Goal: Task Accomplishment & Management: Use online tool/utility

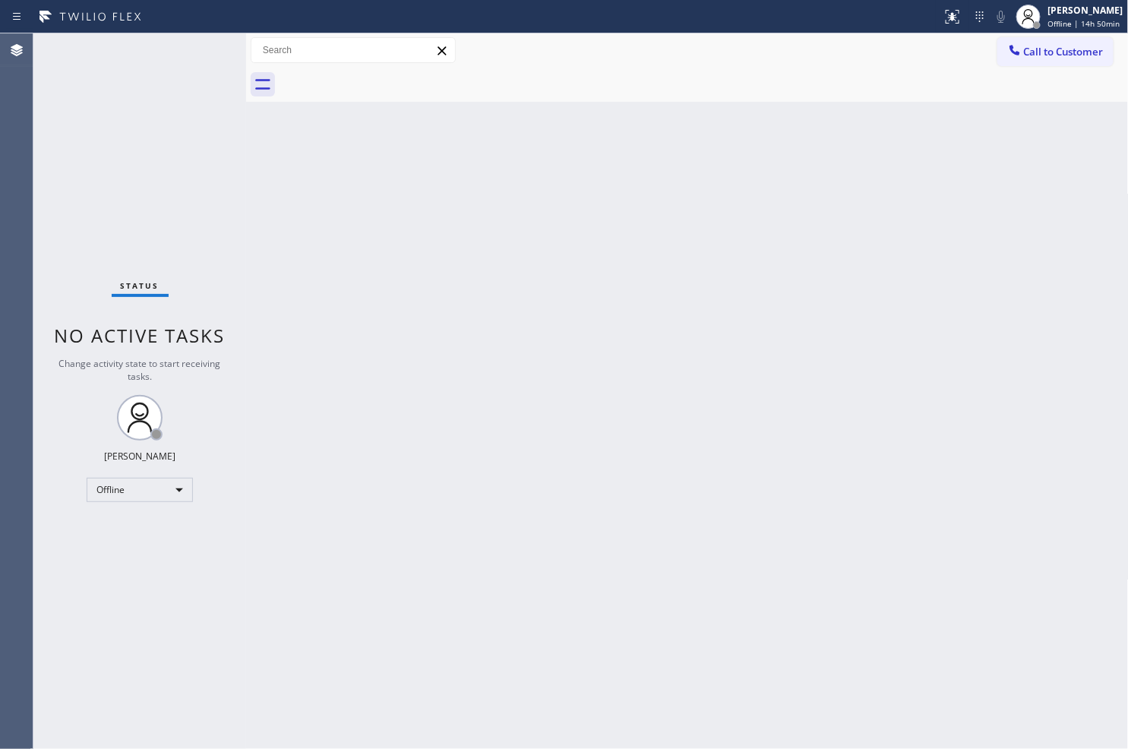
click at [314, 507] on div "Back to Dashboard Change Sender ID Customers Technicians Select a contact Outbo…" at bounding box center [687, 390] width 883 height 715
click at [99, 180] on div "Status No active tasks Change activity state to start receiving tasks. [PERSON_…" at bounding box center [139, 390] width 213 height 715
drag, startPoint x: 742, startPoint y: 601, endPoint x: 730, endPoint y: 598, distance: 12.4
click at [741, 601] on div "Back to Dashboard Change Sender ID Customers Technicians Select a contact Outbo…" at bounding box center [687, 390] width 883 height 715
click at [168, 489] on div "Offline" at bounding box center [140, 490] width 106 height 24
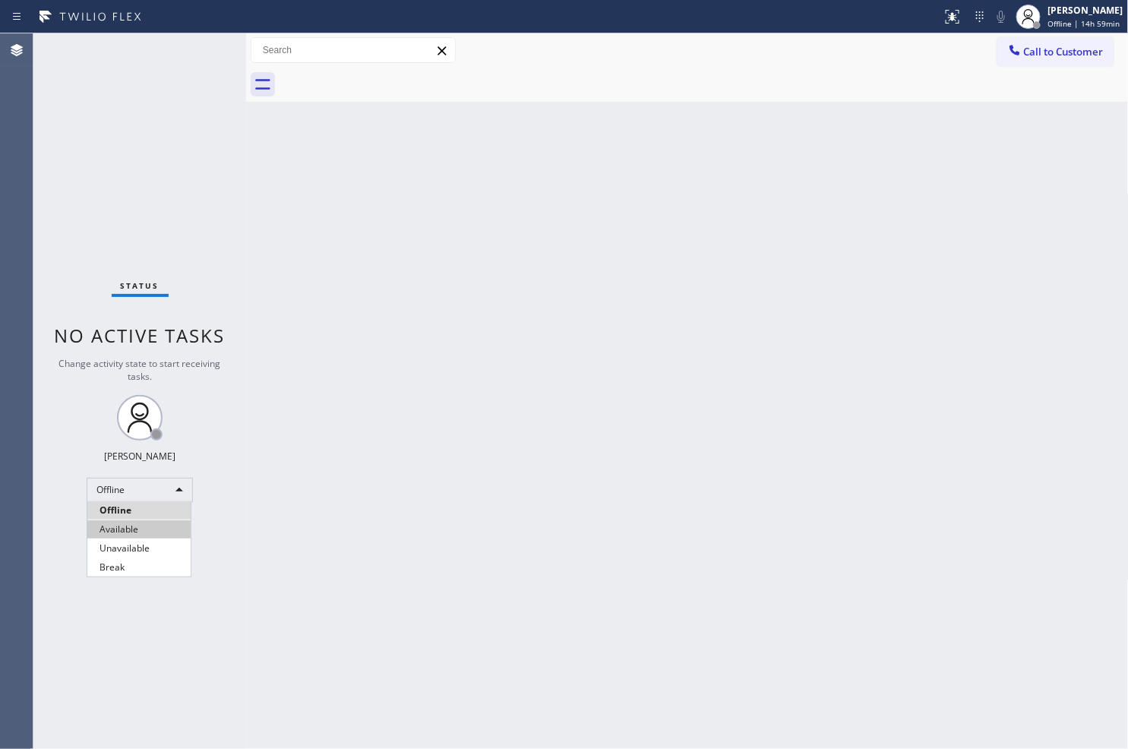
click at [155, 536] on li "Available" at bounding box center [138, 529] width 103 height 18
click at [309, 476] on div "Back to Dashboard Change Sender ID Customers Technicians Select a contact Outbo…" at bounding box center [687, 390] width 883 height 715
click at [208, 292] on div "Status No active tasks Change activity state to start receiving tasks. Judy Ann…" at bounding box center [139, 390] width 213 height 715
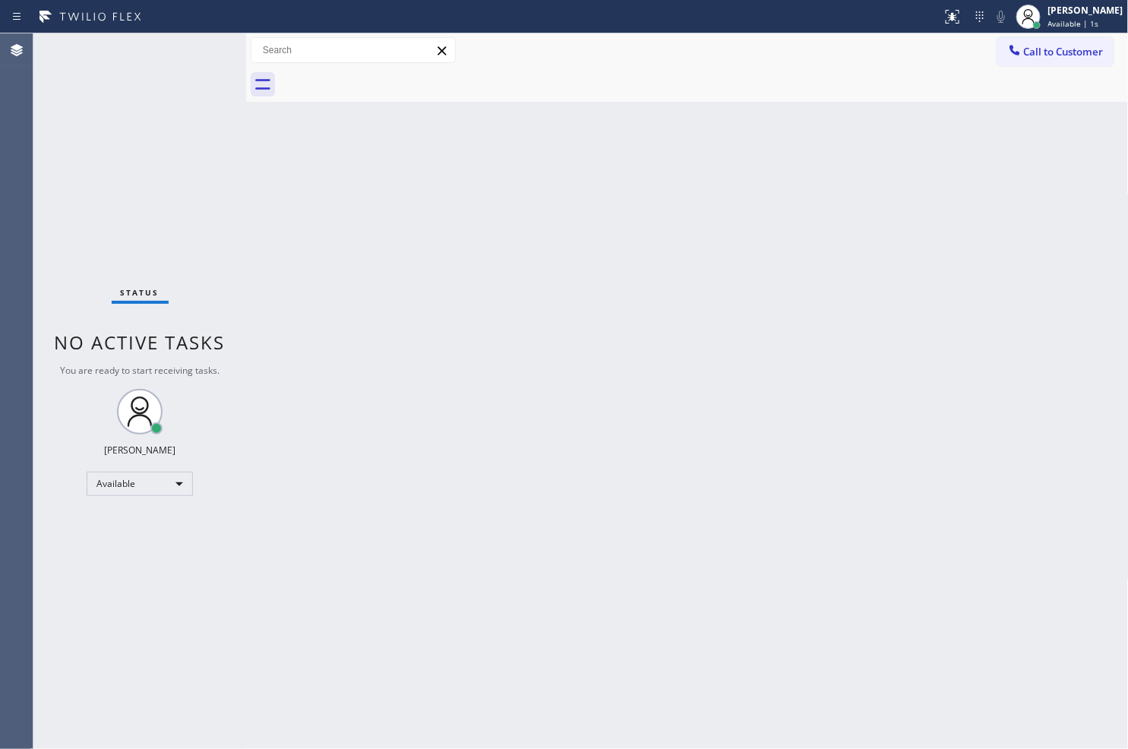
click at [195, 144] on div "Status No active tasks You are ready to start receiving tasks. [PERSON_NAME]" at bounding box center [139, 390] width 213 height 715
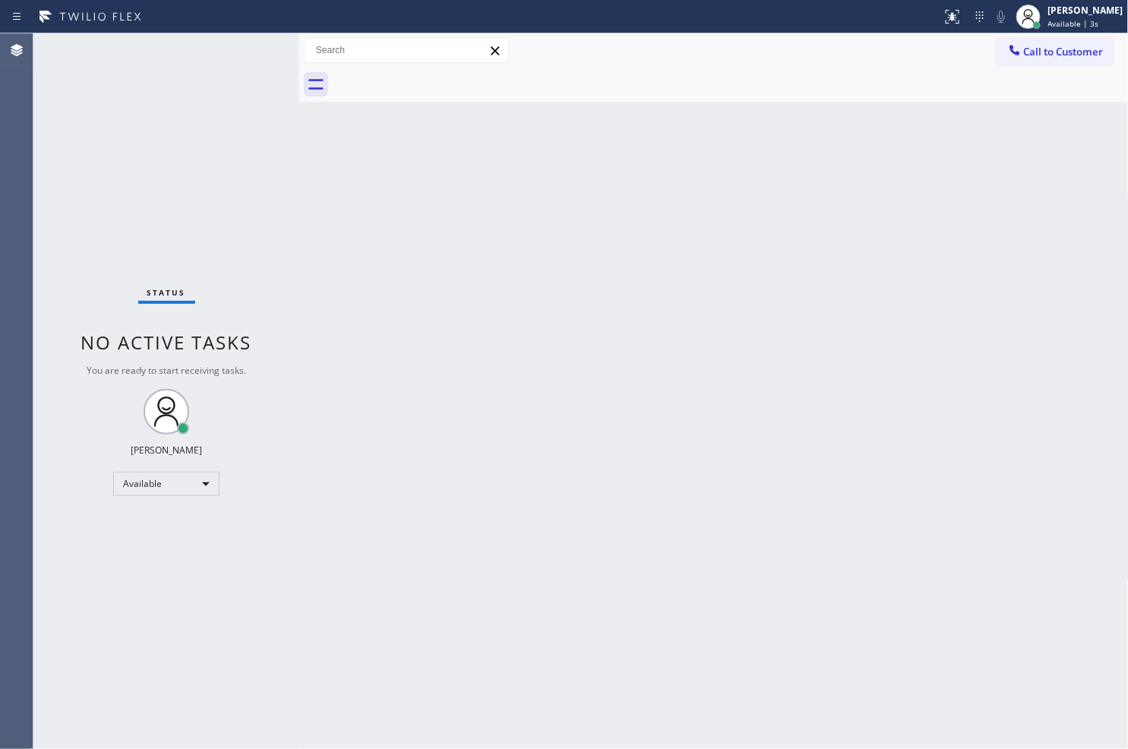
drag, startPoint x: 243, startPoint y: 116, endPoint x: 296, endPoint y: 119, distance: 53.2
click at [299, 119] on div at bounding box center [299, 390] width 0 height 715
click at [243, 43] on div "Status No active tasks You are ready to start receiving tasks. [PERSON_NAME]" at bounding box center [166, 390] width 266 height 715
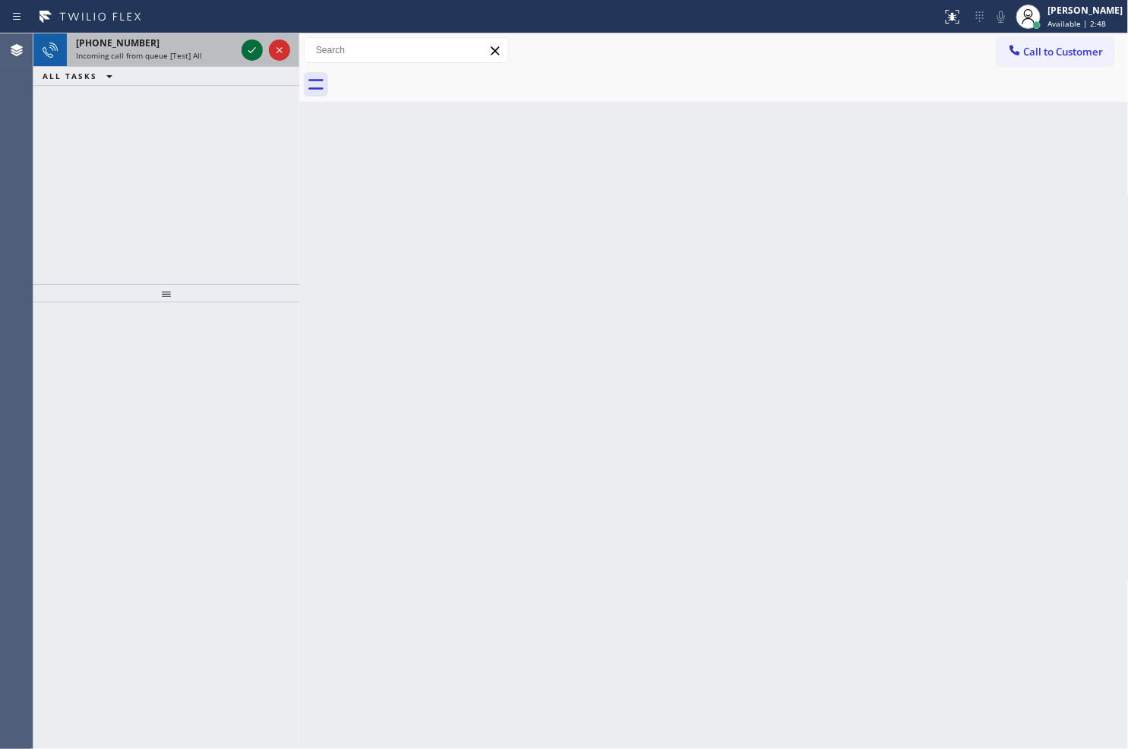
click at [243, 43] on icon at bounding box center [252, 50] width 18 height 18
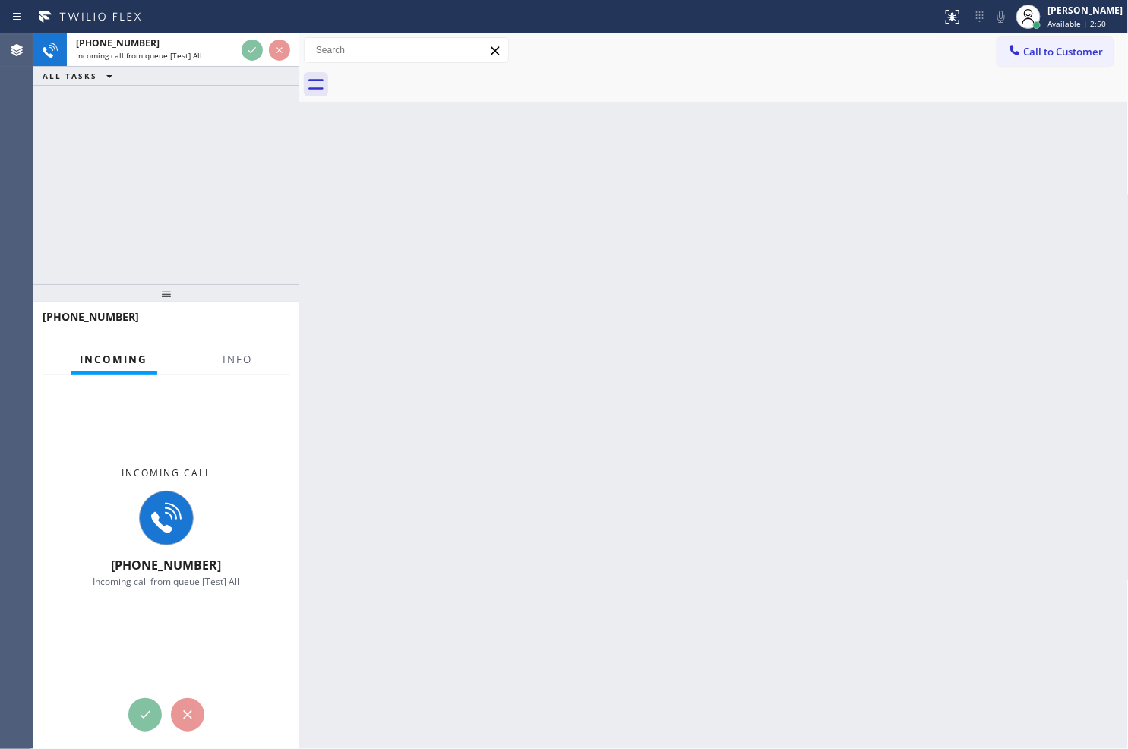
click at [236, 140] on div "+18777770796 Incoming call from queue [Test] All ALL TASKS ALL TASKS ACTIVE TAS…" at bounding box center [166, 158] width 266 height 251
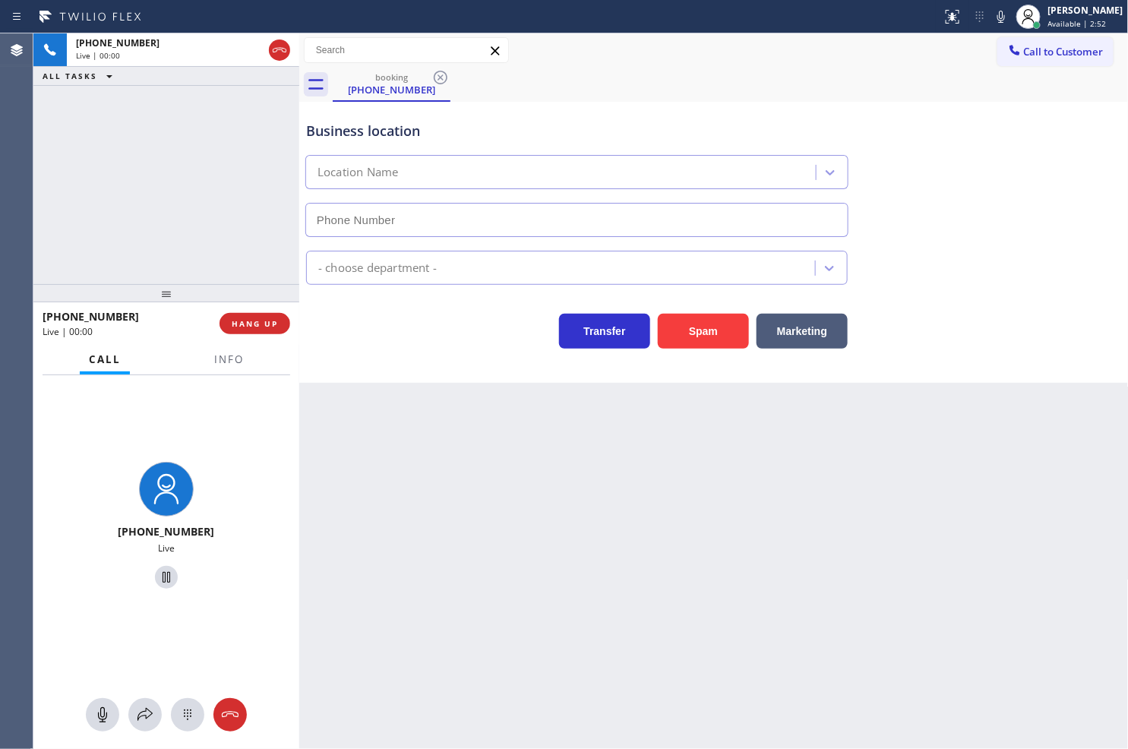
type input "[PHONE_NUMBER]"
click at [196, 231] on div "+18777770796 Live | 00:05 ALL TASKS ALL TASKS ACTIVE TASKS TASKS IN WRAP UP" at bounding box center [166, 158] width 266 height 251
click at [422, 351] on div "Business location VikingRepair.online (Orange County, Google Ads) (949) 574-433…" at bounding box center [713, 242] width 829 height 281
click at [429, 382] on div "Business location VikingRepair.online (Orange County, Google Ads) (949) 574-433…" at bounding box center [713, 242] width 829 height 281
click at [180, 251] on div "+18777770796 Live | 00:06 ALL TASKS ALL TASKS ACTIVE TASKS TASKS IN WRAP UP" at bounding box center [166, 158] width 266 height 251
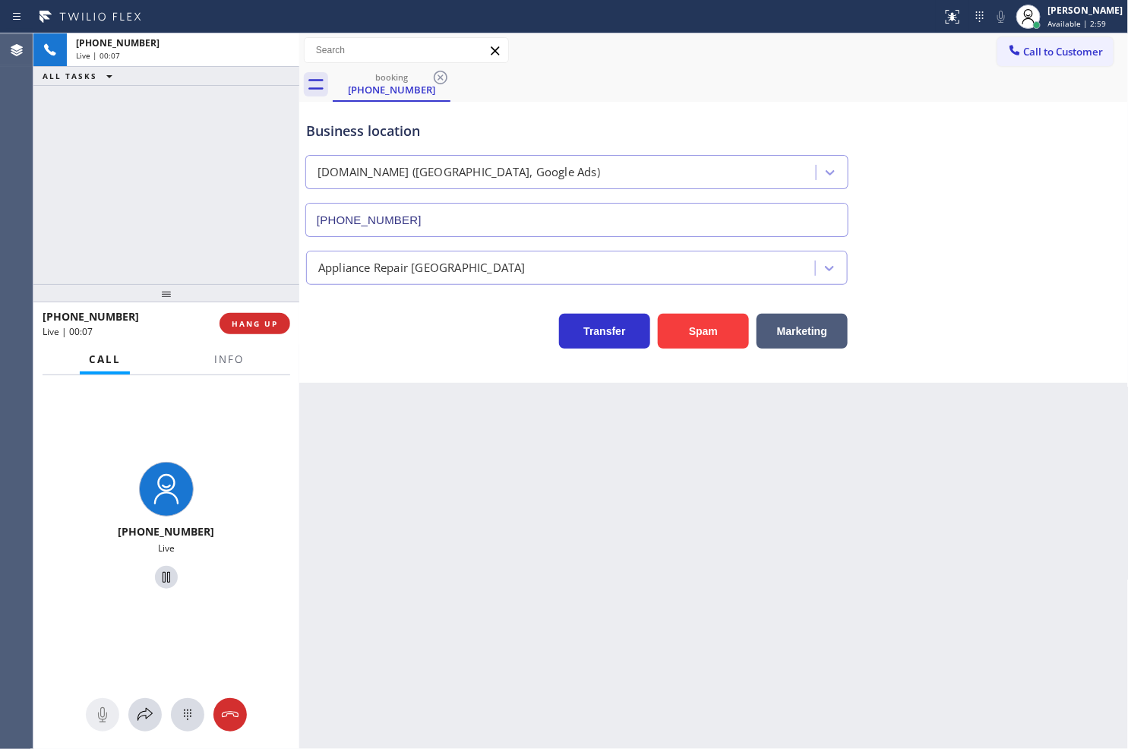
drag, startPoint x: 298, startPoint y: 336, endPoint x: 362, endPoint y: 343, distance: 64.1
click at [299, 343] on div at bounding box center [299, 390] width 0 height 715
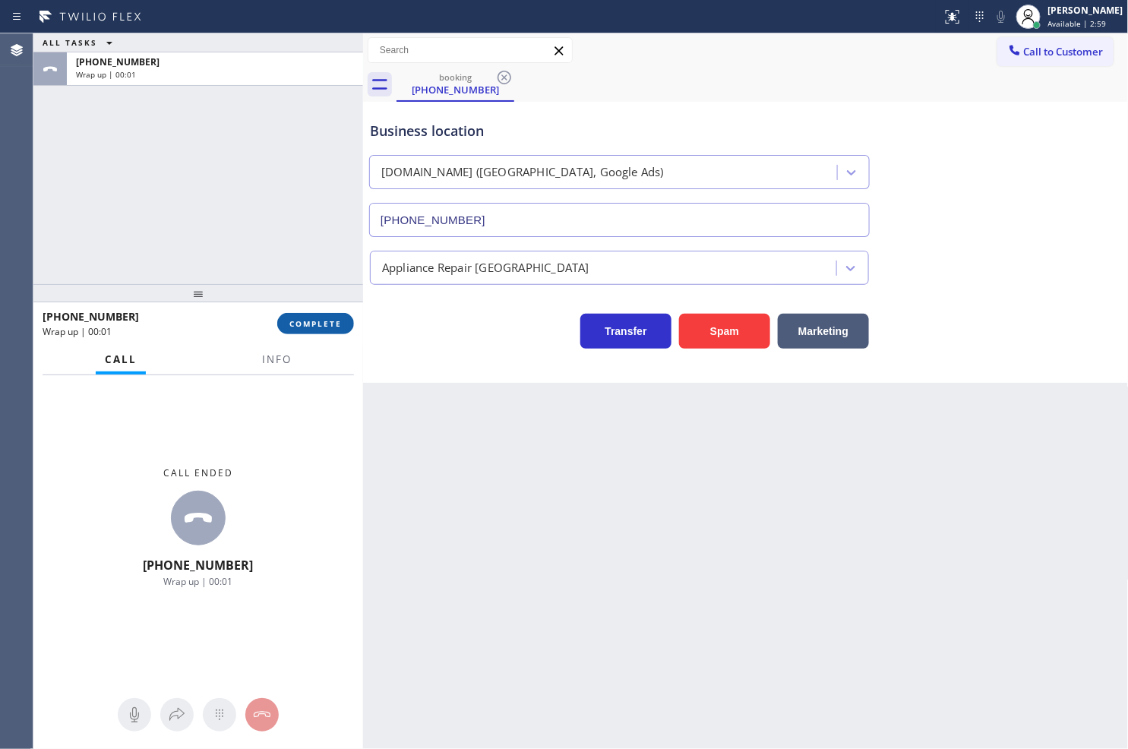
click at [327, 328] on span "COMPLETE" at bounding box center [315, 323] width 52 height 11
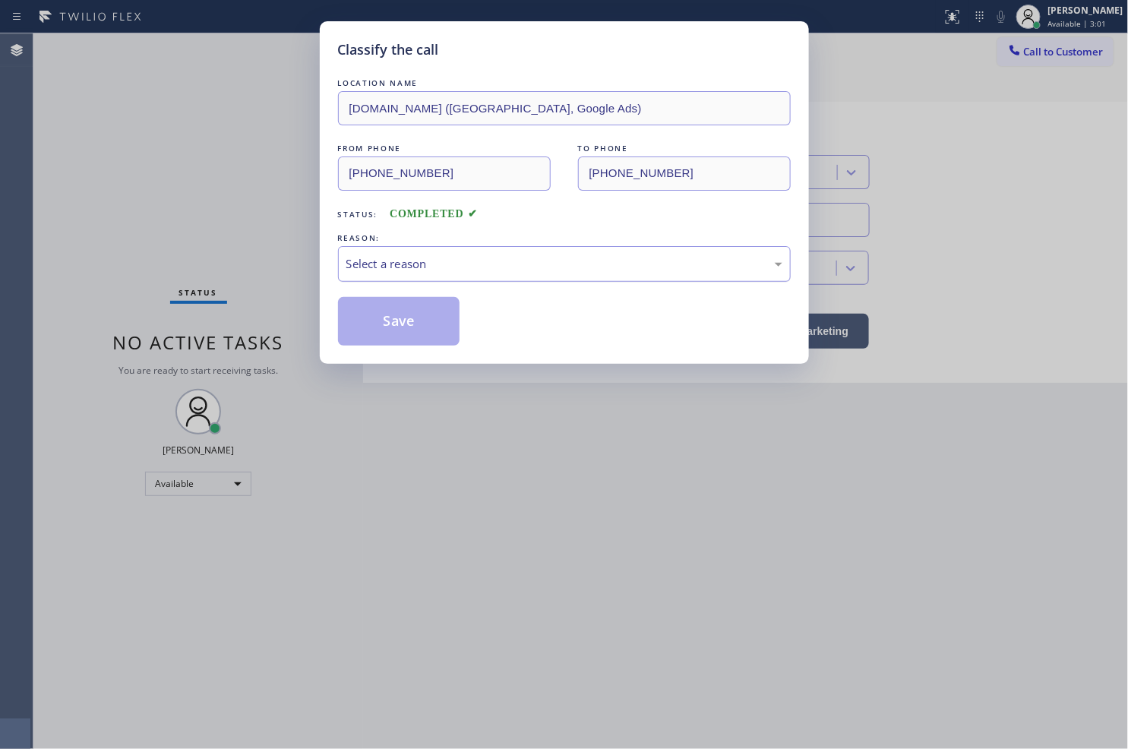
click at [435, 260] on div "Select a reason" at bounding box center [564, 263] width 436 height 17
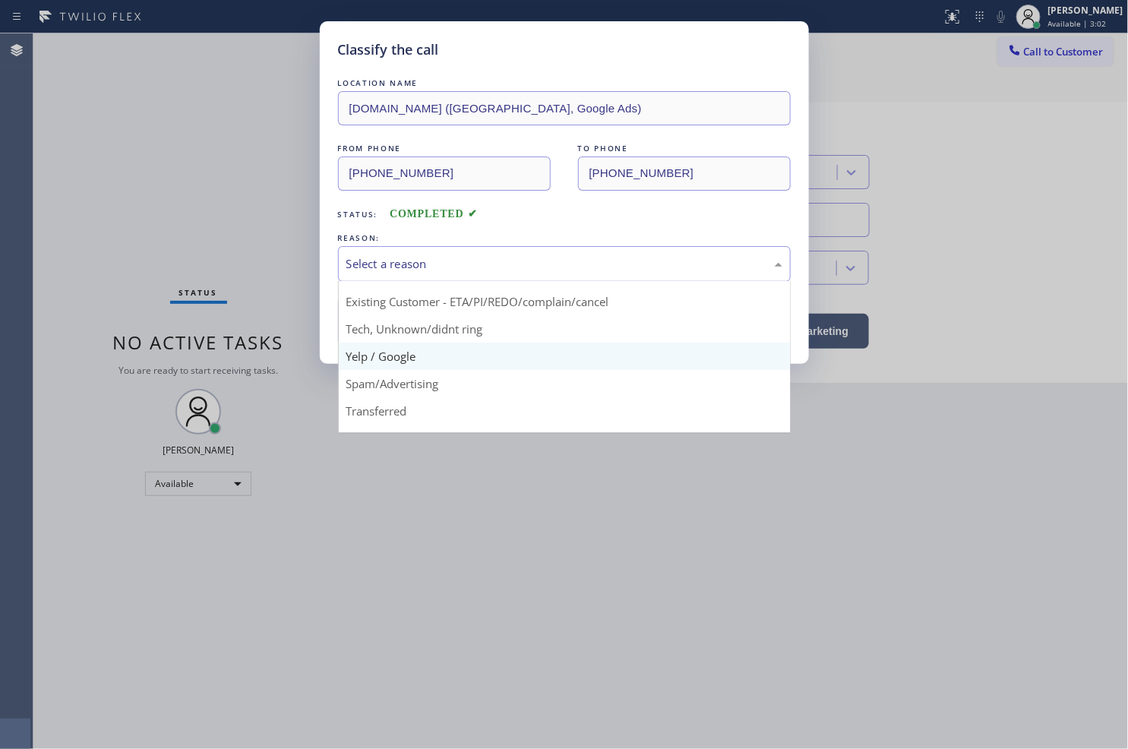
scroll to position [95, 0]
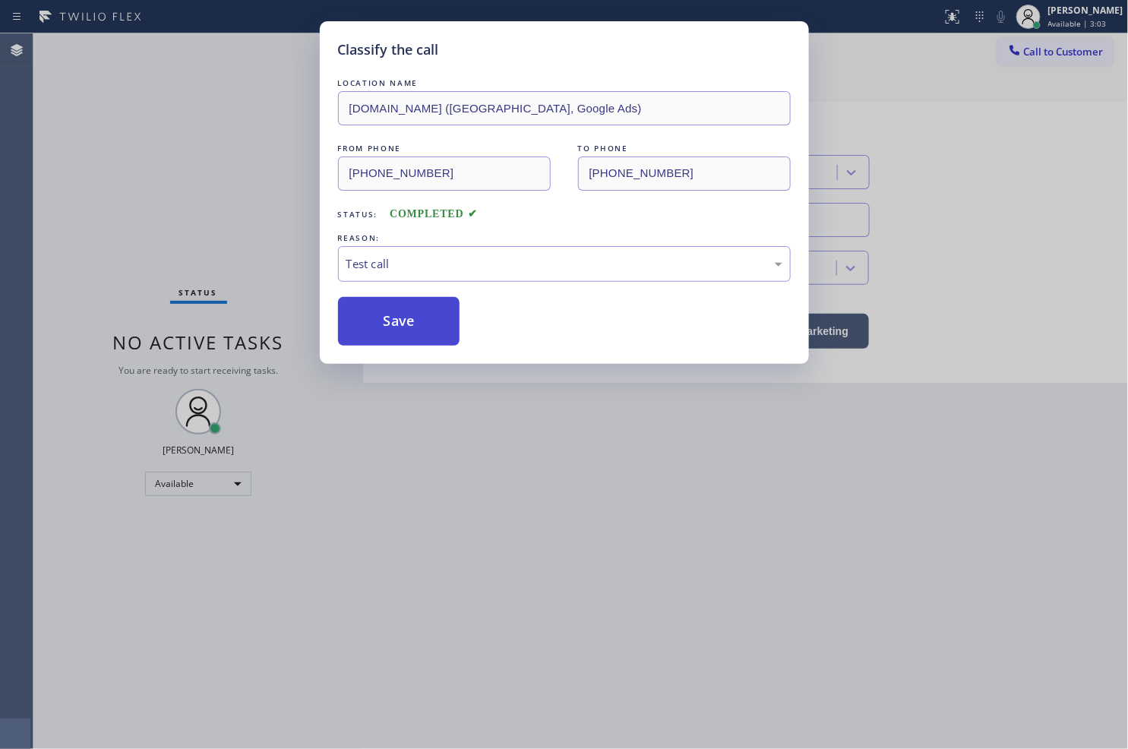
click at [399, 314] on button "Save" at bounding box center [399, 321] width 122 height 49
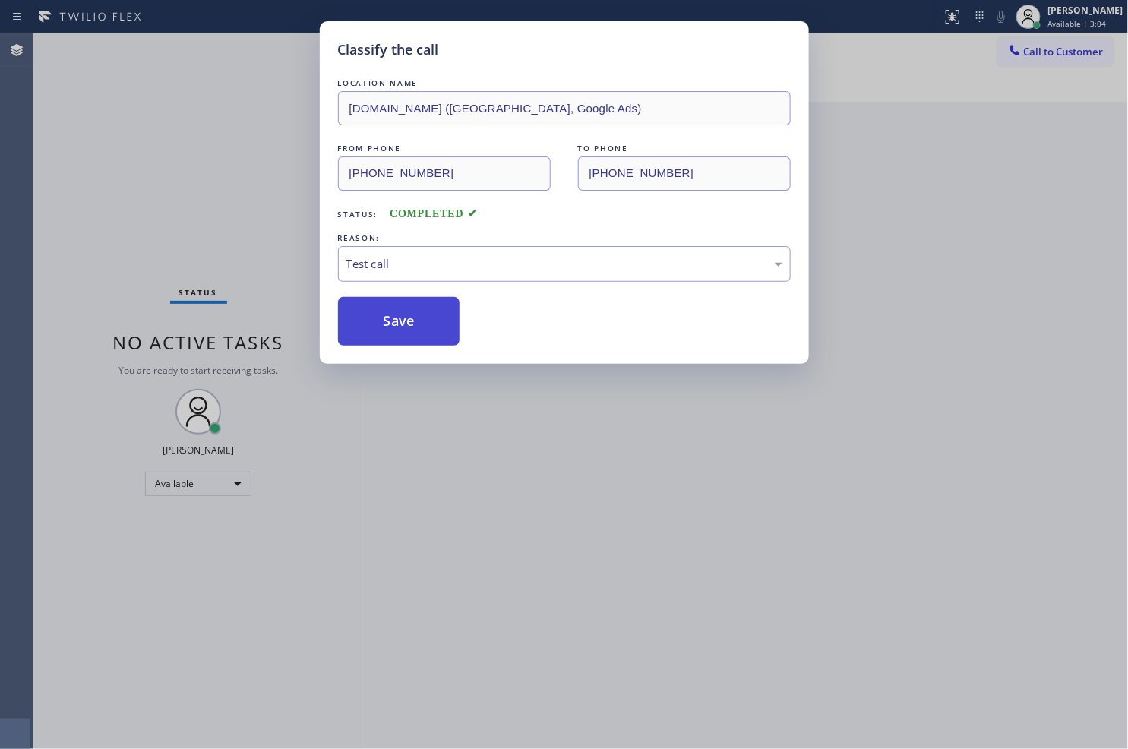
click at [399, 314] on button "Save" at bounding box center [399, 321] width 122 height 49
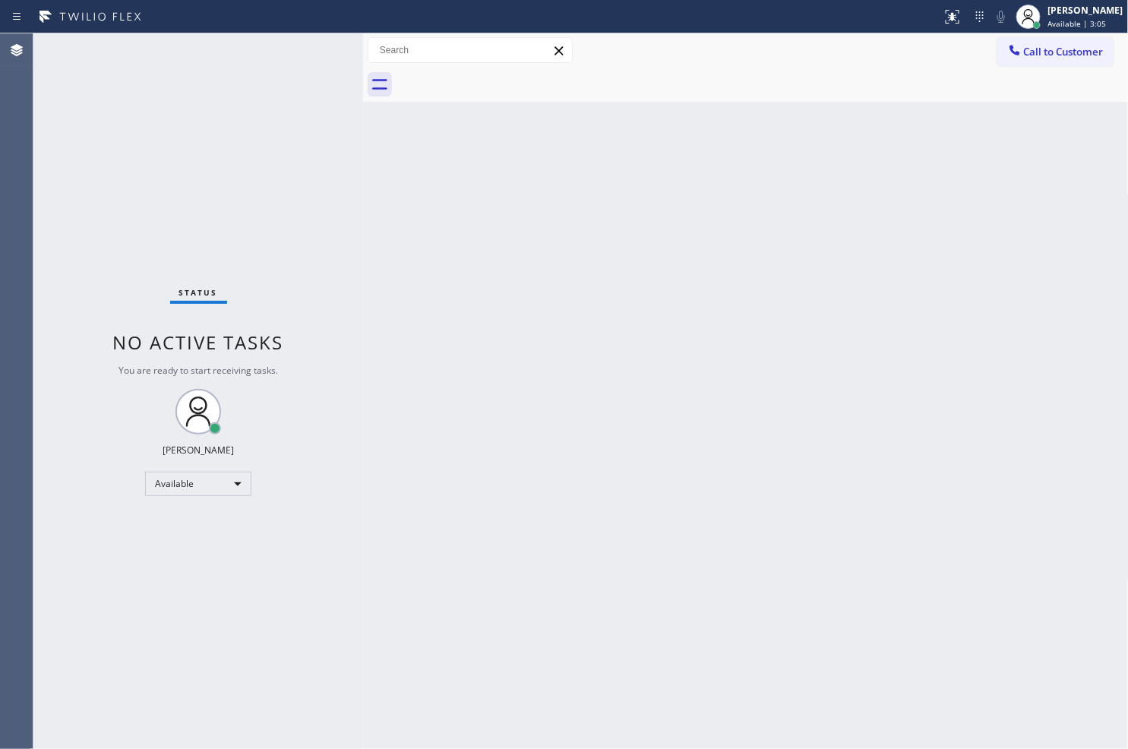
click at [266, 156] on div "Status No active tasks You are ready to start receiving tasks. [PERSON_NAME]" at bounding box center [198, 390] width 330 height 715
click at [310, 47] on div "Status No active tasks You are ready to start receiving tasks. [PERSON_NAME]" at bounding box center [198, 390] width 330 height 715
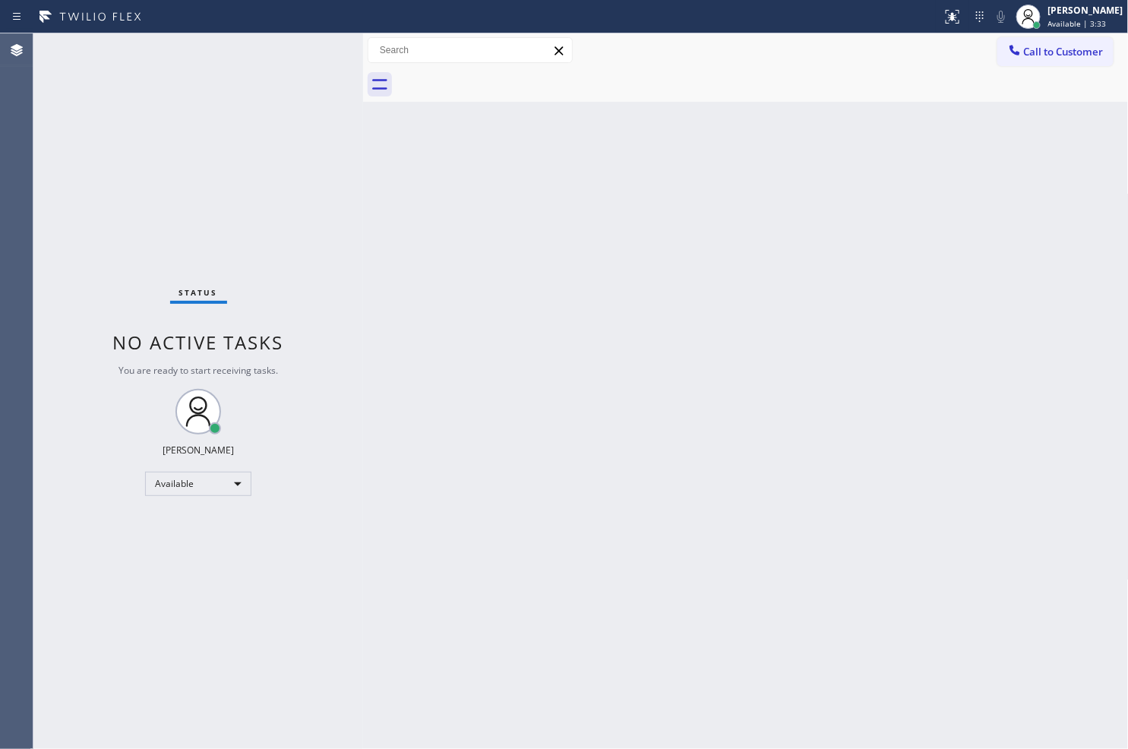
click at [310, 47] on div "Status No active tasks You are ready to start receiving tasks. [PERSON_NAME]" at bounding box center [198, 390] width 330 height 715
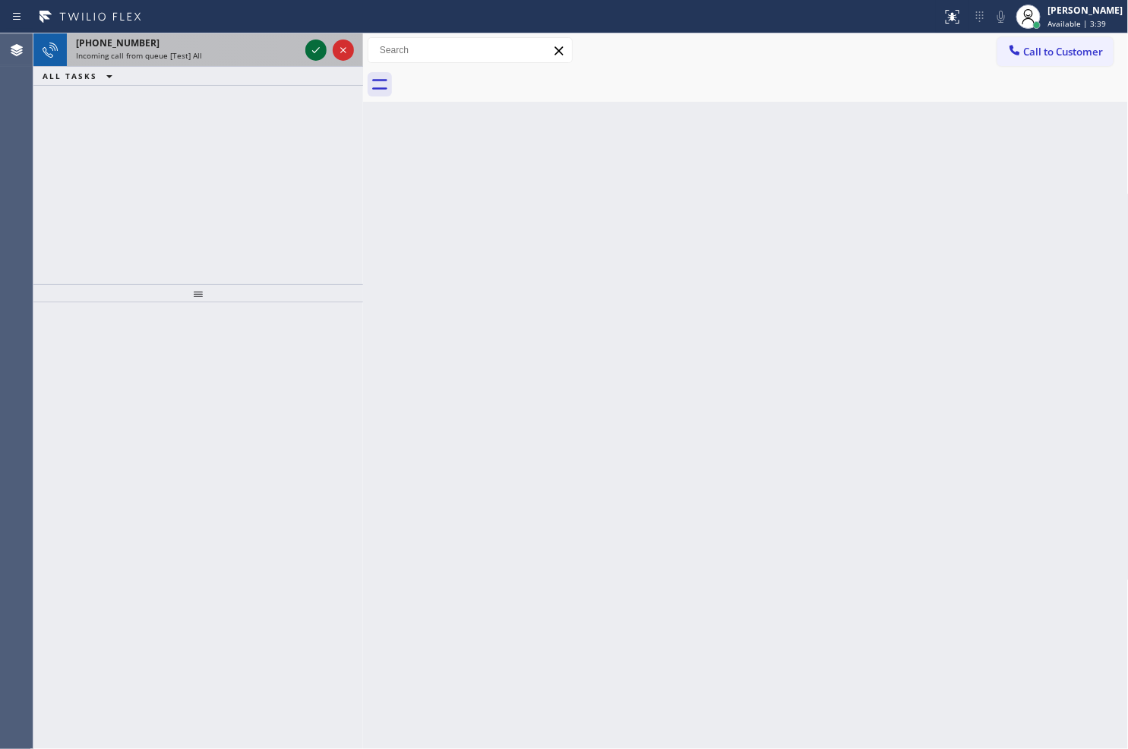
click at [310, 47] on icon at bounding box center [316, 50] width 18 height 18
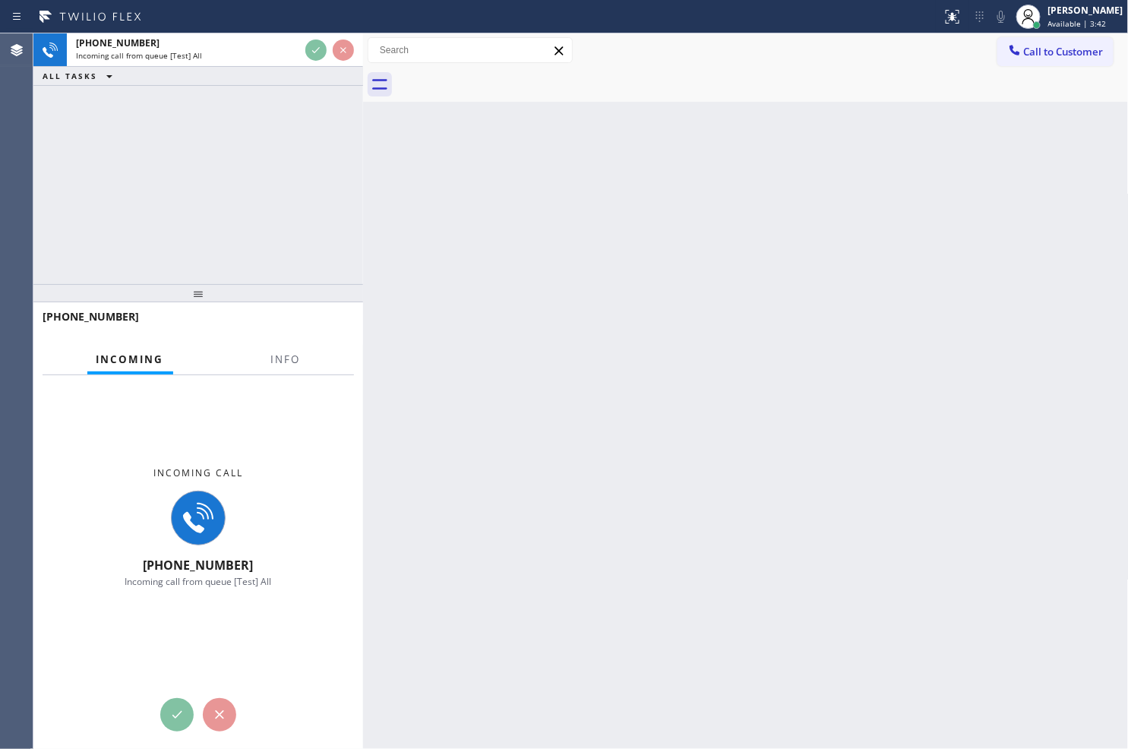
click at [351, 207] on div "+18777770796 Incoming call from queue [Test] All ALL TASKS ALL TASKS ACTIVE TAS…" at bounding box center [198, 158] width 330 height 251
click at [564, 168] on div "Back to Dashboard Change Sender ID Customers Technicians Select a contact Outbo…" at bounding box center [746, 390] width 766 height 715
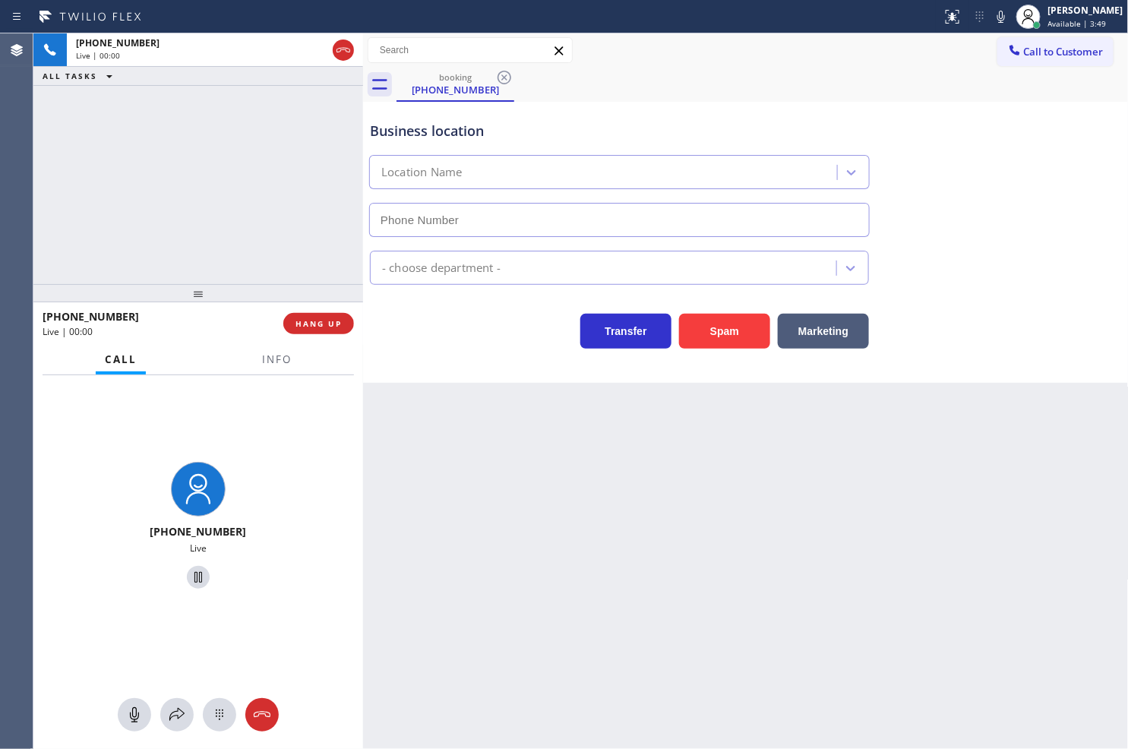
type input "[PHONE_NUMBER]"
click at [411, 385] on div "Back to Dashboard Change Sender ID Customers Technicians Select a contact Outbo…" at bounding box center [746, 390] width 766 height 715
click at [262, 228] on div "+18777770796 Live | 00:05 ALL TASKS ALL TASKS ACTIVE TASKS TASKS IN WRAP UP" at bounding box center [198, 158] width 330 height 251
click at [431, 365] on div "Business location 5 Star Appliance Repair (760) 645-1356 Appliance Repair Regul…" at bounding box center [746, 242] width 766 height 281
click at [183, 211] on div "+18777770796 Live | 00:06 ALL TASKS ALL TASKS ACTIVE TASKS TASKS IN WRAP UP" at bounding box center [198, 158] width 330 height 251
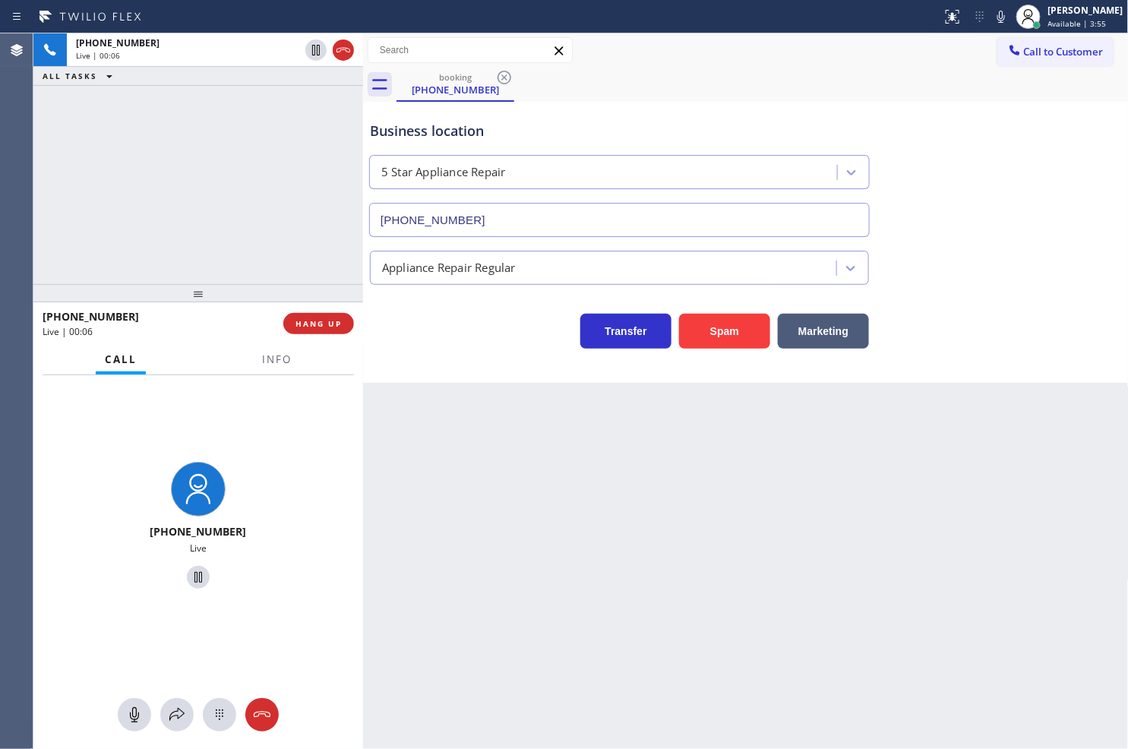
click at [472, 352] on div "Business location 5 Star Appliance Repair (760) 645-1356 Appliance Repair Regul…" at bounding box center [746, 242] width 766 height 281
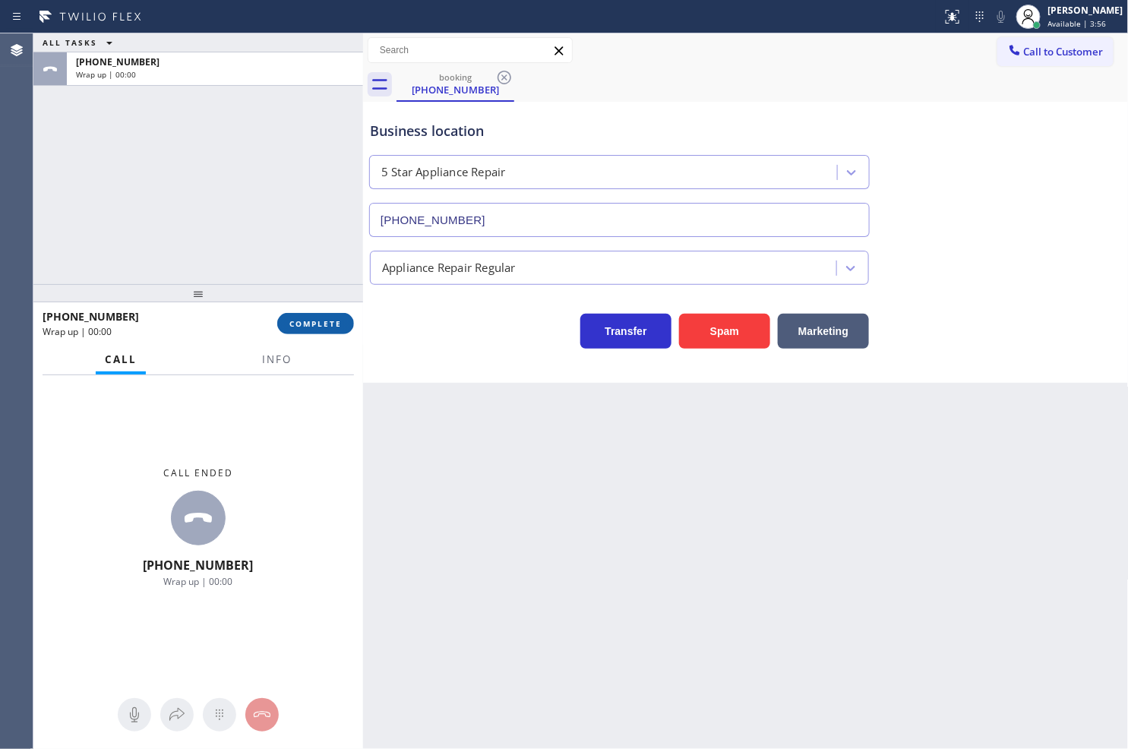
click at [337, 325] on span "COMPLETE" at bounding box center [315, 323] width 52 height 11
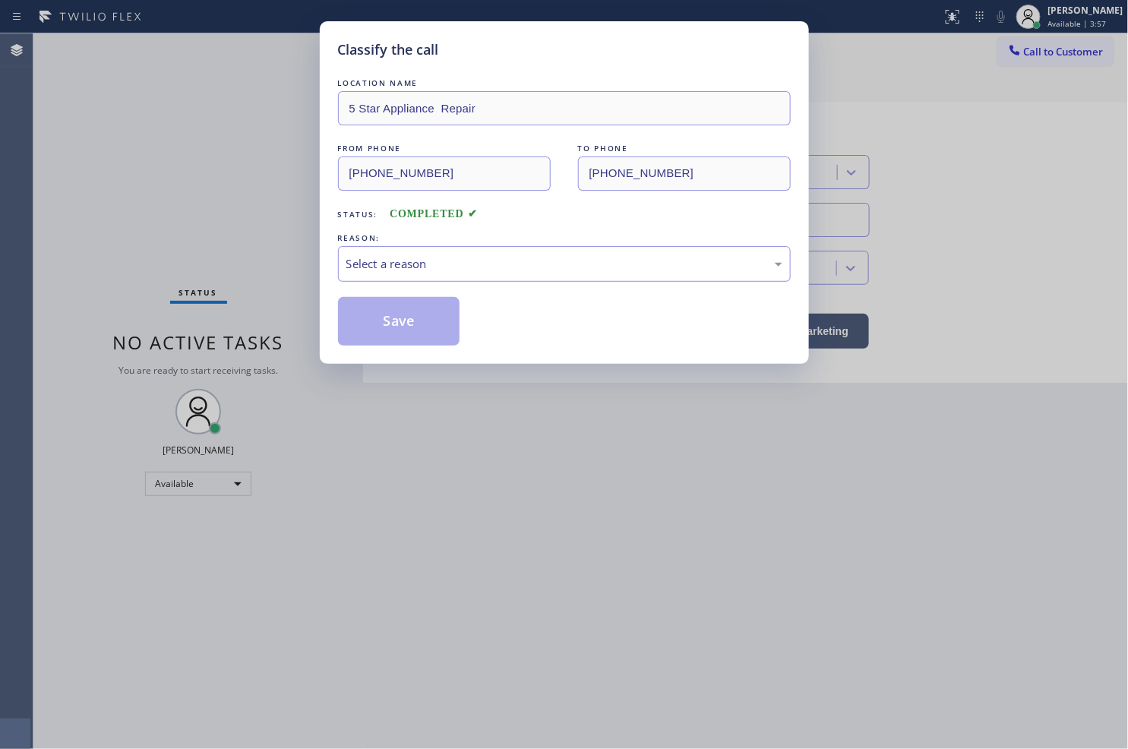
click at [459, 273] on div "Select a reason" at bounding box center [564, 264] width 453 height 36
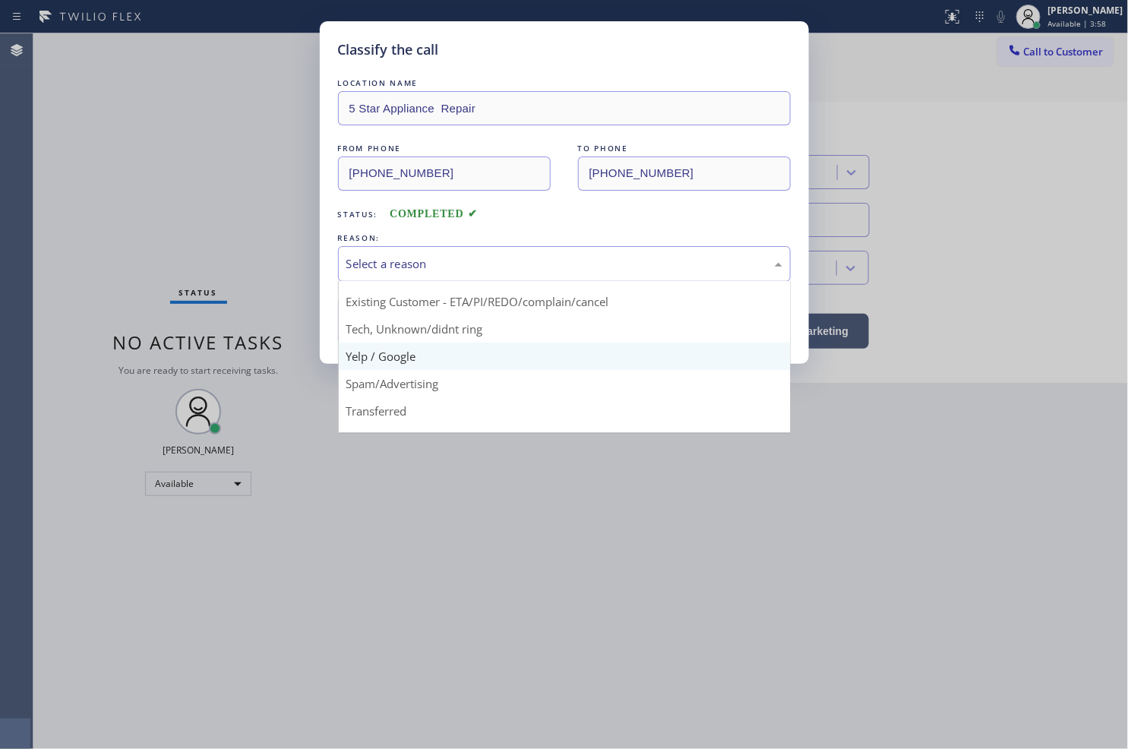
scroll to position [95, 0]
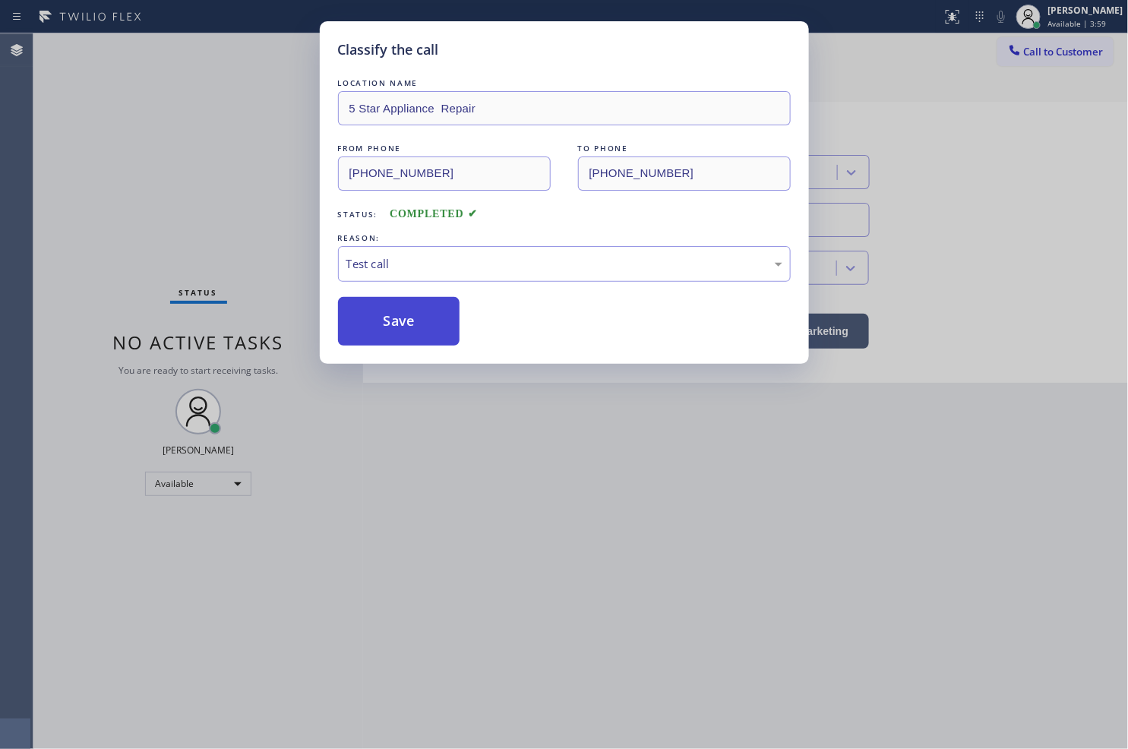
click at [380, 327] on button "Save" at bounding box center [399, 321] width 122 height 49
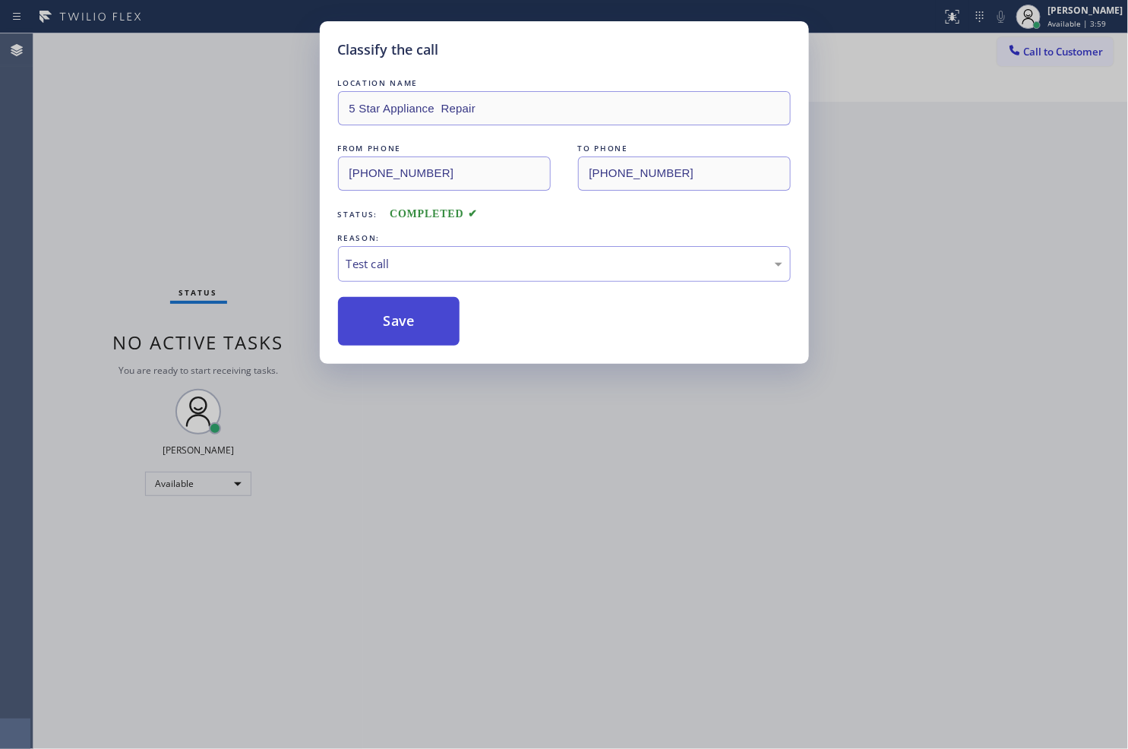
click at [380, 327] on button "Save" at bounding box center [399, 321] width 122 height 49
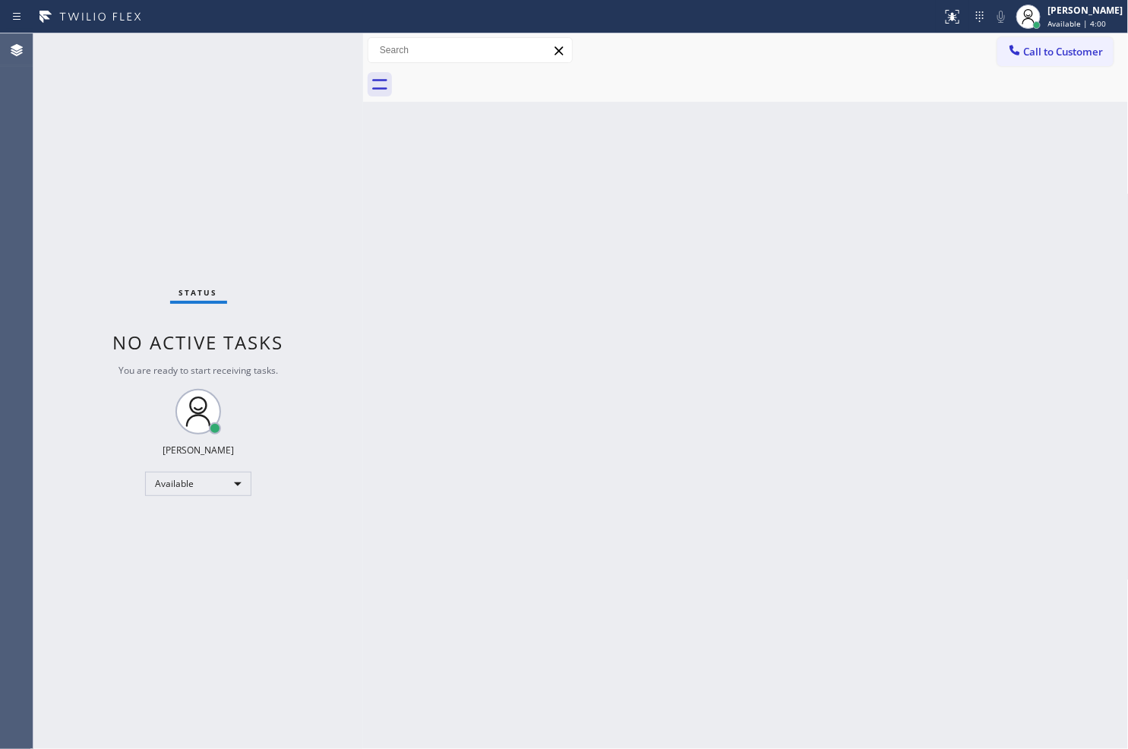
click at [282, 43] on div "Status No active tasks You are ready to start receiving tasks. [PERSON_NAME]" at bounding box center [198, 390] width 330 height 715
click at [307, 47] on div "Status No active tasks You are ready to start receiving tasks. [PERSON_NAME]" at bounding box center [198, 390] width 330 height 715
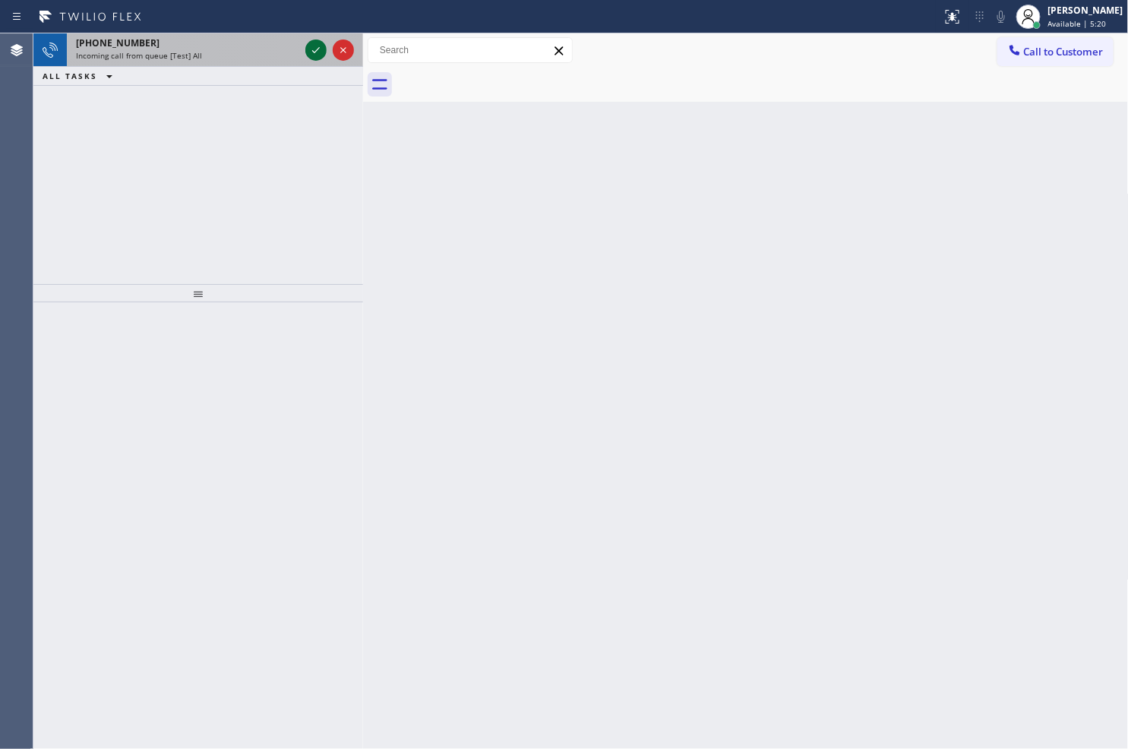
click at [307, 47] on icon at bounding box center [316, 50] width 18 height 18
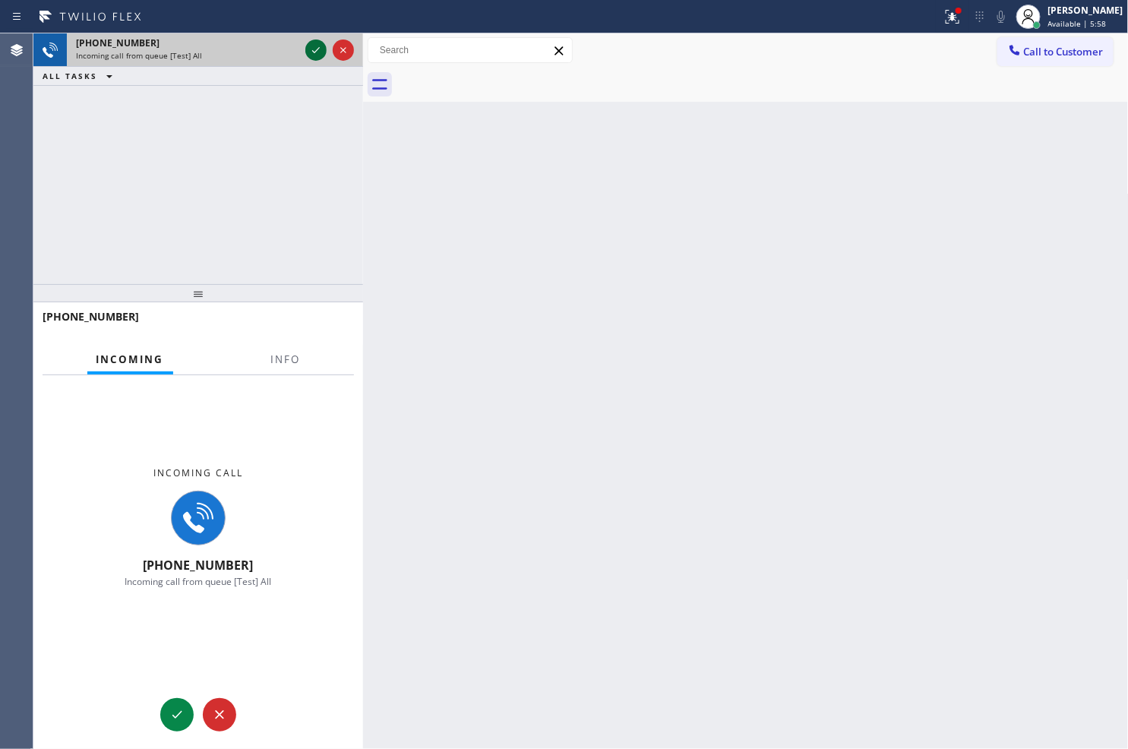
click at [307, 47] on icon at bounding box center [316, 50] width 18 height 18
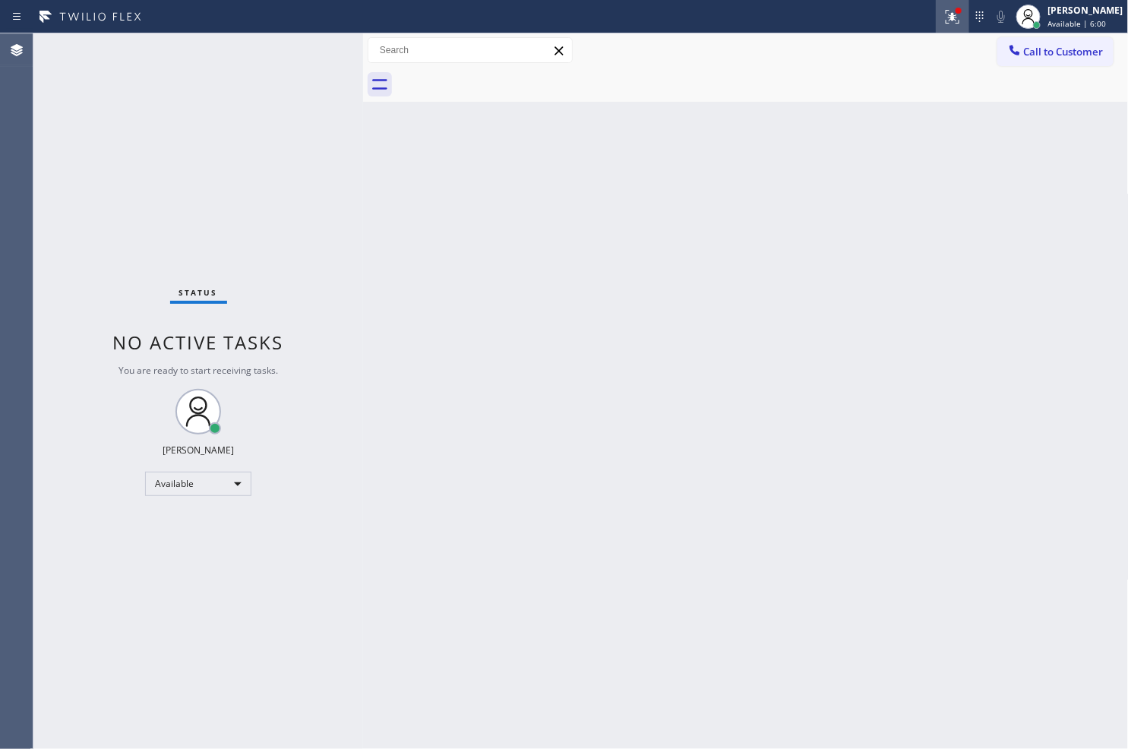
click at [948, 12] on icon at bounding box center [952, 14] width 9 height 5
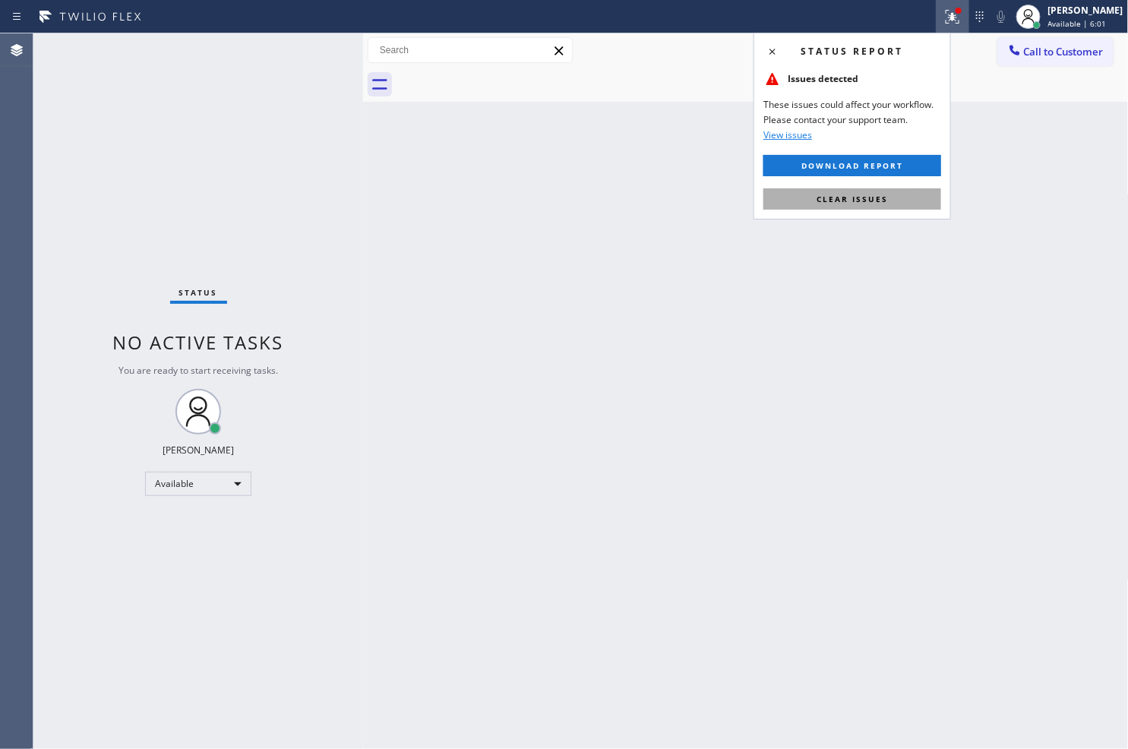
click at [879, 199] on span "Clear issues" at bounding box center [851, 199] width 71 height 11
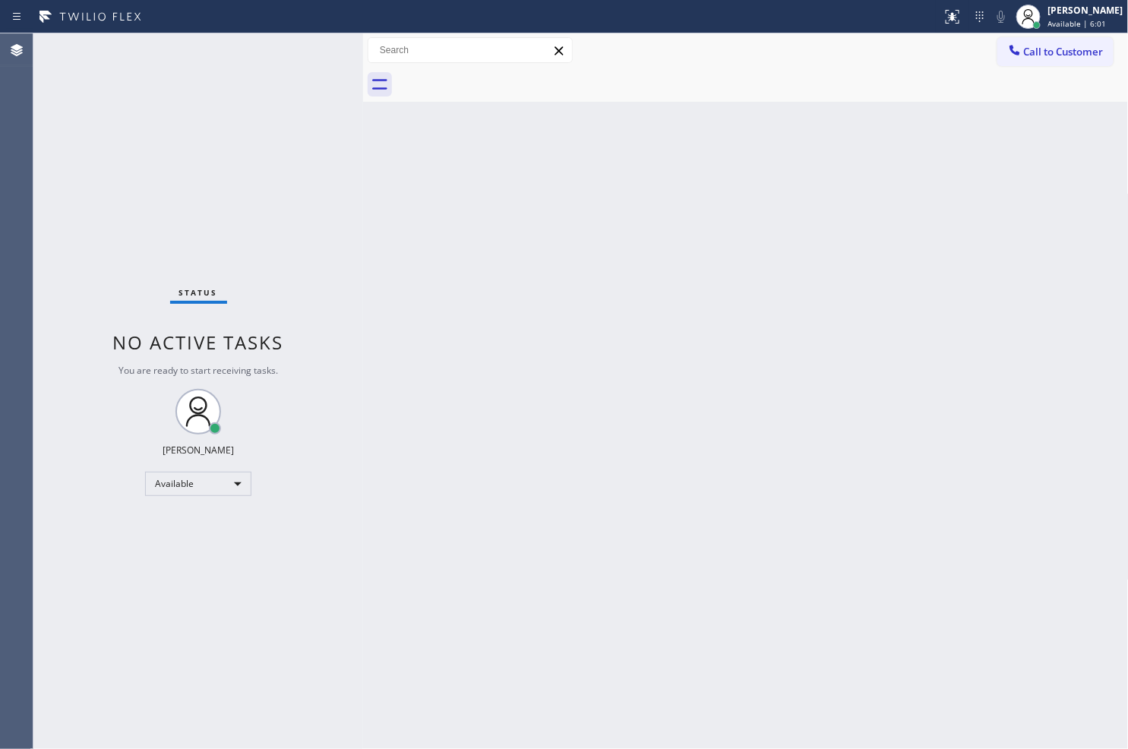
click at [286, 197] on div "Status No active tasks You are ready to start receiving tasks. [PERSON_NAME]" at bounding box center [198, 390] width 330 height 715
click at [312, 49] on div "Status No active tasks You are ready to start receiving tasks. [PERSON_NAME]" at bounding box center [198, 390] width 330 height 715
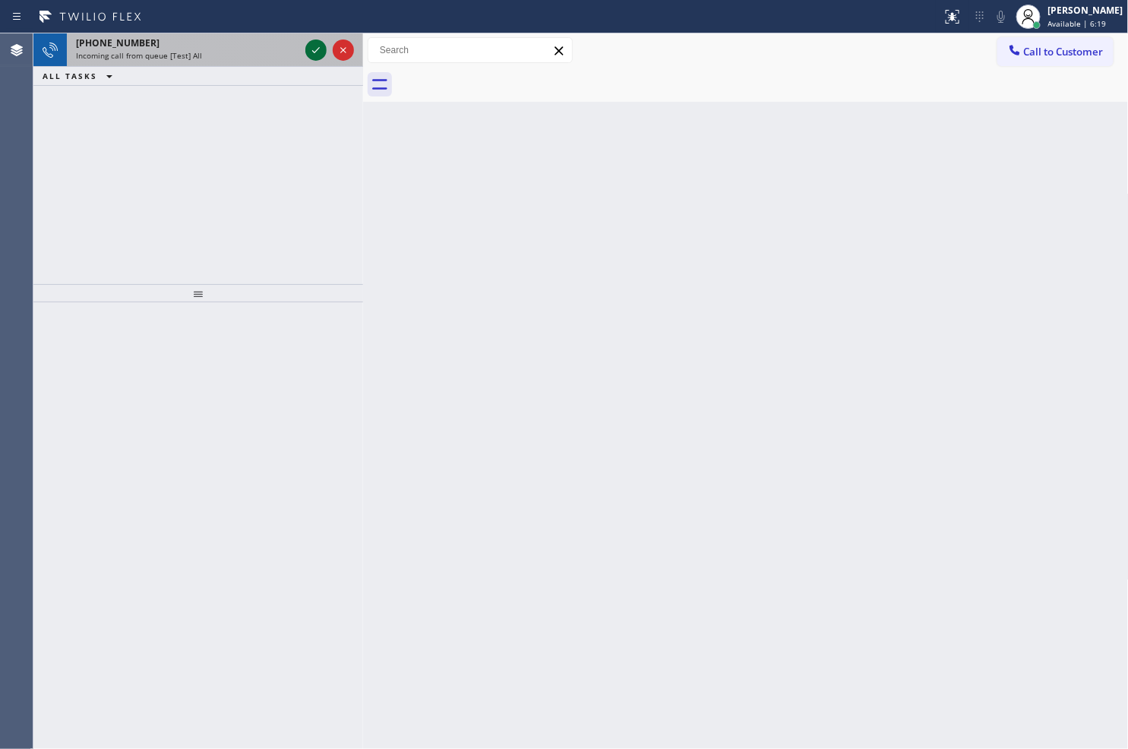
click at [312, 49] on icon at bounding box center [316, 50] width 18 height 18
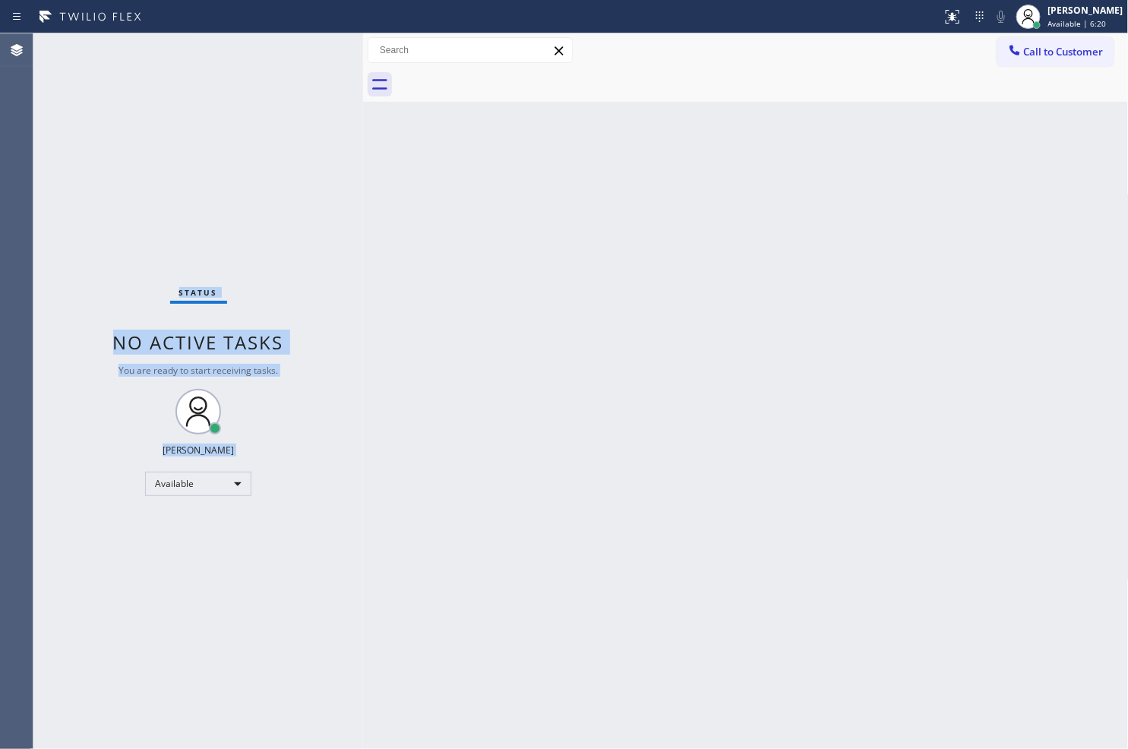
click at [312, 49] on div "Status No active tasks You are ready to start receiving tasks. [PERSON_NAME]" at bounding box center [198, 390] width 330 height 715
click at [945, 14] on div at bounding box center [952, 17] width 33 height 18
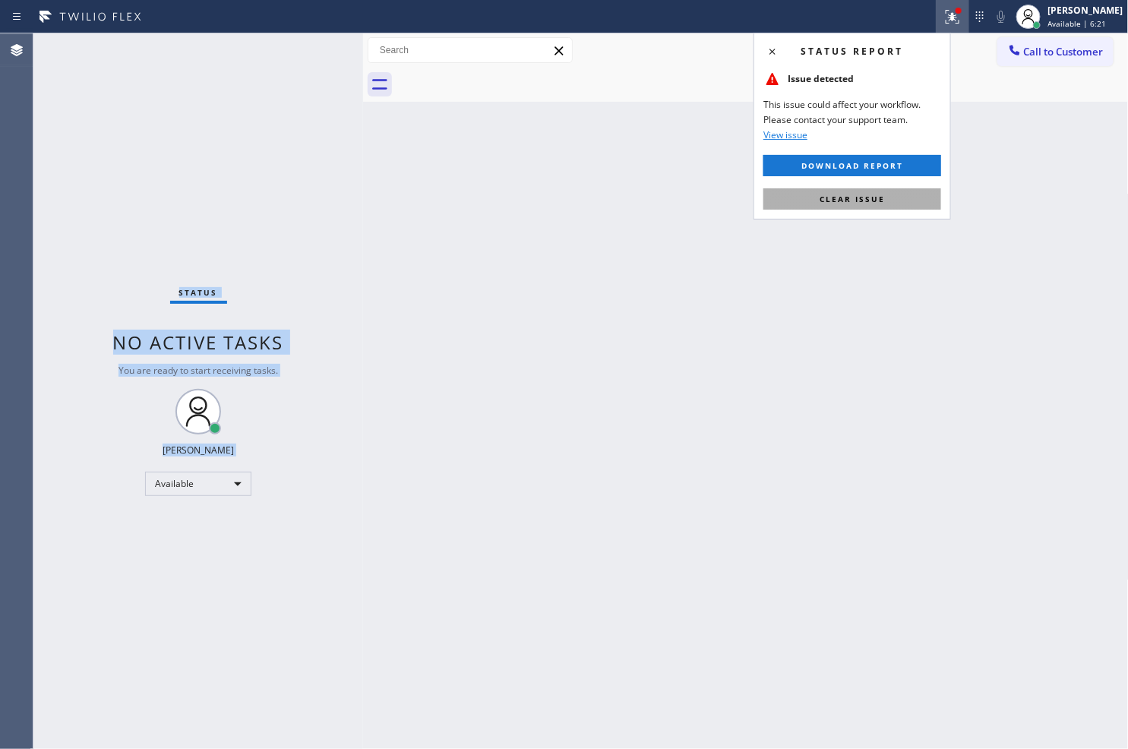
click at [886, 196] on button "Clear issue" at bounding box center [852, 198] width 178 height 21
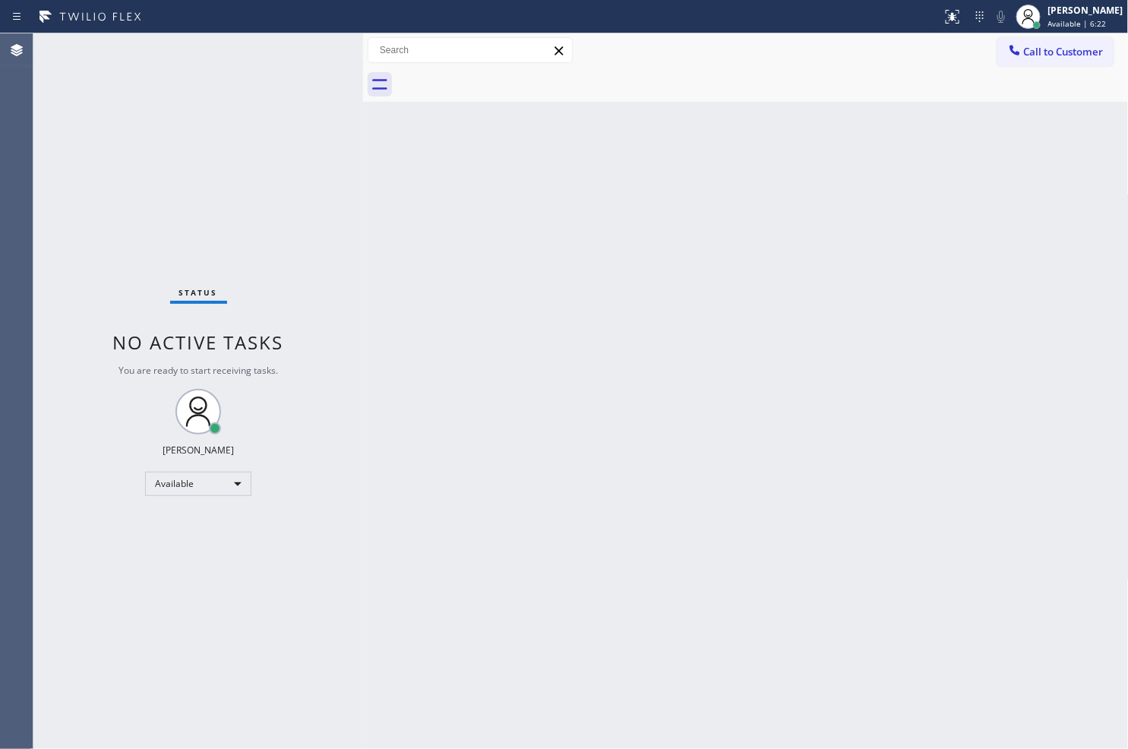
click at [322, 230] on div "Status No active tasks You are ready to start receiving tasks. [PERSON_NAME]" at bounding box center [198, 390] width 330 height 715
click at [308, 46] on div "Status No active tasks You are ready to start receiving tasks. [PERSON_NAME]" at bounding box center [198, 390] width 330 height 715
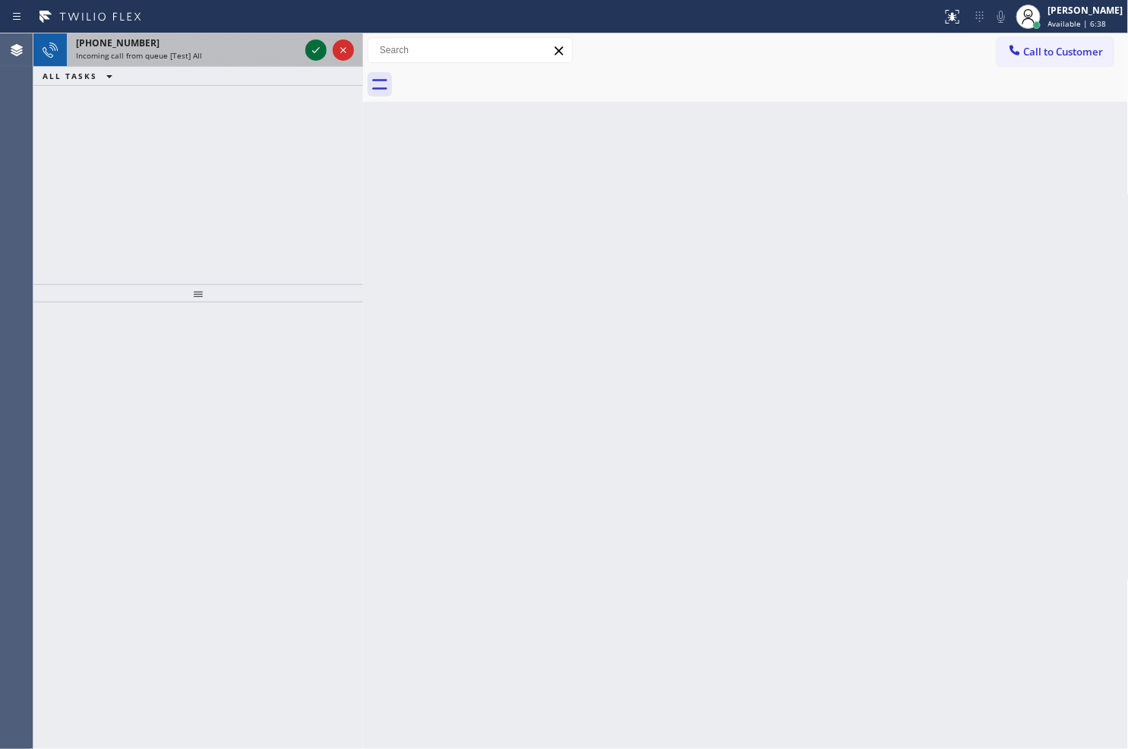
click at [308, 46] on icon at bounding box center [316, 50] width 18 height 18
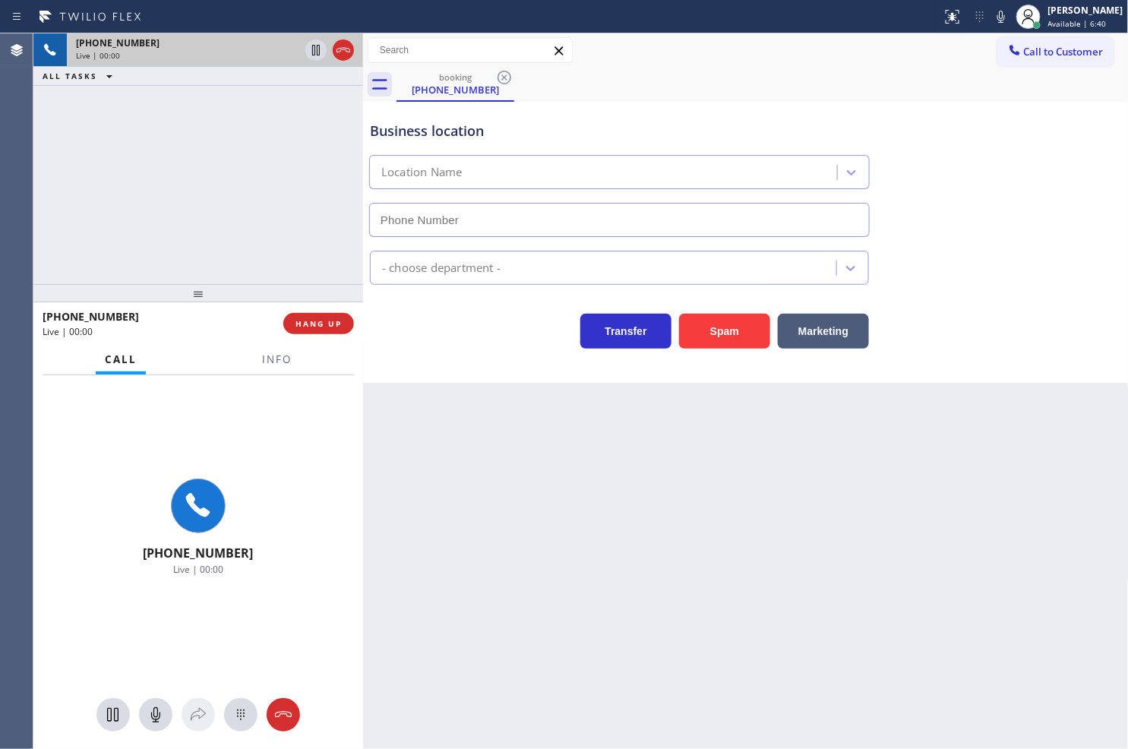
type input "[PHONE_NUMBER]"
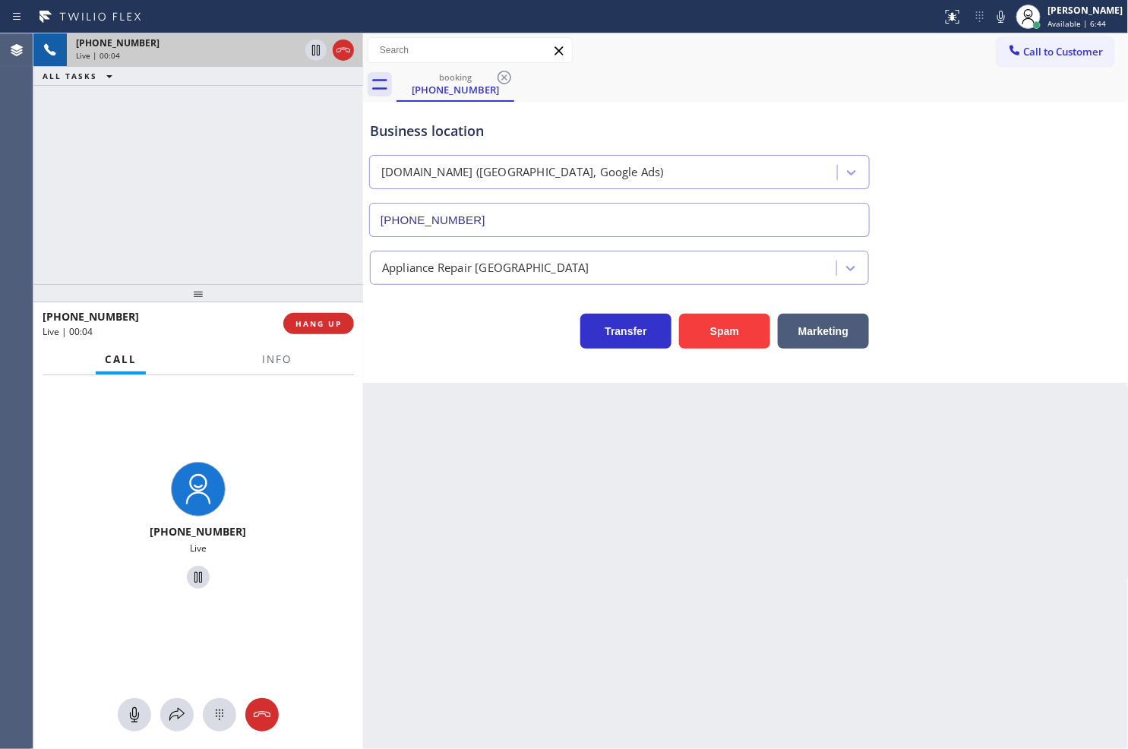
click at [461, 353] on div "Business location VikingExperts.online (Phoenix, Google Ads) (602) 833-1301 App…" at bounding box center [746, 242] width 766 height 281
click at [287, 229] on div "+18777770796 Live | 00:04 ALL TASKS ALL TASKS ACTIVE TASKS TASKS IN WRAP UP" at bounding box center [198, 158] width 330 height 251
click at [472, 338] on div "Transfer Spam Marketing" at bounding box center [619, 327] width 505 height 43
click at [325, 321] on span "HANG UP" at bounding box center [318, 323] width 46 height 11
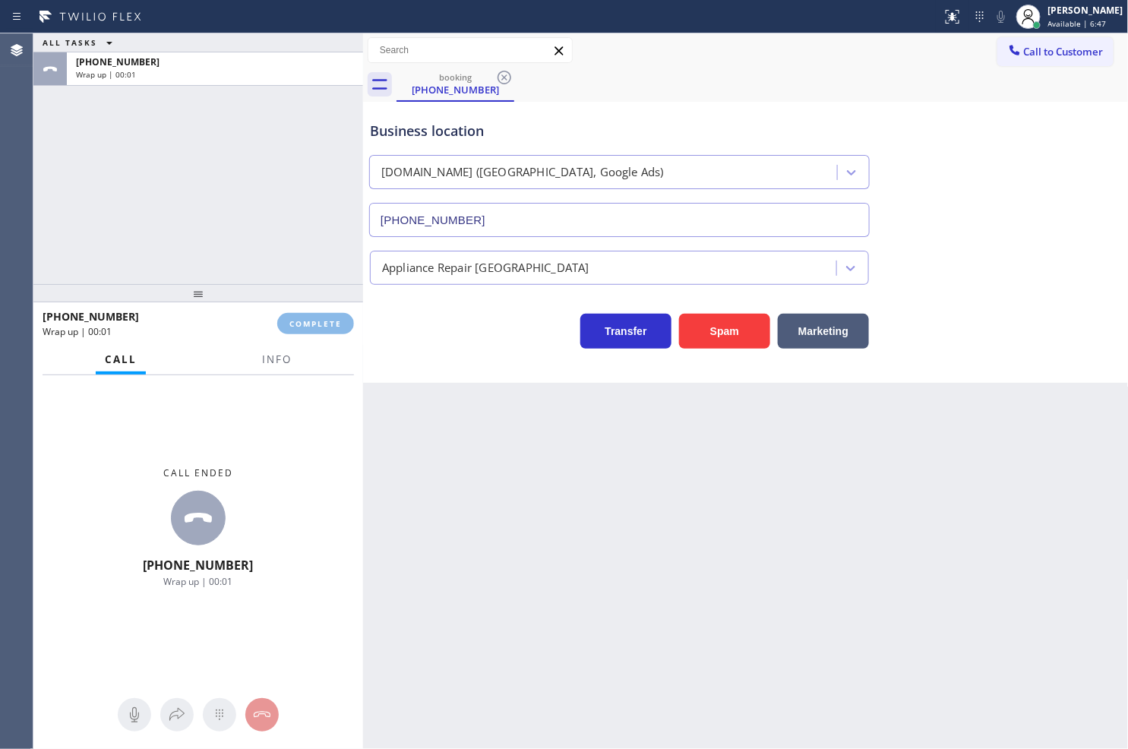
click at [444, 264] on div "Appliance Repair [GEOGRAPHIC_DATA]" at bounding box center [485, 267] width 207 height 17
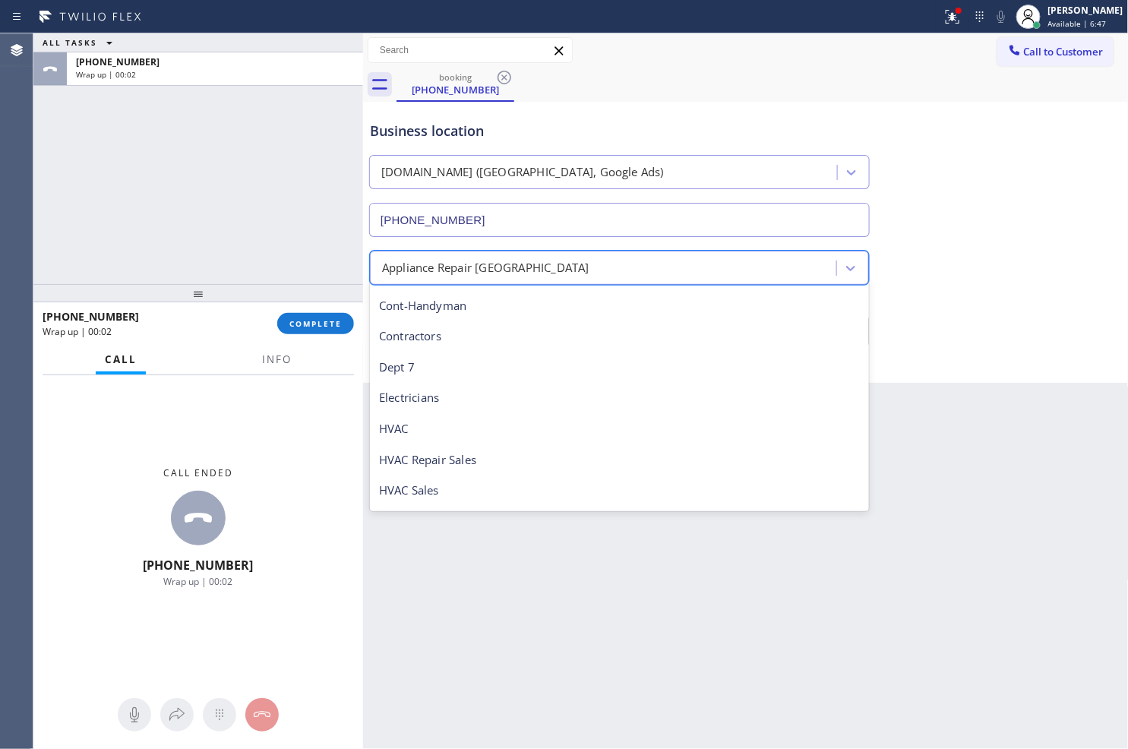
scroll to position [254, 0]
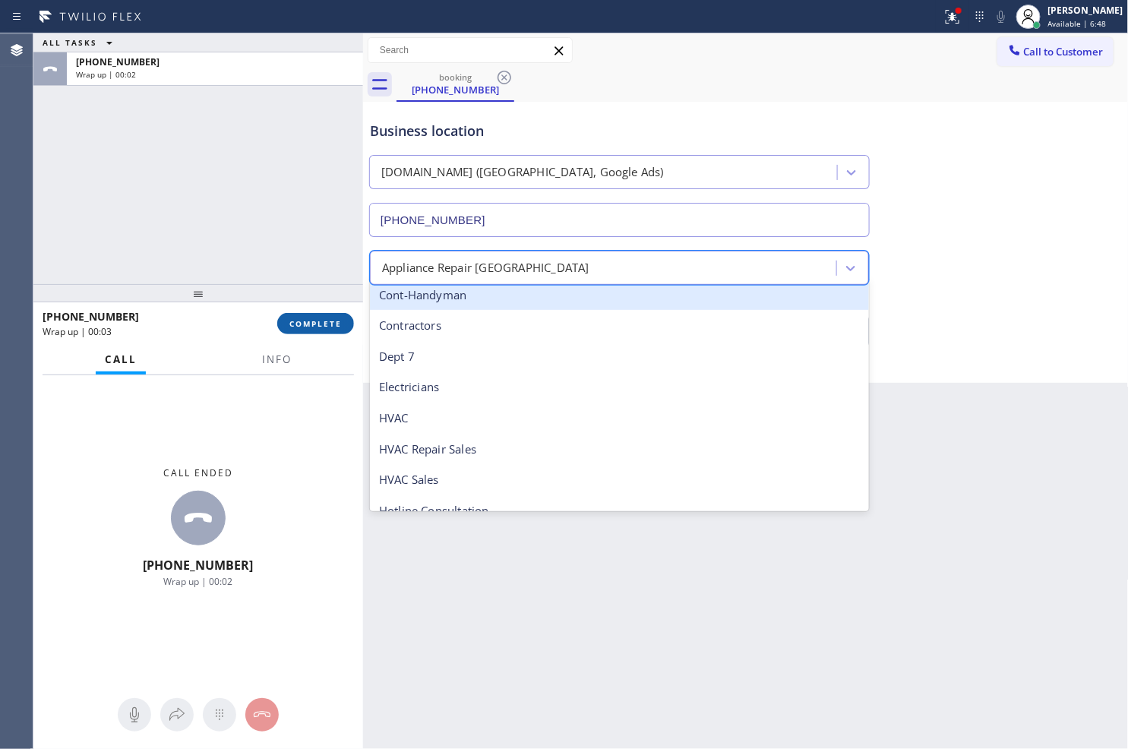
click at [339, 320] on span "COMPLETE" at bounding box center [315, 323] width 52 height 11
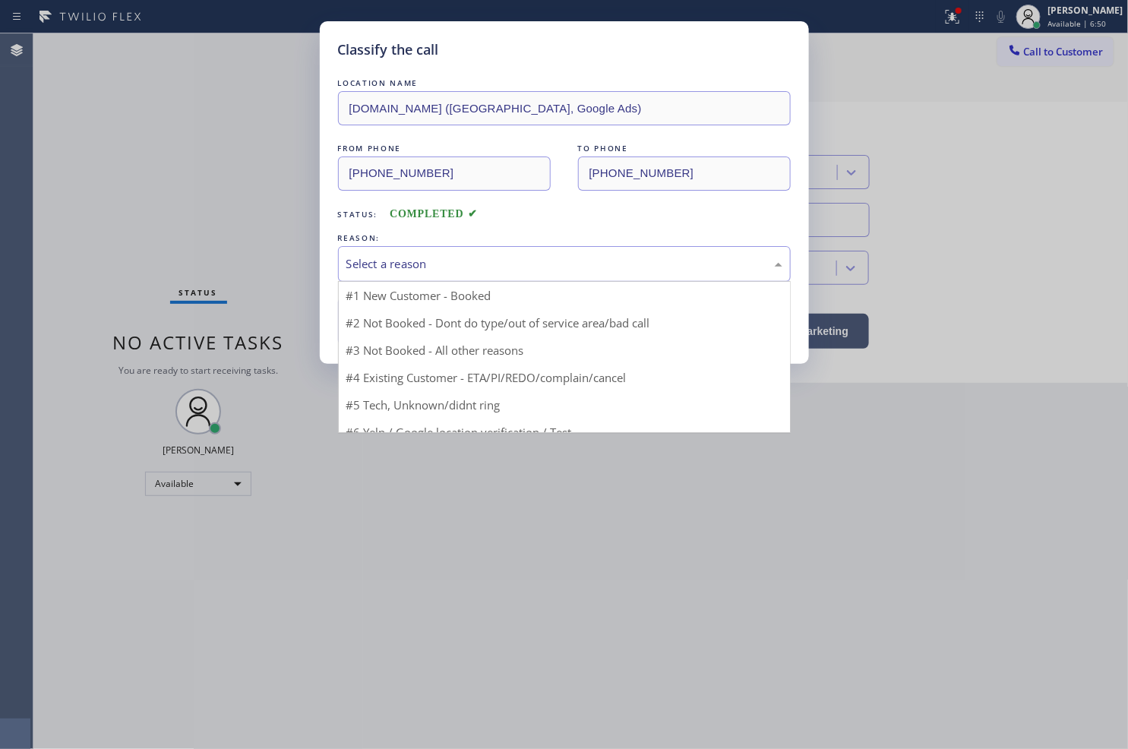
click at [406, 270] on div "Select a reason" at bounding box center [564, 263] width 436 height 17
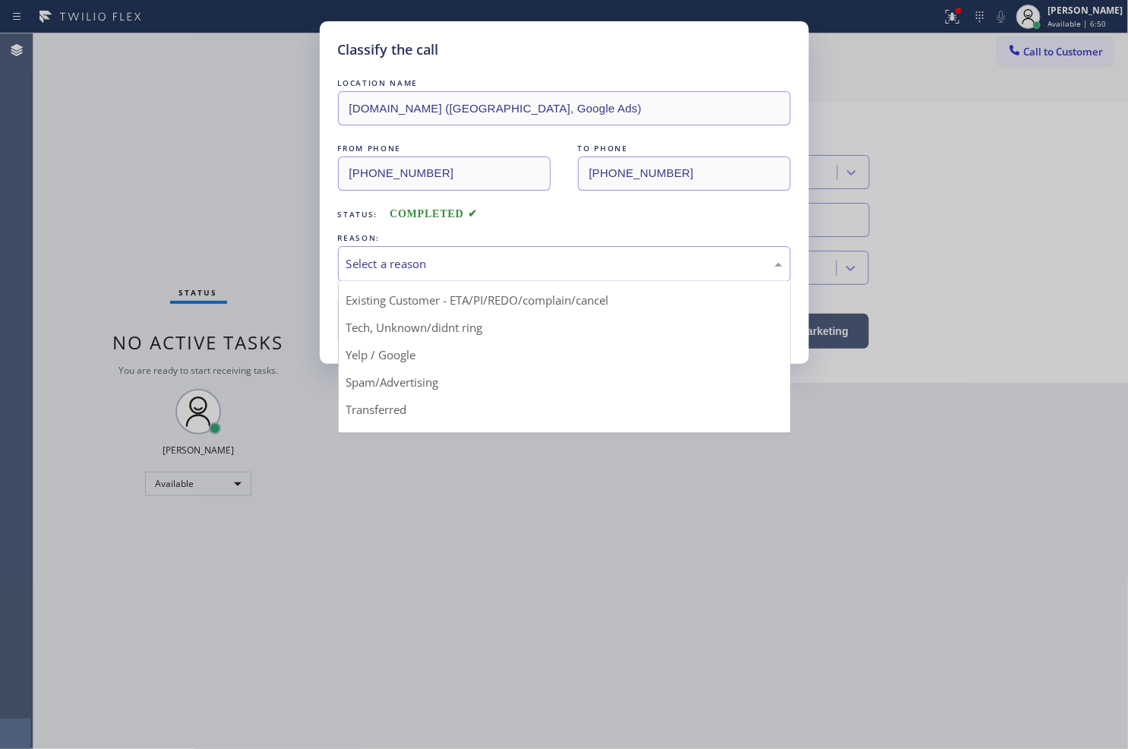
scroll to position [95, 0]
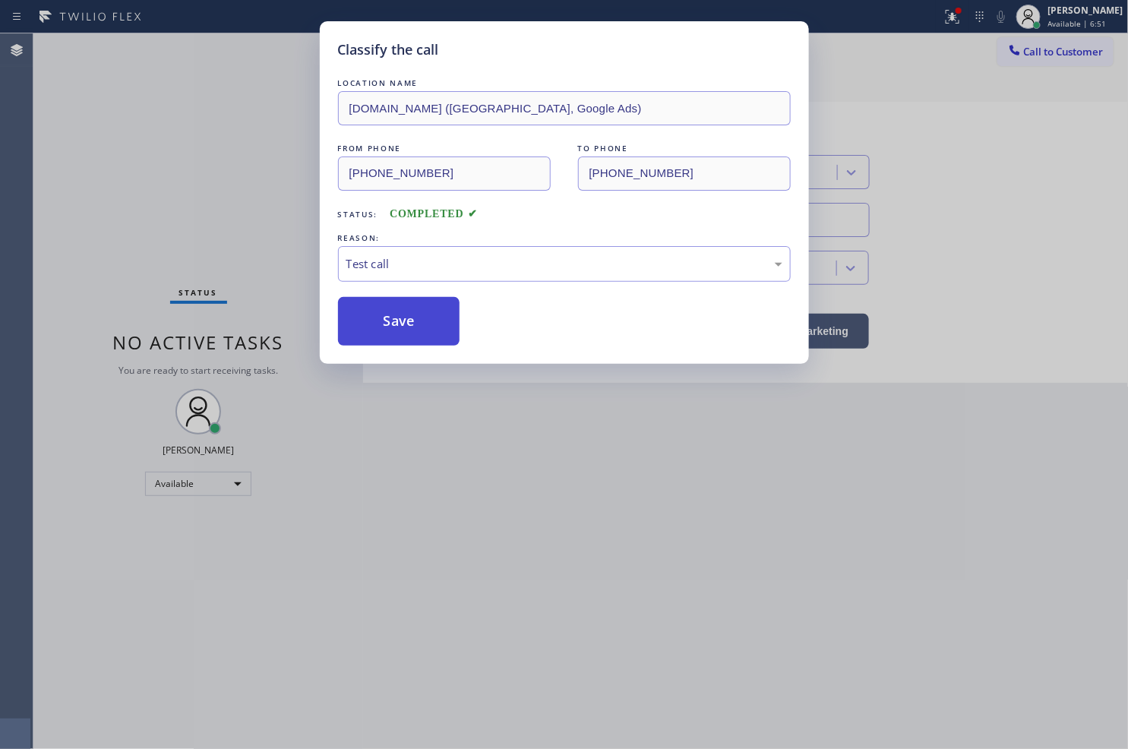
click at [411, 329] on button "Save" at bounding box center [399, 321] width 122 height 49
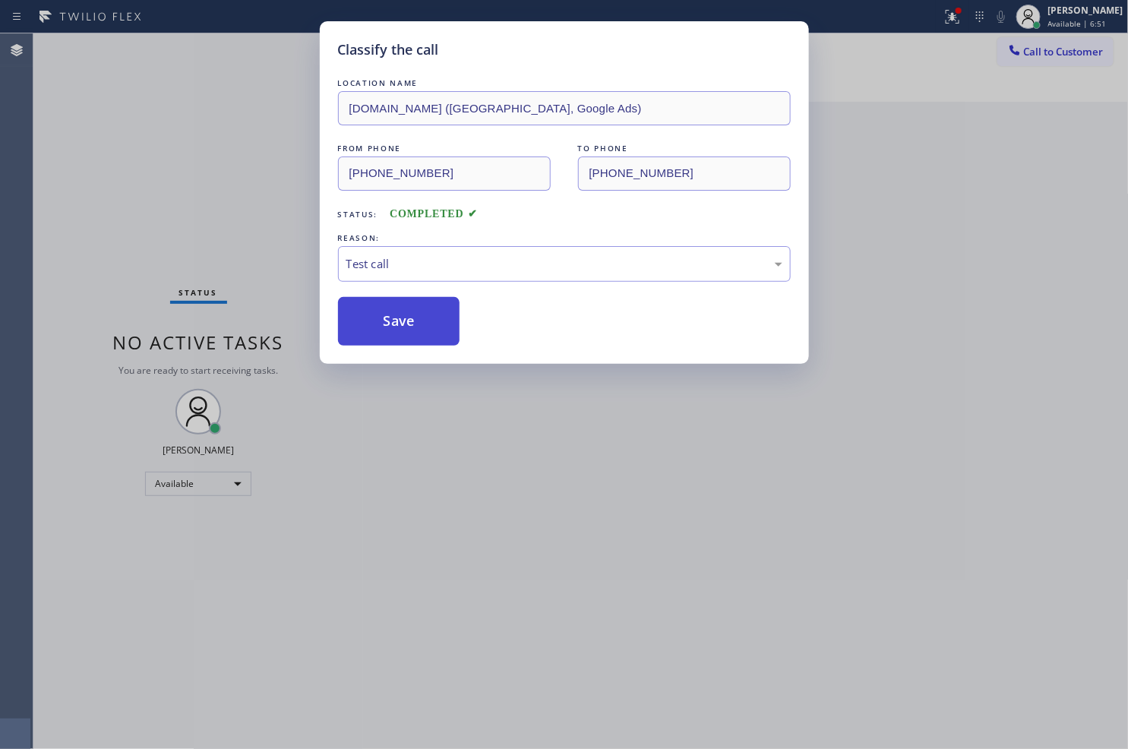
click at [411, 329] on button "Save" at bounding box center [399, 321] width 122 height 49
click at [411, 328] on button "Save" at bounding box center [399, 321] width 122 height 49
click at [181, 109] on div "Classify the call LOCATION NAME VikingRepair.online (Orange County, Google Ads)…" at bounding box center [580, 390] width 1094 height 715
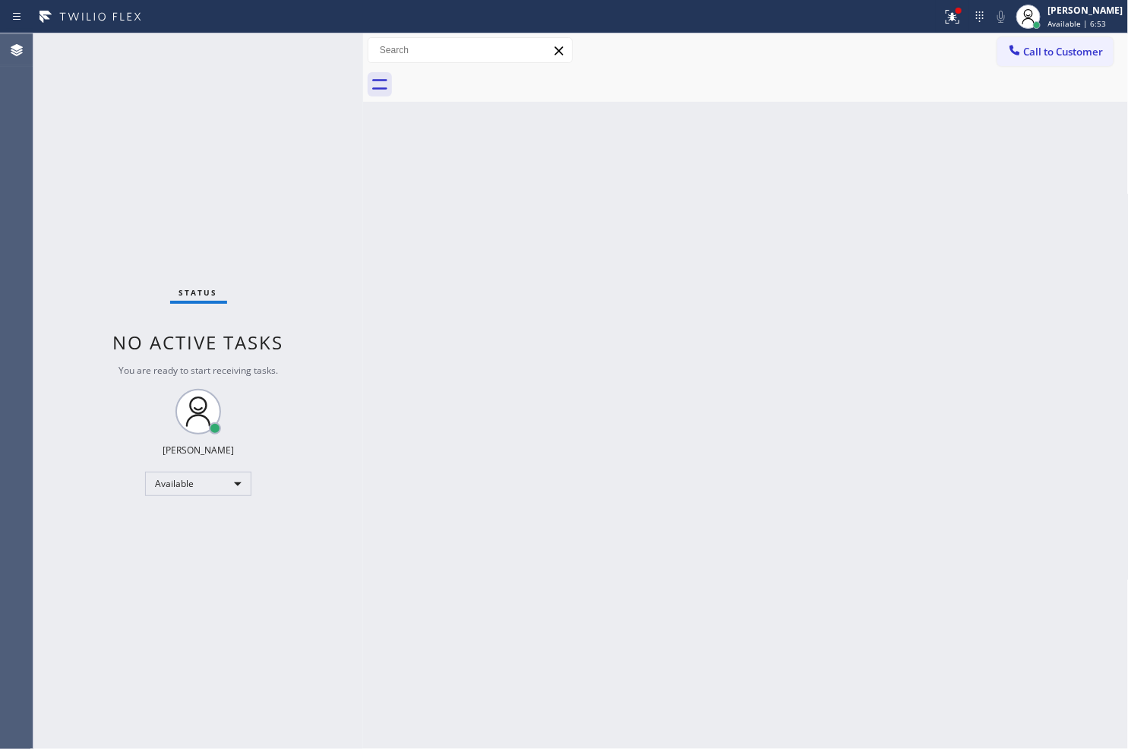
click at [311, 46] on div "Status No active tasks You are ready to start receiving tasks. [PERSON_NAME]" at bounding box center [198, 390] width 330 height 715
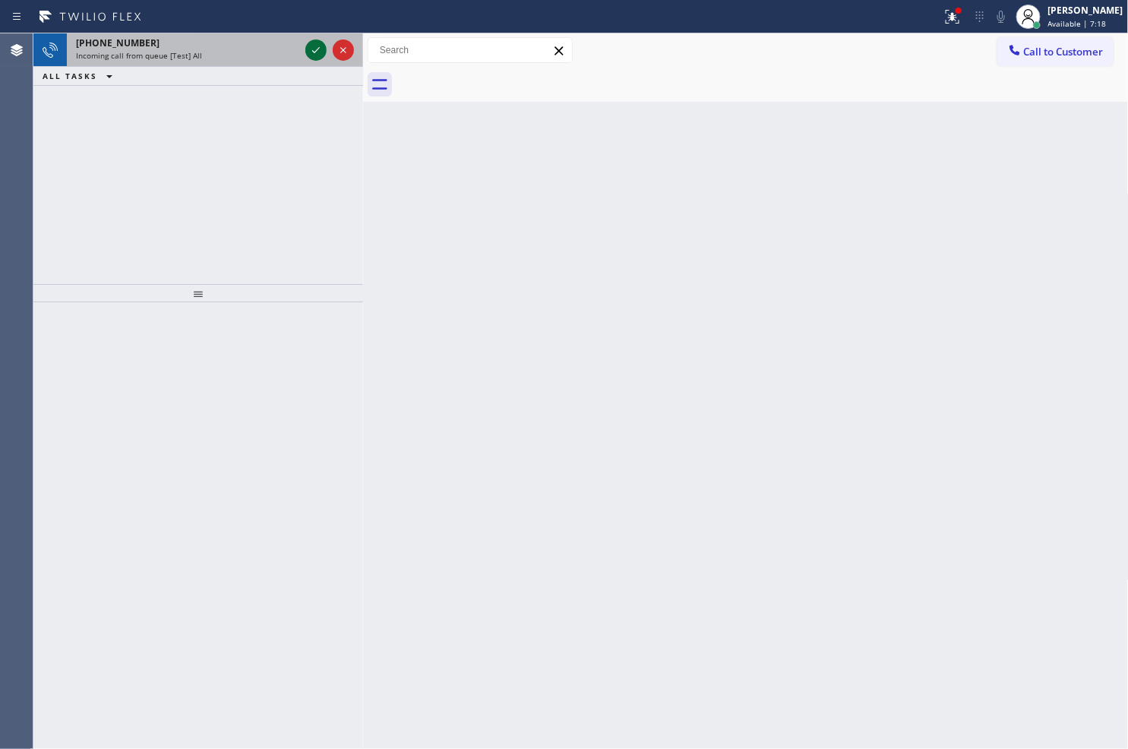
click at [311, 46] on icon at bounding box center [316, 50] width 18 height 18
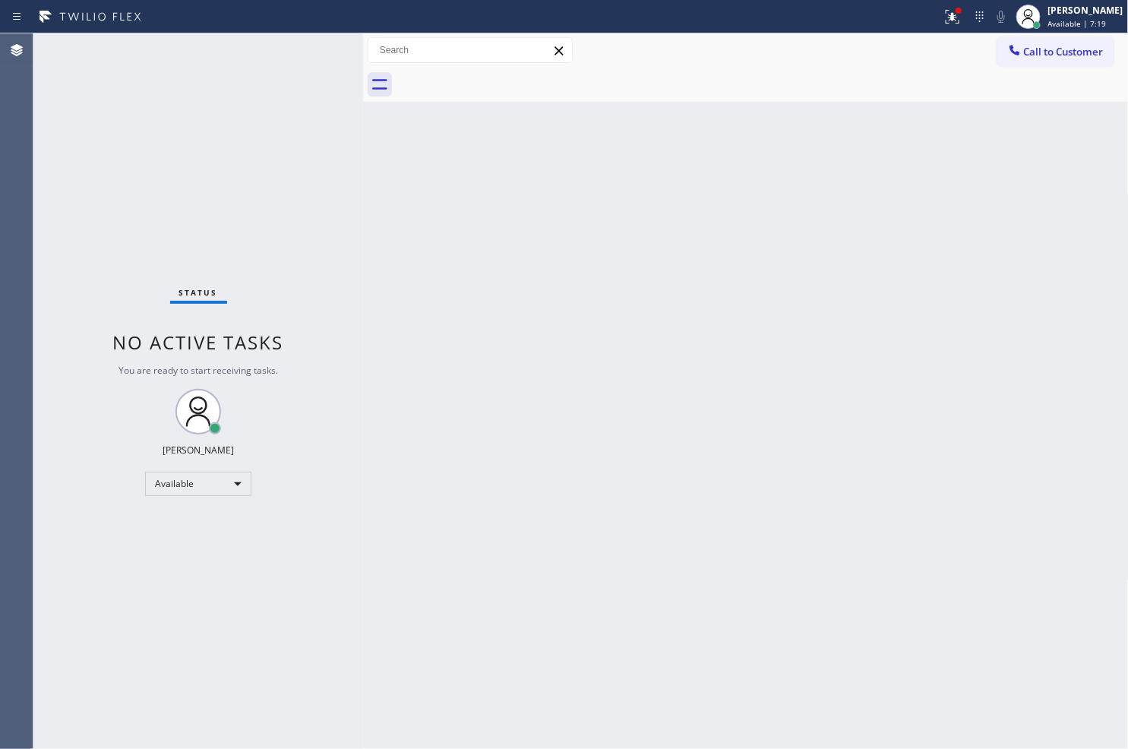
click at [311, 46] on div "Status No active tasks You are ready to start receiving tasks. [PERSON_NAME]" at bounding box center [198, 390] width 330 height 715
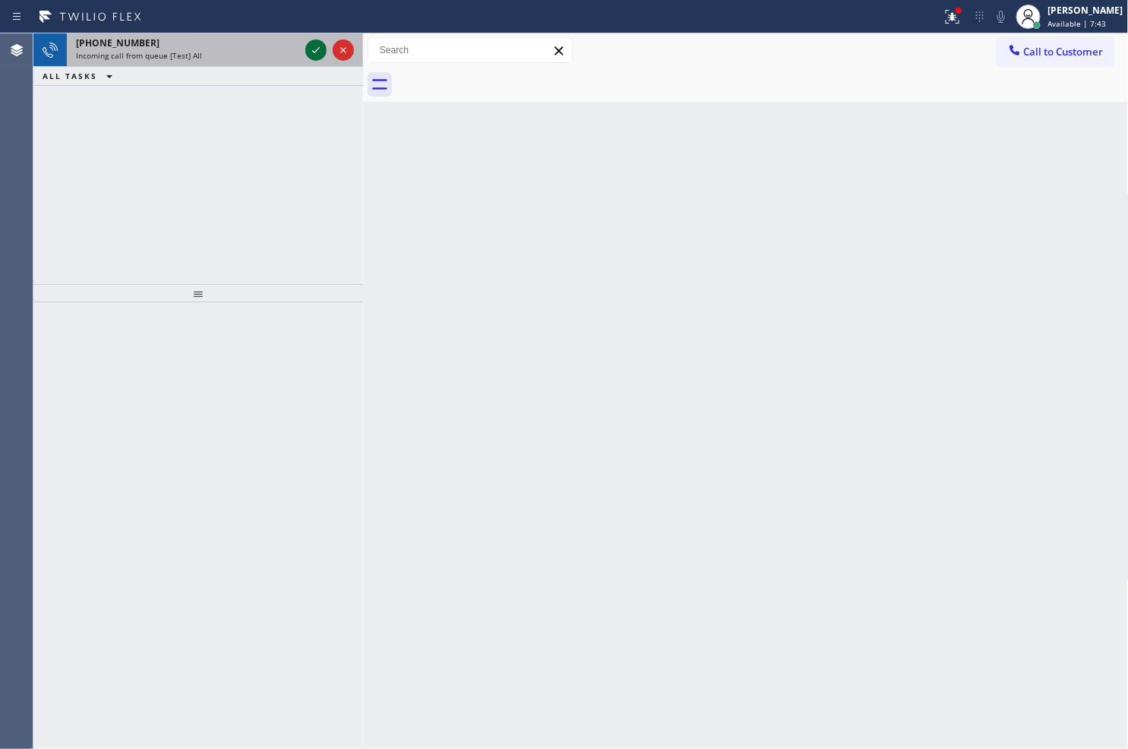
click at [309, 50] on icon at bounding box center [316, 50] width 18 height 18
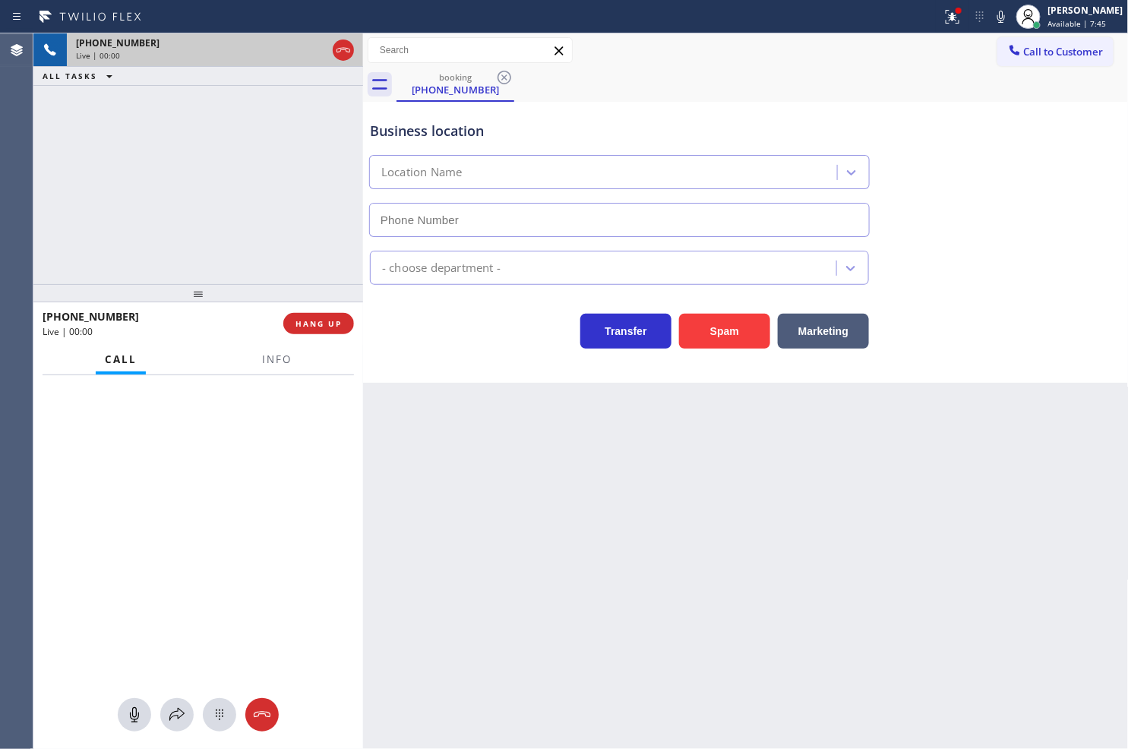
type input "(714) 360-0803"
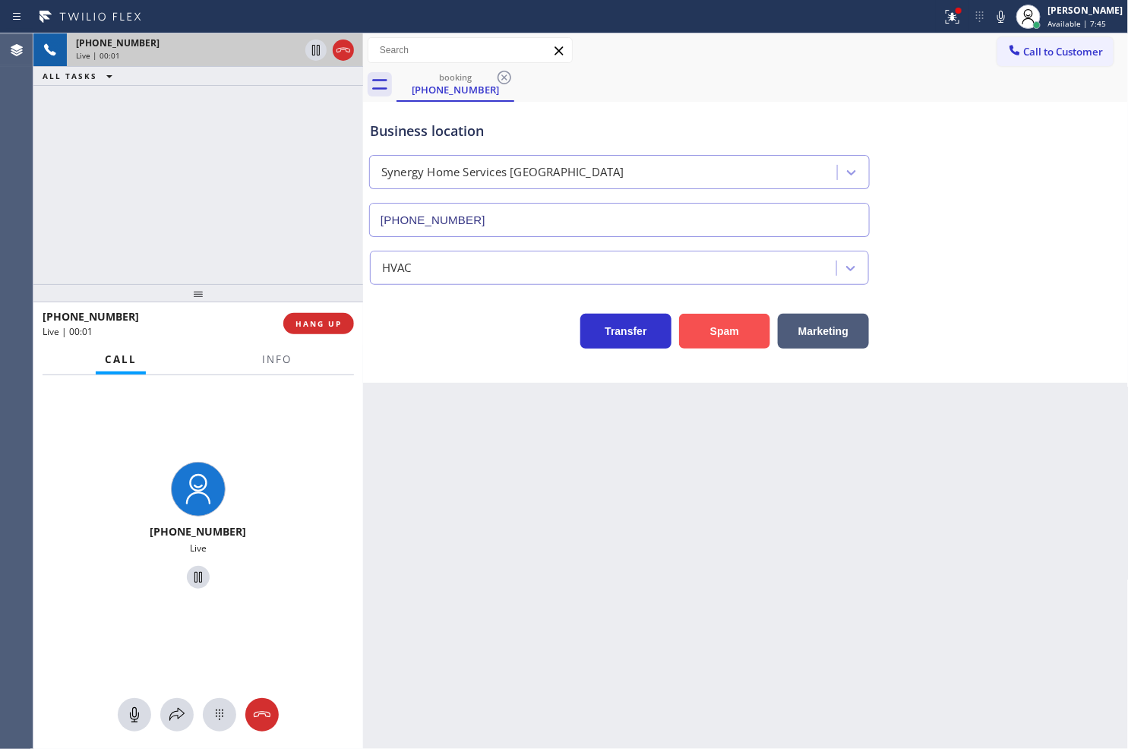
click at [714, 324] on button "Spam" at bounding box center [724, 331] width 91 height 35
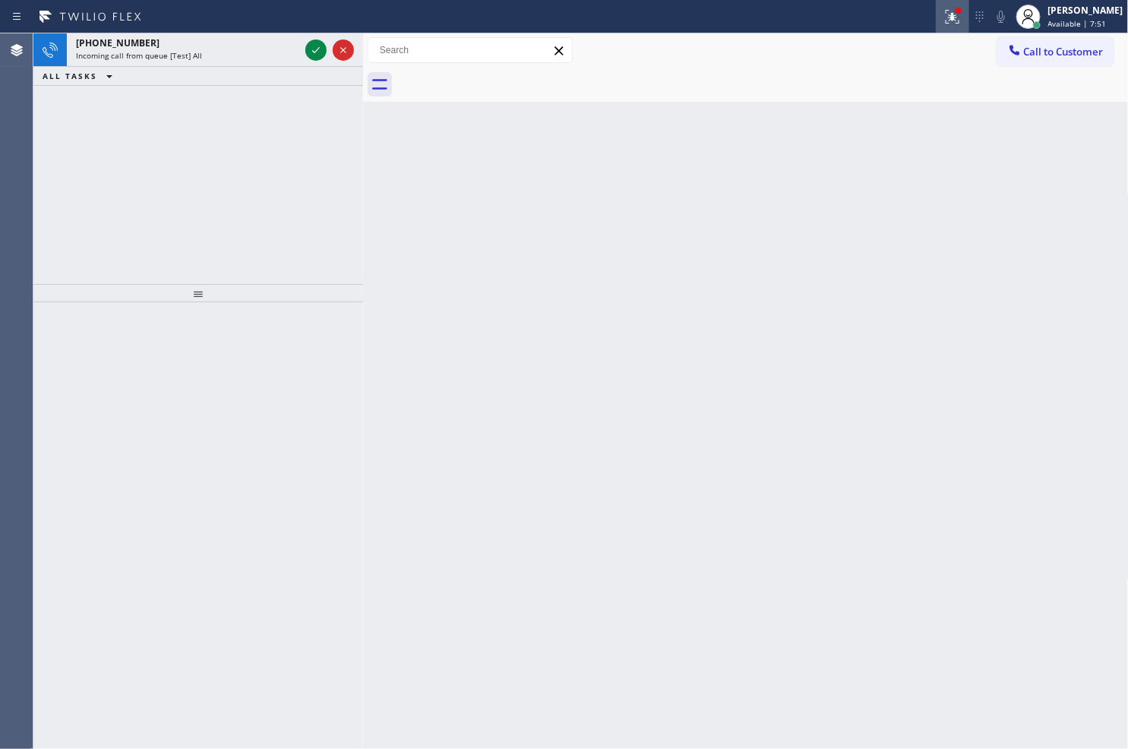
click at [936, 5] on button at bounding box center [952, 16] width 33 height 33
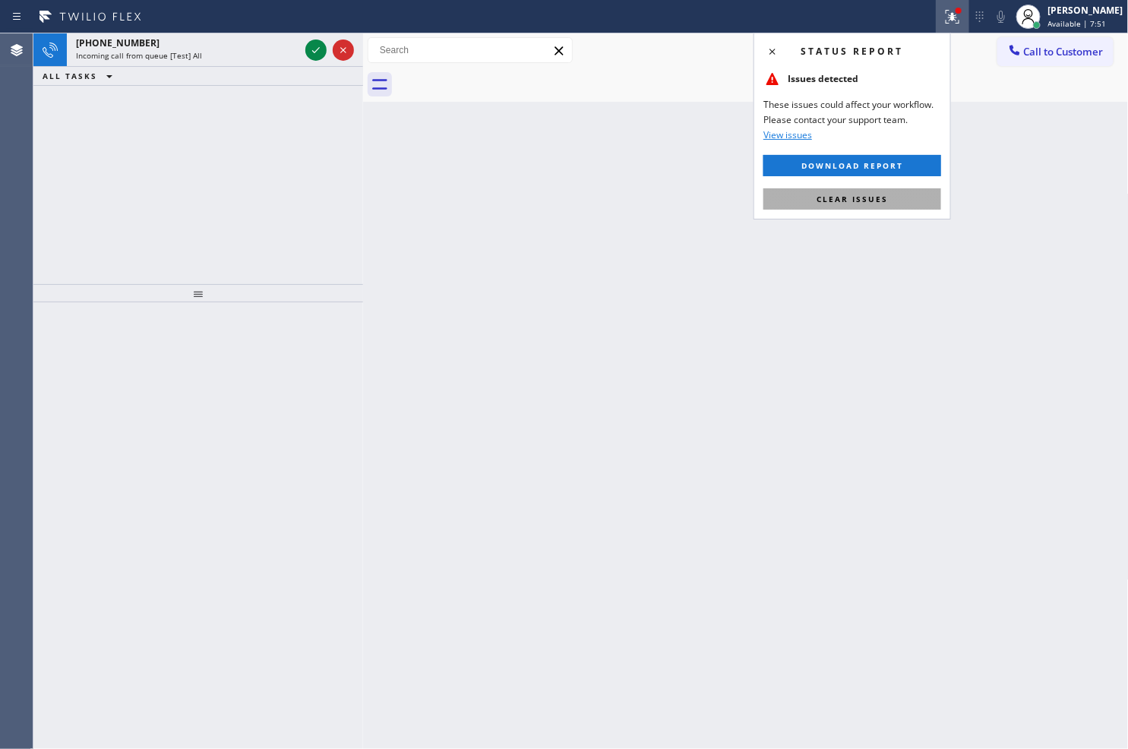
click at [919, 202] on button "Clear issues" at bounding box center [852, 198] width 178 height 21
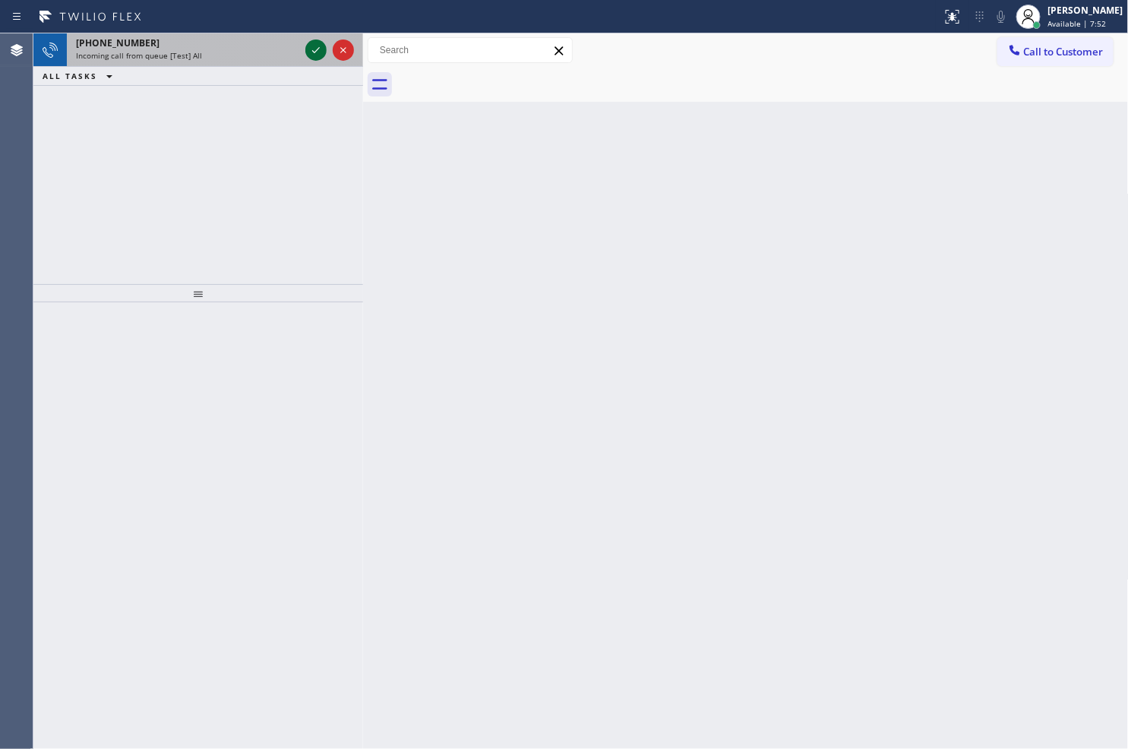
click at [315, 51] on icon at bounding box center [316, 50] width 8 height 6
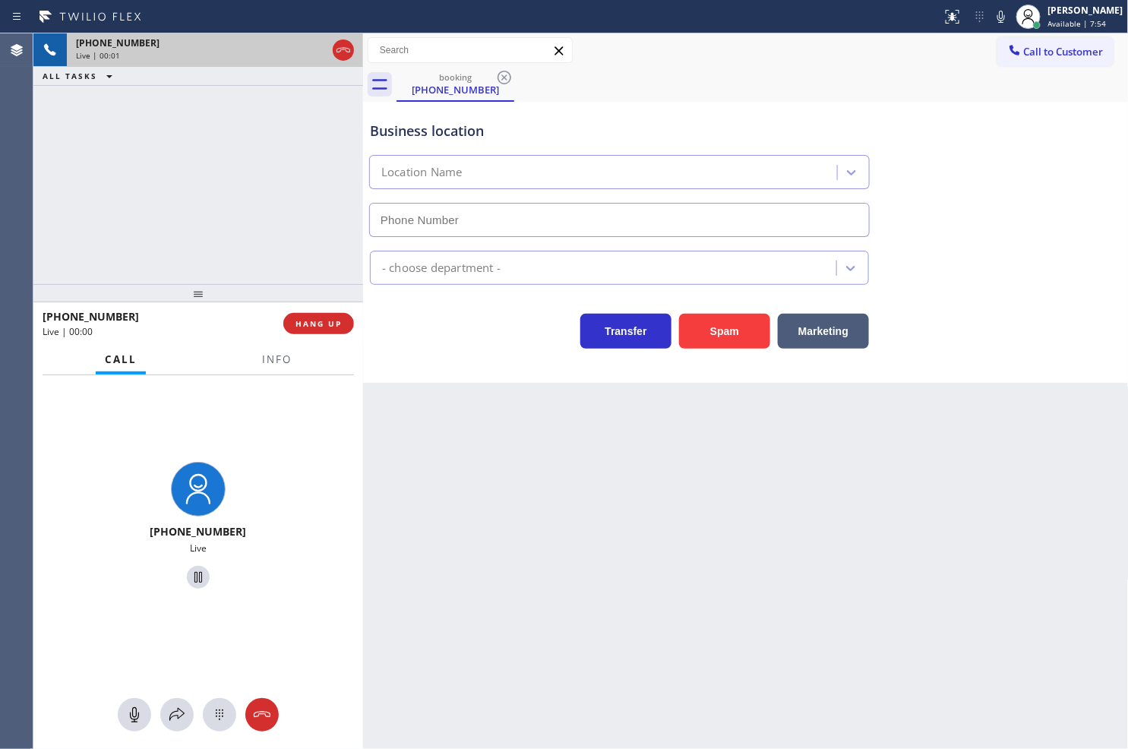
type input "[PHONE_NUMBER]"
click at [428, 357] on div "Business location SubzeroRepair.online (San Francisco, Google Ads) (602) 691-40…" at bounding box center [746, 242] width 766 height 281
click at [308, 296] on div at bounding box center [198, 293] width 330 height 18
click at [409, 343] on div "Transfer Spam Marketing" at bounding box center [619, 327] width 505 height 43
click at [278, 235] on div "+18777770796 Live | 00:06 ALL TASKS ALL TASKS ACTIVE TASKS TASKS IN WRAP UP" at bounding box center [198, 158] width 330 height 251
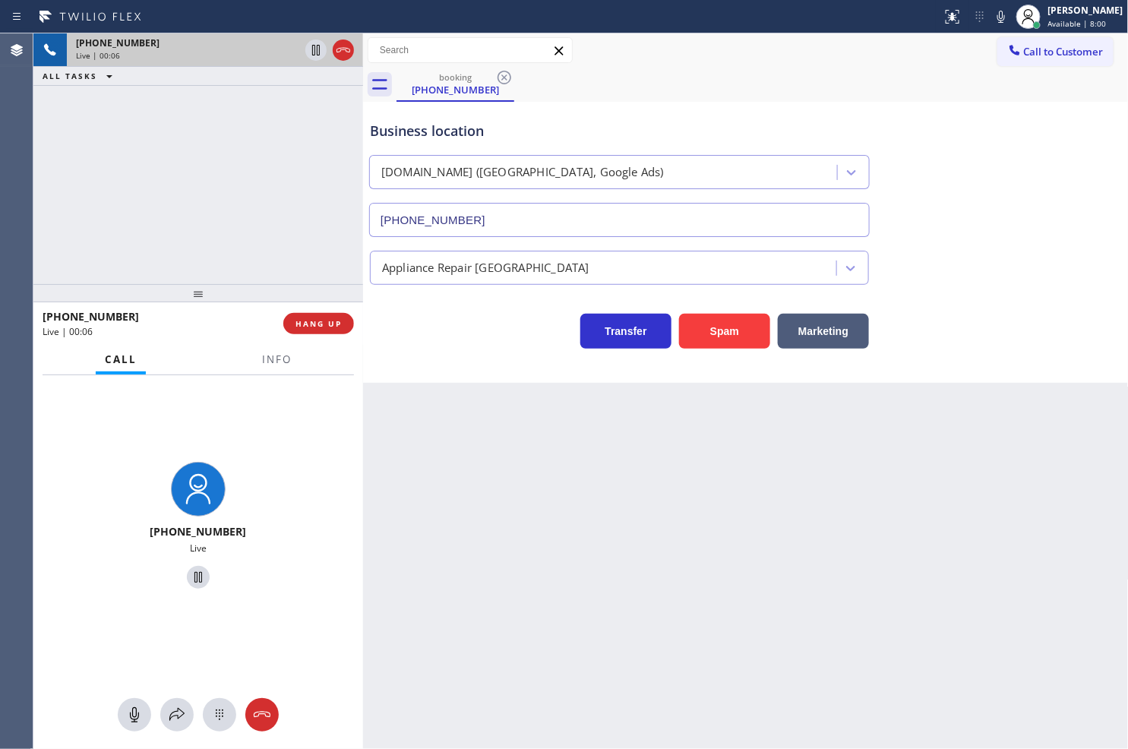
click at [425, 328] on div "Transfer Spam Marketing" at bounding box center [619, 327] width 505 height 43
click at [320, 320] on span "HANG UP" at bounding box center [318, 323] width 46 height 11
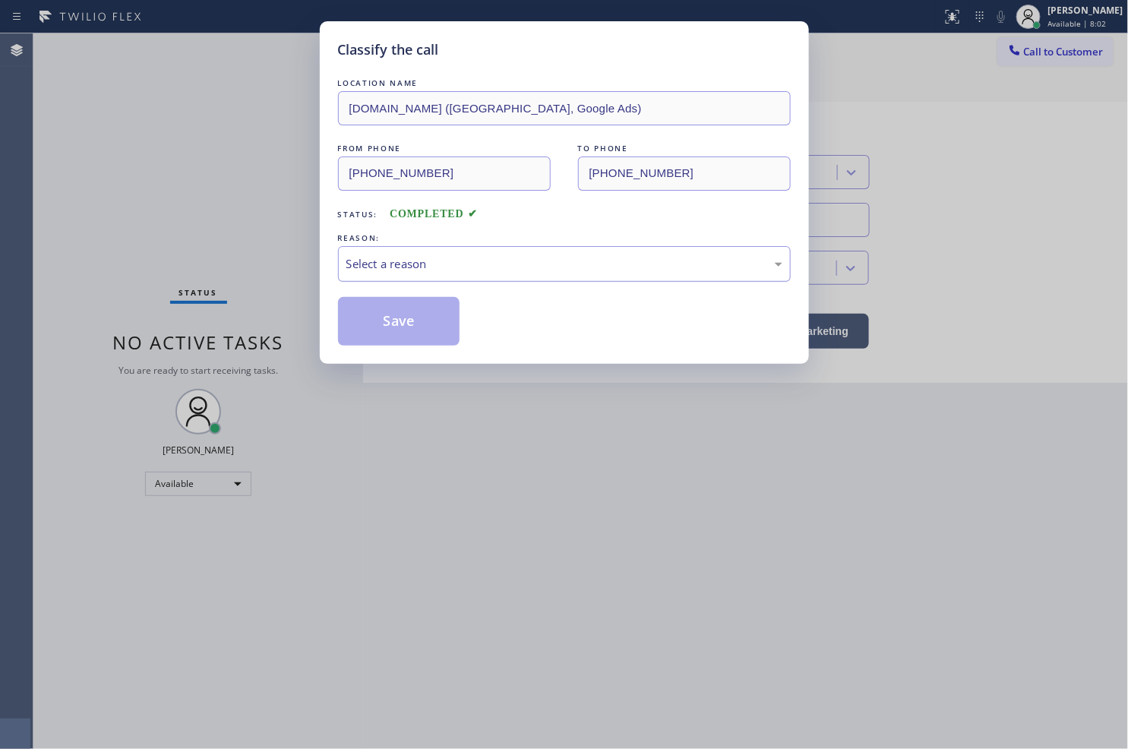
click at [382, 268] on div "Select a reason" at bounding box center [564, 263] width 436 height 17
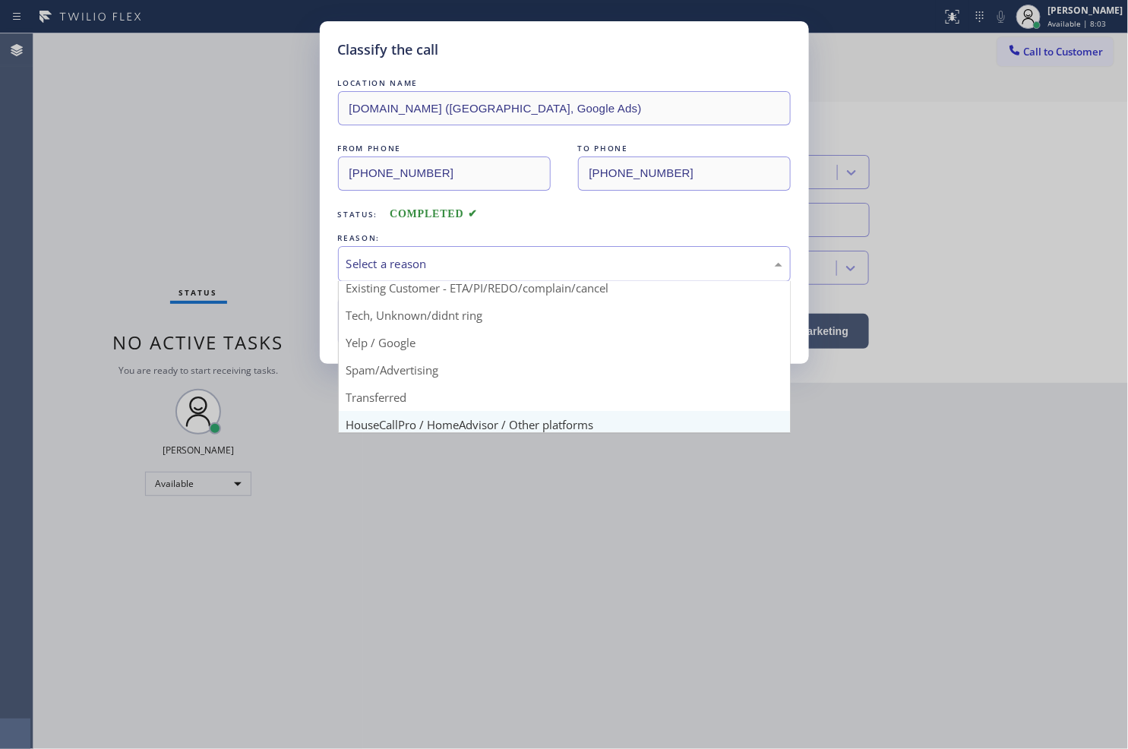
scroll to position [95, 0]
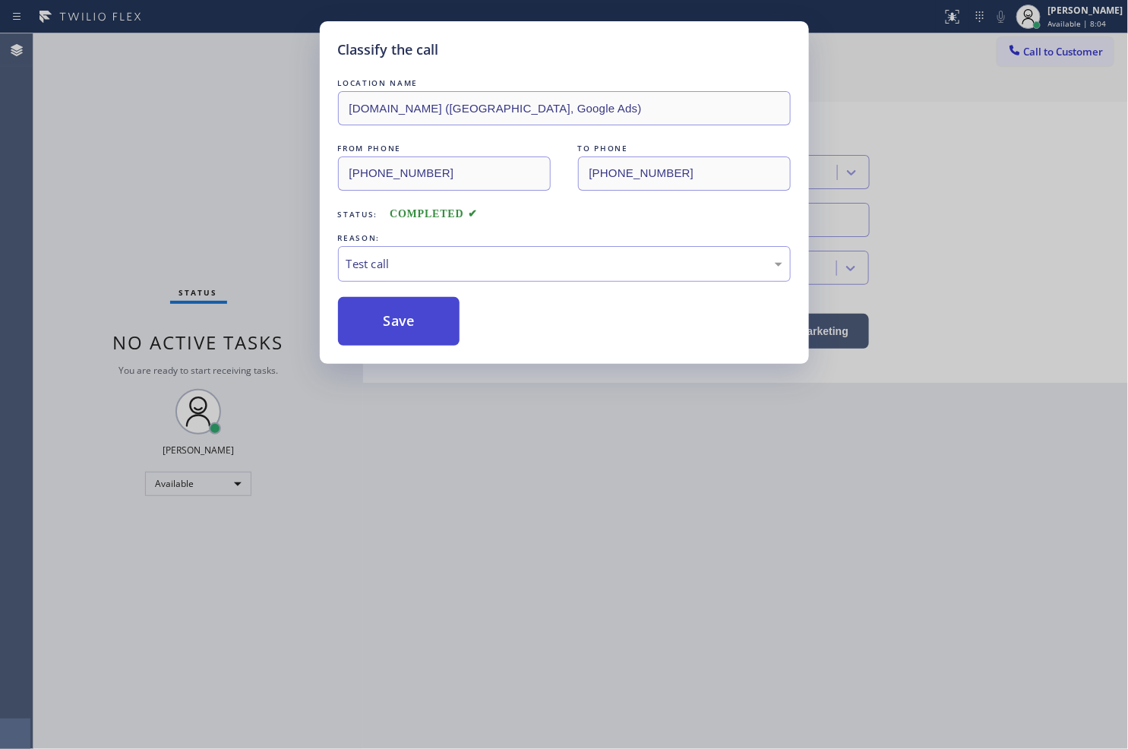
click at [403, 330] on button "Save" at bounding box center [399, 321] width 122 height 49
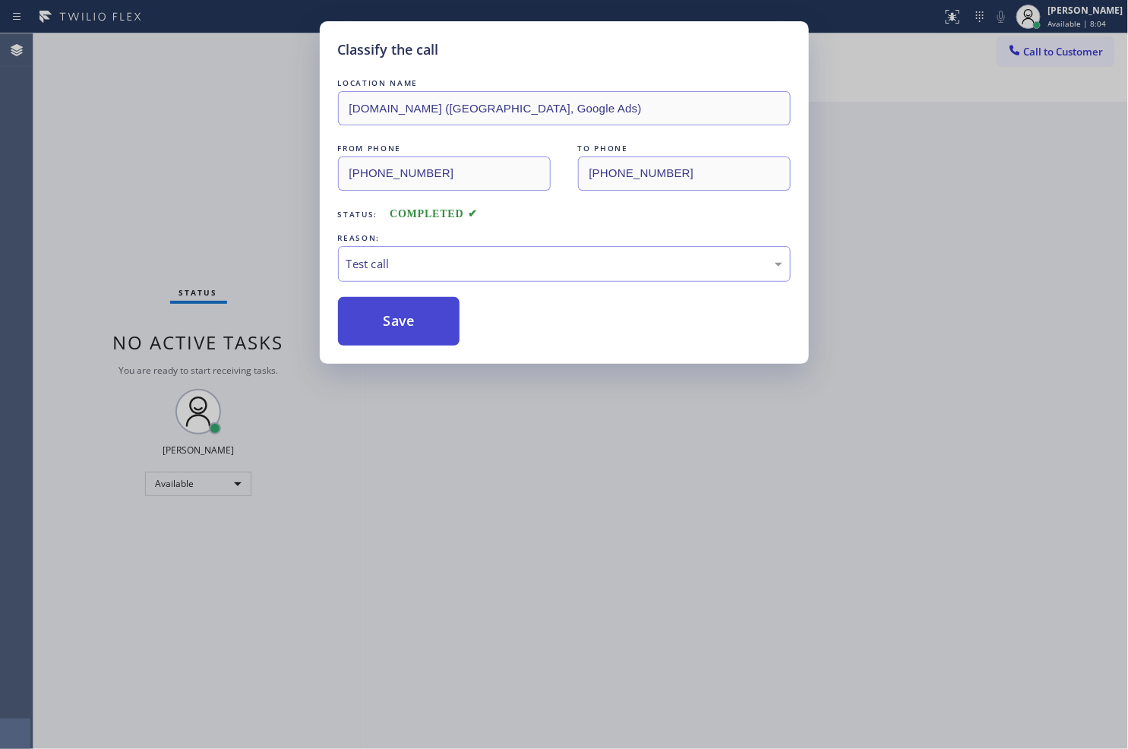
click at [393, 320] on button "Save" at bounding box center [399, 321] width 122 height 49
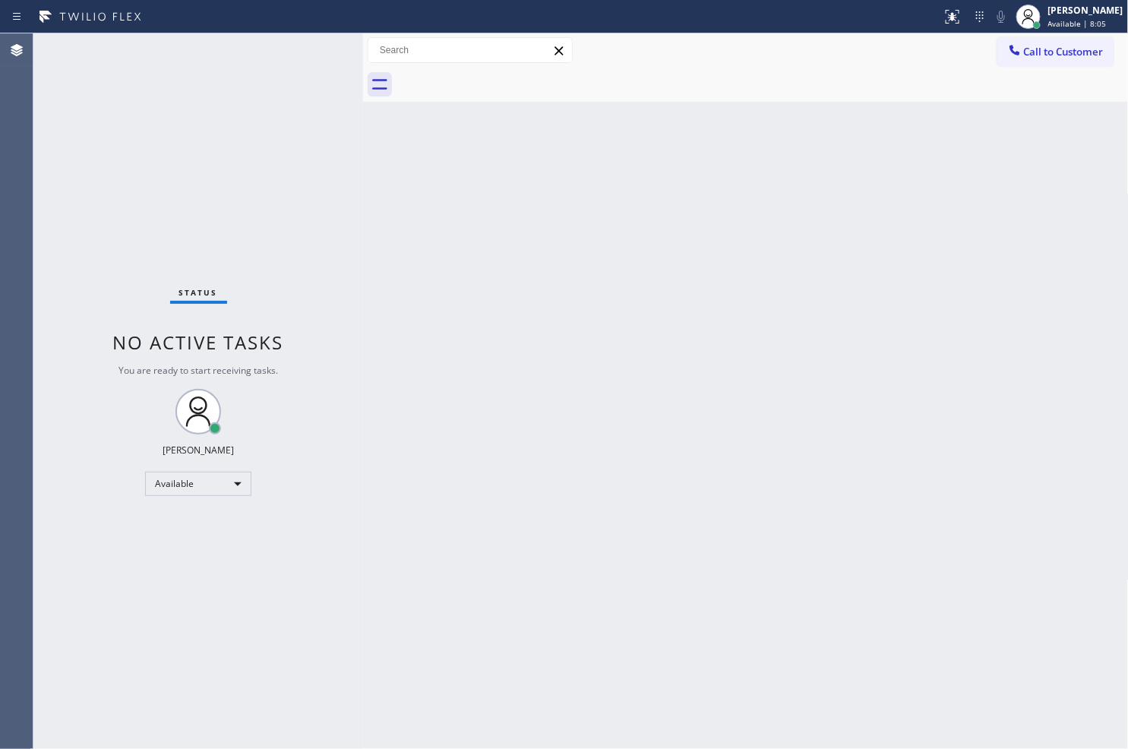
click at [228, 101] on div "Status No active tasks You are ready to start receiving tasks. [PERSON_NAME]" at bounding box center [198, 390] width 330 height 715
click at [305, 42] on div "Status No active tasks You are ready to start receiving tasks. [PERSON_NAME]" at bounding box center [198, 390] width 330 height 715
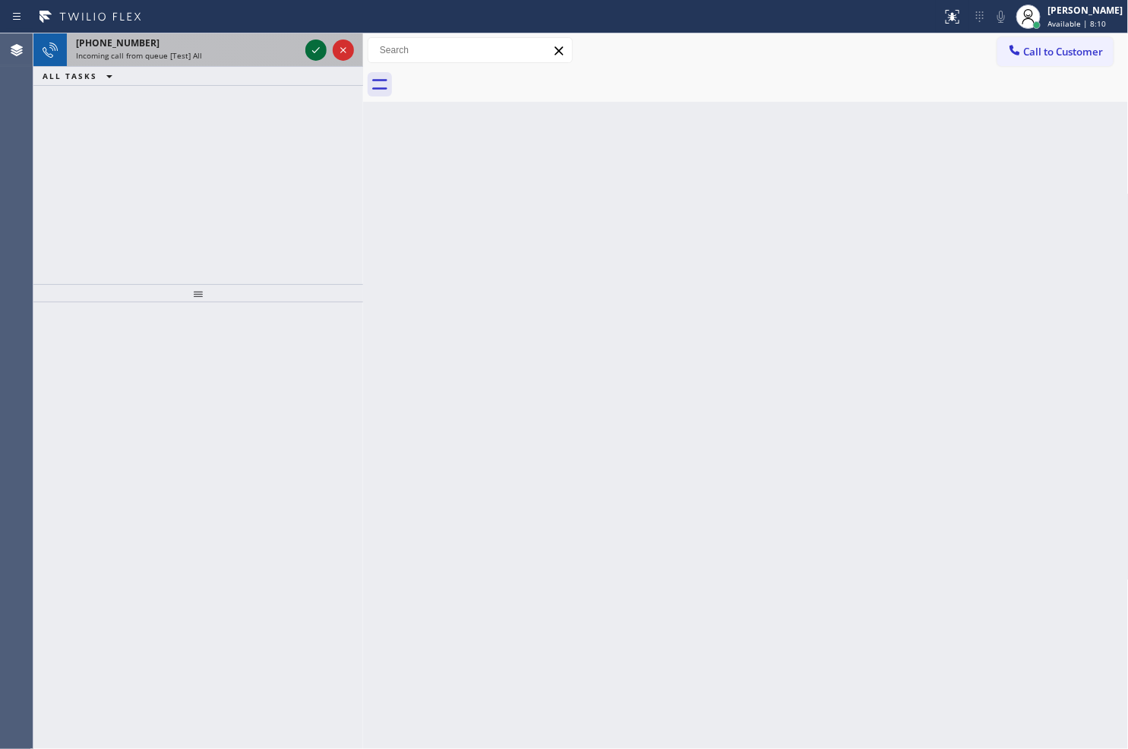
click at [305, 42] on div at bounding box center [315, 50] width 21 height 18
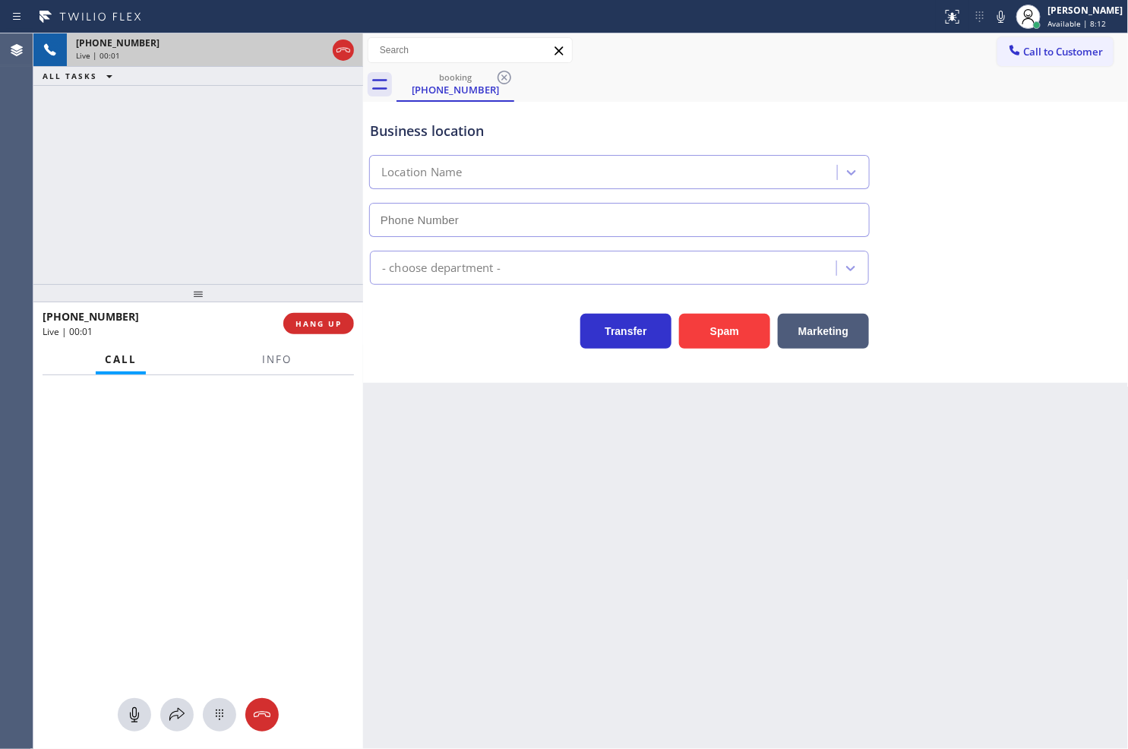
type input "[PHONE_NUMBER]"
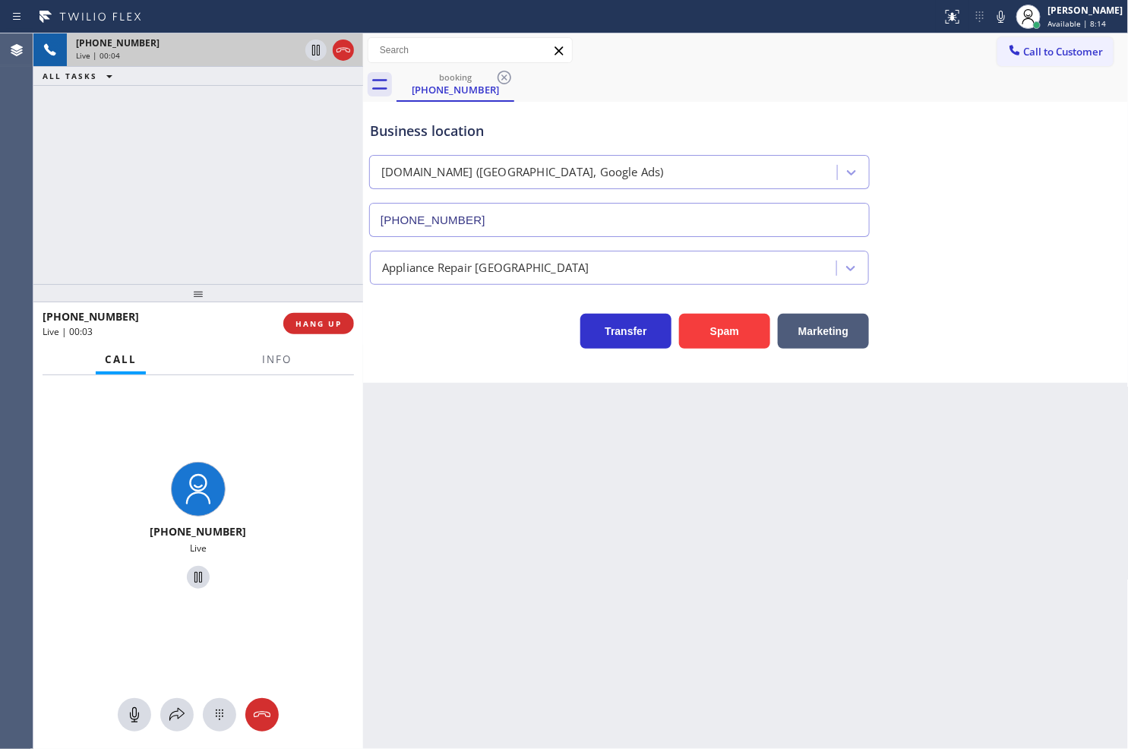
click at [472, 354] on div "Business location VikingRepair.online (Phoenix, Google Ads) (602) 536-8418 Appl…" at bounding box center [746, 242] width 766 height 281
click at [484, 350] on div "Business location VikingRepair.online (Phoenix, Google Ads) (602) 536-8418 Appl…" at bounding box center [746, 242] width 766 height 281
drag, startPoint x: 196, startPoint y: 228, endPoint x: 418, endPoint y: 324, distance: 242.5
click at [199, 228] on div "+18777770796 Live | 00:06 ALL TASKS ALL TASKS ACTIVE TASKS TASKS IN WRAP UP" at bounding box center [198, 158] width 330 height 251
click at [453, 340] on div "Transfer Spam Marketing" at bounding box center [619, 327] width 505 height 43
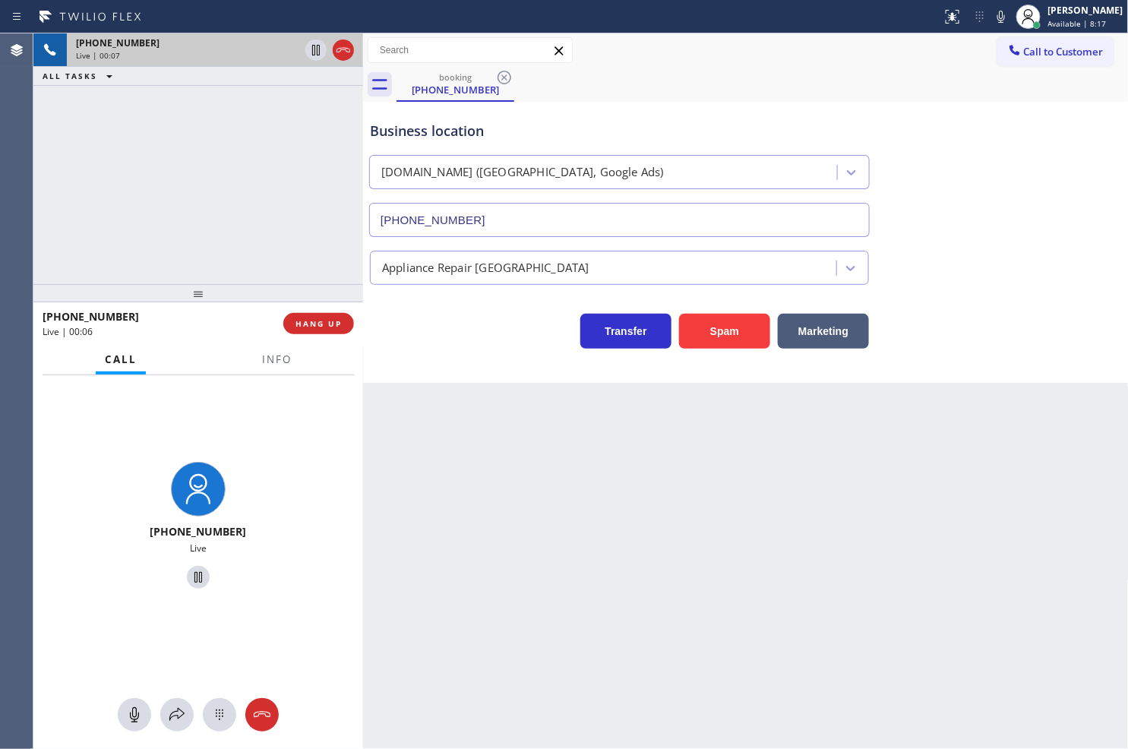
click at [324, 258] on div "+18777770796 Live | 00:07 ALL TASKS ALL TASKS ACTIVE TASKS TASKS IN WRAP UP" at bounding box center [198, 158] width 330 height 251
click at [323, 318] on span "HANG UP" at bounding box center [318, 323] width 46 height 11
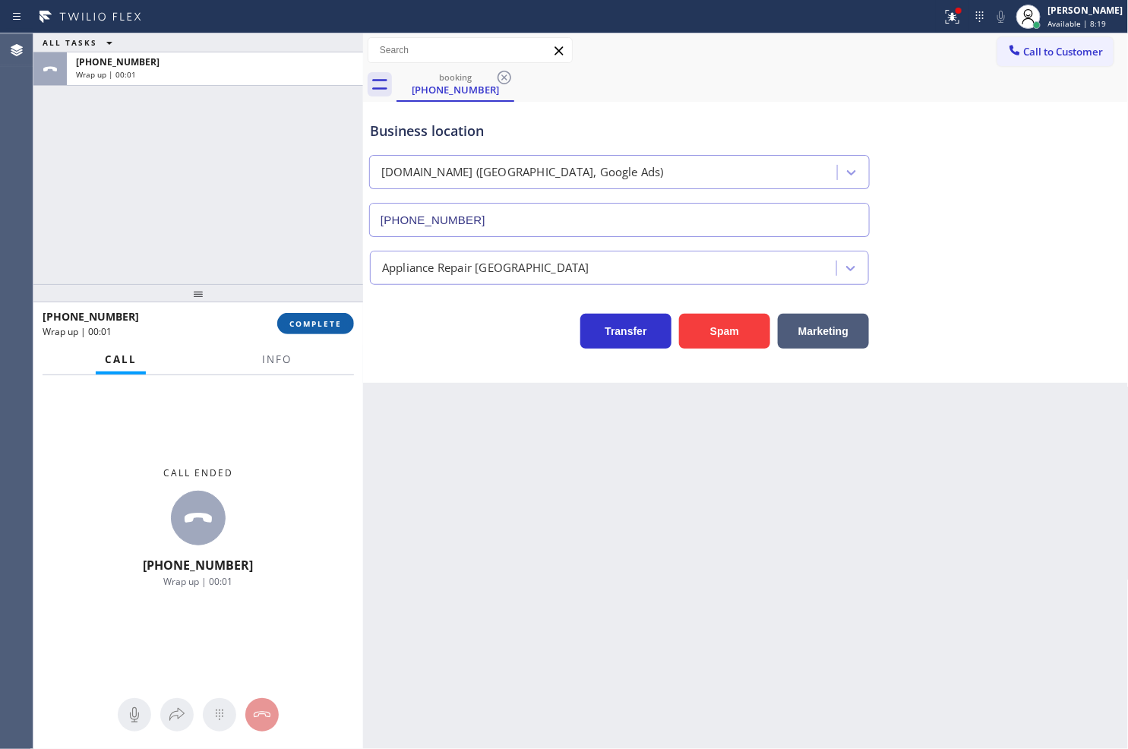
click at [323, 318] on span "COMPLETE" at bounding box center [315, 323] width 52 height 11
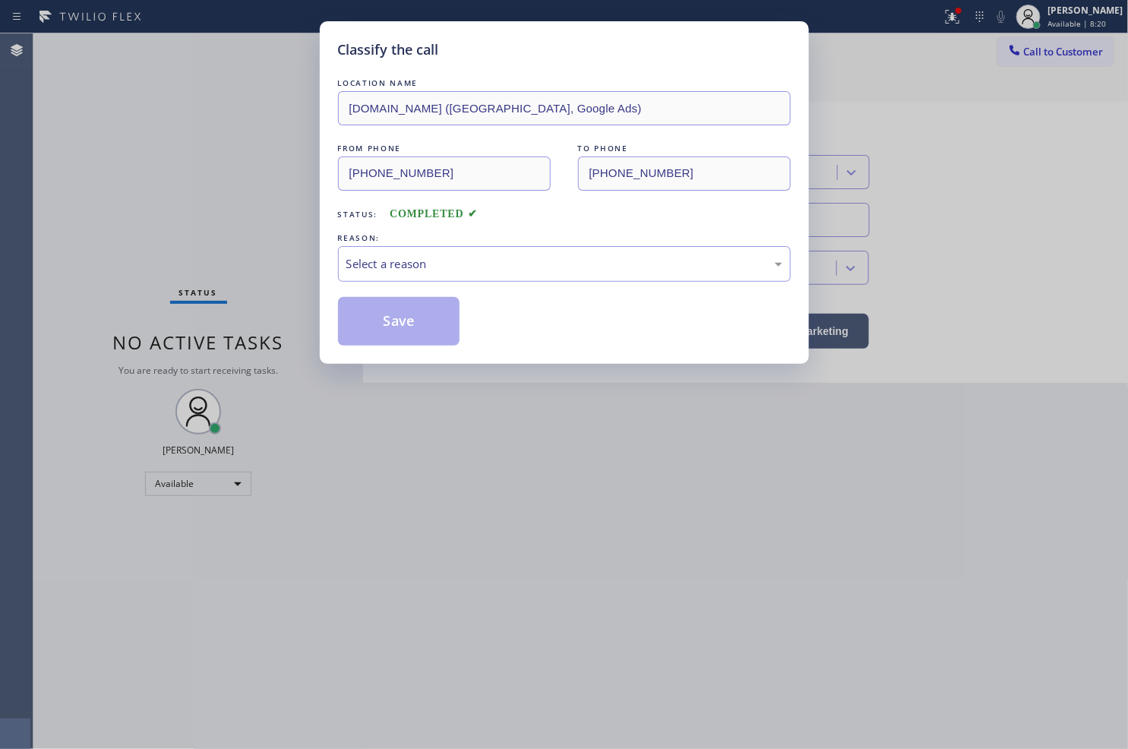
click at [465, 272] on div "Select a reason" at bounding box center [564, 263] width 436 height 17
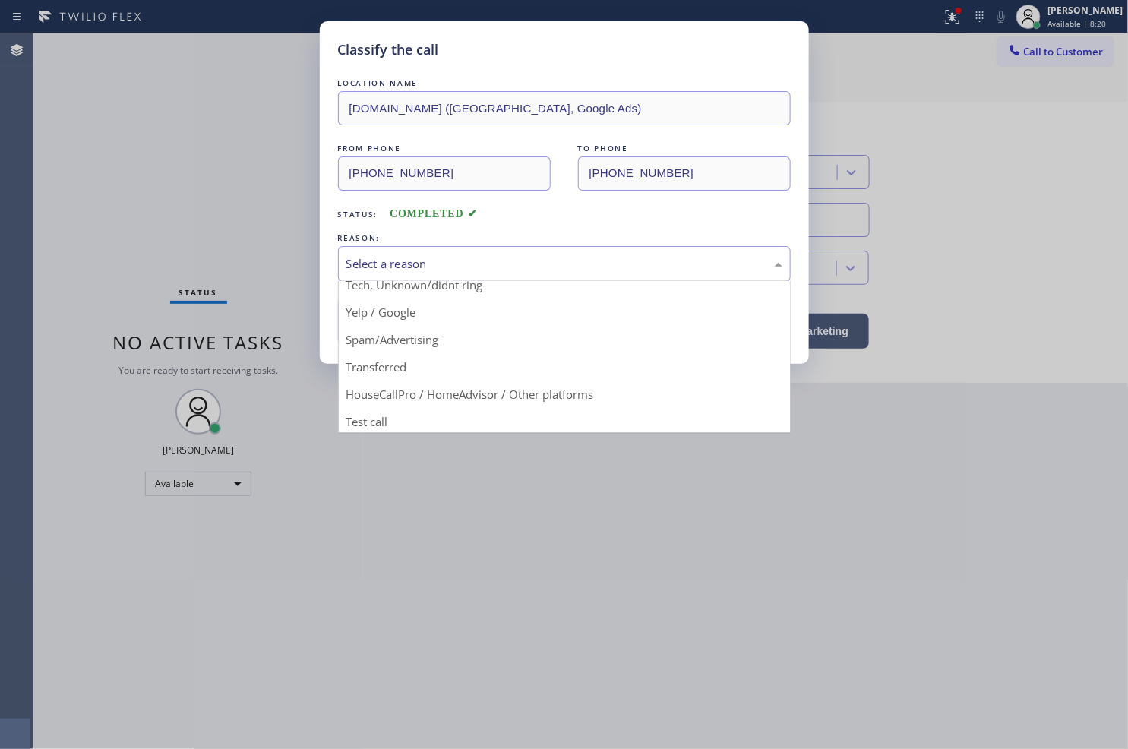
scroll to position [95, 0]
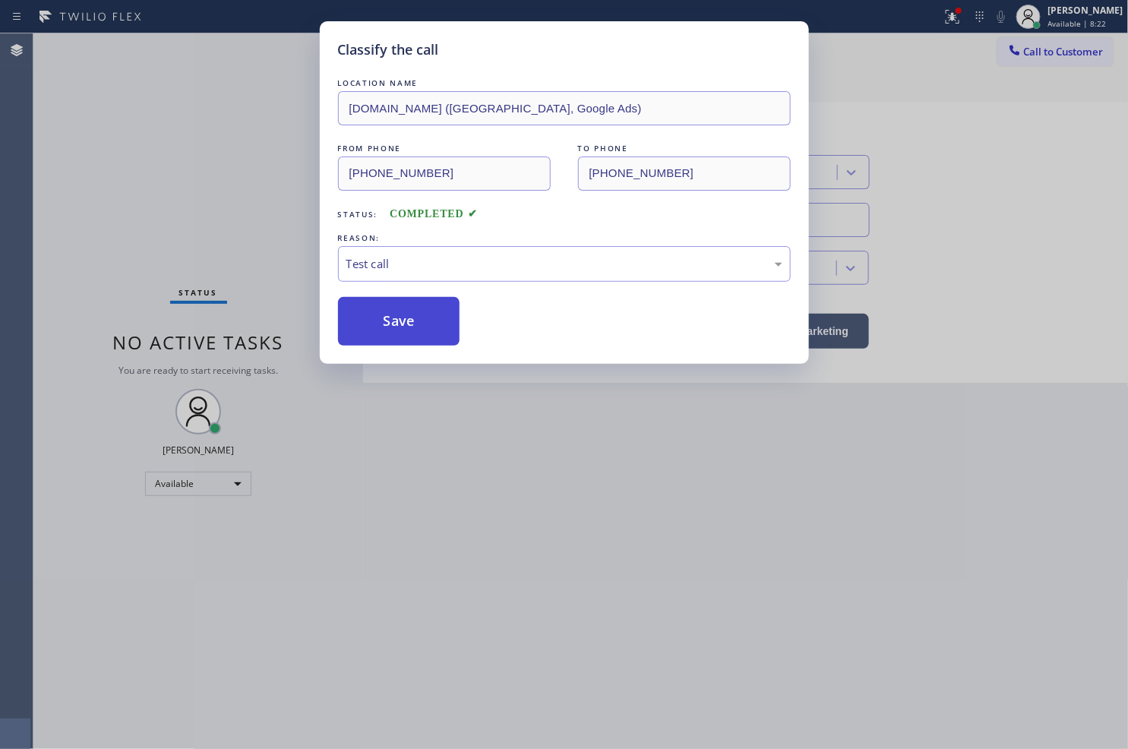
click at [403, 338] on button "Save" at bounding box center [399, 321] width 122 height 49
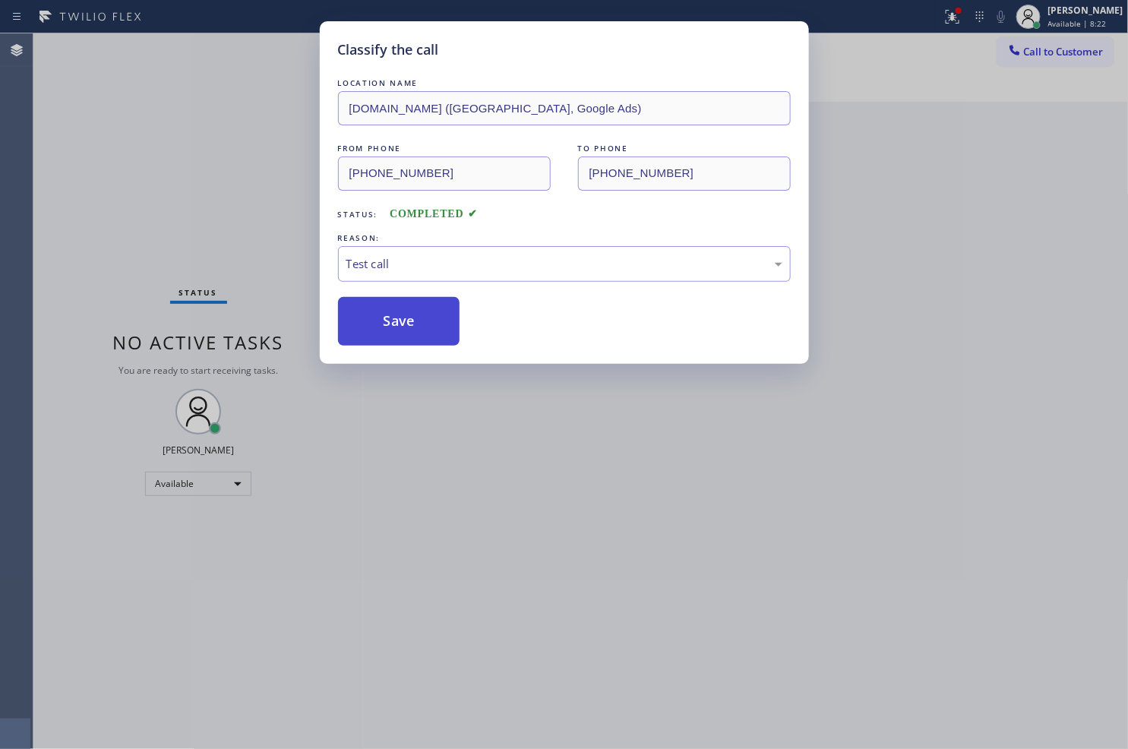
click at [403, 338] on button "Save" at bounding box center [399, 321] width 122 height 49
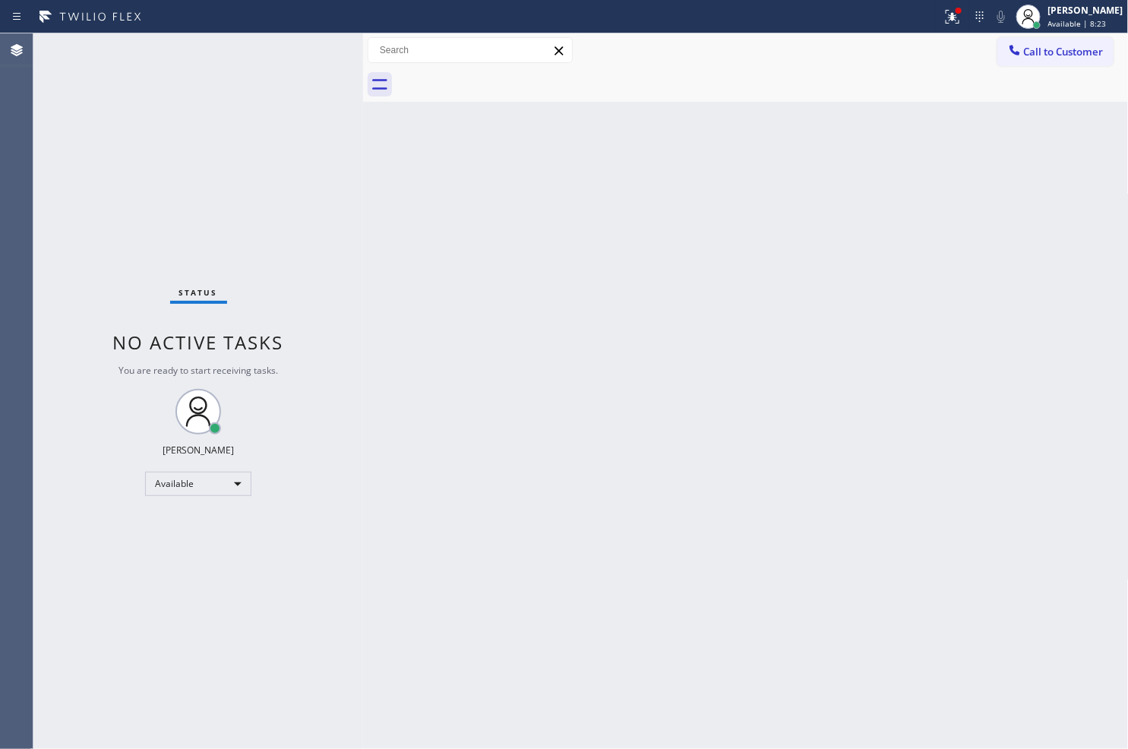
click at [243, 147] on div "Status No active tasks You are ready to start receiving tasks. [PERSON_NAME]" at bounding box center [198, 390] width 330 height 715
click at [305, 47] on div "Status No active tasks You are ready to start receiving tasks. [PERSON_NAME]" at bounding box center [198, 390] width 330 height 715
click at [297, 42] on div "Status No active tasks You are ready to start receiving tasks. [PERSON_NAME]" at bounding box center [198, 390] width 330 height 715
click at [297, 44] on div "Status No active tasks You are ready to start receiving tasks. [PERSON_NAME]" at bounding box center [198, 390] width 330 height 715
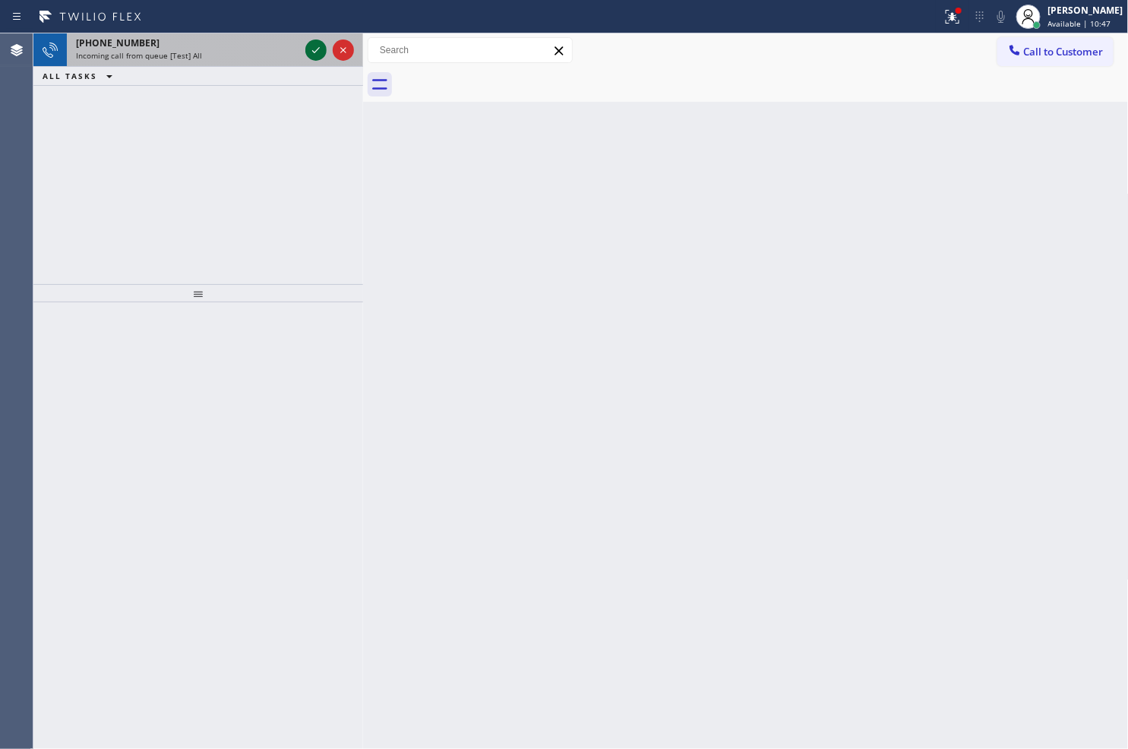
click at [316, 48] on icon at bounding box center [316, 50] width 18 height 18
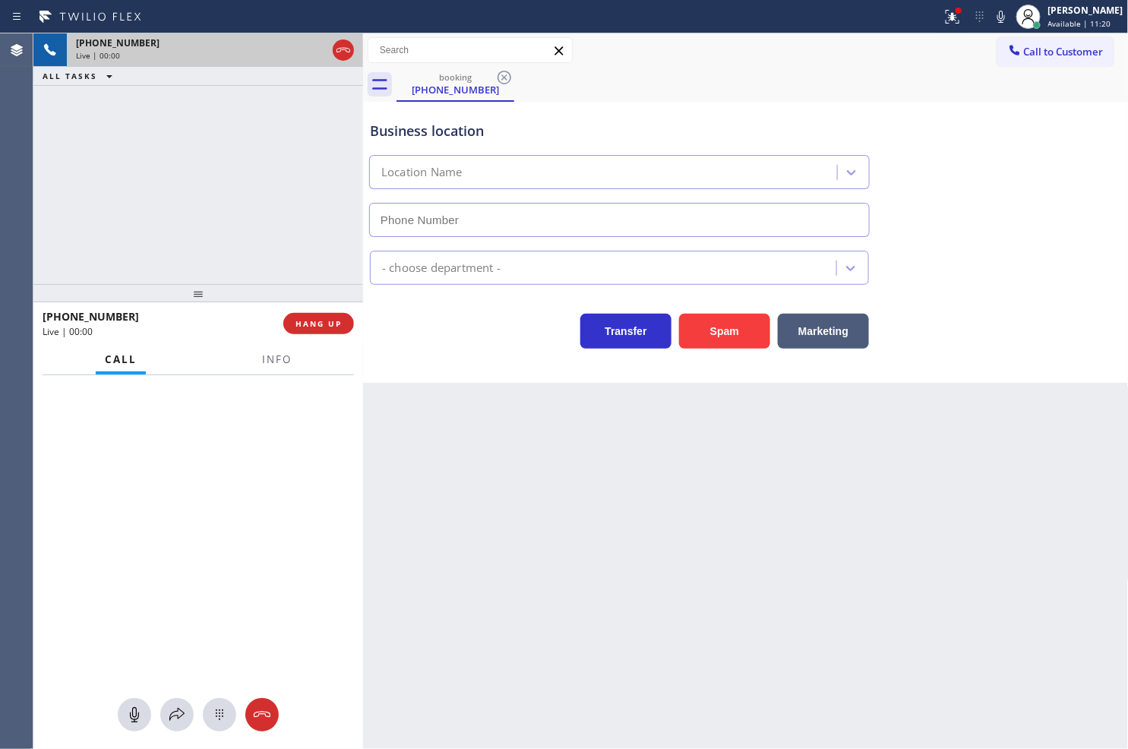
type input "[PHONE_NUMBER]"
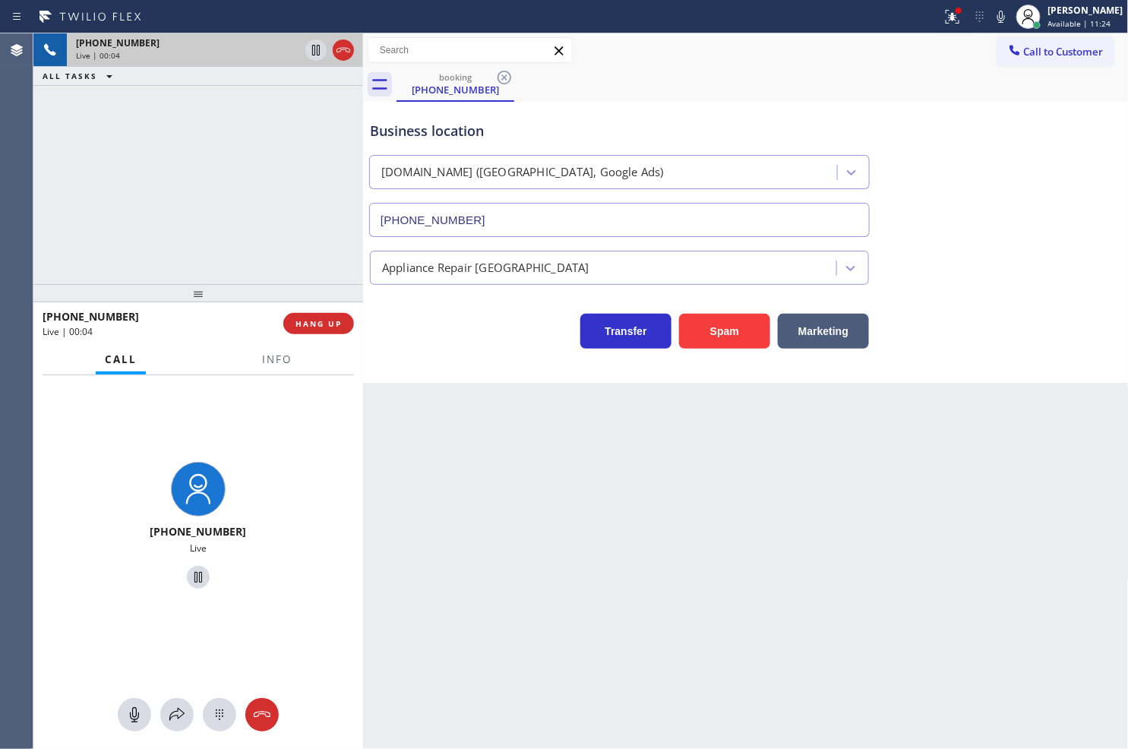
click at [211, 198] on div "+18446793652 Live | 00:04 ALL TASKS ALL TASKS ACTIVE TASKS TASKS IN WRAP UP" at bounding box center [198, 158] width 330 height 251
click at [482, 350] on div "Business location VikingCare.online (San Diego, Google Ads) (619) 768-1678 Appl…" at bounding box center [746, 242] width 766 height 281
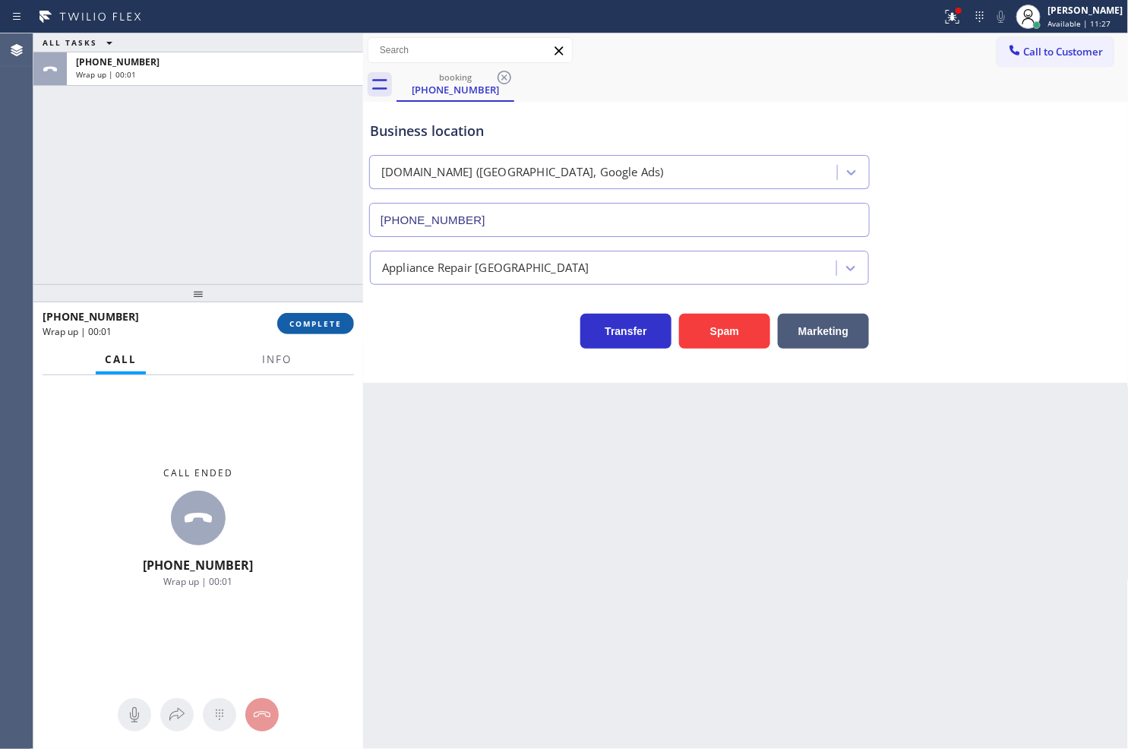
click at [301, 322] on span "COMPLETE" at bounding box center [315, 323] width 52 height 11
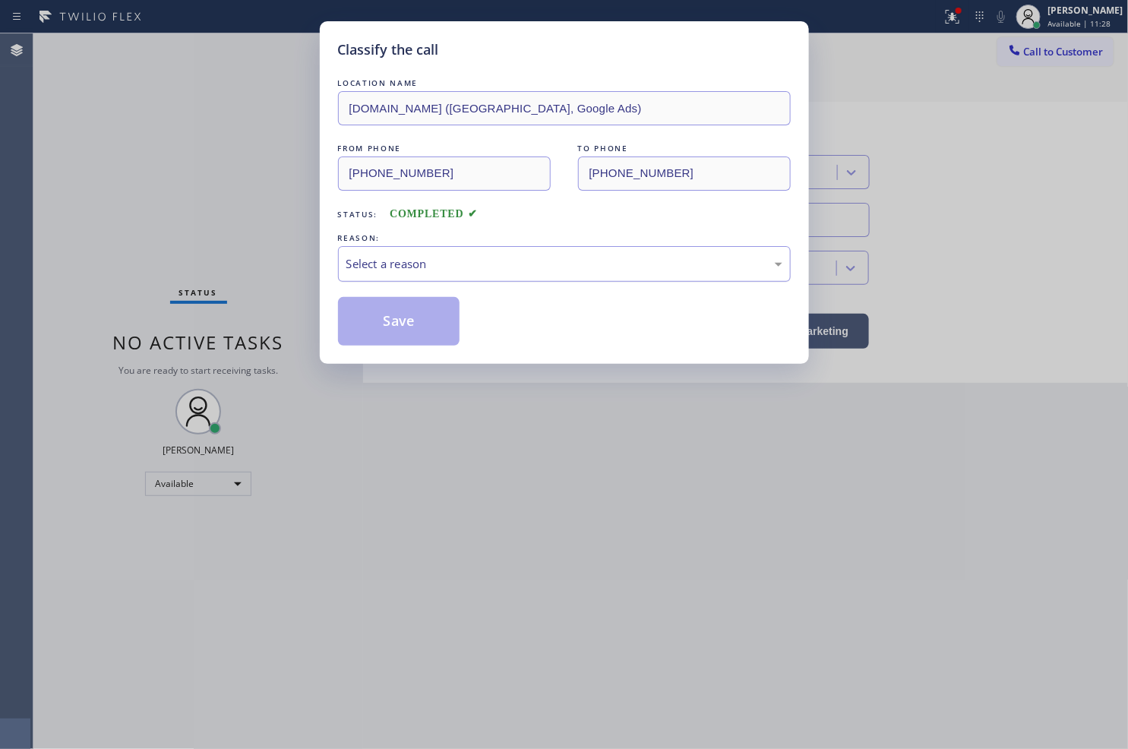
click at [450, 254] on div "Select a reason" at bounding box center [564, 264] width 453 height 36
click at [414, 243] on div "REASON:" at bounding box center [564, 238] width 453 height 16
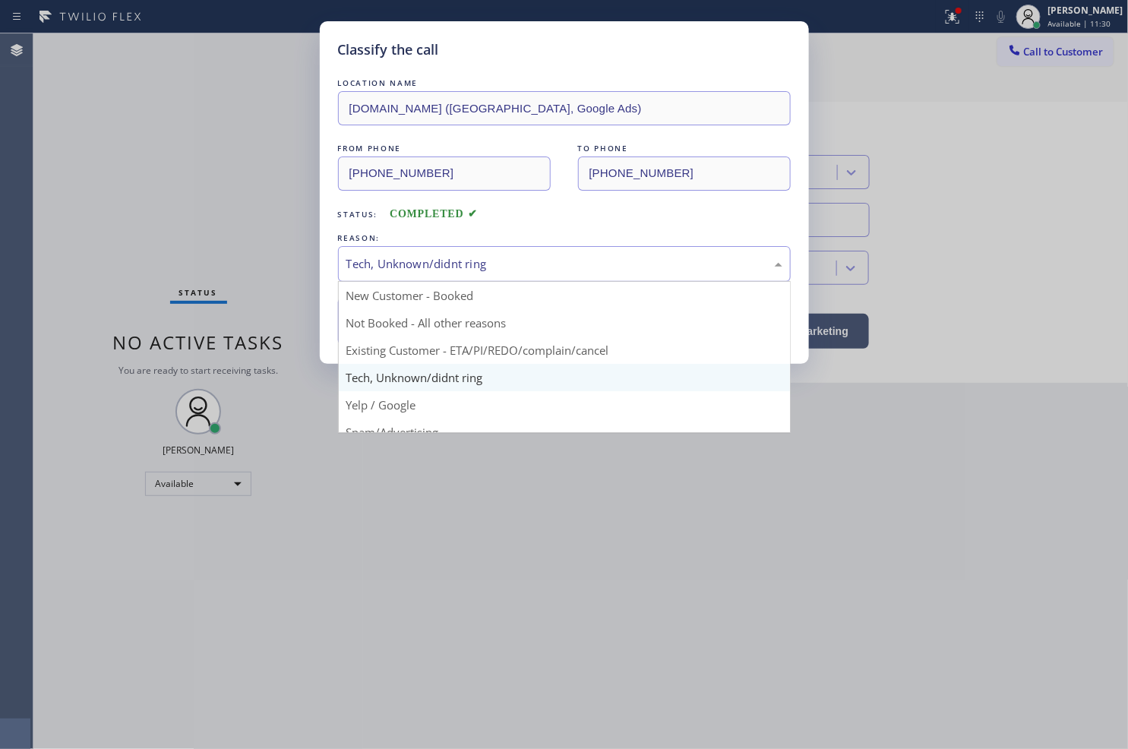
click at [412, 261] on div "Tech, Unknown/didnt ring" at bounding box center [564, 263] width 436 height 17
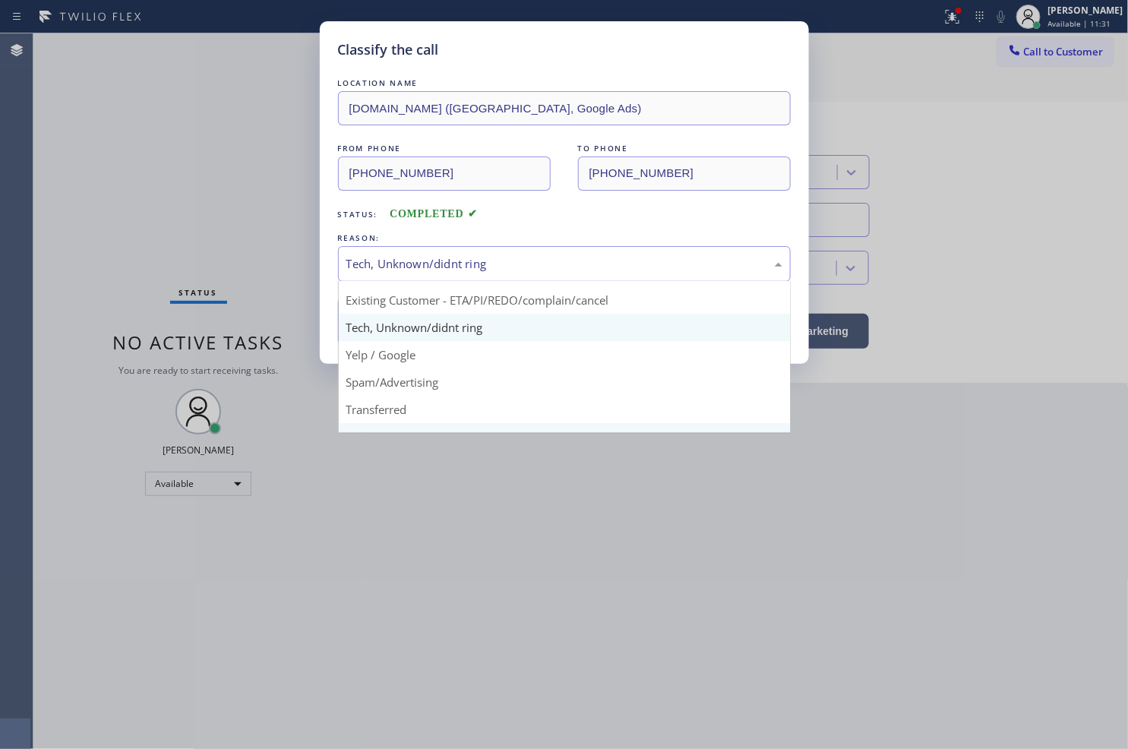
scroll to position [95, 0]
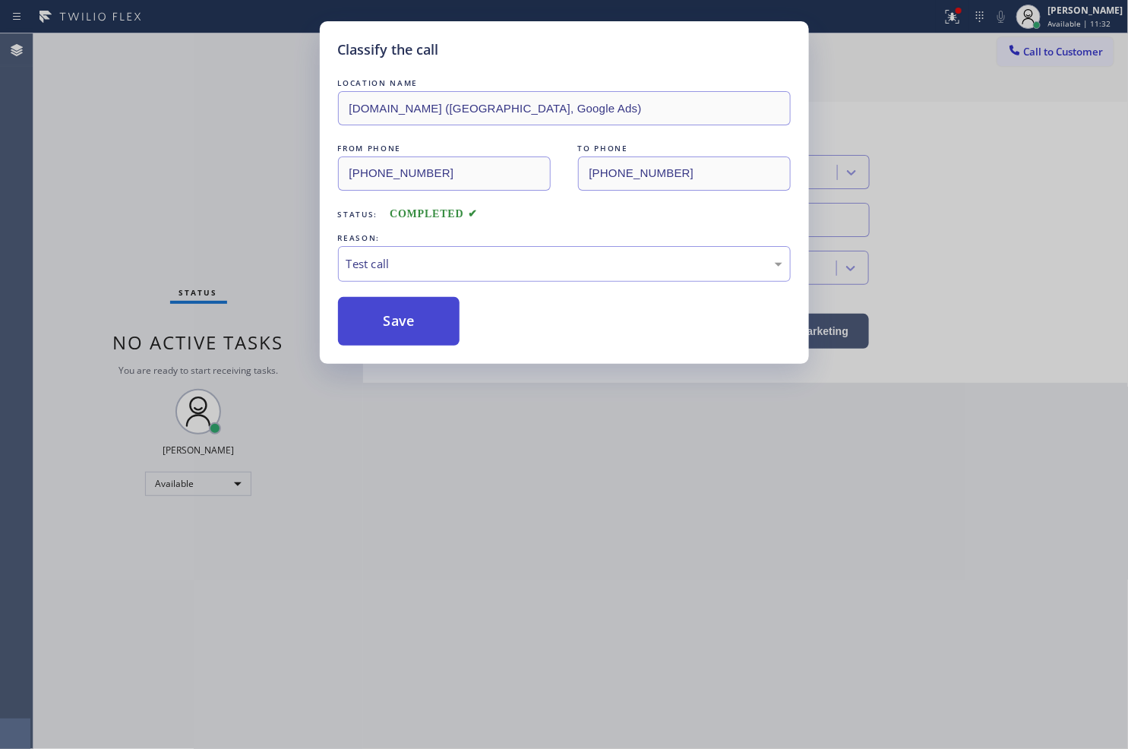
click at [400, 327] on button "Save" at bounding box center [399, 321] width 122 height 49
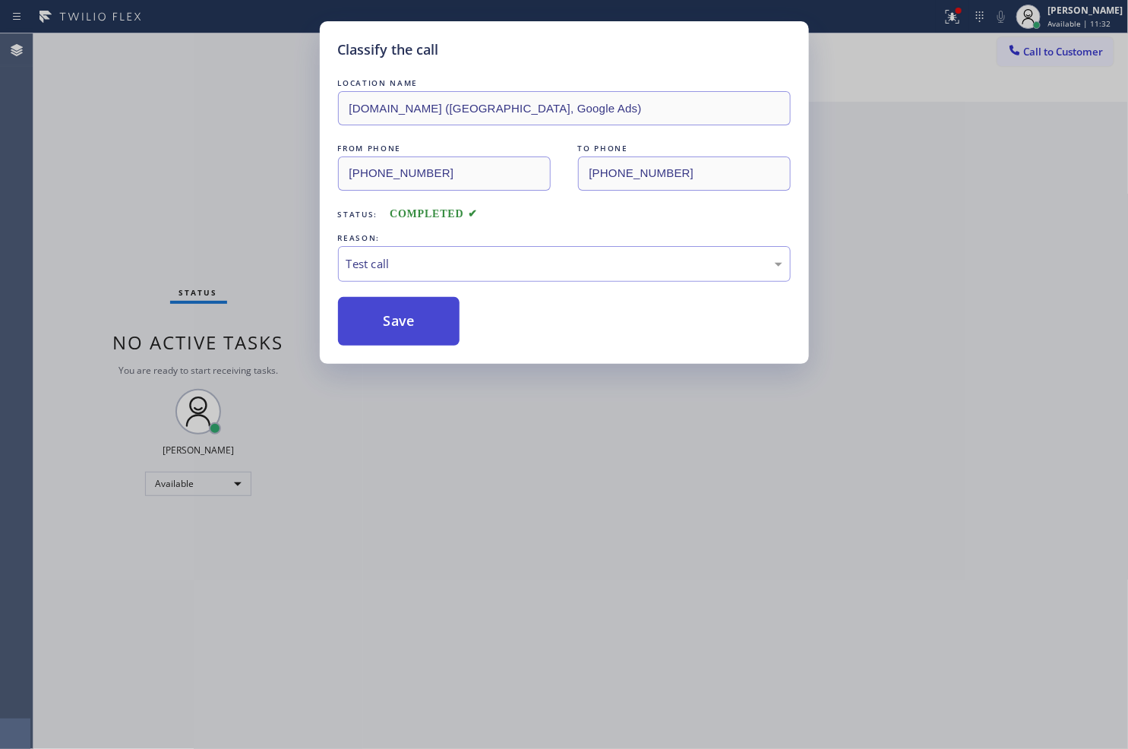
click at [400, 327] on button "Save" at bounding box center [399, 321] width 122 height 49
click at [276, 176] on div "Classify the call LOCATION NAME VikingRepair.online (Orange County, Google Ads)…" at bounding box center [580, 390] width 1094 height 715
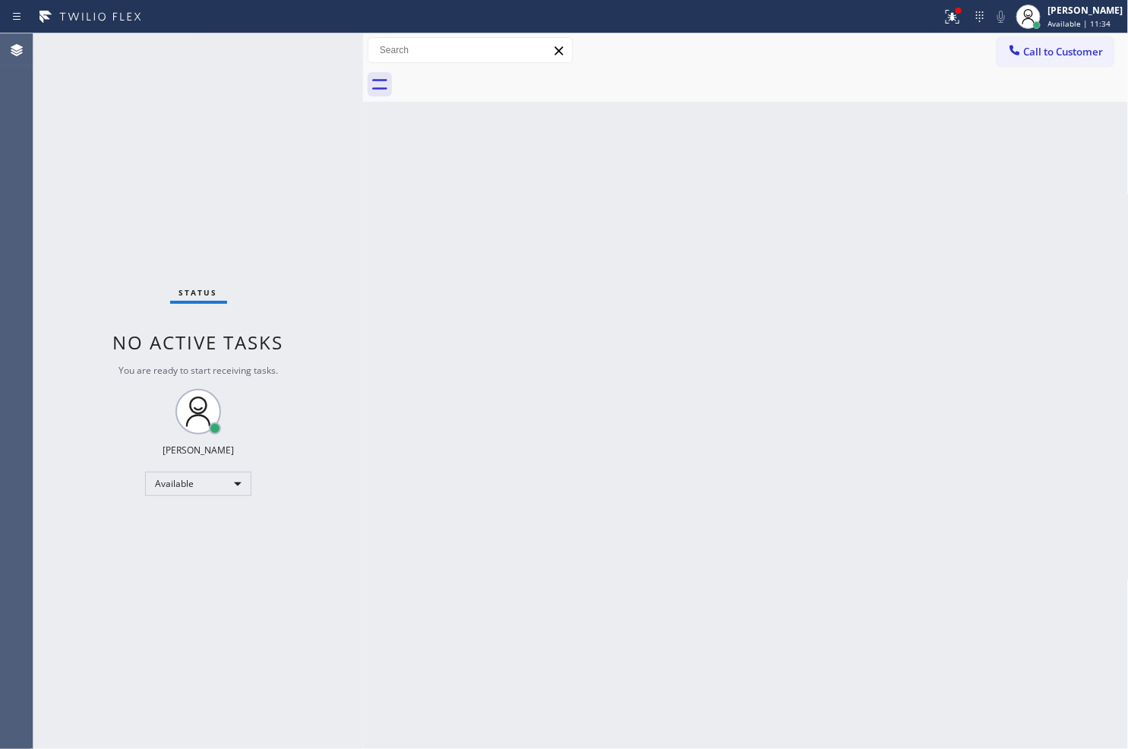
click at [302, 47] on div "Status No active tasks You are ready to start receiving tasks. [PERSON_NAME]" at bounding box center [198, 390] width 330 height 715
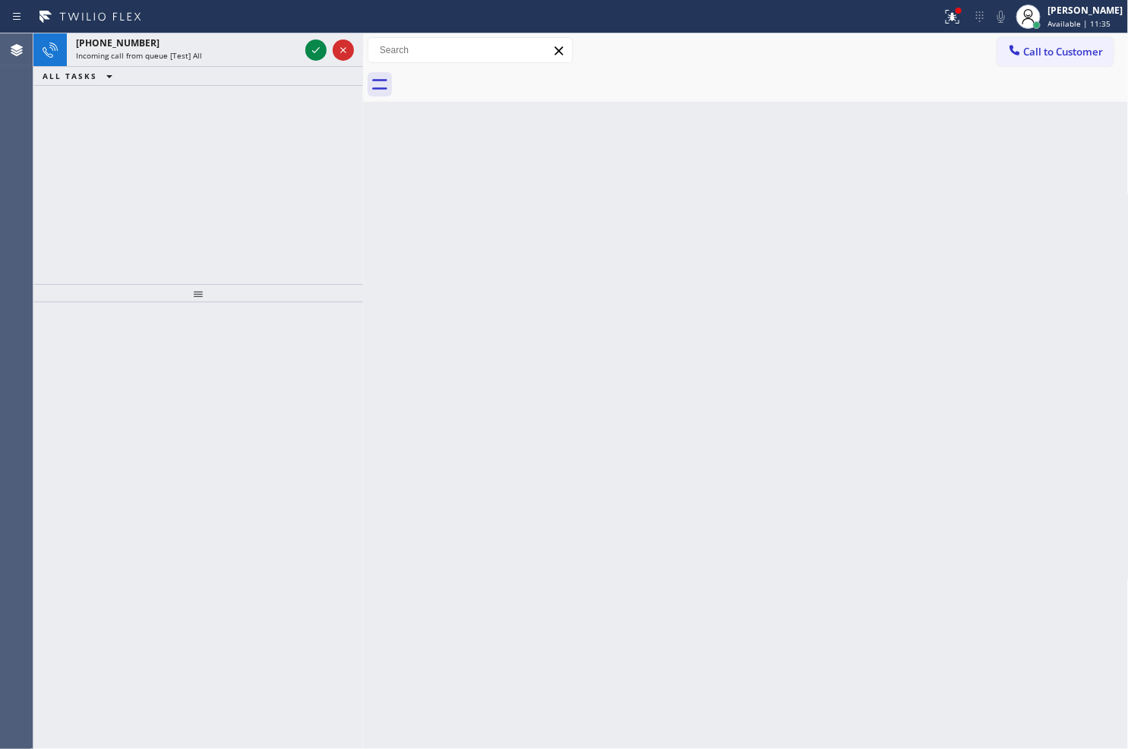
click at [302, 47] on div at bounding box center [329, 49] width 55 height 33
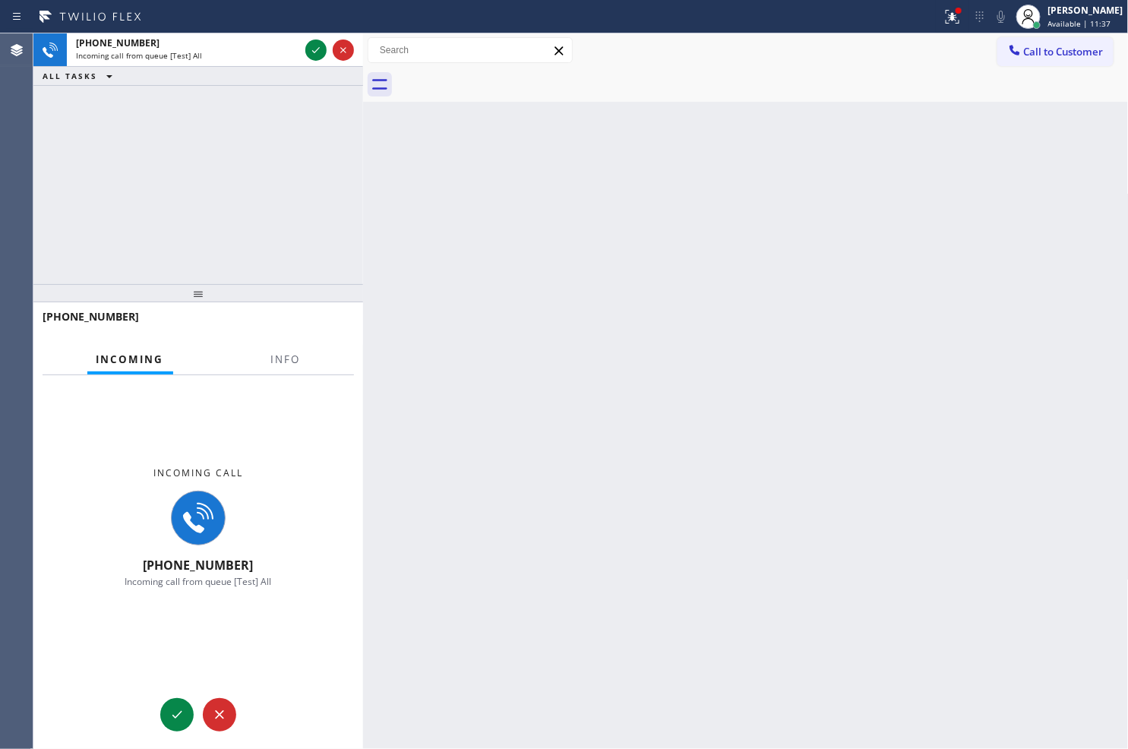
click at [510, 339] on div "Back to Dashboard Change Sender ID Customers Technicians Select a contact Outbo…" at bounding box center [746, 390] width 766 height 715
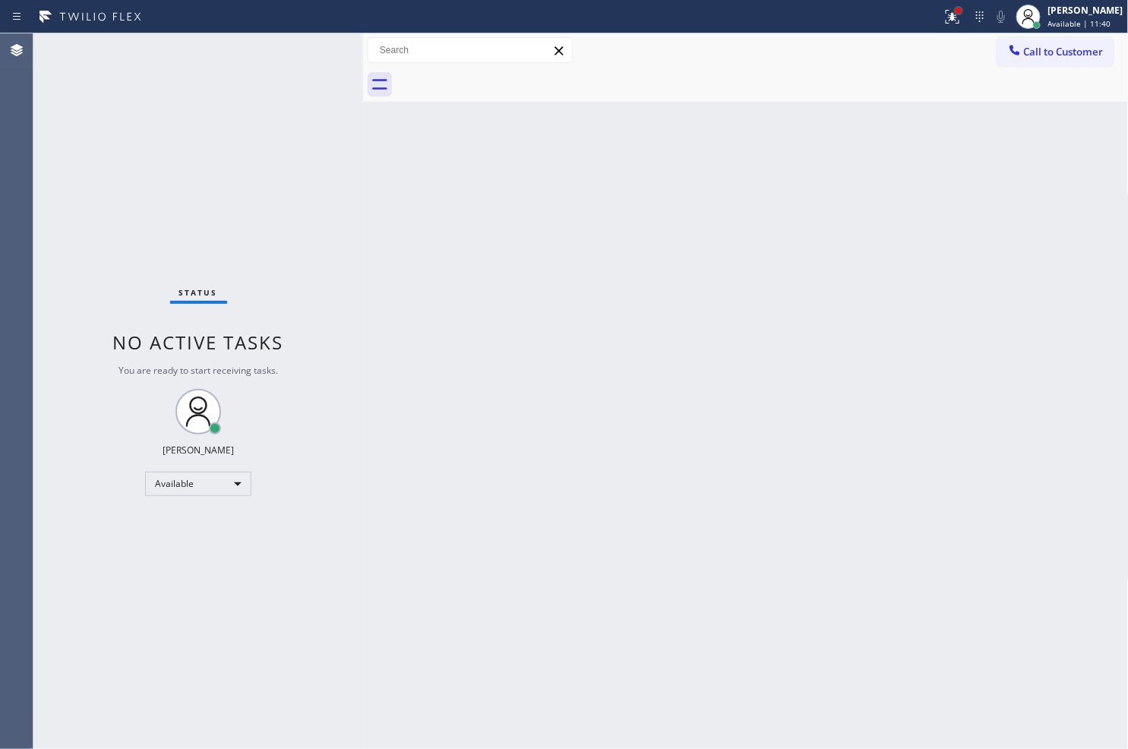
click at [955, 12] on div at bounding box center [958, 11] width 6 height 6
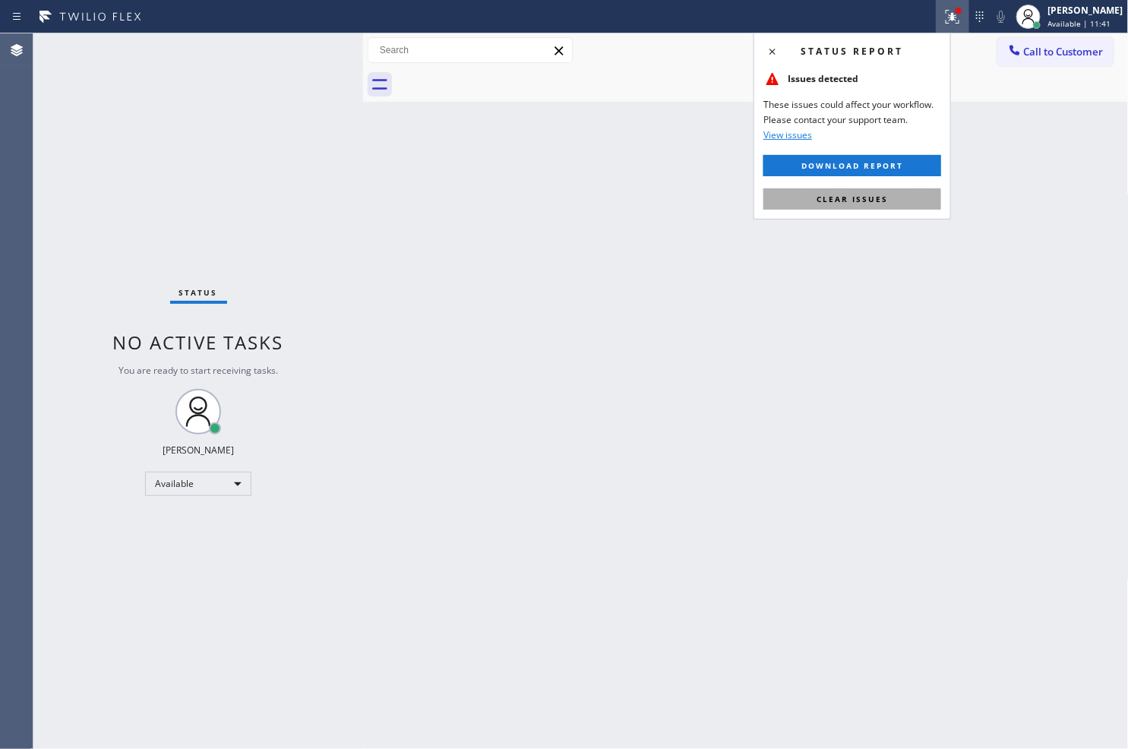
click at [900, 190] on button "Clear issues" at bounding box center [852, 198] width 178 height 21
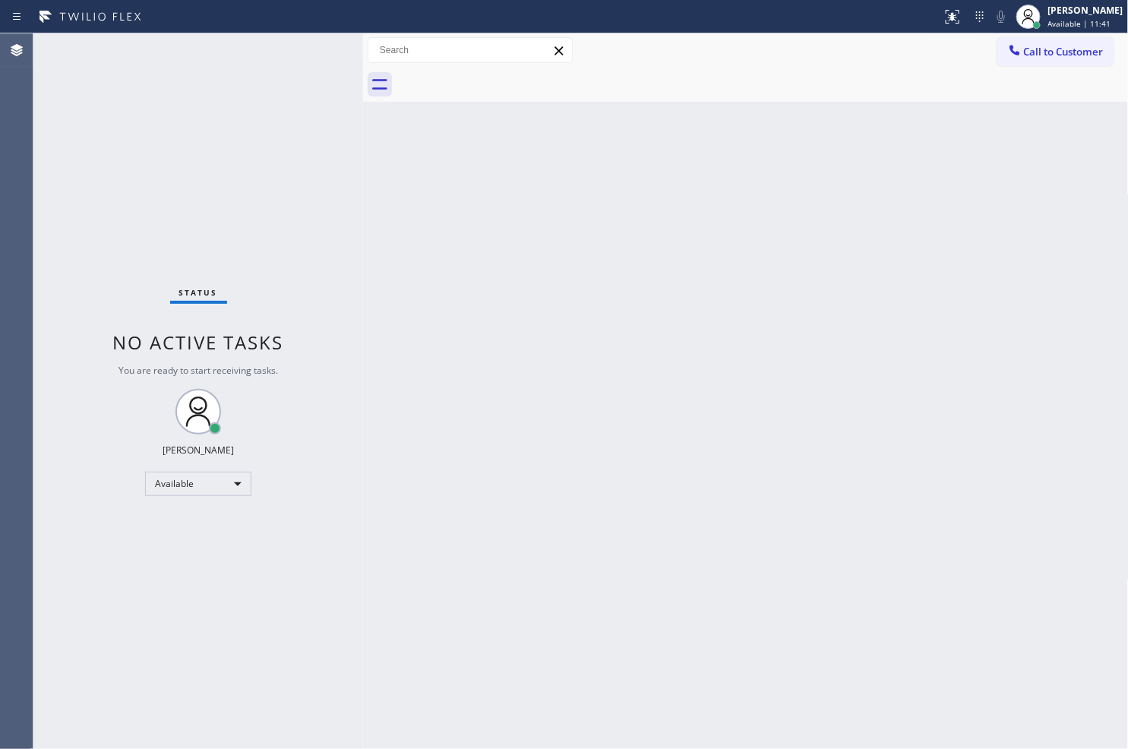
click at [422, 298] on div "Back to Dashboard Change Sender ID Customers Technicians Select a contact Outbo…" at bounding box center [746, 390] width 766 height 715
click at [307, 46] on div "Status No active tasks You are ready to start receiving tasks. [PERSON_NAME]" at bounding box center [198, 390] width 330 height 715
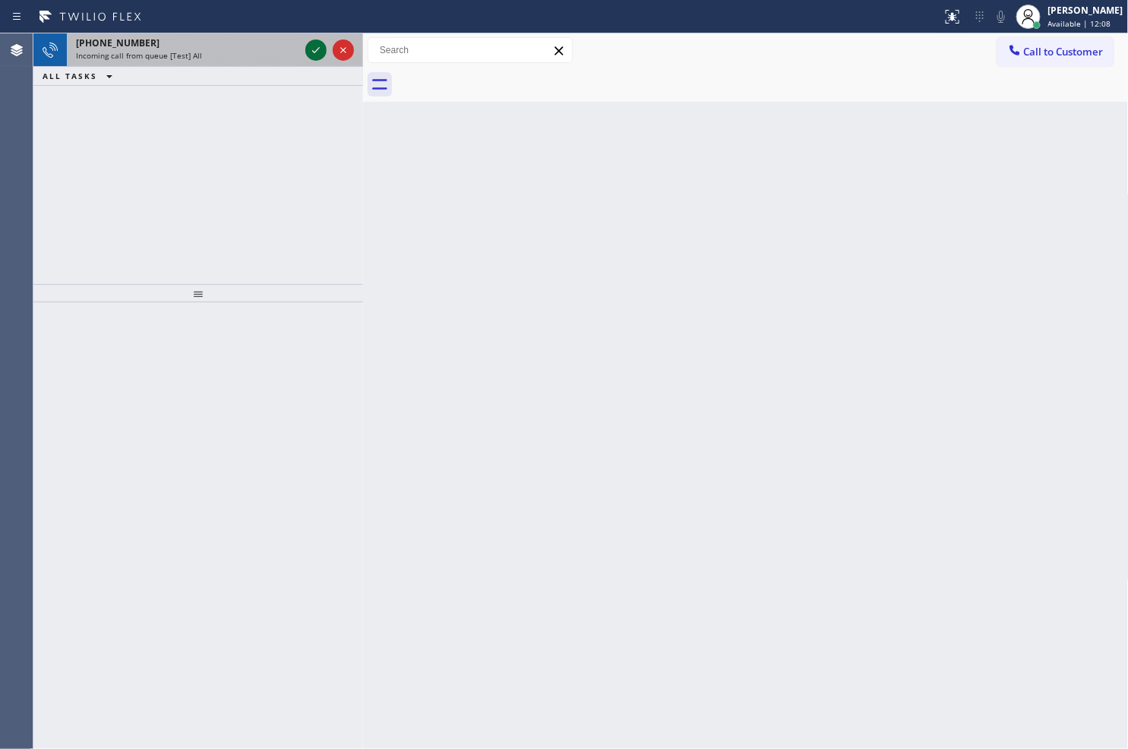
click at [307, 46] on icon at bounding box center [316, 50] width 18 height 18
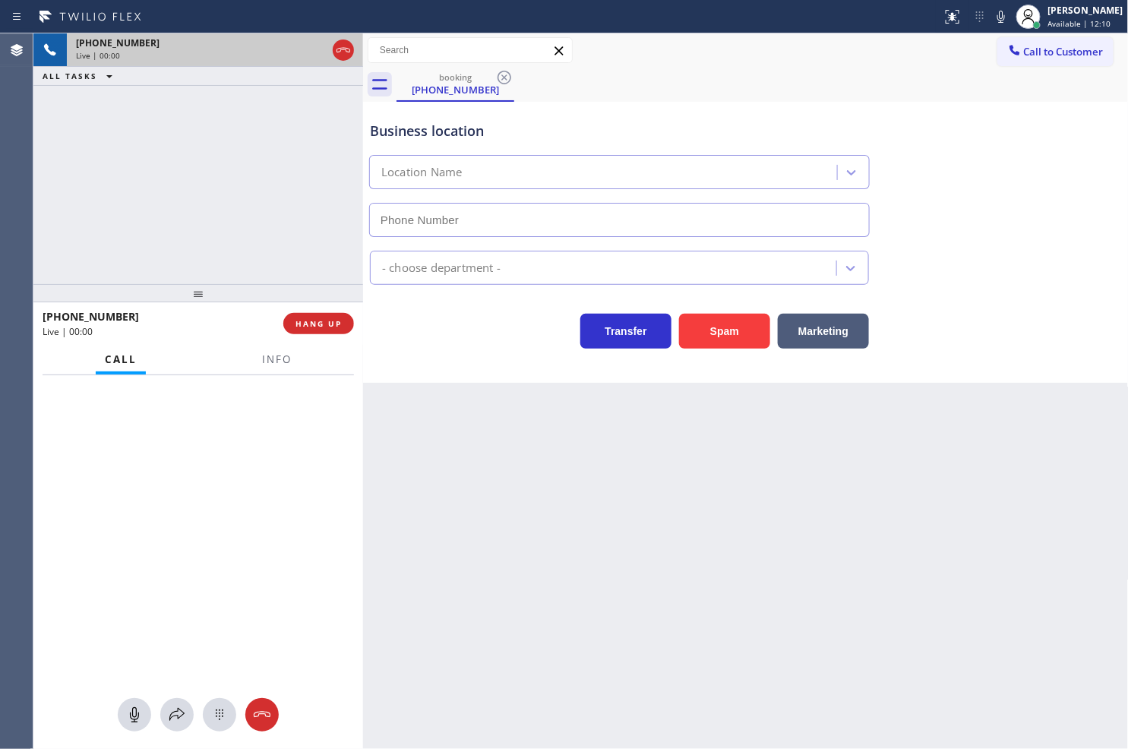
type input "[PHONE_NUMBER]"
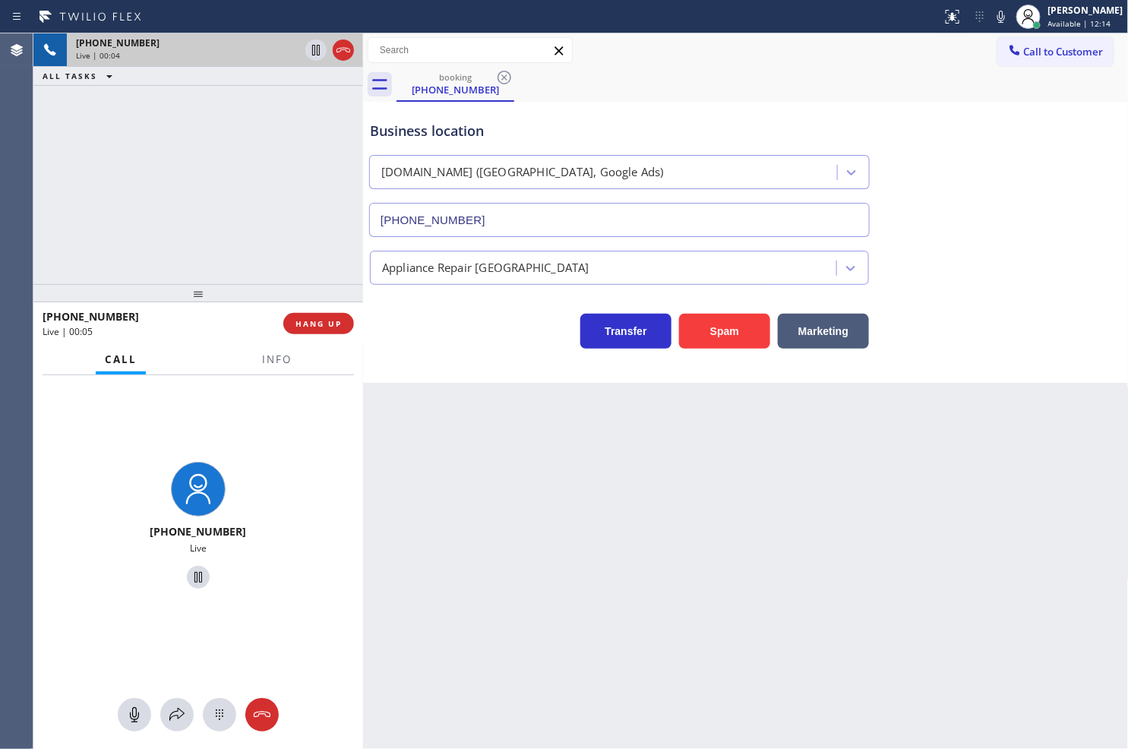
click at [438, 337] on div "Transfer Spam Marketing" at bounding box center [619, 327] width 505 height 43
click at [293, 249] on div "+18446793652 Live | 00:05 ALL TASKS ALL TASKS ACTIVE TASKS TASKS IN WRAP UP" at bounding box center [198, 158] width 330 height 251
click at [428, 314] on div "Transfer Spam Marketing" at bounding box center [619, 327] width 505 height 43
click at [302, 237] on div "+18446793652 Live | 00:06 ALL TASKS ALL TASKS ACTIVE TASKS TASKS IN WRAP UP" at bounding box center [198, 158] width 330 height 251
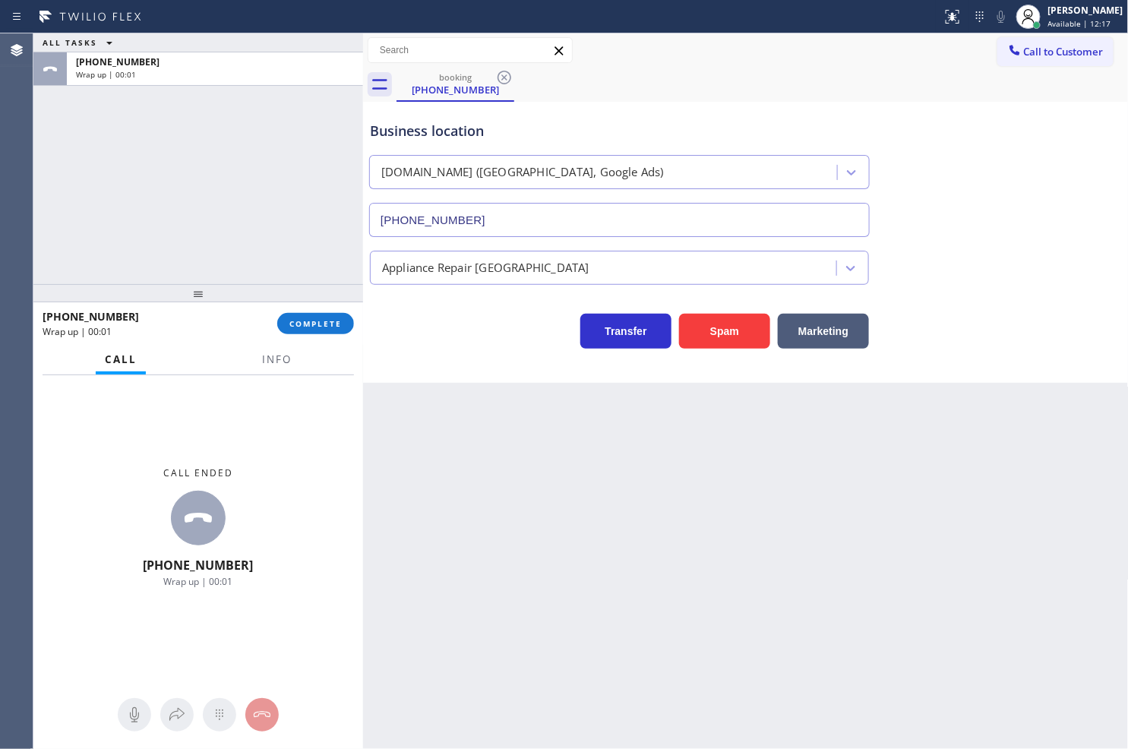
click at [330, 334] on div "+18446793652 Wrap up | 00:01 COMPLETE" at bounding box center [198, 323] width 311 height 39
click at [329, 316] on button "COMPLETE" at bounding box center [315, 323] width 77 height 21
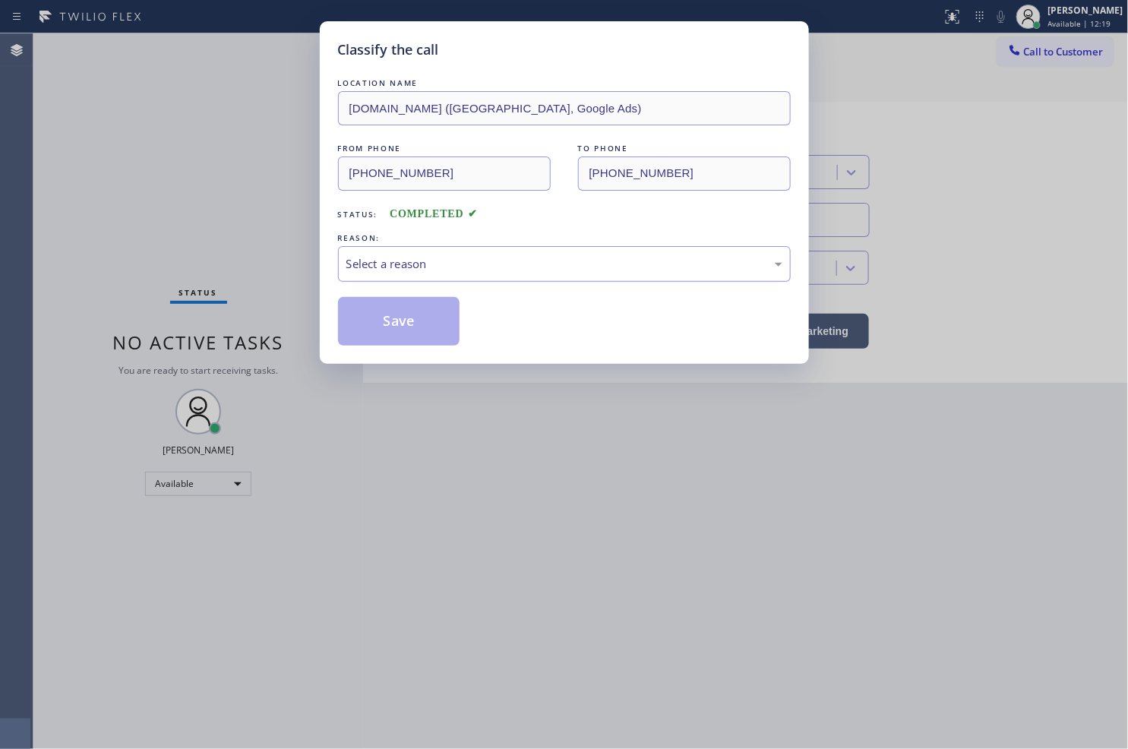
click at [424, 260] on div "Select a reason" at bounding box center [564, 263] width 436 height 17
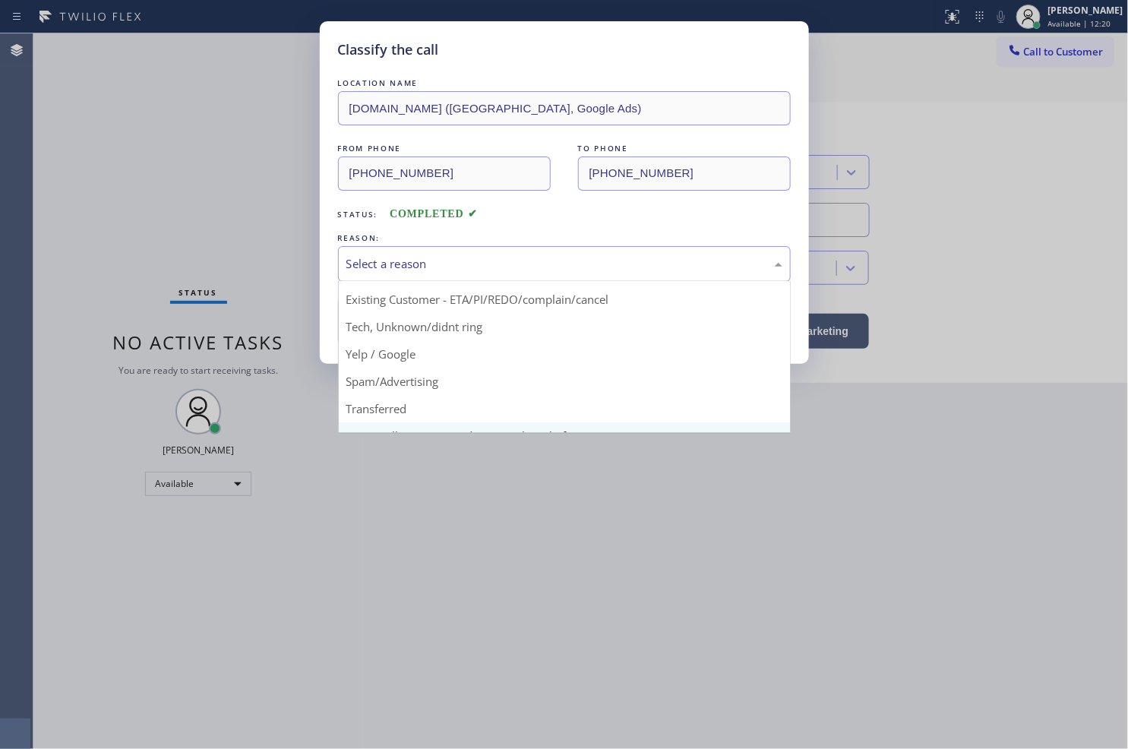
scroll to position [95, 0]
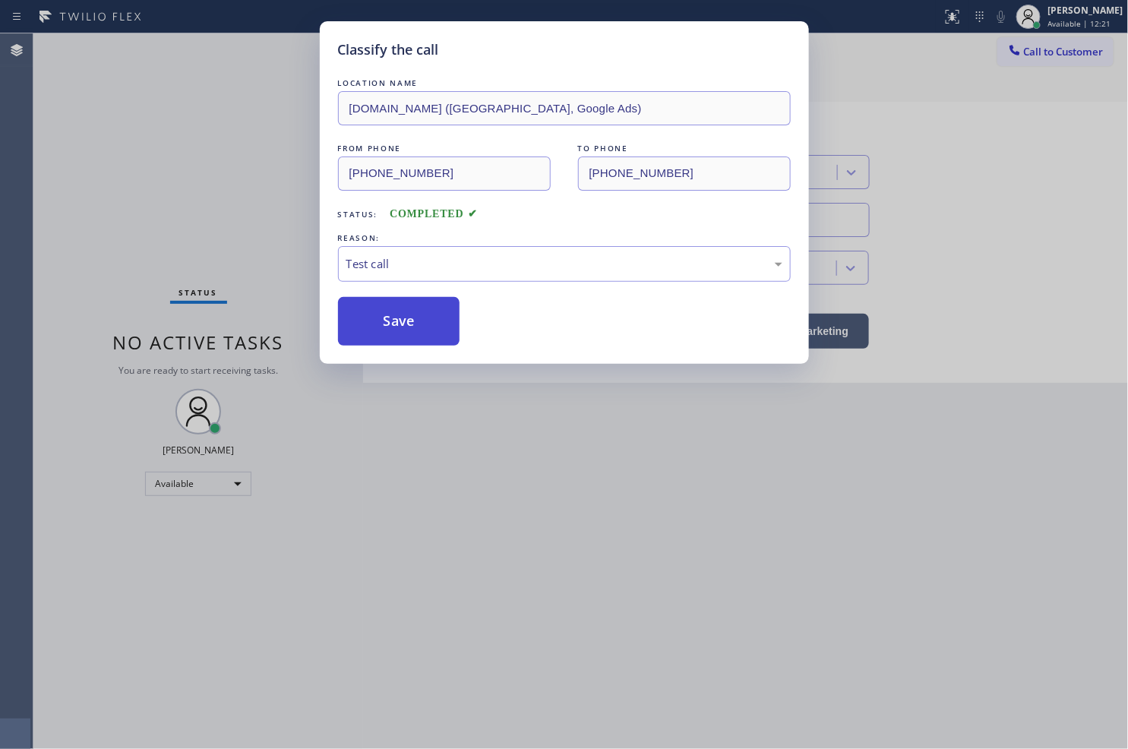
click at [396, 332] on button "Save" at bounding box center [399, 321] width 122 height 49
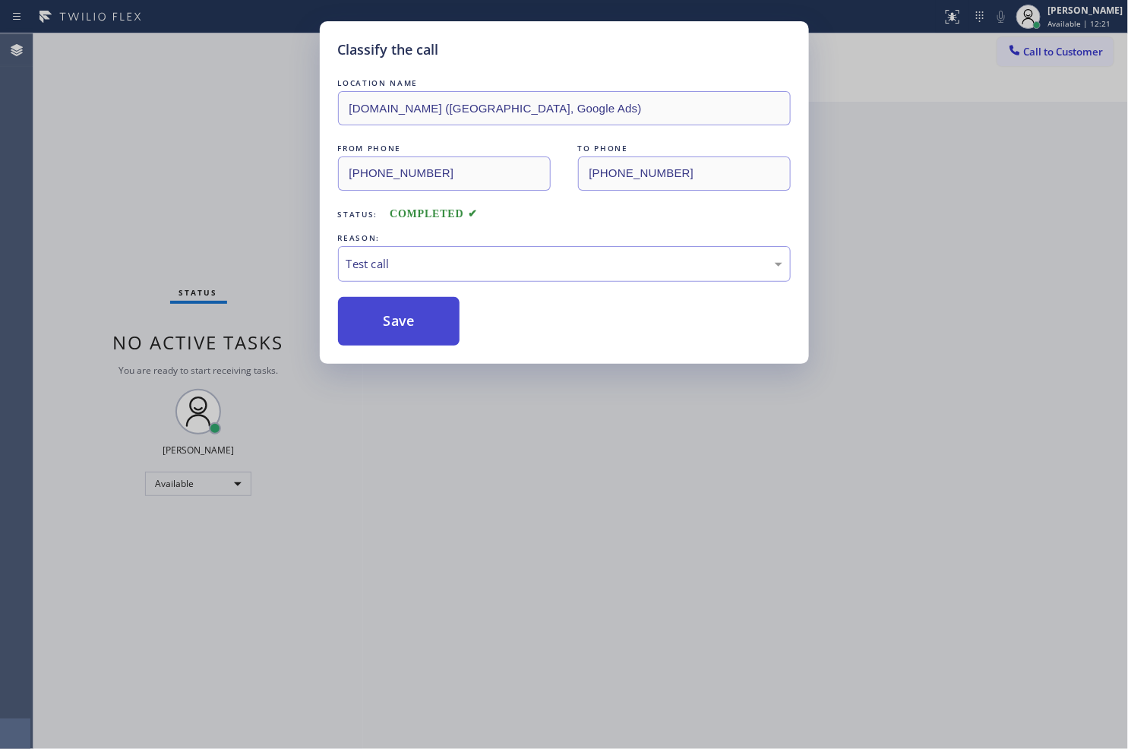
click at [396, 332] on button "Save" at bounding box center [399, 321] width 122 height 49
click at [292, 213] on div "Classify the call LOCATION NAME VikingExperts.online (San Diego, Google Ads) FR…" at bounding box center [564, 374] width 1128 height 749
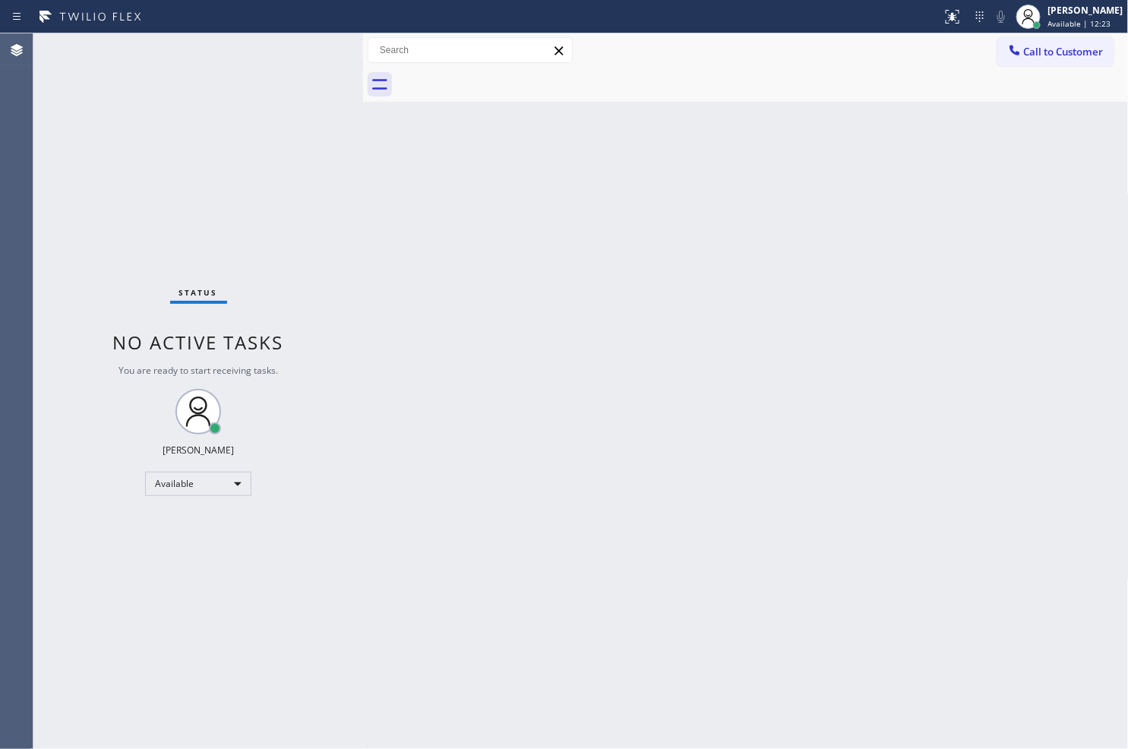
click at [302, 48] on div "Status No active tasks You are ready to start receiving tasks. [PERSON_NAME]" at bounding box center [198, 390] width 330 height 715
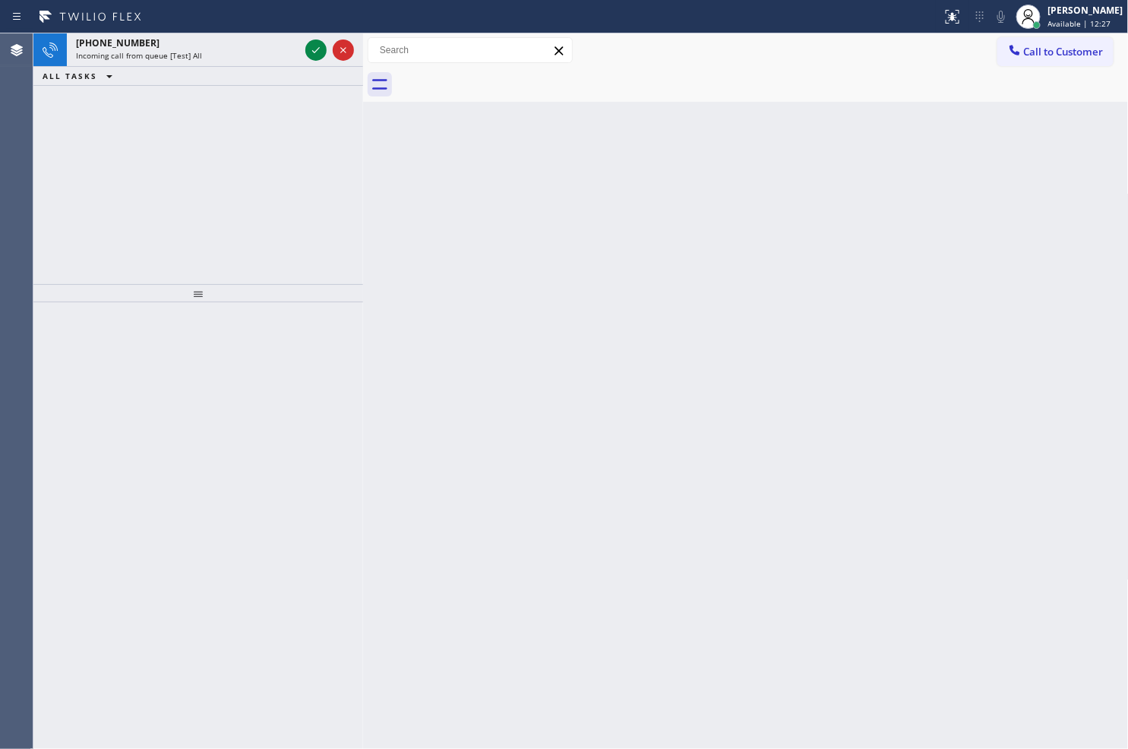
click at [302, 48] on div at bounding box center [329, 49] width 55 height 33
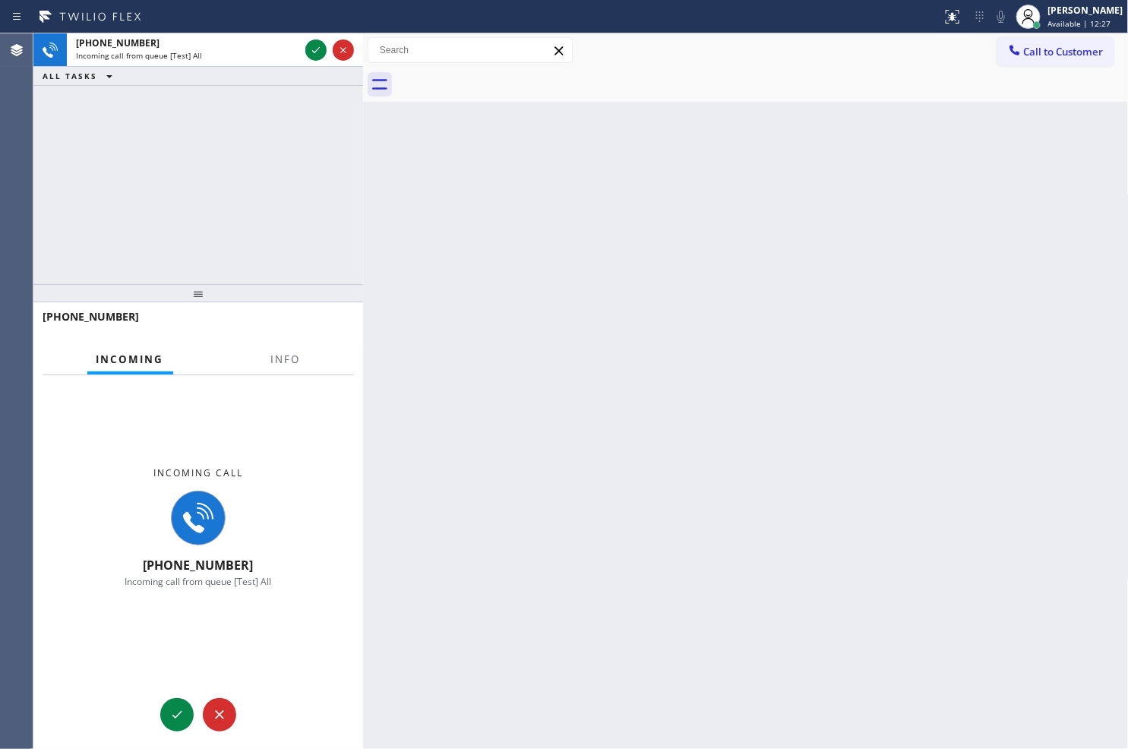
click at [302, 48] on div at bounding box center [329, 49] width 55 height 33
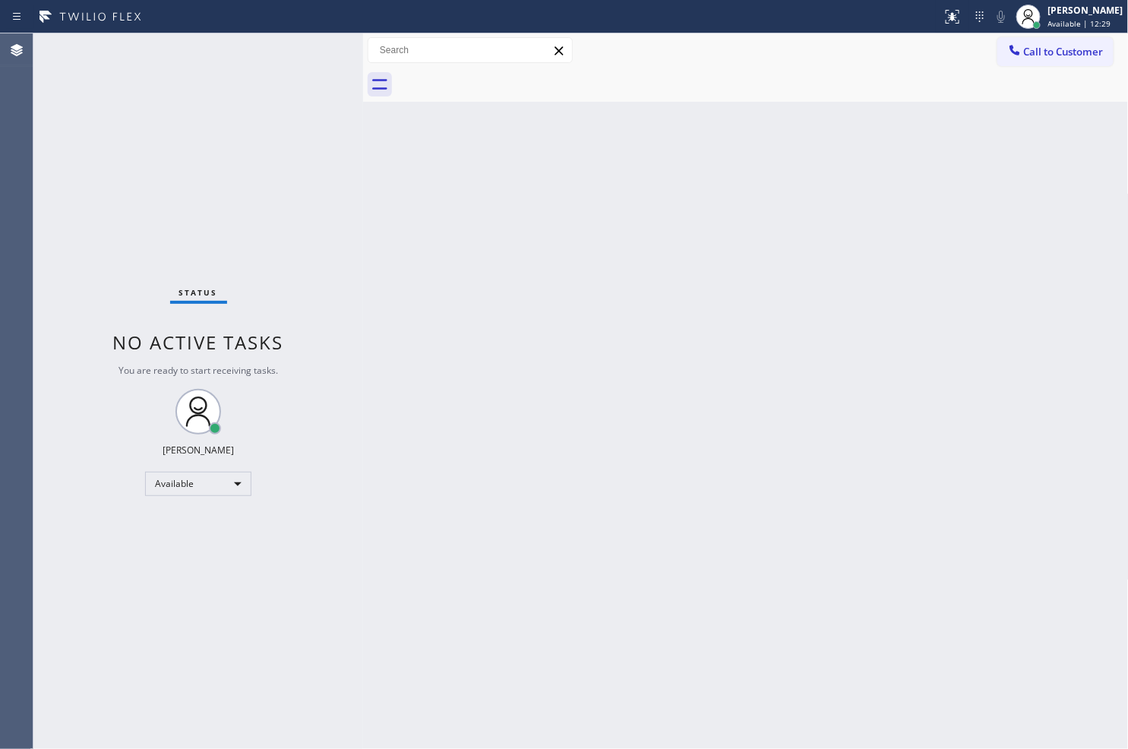
click at [315, 47] on div "Status No active tasks You are ready to start receiving tasks. [PERSON_NAME]" at bounding box center [198, 390] width 330 height 715
click at [314, 47] on div "Status No active tasks You are ready to start receiving tasks. [PERSON_NAME]" at bounding box center [198, 390] width 330 height 715
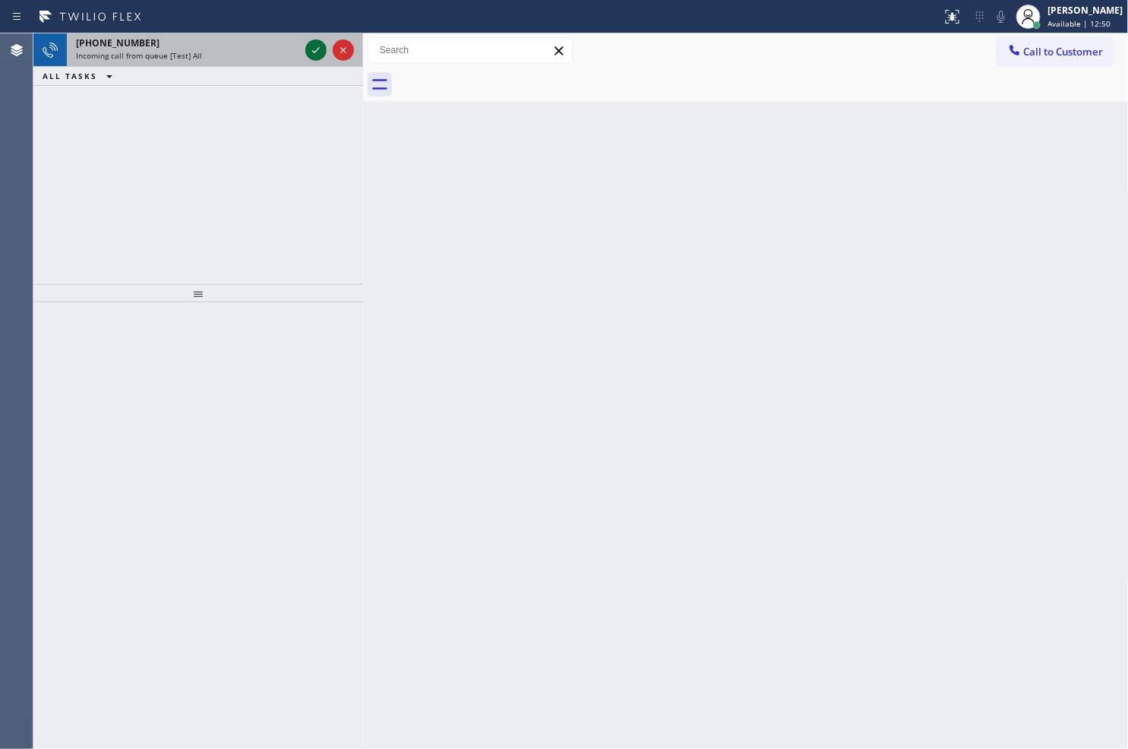
click at [314, 47] on icon at bounding box center [316, 50] width 18 height 18
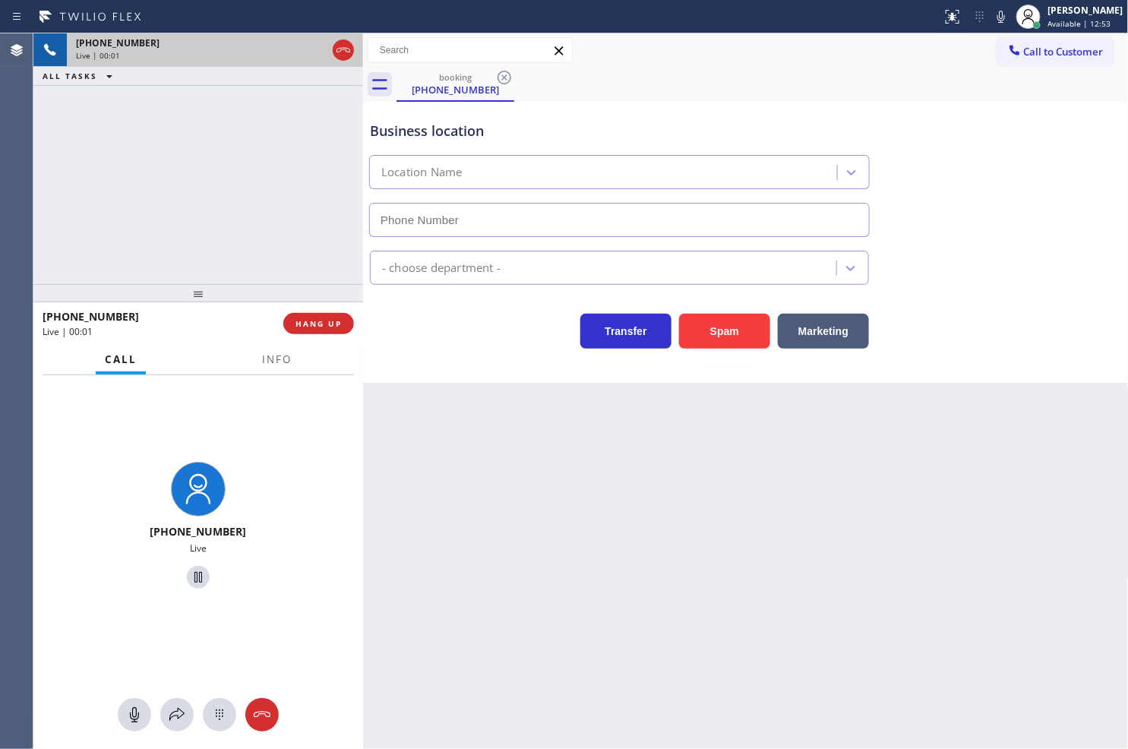
type input "[PHONE_NUMBER]"
click at [471, 352] on div "Business location VikingTechs.online (San Diego, Google Ads) (619) 492-4558 App…" at bounding box center [746, 242] width 766 height 281
click at [295, 248] on div "+18446793652 Live | 00:04 ALL TASKS ALL TASKS ACTIVE TASKS TASKS IN WRAP UP" at bounding box center [198, 158] width 330 height 251
click at [420, 347] on div "Transfer Spam Marketing" at bounding box center [619, 327] width 505 height 43
click at [235, 179] on div "+18446793652 Live | 00:05 ALL TASKS ALL TASKS ACTIVE TASKS TASKS IN WRAP UP" at bounding box center [198, 158] width 330 height 251
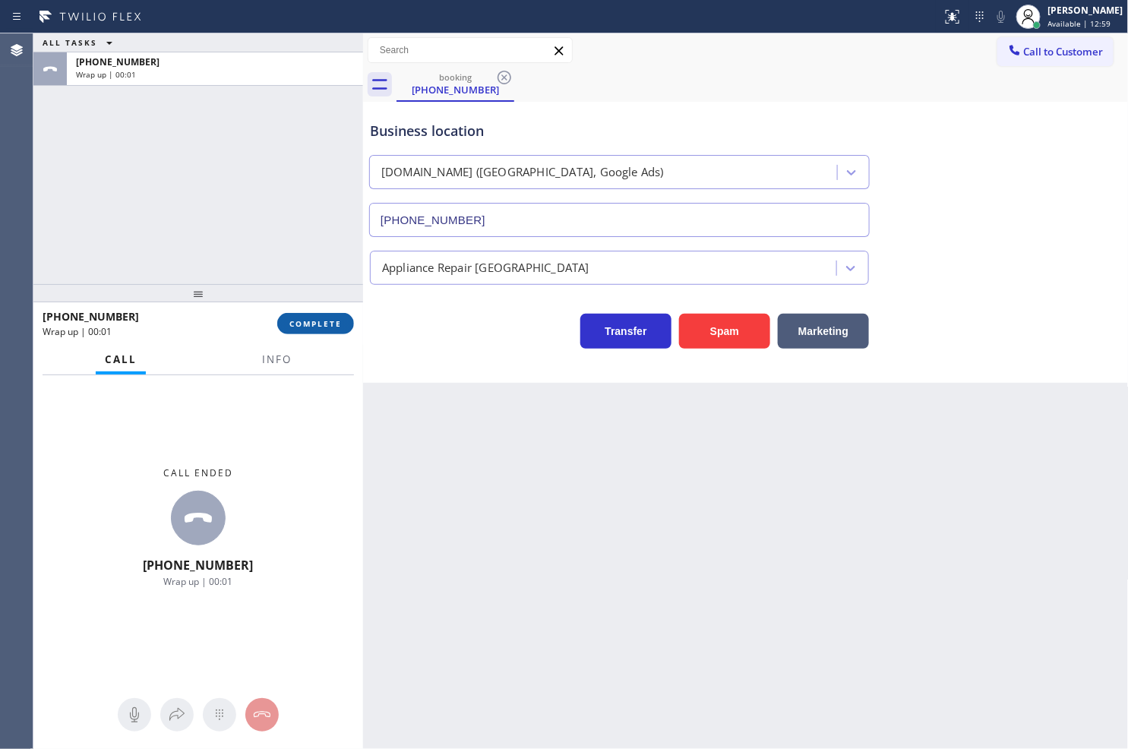
click at [337, 321] on span "COMPLETE" at bounding box center [315, 323] width 52 height 11
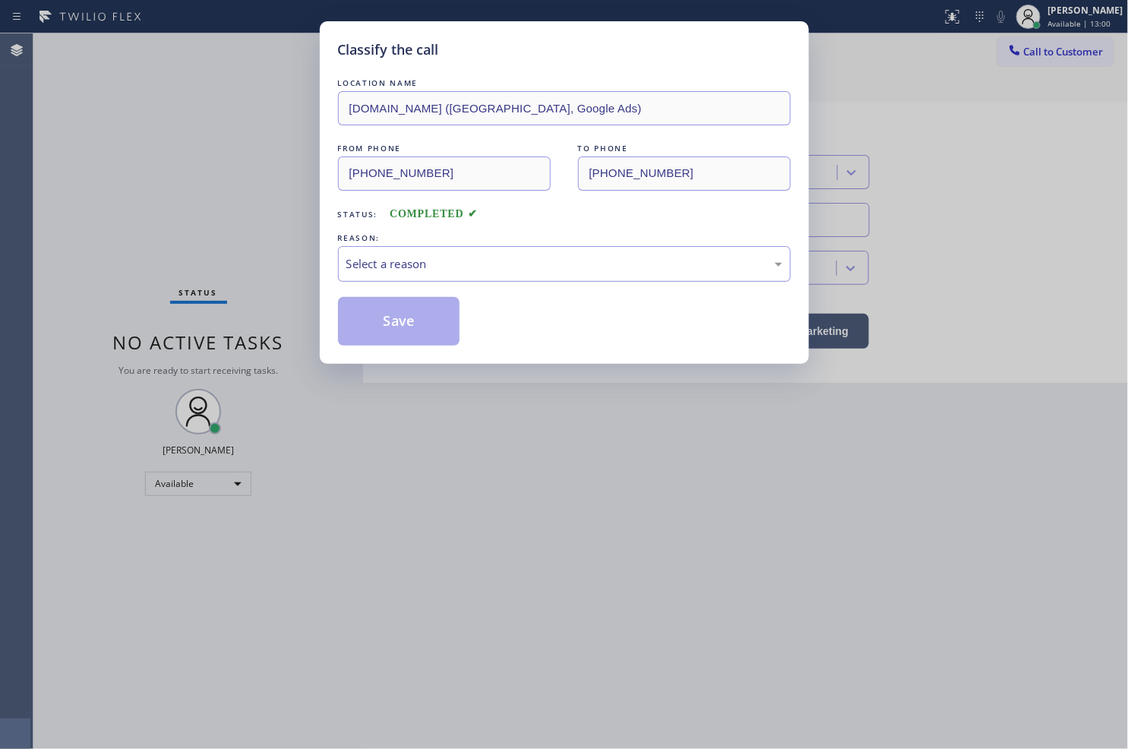
click at [428, 264] on div "Select a reason" at bounding box center [564, 263] width 436 height 17
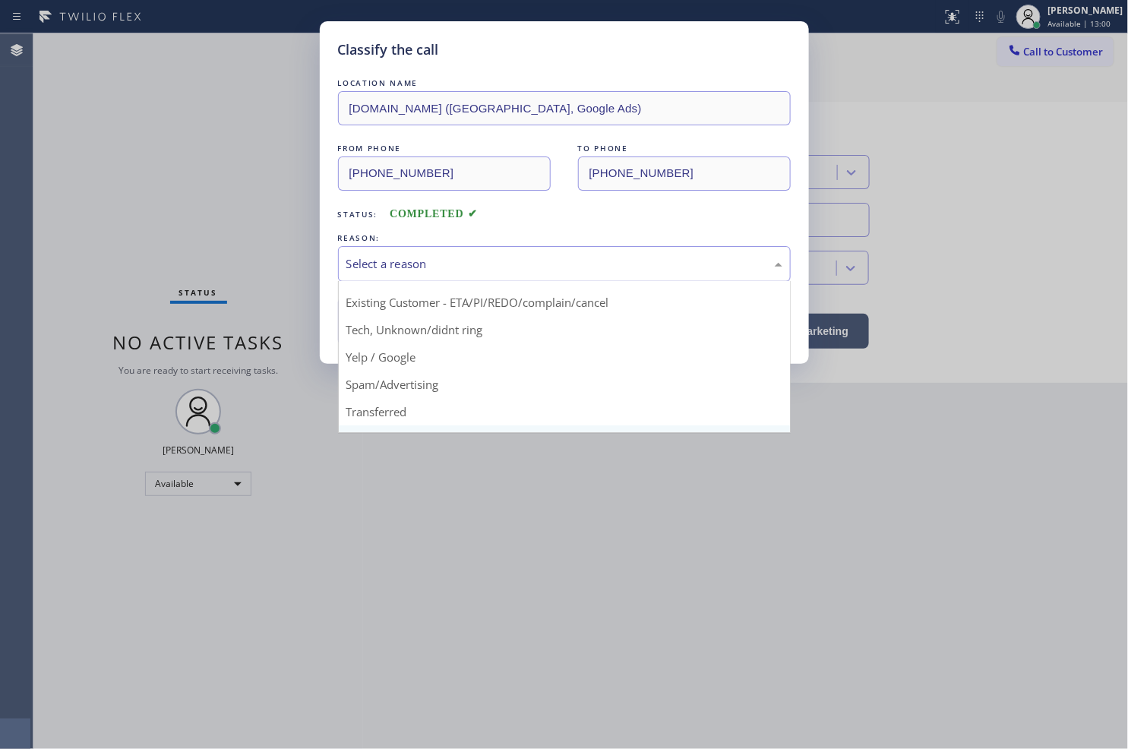
scroll to position [95, 0]
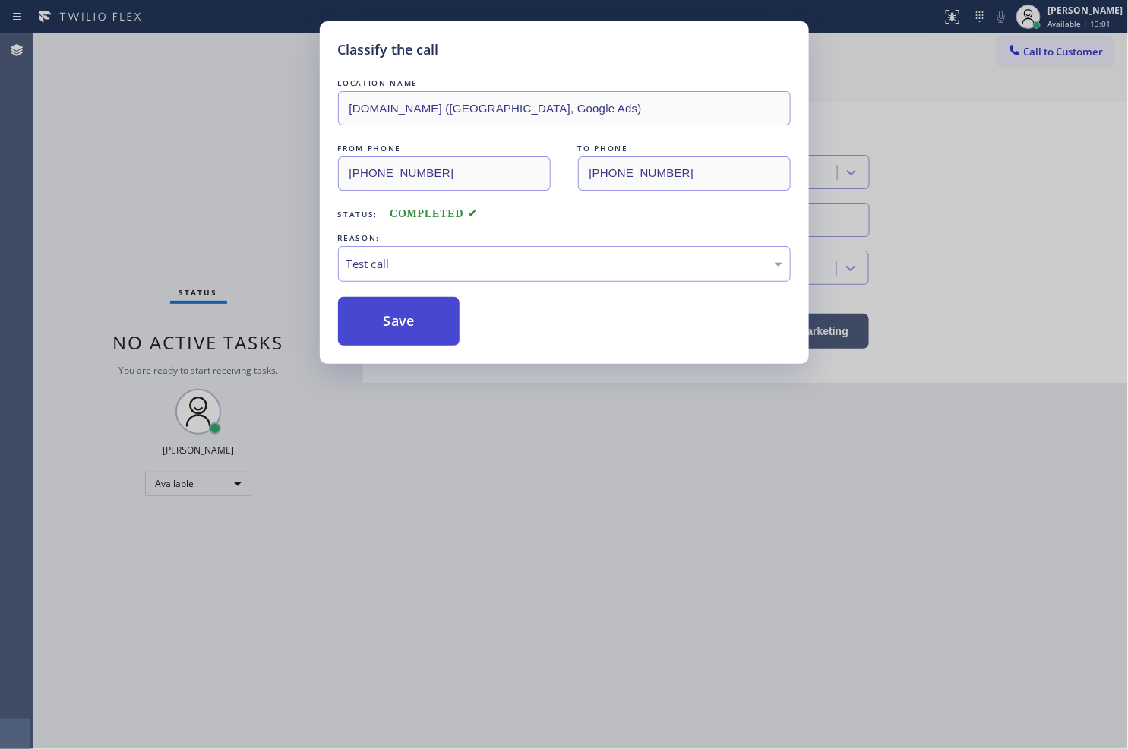
click at [395, 333] on button "Save" at bounding box center [399, 321] width 122 height 49
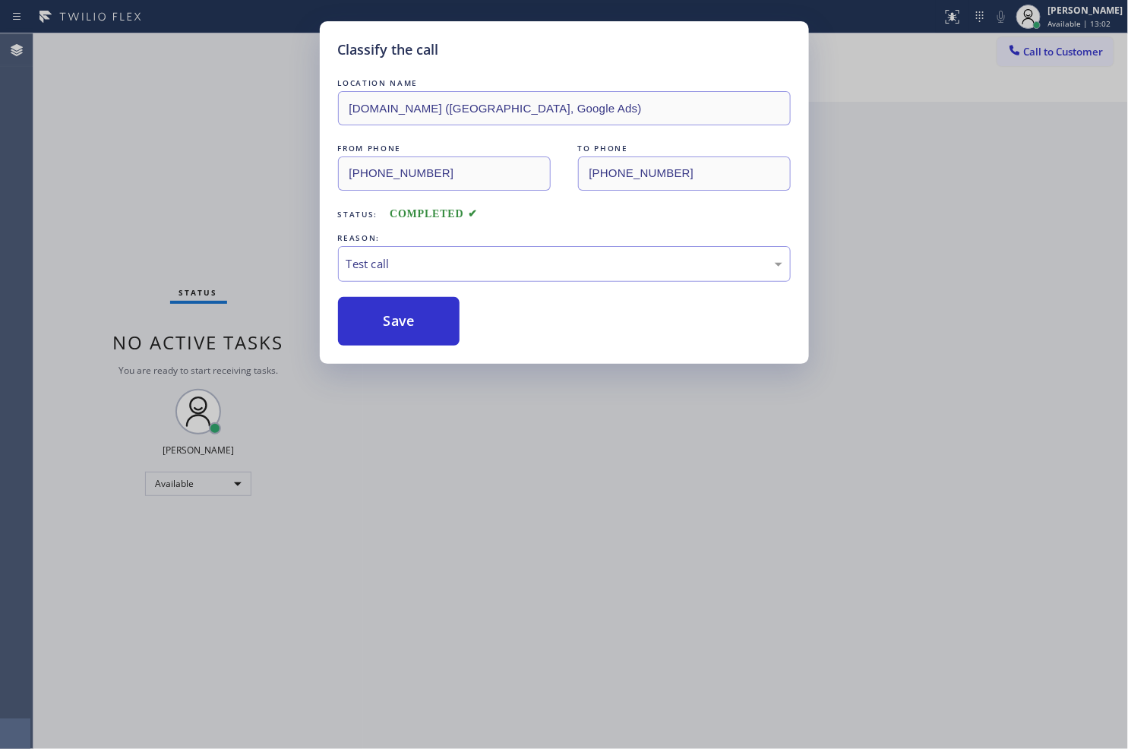
click at [254, 171] on div "Classify the call LOCATION NAME VikingTechs.online (San Diego, Google Ads) FROM…" at bounding box center [564, 374] width 1128 height 749
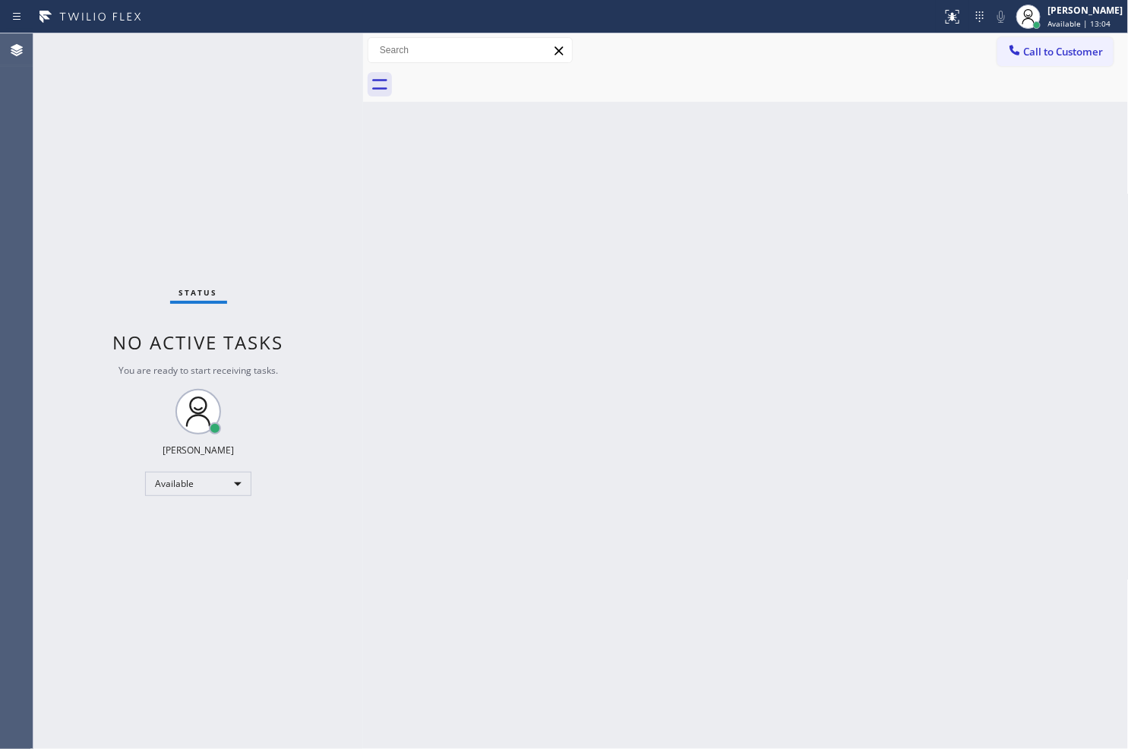
click at [308, 46] on div "Status No active tasks You are ready to start receiving tasks. [PERSON_NAME]" at bounding box center [198, 390] width 330 height 715
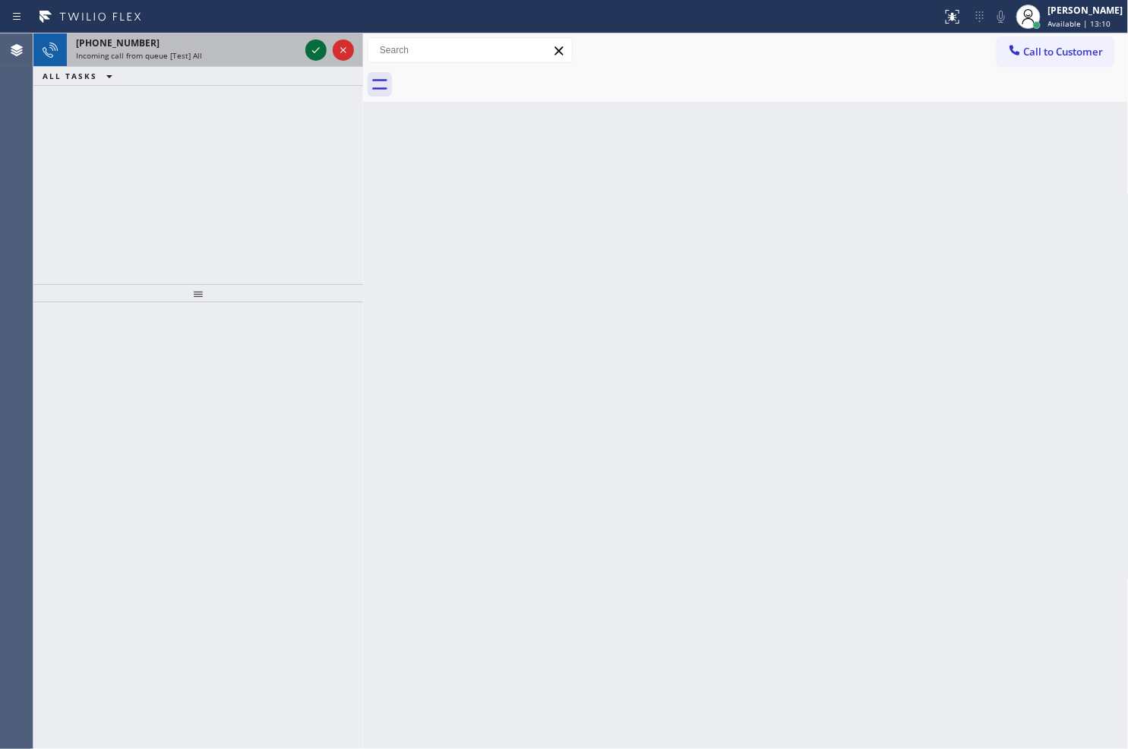
click at [308, 46] on icon at bounding box center [316, 50] width 18 height 18
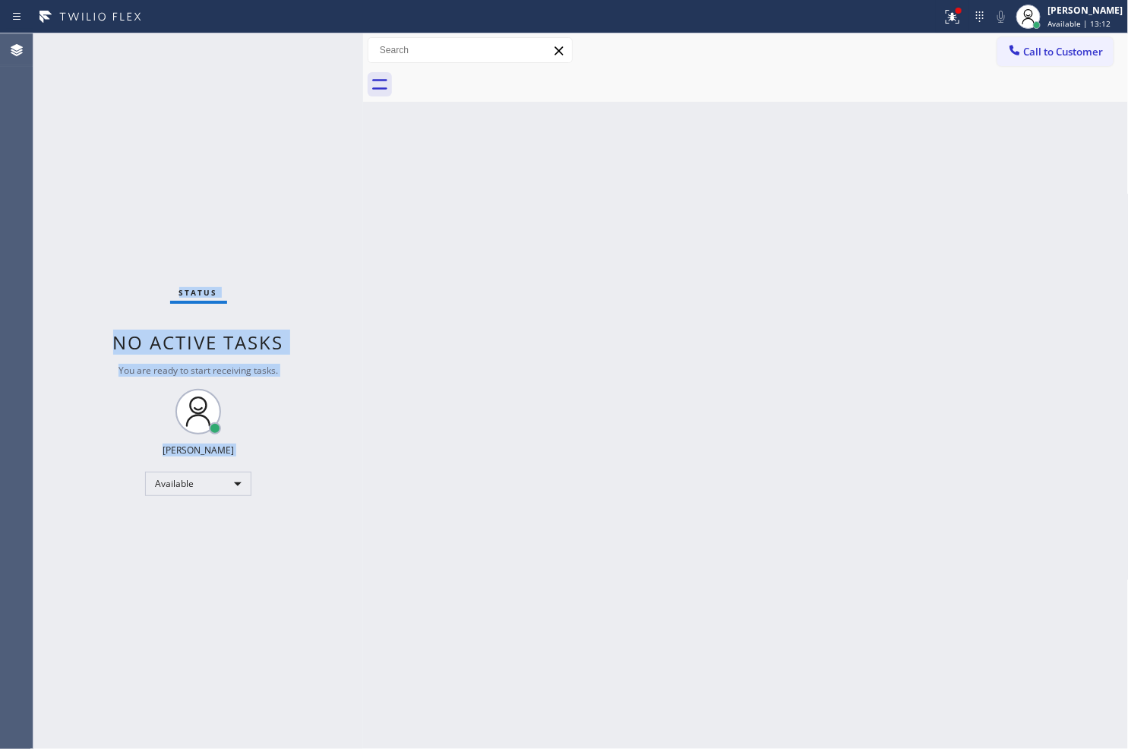
click at [314, 46] on div "Status No active tasks You are ready to start receiving tasks. [PERSON_NAME]" at bounding box center [198, 390] width 330 height 715
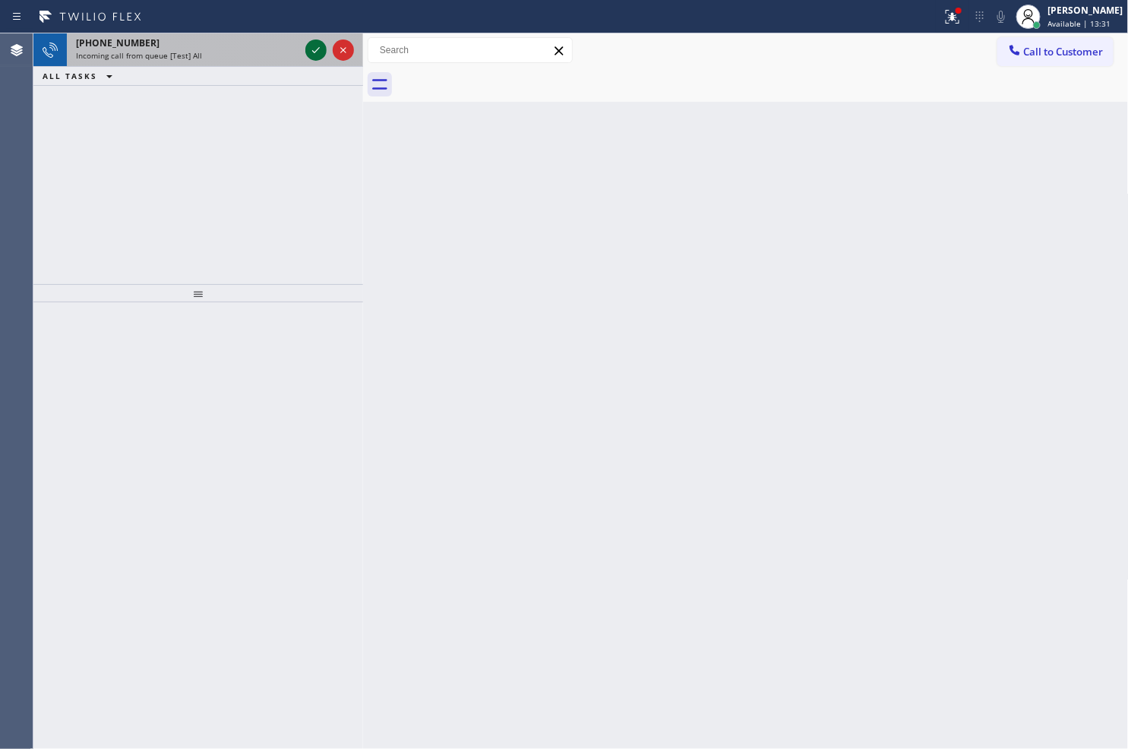
click at [314, 46] on icon at bounding box center [316, 50] width 18 height 18
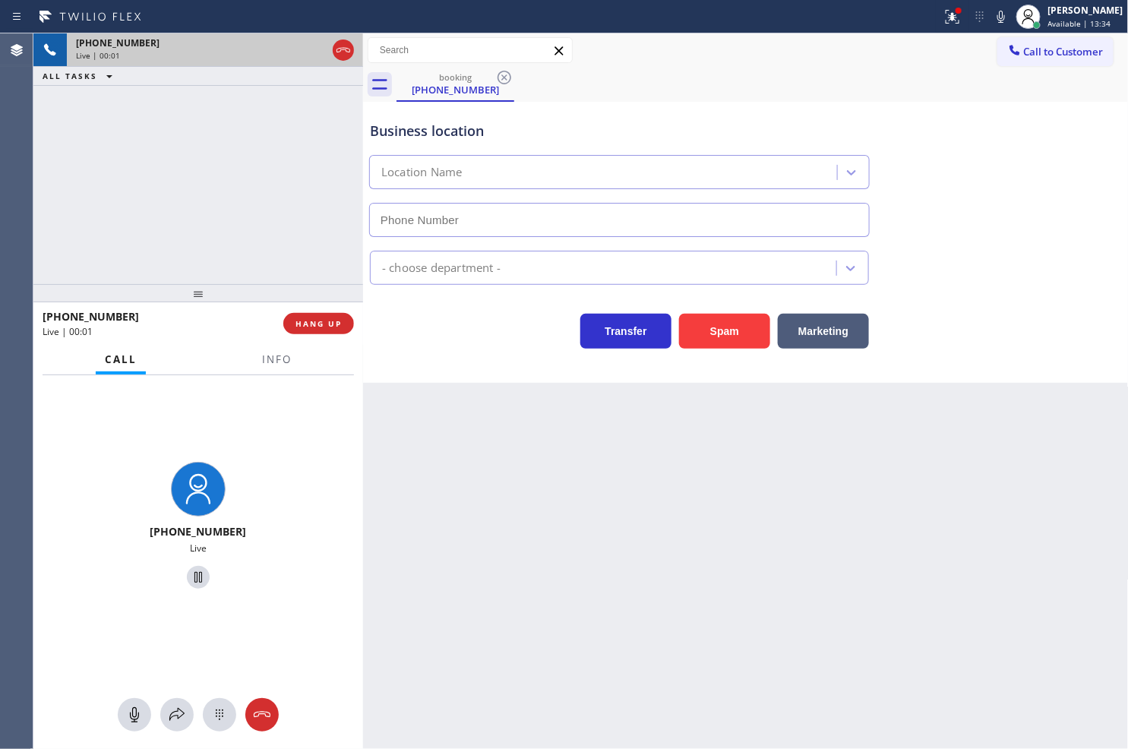
type input "[PHONE_NUMBER]"
click at [305, 253] on div "+18446793652 Live | 00:05 ALL TASKS ALL TASKS ACTIVE TASKS TASKS IN WRAP UP" at bounding box center [198, 158] width 330 height 251
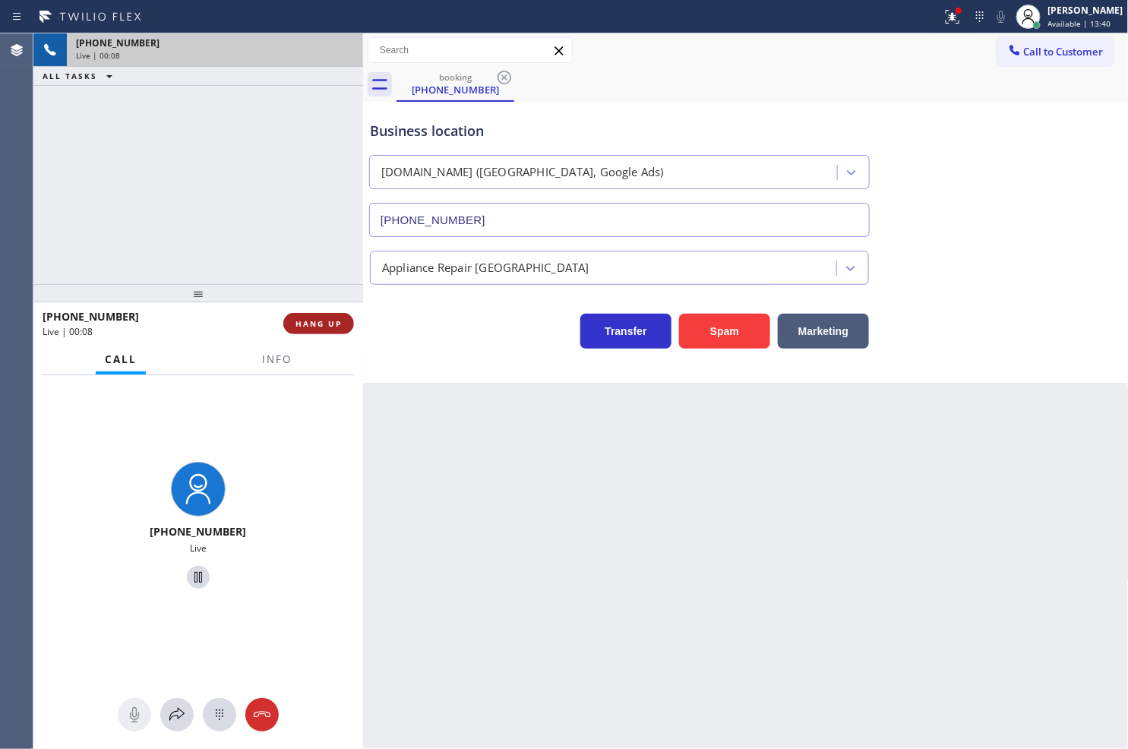
click at [311, 324] on span "HANG UP" at bounding box center [318, 323] width 46 height 11
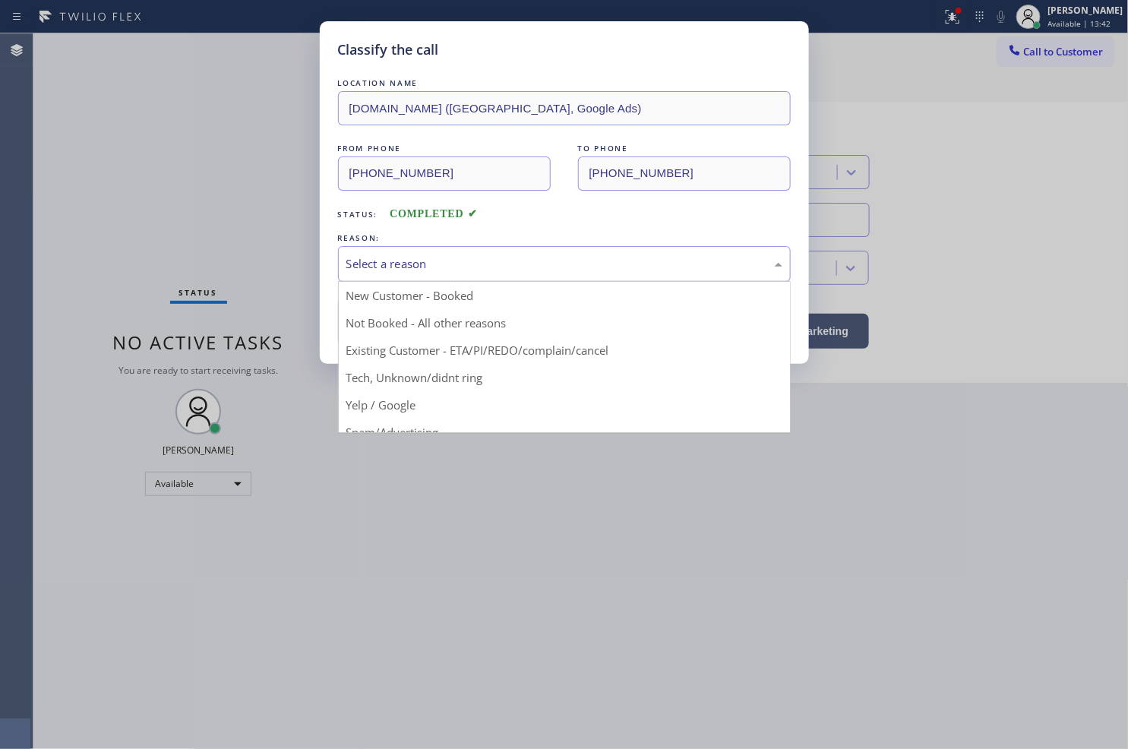
click at [369, 251] on div "Select a reason" at bounding box center [564, 264] width 453 height 36
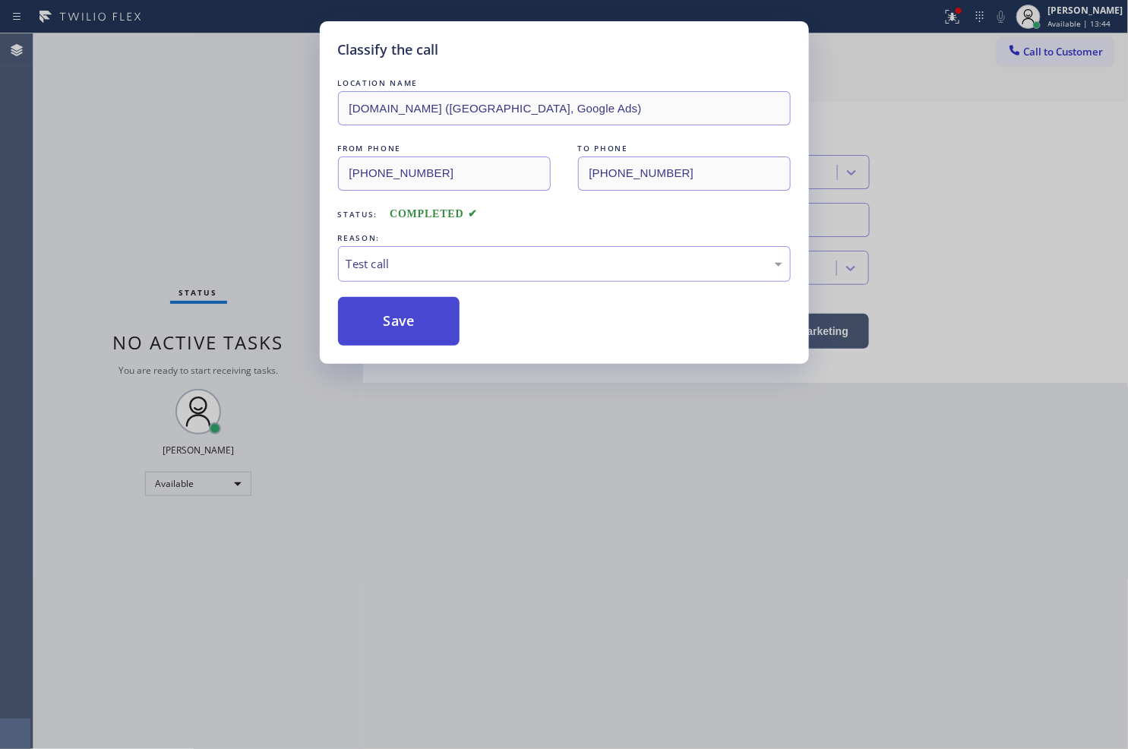
click at [376, 336] on button "Save" at bounding box center [399, 321] width 122 height 49
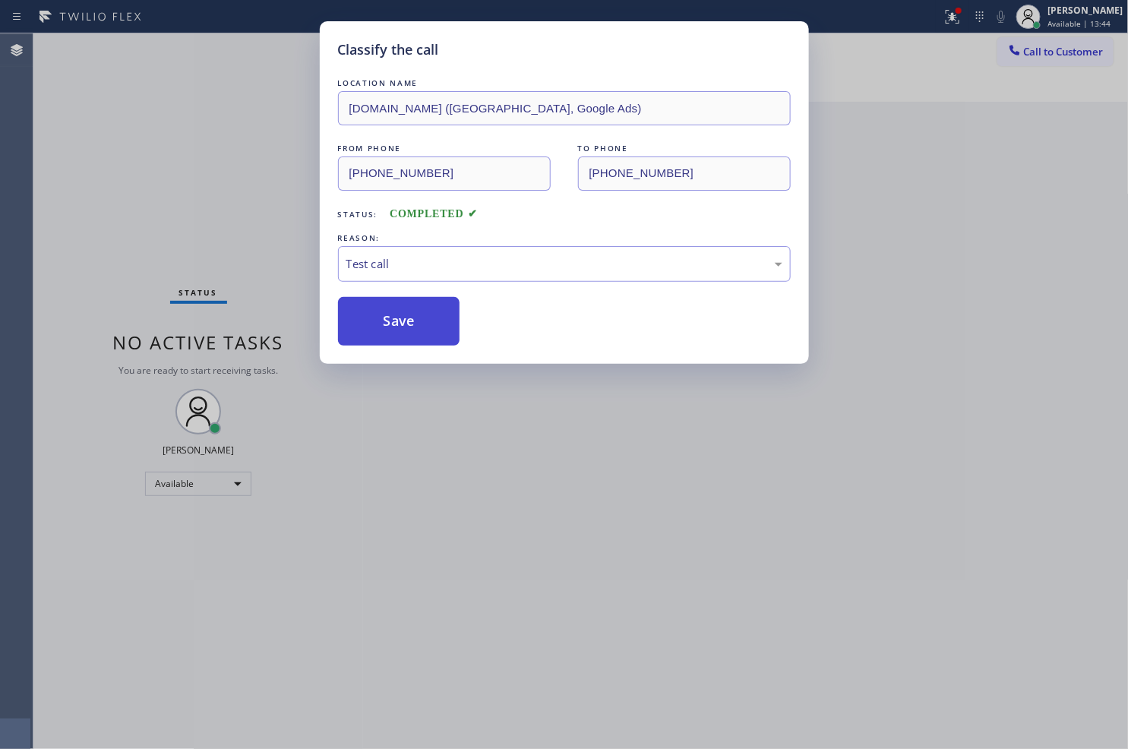
click at [376, 336] on button "Save" at bounding box center [399, 321] width 122 height 49
click at [376, 321] on button "Save" at bounding box center [399, 321] width 122 height 49
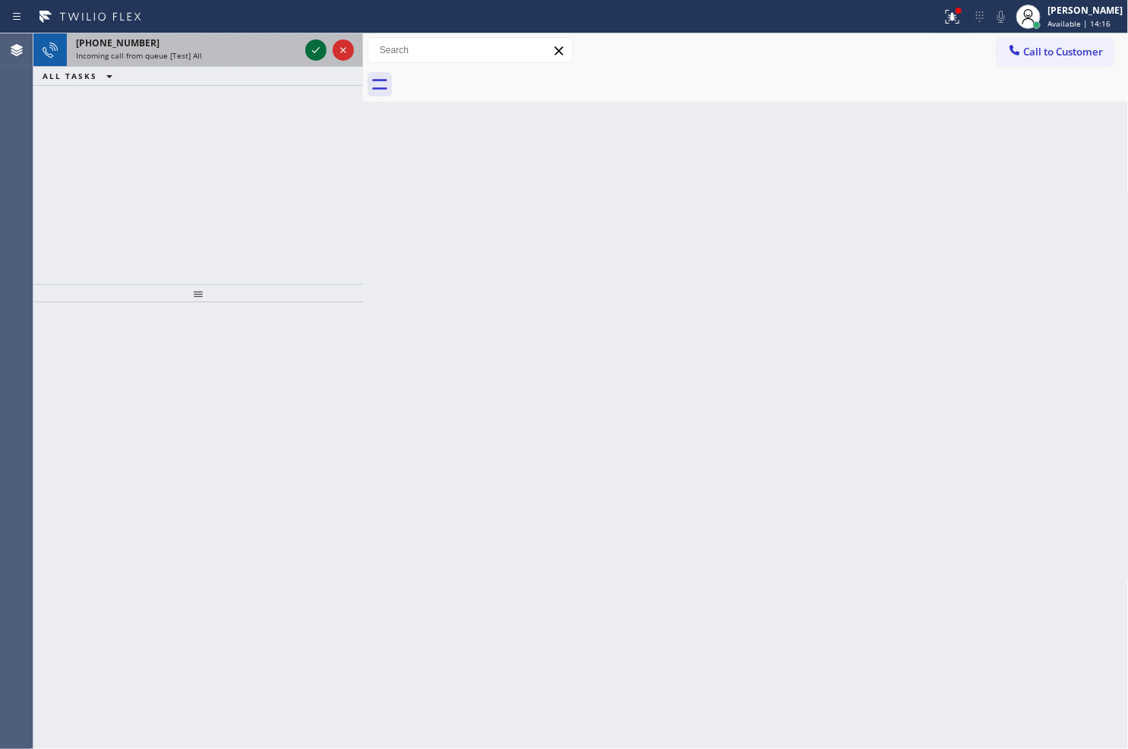
click at [319, 49] on icon at bounding box center [316, 50] width 18 height 18
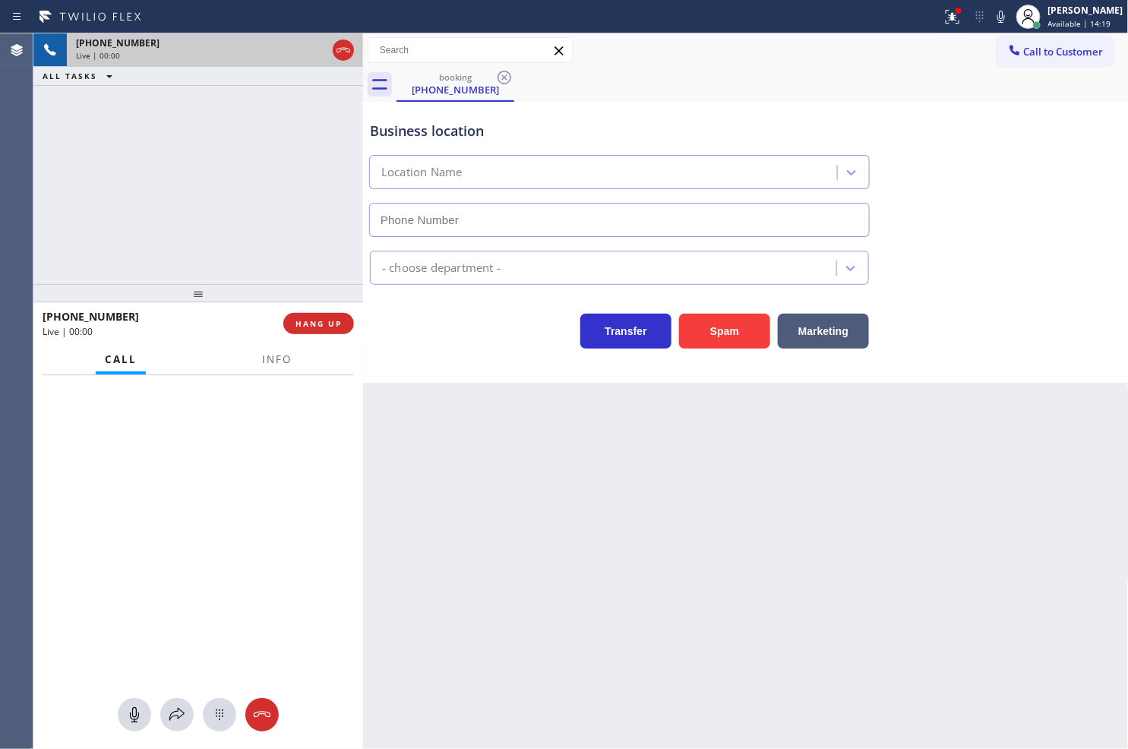
type input "[PHONE_NUMBER]"
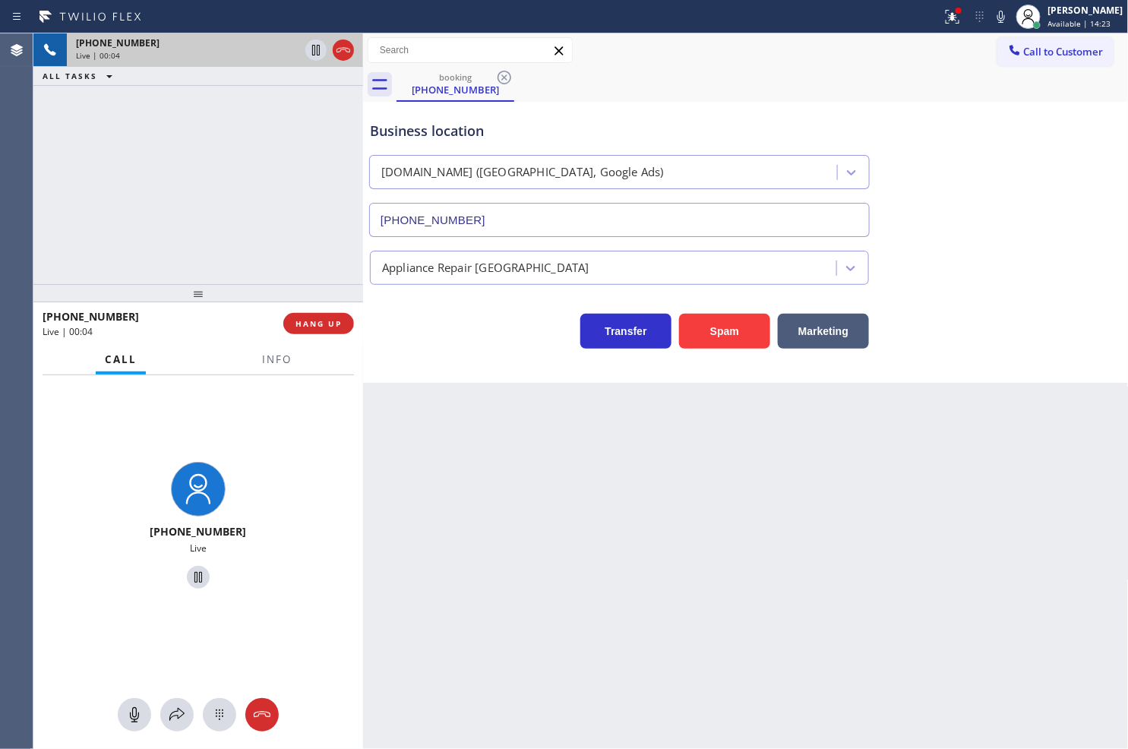
click at [437, 339] on div "Transfer Spam Marketing" at bounding box center [619, 327] width 505 height 43
click at [943, 13] on icon at bounding box center [952, 17] width 18 height 18
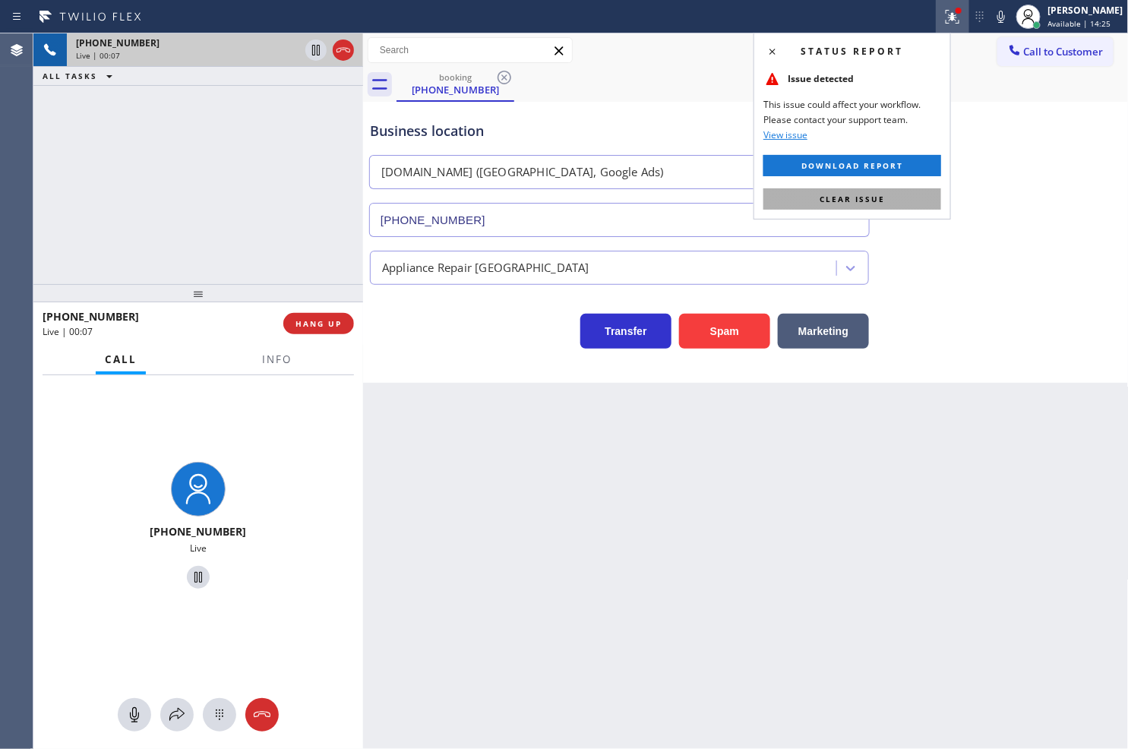
click at [878, 201] on span "Clear issue" at bounding box center [851, 199] width 65 height 11
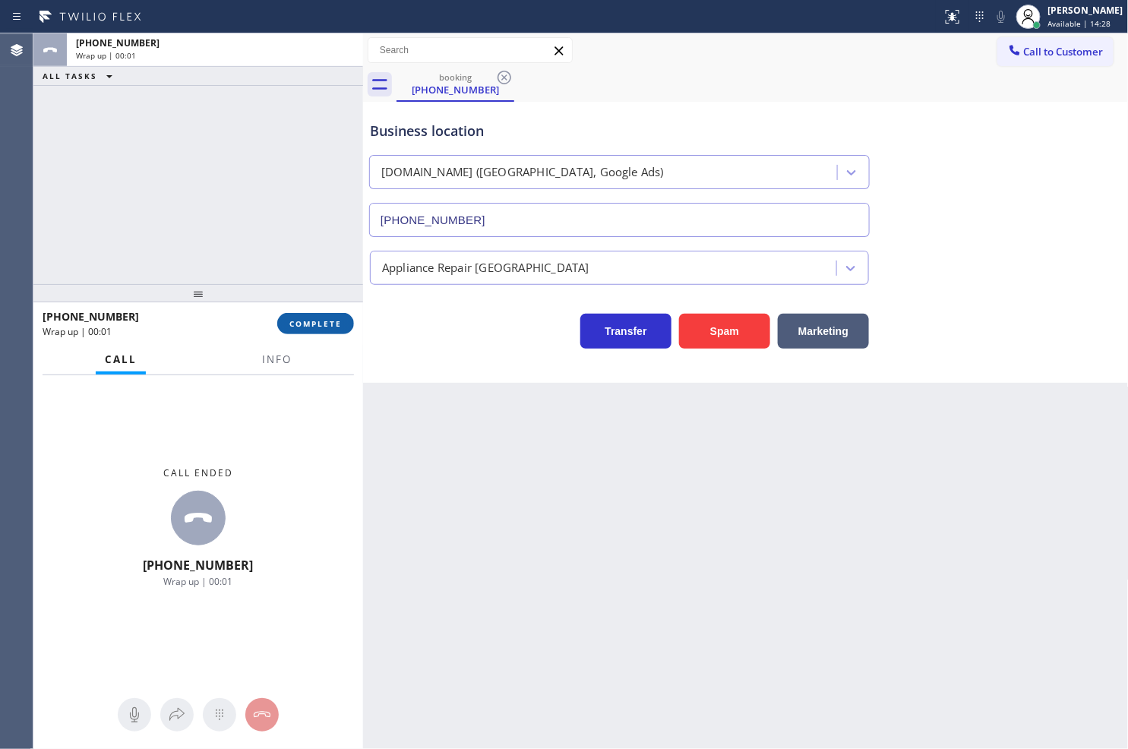
click at [325, 330] on button "COMPLETE" at bounding box center [315, 323] width 77 height 21
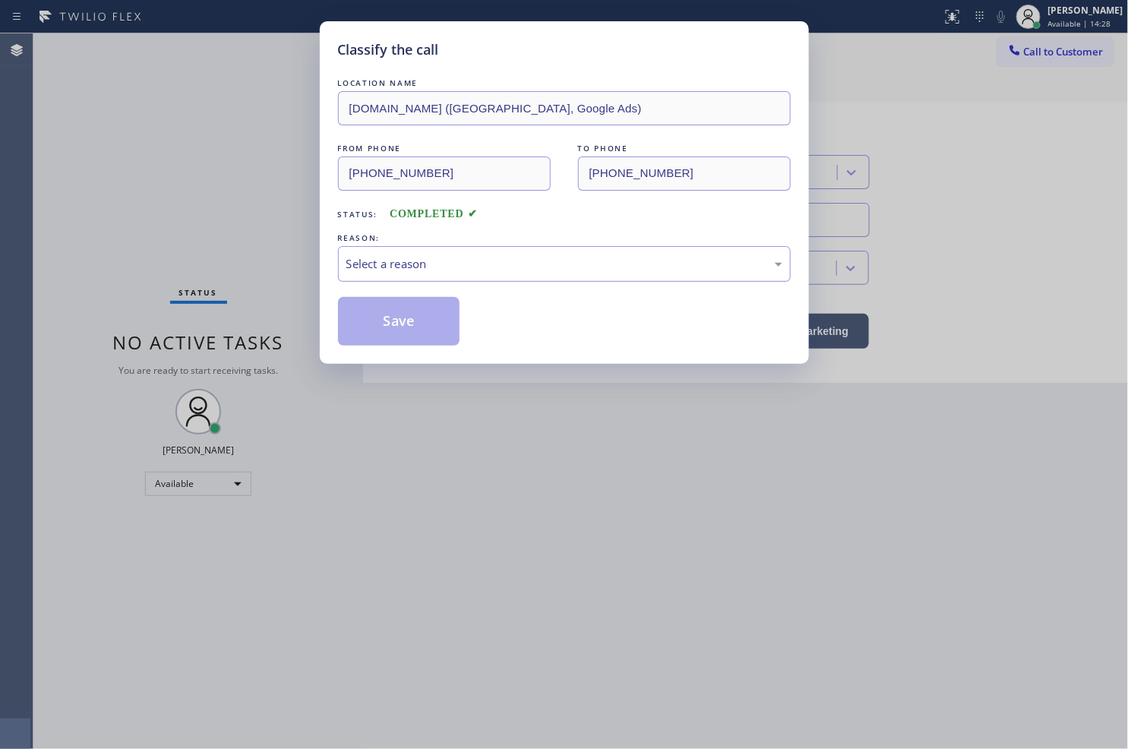
click at [425, 266] on div "Select a reason" at bounding box center [564, 263] width 436 height 17
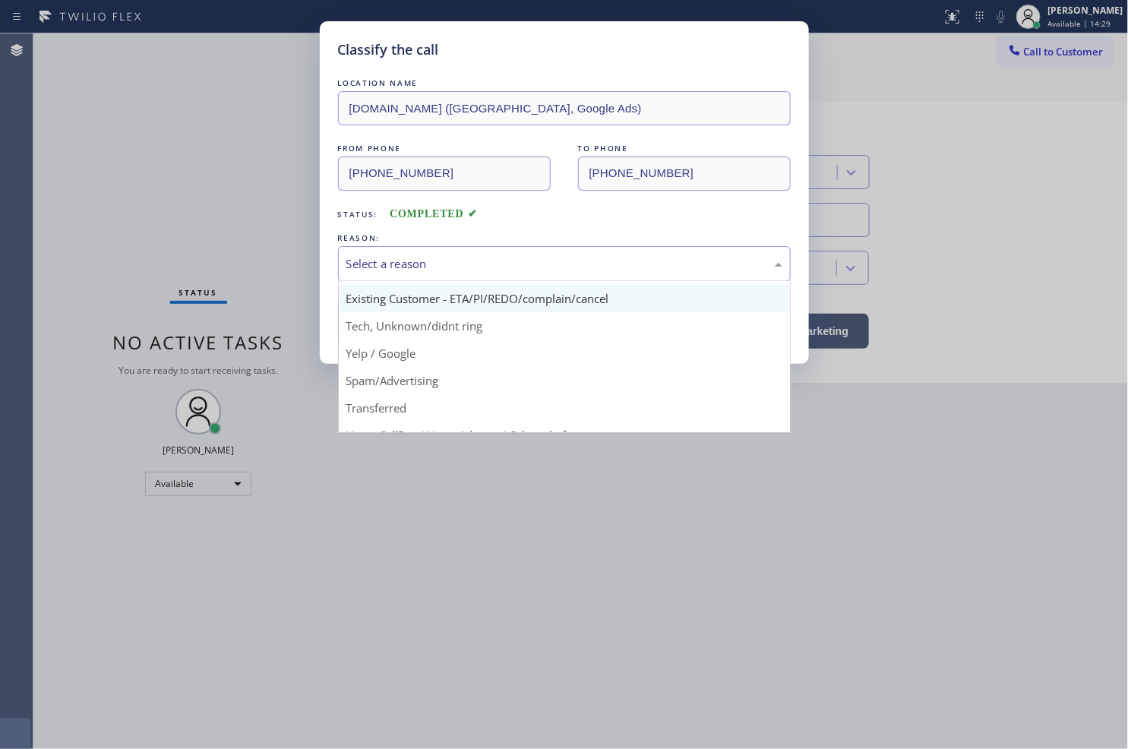
scroll to position [95, 0]
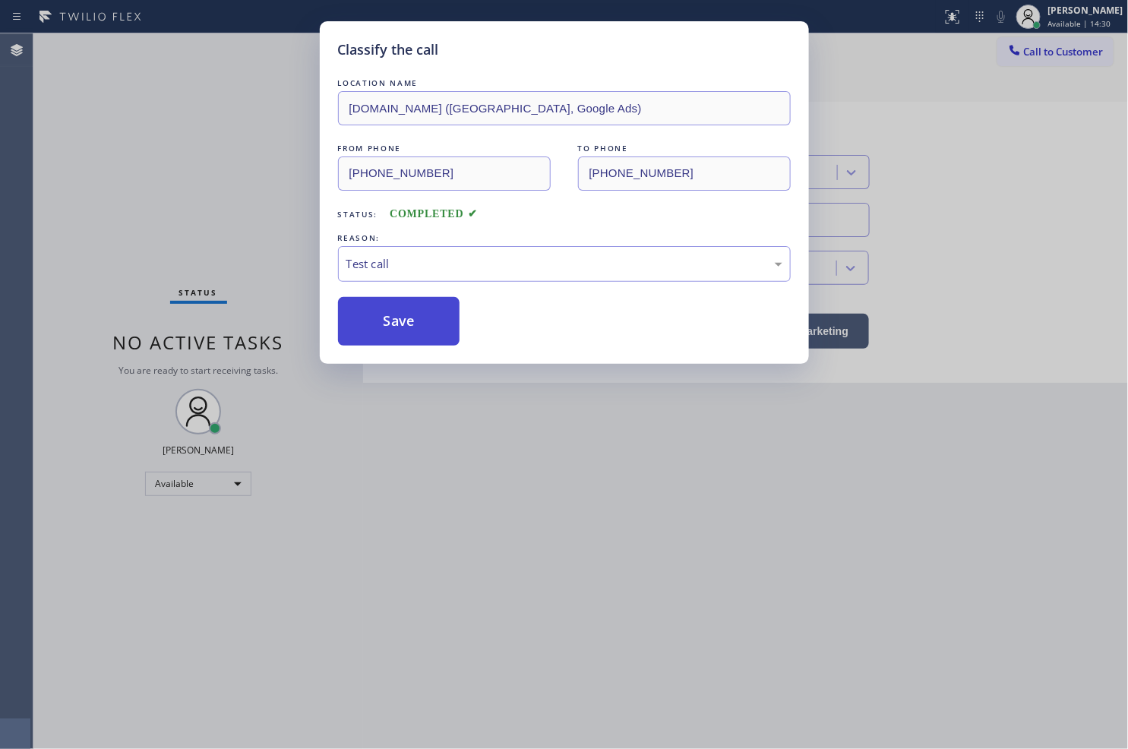
click at [396, 335] on button "Save" at bounding box center [399, 321] width 122 height 49
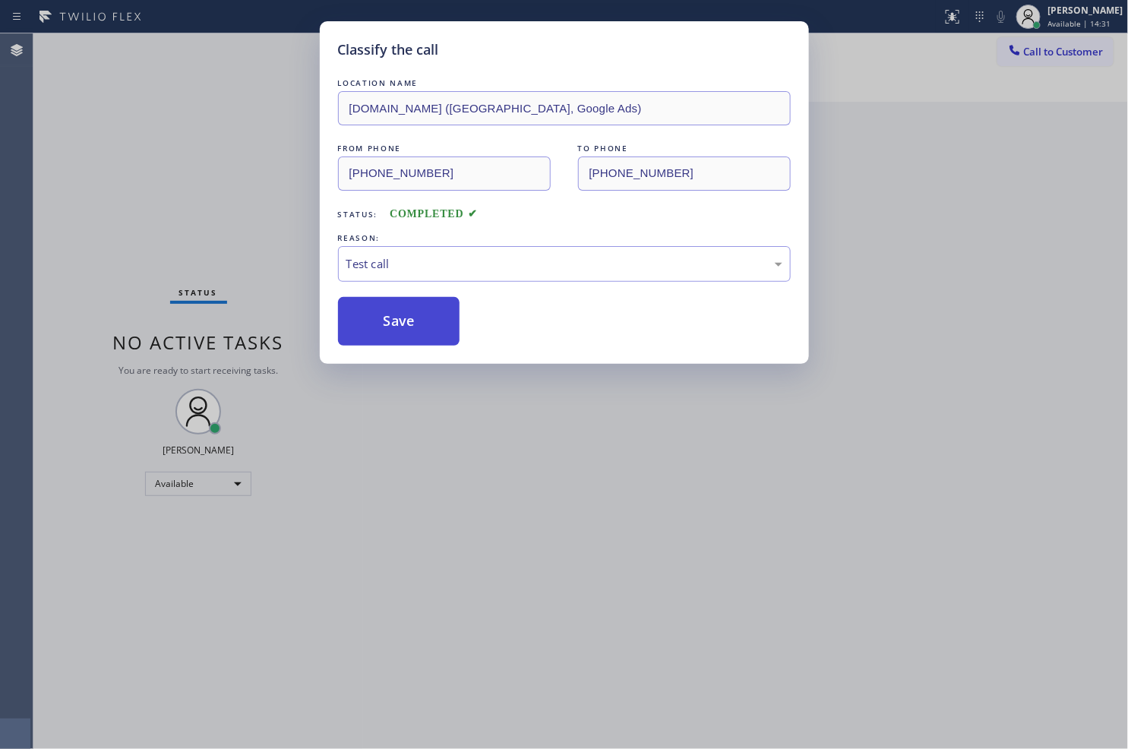
click at [396, 335] on button "Save" at bounding box center [399, 321] width 122 height 49
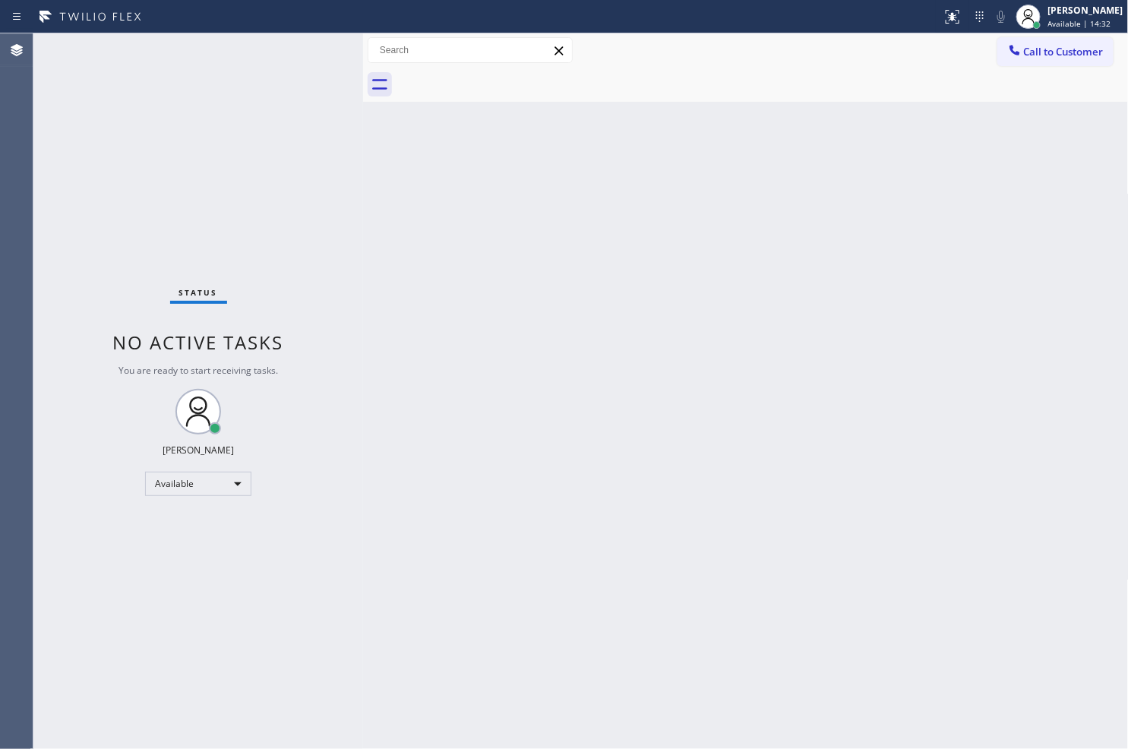
click at [251, 152] on div "Status No active tasks You are ready to start receiving tasks. [PERSON_NAME]" at bounding box center [198, 390] width 330 height 715
click at [320, 49] on div "Status No active tasks You are ready to start receiving tasks. [PERSON_NAME]" at bounding box center [198, 390] width 330 height 715
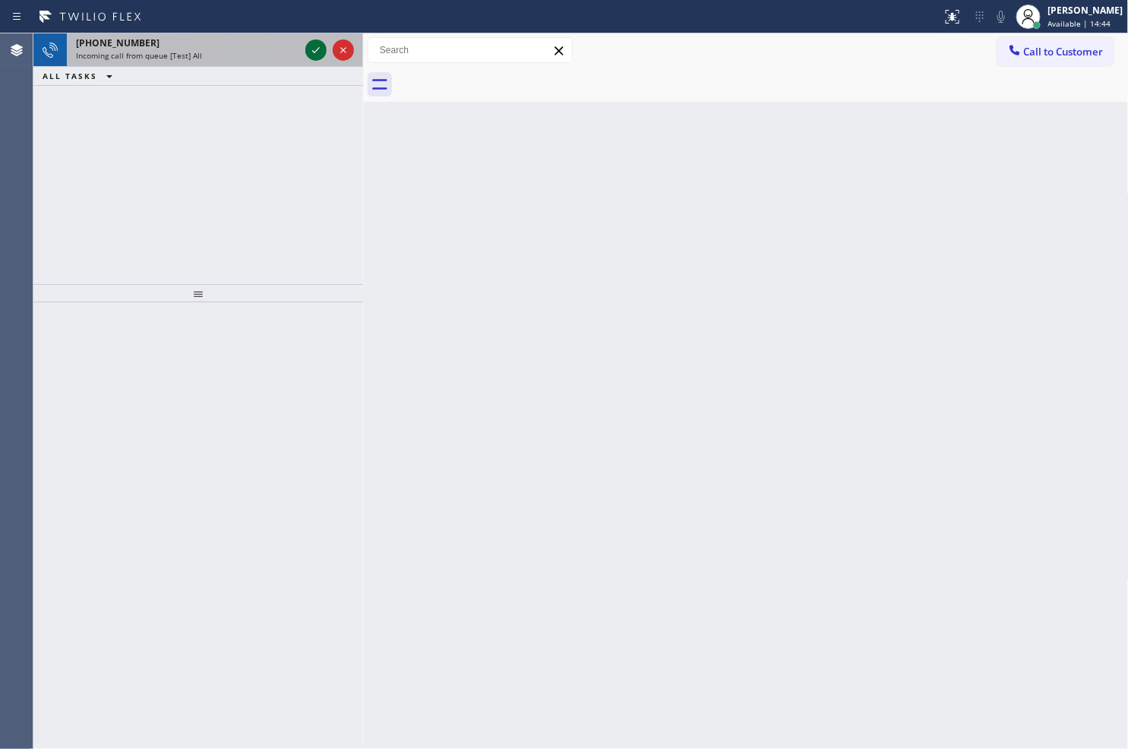
click at [319, 49] on icon at bounding box center [316, 50] width 18 height 18
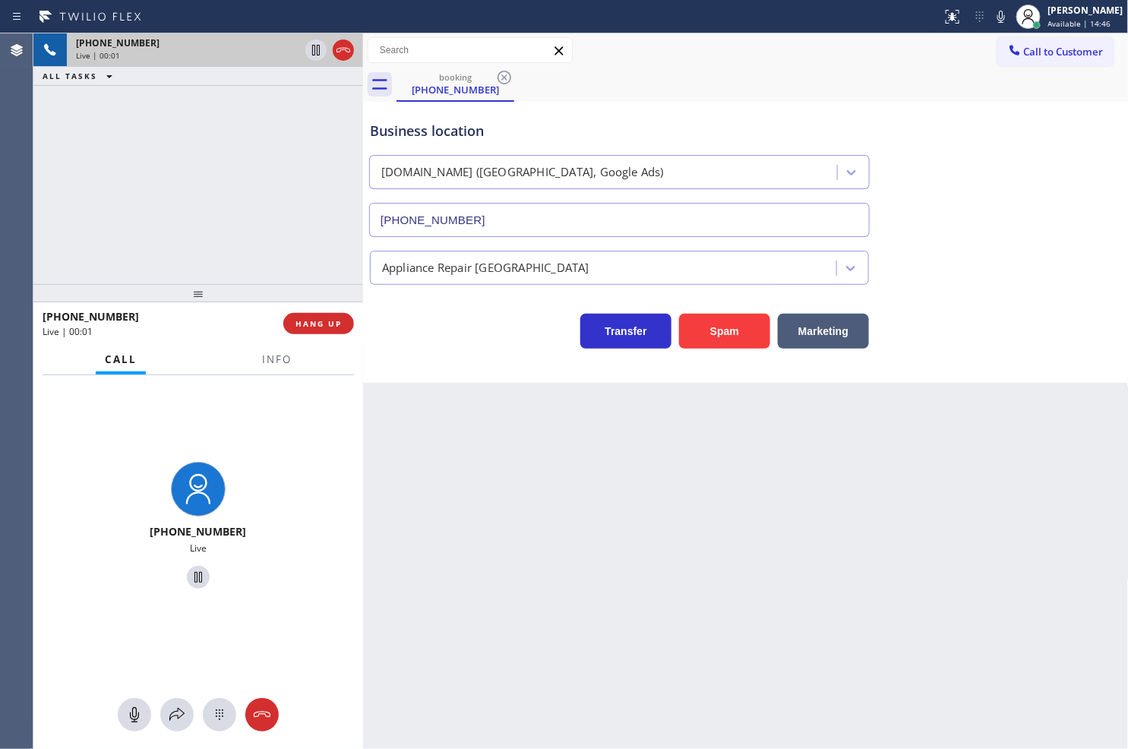
type input "[PHONE_NUMBER]"
click at [320, 260] on div "+18446793652 Live | 00:03 ALL TASKS ALL TASKS ACTIVE TASKS TASKS IN WRAP UP" at bounding box center [198, 158] width 330 height 251
click at [439, 321] on div "Transfer Spam Marketing" at bounding box center [619, 327] width 505 height 43
click at [267, 240] on div "+18446793652 Live | 00:04 ALL TASKS ALL TASKS ACTIVE TASKS TASKS IN WRAP UP" at bounding box center [198, 158] width 330 height 251
click at [324, 322] on span "HANG UP" at bounding box center [318, 323] width 46 height 11
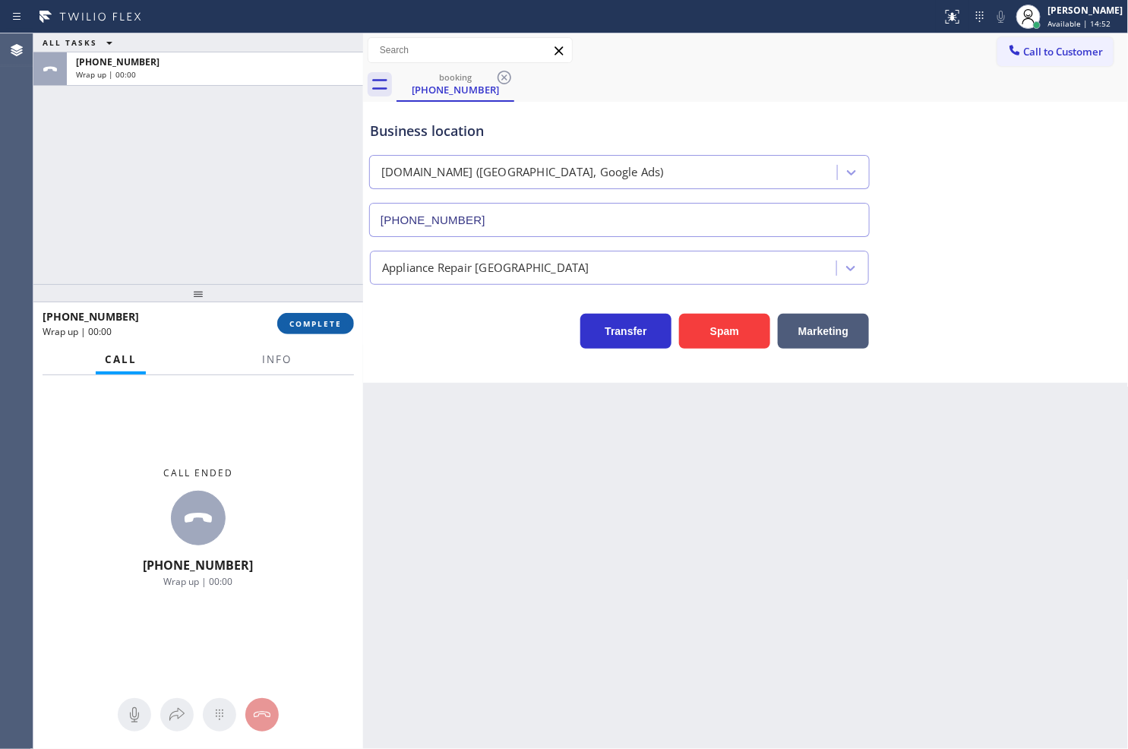
click at [324, 322] on span "COMPLETE" at bounding box center [315, 323] width 52 height 11
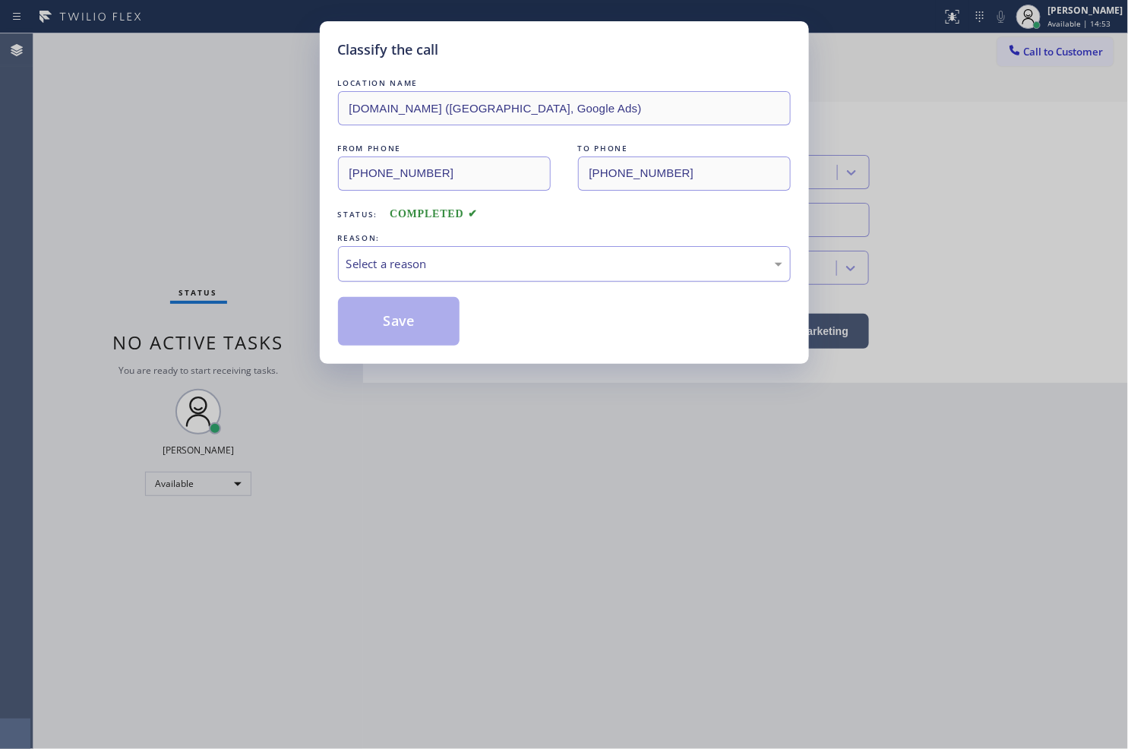
click at [437, 270] on div "Select a reason" at bounding box center [564, 263] width 436 height 17
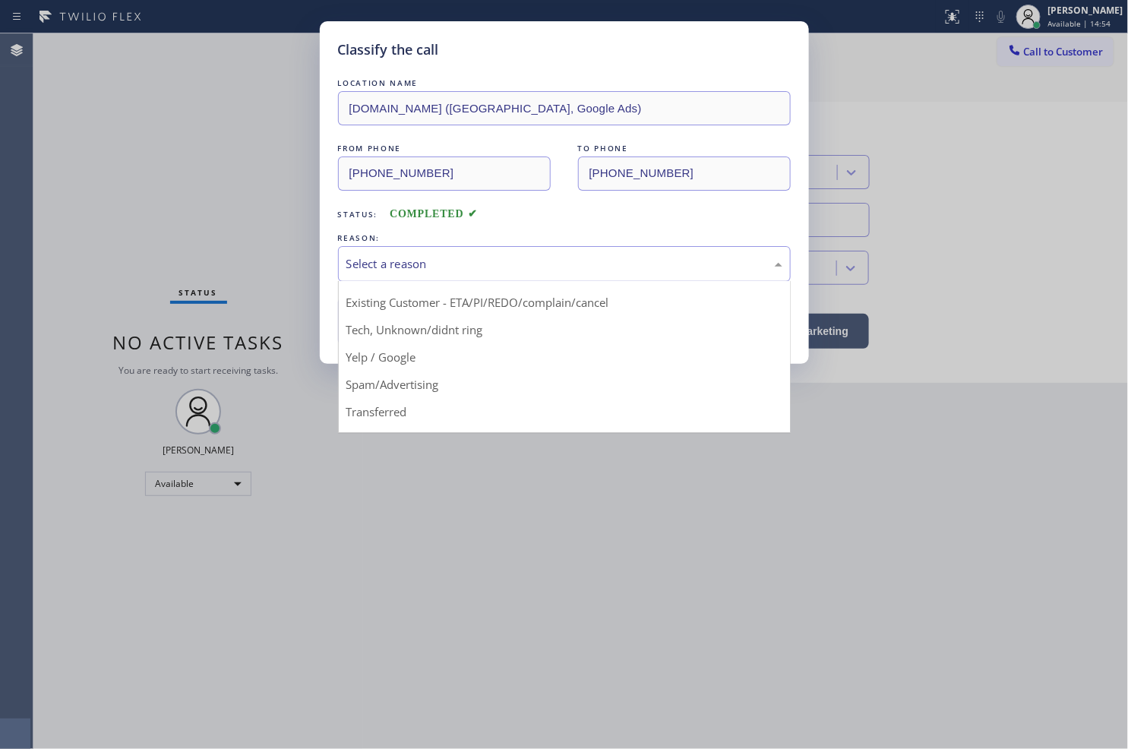
scroll to position [95, 0]
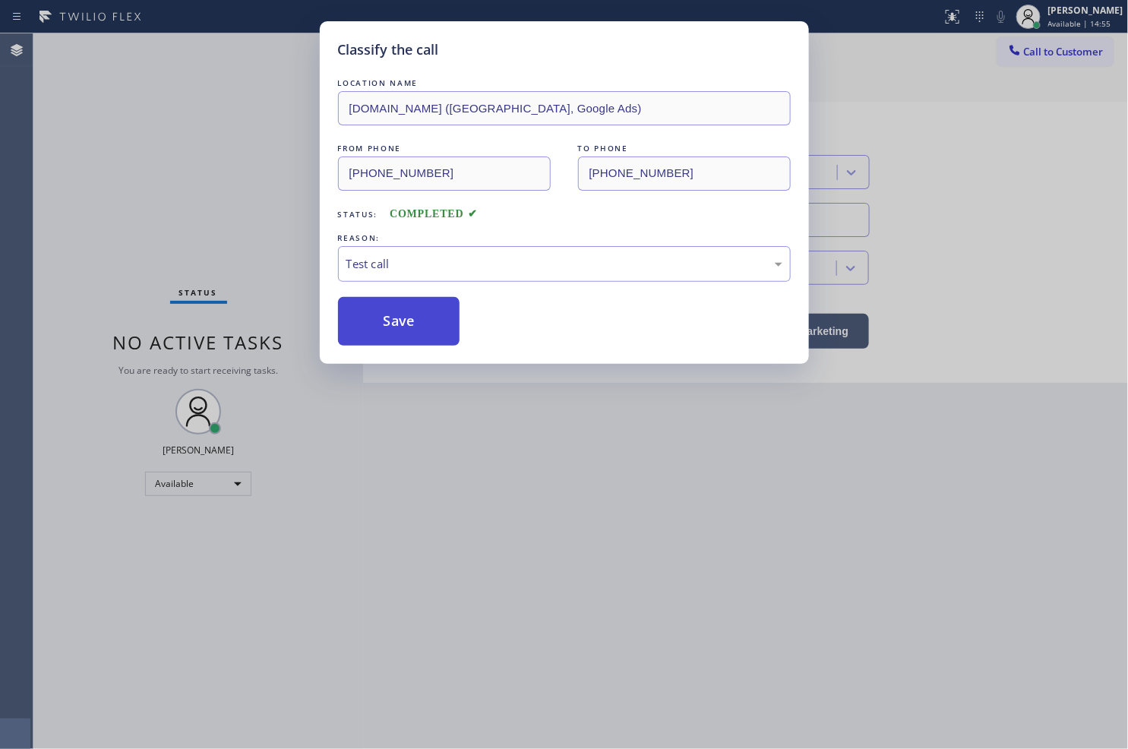
click at [390, 322] on button "Save" at bounding box center [399, 321] width 122 height 49
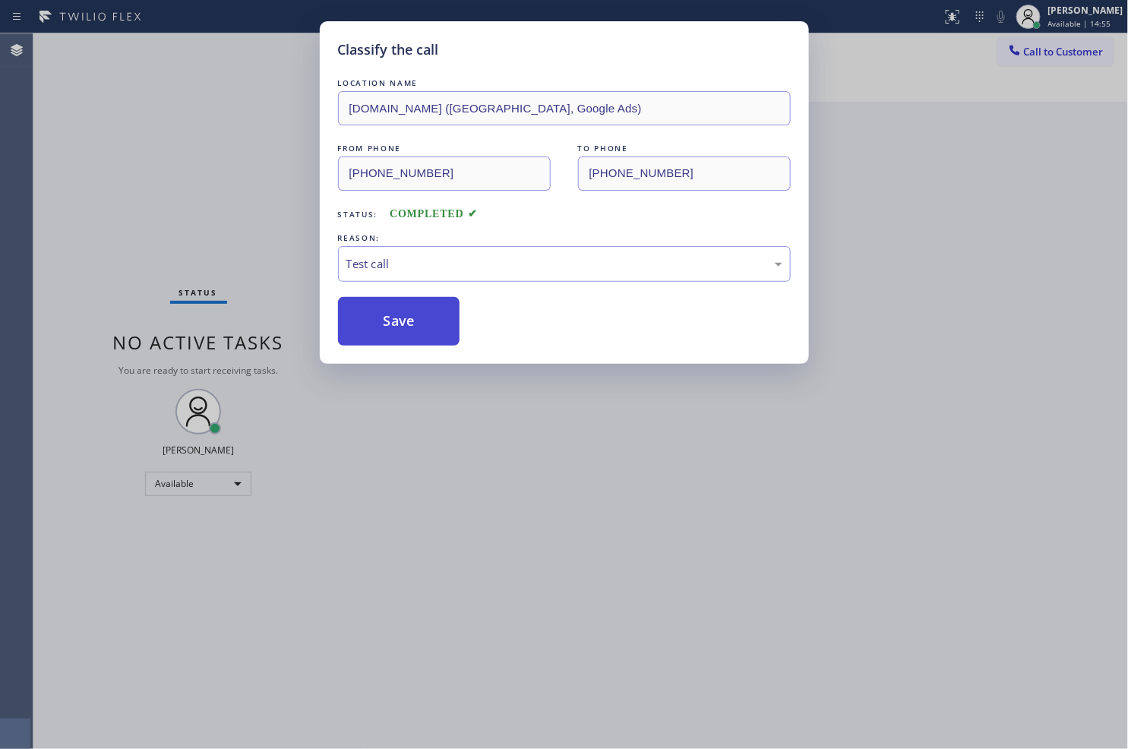
click at [384, 315] on button "Save" at bounding box center [399, 321] width 122 height 49
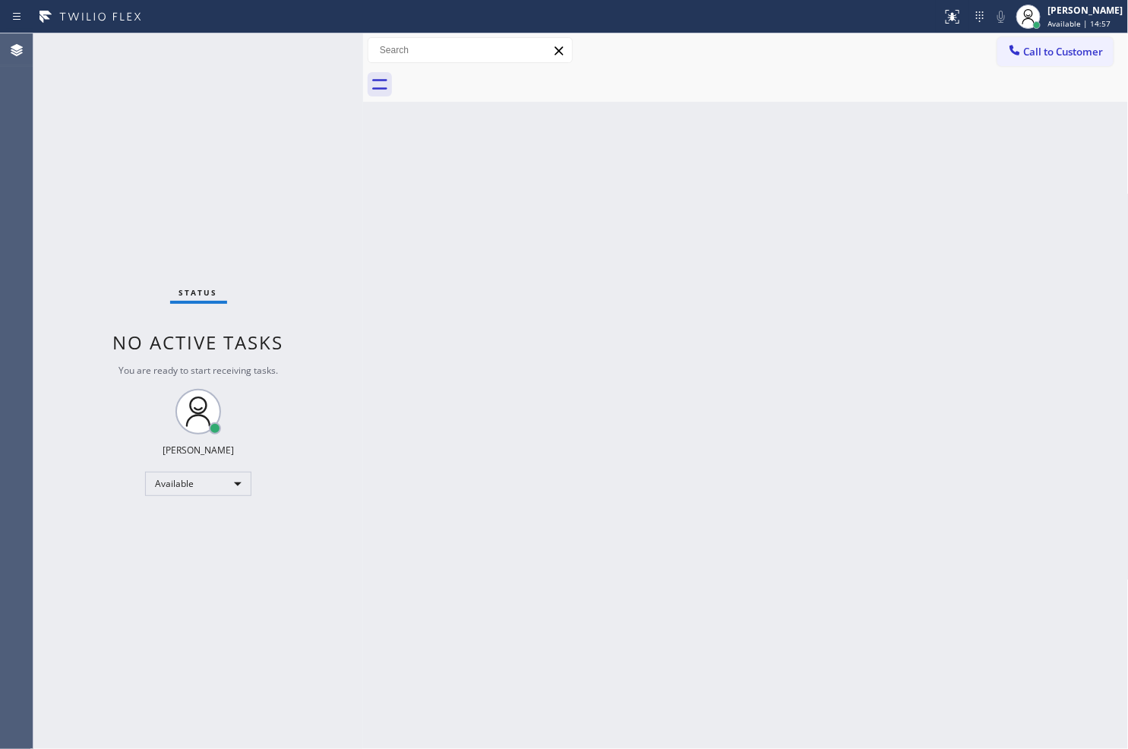
click at [309, 46] on div "Status No active tasks You are ready to start receiving tasks. [PERSON_NAME]" at bounding box center [198, 390] width 330 height 715
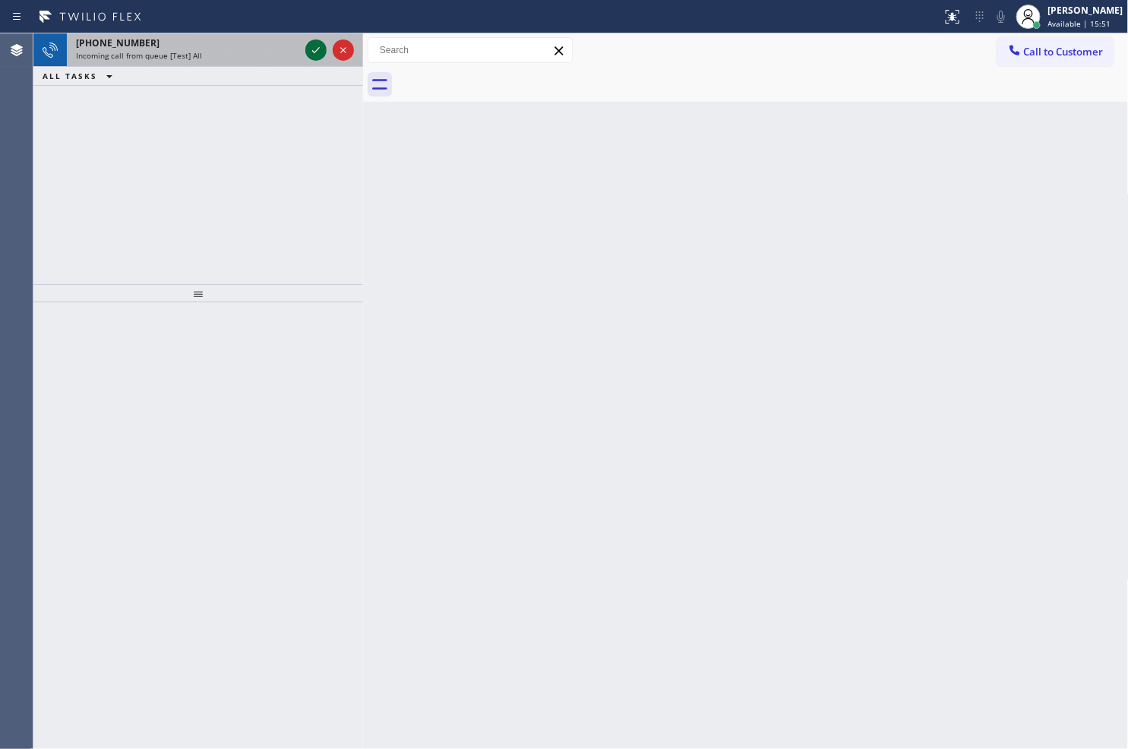
click at [309, 46] on icon at bounding box center [316, 50] width 18 height 18
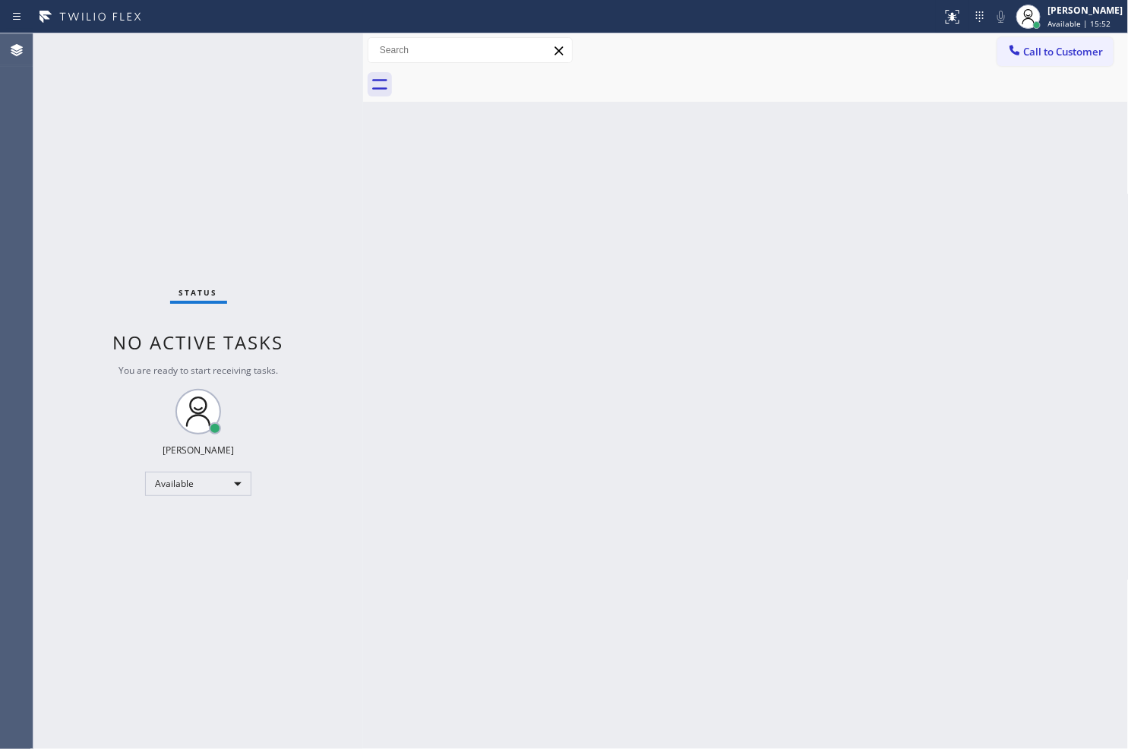
click at [309, 46] on div "Status No active tasks You are ready to start receiving tasks. [PERSON_NAME]" at bounding box center [198, 390] width 330 height 715
click at [946, 17] on icon at bounding box center [950, 15] width 9 height 11
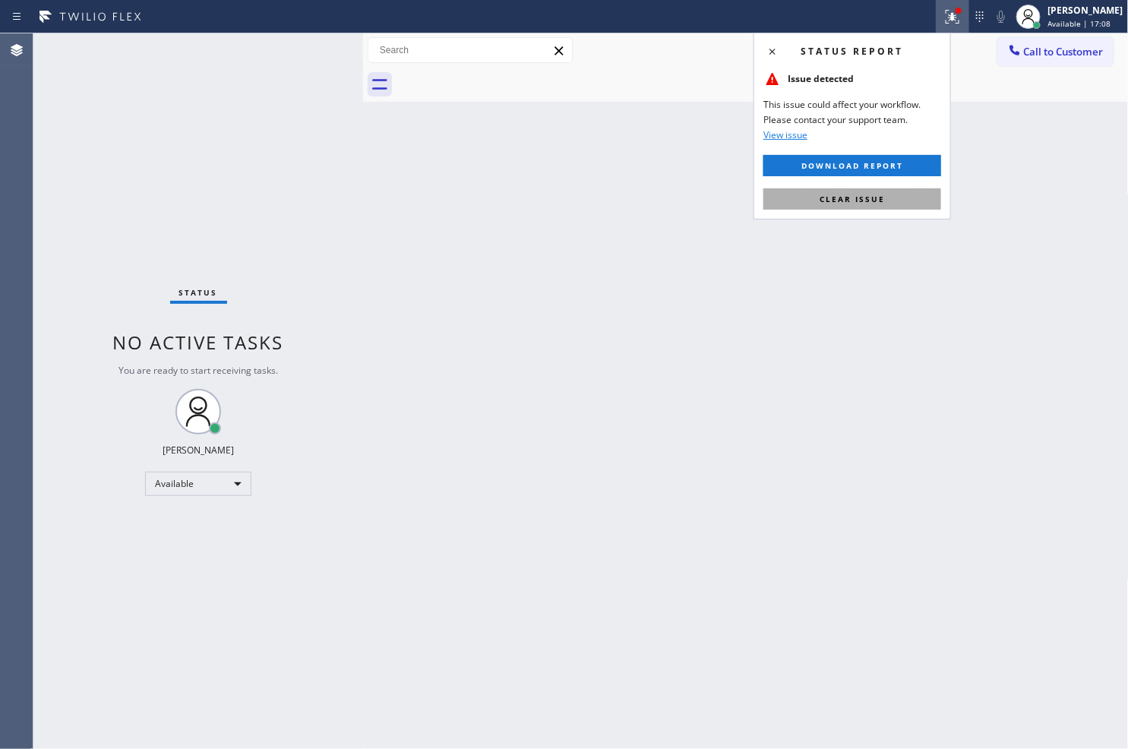
click at [884, 208] on button "Clear issue" at bounding box center [852, 198] width 178 height 21
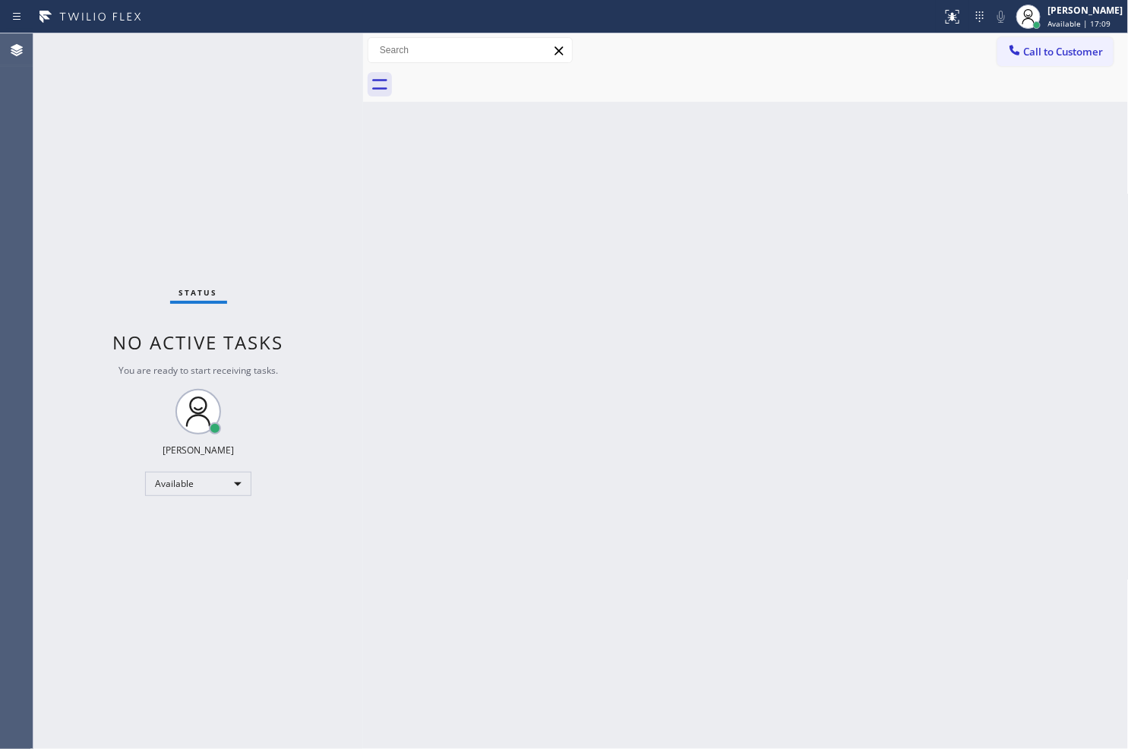
click at [464, 196] on div "Back to Dashboard Change Sender ID Customers Technicians Select a contact Outbo…" at bounding box center [746, 390] width 766 height 715
click at [319, 122] on div "Status No active tasks You are ready to start receiving tasks. [PERSON_NAME]" at bounding box center [198, 390] width 330 height 715
click at [302, 57] on div "Status No active tasks You are ready to start receiving tasks. [PERSON_NAME]" at bounding box center [198, 390] width 330 height 715
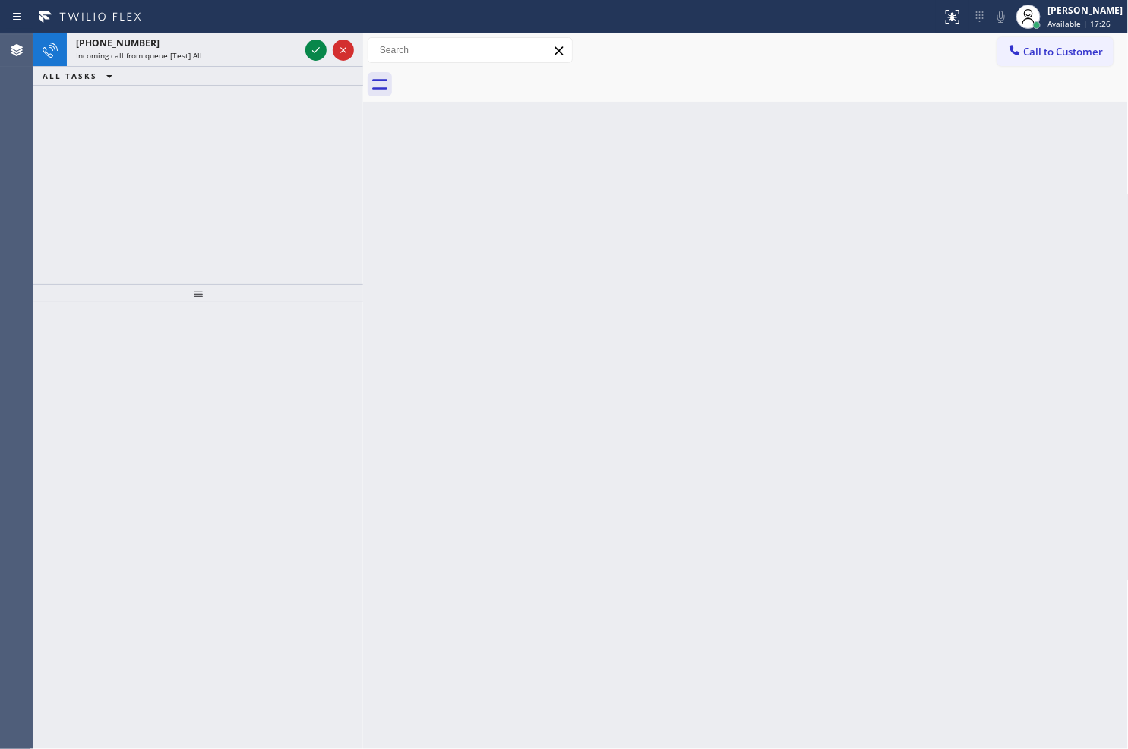
click at [283, 39] on div "+18446793652" at bounding box center [187, 42] width 223 height 13
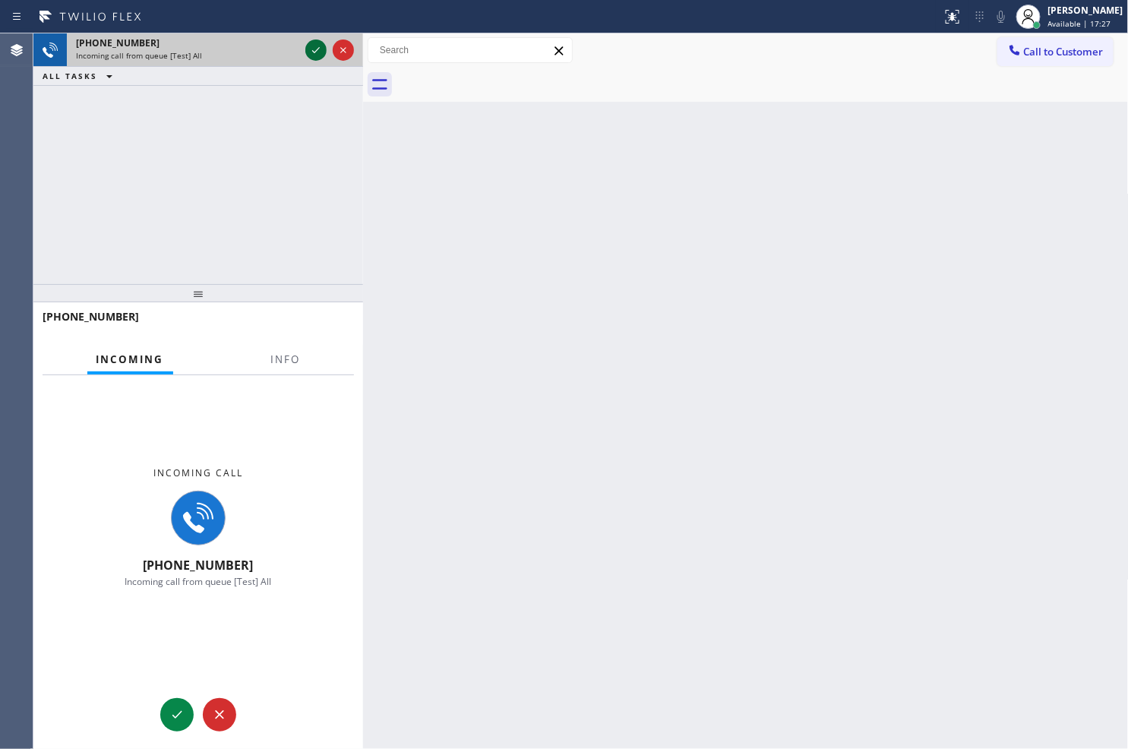
click at [317, 49] on icon at bounding box center [316, 50] width 8 height 6
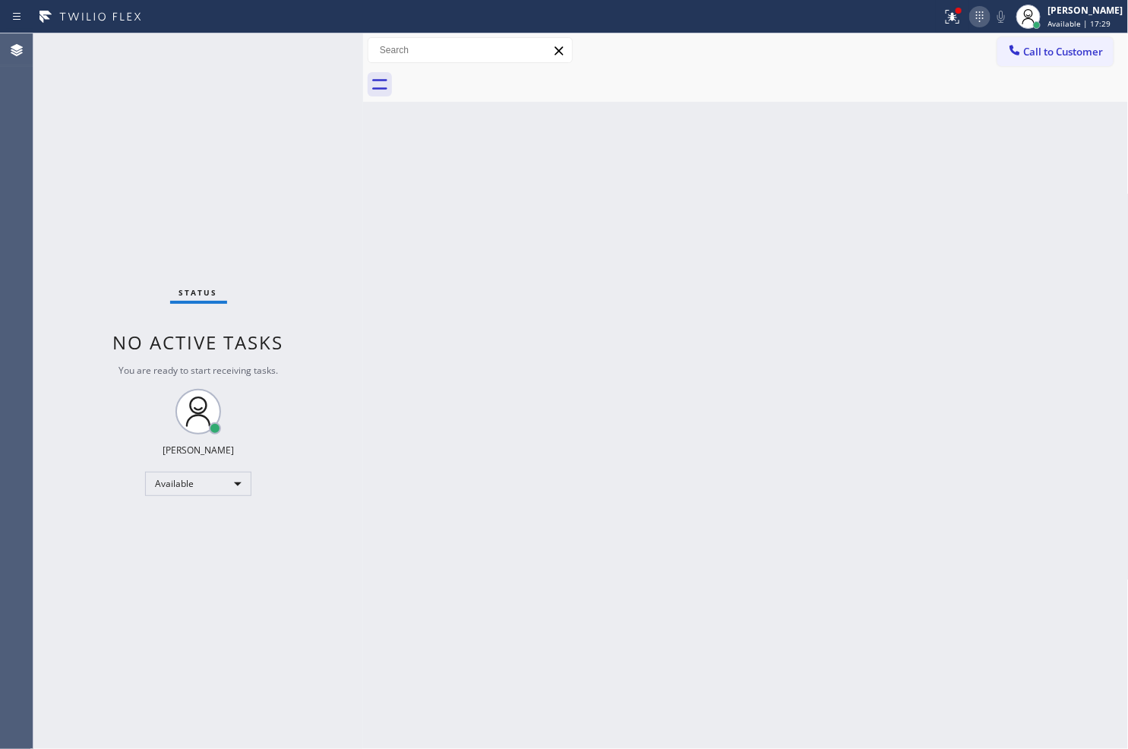
click at [971, 19] on icon at bounding box center [980, 17] width 18 height 18
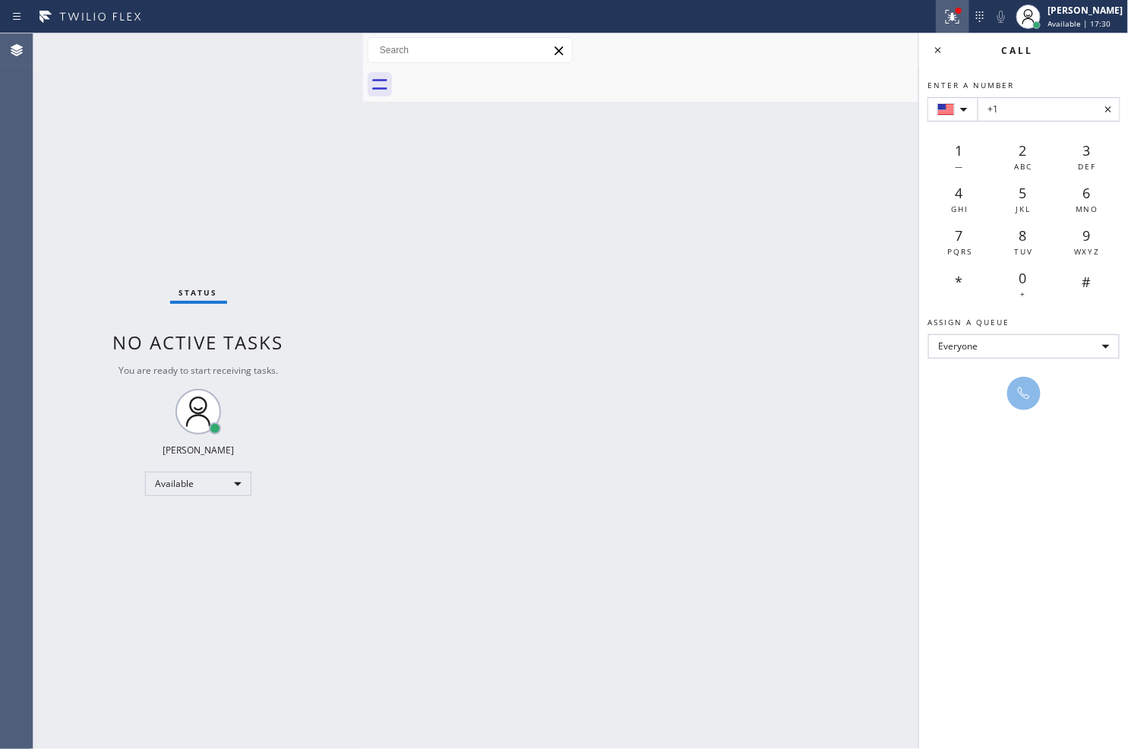
click at [943, 23] on icon at bounding box center [952, 17] width 18 height 18
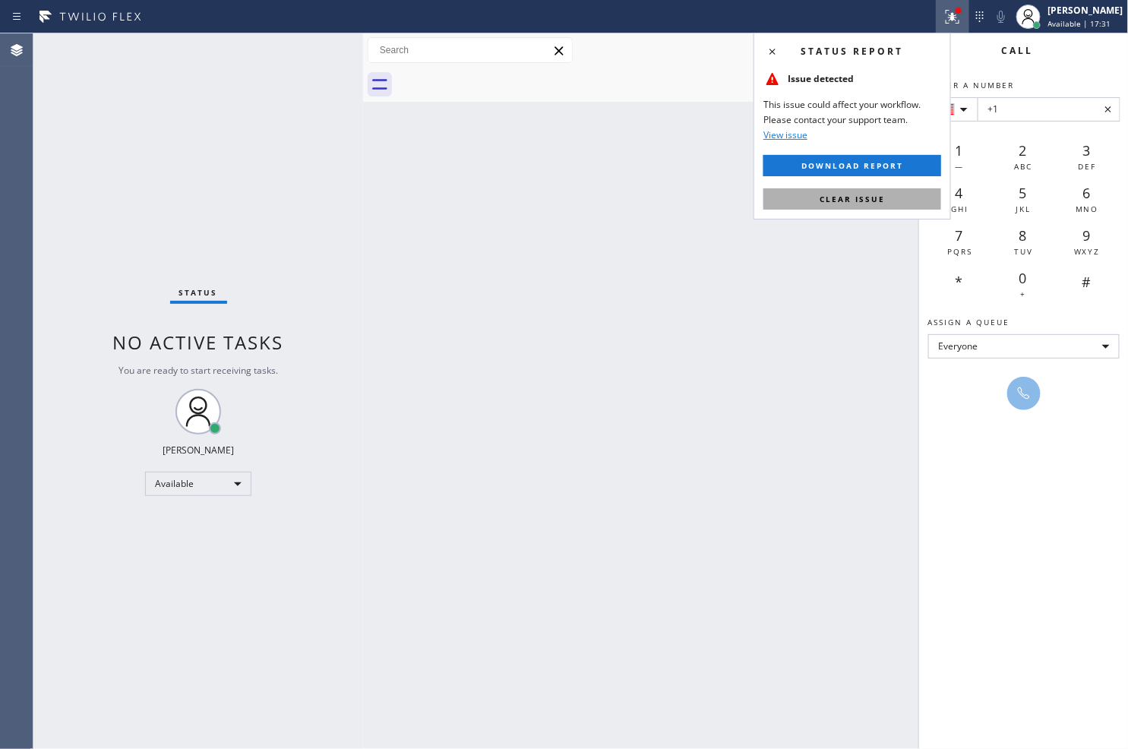
click at [863, 202] on span "Clear issue" at bounding box center [851, 199] width 65 height 11
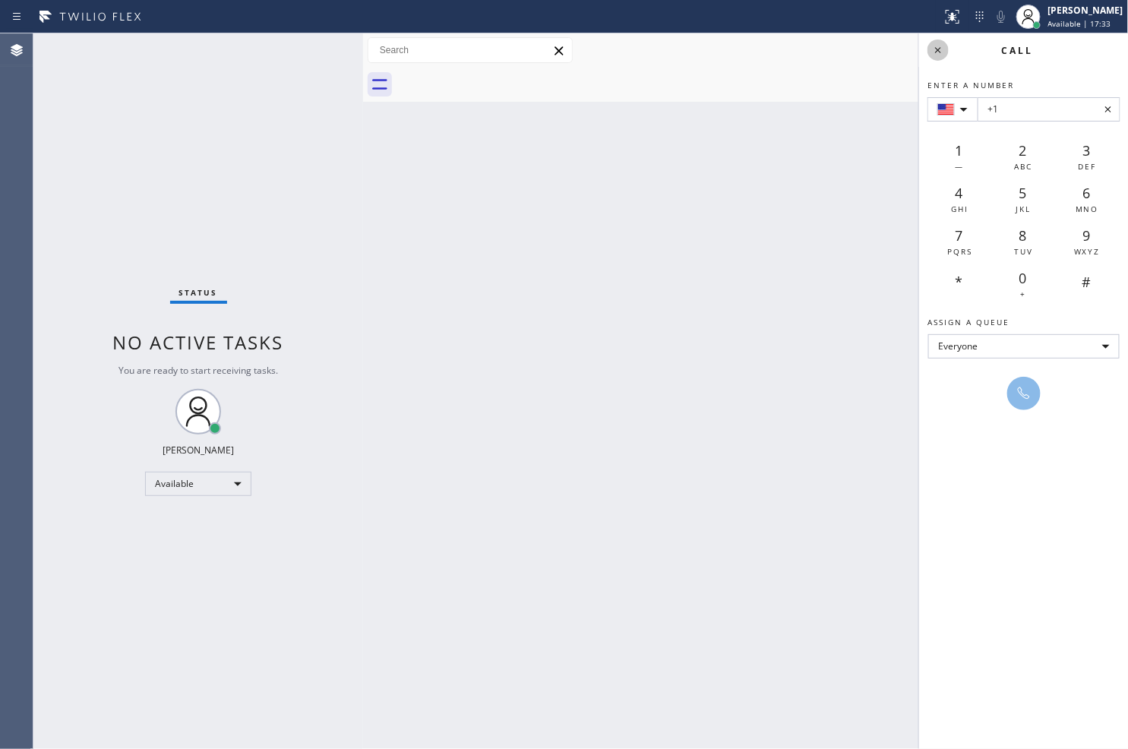
click at [937, 58] on icon at bounding box center [938, 50] width 18 height 18
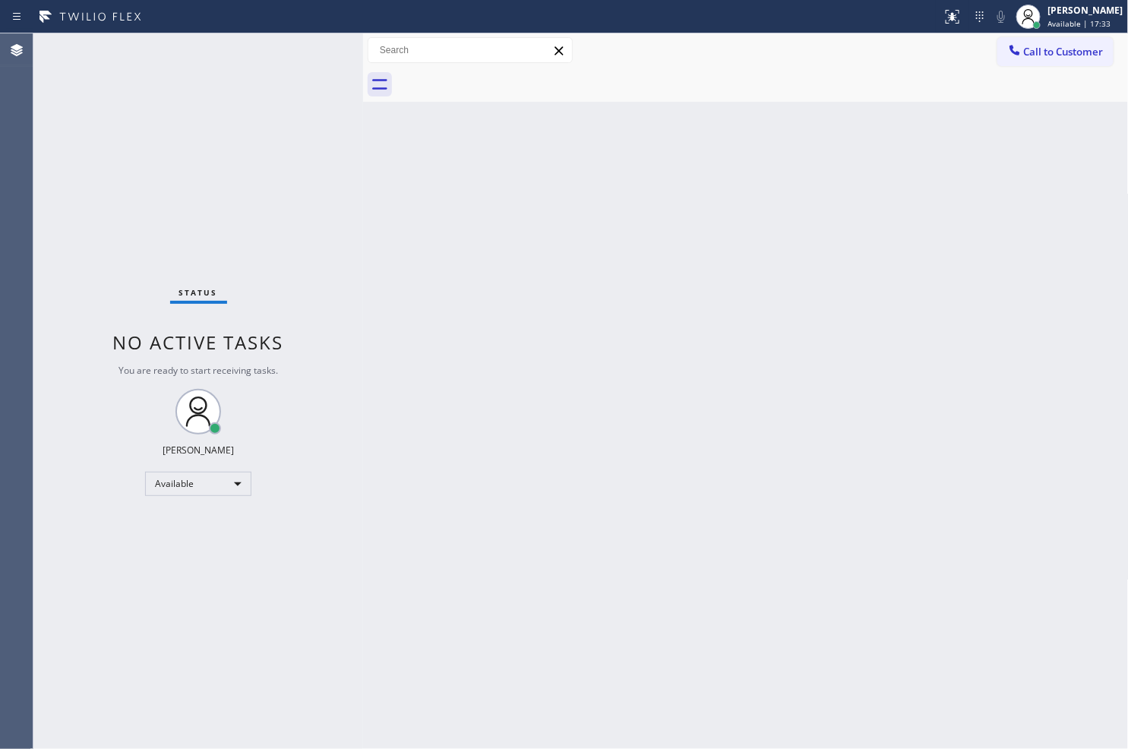
click at [831, 185] on div "Back to Dashboard Change Sender ID Customers Technicians Select a contact Outbo…" at bounding box center [746, 390] width 766 height 715
click at [415, 198] on div "Back to Dashboard Change Sender ID Customers Technicians Select a contact Outbo…" at bounding box center [746, 390] width 766 height 715
click at [320, 82] on div "Status No active tasks You are ready to start receiving tasks. [PERSON_NAME]" at bounding box center [198, 390] width 330 height 715
click at [308, 38] on div "Status No active tasks You are ready to start receiving tasks. [PERSON_NAME]" at bounding box center [198, 390] width 330 height 715
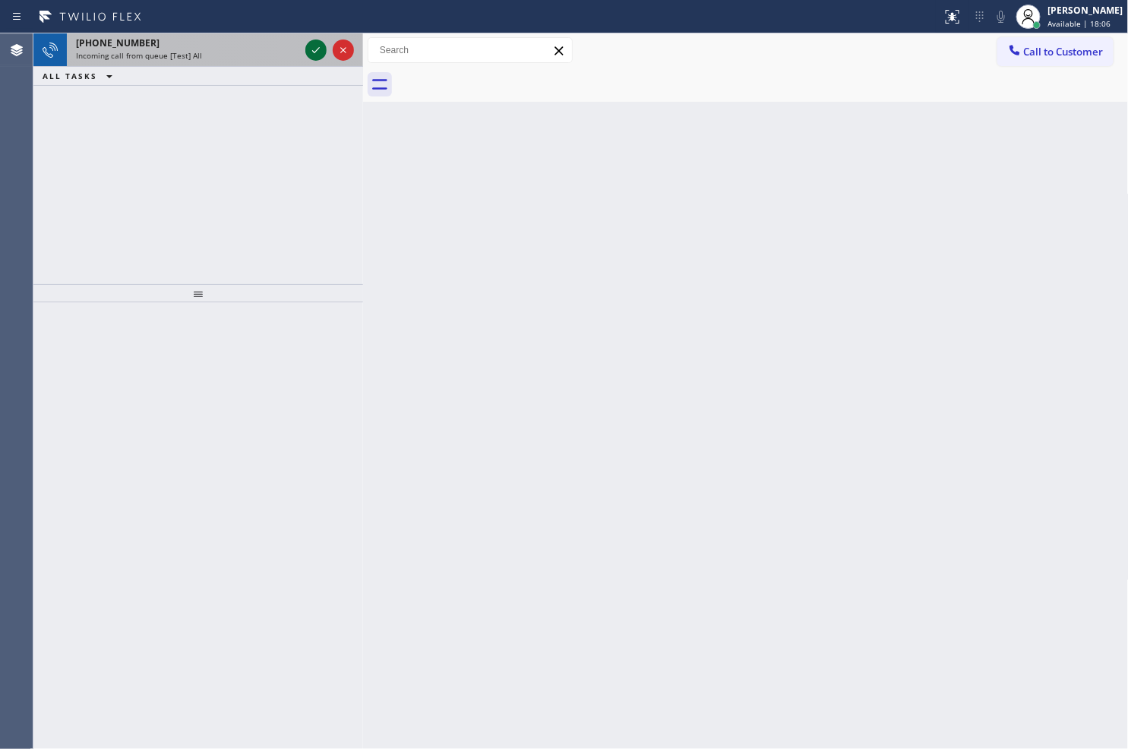
click at [315, 48] on icon at bounding box center [316, 50] width 18 height 18
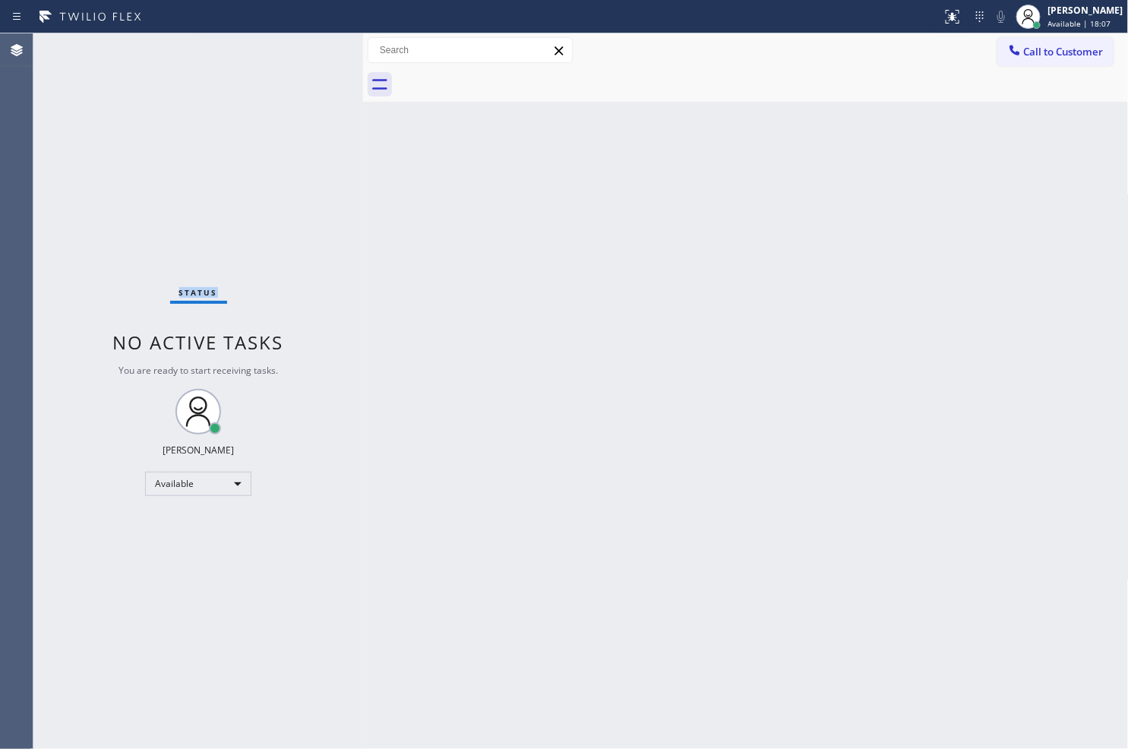
click at [315, 48] on div "Status No active tasks You are ready to start receiving tasks. [PERSON_NAME]" at bounding box center [198, 390] width 330 height 715
click at [943, 21] on icon at bounding box center [952, 17] width 18 height 18
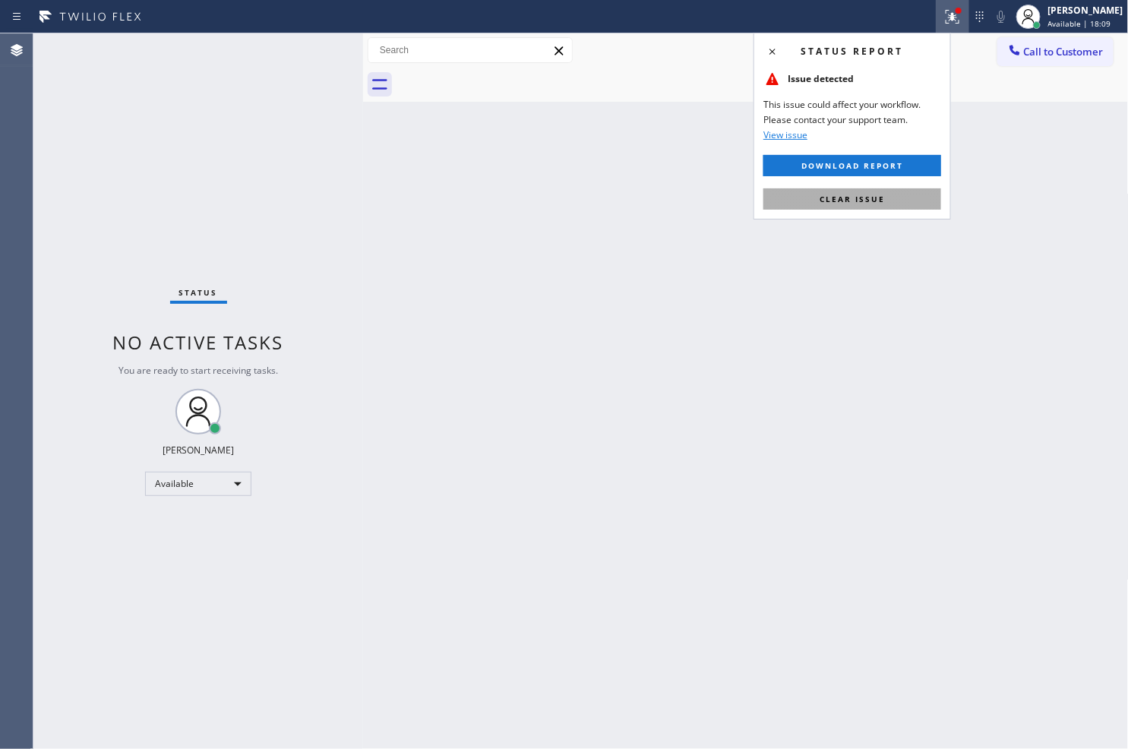
click at [906, 193] on button "Clear issue" at bounding box center [852, 198] width 178 height 21
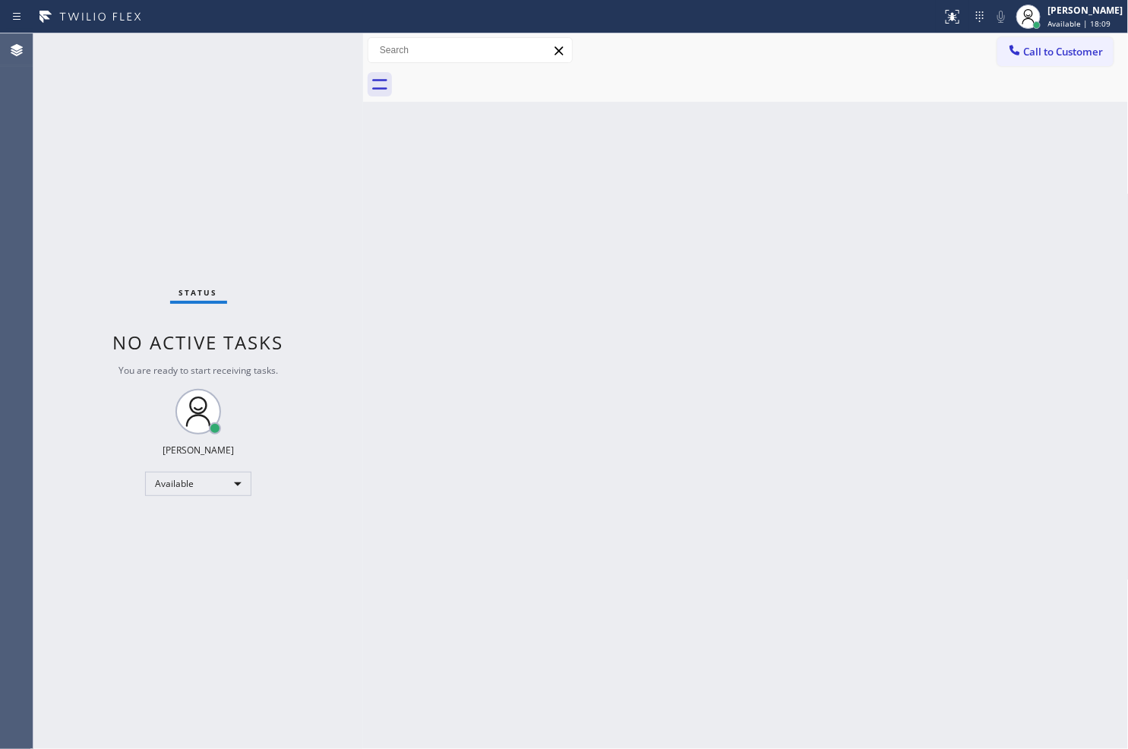
click at [444, 302] on div "Back to Dashboard Change Sender ID Customers Technicians Select a contact Outbo…" at bounding box center [746, 390] width 766 height 715
click at [306, 43] on div "Status No active tasks You are ready to start receiving tasks. [PERSON_NAME]" at bounding box center [198, 390] width 330 height 715
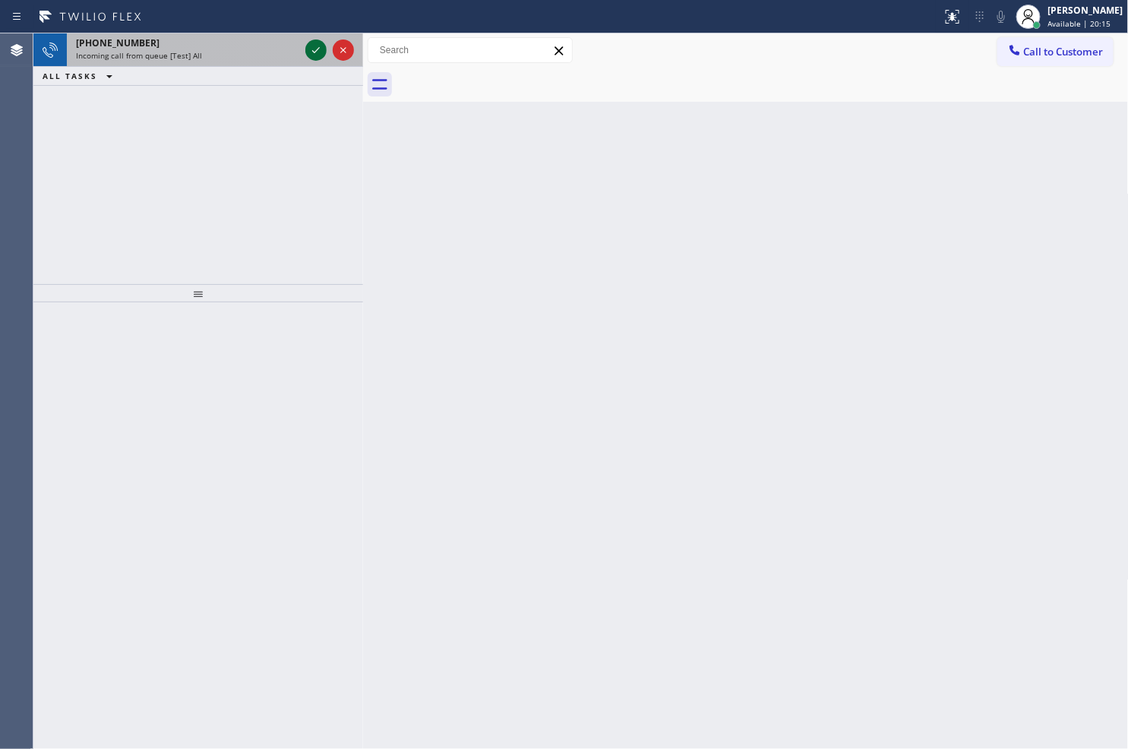
click at [316, 44] on icon at bounding box center [316, 50] width 18 height 18
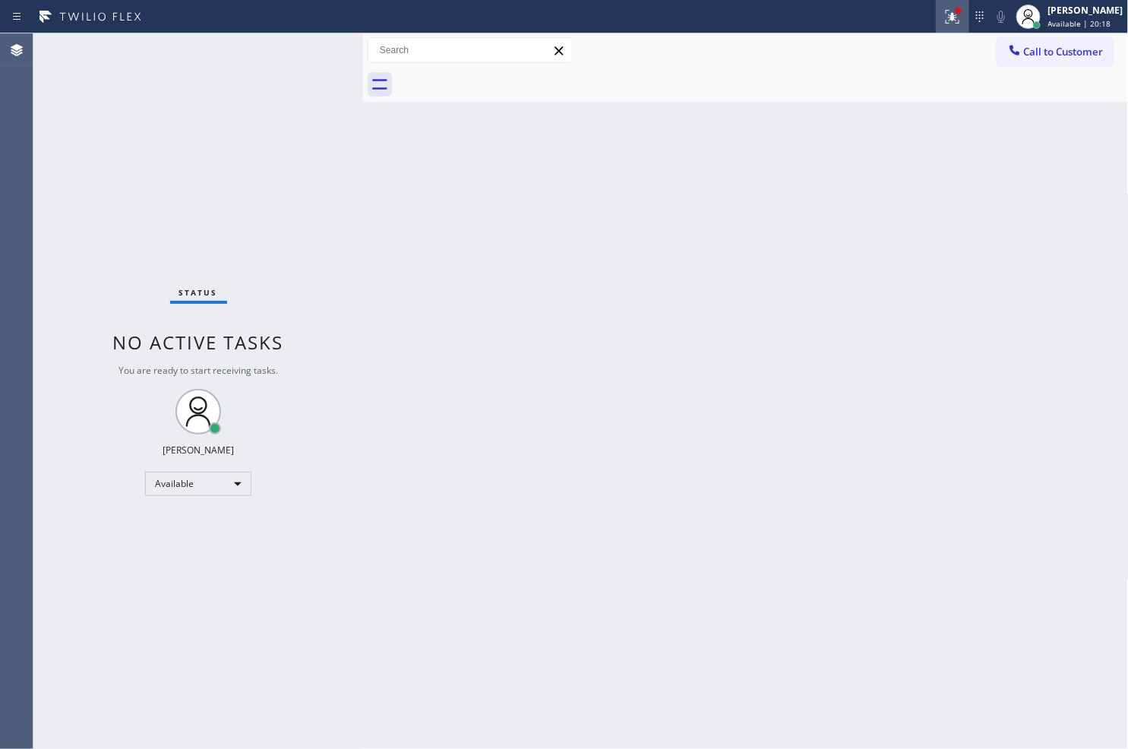
click at [943, 21] on icon at bounding box center [952, 17] width 18 height 18
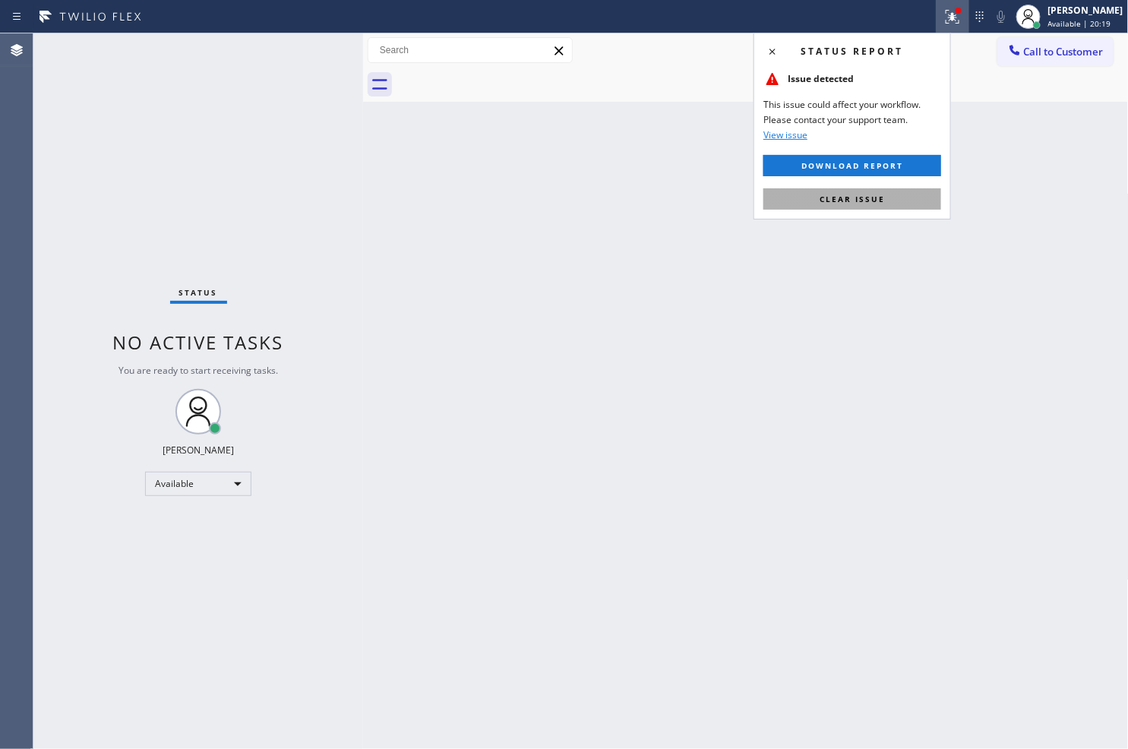
click at [869, 196] on span "Clear issue" at bounding box center [851, 199] width 65 height 11
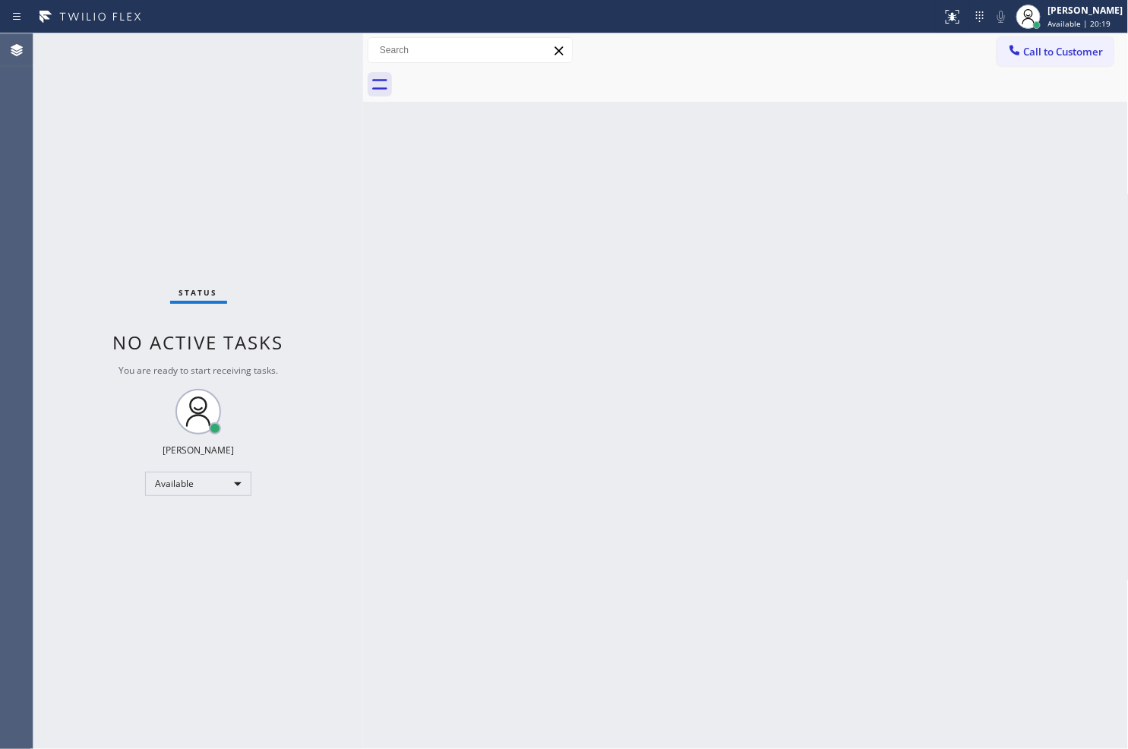
click at [363, 207] on div at bounding box center [363, 390] width 0 height 715
click at [313, 41] on div "Status No active tasks You are ready to start receiving tasks. [PERSON_NAME]" at bounding box center [198, 390] width 330 height 715
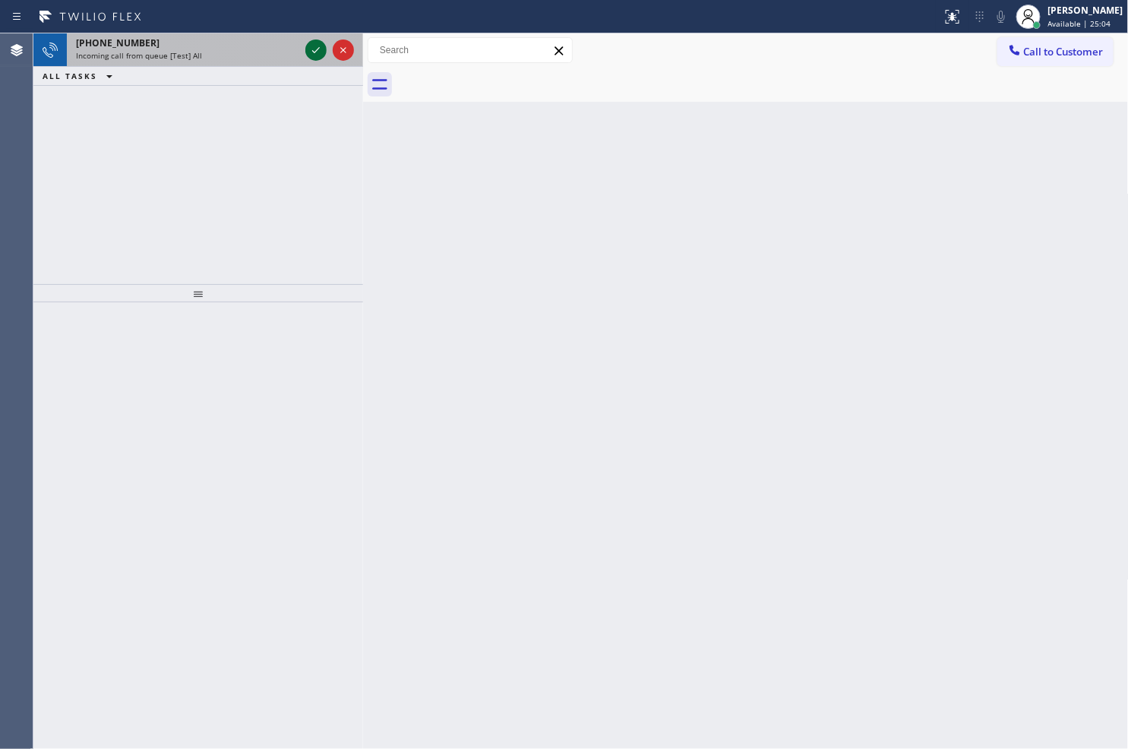
click at [313, 41] on icon at bounding box center [316, 50] width 18 height 18
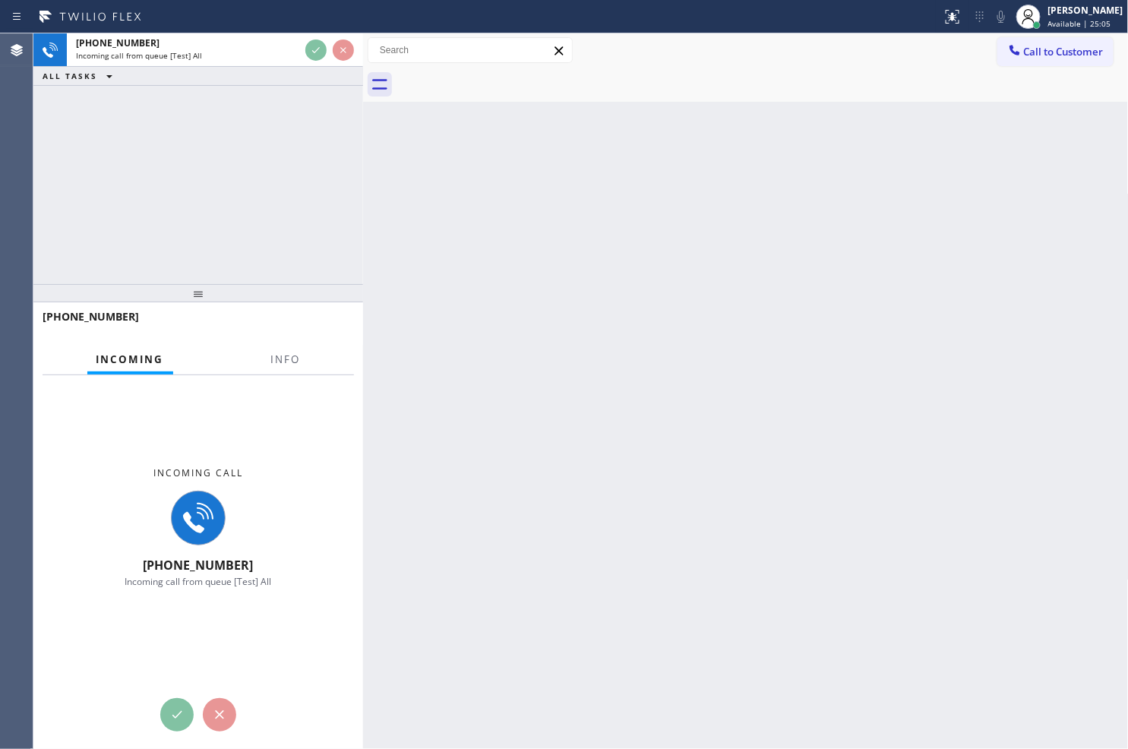
click at [335, 131] on div "+18334635223 Incoming call from queue [Test] All ALL TASKS ALL TASKS ACTIVE TAS…" at bounding box center [198, 158] width 330 height 251
click at [306, 186] on div "+18334635223 Incoming call from queue [Test] All ALL TASKS ALL TASKS ACTIVE TAS…" at bounding box center [198, 158] width 330 height 251
click at [521, 192] on div "Back to Dashboard Change Sender ID Customers Technicians Select a contact Outbo…" at bounding box center [746, 390] width 766 height 715
click at [355, 225] on div "+18334635223 Incoming call from queue [Test] All ALL TASKS ALL TASKS ACTIVE TAS…" at bounding box center [198, 158] width 330 height 251
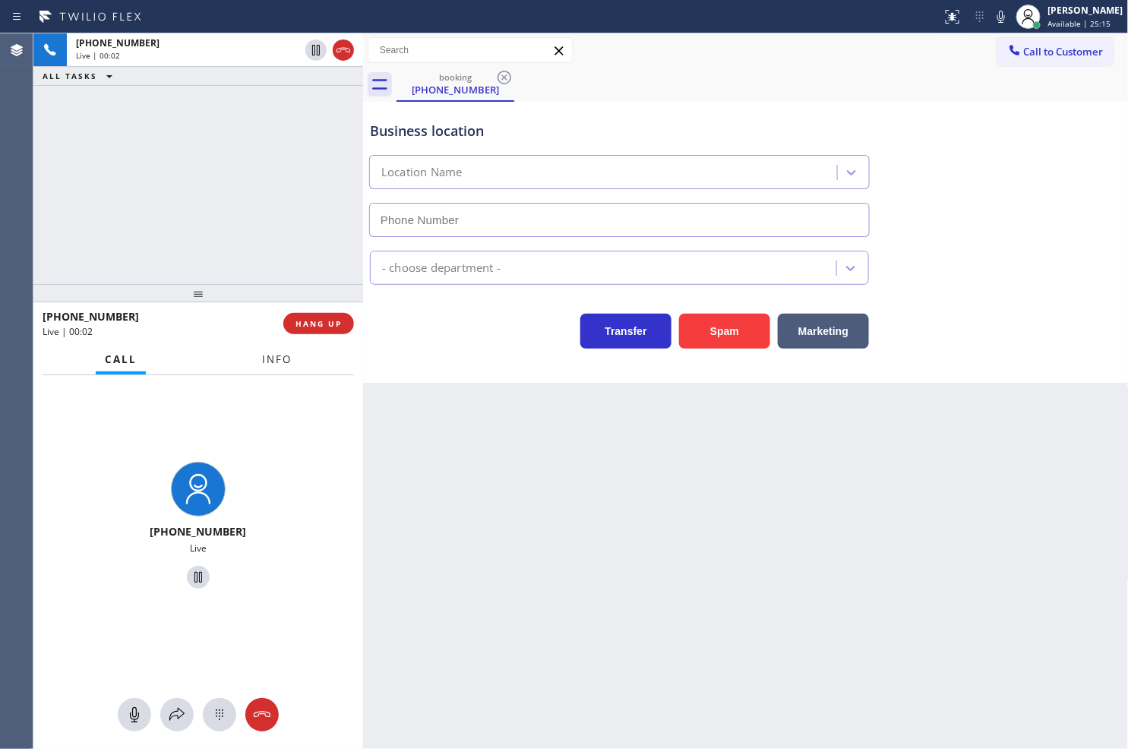
click at [267, 355] on span "Info" at bounding box center [277, 359] width 30 height 14
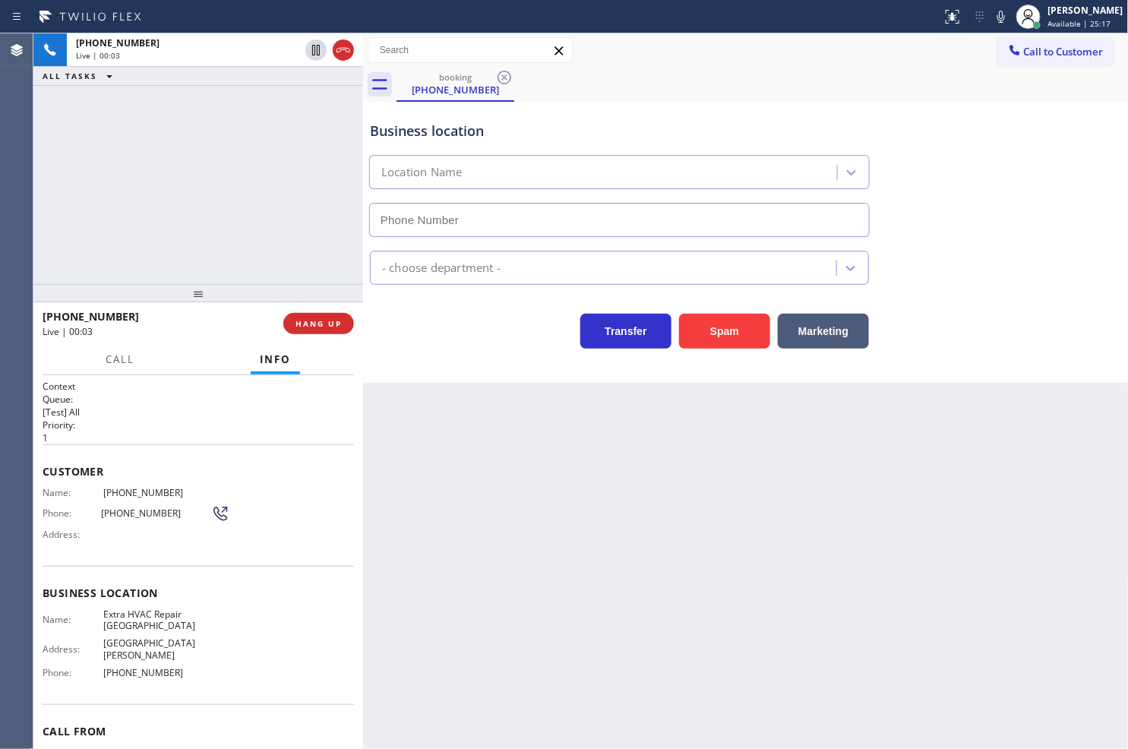
type input "(786) 228-7554"
click at [829, 327] on button "Marketing" at bounding box center [823, 331] width 91 height 35
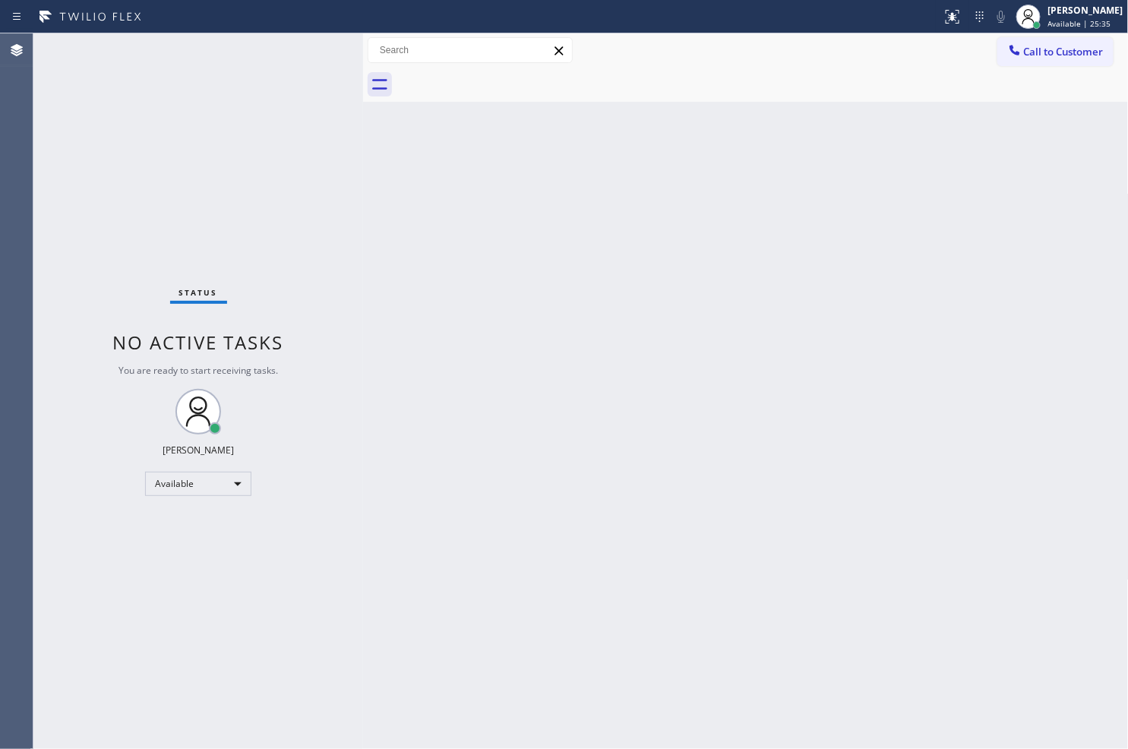
drag, startPoint x: 829, startPoint y: 567, endPoint x: 689, endPoint y: 447, distance: 184.2
click at [829, 567] on div "Back to Dashboard Change Sender ID Customers Technicians Select a contact Outbo…" at bounding box center [746, 390] width 766 height 715
click at [333, 140] on div "Status No active tasks You are ready to start receiving tasks. [PERSON_NAME]" at bounding box center [198, 390] width 330 height 715
click at [312, 46] on div "Status No active tasks You are ready to start receiving tasks. [PERSON_NAME]" at bounding box center [198, 390] width 330 height 715
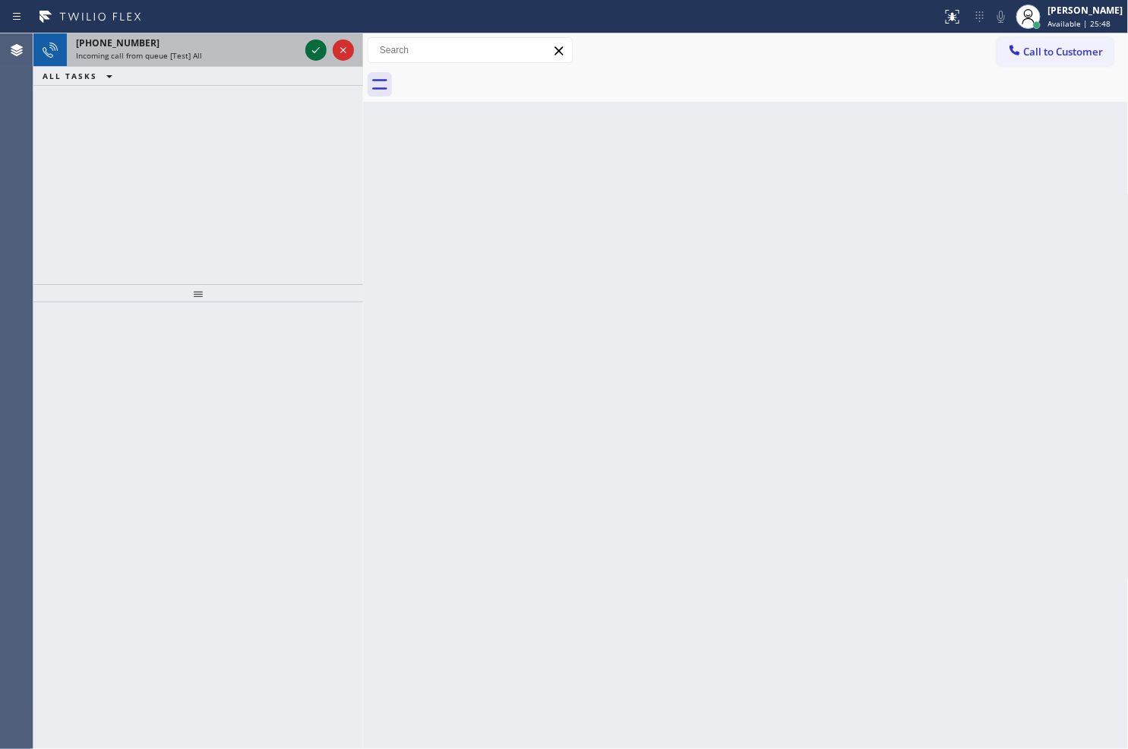
click at [312, 46] on icon at bounding box center [316, 50] width 18 height 18
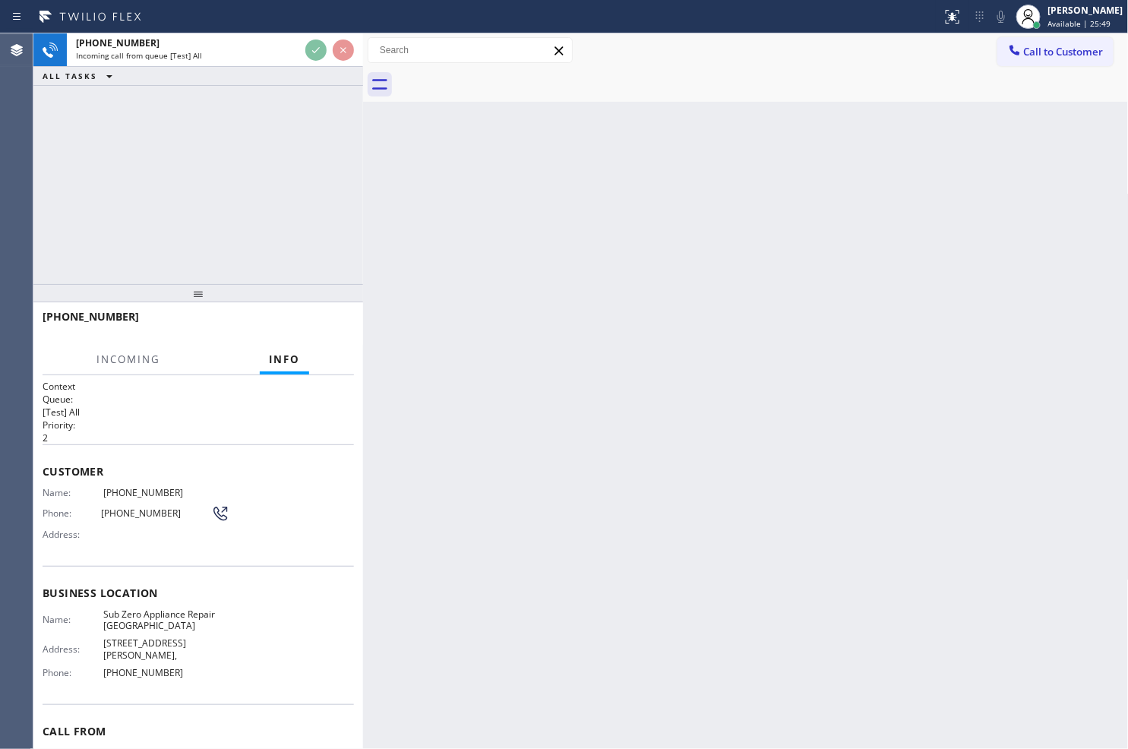
click at [560, 153] on div "Back to Dashboard Change Sender ID Customers Technicians Select a contact Outbo…" at bounding box center [746, 390] width 766 height 715
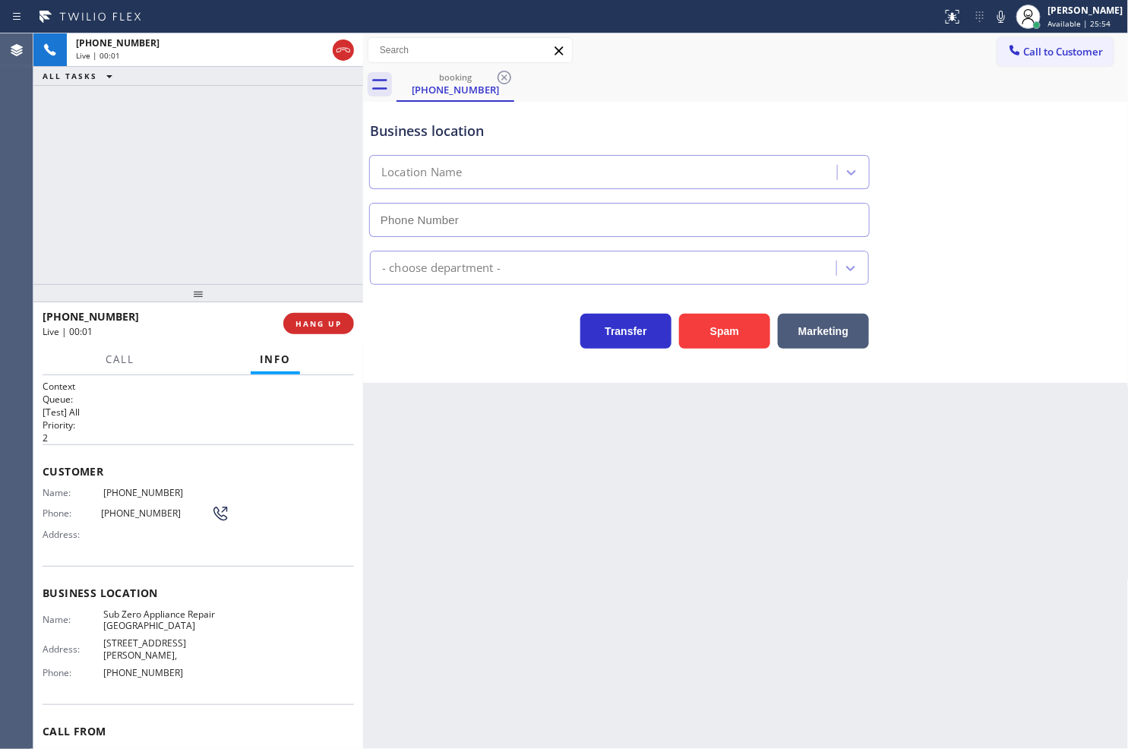
type input "[PHONE_NUMBER]"
click at [190, 183] on div "+13602205396 Live | 00:05 ALL TASKS ALL TASKS ACTIVE TASKS TASKS IN WRAP UP" at bounding box center [198, 158] width 330 height 251
click at [423, 336] on div "Transfer Spam Marketing" at bounding box center [619, 327] width 505 height 43
click at [997, 18] on icon at bounding box center [1001, 17] width 8 height 12
click at [996, 18] on rect at bounding box center [1001, 15] width 11 height 11
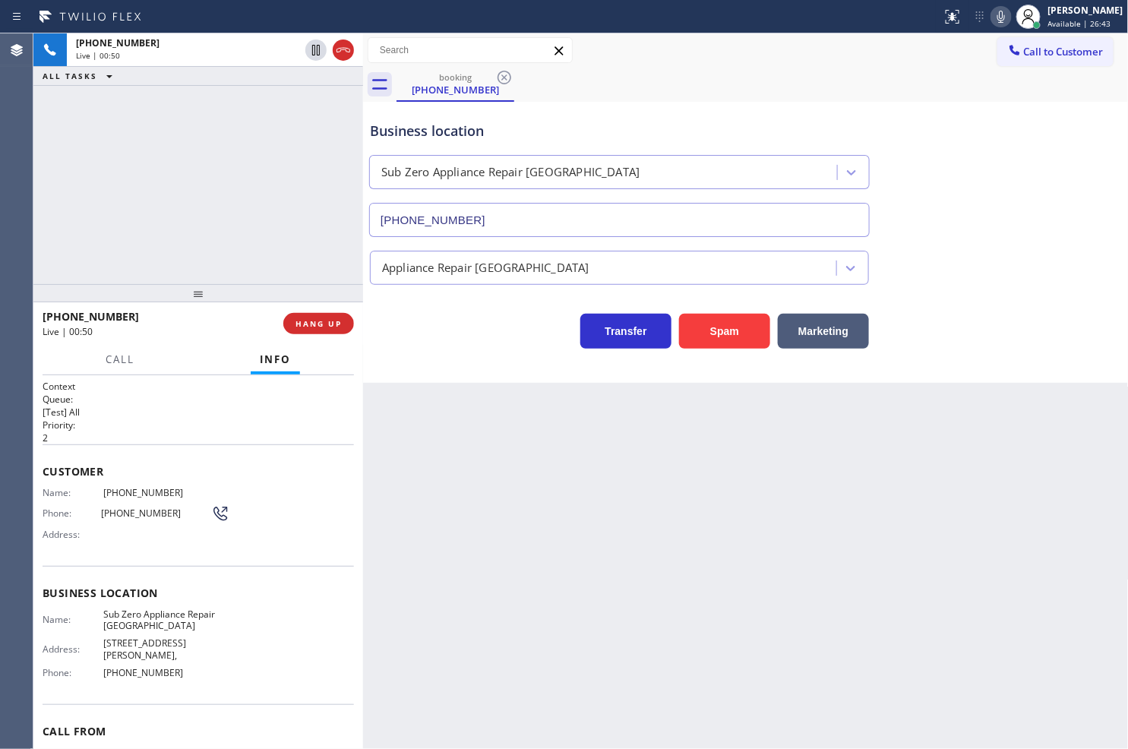
click at [157, 171] on div "+13602205396 Live | 00:50 ALL TASKS ALL TASKS ACTIVE TASKS TASKS IN WRAP UP" at bounding box center [198, 158] width 330 height 251
click at [499, 376] on div "Business location Sub Zero Appliance Repair [GEOGRAPHIC_DATA] [PHONE_NUMBER] Ap…" at bounding box center [746, 242] width 766 height 281
click at [110, 197] on div "+13602205396 Live | 00:51 ALL TASKS ALL TASKS ACTIVE TASKS TASKS IN WRAP UP" at bounding box center [198, 158] width 330 height 251
click at [415, 335] on div "Transfer Spam Marketing" at bounding box center [619, 327] width 505 height 43
click at [181, 375] on div "Context Queue: [Test] All Priority: 2 Customer Name: (360) 220-5396 Phone: (360…" at bounding box center [198, 562] width 330 height 374
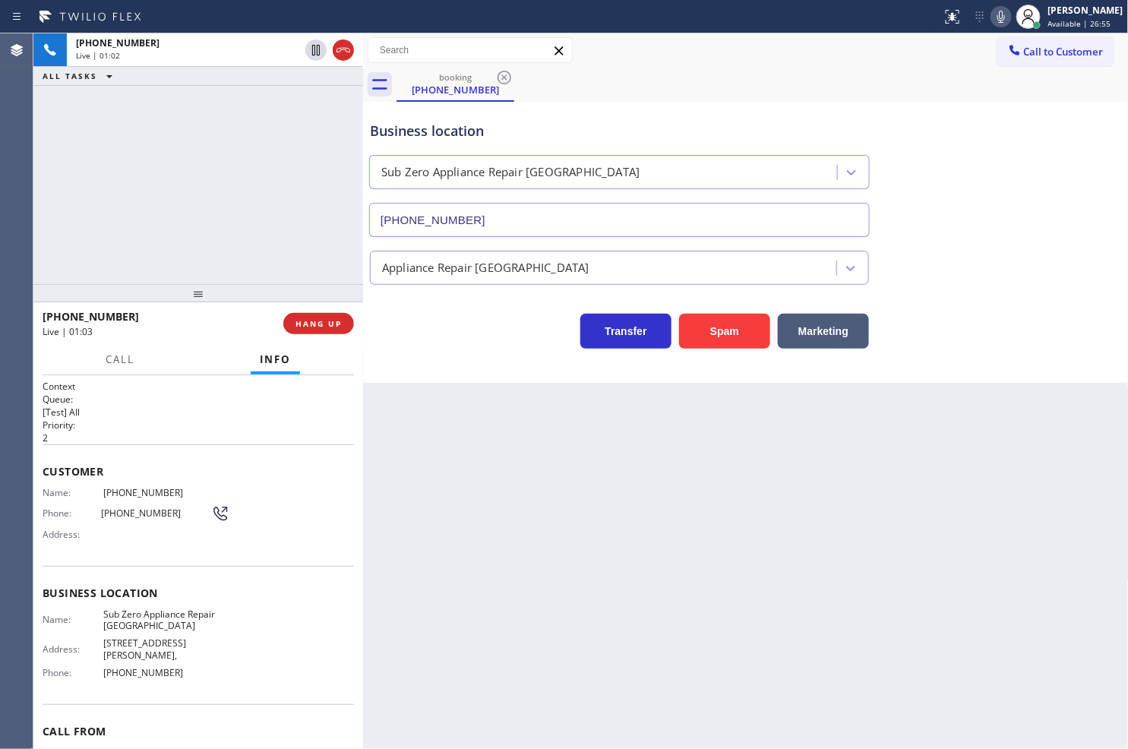
click at [131, 199] on div "+13602205396 Live | 01:02 ALL TASKS ALL TASKS ACTIVE TASKS TASKS IN WRAP UP" at bounding box center [198, 158] width 330 height 251
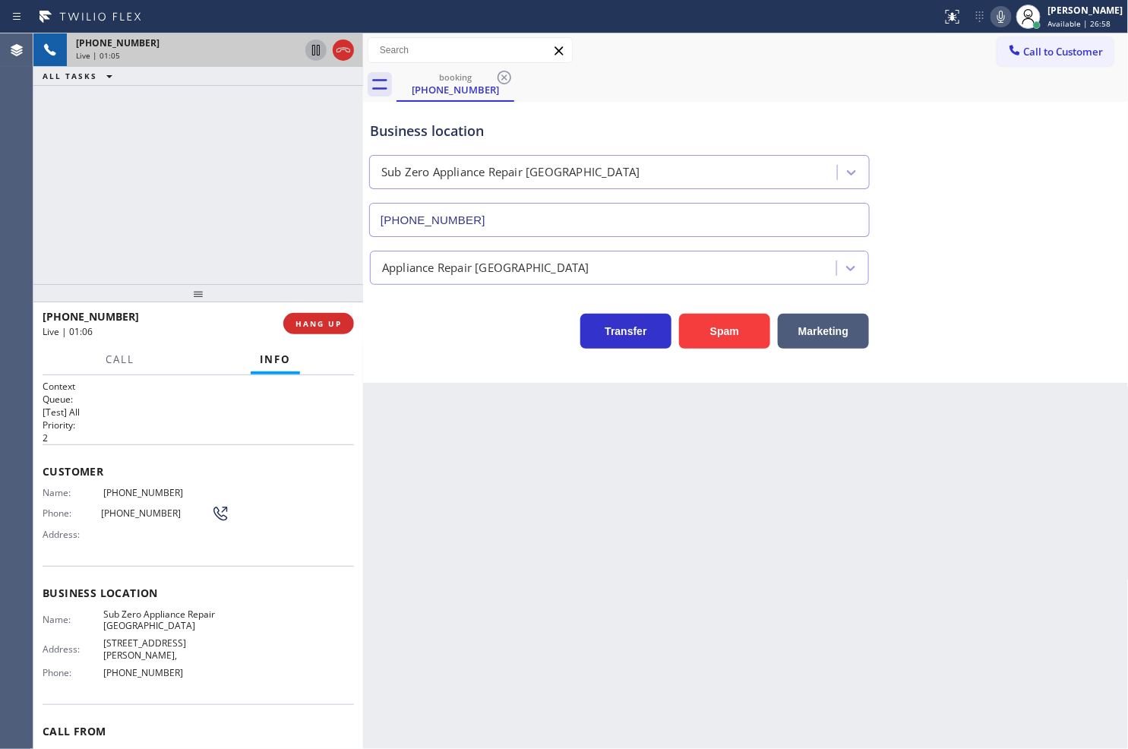
click at [317, 54] on icon at bounding box center [316, 50] width 8 height 11
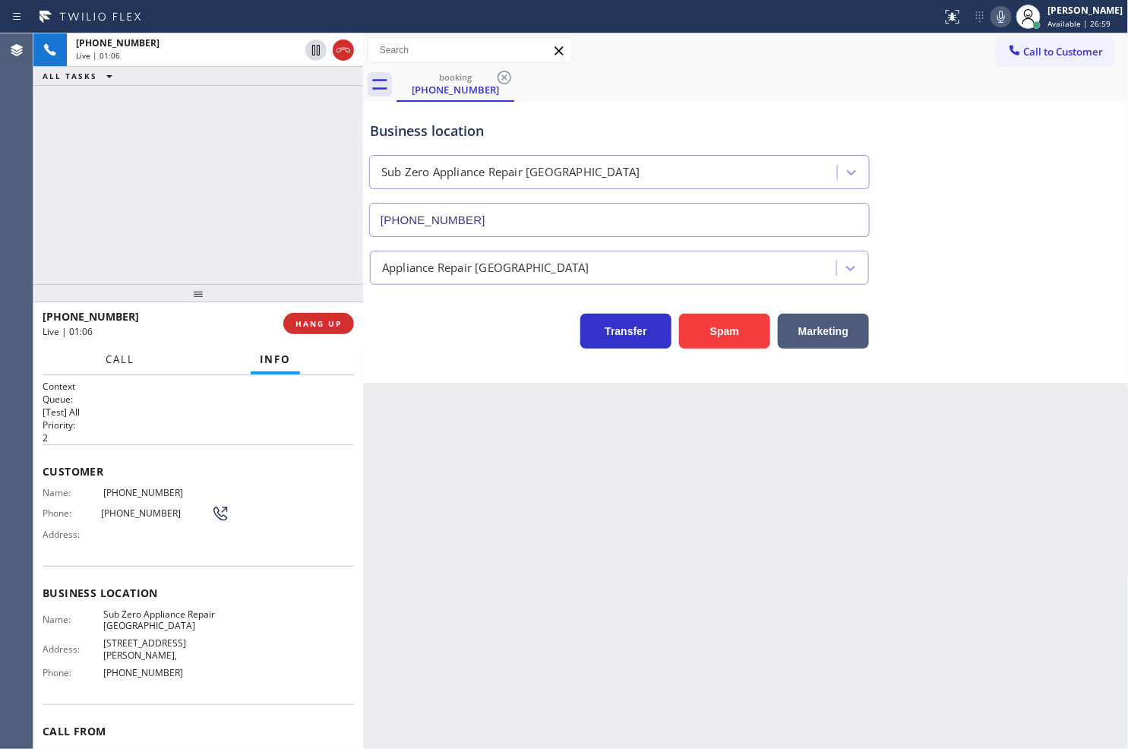
click at [122, 365] on span "Call" at bounding box center [120, 359] width 29 height 14
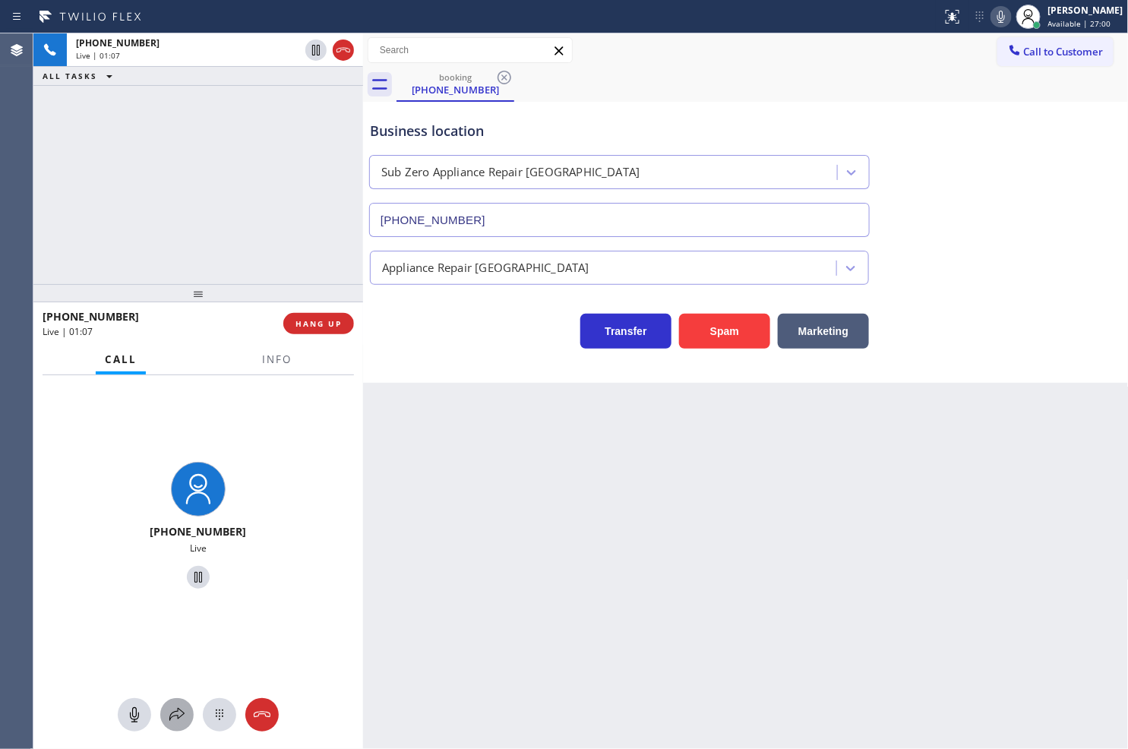
click at [176, 716] on icon at bounding box center [177, 715] width 18 height 18
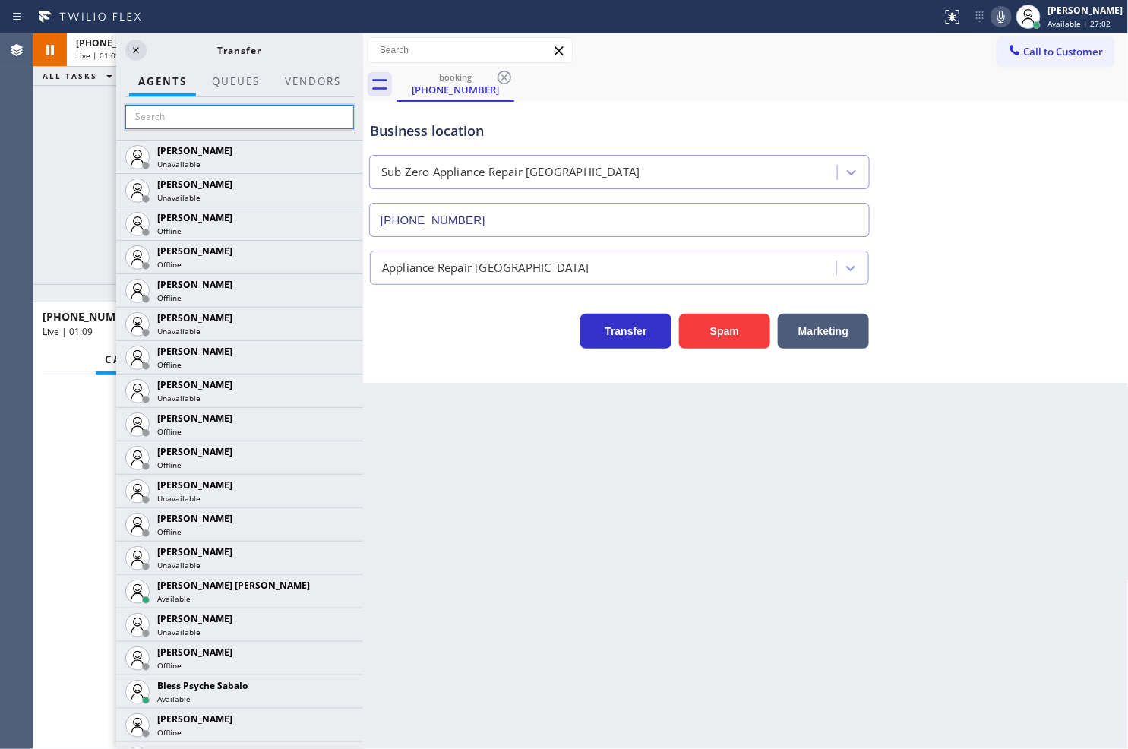
click at [199, 122] on input "text" at bounding box center [239, 117] width 229 height 24
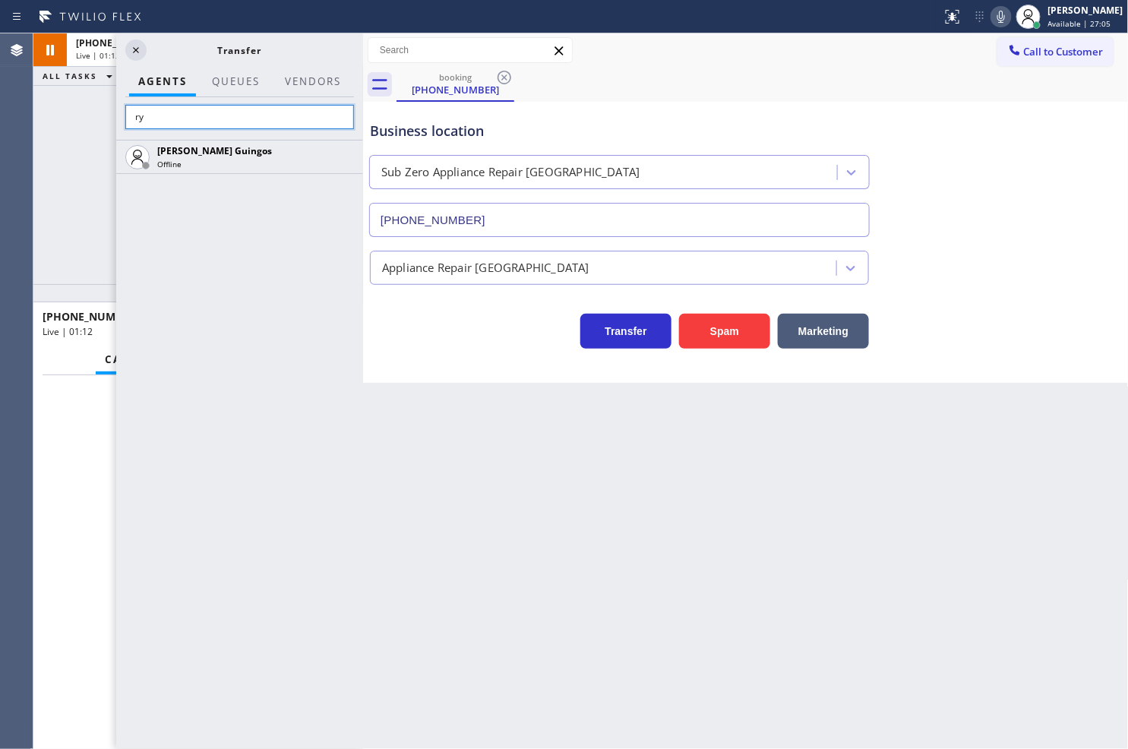
type input "r"
type input "j"
type input "[PERSON_NAME]"
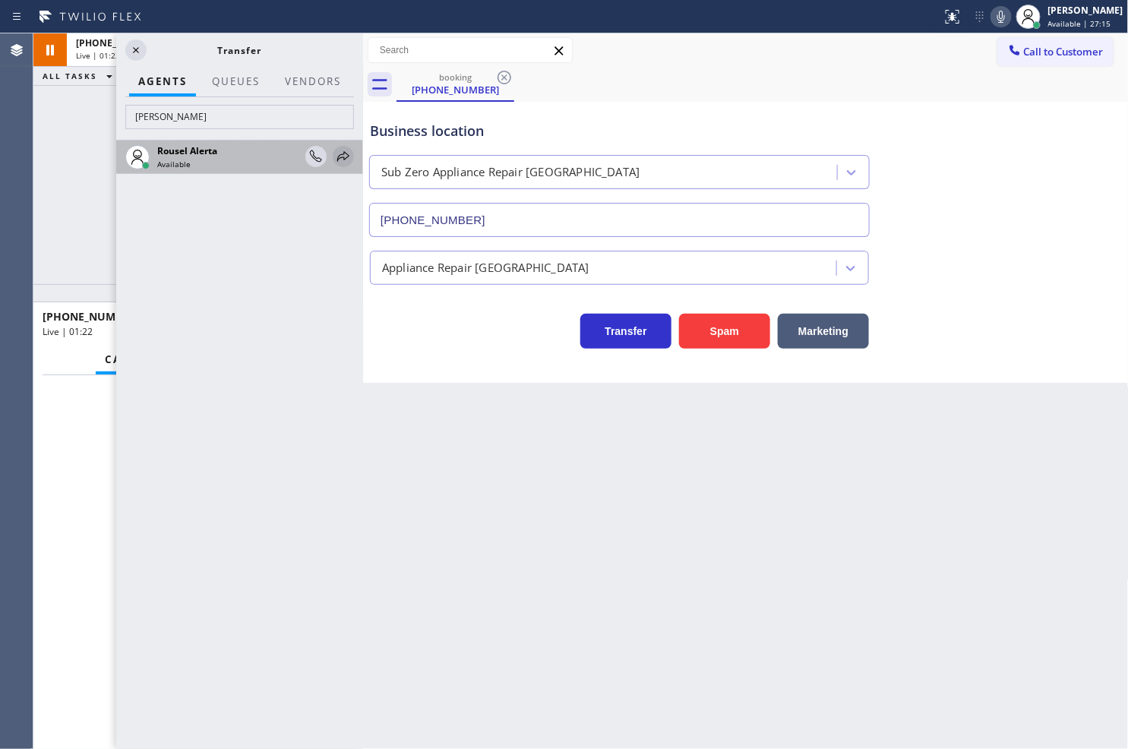
click at [340, 153] on icon at bounding box center [343, 156] width 18 height 18
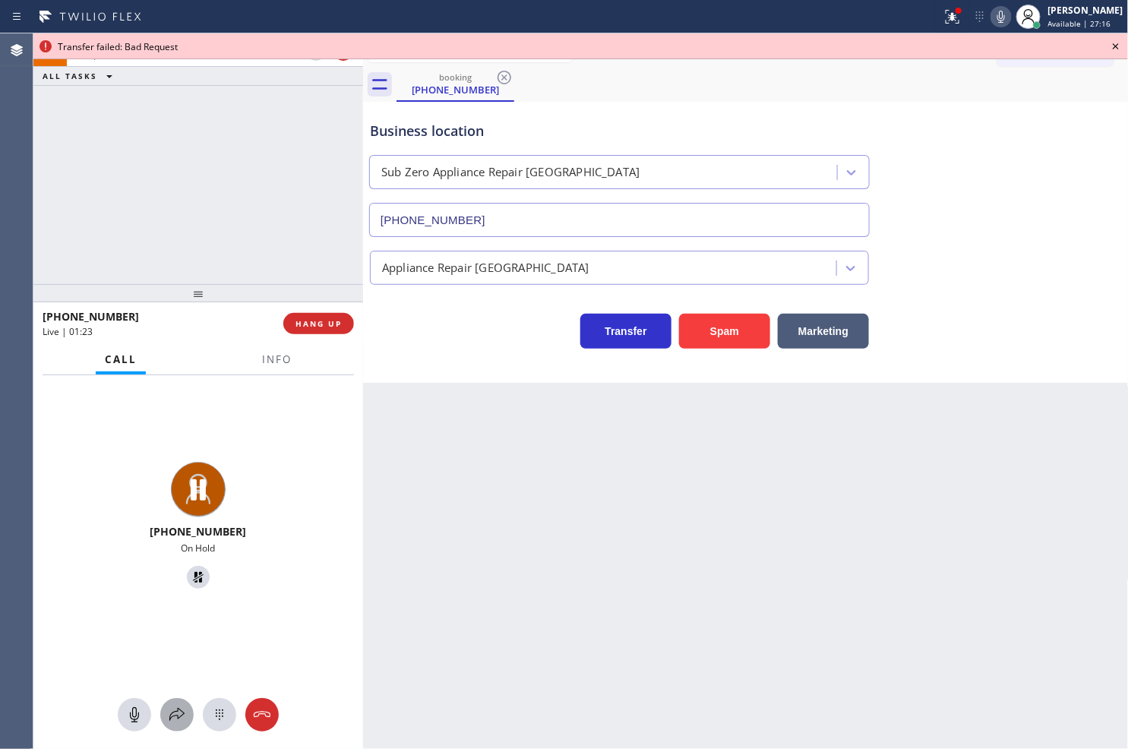
click at [179, 712] on icon at bounding box center [177, 715] width 18 height 18
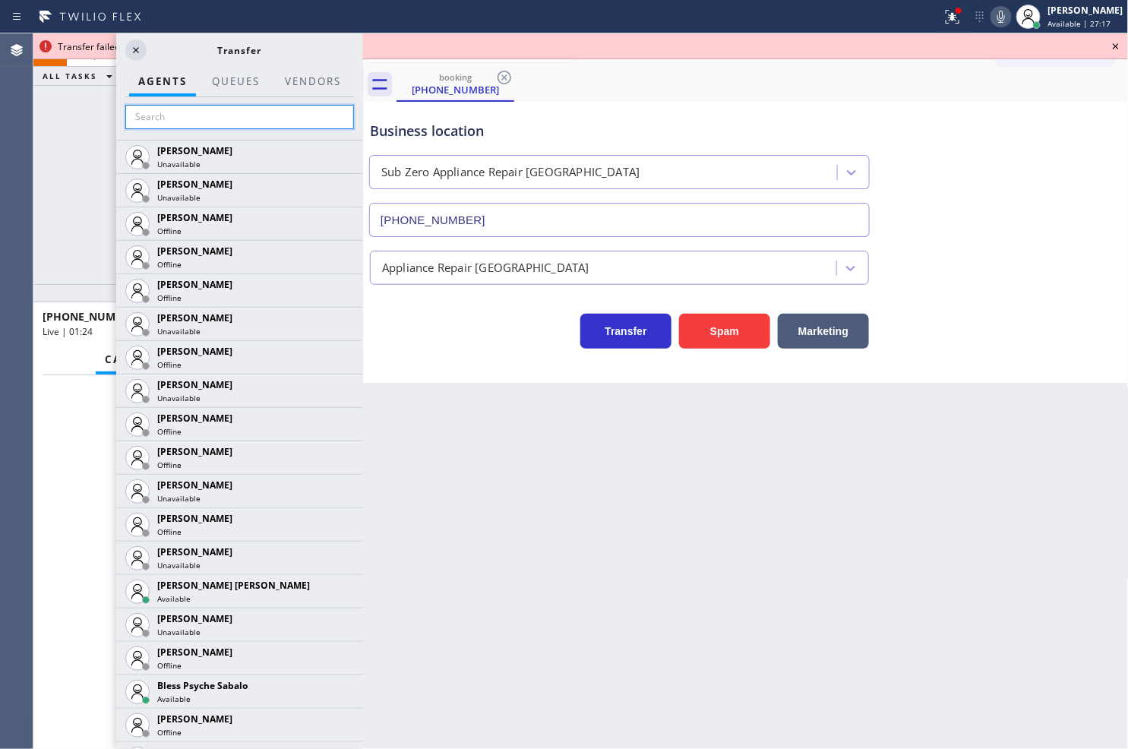
click at [163, 115] on input "text" at bounding box center [239, 117] width 229 height 24
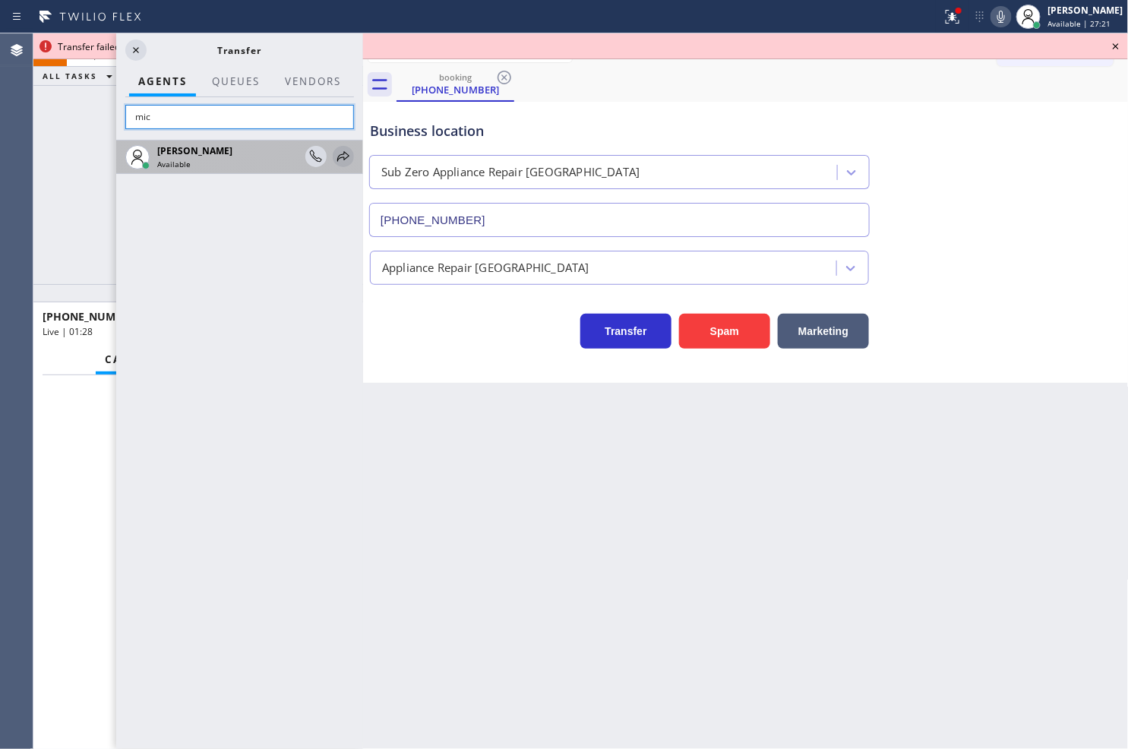
type input "mic"
click at [343, 149] on icon at bounding box center [343, 156] width 18 height 18
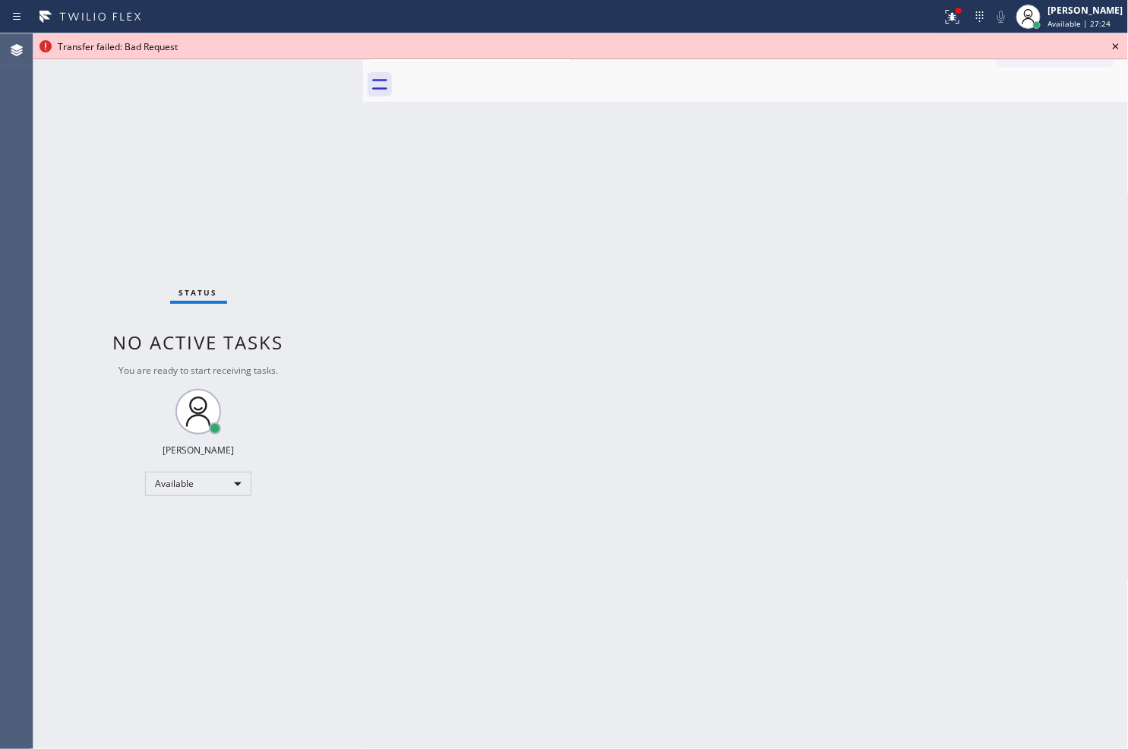
click at [1119, 42] on icon at bounding box center [1116, 46] width 18 height 18
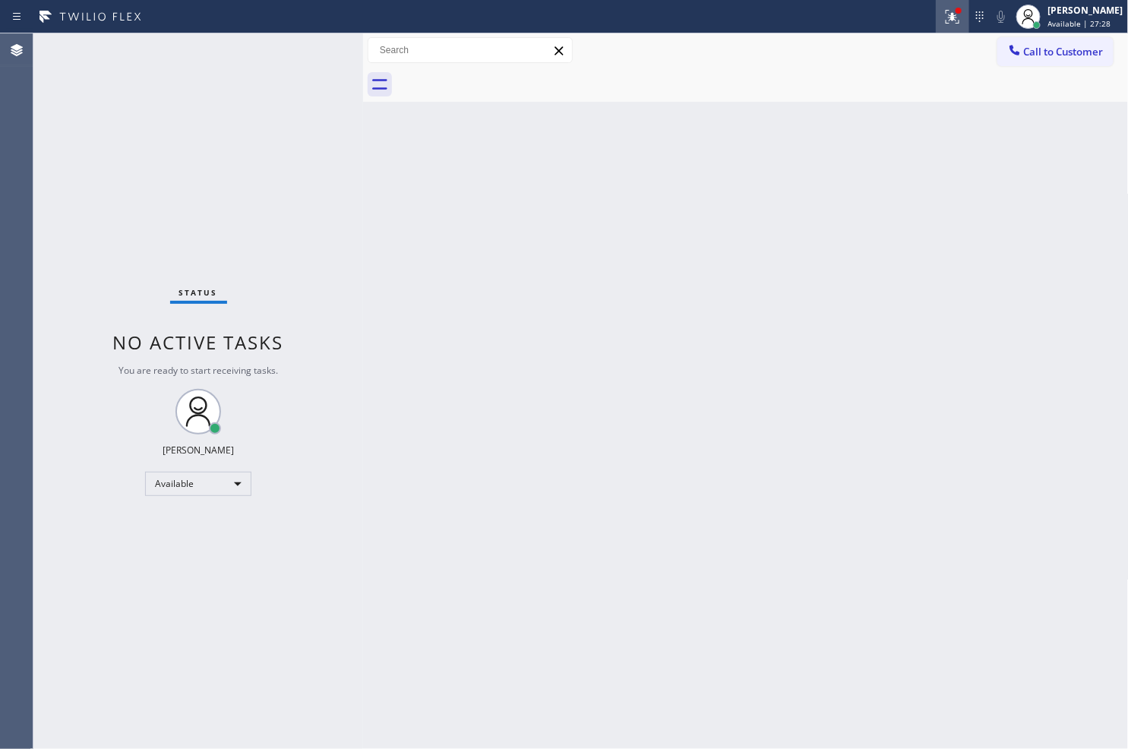
click at [943, 10] on icon at bounding box center [952, 17] width 18 height 18
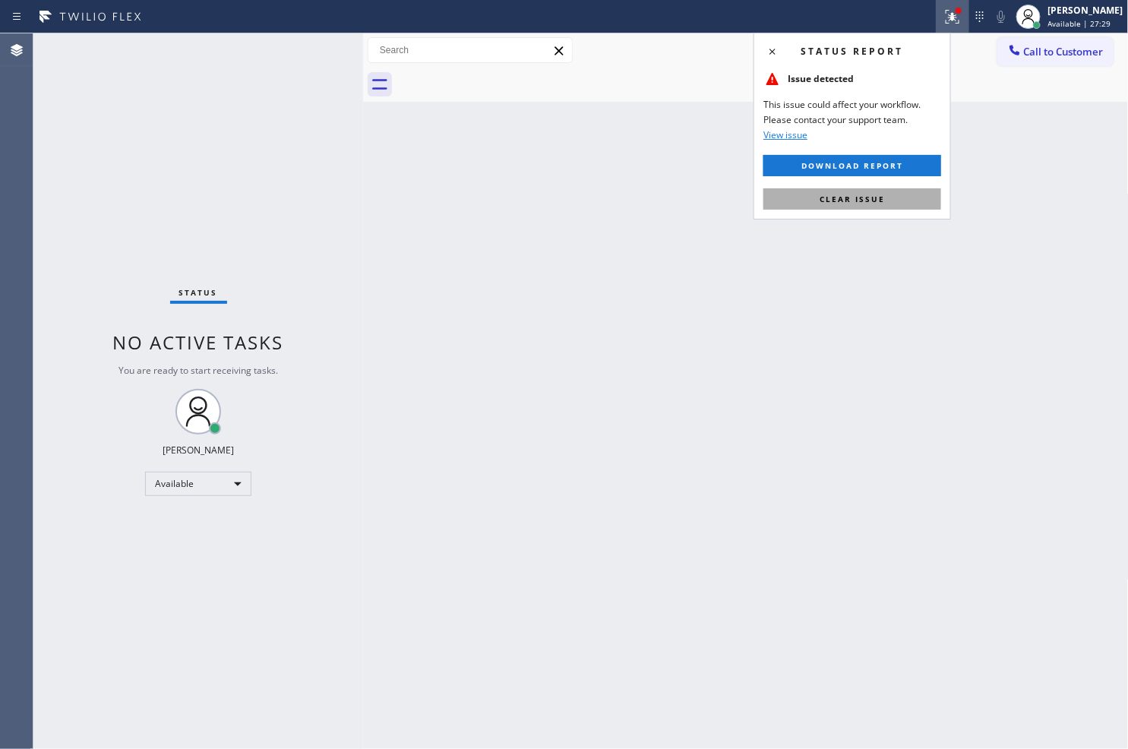
click at [876, 196] on span "Clear issue" at bounding box center [851, 199] width 65 height 11
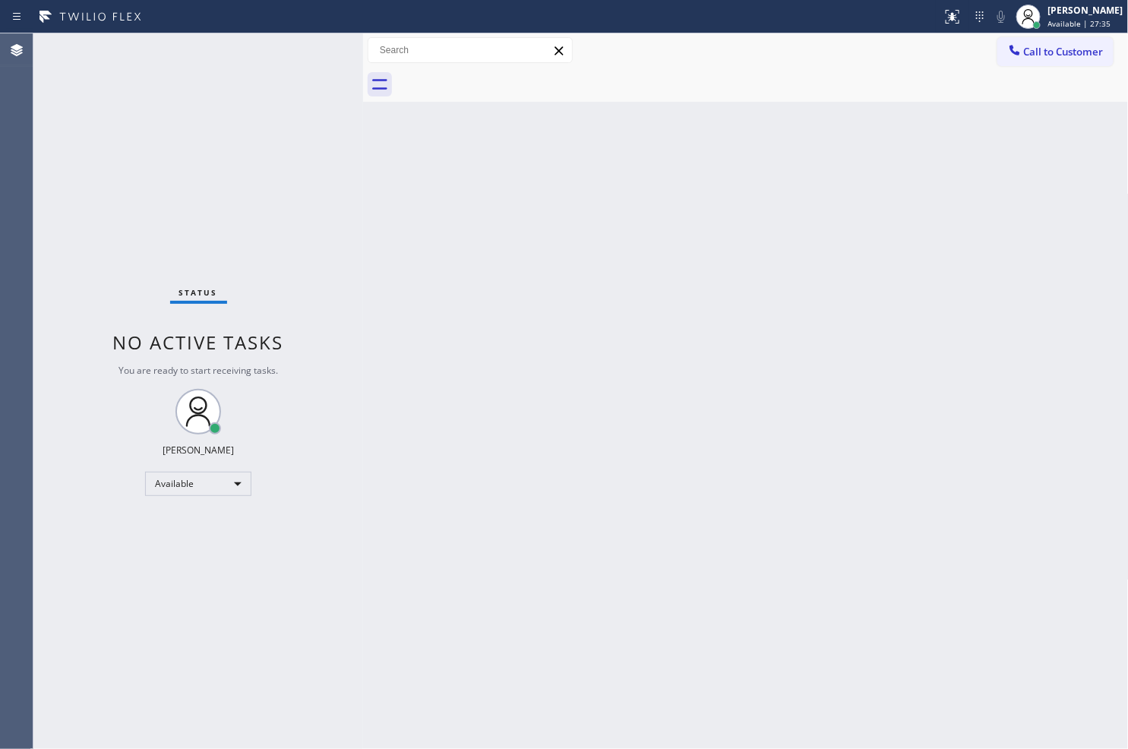
click at [314, 52] on div "Status No active tasks You are ready to start receiving tasks. [PERSON_NAME]" at bounding box center [198, 390] width 330 height 715
click at [307, 51] on div "Status No active tasks You are ready to start receiving tasks. [PERSON_NAME]" at bounding box center [198, 390] width 330 height 715
click at [313, 47] on div "Status No active tasks You are ready to start receiving tasks. [PERSON_NAME]" at bounding box center [198, 390] width 330 height 715
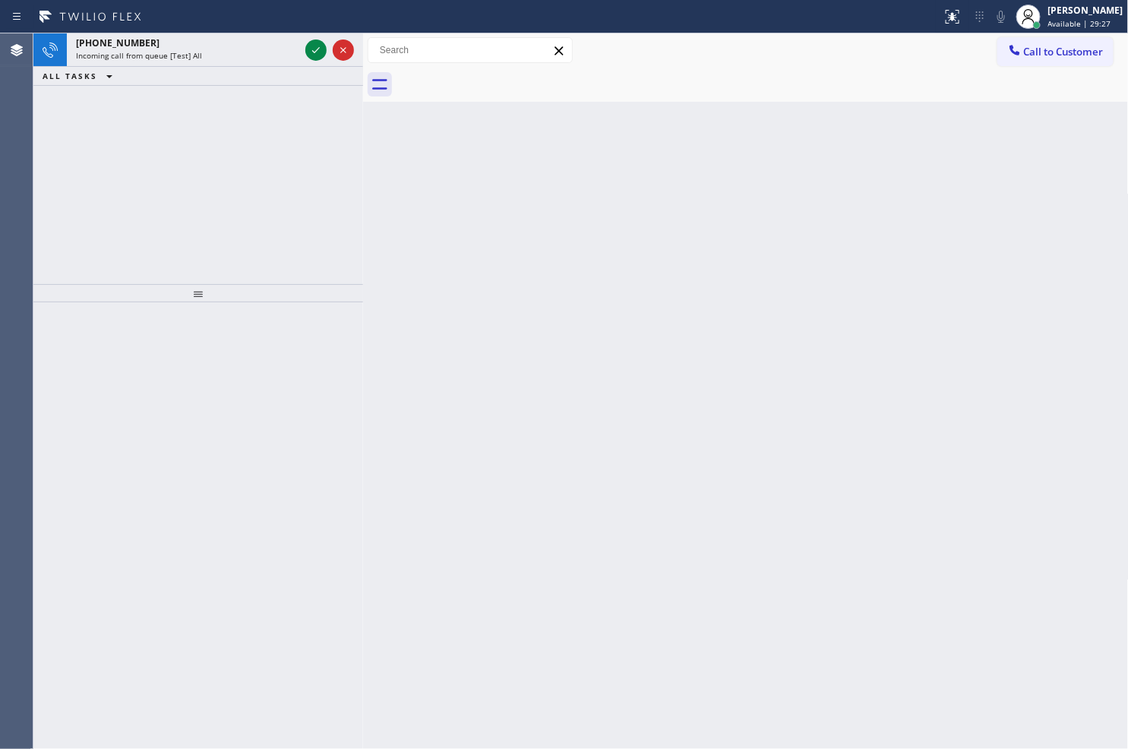
click at [384, 0] on div "Status report No issues detected If you experience an issue, please download th…" at bounding box center [564, 16] width 1128 height 33
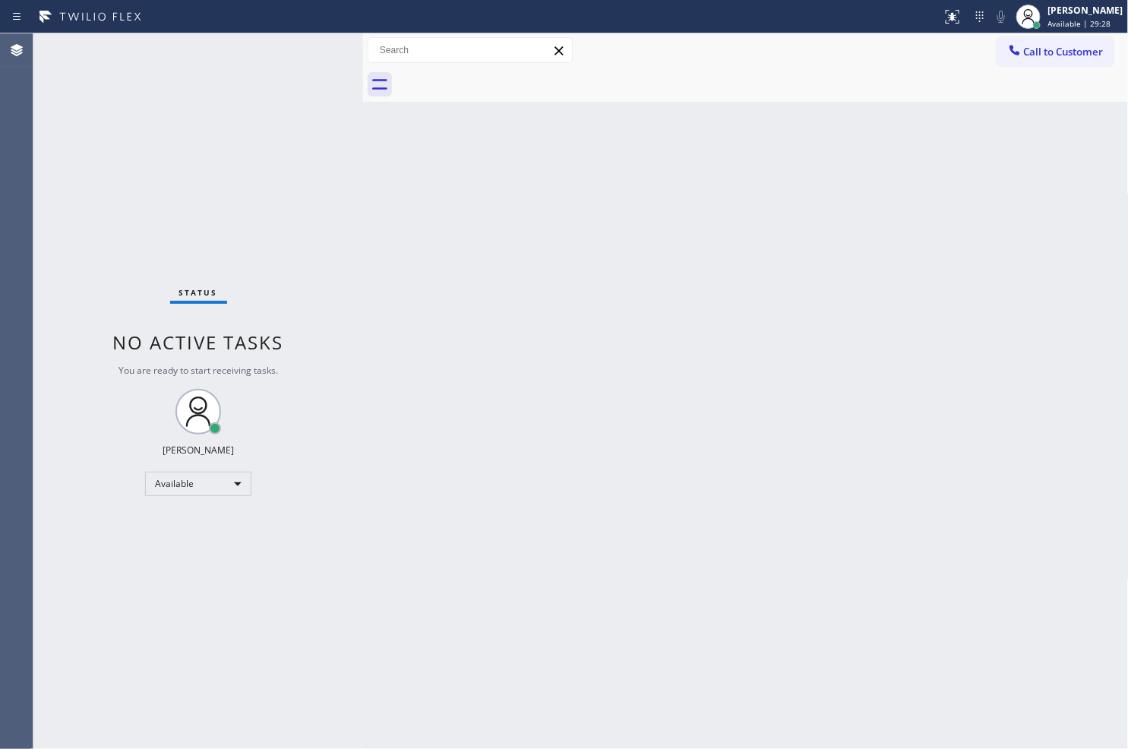
click at [310, 49] on div "Status No active tasks You are ready to start receiving tasks. [PERSON_NAME]" at bounding box center [198, 390] width 330 height 715
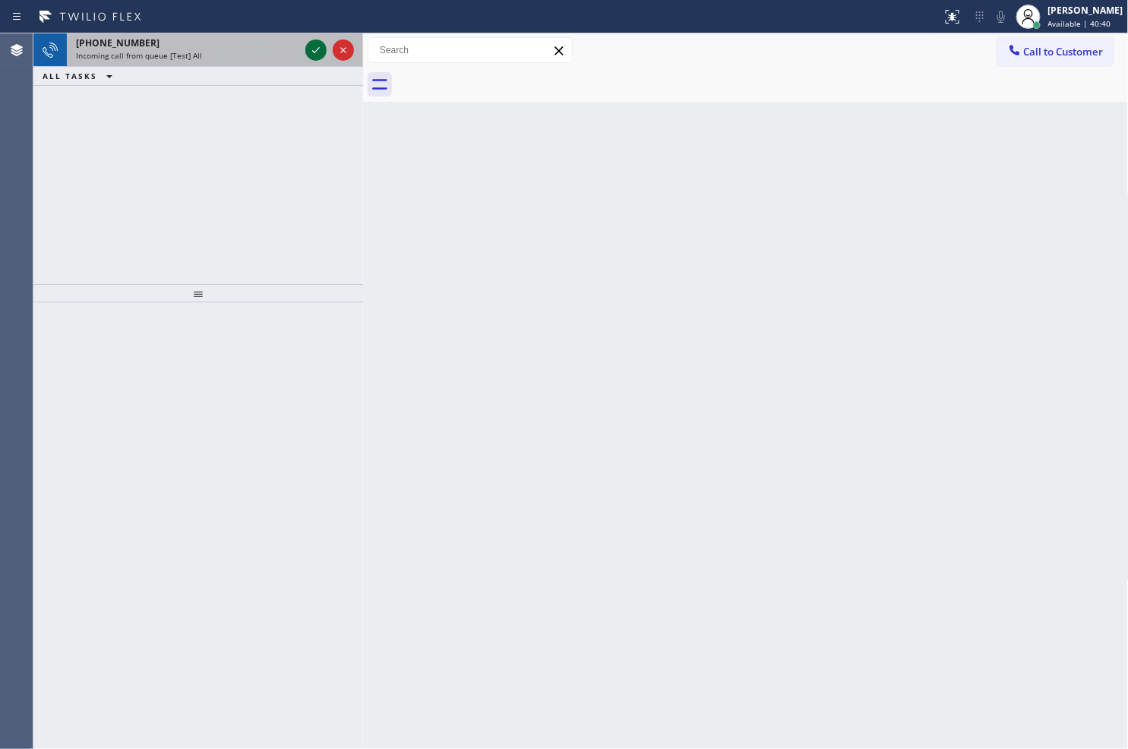
click at [310, 49] on icon at bounding box center [316, 50] width 18 height 18
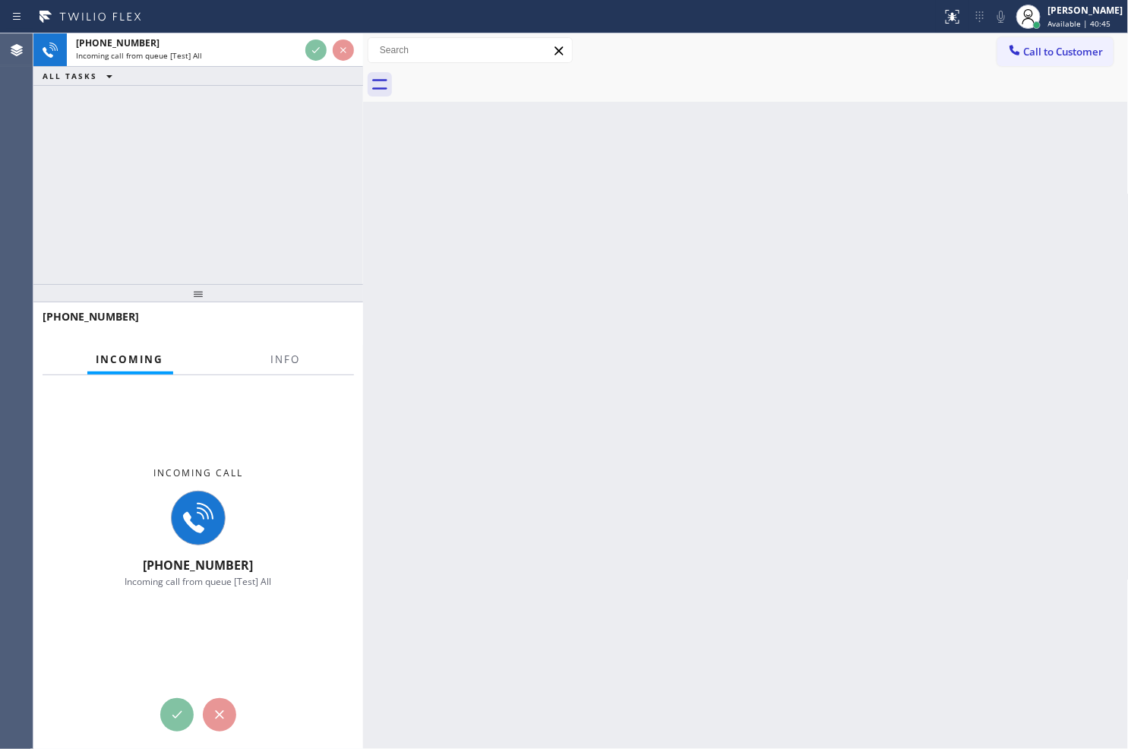
click at [282, 134] on div "+17862981132 Incoming call from queue [Test] All ALL TASKS ALL TASKS ACTIVE TAS…" at bounding box center [198, 158] width 330 height 251
click at [285, 134] on div "+17862981132 Incoming call from queue [Test] All ALL TASKS ALL TASKS ACTIVE TAS…" at bounding box center [198, 158] width 330 height 251
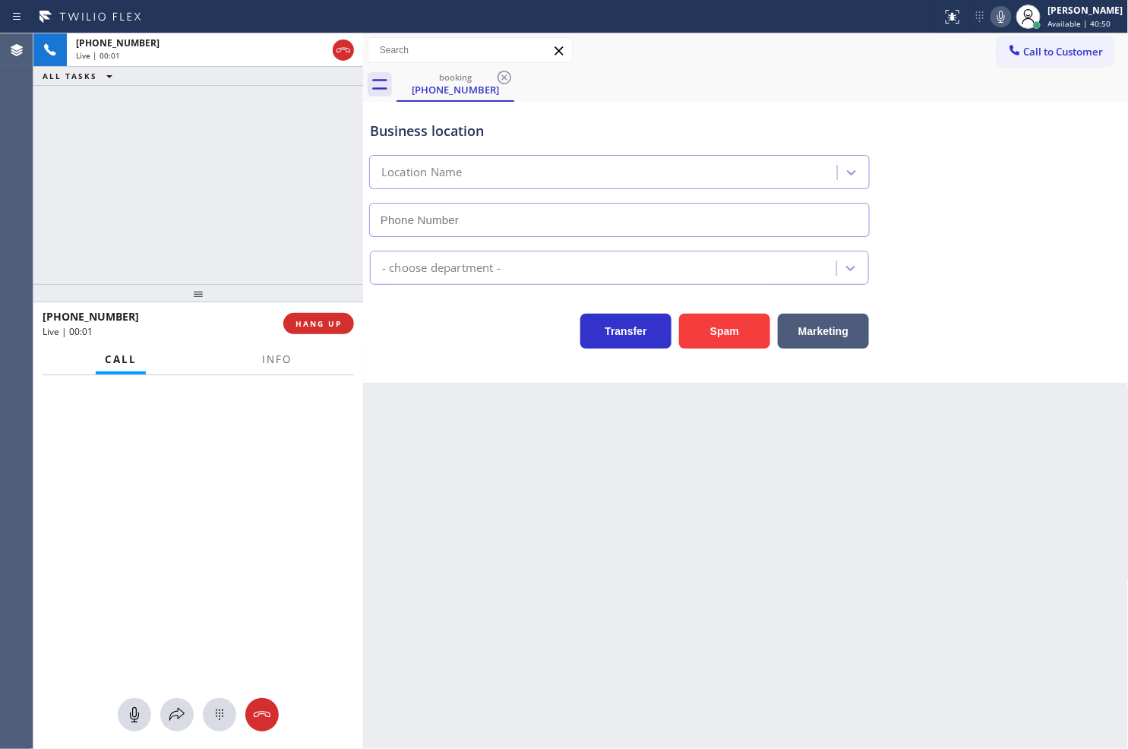
type input "(786) 460-1292"
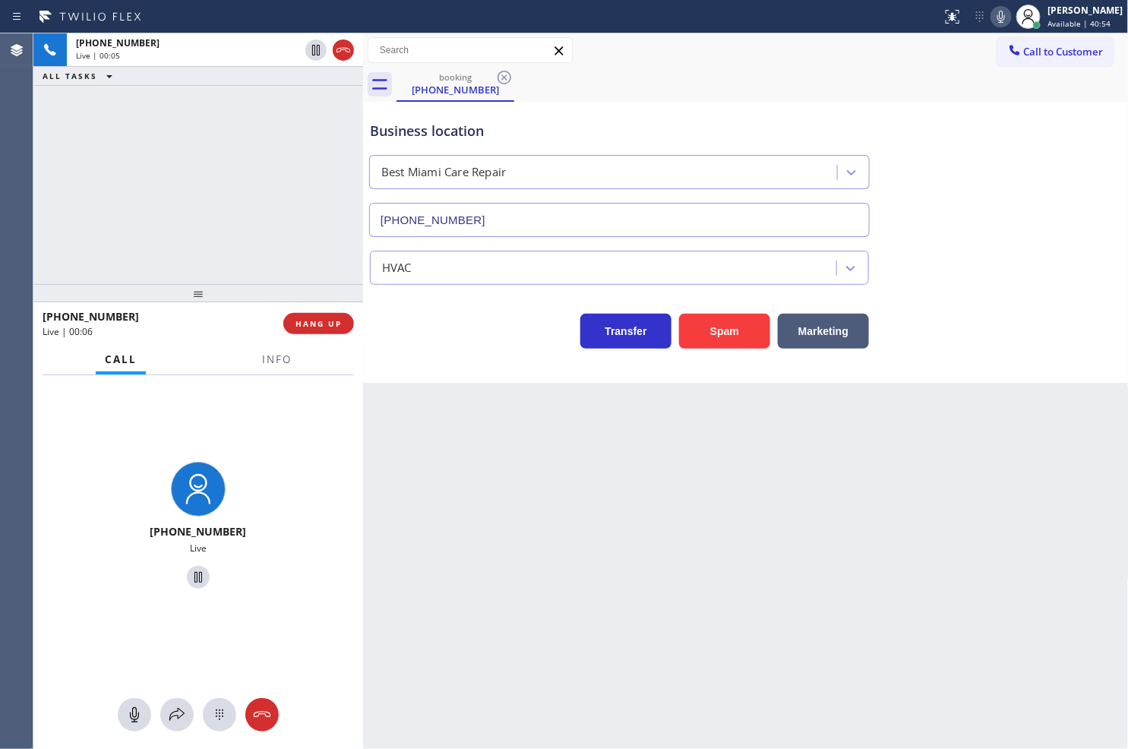
click at [320, 254] on div "+17862981132 Live | 00:05 ALL TASKS ALL TASKS ACTIVE TASKS TASKS IN WRAP UP" at bounding box center [198, 158] width 330 height 251
click at [397, 331] on div "Transfer Spam Marketing" at bounding box center [619, 327] width 505 height 43
click at [282, 240] on div "+17862981132 Live | 00:07 ALL TASKS ALL TASKS ACTIVE TASKS TASKS IN WRAP UP (94…" at bounding box center [198, 158] width 330 height 251
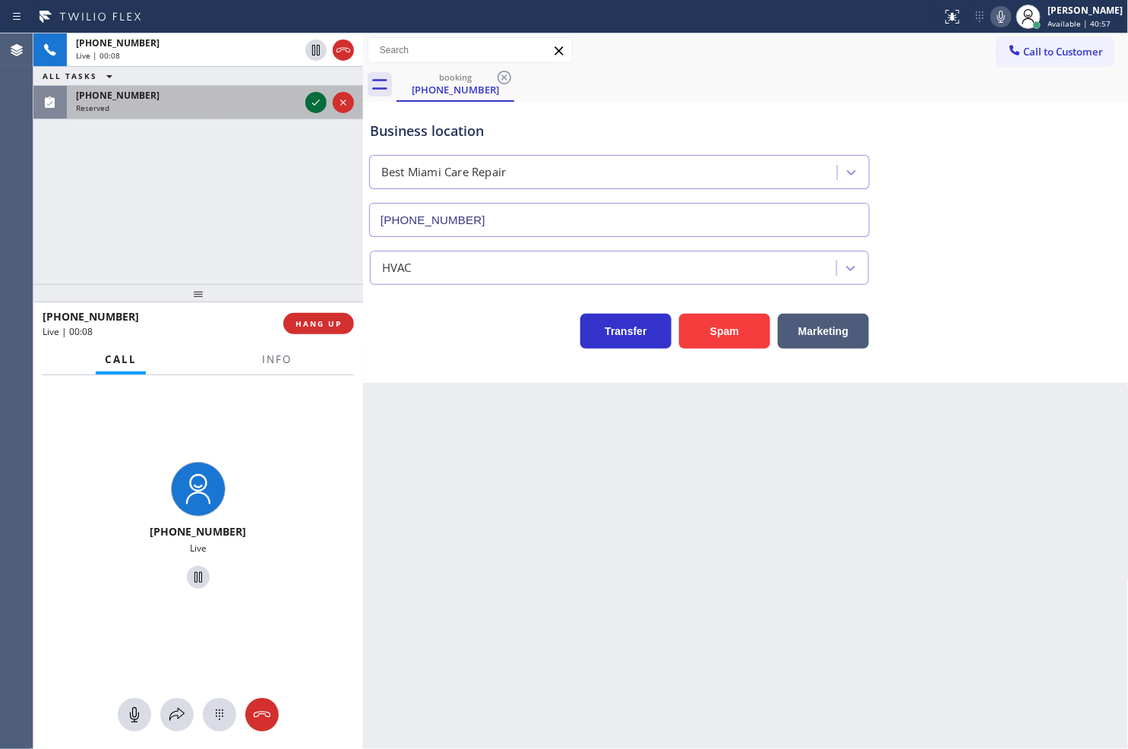
click at [310, 104] on icon at bounding box center [316, 102] width 18 height 18
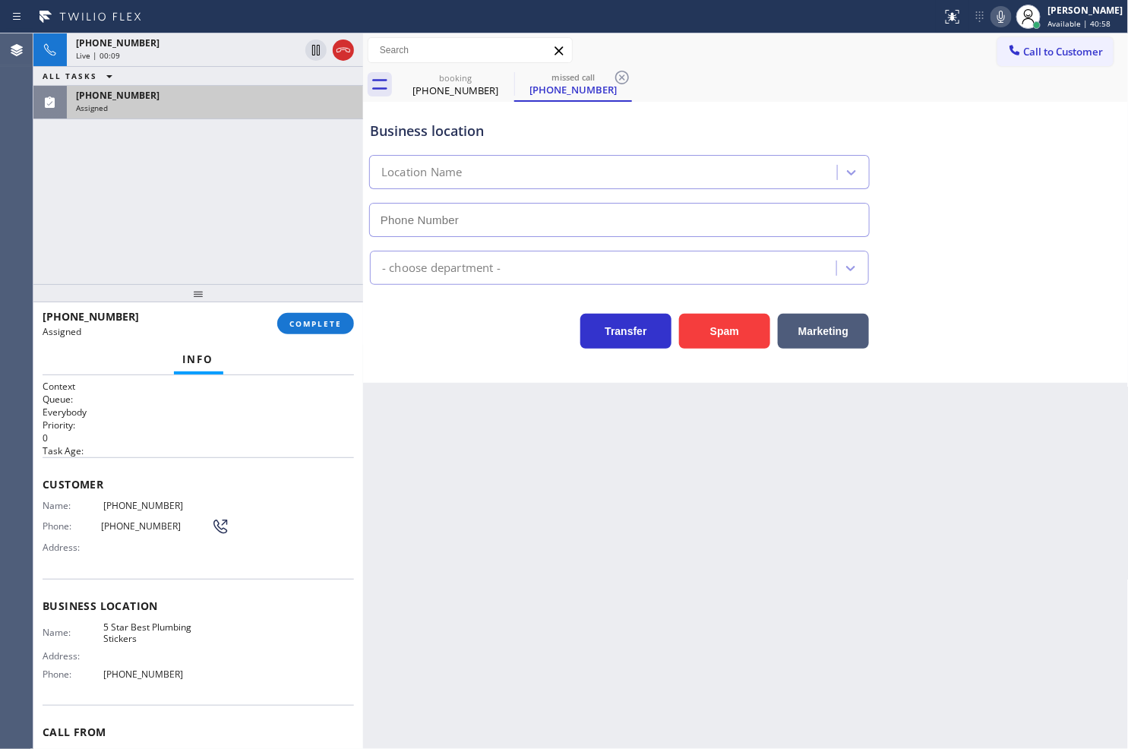
type input "[PHONE_NUMBER]"
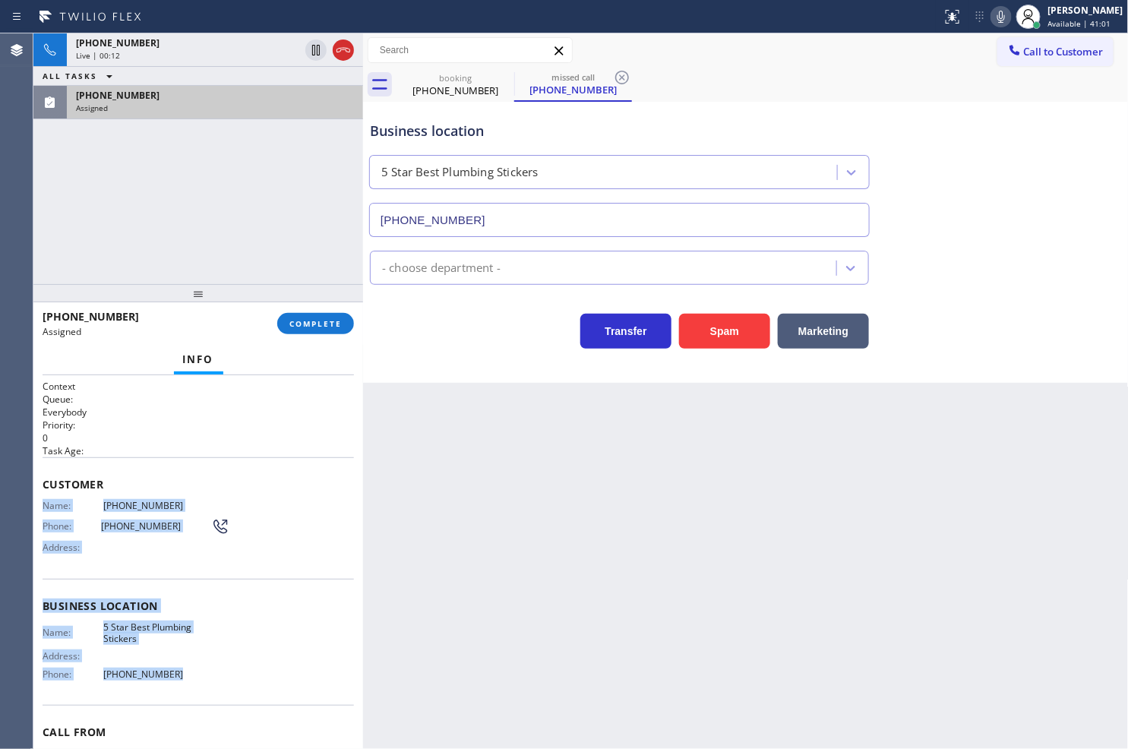
drag, startPoint x: 43, startPoint y: 504, endPoint x: 177, endPoint y: 671, distance: 214.4
click at [177, 671] on div "Context Queue: Everybody Priority: 0 Task Age: Customer Name: (941) 932-2278 Ph…" at bounding box center [198, 600] width 311 height 440
copy div "Name: (941) 932-2278 Phone: (941) 932-2278 Address: Business location Name: 5 S…"
click at [305, 321] on span "COMPLETE" at bounding box center [315, 323] width 52 height 11
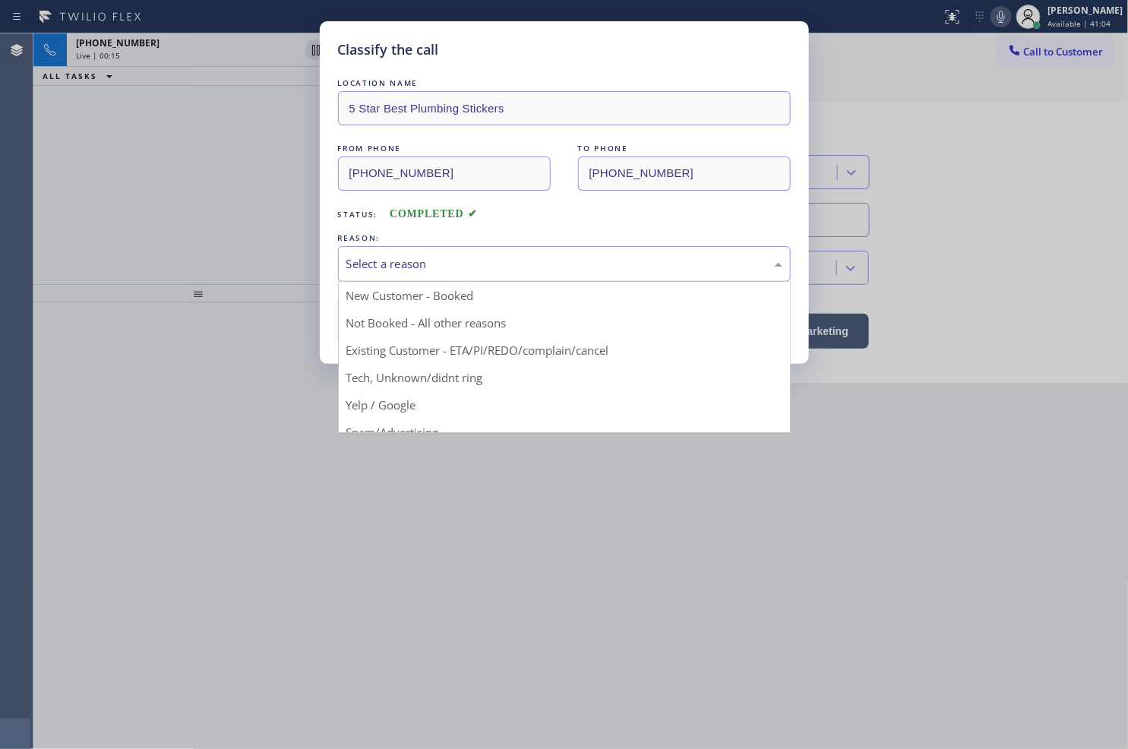
click at [436, 257] on div "Select a reason" at bounding box center [564, 263] width 436 height 17
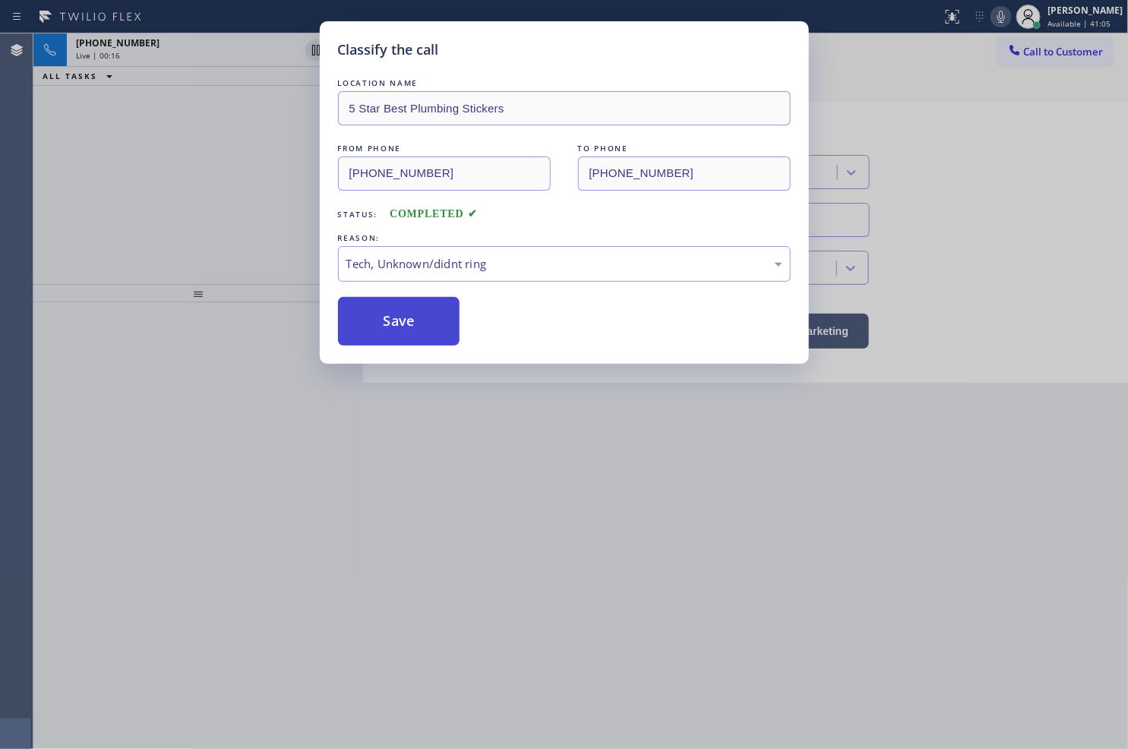
click at [393, 327] on button "Save" at bounding box center [399, 321] width 122 height 49
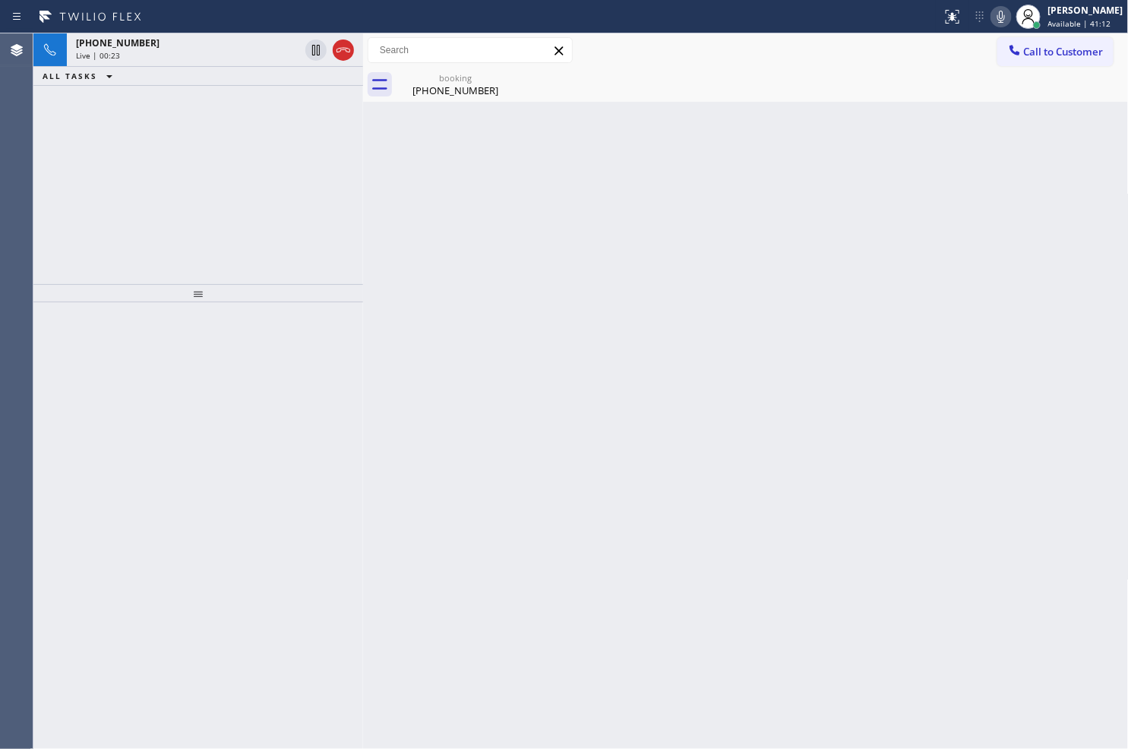
click at [91, 501] on div at bounding box center [198, 525] width 330 height 447
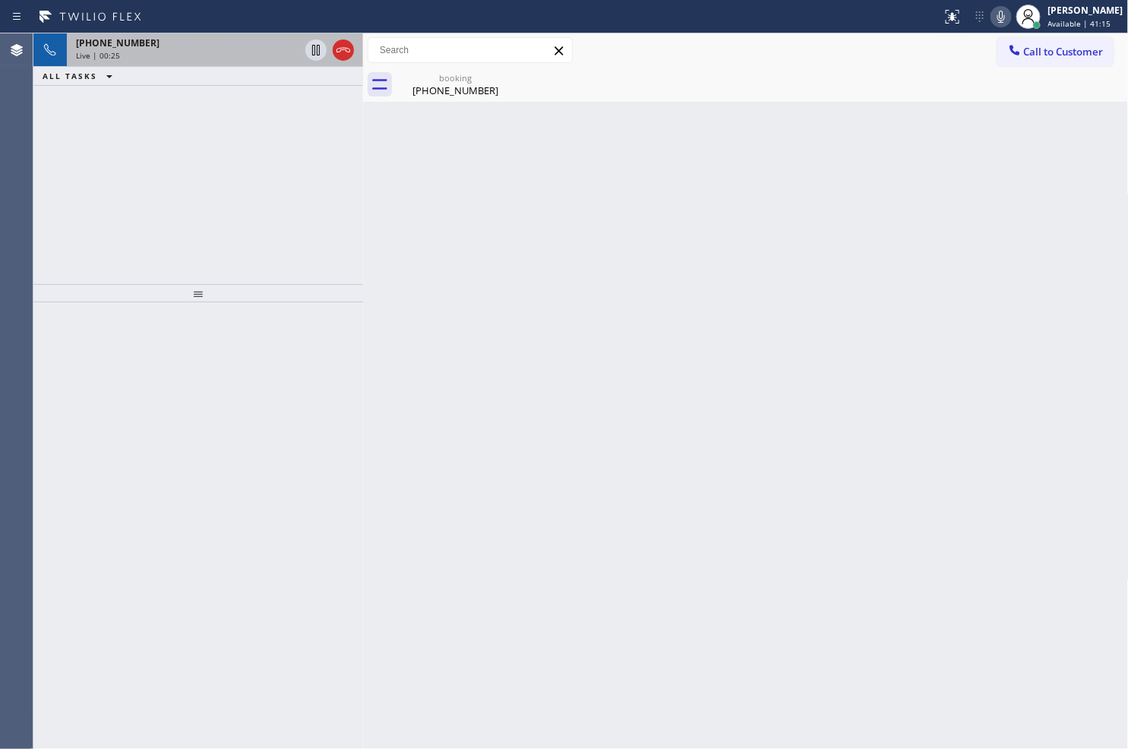
click at [194, 56] on div "Live | 00:25" at bounding box center [187, 55] width 223 height 11
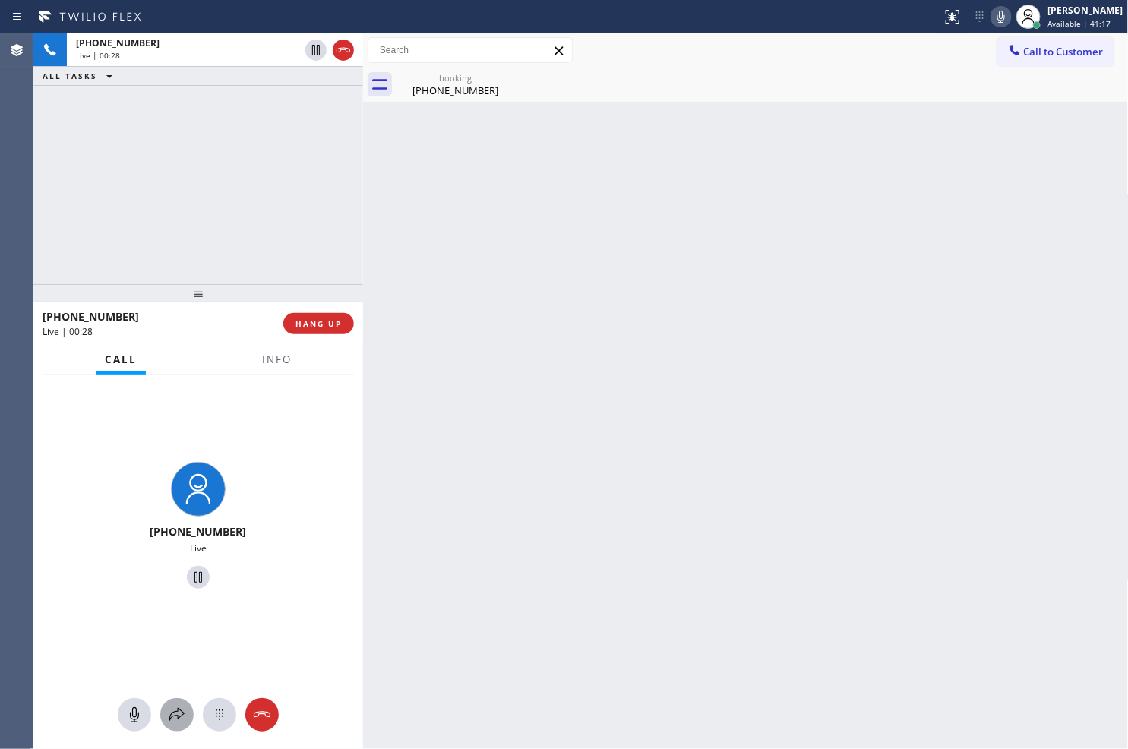
click at [177, 722] on icon at bounding box center [177, 715] width 18 height 18
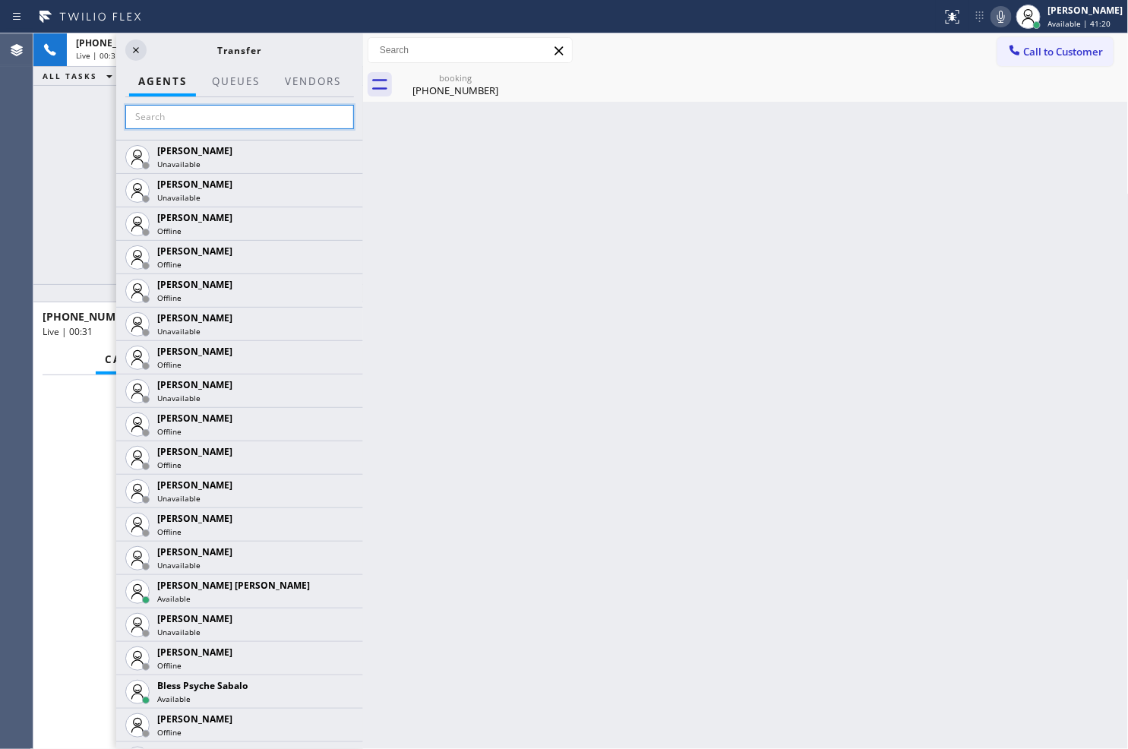
click at [213, 116] on input "text" at bounding box center [239, 117] width 229 height 24
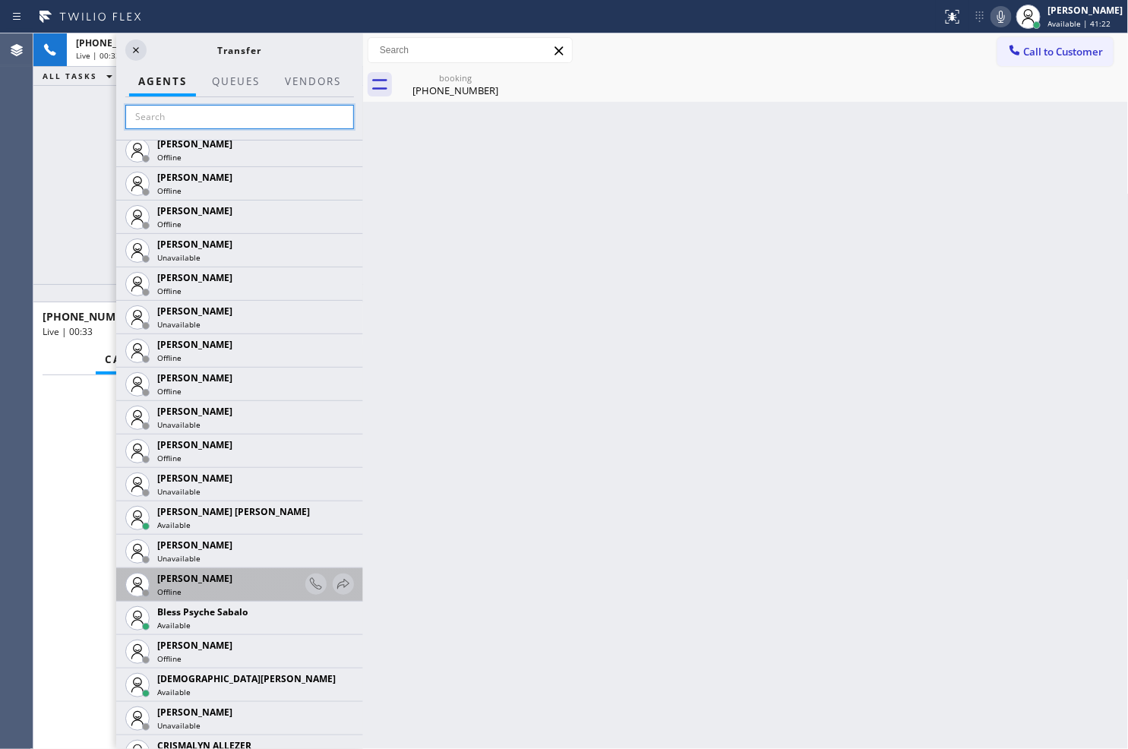
scroll to position [169, 0]
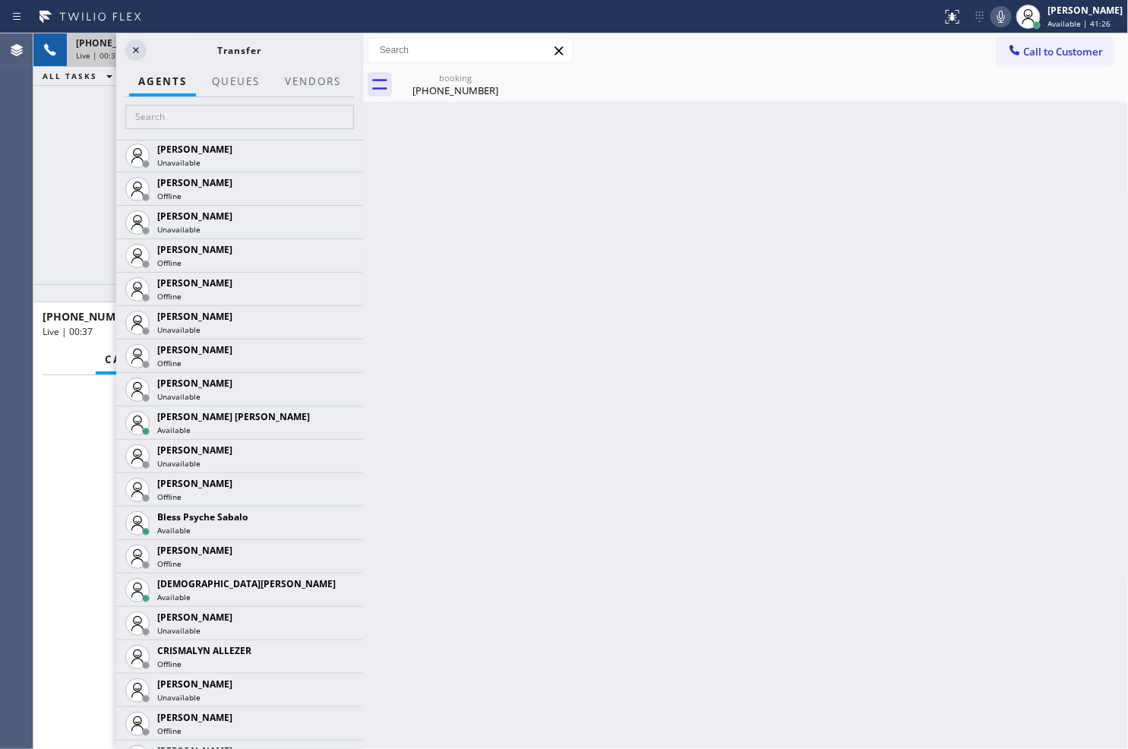
click at [134, 55] on icon at bounding box center [136, 50] width 18 height 18
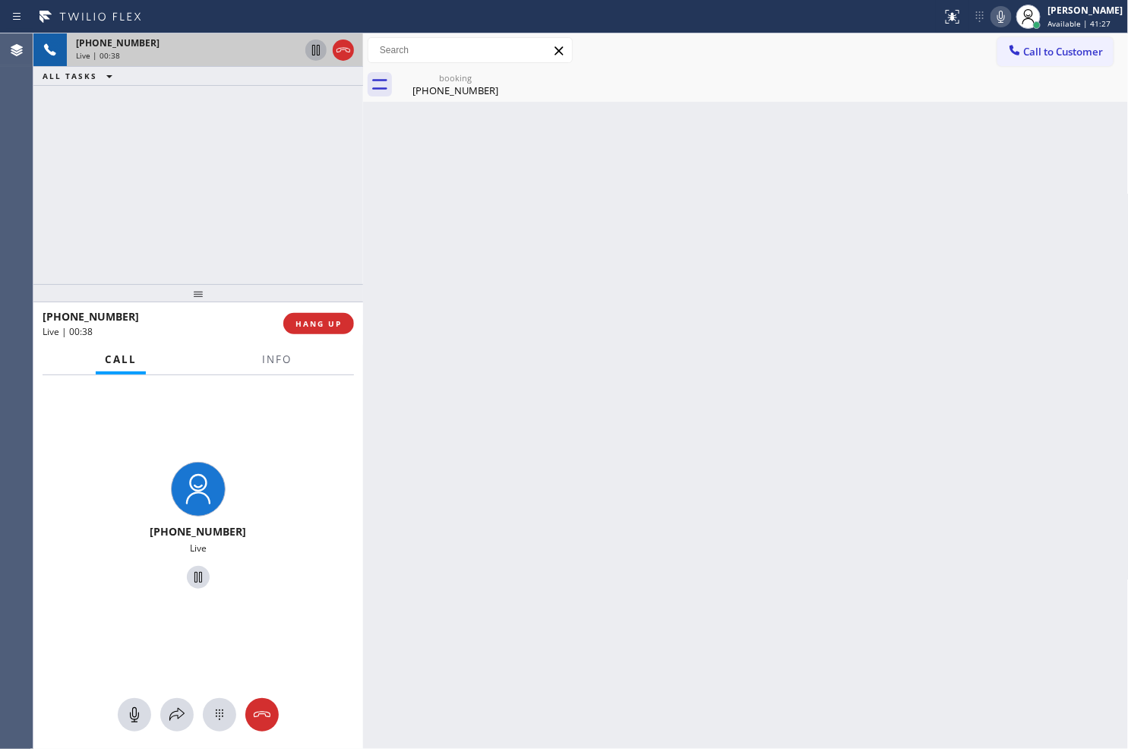
click at [324, 55] on icon at bounding box center [316, 50] width 18 height 18
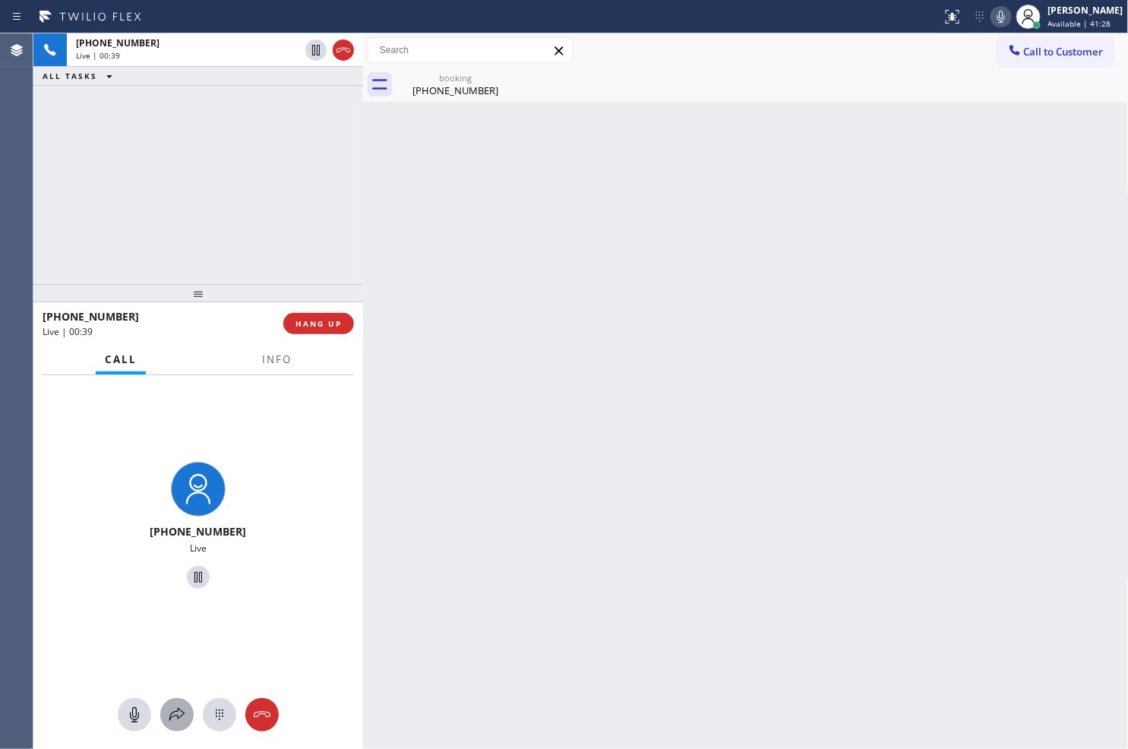
click at [178, 716] on icon at bounding box center [176, 714] width 15 height 13
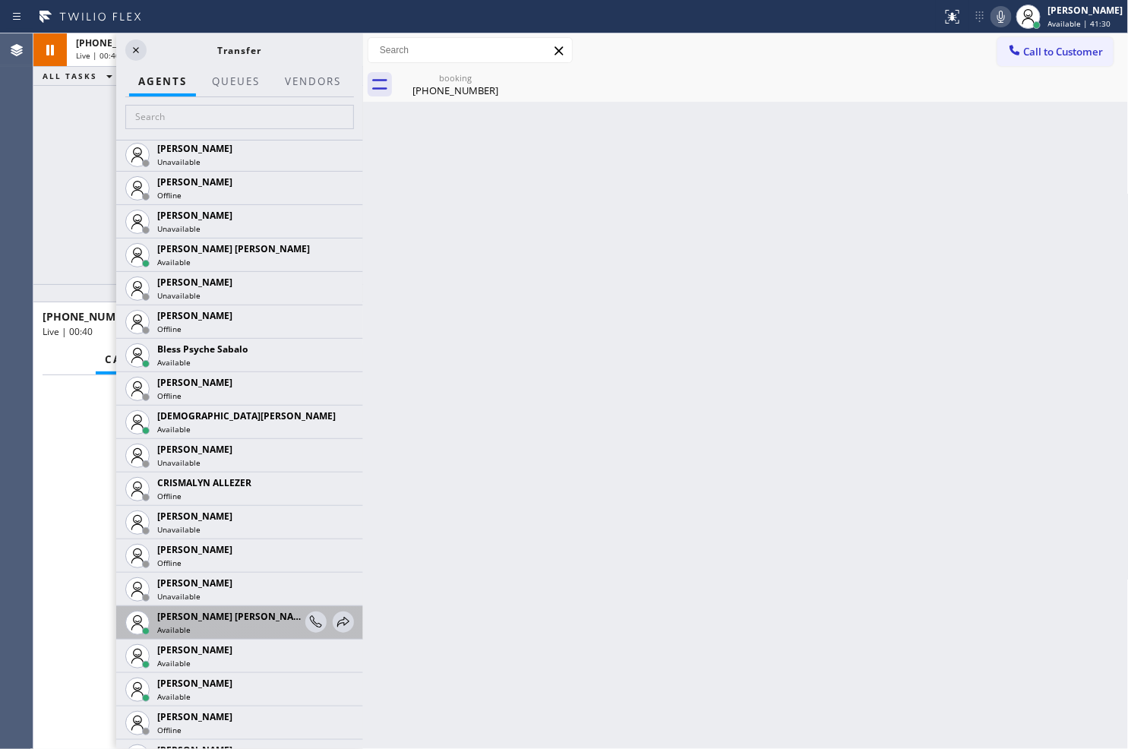
scroll to position [337, 0]
click at [334, 619] on icon at bounding box center [343, 621] width 18 height 18
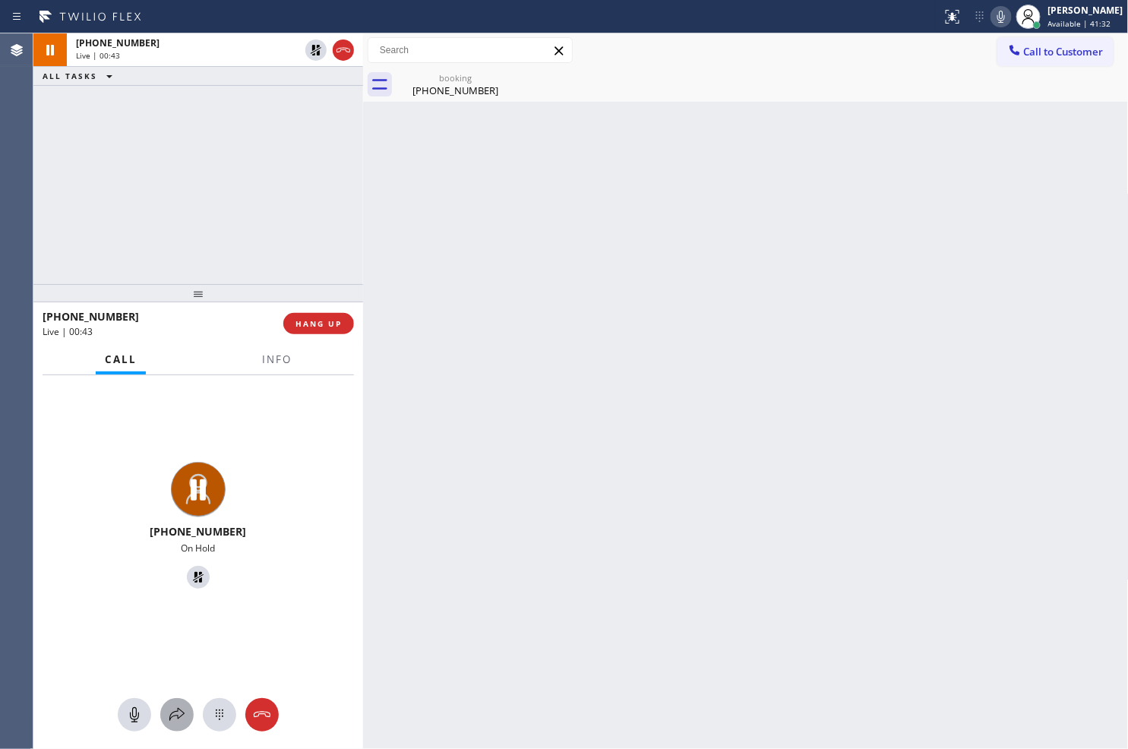
click at [179, 716] on icon at bounding box center [176, 714] width 15 height 13
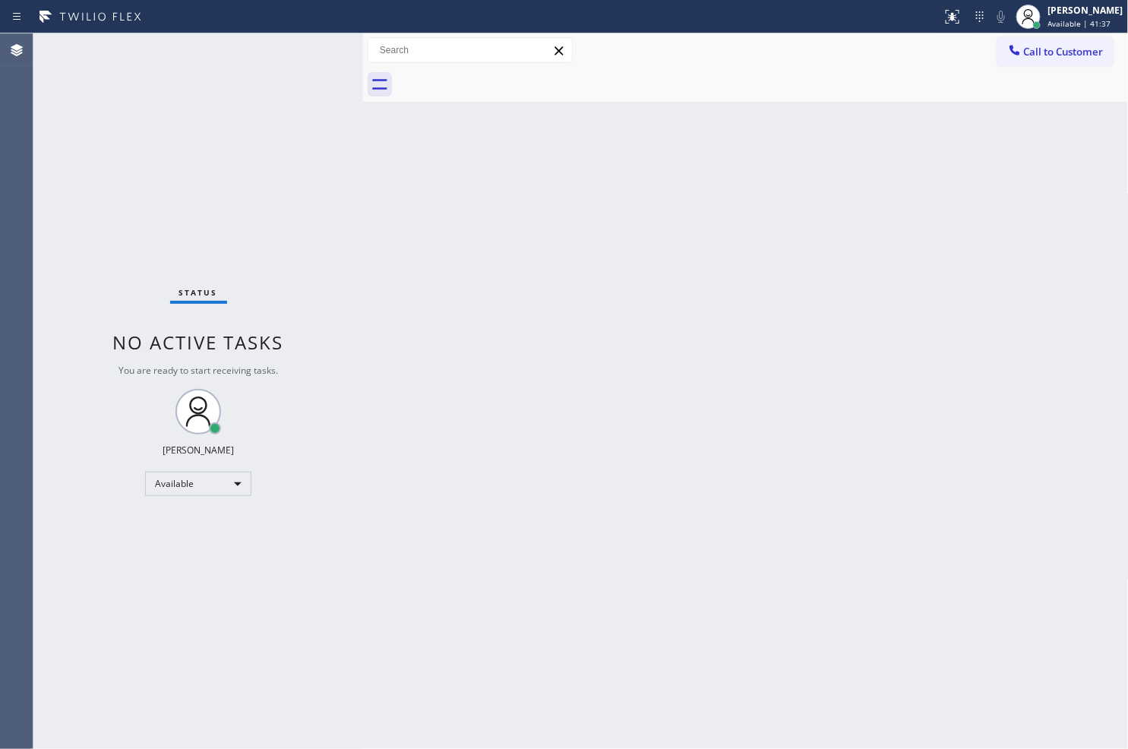
click at [275, 164] on div "Status No active tasks You are ready to start receiving tasks. [PERSON_NAME]" at bounding box center [198, 390] width 330 height 715
click at [556, 442] on div "Back to Dashboard Change Sender ID Customers Technicians Select a contact Outbo…" at bounding box center [746, 390] width 766 height 715
click at [281, 161] on div "Status No active tasks You are ready to start receiving tasks. [PERSON_NAME]" at bounding box center [198, 390] width 330 height 715
click at [306, 46] on div "Status No active tasks You are ready to start receiving tasks. [PERSON_NAME]" at bounding box center [198, 390] width 330 height 715
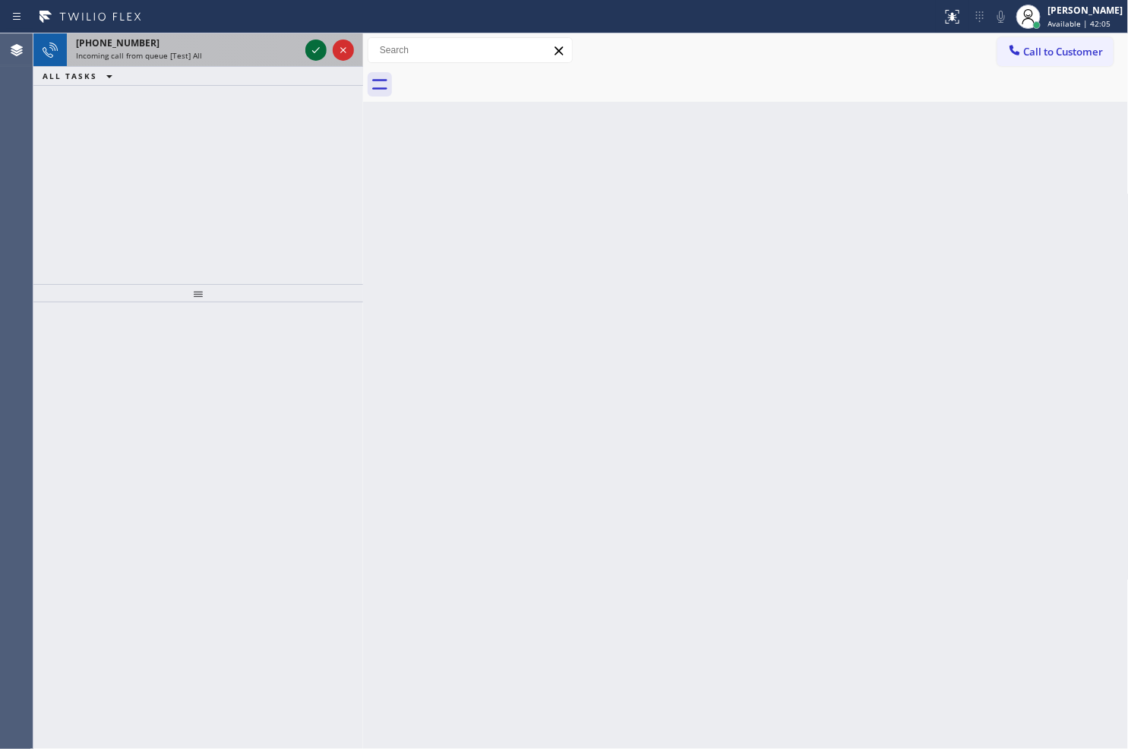
click at [317, 56] on icon at bounding box center [316, 50] width 18 height 18
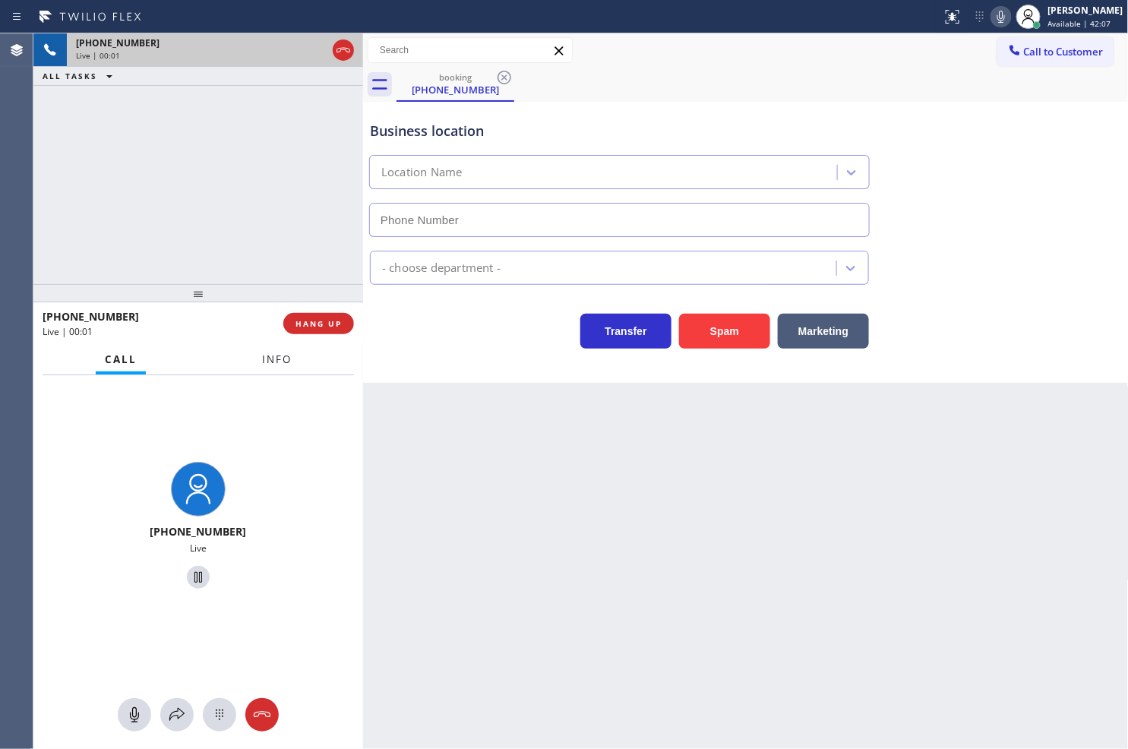
type input "[PHONE_NUMBER]"
click at [264, 361] on span "Info" at bounding box center [277, 359] width 30 height 14
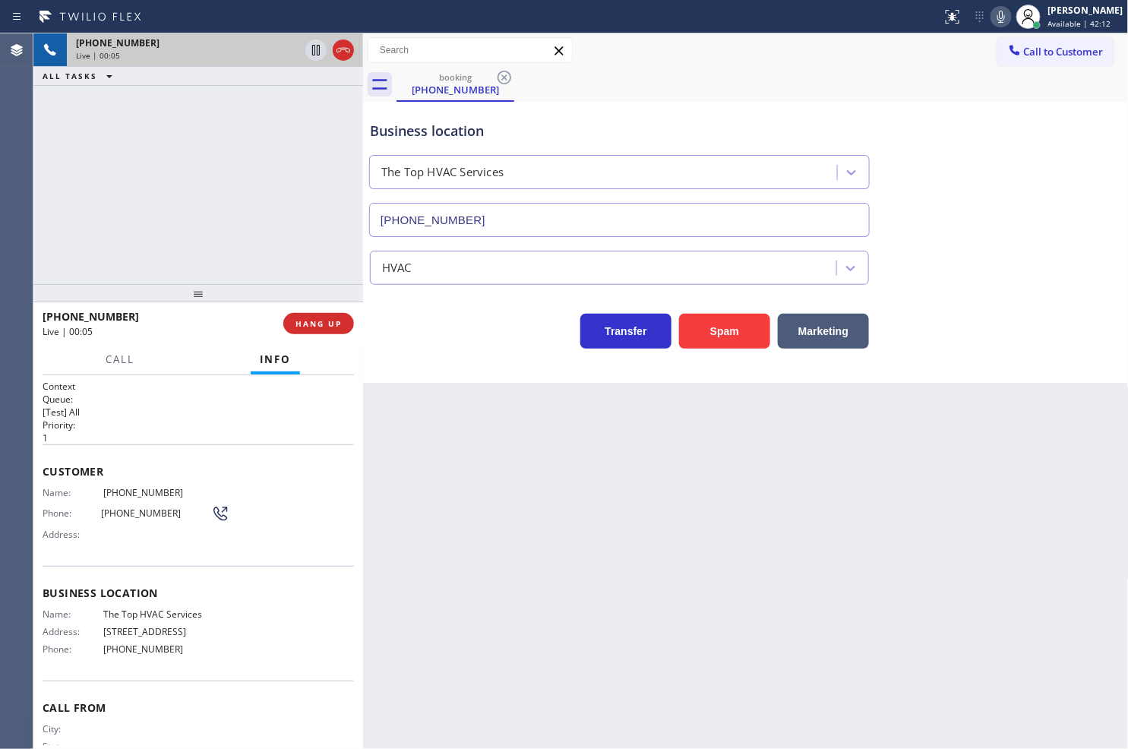
click at [486, 337] on div "Transfer Spam Marketing" at bounding box center [619, 327] width 505 height 43
click at [992, 15] on icon at bounding box center [1001, 17] width 18 height 18
click at [992, 9] on icon at bounding box center [1001, 17] width 18 height 18
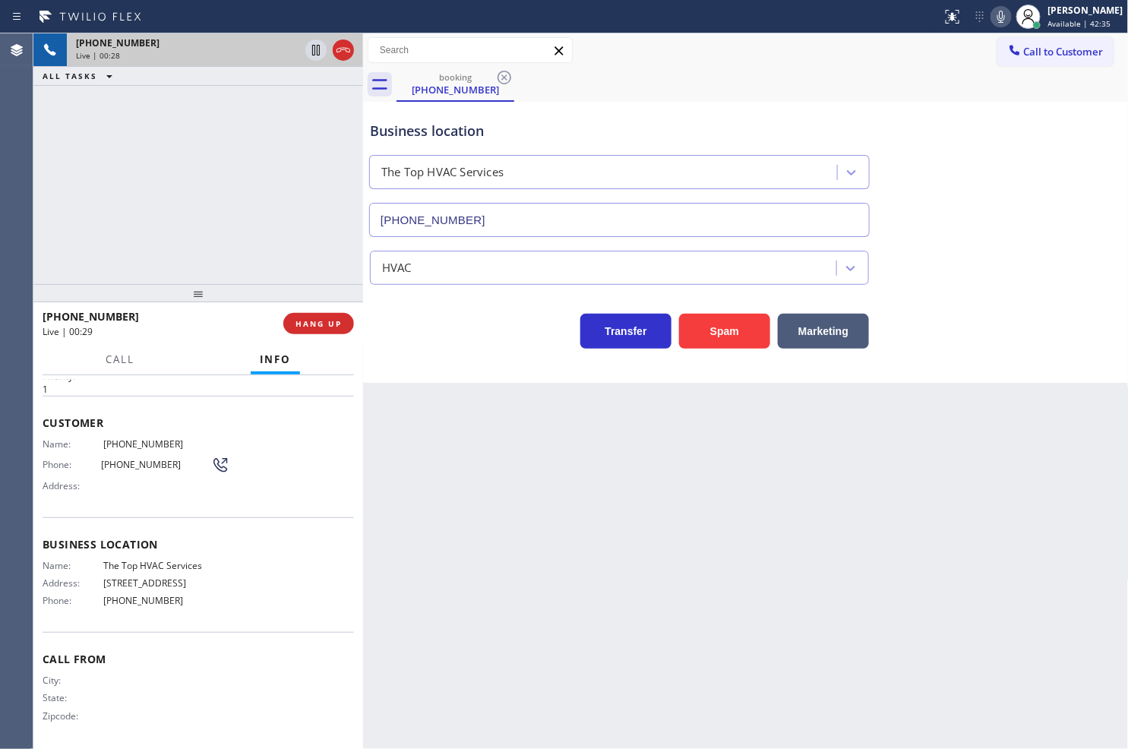
click at [415, 357] on div "Business location The Top HVAC Services (305) 901-5761 HVAC Transfer Spam Marke…" at bounding box center [746, 242] width 766 height 281
click at [403, 466] on div "Back to Dashboard Change Sender ID Customers Technicians Select a contact Outbo…" at bounding box center [746, 390] width 766 height 715
click at [256, 209] on div "+18334635223 Live | 00:35 ALL TASKS ALL TASKS ACTIVE TASKS TASKS IN WRAP UP" at bounding box center [198, 158] width 330 height 251
click at [536, 377] on div "Business location The Top HVAC Services (305) 901-5761 HVAC Transfer Spam Marke…" at bounding box center [746, 242] width 766 height 281
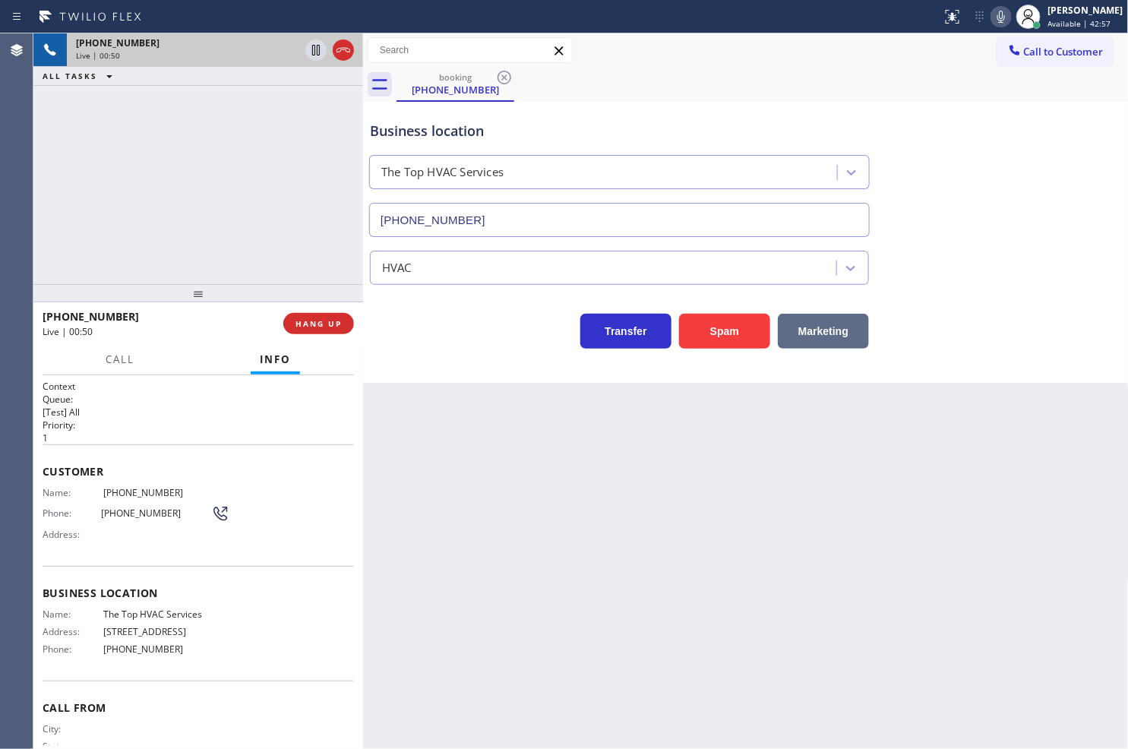
click at [819, 333] on button "Marketing" at bounding box center [823, 331] width 91 height 35
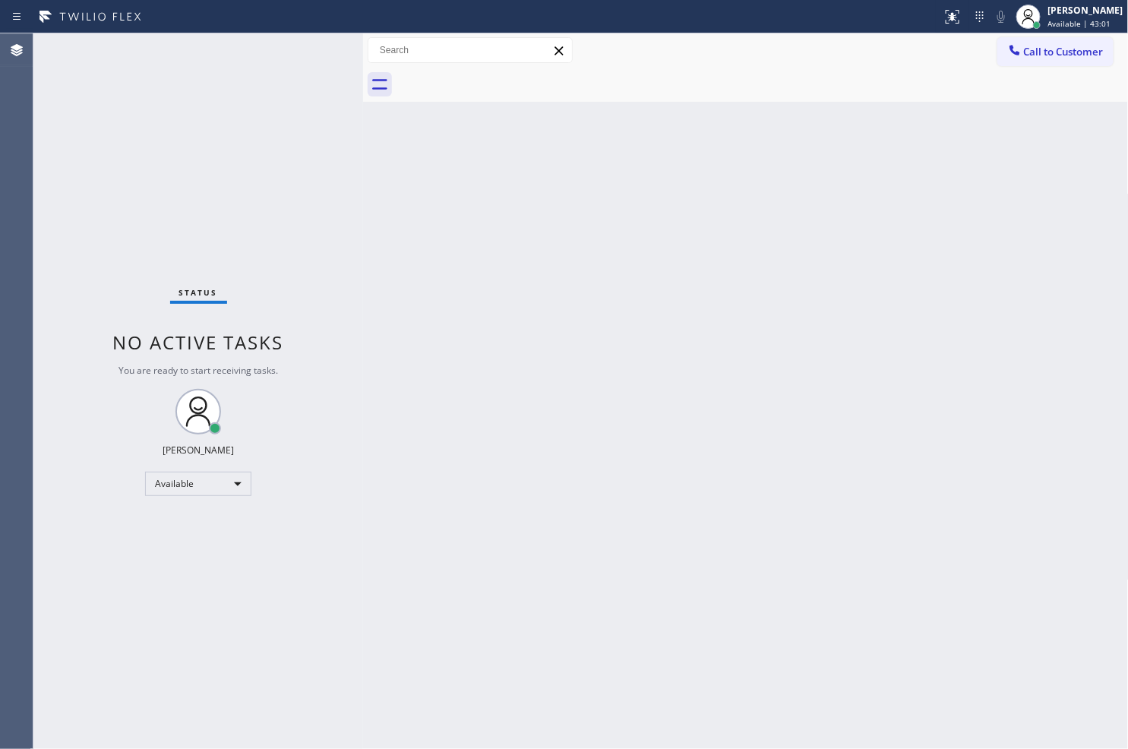
click at [289, 157] on div "Status No active tasks You are ready to start receiving tasks. [PERSON_NAME]" at bounding box center [198, 390] width 330 height 715
click at [309, 46] on div "Status No active tasks You are ready to start receiving tasks. [PERSON_NAME]" at bounding box center [198, 390] width 330 height 715
click at [314, 44] on div "Status No active tasks You are ready to start receiving tasks. [PERSON_NAME]" at bounding box center [198, 390] width 330 height 715
click at [320, 55] on div "Status No active tasks You are ready to start receiving tasks. [PERSON_NAME]" at bounding box center [198, 390] width 330 height 715
click at [296, 51] on div "Status No active tasks You are ready to start receiving tasks. [PERSON_NAME]" at bounding box center [198, 390] width 330 height 715
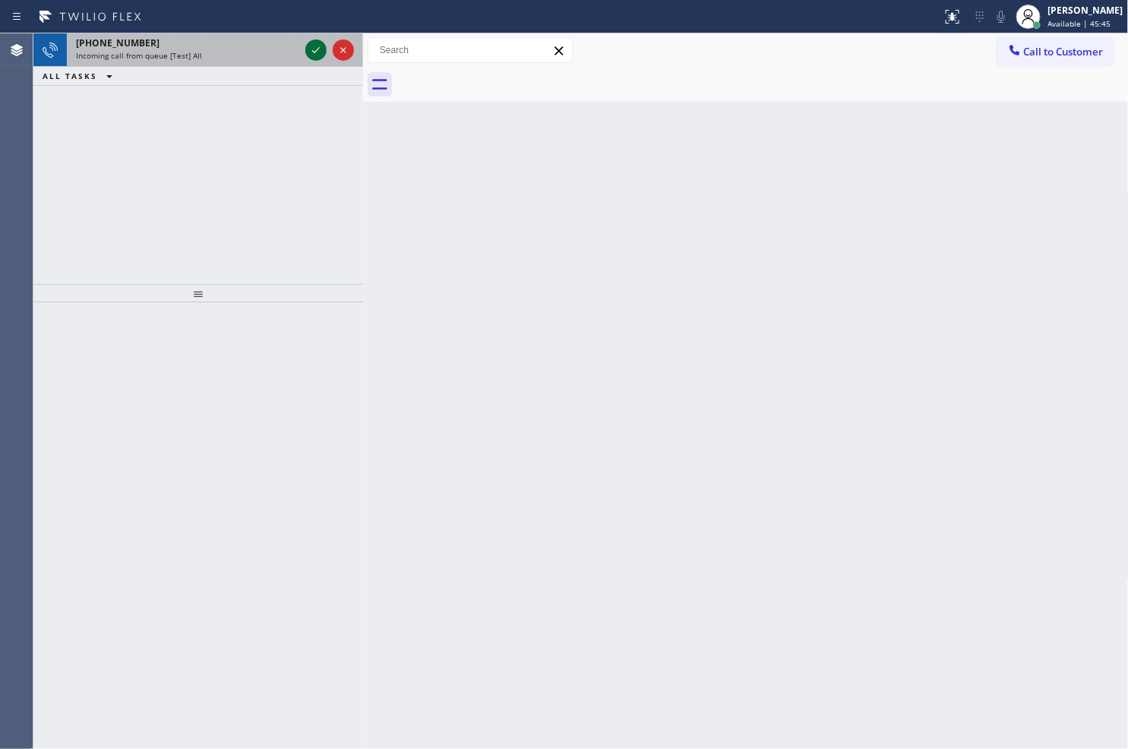
click at [315, 47] on icon at bounding box center [316, 50] width 18 height 18
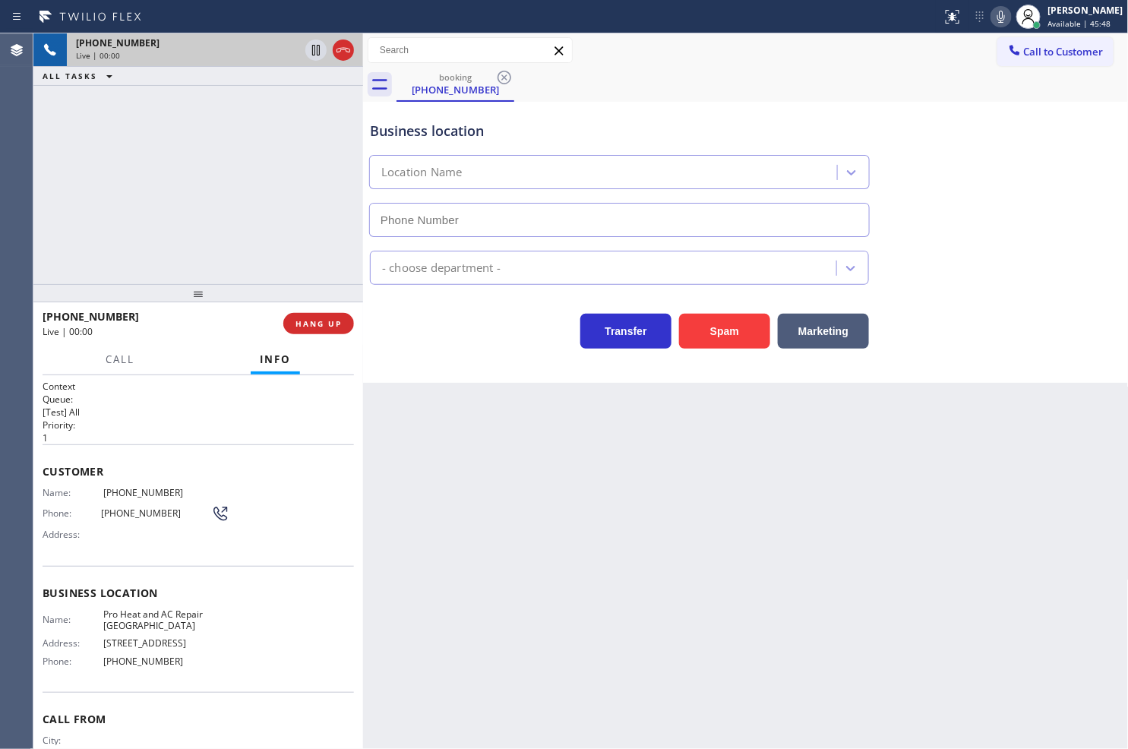
type input "[PHONE_NUMBER]"
click at [472, 370] on div "Business location Pro Heat and AC Repair Fort Lauderdale (305) 694-2598 HVAC Tr…" at bounding box center [746, 242] width 766 height 281
click at [209, 243] on div "+18334635223 Live | 00:03 ALL TASKS ALL TASKS ACTIVE TASKS TASKS IN WRAP UP" at bounding box center [198, 158] width 330 height 251
click at [444, 361] on div "Business location Pro Heat and AC Repair Fort Lauderdale (305) 694-2598 HVAC Tr…" at bounding box center [746, 242] width 766 height 281
click at [261, 229] on div "+18334635223 Live | 00:05 ALL TASKS ALL TASKS ACTIVE TASKS TASKS IN WRAP UP" at bounding box center [198, 158] width 330 height 251
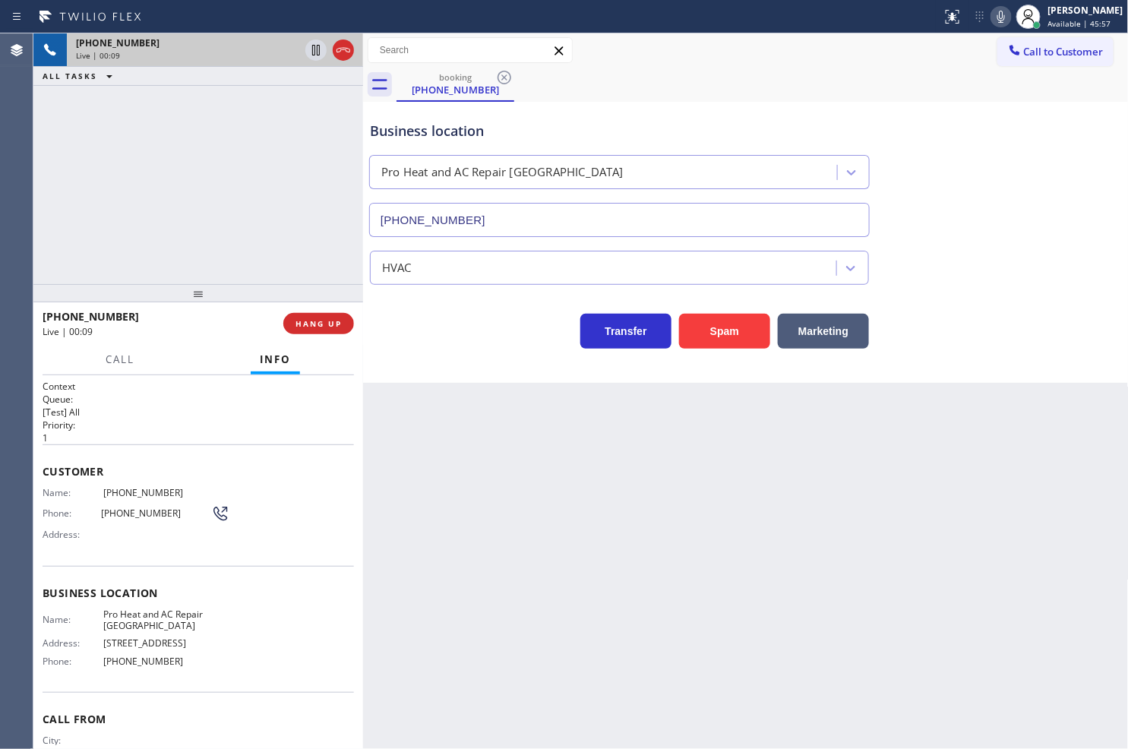
click at [442, 314] on div "Transfer Spam Marketing" at bounding box center [619, 327] width 505 height 43
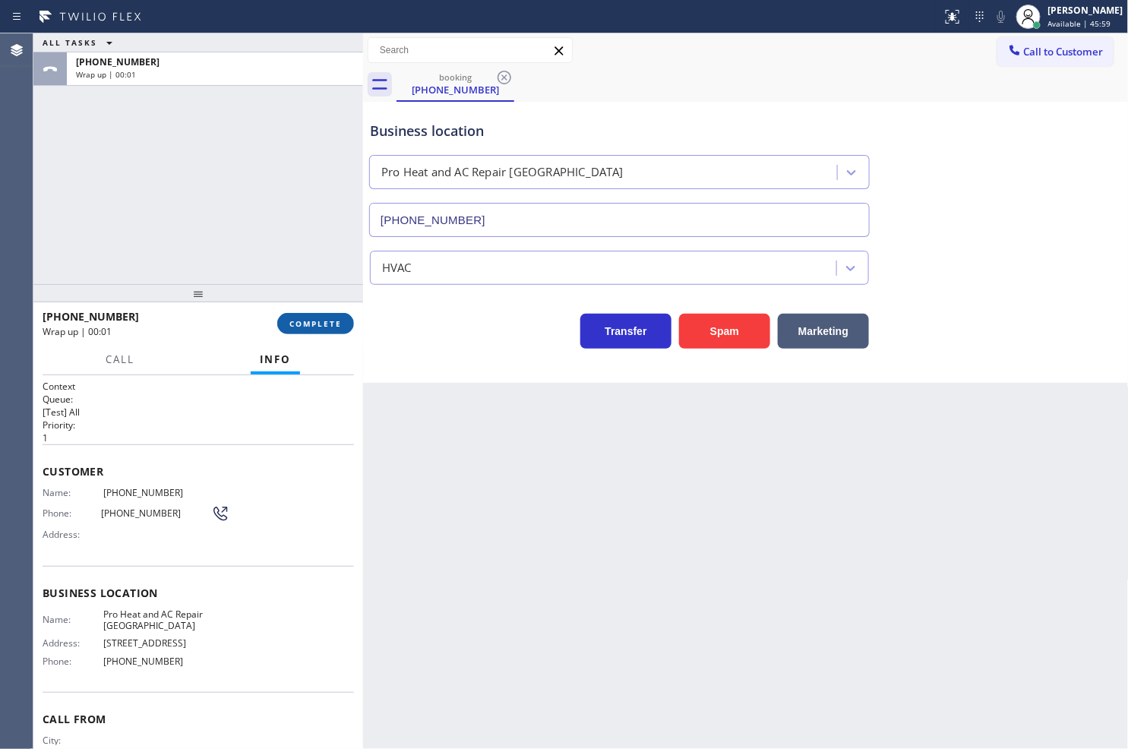
click at [308, 321] on span "COMPLETE" at bounding box center [315, 323] width 52 height 11
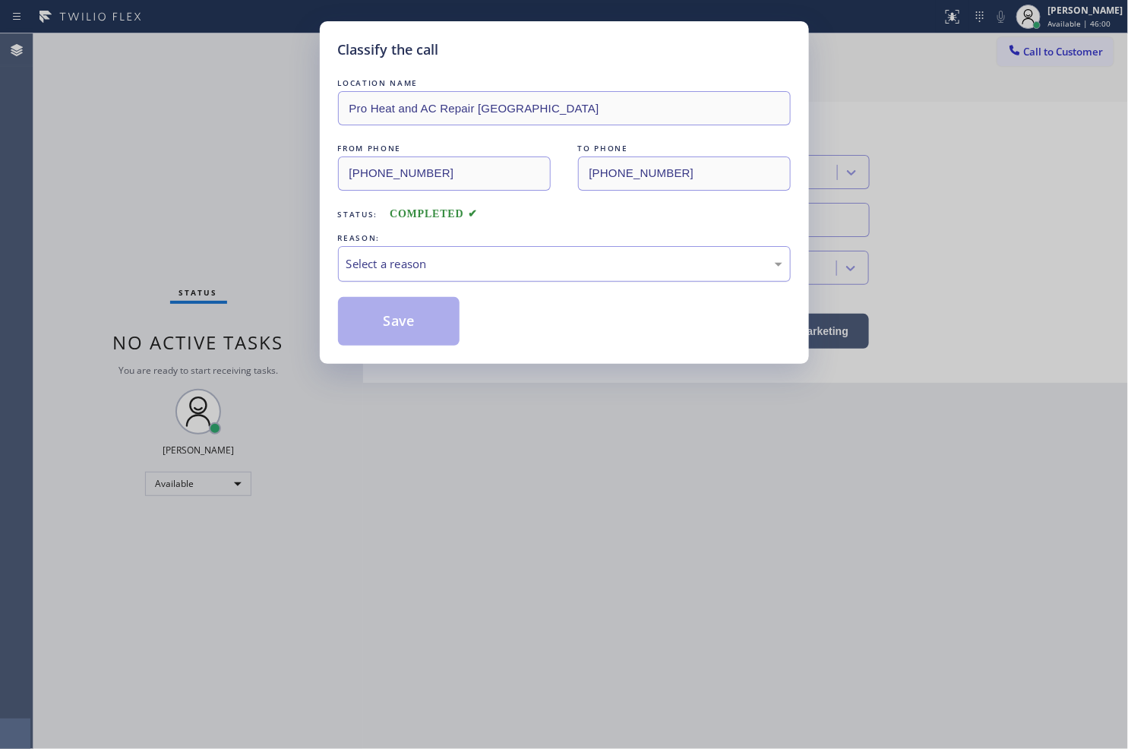
click at [408, 263] on div "Select a reason" at bounding box center [564, 263] width 436 height 17
click at [399, 325] on button "Save" at bounding box center [399, 321] width 122 height 49
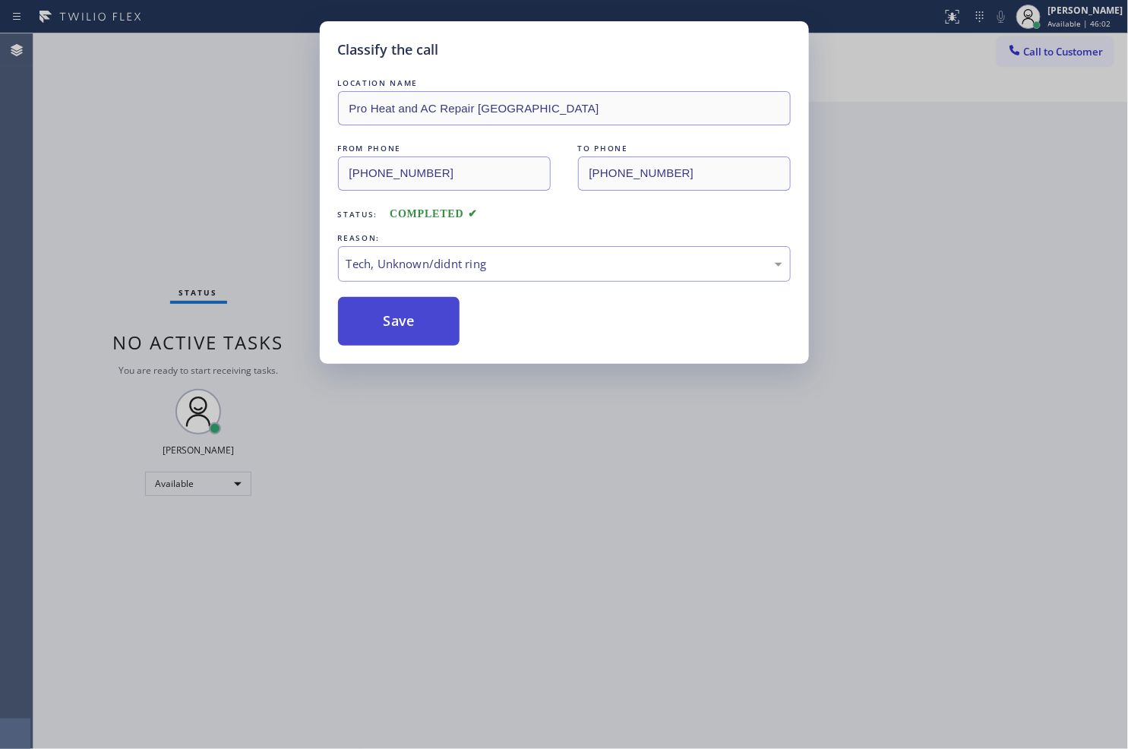
click at [399, 325] on button "Save" at bounding box center [399, 321] width 122 height 49
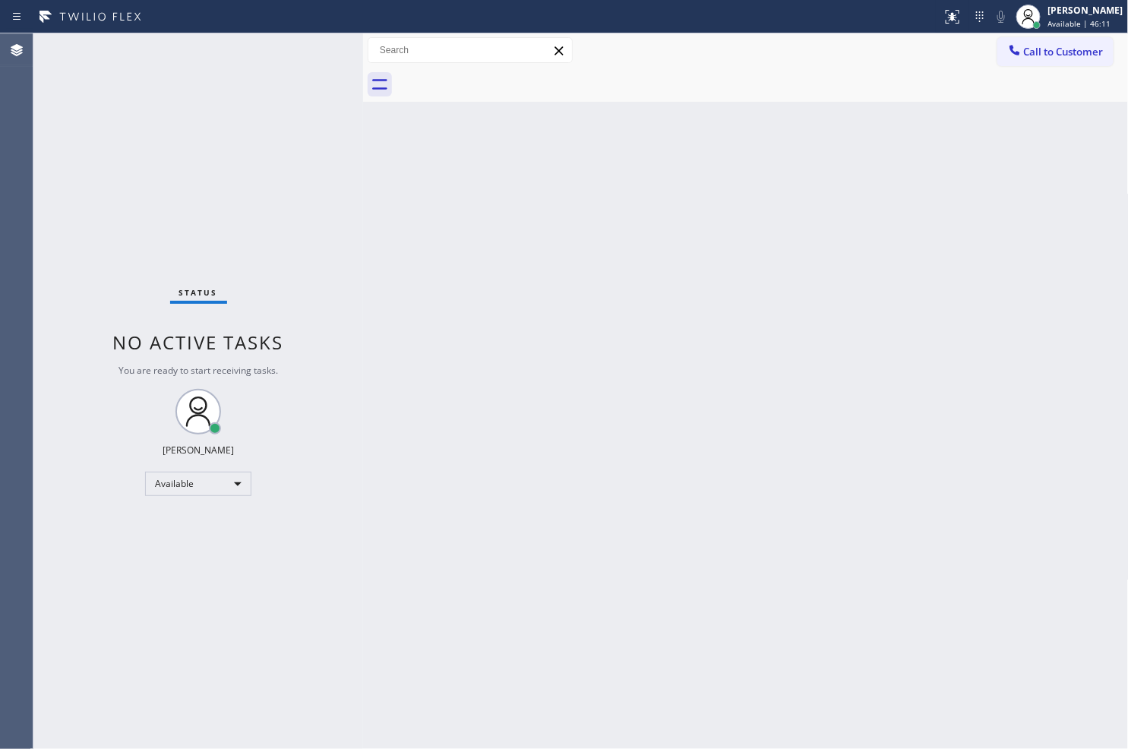
click at [335, 487] on div "Status No active tasks You are ready to start receiving tasks. [PERSON_NAME]" at bounding box center [198, 390] width 330 height 715
click at [165, 183] on div "Status No active tasks You are ready to start receiving tasks. [PERSON_NAME]" at bounding box center [198, 390] width 330 height 715
click at [308, 42] on div "Status No active tasks You are ready to start receiving tasks. [PERSON_NAME]" at bounding box center [198, 390] width 330 height 715
drag, startPoint x: 69, startPoint y: 462, endPoint x: 91, endPoint y: 365, distance: 98.9
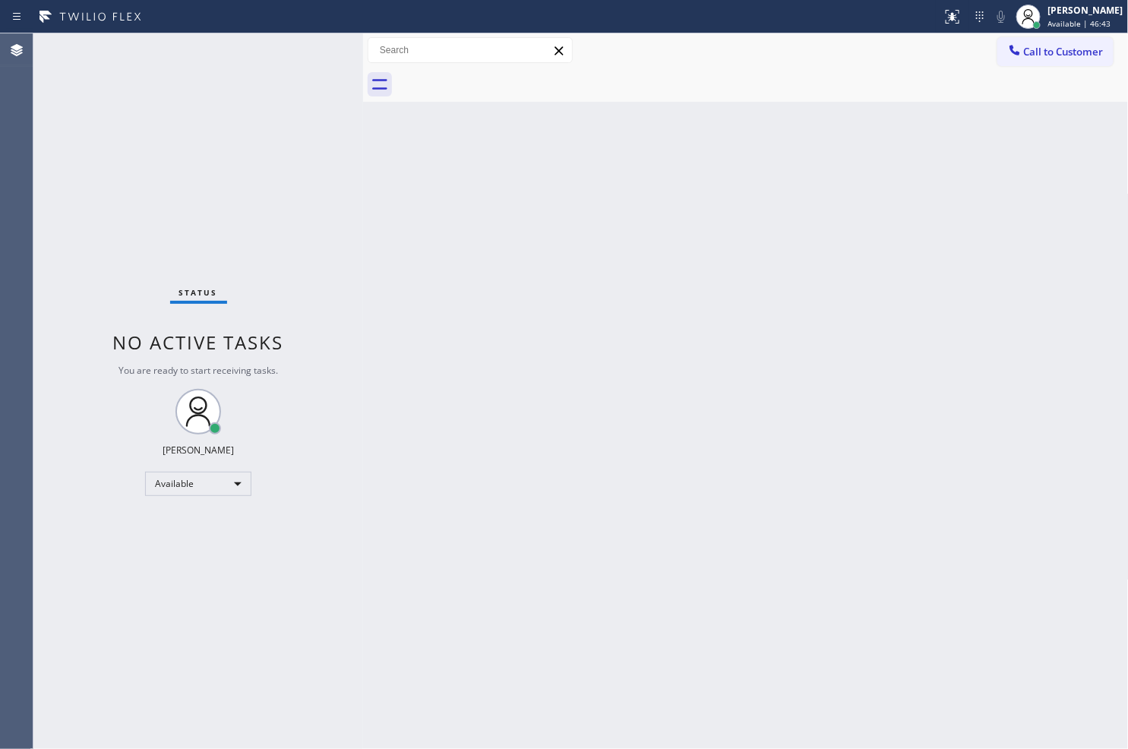
click at [71, 453] on div "Status No active tasks You are ready to start receiving tasks. [PERSON_NAME]" at bounding box center [198, 390] width 330 height 715
click at [207, 117] on div "Status No active tasks You are ready to start receiving tasks. [PERSON_NAME]" at bounding box center [198, 390] width 330 height 715
click at [314, 48] on div "Status No active tasks You are ready to start receiving tasks. [PERSON_NAME]" at bounding box center [198, 390] width 330 height 715
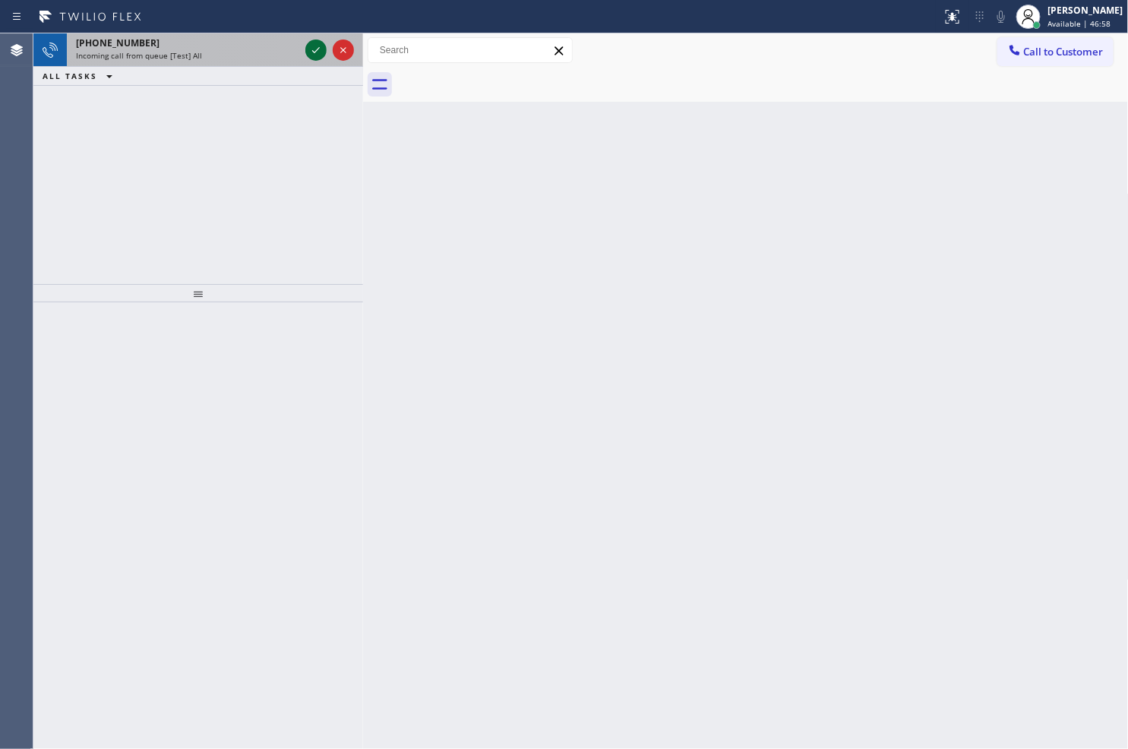
click at [314, 48] on icon at bounding box center [316, 50] width 18 height 18
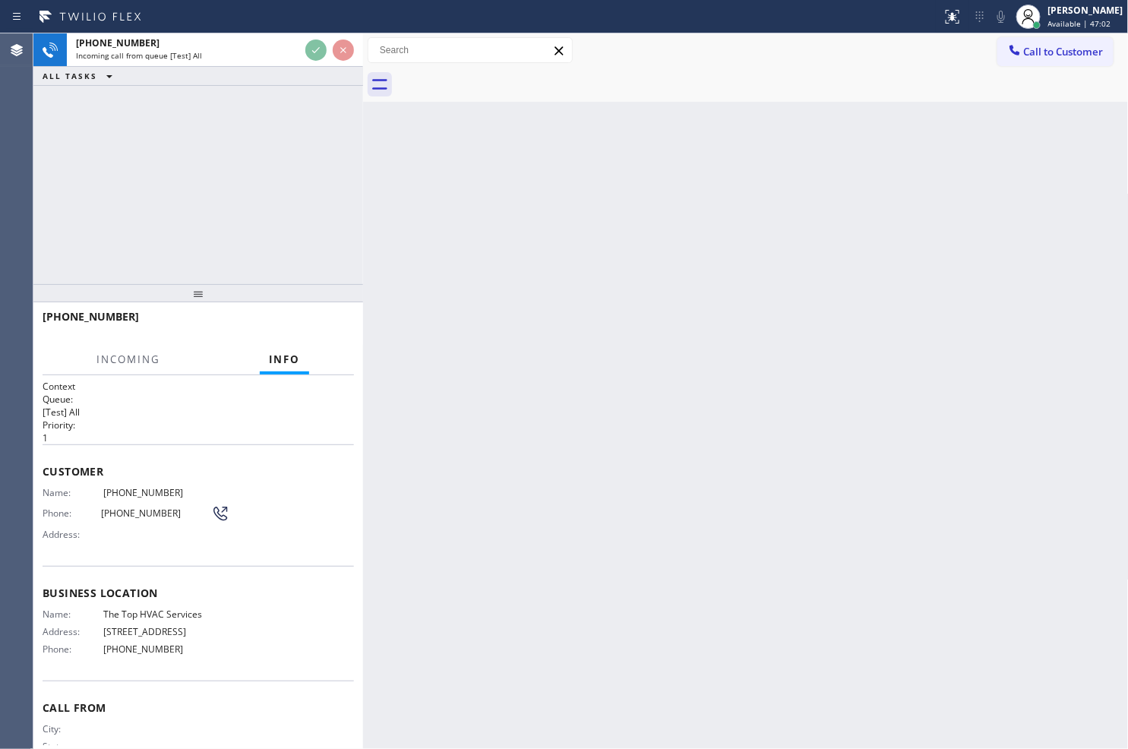
click at [286, 161] on div "+18334635223 Incoming call from queue [Test] All ALL TASKS ALL TASKS ACTIVE TAS…" at bounding box center [198, 158] width 330 height 251
click at [284, 157] on div "+18334635223 Incoming call from queue [Test] All ALL TASKS ALL TASKS ACTIVE TAS…" at bounding box center [198, 158] width 330 height 251
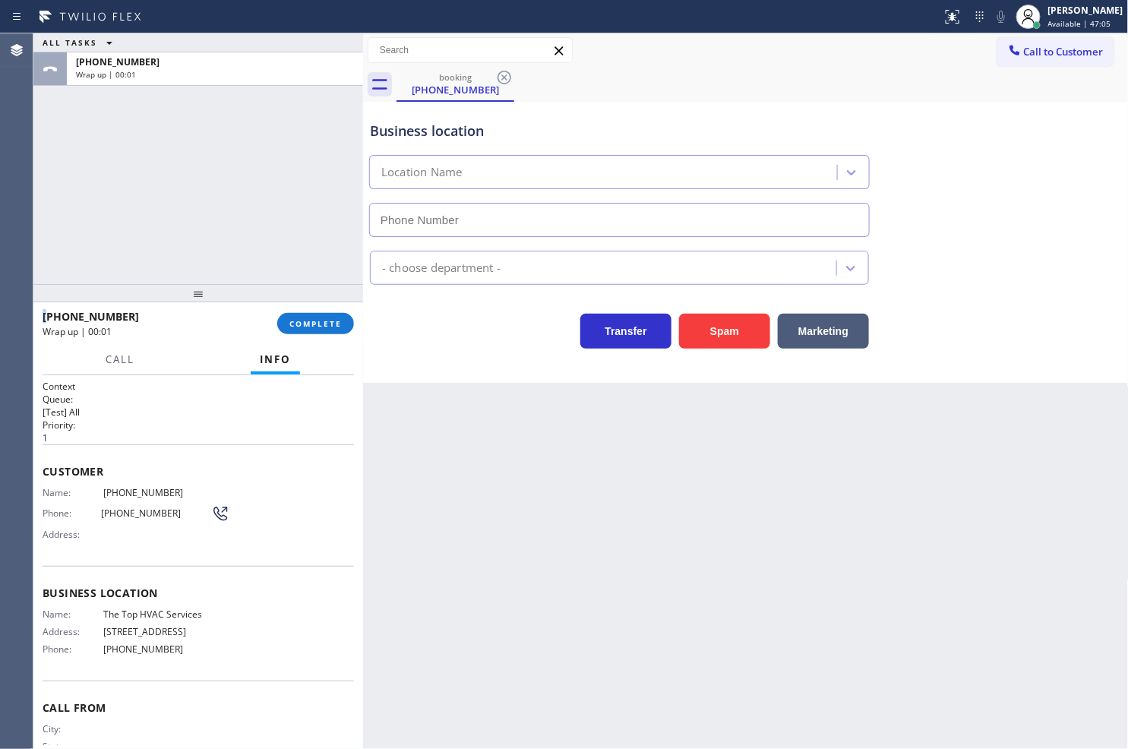
type input "[PHONE_NUMBER]"
click at [304, 313] on button "COMPLETE" at bounding box center [315, 323] width 77 height 21
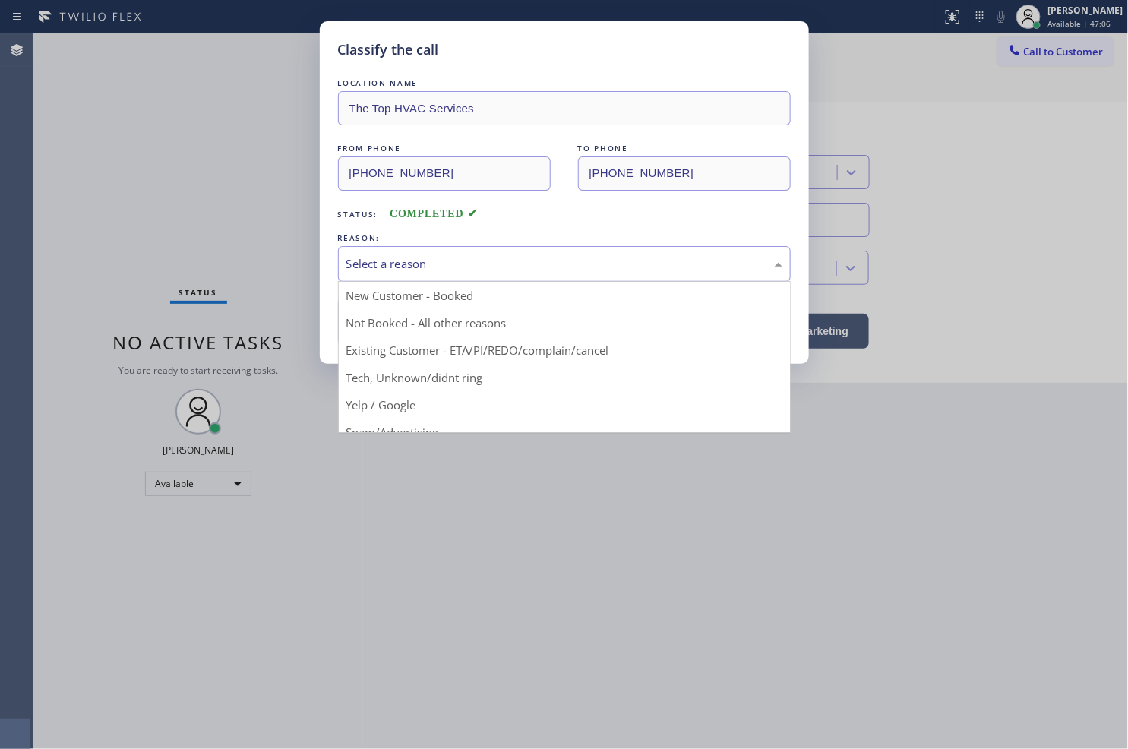
click at [459, 264] on div "Select a reason" at bounding box center [564, 263] width 436 height 17
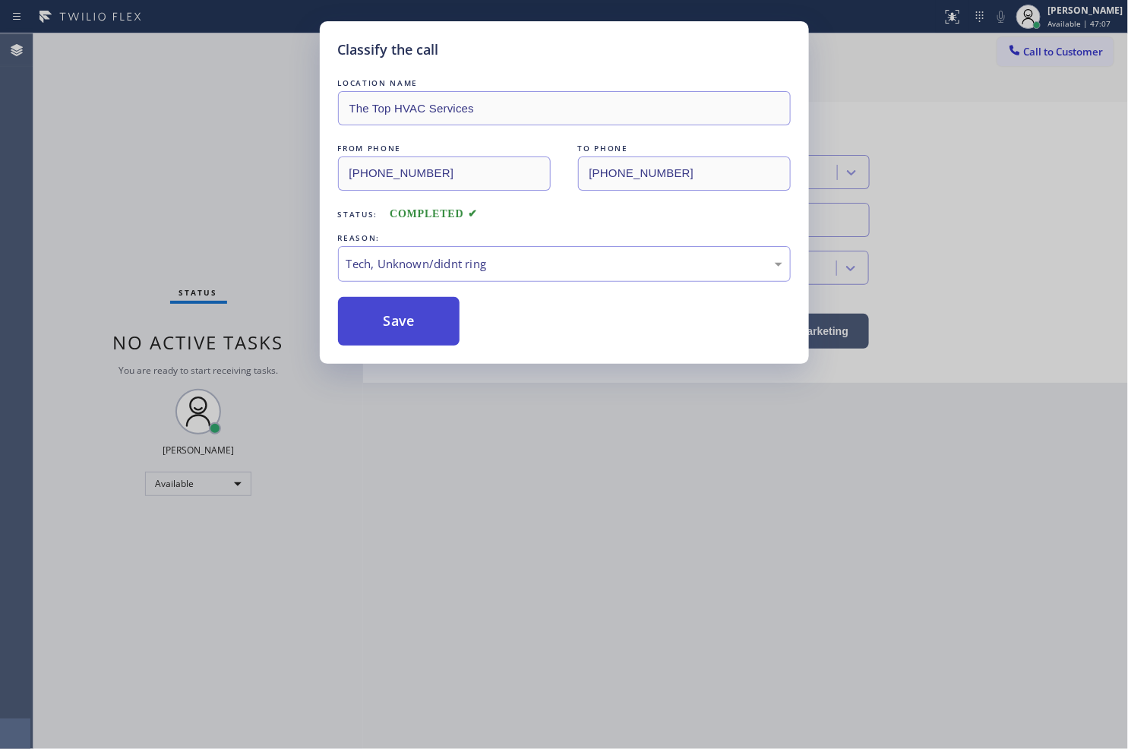
click at [393, 330] on button "Save" at bounding box center [399, 321] width 122 height 49
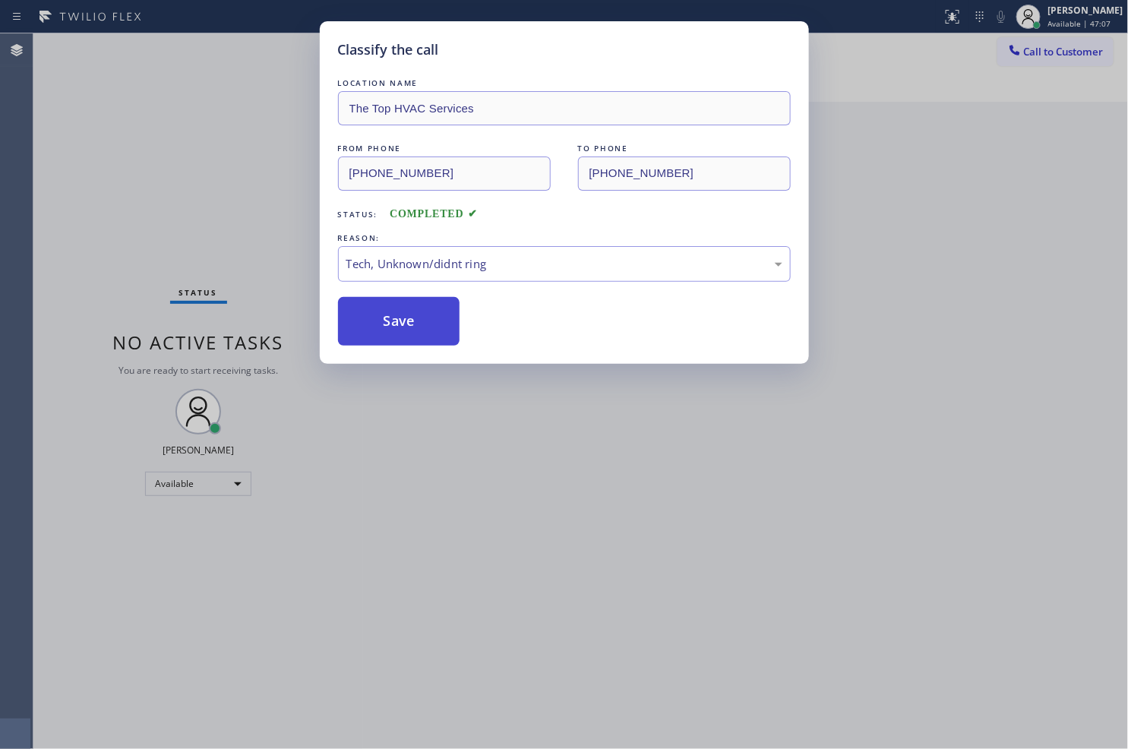
click at [393, 330] on button "Save" at bounding box center [399, 321] width 122 height 49
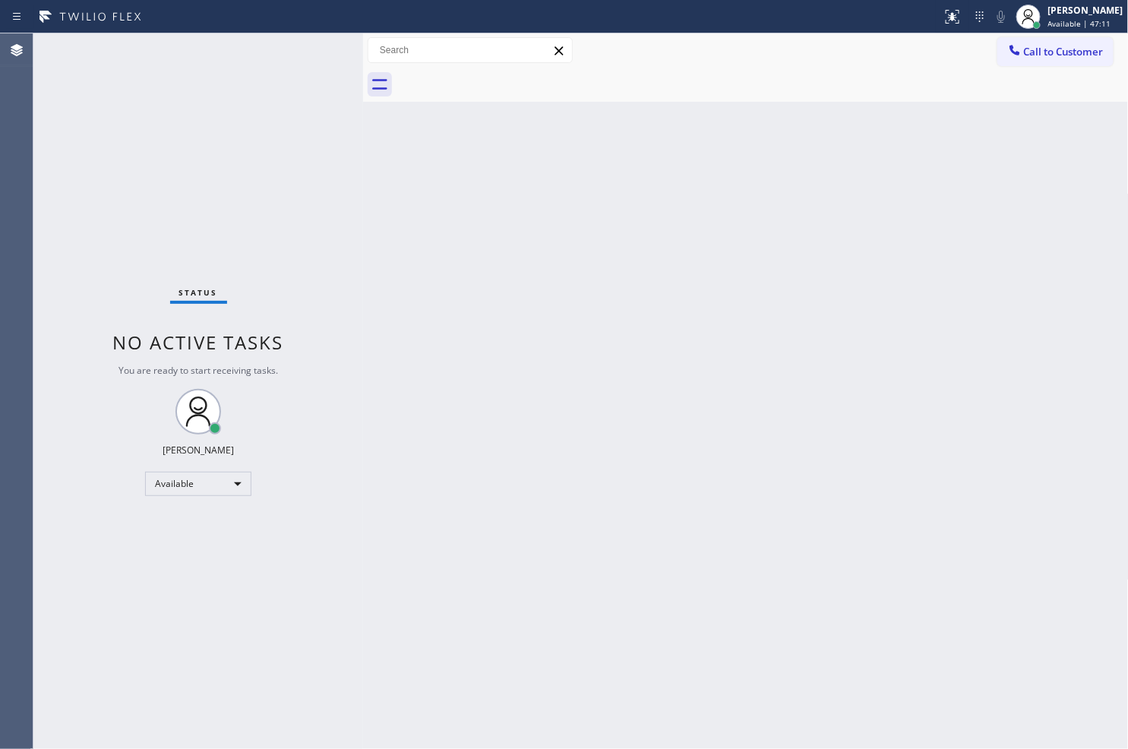
click at [267, 190] on div "Status No active tasks You are ready to start receiving tasks. [PERSON_NAME]" at bounding box center [198, 390] width 330 height 715
click at [314, 49] on div "Status No active tasks You are ready to start receiving tasks. [PERSON_NAME]" at bounding box center [198, 390] width 330 height 715
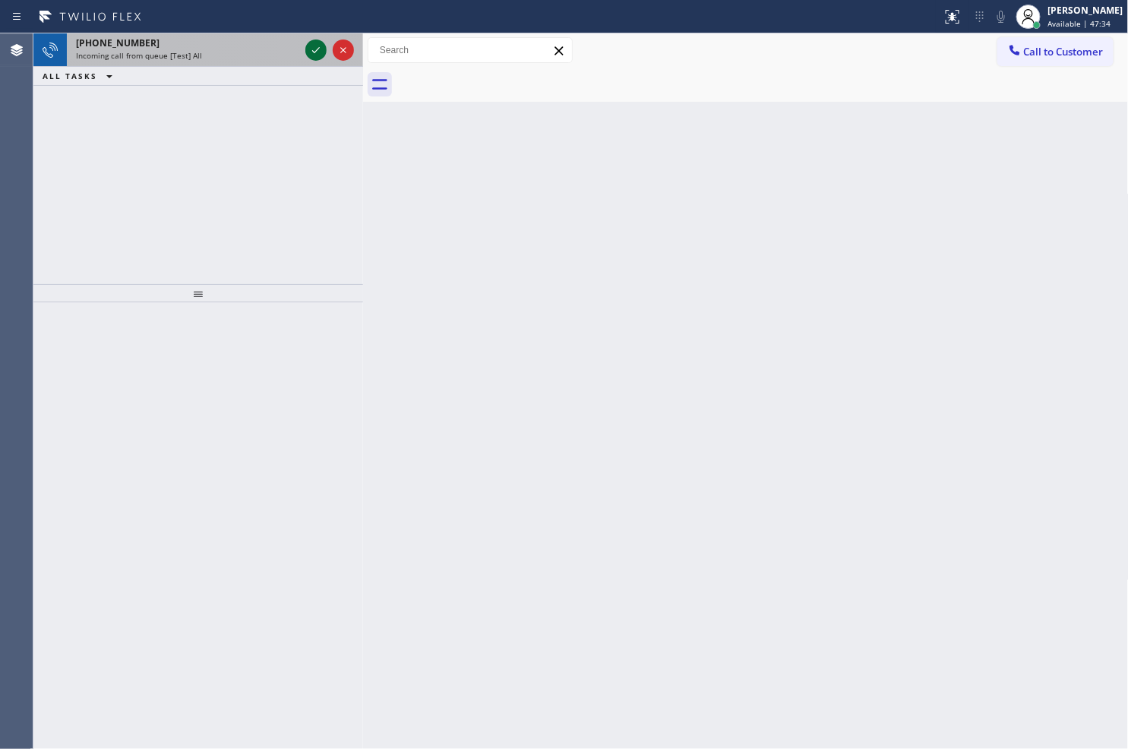
click at [314, 49] on icon at bounding box center [316, 50] width 18 height 18
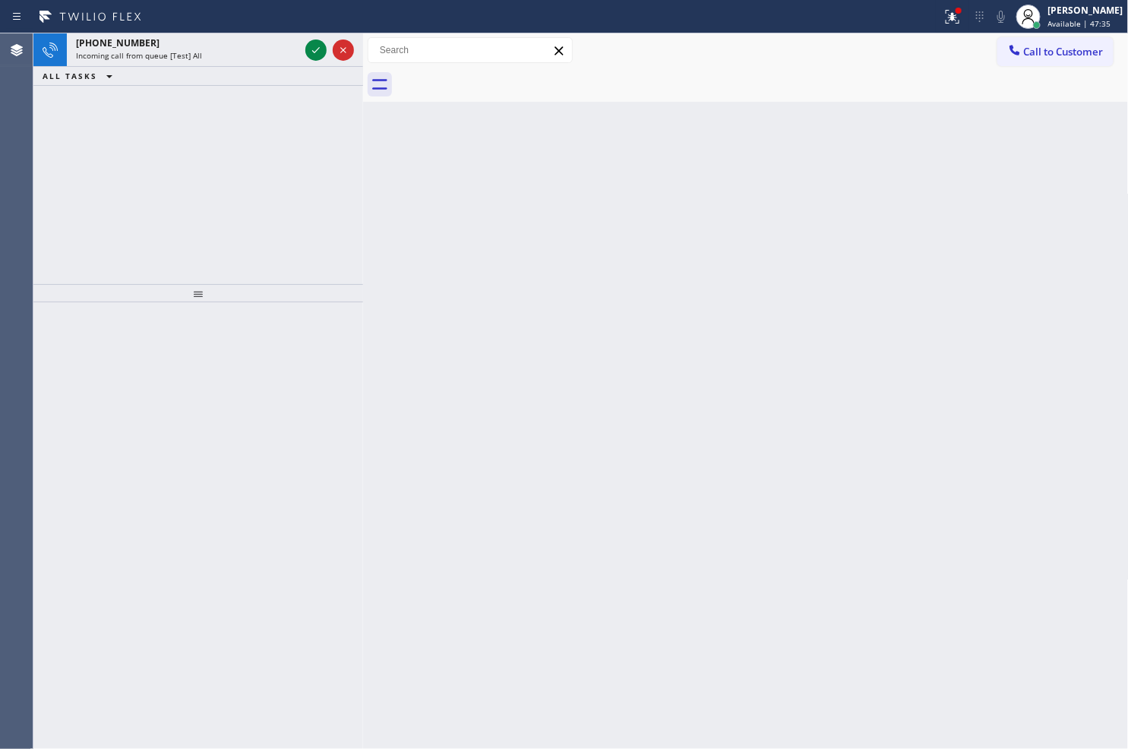
click at [314, 49] on icon at bounding box center [316, 50] width 18 height 18
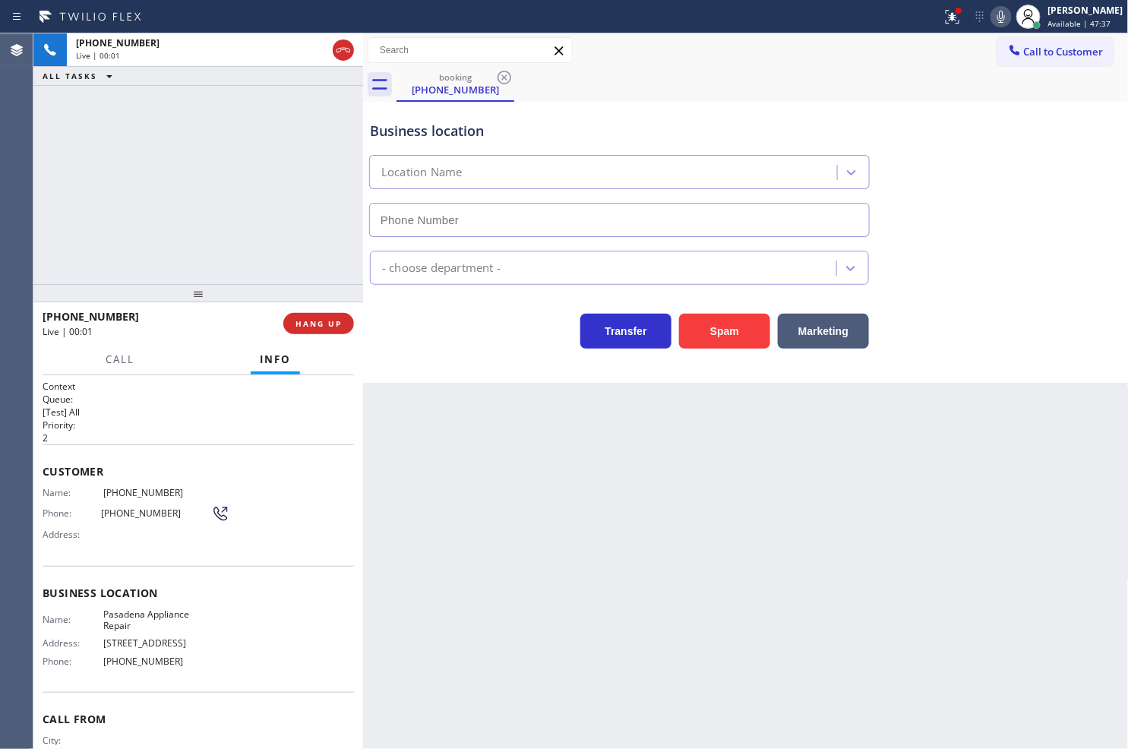
type input "[PHONE_NUMBER]"
click at [844, 71] on div "booking (626) 481-6029" at bounding box center [762, 85] width 732 height 34
click at [946, 19] on icon at bounding box center [950, 15] width 9 height 11
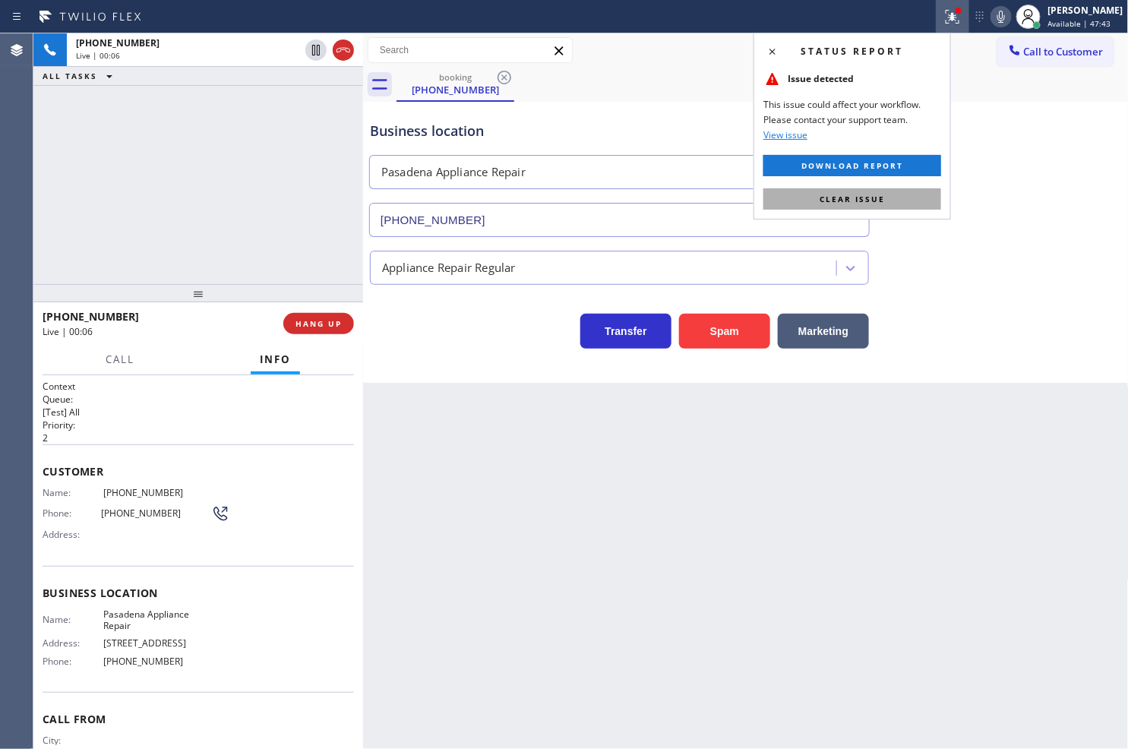
click at [910, 192] on button "Clear issue" at bounding box center [852, 198] width 178 height 21
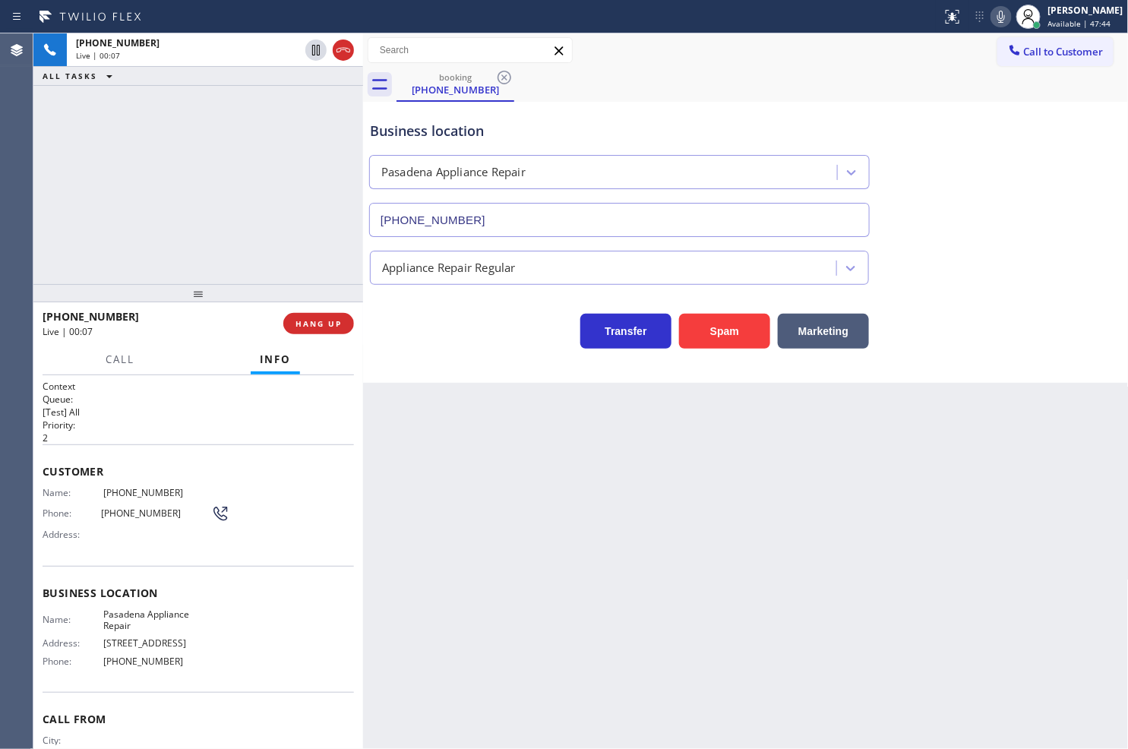
click at [162, 229] on div "+16264816029 Live | 00:07 ALL TASKS ALL TASKS ACTIVE TASKS TASKS IN WRAP UP" at bounding box center [198, 158] width 330 height 251
click at [453, 343] on div "Transfer Spam Marketing" at bounding box center [619, 327] width 505 height 43
drag, startPoint x: 49, startPoint y: 207, endPoint x: 72, endPoint y: 200, distance: 24.3
click at [62, 201] on div "+16264816029 Live | 00:08 ALL TASKS ALL TASKS ACTIVE TASKS TASKS IN WRAP UP" at bounding box center [198, 158] width 330 height 251
click at [461, 365] on div "Business location Pasadena Appliance Repair (626) 376-4990 Appliance Repair Reg…" at bounding box center [746, 242] width 766 height 281
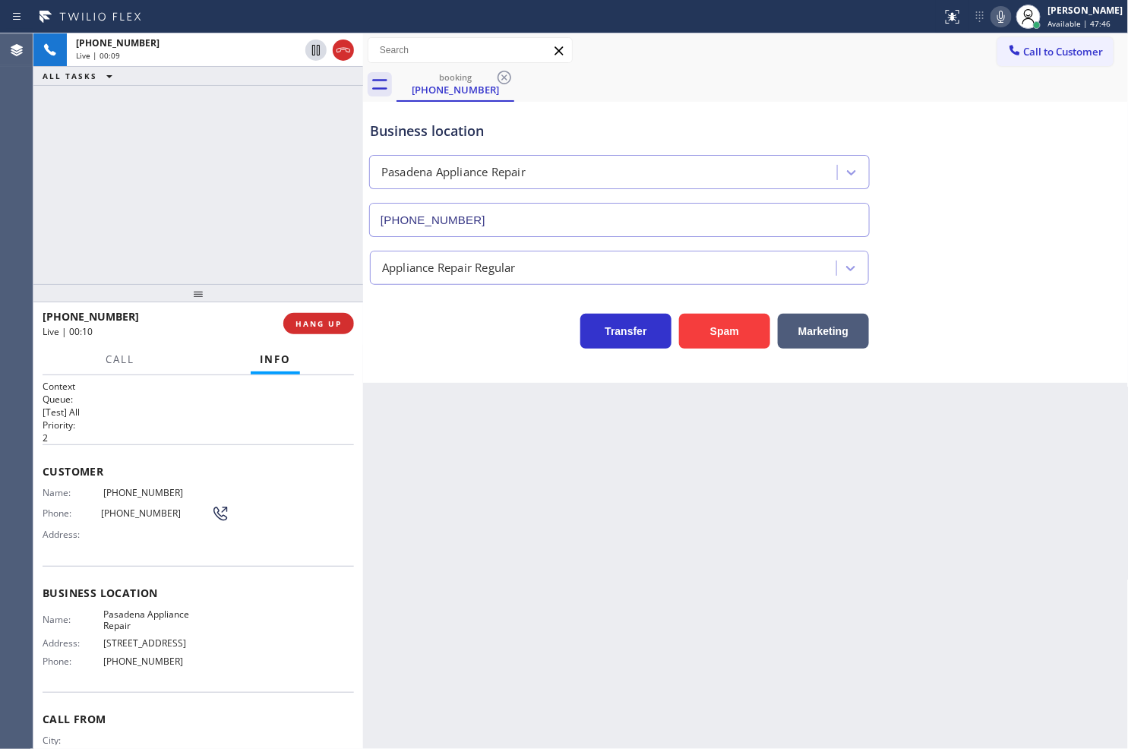
click at [271, 260] on div "+16264816029 Live | 00:09 ALL TASKS ALL TASKS ACTIVE TASKS TASKS IN WRAP UP" at bounding box center [198, 158] width 330 height 251
click at [425, 324] on div "Transfer Spam Marketing" at bounding box center [619, 327] width 505 height 43
click at [291, 264] on div "+16264816029 Live | 00:11 ALL TASKS ALL TASKS ACTIVE TASKS TASKS IN WRAP UP" at bounding box center [198, 158] width 330 height 251
click at [429, 335] on div "Transfer Spam Marketing" at bounding box center [619, 327] width 505 height 43
drag, startPoint x: 224, startPoint y: 248, endPoint x: 232, endPoint y: 256, distance: 11.3
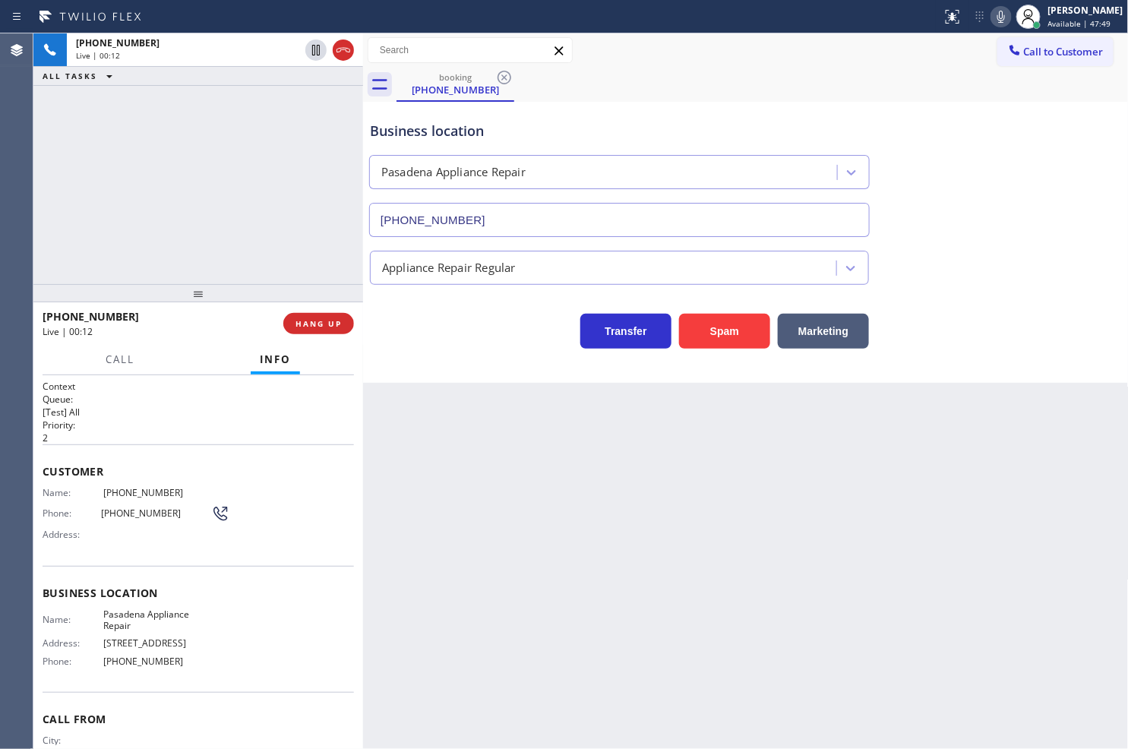
click at [226, 251] on div "+16264816029 Live | 00:12 ALL TASKS ALL TASKS ACTIVE TASKS TASKS IN WRAP UP" at bounding box center [198, 158] width 330 height 251
click at [305, 323] on span "HANG UP" at bounding box center [318, 323] width 46 height 11
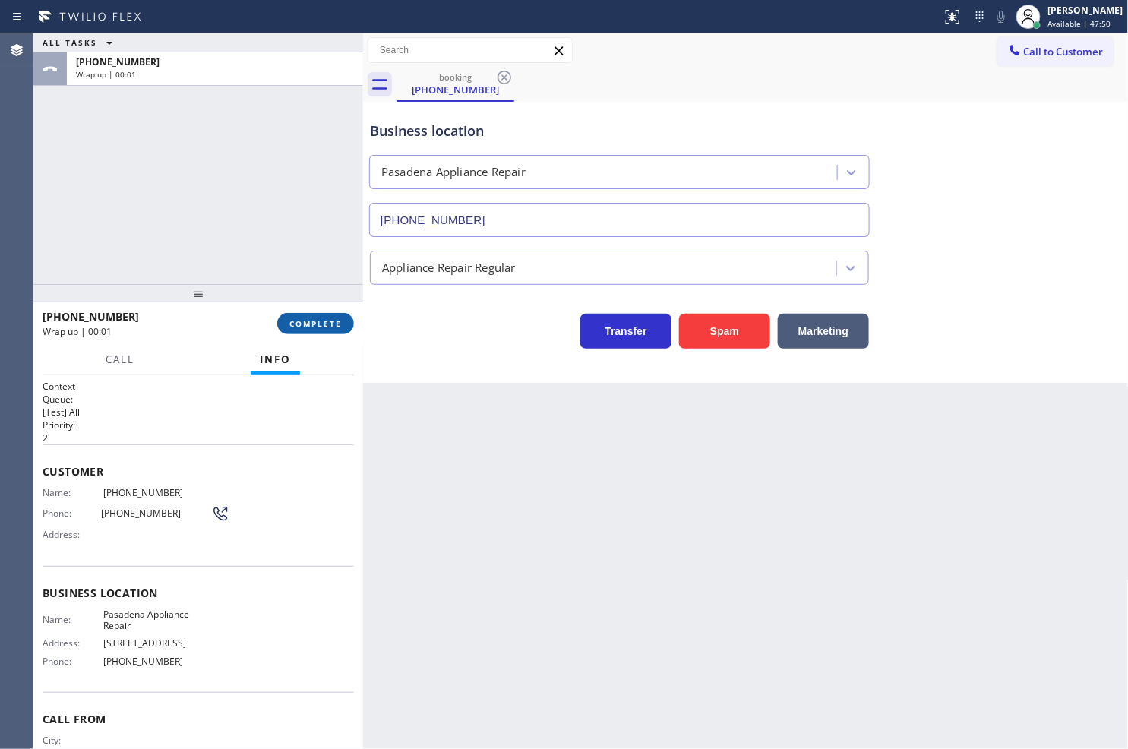
click at [305, 323] on span "COMPLETE" at bounding box center [315, 323] width 52 height 11
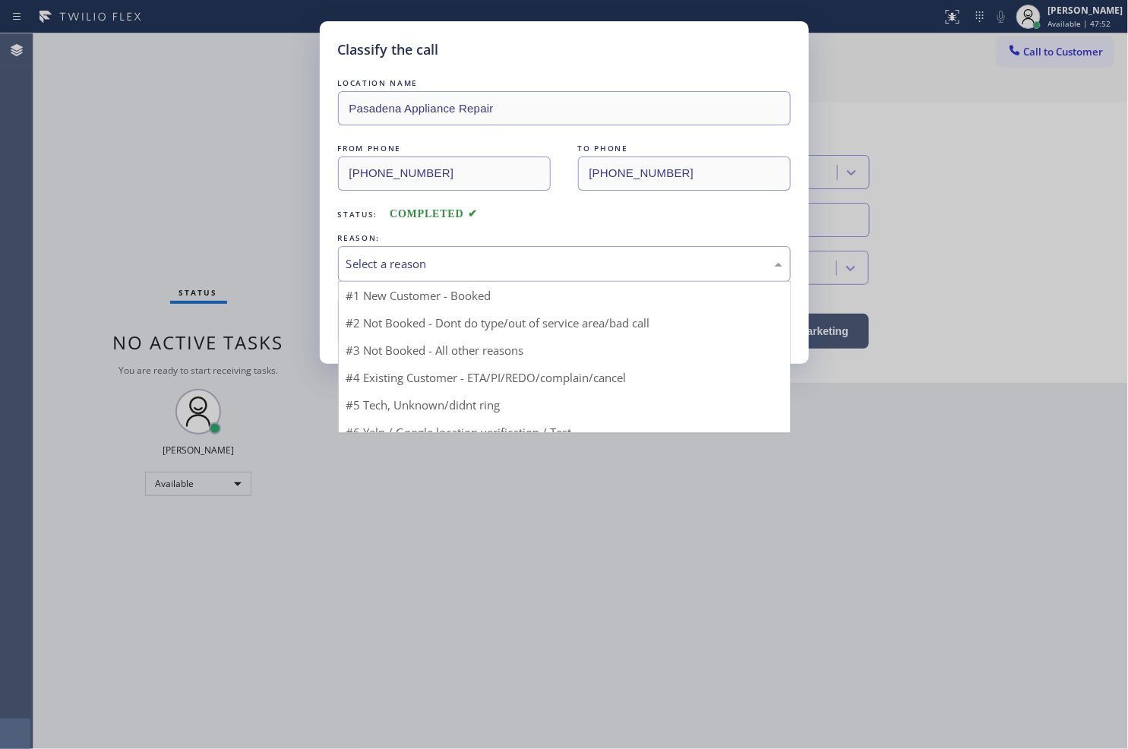
click at [411, 269] on div "Select a reason" at bounding box center [564, 263] width 436 height 17
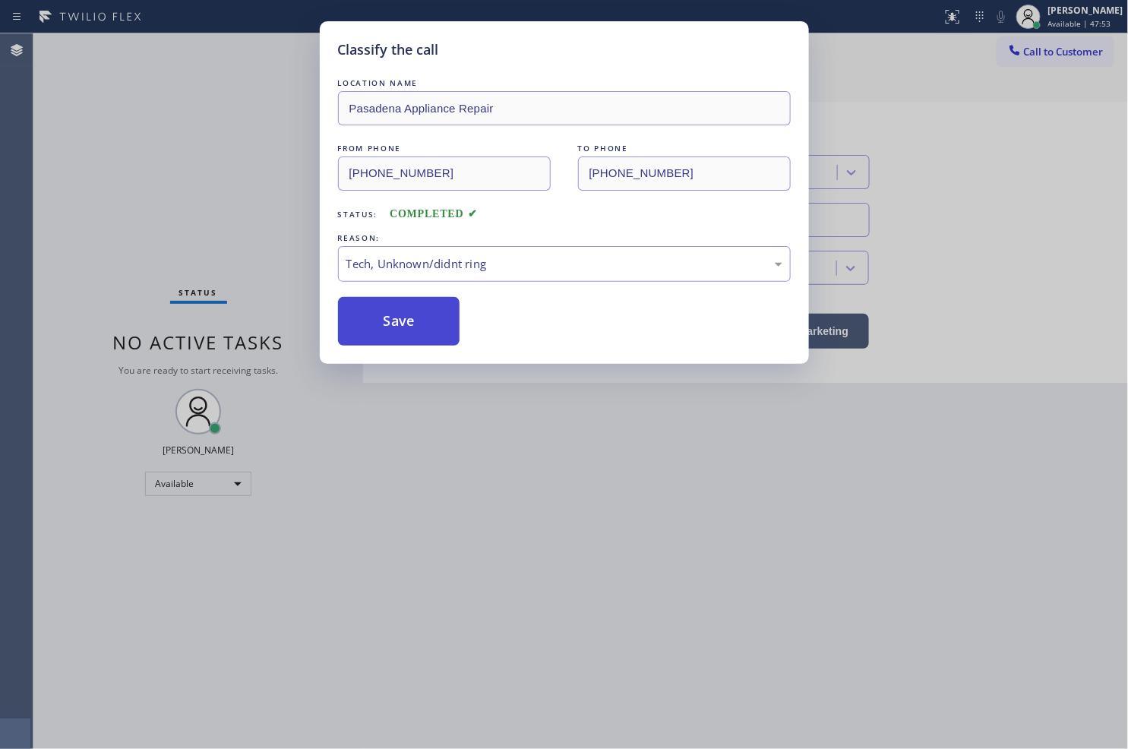
click at [406, 331] on button "Save" at bounding box center [399, 321] width 122 height 49
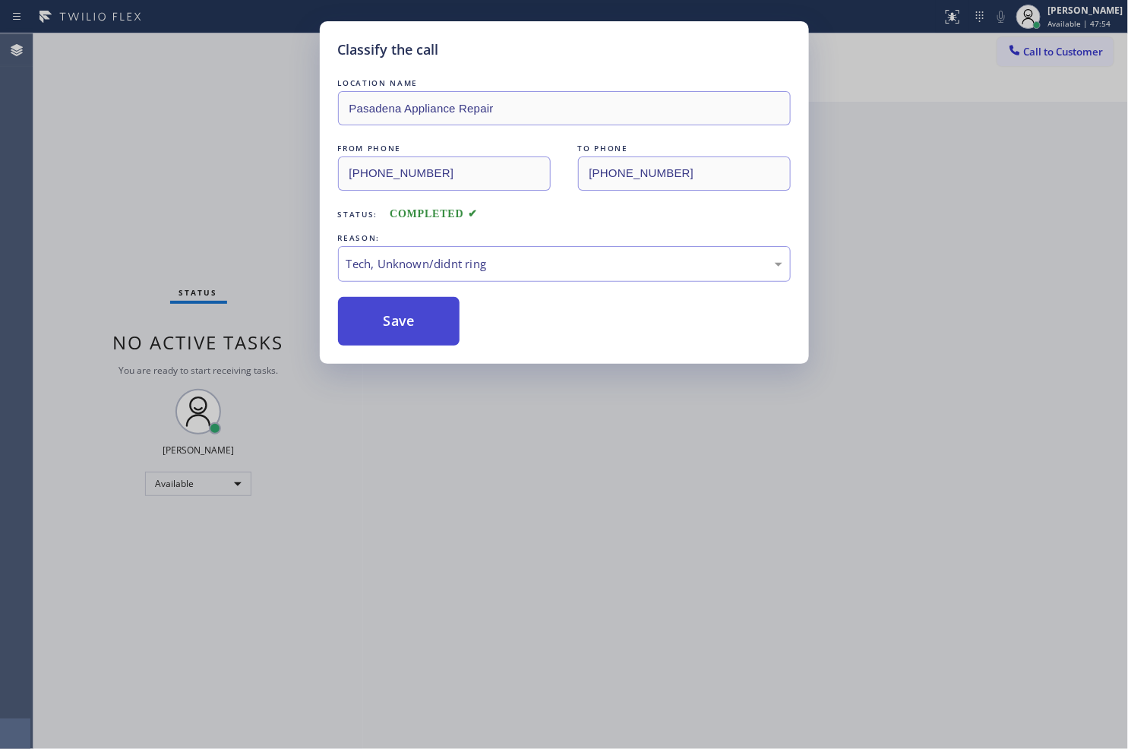
click at [406, 331] on button "Save" at bounding box center [399, 321] width 122 height 49
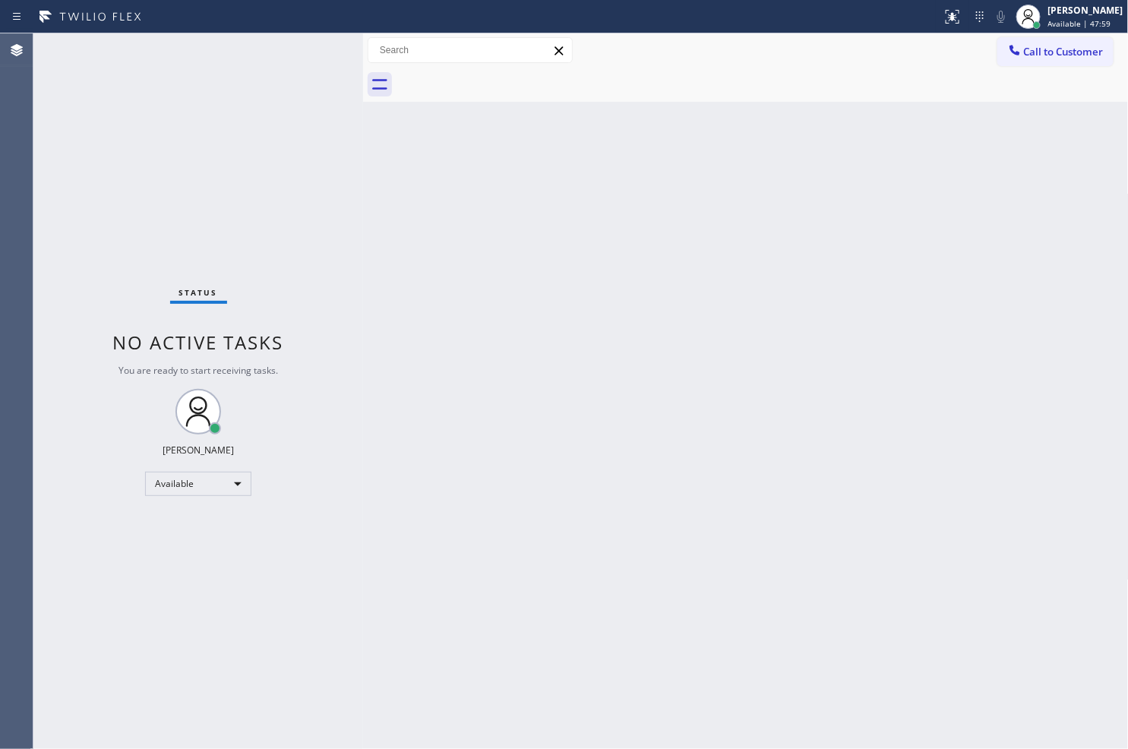
click at [150, 182] on div "Status No active tasks You are ready to start receiving tasks. [PERSON_NAME]" at bounding box center [198, 390] width 330 height 715
click at [300, 49] on div "Status No active tasks You are ready to start receiving tasks. [PERSON_NAME]" at bounding box center [198, 390] width 330 height 715
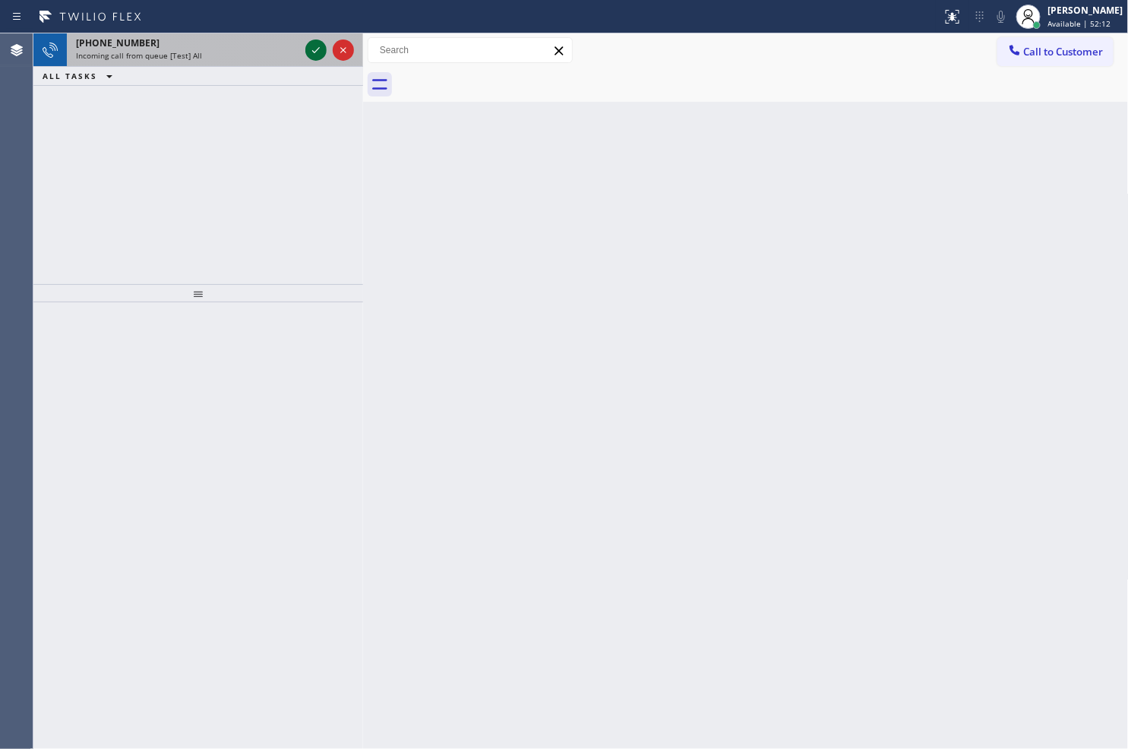
click at [312, 46] on icon at bounding box center [316, 50] width 18 height 18
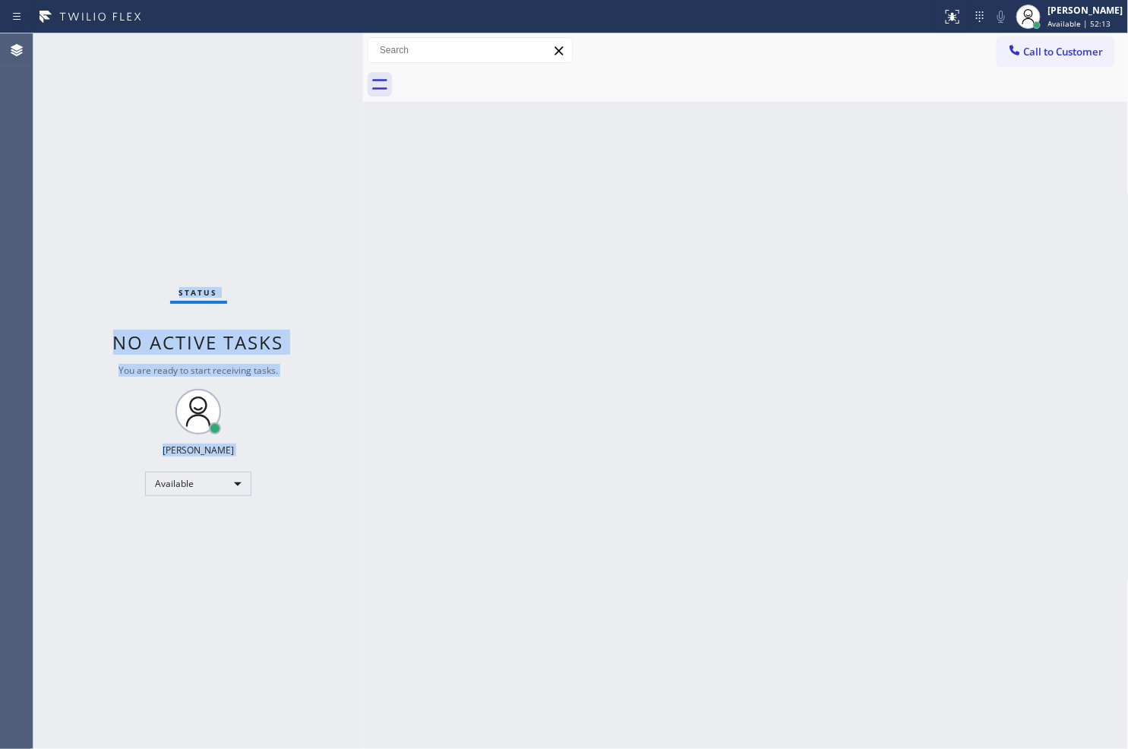
click at [312, 46] on div "Status No active tasks You are ready to start receiving tasks. [PERSON_NAME]" at bounding box center [198, 390] width 330 height 715
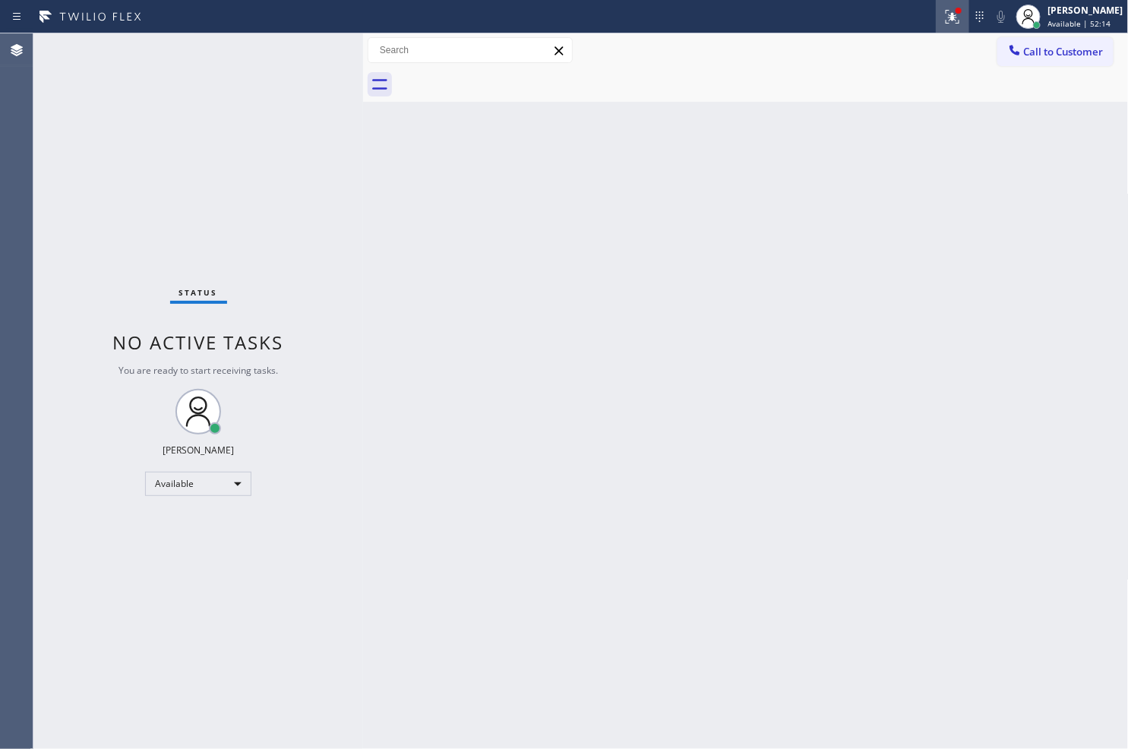
click at [943, 11] on icon at bounding box center [952, 17] width 18 height 18
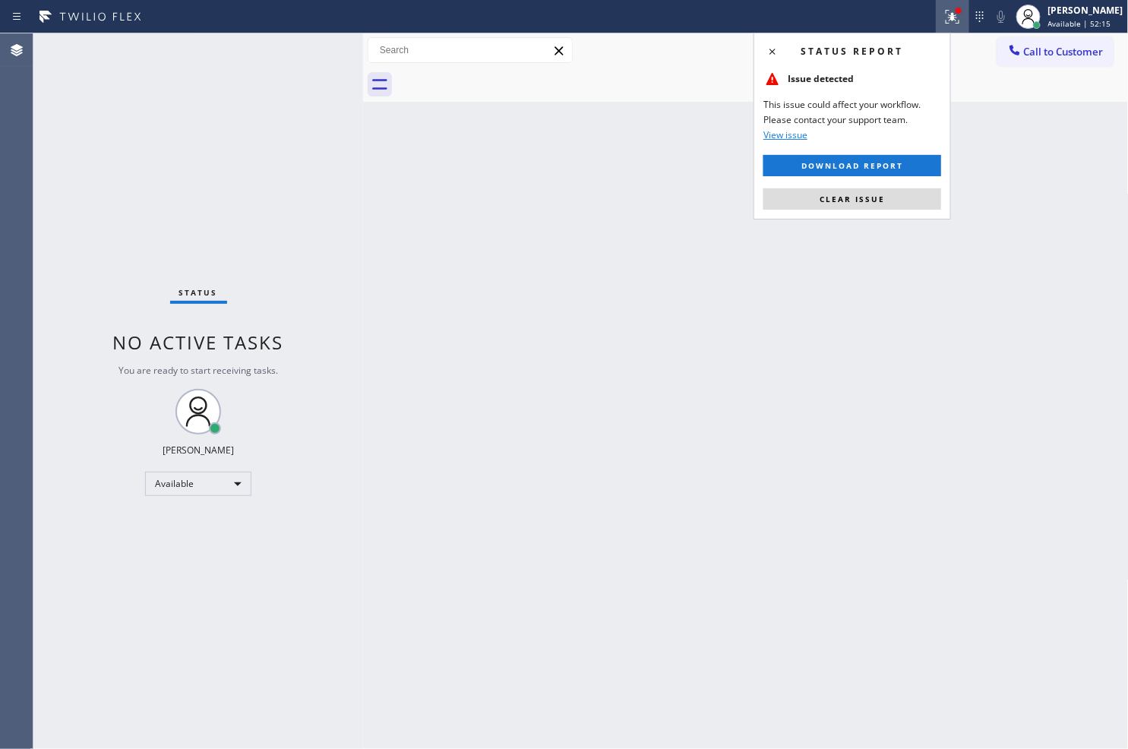
click at [889, 184] on div "Status report Issue detected This issue could affect your workflow. Please cont…" at bounding box center [851, 126] width 197 height 187
click at [884, 197] on button "Clear issue" at bounding box center [852, 198] width 178 height 21
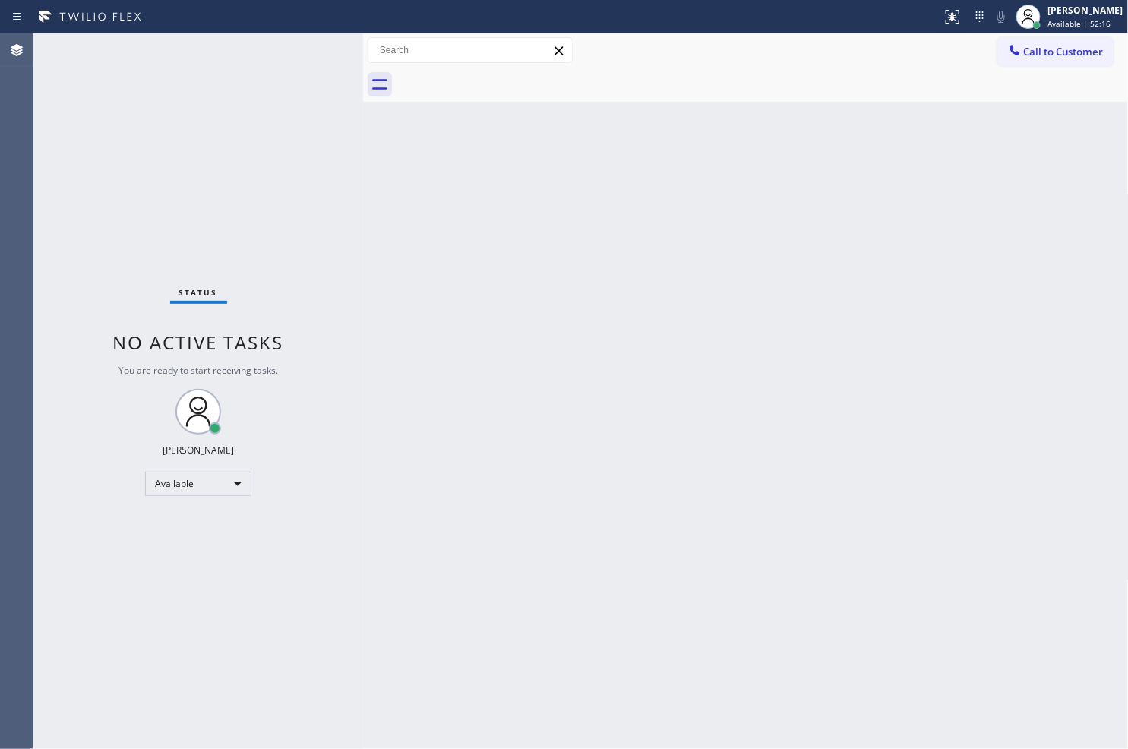
click at [367, 253] on div "Back to Dashboard Change Sender ID Customers Technicians Select a contact Outbo…" at bounding box center [746, 390] width 766 height 715
click at [308, 58] on div "Status No active tasks You are ready to start receiving tasks. [PERSON_NAME]" at bounding box center [198, 390] width 330 height 715
click at [309, 46] on div "Status No active tasks You are ready to start receiving tasks. [PERSON_NAME]" at bounding box center [198, 390] width 330 height 715
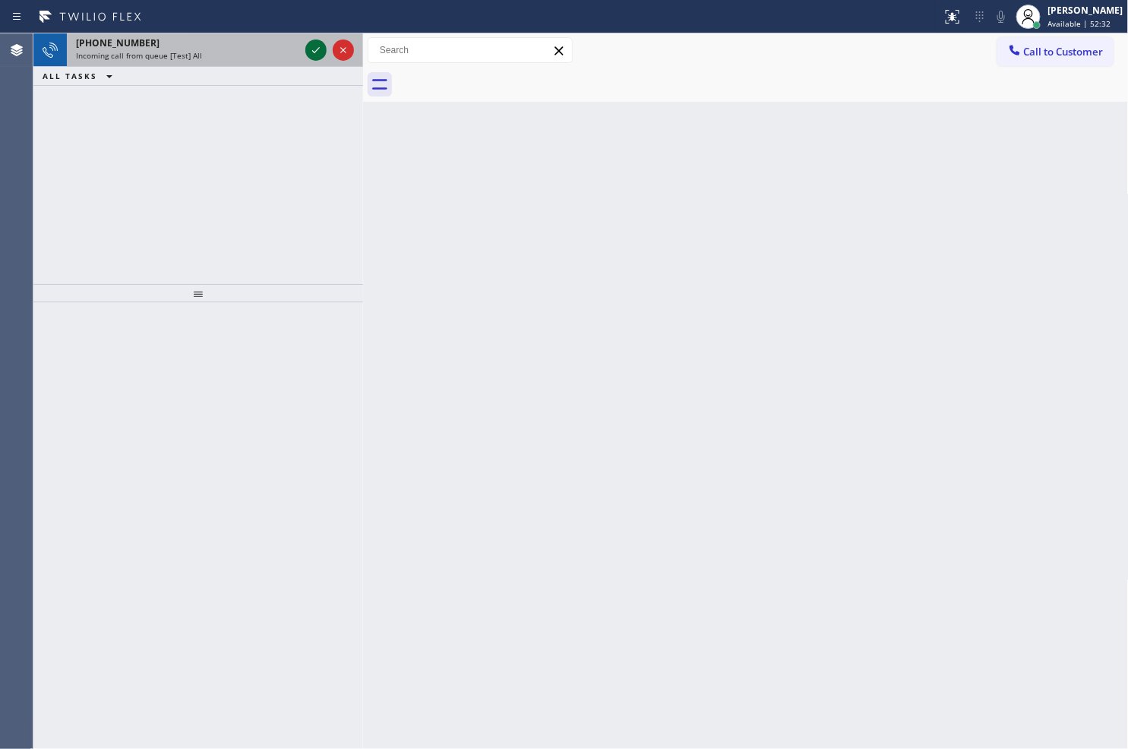
click at [309, 46] on icon at bounding box center [316, 50] width 18 height 18
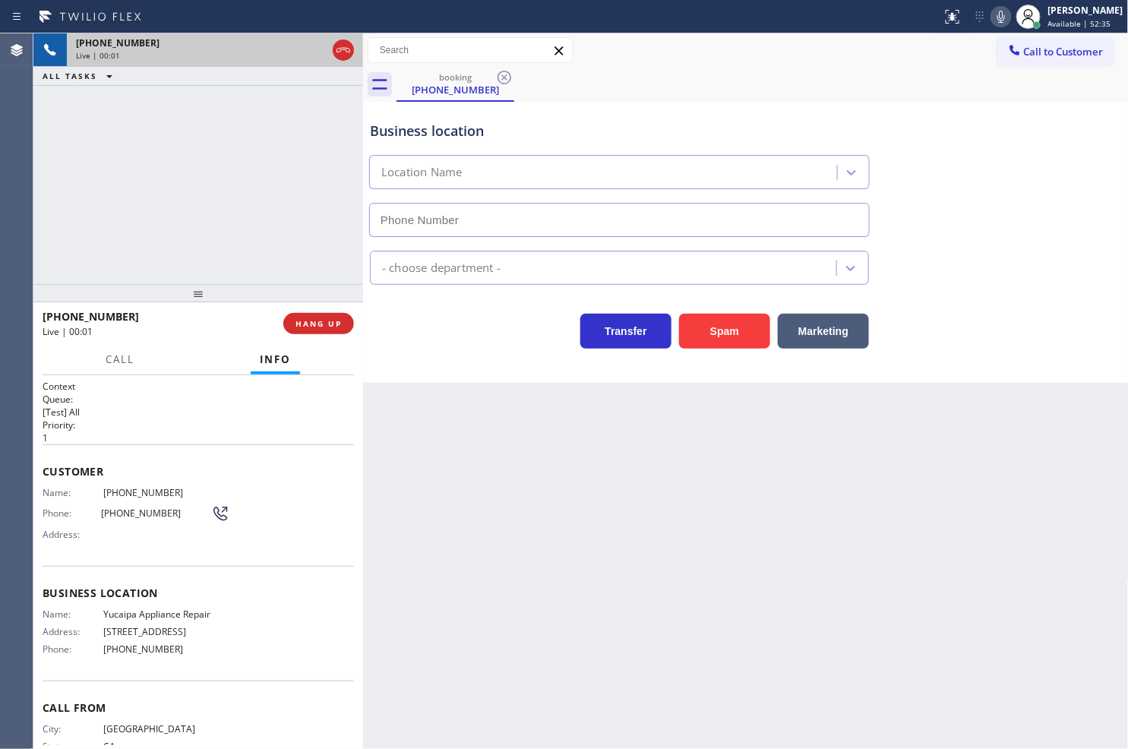
type input "[PHONE_NUMBER]"
click at [466, 368] on div "Business location Yucaipa Appliance Repair (909) 219-9052 Appliance Repair Regu…" at bounding box center [746, 242] width 766 height 281
click at [242, 278] on div "+13236808553 Live | 00:09 ALL TASKS ALL TASKS ACTIVE TASKS TASKS IN WRAP UP" at bounding box center [198, 158] width 330 height 251
click at [185, 245] on div "+13236808553 Live | 00:10 ALL TASKS ALL TASKS ACTIVE TASKS TASKS IN WRAP UP" at bounding box center [198, 158] width 330 height 251
click at [378, 340] on div "Transfer Spam Marketing" at bounding box center [619, 327] width 505 height 43
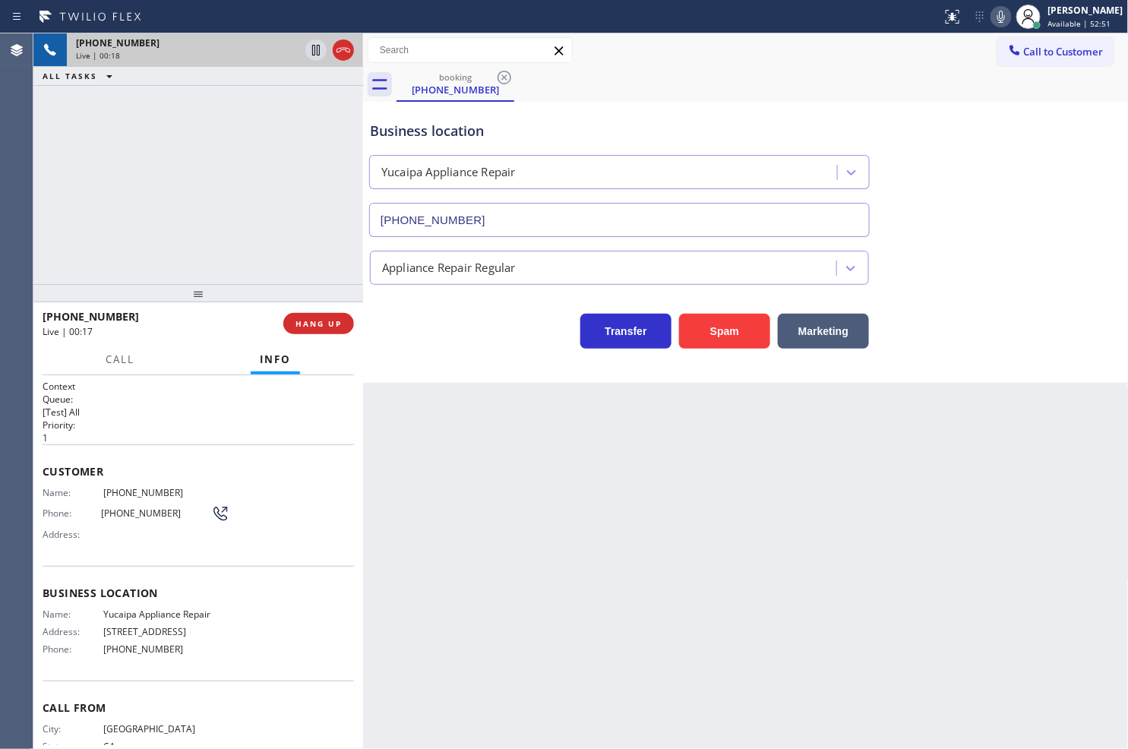
click at [168, 154] on div "+13236808553 Live | 00:18 ALL TASKS ALL TASKS ACTIVE TASKS TASKS IN WRAP UP" at bounding box center [198, 158] width 330 height 251
drag, startPoint x: 449, startPoint y: 360, endPoint x: 409, endPoint y: 358, distance: 40.3
click at [450, 360] on div "Business location Yucaipa Appliance Repair (909) 219-9052 Appliance Repair Regu…" at bounding box center [746, 242] width 766 height 281
click at [225, 466] on span "Customer" at bounding box center [198, 471] width 311 height 14
click at [396, 346] on div "Transfer Spam Marketing" at bounding box center [619, 327] width 505 height 43
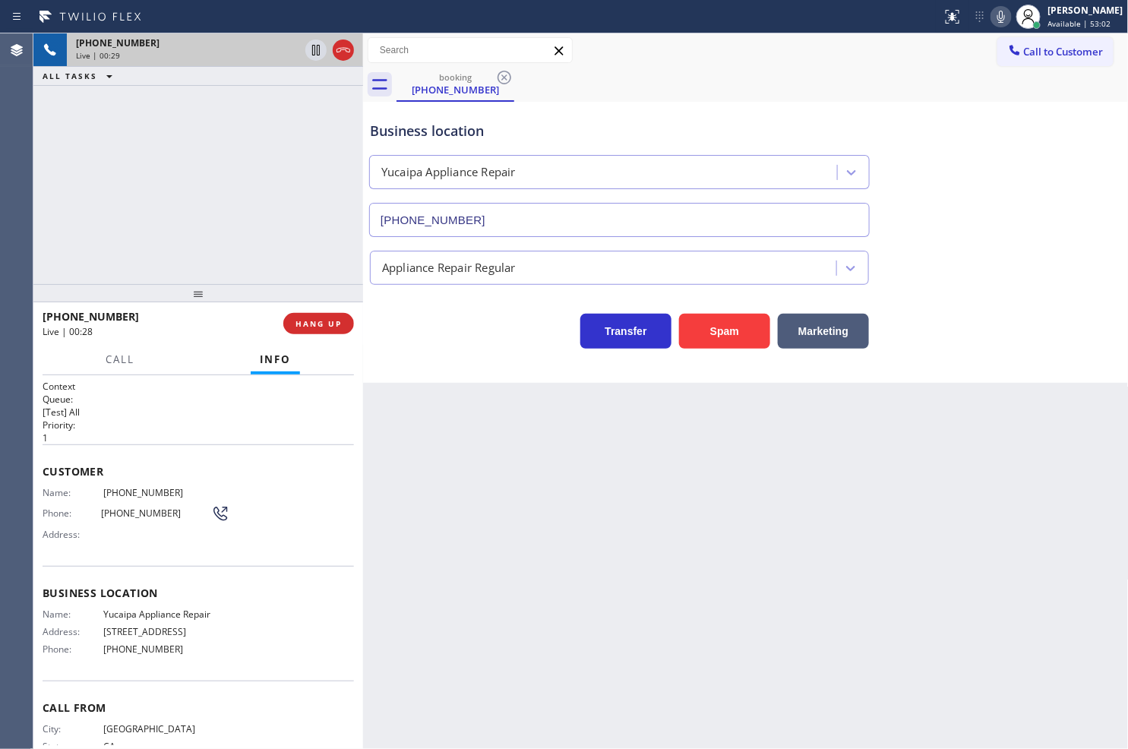
scroll to position [49, 0]
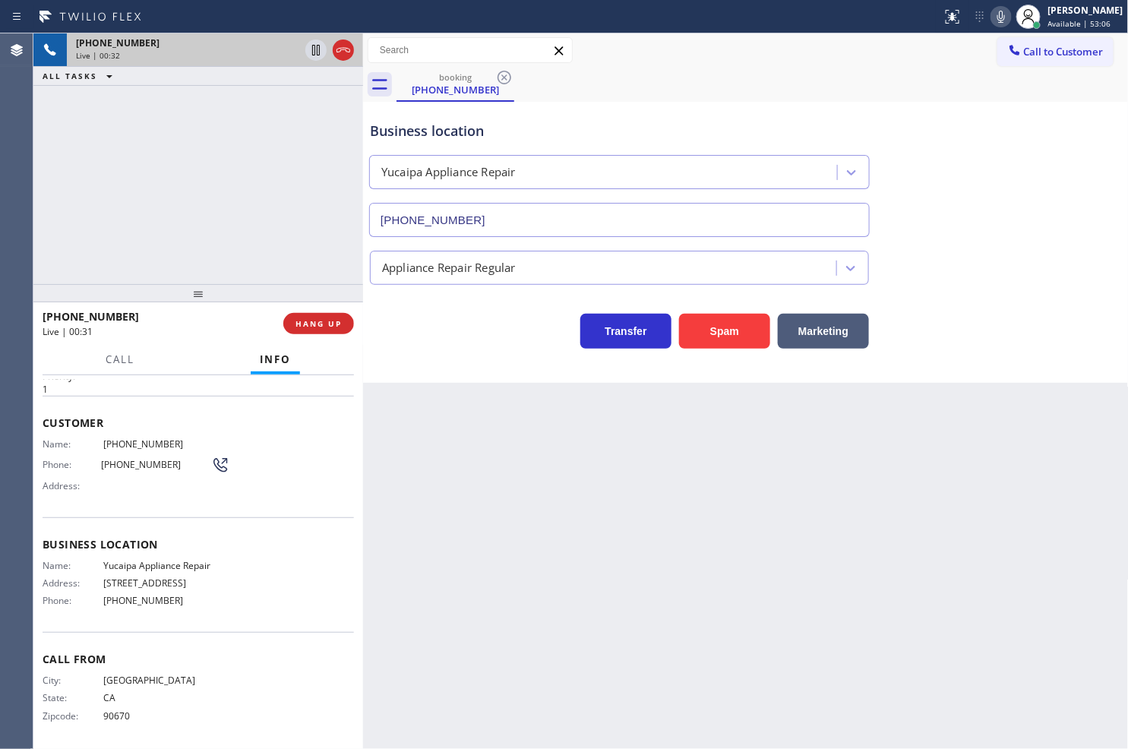
click at [298, 496] on div "Name: (323) 680-8553 Phone: (323) 680-8553 Address:" at bounding box center [198, 468] width 311 height 60
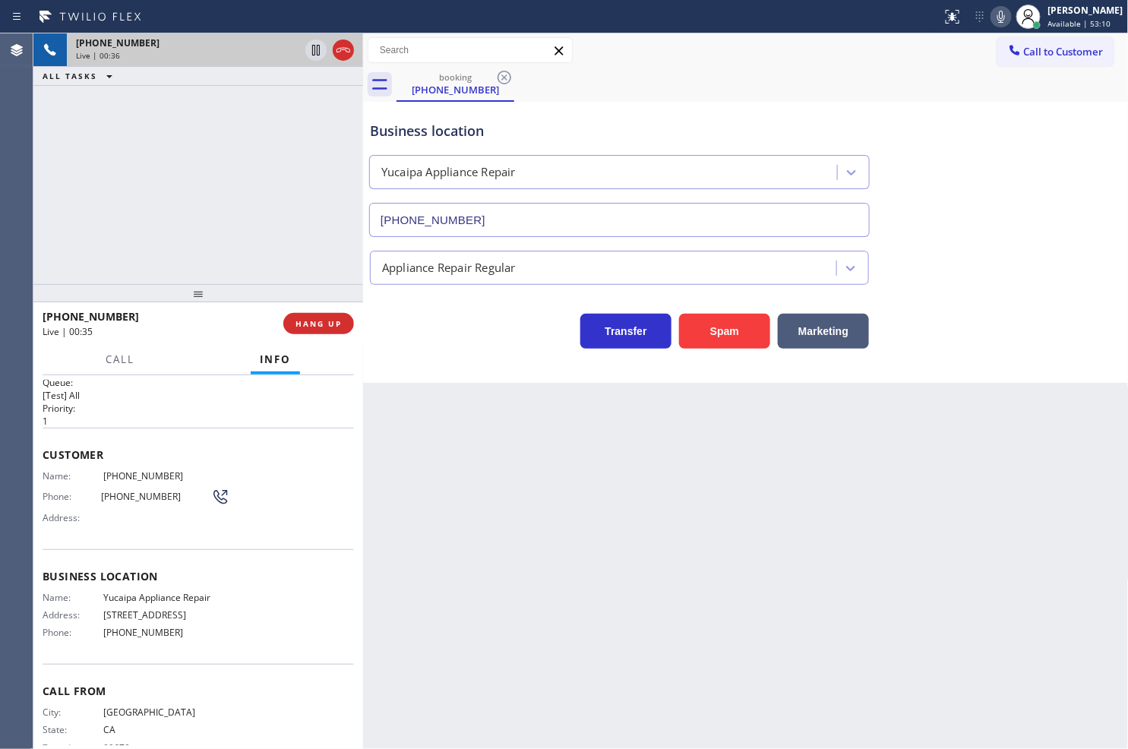
scroll to position [0, 0]
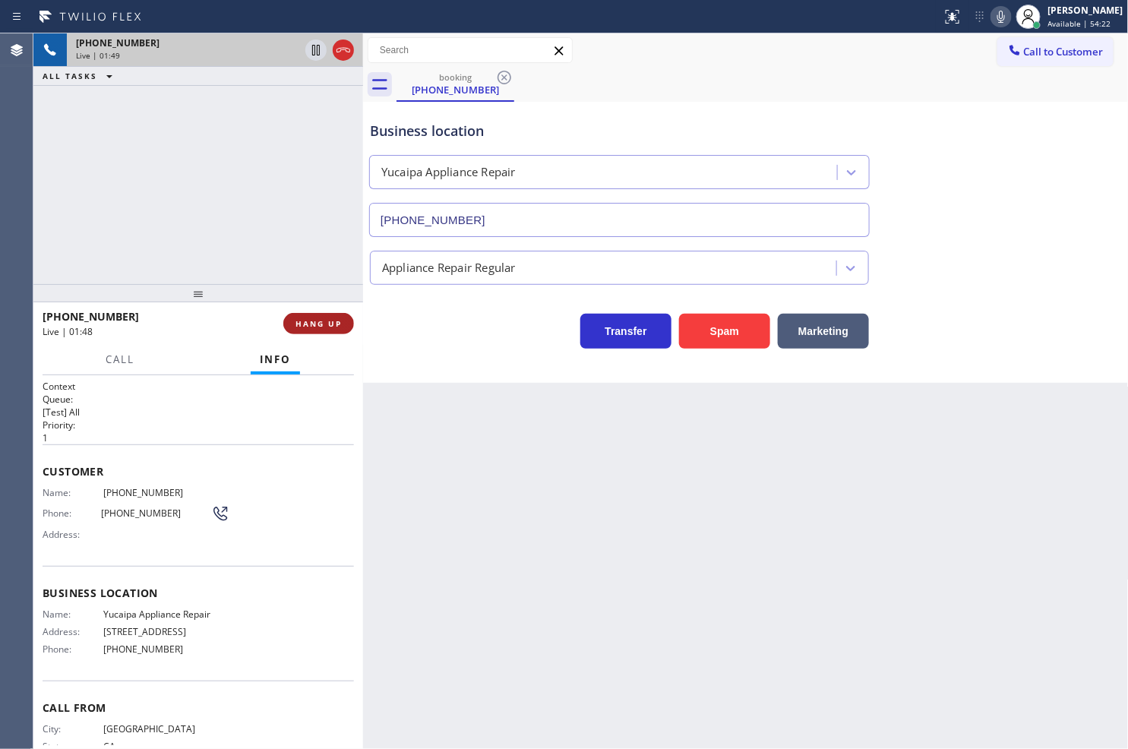
click at [308, 320] on span "HANG UP" at bounding box center [318, 323] width 46 height 11
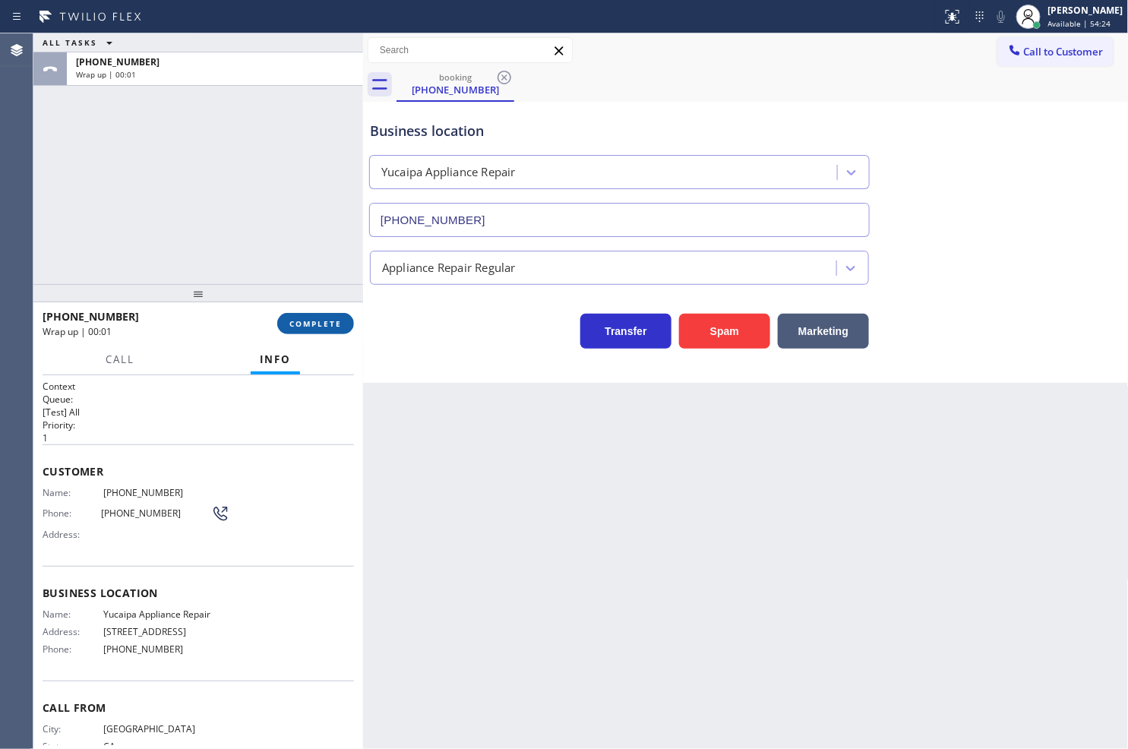
click at [308, 320] on span "COMPLETE" at bounding box center [315, 323] width 52 height 11
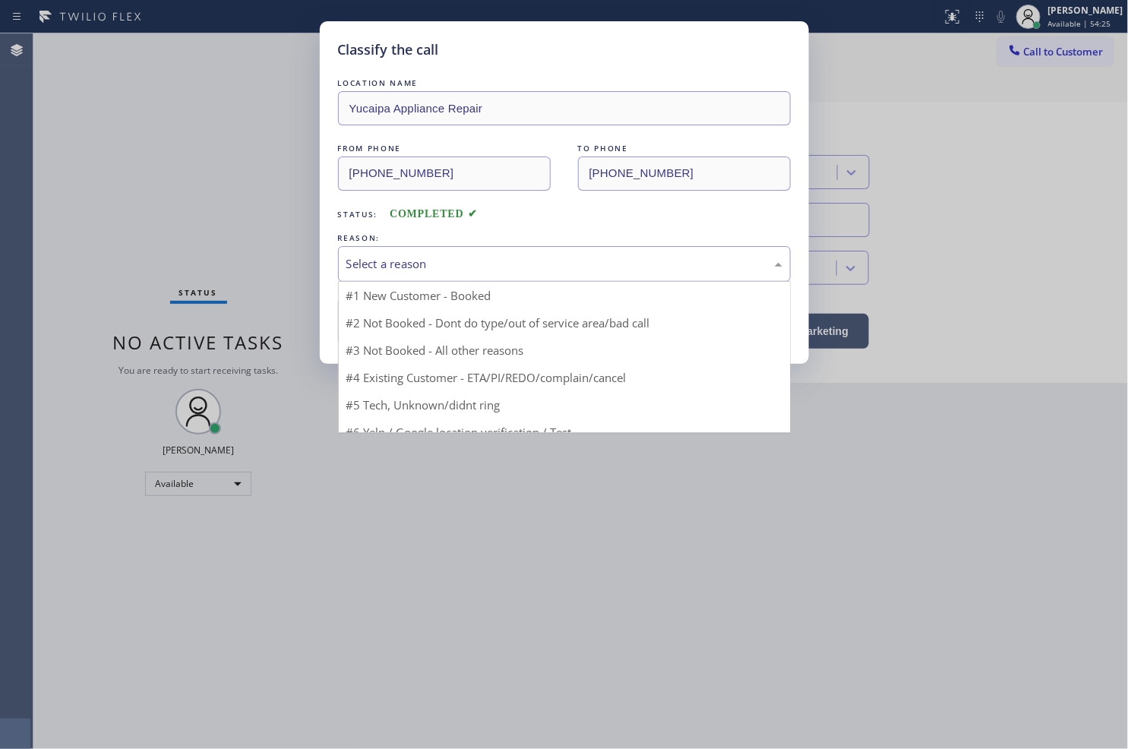
click at [456, 267] on div "Select a reason" at bounding box center [564, 263] width 436 height 17
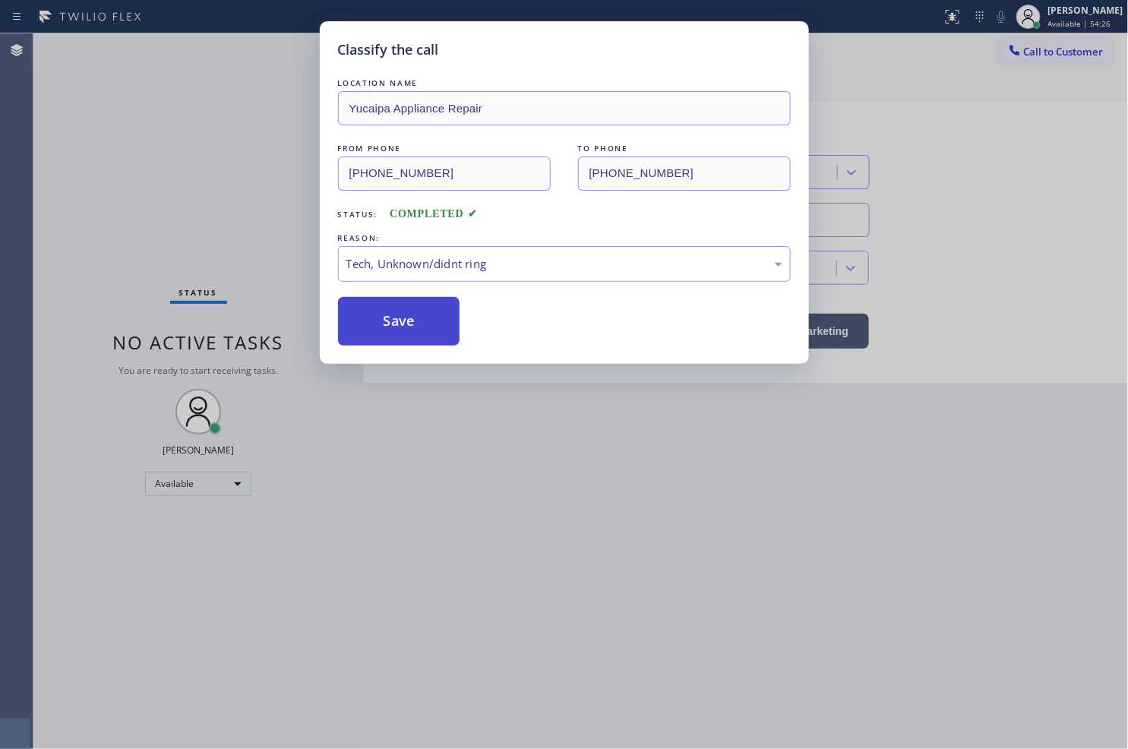
click at [418, 335] on button "Save" at bounding box center [399, 321] width 122 height 49
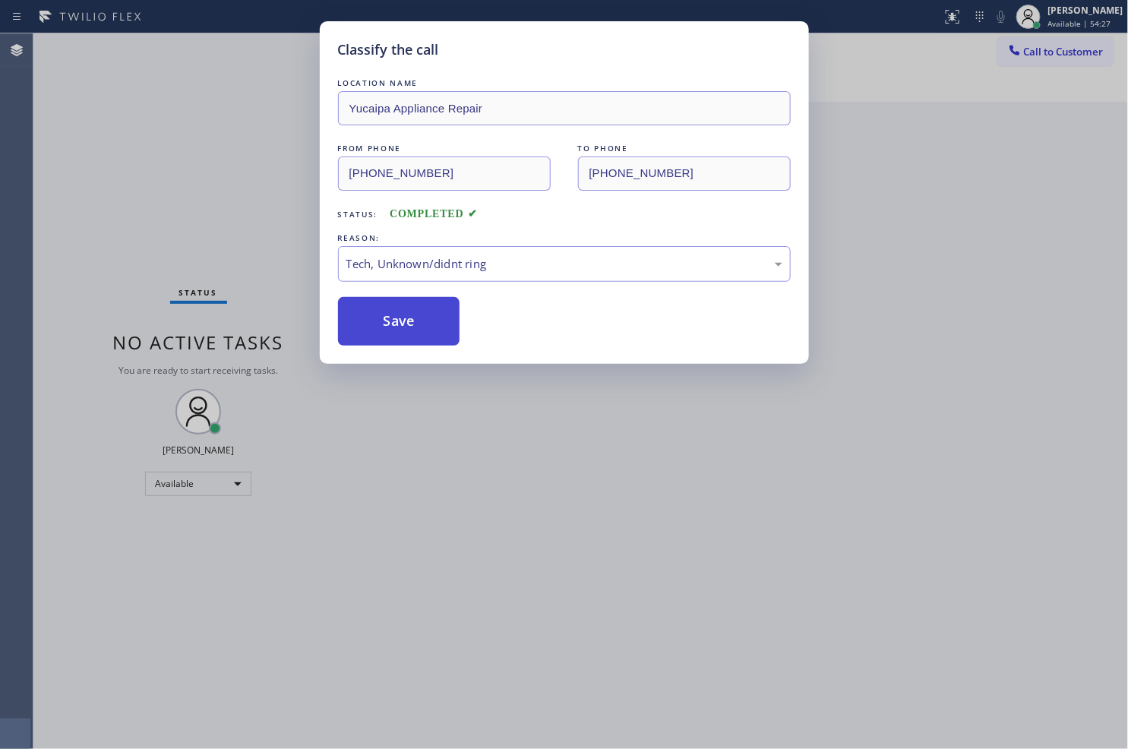
click at [418, 335] on button "Save" at bounding box center [399, 321] width 122 height 49
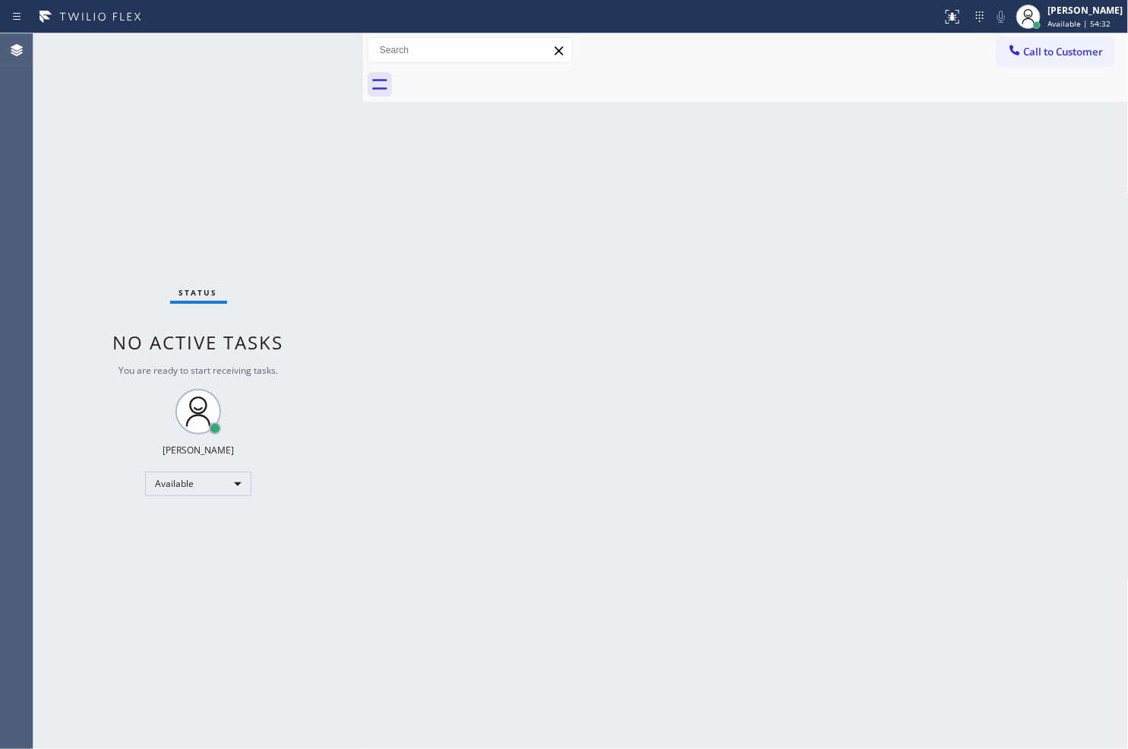
click at [980, 276] on div "Back to Dashboard Change Sender ID Customers Technicians Select a contact Outbo…" at bounding box center [746, 390] width 766 height 715
click at [248, 188] on div "Status No active tasks You are ready to start receiving tasks. [PERSON_NAME]" at bounding box center [198, 390] width 330 height 715
click at [298, 49] on div "Status No active tasks You are ready to start receiving tasks. [PERSON_NAME]" at bounding box center [198, 390] width 330 height 715
click at [319, 51] on div "Status No active tasks You are ready to start receiving tasks. [PERSON_NAME]" at bounding box center [198, 390] width 330 height 715
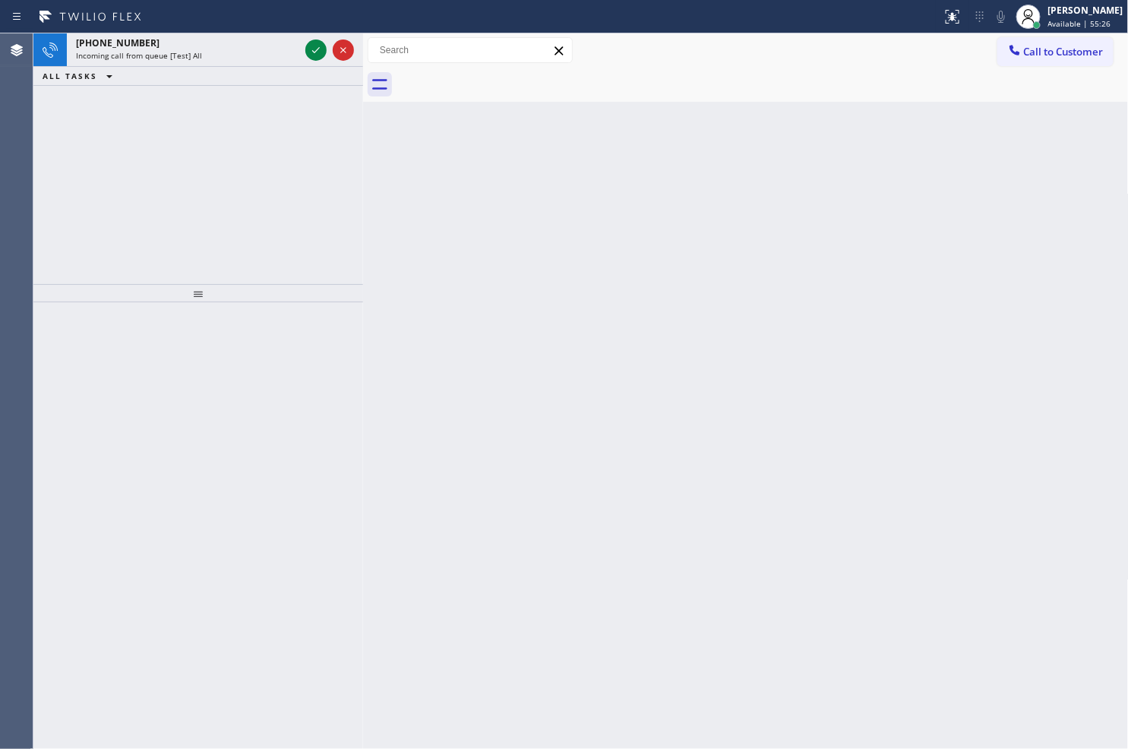
click at [319, 51] on icon at bounding box center [316, 50] width 18 height 18
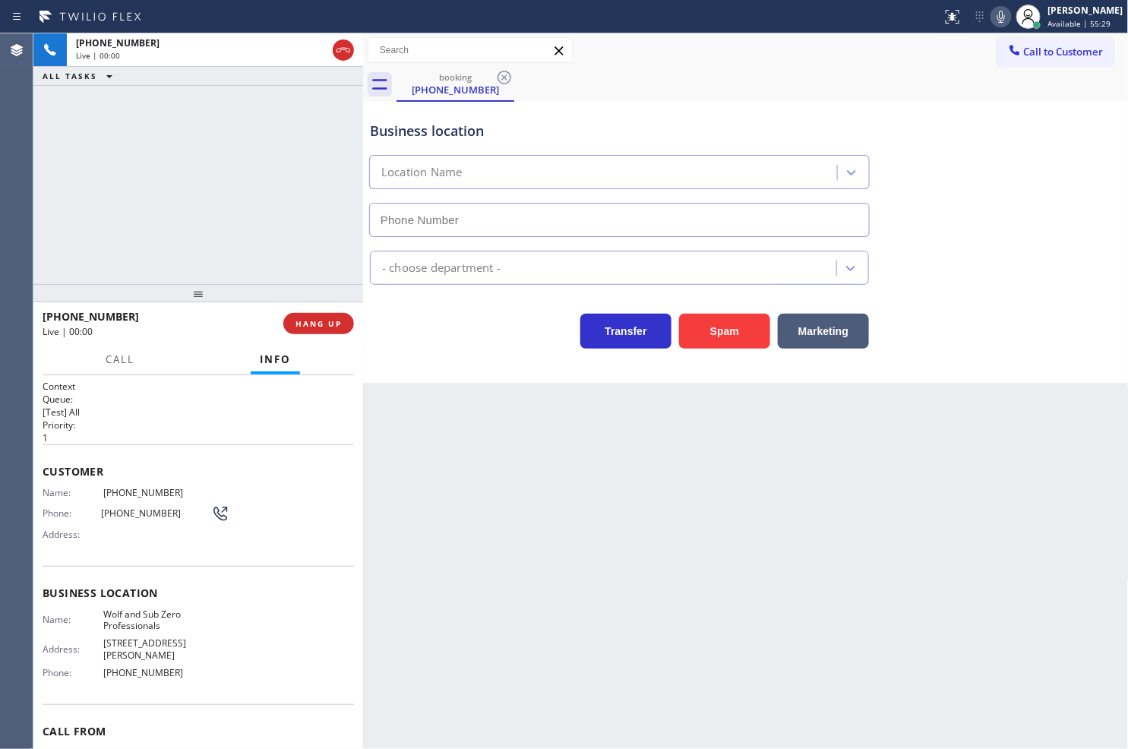
type input "[PHONE_NUMBER]"
click at [459, 314] on div "Transfer Spam Marketing" at bounding box center [619, 327] width 505 height 43
click at [278, 270] on div "+18184395229 Live | 00:05 ALL TASKS ALL TASKS ACTIVE TASKS TASKS IN WRAP UP" at bounding box center [198, 158] width 330 height 251
click at [301, 263] on div "+18184395229 Live | 00:06 ALL TASKS ALL TASKS ACTIVE TASKS TASKS IN WRAP UP" at bounding box center [198, 158] width 330 height 251
click at [437, 324] on div "Transfer Spam Marketing" at bounding box center [619, 327] width 505 height 43
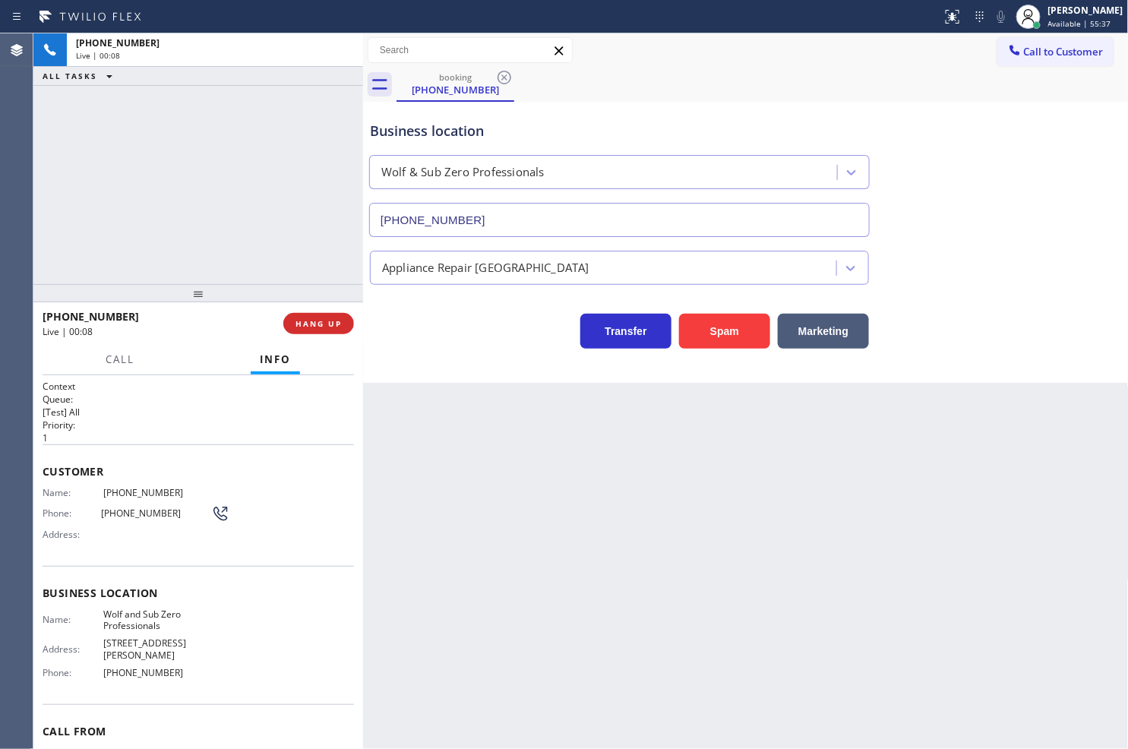
click at [284, 246] on div "+18184395229 Live | 00:08 ALL TASKS ALL TASKS ACTIVE TASKS TASKS IN WRAP UP" at bounding box center [198, 158] width 330 height 251
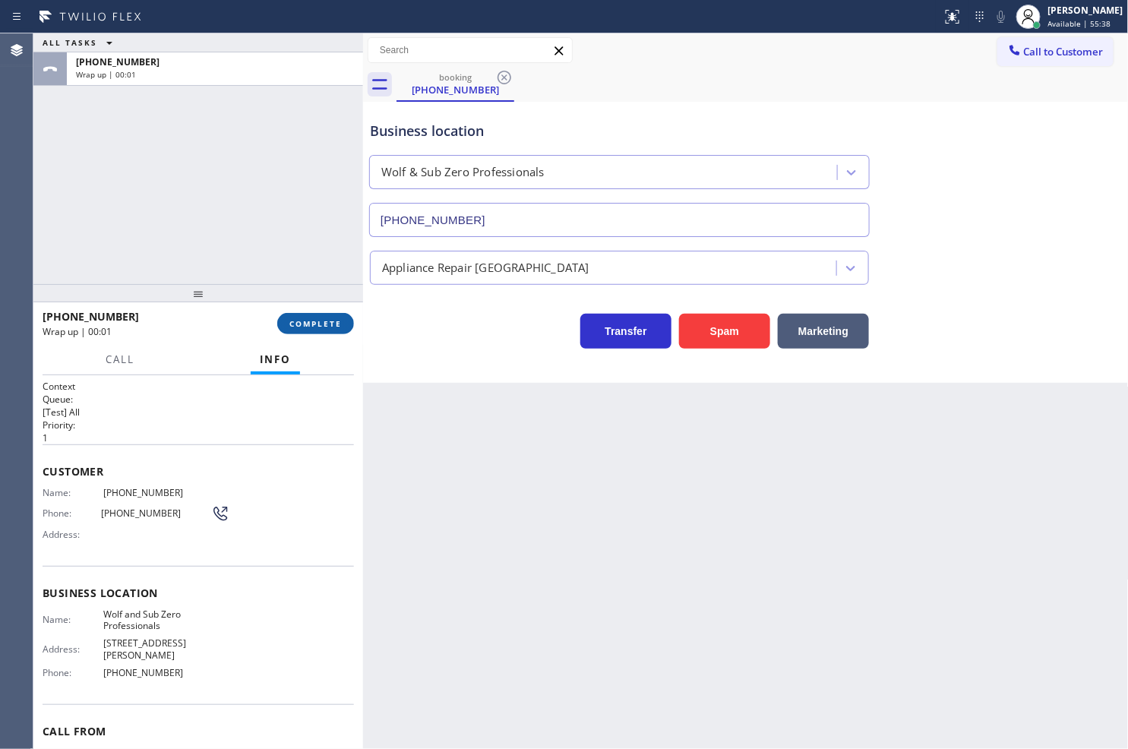
click at [302, 318] on span "COMPLETE" at bounding box center [315, 323] width 52 height 11
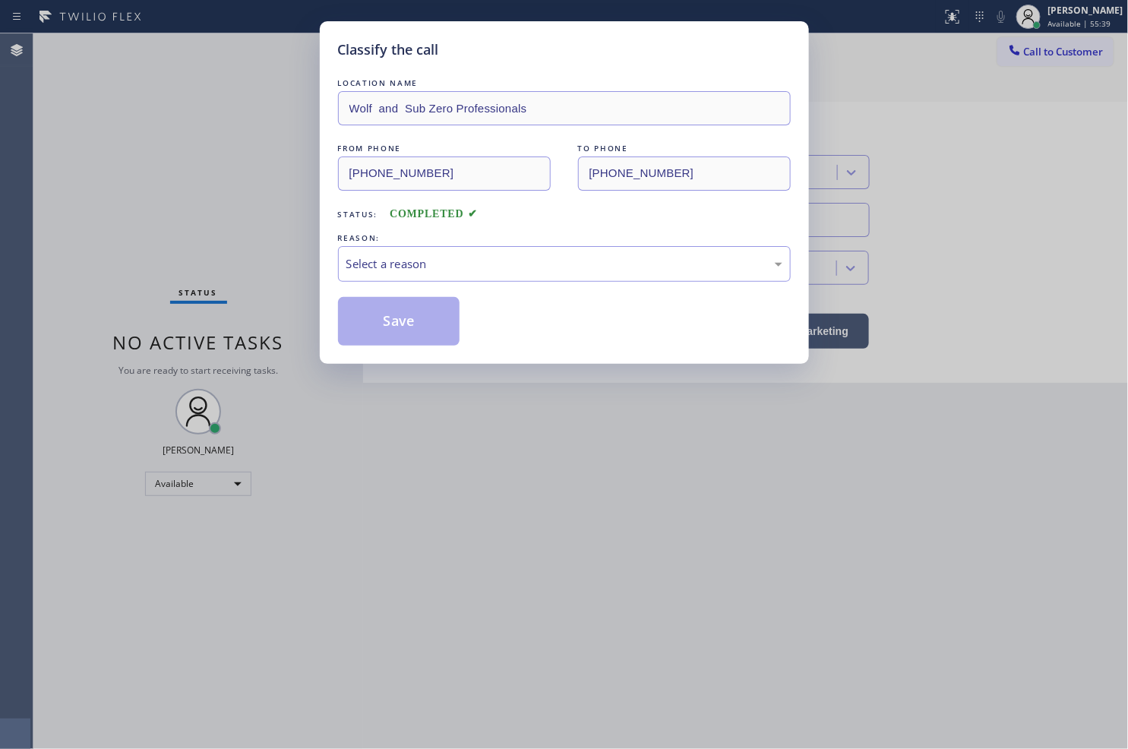
click at [450, 267] on div "Select a reason" at bounding box center [564, 263] width 436 height 17
click at [399, 336] on button "Save" at bounding box center [399, 321] width 122 height 49
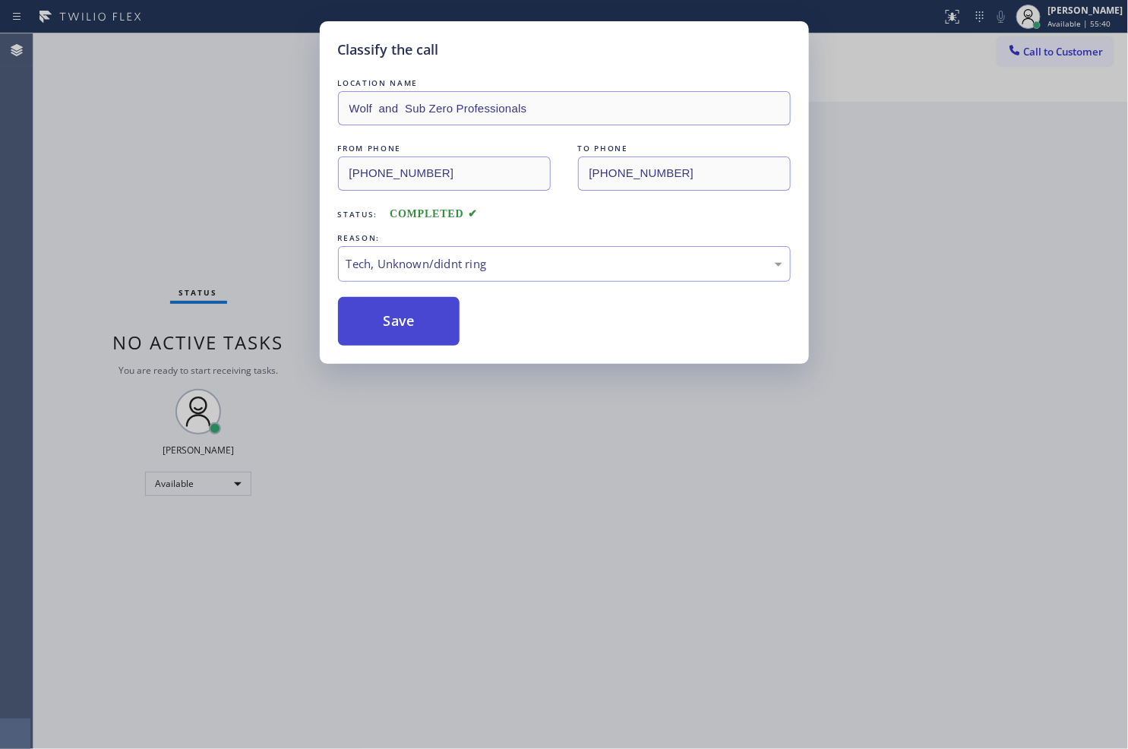
click at [399, 336] on button "Save" at bounding box center [399, 321] width 122 height 49
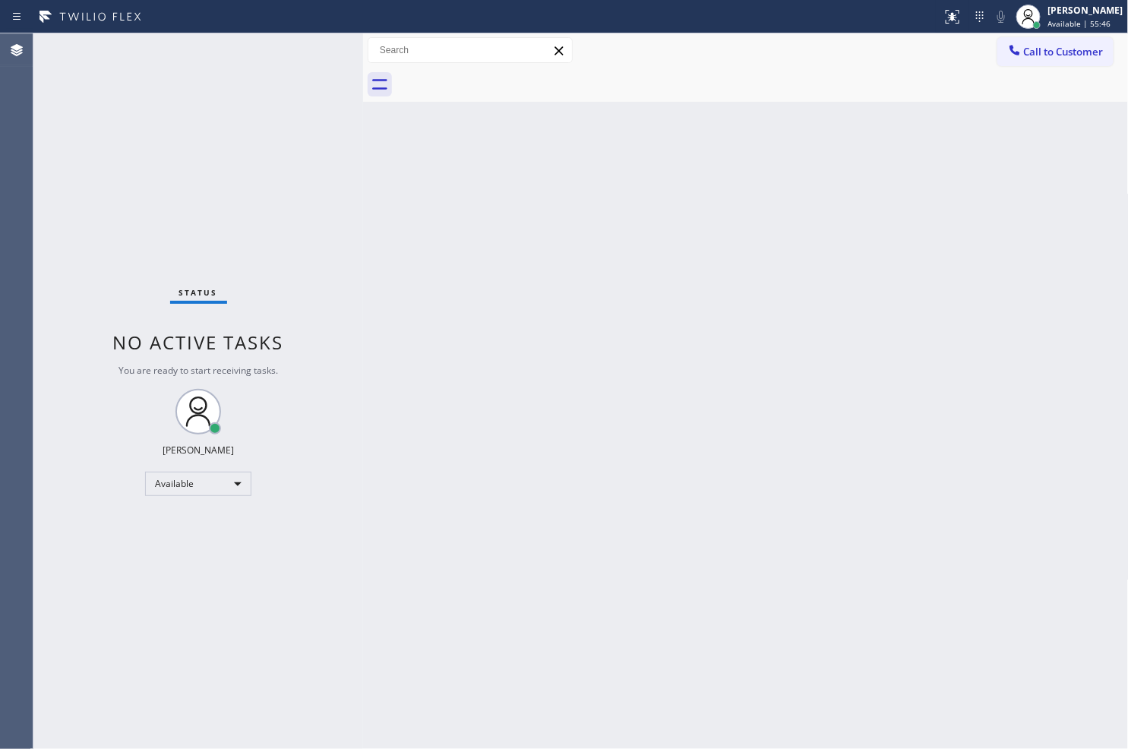
click at [312, 54] on div "Status No active tasks You are ready to start receiving tasks. [PERSON_NAME]" at bounding box center [198, 390] width 330 height 715
click at [100, 261] on div "Status No active tasks You are ready to start receiving tasks. [PERSON_NAME]" at bounding box center [198, 390] width 330 height 715
click at [305, 49] on div "Status No active tasks You are ready to start receiving tasks. [PERSON_NAME]" at bounding box center [198, 390] width 330 height 715
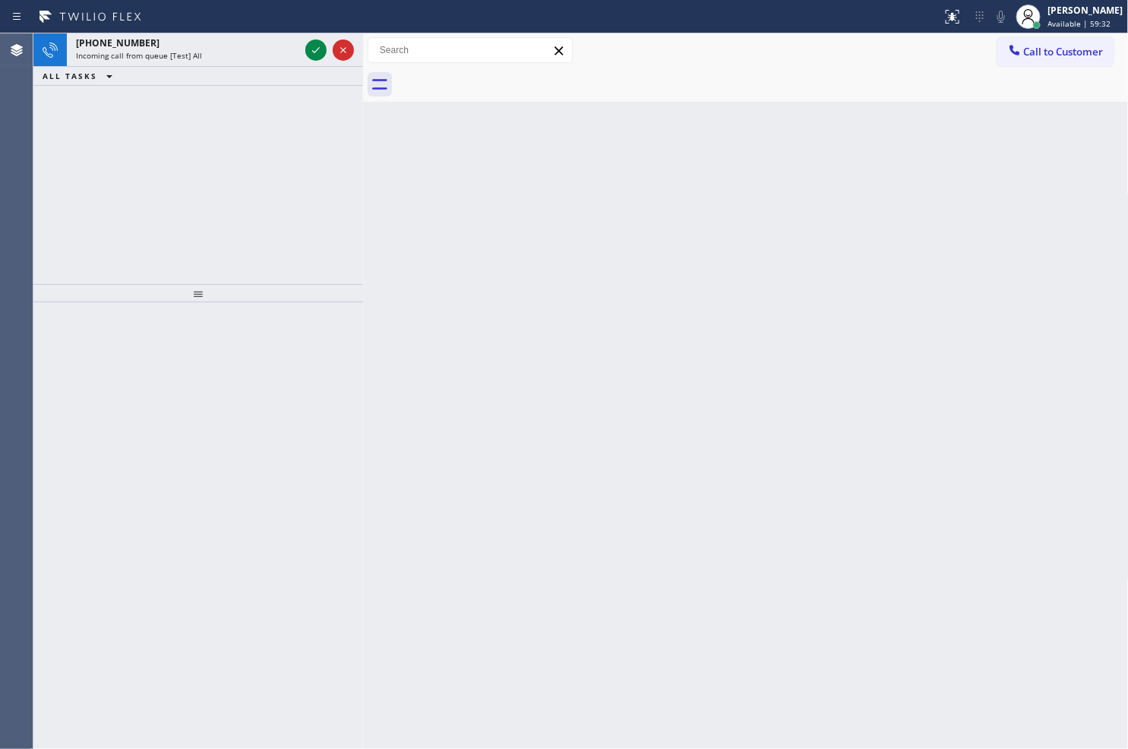
click at [61, 100] on div "+12092352654 Incoming call from queue [Test] All ALL TASKS ALL TASKS ACTIVE TAS…" at bounding box center [198, 158] width 330 height 251
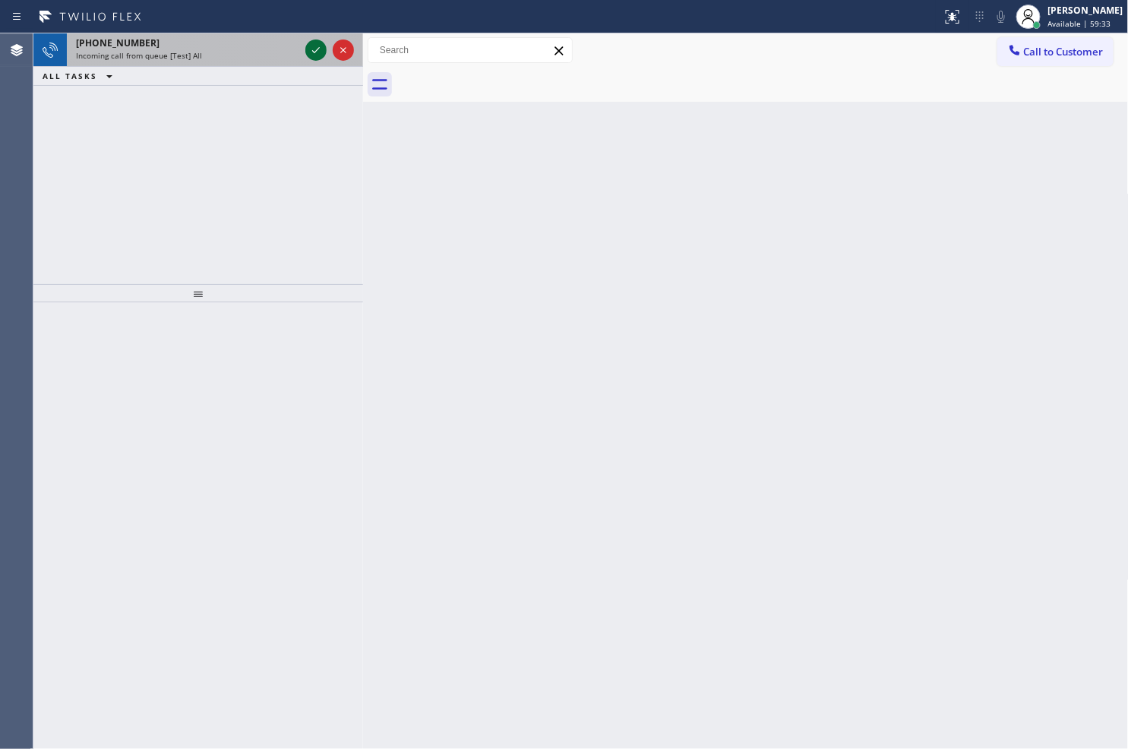
click at [313, 48] on icon at bounding box center [316, 50] width 18 height 18
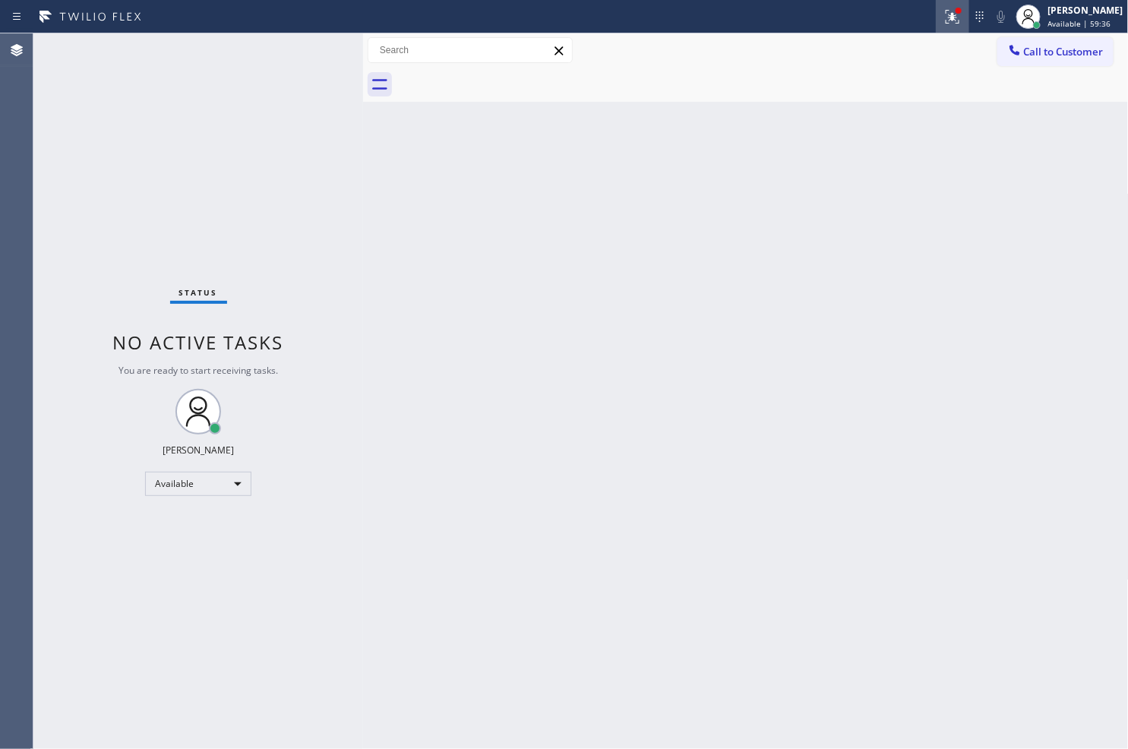
click at [943, 12] on icon at bounding box center [952, 17] width 18 height 18
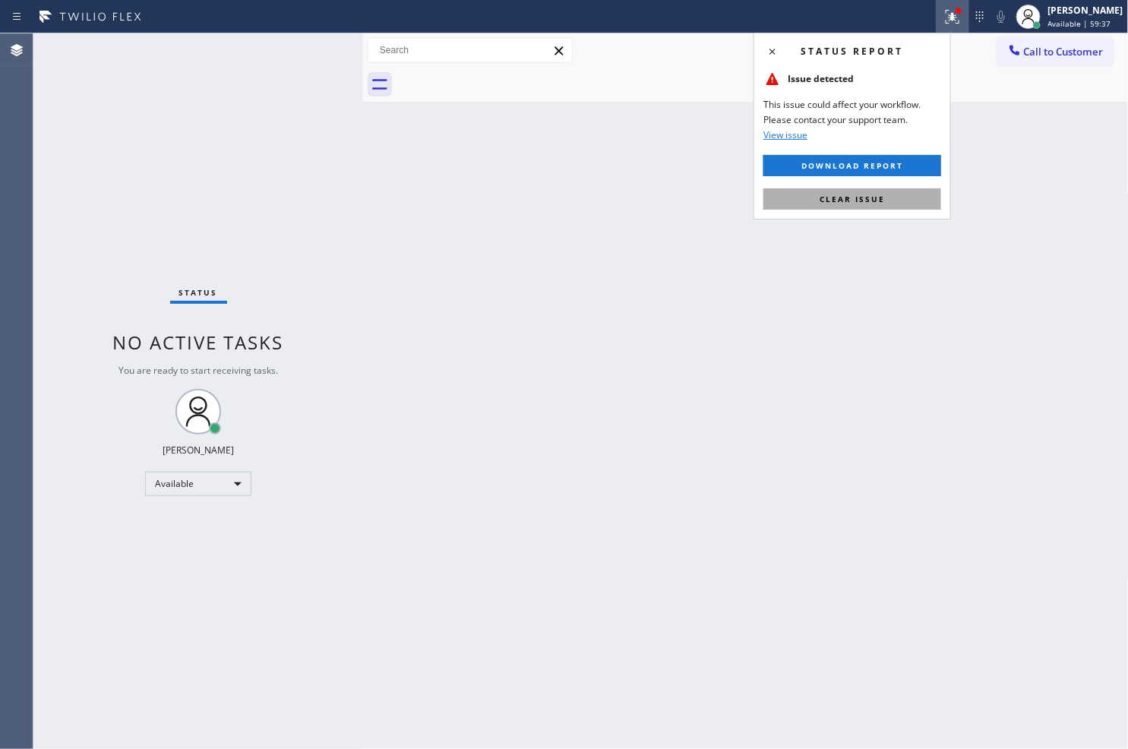
click at [898, 204] on button "Clear issue" at bounding box center [852, 198] width 178 height 21
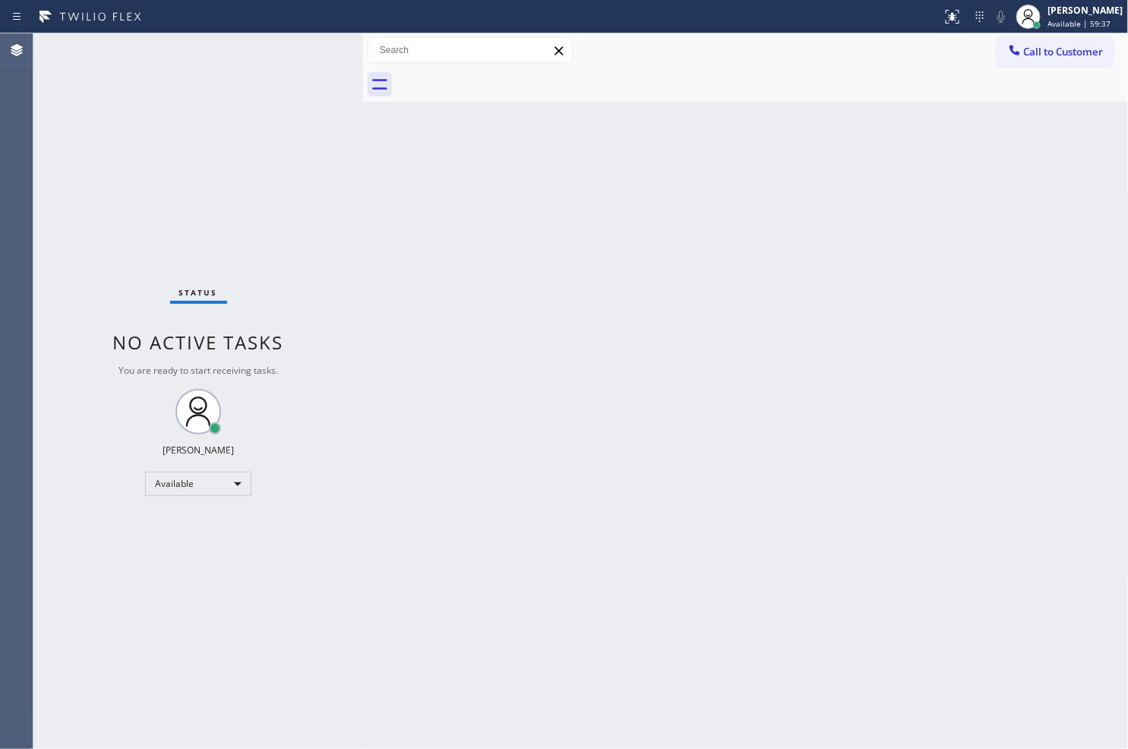
click at [533, 236] on div "Back to Dashboard Change Sender ID Customers Technicians Select a contact Outbo…" at bounding box center [746, 390] width 766 height 715
click at [327, 163] on div "Status No active tasks You are ready to start receiving tasks. [PERSON_NAME]" at bounding box center [198, 390] width 330 height 715
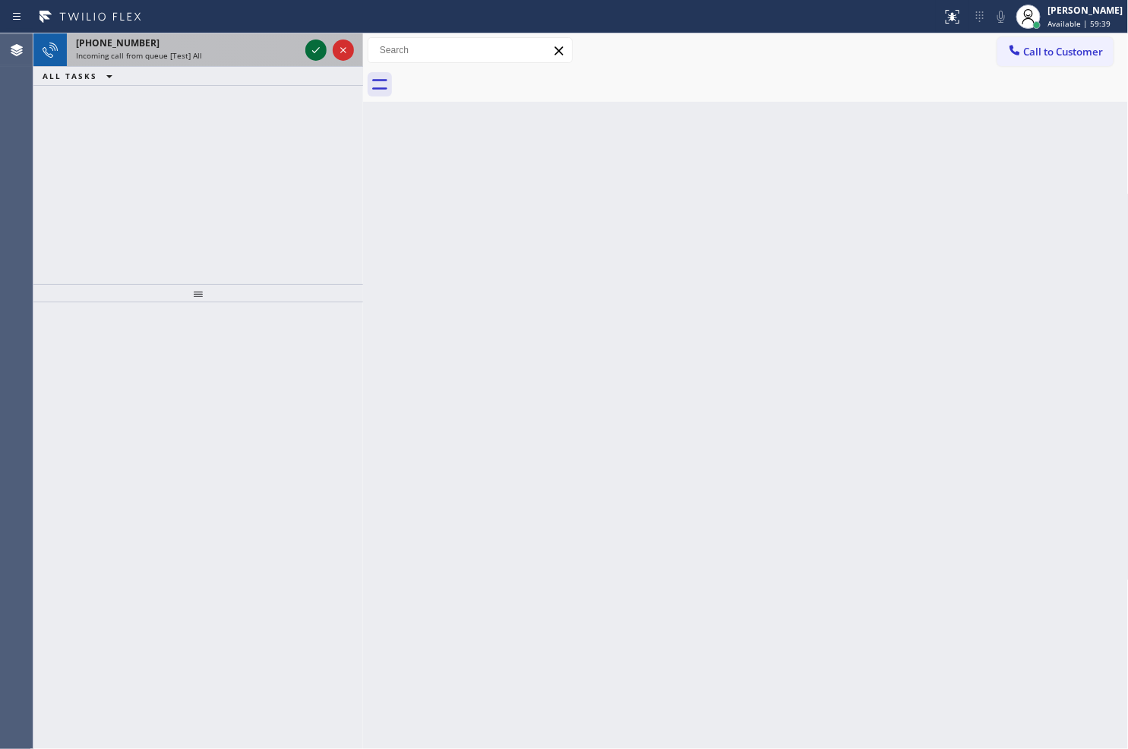
click at [307, 44] on icon at bounding box center [316, 50] width 18 height 18
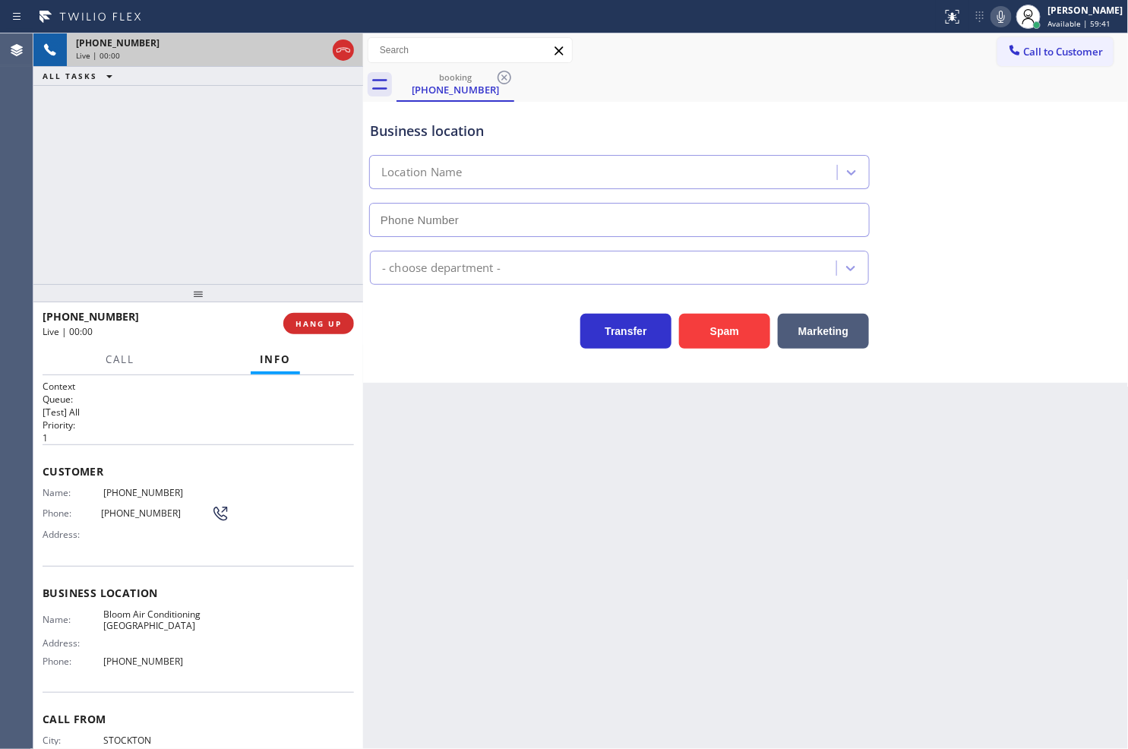
type input "(530) 290-6484"
click at [718, 335] on button "Spam" at bounding box center [724, 331] width 91 height 35
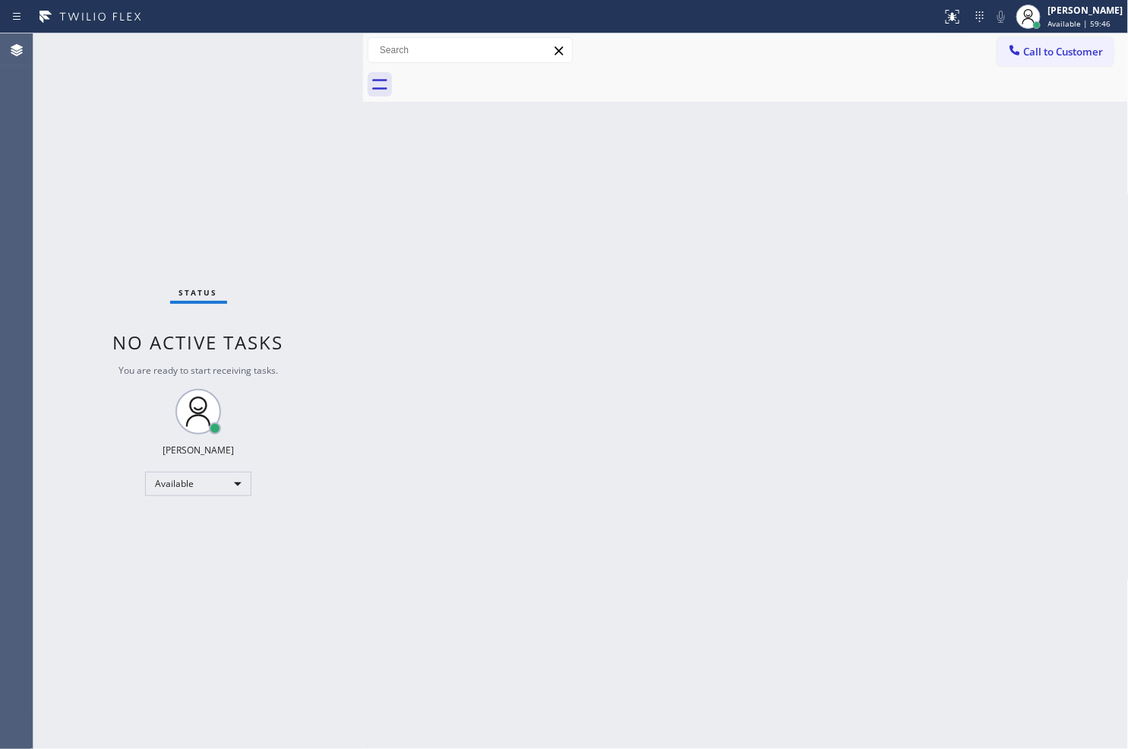
click at [309, 187] on div "Status No active tasks You are ready to start receiving tasks. [PERSON_NAME]" at bounding box center [198, 390] width 330 height 715
click at [308, 44] on div "Status No active tasks You are ready to start receiving tasks. [PERSON_NAME]" at bounding box center [198, 390] width 330 height 715
click at [1072, 152] on div "Back to Dashboard Change Sender ID Customers Technicians Select a contact Outbo…" at bounding box center [746, 390] width 766 height 715
drag, startPoint x: 279, startPoint y: 208, endPoint x: 279, endPoint y: 199, distance: 9.1
click at [279, 208] on div "Status No active tasks You are ready to start receiving tasks. [PERSON_NAME]" at bounding box center [198, 390] width 330 height 715
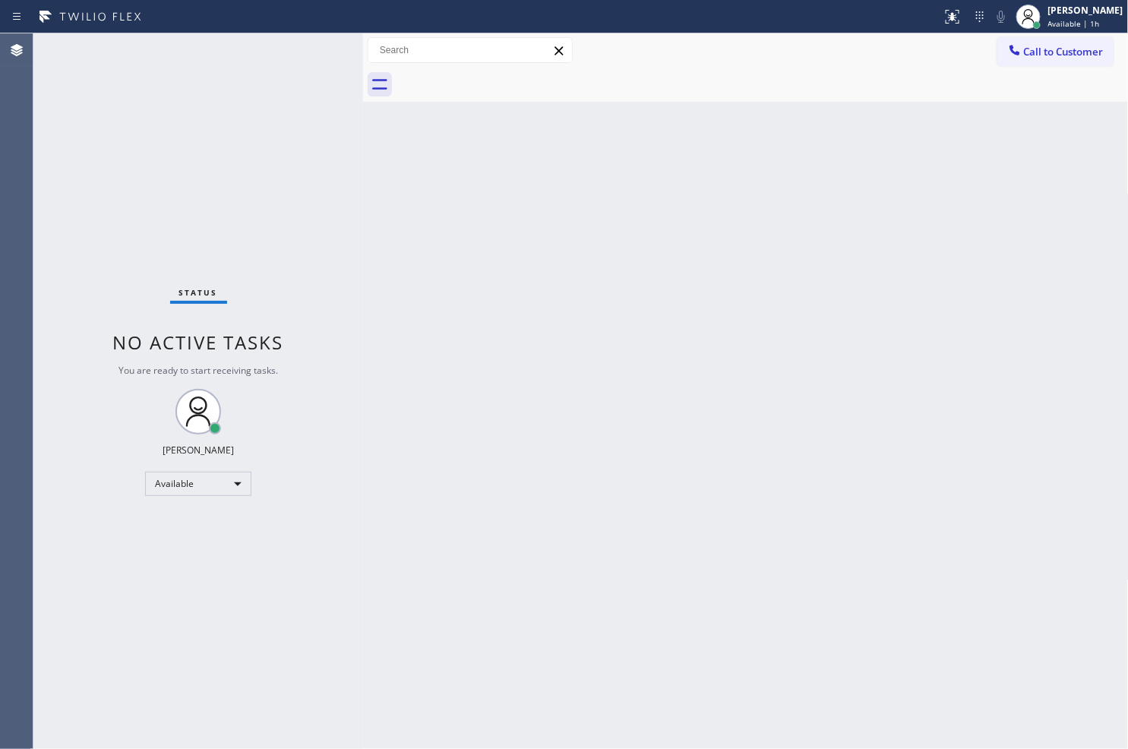
click at [308, 48] on div "Status No active tasks You are ready to start receiving tasks. [PERSON_NAME]" at bounding box center [198, 390] width 330 height 715
click at [103, 258] on div "Status No active tasks You are ready to start receiving tasks. [PERSON_NAME]" at bounding box center [198, 390] width 330 height 715
click at [302, 50] on div "Status No active tasks You are ready to start receiving tasks. [PERSON_NAME]" at bounding box center [198, 390] width 330 height 715
click at [302, 47] on div "Status No active tasks You are ready to start receiving tasks. [PERSON_NAME]" at bounding box center [198, 390] width 330 height 715
click at [137, 576] on div "Status No active tasks You are ready to start receiving tasks. [PERSON_NAME]" at bounding box center [198, 390] width 330 height 715
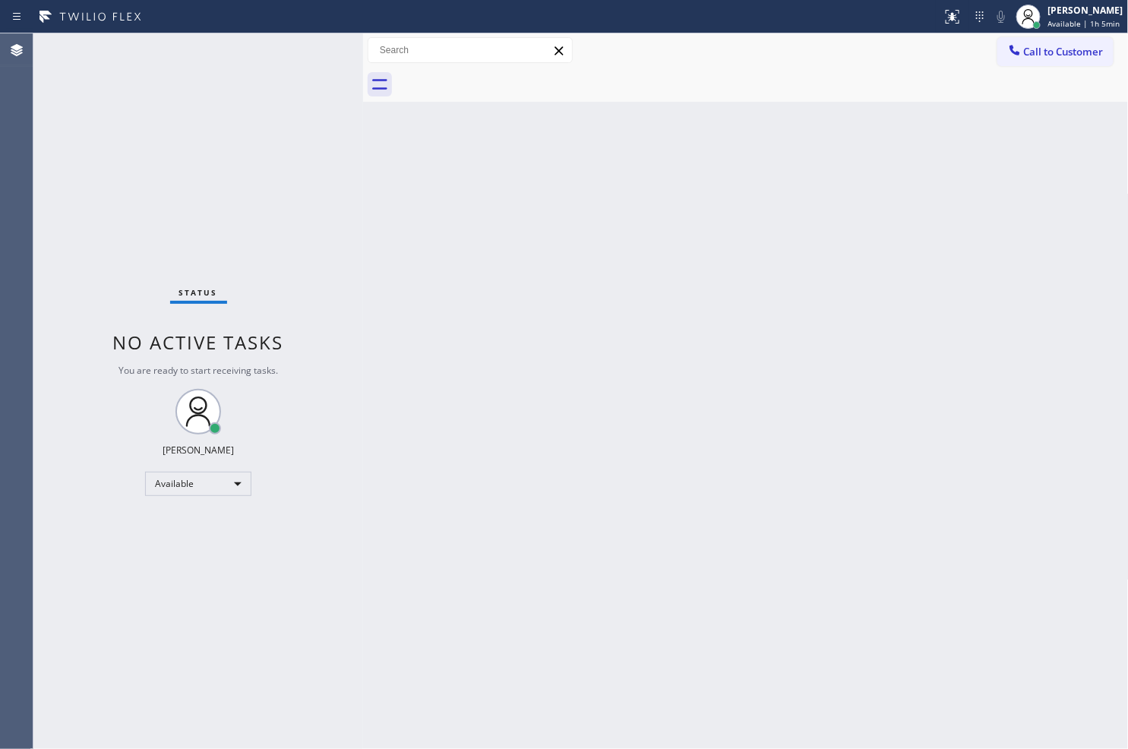
click at [308, 49] on div "Status No active tasks You are ready to start receiving tasks. [PERSON_NAME]" at bounding box center [198, 390] width 330 height 715
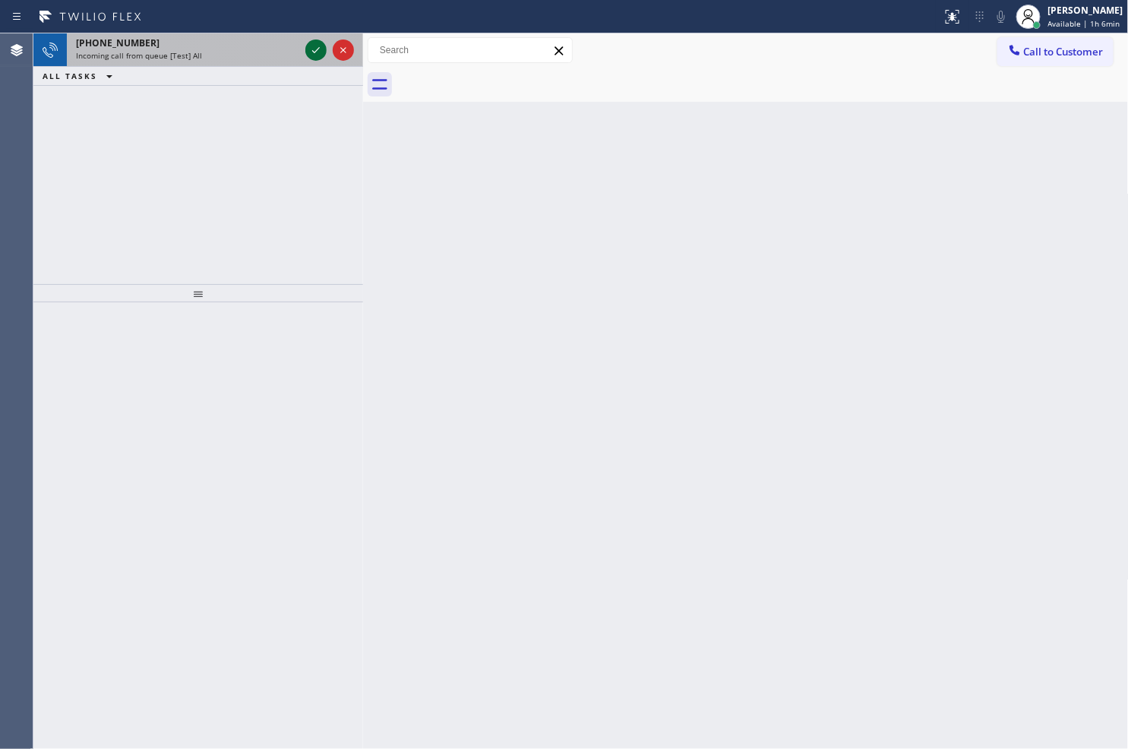
click at [308, 49] on icon at bounding box center [316, 50] width 18 height 18
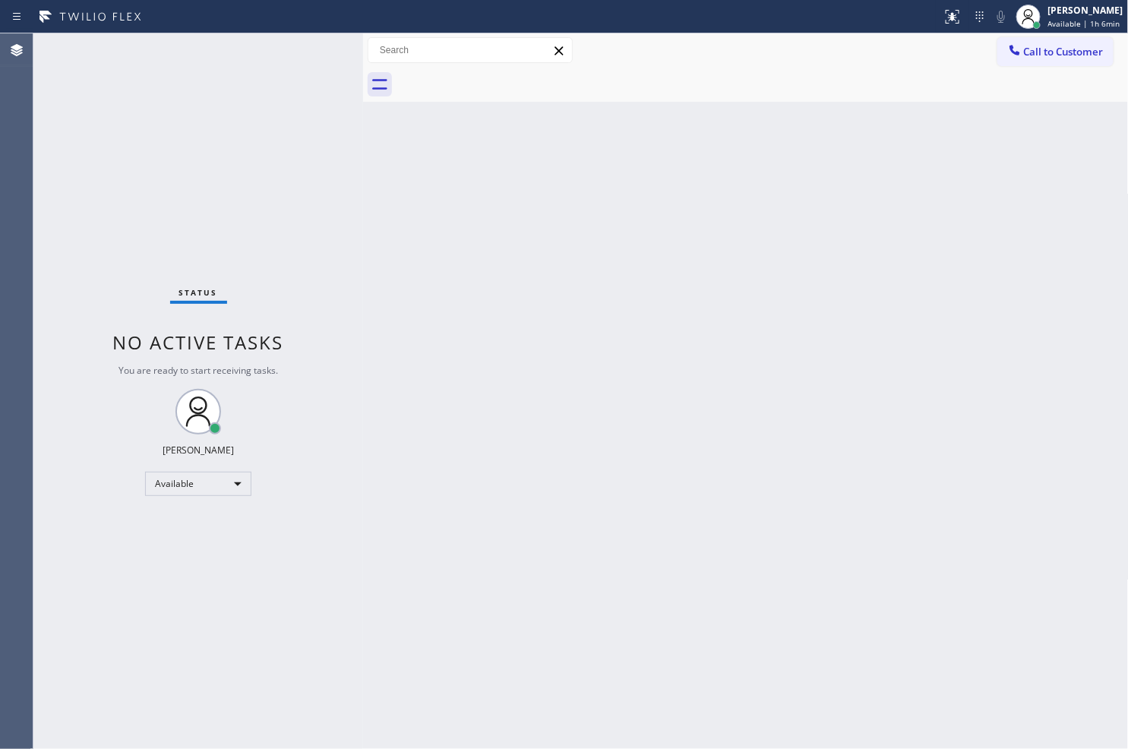
click at [308, 49] on div "Status No active tasks You are ready to start receiving tasks. [PERSON_NAME]" at bounding box center [198, 390] width 330 height 715
click at [946, 19] on icon at bounding box center [950, 15] width 9 height 11
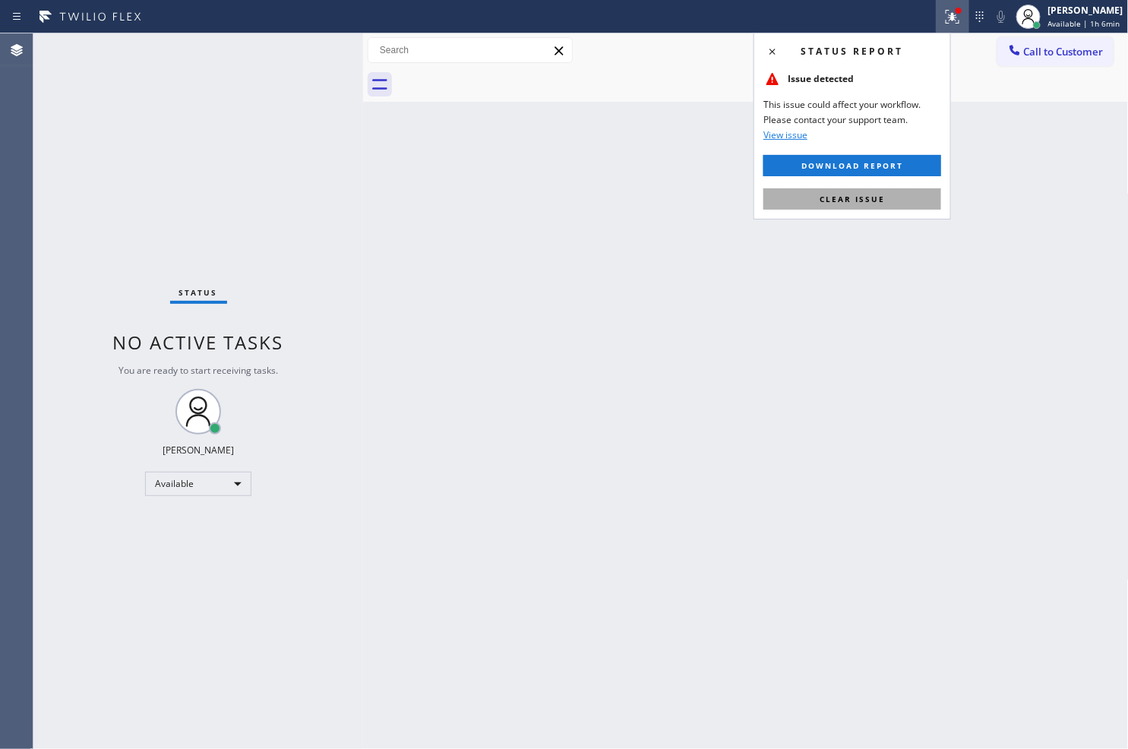
click at [898, 196] on button "Clear issue" at bounding box center [852, 198] width 178 height 21
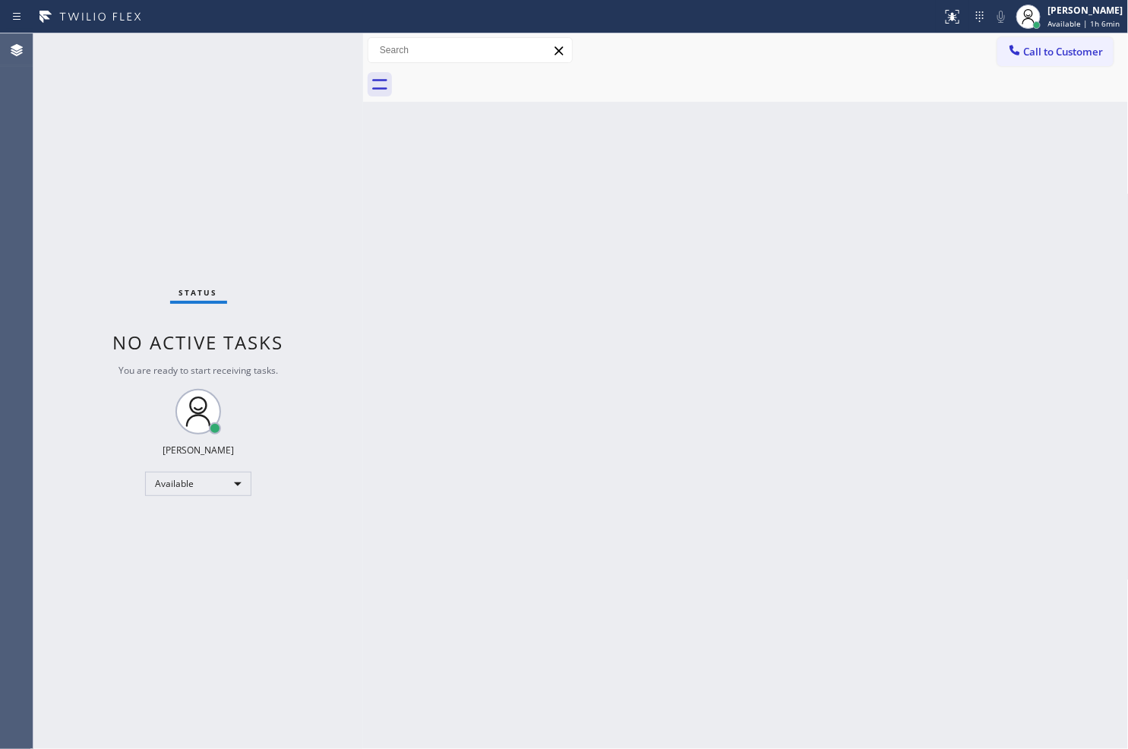
click at [287, 229] on div "Status No active tasks You are ready to start receiving tasks. [PERSON_NAME]" at bounding box center [198, 390] width 330 height 715
click at [308, 39] on div "Status No active tasks You are ready to start receiving tasks. [PERSON_NAME]" at bounding box center [198, 390] width 330 height 715
click at [308, 49] on div "Status No active tasks You are ready to start receiving tasks. [PERSON_NAME]" at bounding box center [198, 390] width 330 height 715
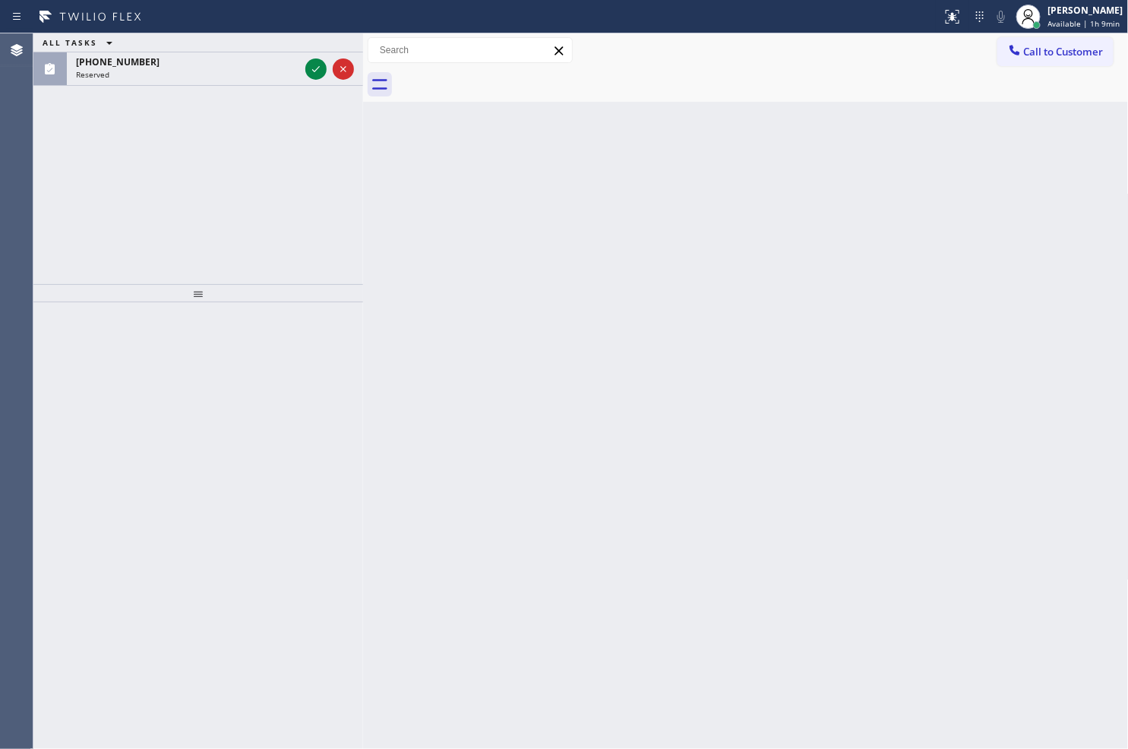
drag, startPoint x: 71, startPoint y: 552, endPoint x: 202, endPoint y: 453, distance: 164.3
click at [71, 551] on div at bounding box center [198, 525] width 330 height 447
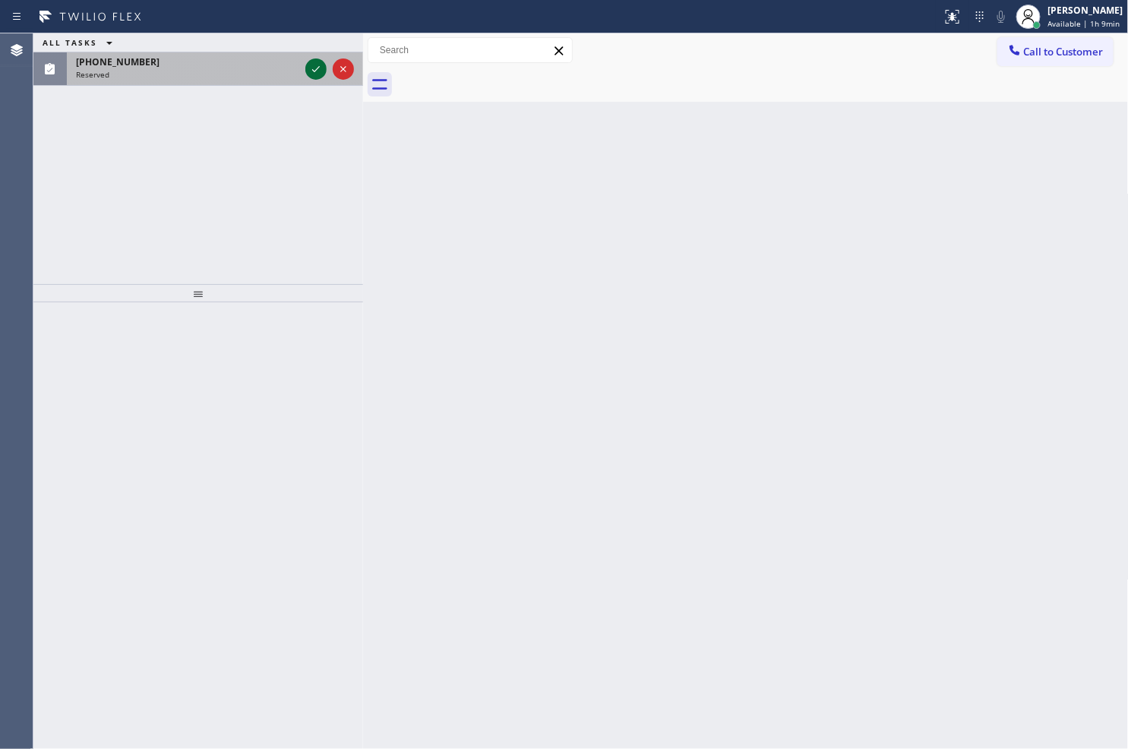
click at [323, 70] on icon at bounding box center [316, 69] width 18 height 18
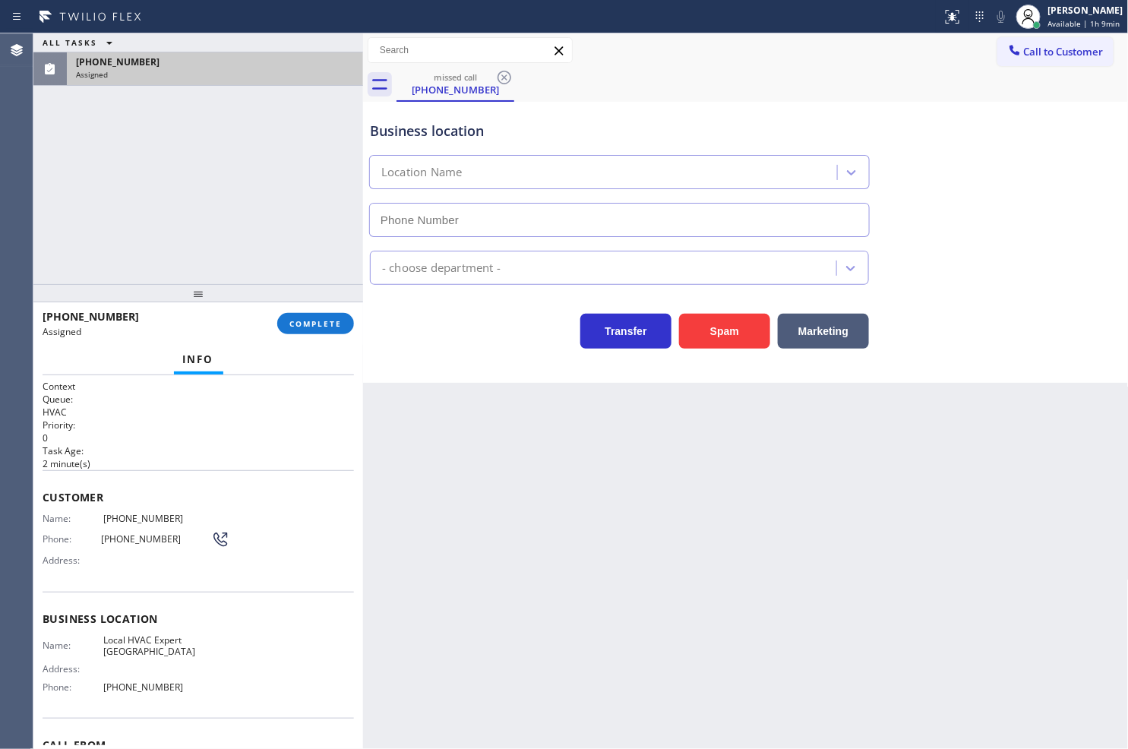
type input "[PHONE_NUMBER]"
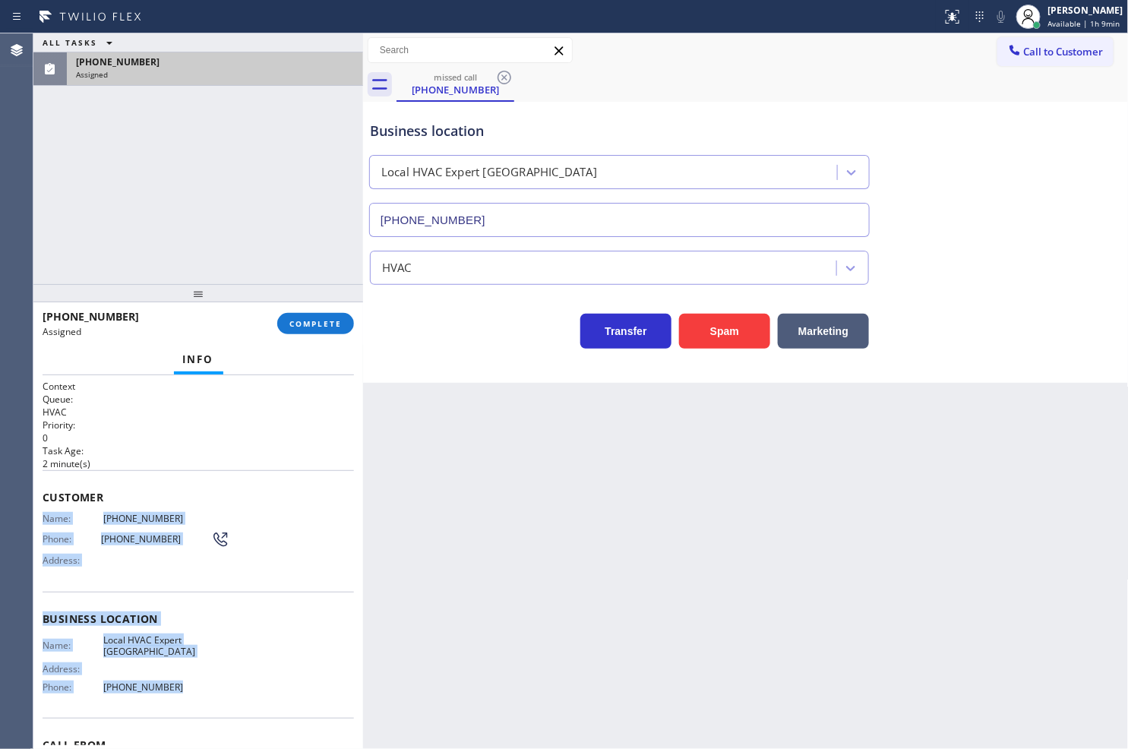
drag, startPoint x: 42, startPoint y: 516, endPoint x: 214, endPoint y: 678, distance: 236.4
click at [214, 678] on div "Context Queue: HVAC Priority: 0 Task Age: 2 minute(s) Customer Name: (510) 240-…" at bounding box center [198, 606] width 311 height 453
copy div "Name: (510) 240-7712 Phone: (510) 240-7712 Address: Business location Name: Loc…"
click at [320, 330] on button "COMPLETE" at bounding box center [315, 323] width 77 height 21
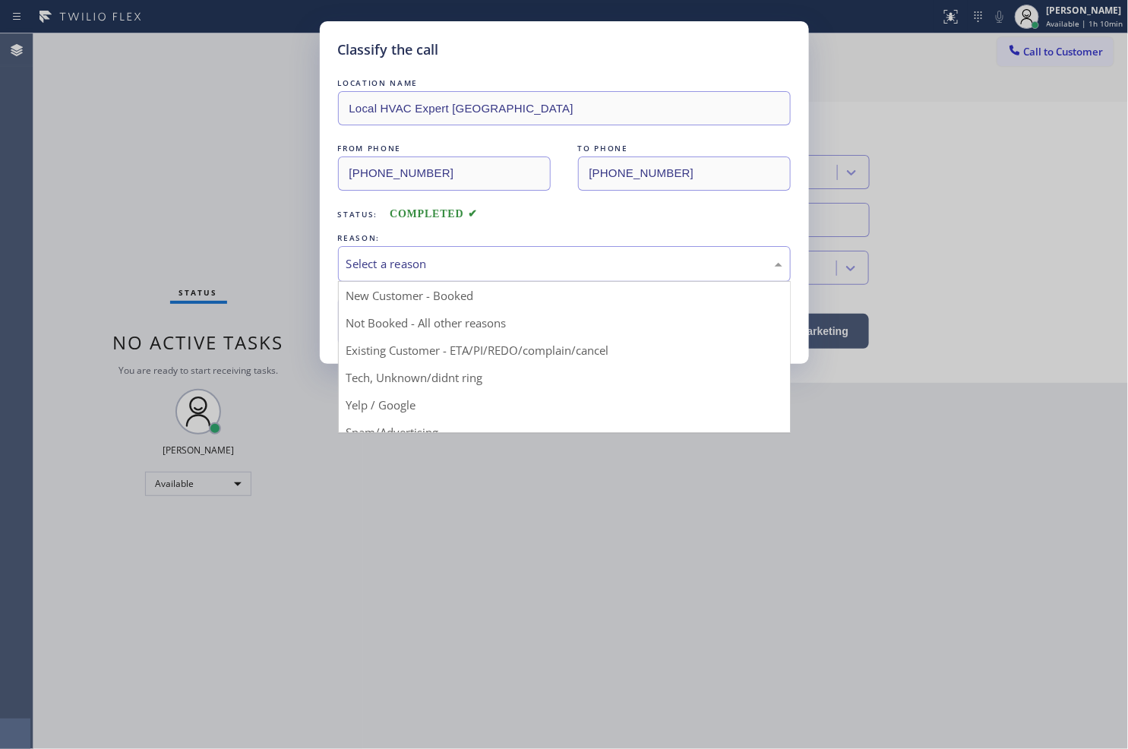
click at [404, 268] on div "Select a reason" at bounding box center [564, 263] width 436 height 17
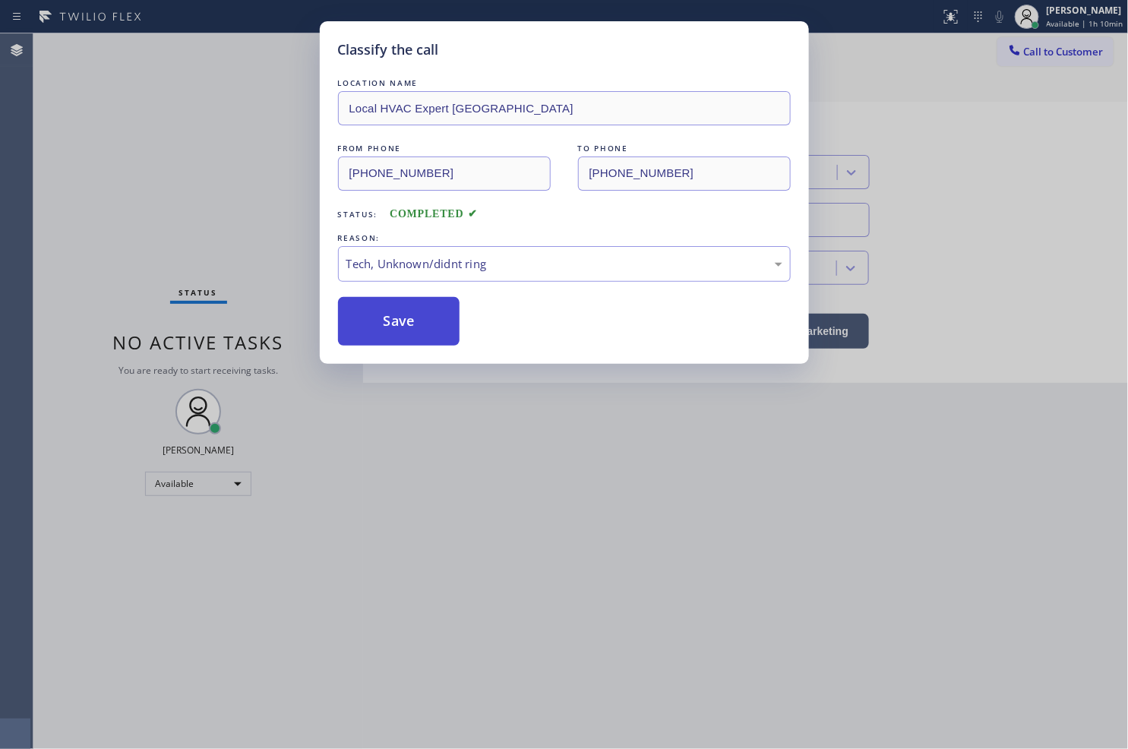
click at [408, 319] on button "Save" at bounding box center [399, 321] width 122 height 49
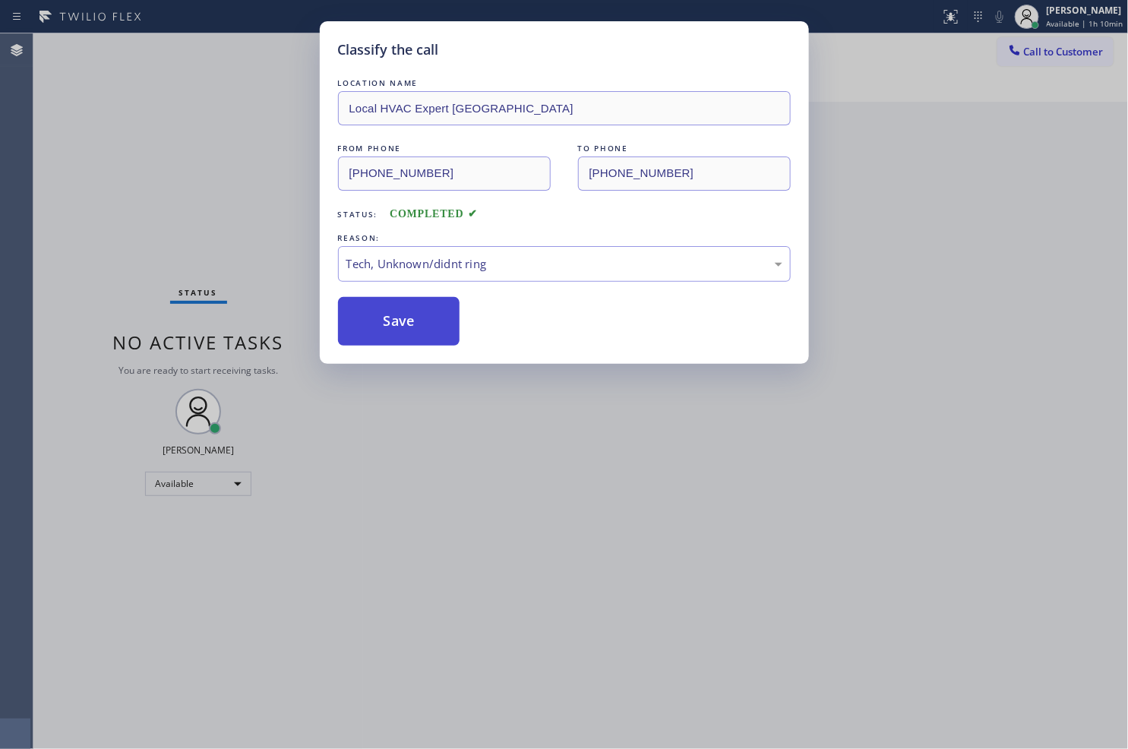
click at [408, 319] on button "Save" at bounding box center [399, 321] width 122 height 49
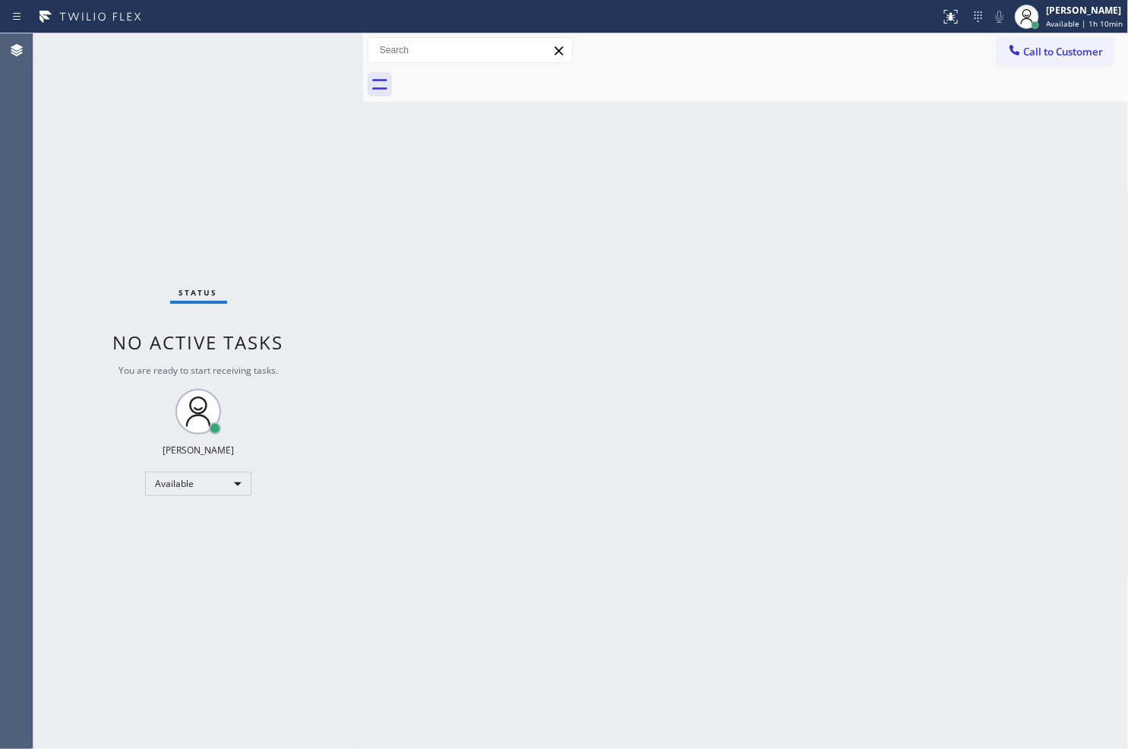
click at [94, 543] on div "Status No active tasks You are ready to start receiving tasks. [PERSON_NAME]" at bounding box center [198, 390] width 330 height 715
click at [297, 182] on div "Status No active tasks You are ready to start receiving tasks. [PERSON_NAME]" at bounding box center [198, 390] width 330 height 715
click at [291, 82] on div "Status No active tasks You are ready to start receiving tasks. [PERSON_NAME]" at bounding box center [198, 390] width 330 height 715
click at [298, 48] on div "Status No active tasks You are ready to start receiving tasks. [PERSON_NAME]" at bounding box center [198, 390] width 330 height 715
click at [311, 49] on div "Status No active tasks You are ready to start receiving tasks. [PERSON_NAME]" at bounding box center [198, 390] width 330 height 715
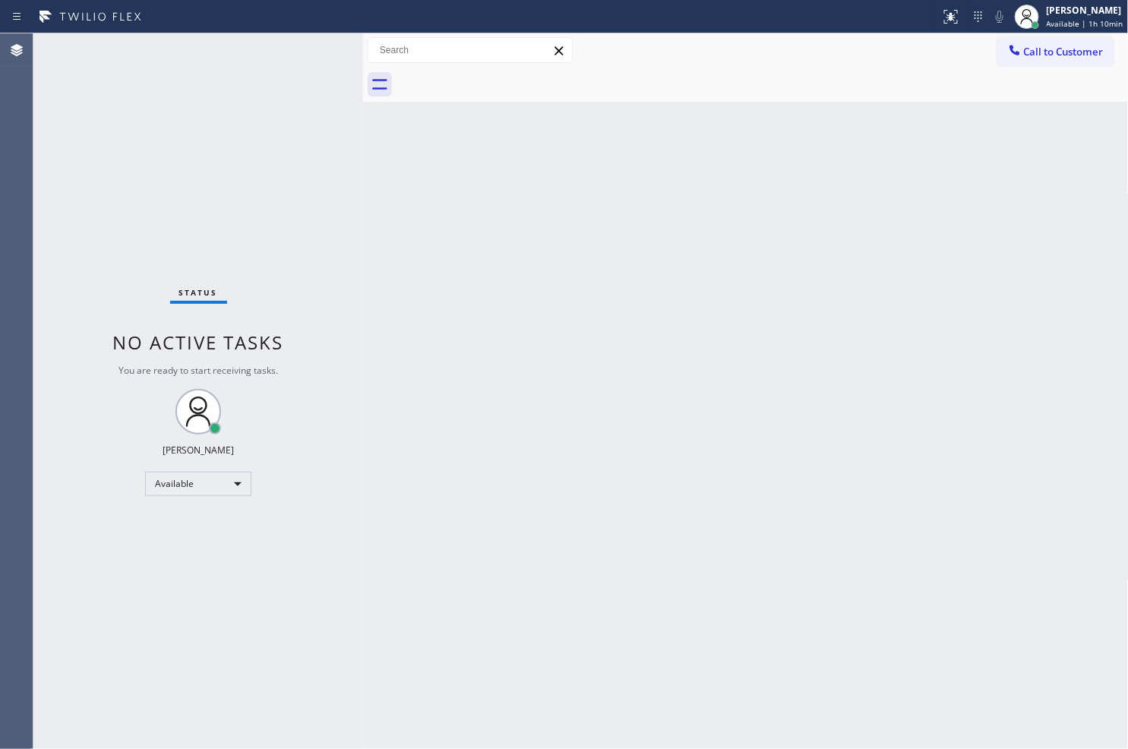
click at [311, 49] on div "Status No active tasks You are ready to start receiving tasks. [PERSON_NAME]" at bounding box center [198, 390] width 330 height 715
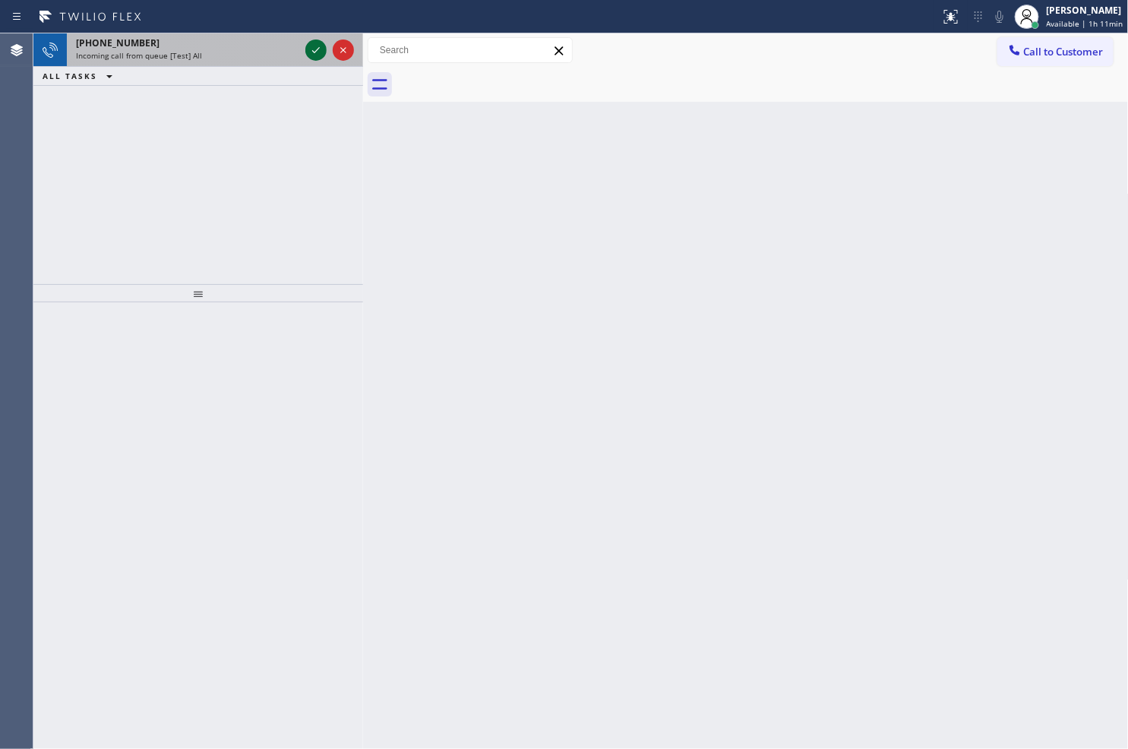
click at [311, 49] on icon at bounding box center [316, 50] width 18 height 18
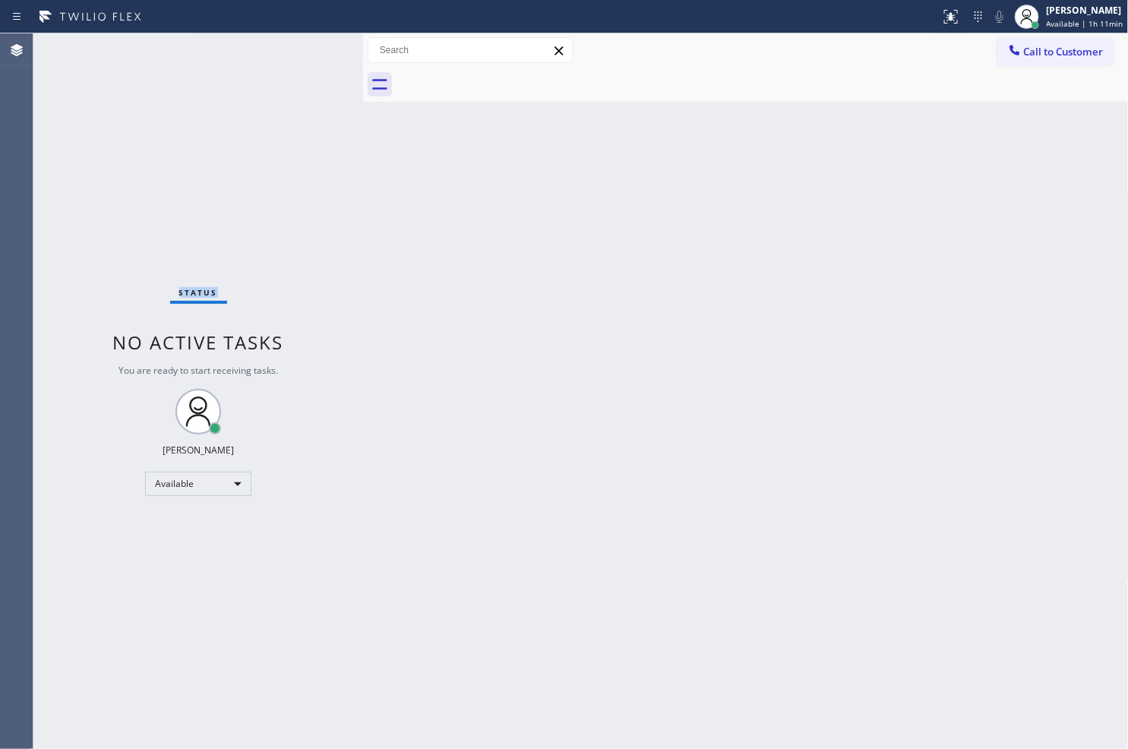
click at [311, 49] on div "Status No active tasks You are ready to start receiving tasks. [PERSON_NAME]" at bounding box center [198, 390] width 330 height 715
click at [942, 18] on icon at bounding box center [951, 17] width 18 height 18
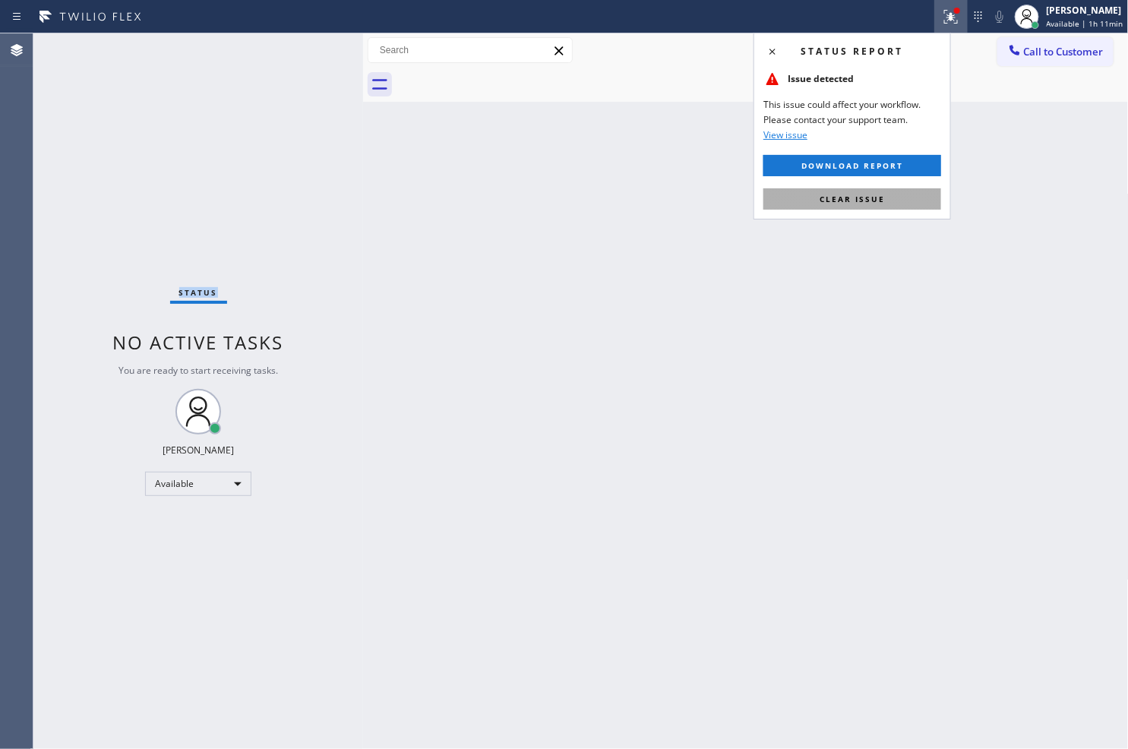
click at [829, 197] on span "Clear issue" at bounding box center [851, 199] width 65 height 11
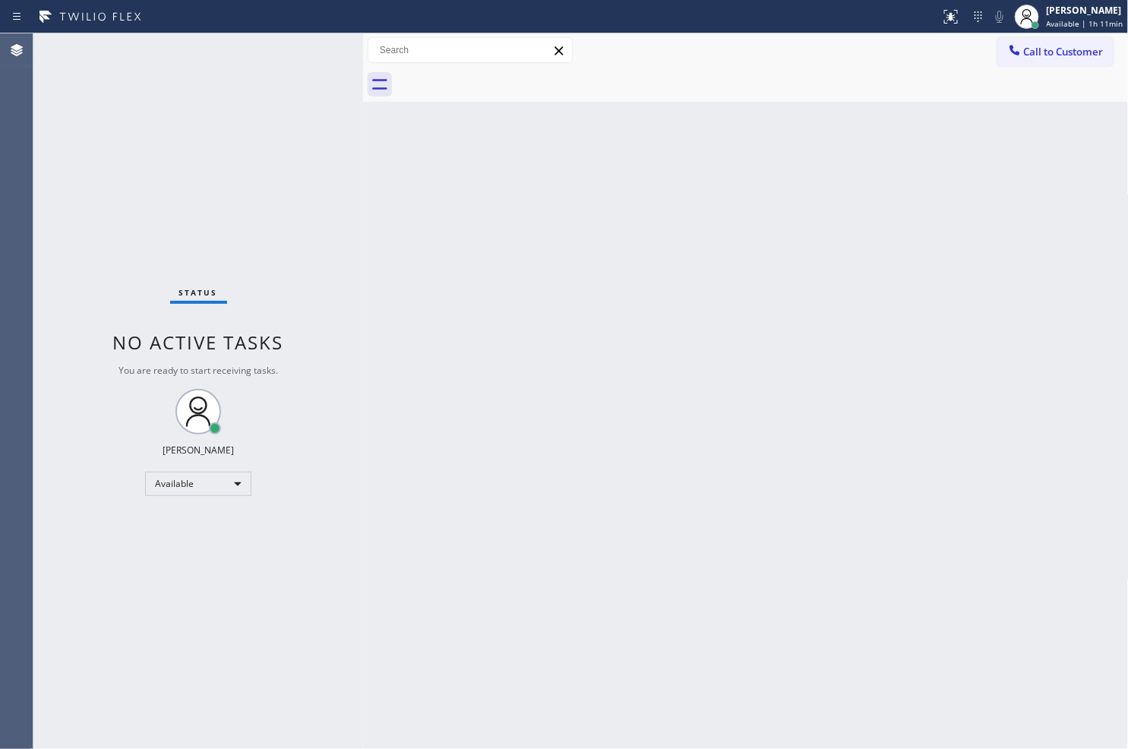
drag, startPoint x: 511, startPoint y: 570, endPoint x: 545, endPoint y: 578, distance: 34.3
click at [516, 571] on div "Back to Dashboard Change Sender ID Customers Technicians Select a contact Outbo…" at bounding box center [746, 390] width 766 height 715
click at [309, 44] on div "Status No active tasks You are ready to start receiving tasks. [PERSON_NAME]" at bounding box center [198, 390] width 330 height 715
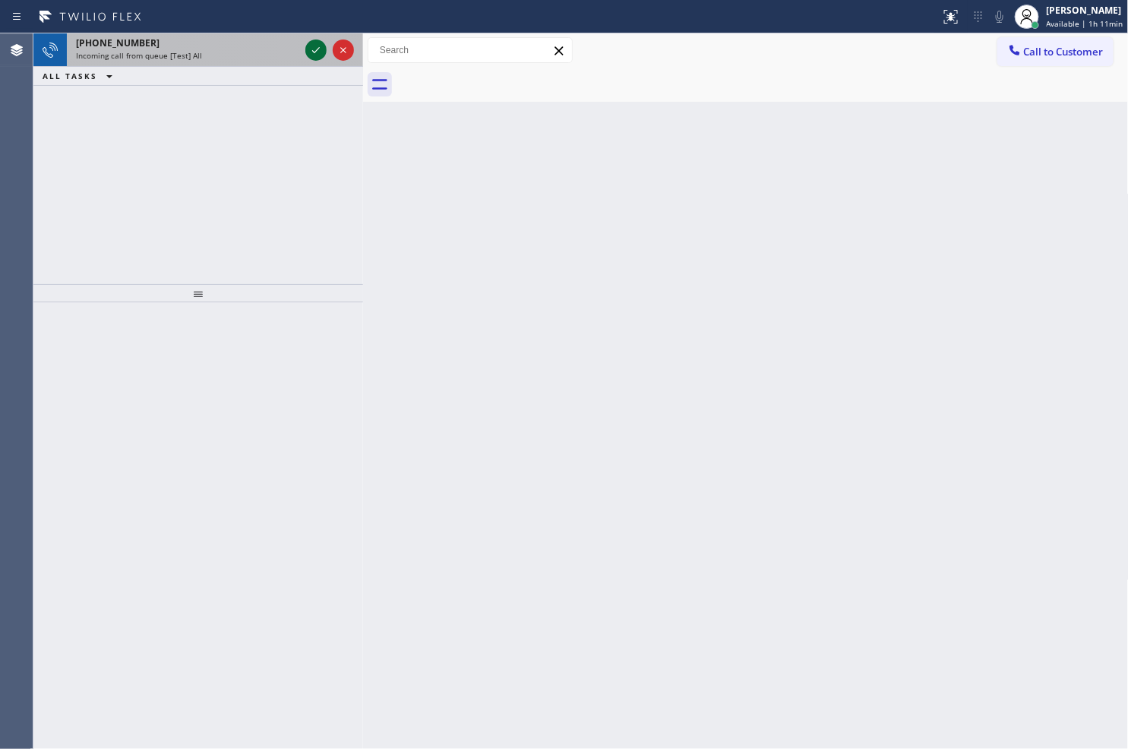
click at [314, 51] on icon at bounding box center [316, 50] width 18 height 18
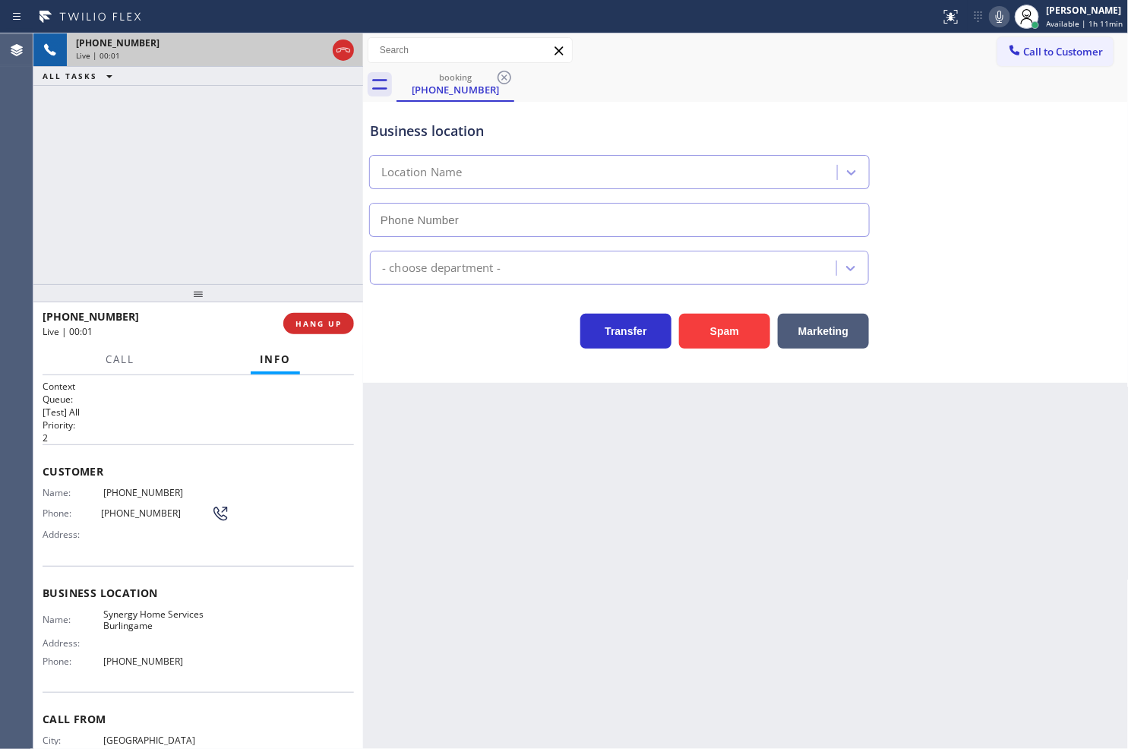
type input "(415) 548-9188"
click at [705, 337] on button "Spam" at bounding box center [724, 331] width 91 height 35
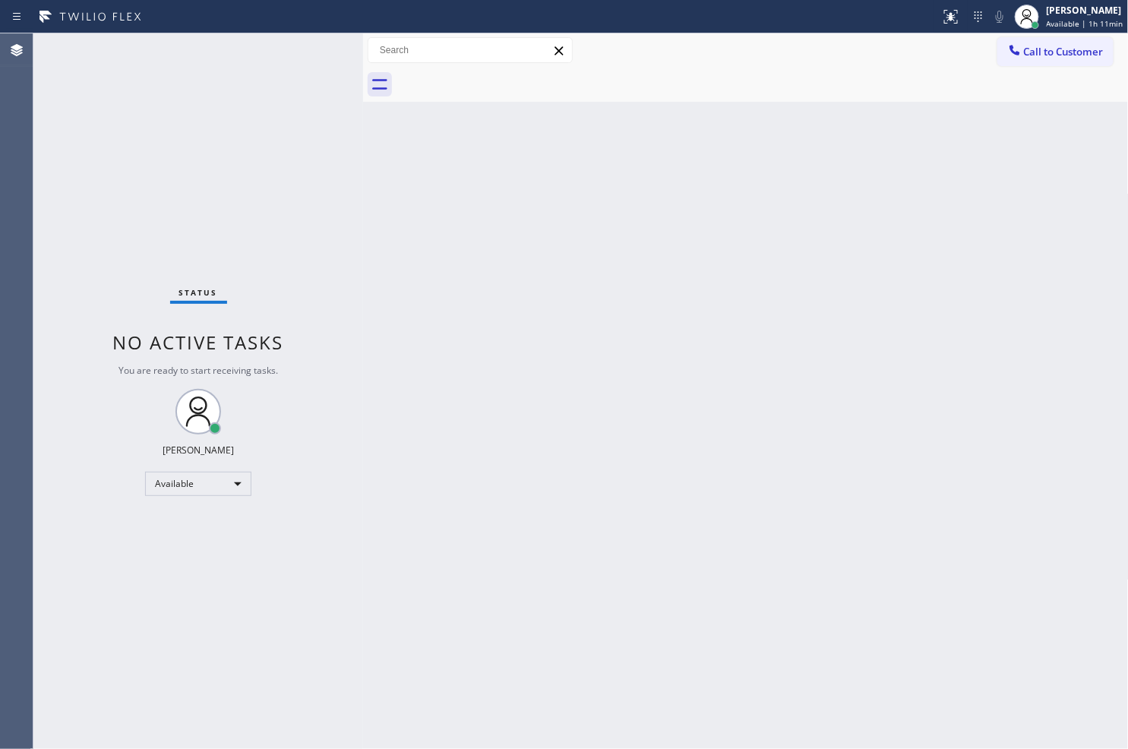
click at [437, 183] on div "Back to Dashboard Change Sender ID Customers Technicians Select a contact Outbo…" at bounding box center [746, 390] width 766 height 715
click at [298, 77] on div "Status No active tasks You are ready to start receiving tasks. [PERSON_NAME]" at bounding box center [198, 390] width 330 height 715
click at [312, 43] on div "Status No active tasks You are ready to start receiving tasks. [PERSON_NAME]" at bounding box center [198, 390] width 330 height 715
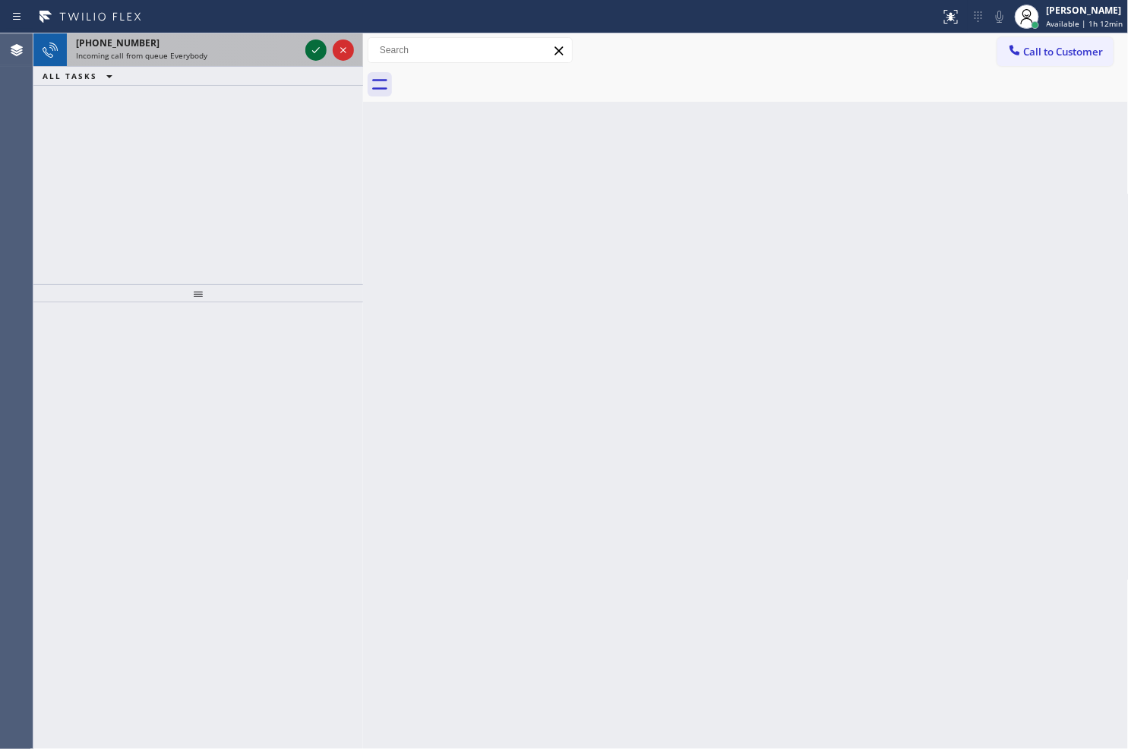
click at [312, 39] on button at bounding box center [315, 49] width 21 height 21
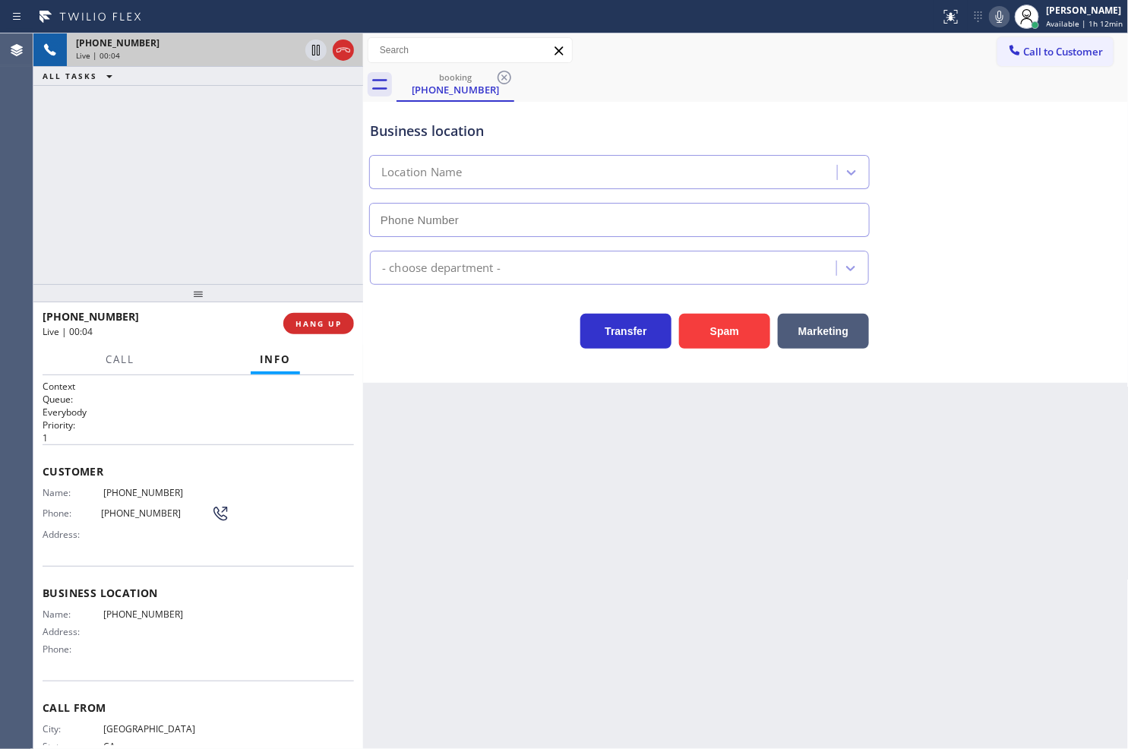
click at [186, 207] on div "+13237998503 Live | 00:04 ALL TASKS ALL TASKS ACTIVE TASKS TASKS IN WRAP UP" at bounding box center [198, 158] width 330 height 251
click at [507, 347] on div "Transfer Spam Marketing" at bounding box center [619, 327] width 505 height 43
click at [252, 247] on div "+13237998503 Live | 00:05 ALL TASKS ALL TASKS ACTIVE TASKS TASKS IN WRAP UP" at bounding box center [198, 158] width 330 height 251
click at [460, 332] on div "Transfer Spam Marketing" at bounding box center [619, 327] width 505 height 43
click at [299, 276] on div "+13237998503 Live | 00:06 ALL TASKS ALL TASKS ACTIVE TASKS TASKS IN WRAP UP" at bounding box center [198, 158] width 330 height 251
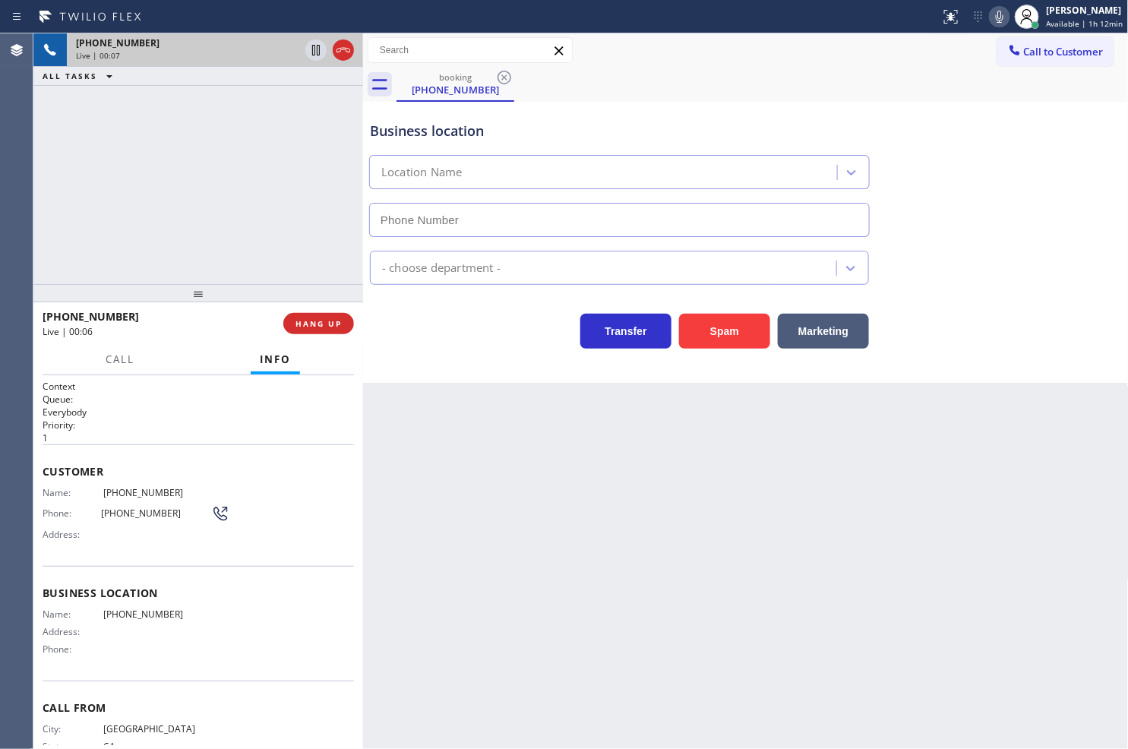
click at [460, 350] on div "Business location Location Name - choose department - Transfer Spam Marketing" at bounding box center [746, 242] width 766 height 281
click at [474, 351] on div "Business location Location Name - choose department - Transfer Spam Marketing" at bounding box center [746, 242] width 766 height 281
click at [264, 240] on div "+13237998503 Live | 00:16 ALL TASKS ALL TASKS ACTIVE TASKS TASKS IN WRAP UP" at bounding box center [198, 158] width 330 height 251
click at [985, 169] on div "Business location Location Name" at bounding box center [746, 167] width 758 height 137
click at [283, 195] on div "+13237998503 Live | 00:18 ALL TASKS ALL TASKS ACTIVE TASKS TASKS IN WRAP UP" at bounding box center [198, 158] width 330 height 251
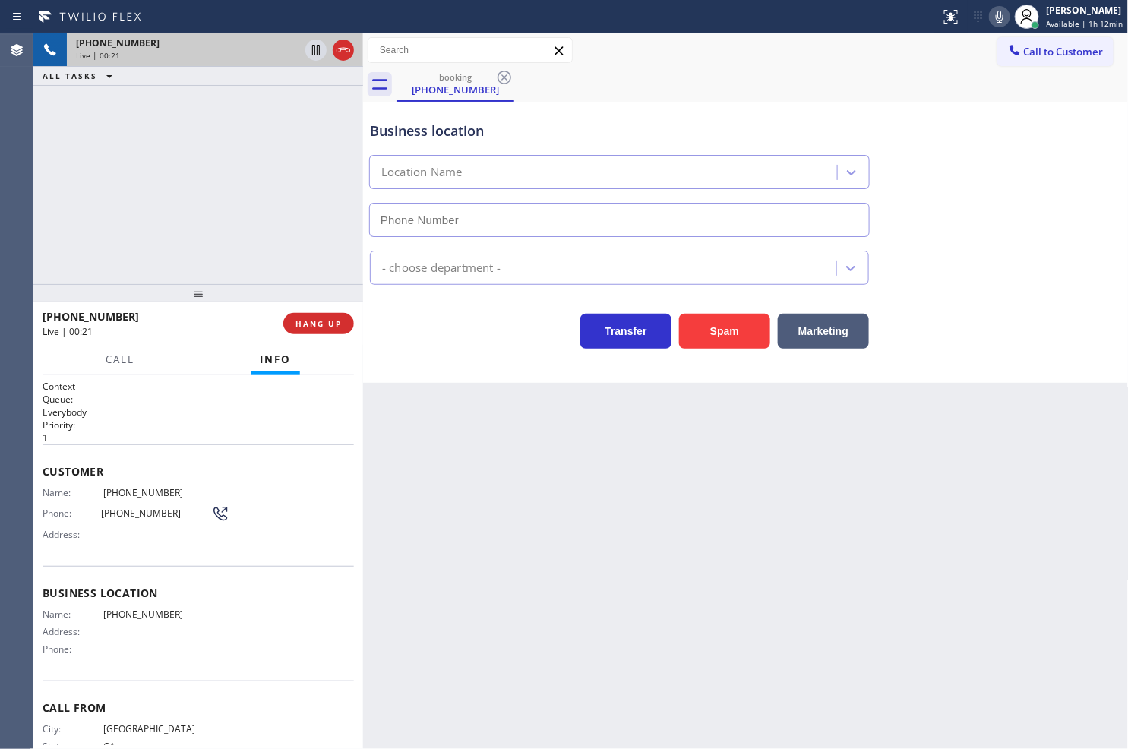
click at [990, 19] on icon at bounding box center [999, 17] width 18 height 18
click at [412, 355] on div "Business location Location Name - choose department - Transfer Spam Marketing" at bounding box center [746, 242] width 766 height 281
click at [245, 247] on div "+13237998503 Live | 00:30 ALL TASKS ALL TASKS ACTIVE TASKS TASKS IN WRAP UP" at bounding box center [198, 158] width 330 height 251
click at [452, 348] on div "Transfer Spam Marketing" at bounding box center [619, 327] width 505 height 43
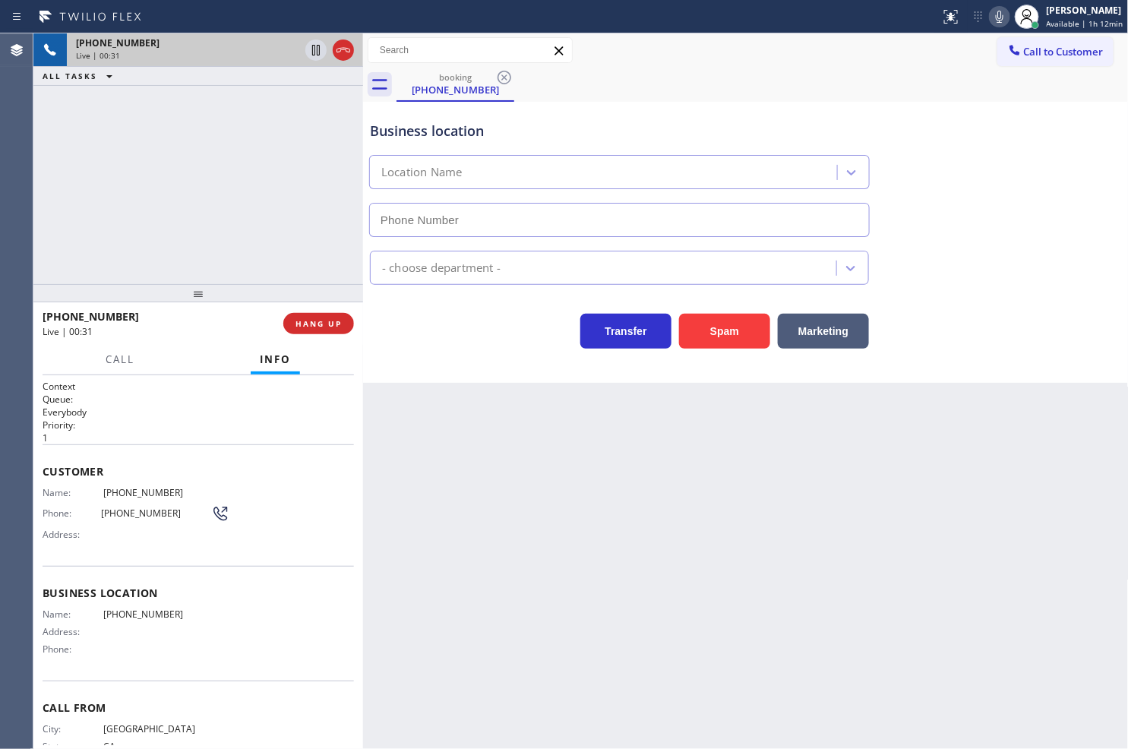
click at [152, 248] on div "+13237998503 Live | 00:31 ALL TASKS ALL TASKS ACTIVE TASKS TASKS IN WRAP UP" at bounding box center [198, 158] width 330 height 251
click at [191, 276] on div "+13237998503 Live | 00:32 ALL TASKS ALL TASKS ACTIVE TASKS TASKS IN WRAP UP" at bounding box center [198, 158] width 330 height 251
click at [450, 349] on div "Business location Location Name - choose department - Transfer Spam Marketing" at bounding box center [746, 242] width 766 height 281
click at [398, 308] on div "Transfer Spam Marketing" at bounding box center [619, 327] width 505 height 43
click at [207, 238] on div "+13237998503 Live | 00:40 ALL TASKS ALL TASKS ACTIVE TASKS TASKS IN WRAP UP" at bounding box center [198, 158] width 330 height 251
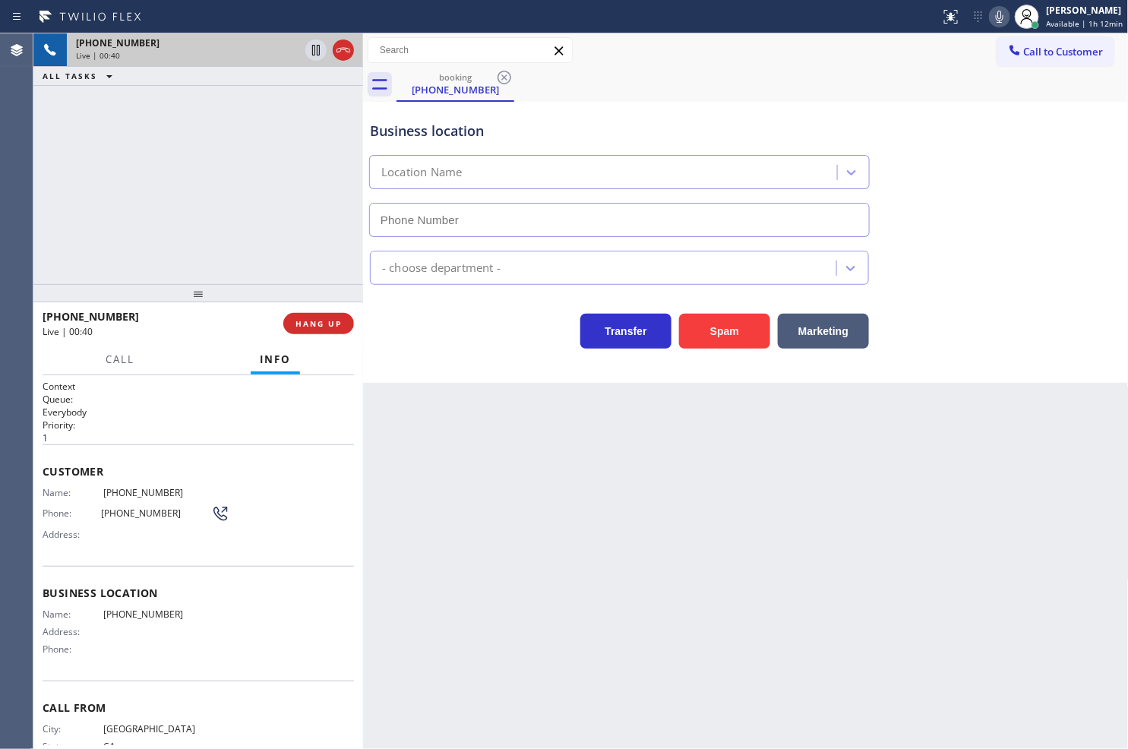
click at [460, 343] on div "Transfer Spam Marketing" at bounding box center [619, 327] width 505 height 43
click at [156, 215] on div "+13237998503 Live | 00:41 ALL TASKS ALL TASKS ACTIVE TASKS TASKS IN WRAP UP" at bounding box center [198, 158] width 330 height 251
click at [466, 334] on div "Transfer Spam Marketing" at bounding box center [619, 327] width 505 height 43
click at [110, 191] on div "+13237998503 Live | 00:41 ALL TASKS ALL TASKS ACTIVE TASKS TASKS IN WRAP UP" at bounding box center [198, 158] width 330 height 251
click at [386, 327] on div "Transfer Spam Marketing" at bounding box center [619, 327] width 505 height 43
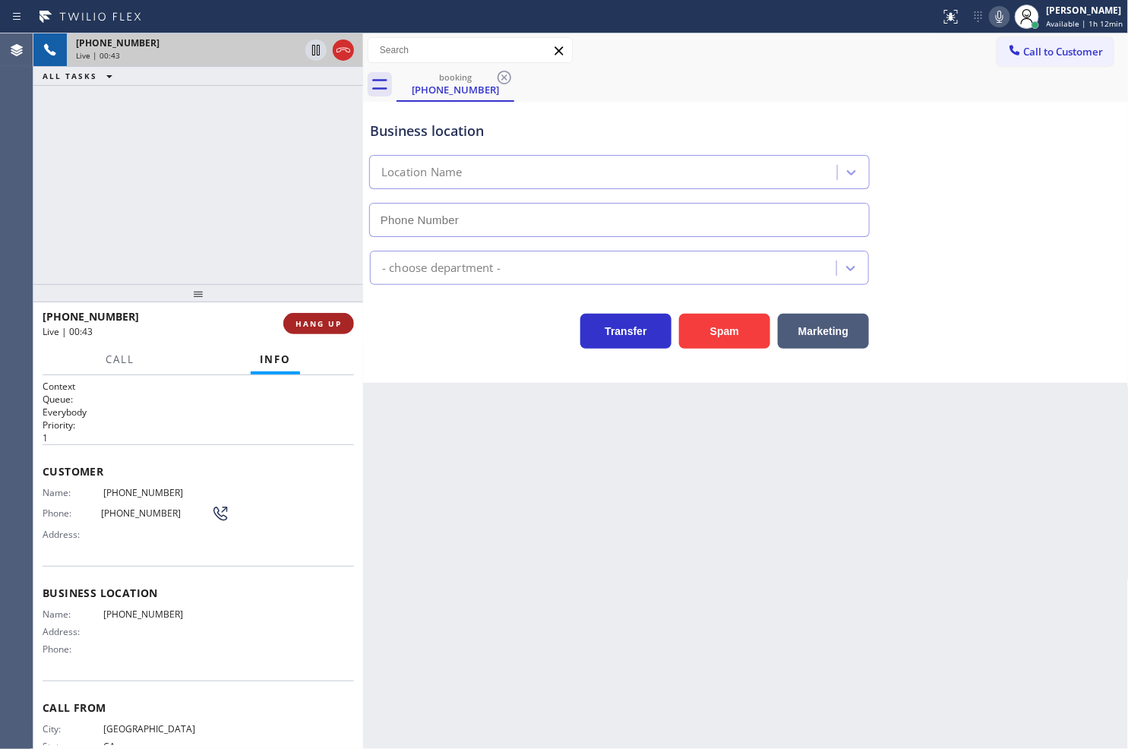
click at [328, 323] on span "HANG UP" at bounding box center [318, 323] width 46 height 11
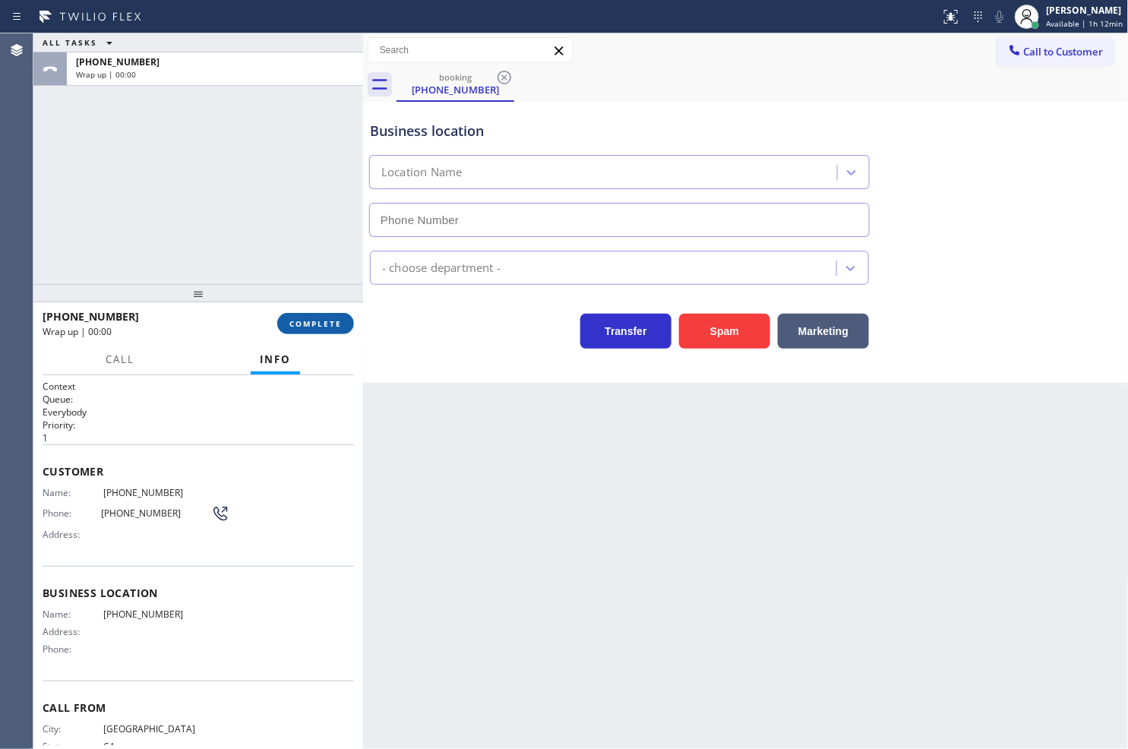
click at [328, 323] on span "COMPLETE" at bounding box center [315, 323] width 52 height 11
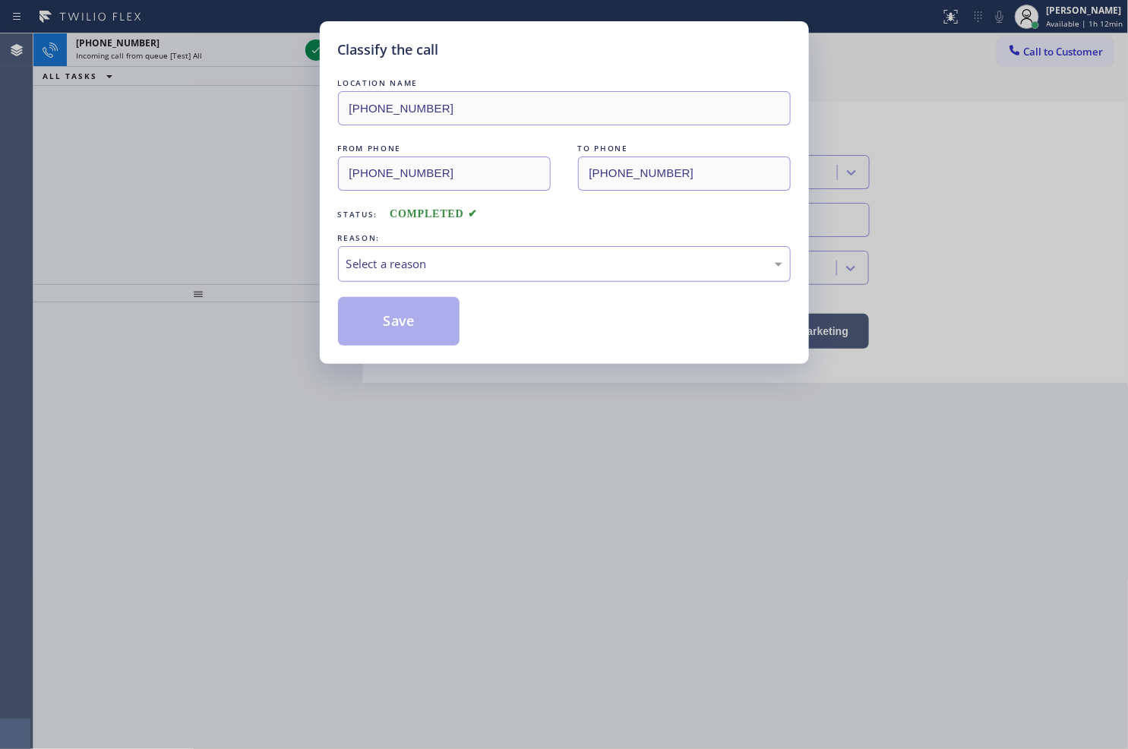
click at [424, 272] on div "Select a reason" at bounding box center [564, 264] width 453 height 36
click at [412, 333] on button "Save" at bounding box center [399, 321] width 122 height 49
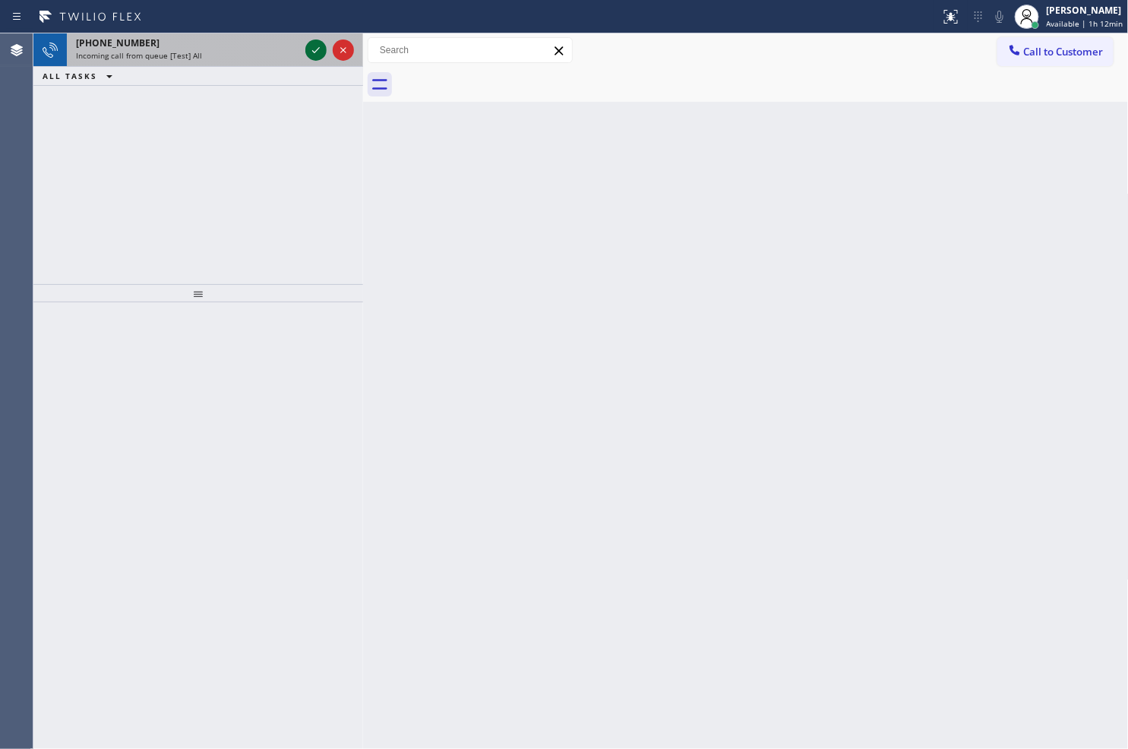
click at [314, 50] on icon at bounding box center [316, 50] width 18 height 18
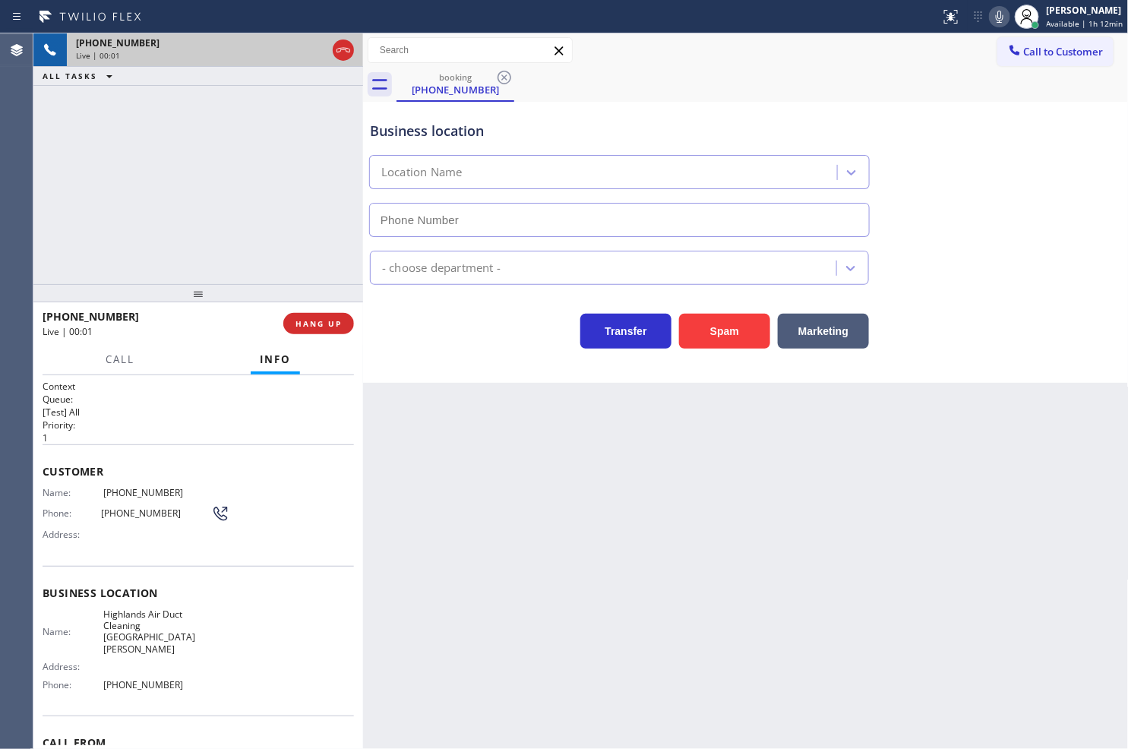
type input "(805) 519-8899"
drag, startPoint x: 717, startPoint y: 328, endPoint x: 734, endPoint y: 323, distance: 18.3
click at [717, 331] on button "Spam" at bounding box center [724, 331] width 91 height 35
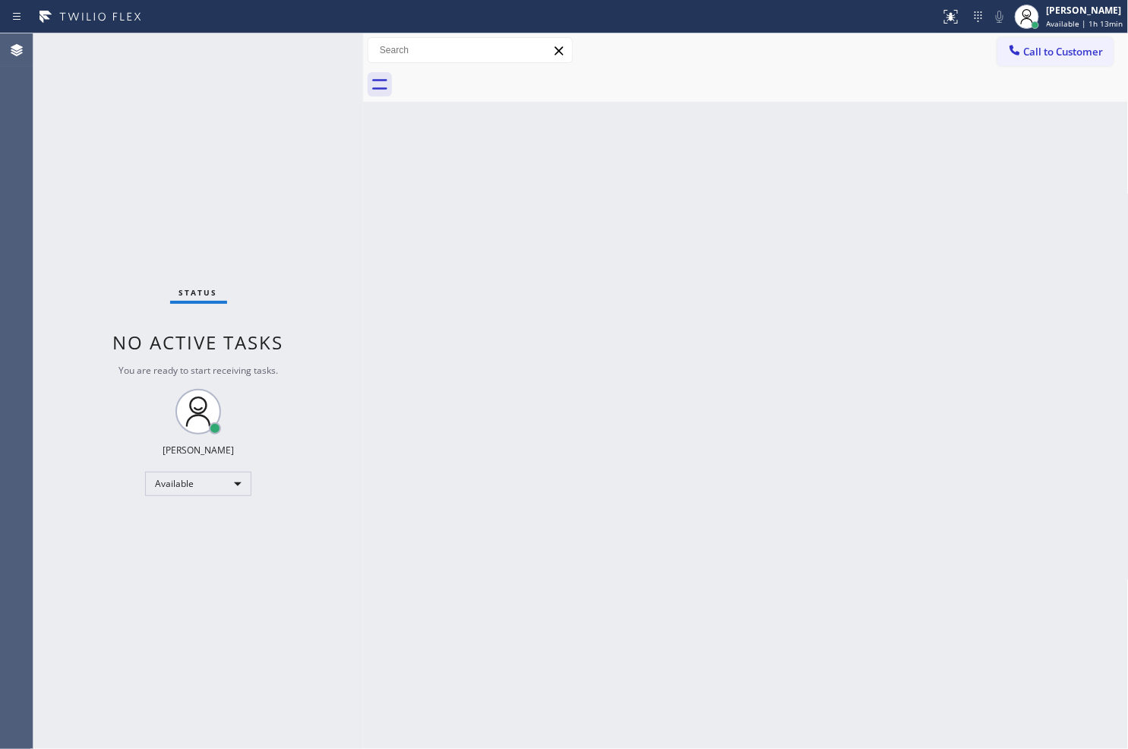
click at [300, 70] on div "Status No active tasks You are ready to start receiving tasks. [PERSON_NAME]" at bounding box center [198, 390] width 330 height 715
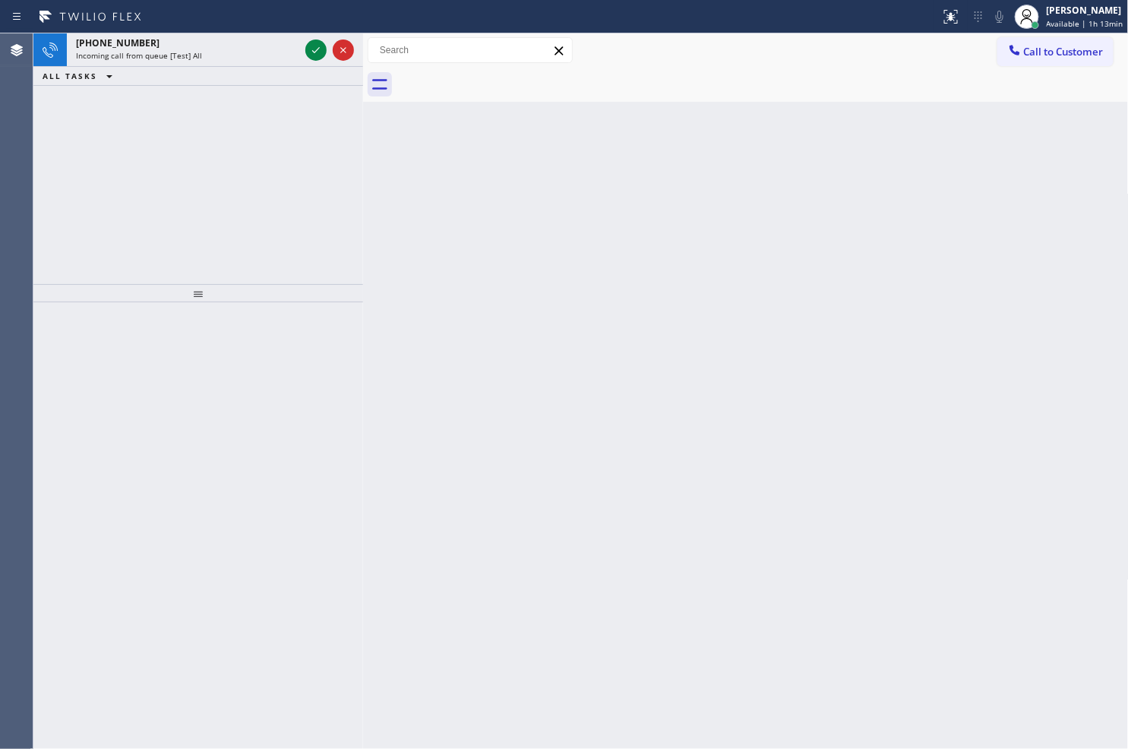
click at [93, 198] on div "+15108563021 Incoming call from queue [Test] All ALL TASKS ALL TASKS ACTIVE TAS…" at bounding box center [198, 158] width 330 height 251
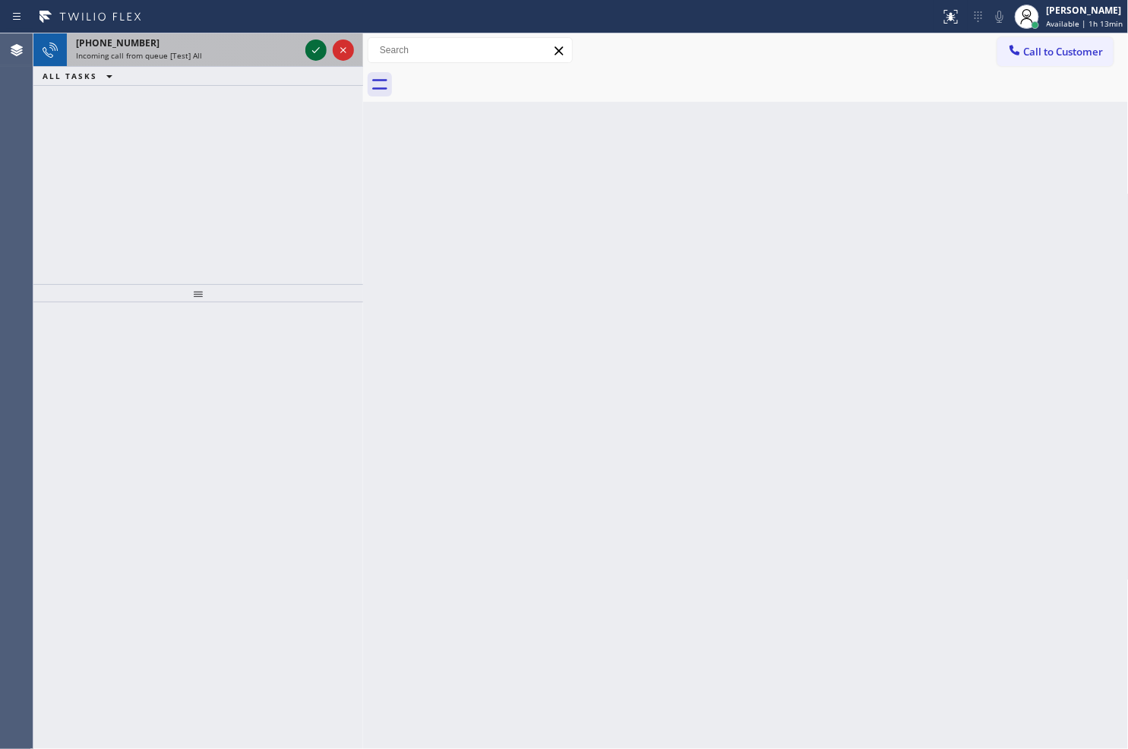
click at [321, 44] on icon at bounding box center [316, 50] width 18 height 18
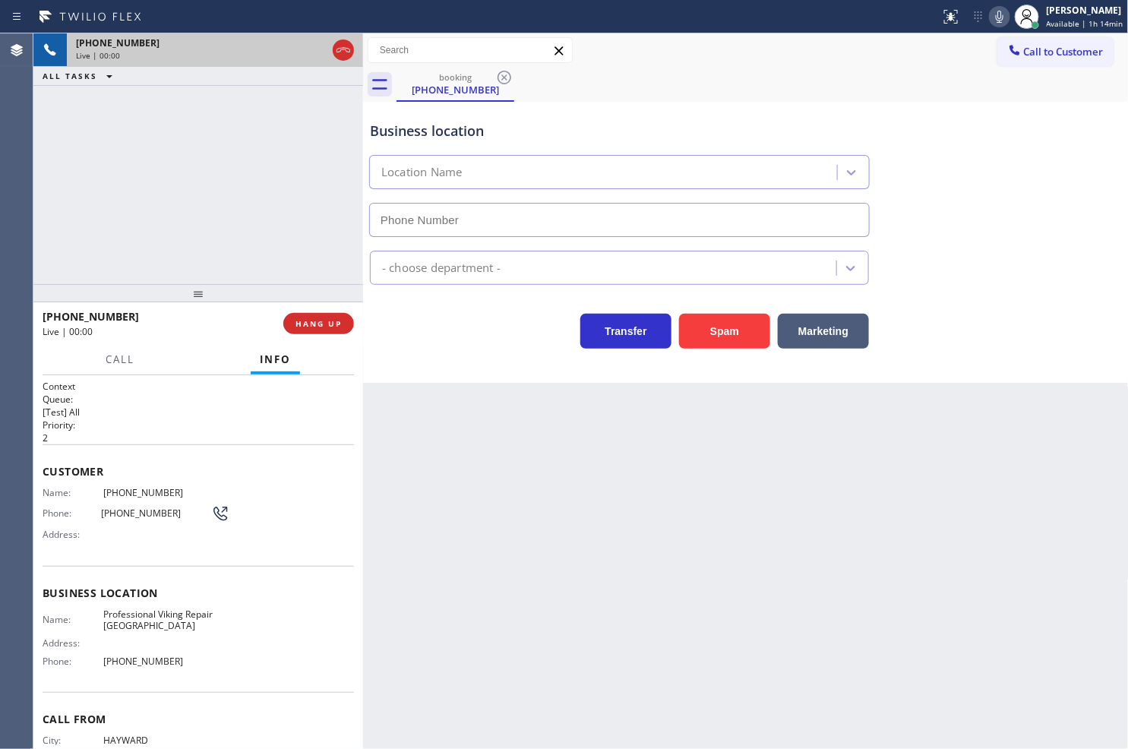
type input "(510) 800-1513"
click at [720, 355] on div "Business location Professional Viking Repair Alameda (510) 800-1513 Appliance R…" at bounding box center [746, 242] width 766 height 281
click at [725, 336] on button "Spam" at bounding box center [724, 331] width 91 height 35
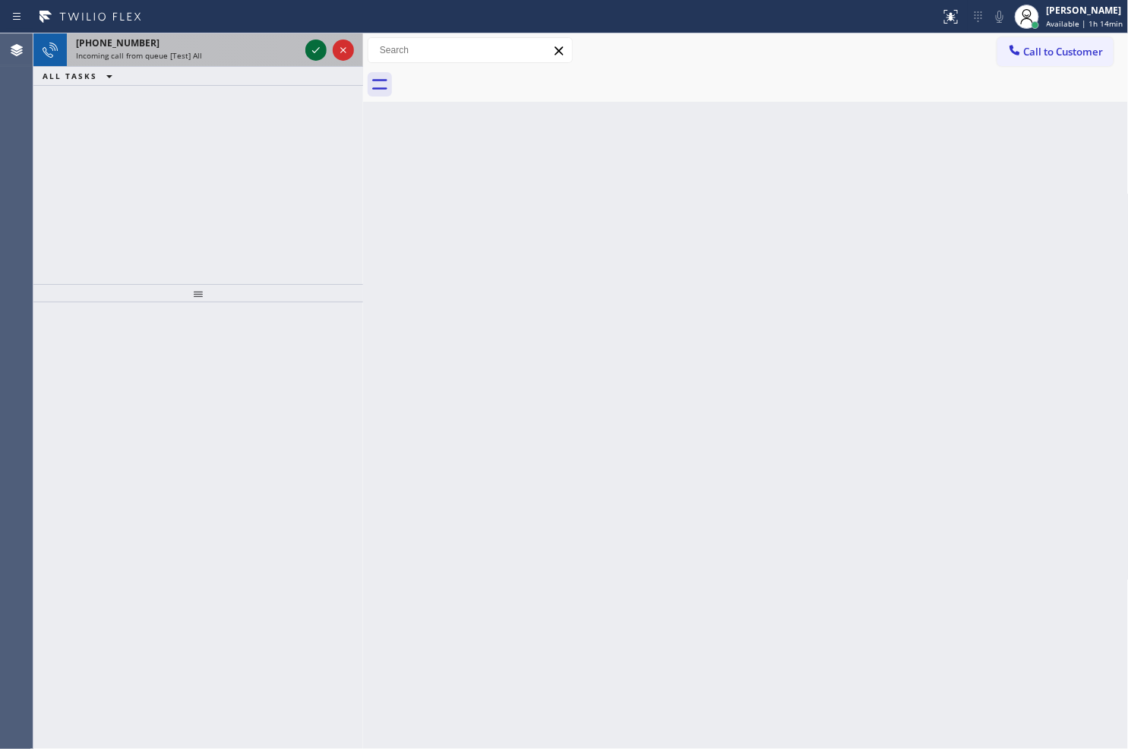
click at [321, 49] on icon at bounding box center [316, 50] width 18 height 18
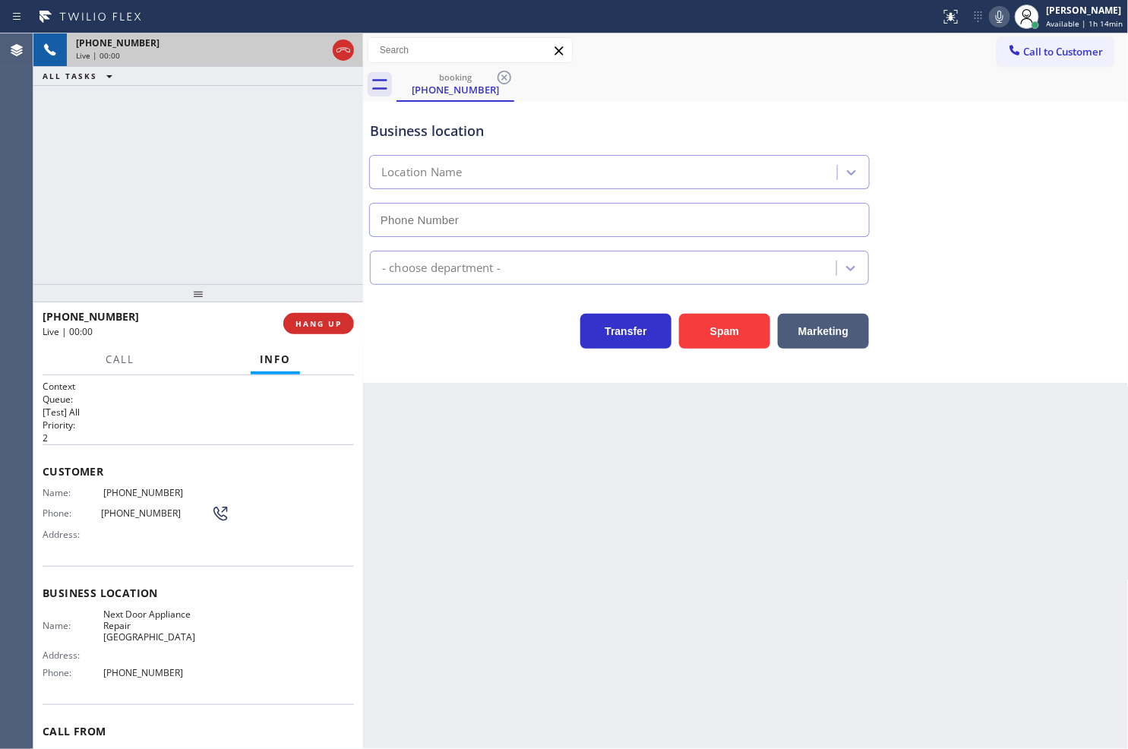
type input "(609) 710-8354"
click at [499, 352] on div "Business location Next Door Appliance Repair Trenton (609) 710-8354 Appliance R…" at bounding box center [746, 242] width 766 height 281
click at [284, 270] on div "+16093237062 Live | 00:07 ALL TASKS ALL TASKS ACTIVE TASKS TASKS IN WRAP UP" at bounding box center [198, 158] width 330 height 251
click at [475, 325] on div "Transfer Spam Marketing" at bounding box center [619, 327] width 505 height 43
click at [129, 362] on span "Call" at bounding box center [120, 359] width 29 height 14
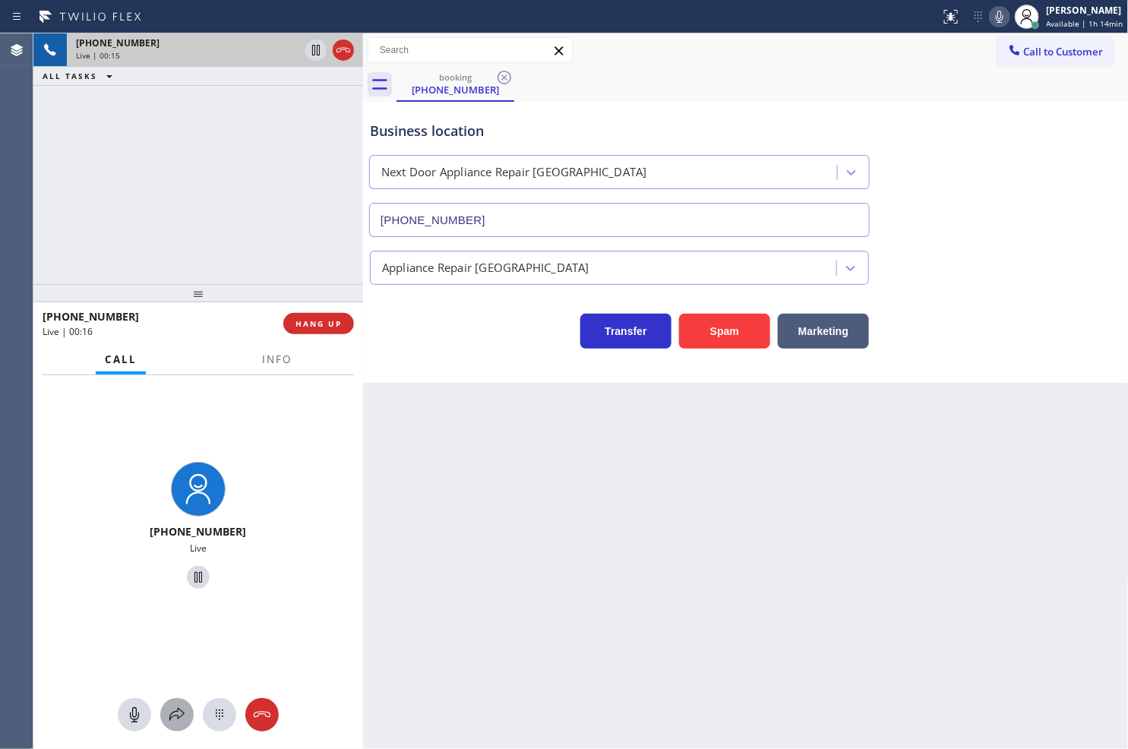
click at [175, 712] on icon at bounding box center [177, 715] width 18 height 18
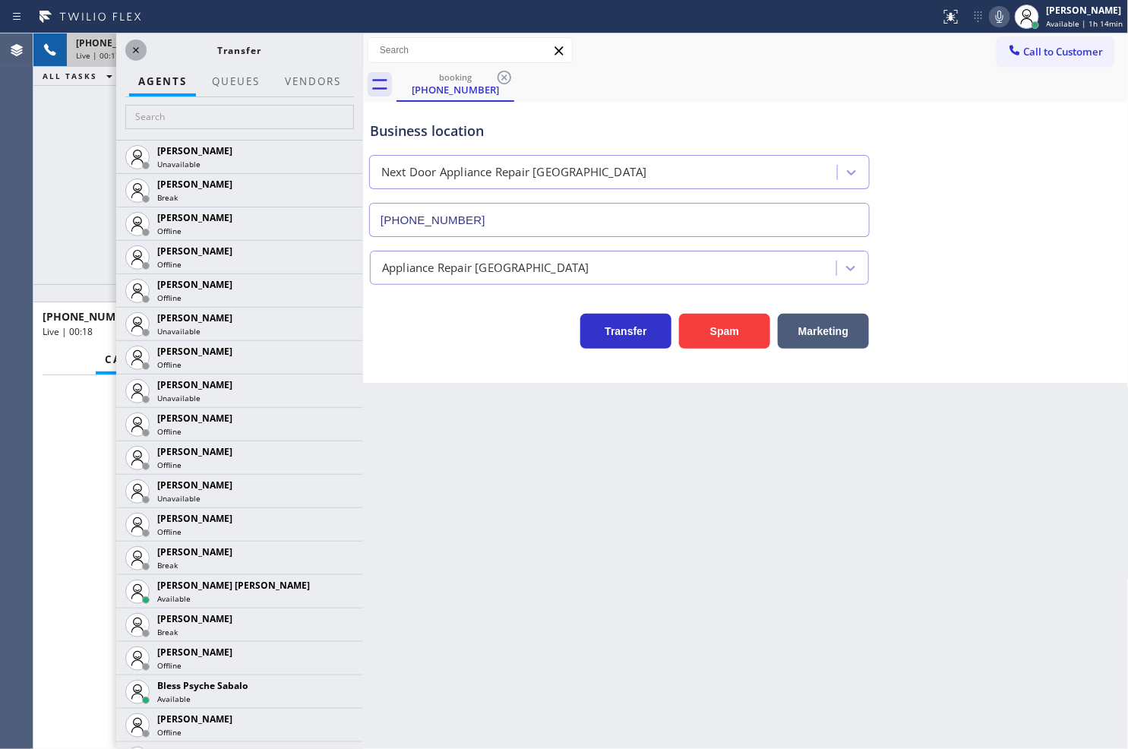
click at [140, 56] on icon at bounding box center [136, 50] width 18 height 18
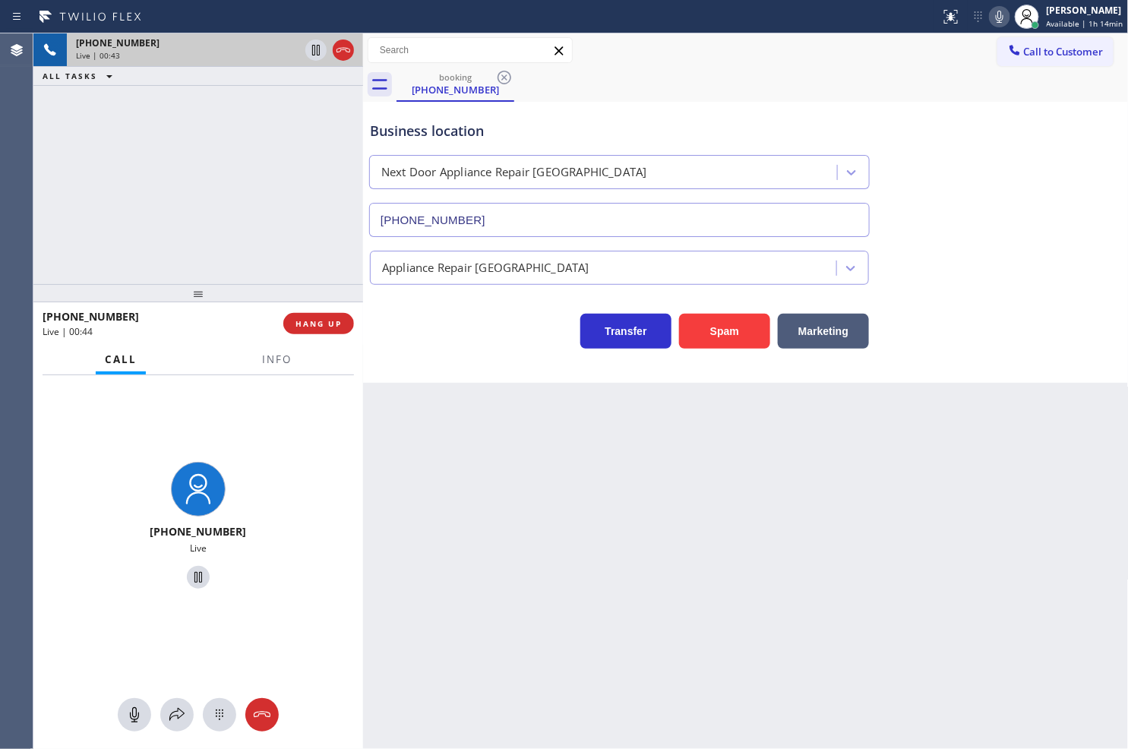
click at [153, 177] on div "+16093237062 Live | 00:43 ALL TASKS ALL TASKS ACTIVE TASKS TASKS IN WRAP UP" at bounding box center [198, 158] width 330 height 251
click at [277, 437] on div "+16093237062 Live" at bounding box center [198, 527] width 330 height 305
click at [282, 435] on div "+16093237062 Live" at bounding box center [198, 527] width 330 height 305
click at [222, 425] on div "+16093237062 Live" at bounding box center [198, 527] width 330 height 305
click at [177, 703] on button at bounding box center [176, 714] width 33 height 33
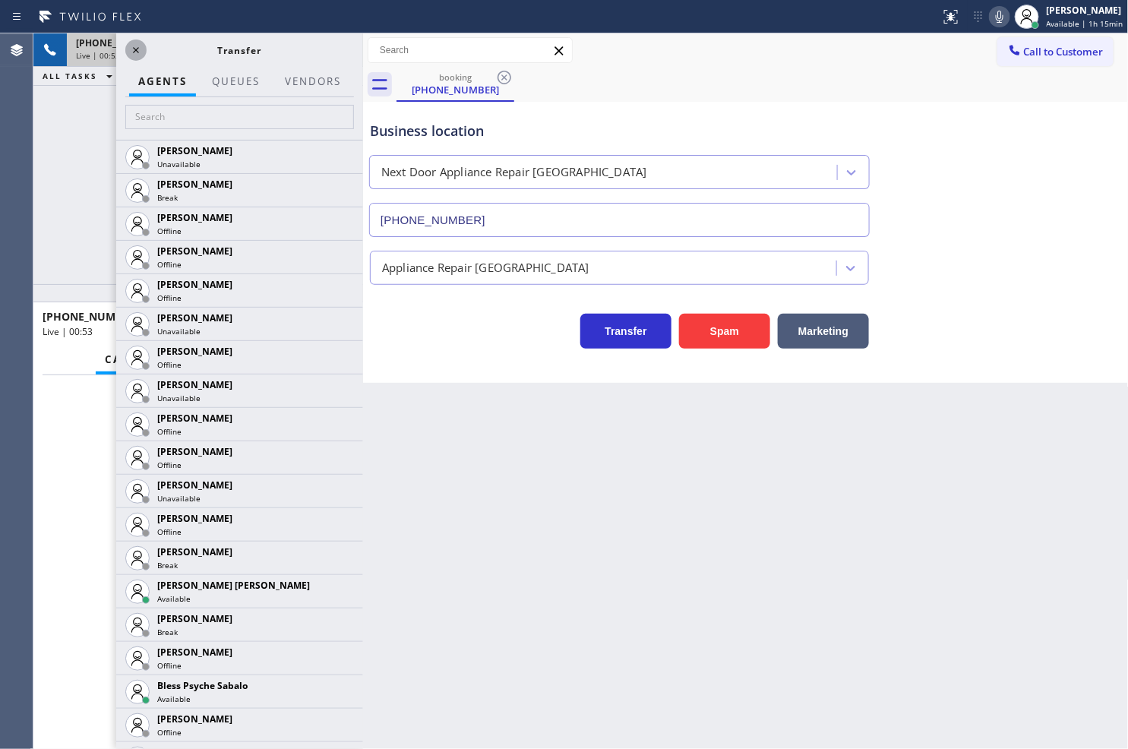
click at [129, 44] on icon at bounding box center [136, 50] width 18 height 18
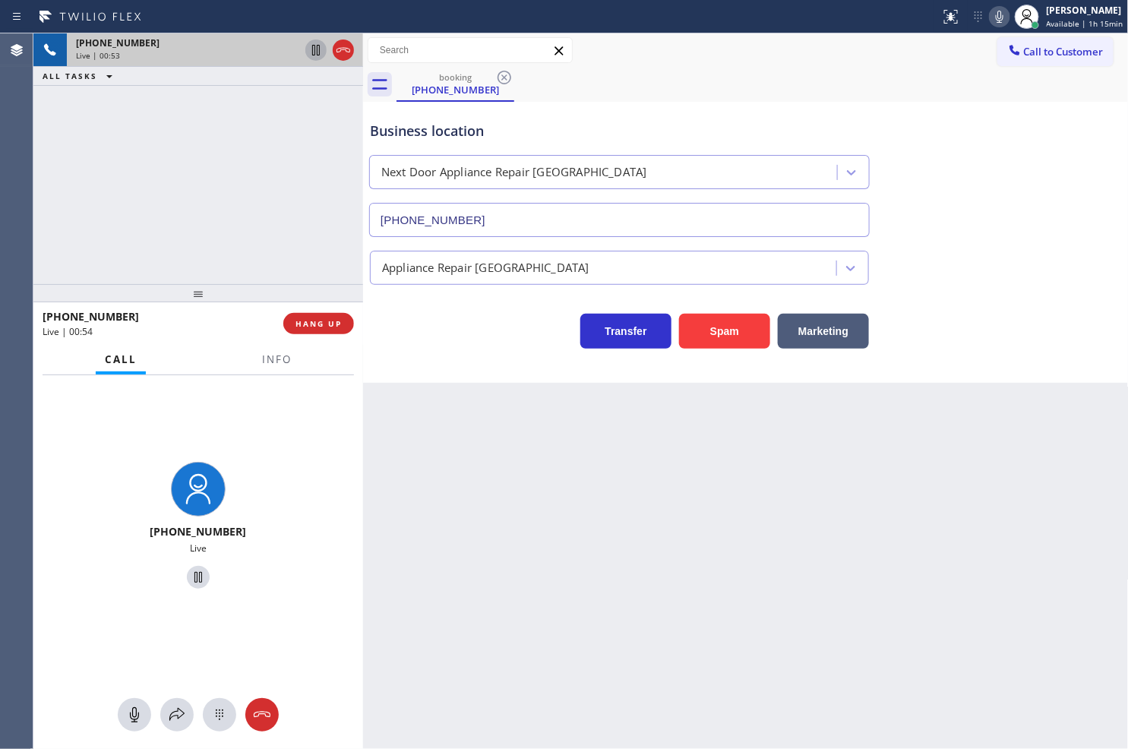
click at [314, 48] on icon at bounding box center [316, 50] width 8 height 11
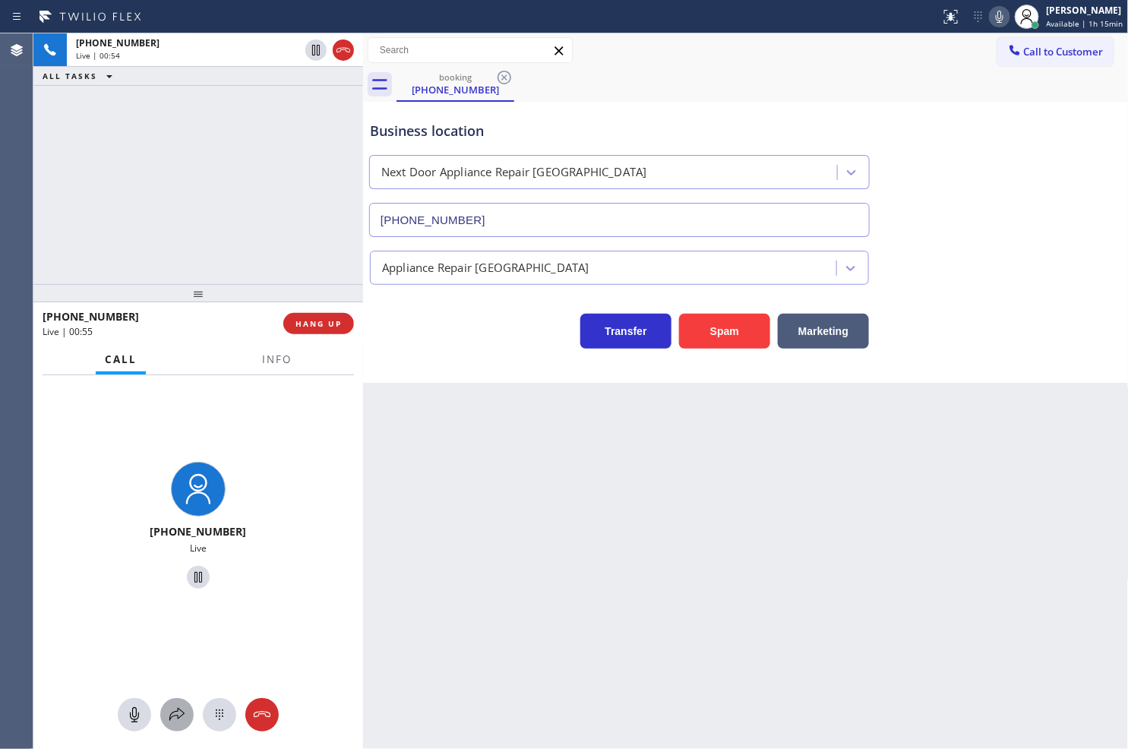
click at [172, 725] on button at bounding box center [176, 714] width 33 height 33
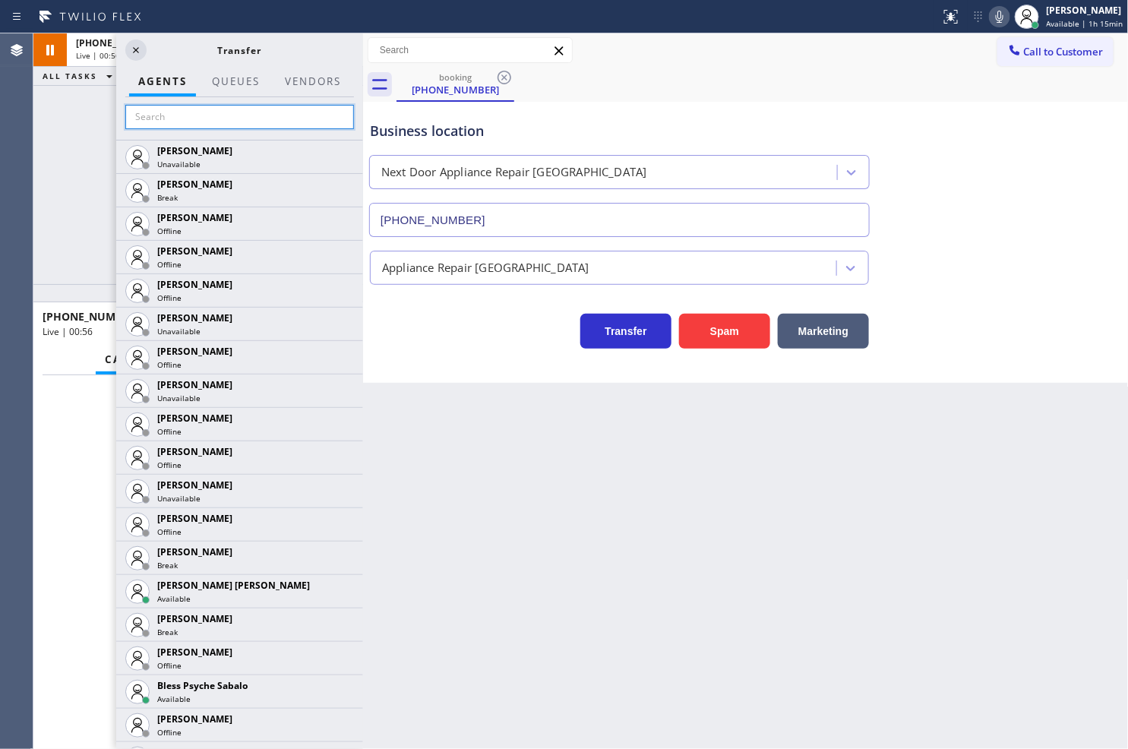
click at [169, 122] on input "text" at bounding box center [239, 117] width 229 height 24
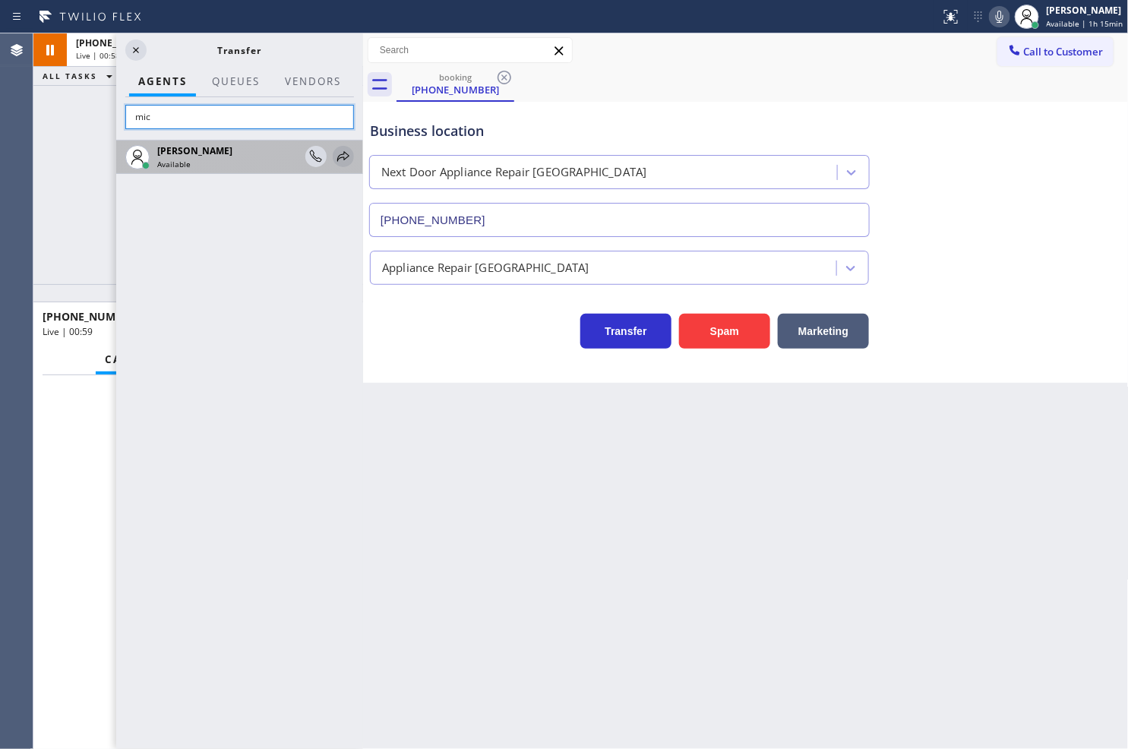
type input "mic"
click at [342, 155] on icon at bounding box center [343, 156] width 18 height 18
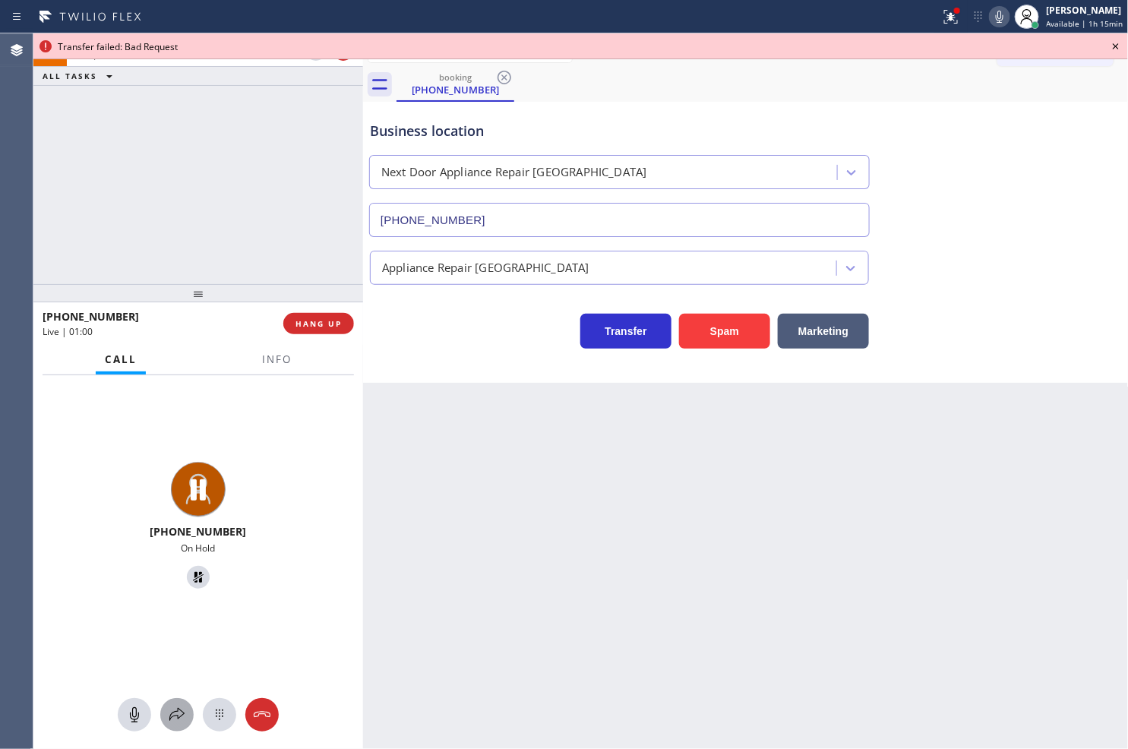
click at [161, 715] on div at bounding box center [176, 715] width 33 height 18
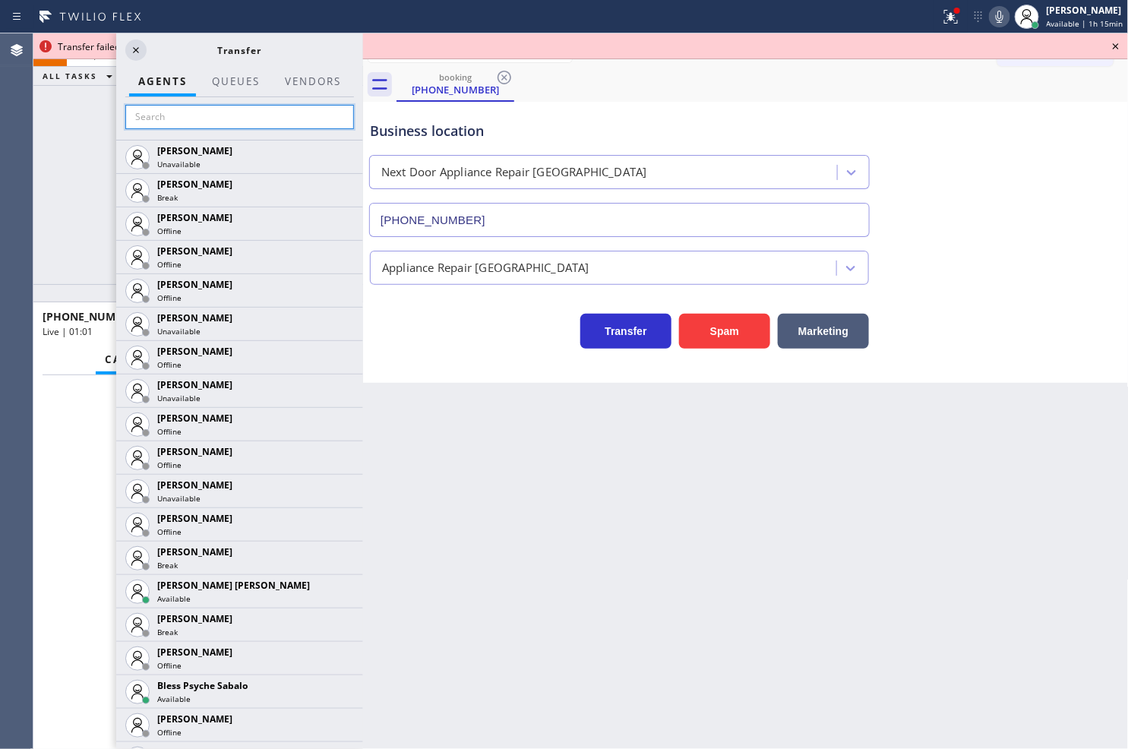
click at [154, 120] on input "text" at bounding box center [239, 117] width 229 height 24
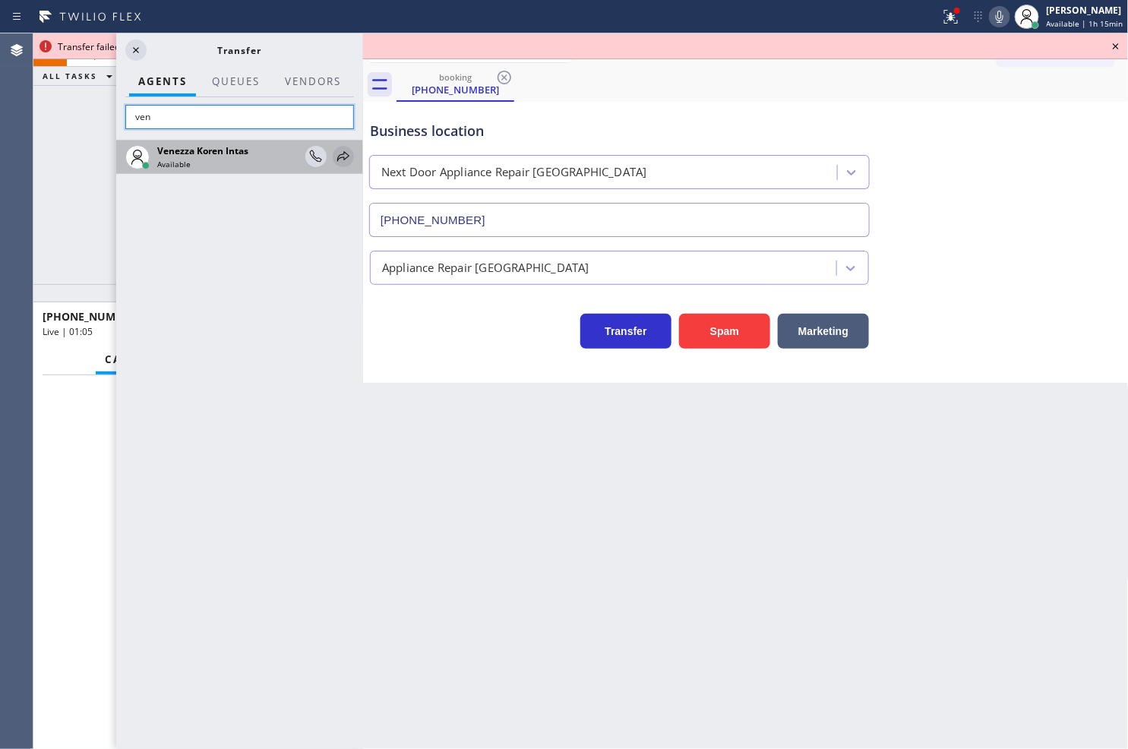
type input "ven"
click at [344, 158] on icon at bounding box center [343, 156] width 12 height 10
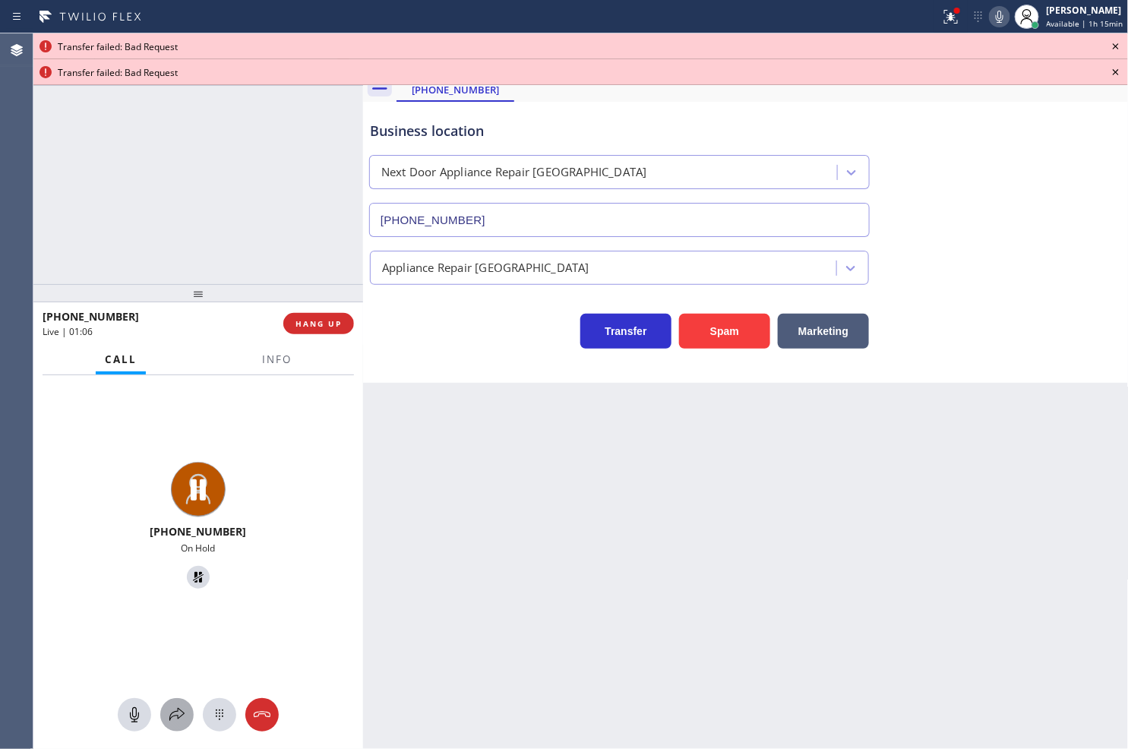
click at [182, 712] on icon at bounding box center [177, 715] width 18 height 18
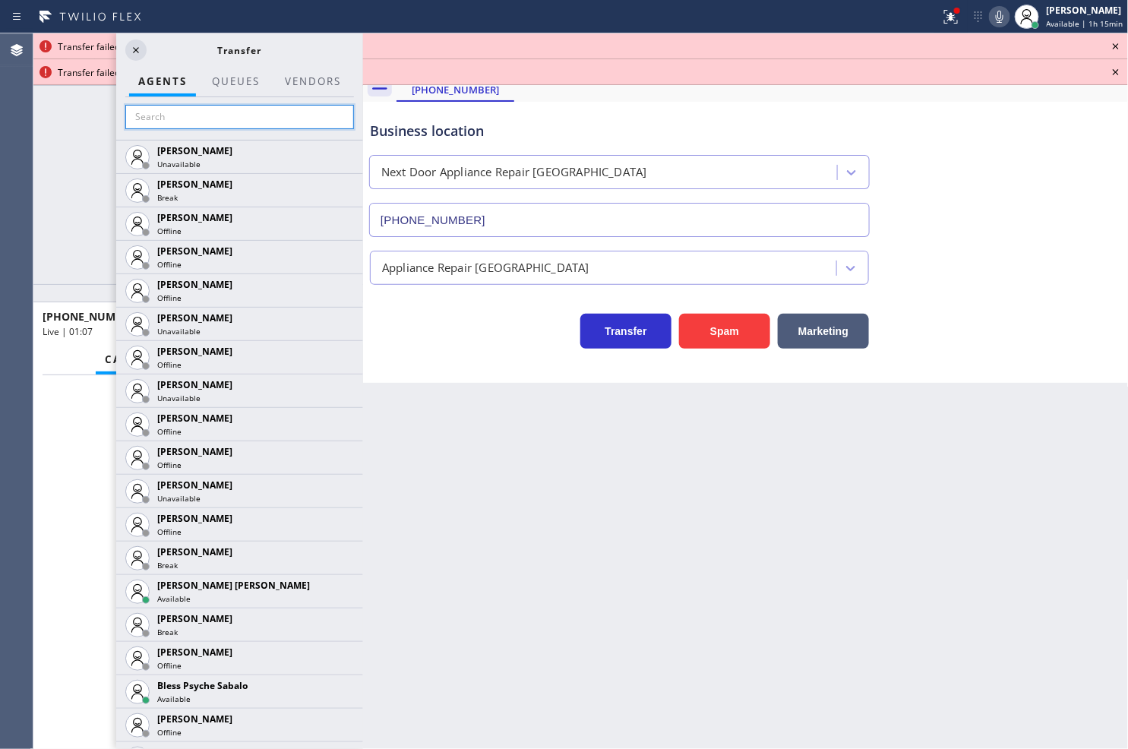
click at [169, 120] on input "text" at bounding box center [239, 117] width 229 height 24
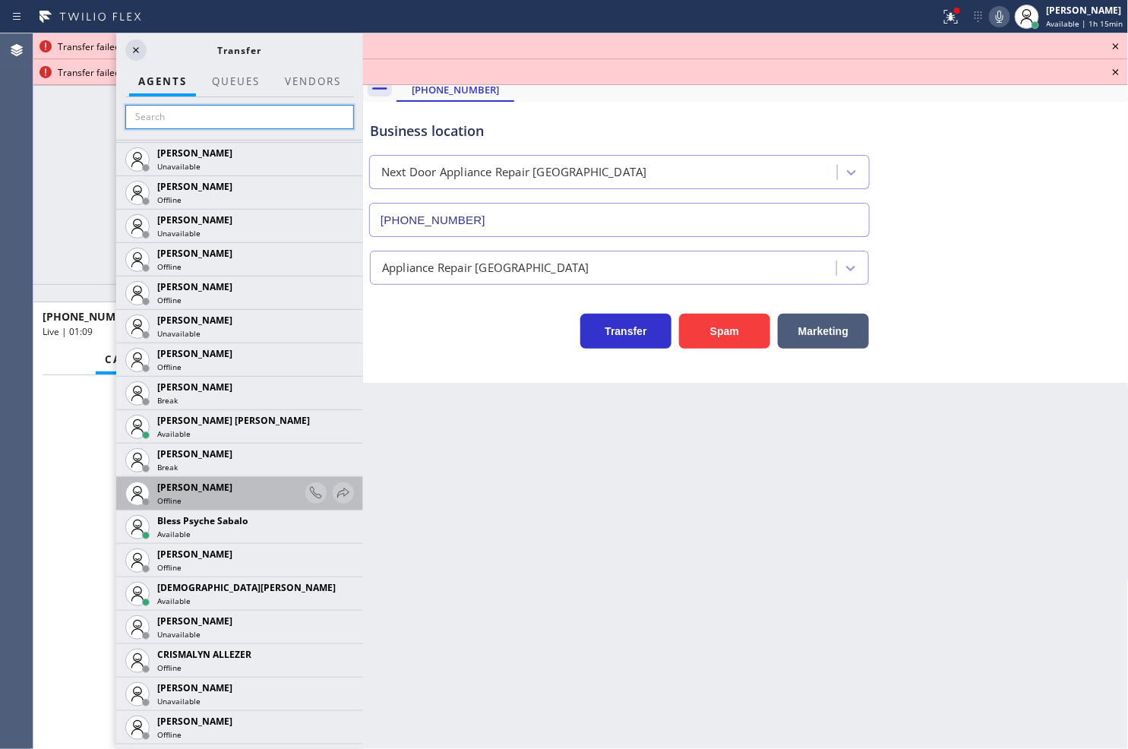
scroll to position [422, 0]
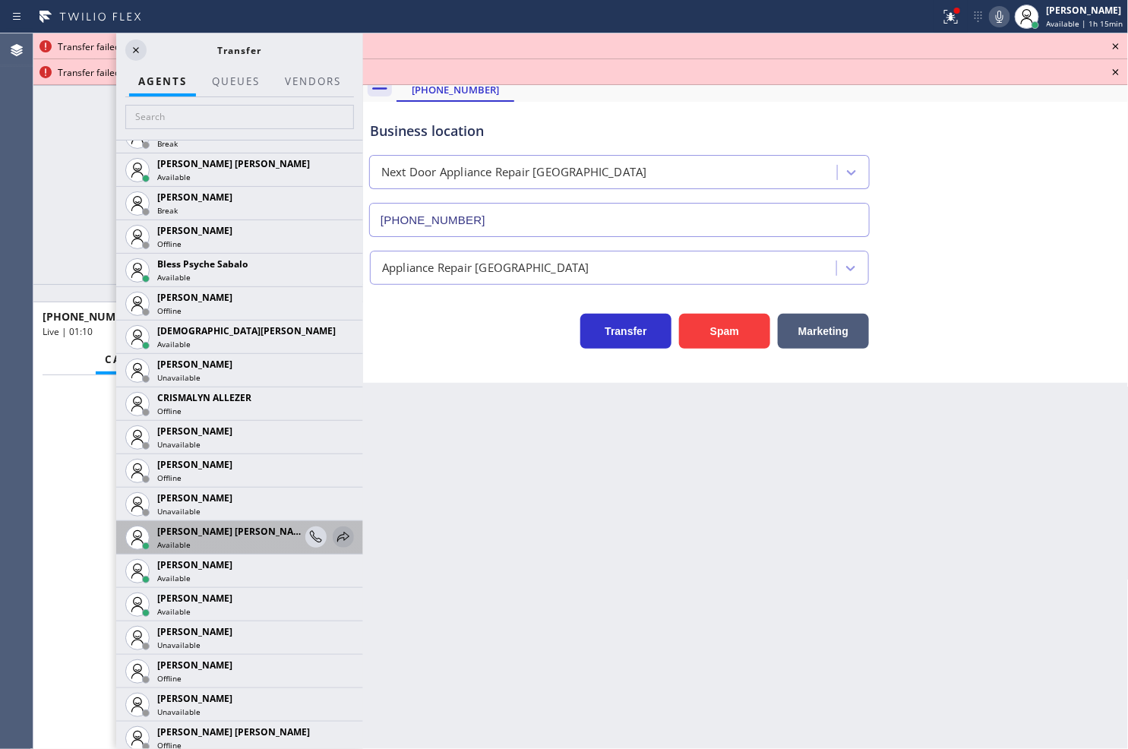
click at [334, 535] on icon at bounding box center [343, 537] width 18 height 18
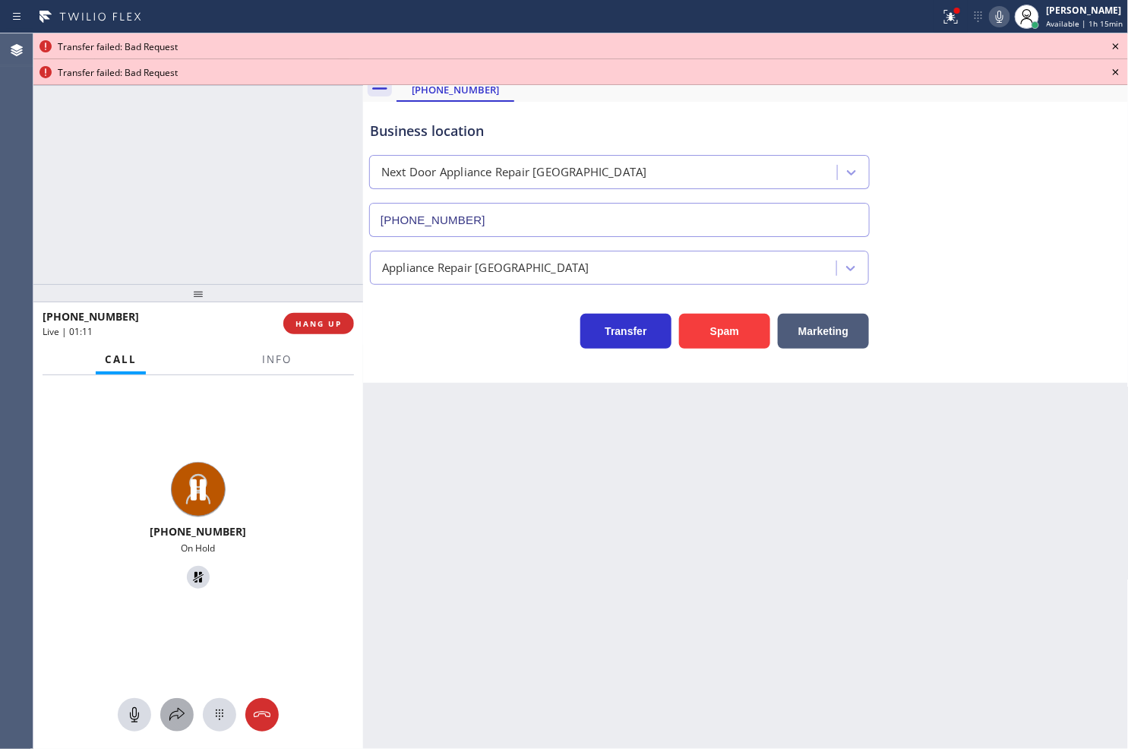
click at [165, 714] on div at bounding box center [176, 715] width 33 height 18
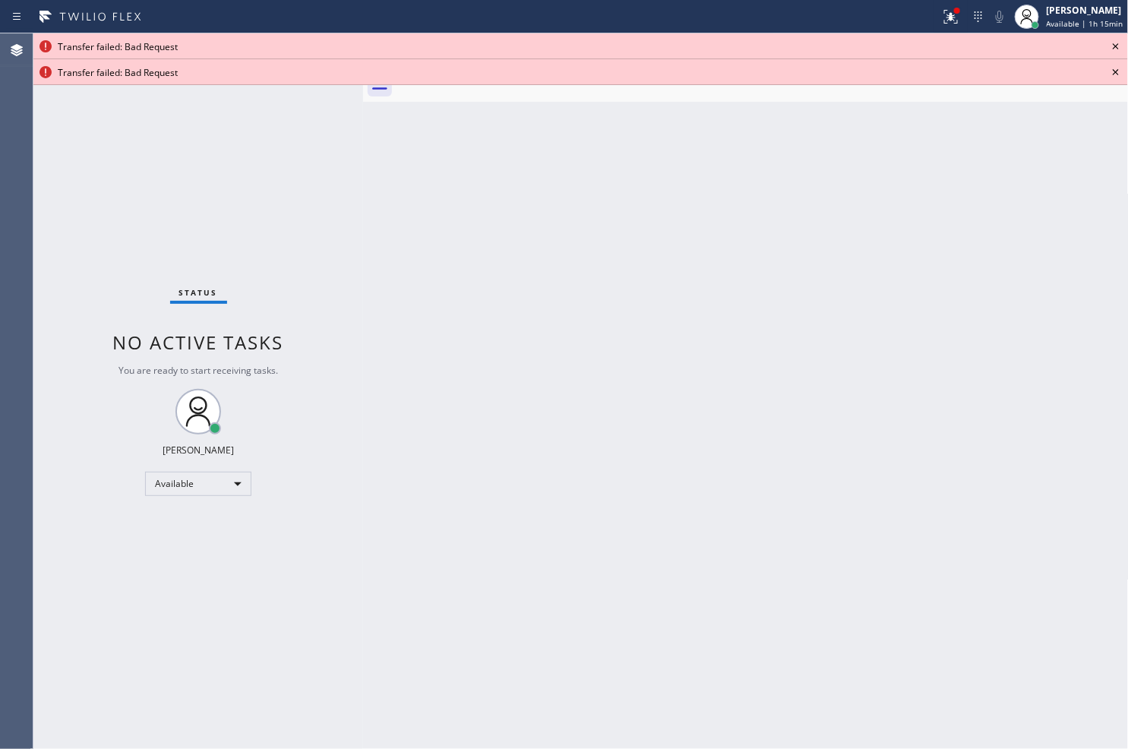
click at [1119, 42] on icon at bounding box center [1116, 46] width 18 height 18
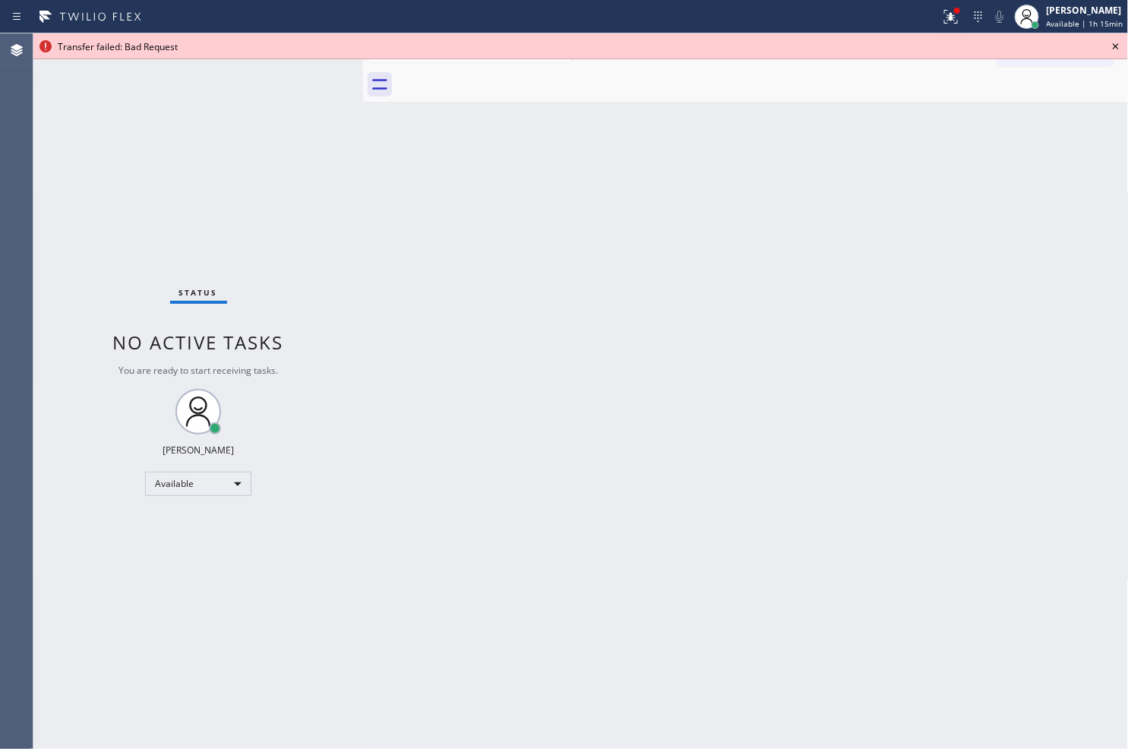
click at [1119, 42] on icon at bounding box center [1116, 46] width 18 height 18
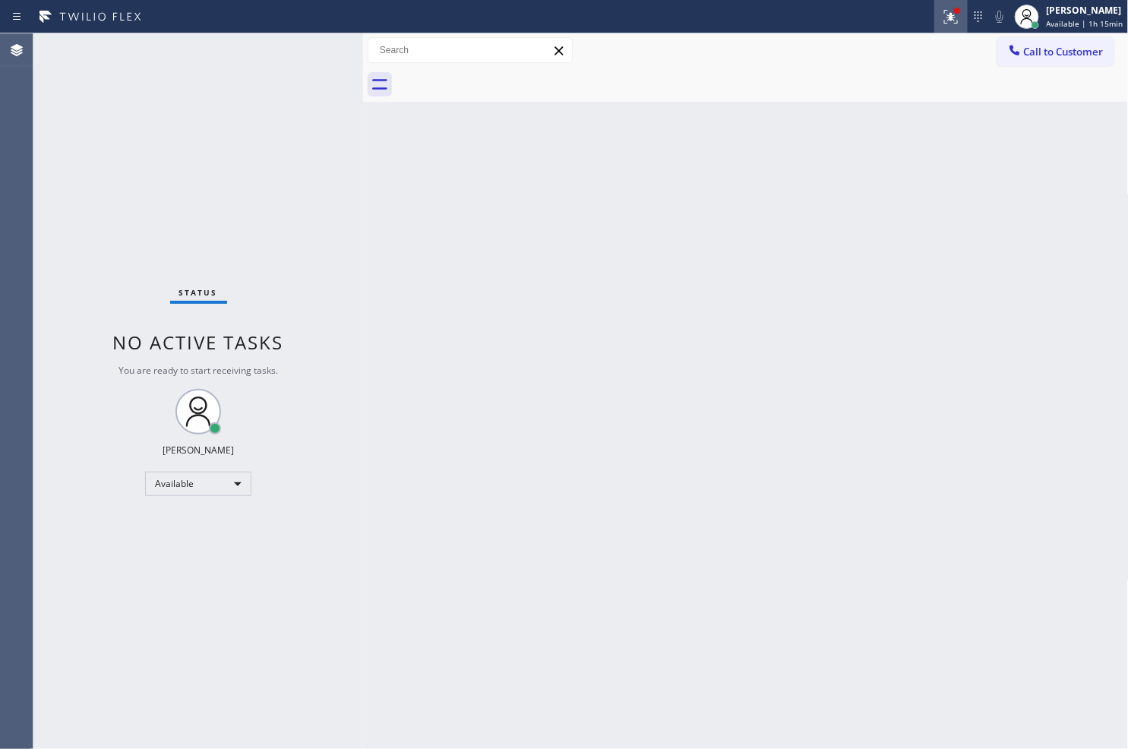
click at [946, 17] on icon at bounding box center [950, 14] width 9 height 5
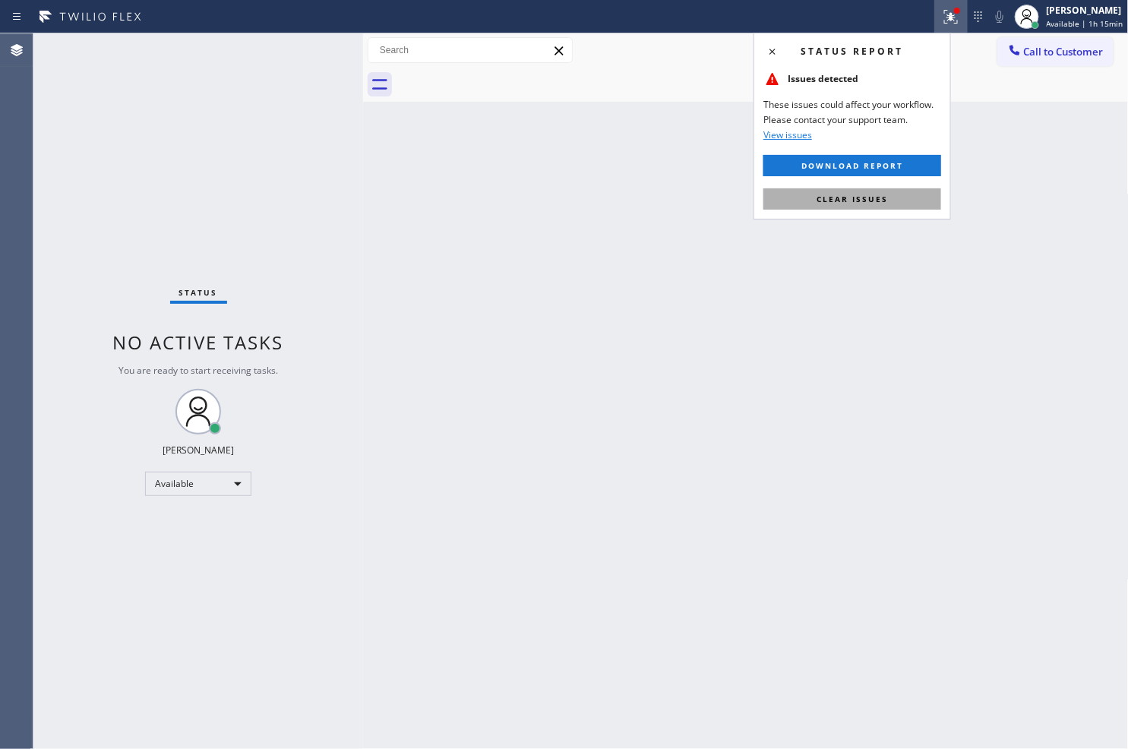
click at [894, 203] on button "Clear issues" at bounding box center [852, 198] width 178 height 21
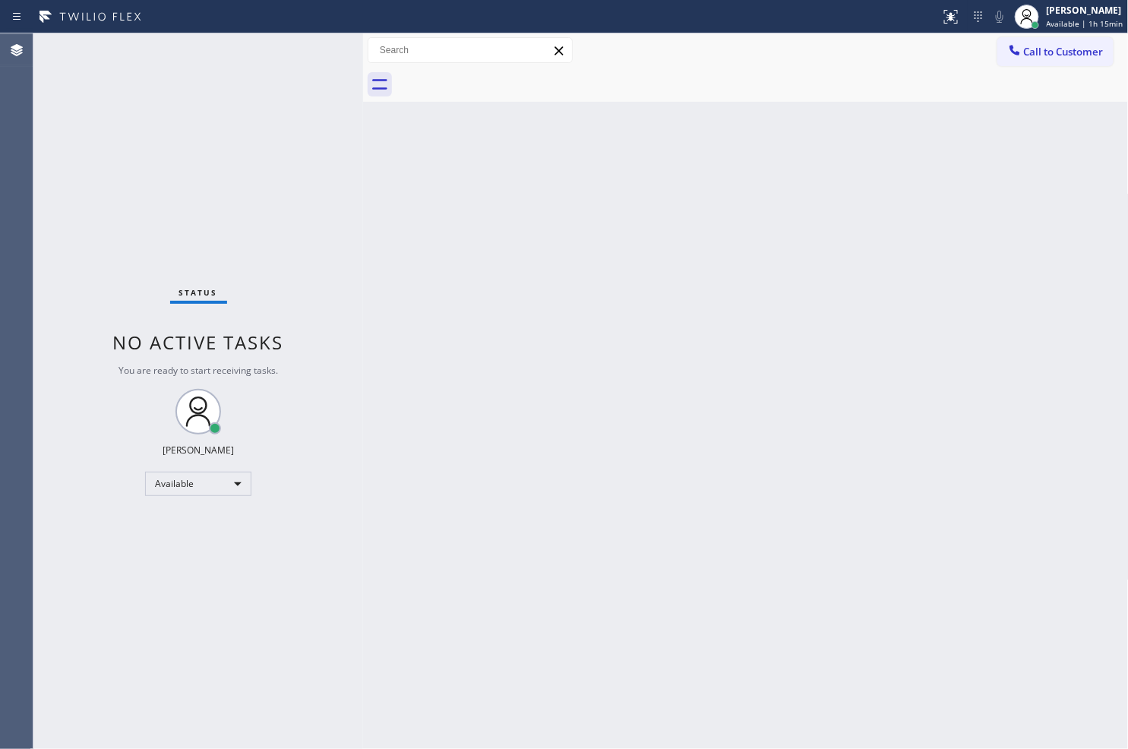
click at [232, 204] on div "Status No active tasks You are ready to start receiving tasks. [PERSON_NAME]" at bounding box center [198, 390] width 330 height 715
click at [308, 56] on div "Status No active tasks You are ready to start receiving tasks. [PERSON_NAME]" at bounding box center [198, 390] width 330 height 715
click at [311, 49] on div "Status No active tasks You are ready to start receiving tasks. [PERSON_NAME]" at bounding box center [198, 390] width 330 height 715
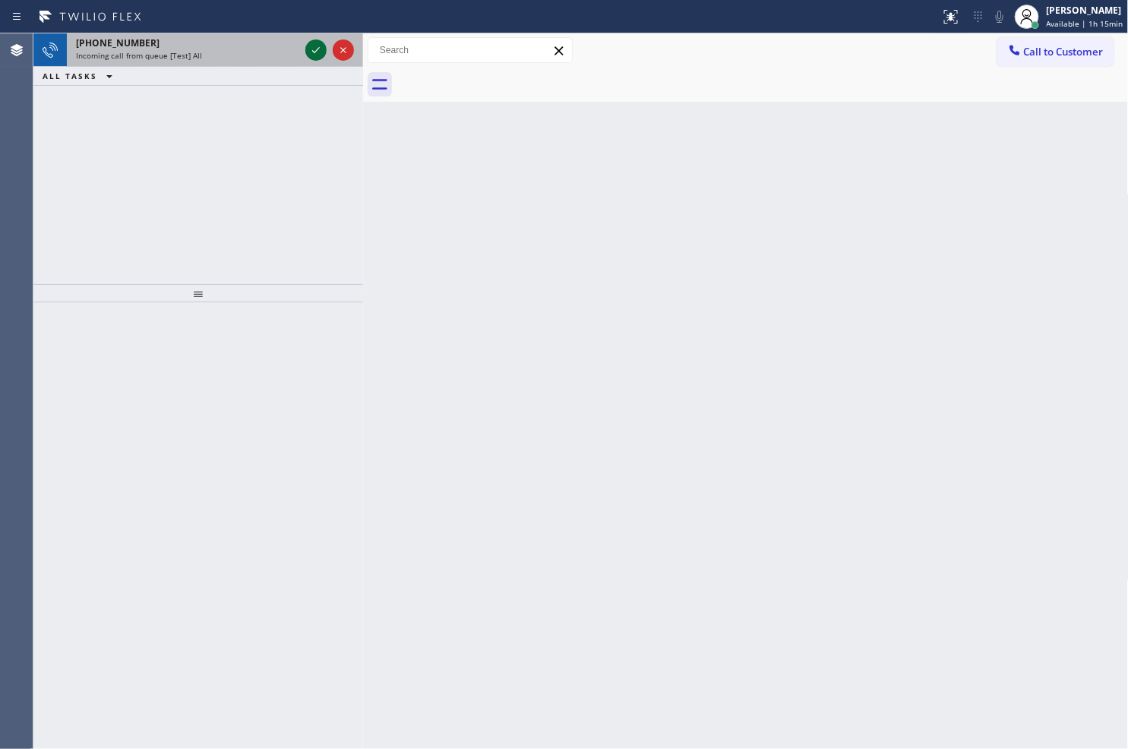
click at [315, 49] on icon at bounding box center [316, 50] width 18 height 18
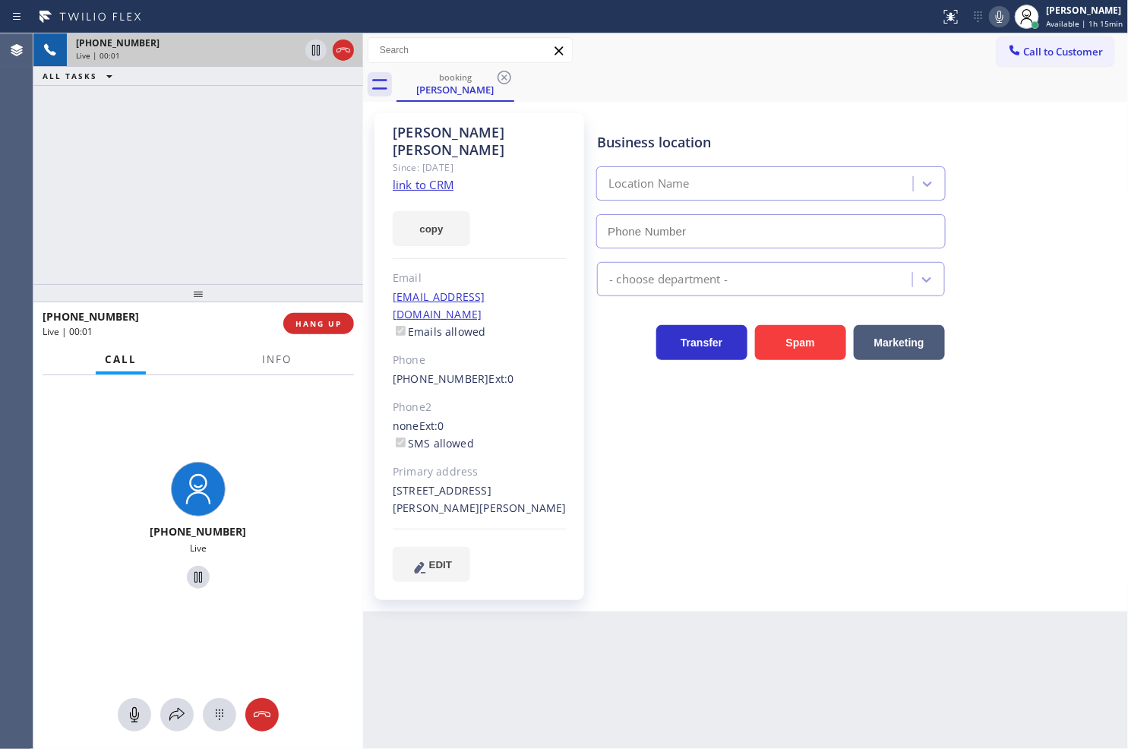
type input "[PHONE_NUMBER]"
click at [109, 241] on div "+12013901106 Live | 00:06 ALL TASKS ALL TASKS ACTIVE TASKS TASKS IN WRAP UP" at bounding box center [198, 158] width 330 height 251
click at [256, 426] on div "+12013901106 Live" at bounding box center [198, 527] width 330 height 305
click at [237, 263] on div "+12013901106 Live | 00:07 ALL TASKS ALL TASKS ACTIVE TASKS TASKS IN WRAP UP" at bounding box center [198, 158] width 330 height 251
click at [317, 450] on div "+12013901106 Live" at bounding box center [198, 527] width 330 height 305
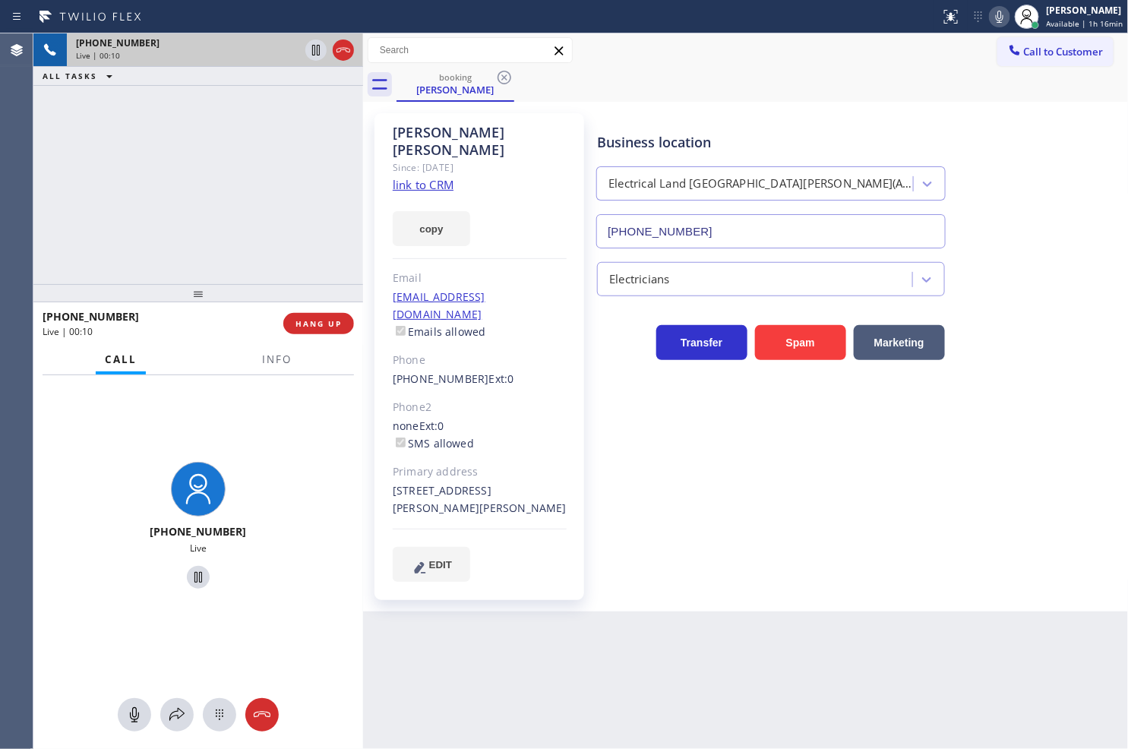
click at [423, 177] on link "link to CRM" at bounding box center [423, 184] width 61 height 15
click at [171, 207] on div "+12013901106 Live | 00:26 ALL TASKS ALL TASKS ACTIVE TASKS TASKS IN WRAP UP" at bounding box center [198, 158] width 330 height 251
drag, startPoint x: 178, startPoint y: 705, endPoint x: 200, endPoint y: 339, distance: 366.8
click at [181, 689] on div "+12013901106 Live" at bounding box center [198, 562] width 330 height 374
click at [186, 141] on div "+12013901106 Live | 00:38 ALL TASKS ALL TASKS ACTIVE TASKS TASKS IN WRAP UP" at bounding box center [198, 158] width 330 height 251
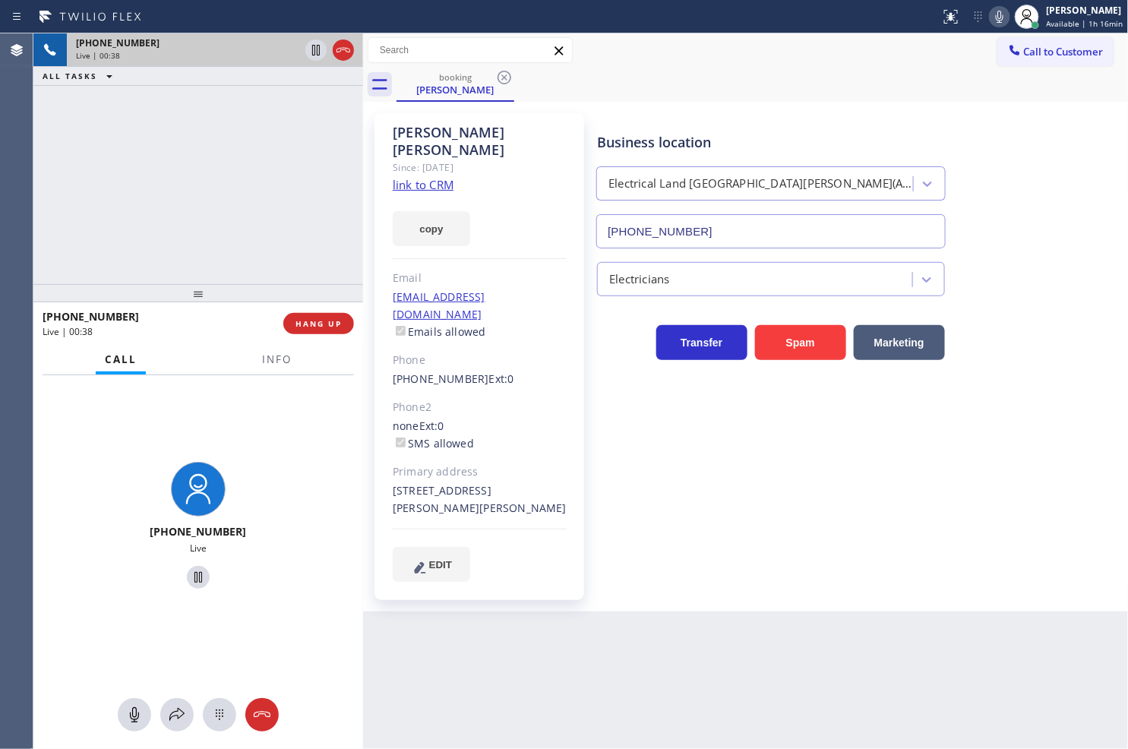
click at [187, 149] on div "+12013901106 Live | 00:38 ALL TASKS ALL TASKS ACTIVE TASKS TASKS IN WRAP UP" at bounding box center [198, 158] width 330 height 251
click at [199, 176] on div "+12013901106 Live | 00:39 ALL TASKS ALL TASKS ACTIVE TASKS TASKS IN WRAP UP" at bounding box center [198, 158] width 330 height 251
click at [242, 179] on div "+12013901106 Live | 00:40 ALL TASKS ALL TASKS ACTIVE TASKS TASKS IN WRAP UP" at bounding box center [198, 158] width 330 height 251
click at [320, 48] on icon at bounding box center [316, 50] width 18 height 18
click at [990, 16] on icon at bounding box center [999, 17] width 18 height 18
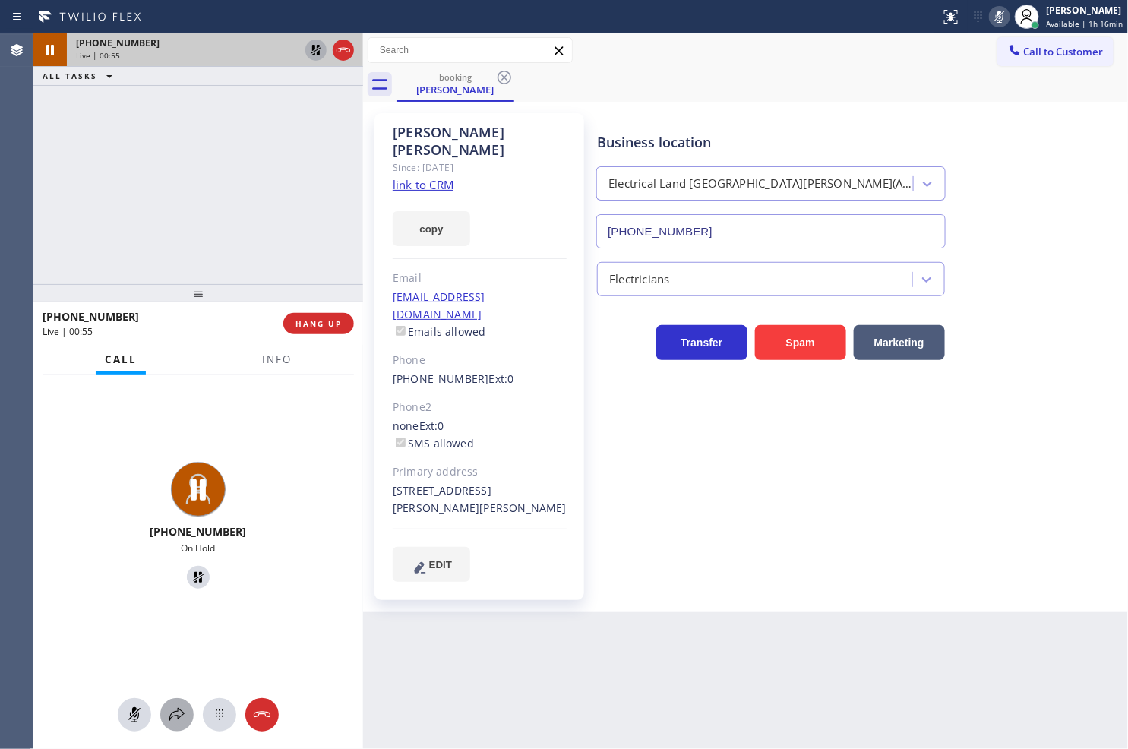
click at [172, 719] on icon at bounding box center [177, 715] width 18 height 18
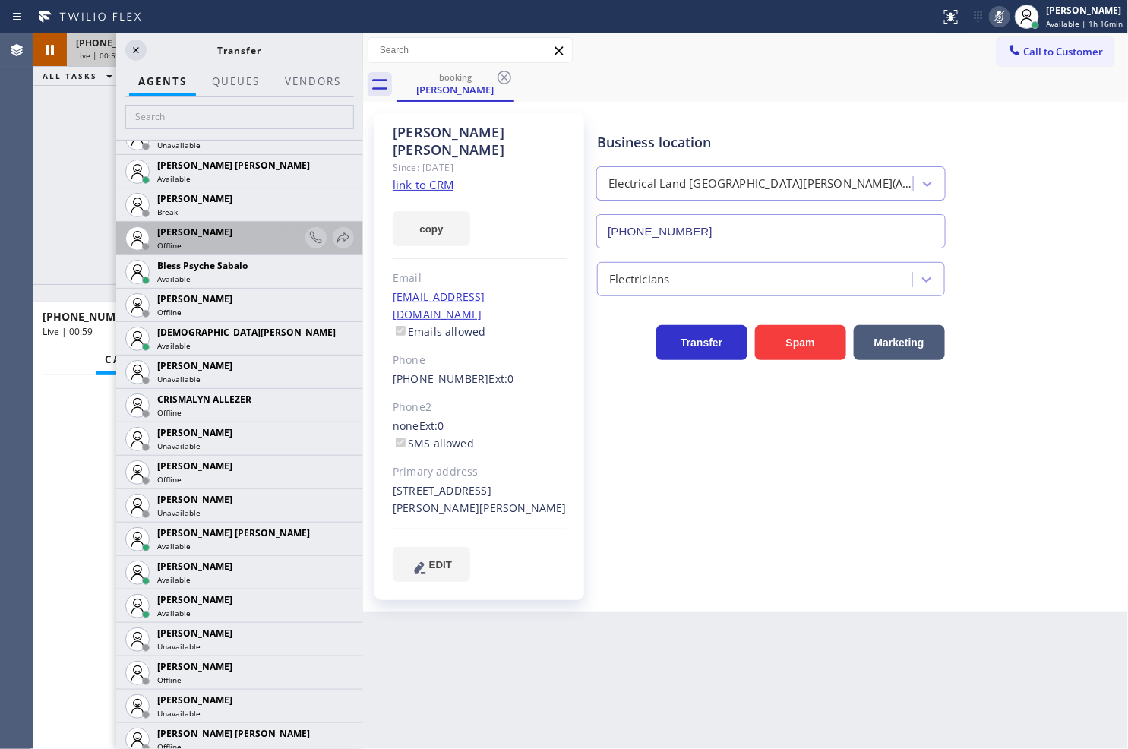
scroll to position [422, 0]
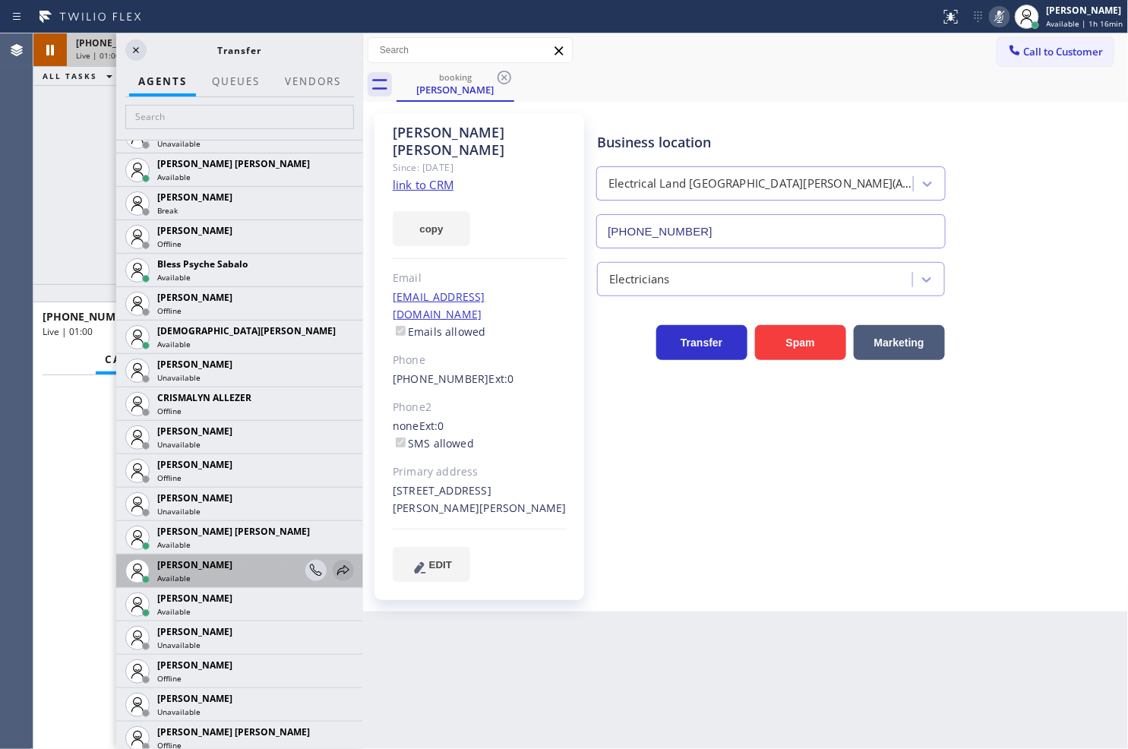
click at [334, 570] on icon at bounding box center [343, 570] width 18 height 18
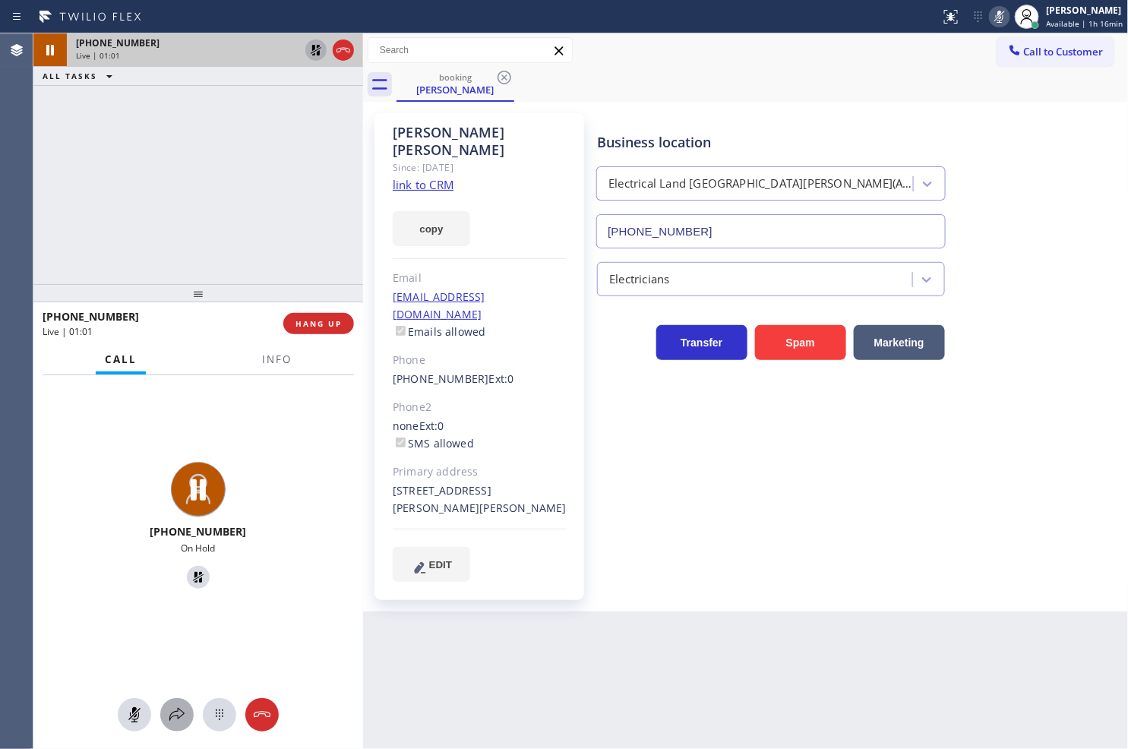
click at [179, 716] on icon at bounding box center [176, 714] width 15 height 13
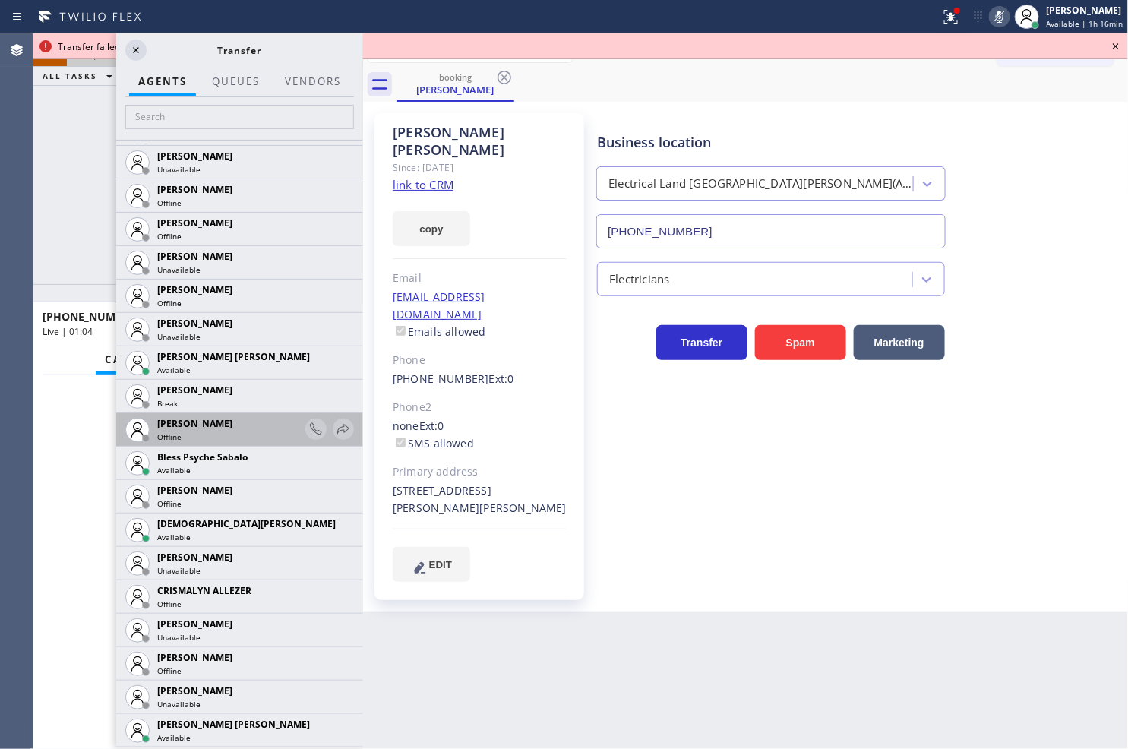
scroll to position [253, 0]
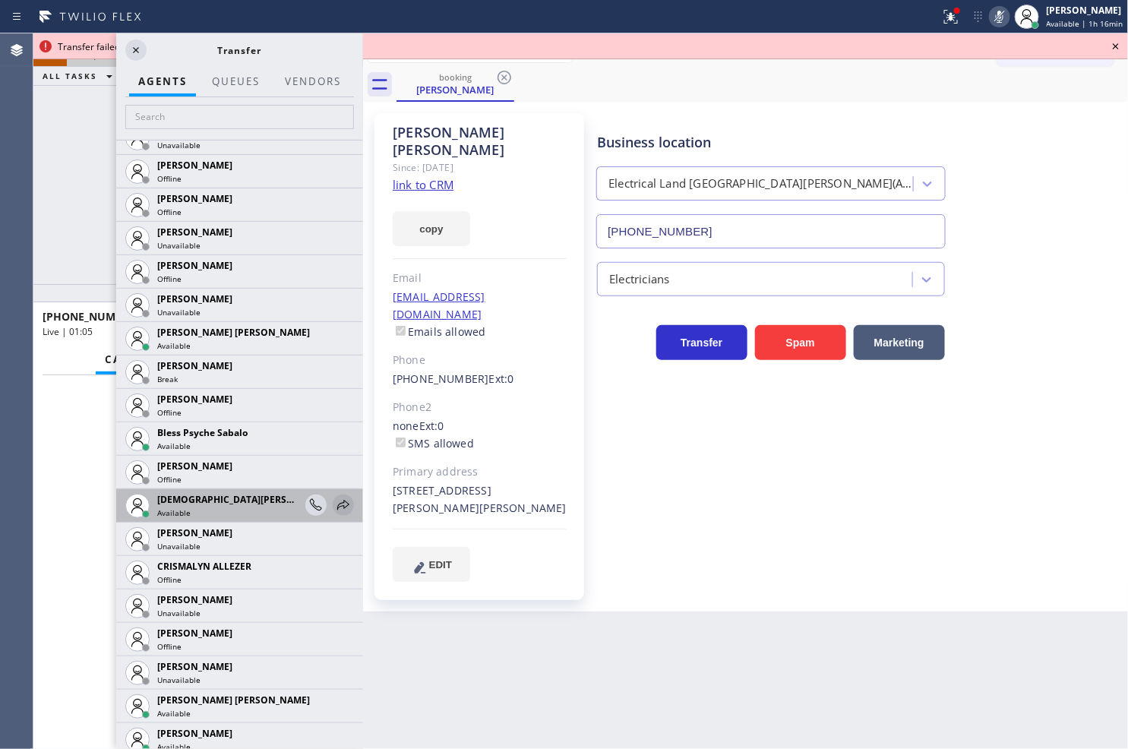
click at [334, 500] on icon at bounding box center [343, 505] width 18 height 18
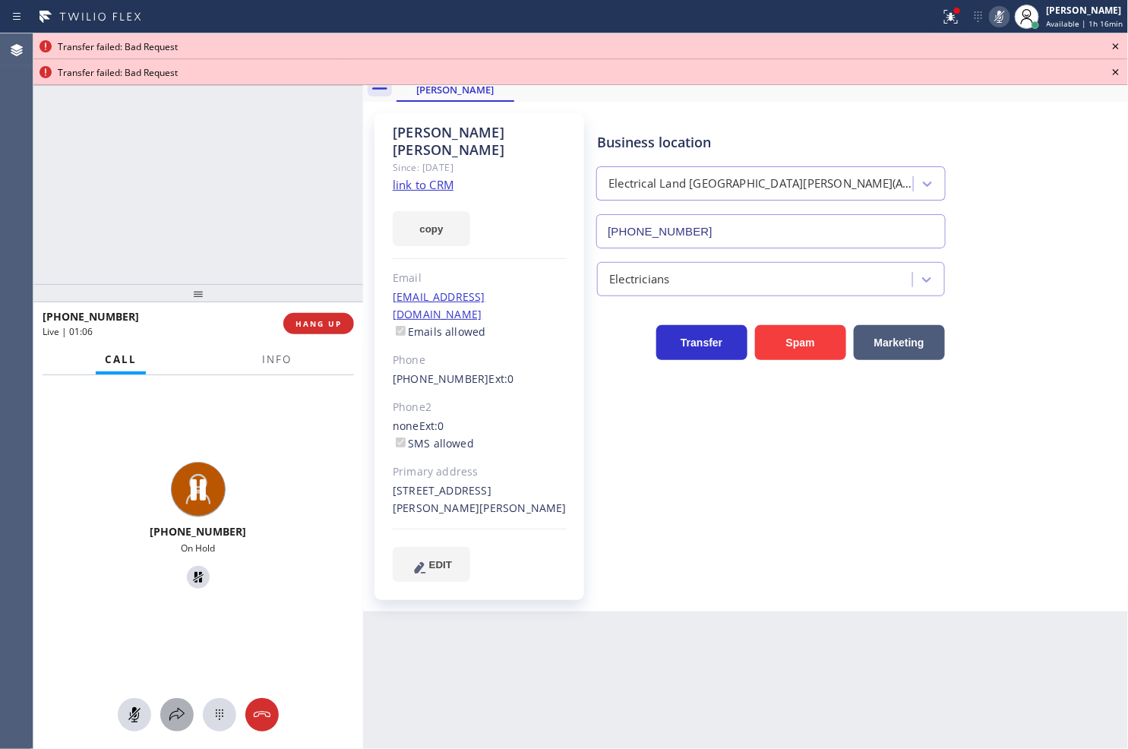
click at [177, 710] on icon at bounding box center [177, 715] width 18 height 18
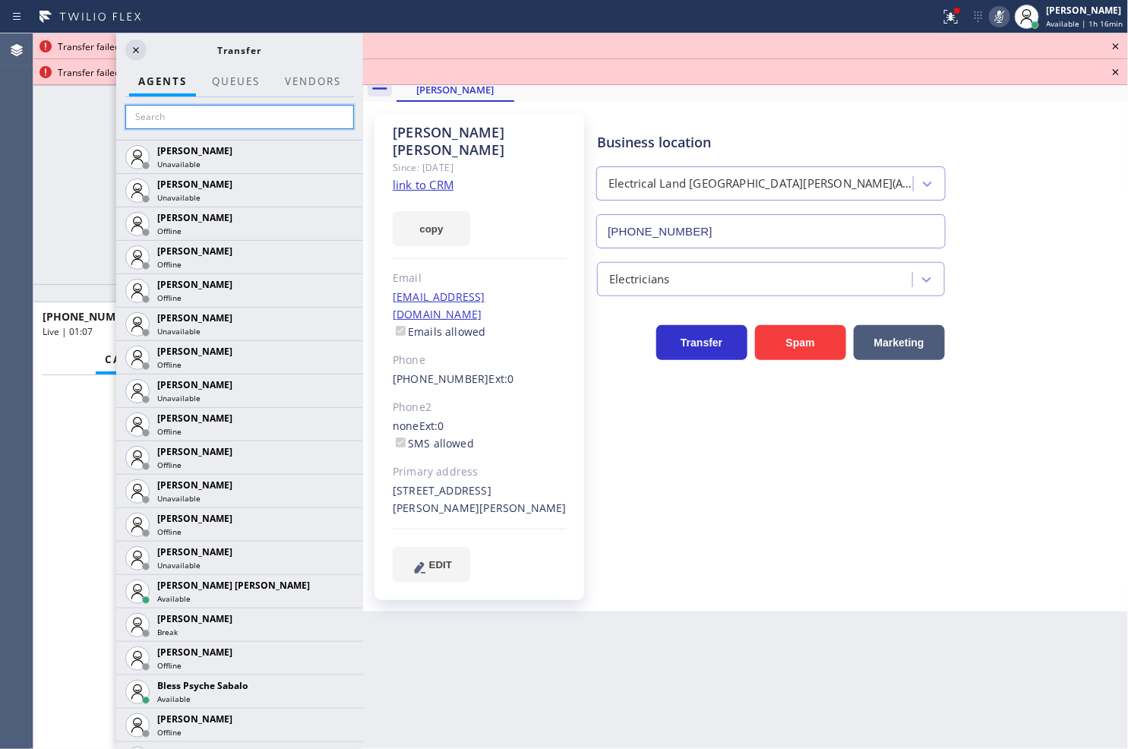
click at [175, 116] on input "text" at bounding box center [239, 117] width 229 height 24
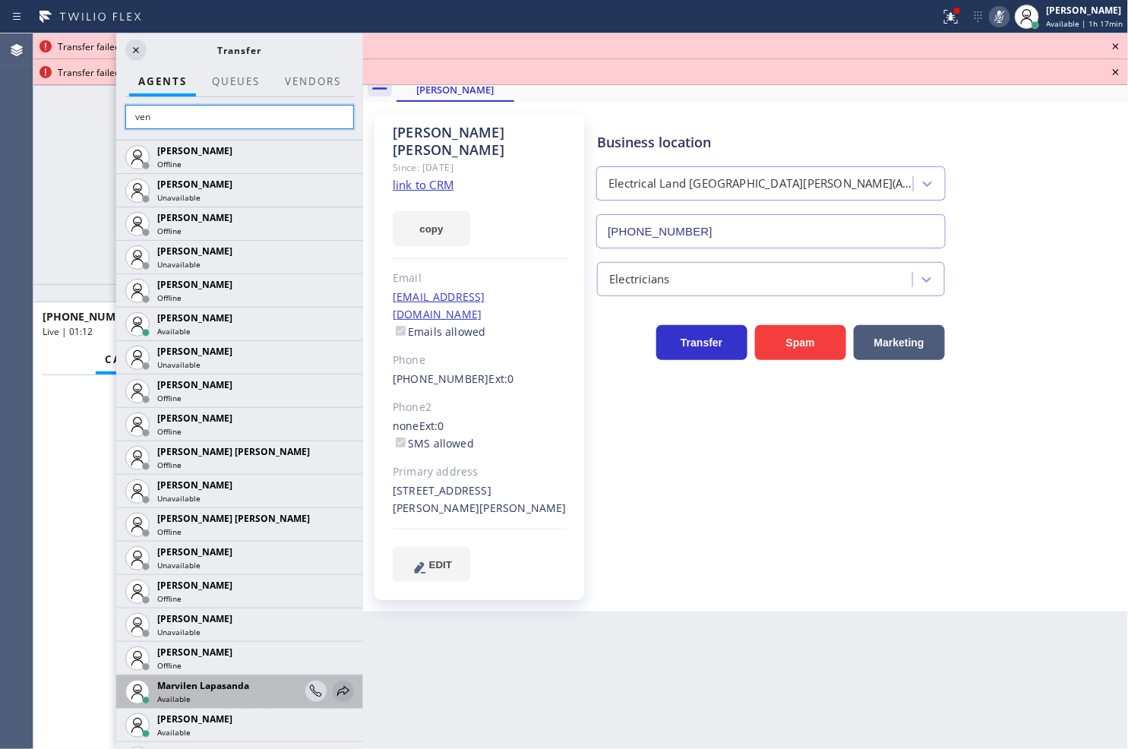
type input "ven"
click at [334, 691] on icon at bounding box center [343, 691] width 18 height 18
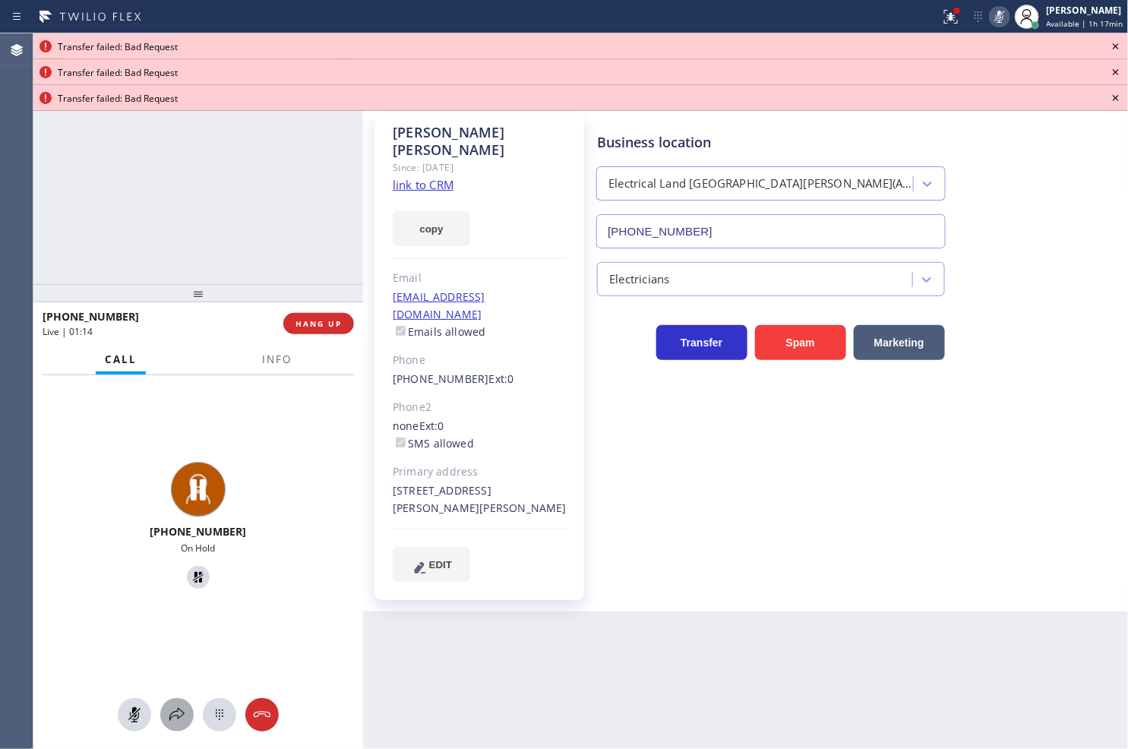
click at [178, 717] on icon at bounding box center [176, 714] width 15 height 13
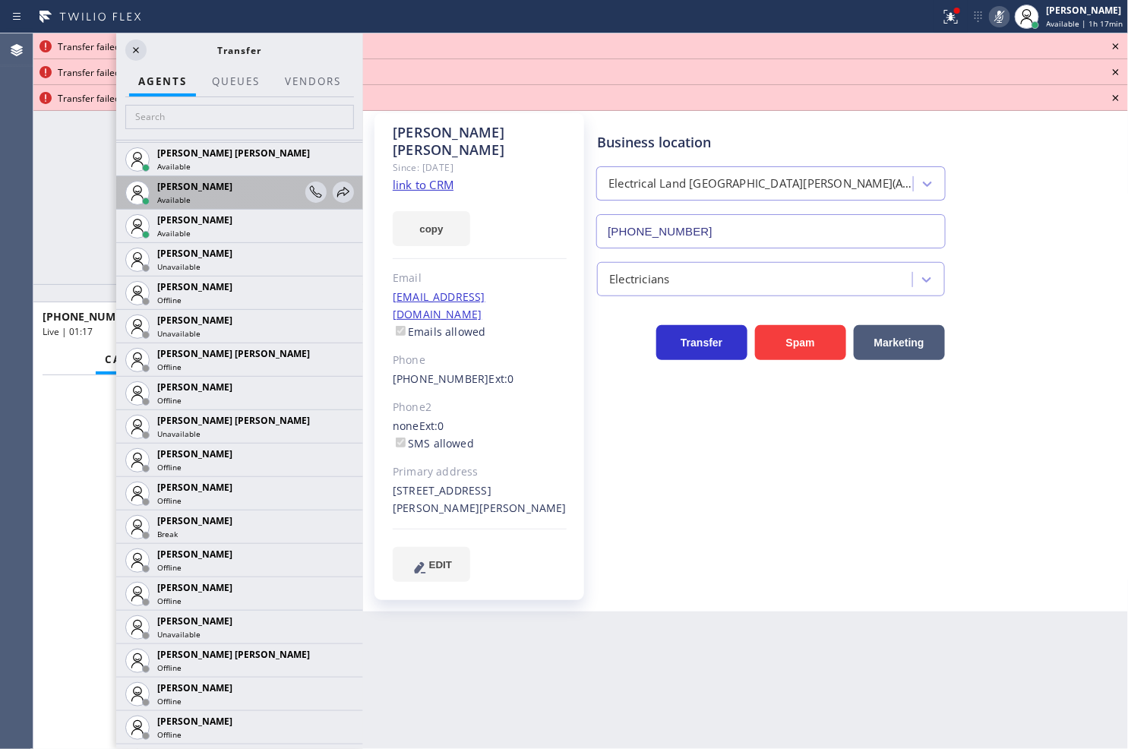
scroll to position [759, 0]
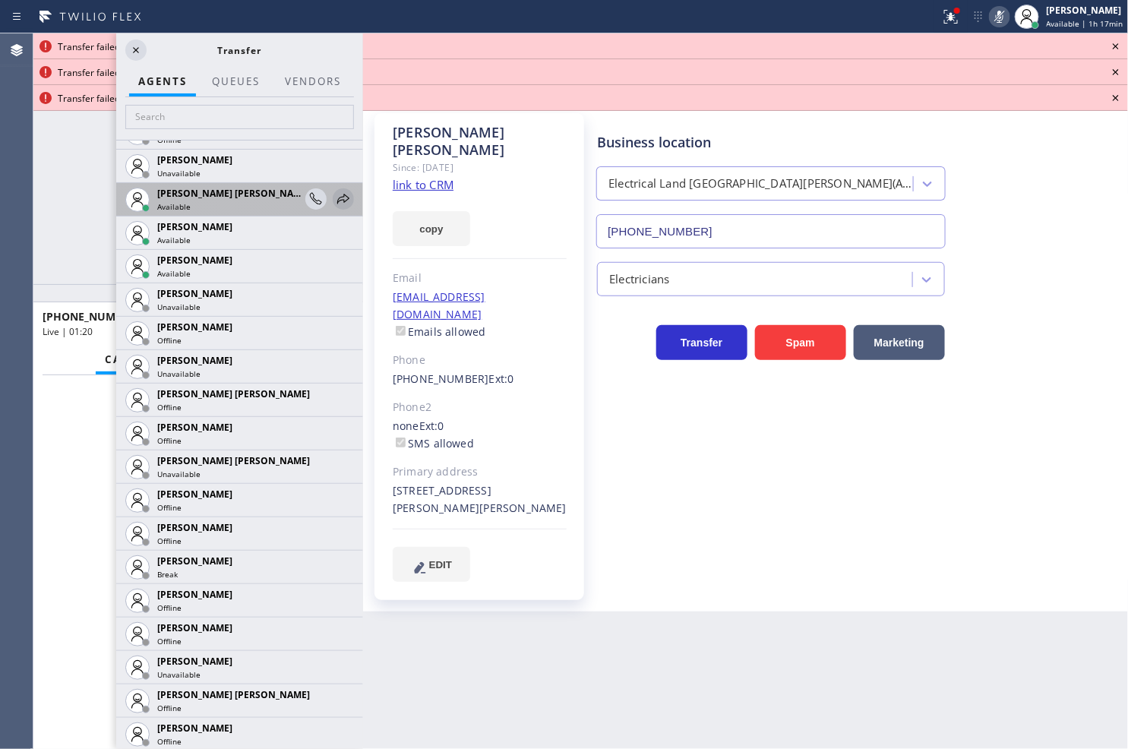
click at [334, 195] on icon at bounding box center [343, 199] width 18 height 18
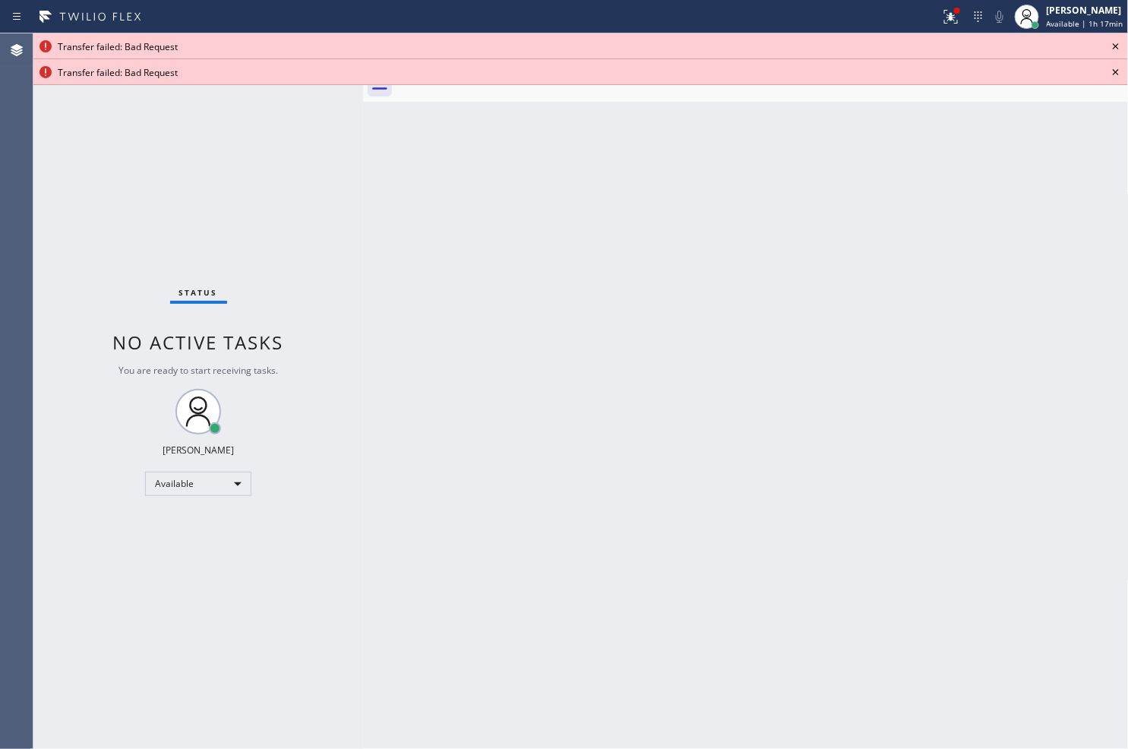
click at [1117, 42] on icon at bounding box center [1116, 46] width 18 height 18
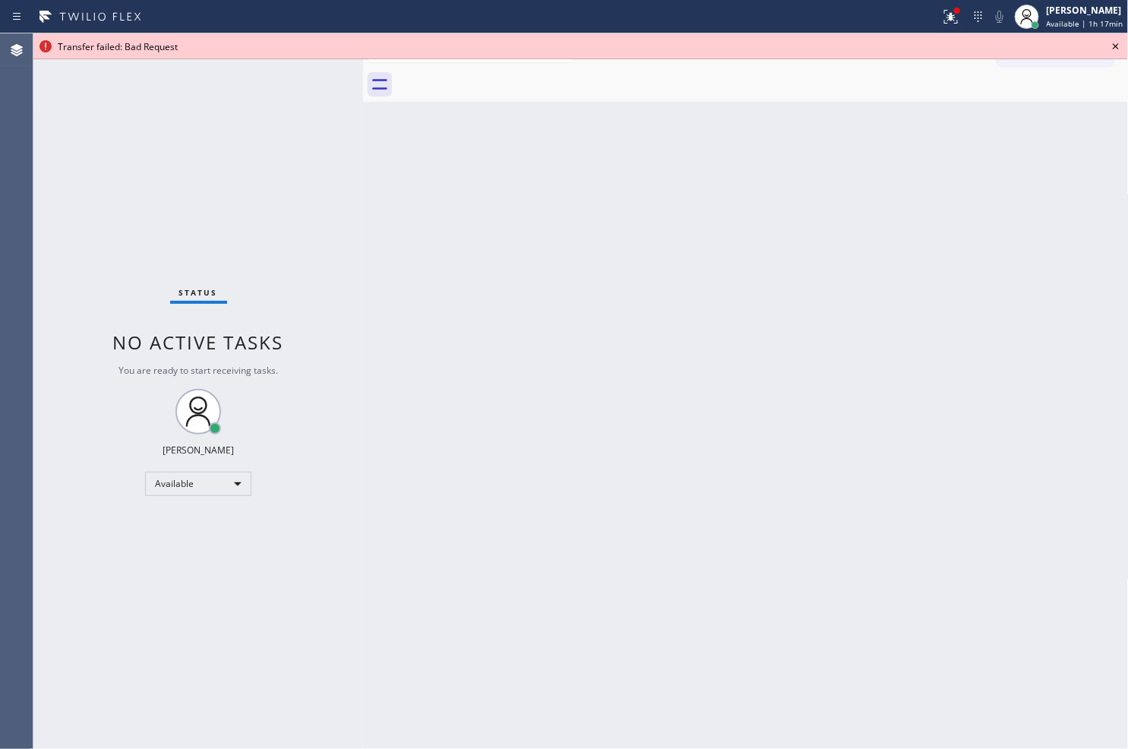
click at [1117, 42] on icon at bounding box center [1116, 46] width 18 height 18
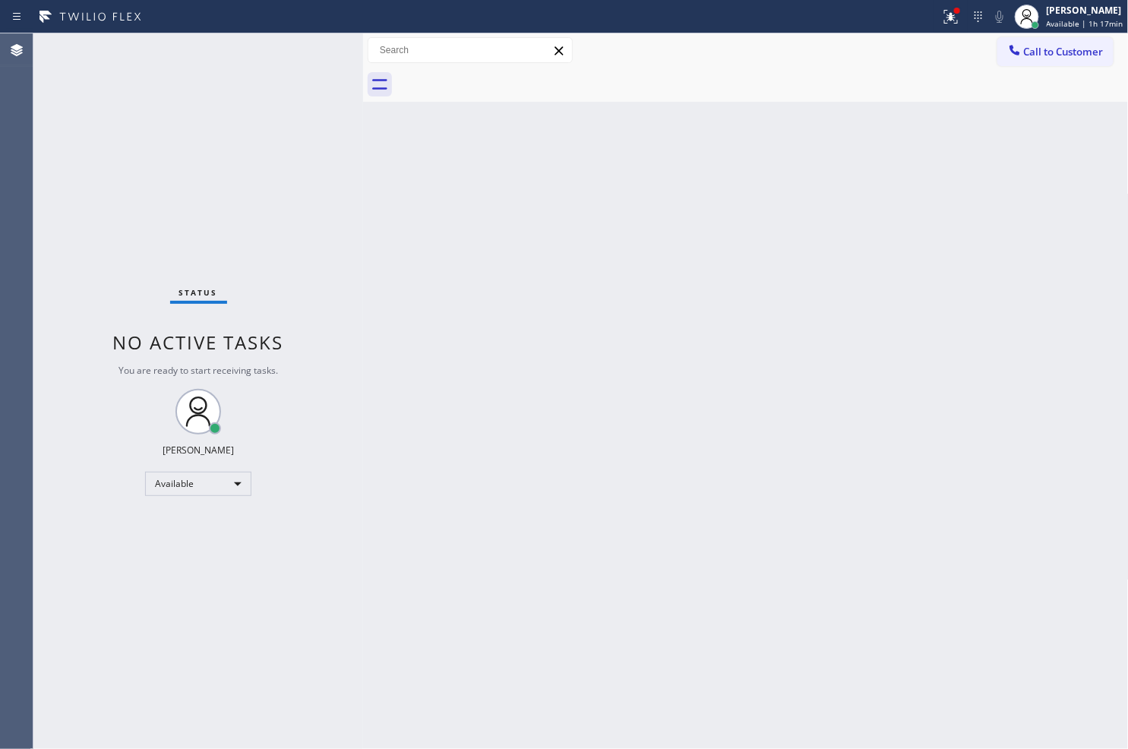
click at [547, 649] on div "Back to Dashboard Change Sender ID Customers Technicians Select a contact Outbo…" at bounding box center [746, 390] width 766 height 715
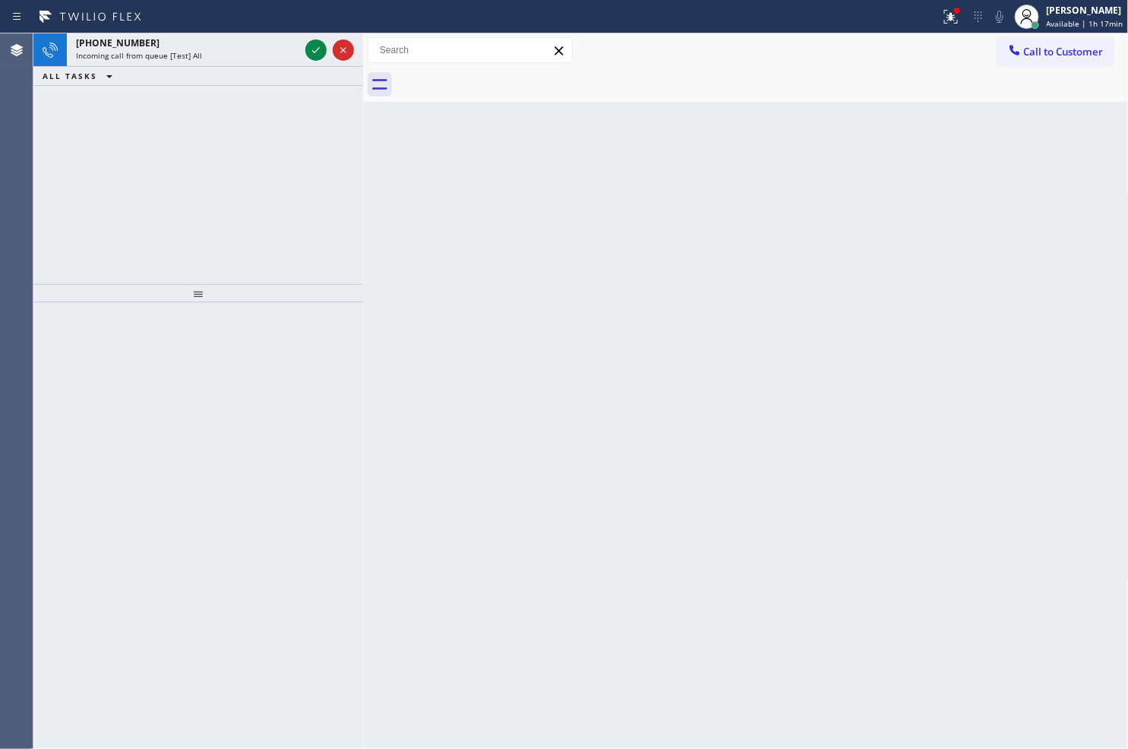
click at [48, 164] on div "+16314131147 Incoming call from queue [Test] All ALL TASKS ALL TASKS ACTIVE TAS…" at bounding box center [198, 158] width 330 height 251
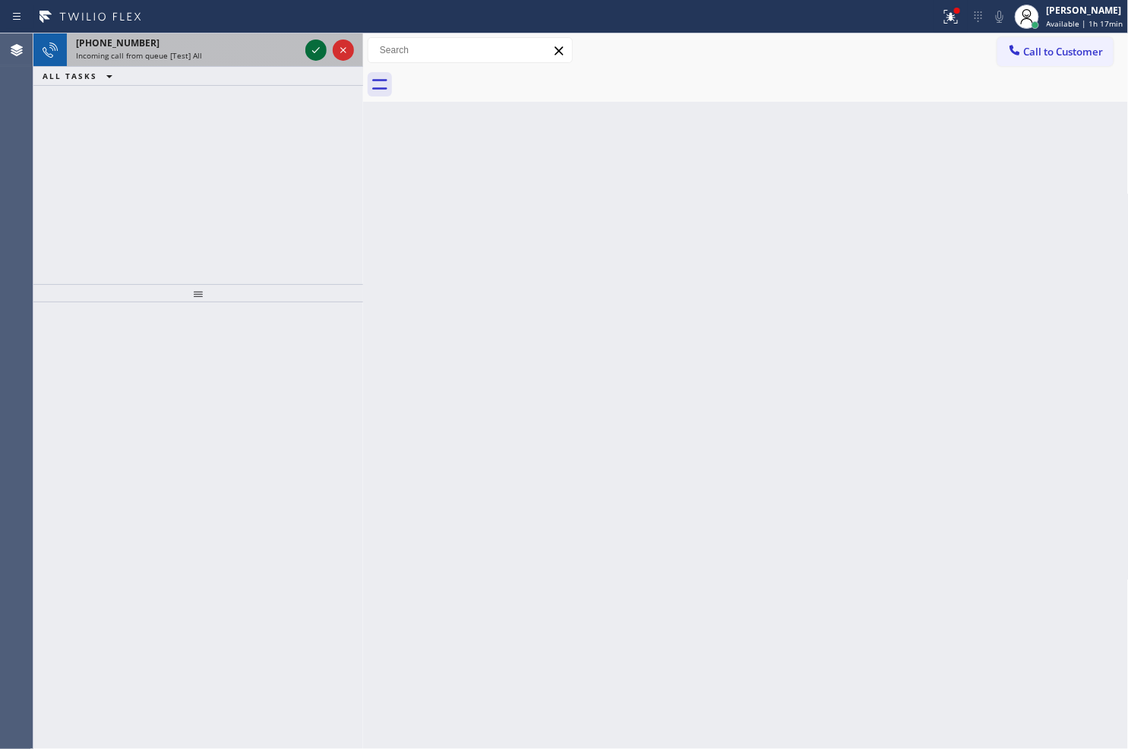
click at [313, 46] on icon at bounding box center [316, 50] width 18 height 18
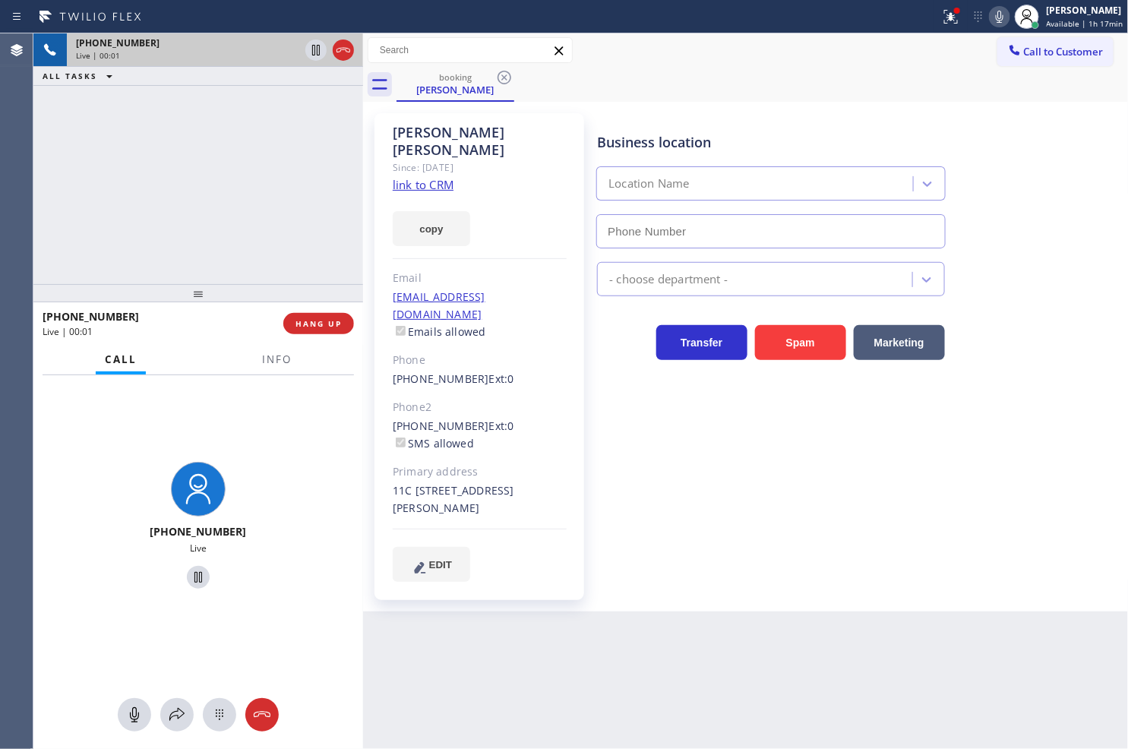
type input "[PHONE_NUMBER]"
click at [416, 177] on link "link to CRM" at bounding box center [423, 184] width 61 height 15
click at [310, 54] on icon at bounding box center [316, 50] width 18 height 18
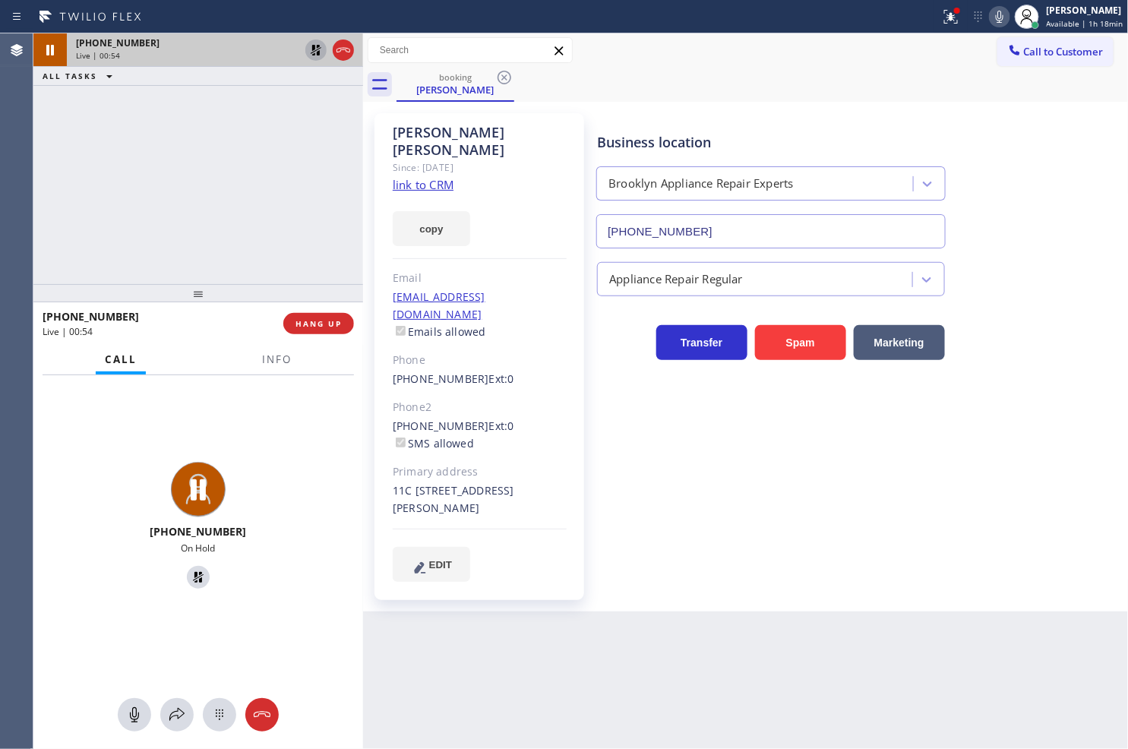
click at [990, 18] on icon at bounding box center [999, 17] width 18 height 18
drag, startPoint x: 93, startPoint y: 260, endPoint x: 120, endPoint y: 145, distance: 118.6
click at [107, 204] on div "+16314131147 Live | 01:11 ALL TASKS ALL TASKS ACTIVE TASKS TASKS IN WRAP UP" at bounding box center [198, 158] width 330 height 251
click at [418, 211] on button "copy" at bounding box center [431, 228] width 77 height 35
click at [53, 223] on div "+16314131147 Live | 02:32 ALL TASKS ALL TASKS ACTIVE TASKS TASKS IN WRAP UP (40…" at bounding box center [198, 158] width 330 height 251
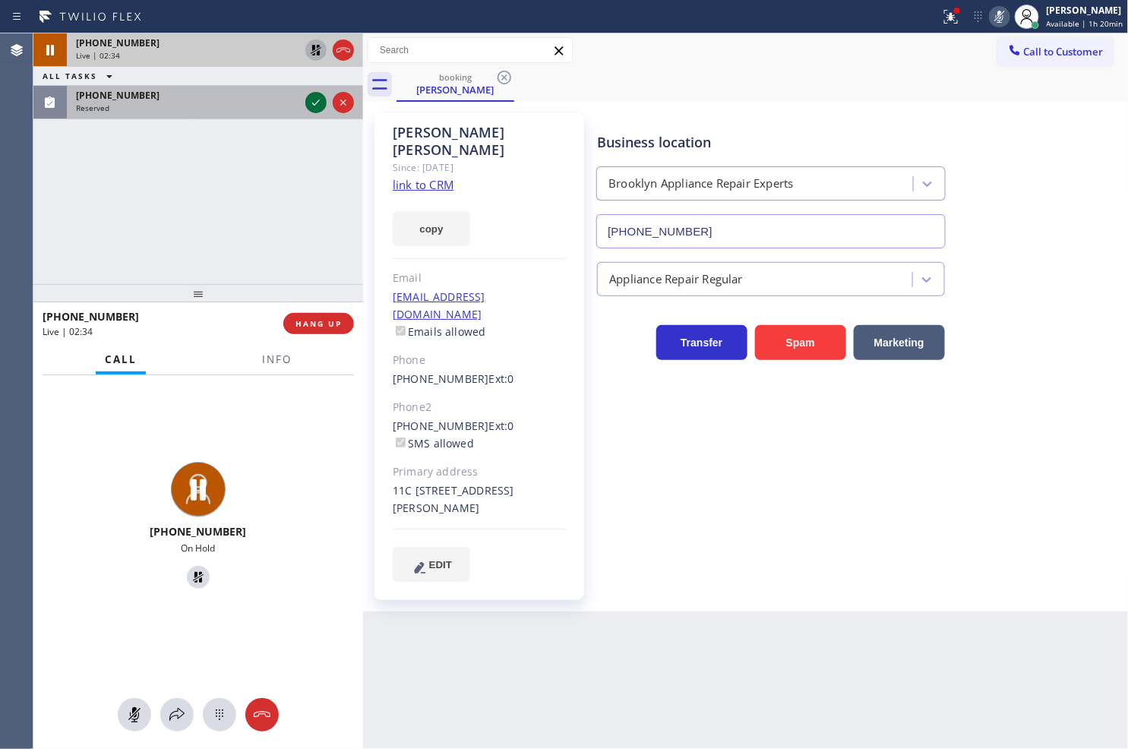
click at [311, 104] on icon at bounding box center [316, 102] width 18 height 18
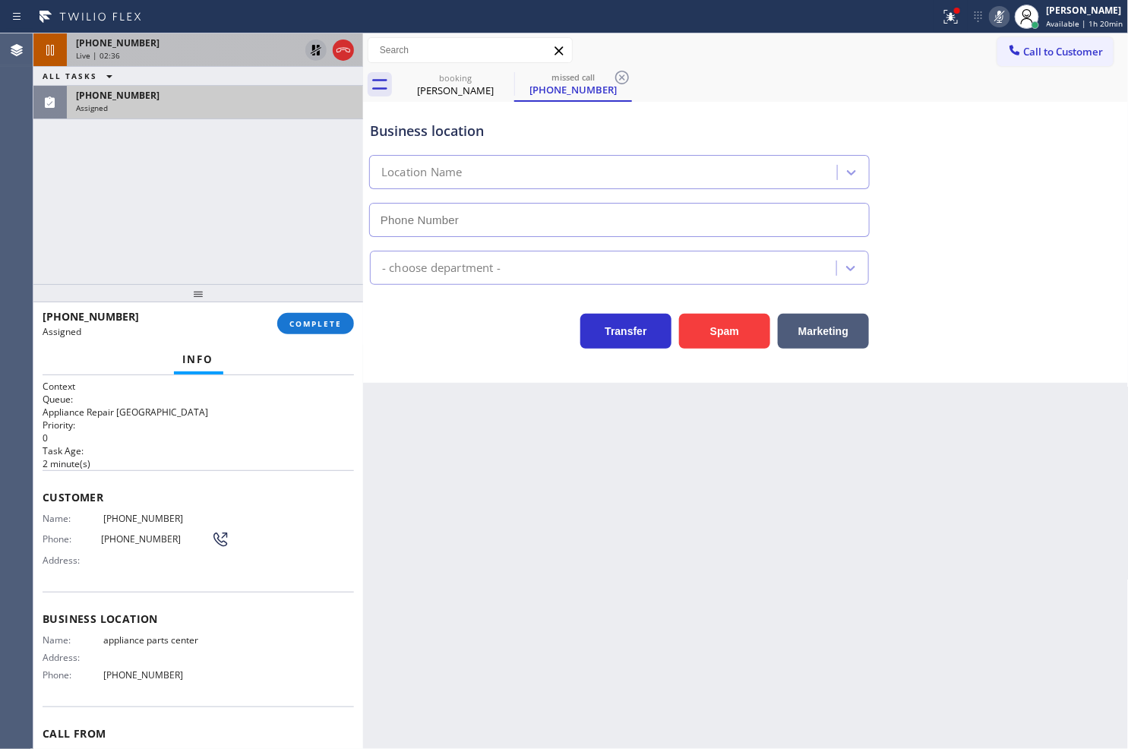
type input "[PHONE_NUMBER]"
click at [39, 512] on div "Context Queue: Appliance Repair High End Priority: 0 Task Age: 2 minute(s) Cust…" at bounding box center [198, 562] width 330 height 374
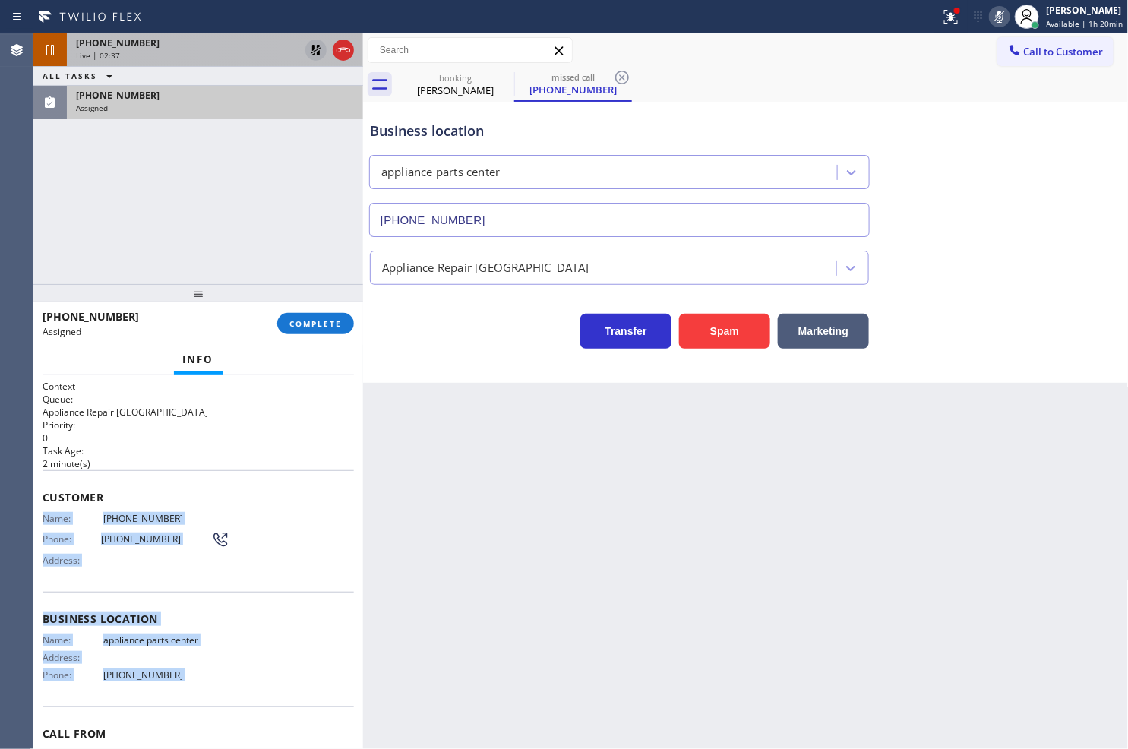
drag, startPoint x: 39, startPoint y: 512, endPoint x: 182, endPoint y: 680, distance: 221.4
click at [182, 680] on div "Context Queue: Appliance Repair High End Priority: 0 Task Age: 2 minute(s) Cust…" at bounding box center [198, 562] width 330 height 374
copy div "Name: (405) 343-1867 Phone: (405) 343-1867 Address: Business location Name: app…"
click at [306, 327] on span "COMPLETE" at bounding box center [315, 323] width 52 height 11
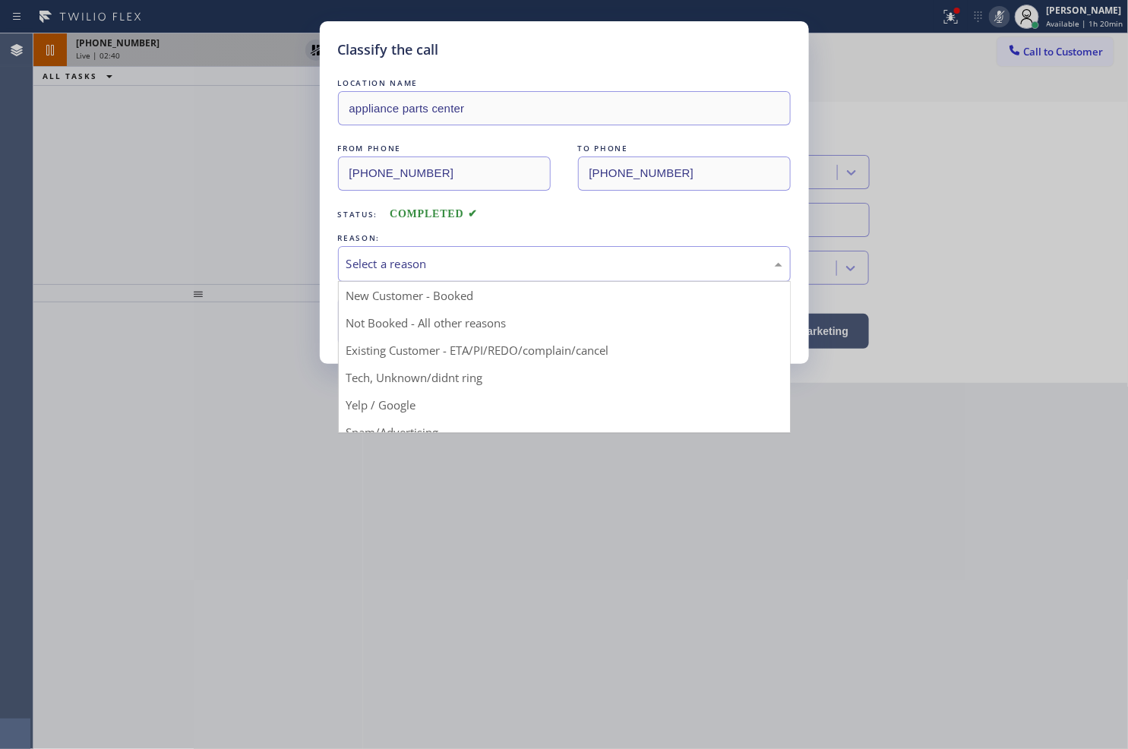
click at [430, 256] on div "Select a reason" at bounding box center [564, 263] width 436 height 17
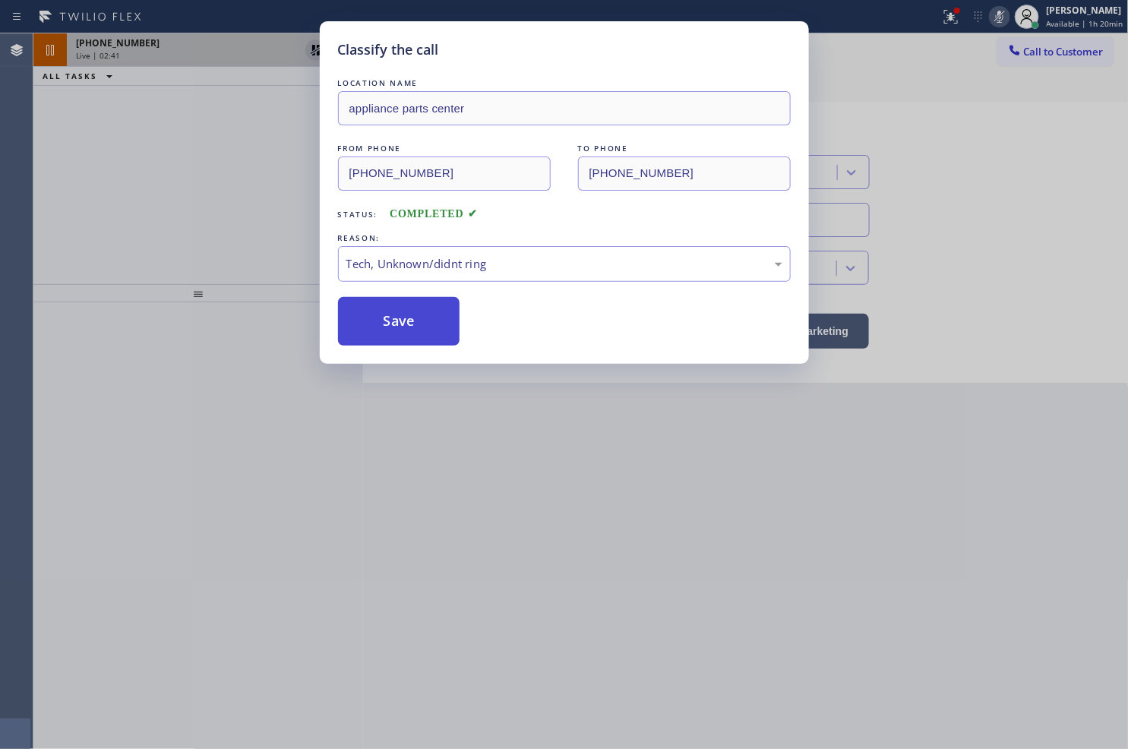
click at [395, 317] on button "Save" at bounding box center [399, 321] width 122 height 49
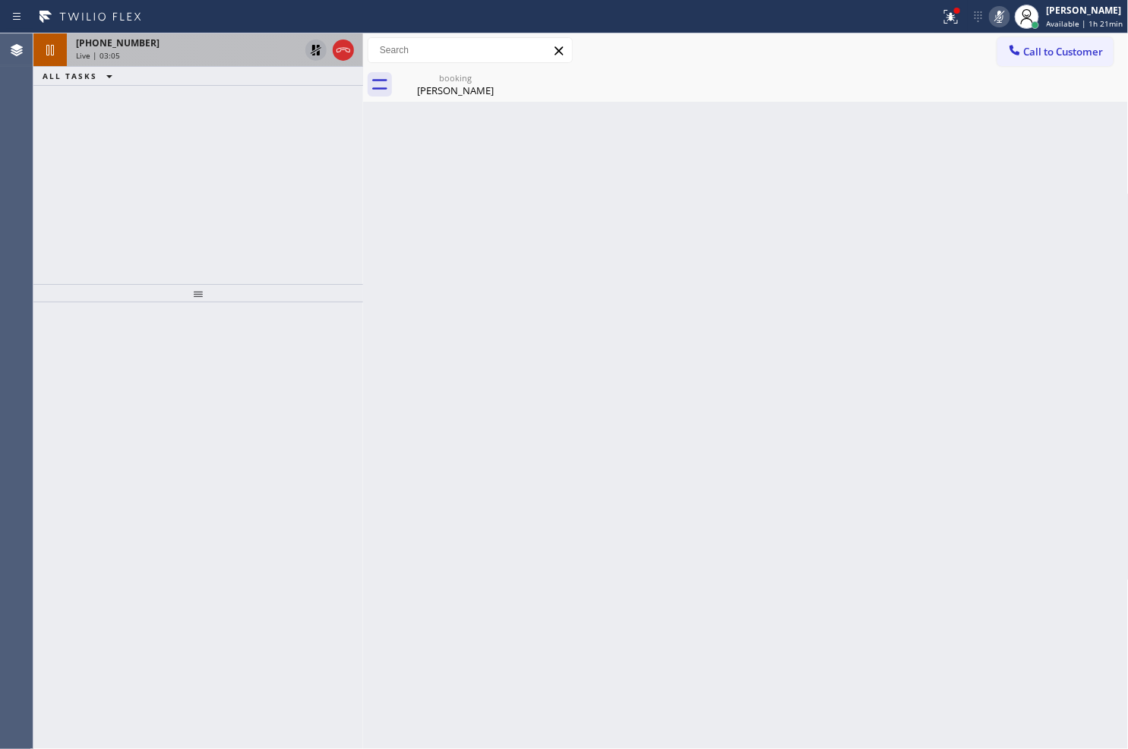
click at [94, 427] on div at bounding box center [198, 525] width 330 height 447
click at [200, 46] on div "[PHONE_NUMBER]" at bounding box center [187, 42] width 223 height 13
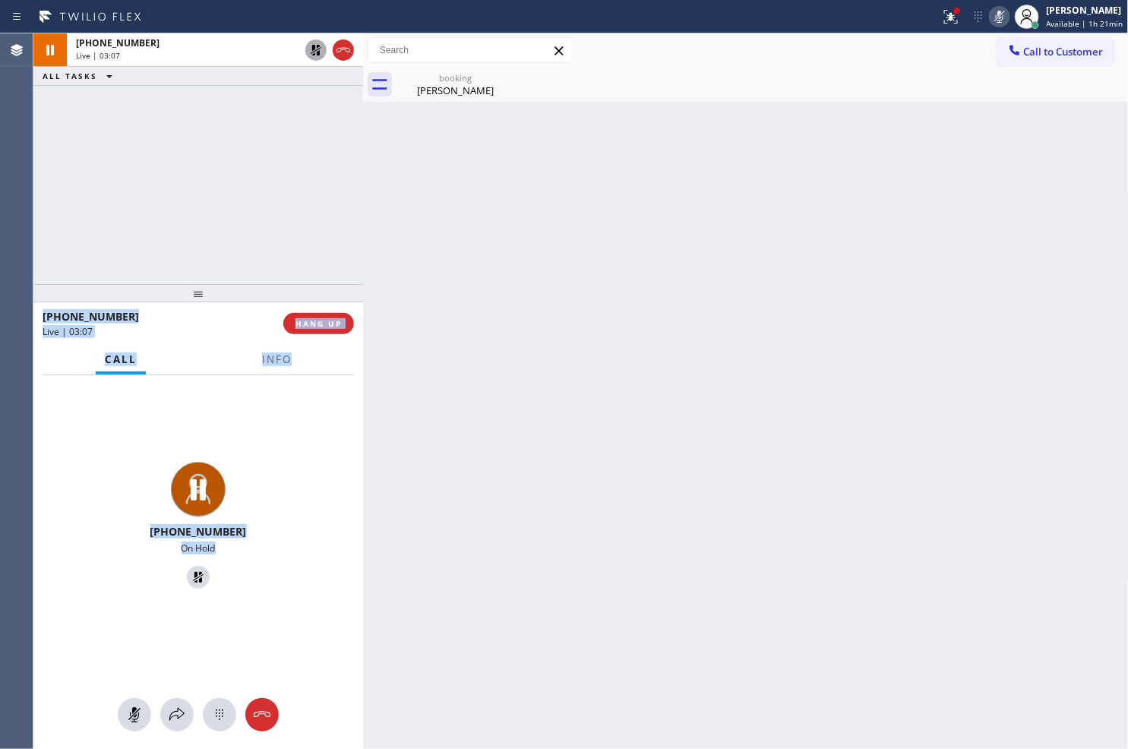
click at [312, 43] on icon at bounding box center [316, 50] width 18 height 18
click at [292, 466] on div "+16314131147 Live" at bounding box center [197, 527] width 317 height 131
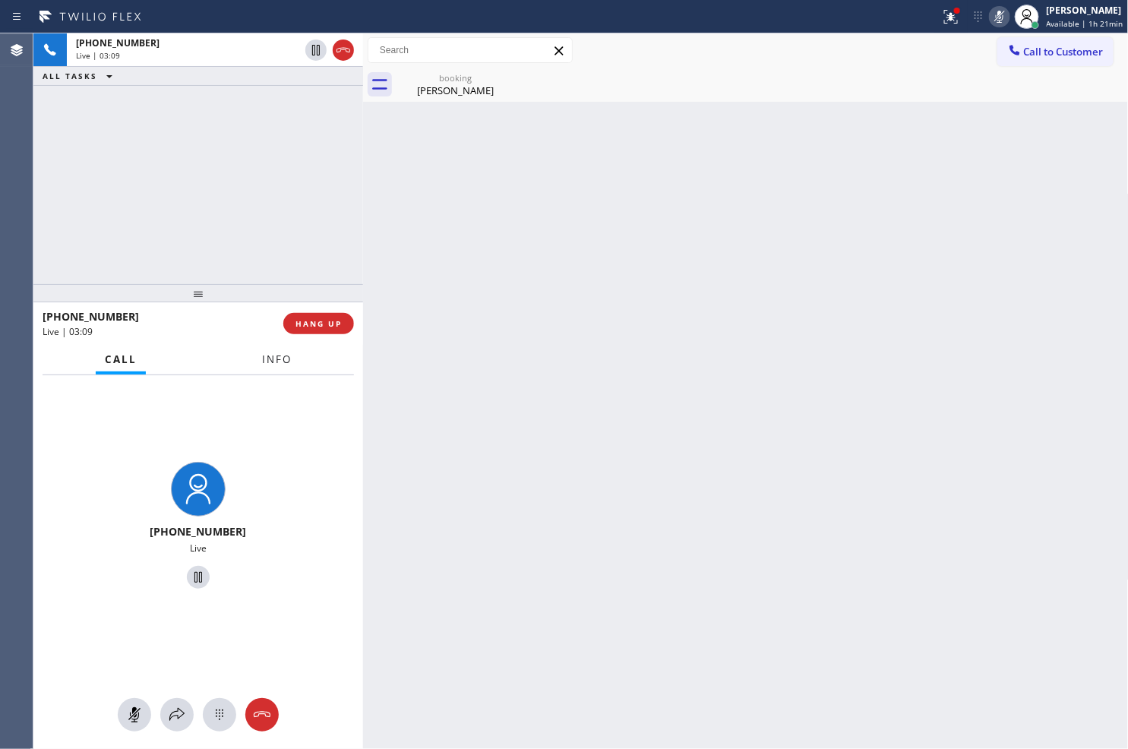
click at [267, 362] on span "Info" at bounding box center [277, 359] width 30 height 14
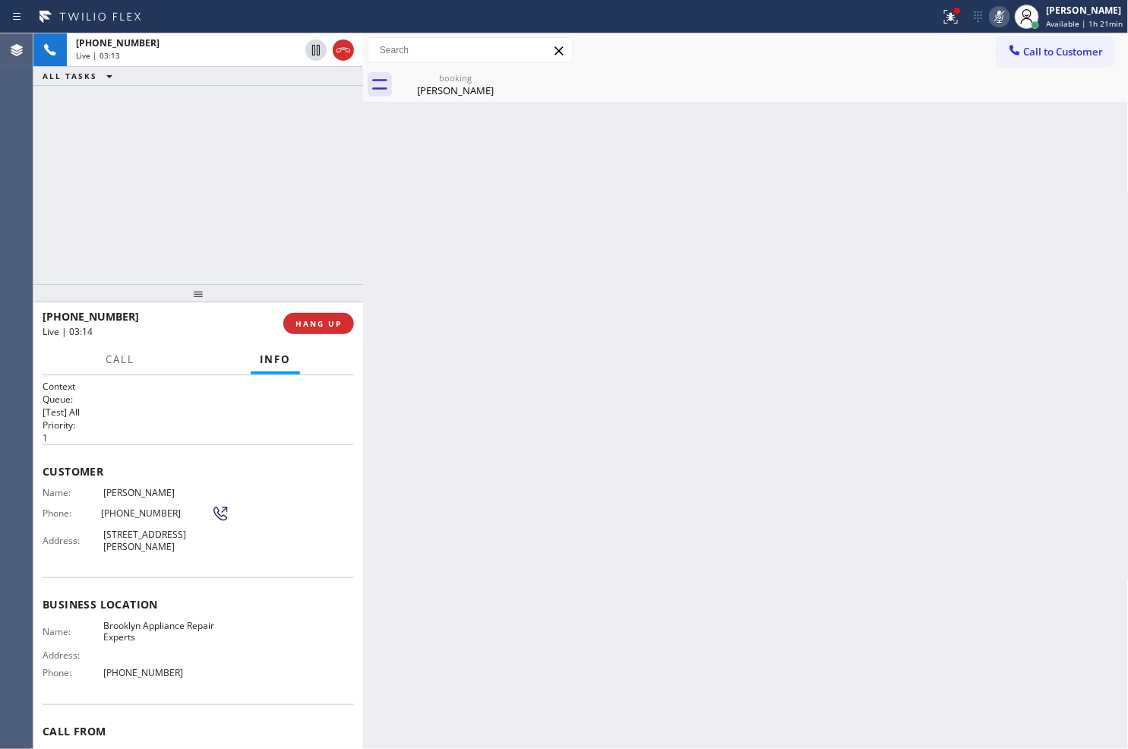
click at [990, 17] on icon at bounding box center [999, 17] width 18 height 18
click at [251, 200] on div "+16314131147 Live | 03:15 ALL TASKS ALL TASKS ACTIVE TASKS TASKS IN WRAP UP" at bounding box center [198, 158] width 330 height 251
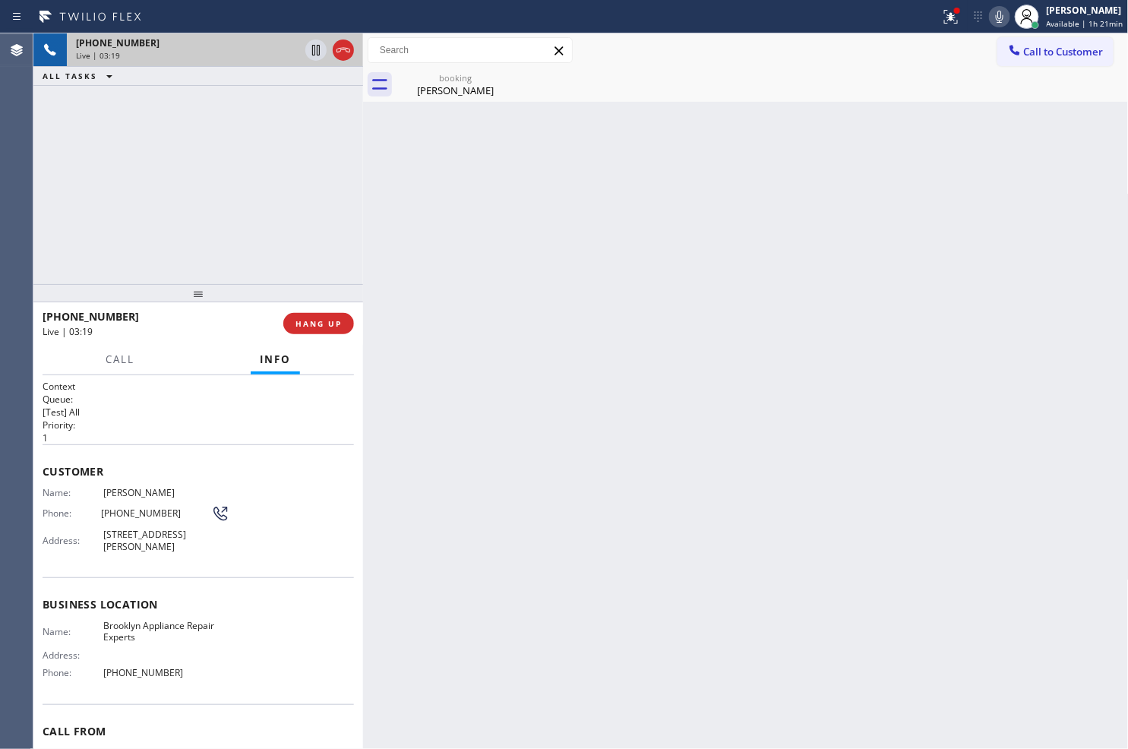
click at [196, 51] on div "Live | 03:19" at bounding box center [187, 55] width 223 height 11
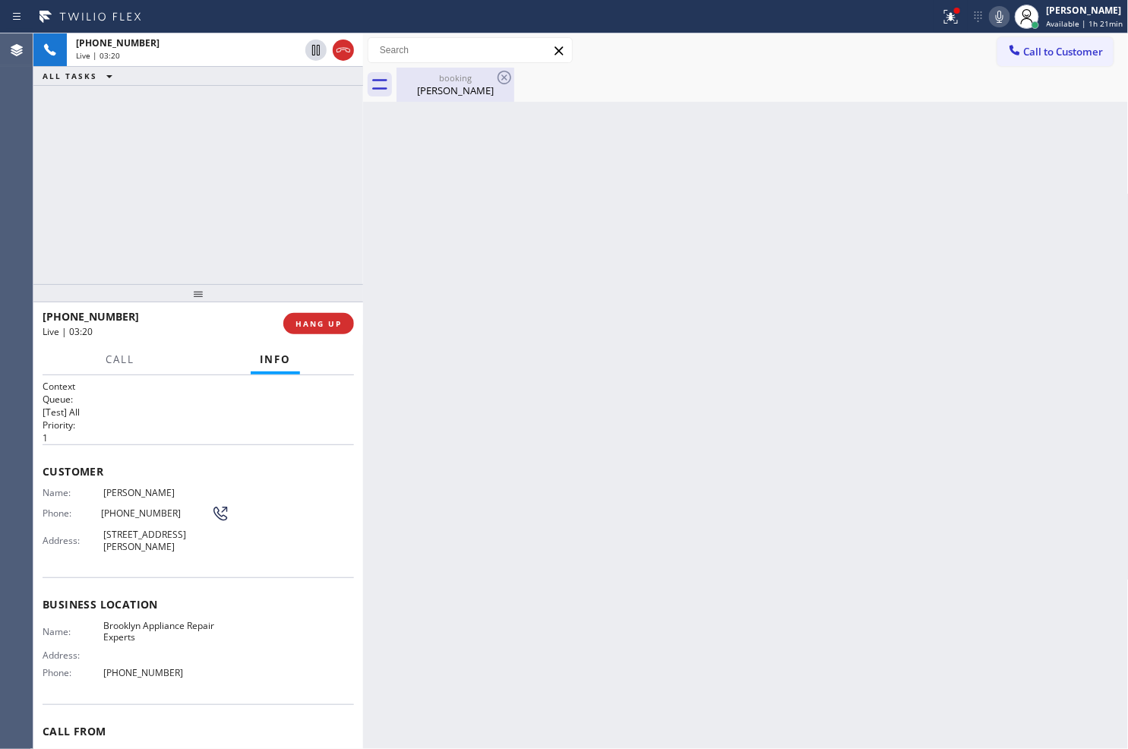
click at [431, 79] on div "booking" at bounding box center [455, 77] width 115 height 11
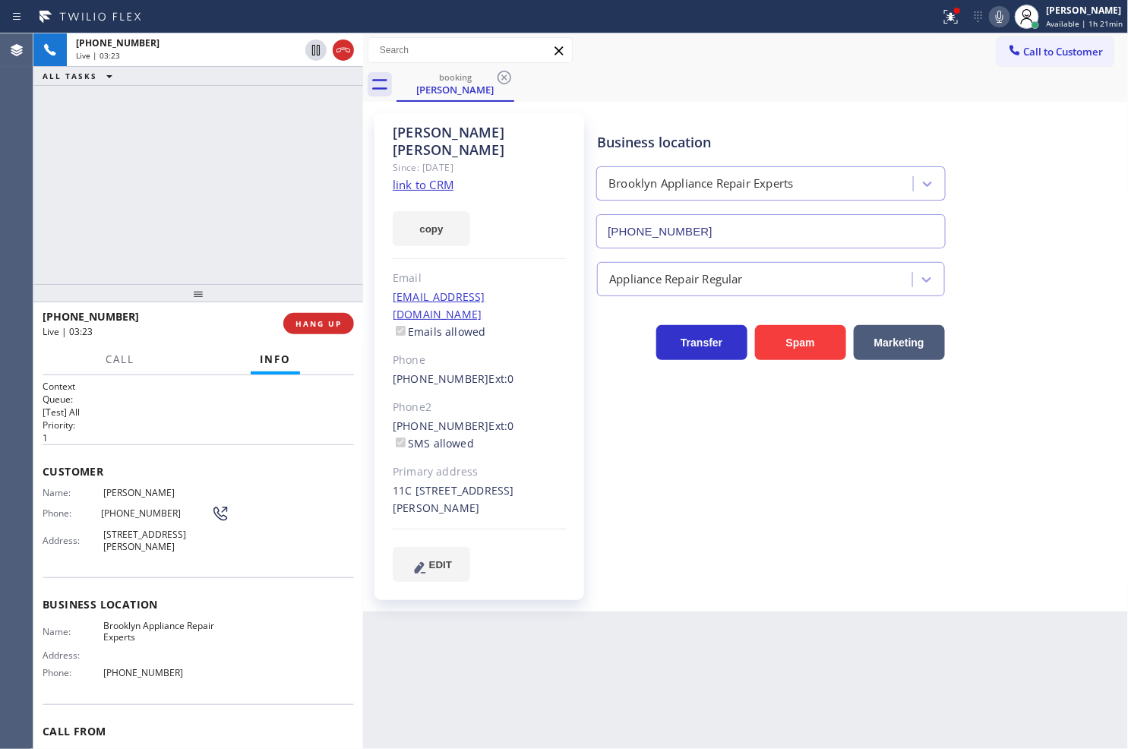
click at [210, 237] on div "+16314131147 Live | 03:23 ALL TASKS ALL TASKS ACTIVE TASKS TASKS IN WRAP UP" at bounding box center [198, 158] width 330 height 251
click at [150, 387] on h1 "Context" at bounding box center [198, 386] width 311 height 13
click at [191, 437] on p "1" at bounding box center [198, 437] width 311 height 13
click at [134, 216] on div "+16314131147 Live | 03:33 ALL TASKS ALL TASKS ACTIVE TASKS TASKS IN WRAP UP" at bounding box center [198, 158] width 330 height 251
click at [187, 399] on h2 "Queue:" at bounding box center [198, 399] width 311 height 13
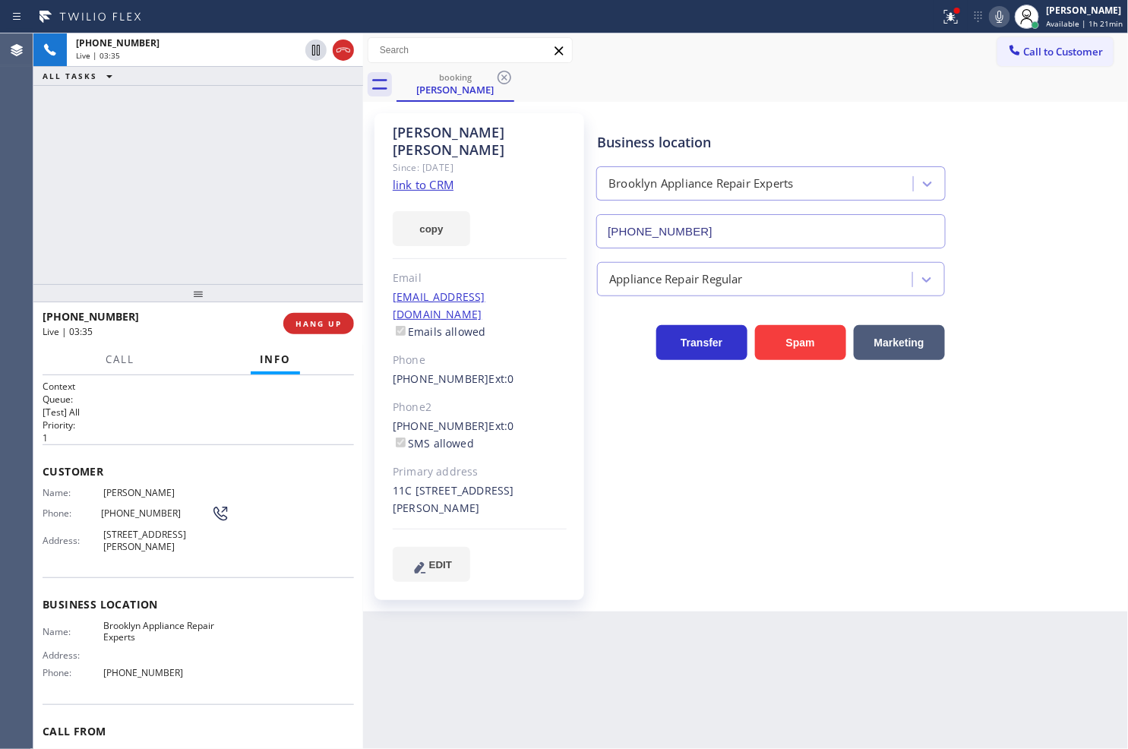
click at [175, 267] on div "+16314131147 Live | 03:35 ALL TASKS ALL TASKS ACTIVE TASKS TASKS IN WRAP UP" at bounding box center [198, 158] width 330 height 251
click at [162, 354] on div "Call Info" at bounding box center [198, 360] width 311 height 30
click at [159, 393] on h2 "Queue:" at bounding box center [198, 399] width 311 height 13
click at [179, 415] on p "[Test] All" at bounding box center [198, 412] width 311 height 13
click at [58, 249] on div "+16314131147 Live | 04:04 ALL TASKS ALL TASKS ACTIVE TASKS TASKS IN WRAP UP" at bounding box center [198, 158] width 330 height 251
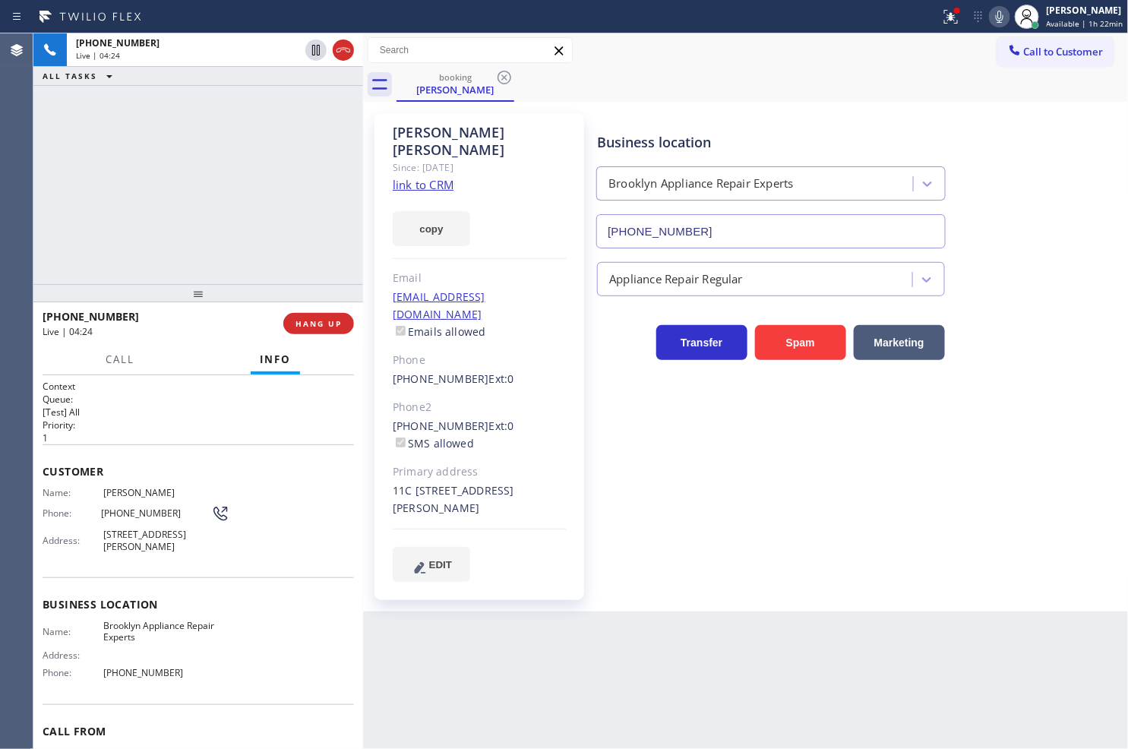
click at [153, 431] on p "1" at bounding box center [198, 437] width 311 height 13
click at [163, 393] on h2 "Queue:" at bounding box center [198, 399] width 311 height 13
click at [198, 421] on h2 "Priority:" at bounding box center [198, 424] width 311 height 13
click at [147, 270] on div "+16314131147 Live | 04:29 ALL TASKS ALL TASKS ACTIVE TASKS TASKS IN WRAP UP" at bounding box center [198, 158] width 330 height 251
click at [166, 231] on div "+16314131147 Live | 04:33 ALL TASKS ALL TASKS ACTIVE TASKS TASKS IN WRAP UP" at bounding box center [198, 158] width 330 height 251
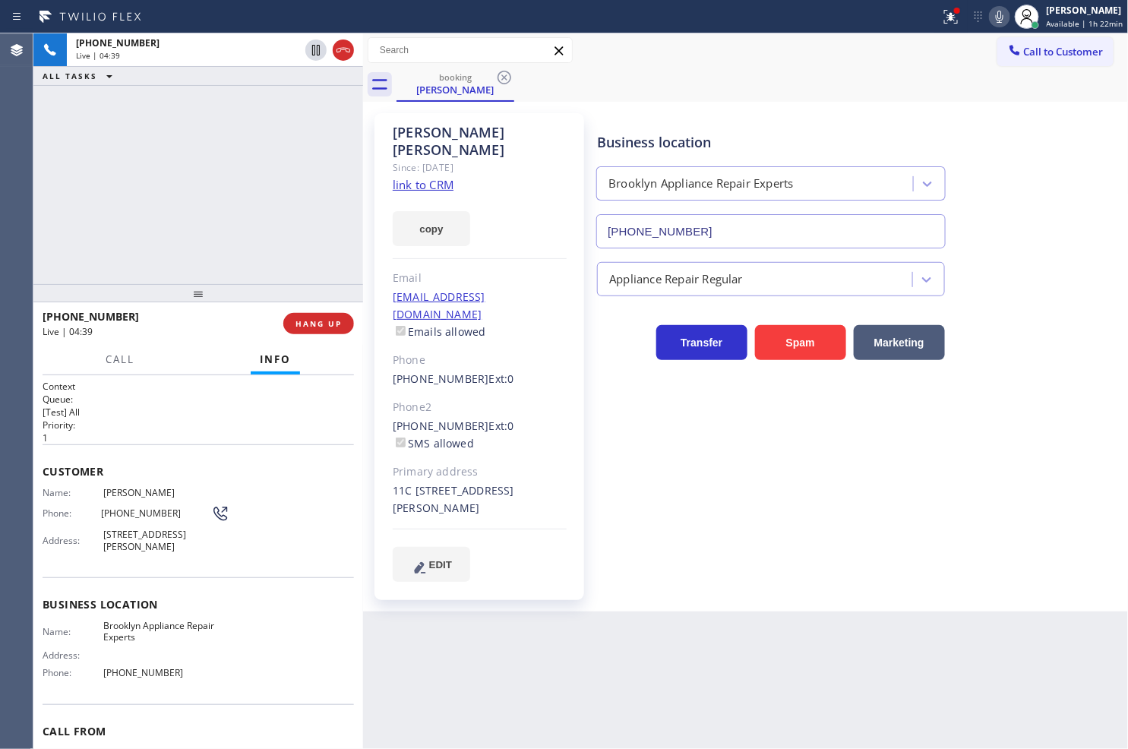
click at [185, 388] on h1 "Context" at bounding box center [198, 386] width 311 height 13
click at [186, 107] on div "+16314131147 Live | 04:39 ALL TASKS ALL TASKS ACTIVE TASKS TASKS IN WRAP UP" at bounding box center [198, 158] width 330 height 251
click at [39, 194] on div "+16314131147 Live | 04:51 ALL TASKS ALL TASKS ACTIVE TASKS TASKS IN WRAP UP (60…" at bounding box center [198, 158] width 330 height 251
drag, startPoint x: 391, startPoint y: 131, endPoint x: 494, endPoint y: 133, distance: 102.6
click at [494, 133] on div "Alex Schwartz Since: 20 may 2020 link to CRM copy Email abs212@gmail.com Emails…" at bounding box center [479, 356] width 210 height 487
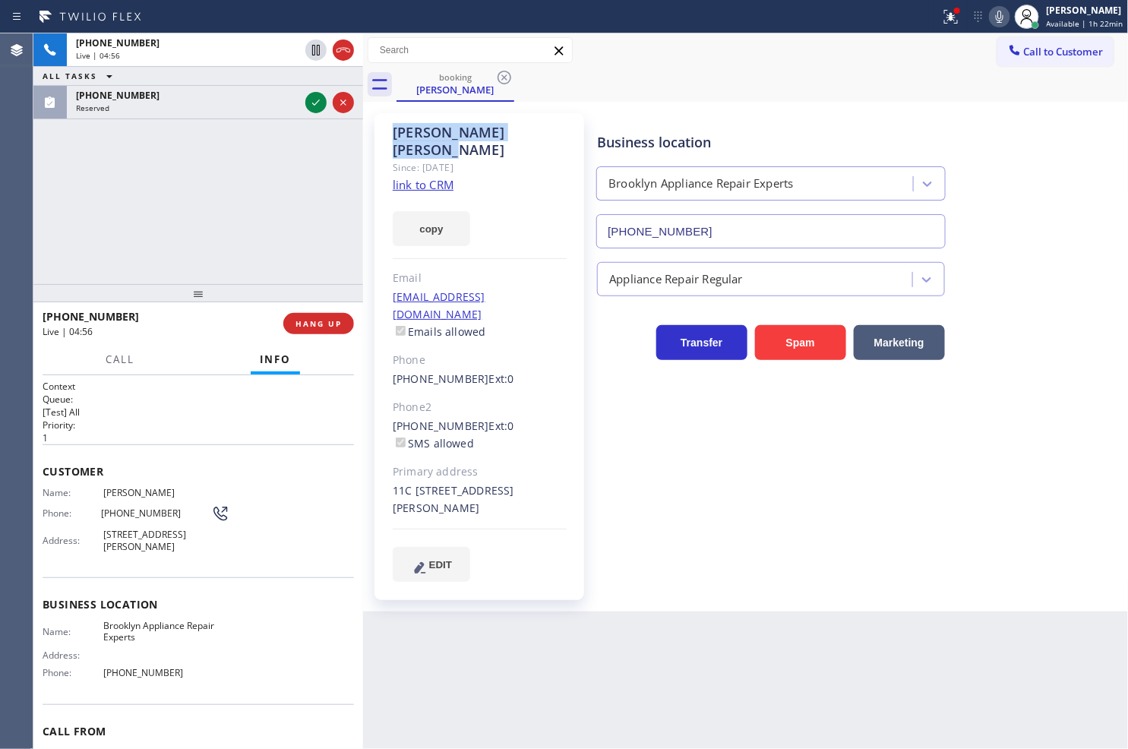
copy div "Alex Schwartz"
click at [1029, 71] on div "booking Alex Schwartz" at bounding box center [762, 85] width 732 height 34
click at [990, 21] on icon at bounding box center [999, 17] width 18 height 18
click at [990, 14] on icon at bounding box center [999, 17] width 18 height 18
click at [282, 251] on div "+16314131147 Live | 05:51 ALL TASKS ALL TASKS ACTIVE TASKS TASKS IN WRAP UP (60…" at bounding box center [198, 158] width 330 height 251
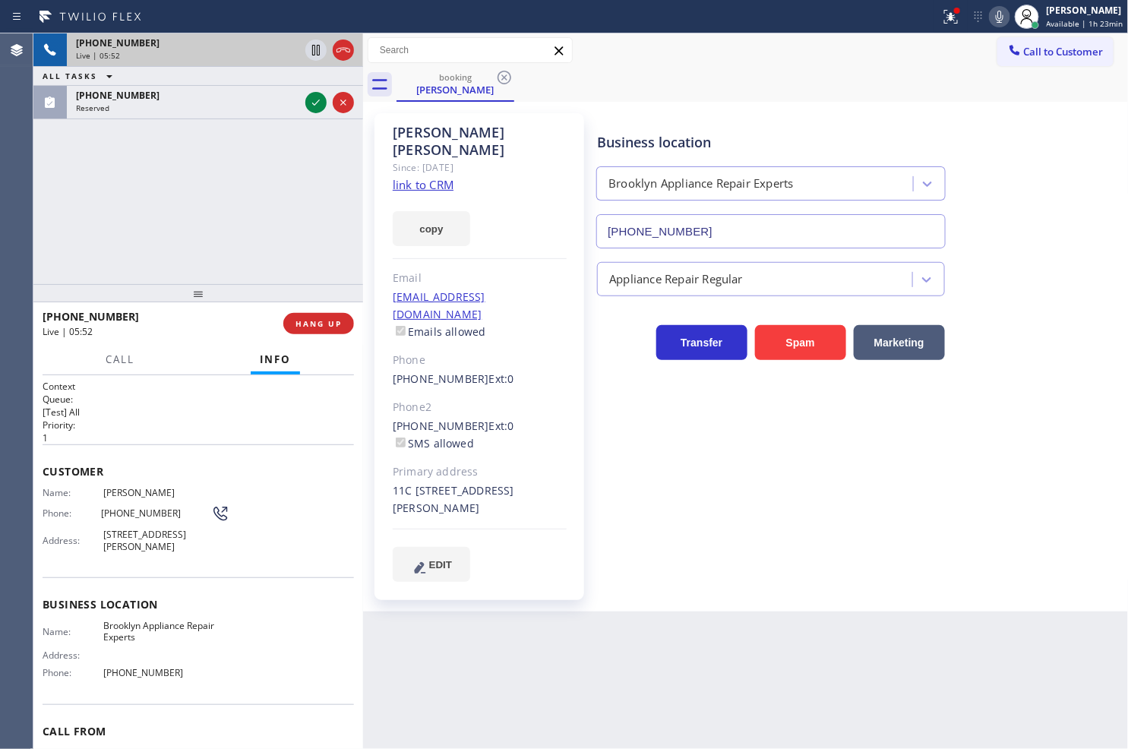
click at [153, 50] on div "Live | 05:52" at bounding box center [187, 55] width 223 height 11
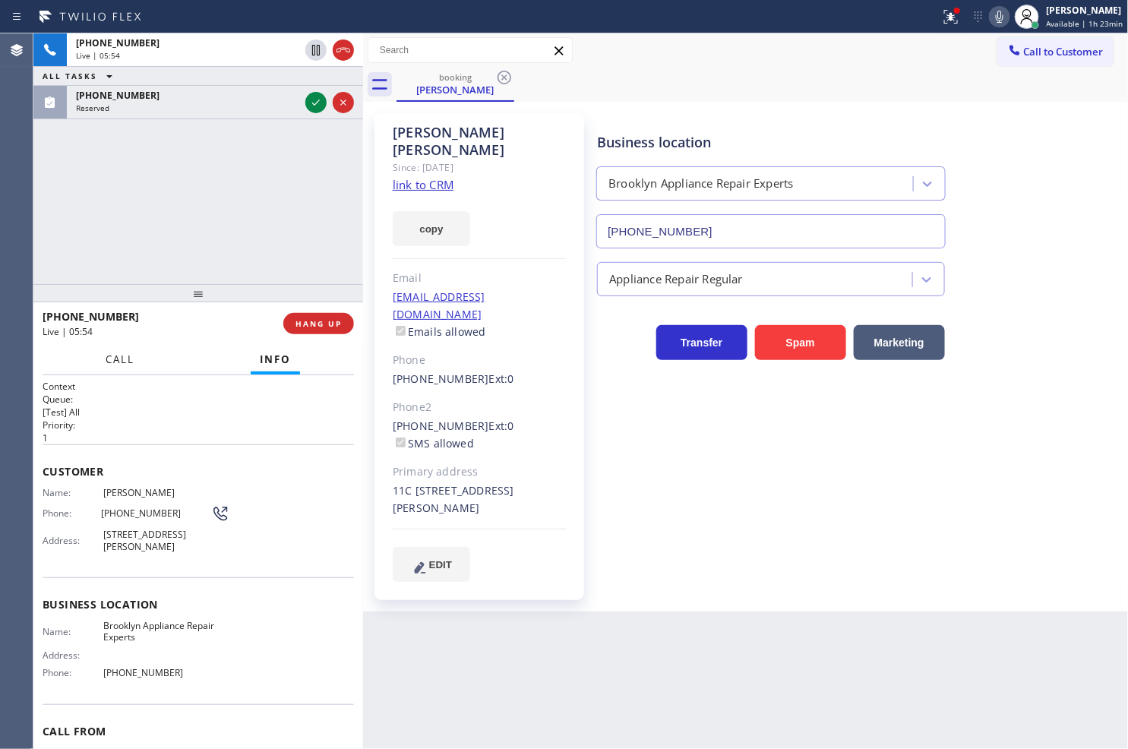
click at [115, 358] on span "Call" at bounding box center [120, 359] width 29 height 14
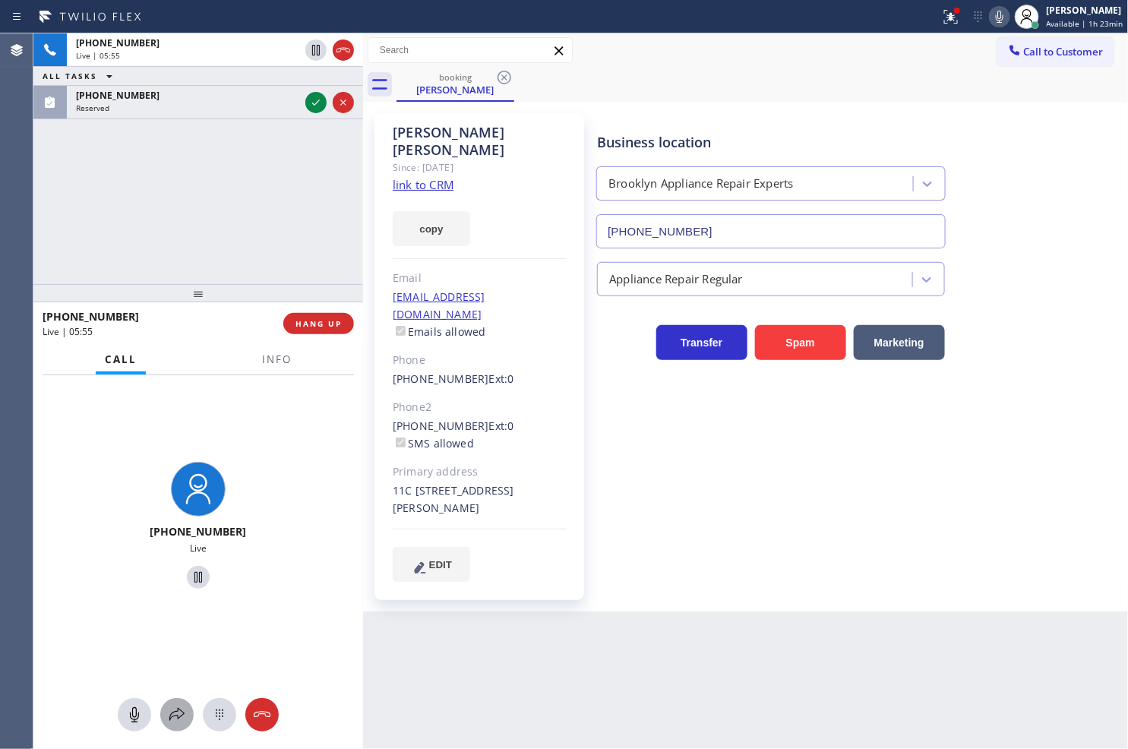
click at [172, 718] on icon at bounding box center [177, 715] width 18 height 18
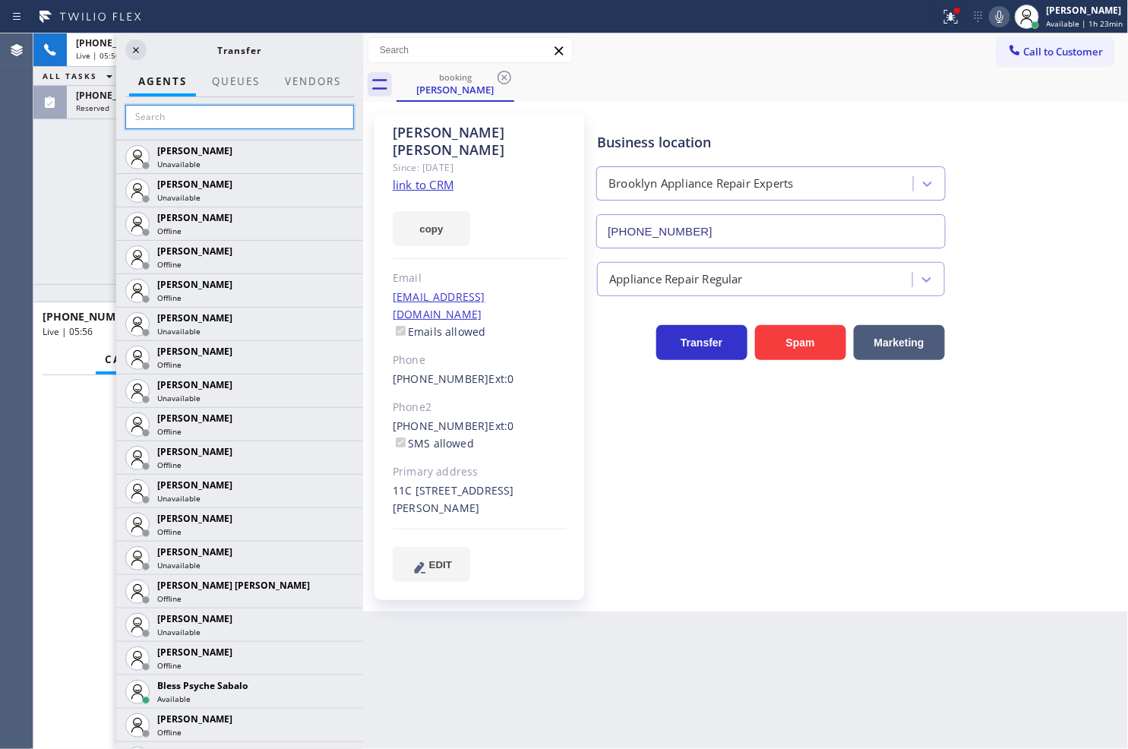
click at [183, 126] on input "text" at bounding box center [239, 117] width 229 height 24
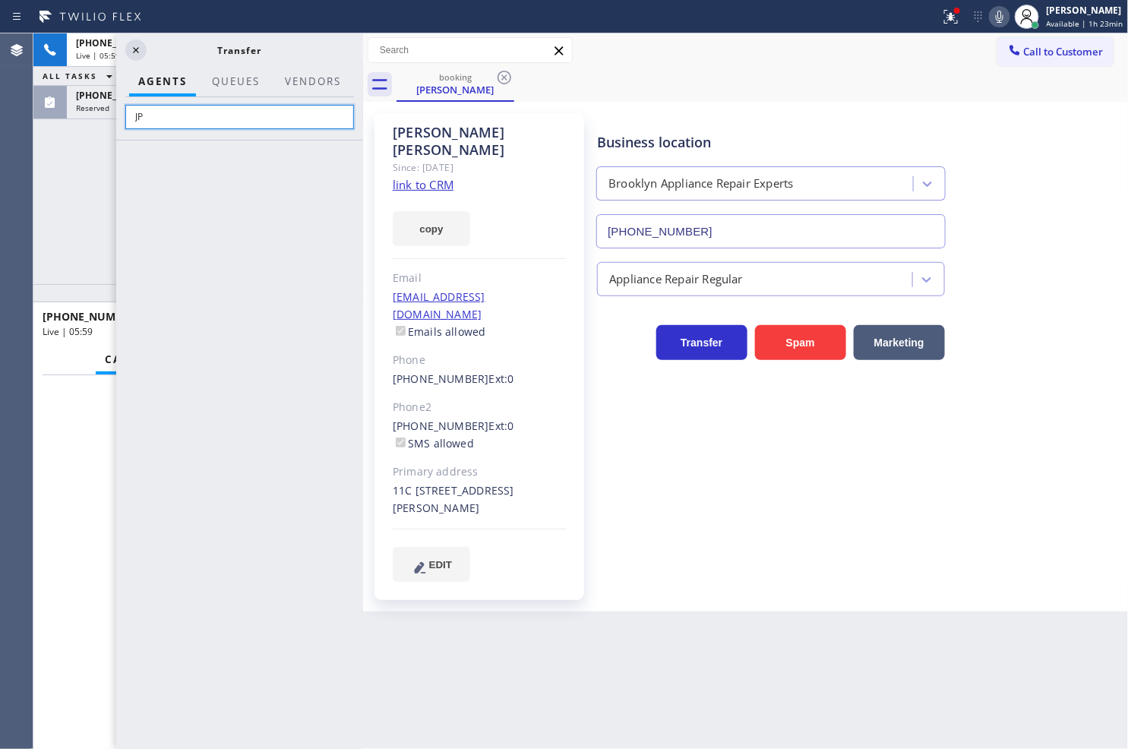
type input "J"
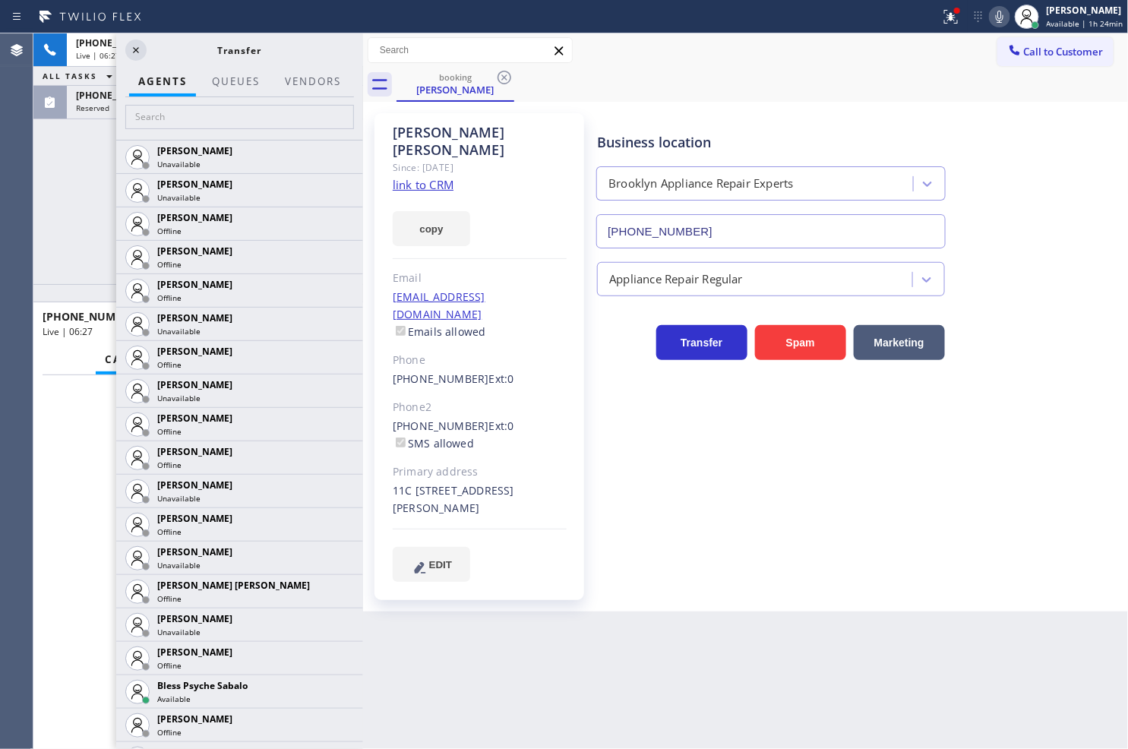
click at [55, 213] on div "+16314131147 Live | 06:27 ALL TASKS ALL TASKS ACTIVE TASKS TASKS IN WRAP UP (60…" at bounding box center [198, 158] width 330 height 251
click at [164, 125] on input "text" at bounding box center [239, 117] width 229 height 24
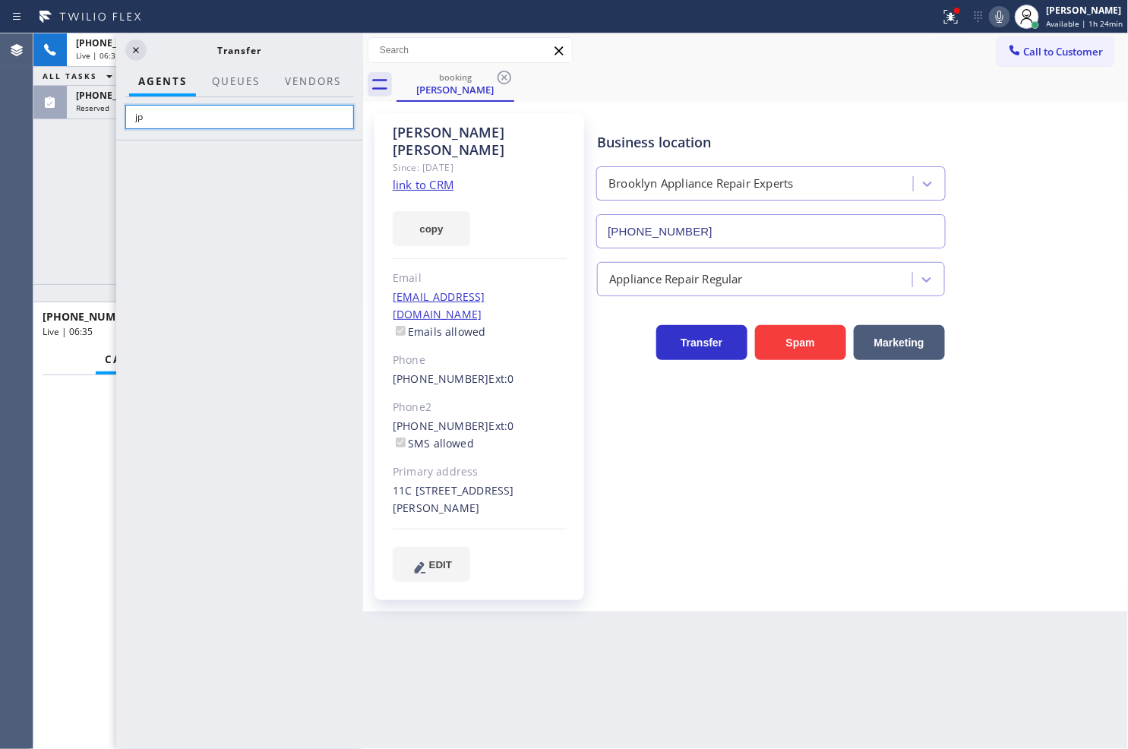
click at [164, 125] on input "jp" at bounding box center [239, 117] width 229 height 24
type input "j"
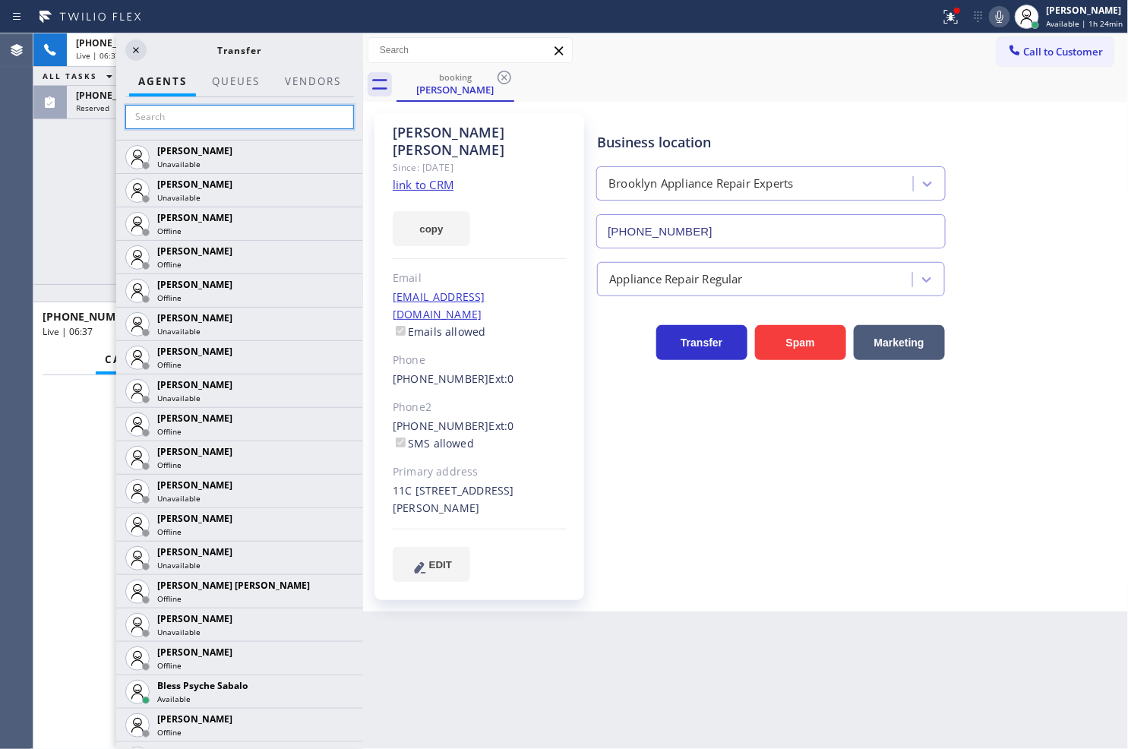
type input "J"
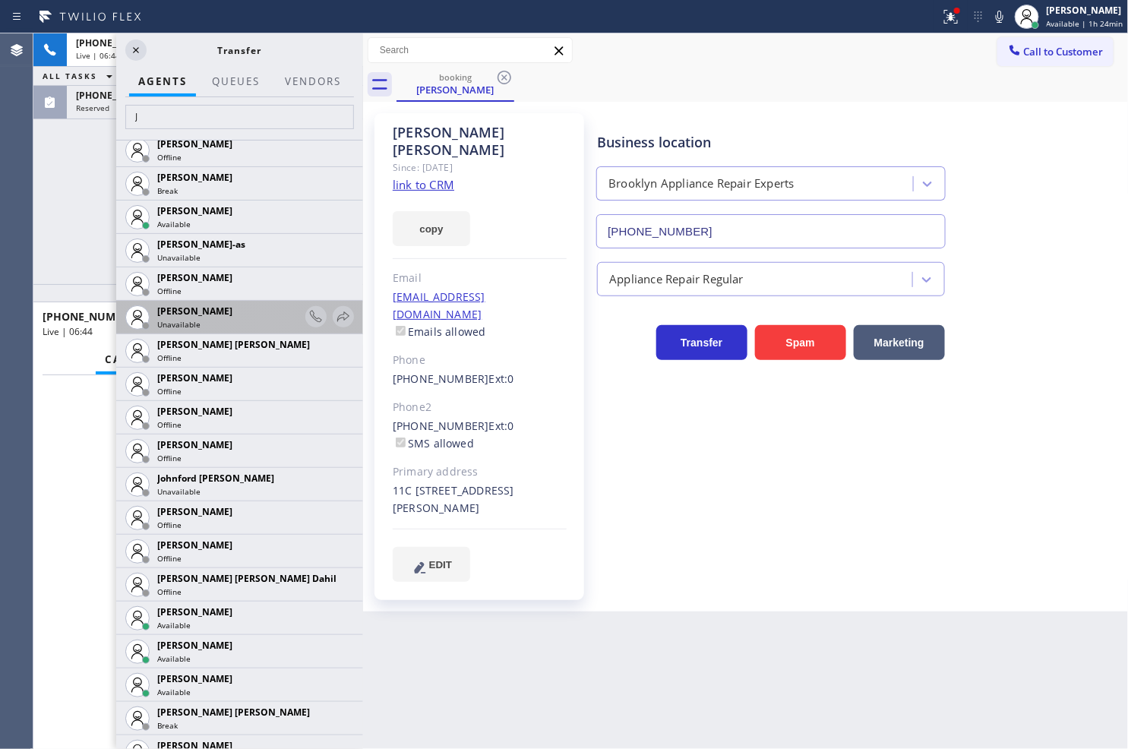
scroll to position [337, 0]
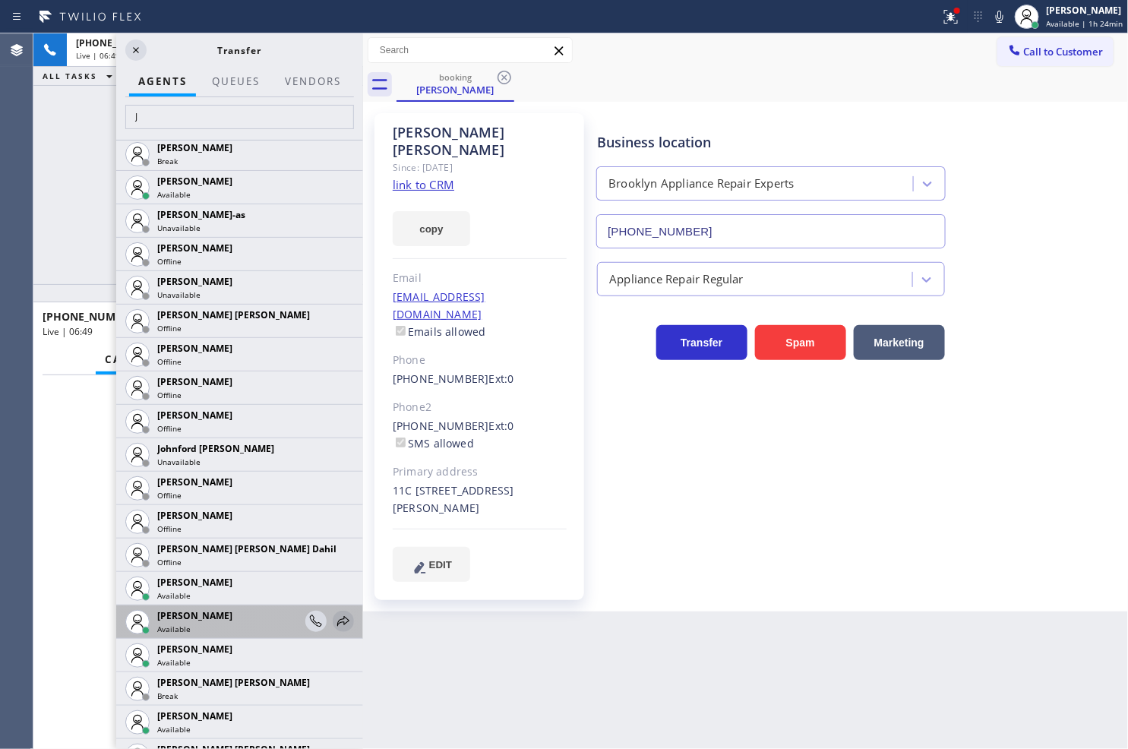
type input "J"
click at [334, 615] on icon at bounding box center [343, 621] width 18 height 18
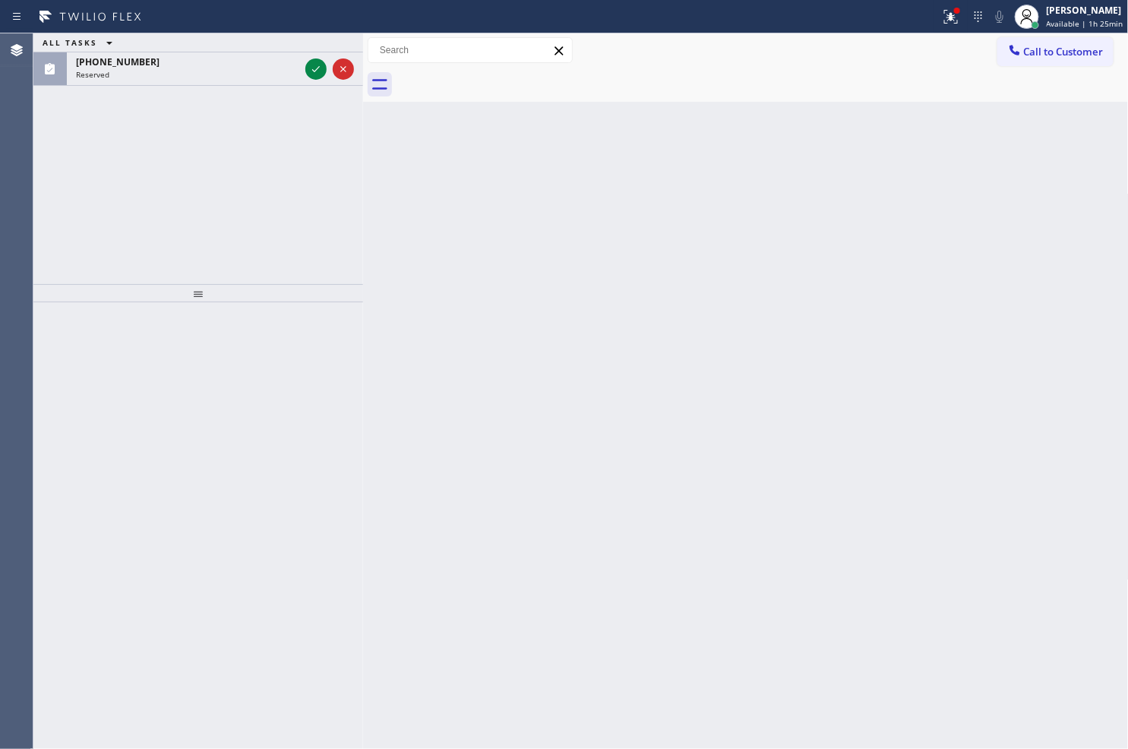
click at [81, 211] on div "ALL TASKS ALL TASKS ACTIVE TASKS TASKS IN WRAP UP [PHONE_NUMBER] Reserved" at bounding box center [198, 158] width 330 height 251
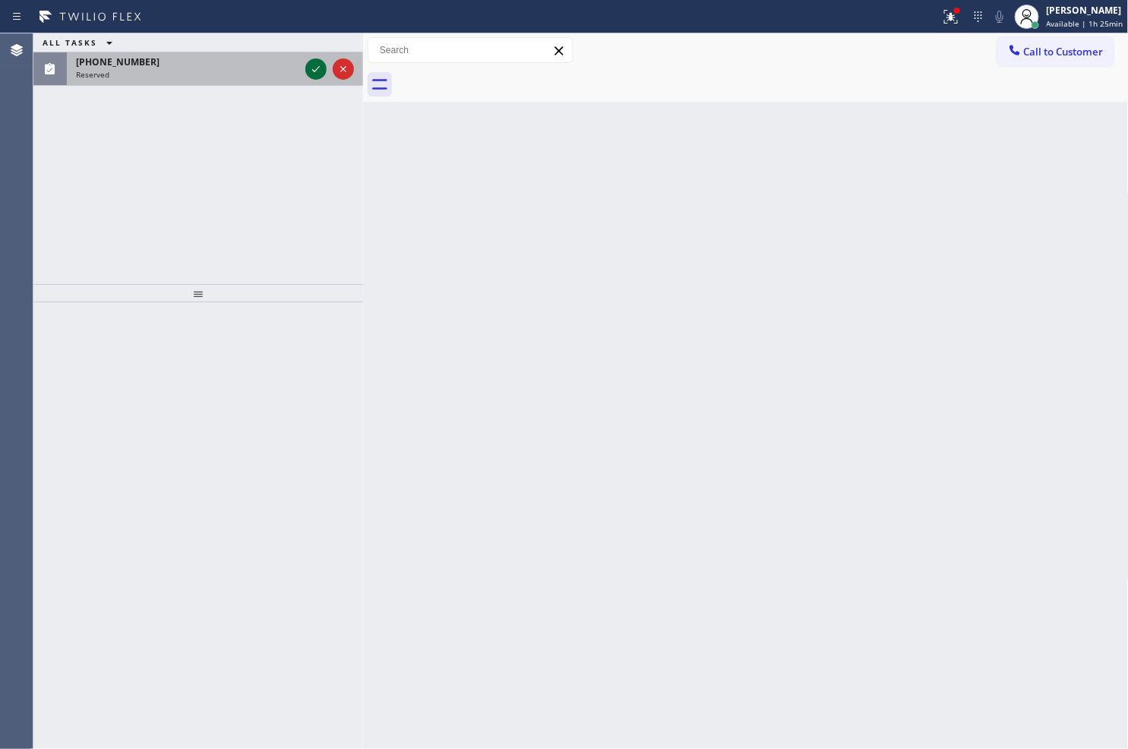
click at [316, 70] on icon at bounding box center [316, 69] width 8 height 6
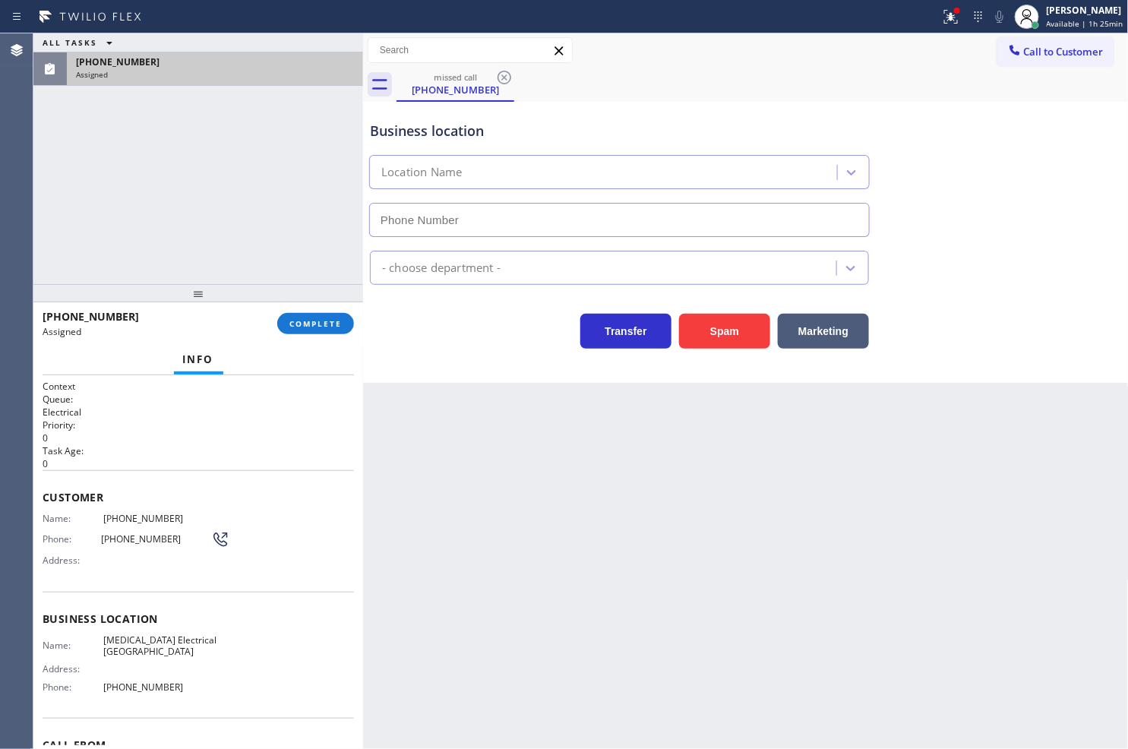
type input "[PHONE_NUMBER]"
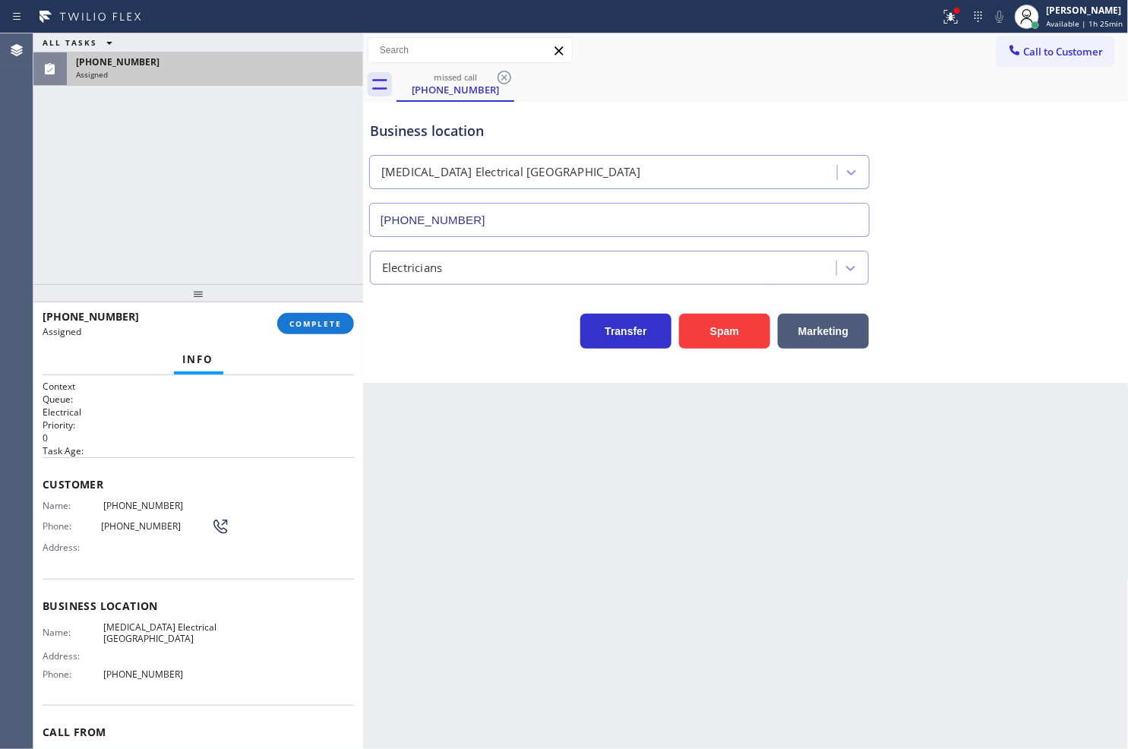
click at [43, 504] on span "Name:" at bounding box center [73, 505] width 61 height 11
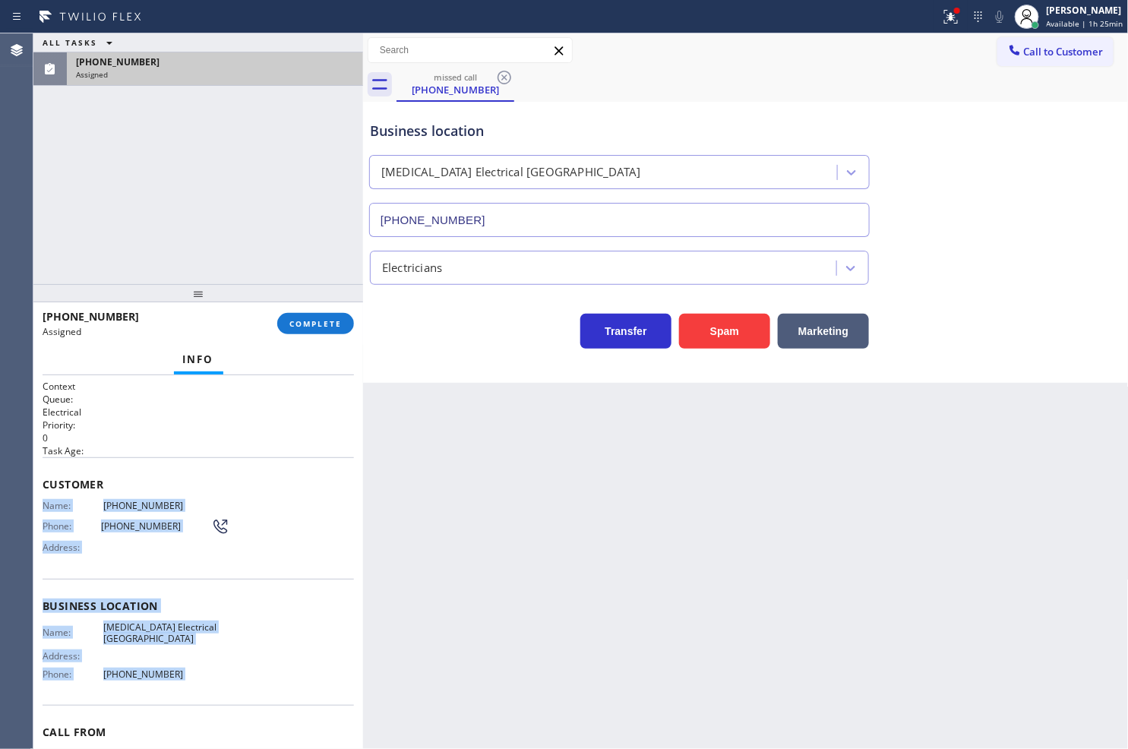
drag, startPoint x: 42, startPoint y: 504, endPoint x: 178, endPoint y: 680, distance: 222.5
click at [178, 680] on div "Context Queue: Electrical Priority: 0 Task Age: Customer Name: [PHONE_NUMBER] P…" at bounding box center [198, 600] width 311 height 440
copy div "Name: [PHONE_NUMBER] Phone: [PHONE_NUMBER] Address: Business location Name: [ME…"
click at [316, 322] on span "COMPLETE" at bounding box center [315, 323] width 52 height 11
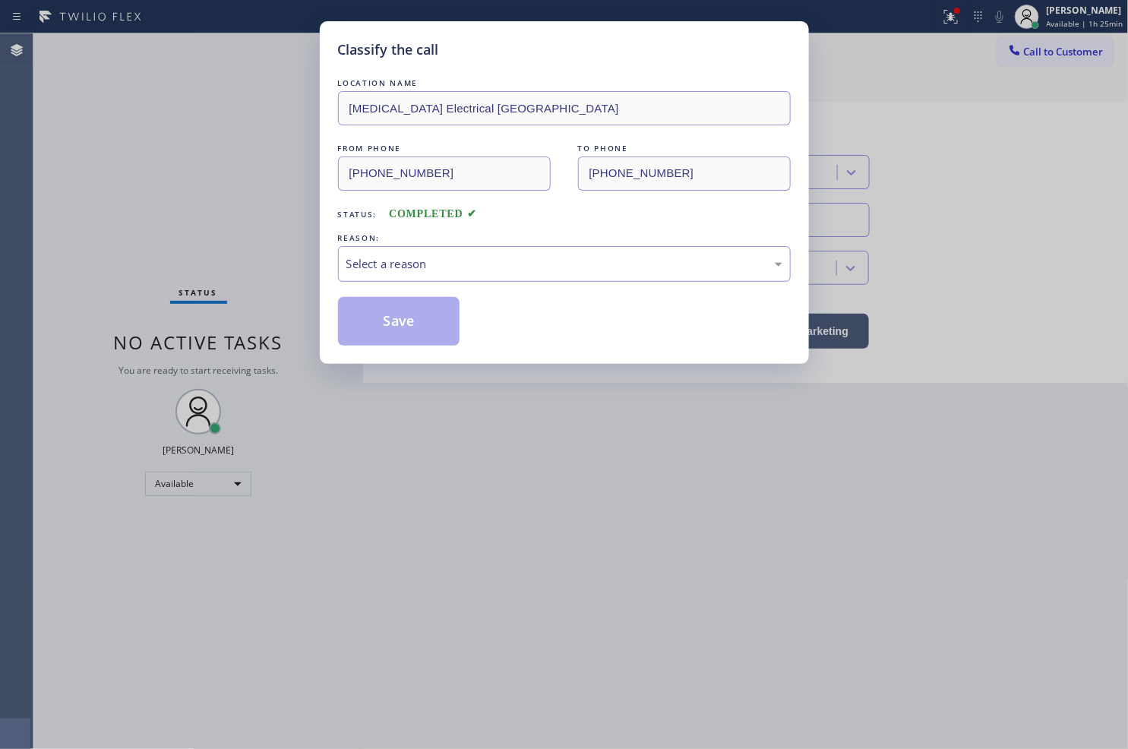
click at [413, 260] on div "Select a reason" at bounding box center [564, 263] width 436 height 17
click at [396, 315] on button "Save" at bounding box center [399, 321] width 122 height 49
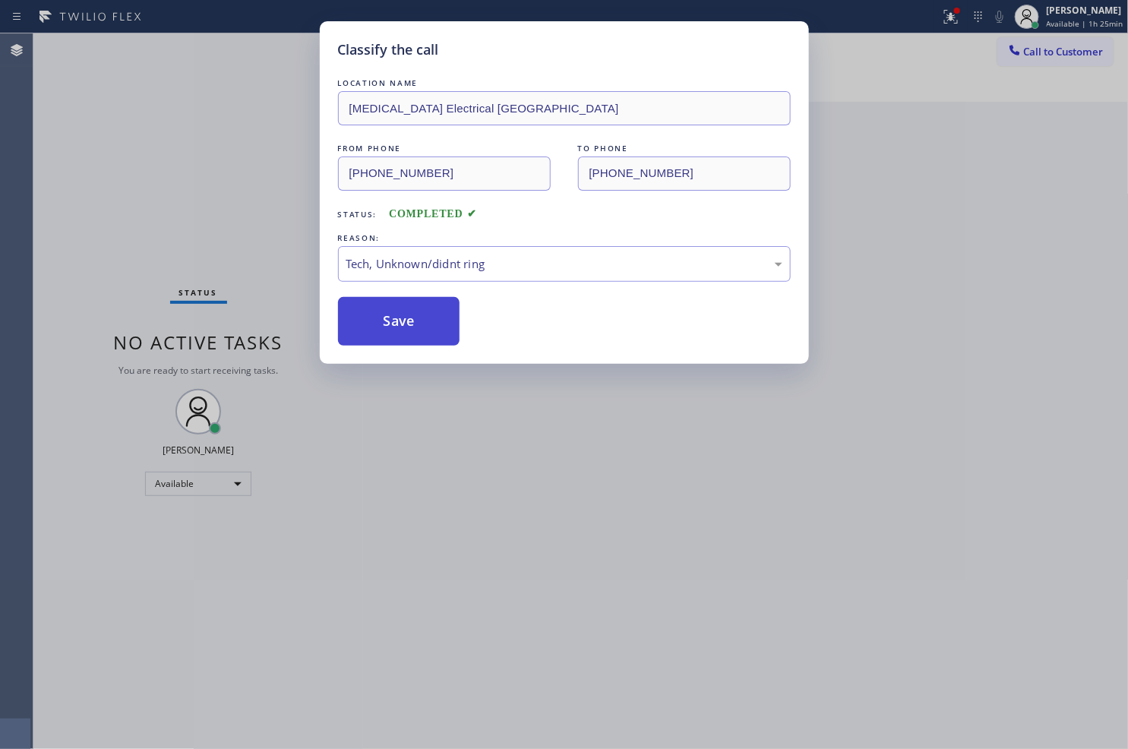
click at [396, 315] on button "Save" at bounding box center [399, 321] width 122 height 49
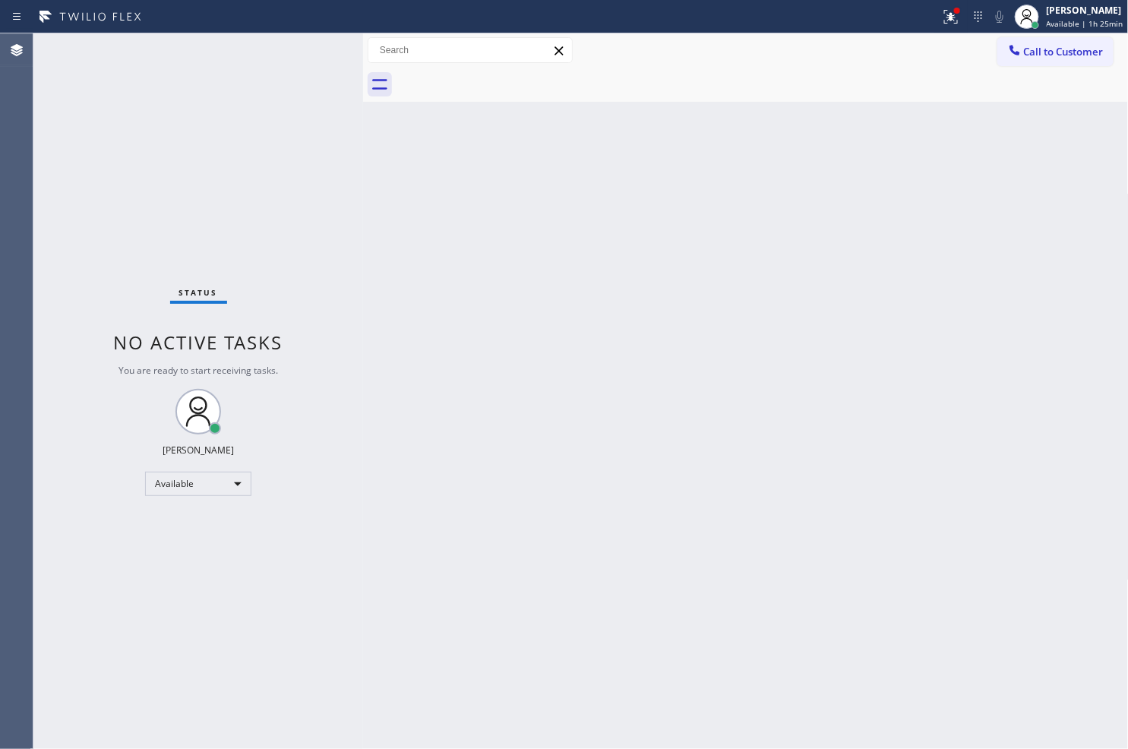
click at [73, 479] on div "Status No active tasks You are ready to start receiving tasks. [PERSON_NAME]" at bounding box center [198, 390] width 330 height 715
click at [275, 221] on div "Status No active tasks You are ready to start receiving tasks. [PERSON_NAME]" at bounding box center [198, 390] width 330 height 715
click at [277, 100] on div "Status No active tasks You are ready to start receiving tasks. [PERSON_NAME]" at bounding box center [198, 390] width 330 height 715
click at [74, 291] on div "Status No active tasks You are ready to start receiving tasks. [PERSON_NAME]" at bounding box center [198, 390] width 330 height 715
click at [266, 92] on div "Status No active tasks You are ready to start receiving tasks. [PERSON_NAME]" at bounding box center [198, 390] width 330 height 715
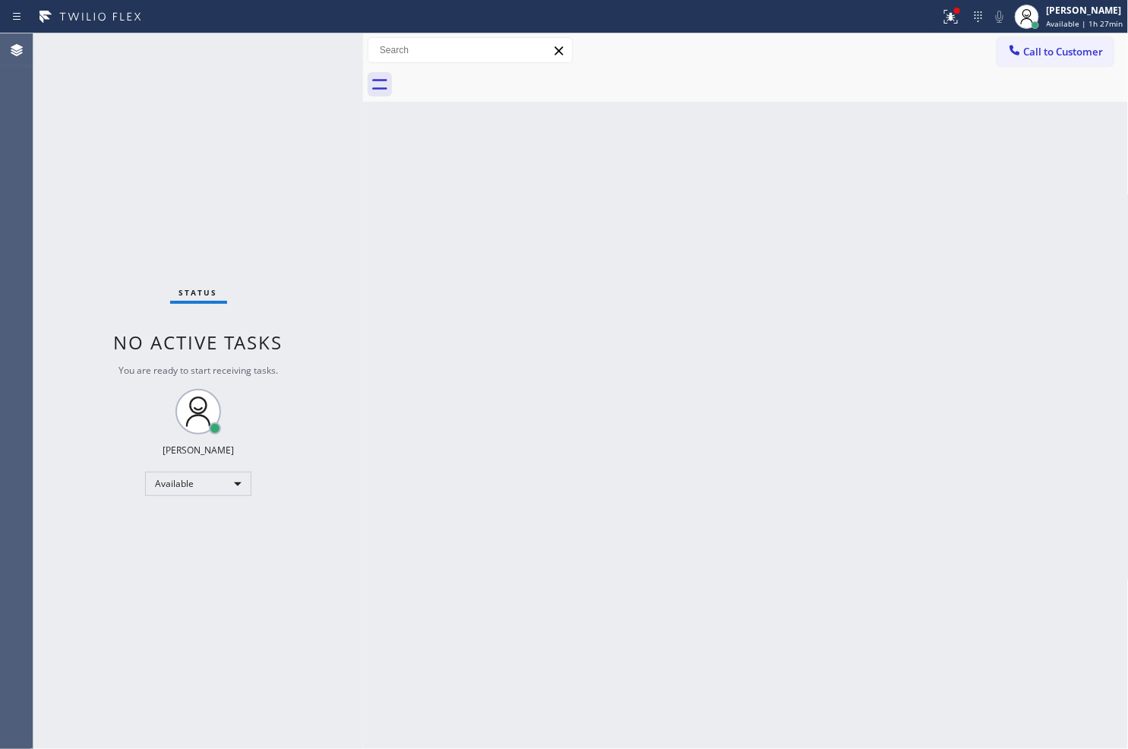
click at [313, 43] on div "Status No active tasks You are ready to start receiving tasks. [PERSON_NAME]" at bounding box center [198, 390] width 330 height 715
click at [234, 297] on div "Status No active tasks You are ready to start receiving tasks. [PERSON_NAME]" at bounding box center [198, 390] width 330 height 715
click at [328, 40] on div "Status No active tasks You are ready to start receiving tasks. [PERSON_NAME]" at bounding box center [198, 390] width 330 height 715
click at [954, 8] on div at bounding box center [957, 11] width 6 height 6
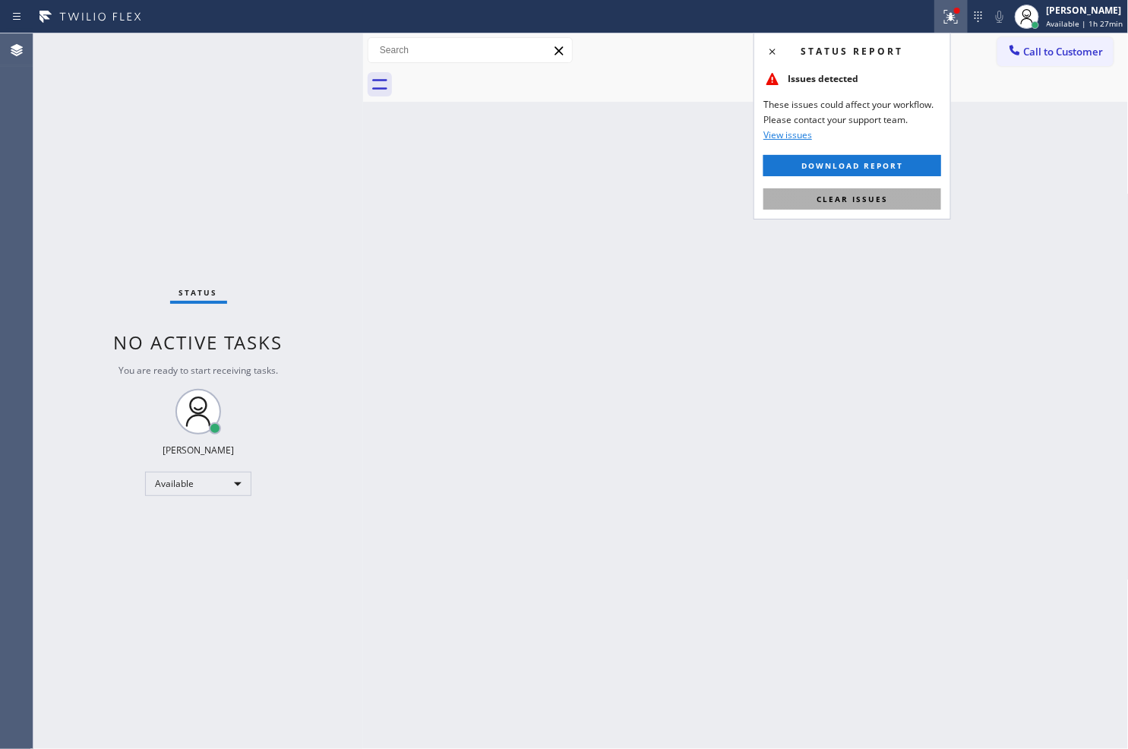
click at [900, 200] on button "Clear issues" at bounding box center [852, 198] width 178 height 21
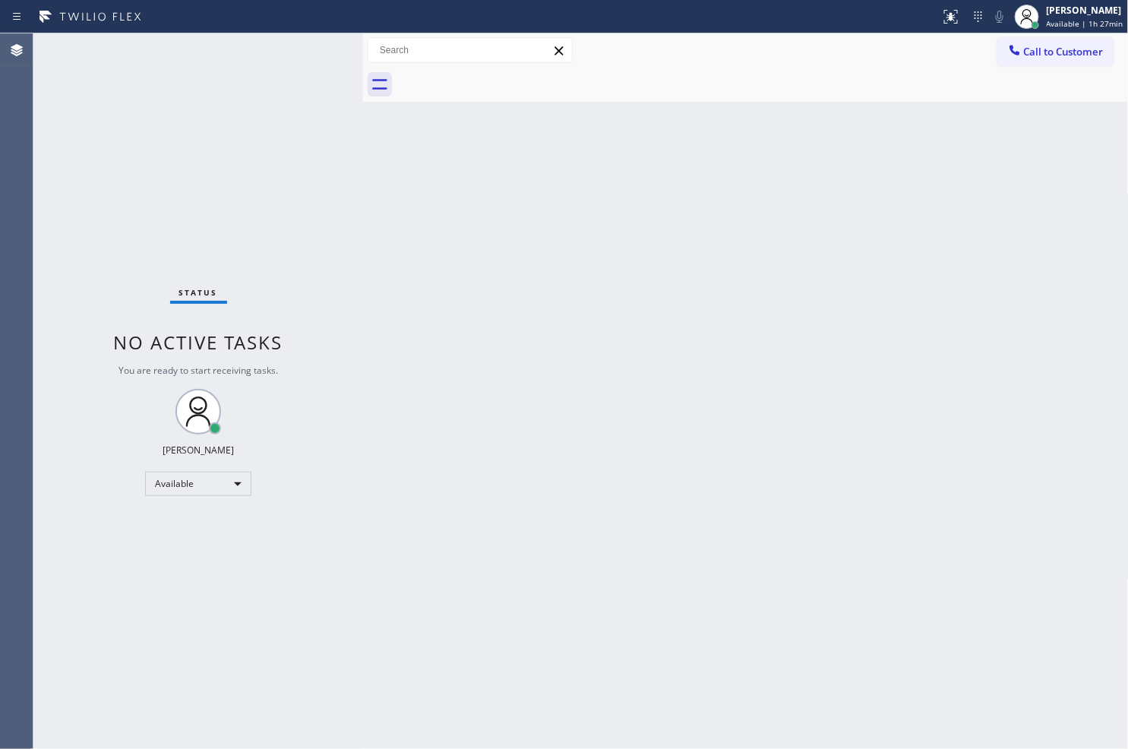
drag, startPoint x: 225, startPoint y: 396, endPoint x: 206, endPoint y: 236, distance: 160.6
click at [225, 395] on div "Status No active tasks You are ready to start receiving tasks. [PERSON_NAME]" at bounding box center [198, 390] width 330 height 715
click at [269, 141] on div "Status No active tasks You are ready to start receiving tasks. [PERSON_NAME]" at bounding box center [198, 390] width 330 height 715
click at [308, 49] on div "Status No active tasks You are ready to start receiving tasks. [PERSON_NAME]" at bounding box center [198, 390] width 330 height 715
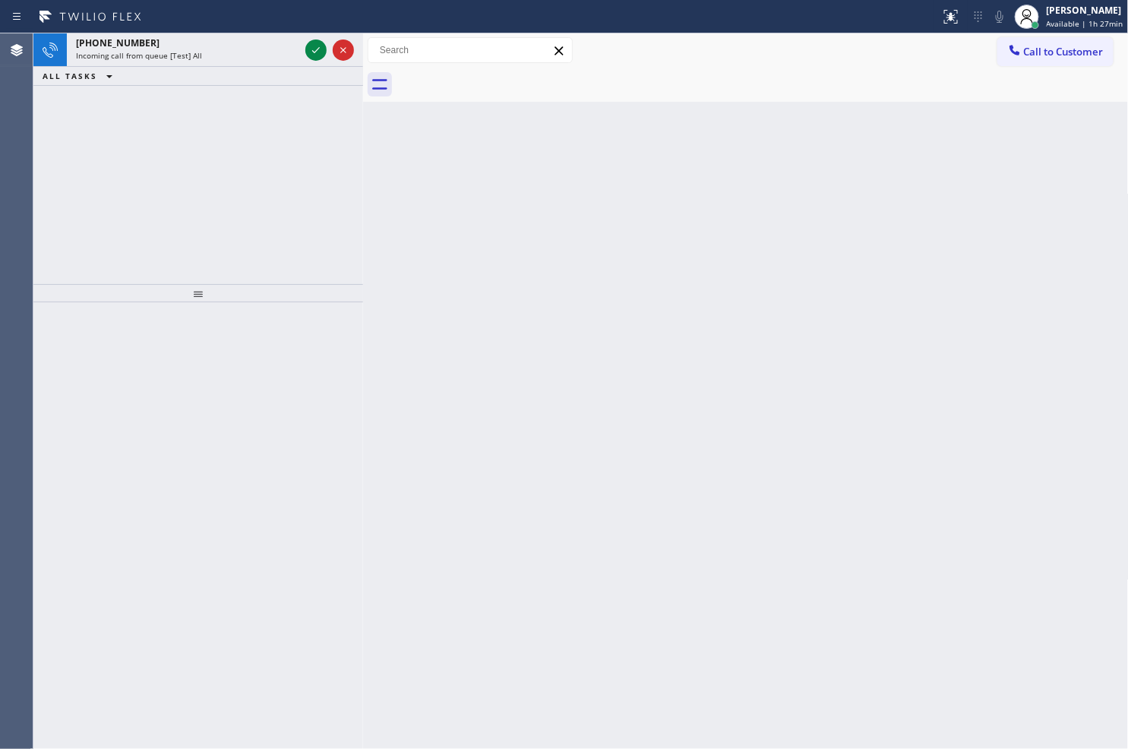
click at [120, 216] on div "[PHONE_NUMBER] Incoming call from queue [Test] All ALL TASKS ALL TASKS ACTIVE T…" at bounding box center [198, 158] width 330 height 251
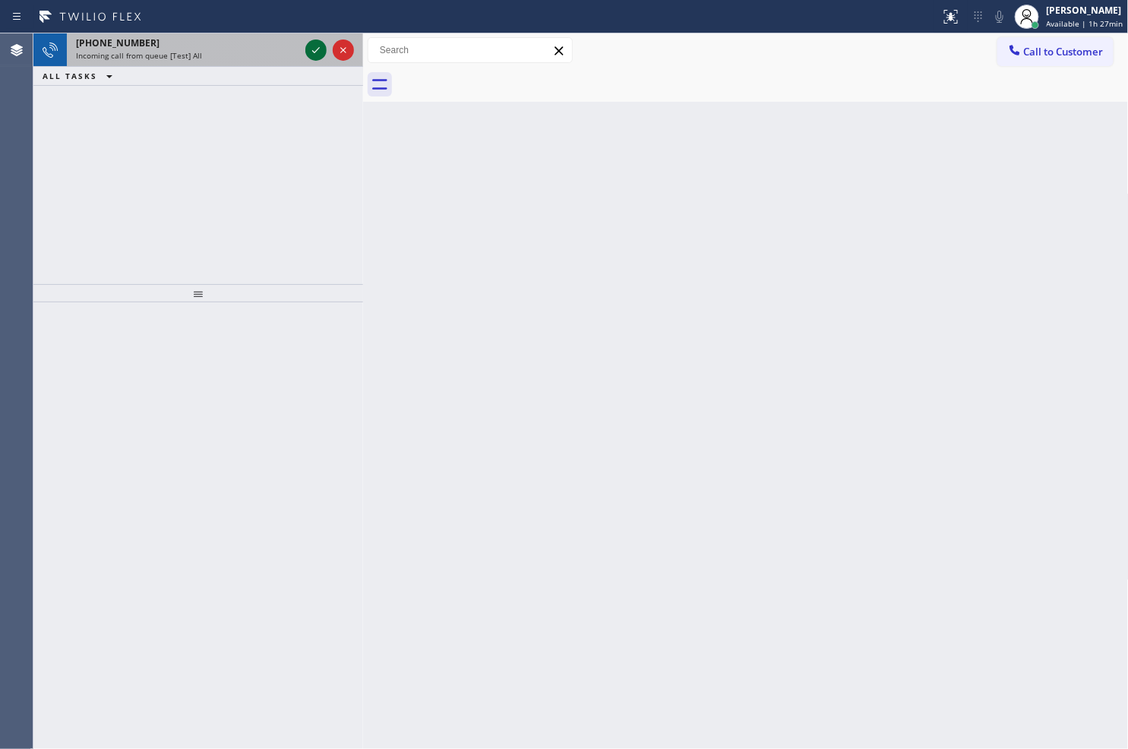
click at [308, 43] on icon at bounding box center [316, 50] width 18 height 18
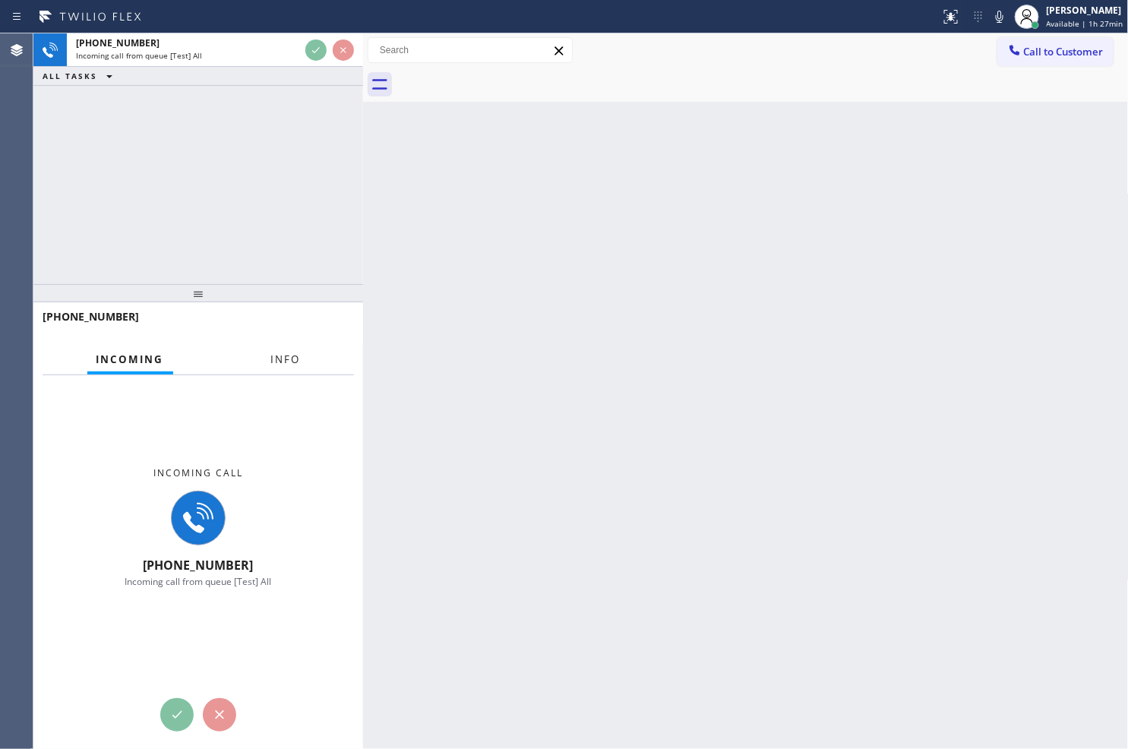
click at [283, 352] on span "Info" at bounding box center [286, 359] width 30 height 14
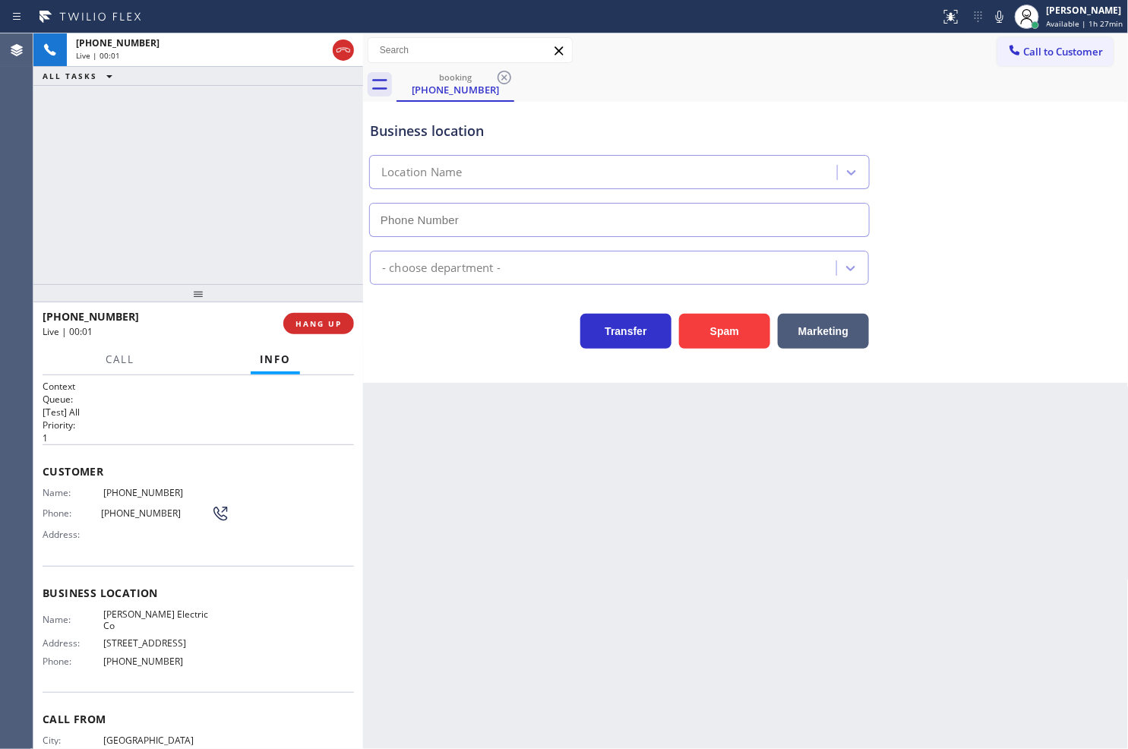
type input "[PHONE_NUMBER]"
click at [403, 344] on div "Transfer Spam Marketing" at bounding box center [619, 327] width 505 height 43
click at [207, 238] on div "[PHONE_NUMBER] Live | 00:12 ALL TASKS ALL TASKS ACTIVE TASKS TASKS IN WRAP UP" at bounding box center [198, 158] width 330 height 251
click at [395, 335] on div "Transfer Spam Marketing" at bounding box center [619, 327] width 505 height 43
click at [444, 359] on div "Business location [PERSON_NAME] Electric Co [PHONE_NUMBER] Electricians Transfe…" at bounding box center [746, 242] width 766 height 281
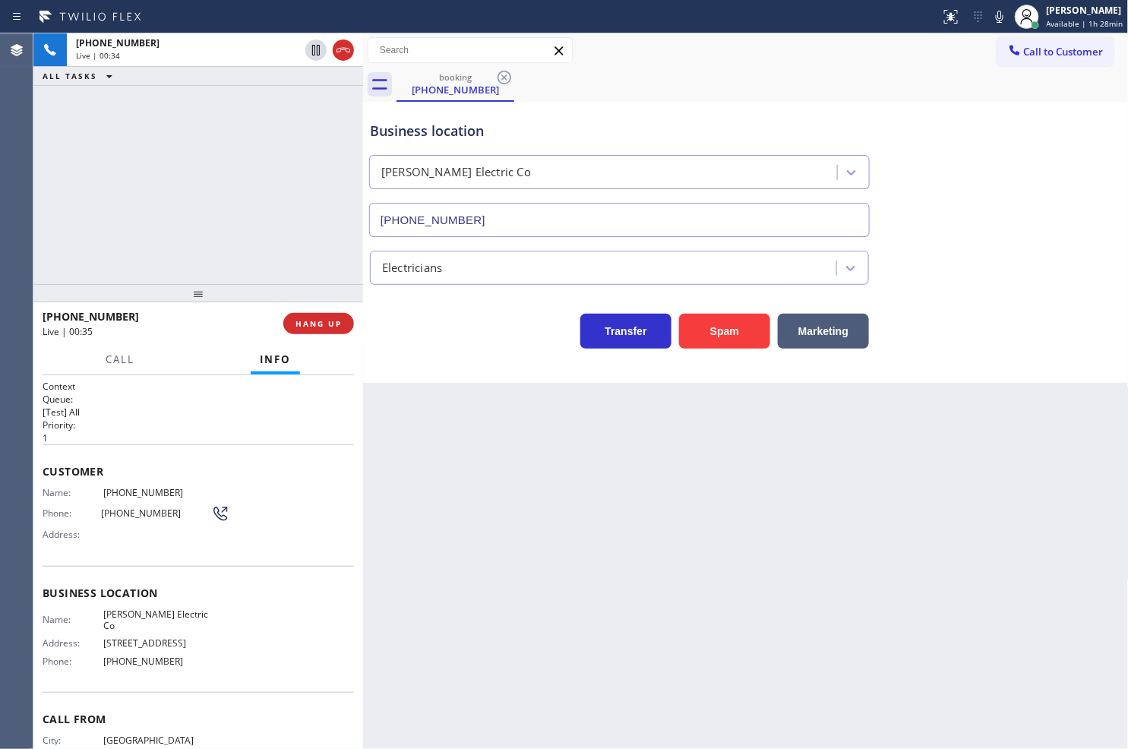
click at [275, 256] on div "[PHONE_NUMBER] Live | 00:34 ALL TASKS ALL TASKS ACTIVE TASKS TASKS IN WRAP UP" at bounding box center [198, 158] width 330 height 251
click at [445, 348] on div "Transfer Spam Marketing" at bounding box center [619, 327] width 505 height 43
click at [208, 198] on div "[PHONE_NUMBER] Live | 00:35 ALL TASKS ALL TASKS ACTIVE TASKS TASKS IN WRAP UP" at bounding box center [198, 158] width 330 height 251
click at [403, 331] on div "Transfer Spam Marketing" at bounding box center [619, 327] width 505 height 43
click at [388, 330] on div "Transfer Spam Marketing" at bounding box center [619, 327] width 505 height 43
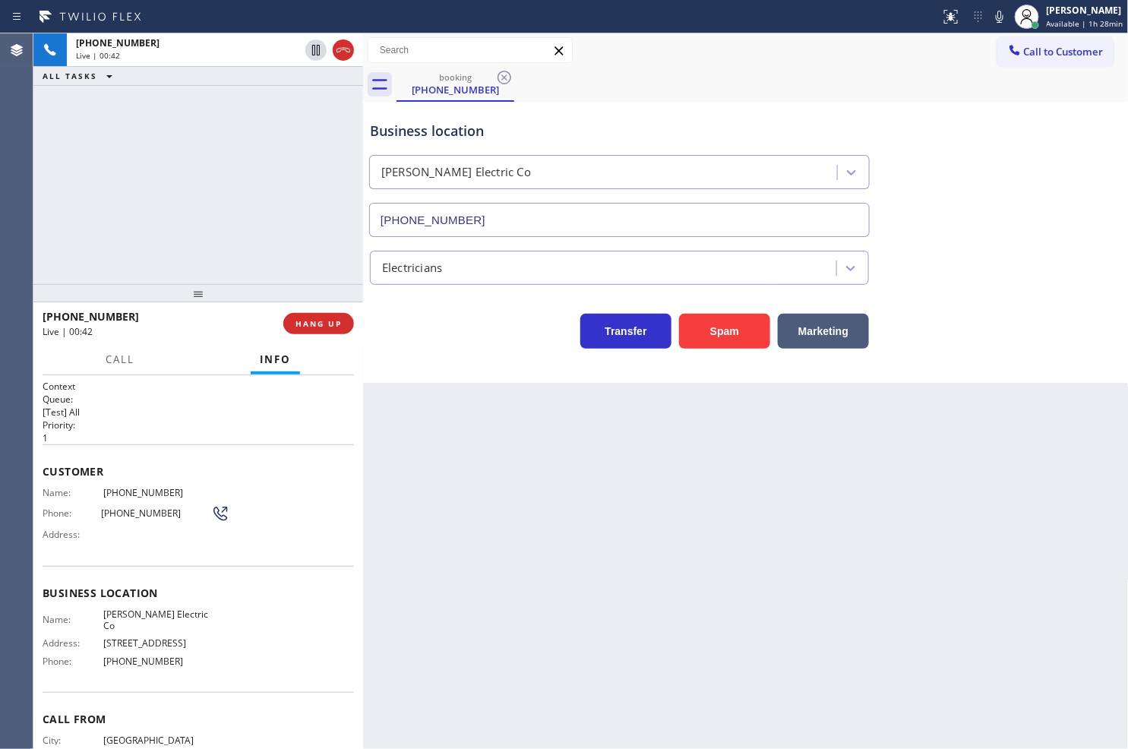
click at [249, 246] on div "[PHONE_NUMBER] Live | 00:42 ALL TASKS ALL TASKS ACTIVE TASKS TASKS IN WRAP UP" at bounding box center [198, 158] width 330 height 251
drag, startPoint x: 478, startPoint y: 378, endPoint x: 160, endPoint y: 325, distance: 322.6
click at [466, 380] on div "Business location [PERSON_NAME] Electric Co [PHONE_NUMBER] Electricians Transfe…" at bounding box center [746, 242] width 766 height 281
click at [115, 358] on span "Call" at bounding box center [120, 359] width 29 height 14
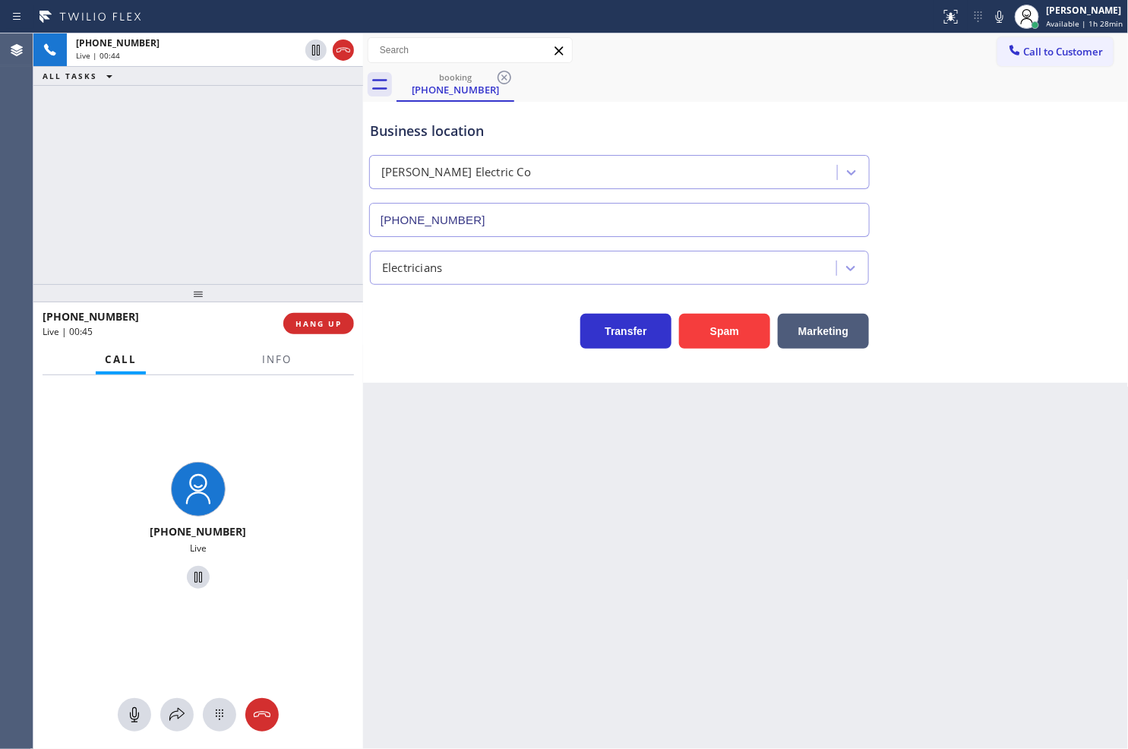
click at [160, 285] on div at bounding box center [198, 293] width 330 height 18
click at [161, 244] on div "[PHONE_NUMBER] Live | 00:46 ALL TASKS ALL TASKS ACTIVE TASKS TASKS IN WRAP UP" at bounding box center [198, 158] width 330 height 251
click at [410, 327] on div "Transfer Spam Marketing" at bounding box center [619, 327] width 505 height 43
drag, startPoint x: 286, startPoint y: 264, endPoint x: 376, endPoint y: 289, distance: 93.6
click at [299, 264] on div "[PHONE_NUMBER] Live | 00:47 ALL TASKS ALL TASKS ACTIVE TASKS TASKS IN WRAP UP" at bounding box center [198, 158] width 330 height 251
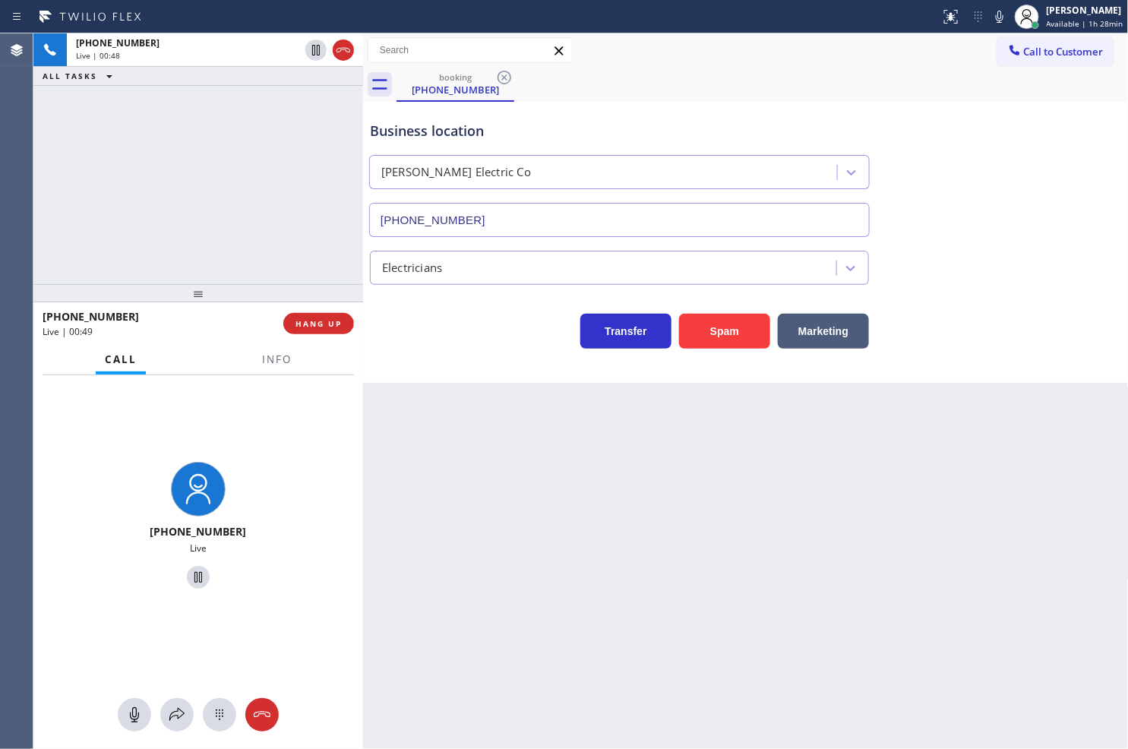
click at [429, 343] on div "Transfer Spam Marketing" at bounding box center [619, 327] width 505 height 43
click at [237, 230] on div "[PHONE_NUMBER] Live | 00:49 ALL TASKS ALL TASKS ACTIVE TASKS TASKS IN WRAP UP" at bounding box center [198, 158] width 330 height 251
click at [399, 346] on div "Transfer Spam Marketing" at bounding box center [619, 327] width 505 height 43
click at [286, 270] on div "[PHONE_NUMBER] Live | 00:51 ALL TASKS ALL TASKS ACTIVE TASKS TASKS IN WRAP UP" at bounding box center [198, 158] width 330 height 251
click at [330, 321] on span "HANG UP" at bounding box center [318, 323] width 46 height 11
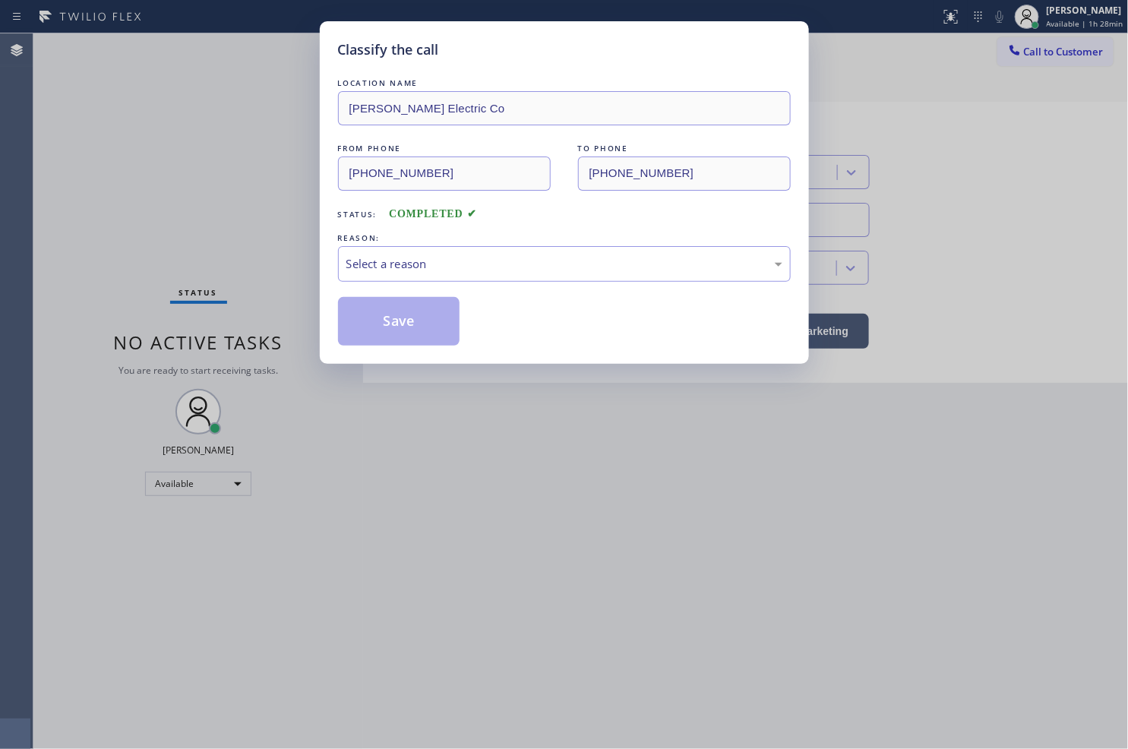
click at [366, 232] on div "REASON:" at bounding box center [564, 238] width 453 height 16
click at [367, 267] on div "Select a reason" at bounding box center [564, 263] width 436 height 17
click at [398, 325] on button "Save" at bounding box center [399, 321] width 122 height 49
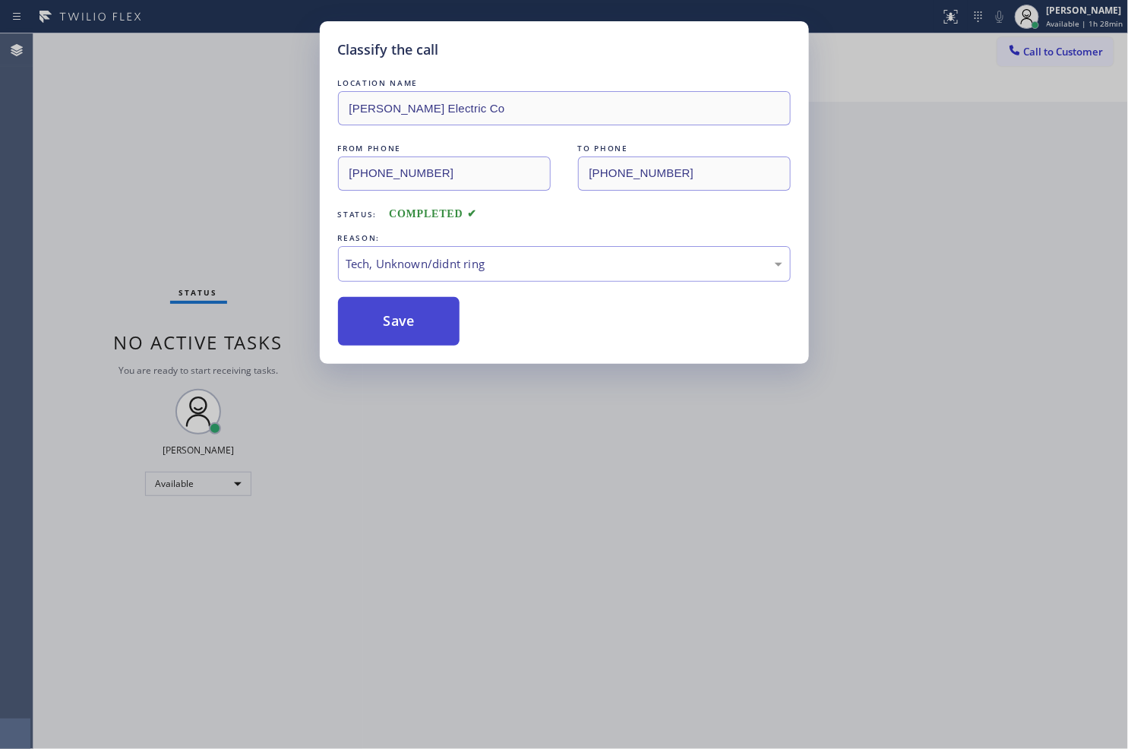
click at [398, 325] on button "Save" at bounding box center [399, 321] width 122 height 49
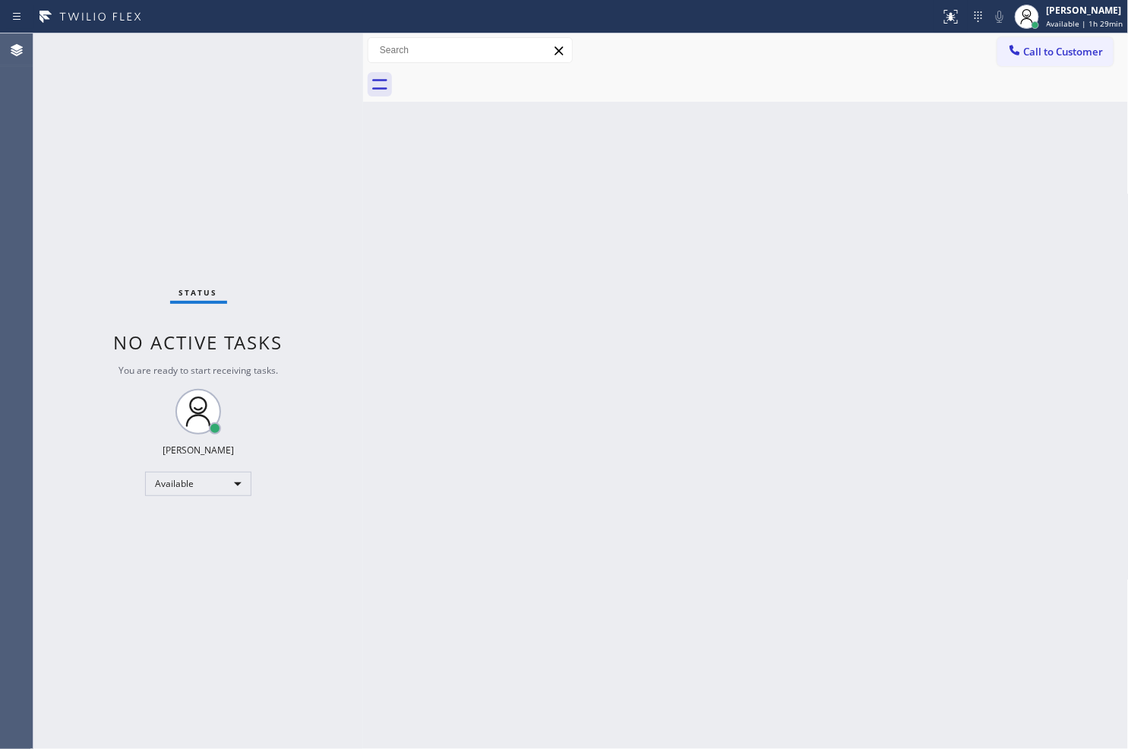
click at [876, 543] on div "Back to Dashboard Change Sender ID Customers Technicians Select a contact Outbo…" at bounding box center [746, 390] width 766 height 715
click at [534, 319] on div "Back to Dashboard Change Sender ID Customers Technicians Select a contact Outbo…" at bounding box center [746, 390] width 766 height 715
click at [254, 118] on div "Status No active tasks You are ready to start receiving tasks. [PERSON_NAME]" at bounding box center [198, 390] width 330 height 715
click at [292, 62] on div "Status No active tasks You are ready to start receiving tasks. [PERSON_NAME]" at bounding box center [198, 390] width 330 height 715
click at [114, 377] on div "Status No active tasks You are ready to start receiving tasks. [PERSON_NAME]" at bounding box center [198, 390] width 330 height 715
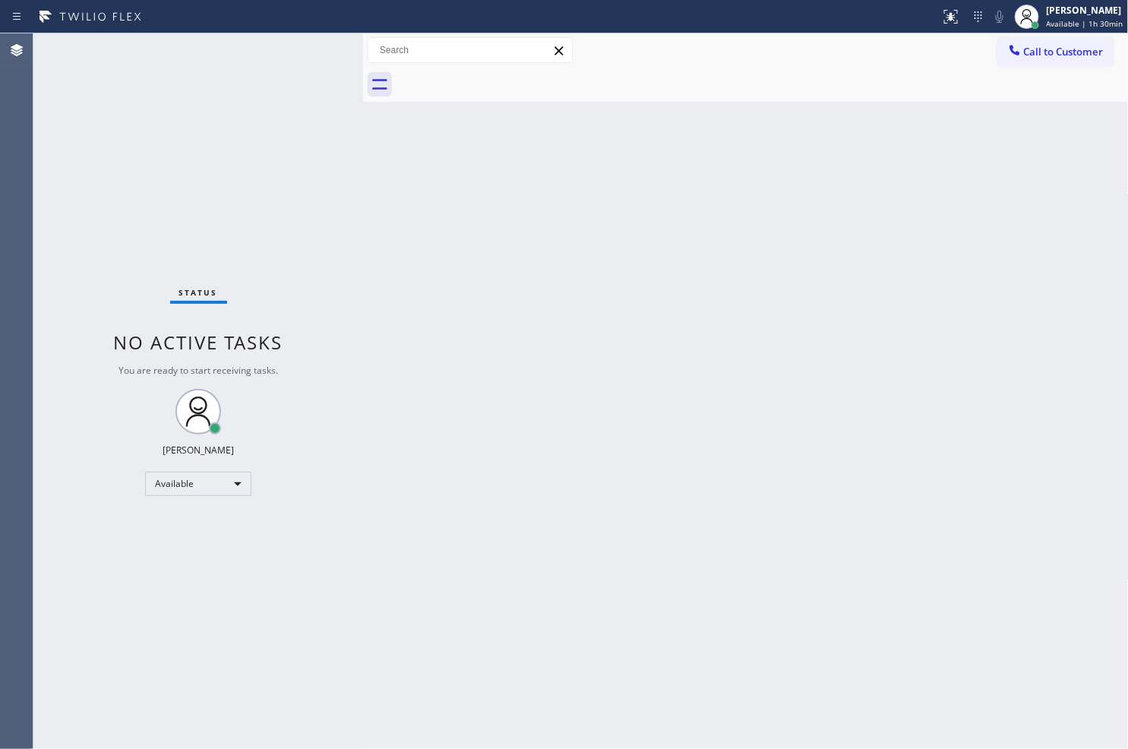
click at [199, 171] on div "Status No active tasks You are ready to start receiving tasks. [PERSON_NAME]" at bounding box center [198, 390] width 330 height 715
click at [276, 97] on div "Status No active tasks You are ready to start receiving tasks. [PERSON_NAME]" at bounding box center [198, 390] width 330 height 715
click at [293, 72] on div "Status No active tasks You are ready to start receiving tasks. [PERSON_NAME]" at bounding box center [198, 390] width 330 height 715
click at [295, 62] on div "Status No active tasks You are ready to start receiving tasks. [PERSON_NAME]" at bounding box center [198, 390] width 330 height 715
click at [309, 39] on div "Status No active tasks You are ready to start receiving tasks. [PERSON_NAME]" at bounding box center [198, 390] width 330 height 715
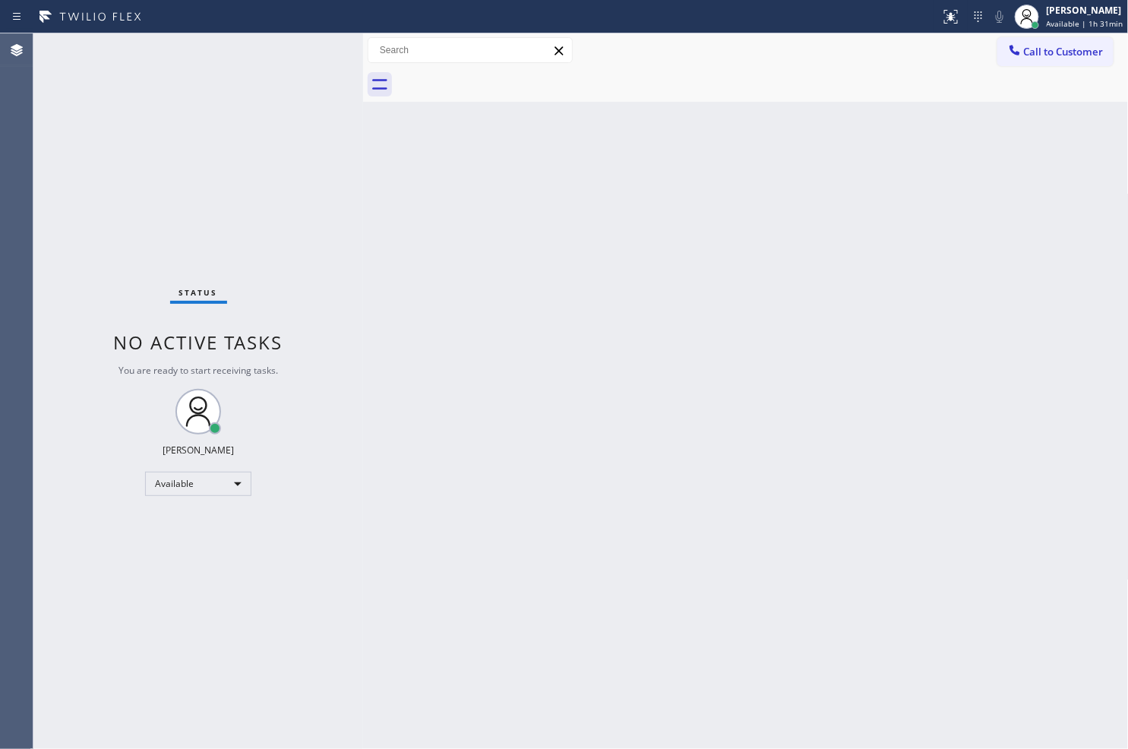
click at [222, 209] on div "Status No active tasks You are ready to start receiving tasks. [PERSON_NAME]" at bounding box center [198, 390] width 330 height 715
click at [116, 276] on div "Status No active tasks You are ready to start receiving tasks. [PERSON_NAME]" at bounding box center [198, 390] width 330 height 715
click at [216, 103] on div "Status No active tasks You are ready to start receiving tasks. [PERSON_NAME]" at bounding box center [198, 390] width 330 height 715
click at [304, 50] on div "Status No active tasks You are ready to start receiving tasks. [PERSON_NAME]" at bounding box center [198, 390] width 330 height 715
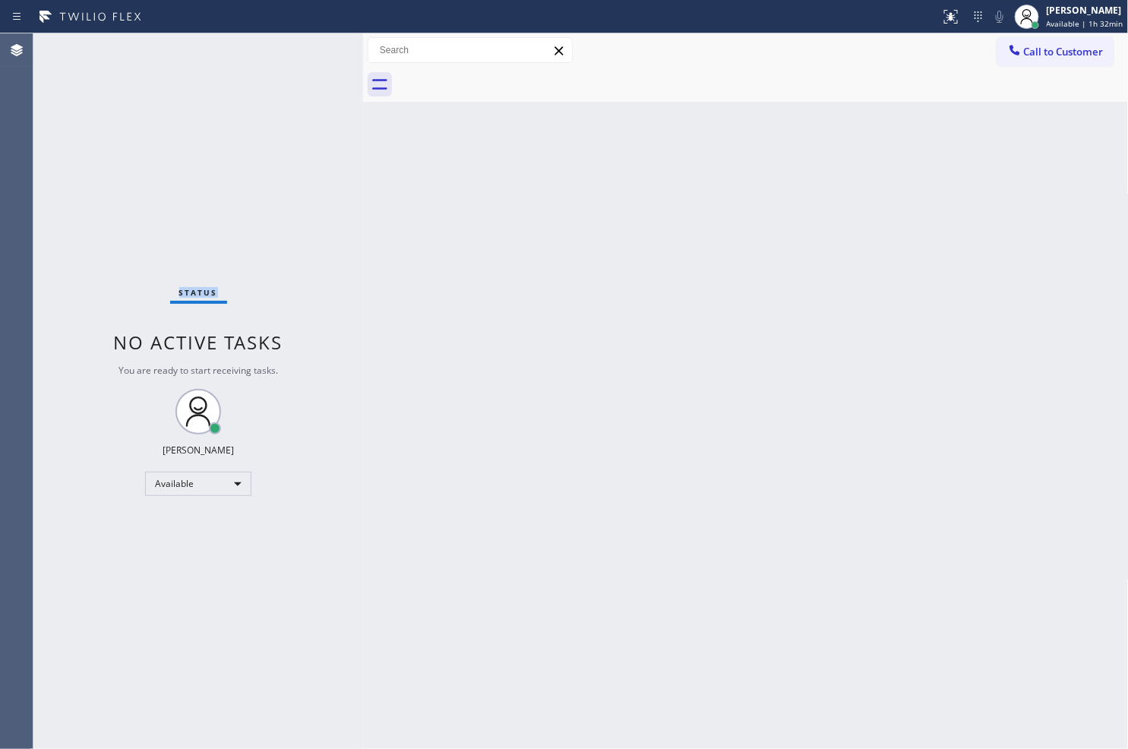
click at [304, 50] on div "Status No active tasks You are ready to start receiving tasks. [PERSON_NAME]" at bounding box center [198, 390] width 330 height 715
click at [290, 103] on div "Status No active tasks You are ready to start receiving tasks. [PERSON_NAME]" at bounding box center [198, 390] width 330 height 715
click at [279, 188] on div "Status No active tasks You are ready to start receiving tasks. [PERSON_NAME]" at bounding box center [198, 390] width 330 height 715
click at [305, 52] on div "Status No active tasks You are ready to start receiving tasks. [PERSON_NAME]" at bounding box center [198, 390] width 330 height 715
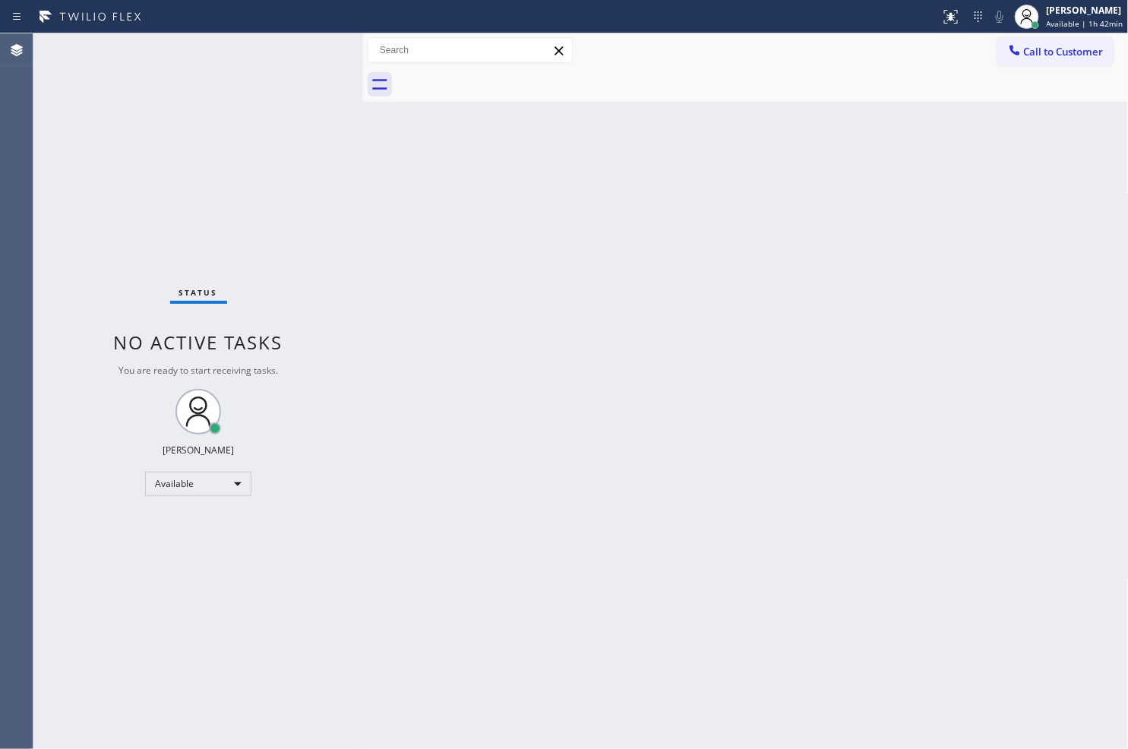
click at [277, 92] on div "Status No active tasks You are ready to start receiving tasks. [PERSON_NAME]" at bounding box center [198, 390] width 330 height 715
click at [283, 62] on div "Status No active tasks You are ready to start receiving tasks. [PERSON_NAME]" at bounding box center [198, 390] width 330 height 715
click at [296, 55] on div "Status No active tasks You are ready to start receiving tasks. [PERSON_NAME]" at bounding box center [198, 390] width 330 height 715
click at [315, 36] on div "Status No active tasks You are ready to start receiving tasks. [PERSON_NAME]" at bounding box center [198, 390] width 330 height 715
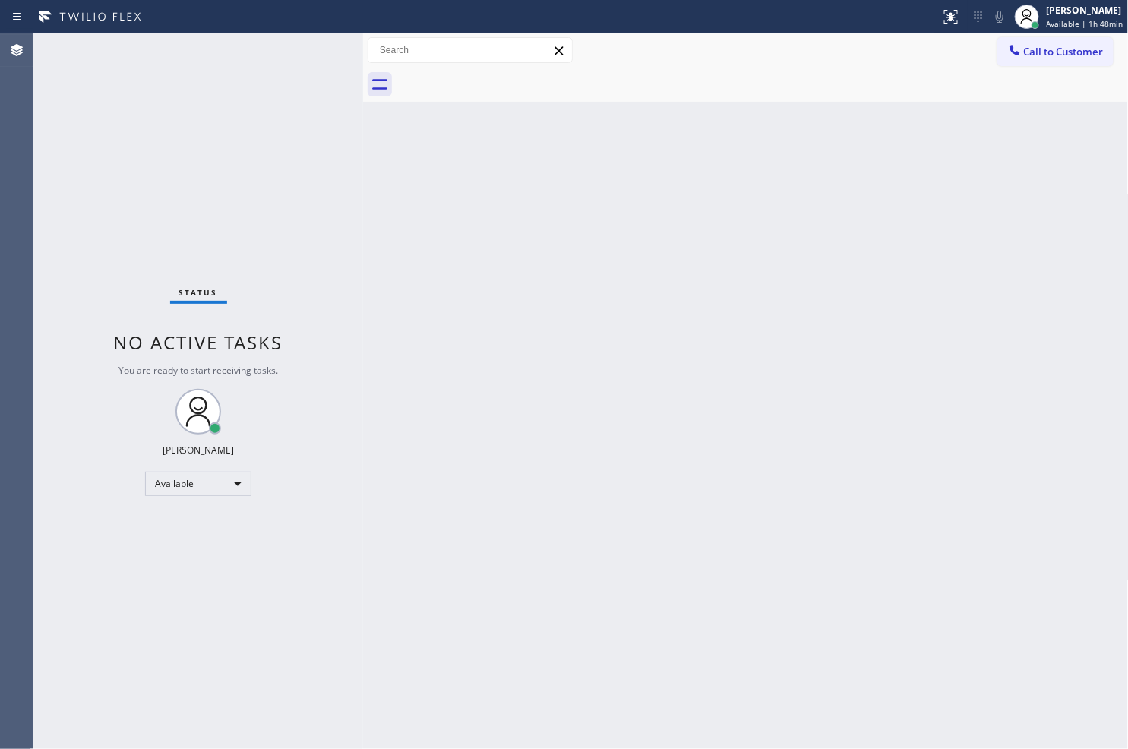
click at [270, 134] on div "Status No active tasks You are ready to start receiving tasks. [PERSON_NAME]" at bounding box center [198, 390] width 330 height 715
click at [301, 72] on div "Status No active tasks You are ready to start receiving tasks. [PERSON_NAME]" at bounding box center [198, 390] width 330 height 715
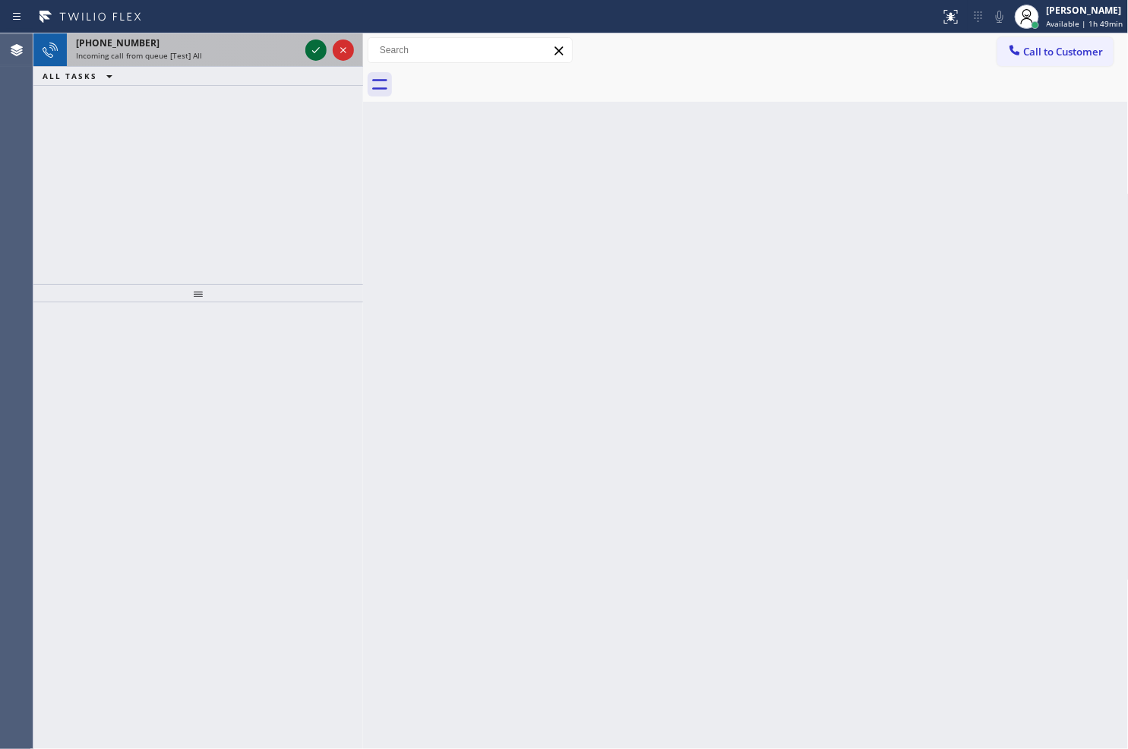
click at [316, 54] on icon at bounding box center [316, 50] width 18 height 18
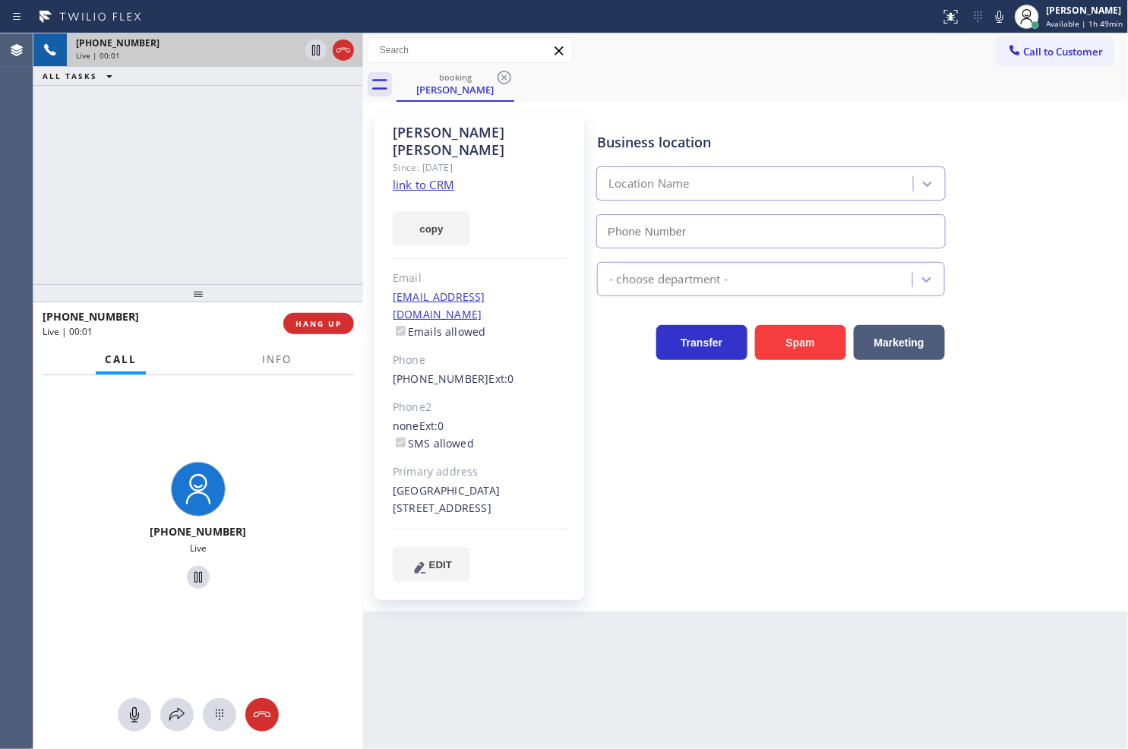
type input "[PHONE_NUMBER]"
click at [283, 158] on div "[PHONE_NUMBER] Live | 00:06 ALL TASKS ALL TASKS ACTIVE TASKS TASKS IN WRAP UP" at bounding box center [198, 158] width 330 height 251
click at [696, 442] on div "Business location [PERSON_NAME] Air Service [PHONE_NUMBER] HVAC Transfer Spam M…" at bounding box center [859, 347] width 530 height 460
click at [198, 273] on div "[PHONE_NUMBER] Live | 00:09 ALL TASKS ALL TASKS ACTIVE TASKS TASKS IN WRAP UP" at bounding box center [198, 158] width 330 height 251
drag, startPoint x: 301, startPoint y: 393, endPoint x: 187, endPoint y: 216, distance: 211.1
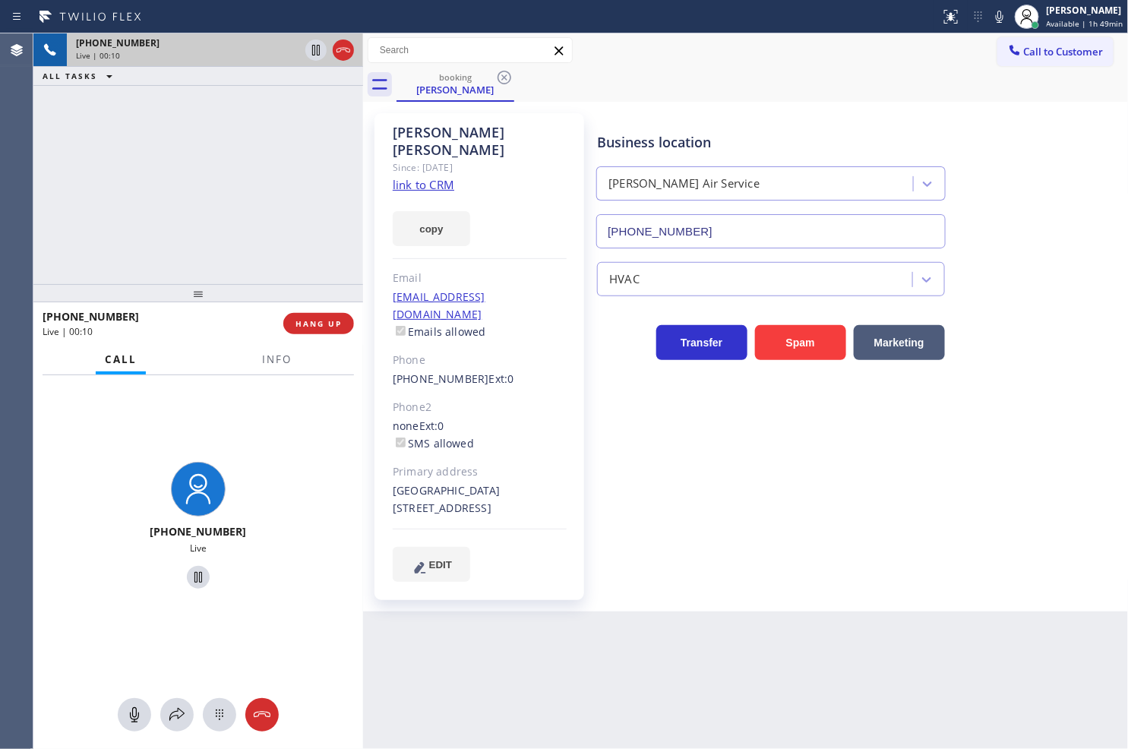
click at [297, 395] on div "[PHONE_NUMBER] Live" at bounding box center [198, 527] width 330 height 305
click at [187, 216] on div "[PHONE_NUMBER] Live | 00:10 ALL TASKS ALL TASKS ACTIVE TASKS TASKS IN WRAP UP" at bounding box center [198, 158] width 330 height 251
click at [704, 412] on div "Business location [PERSON_NAME] Air Service [PHONE_NUMBER] HVAC Transfer Spam M…" at bounding box center [859, 347] width 530 height 460
click at [331, 331] on button "HANG UP" at bounding box center [318, 323] width 71 height 21
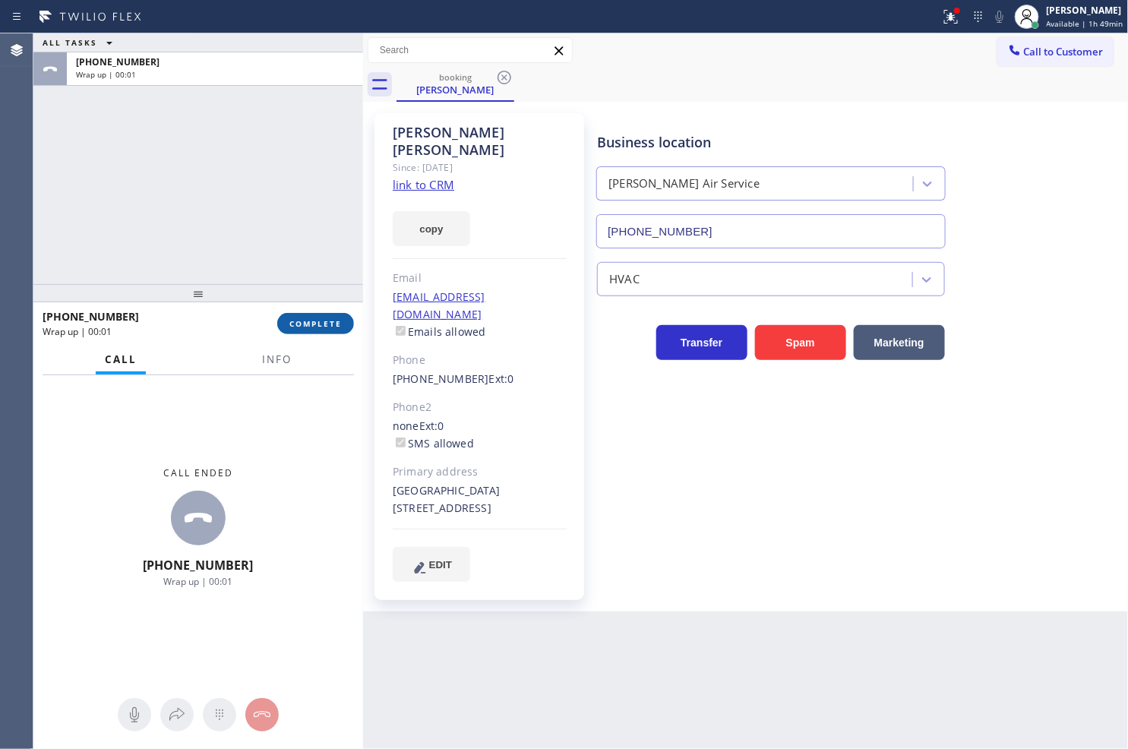
click at [333, 324] on span "COMPLETE" at bounding box center [315, 323] width 52 height 11
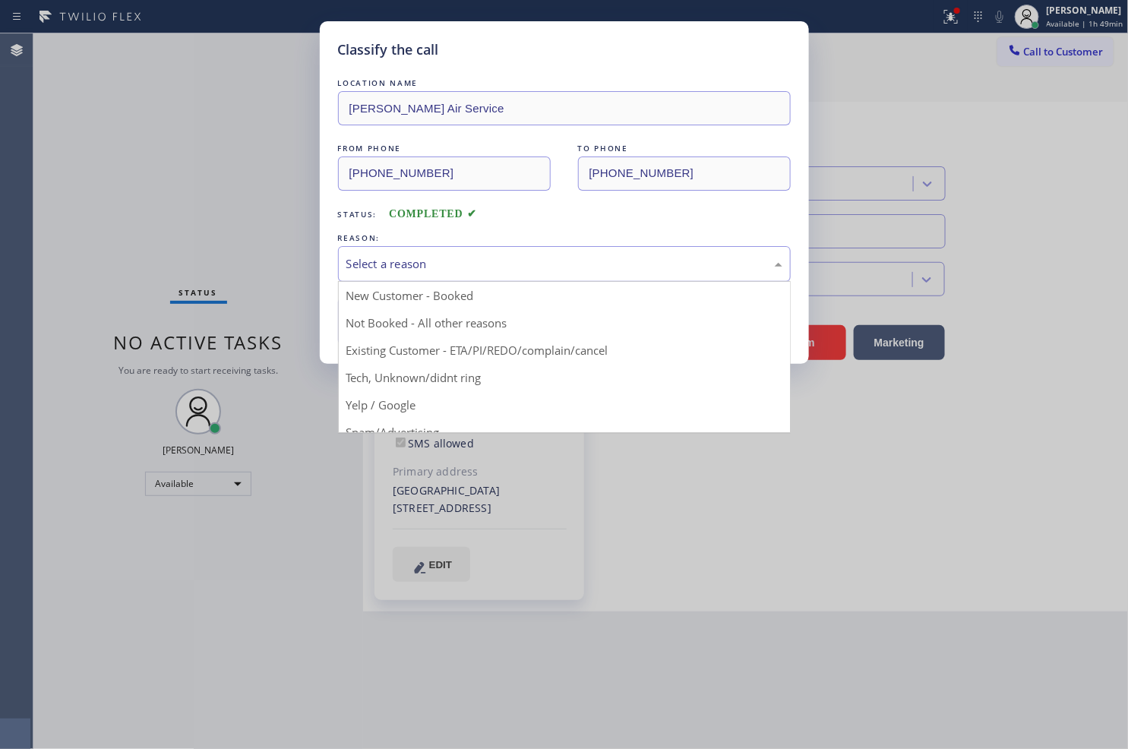
click at [422, 264] on div "Select a reason" at bounding box center [564, 263] width 436 height 17
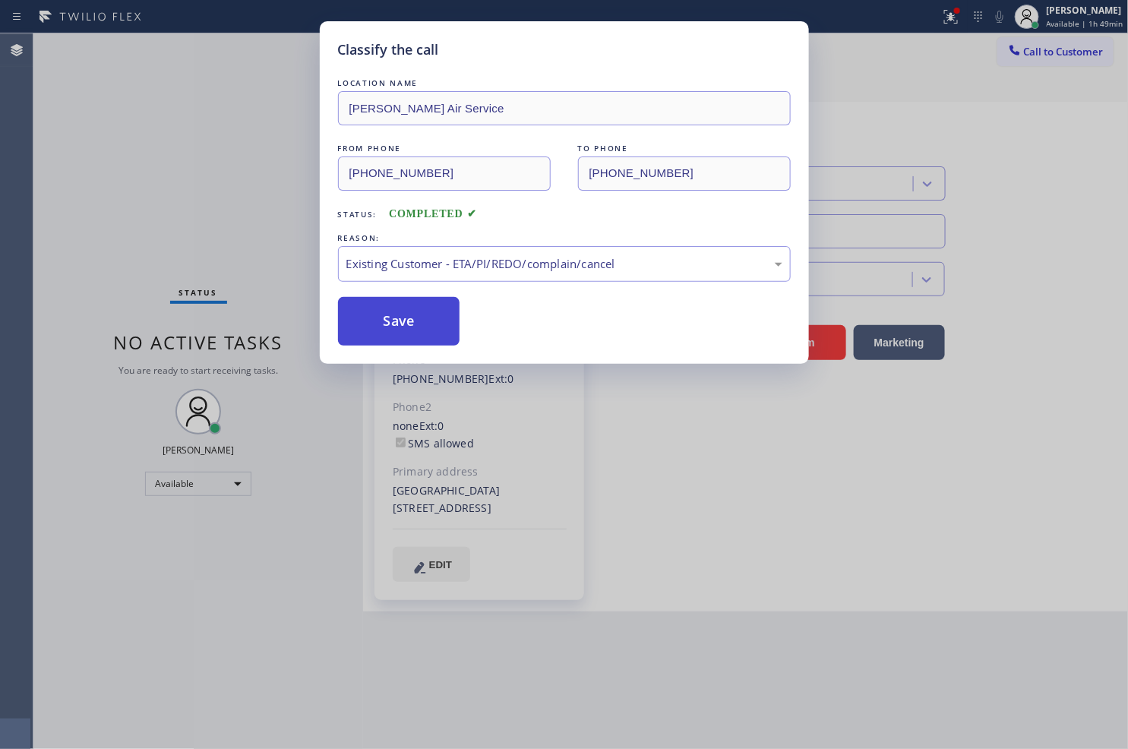
click at [404, 330] on button "Save" at bounding box center [399, 321] width 122 height 49
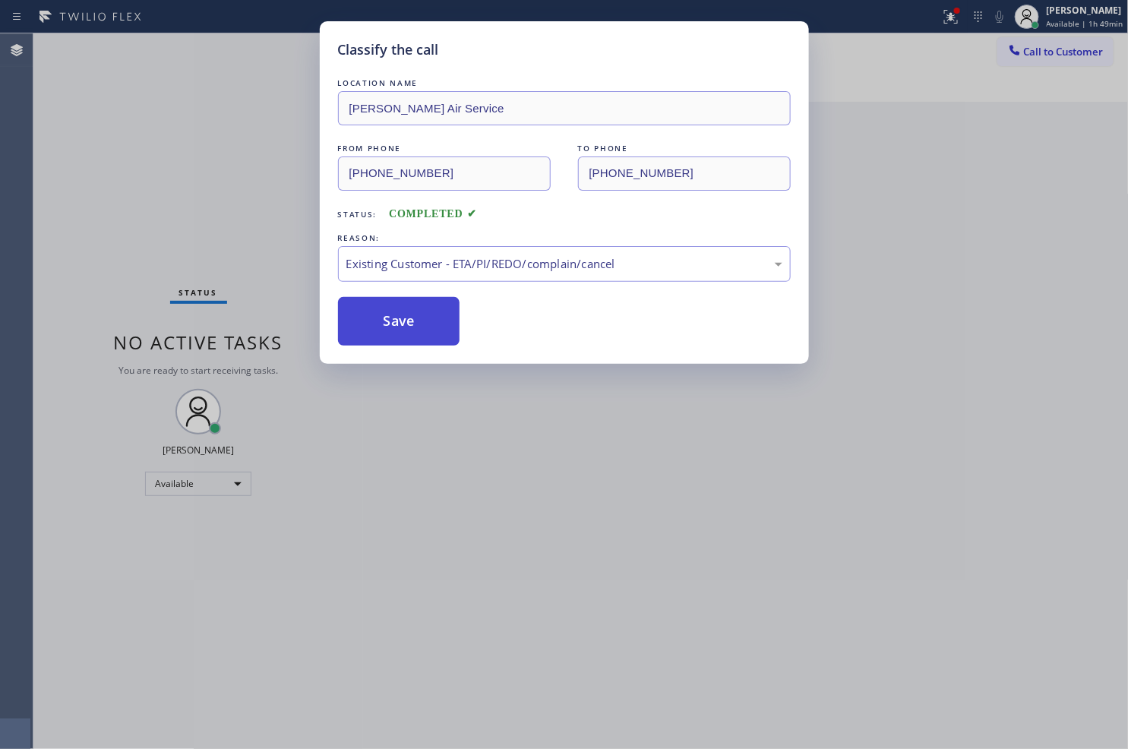
click at [404, 330] on button "Save" at bounding box center [399, 321] width 122 height 49
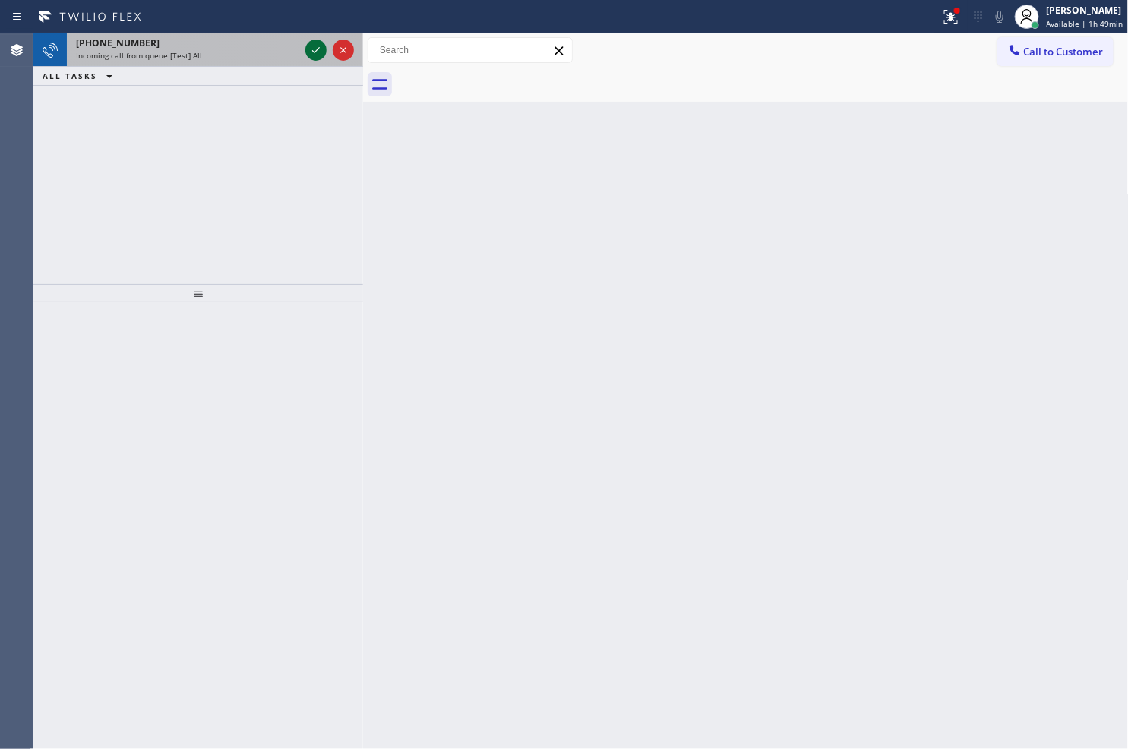
click at [317, 47] on icon at bounding box center [316, 50] width 18 height 18
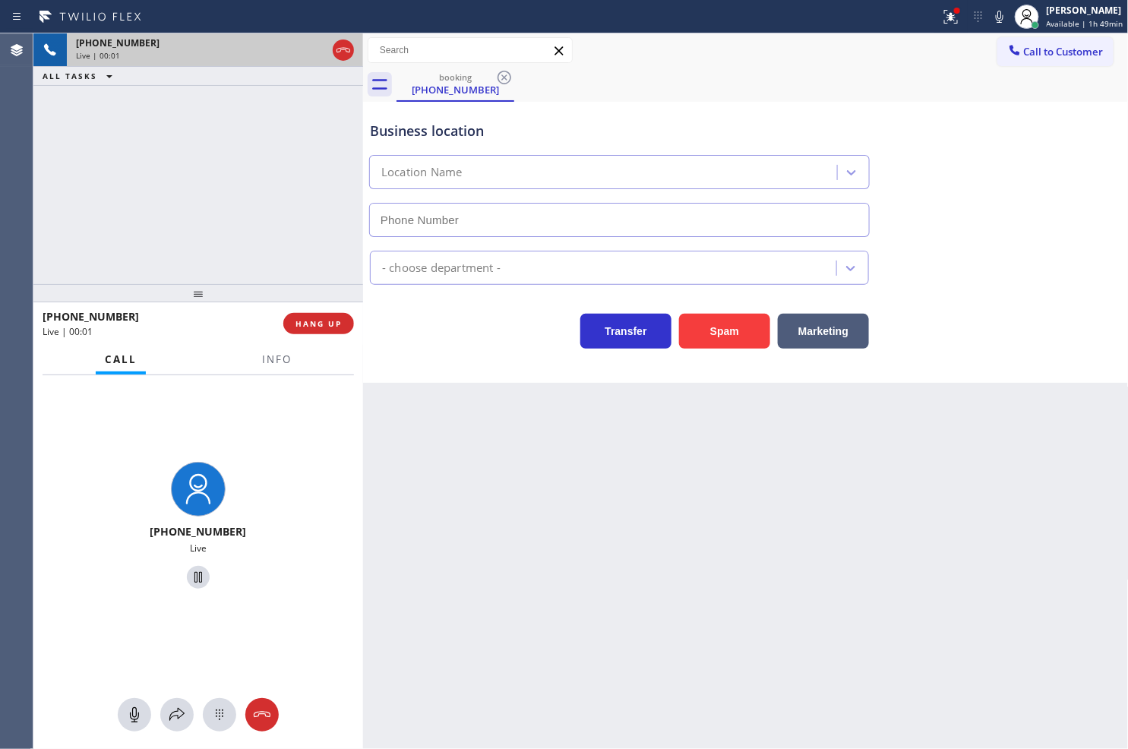
type input "[PHONE_NUMBER]"
click at [451, 365] on div "Business location GE Monogram Expert [GEOGRAPHIC_DATA] [PHONE_NUMBER] Appliance…" at bounding box center [746, 242] width 766 height 281
click at [946, 17] on icon at bounding box center [950, 14] width 9 height 5
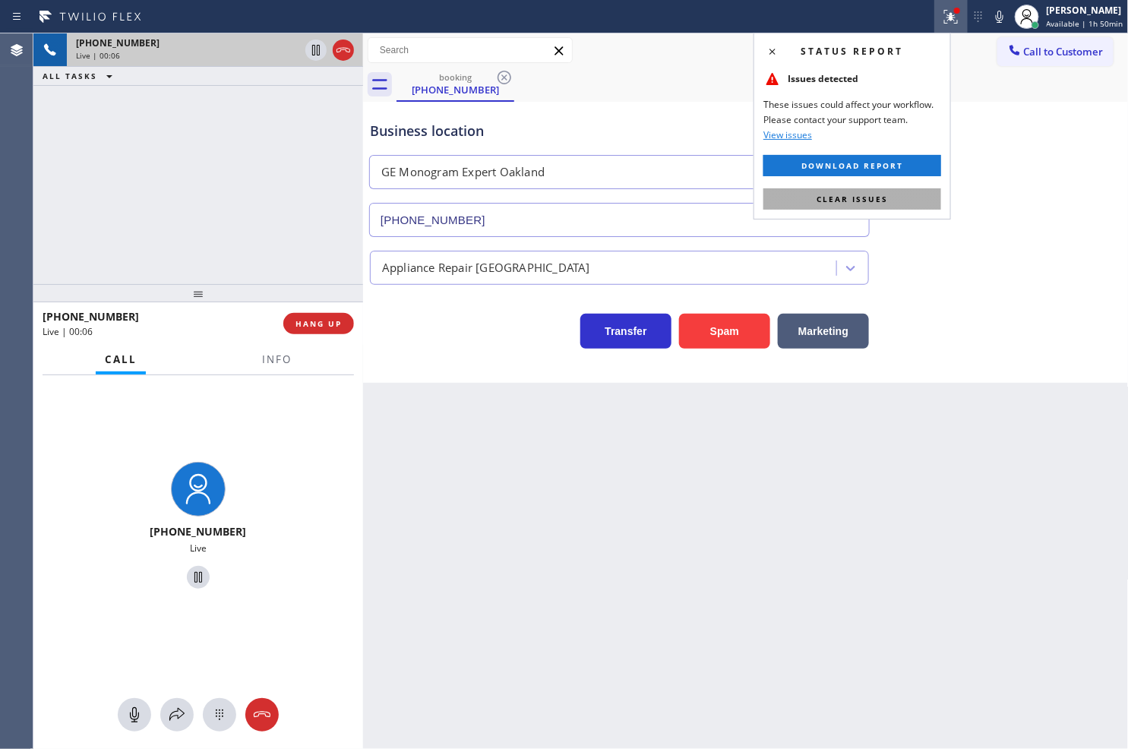
click at [899, 192] on button "Clear issues" at bounding box center [852, 198] width 178 height 21
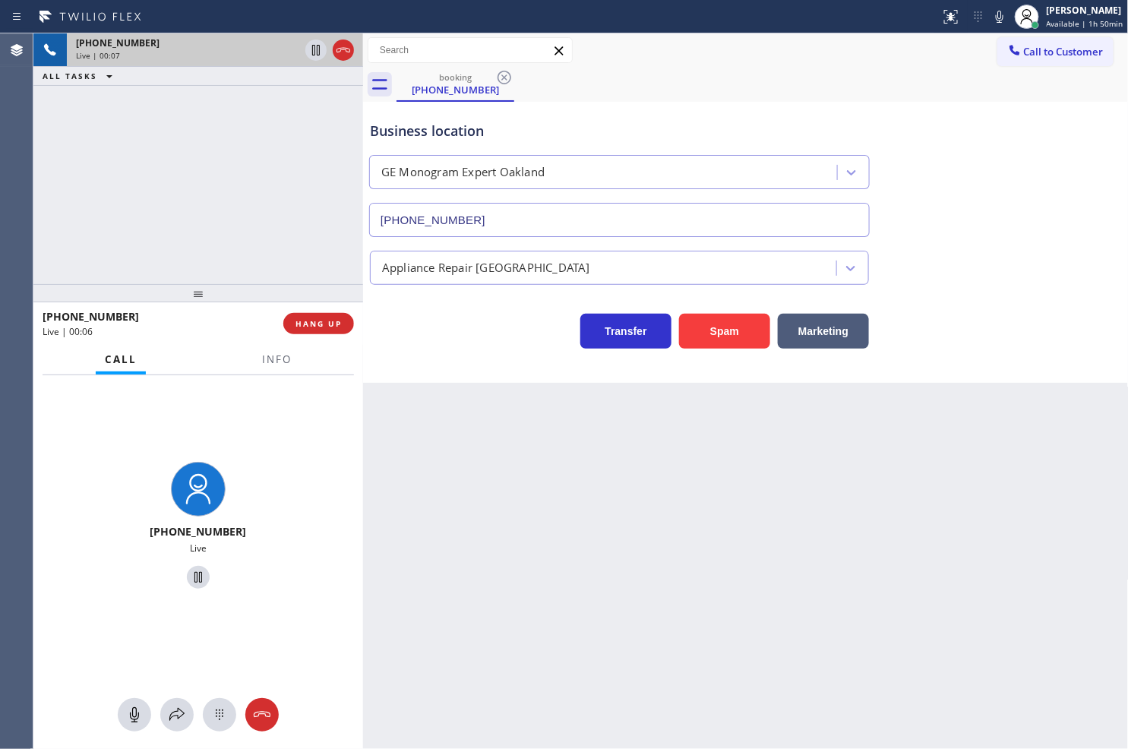
click at [267, 217] on div "[PHONE_NUMBER] Live | 00:07 ALL TASKS ALL TASKS ACTIVE TASKS TASKS IN WRAP UP" at bounding box center [198, 158] width 330 height 251
click at [175, 709] on icon at bounding box center [177, 715] width 18 height 18
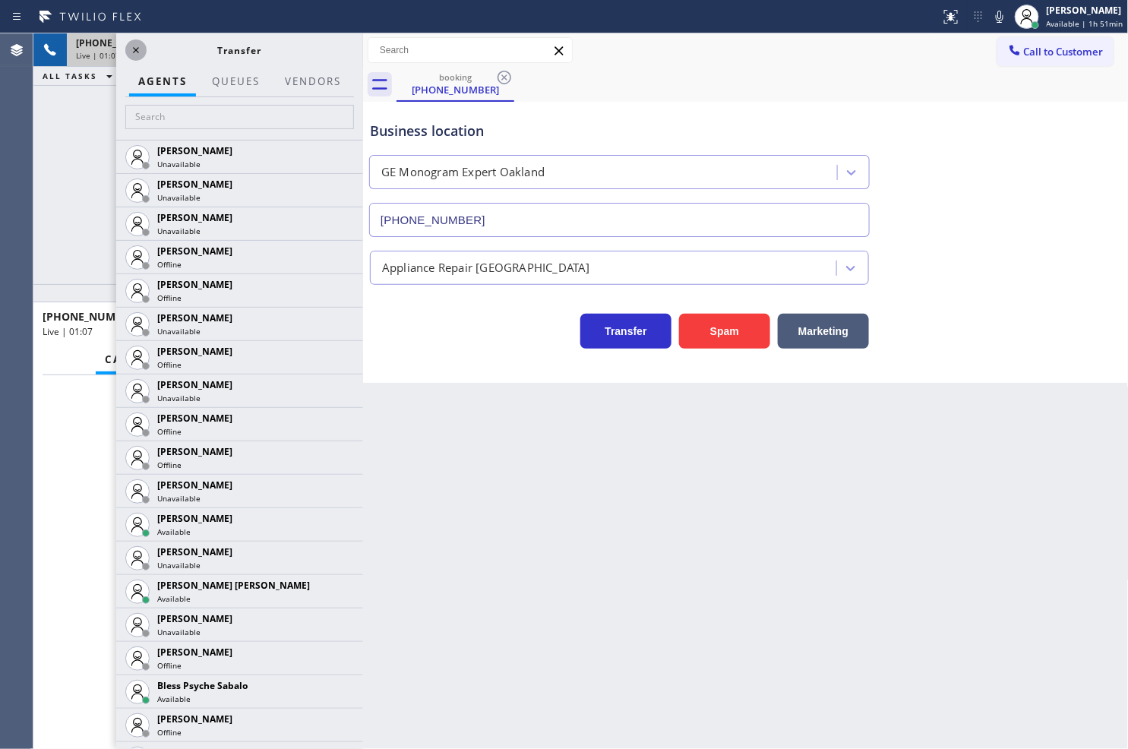
click at [131, 49] on icon at bounding box center [136, 50] width 18 height 18
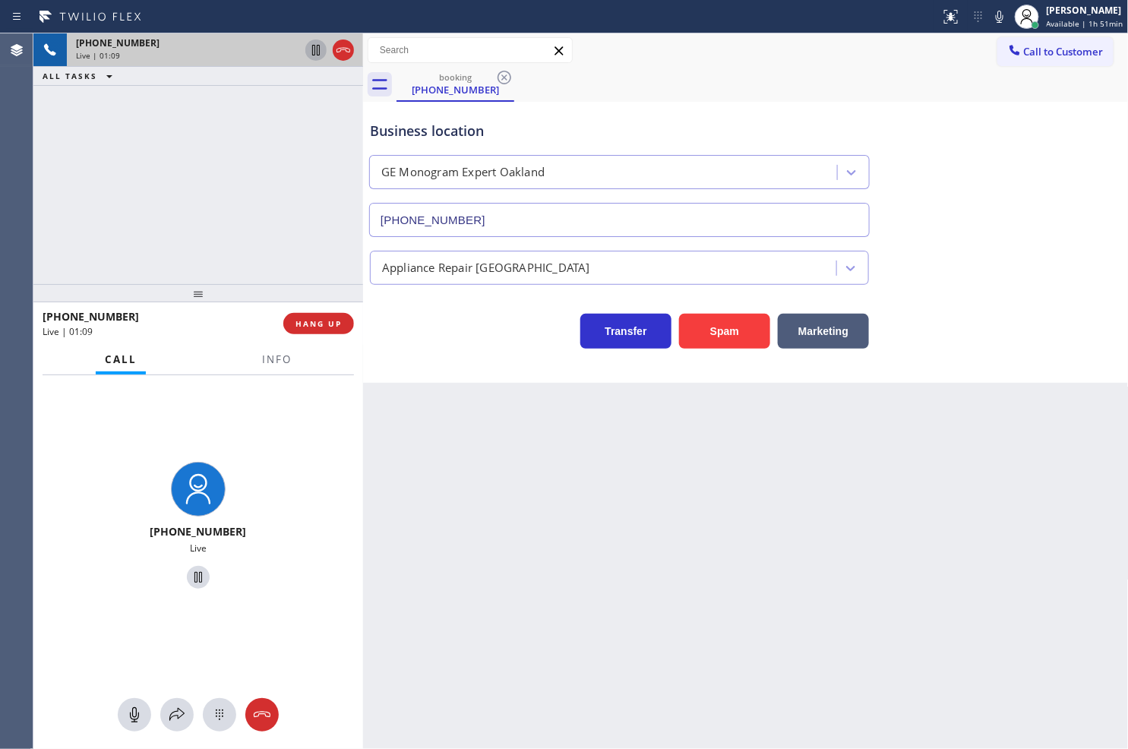
click at [319, 53] on icon at bounding box center [316, 50] width 18 height 18
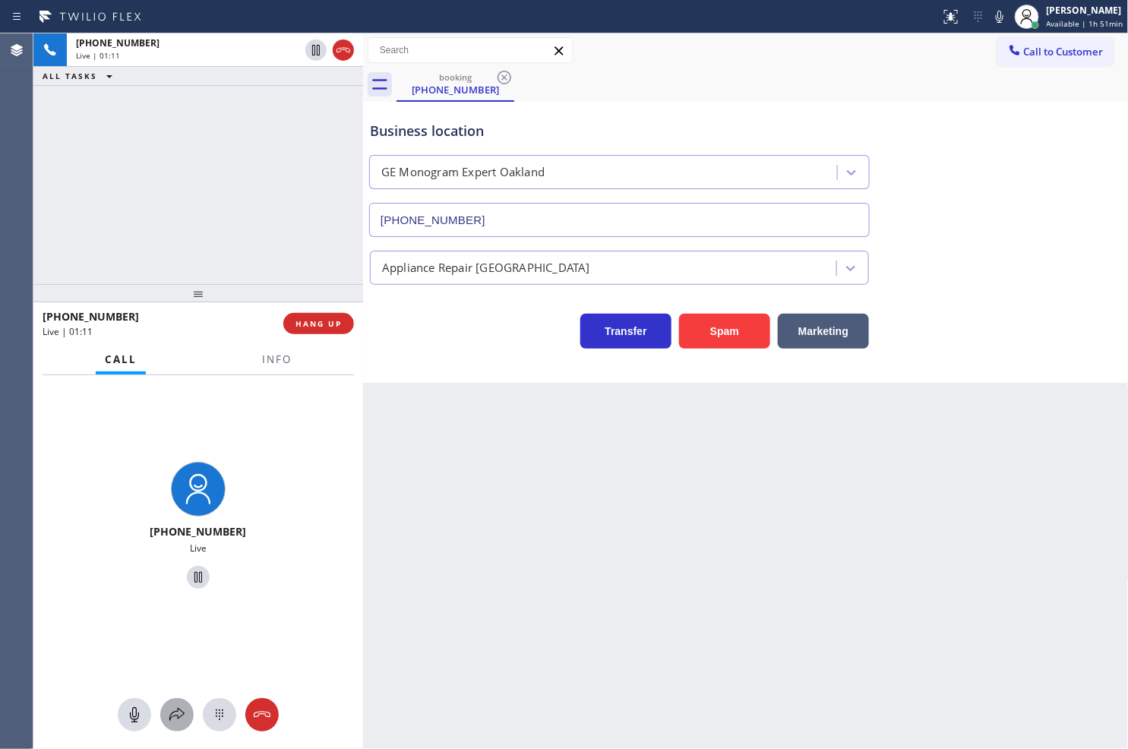
click at [171, 715] on icon at bounding box center [177, 715] width 18 height 18
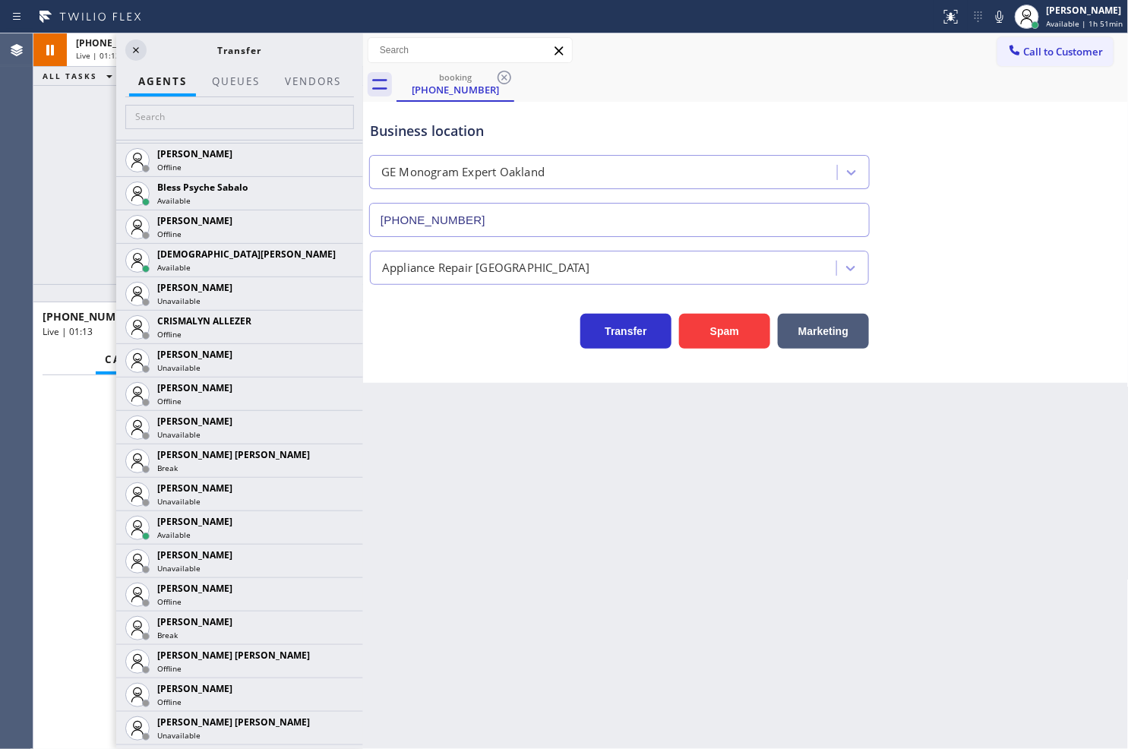
scroll to position [506, 0]
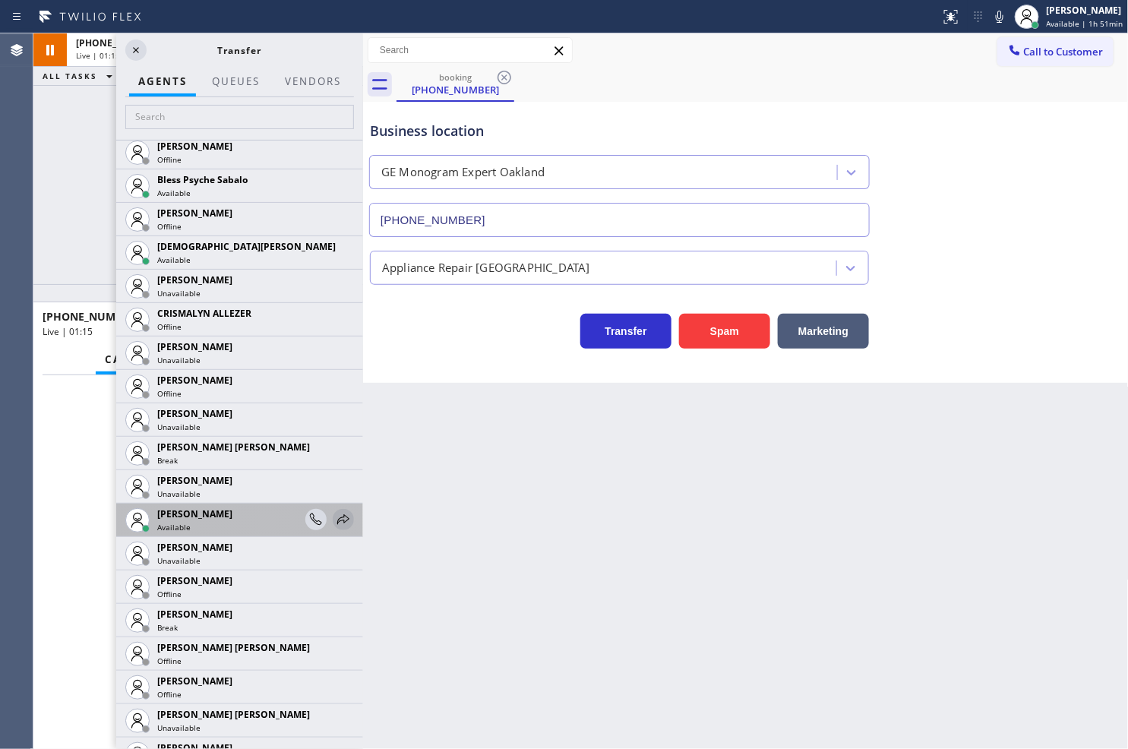
click at [334, 513] on icon at bounding box center [343, 519] width 18 height 18
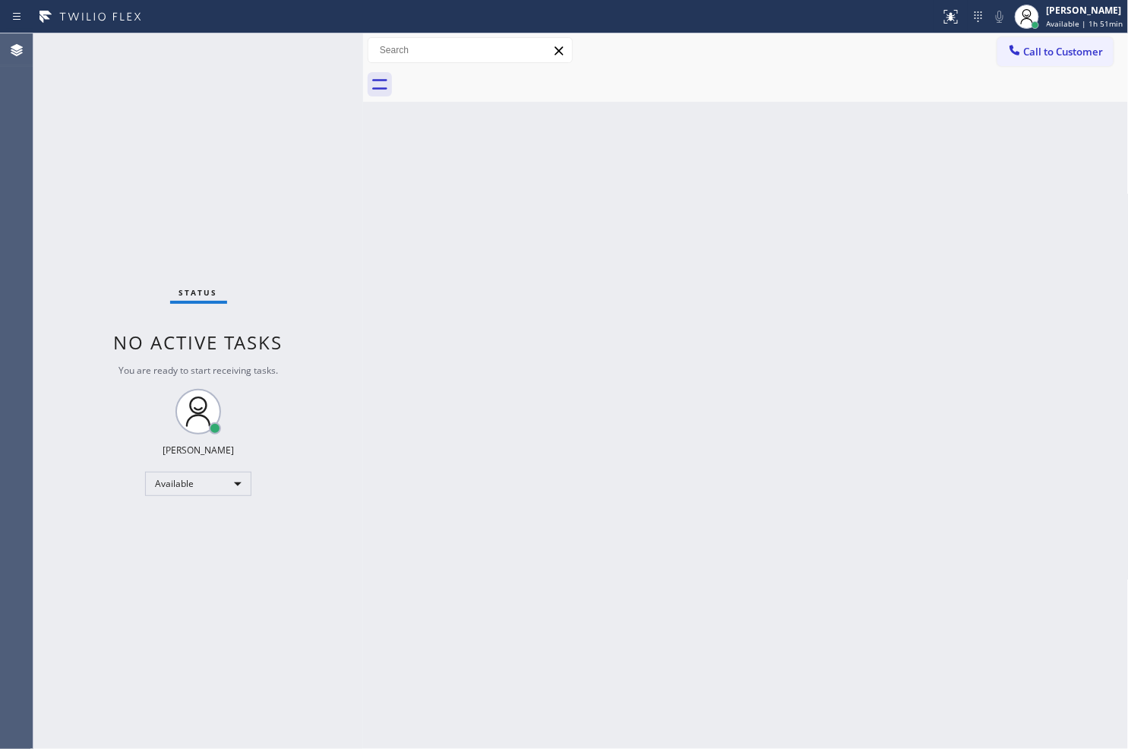
click at [232, 165] on div "Status No active tasks You are ready to start receiving tasks. [PERSON_NAME]" at bounding box center [198, 390] width 330 height 715
click at [310, 54] on div "Status No active tasks You are ready to start receiving tasks. [PERSON_NAME]" at bounding box center [198, 390] width 330 height 715
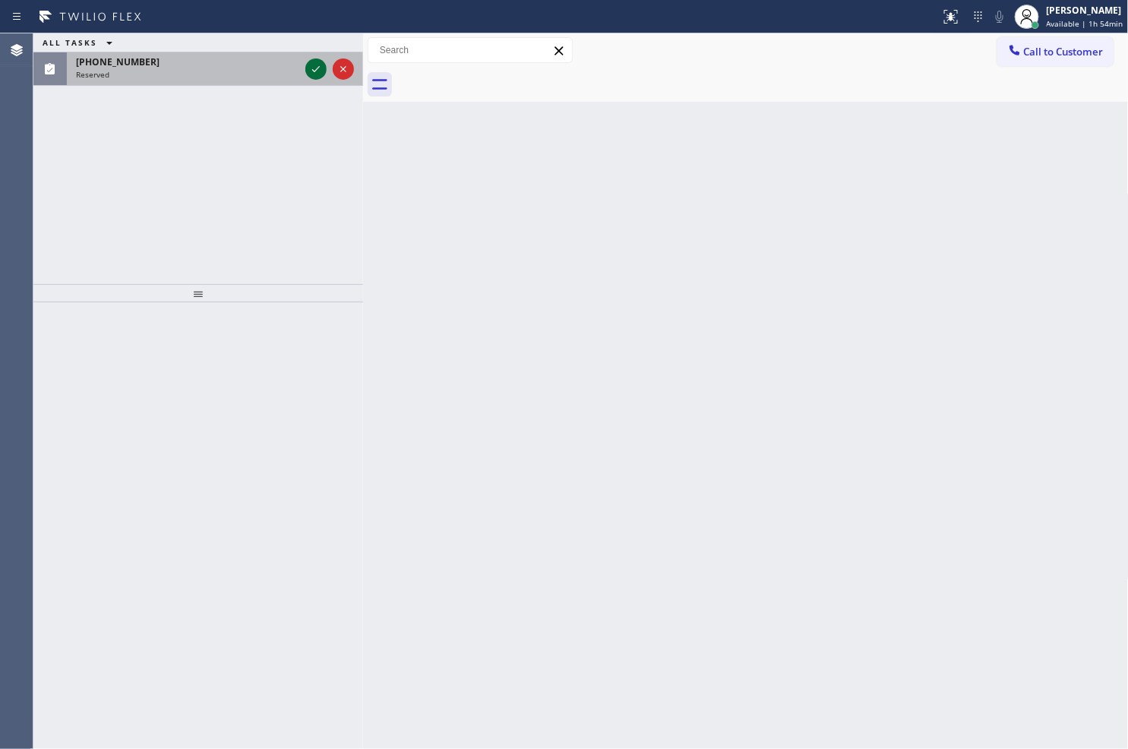
click at [313, 73] on icon at bounding box center [316, 69] width 18 height 18
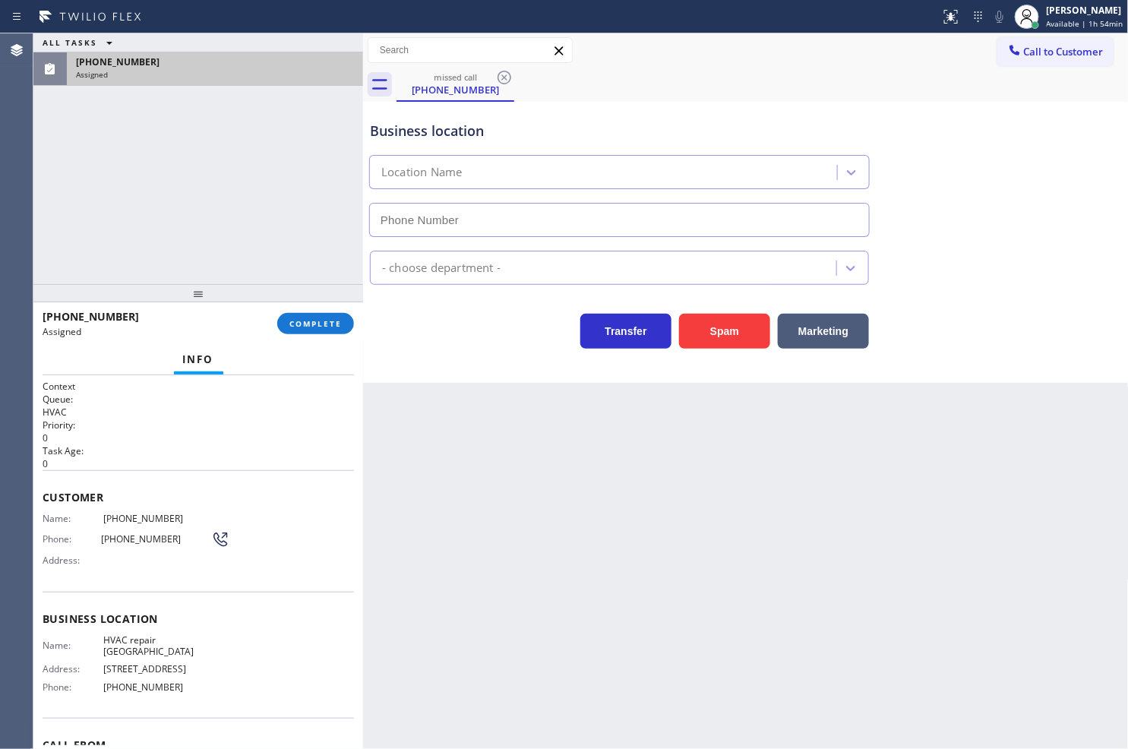
type input "[PHONE_NUMBER]"
click at [38, 509] on div "Context Queue: HVAC Priority: 0 Task Age: [DEMOGRAPHIC_DATA] minute(s) Customer…" at bounding box center [198, 562] width 330 height 374
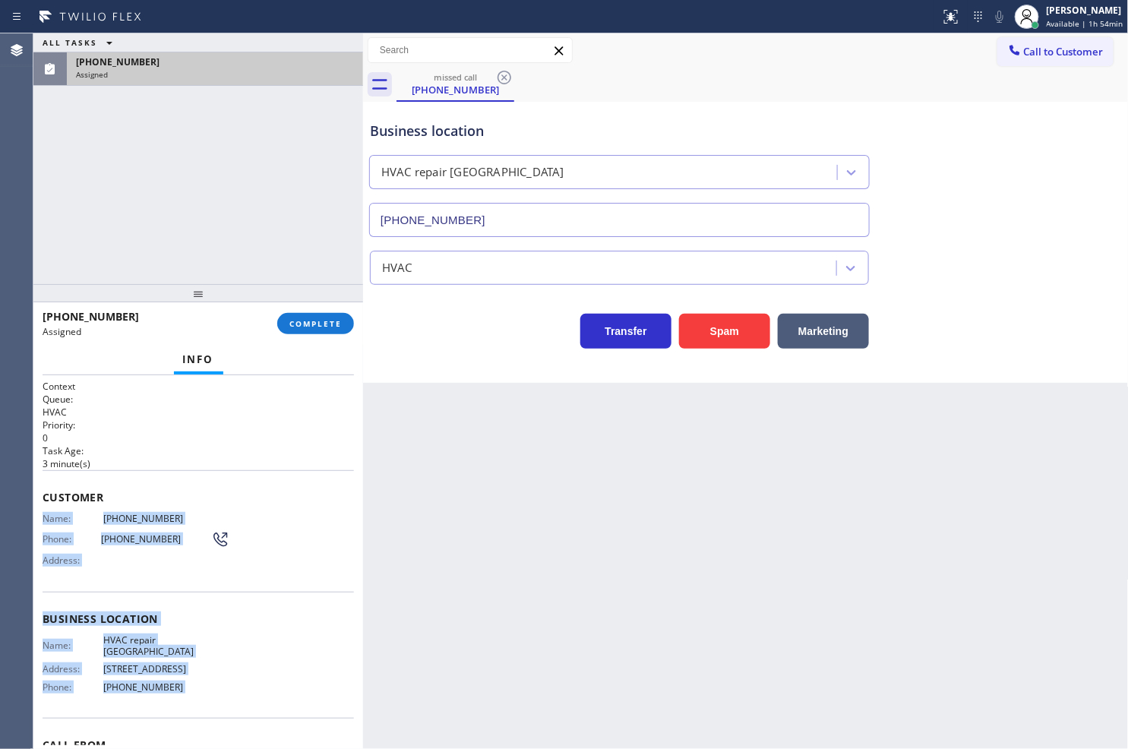
drag, startPoint x: 38, startPoint y: 509, endPoint x: 215, endPoint y: 700, distance: 260.7
click at [215, 700] on div "Context Queue: HVAC Priority: 0 Task Age: [DEMOGRAPHIC_DATA] minute(s) Customer…" at bounding box center [198, 562] width 330 height 374
copy div "Name: [PHONE_NUMBER] Phone: [PHONE_NUMBER] Address: Business location Name: HVA…"
click at [324, 321] on span "COMPLETE" at bounding box center [315, 323] width 52 height 11
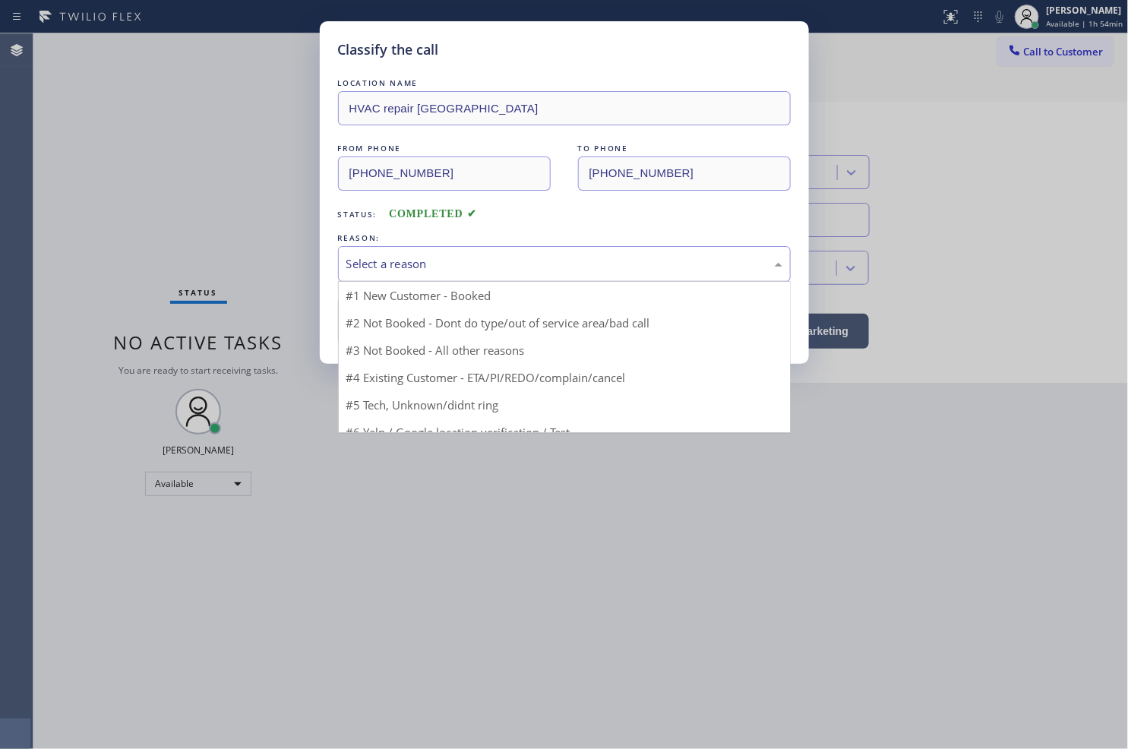
click at [380, 269] on div "Select a reason" at bounding box center [564, 263] width 436 height 17
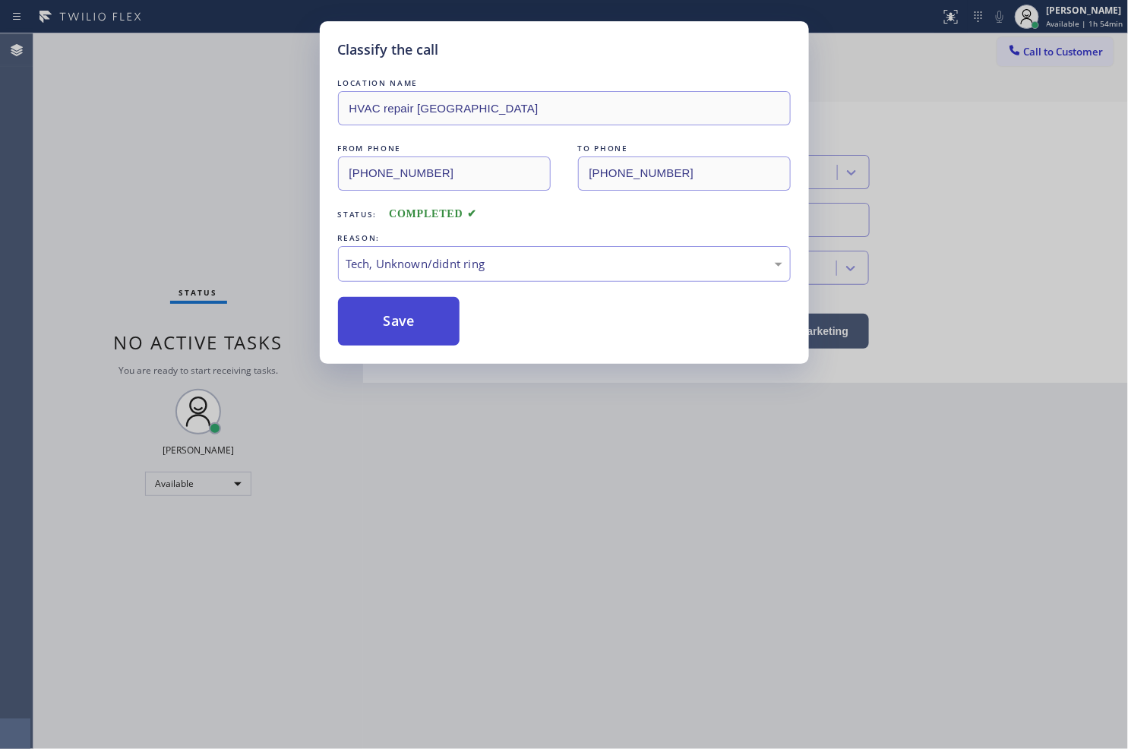
click at [376, 330] on button "Save" at bounding box center [399, 321] width 122 height 49
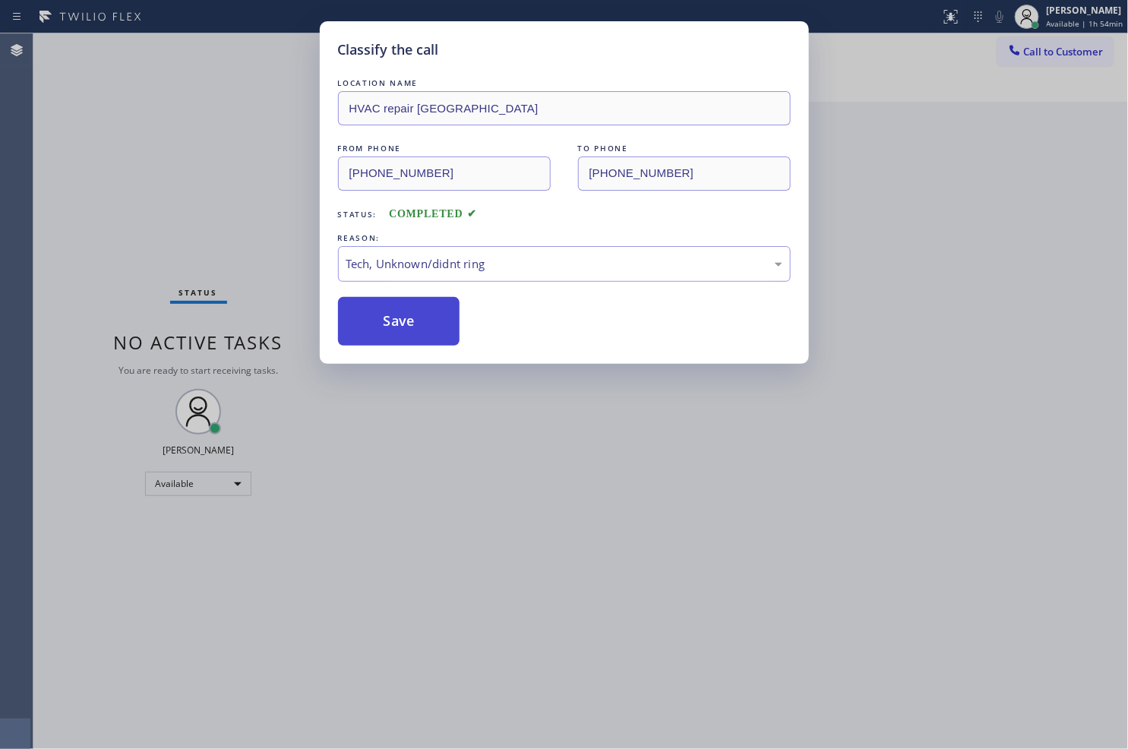
click at [376, 330] on button "Save" at bounding box center [399, 321] width 122 height 49
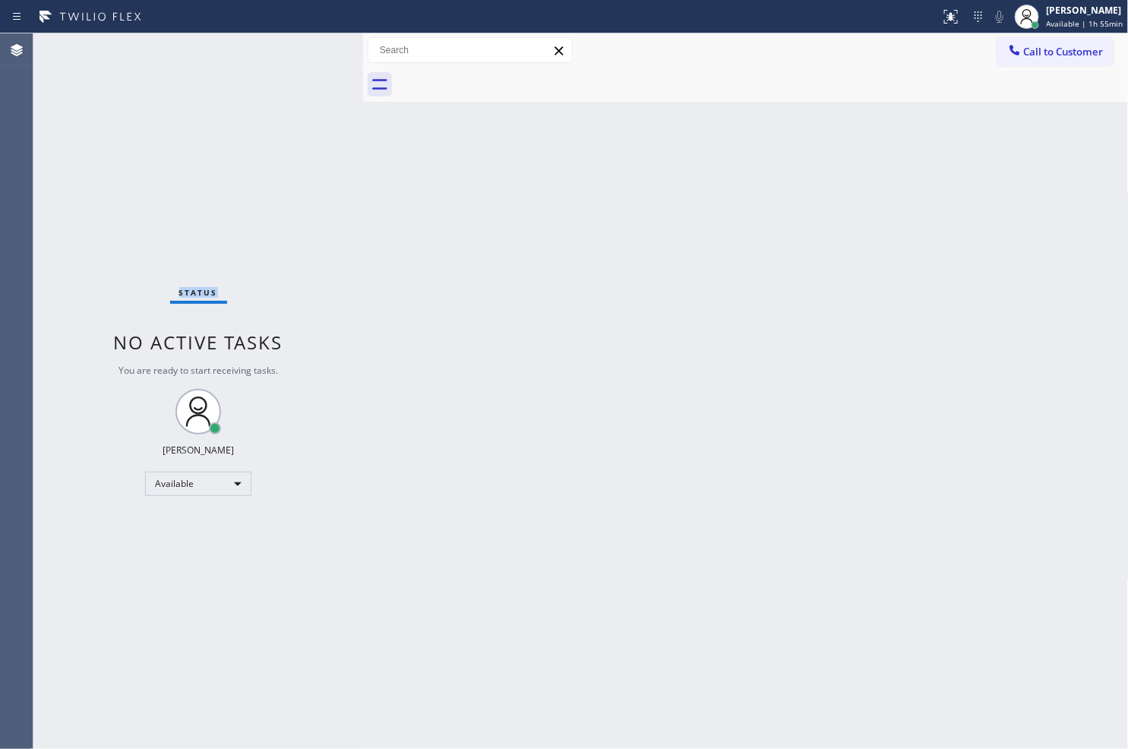
click at [119, 199] on div "Status No active tasks You are ready to start receiving tasks. [PERSON_NAME]" at bounding box center [198, 390] width 330 height 715
click at [176, 85] on div "Status No active tasks You are ready to start receiving tasks. [PERSON_NAME]" at bounding box center [198, 390] width 330 height 715
click at [339, 55] on div "Status No active tasks You are ready to start receiving tasks. [PERSON_NAME]" at bounding box center [198, 390] width 330 height 715
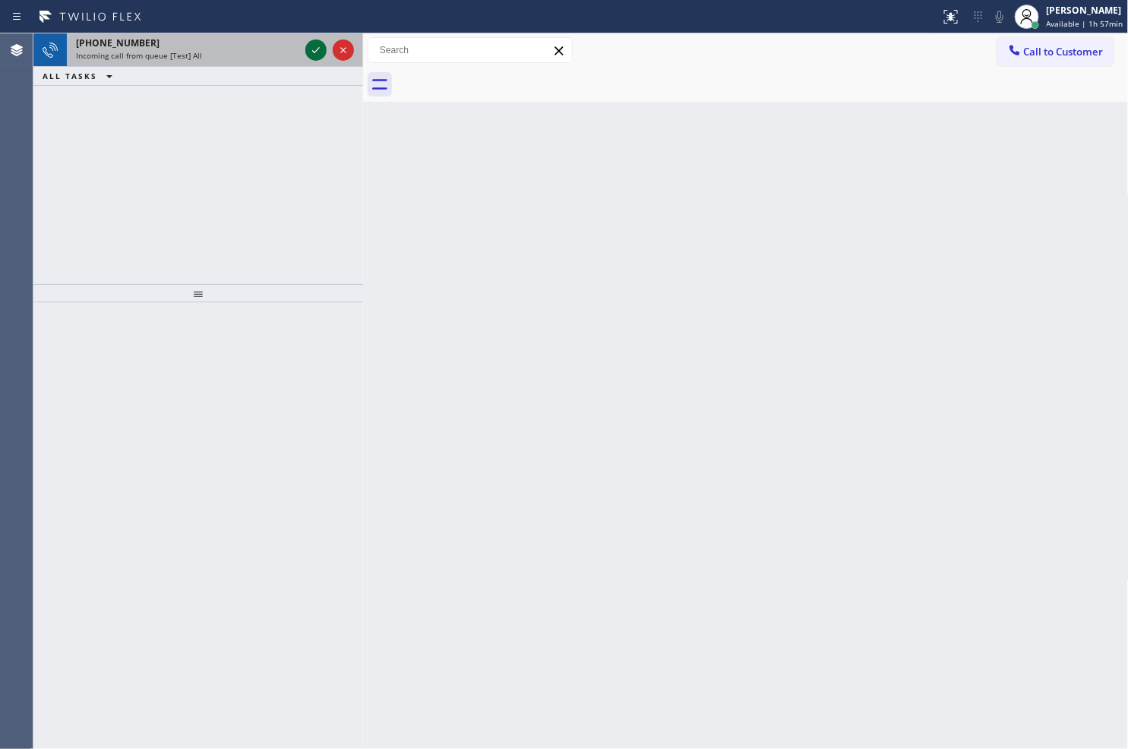
click at [314, 44] on icon at bounding box center [316, 50] width 18 height 18
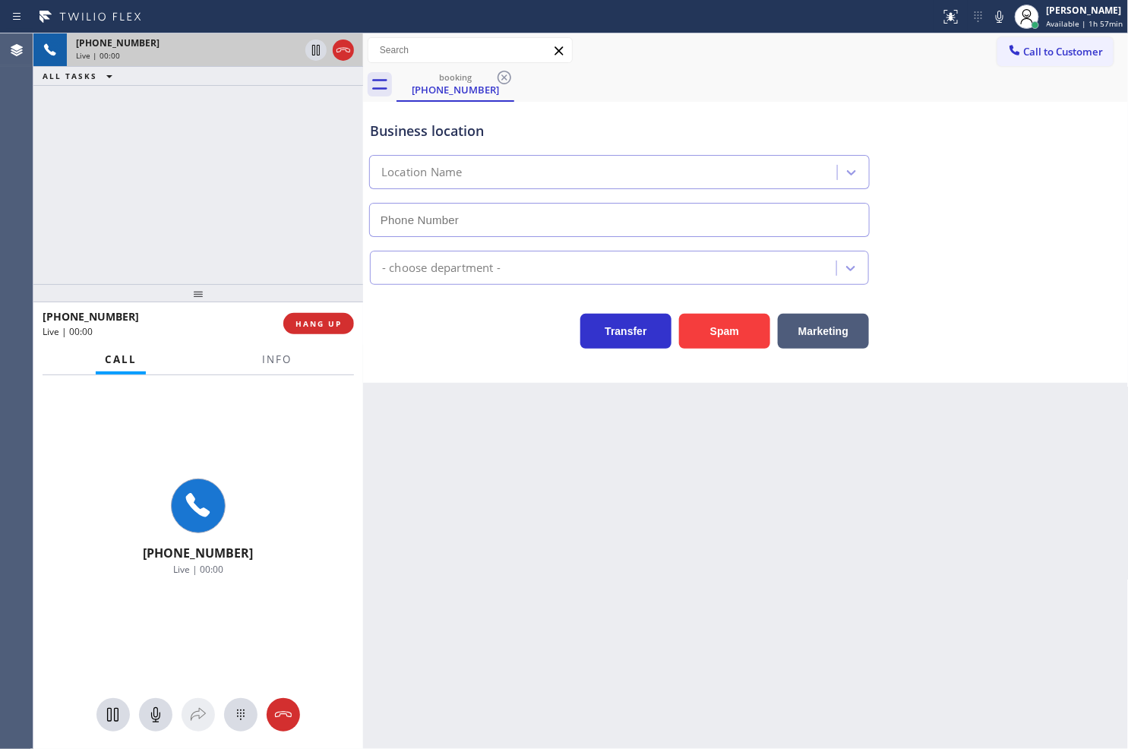
type input "[PHONE_NUMBER]"
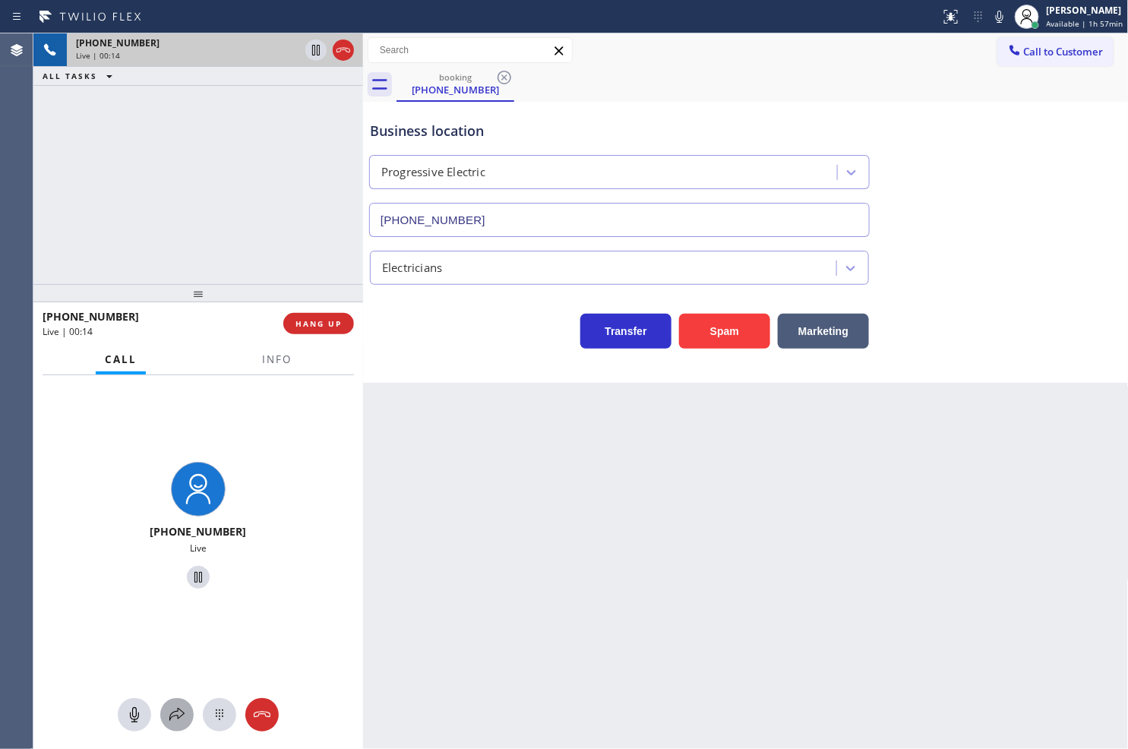
click at [180, 715] on icon at bounding box center [177, 715] width 18 height 18
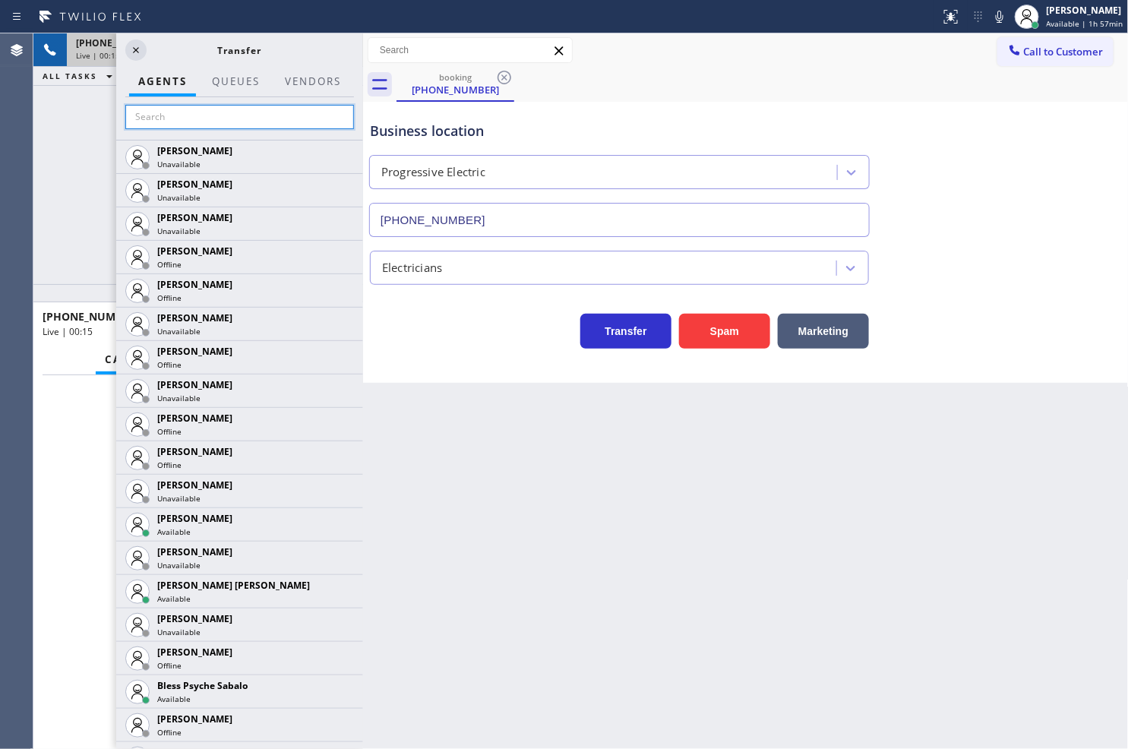
click at [169, 116] on input "text" at bounding box center [239, 117] width 229 height 24
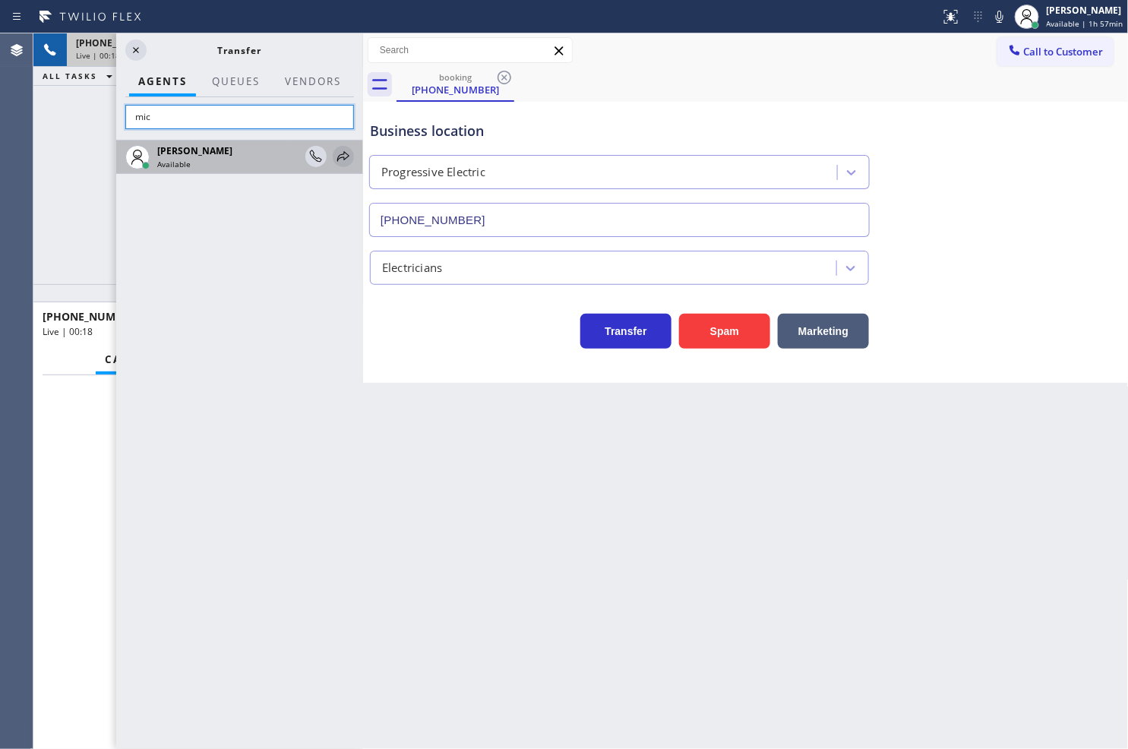
type input "mic"
click at [343, 153] on icon at bounding box center [343, 156] width 18 height 18
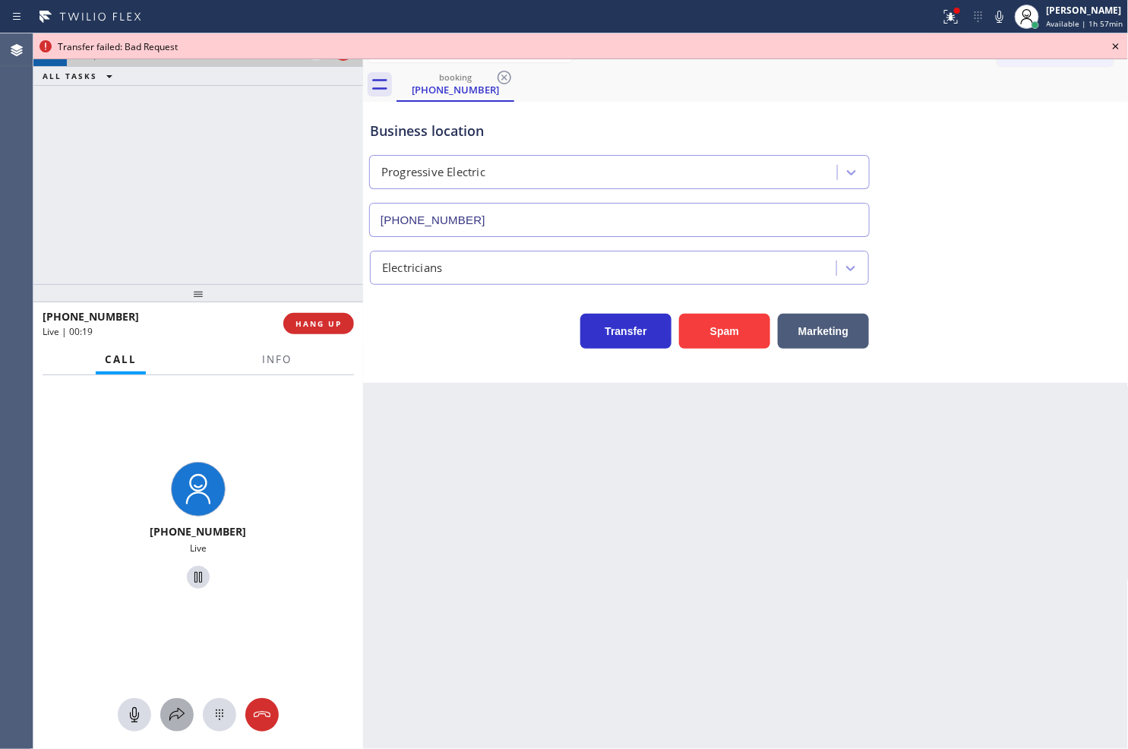
drag, startPoint x: 172, startPoint y: 715, endPoint x: 173, endPoint y: 703, distance: 11.4
click at [173, 703] on button at bounding box center [176, 714] width 33 height 33
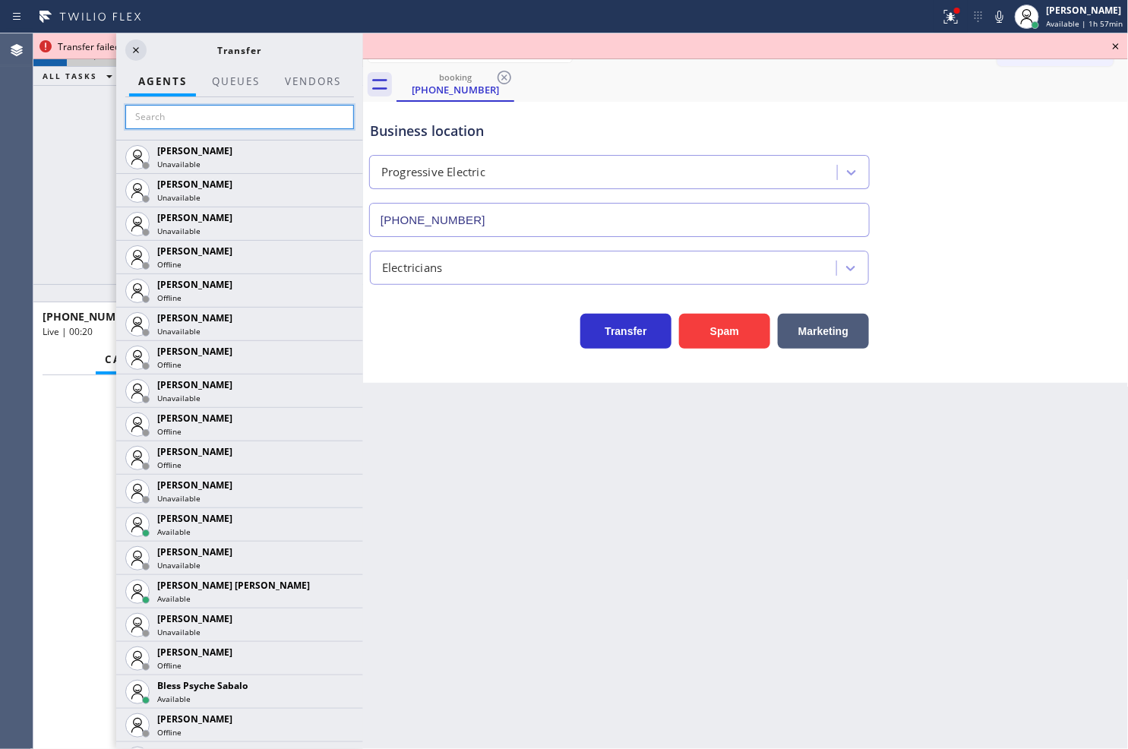
click at [188, 118] on input "text" at bounding box center [239, 117] width 229 height 24
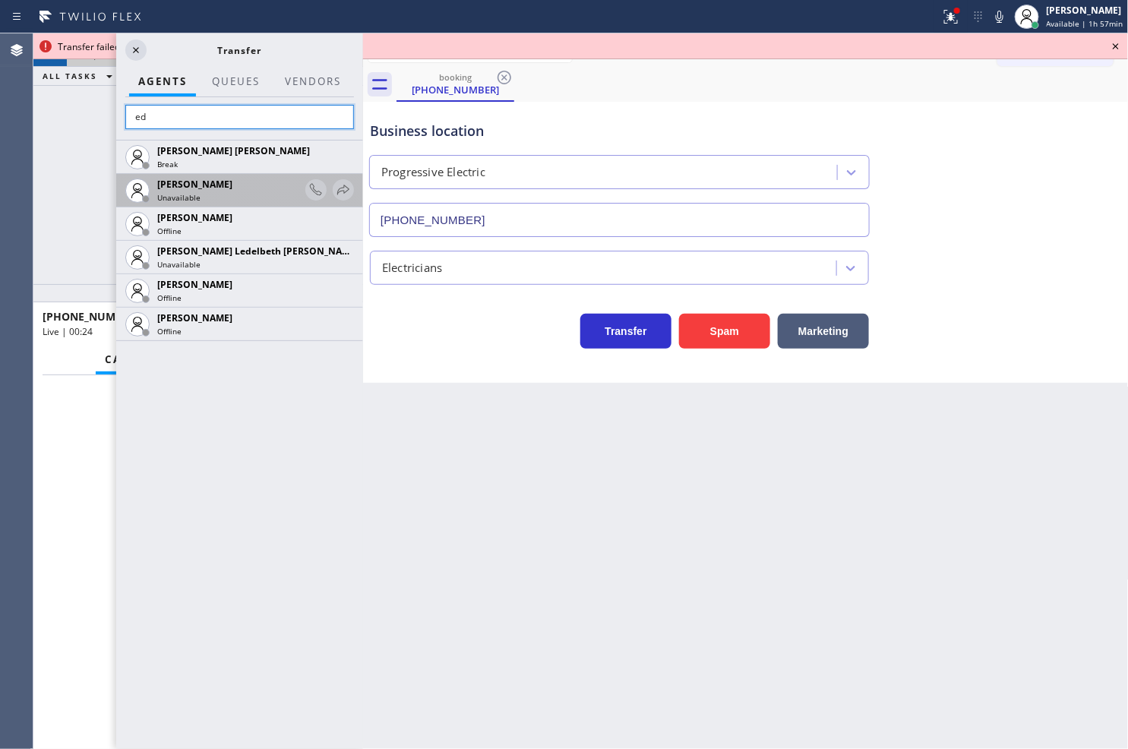
type input "e"
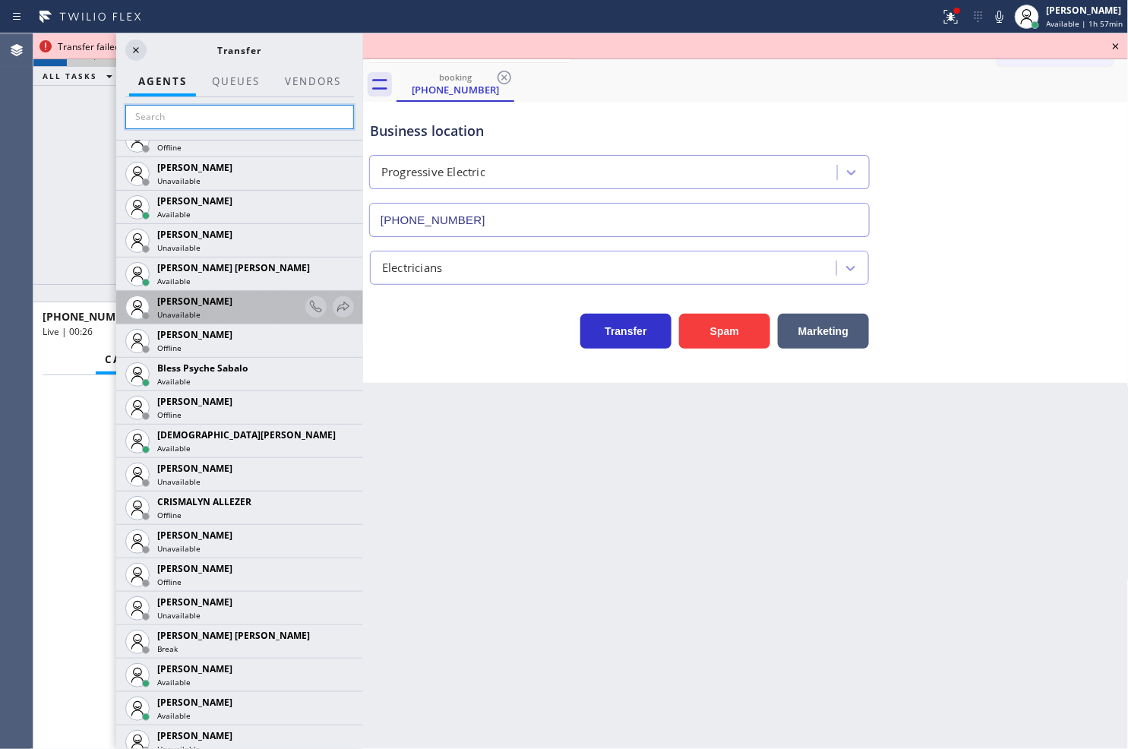
scroll to position [422, 0]
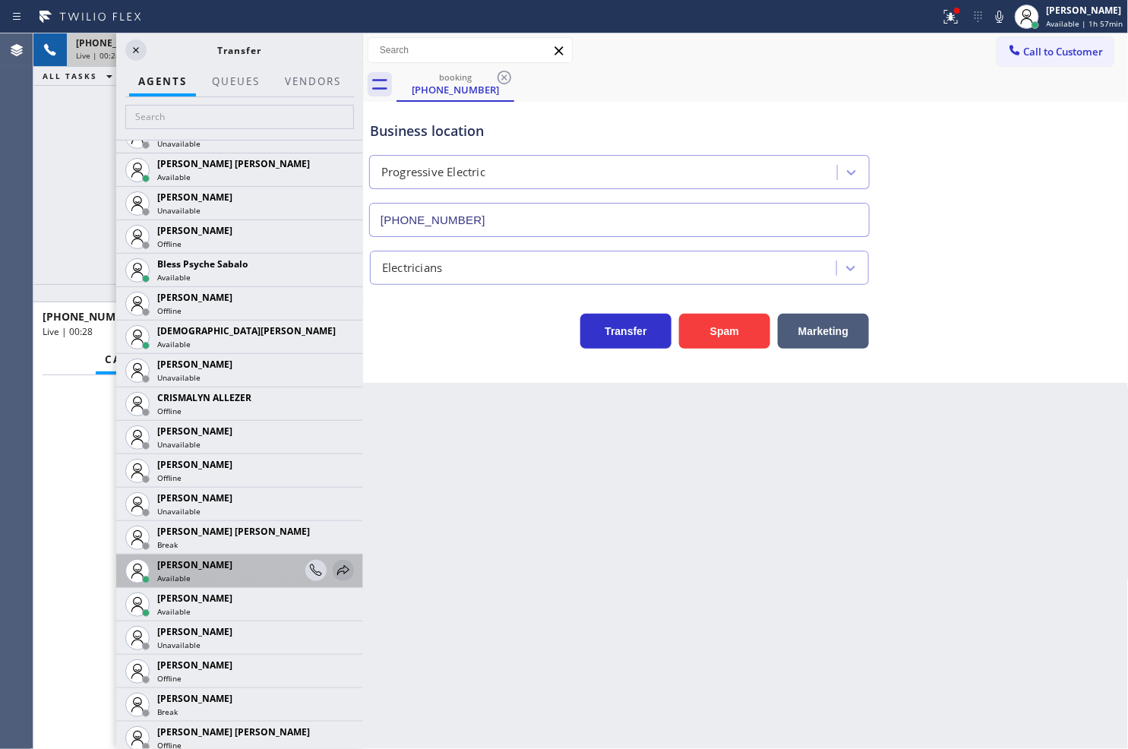
click at [334, 576] on icon at bounding box center [343, 570] width 18 height 18
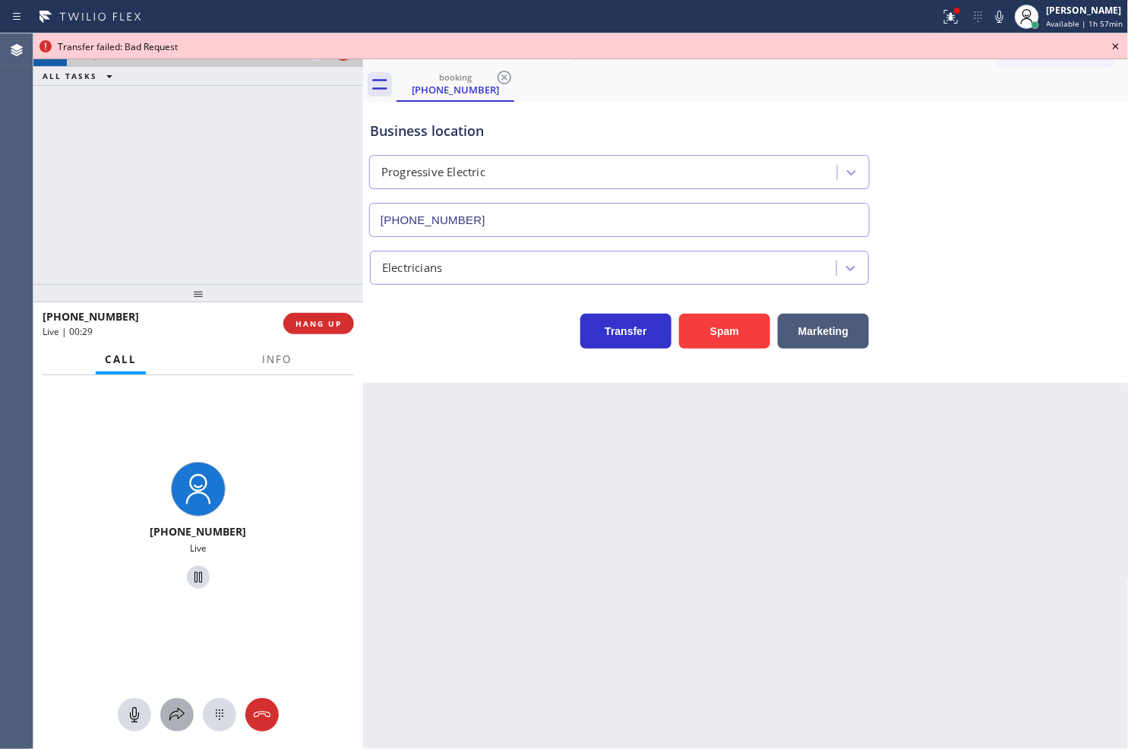
drag, startPoint x: 173, startPoint y: 710, endPoint x: 178, endPoint y: 703, distance: 8.7
click at [178, 703] on button at bounding box center [176, 714] width 33 height 33
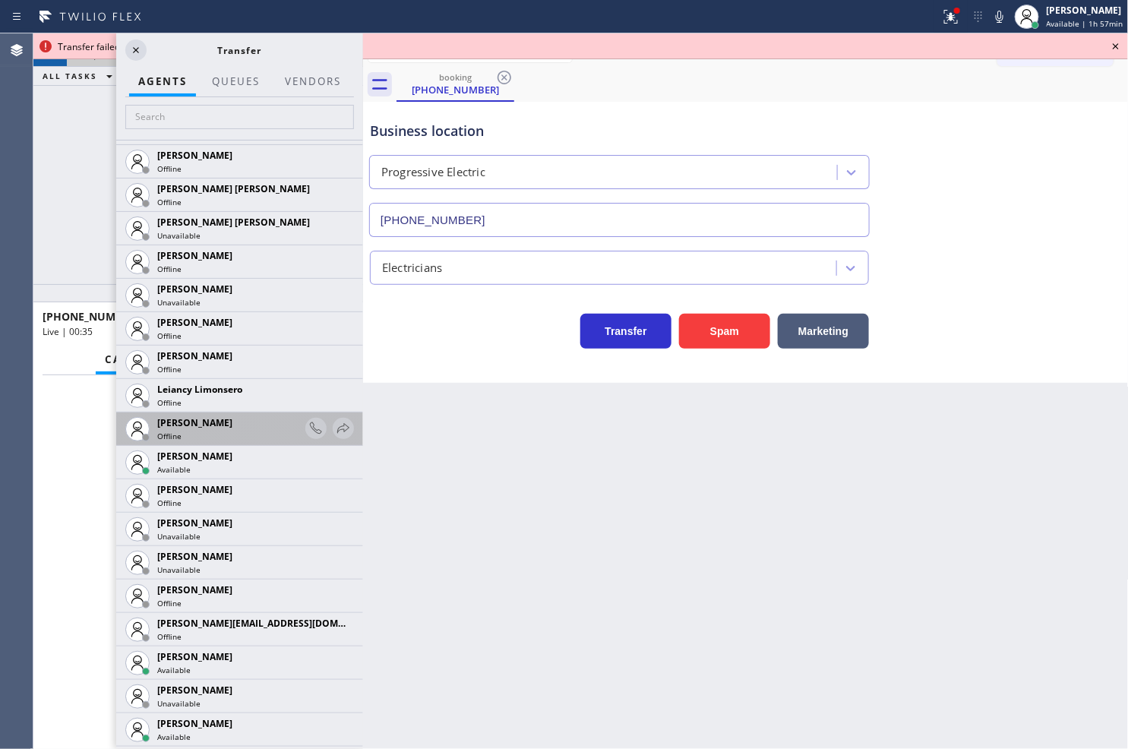
scroll to position [2193, 0]
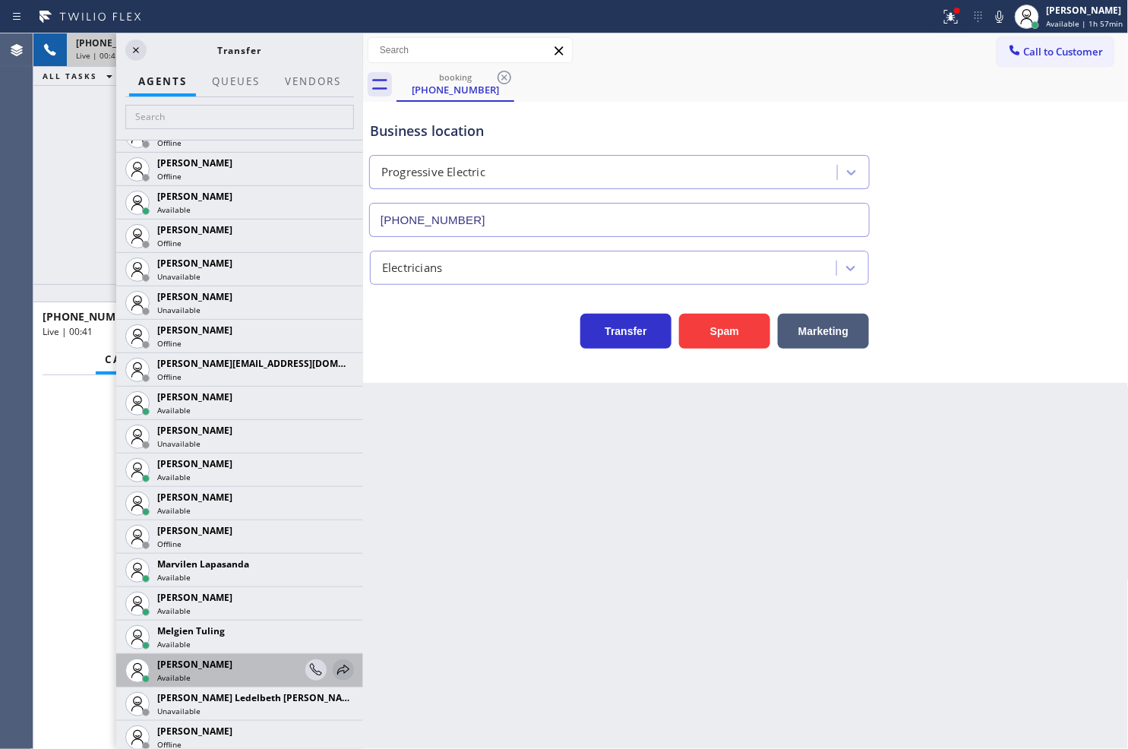
click at [334, 665] on icon at bounding box center [343, 670] width 18 height 18
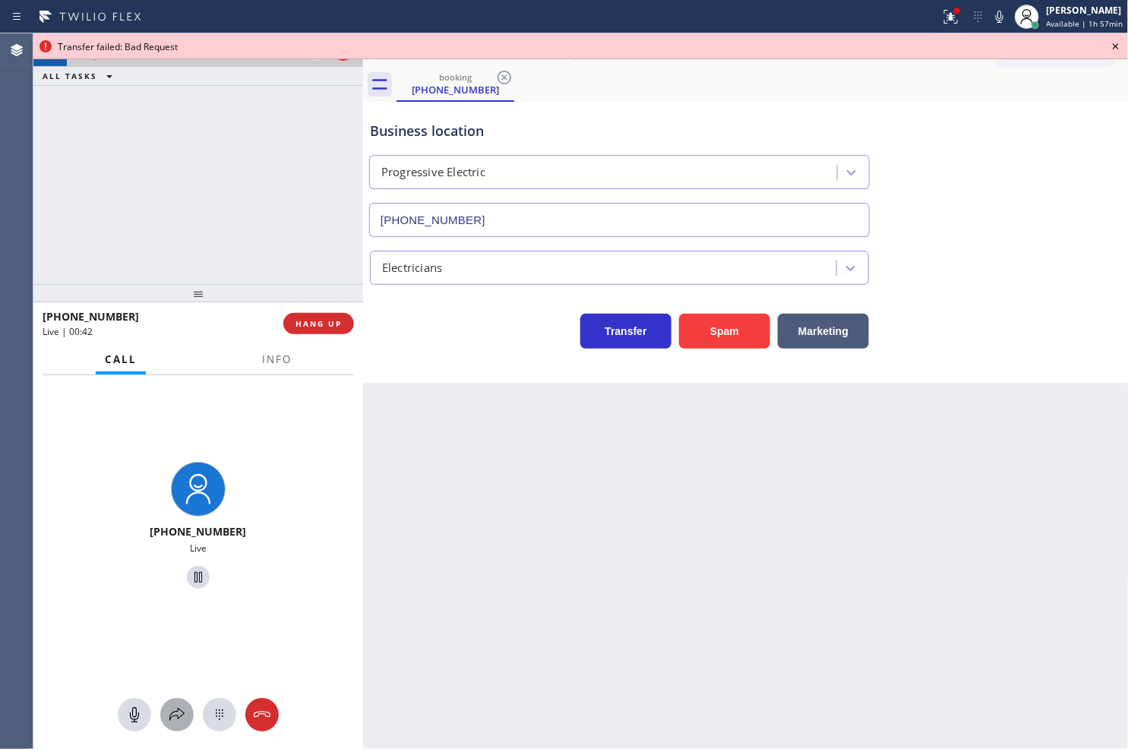
click at [181, 725] on button at bounding box center [176, 714] width 33 height 33
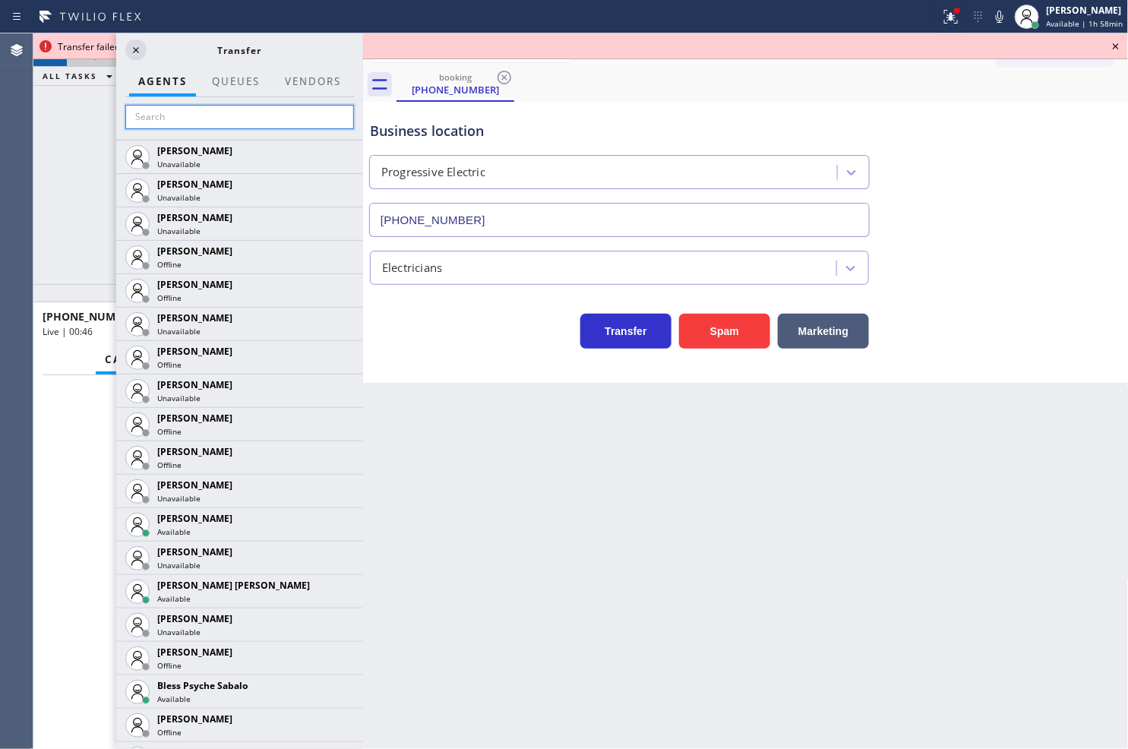
click at [242, 114] on input "text" at bounding box center [239, 117] width 229 height 24
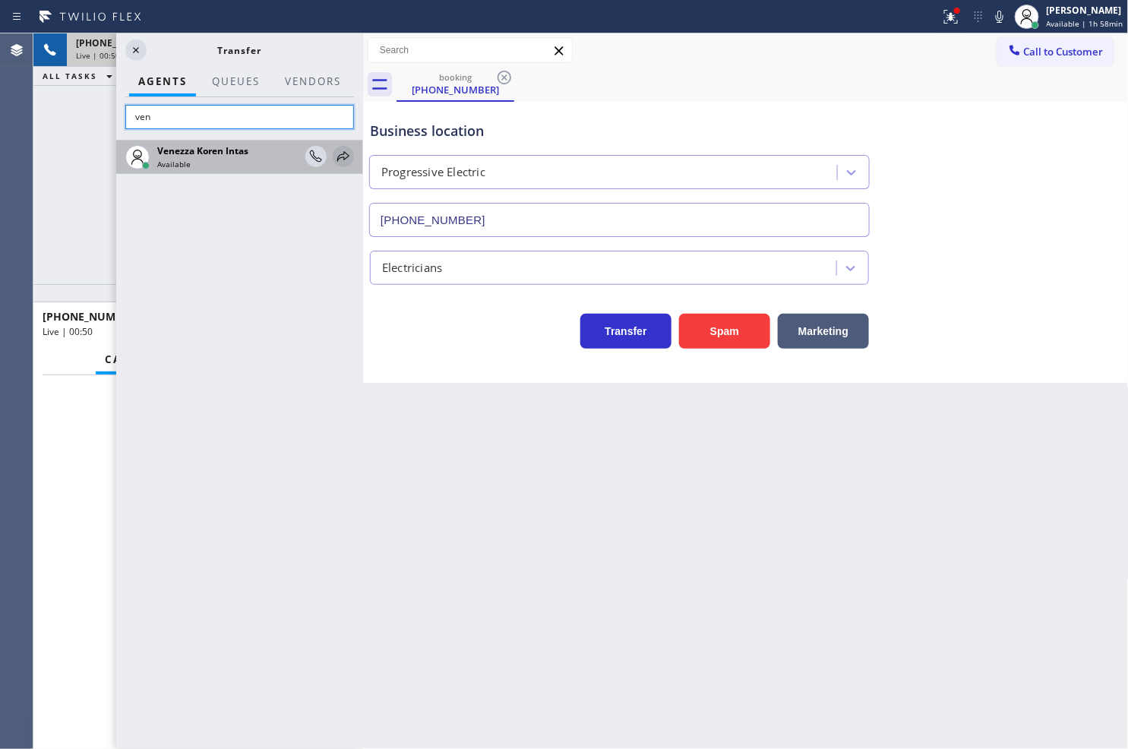
type input "ven"
click at [349, 153] on icon at bounding box center [343, 156] width 18 height 18
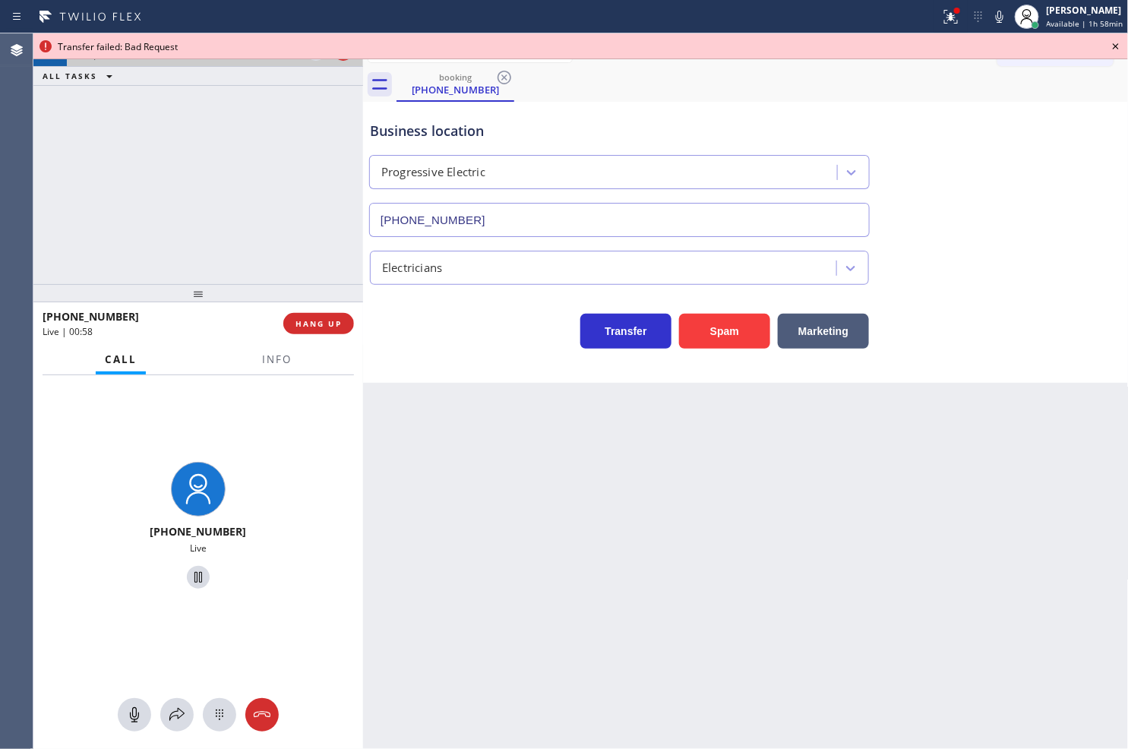
click at [1114, 40] on icon at bounding box center [1116, 46] width 18 height 18
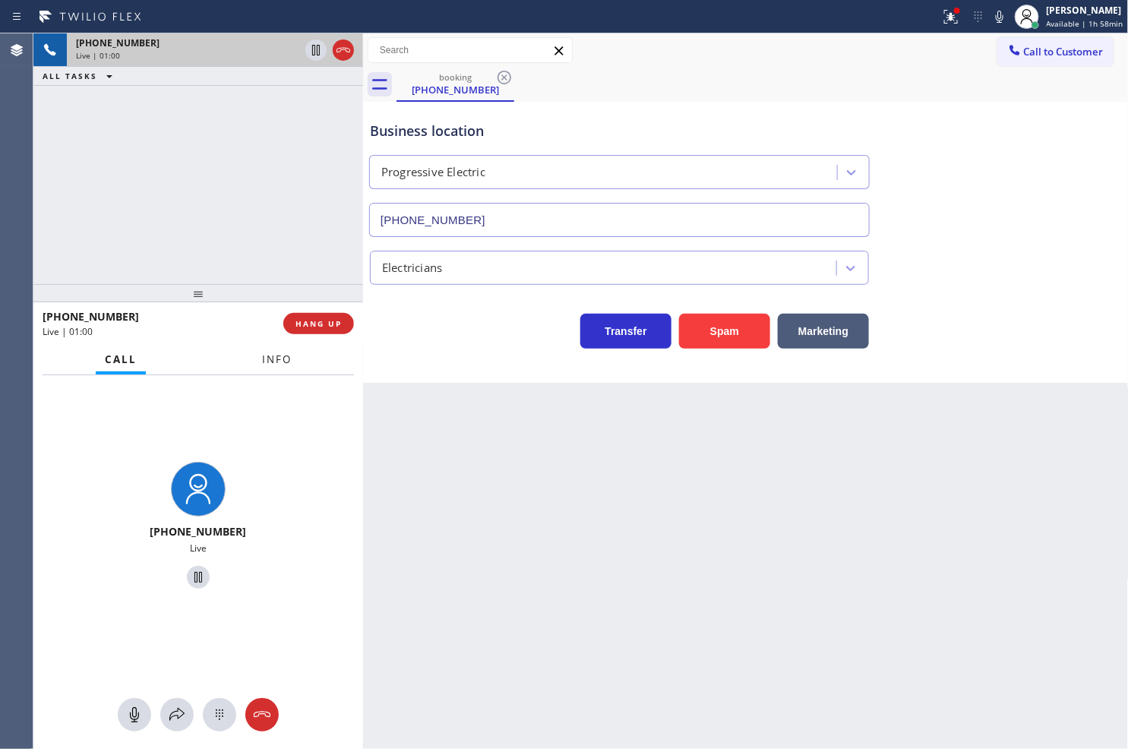
click at [282, 361] on span "Info" at bounding box center [277, 359] width 30 height 14
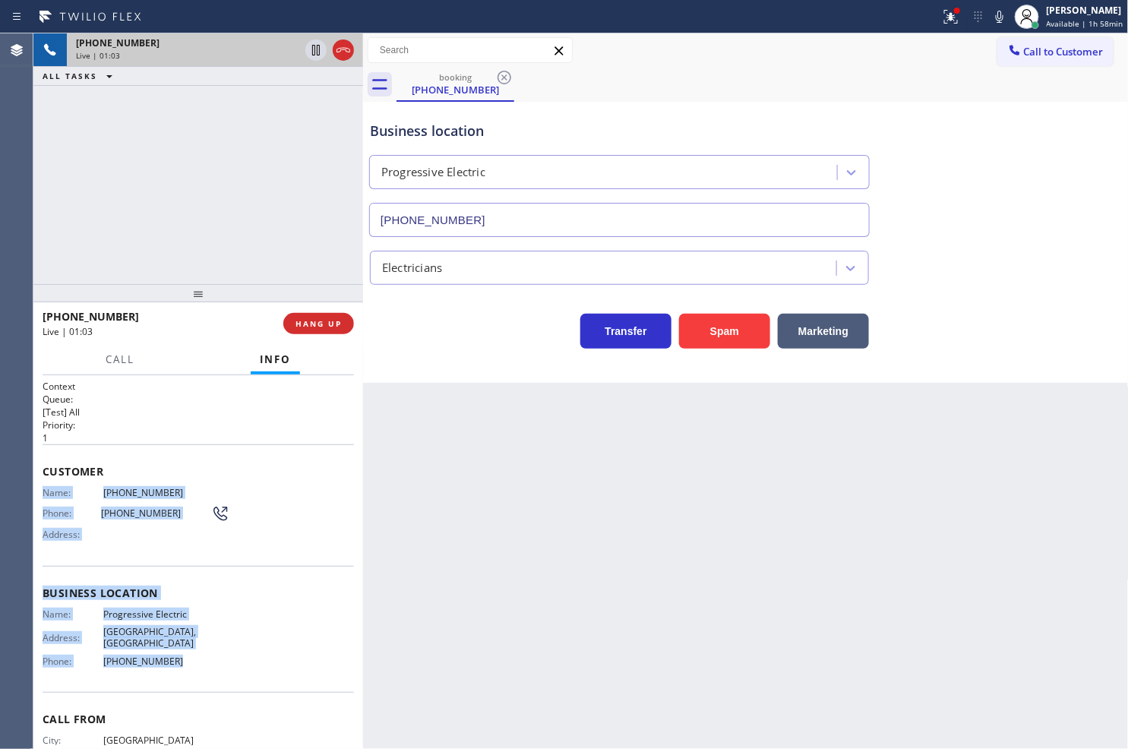
drag, startPoint x: 33, startPoint y: 494, endPoint x: 163, endPoint y: 667, distance: 216.4
click at [163, 667] on div "Context Queue: [Test] All Priority: 1 Customer Name: [PHONE_NUMBER] Phone: [PHO…" at bounding box center [198, 562] width 330 height 374
copy div "Name: [PHONE_NUMBER] Phone: [PHONE_NUMBER] Address: Business location Name: Pro…"
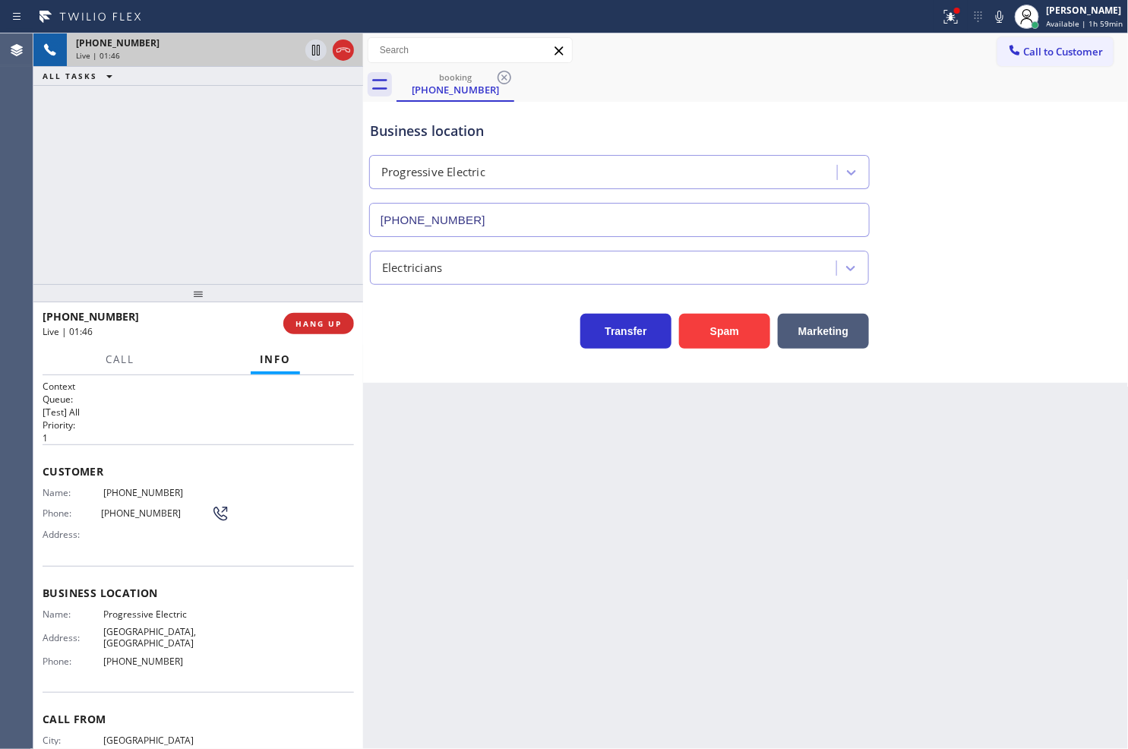
click at [382, 334] on div "Transfer Spam Marketing" at bounding box center [619, 327] width 505 height 43
click at [286, 251] on div "[PHONE_NUMBER] Live | 01:47 ALL TASKS ALL TASKS ACTIVE TASKS TASKS IN WRAP UP" at bounding box center [198, 158] width 330 height 251
click at [408, 354] on div "Business location Progressive Electric [PHONE_NUMBER] Electricians Transfer Spa…" at bounding box center [746, 242] width 766 height 281
click at [982, 172] on div "Business location Progressive Electric [PHONE_NUMBER]" at bounding box center [746, 167] width 758 height 137
click at [954, 10] on div at bounding box center [957, 11] width 6 height 6
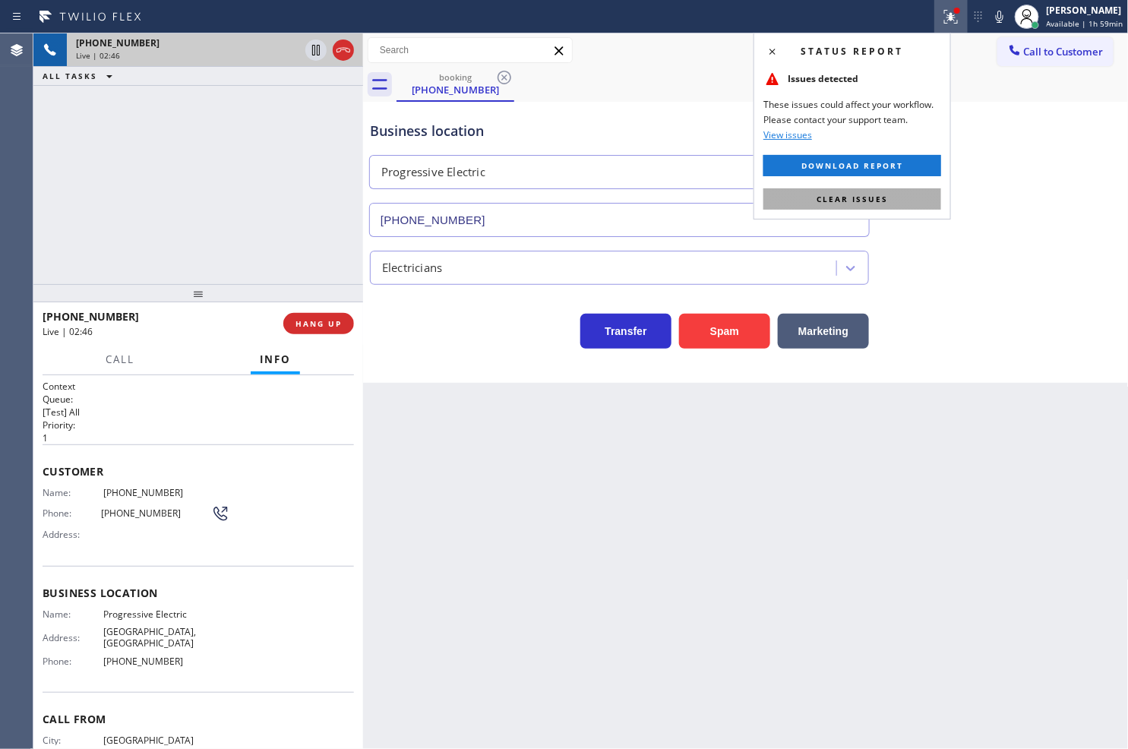
click at [904, 194] on button "Clear issues" at bounding box center [852, 198] width 178 height 21
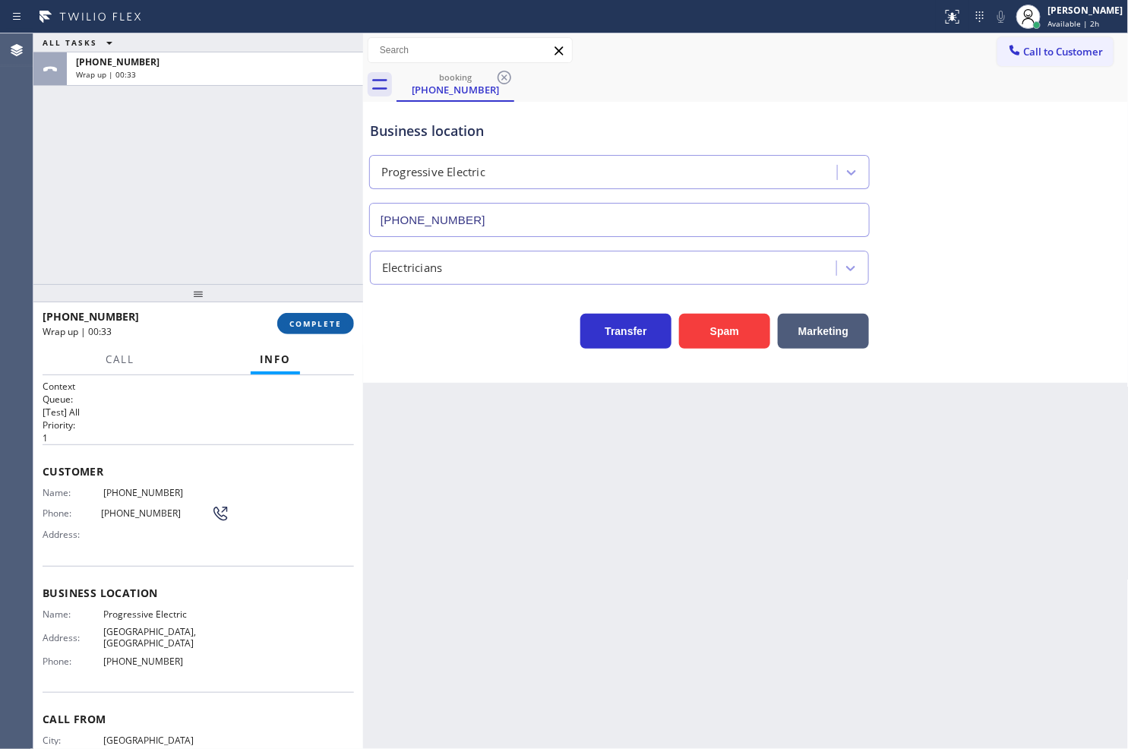
click at [304, 320] on span "COMPLETE" at bounding box center [315, 323] width 52 height 11
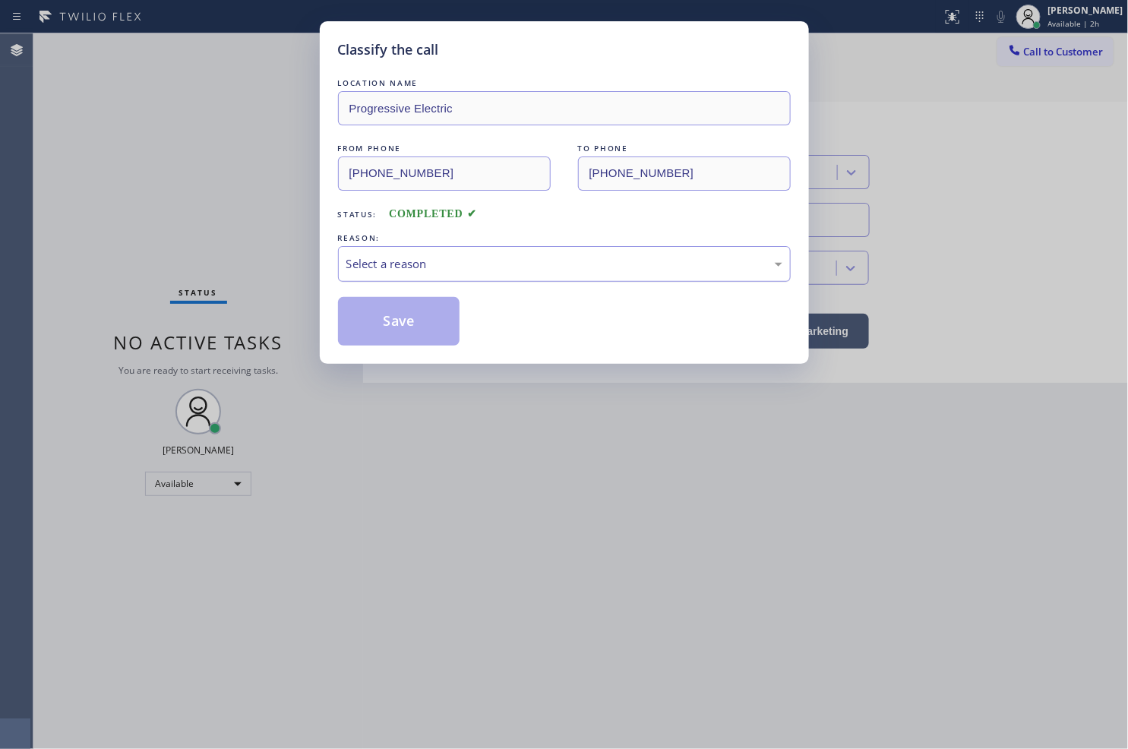
click at [431, 267] on div "Select a reason" at bounding box center [564, 263] width 436 height 17
click at [422, 309] on button "Save" at bounding box center [399, 321] width 122 height 49
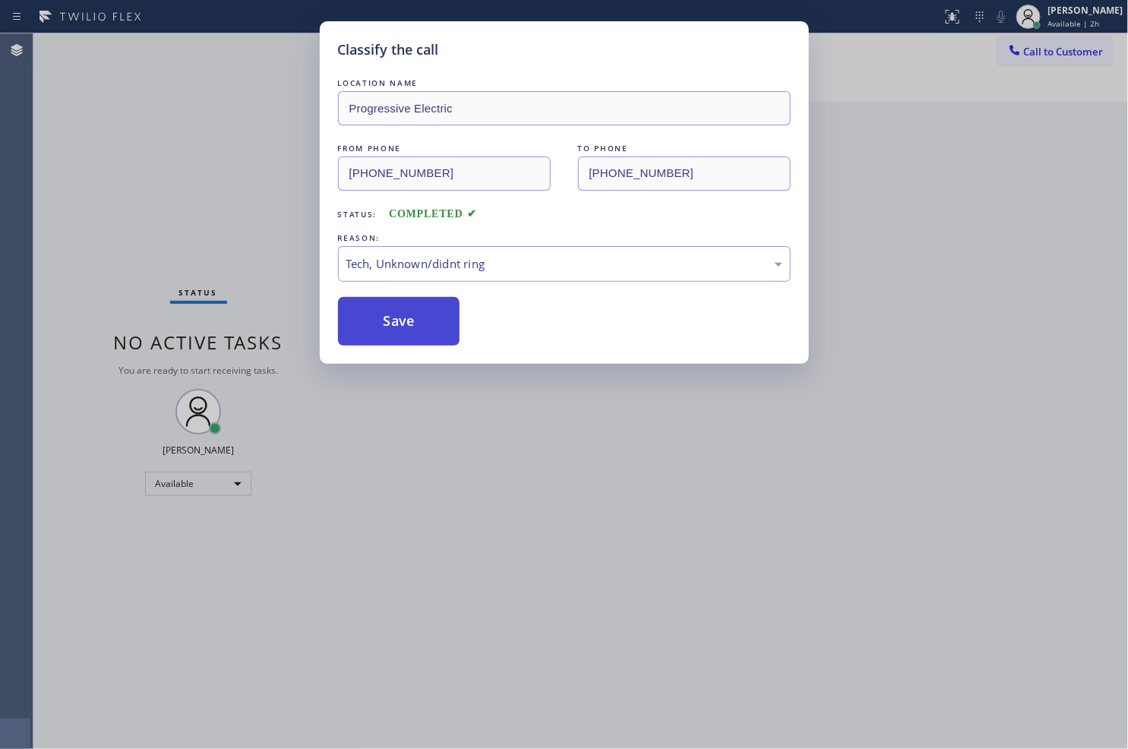
click at [422, 309] on button "Save" at bounding box center [399, 321] width 122 height 49
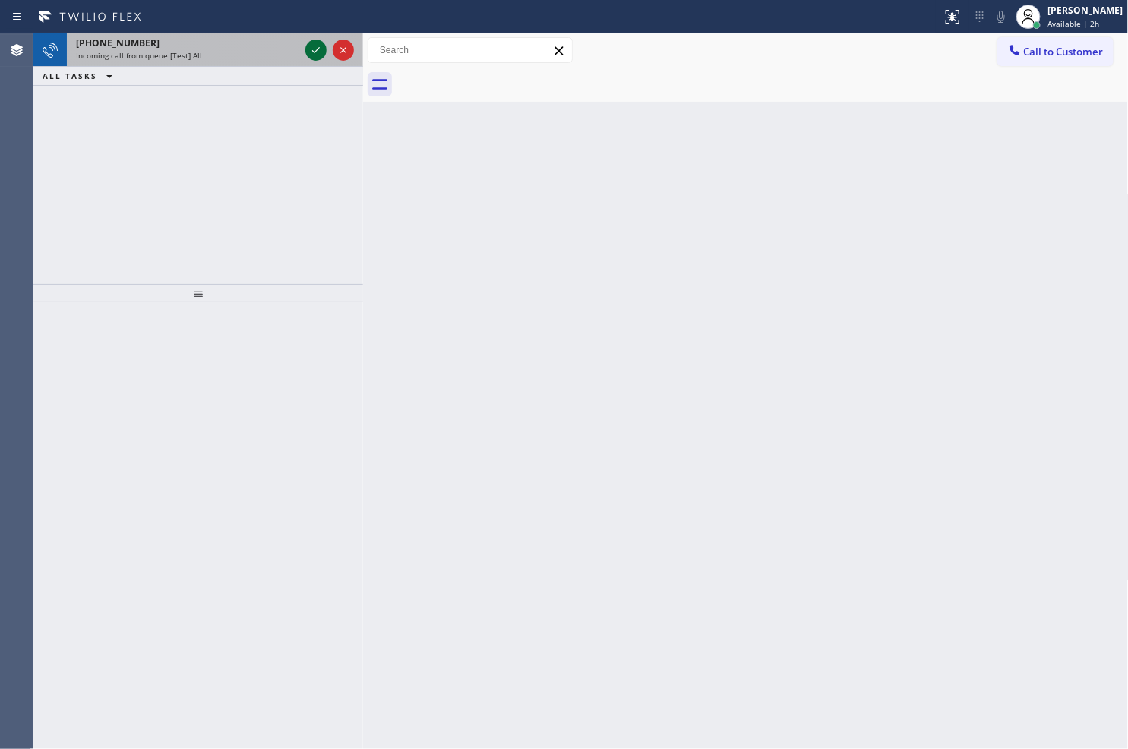
click at [316, 48] on icon at bounding box center [316, 50] width 18 height 18
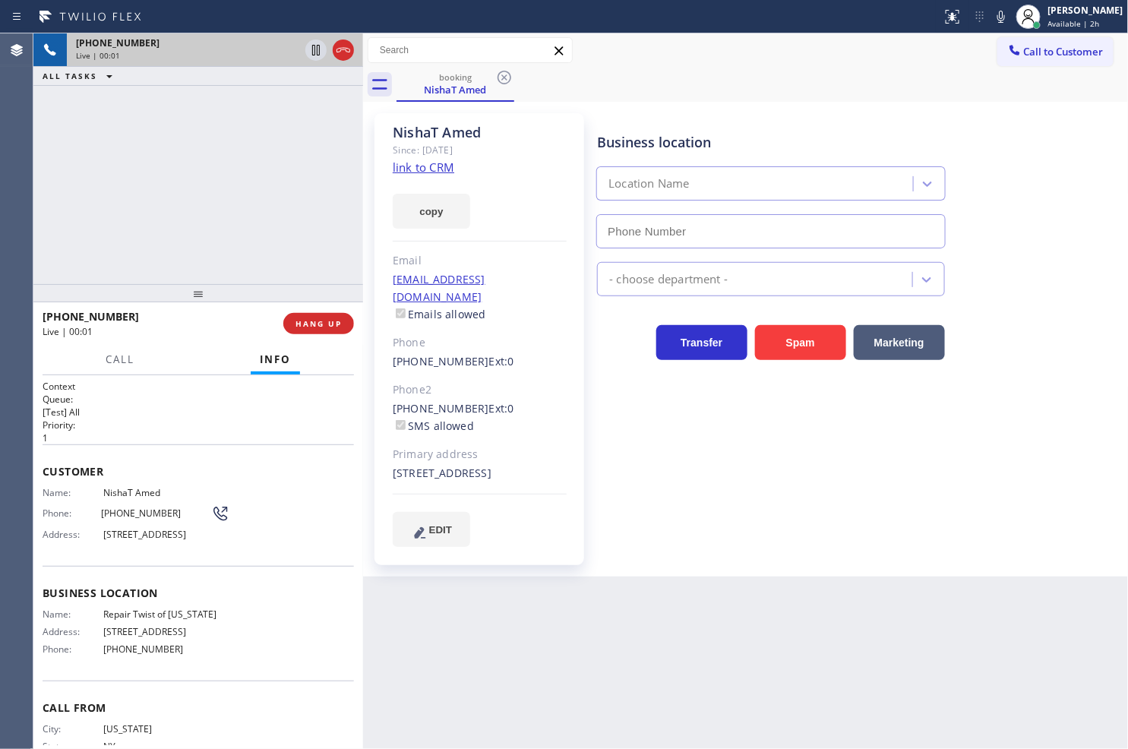
type input "[PHONE_NUMBER]"
click at [122, 224] on div "[PHONE_NUMBER] Live | 00:36 ALL TASKS ALL TASKS ACTIVE TASKS TASKS IN WRAP UP" at bounding box center [198, 158] width 330 height 251
click at [423, 163] on link "link to CRM" at bounding box center [424, 166] width 62 height 15
click at [523, 687] on div "Back to Dashboard Change Sender ID Customers Technicians Select a contact Outbo…" at bounding box center [746, 390] width 766 height 715
click at [211, 222] on div "[PHONE_NUMBER] Live | 01:02 ALL TASKS ALL TASKS ACTIVE TASKS TASKS IN WRAP UP" at bounding box center [198, 158] width 330 height 251
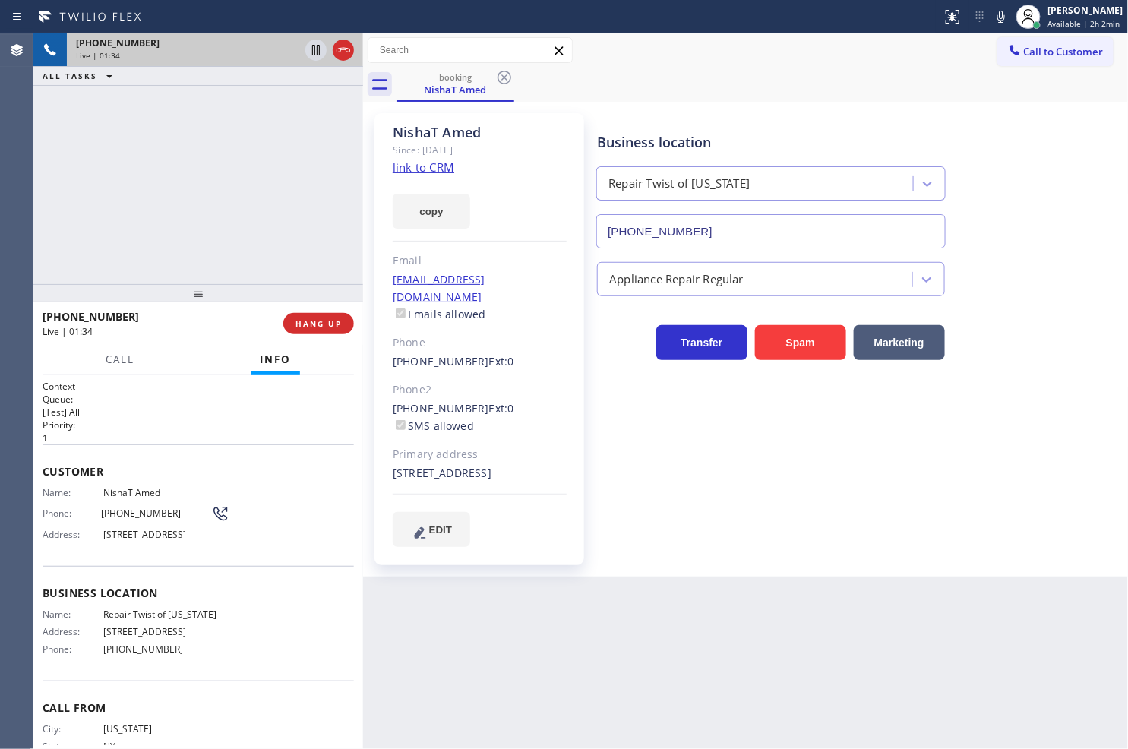
click at [134, 147] on div "[PHONE_NUMBER] Live | 01:34 ALL TASKS ALL TASKS ACTIVE TASKS TASKS IN WRAP UP" at bounding box center [198, 158] width 330 height 251
click at [147, 377] on div "Context Queue: [Test] All Priority: 1 Customer Name: NishaT Amed Phone: [PHONE_…" at bounding box center [198, 562] width 330 height 374
click at [123, 355] on span "Call" at bounding box center [120, 359] width 29 height 14
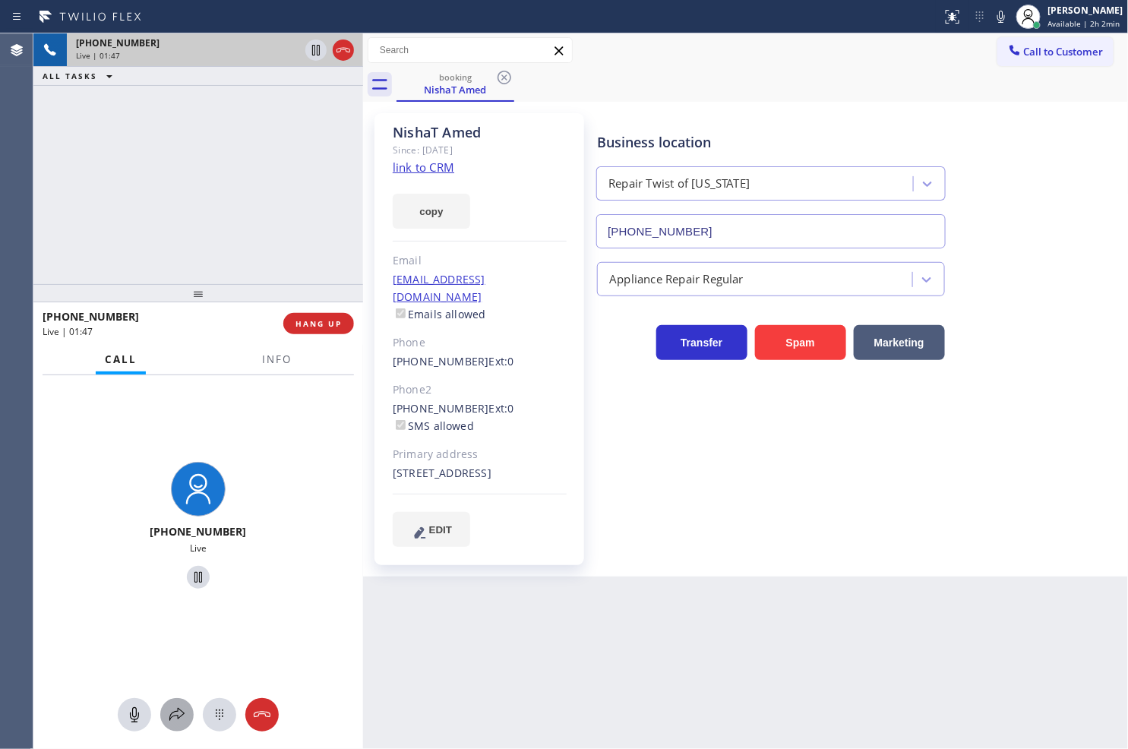
click at [172, 712] on icon at bounding box center [176, 714] width 15 height 13
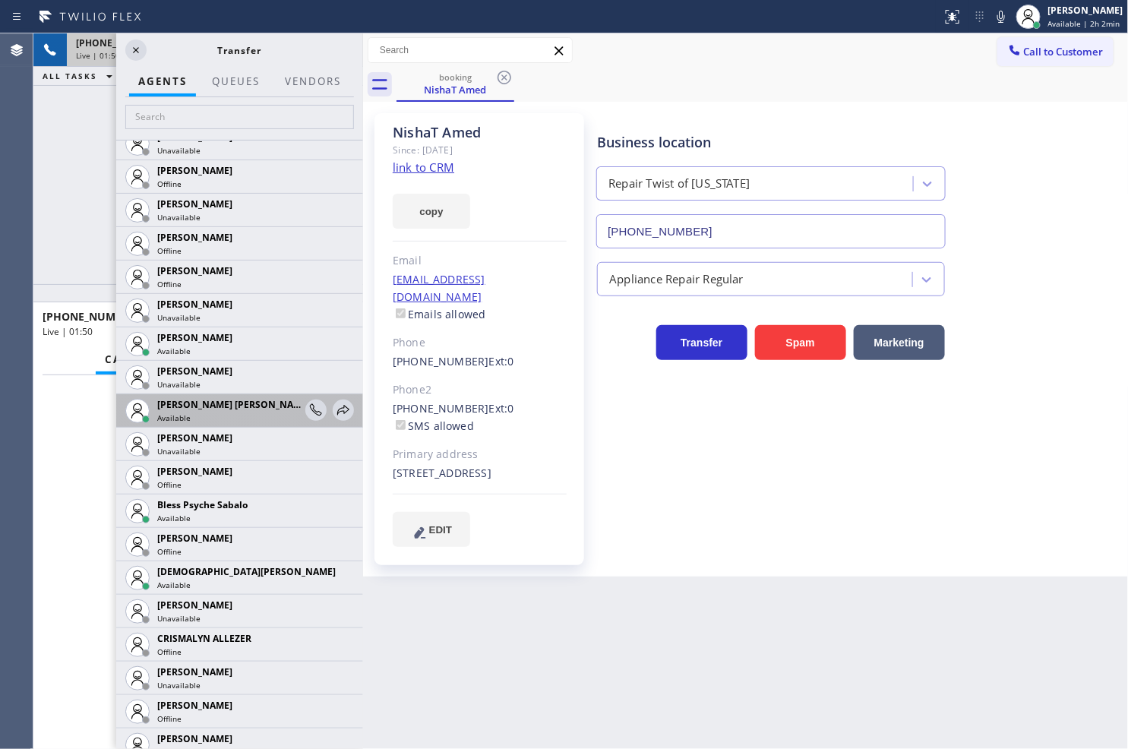
scroll to position [253, 0]
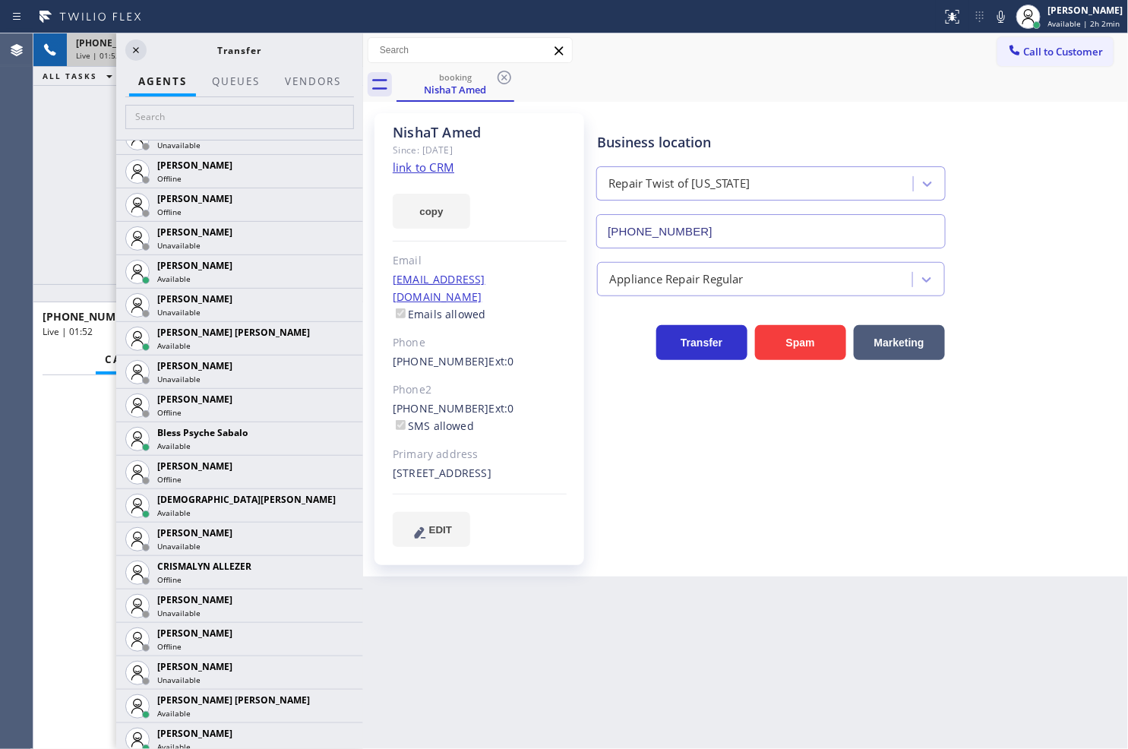
click at [523, 653] on div "Back to Dashboard Change Sender ID Customers Technicians Select a contact Outbo…" at bounding box center [746, 390] width 766 height 715
click at [77, 494] on div "[PHONE_NUMBER] Live" at bounding box center [198, 527] width 330 height 305
click at [334, 505] on icon at bounding box center [343, 505] width 18 height 18
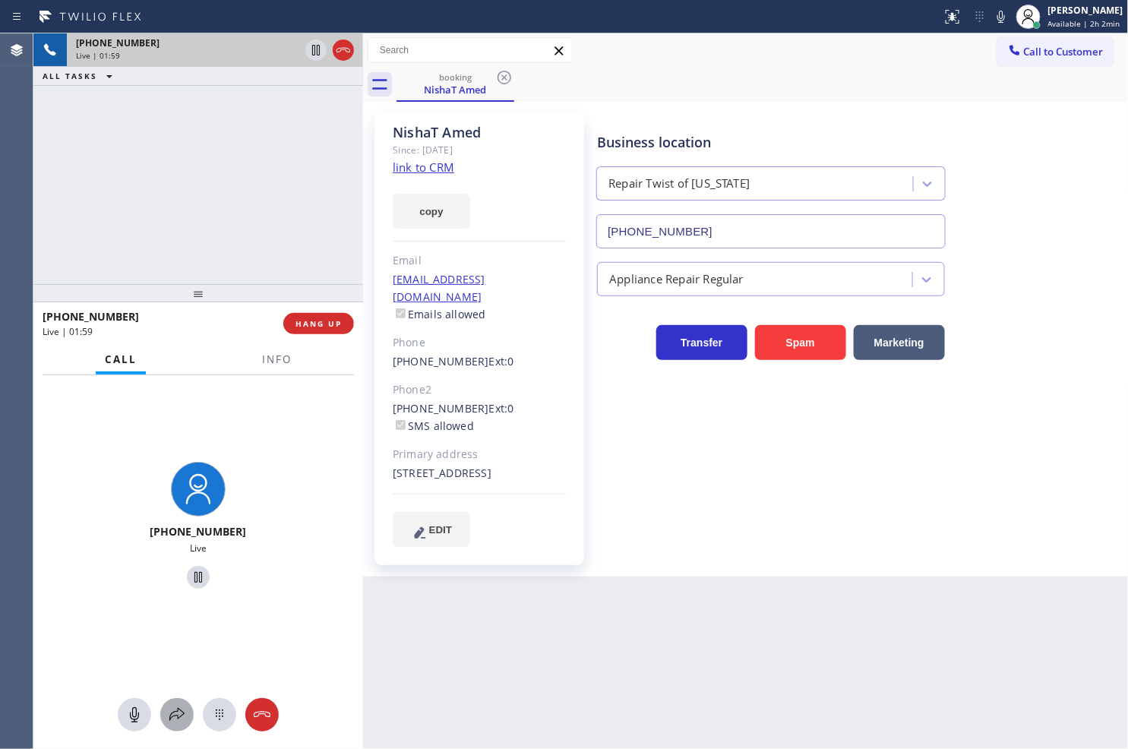
click at [171, 710] on icon at bounding box center [177, 715] width 18 height 18
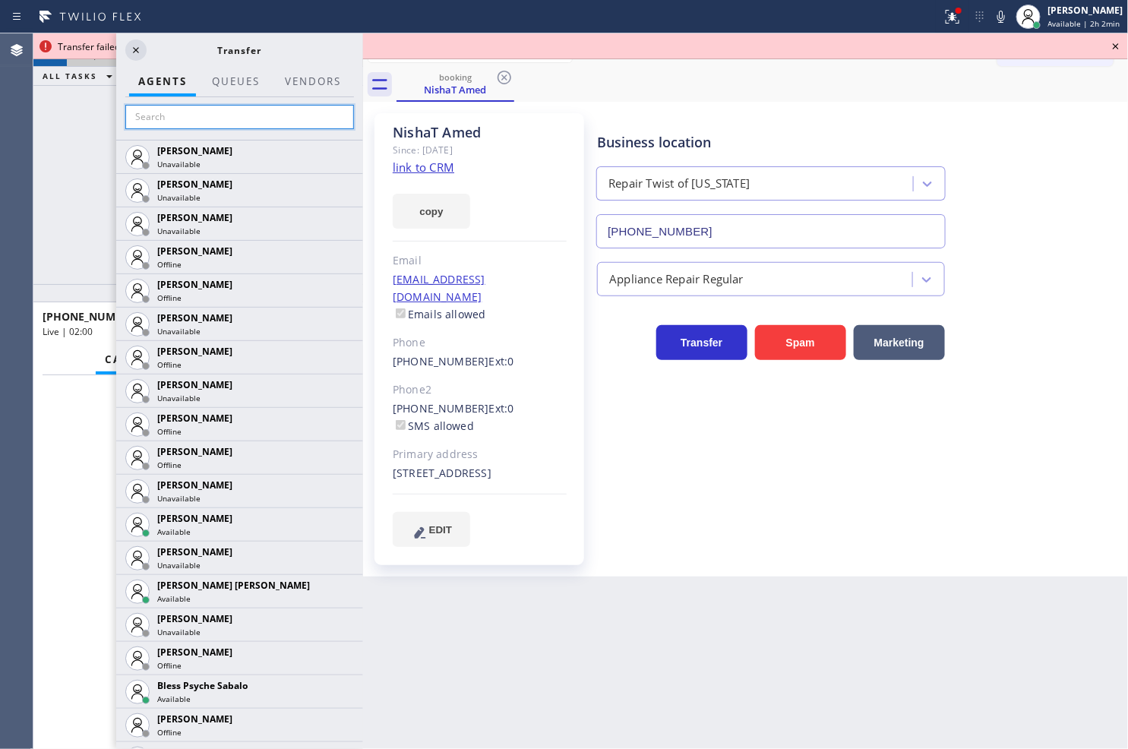
click at [188, 124] on input "text" at bounding box center [239, 117] width 229 height 24
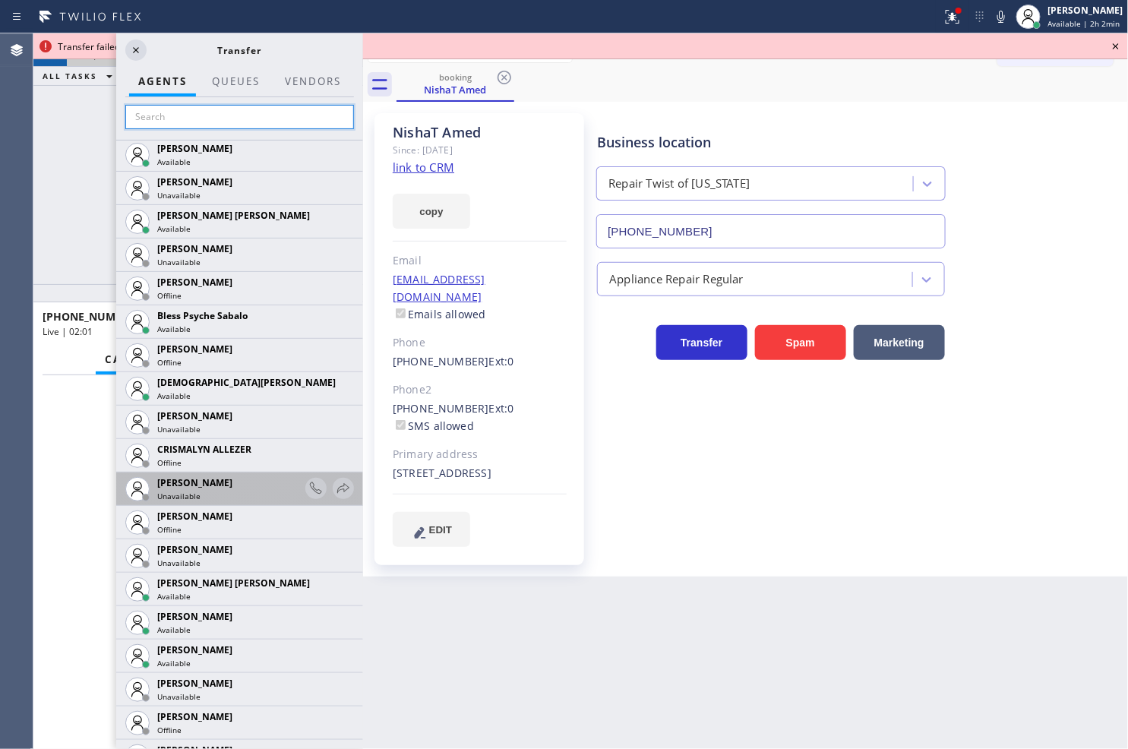
scroll to position [422, 0]
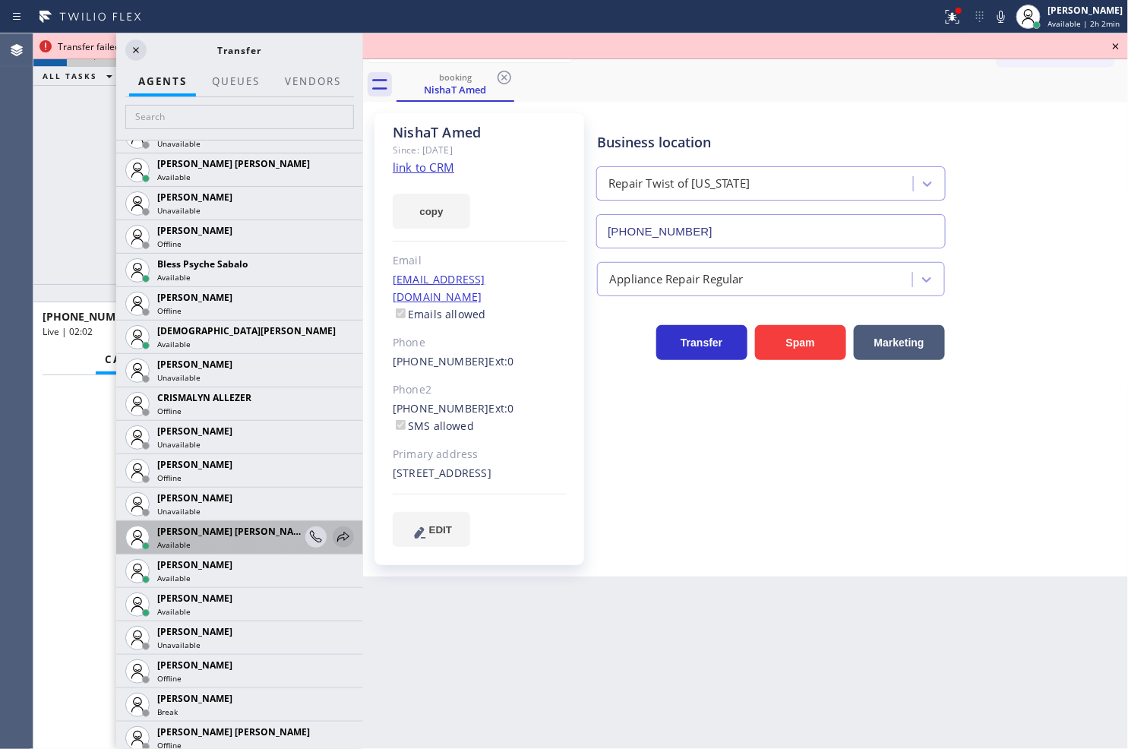
click at [336, 529] on icon at bounding box center [343, 537] width 18 height 18
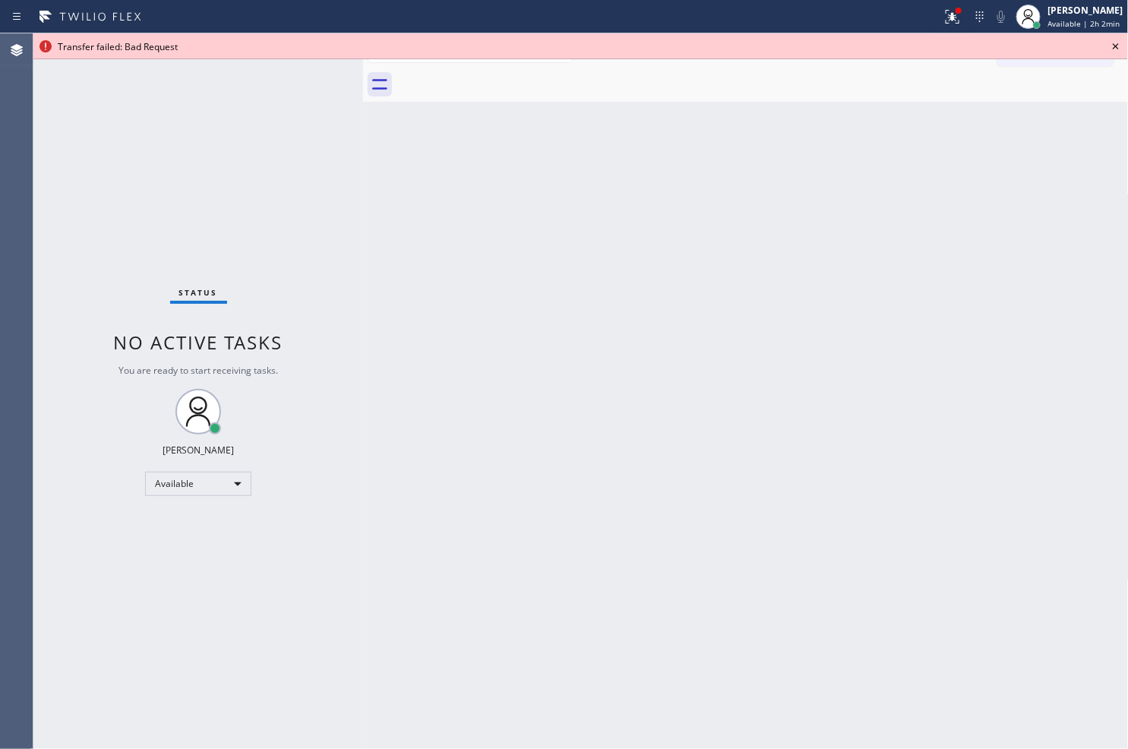
click at [1110, 46] on icon at bounding box center [1116, 46] width 18 height 18
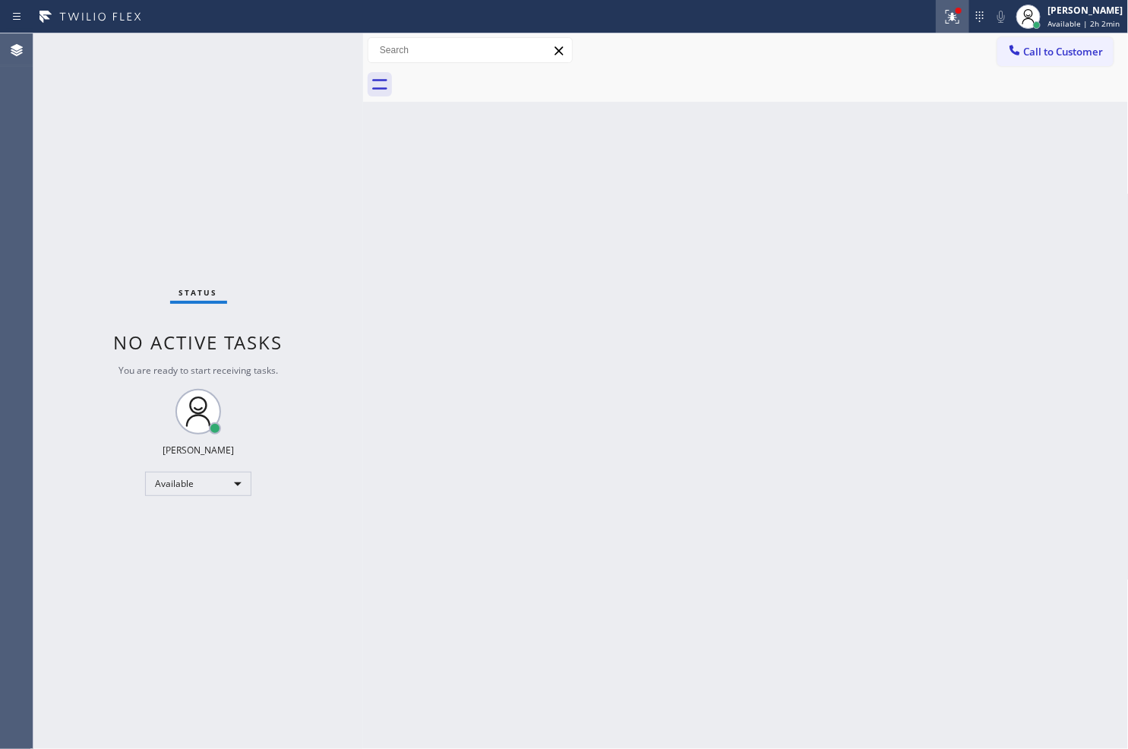
click at [946, 15] on icon at bounding box center [953, 17] width 14 height 14
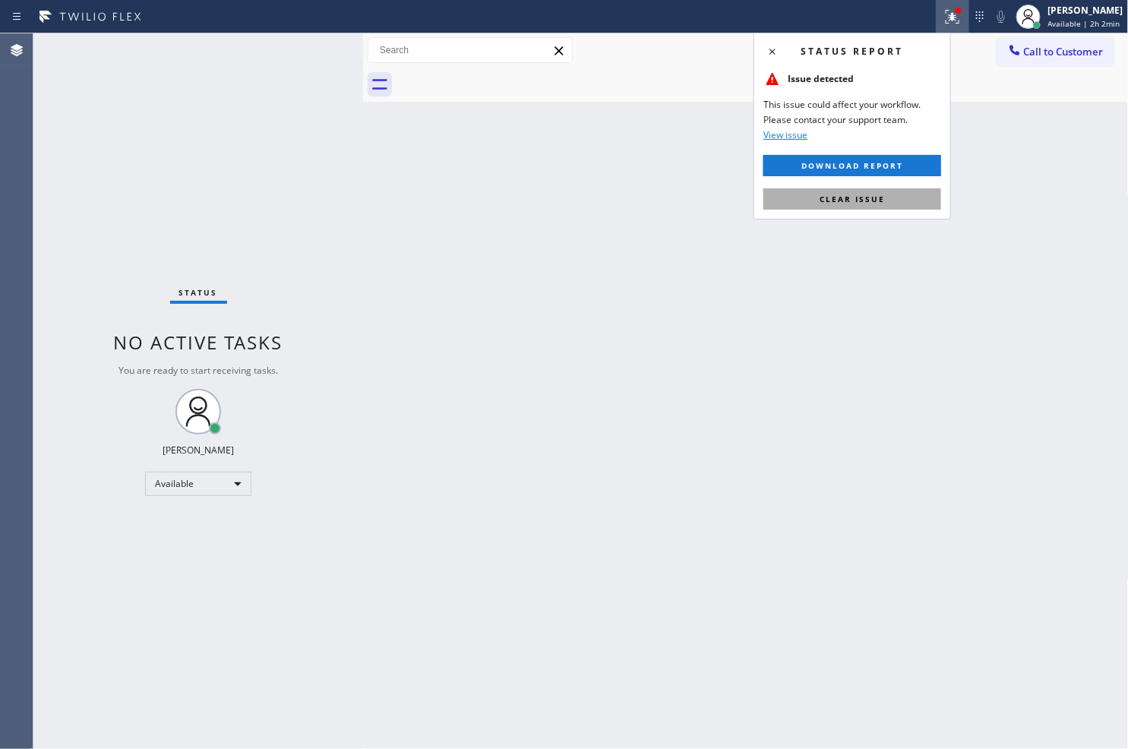
click at [876, 199] on span "Clear issue" at bounding box center [851, 199] width 65 height 11
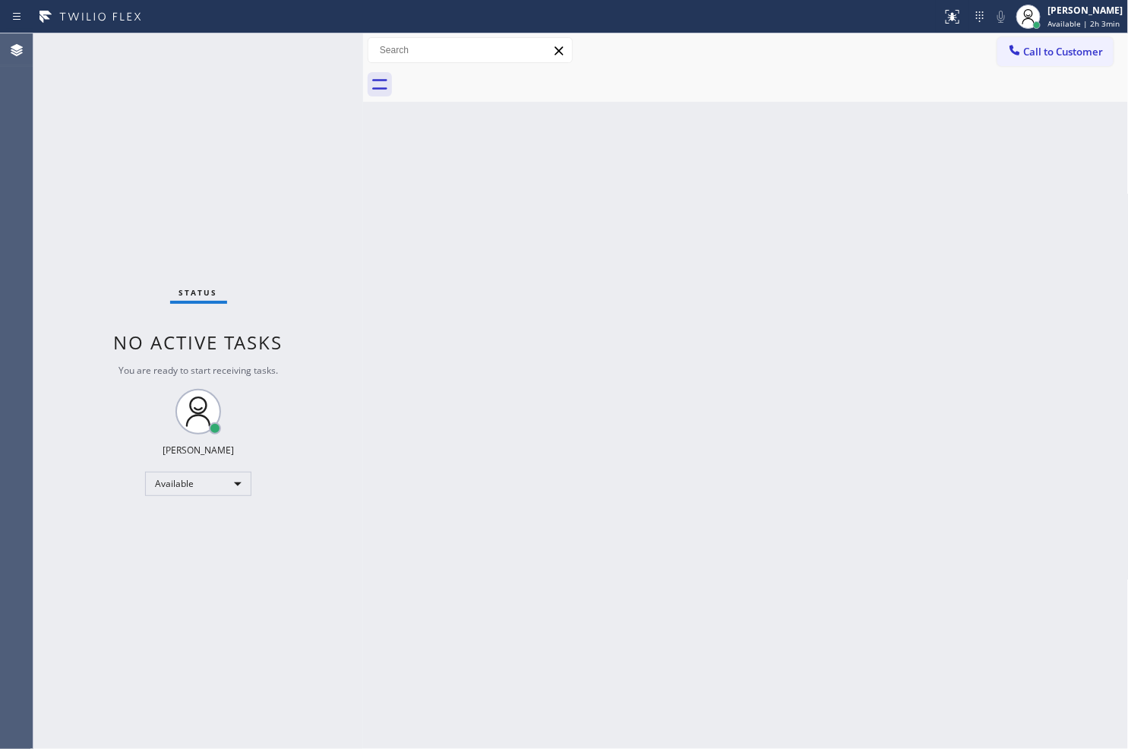
click at [346, 228] on div "Status No active tasks You are ready to start receiving tasks. [PERSON_NAME]" at bounding box center [198, 390] width 330 height 715
click at [308, 49] on div "Status No active tasks You are ready to start receiving tasks. [PERSON_NAME]" at bounding box center [198, 390] width 330 height 715
click at [310, 49] on div "Status No active tasks You are ready to start receiving tasks. [PERSON_NAME]" at bounding box center [198, 390] width 330 height 715
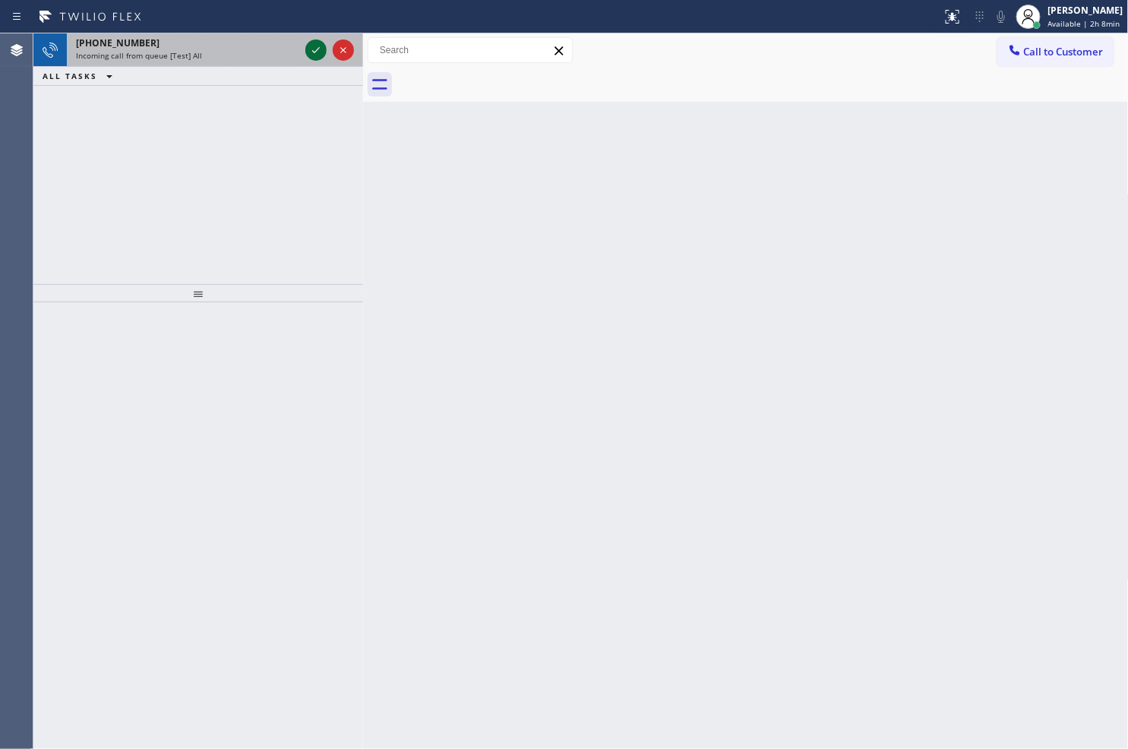
click at [310, 49] on icon at bounding box center [316, 50] width 18 height 18
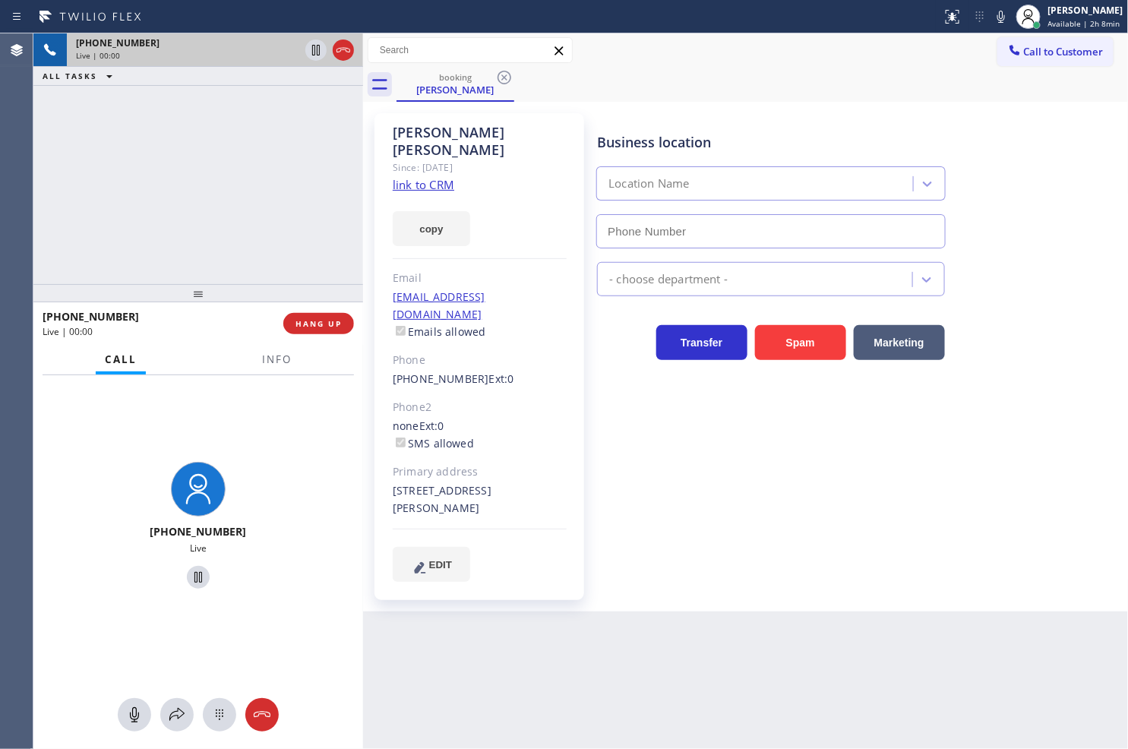
type input "[PHONE_NUMBER]"
click at [427, 177] on link "link to CRM" at bounding box center [424, 184] width 62 height 15
click at [168, 144] on div "[PHONE_NUMBER] Live | 00:17 ALL TASKS ALL TASKS ACTIVE TASKS TASKS IN WRAP UP" at bounding box center [198, 158] width 330 height 251
click at [223, 500] on div "[PHONE_NUMBER] Live" at bounding box center [198, 527] width 117 height 131
click at [179, 724] on button at bounding box center [176, 714] width 33 height 33
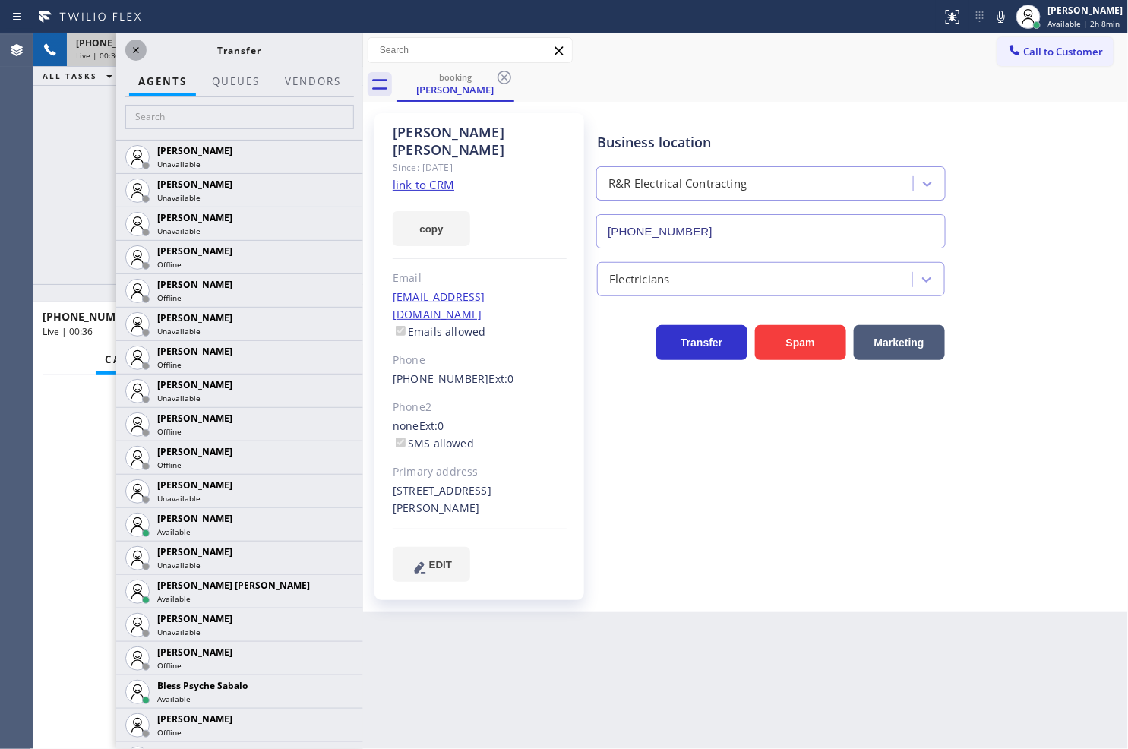
click at [132, 54] on icon at bounding box center [136, 50] width 18 height 18
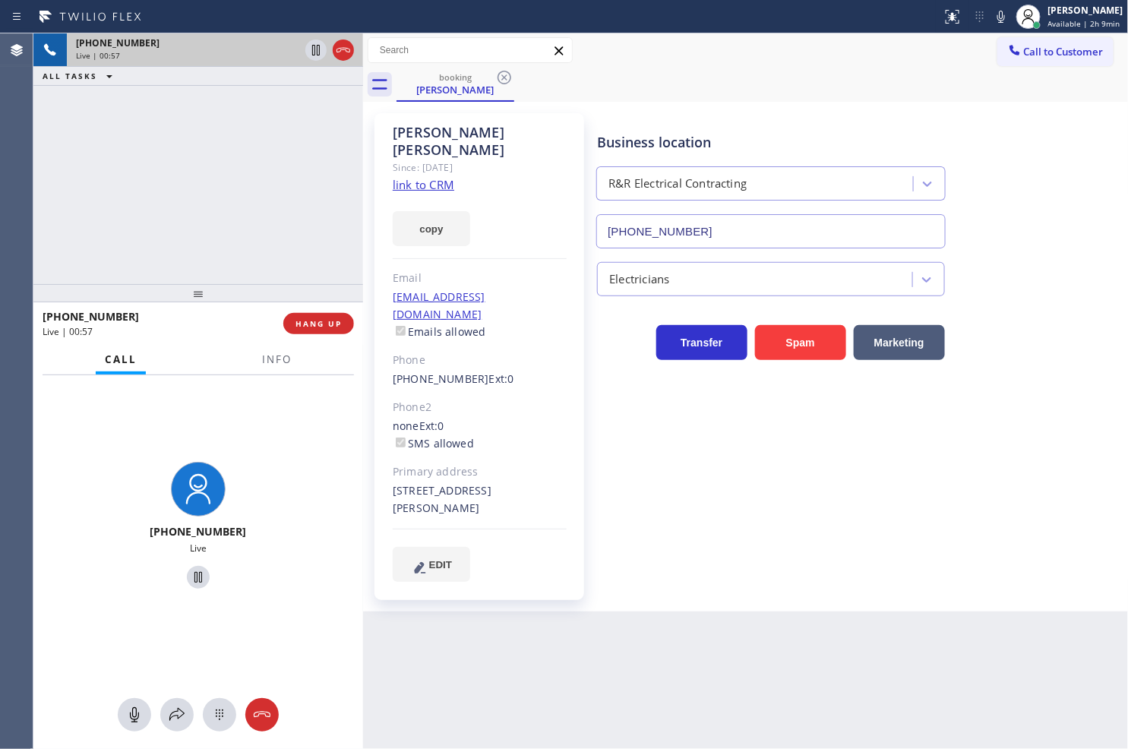
click at [260, 428] on div "[PHONE_NUMBER] Live" at bounding box center [198, 527] width 330 height 305
click at [191, 175] on div "[PHONE_NUMBER] Live | 00:57 ALL TASKS ALL TASKS ACTIVE TASKS TASKS IN WRAP UP" at bounding box center [198, 158] width 330 height 251
click at [257, 216] on div "[PHONE_NUMBER] Live | 00:58 ALL TASKS ALL TASKS ACTIVE TASKS TASKS IN WRAP UP" at bounding box center [198, 158] width 330 height 251
click at [314, 39] on div at bounding box center [329, 49] width 55 height 33
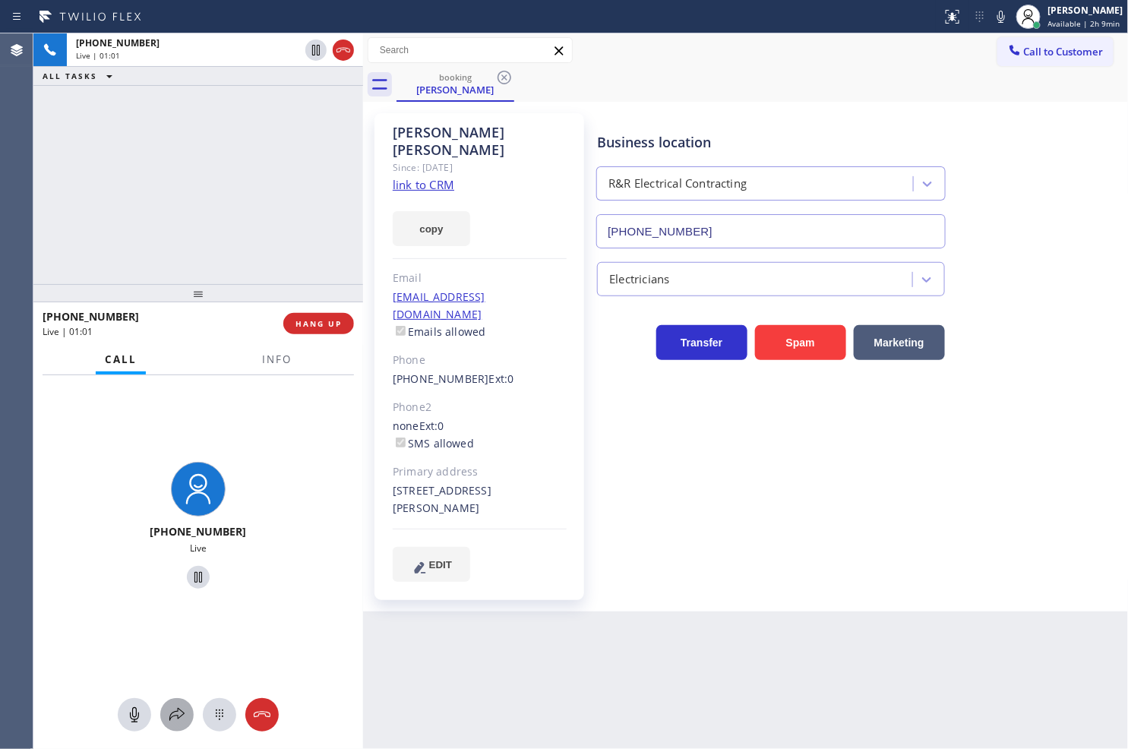
click at [175, 703] on button at bounding box center [176, 714] width 33 height 33
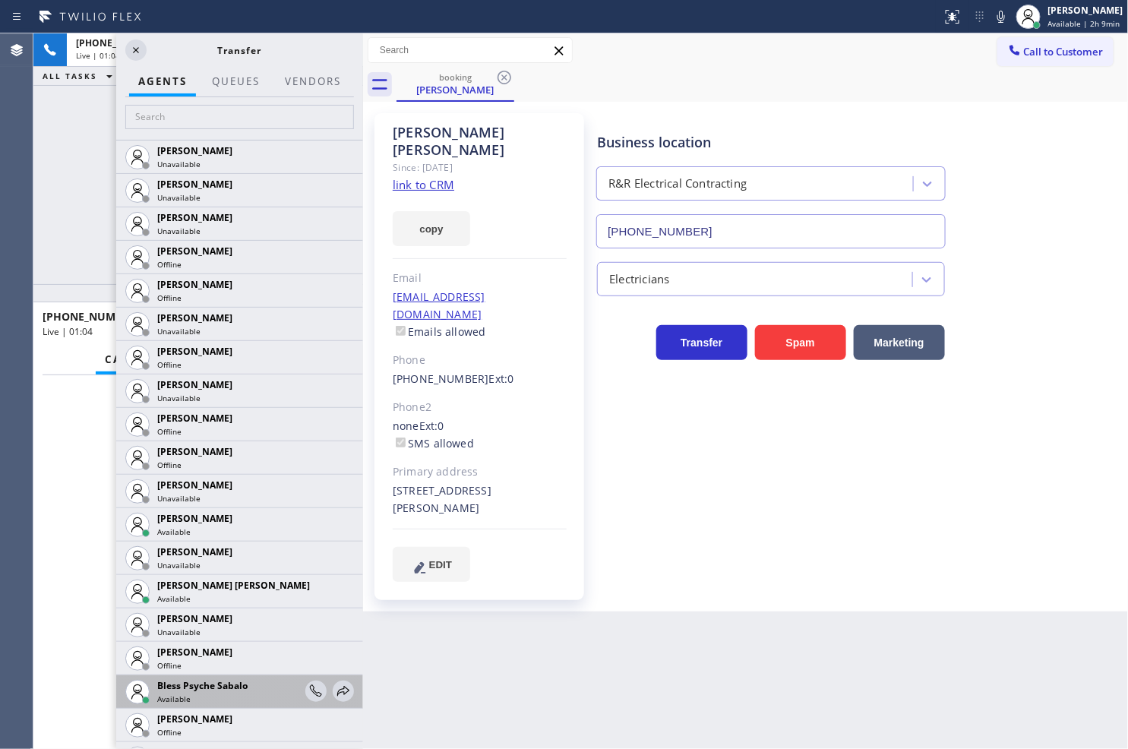
scroll to position [422, 0]
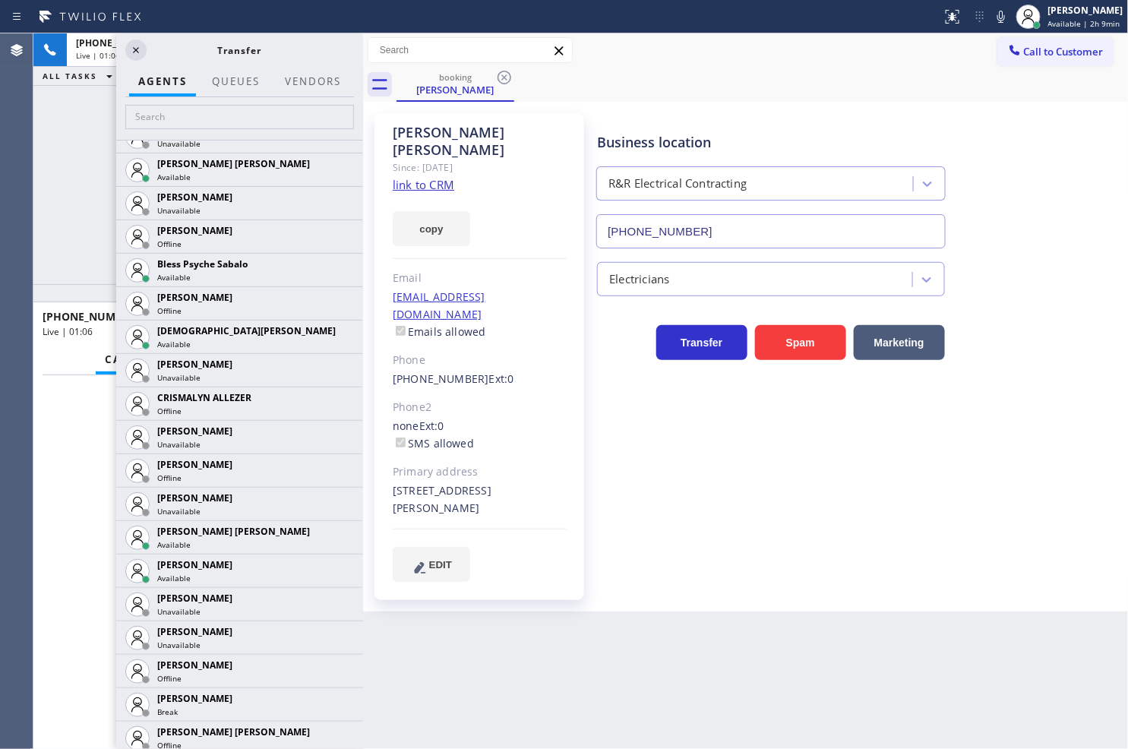
click at [70, 284] on div at bounding box center [198, 293] width 330 height 18
click at [334, 536] on icon at bounding box center [343, 537] width 18 height 18
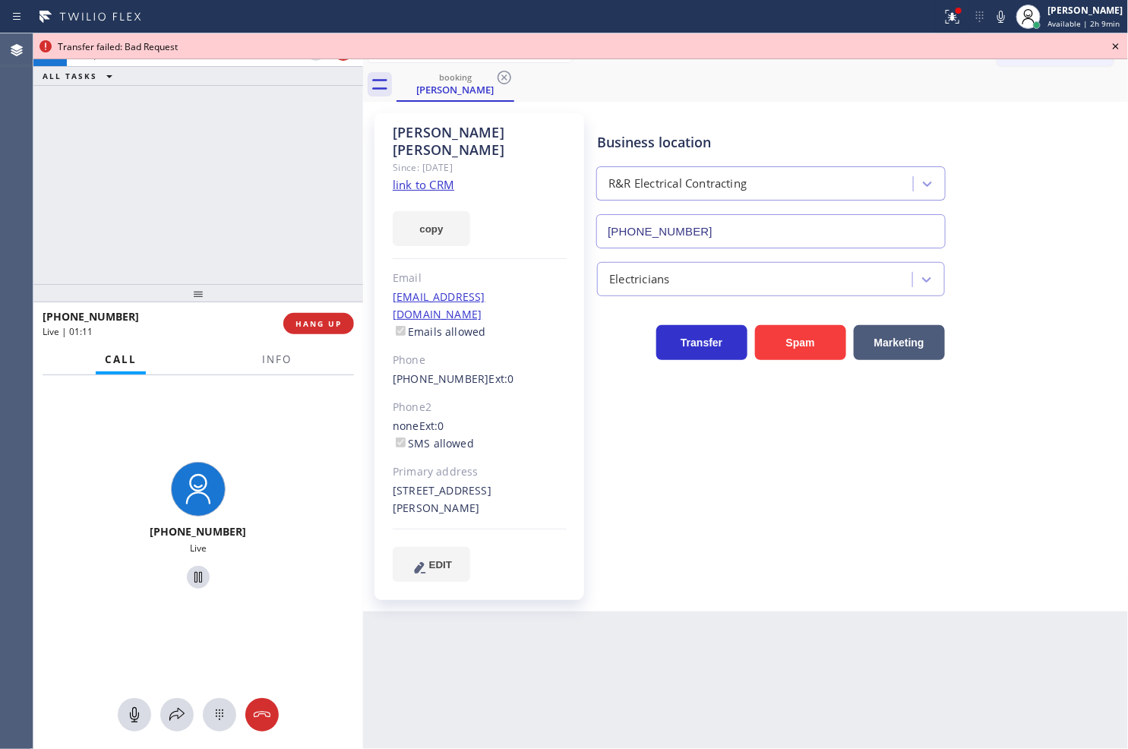
click at [1114, 44] on icon at bounding box center [1116, 46] width 6 height 6
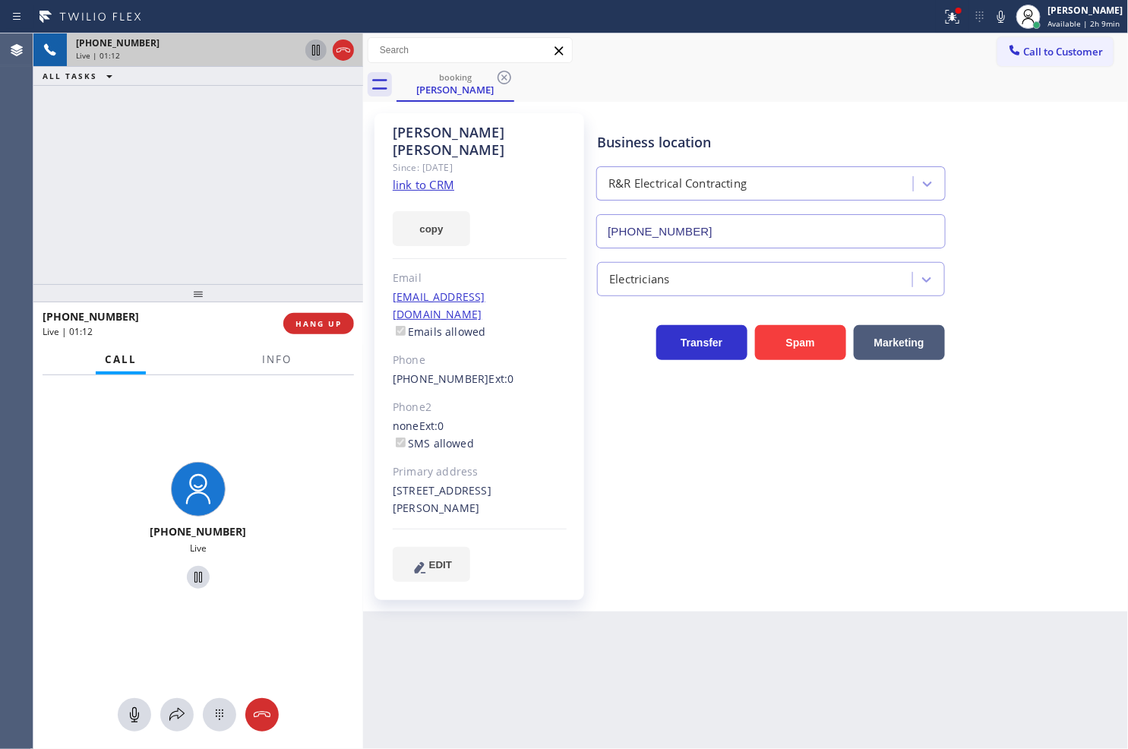
click at [319, 47] on icon at bounding box center [316, 50] width 18 height 18
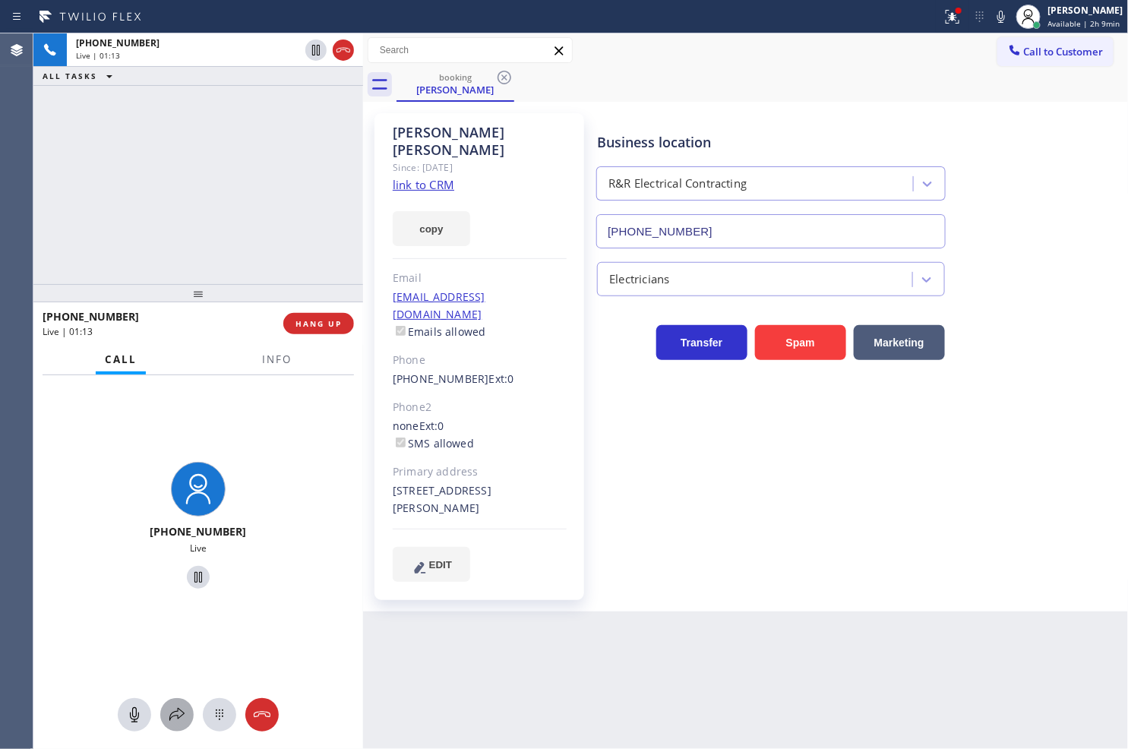
click at [177, 712] on icon at bounding box center [177, 715] width 18 height 18
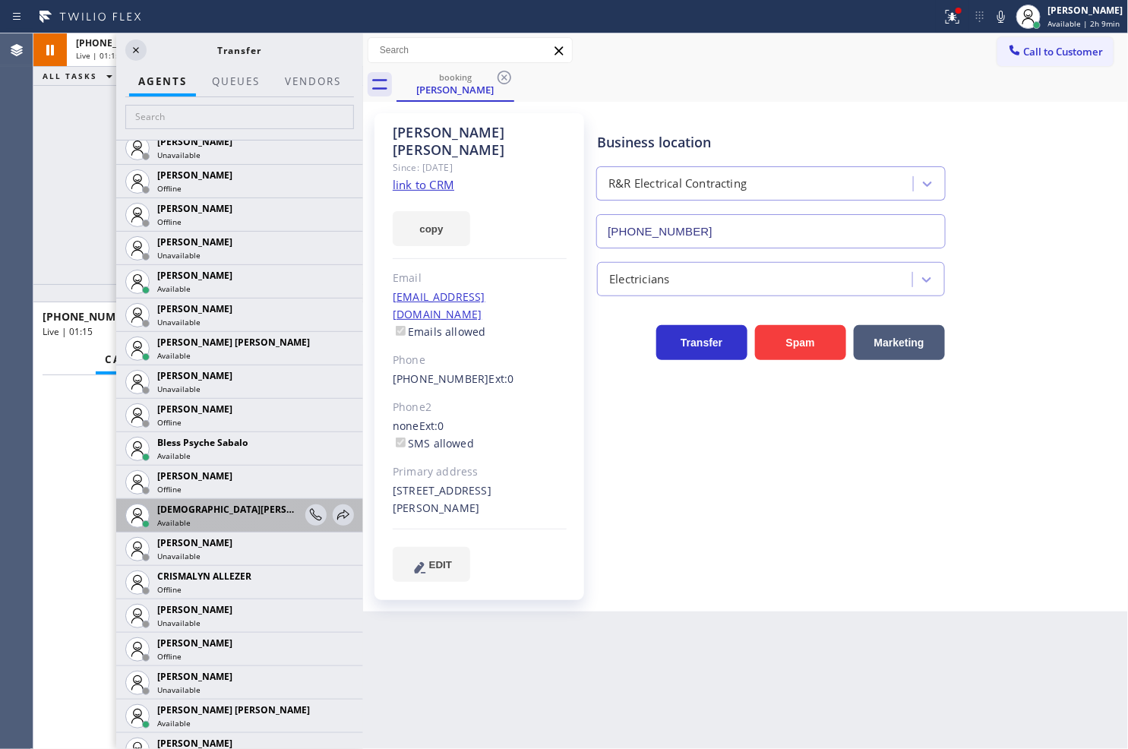
scroll to position [253, 0]
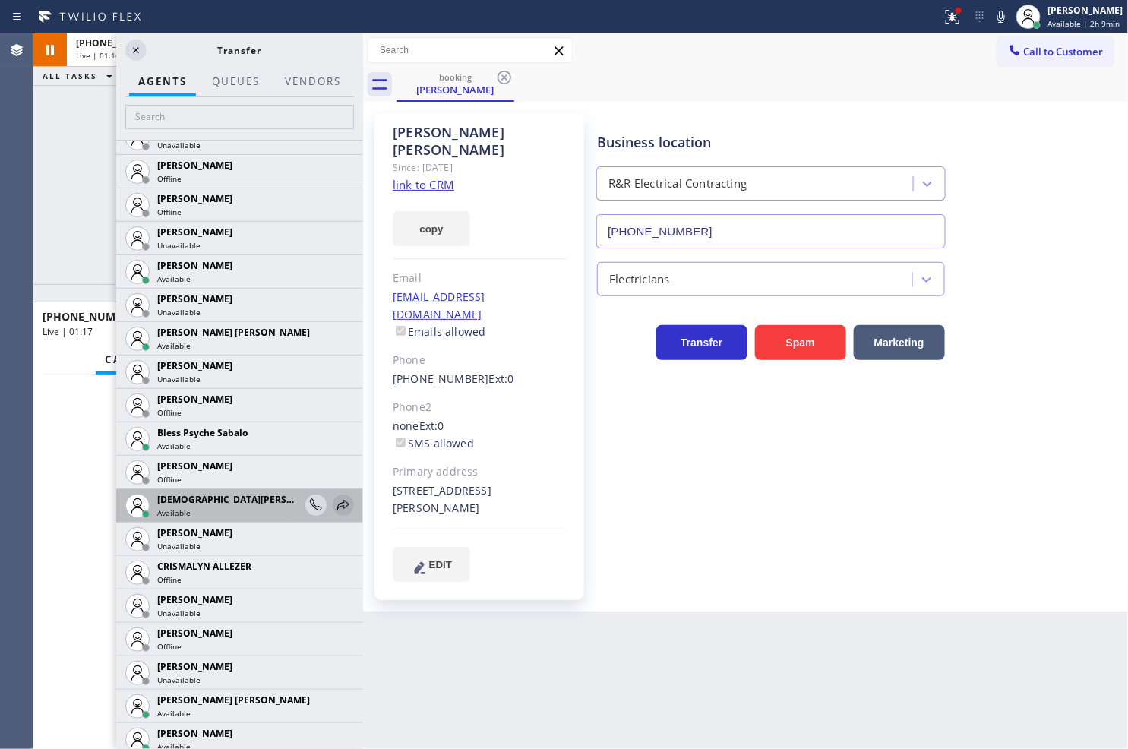
click at [334, 501] on icon at bounding box center [343, 505] width 18 height 18
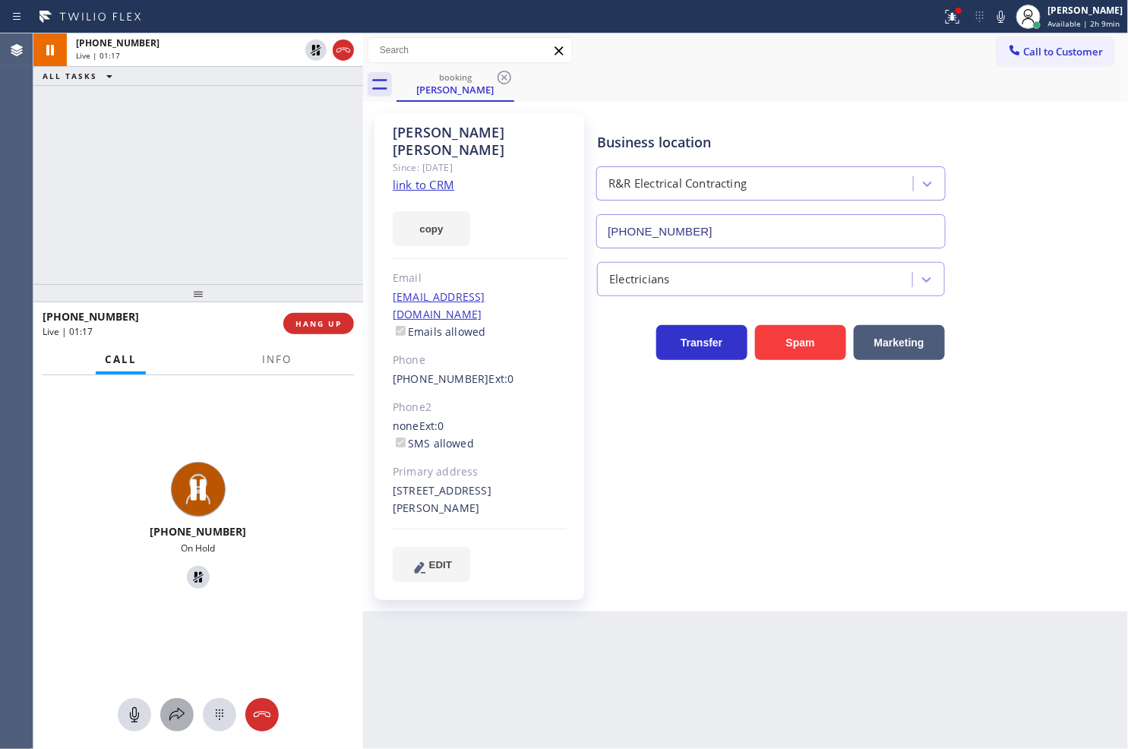
click at [171, 717] on icon at bounding box center [176, 714] width 15 height 13
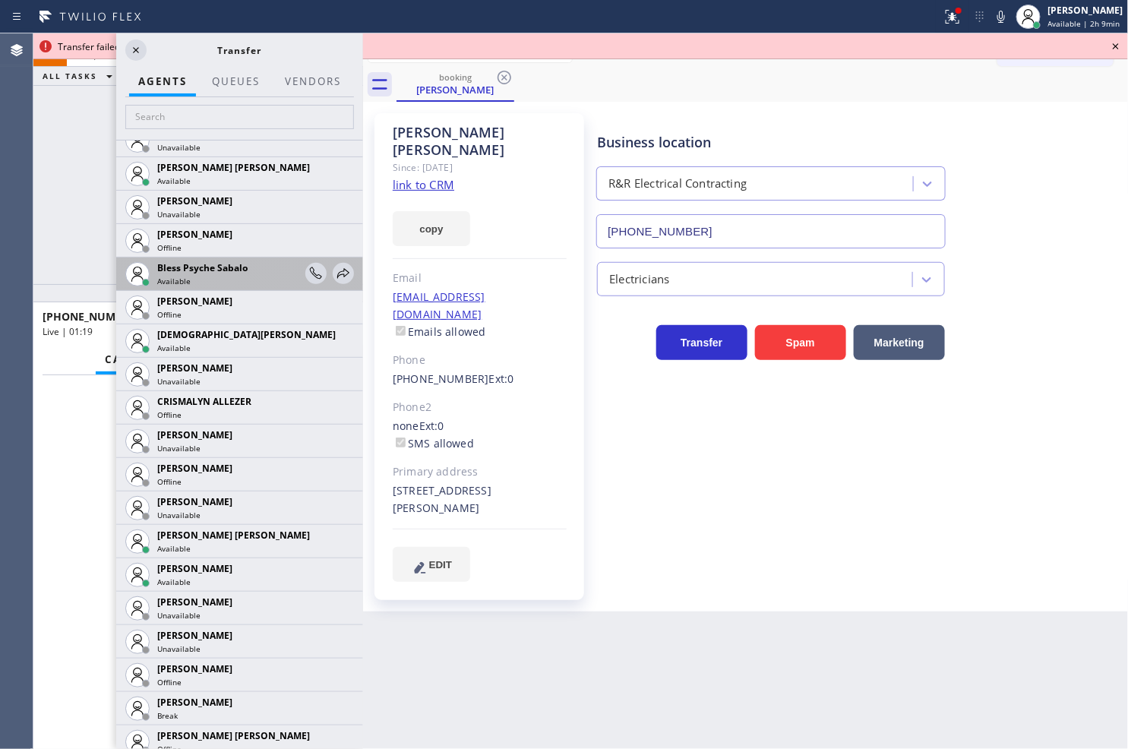
scroll to position [422, 0]
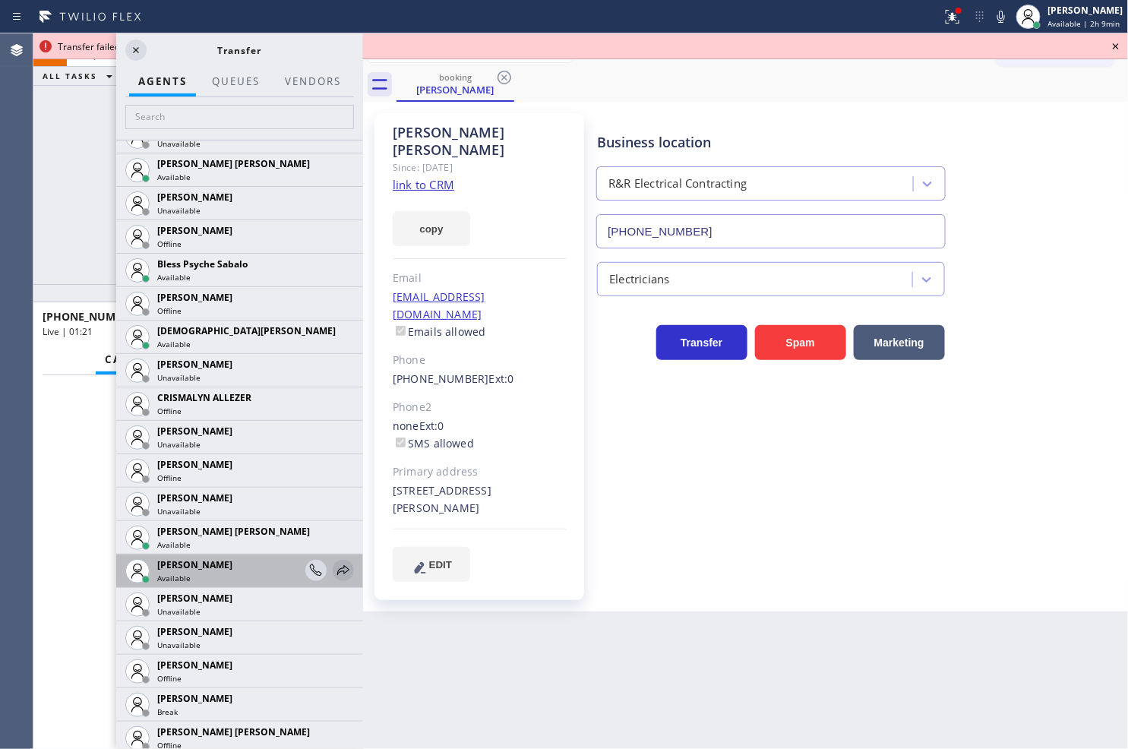
click at [334, 575] on icon at bounding box center [343, 570] width 18 height 18
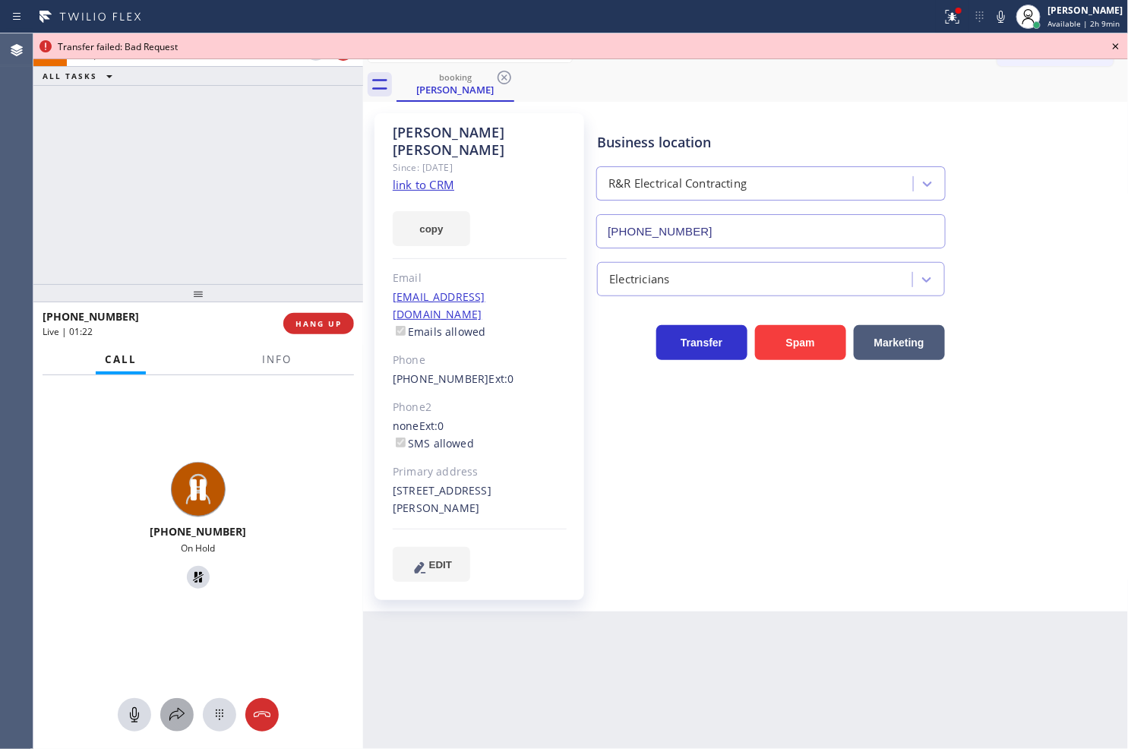
click at [175, 718] on icon at bounding box center [177, 715] width 18 height 18
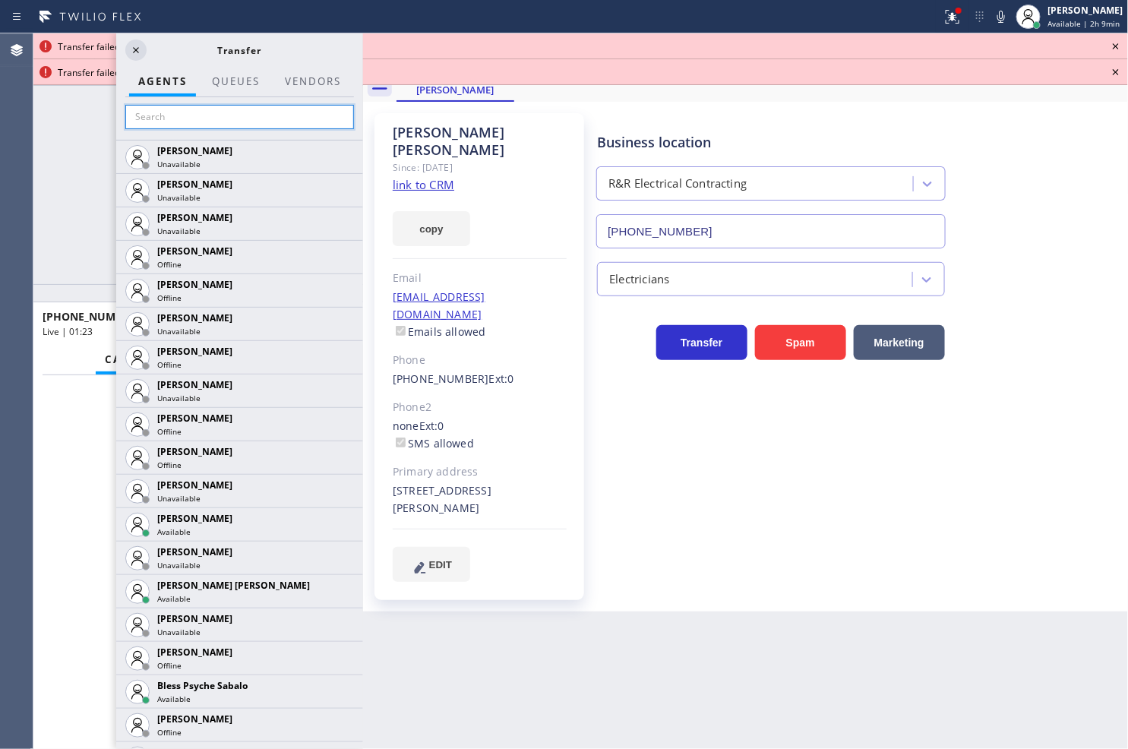
click at [183, 119] on input "text" at bounding box center [239, 117] width 229 height 24
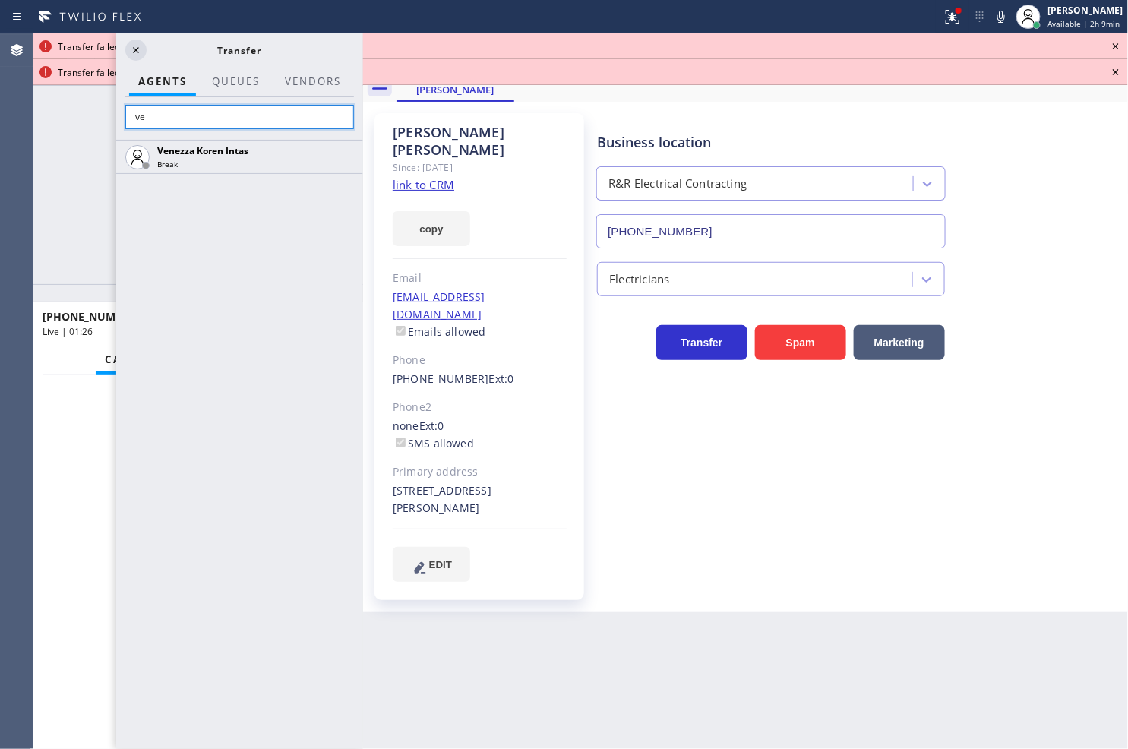
type input "v"
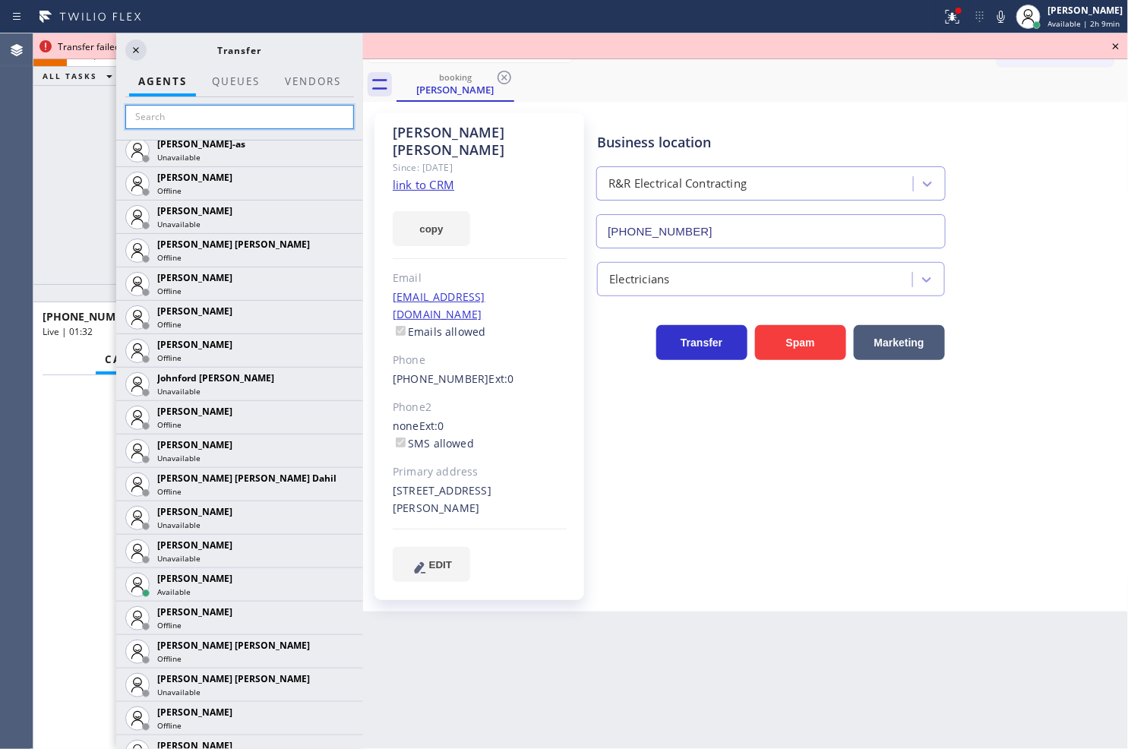
scroll to position [1519, 0]
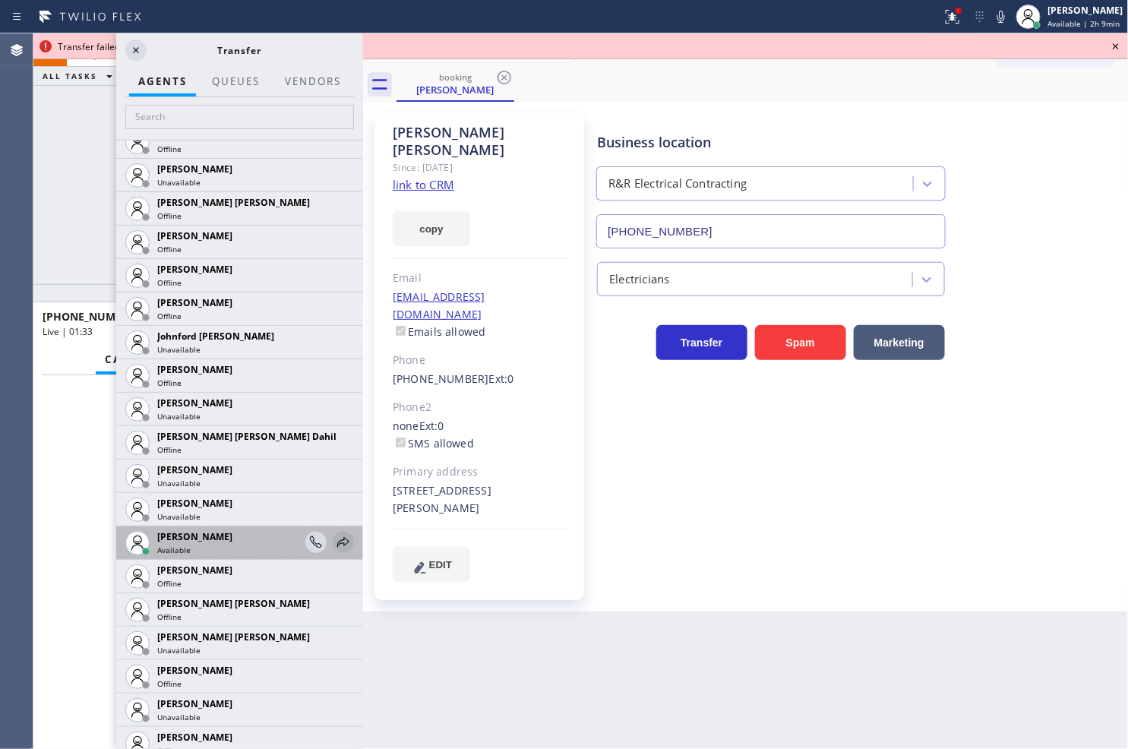
click at [334, 533] on icon at bounding box center [343, 542] width 18 height 18
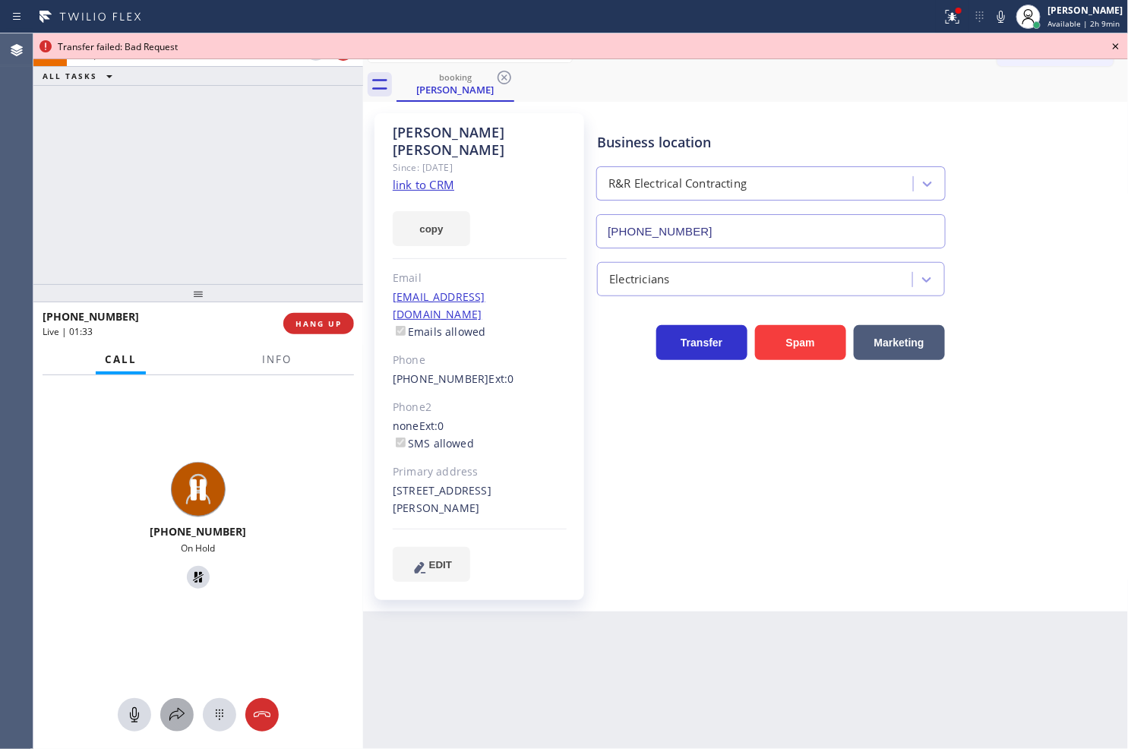
click at [172, 709] on icon at bounding box center [177, 715] width 18 height 18
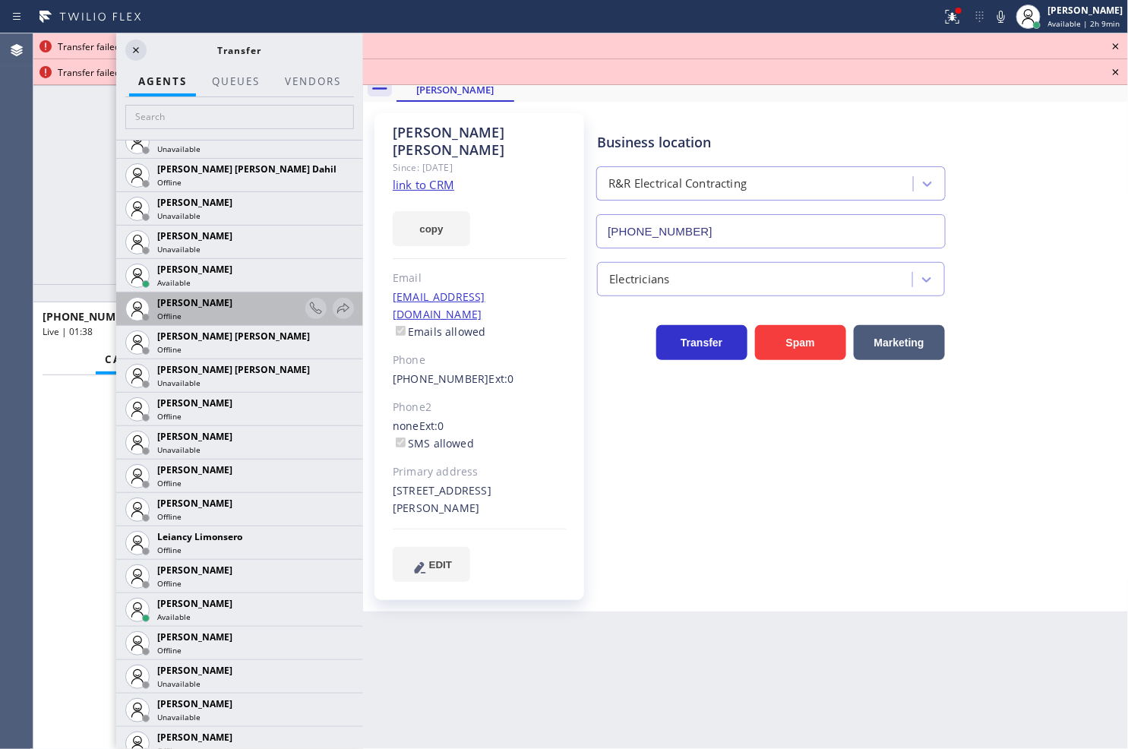
scroll to position [1940, 0]
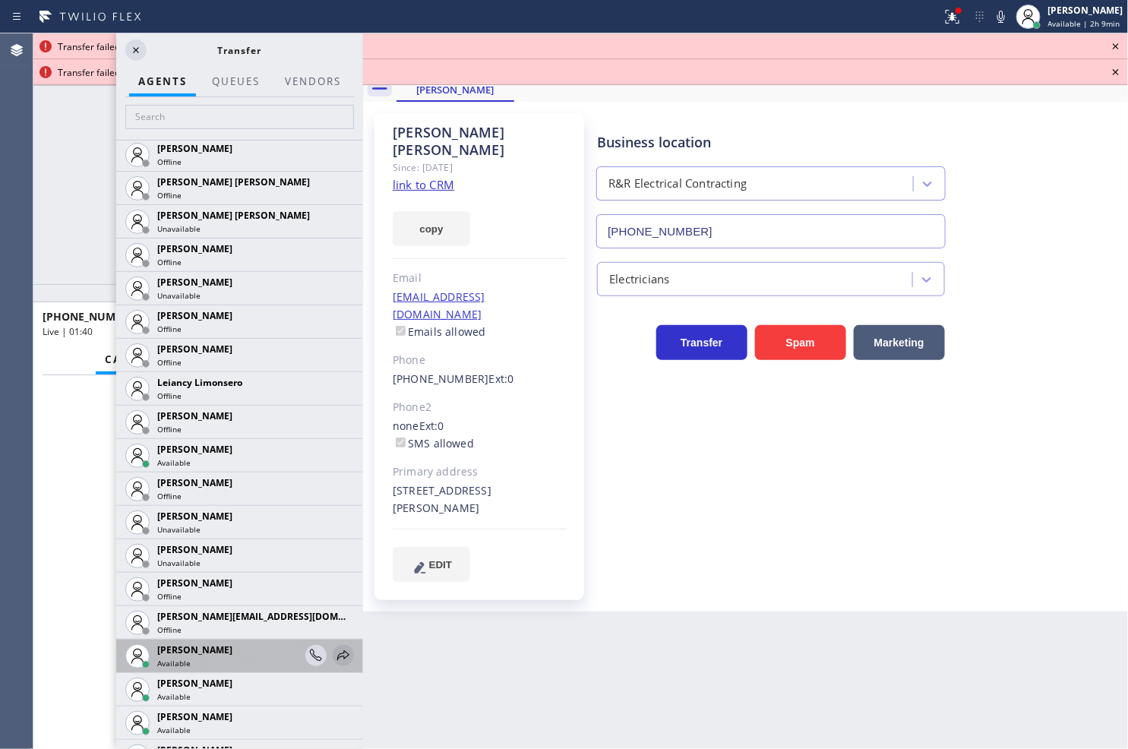
click at [334, 652] on icon at bounding box center [343, 655] width 18 height 18
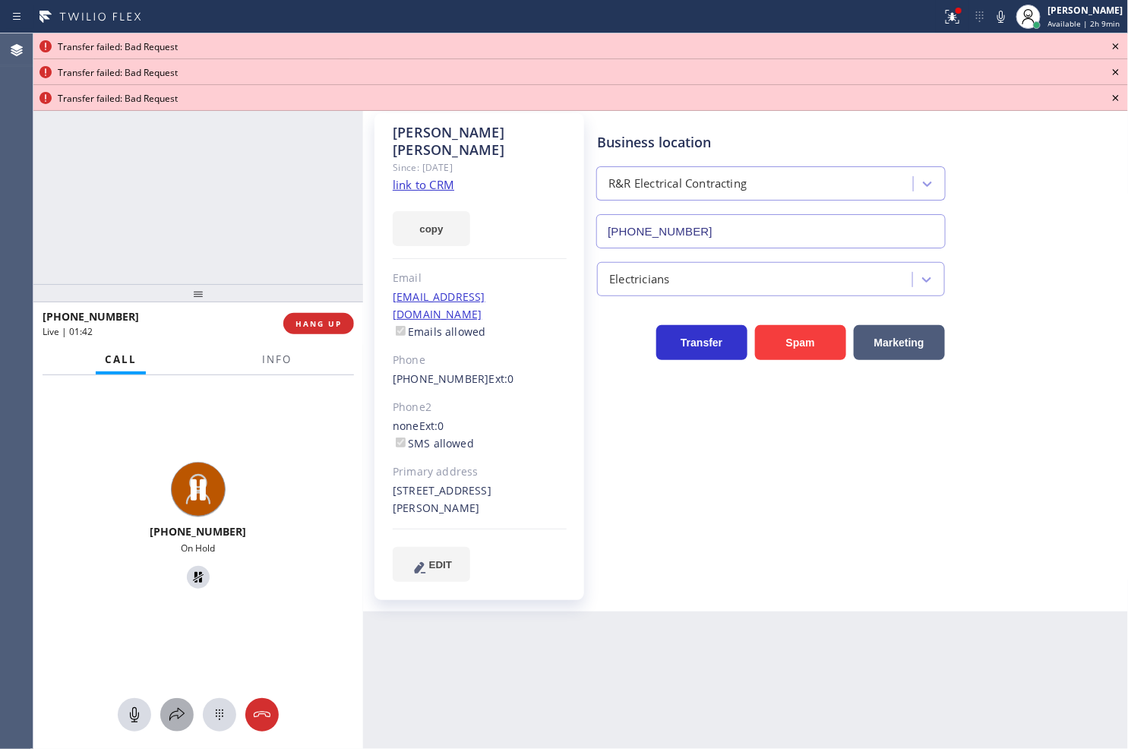
click at [178, 708] on icon at bounding box center [176, 714] width 15 height 13
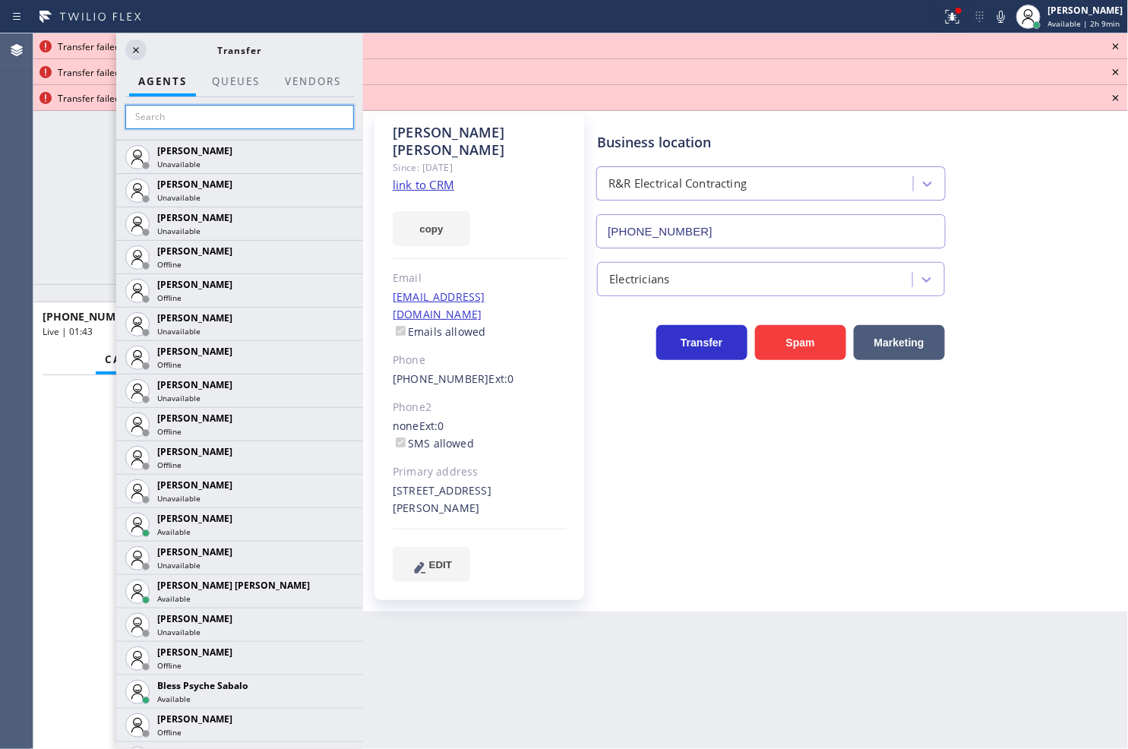
click at [197, 112] on input "text" at bounding box center [239, 117] width 229 height 24
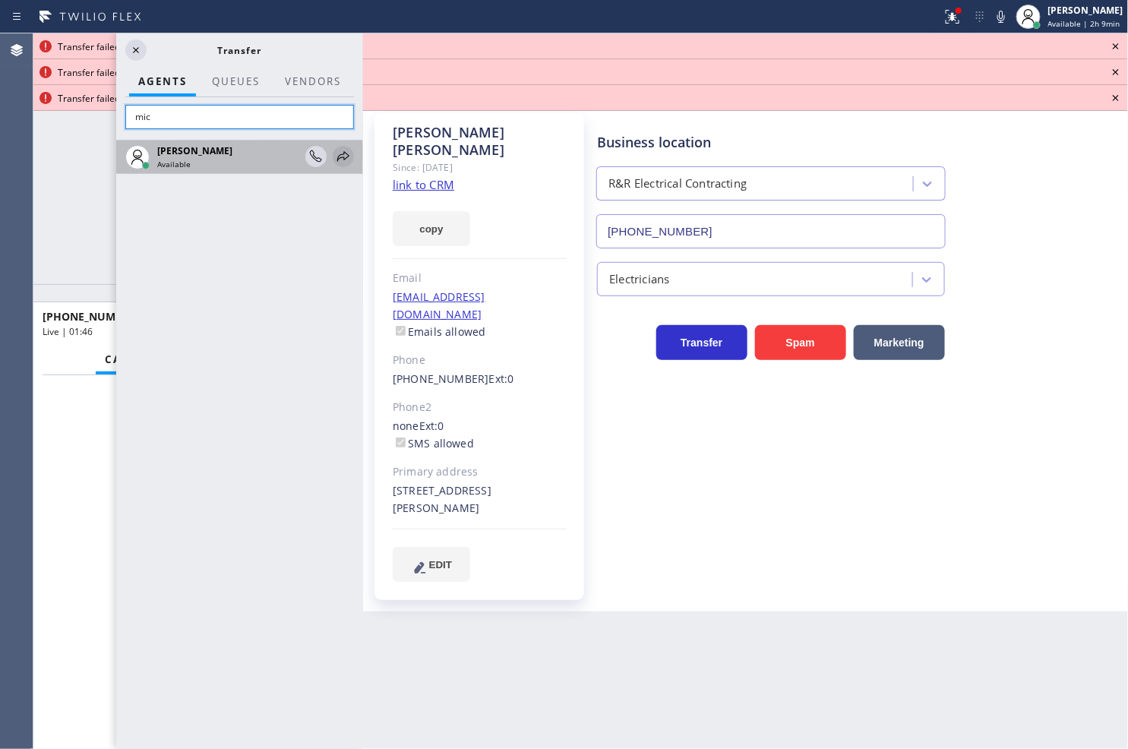
type input "mic"
click at [339, 159] on icon at bounding box center [343, 156] width 18 height 18
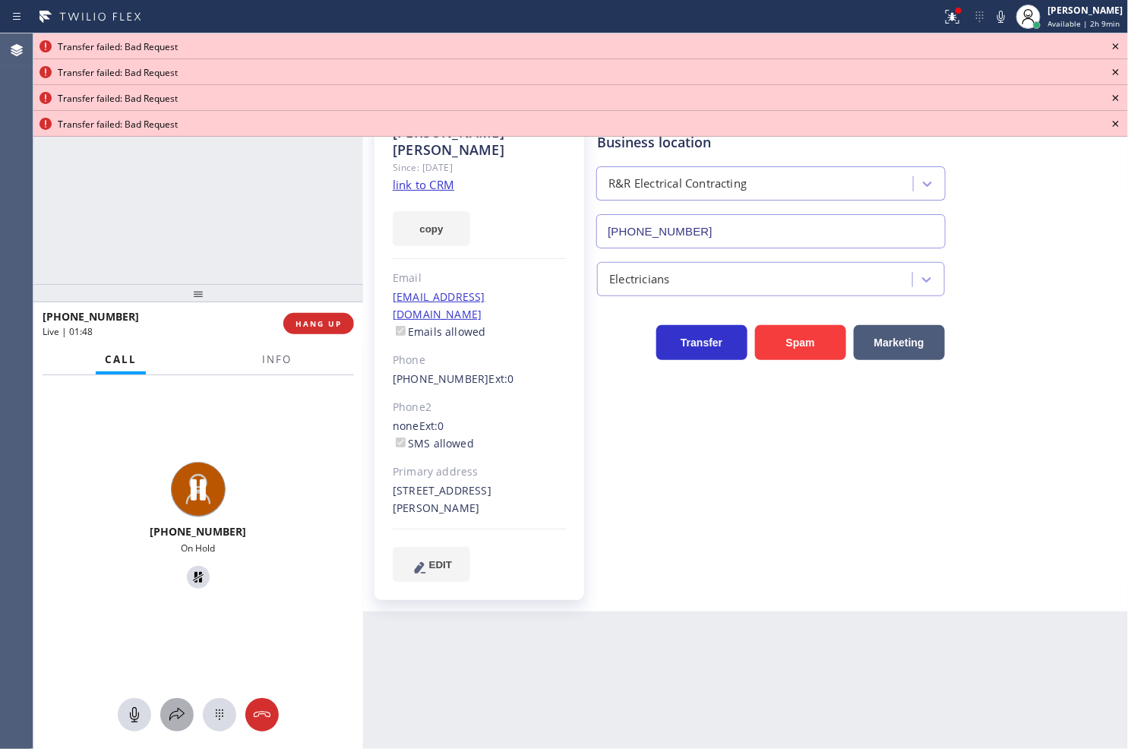
click at [172, 709] on icon at bounding box center [177, 715] width 18 height 18
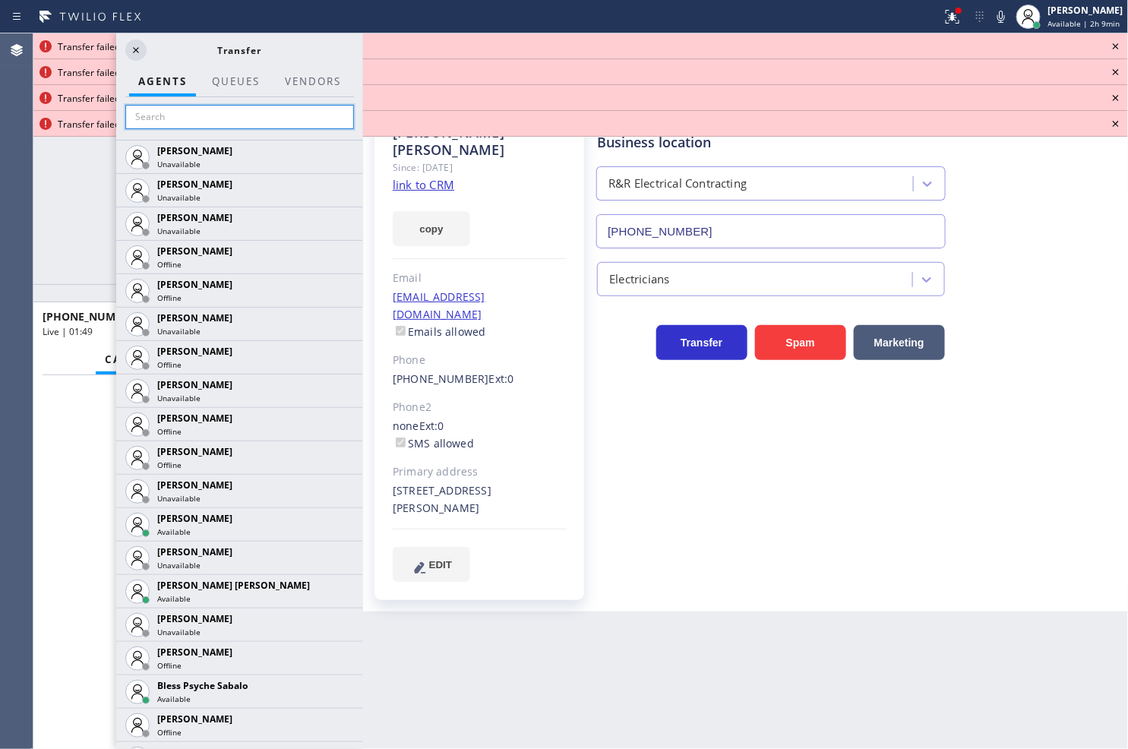
click at [168, 118] on input "text" at bounding box center [239, 117] width 229 height 24
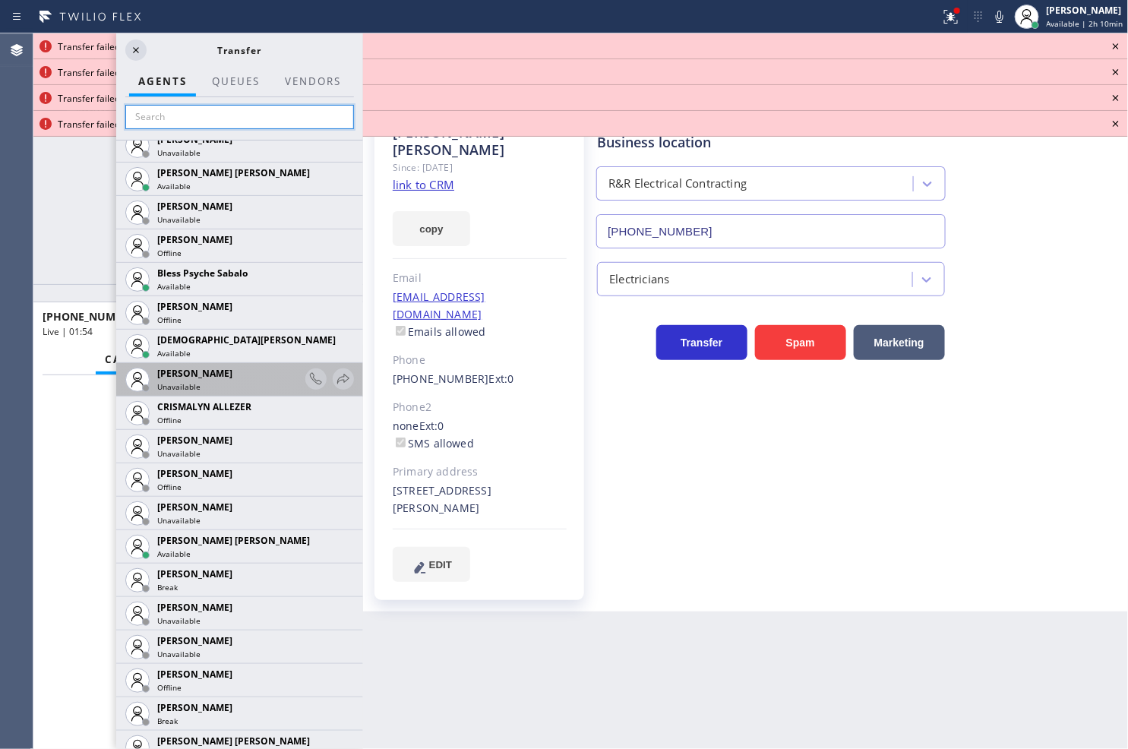
scroll to position [422, 0]
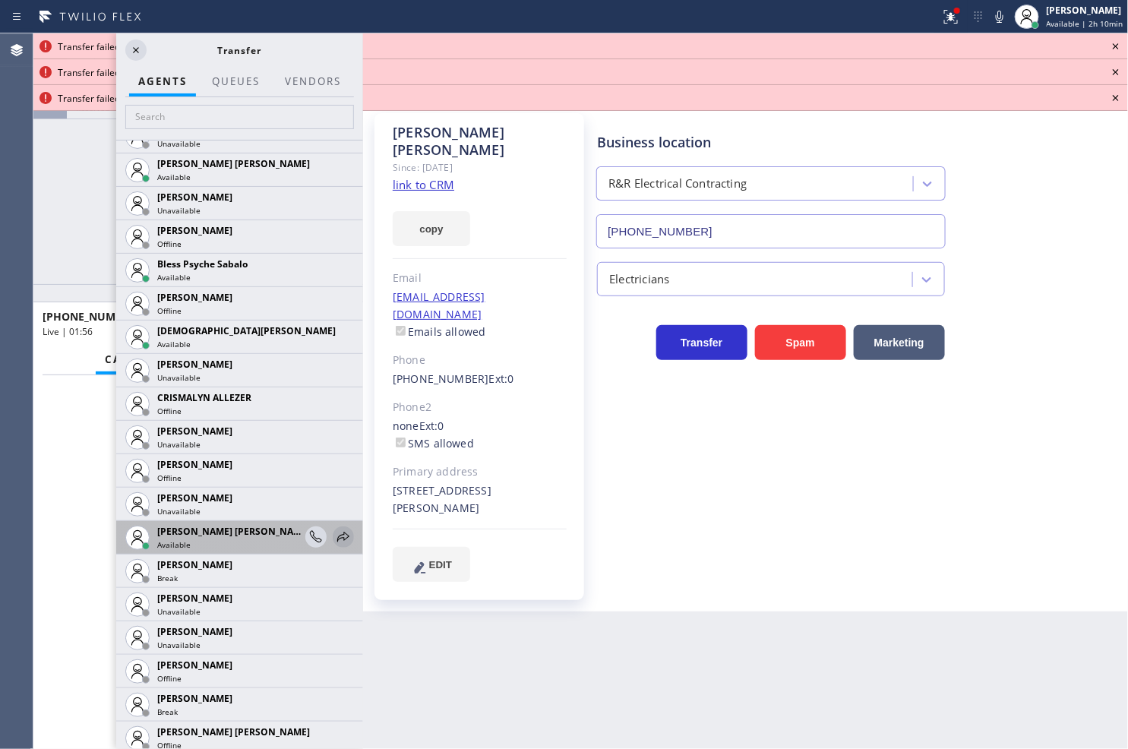
click at [337, 534] on icon at bounding box center [343, 537] width 12 height 10
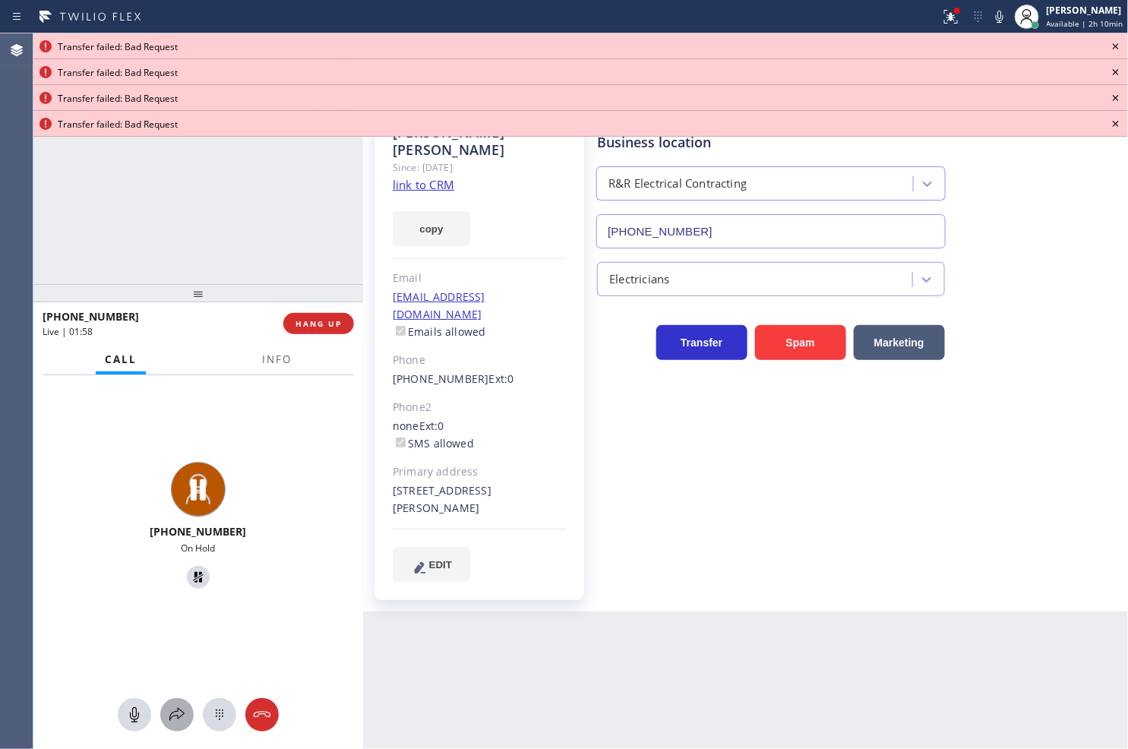
click at [180, 714] on icon at bounding box center [177, 715] width 18 height 18
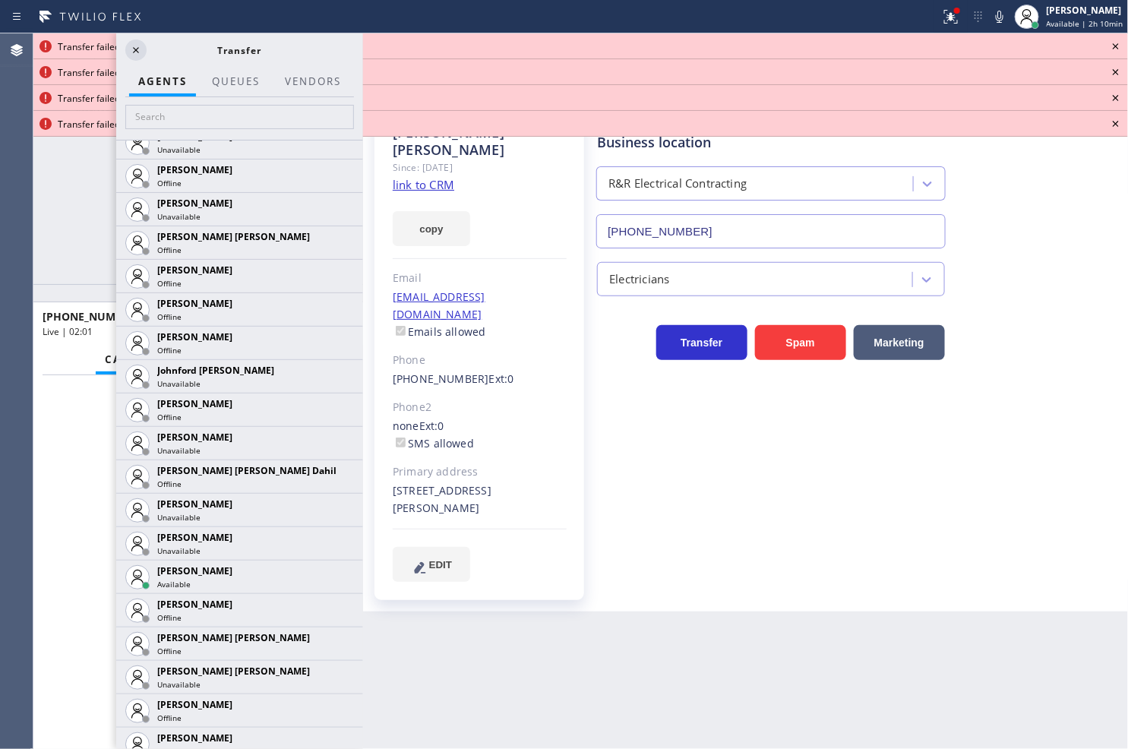
scroll to position [1603, 0]
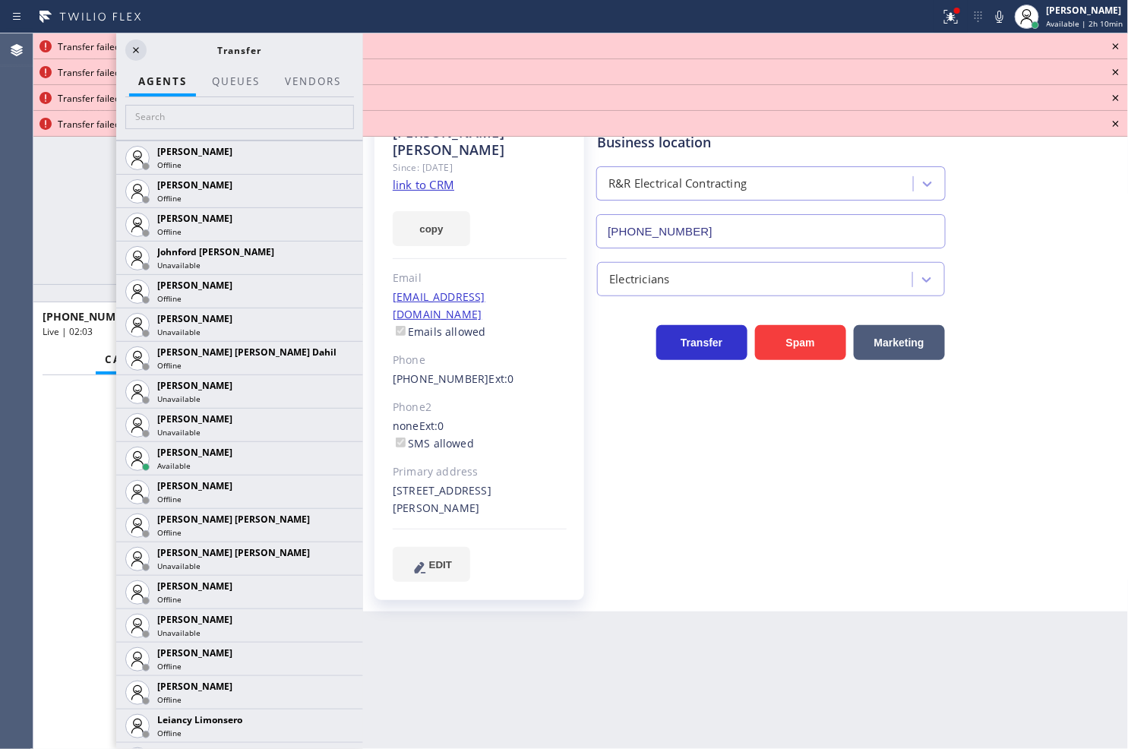
click at [0, 0] on icon at bounding box center [0, 0] width 0 height 0
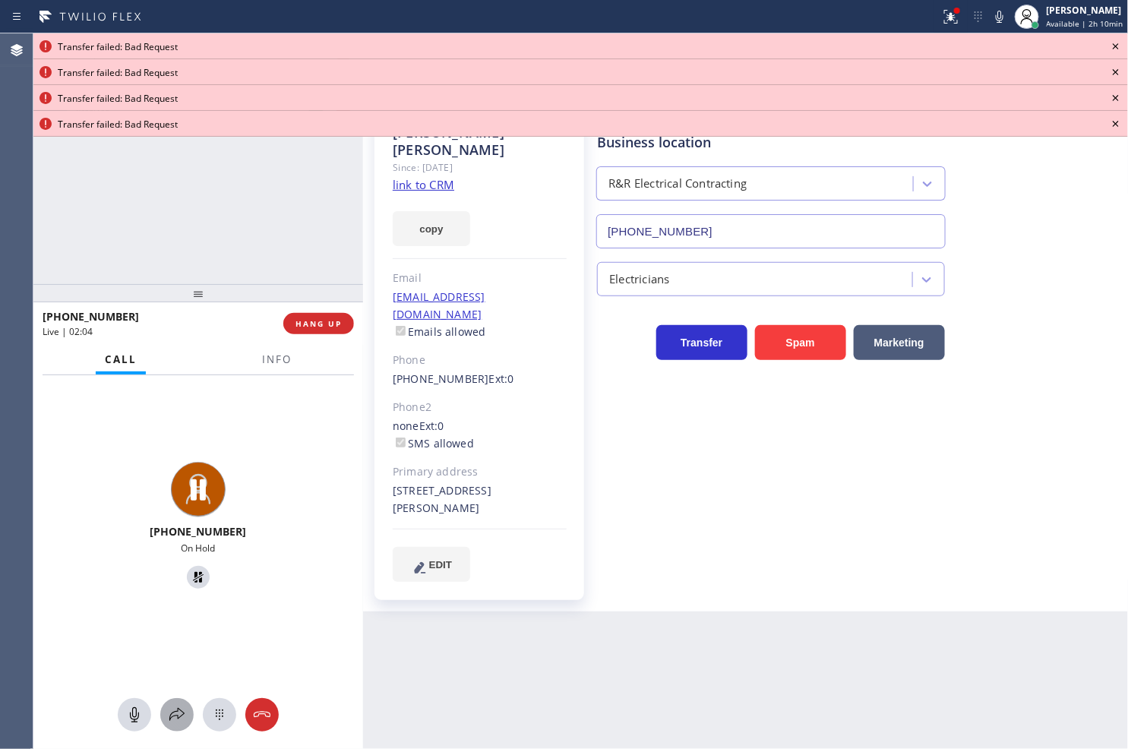
click at [172, 711] on icon at bounding box center [177, 715] width 18 height 18
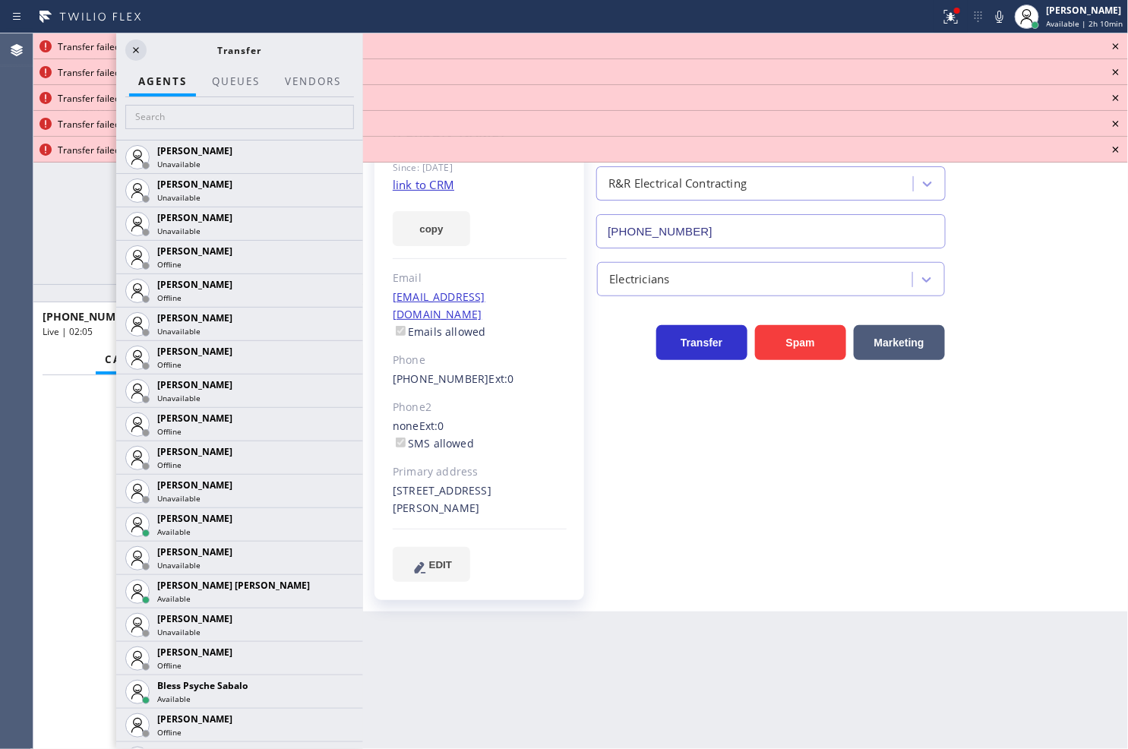
click at [167, 131] on div at bounding box center [239, 118] width 247 height 43
click at [169, 120] on input "text" at bounding box center [239, 117] width 229 height 24
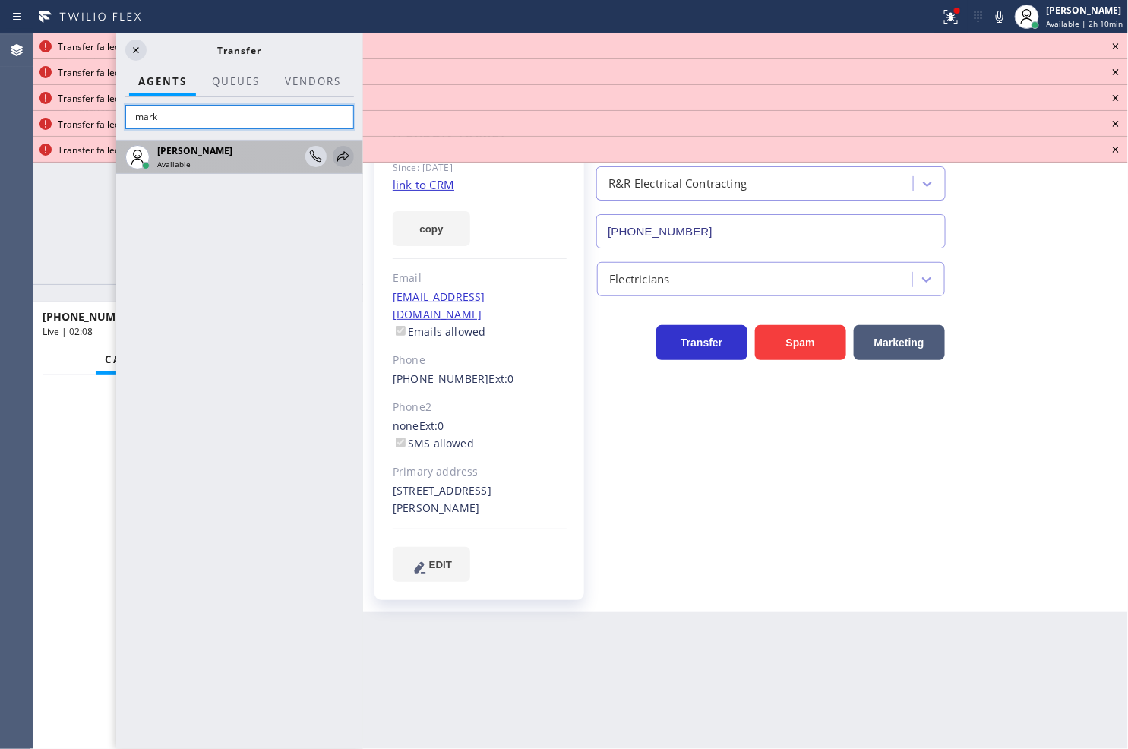
type input "mark"
click at [346, 155] on icon at bounding box center [343, 156] width 18 height 18
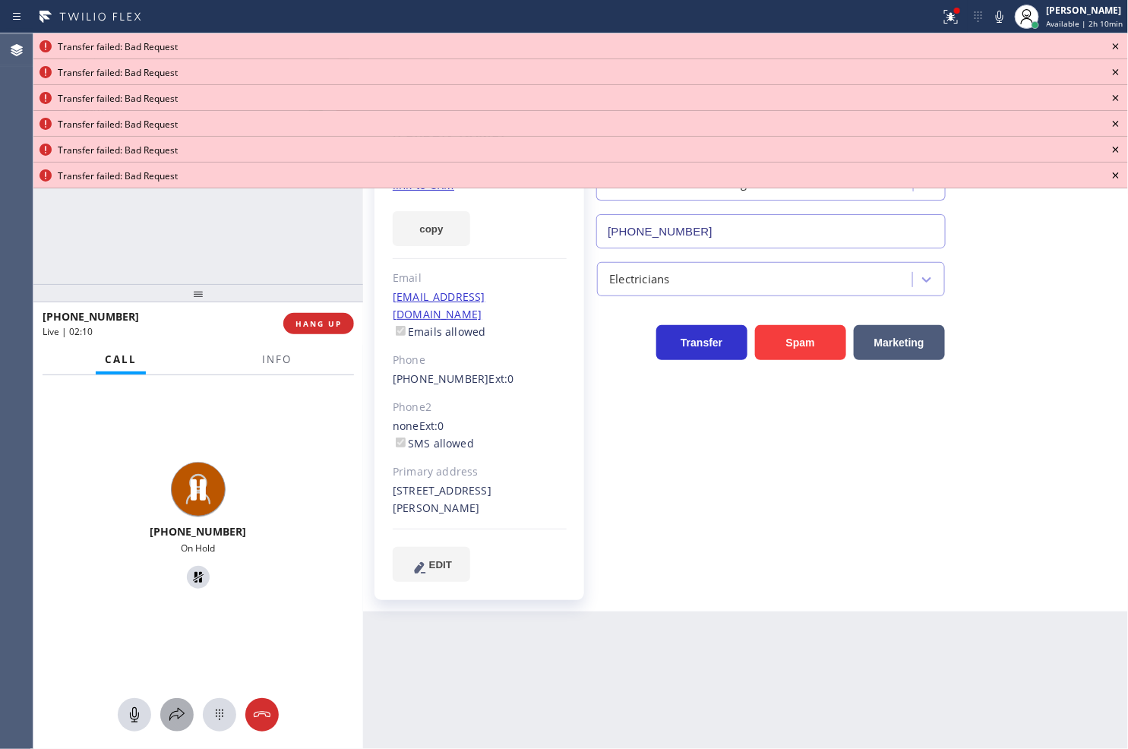
click at [178, 718] on icon at bounding box center [176, 714] width 15 height 13
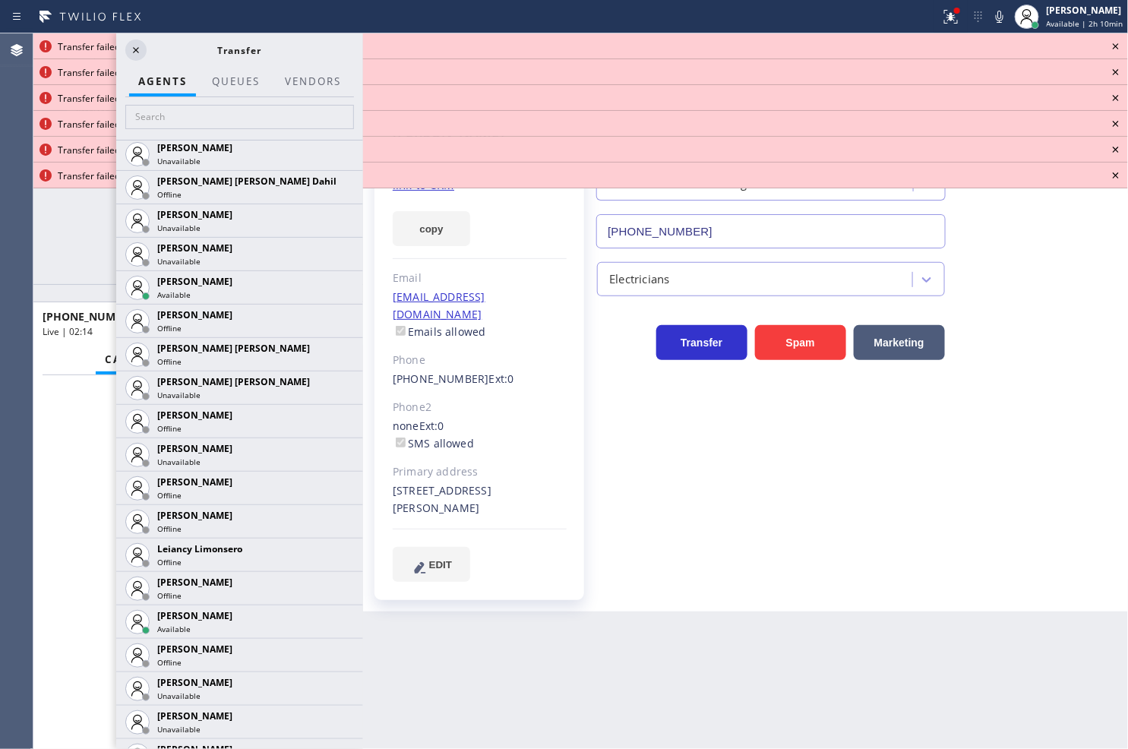
scroll to position [2025, 0]
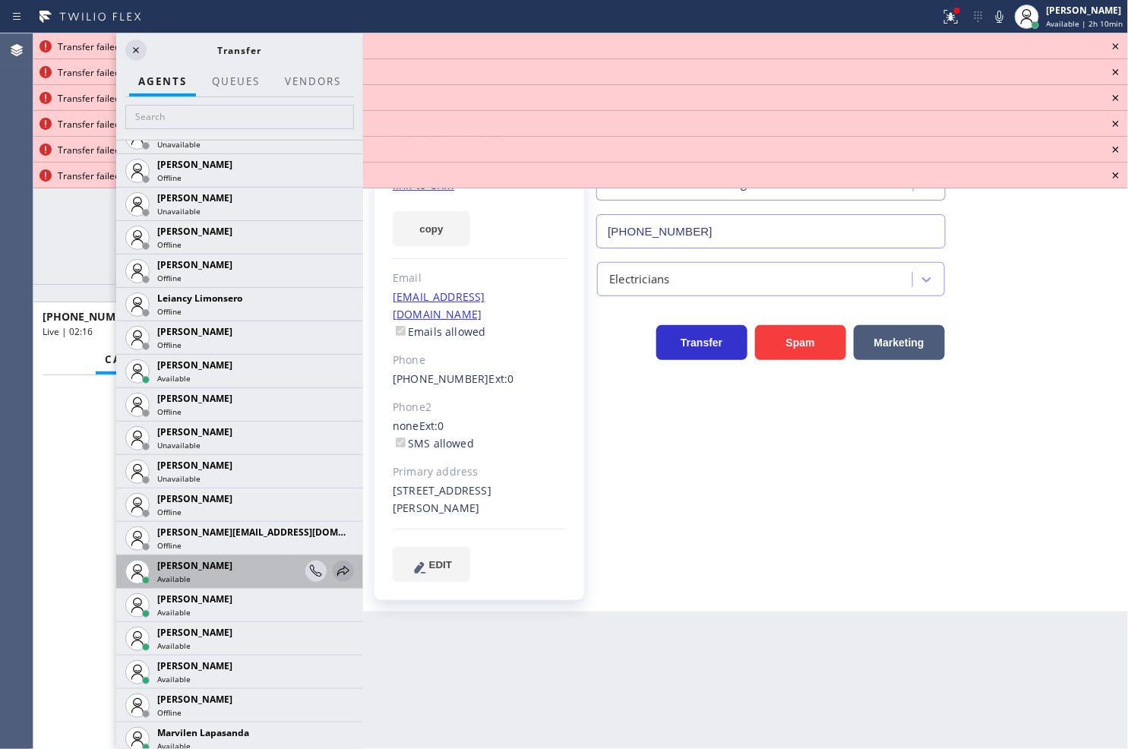
click at [334, 568] on icon at bounding box center [343, 571] width 18 height 18
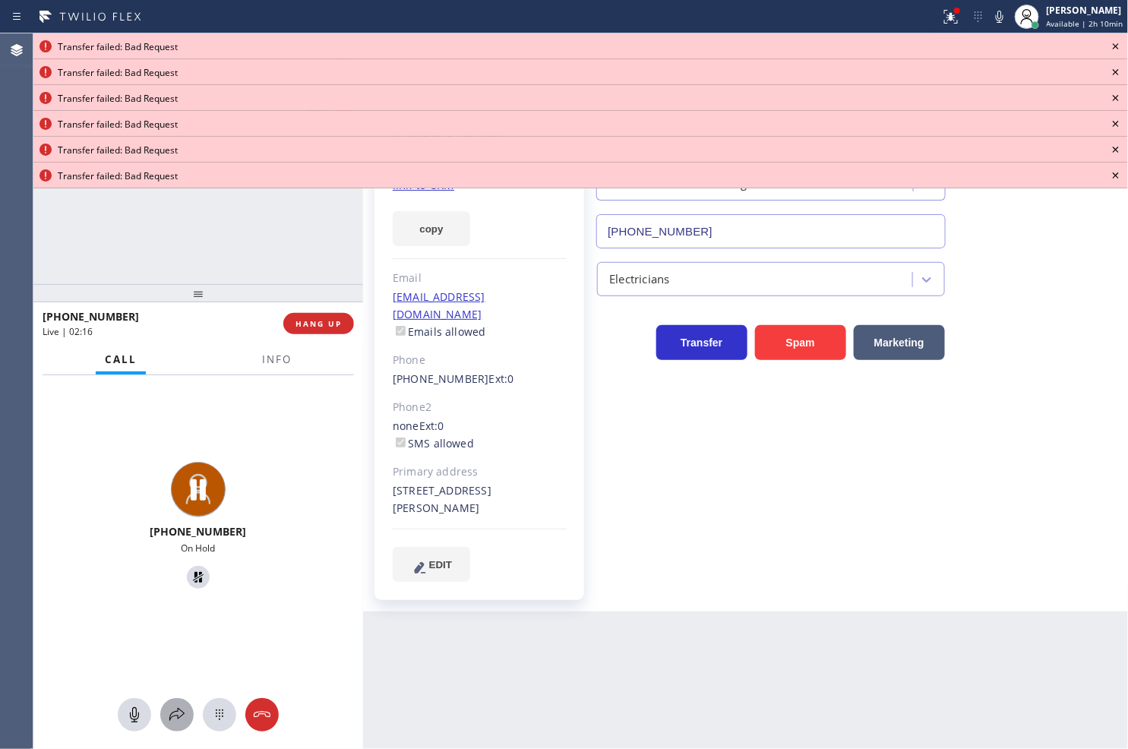
click at [176, 710] on icon at bounding box center [177, 715] width 18 height 18
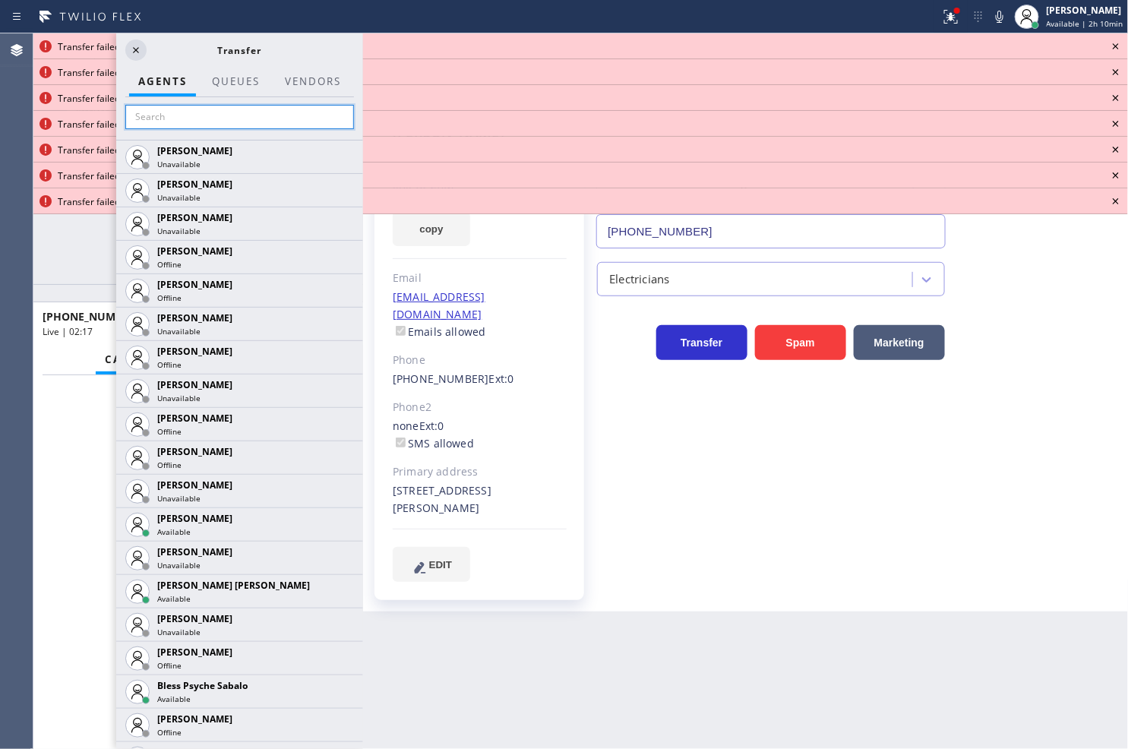
click at [190, 114] on input "text" at bounding box center [239, 117] width 229 height 24
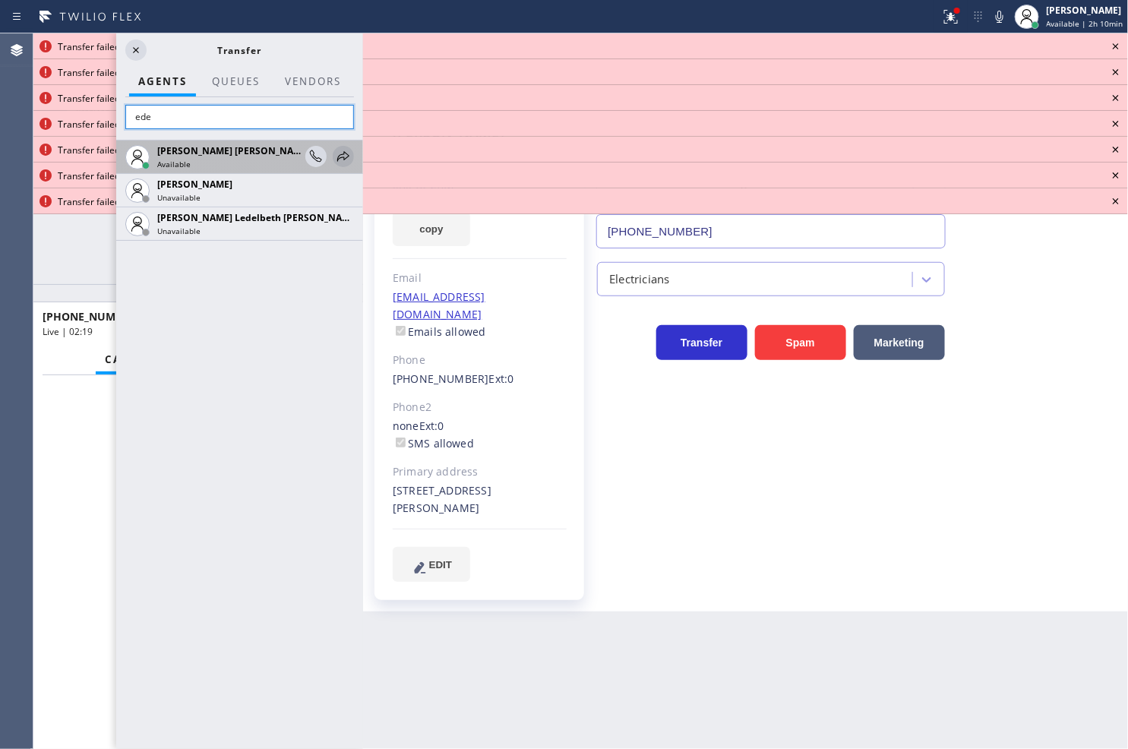
type input "ede"
click at [343, 157] on icon at bounding box center [343, 156] width 12 height 10
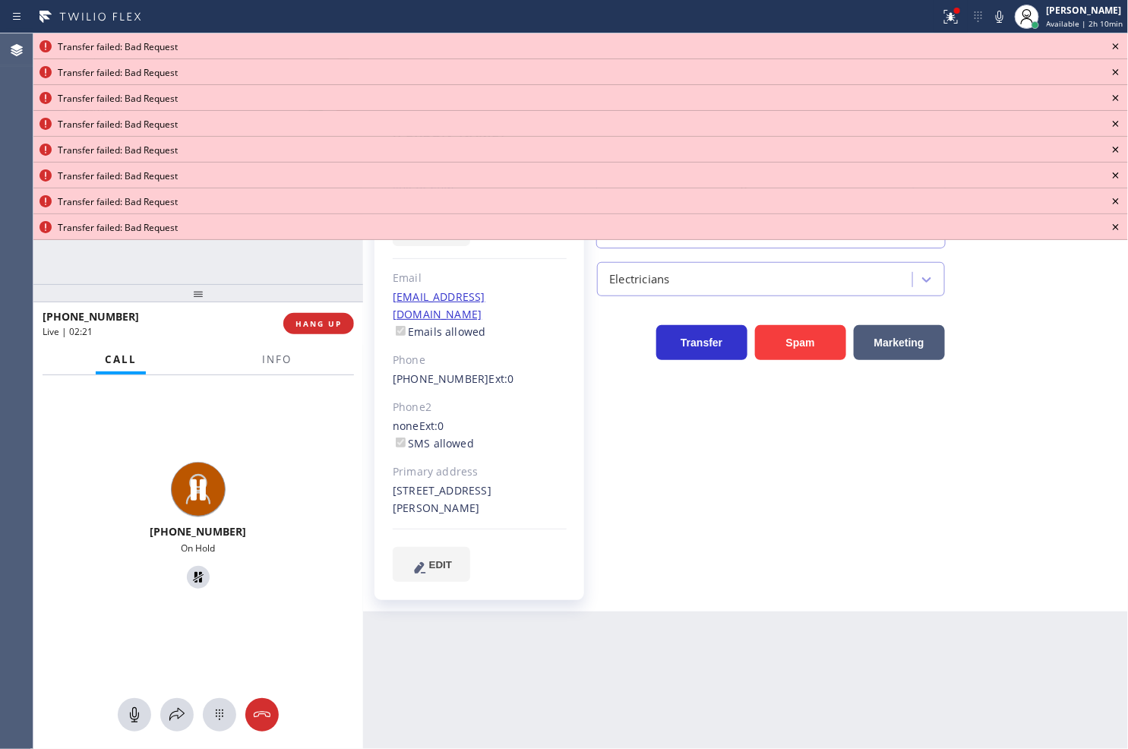
click at [1118, 51] on icon at bounding box center [1116, 46] width 18 height 18
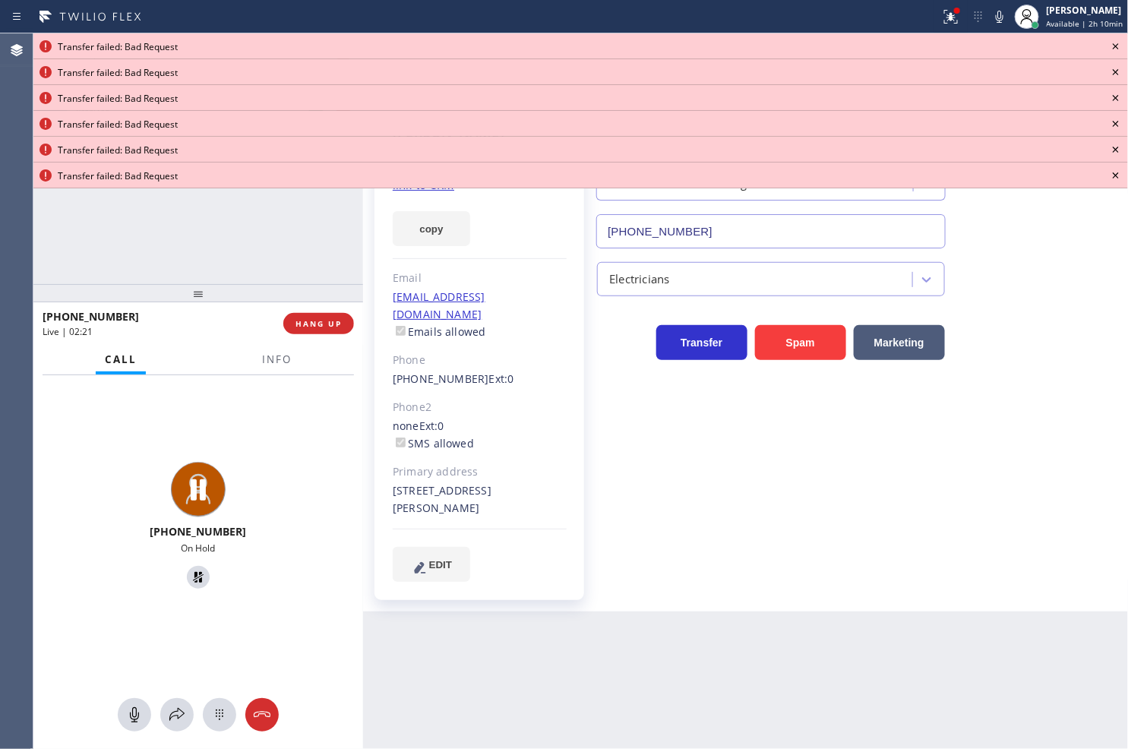
click at [1118, 51] on icon at bounding box center [1116, 46] width 18 height 18
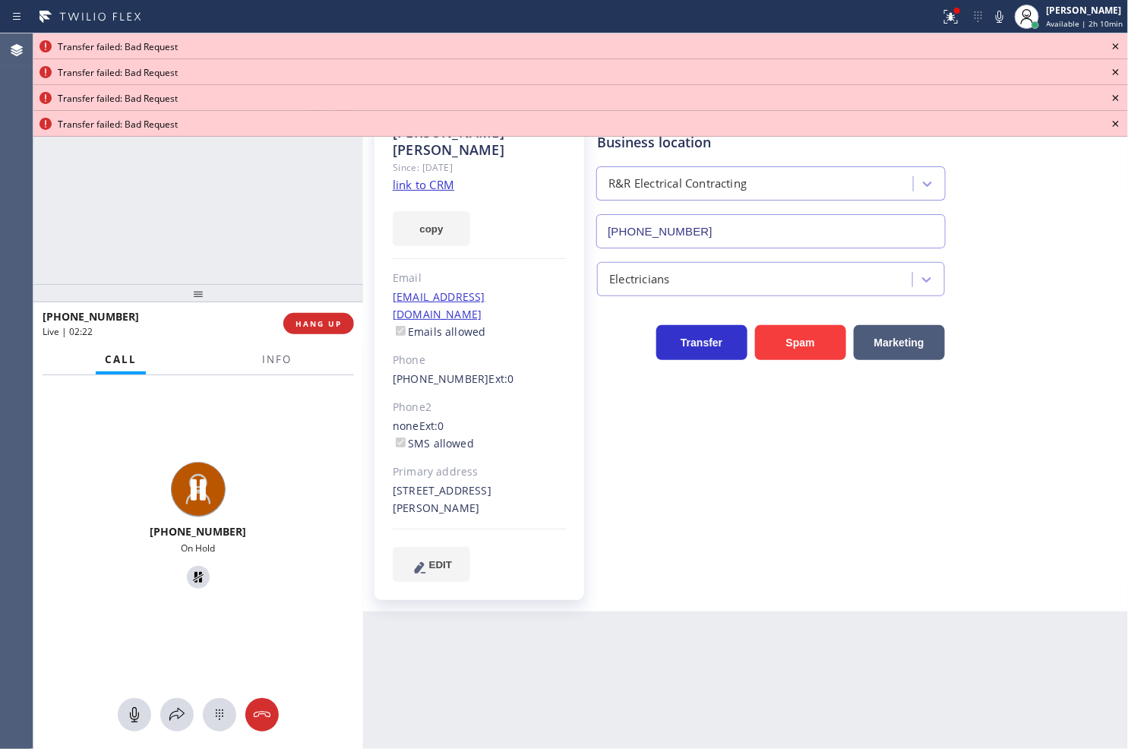
click at [1118, 51] on icon at bounding box center [1116, 46] width 18 height 18
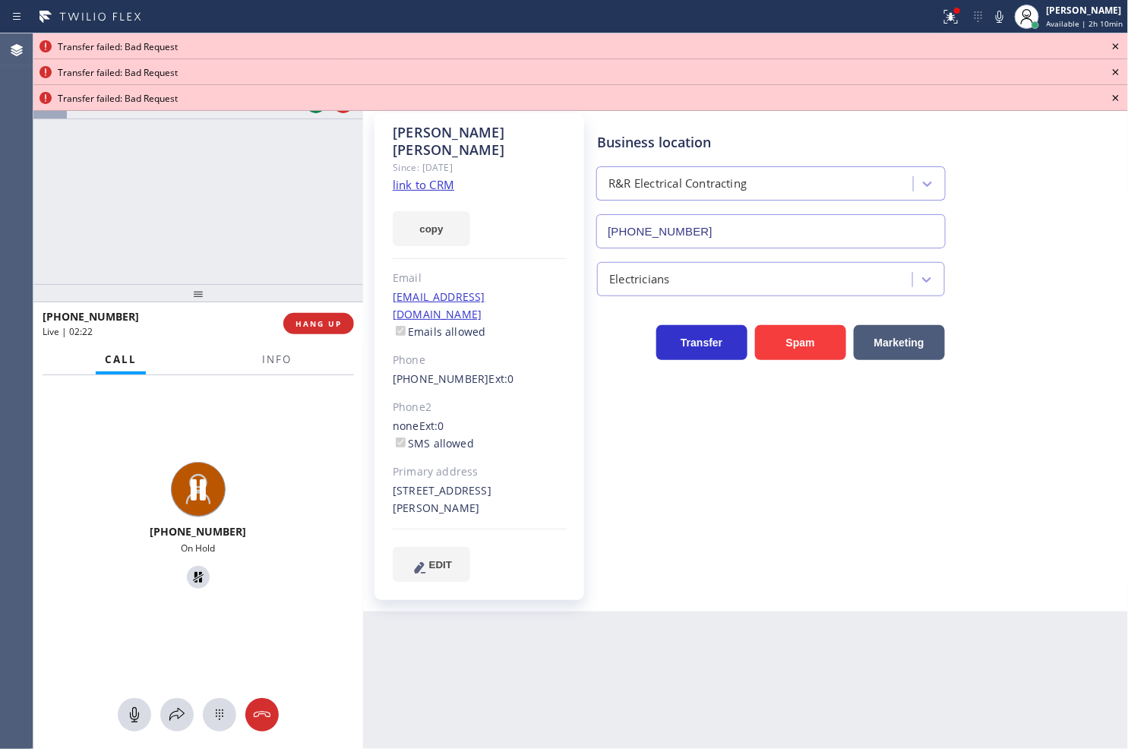
click at [1118, 51] on icon at bounding box center [1116, 46] width 18 height 18
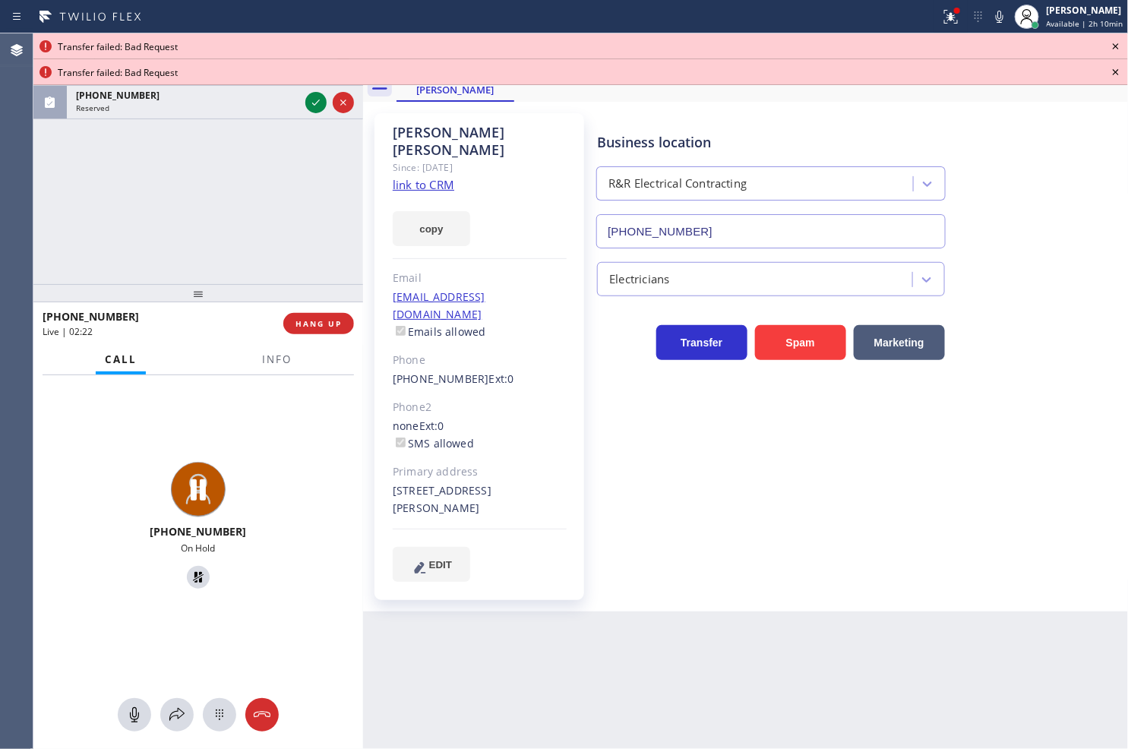
click at [1118, 51] on icon at bounding box center [1116, 46] width 18 height 18
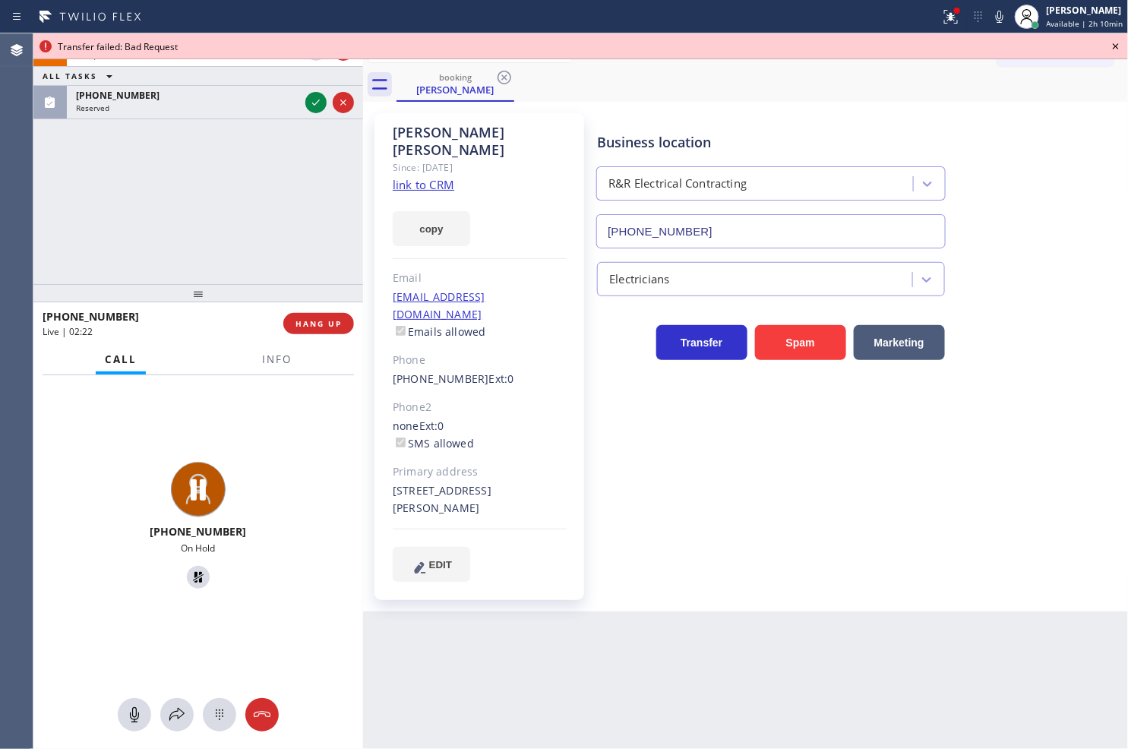
click at [1114, 50] on icon at bounding box center [1116, 46] width 18 height 18
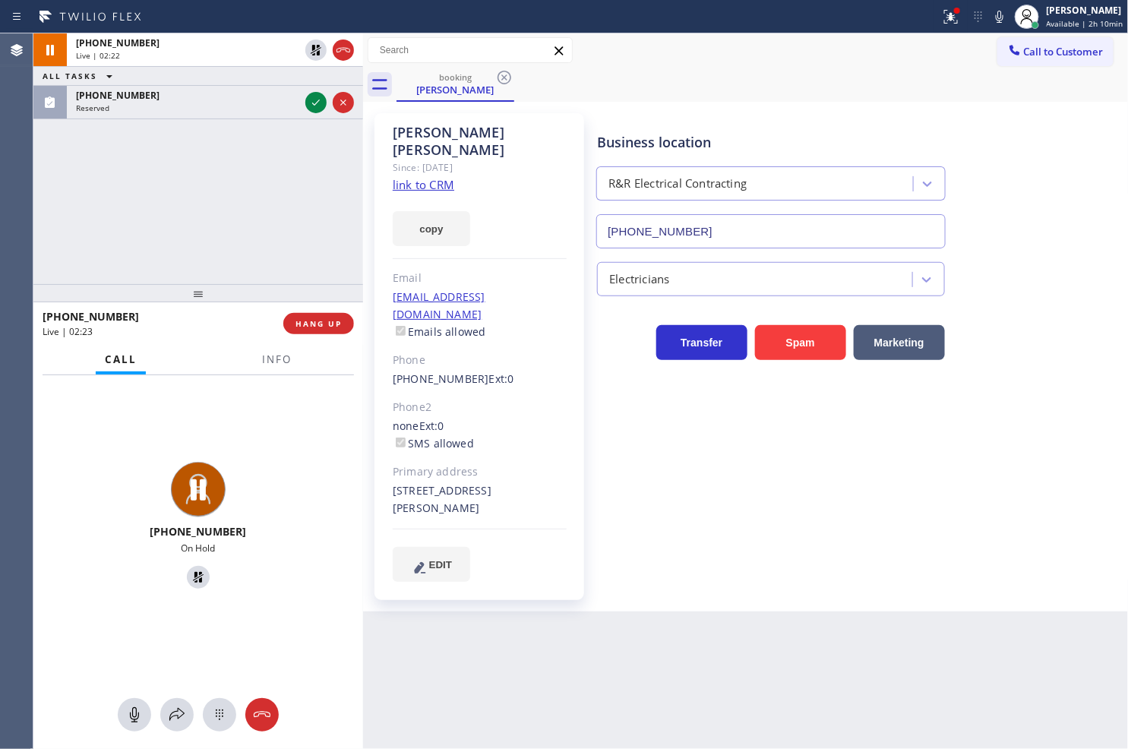
click at [1114, 50] on div "Call to Customer Outbound call Location Search location Your caller id phone nu…" at bounding box center [1062, 50] width 131 height 27
click at [178, 710] on icon at bounding box center [176, 714] width 15 height 13
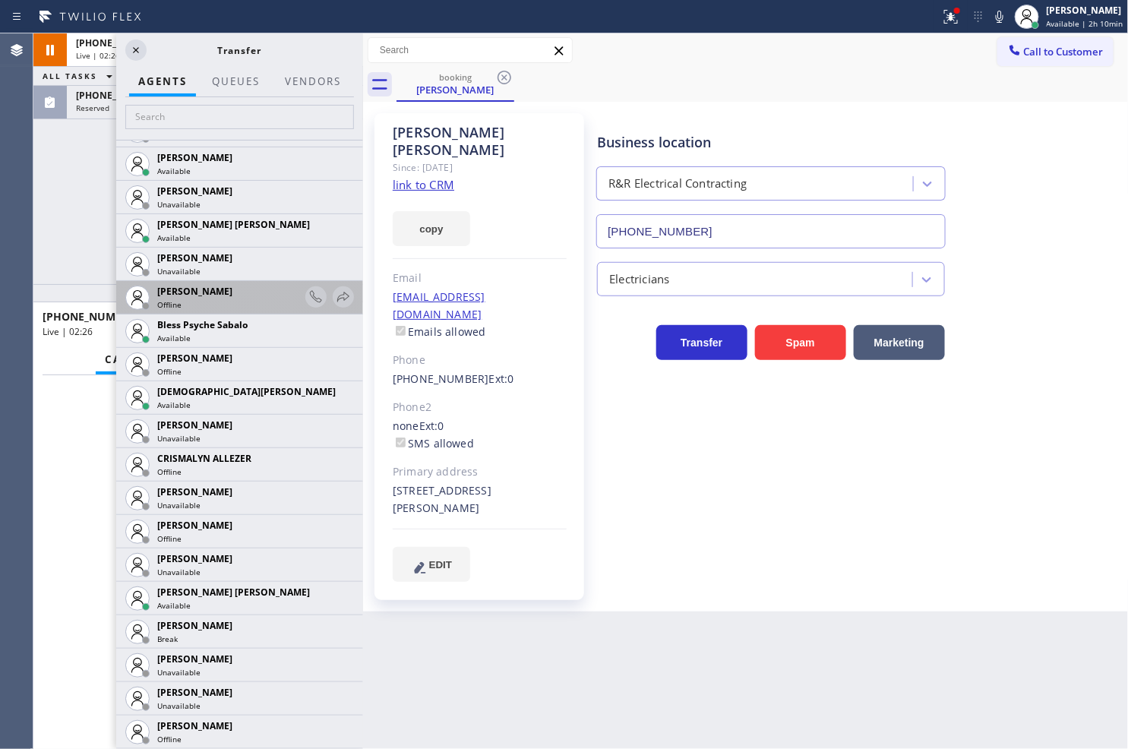
scroll to position [422, 0]
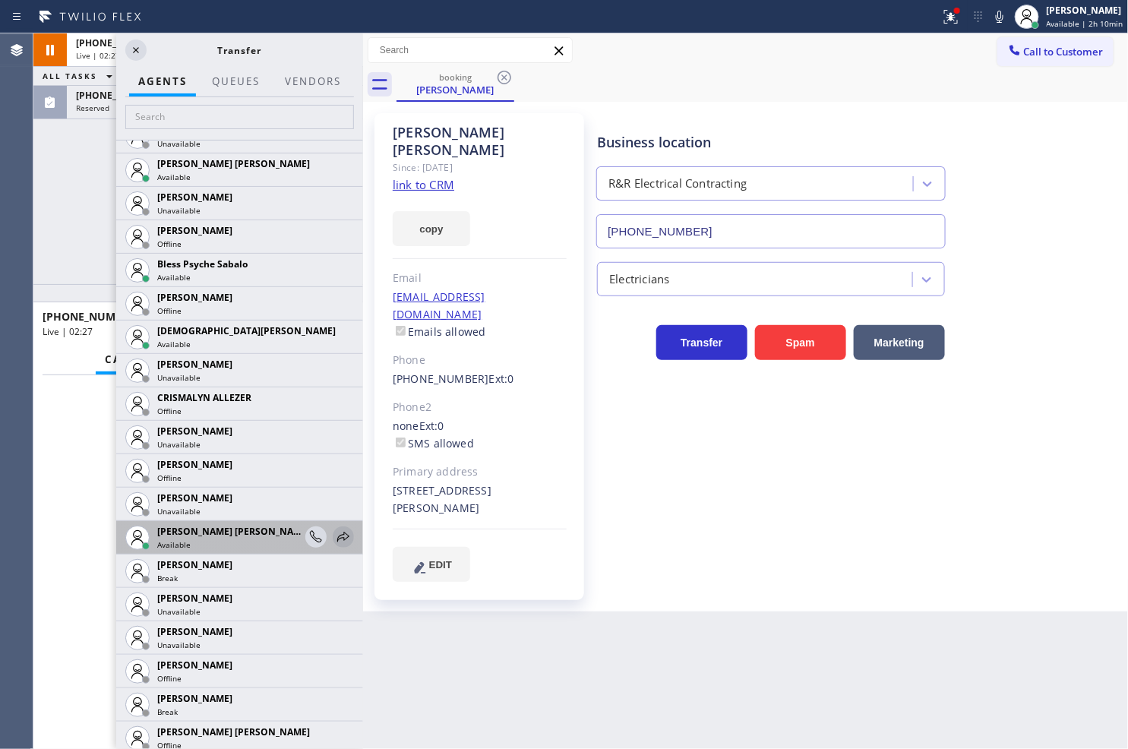
click at [334, 536] on icon at bounding box center [343, 537] width 18 height 18
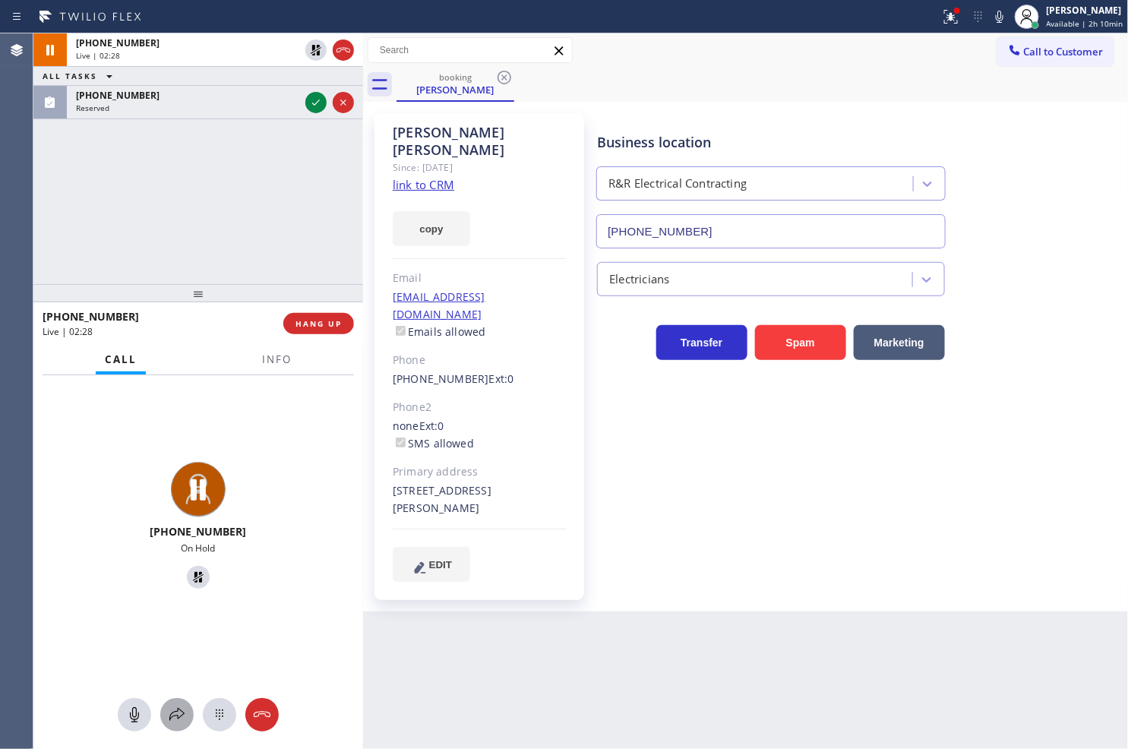
click at [172, 715] on icon at bounding box center [177, 715] width 18 height 18
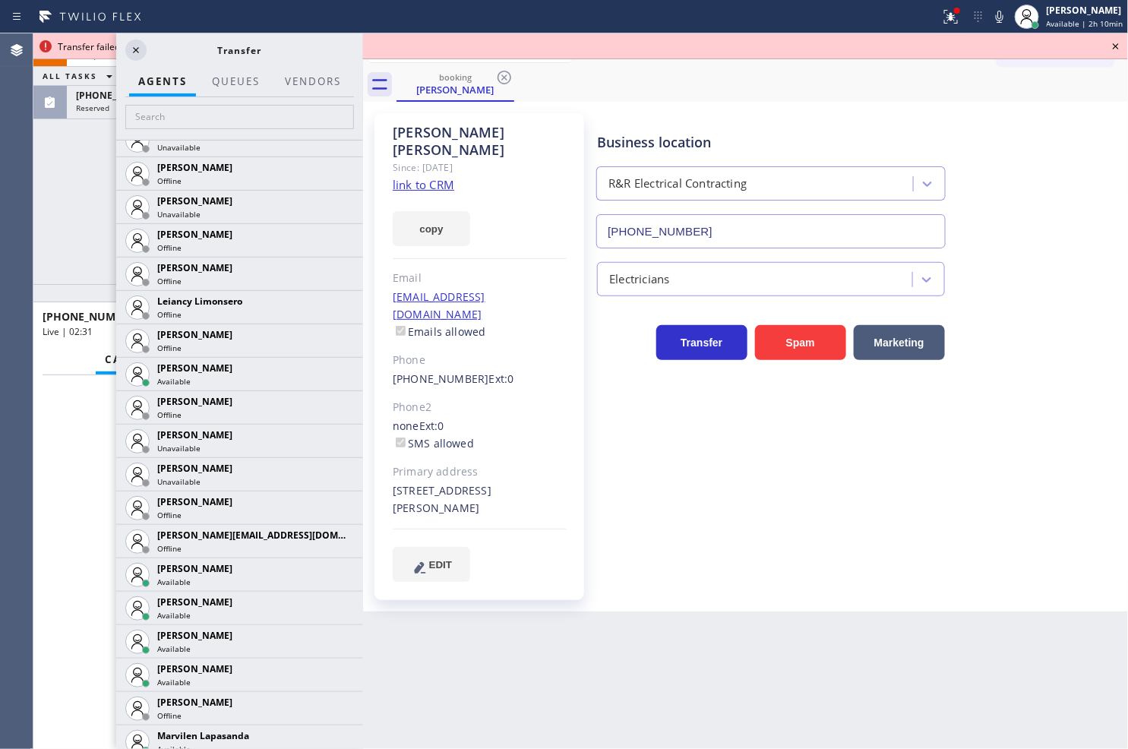
scroll to position [2025, 0]
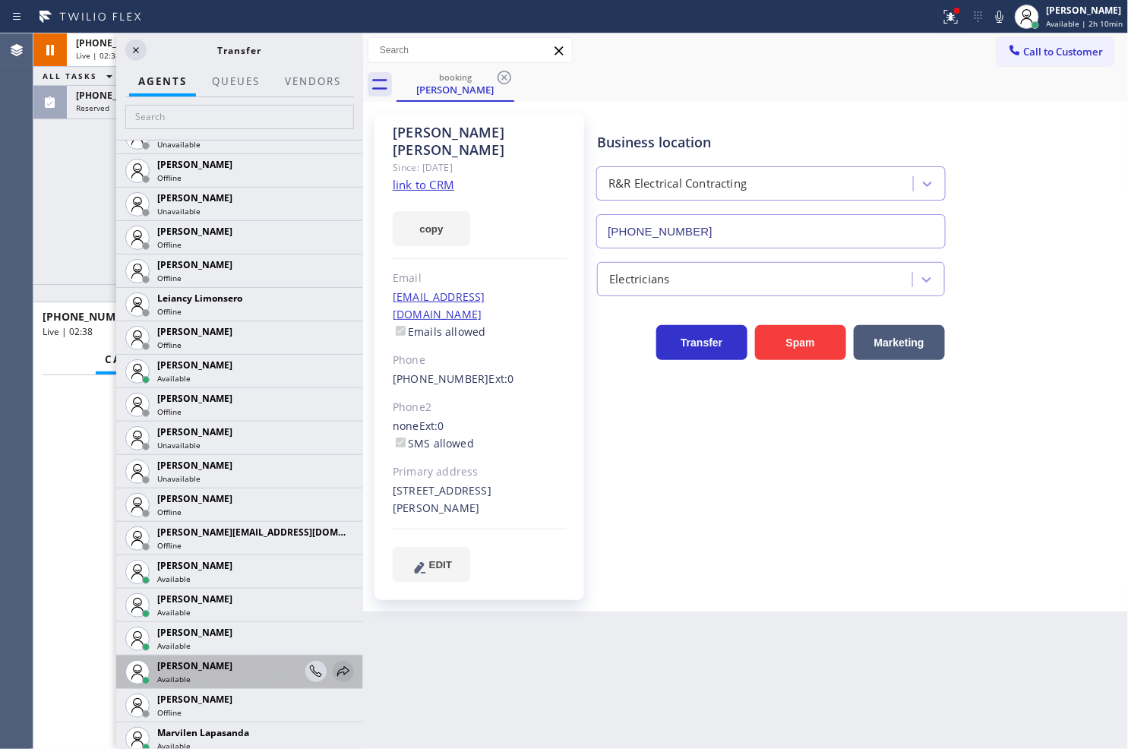
click at [334, 667] on icon at bounding box center [343, 671] width 18 height 18
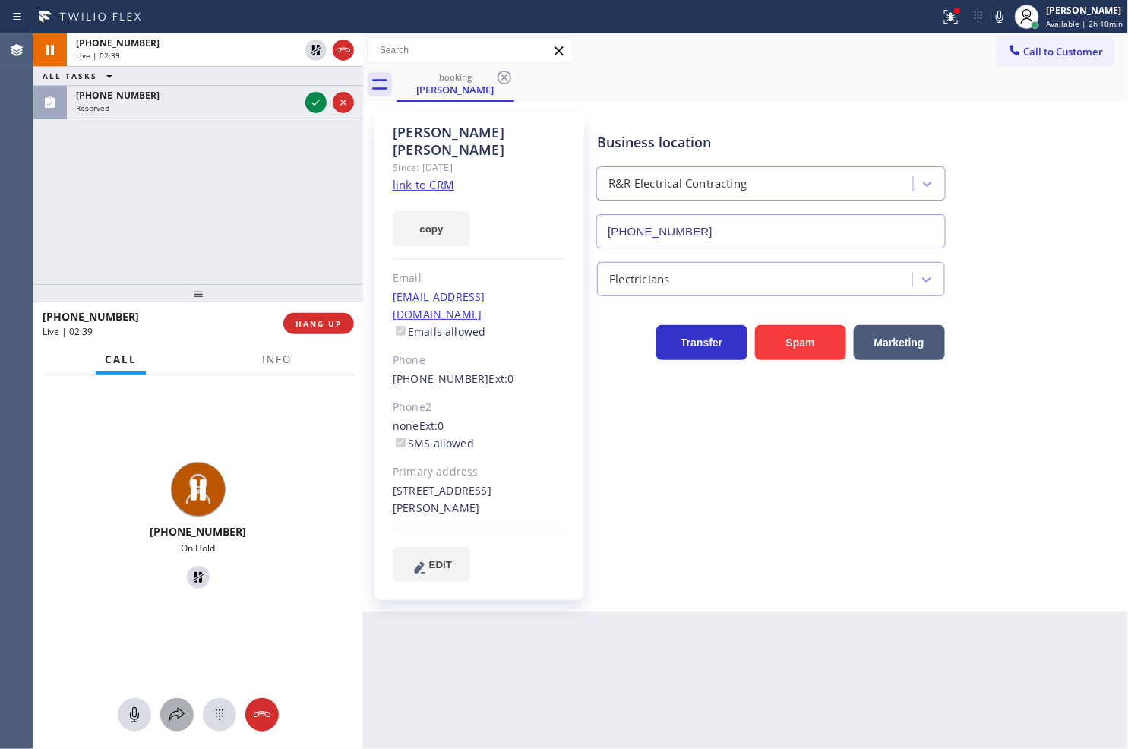
click at [175, 709] on icon at bounding box center [177, 715] width 18 height 18
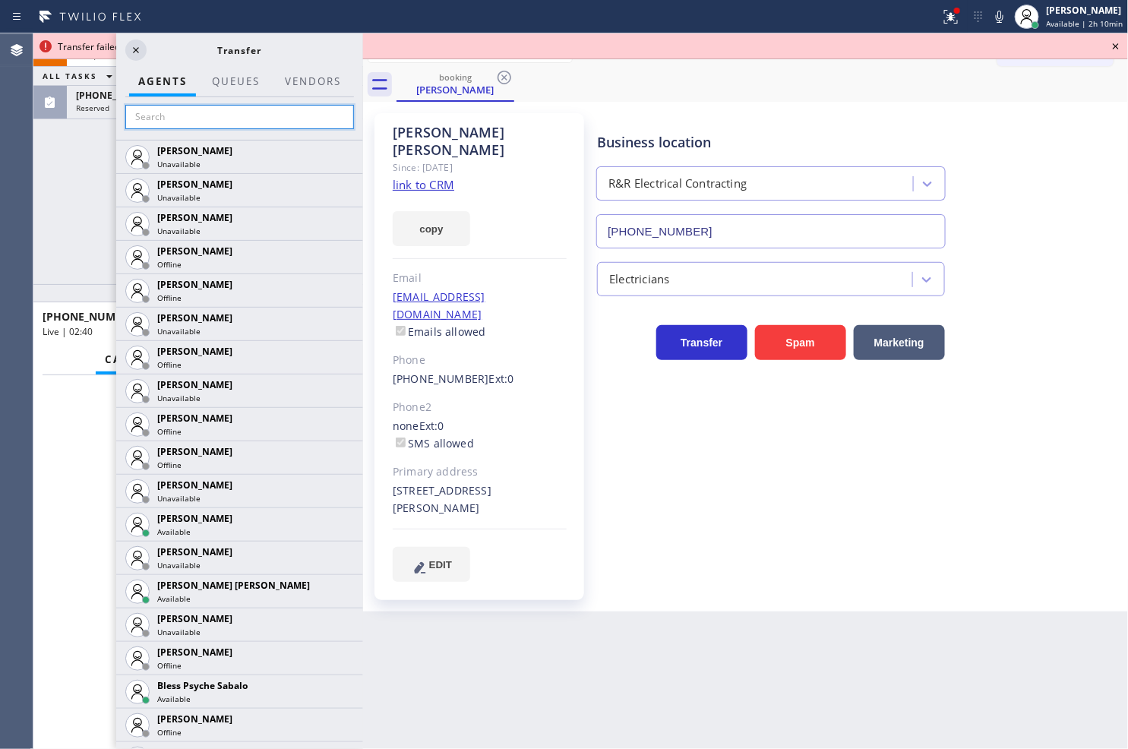
click at [141, 122] on input "text" at bounding box center [239, 117] width 229 height 24
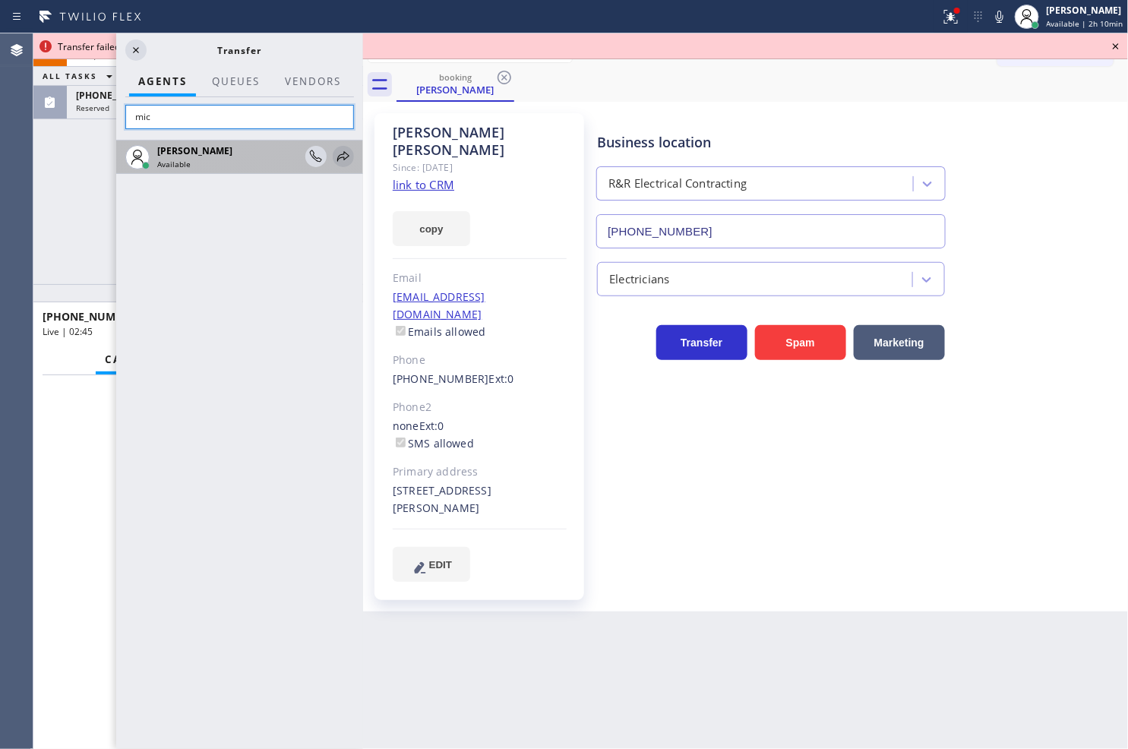
type input "mic"
click at [342, 156] on icon at bounding box center [343, 156] width 18 height 18
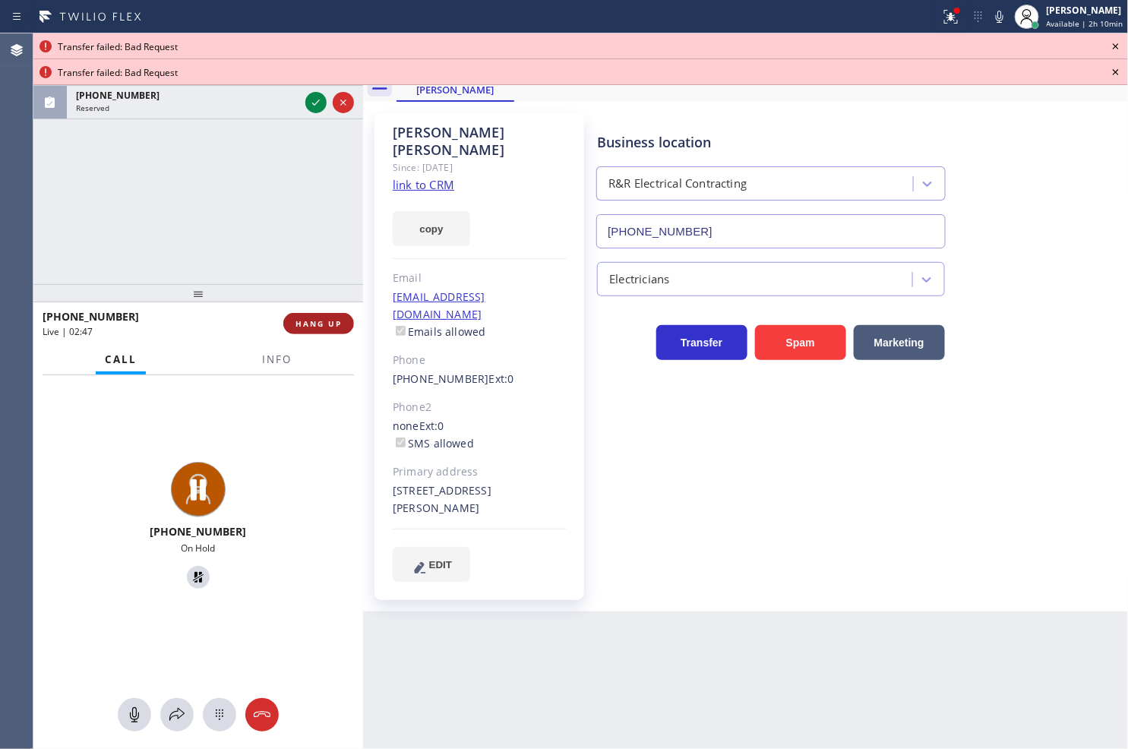
click at [309, 325] on span "HANG UP" at bounding box center [318, 323] width 46 height 11
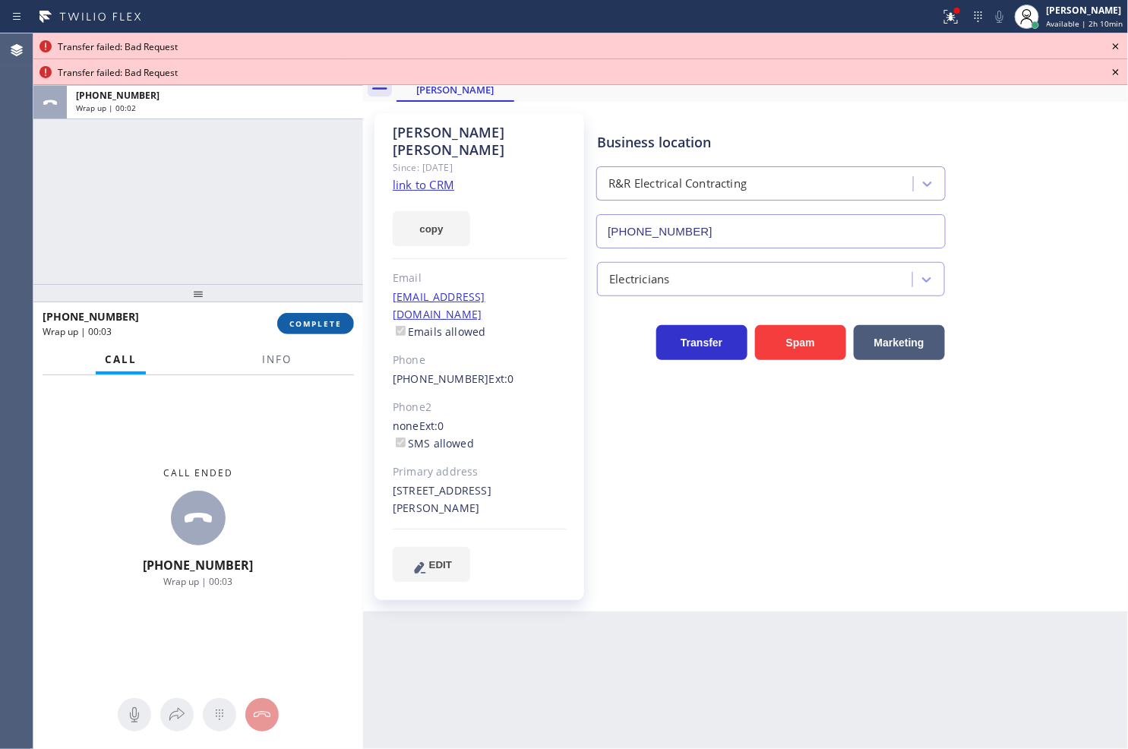
click at [331, 324] on span "COMPLETE" at bounding box center [315, 323] width 52 height 11
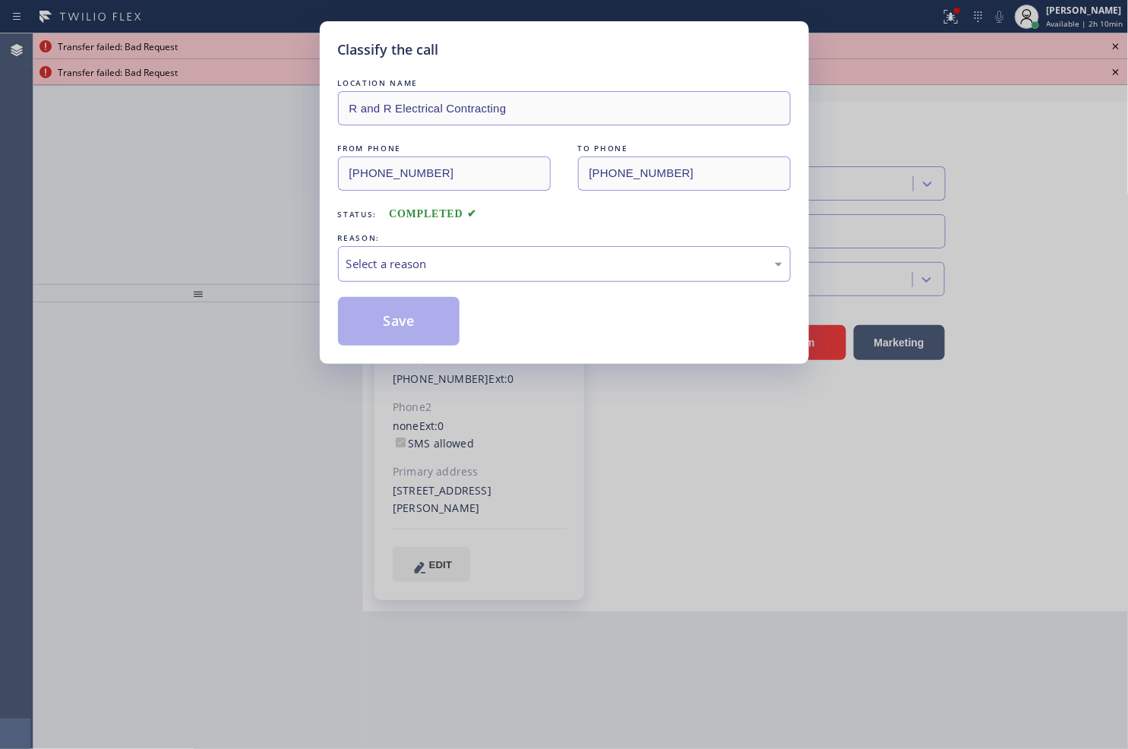
click at [434, 255] on div "Select a reason" at bounding box center [564, 263] width 436 height 17
click at [392, 330] on button "Save" at bounding box center [399, 321] width 122 height 49
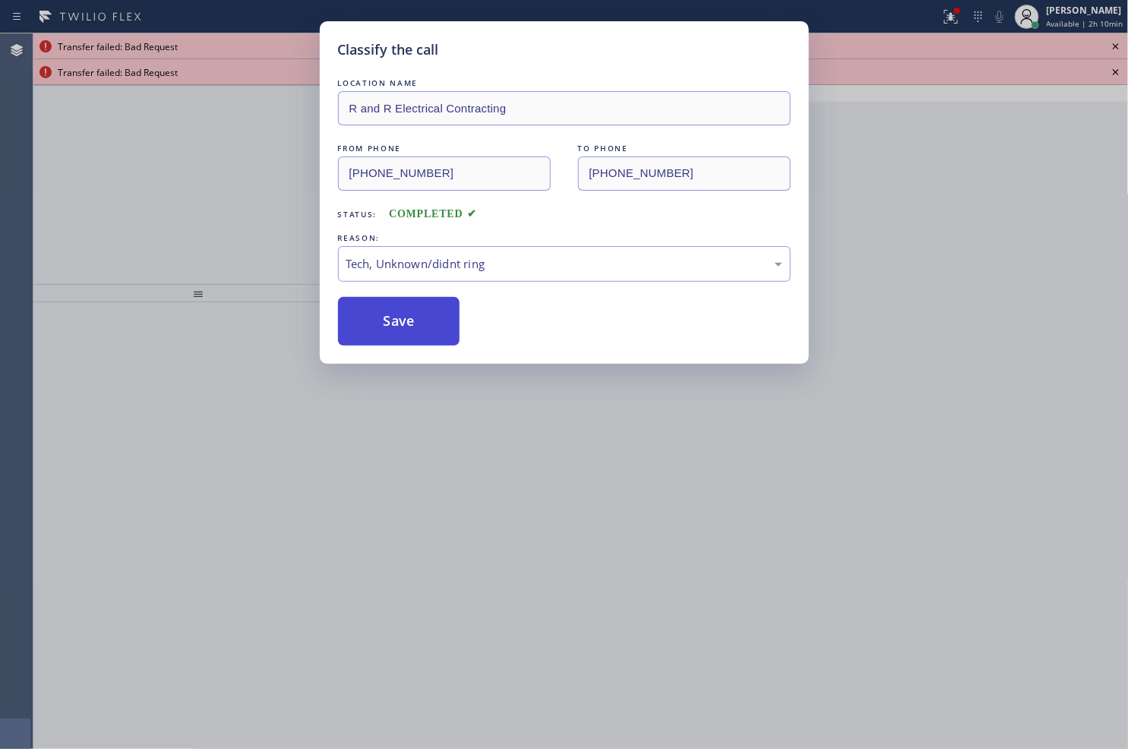
click at [392, 330] on button "Save" at bounding box center [399, 321] width 122 height 49
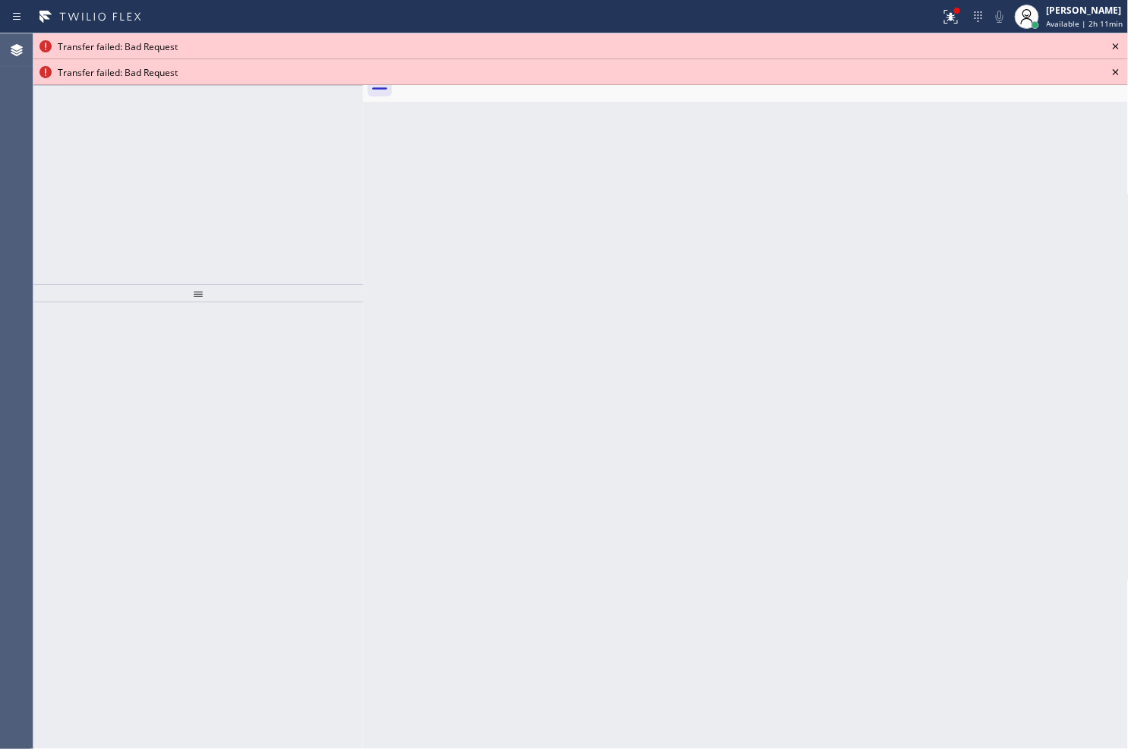
click at [1112, 47] on icon at bounding box center [1116, 46] width 18 height 18
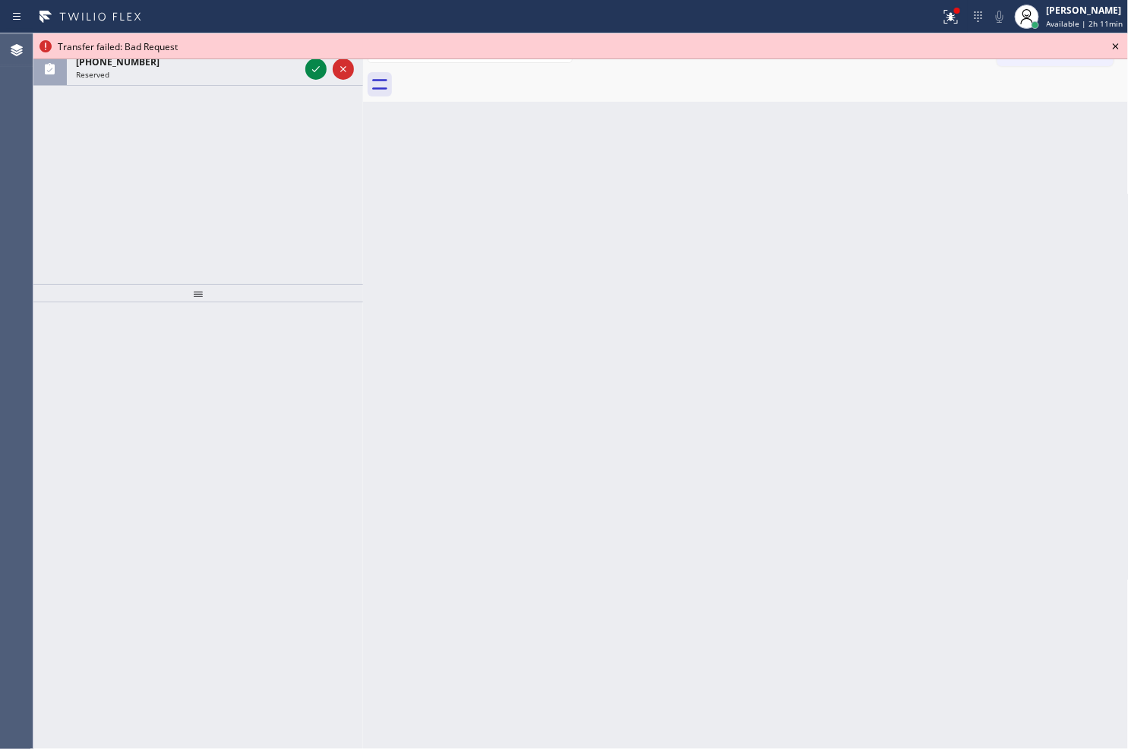
click at [1112, 47] on icon at bounding box center [1116, 46] width 18 height 18
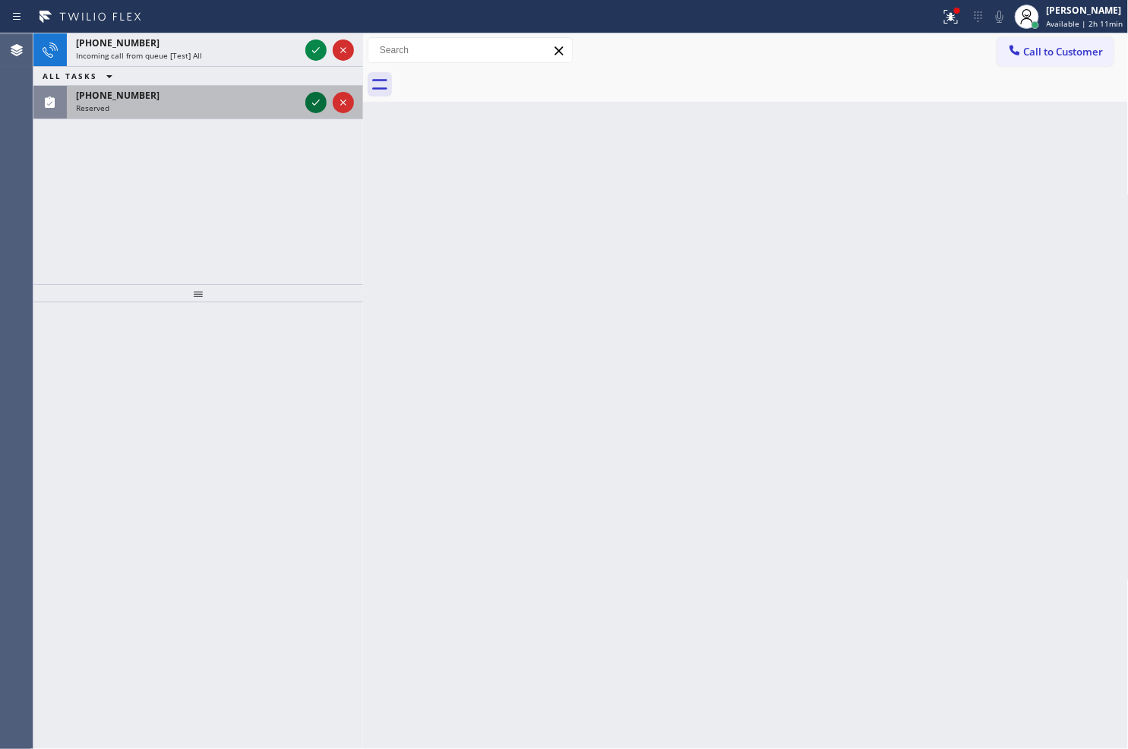
click at [314, 103] on icon at bounding box center [316, 102] width 18 height 18
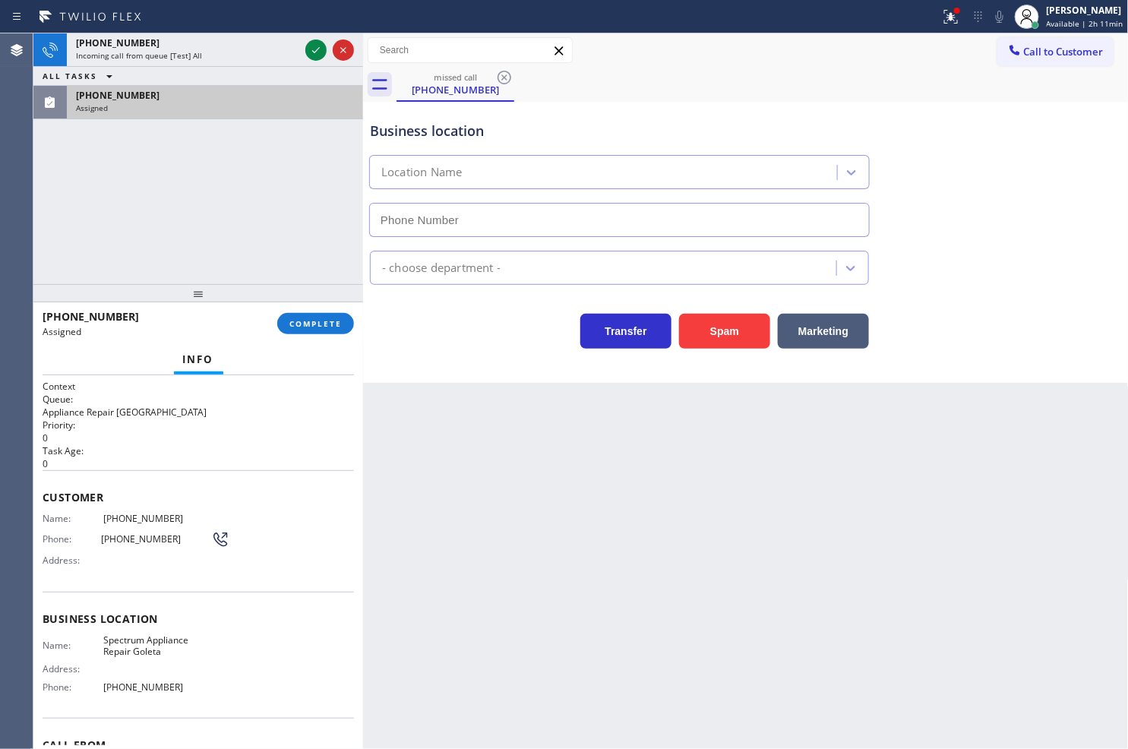
type input "[PHONE_NUMBER]"
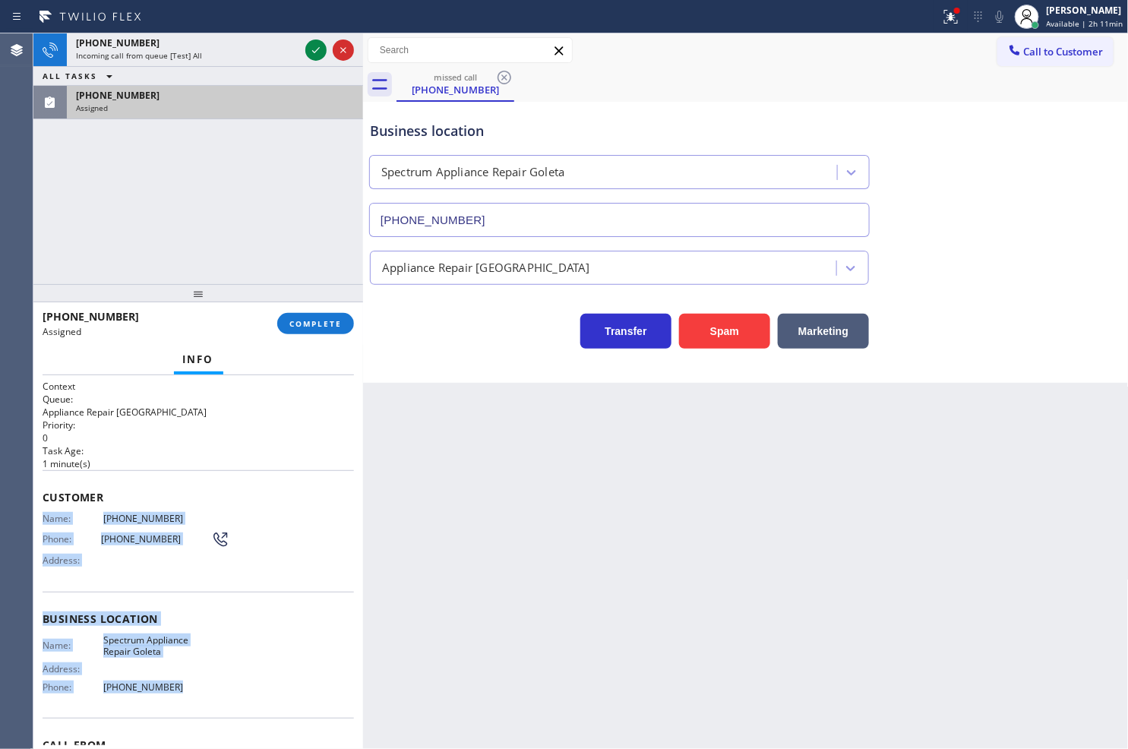
drag, startPoint x: 38, startPoint y: 510, endPoint x: 175, endPoint y: 685, distance: 222.4
click at [175, 685] on div "Context Queue: Appliance Repair High End Priority: 0 Task Age: [DEMOGRAPHIC_DAT…" at bounding box center [198, 562] width 330 height 374
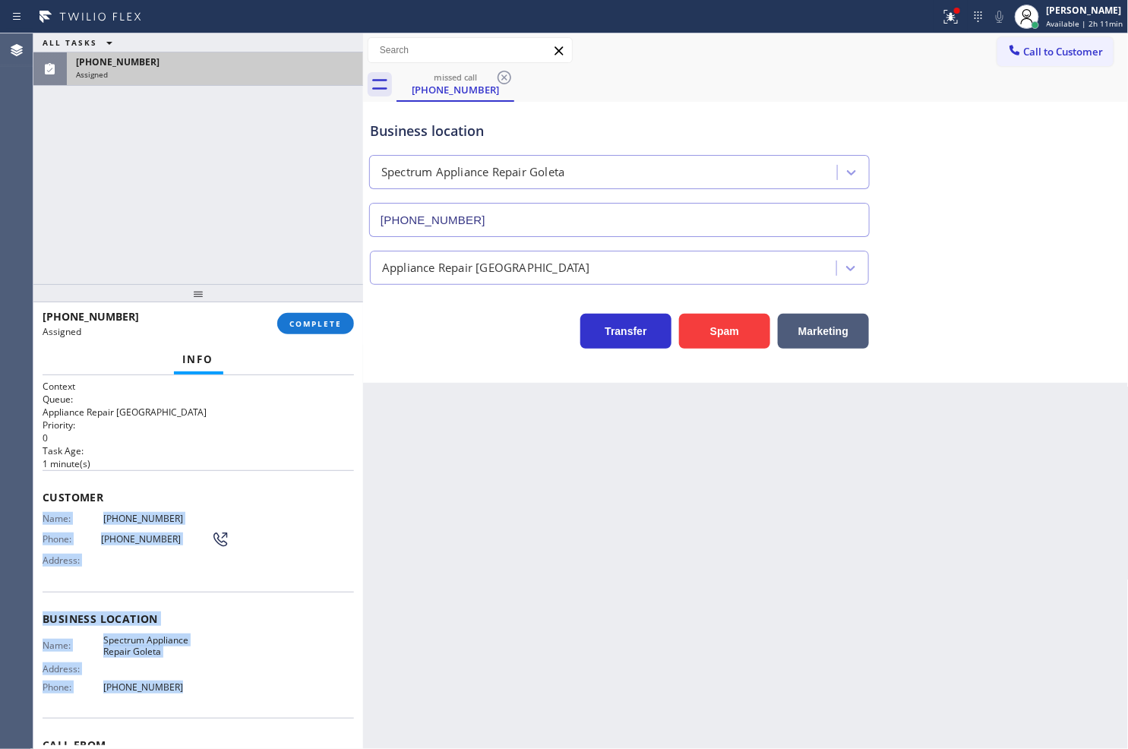
copy div "Name: [PHONE_NUMBER] Phone: [PHONE_NUMBER] Address: Business location Name: Spe…"
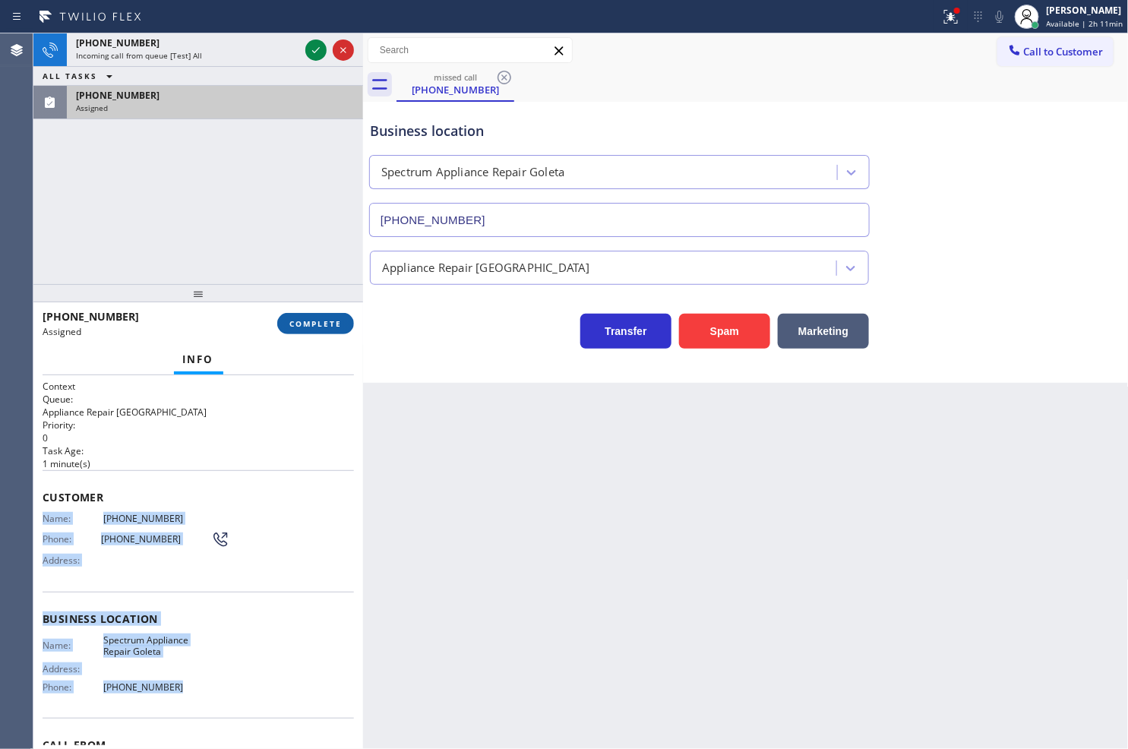
click at [305, 325] on span "COMPLETE" at bounding box center [315, 323] width 52 height 11
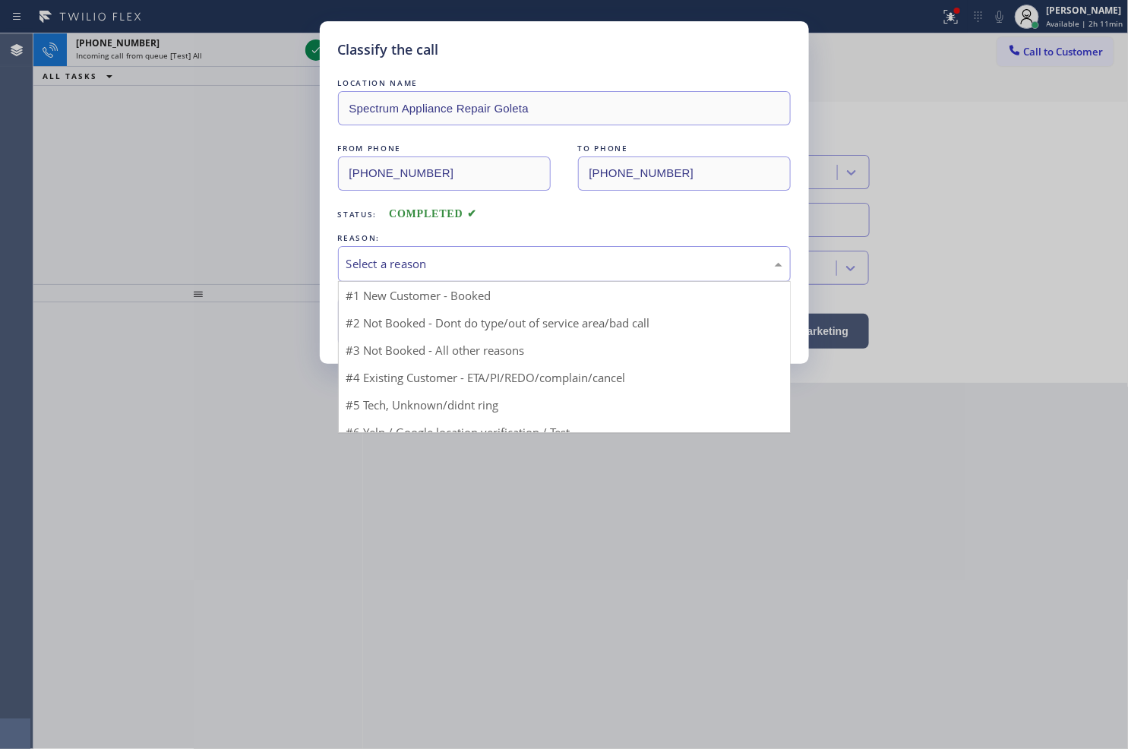
click at [429, 260] on div "Select a reason" at bounding box center [564, 263] width 436 height 17
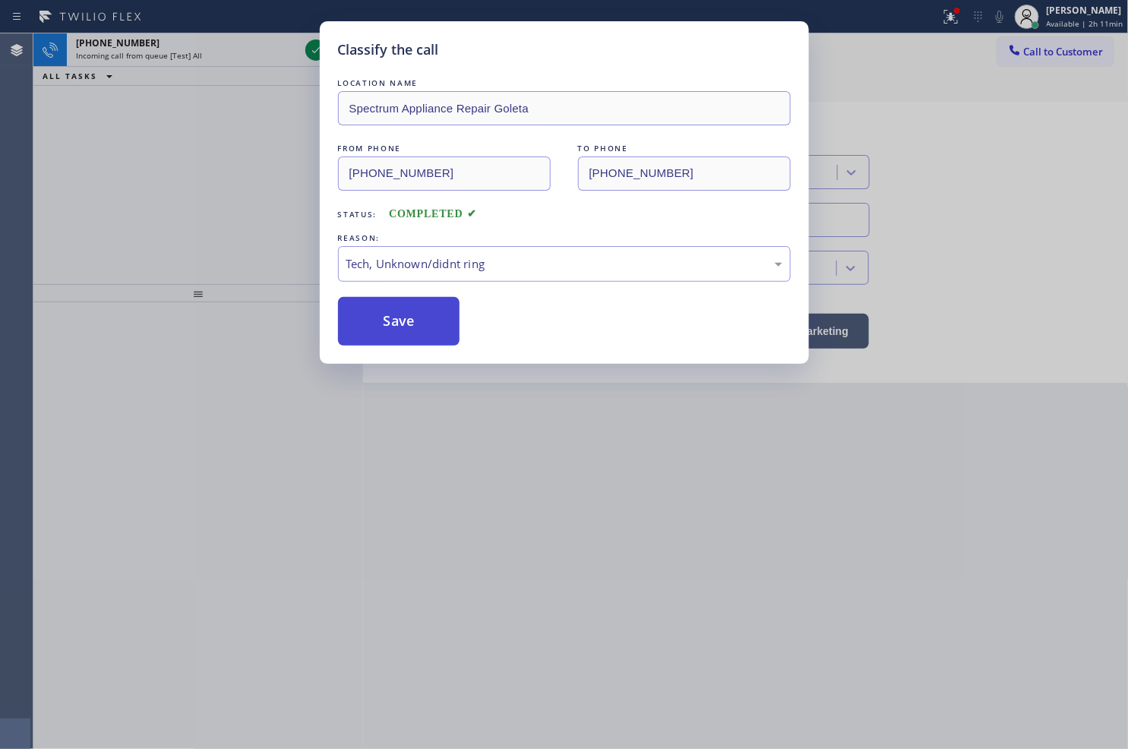
click at [389, 339] on button "Save" at bounding box center [399, 321] width 122 height 49
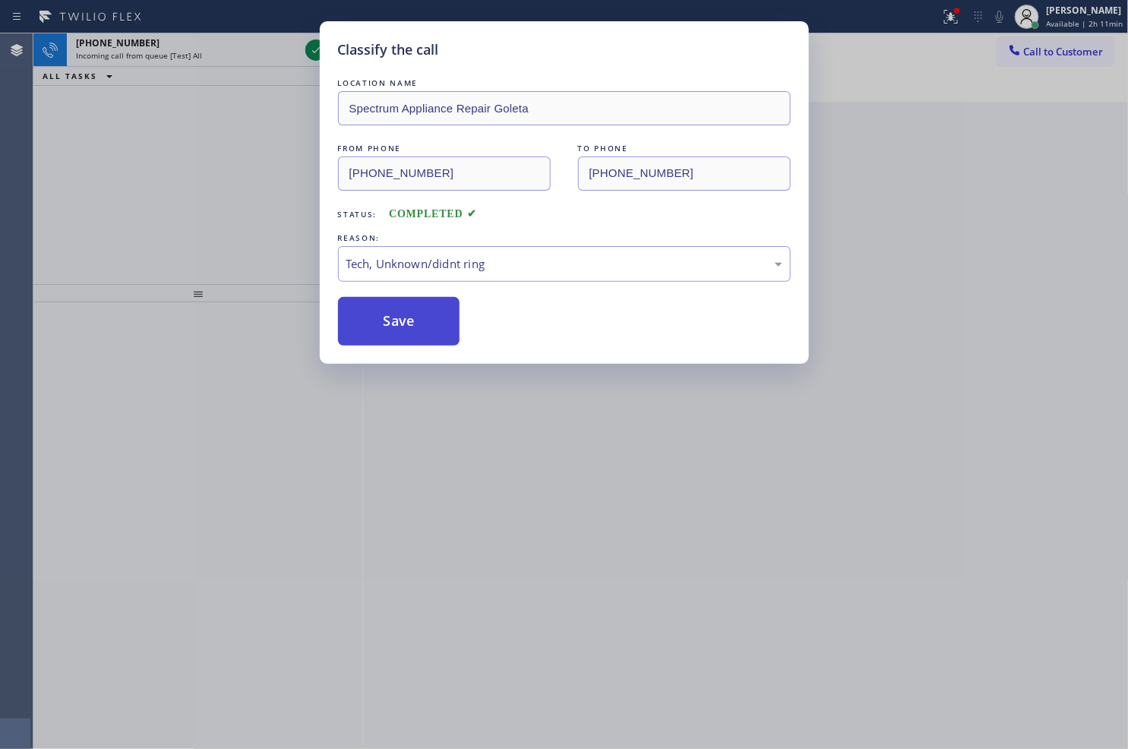
click at [389, 336] on button "Save" at bounding box center [399, 321] width 122 height 49
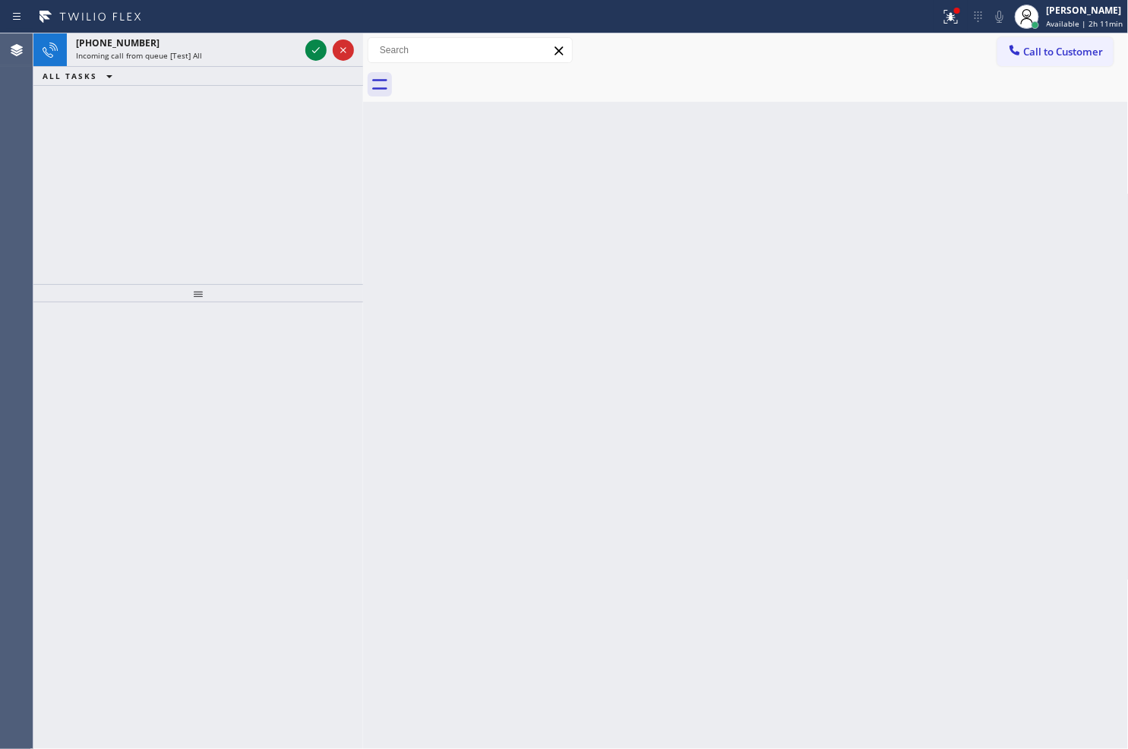
drag, startPoint x: 65, startPoint y: 519, endPoint x: 156, endPoint y: 237, distance: 296.4
click at [72, 498] on div at bounding box center [198, 525] width 330 height 447
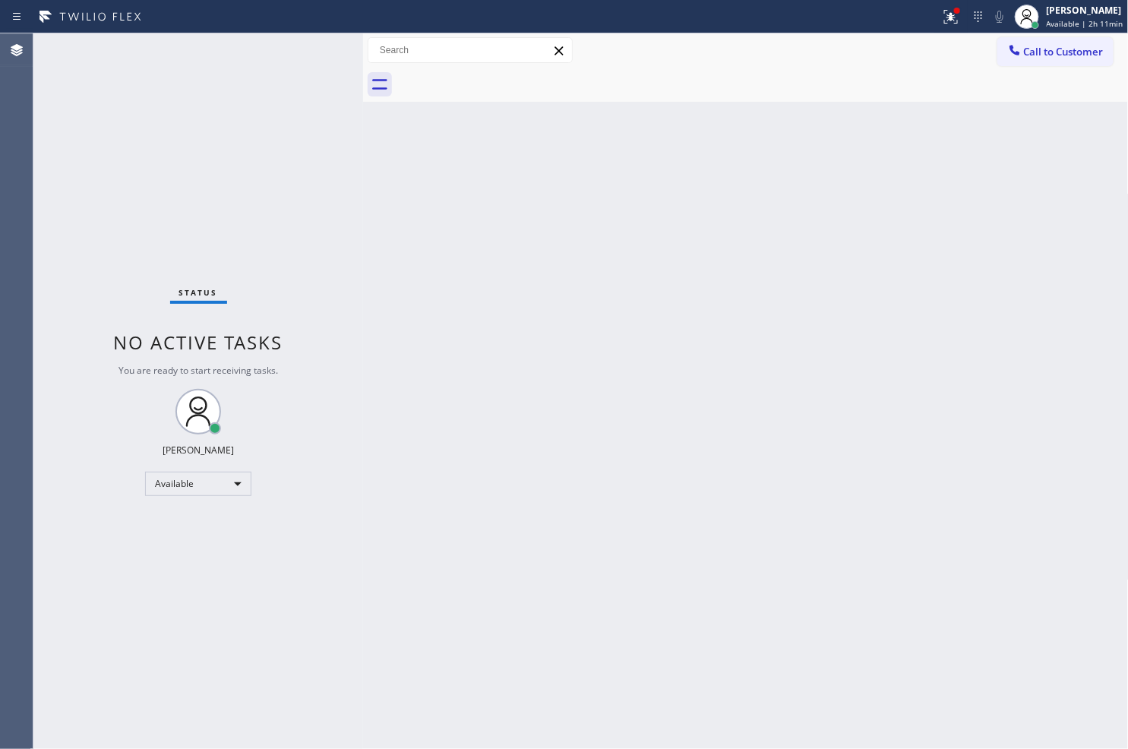
click at [320, 43] on div "Status No active tasks You are ready to start receiving tasks. [PERSON_NAME]" at bounding box center [198, 390] width 330 height 715
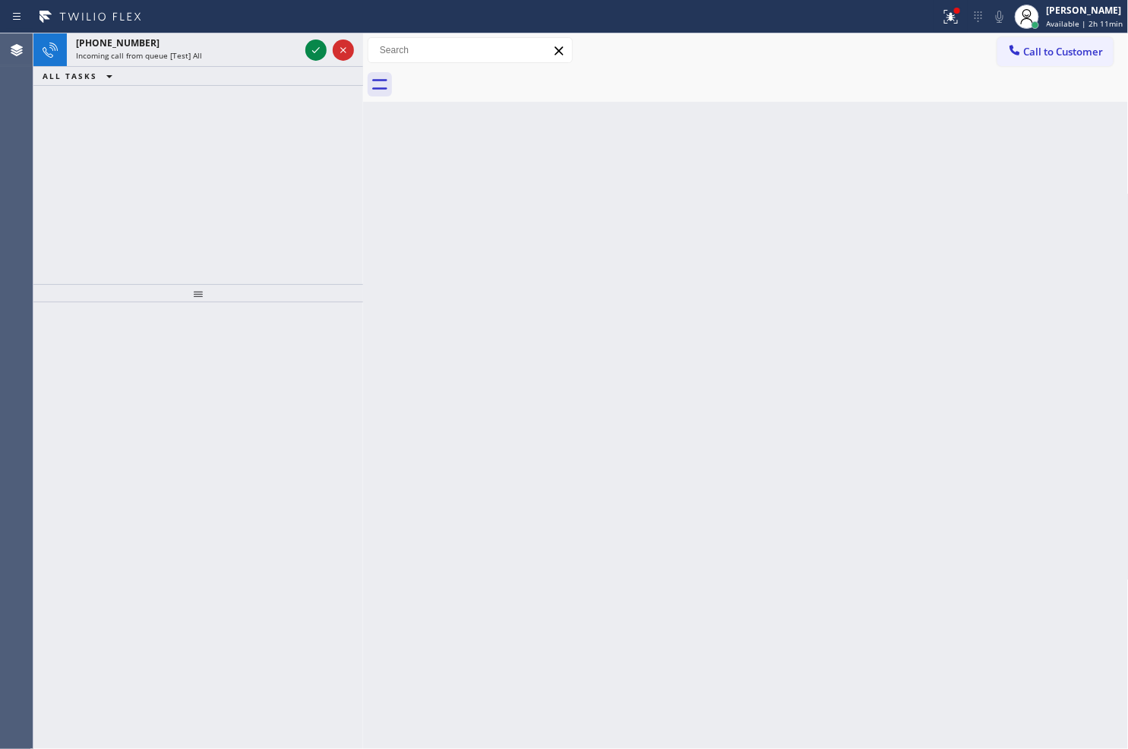
click at [320, 43] on icon at bounding box center [316, 50] width 18 height 18
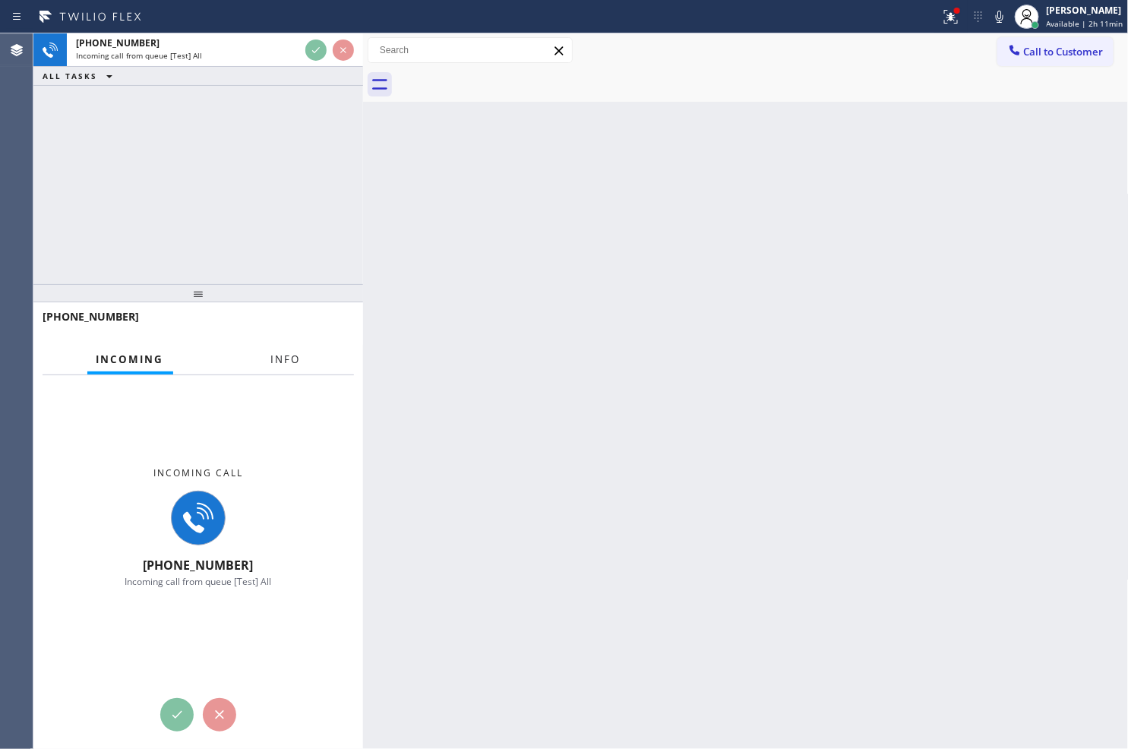
click at [289, 363] on span "Info" at bounding box center [286, 359] width 30 height 14
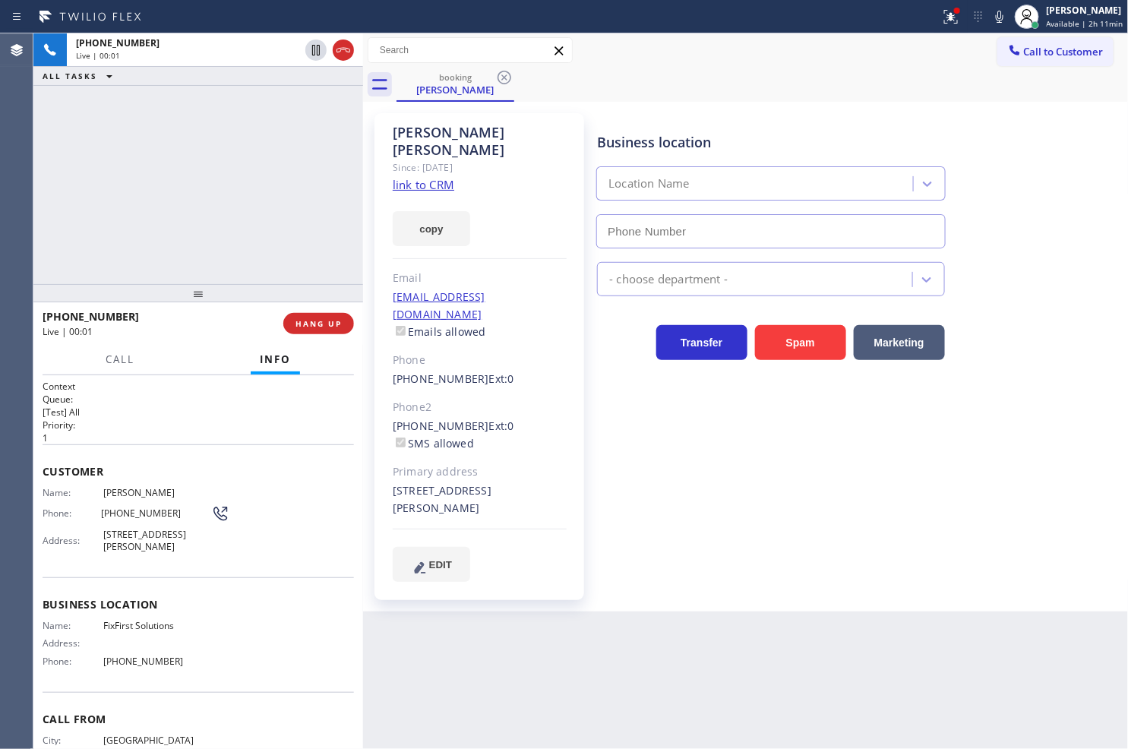
type input "[PHONE_NUMBER]"
click at [257, 188] on div "[PHONE_NUMBER] Live | 00:06 ALL TASKS ALL TASKS ACTIVE TASKS TASKS IN WRAP UP" at bounding box center [198, 158] width 330 height 251
click at [942, 16] on icon at bounding box center [951, 17] width 18 height 18
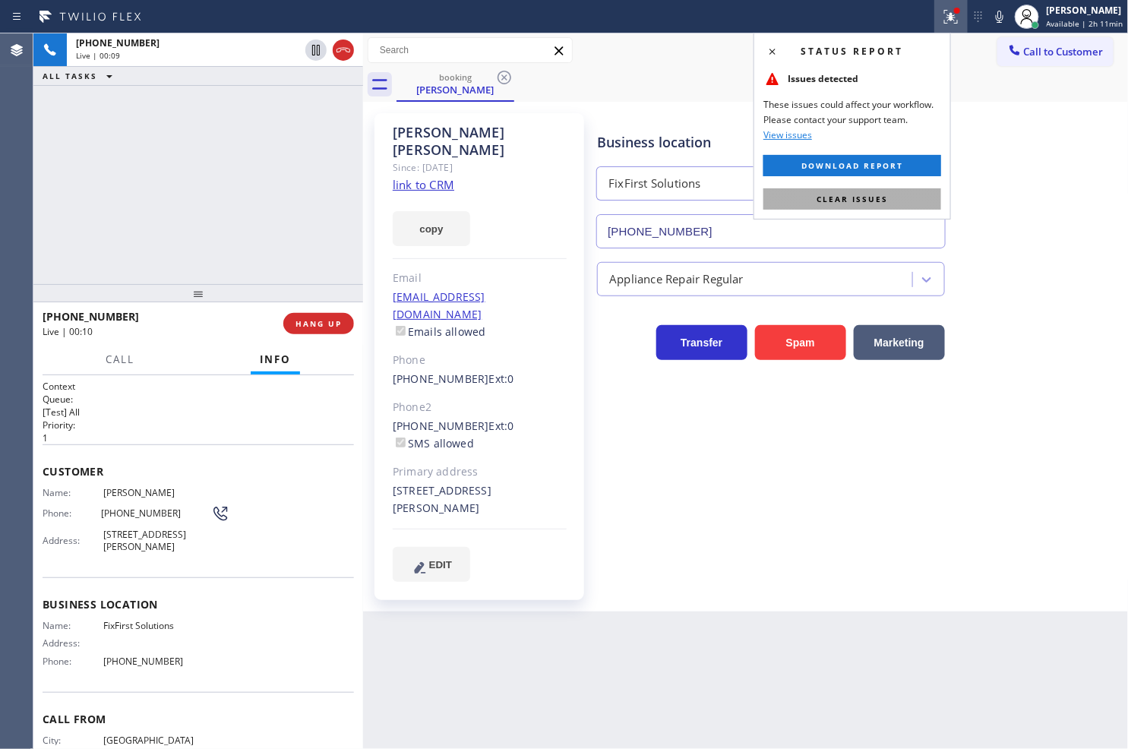
click at [886, 194] on span "Clear issues" at bounding box center [851, 199] width 71 height 11
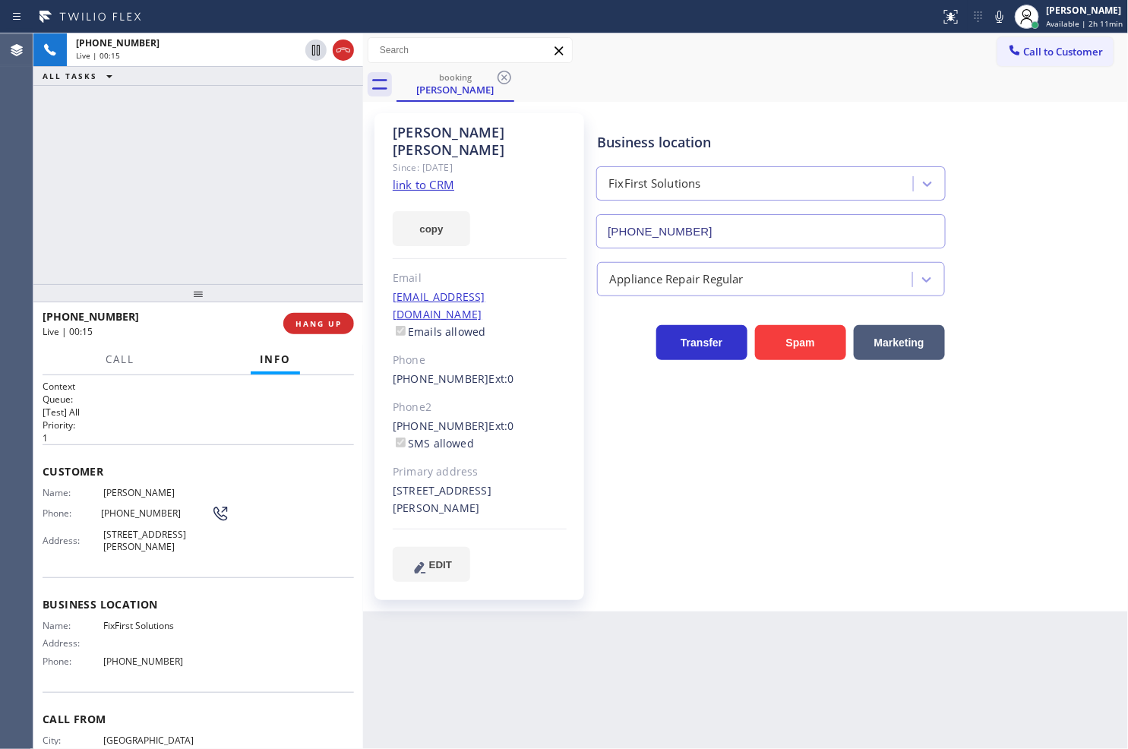
click at [414, 177] on link "link to CRM" at bounding box center [424, 184] width 62 height 15
click at [235, 238] on div "[PHONE_NUMBER] Live | 00:19 ALL TASKS ALL TASKS ACTIVE TASKS TASKS IN WRAP UP" at bounding box center [198, 158] width 330 height 251
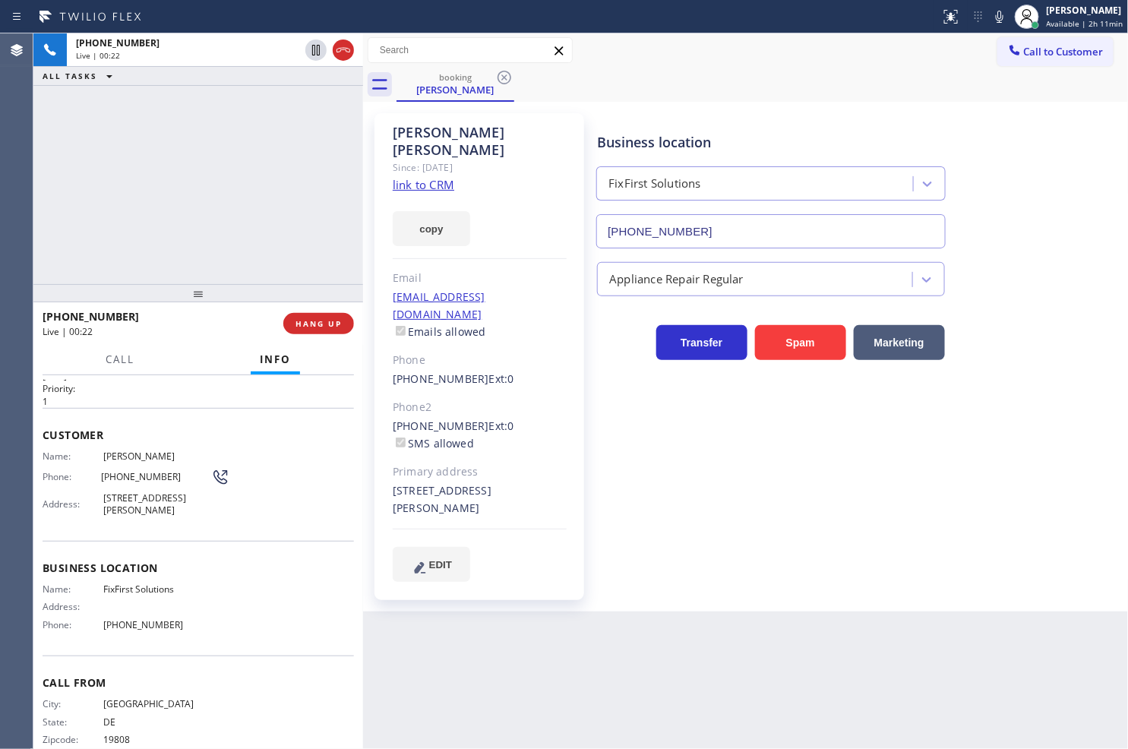
scroll to position [72, 0]
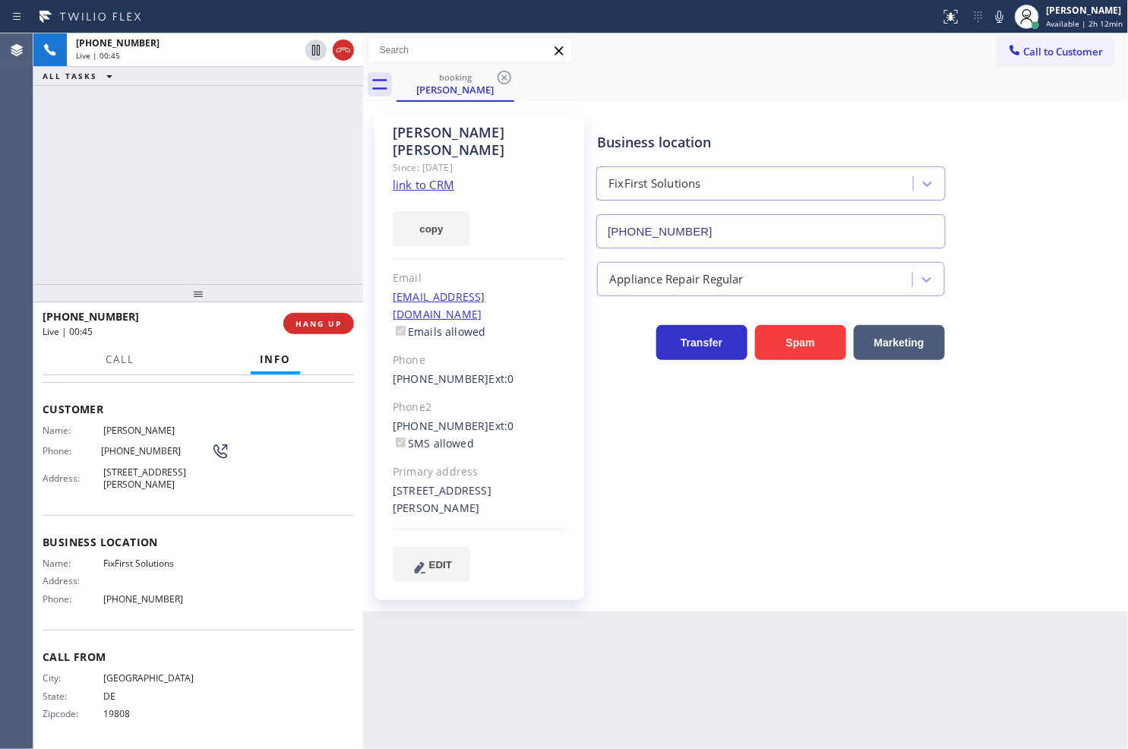
click at [309, 194] on div "[PHONE_NUMBER] Live | 00:45 ALL TASKS ALL TASKS ACTIVE TASKS TASKS IN WRAP UP" at bounding box center [198, 158] width 330 height 251
click at [286, 179] on div "[PHONE_NUMBER] Live | 00:45 ALL TASKS ALL TASKS ACTIVE TASKS TASKS IN WRAP UP" at bounding box center [198, 158] width 330 height 251
click at [283, 209] on div "[PHONE_NUMBER] Live | 00:46 ALL TASKS ALL TASKS ACTIVE TASKS TASKS IN WRAP UP" at bounding box center [198, 158] width 330 height 251
click at [291, 219] on div "[PHONE_NUMBER] Live | 00:47 ALL TASKS ALL TASKS ACTIVE TASKS TASKS IN WRAP UP" at bounding box center [198, 158] width 330 height 251
click at [210, 150] on div "[PHONE_NUMBER] Live | 00:47 ALL TASKS ALL TASKS ACTIVE TASKS TASKS IN WRAP UP" at bounding box center [198, 158] width 330 height 251
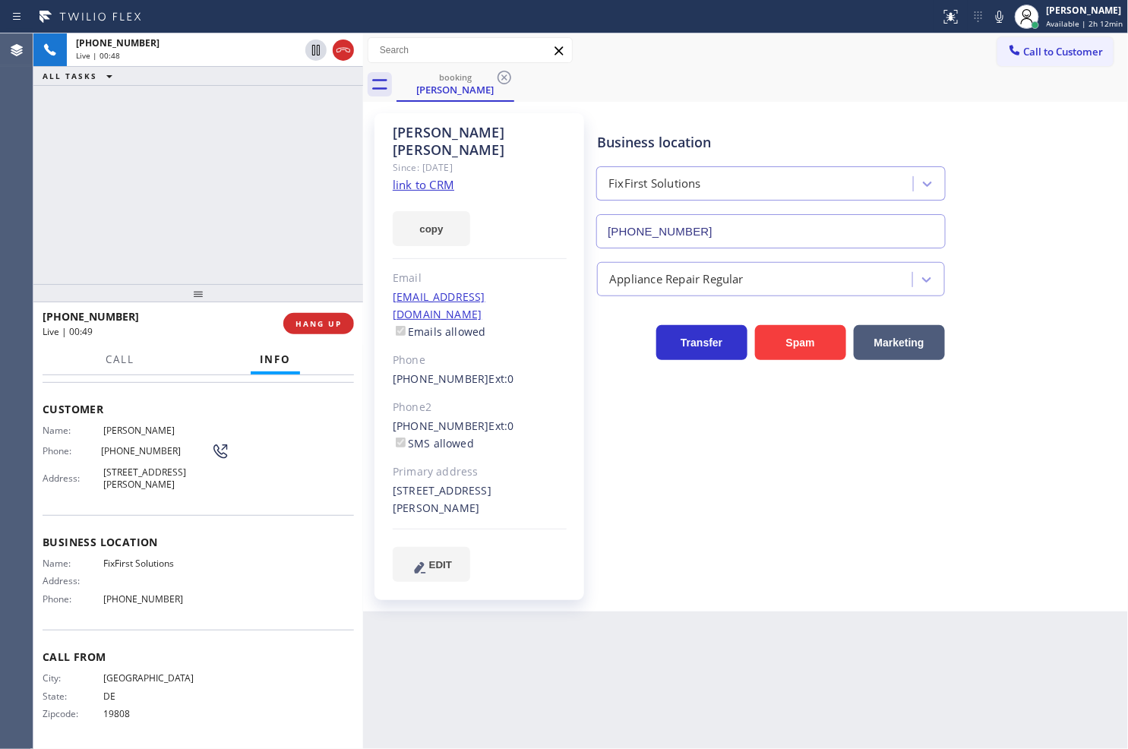
click at [203, 171] on div "[PHONE_NUMBER] Live | 00:48 ALL TASKS ALL TASKS ACTIVE TASKS TASKS IN WRAP UP" at bounding box center [198, 158] width 330 height 251
click at [283, 208] on div "[PHONE_NUMBER] Live | 00:48 ALL TASKS ALL TASKS ACTIVE TASKS TASKS IN WRAP UP" at bounding box center [198, 158] width 330 height 251
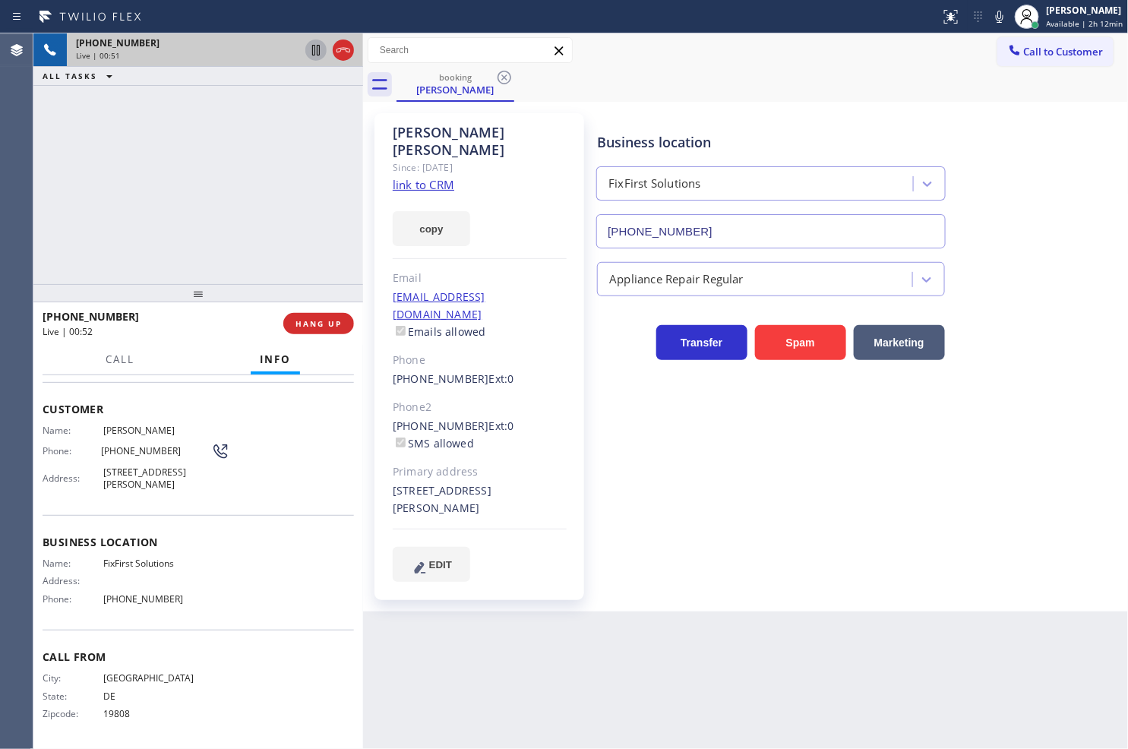
click at [317, 49] on icon at bounding box center [316, 50] width 18 height 18
drag, startPoint x: 111, startPoint y: 366, endPoint x: 120, endPoint y: 388, distance: 23.8
click at [111, 365] on span "Call" at bounding box center [120, 359] width 29 height 14
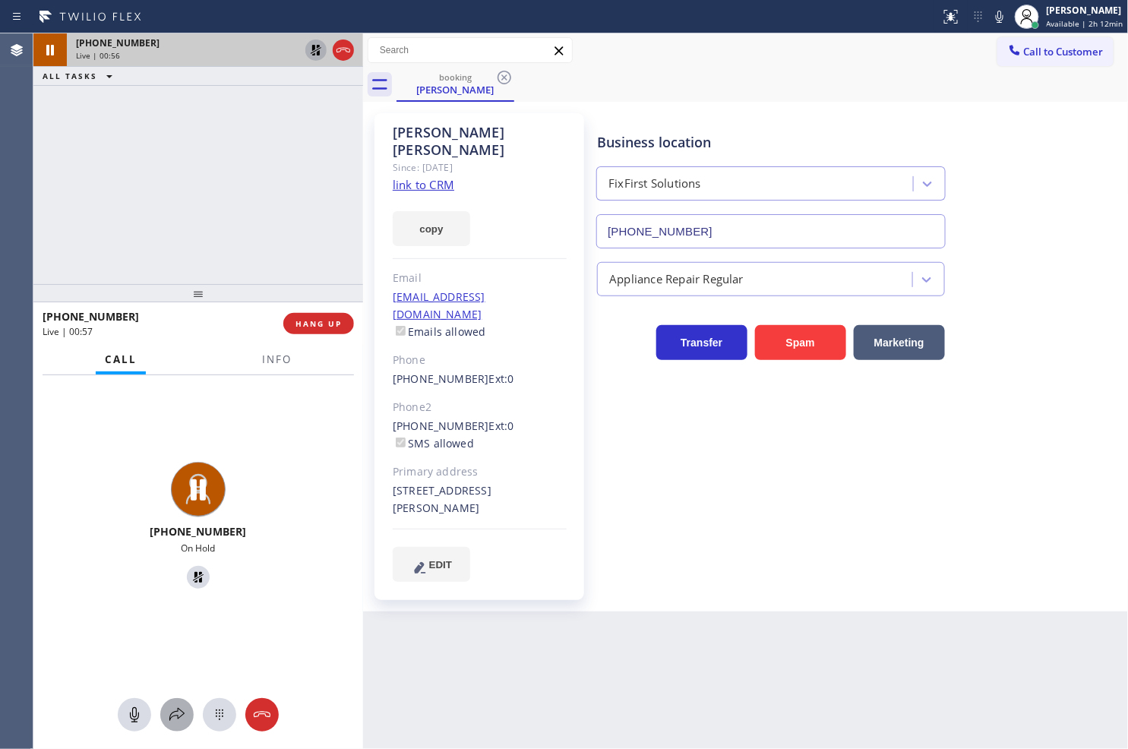
click at [184, 718] on icon at bounding box center [177, 715] width 18 height 18
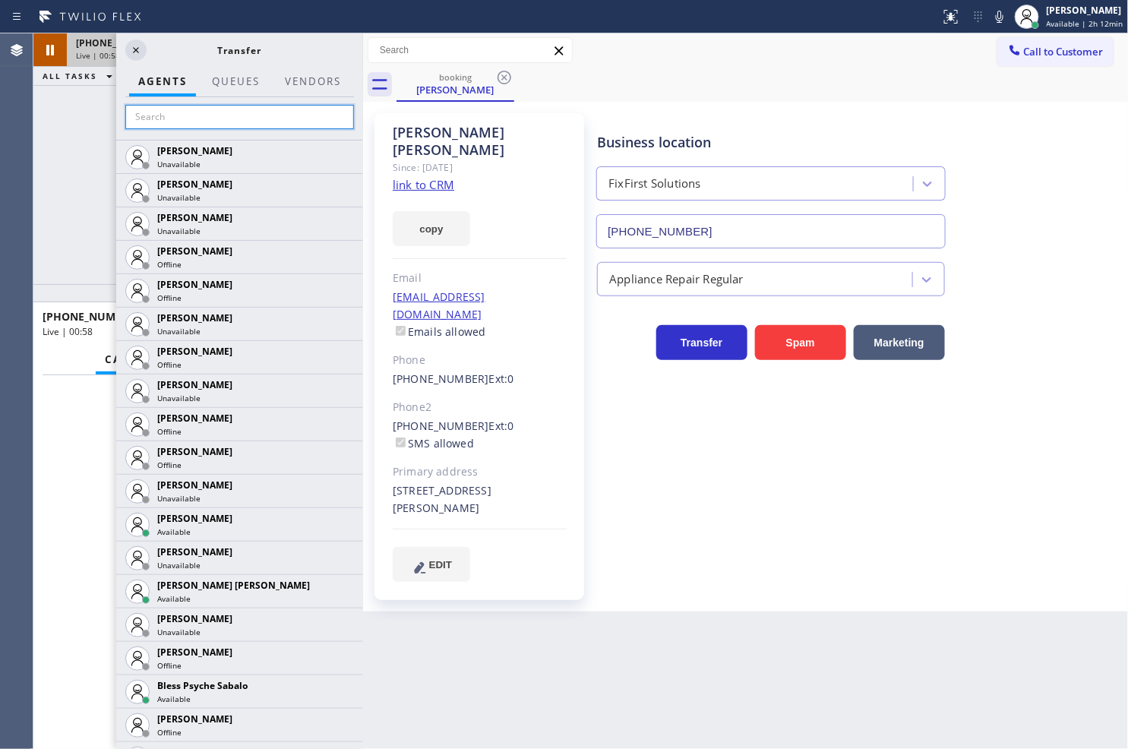
click at [162, 124] on input "text" at bounding box center [239, 117] width 229 height 24
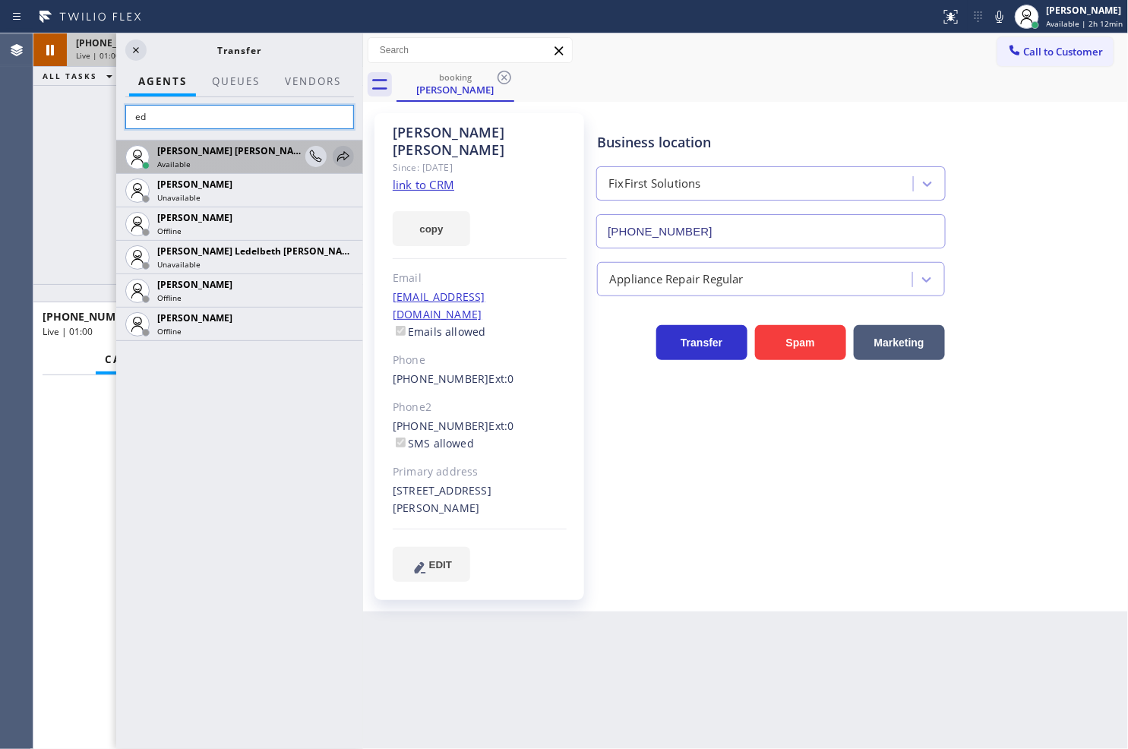
type input "ed"
click at [343, 153] on icon at bounding box center [343, 156] width 18 height 18
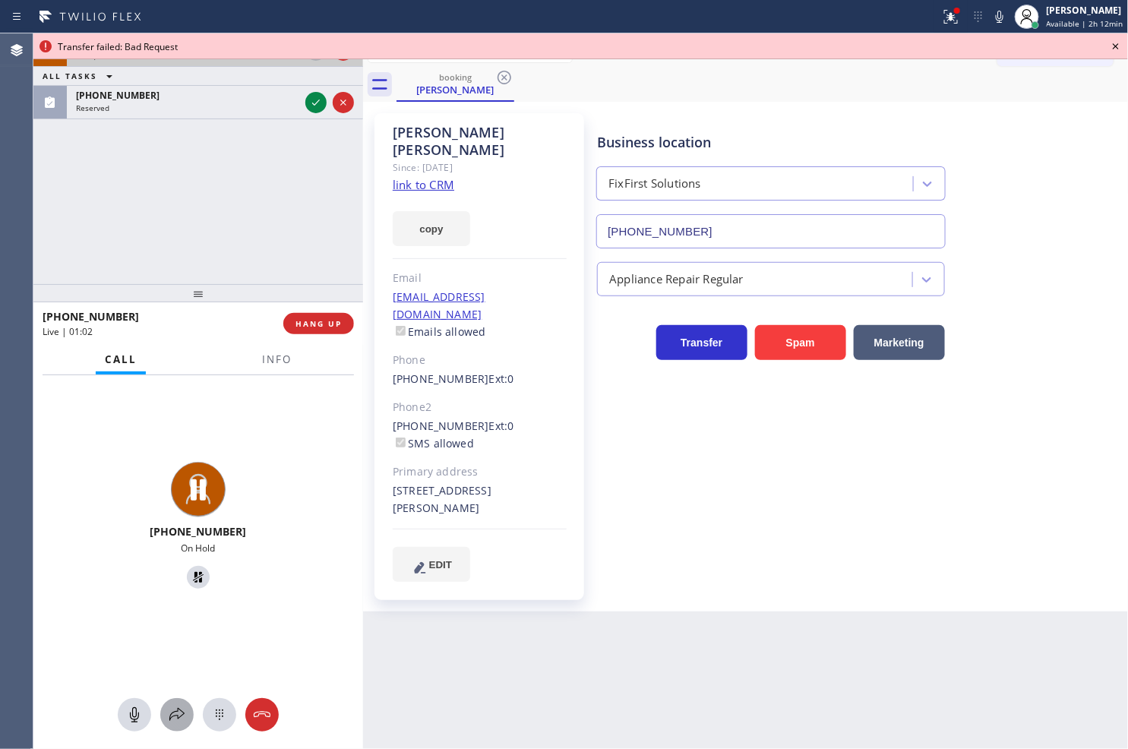
click at [179, 712] on icon at bounding box center [177, 715] width 18 height 18
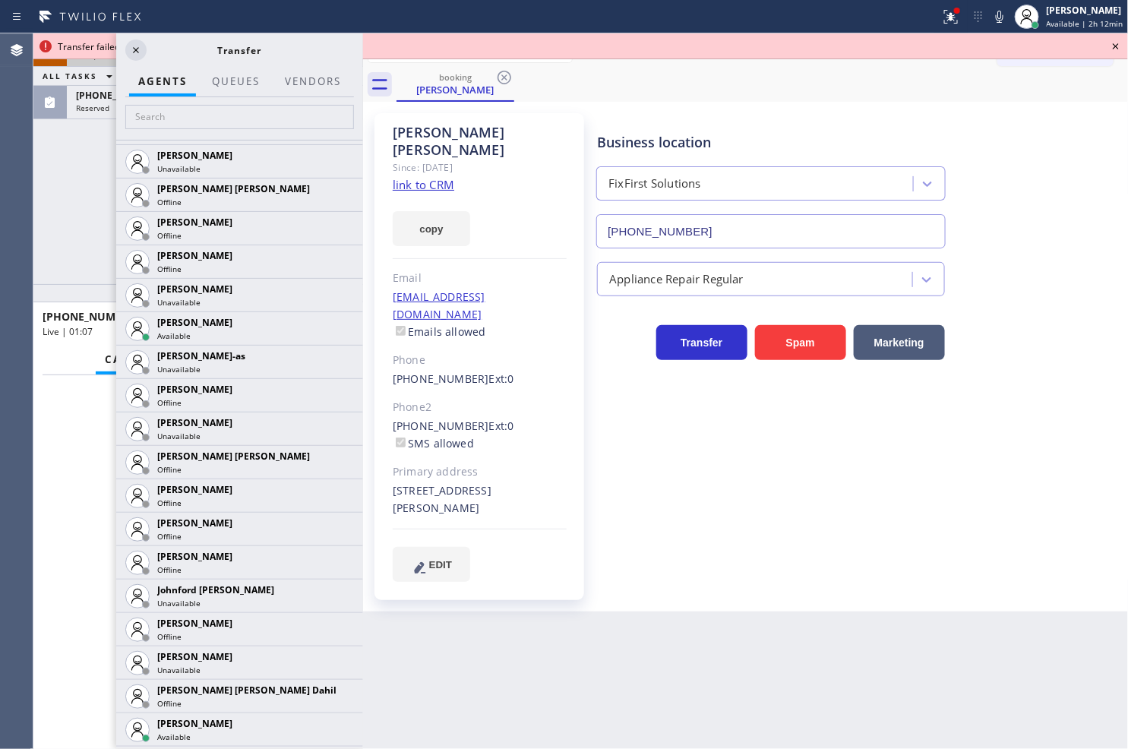
scroll to position [1603, 0]
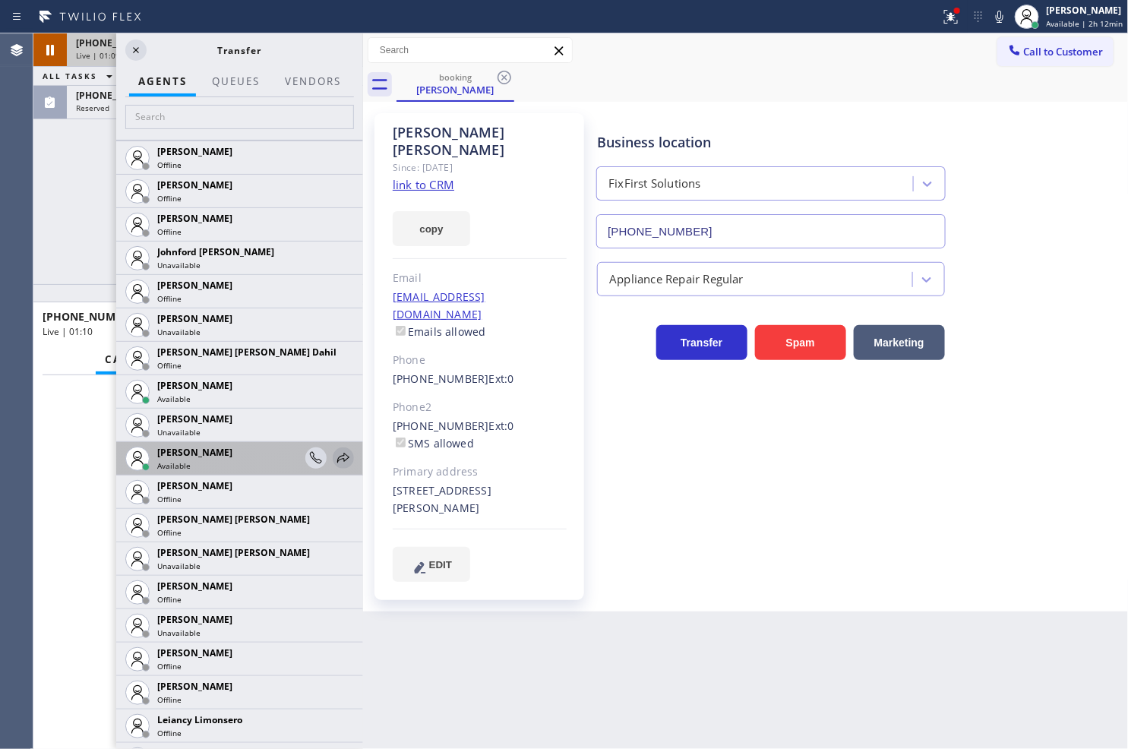
click at [337, 456] on icon at bounding box center [343, 458] width 12 height 10
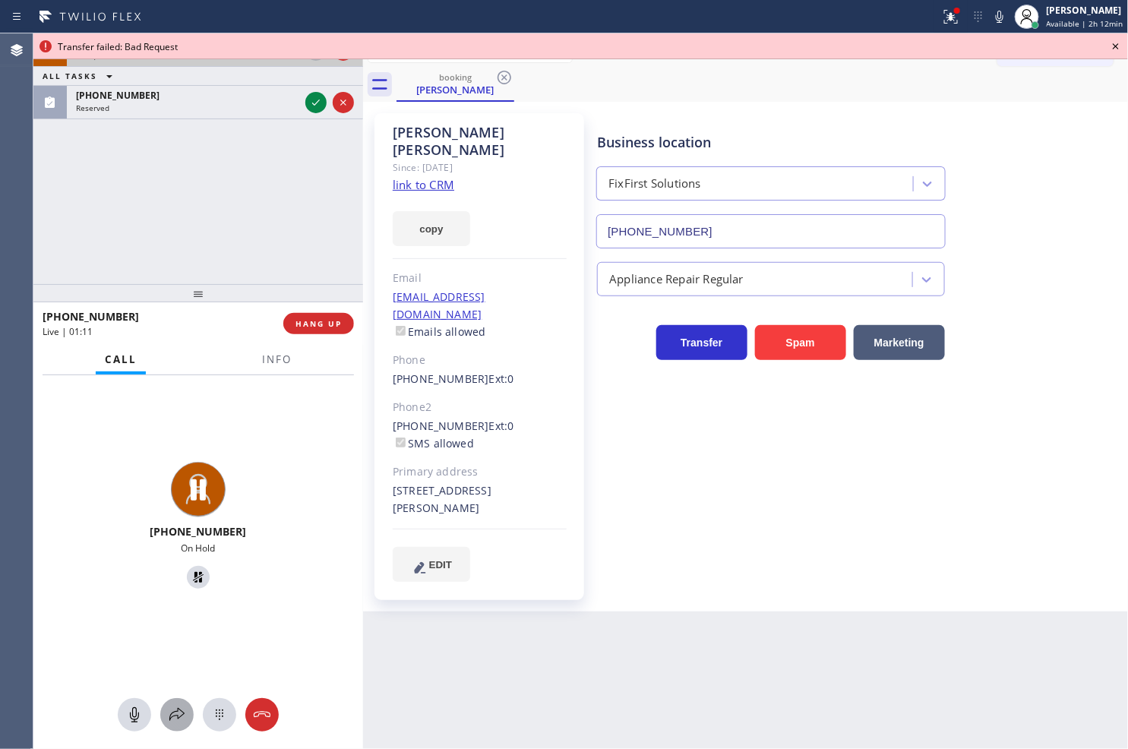
click at [178, 714] on icon at bounding box center [177, 715] width 18 height 18
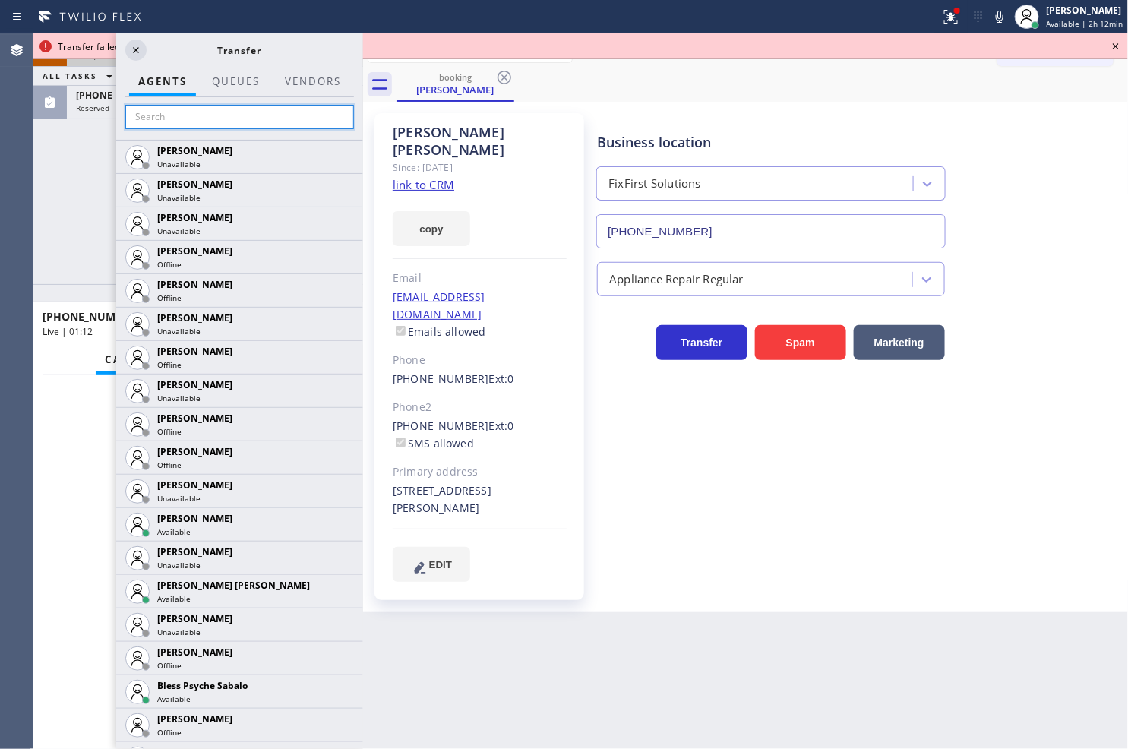
click at [169, 122] on input "text" at bounding box center [239, 117] width 229 height 24
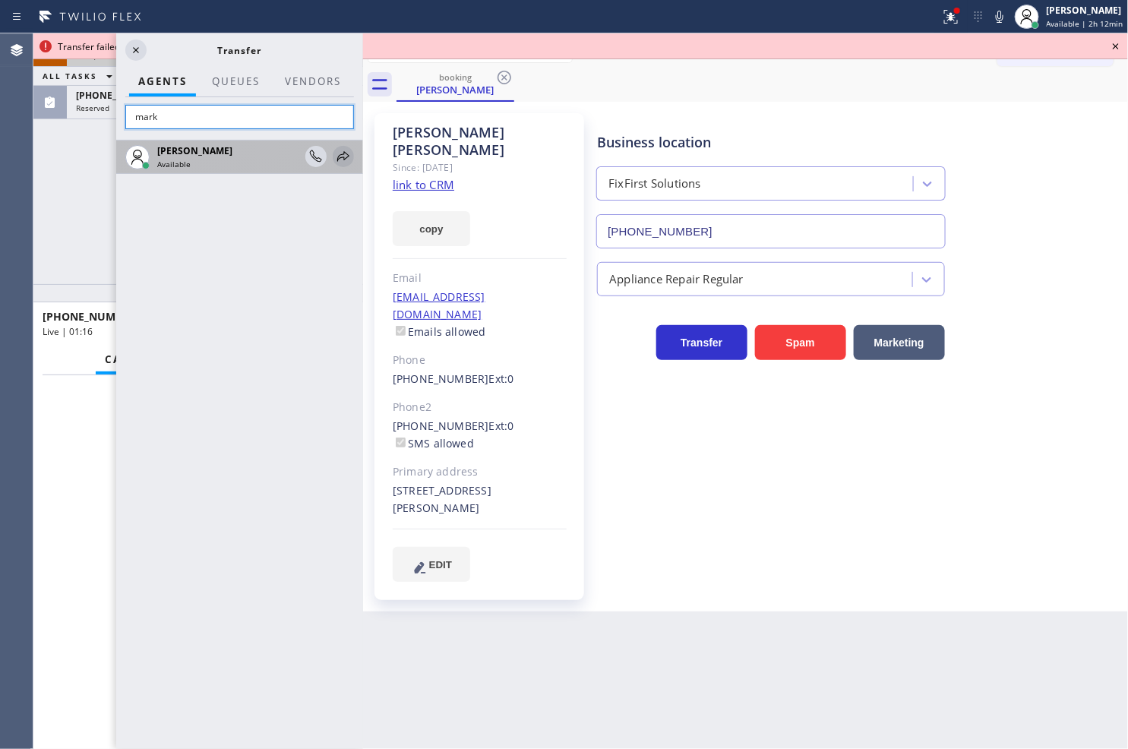
type input "mark"
click at [346, 157] on icon at bounding box center [343, 156] width 18 height 18
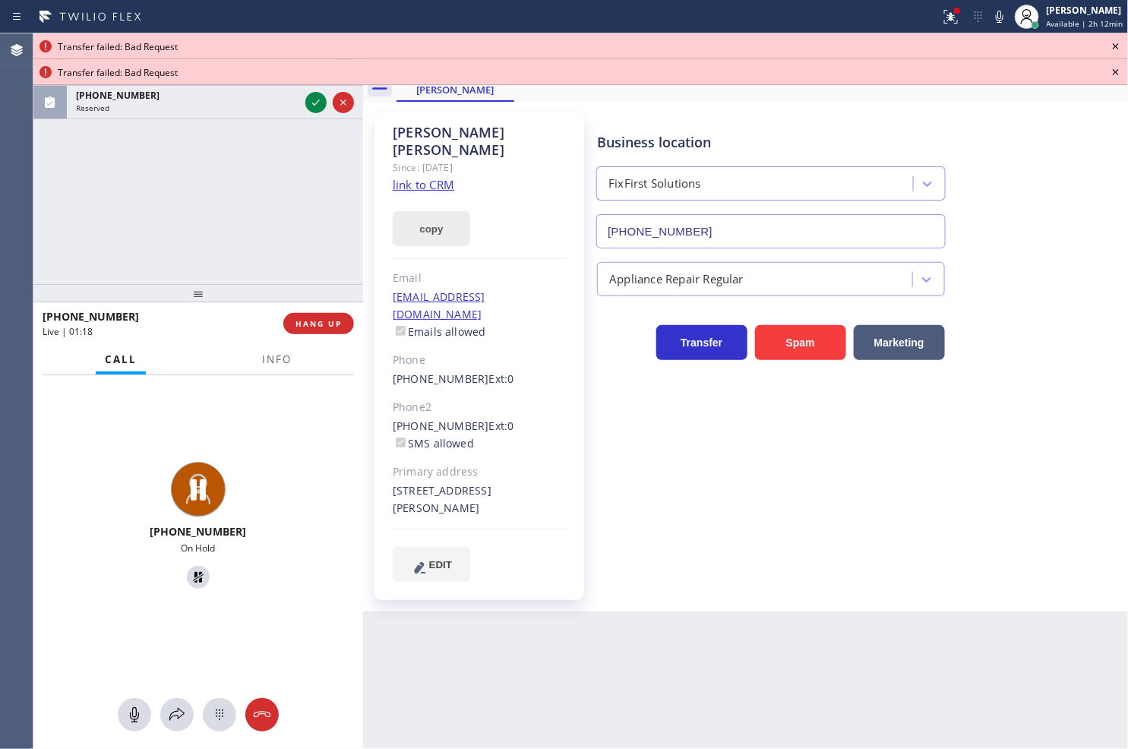
click at [430, 211] on button "copy" at bounding box center [431, 228] width 77 height 35
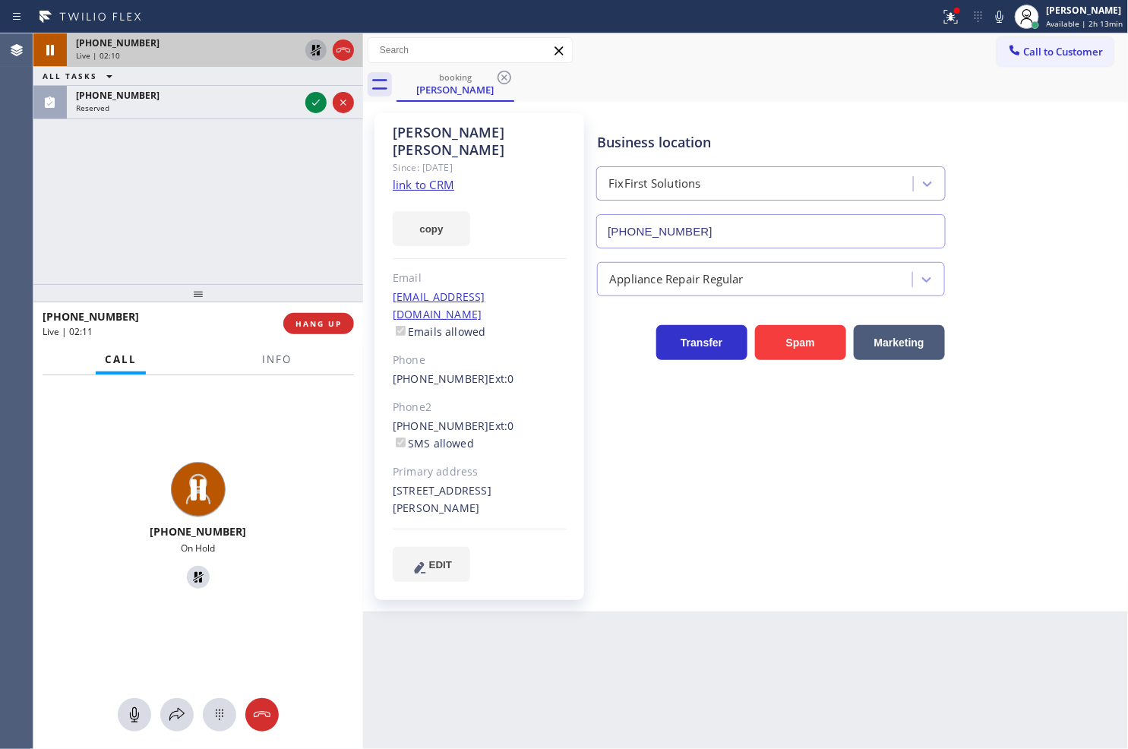
click at [93, 229] on div "[PHONE_NUMBER] Live | 02:10 ALL TASKS ALL TASKS ACTIVE TASKS TASKS IN WRAP UP […" at bounding box center [198, 158] width 330 height 251
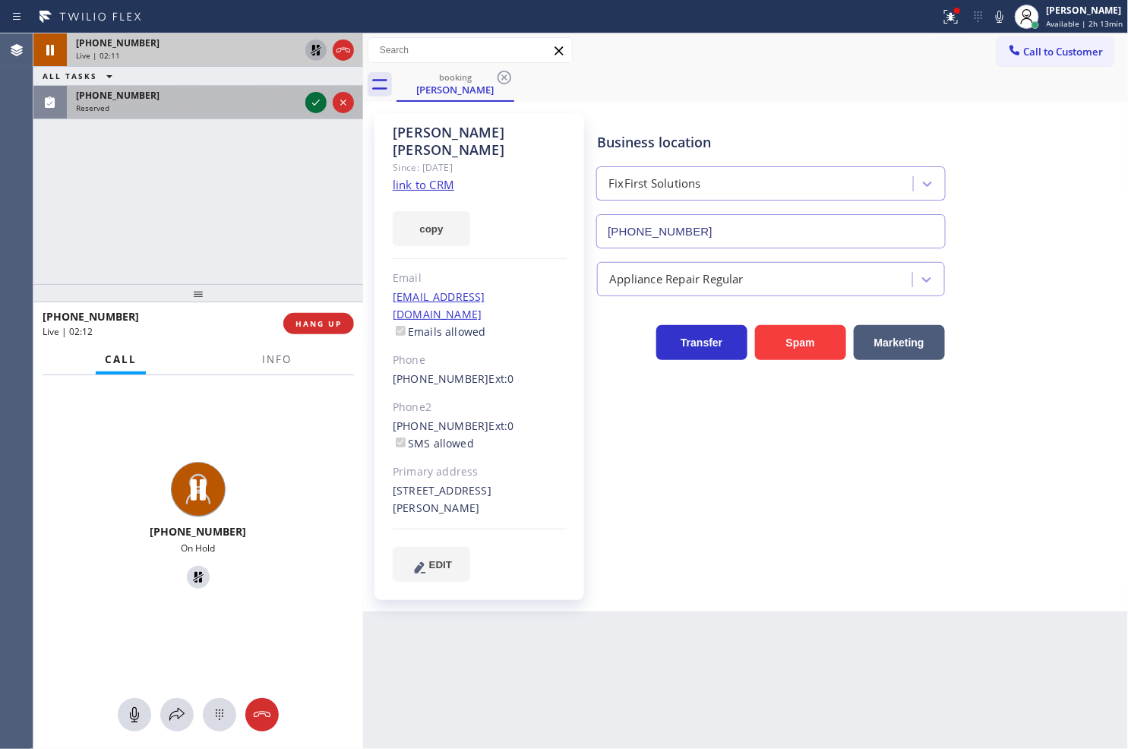
click at [322, 99] on icon at bounding box center [316, 102] width 18 height 18
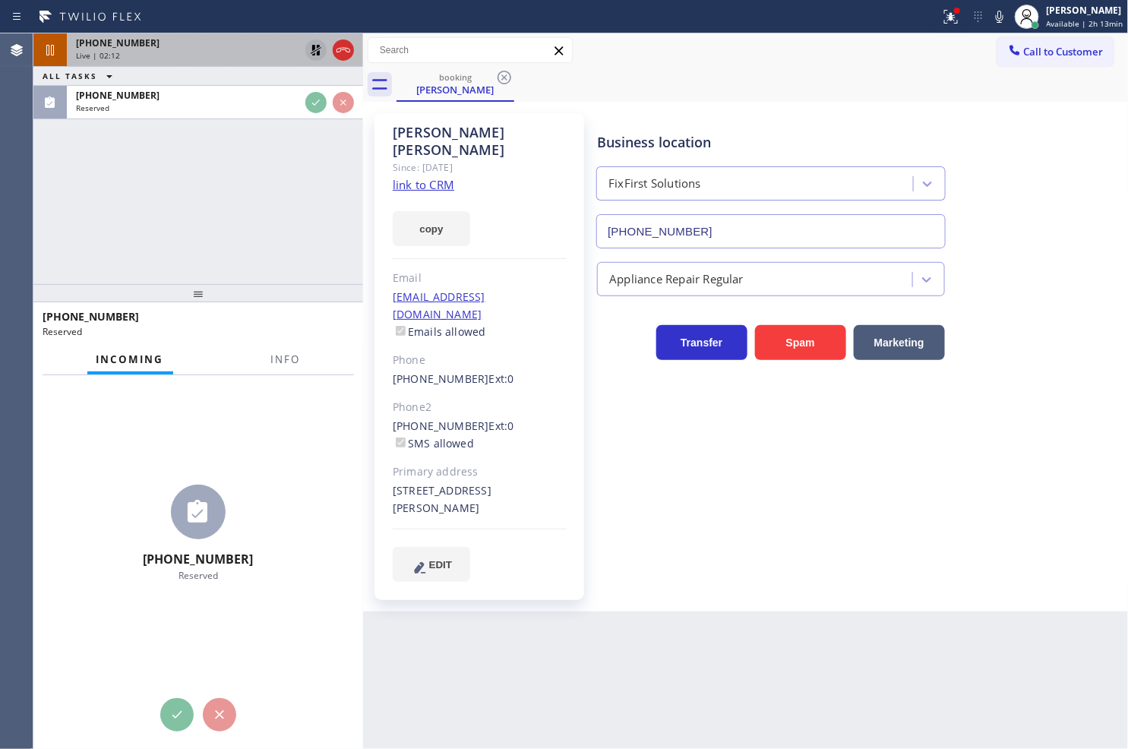
scroll to position [86, 0]
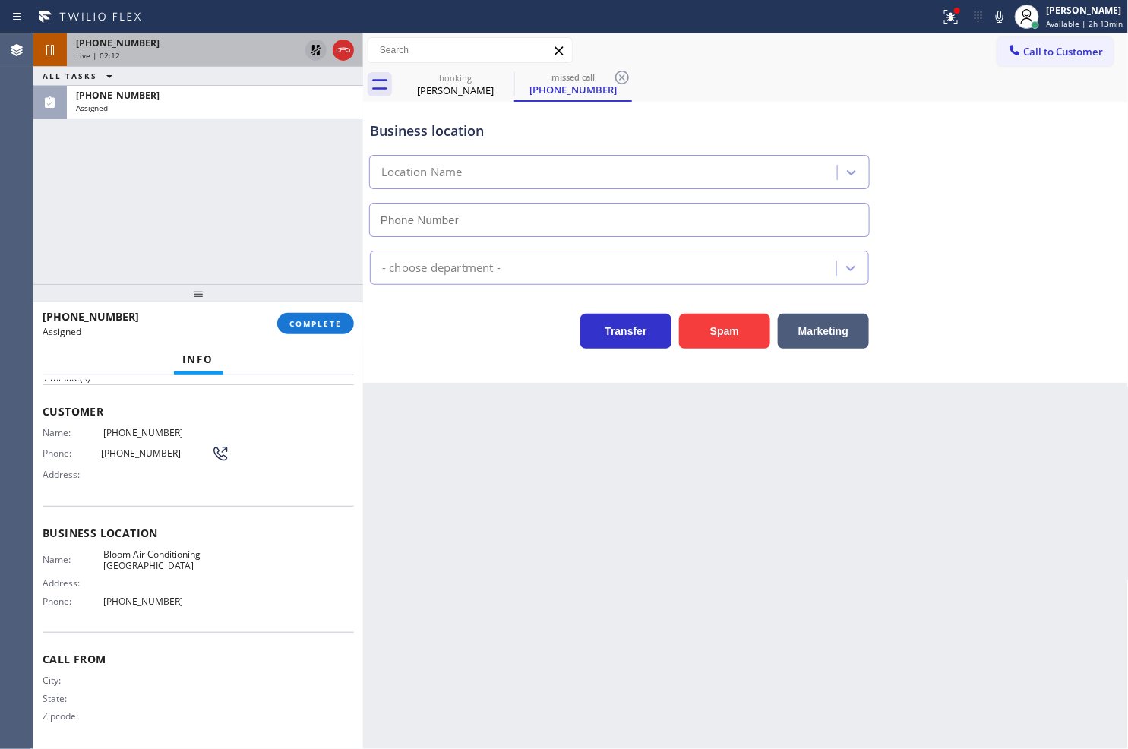
type input "[PHONE_NUMBER]"
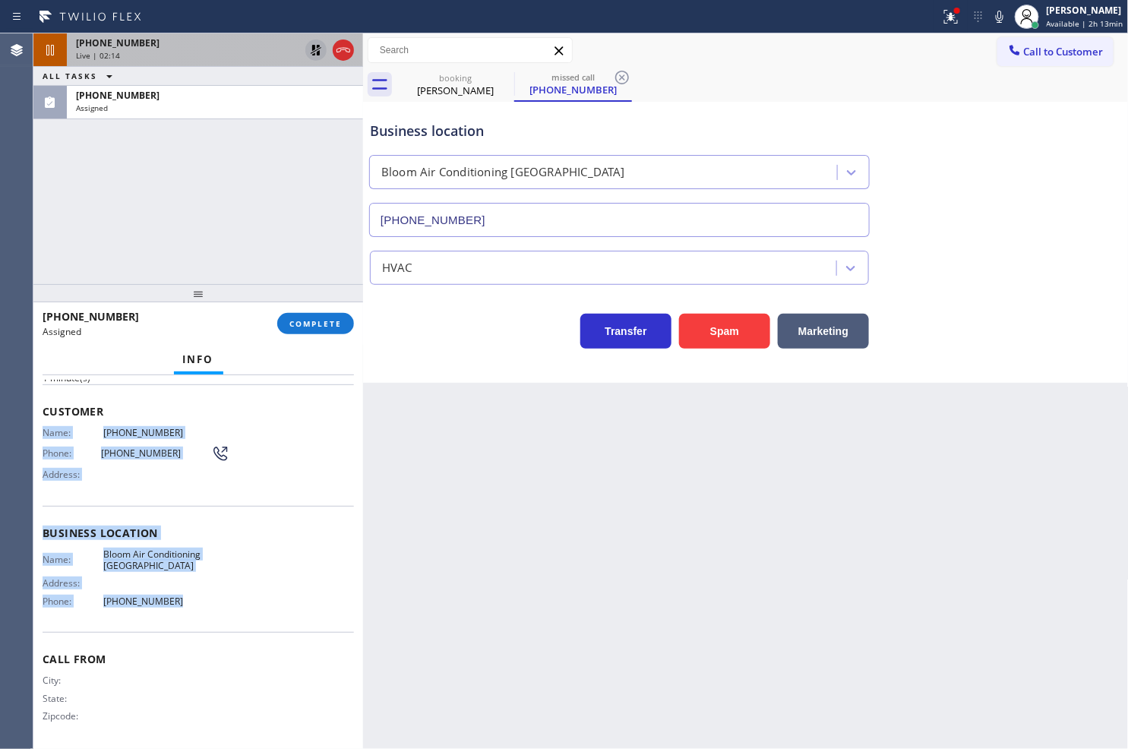
drag, startPoint x: 39, startPoint y: 433, endPoint x: 199, endPoint y: 598, distance: 229.9
click at [199, 598] on div "Context Queue: HVAC Priority: 0 Task Age: [DEMOGRAPHIC_DATA] minute(s) Customer…" at bounding box center [198, 562] width 330 height 374
copy div "Name: [PHONE_NUMBER] Phone: [PHONE_NUMBER] Address: Business location Name: Blo…"
click at [309, 320] on span "COMPLETE" at bounding box center [315, 323] width 52 height 11
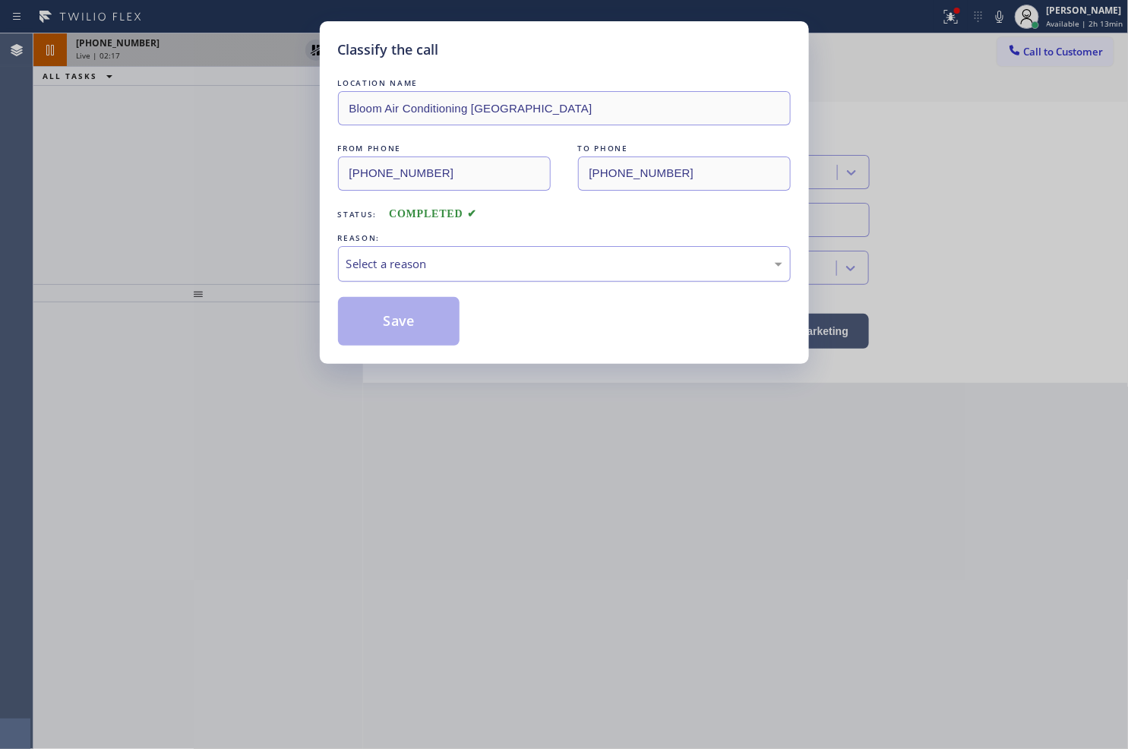
click at [399, 263] on div "Select a reason" at bounding box center [564, 263] width 436 height 17
click at [391, 332] on button "Save" at bounding box center [399, 321] width 122 height 49
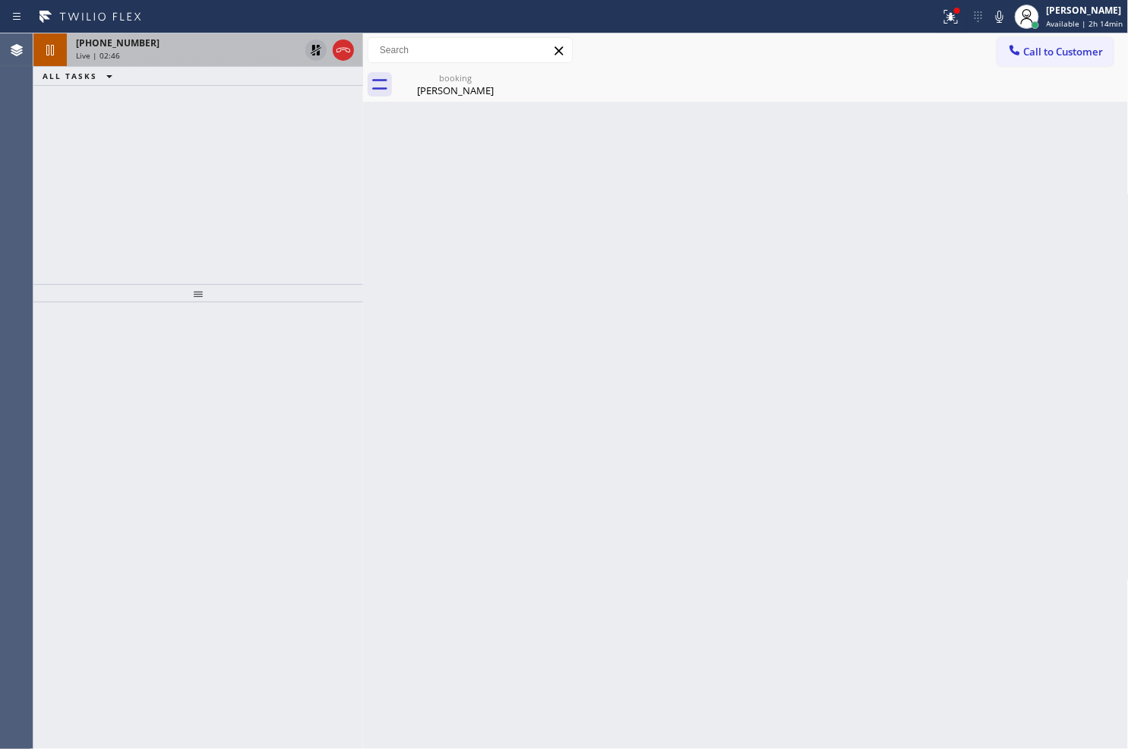
click at [86, 245] on div "[PHONE_NUMBER] Live | 02:46 ALL TASKS ALL TASKS ACTIVE TASKS TASKS IN WRAP UP" at bounding box center [198, 158] width 330 height 251
click at [308, 54] on icon at bounding box center [316, 50] width 18 height 18
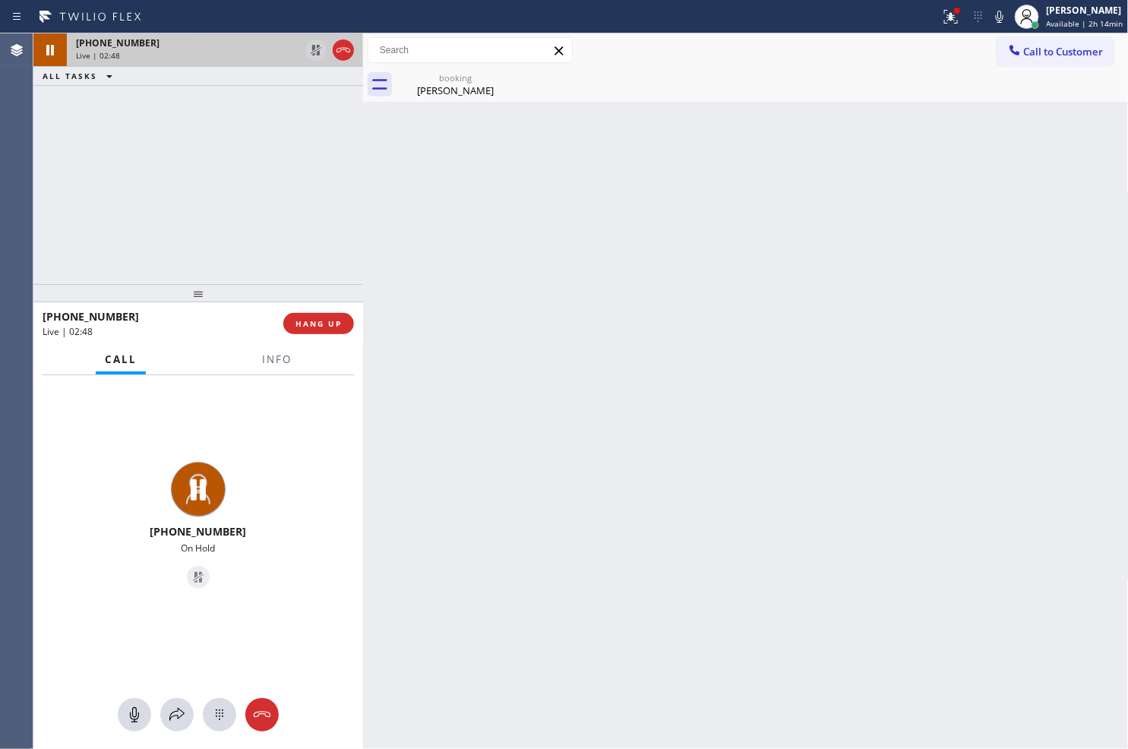
click at [254, 41] on div "[PHONE_NUMBER]" at bounding box center [187, 42] width 223 height 13
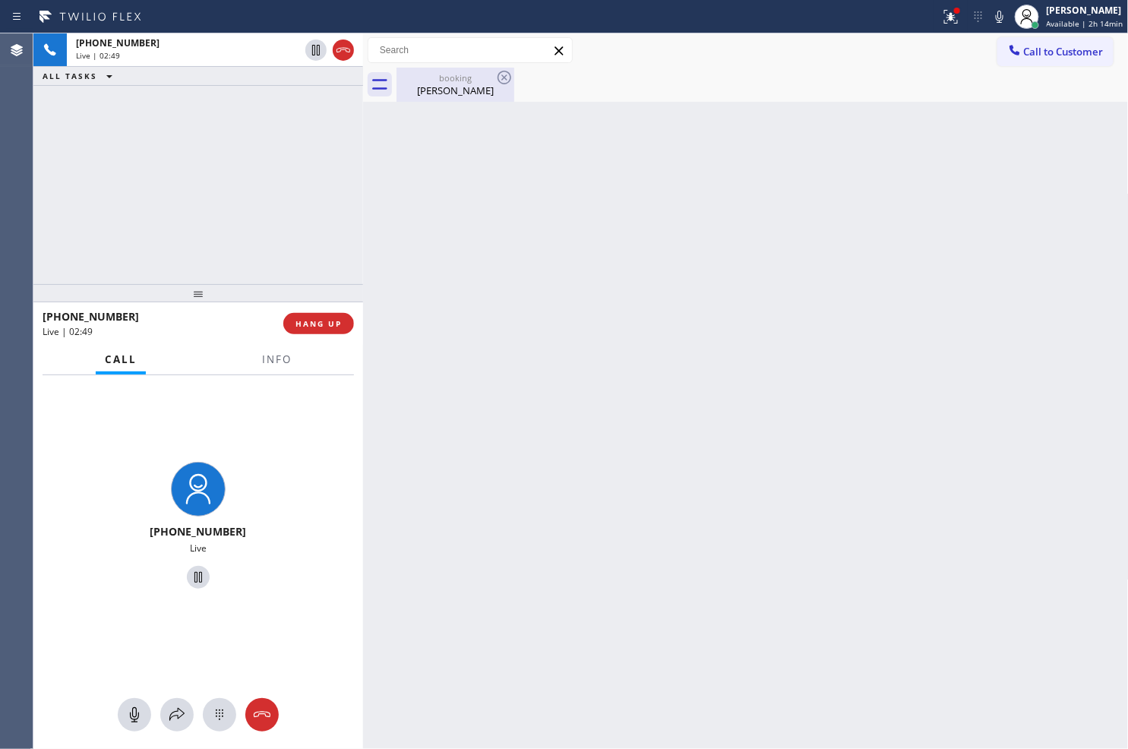
click at [437, 74] on div "booking" at bounding box center [455, 77] width 115 height 11
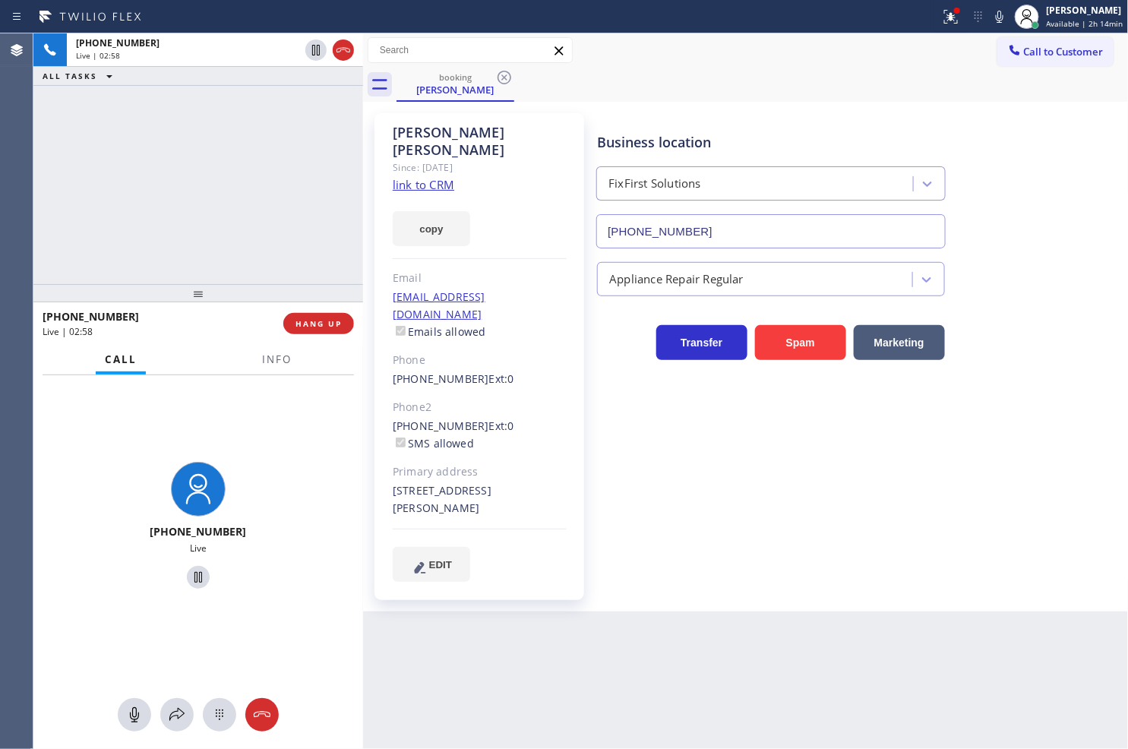
click at [167, 219] on div "[PHONE_NUMBER] Live | 02:58 ALL TASKS ALL TASKS ACTIVE TASKS TASKS IN WRAP UP" at bounding box center [198, 158] width 330 height 251
click at [327, 495] on div "[PHONE_NUMBER] Live" at bounding box center [197, 527] width 317 height 131
click at [230, 185] on div "[PHONE_NUMBER] Live | 02:59 ALL TASKS ALL TASKS ACTIVE TASKS TASKS IN WRAP UP" at bounding box center [198, 158] width 330 height 251
click at [332, 436] on div "[PHONE_NUMBER] Live" at bounding box center [198, 527] width 330 height 305
click at [241, 216] on div "[PHONE_NUMBER] Live | 03:00 ALL TASKS ALL TASKS ACTIVE TASKS TASKS IN WRAP UP" at bounding box center [198, 158] width 330 height 251
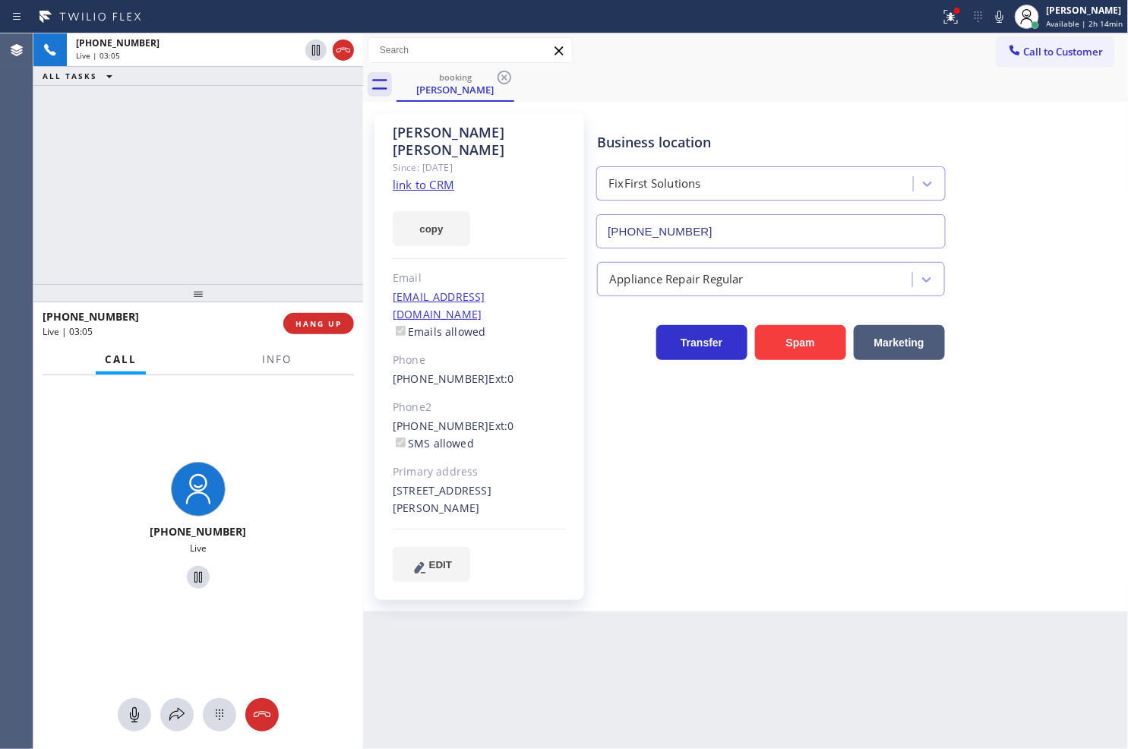
click at [74, 535] on div "[PHONE_NUMBER]" at bounding box center [197, 531] width 317 height 14
click at [231, 164] on div "[PHONE_NUMBER] Live | 03:10 ALL TASKS ALL TASKS ACTIVE TASKS TASKS IN WRAP UP" at bounding box center [198, 158] width 330 height 251
click at [102, 489] on div "[PHONE_NUMBER] Live" at bounding box center [197, 527] width 317 height 131
click at [106, 472] on div "[PHONE_NUMBER] Live" at bounding box center [197, 527] width 317 height 131
click at [213, 271] on div "[PHONE_NUMBER] Live | 03:28 ALL TASKS ALL TASKS ACTIVE TASKS TASKS IN WRAP UP" at bounding box center [198, 158] width 330 height 251
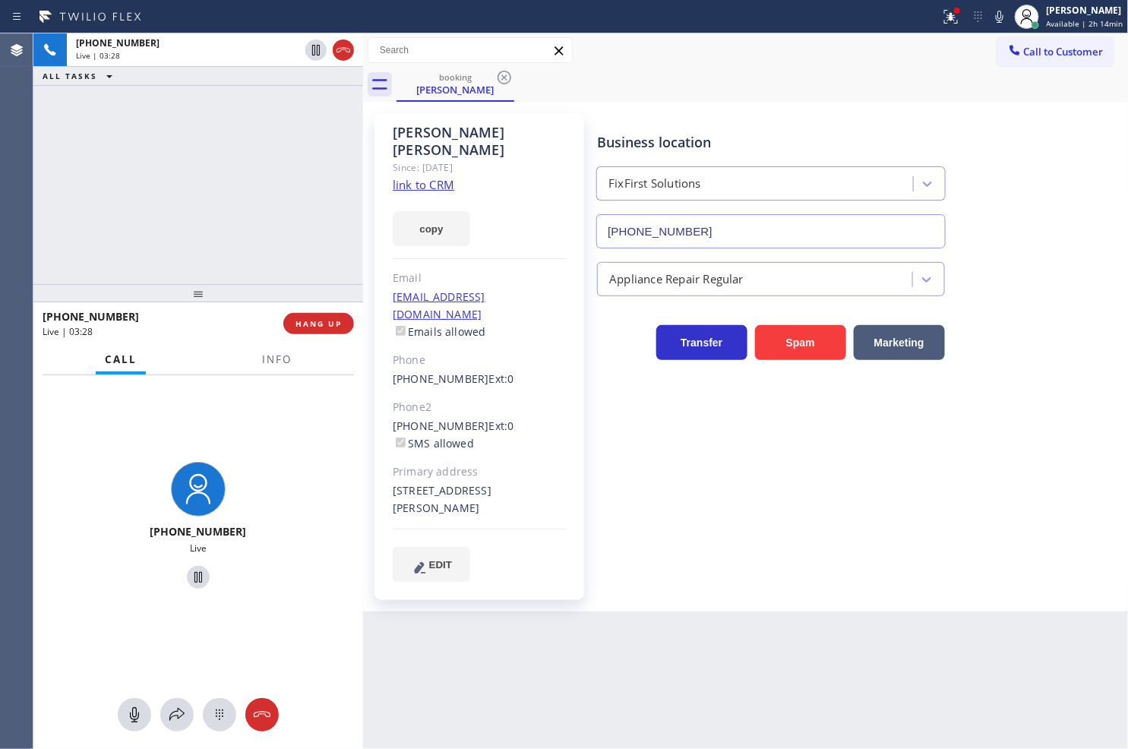
click at [253, 466] on div "[PHONE_NUMBER] Live" at bounding box center [197, 527] width 317 height 131
click at [199, 297] on div at bounding box center [198, 293] width 330 height 18
click at [213, 235] on div "[PHONE_NUMBER] Live | 03:30 ALL TASKS ALL TASKS ACTIVE TASKS TASKS IN WRAP UP" at bounding box center [198, 158] width 330 height 251
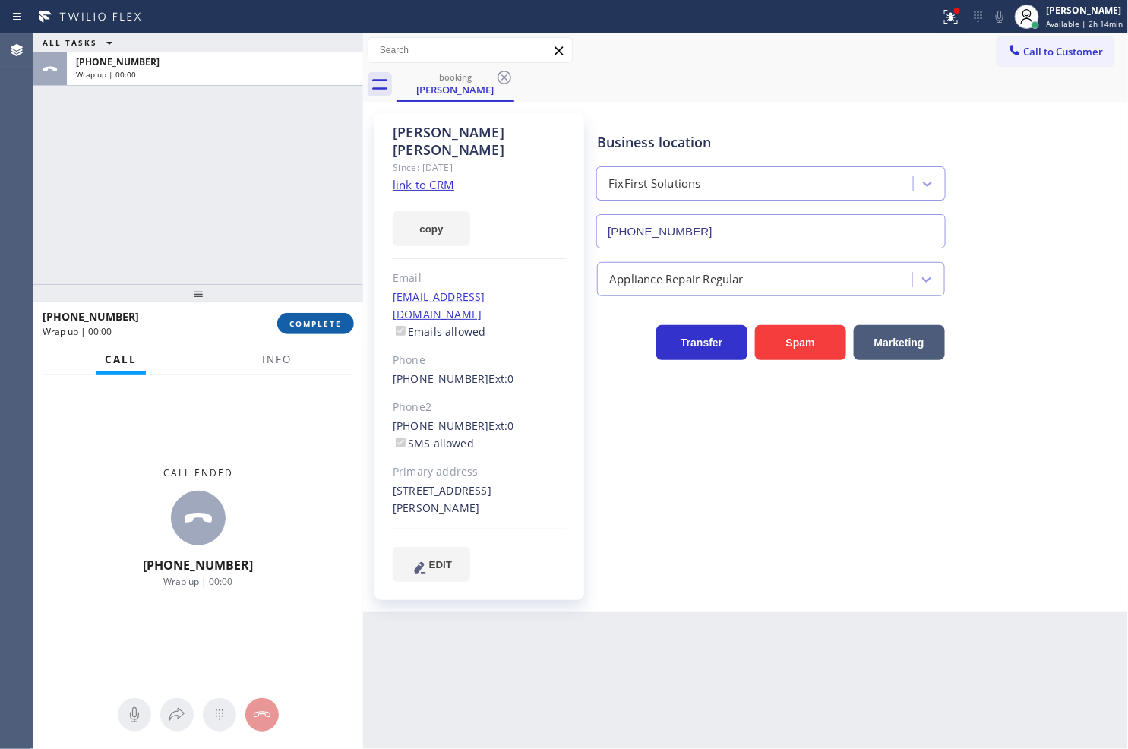
click at [319, 321] on span "COMPLETE" at bounding box center [315, 323] width 52 height 11
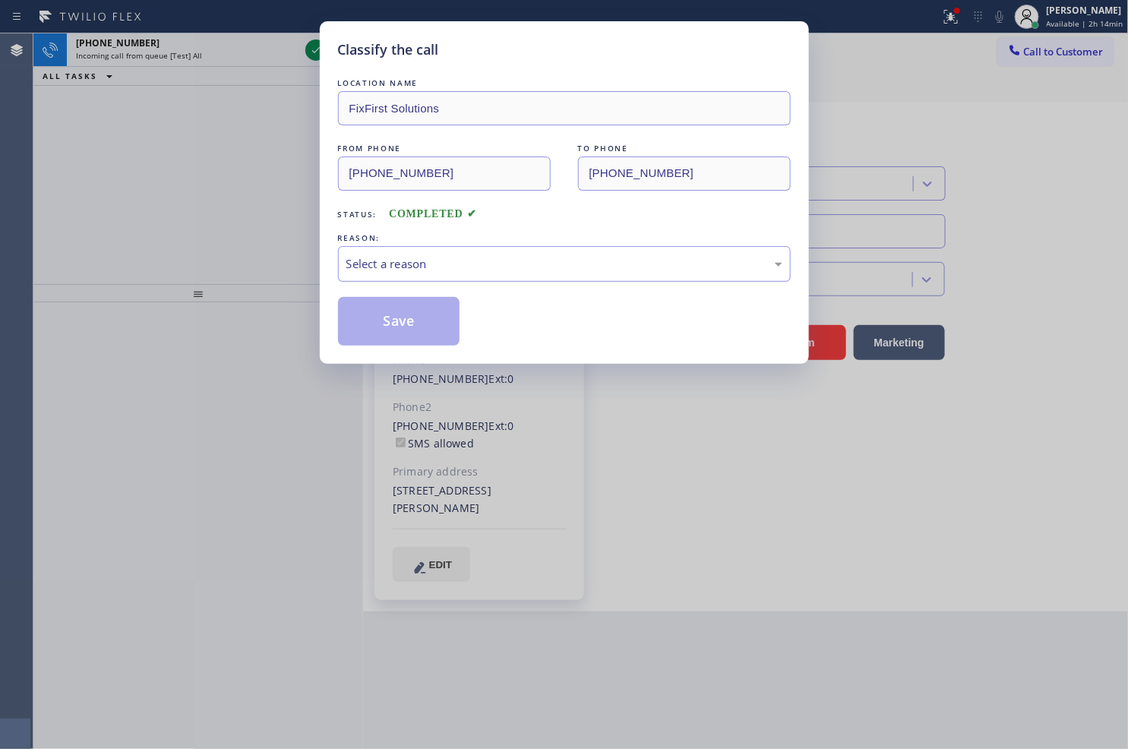
click at [420, 264] on div "Select a reason" at bounding box center [564, 263] width 436 height 17
click at [419, 320] on button "Save" at bounding box center [399, 321] width 122 height 49
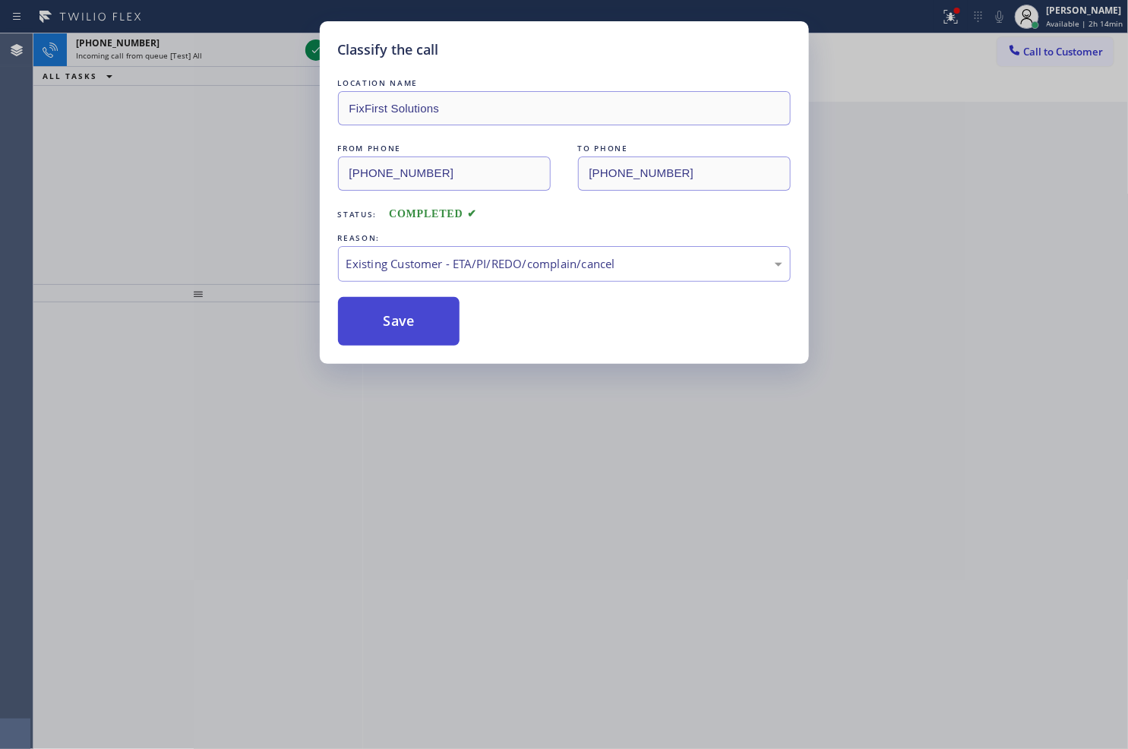
click at [419, 320] on button "Save" at bounding box center [399, 321] width 122 height 49
click at [239, 208] on div "Classify the call LOCATION NAME [DOMAIN_NAME] ([GEOGRAPHIC_DATA], Google Ads) F…" at bounding box center [580, 390] width 1094 height 715
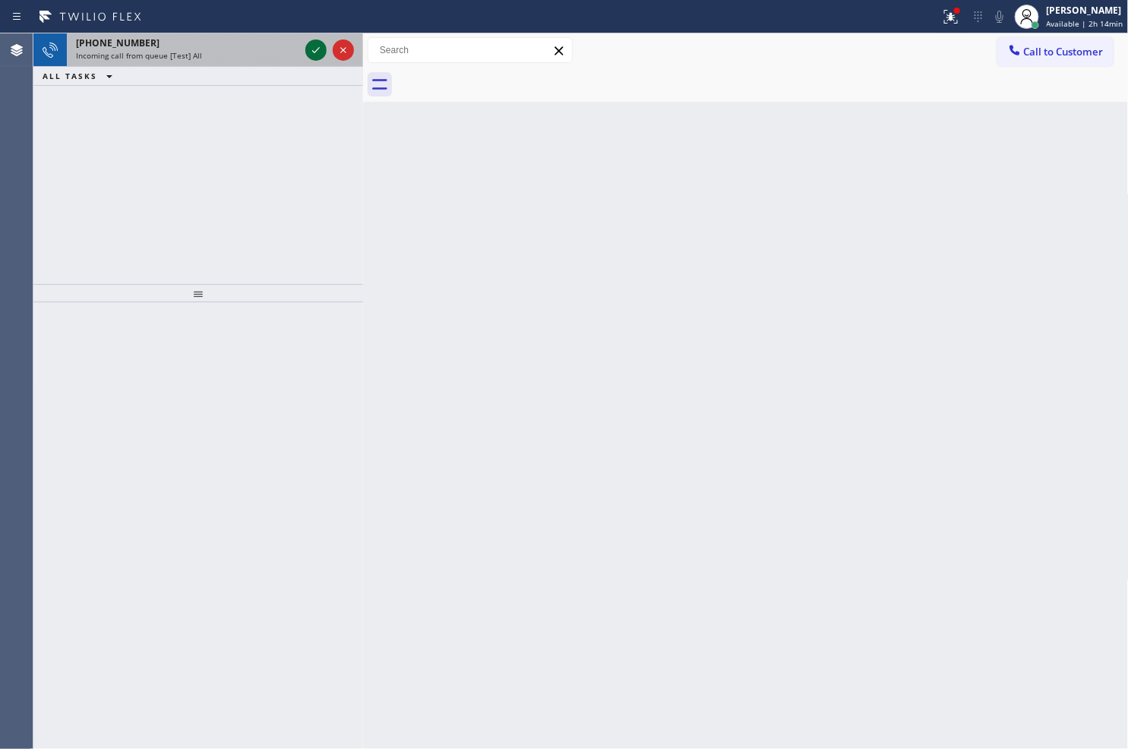
click at [314, 54] on icon at bounding box center [316, 50] width 18 height 18
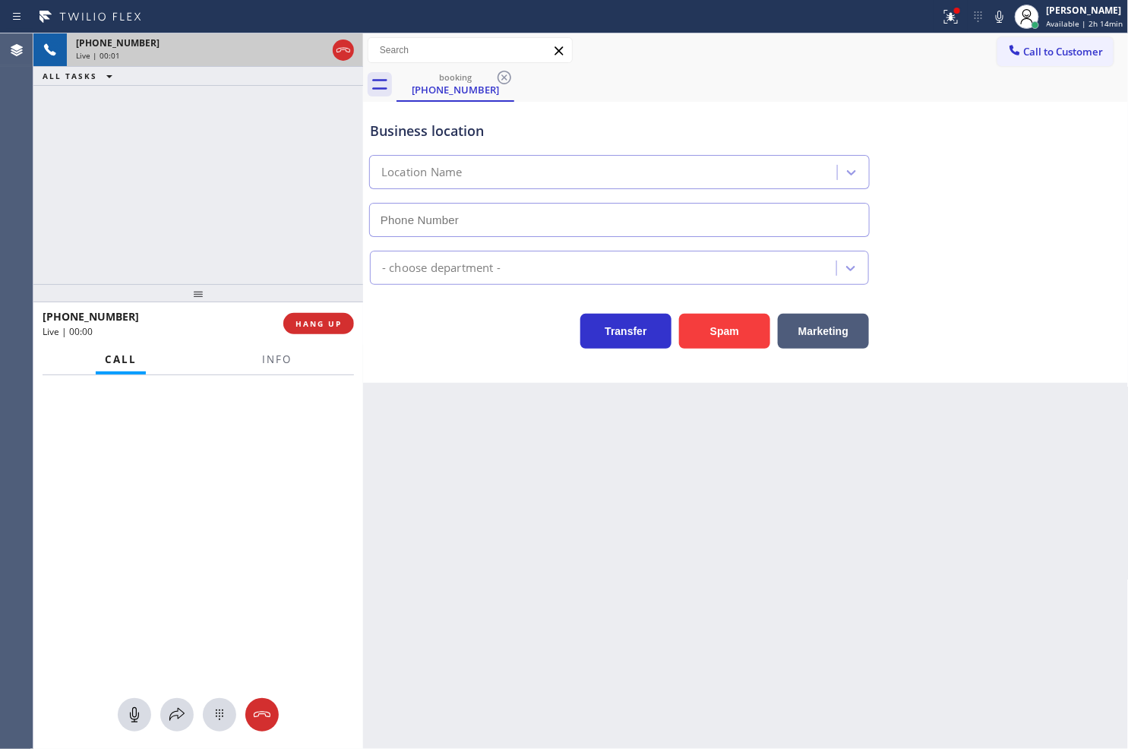
type input "[PHONE_NUMBER]"
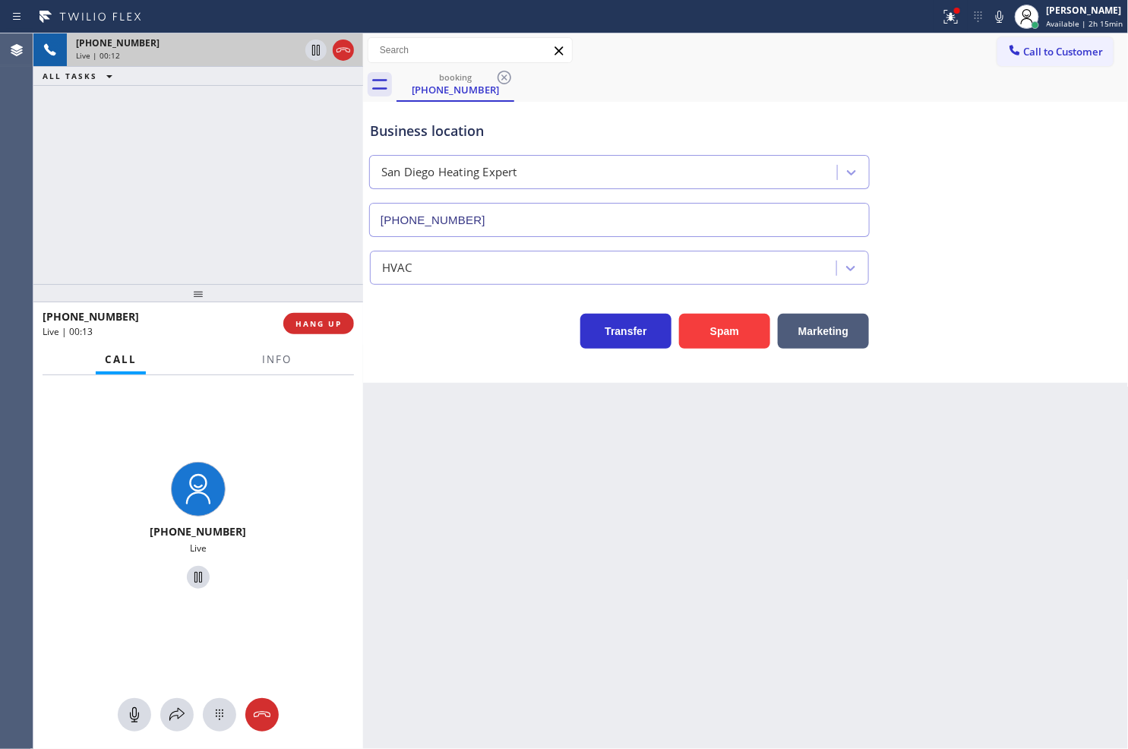
drag, startPoint x: 50, startPoint y: 496, endPoint x: 156, endPoint y: 397, distance: 145.1
click at [52, 491] on div "[PHONE_NUMBER] Live" at bounding box center [198, 527] width 330 height 305
click at [306, 323] on span "HANG UP" at bounding box center [318, 323] width 46 height 11
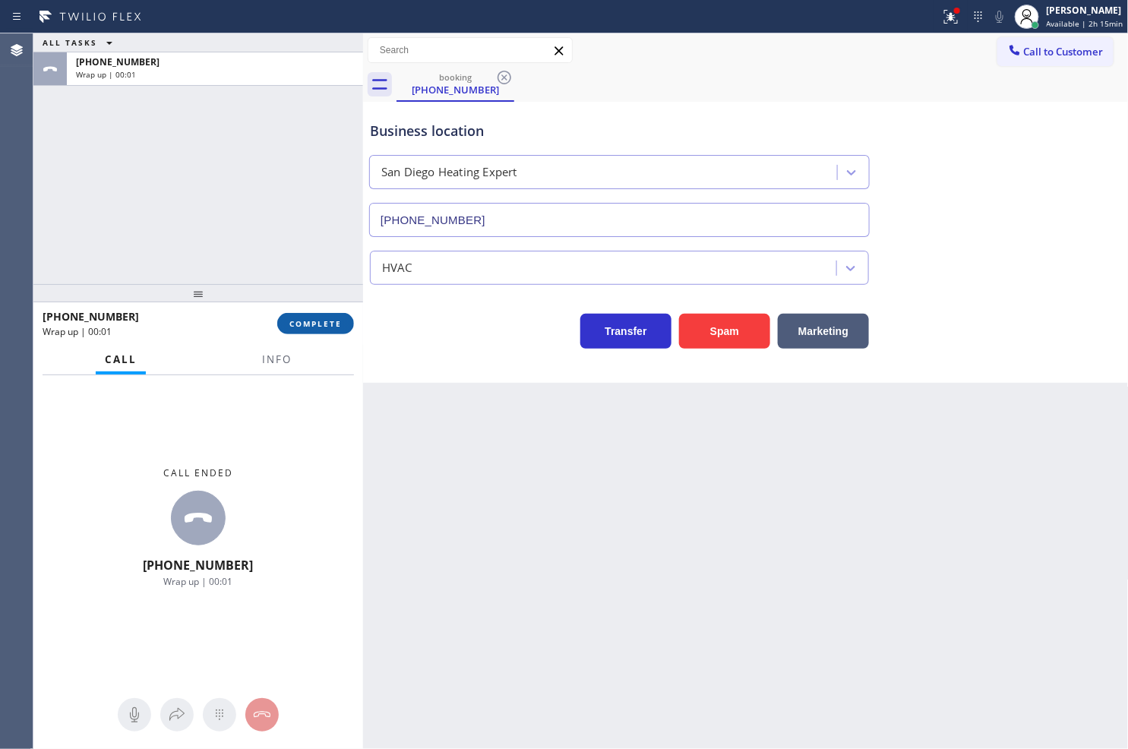
click at [306, 323] on span "COMPLETE" at bounding box center [315, 323] width 52 height 11
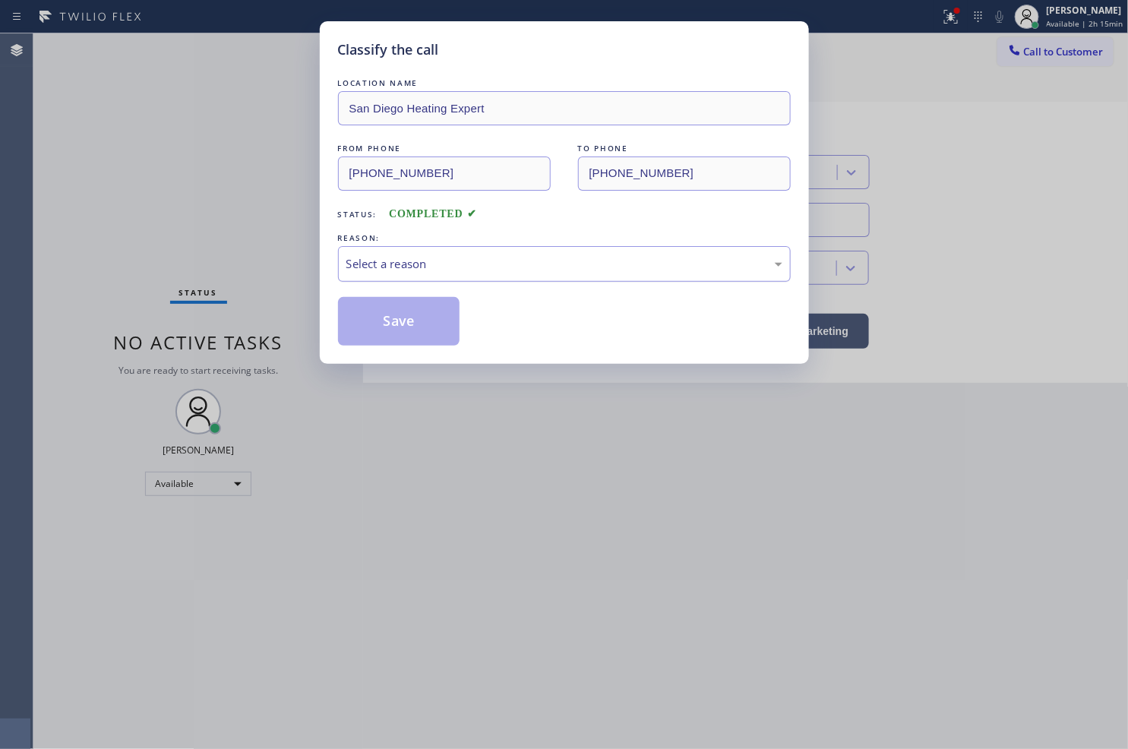
click at [407, 260] on div "Select a reason" at bounding box center [564, 263] width 436 height 17
click at [400, 327] on button "Save" at bounding box center [399, 321] width 122 height 49
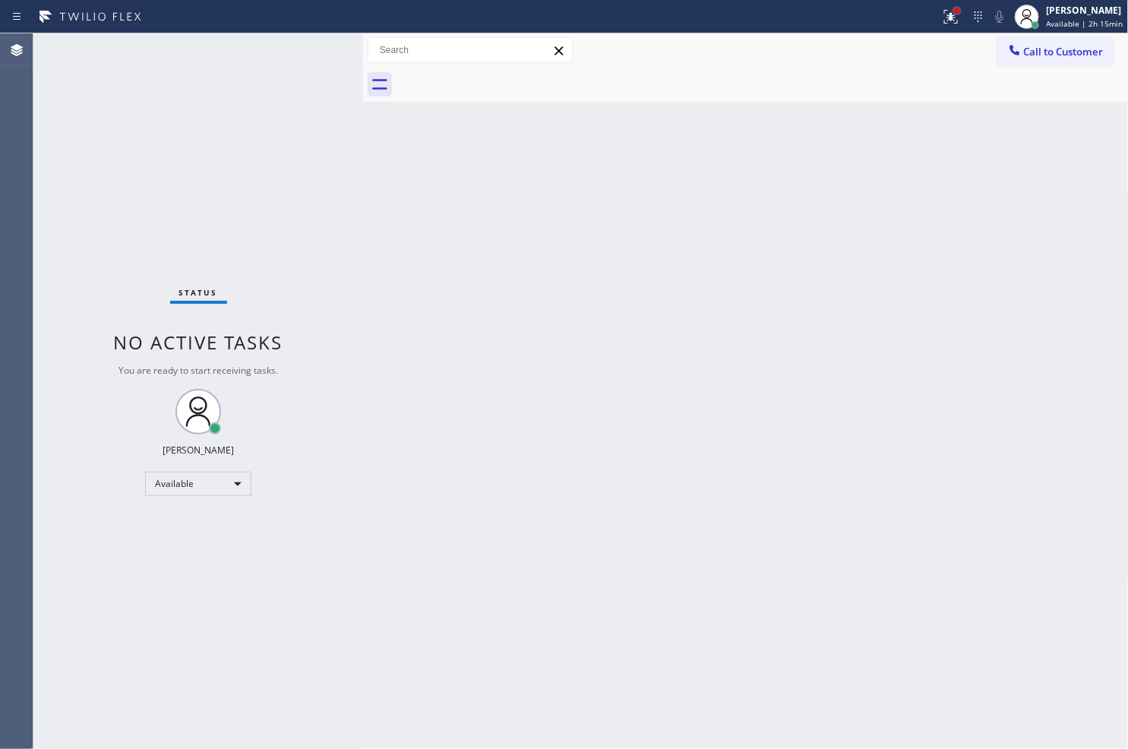
click at [952, 14] on div at bounding box center [956, 10] width 9 height 9
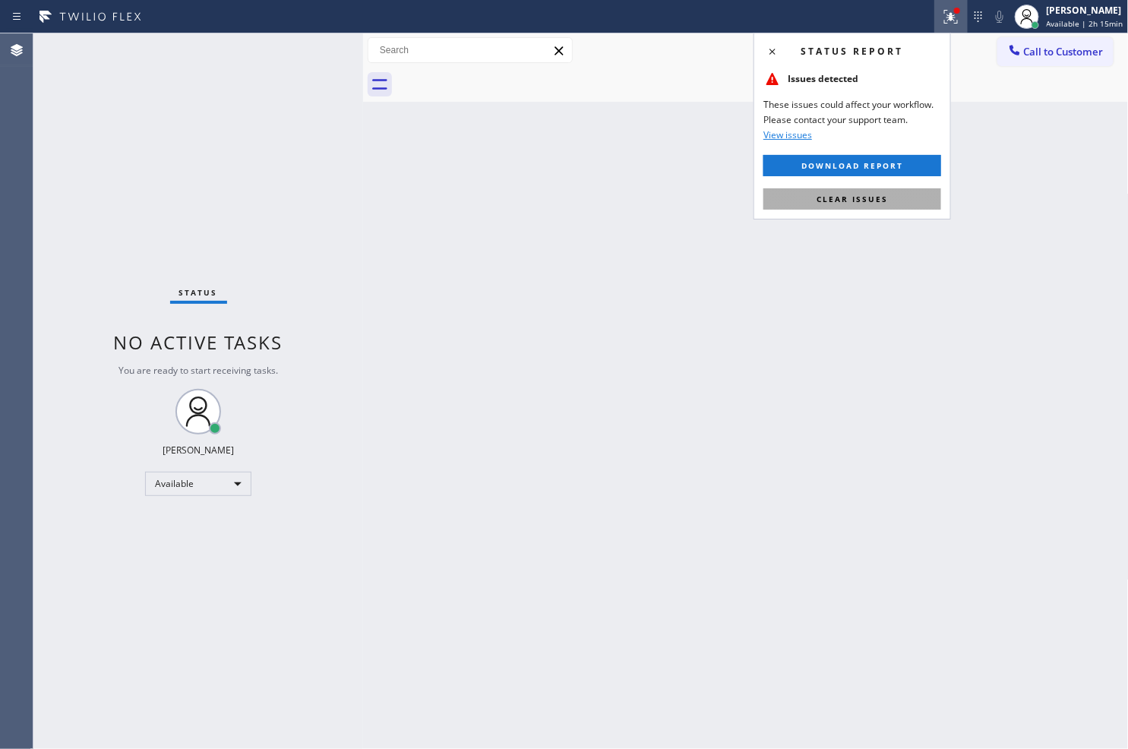
click at [912, 190] on button "Clear issues" at bounding box center [852, 198] width 178 height 21
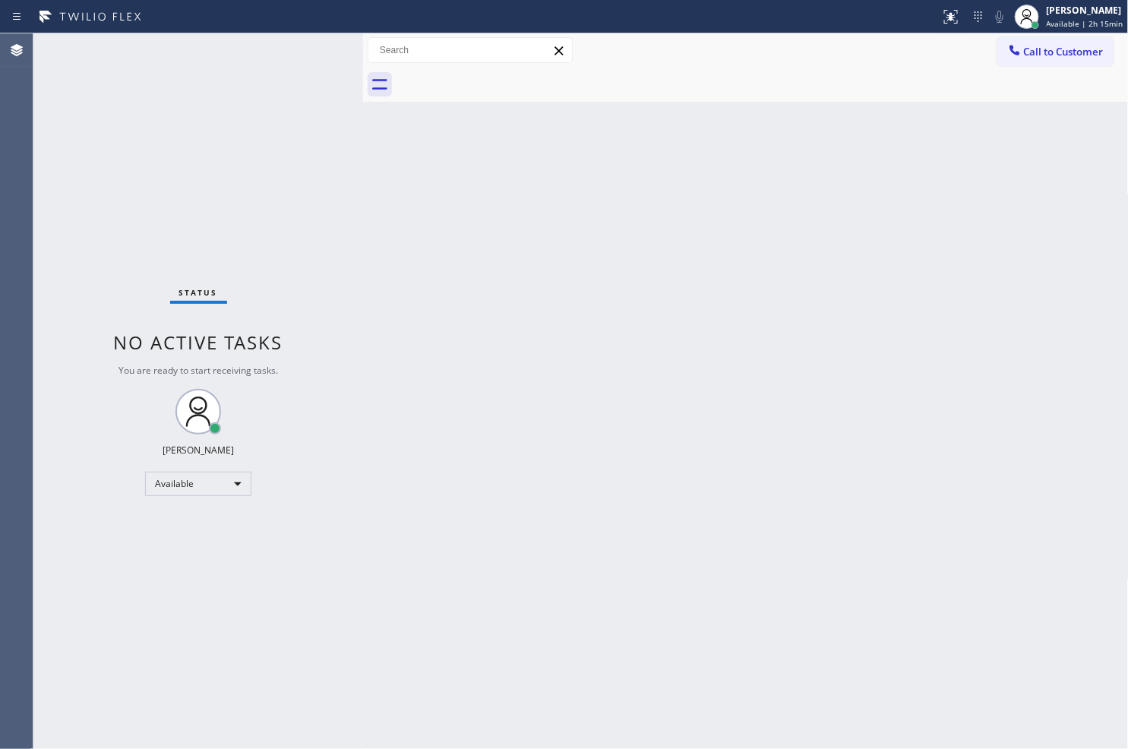
click at [317, 353] on div "Status No active tasks You are ready to start receiving tasks. [PERSON_NAME]" at bounding box center [198, 390] width 330 height 715
click at [85, 279] on div "Status No active tasks You are ready to start receiving tasks. [PERSON_NAME]" at bounding box center [198, 390] width 330 height 715
click at [171, 155] on div "Status No active tasks You are ready to start receiving tasks. [PERSON_NAME]" at bounding box center [198, 390] width 330 height 715
click at [306, 62] on div "Status No active tasks You are ready to start receiving tasks. [PERSON_NAME]" at bounding box center [198, 390] width 330 height 715
click at [241, 484] on div "Available" at bounding box center [198, 484] width 106 height 24
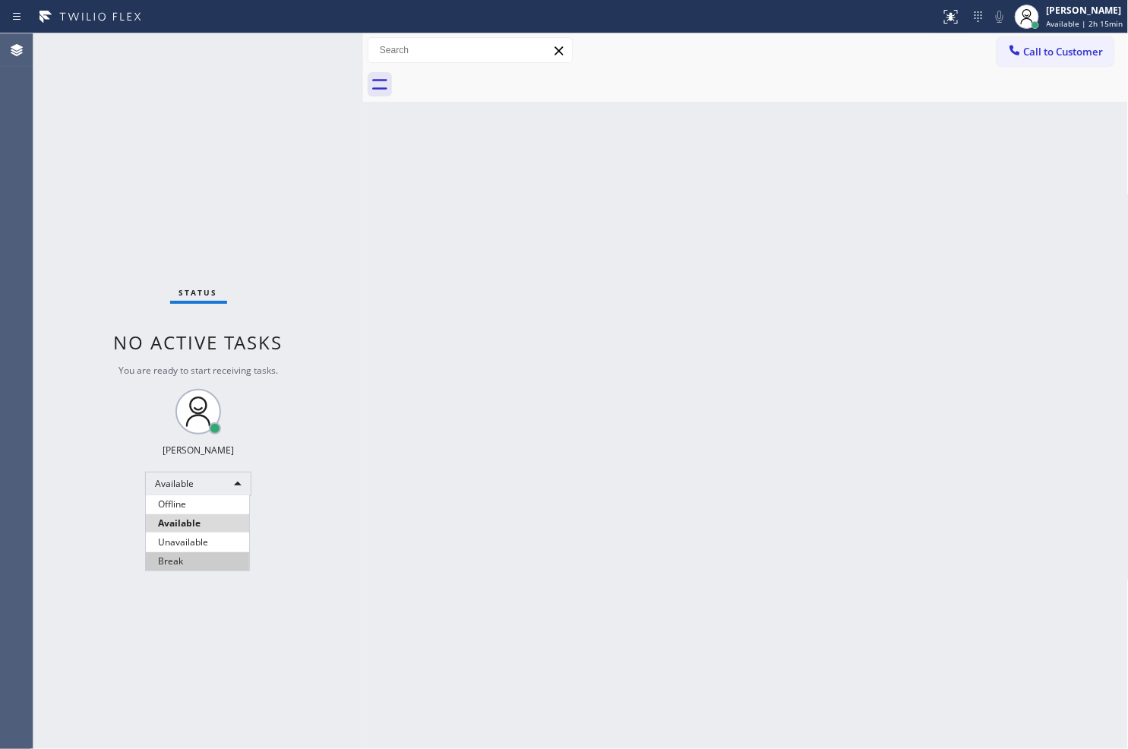
click at [185, 567] on li "Break" at bounding box center [197, 561] width 103 height 18
click at [100, 578] on div "Status No active tasks Change activity state to start receiving tasks. [PERSON_…" at bounding box center [198, 390] width 330 height 715
click at [237, 484] on div "Break" at bounding box center [198, 484] width 106 height 24
click at [196, 529] on li "Available" at bounding box center [197, 523] width 103 height 18
click at [412, 340] on div "Back to Dashboard Change Sender ID Customers Technicians Select a contact Outbo…" at bounding box center [746, 390] width 766 height 715
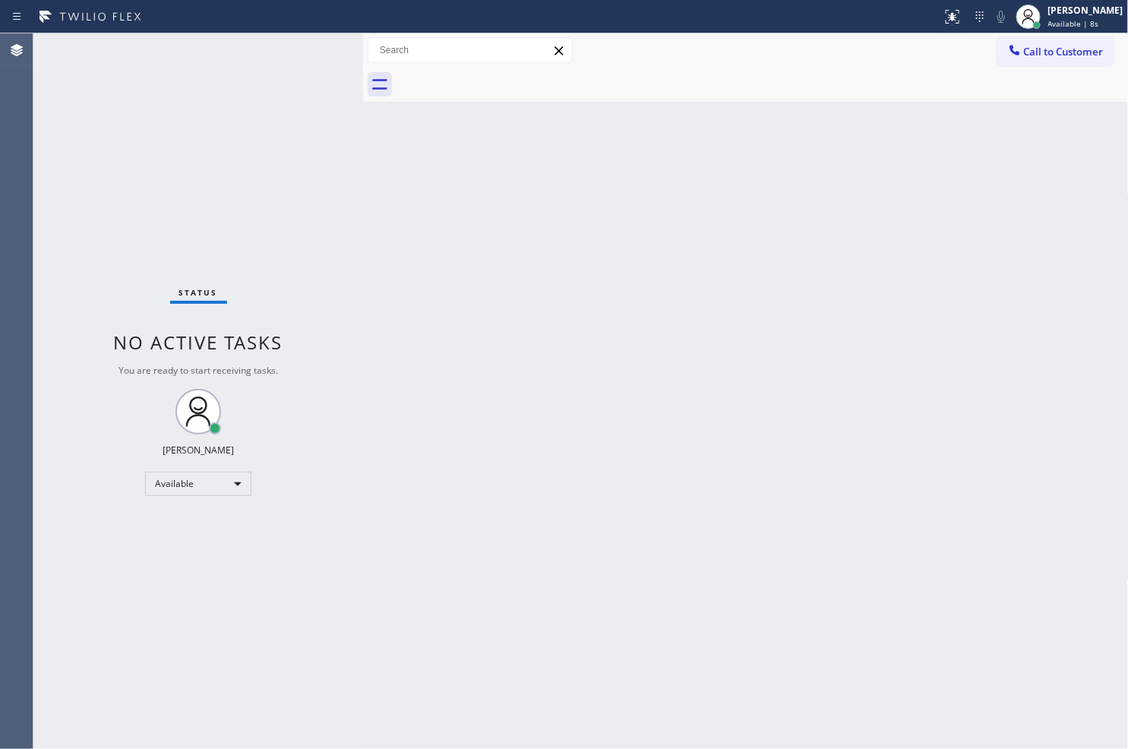
click at [267, 141] on div "Status No active tasks You are ready to start receiving tasks. [PERSON_NAME]" at bounding box center [198, 390] width 330 height 715
click at [310, 41] on div "Status No active tasks You are ready to start receiving tasks. [PERSON_NAME]" at bounding box center [198, 390] width 330 height 715
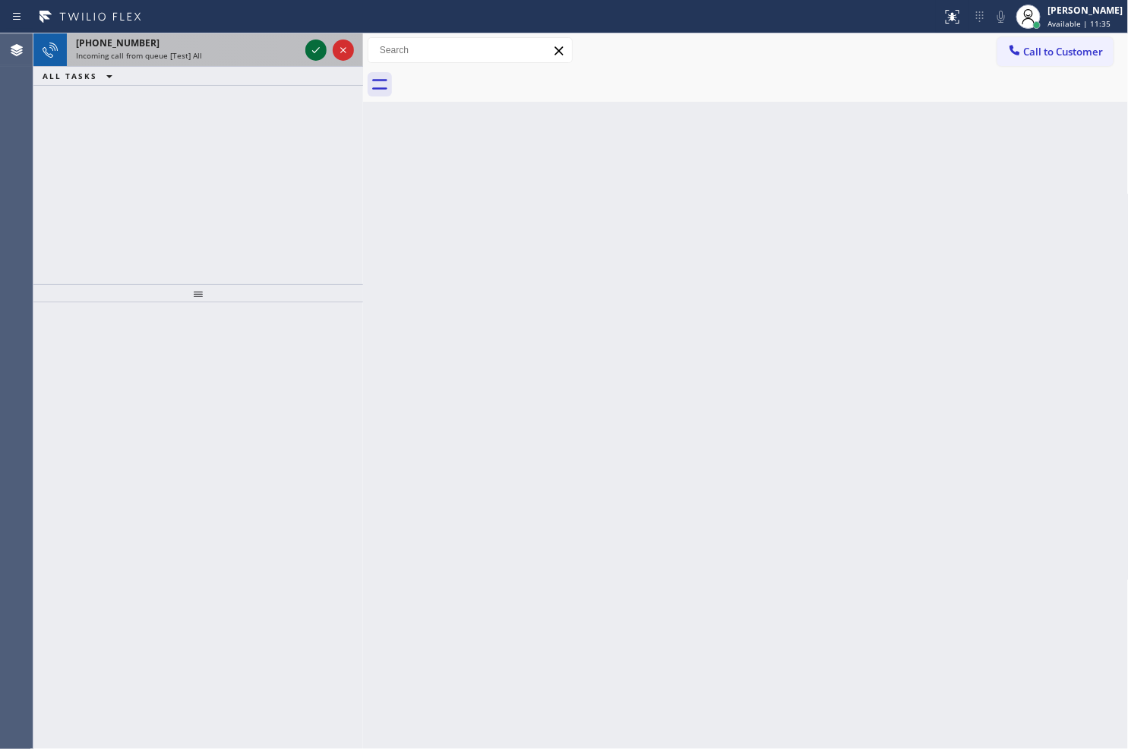
click at [310, 41] on icon at bounding box center [316, 50] width 18 height 18
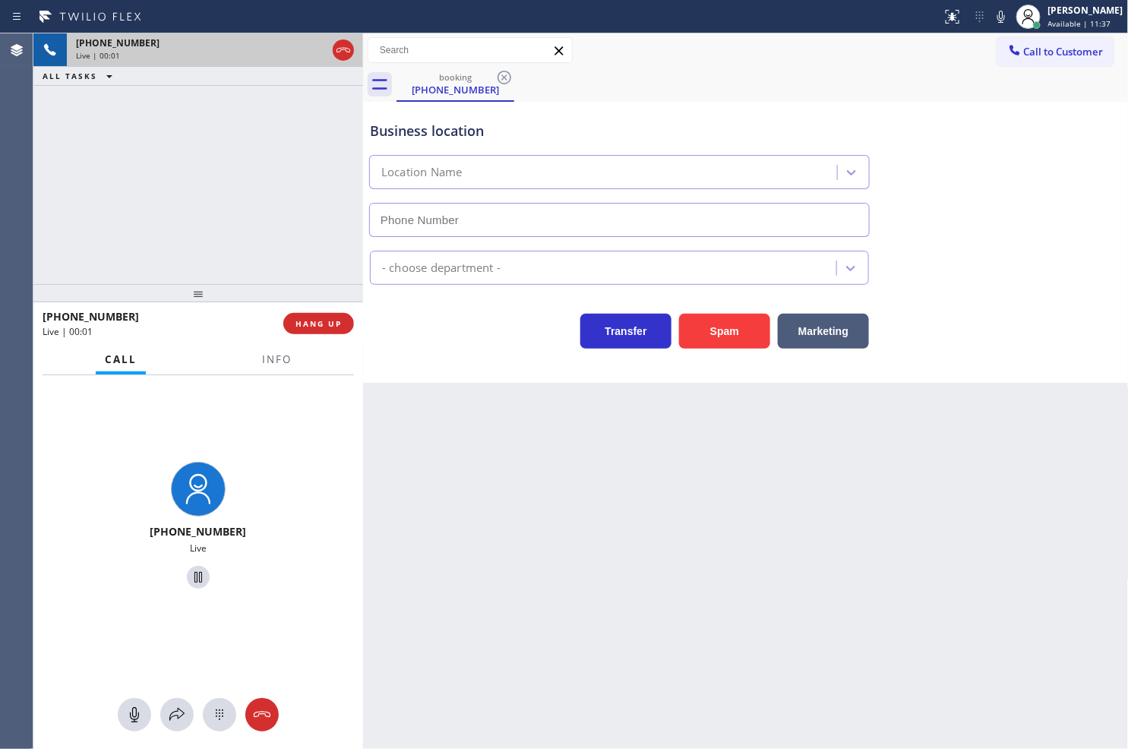
type input "[PHONE_NUMBER]"
click at [737, 337] on button "Spam" at bounding box center [724, 331] width 91 height 35
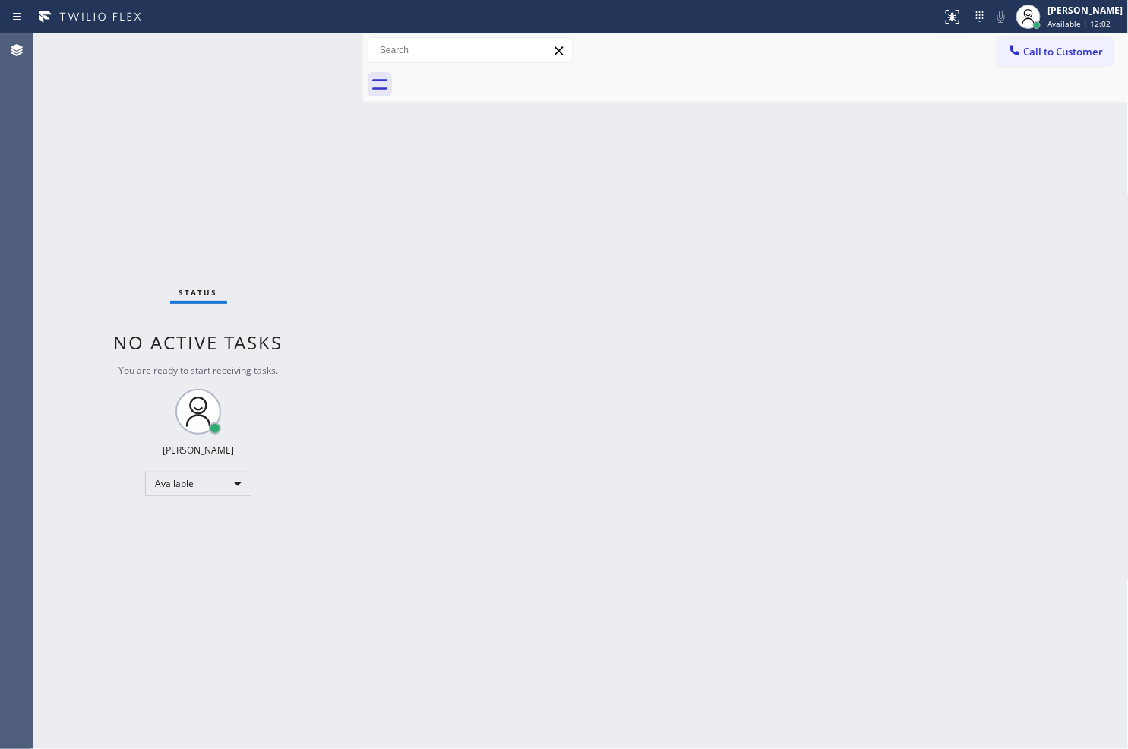
click at [319, 51] on div "Status No active tasks You are ready to start receiving tasks. [PERSON_NAME]" at bounding box center [198, 390] width 330 height 715
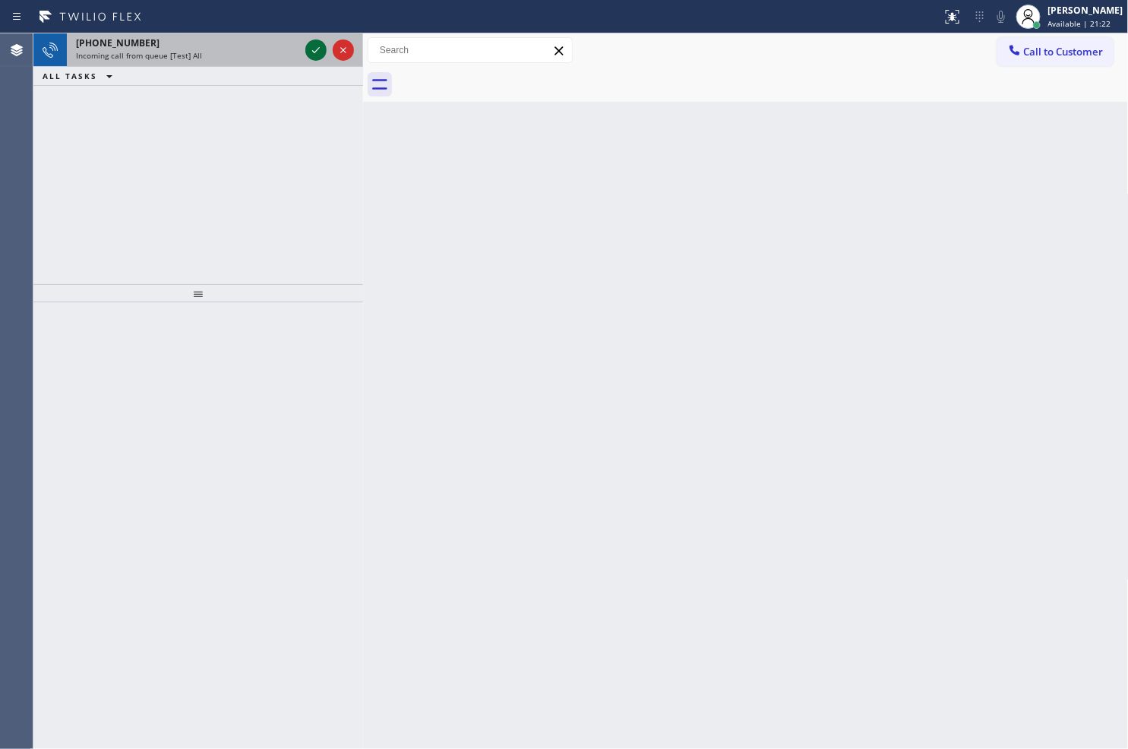
click at [319, 51] on icon at bounding box center [316, 50] width 18 height 18
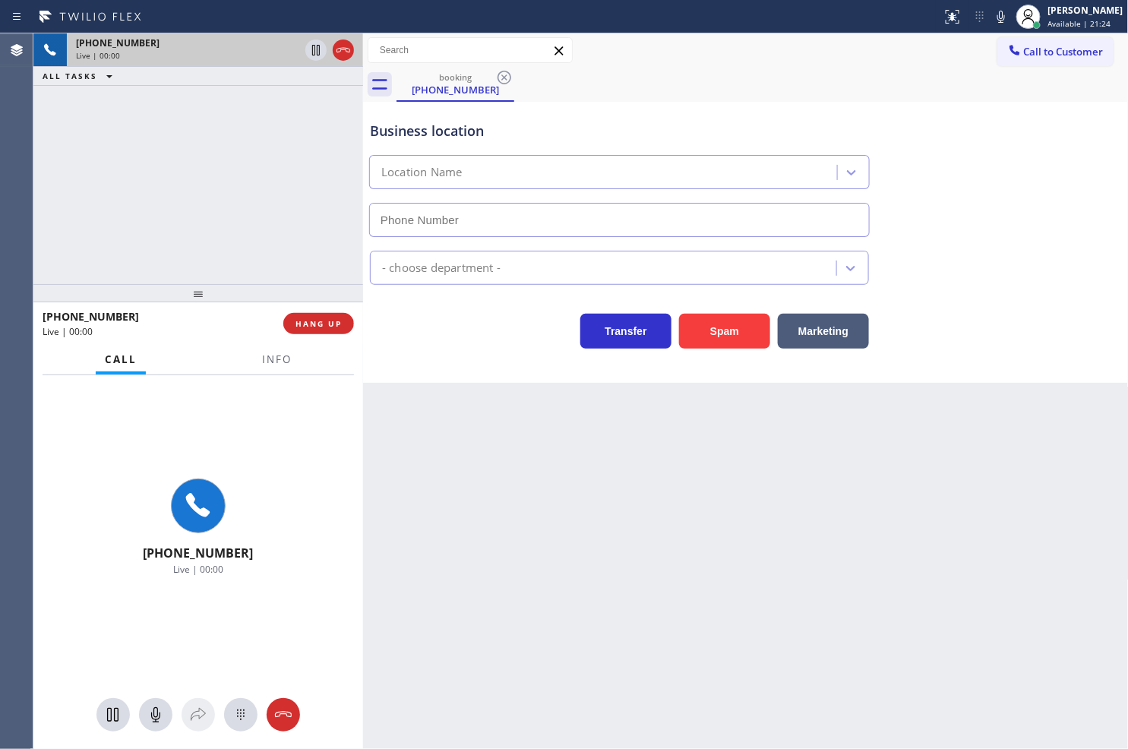
type input "[PHONE_NUMBER]"
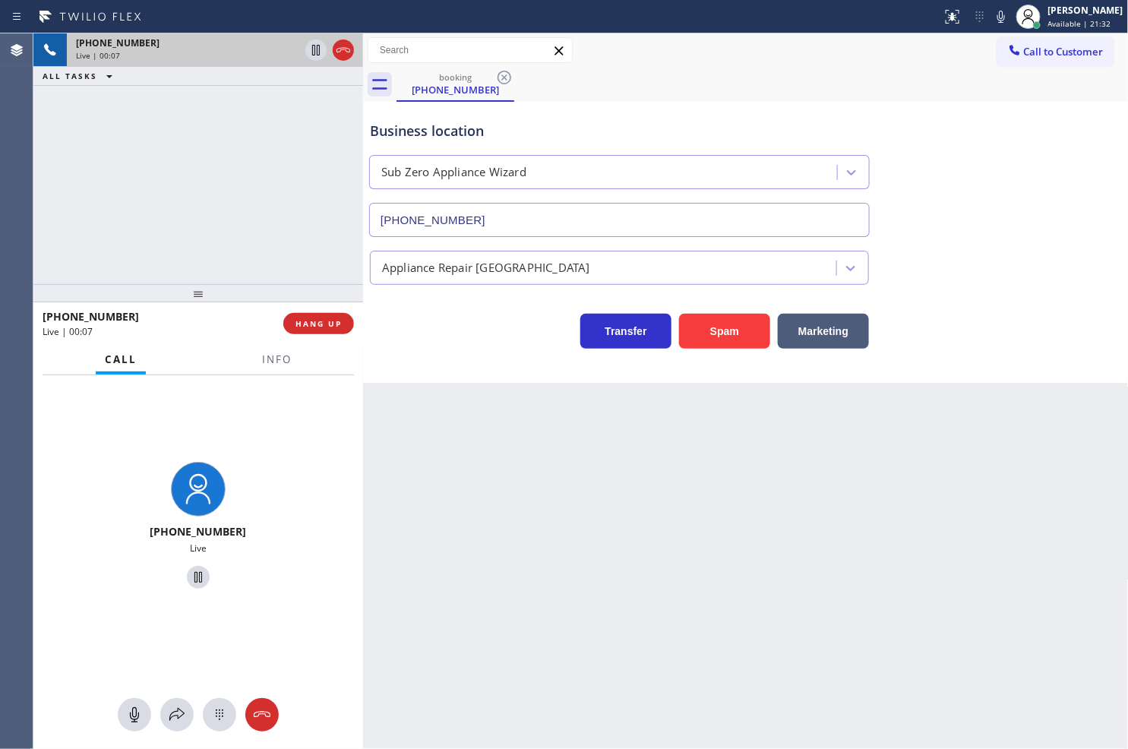
click at [457, 342] on div "Transfer Spam Marketing" at bounding box center [619, 327] width 505 height 43
click at [335, 482] on div "[PHONE_NUMBER] Live" at bounding box center [197, 527] width 317 height 131
click at [93, 155] on div "[PHONE_NUMBER] Live | 01:04 ALL TASKS ALL TASKS ACTIVE TASKS TASKS IN WRAP UP" at bounding box center [198, 158] width 330 height 251
click at [175, 722] on icon at bounding box center [177, 715] width 18 height 18
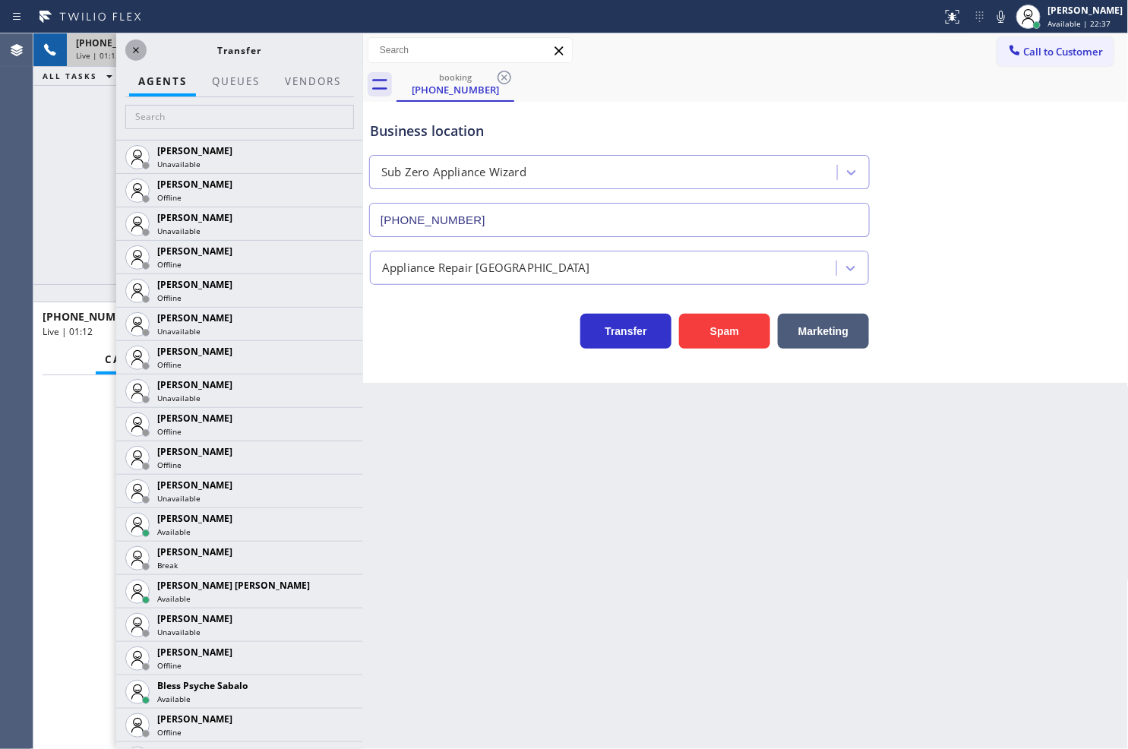
click at [134, 46] on icon at bounding box center [136, 50] width 18 height 18
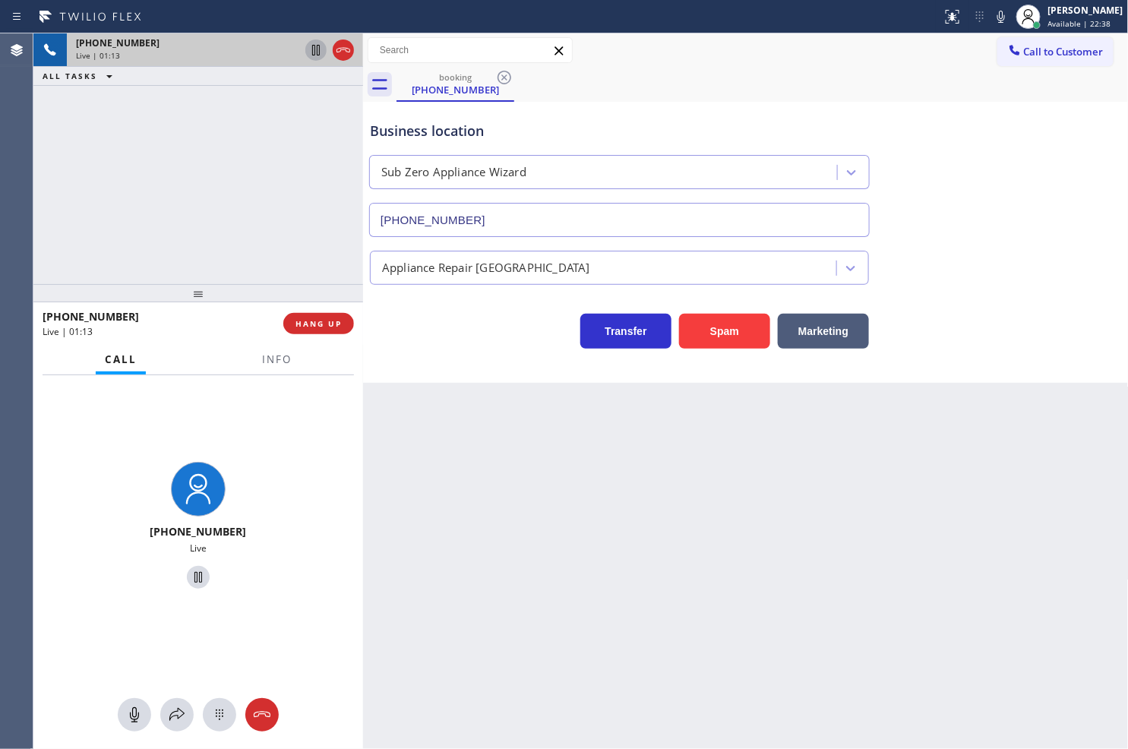
click at [312, 48] on icon at bounding box center [316, 50] width 8 height 11
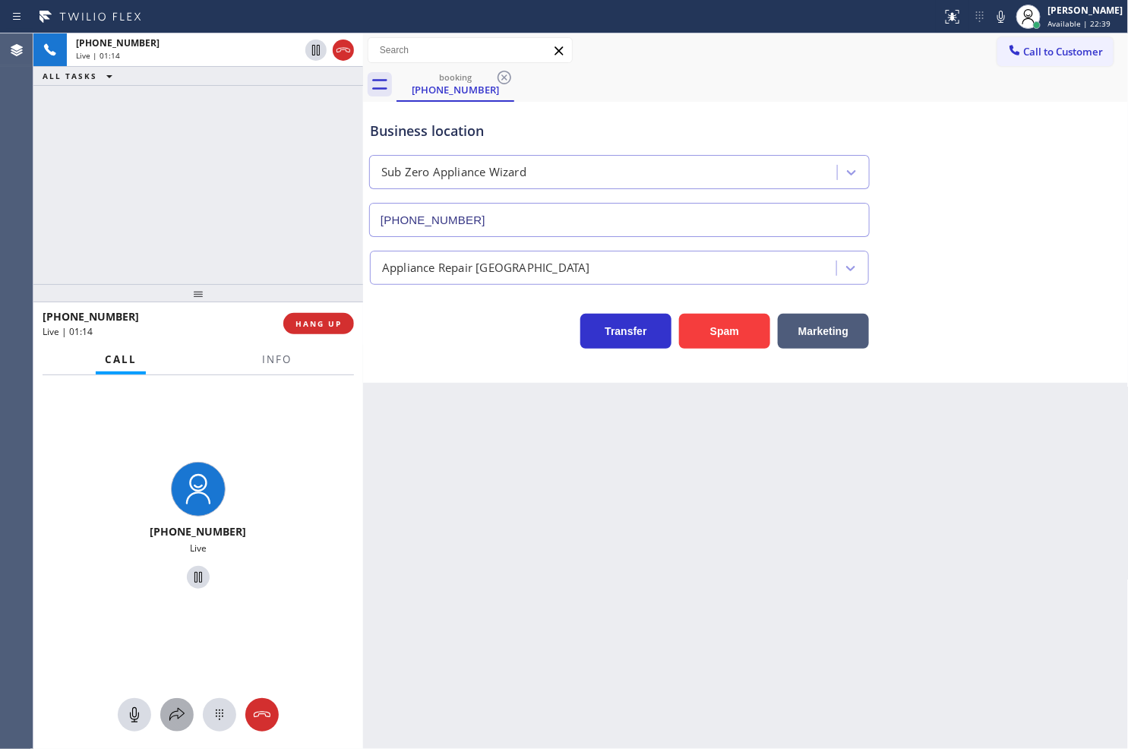
click at [172, 708] on icon at bounding box center [177, 715] width 18 height 18
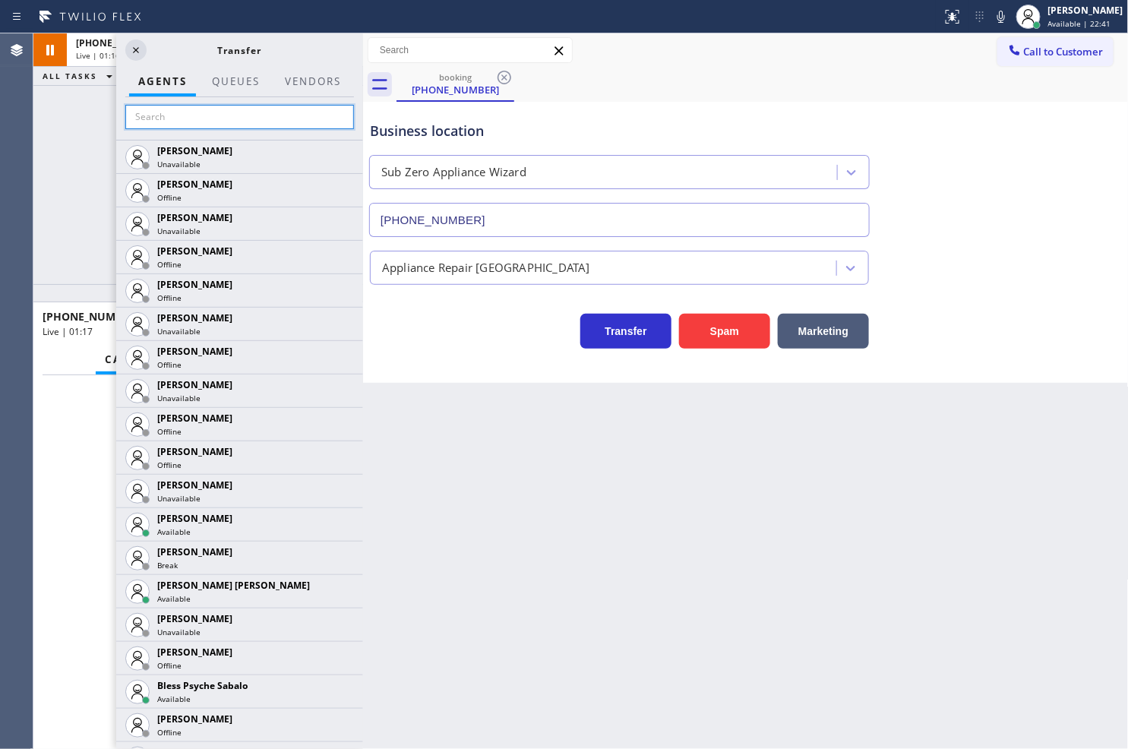
click at [210, 107] on input "text" at bounding box center [239, 117] width 229 height 24
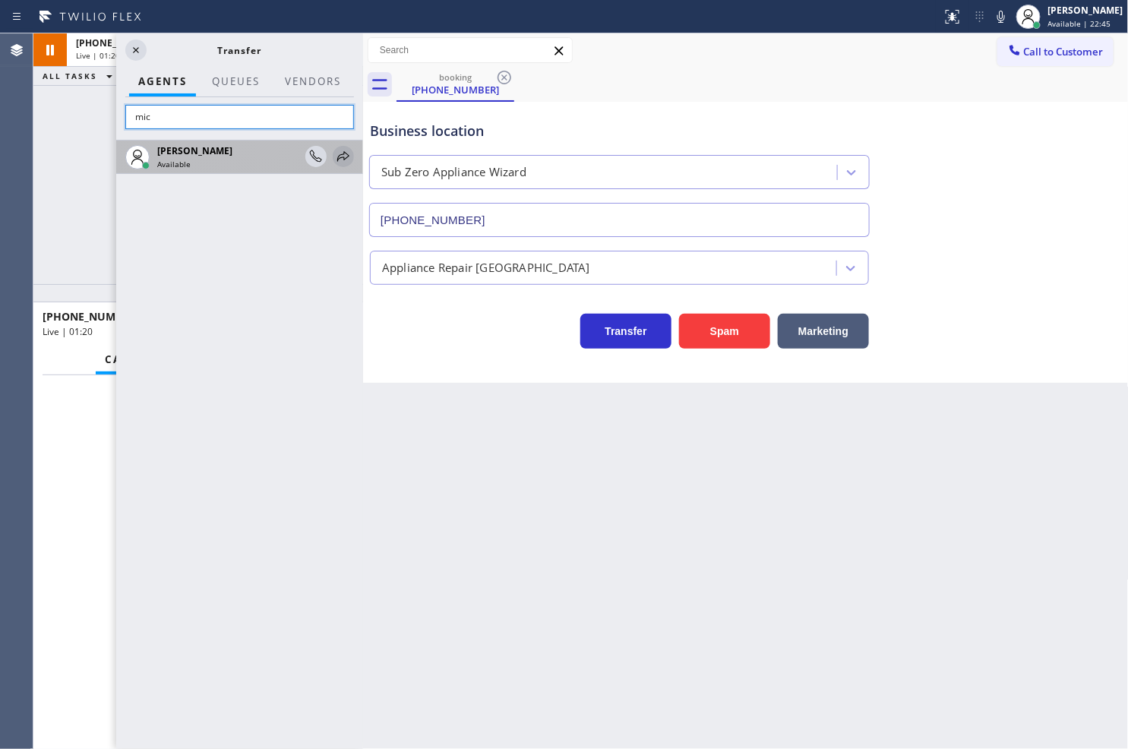
type input "mic"
click at [343, 154] on icon at bounding box center [343, 156] width 12 height 10
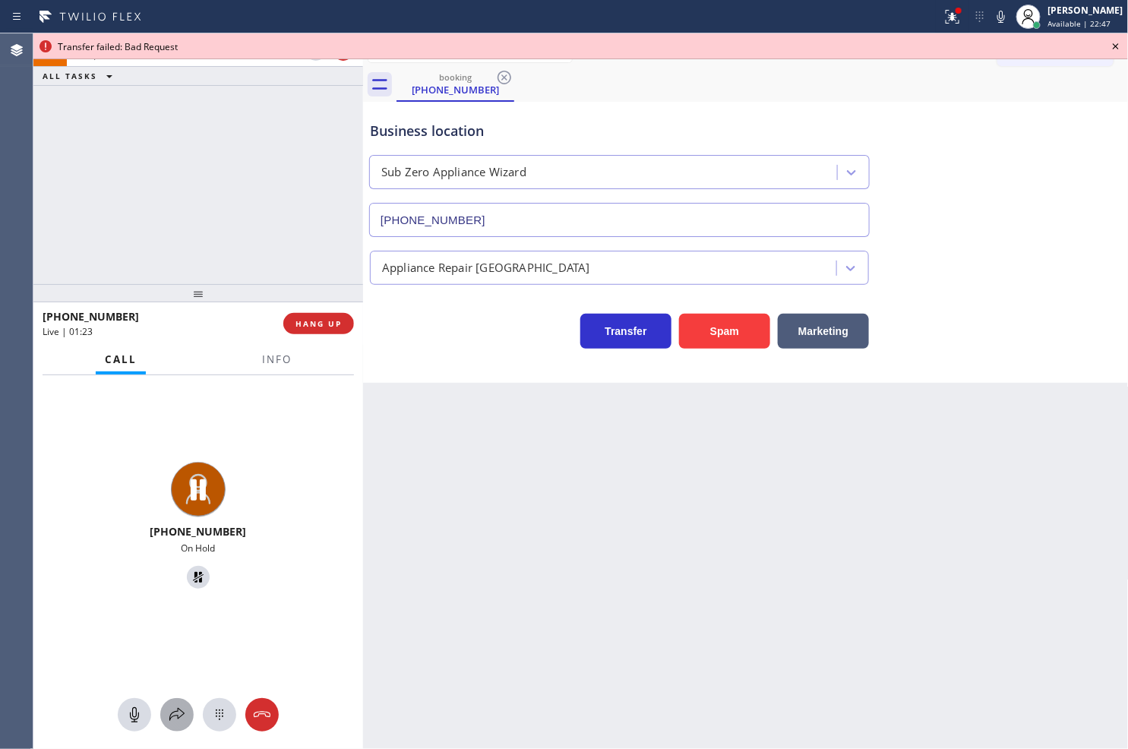
click at [171, 723] on icon at bounding box center [177, 715] width 18 height 18
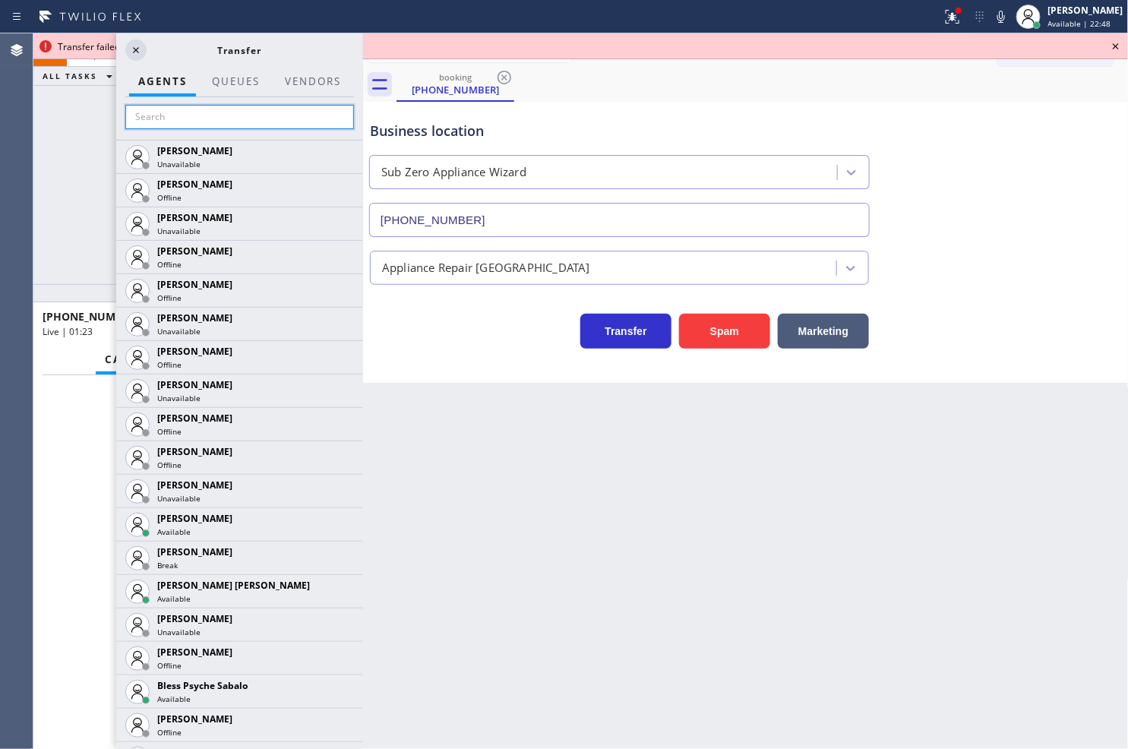
click at [173, 111] on input "text" at bounding box center [239, 117] width 229 height 24
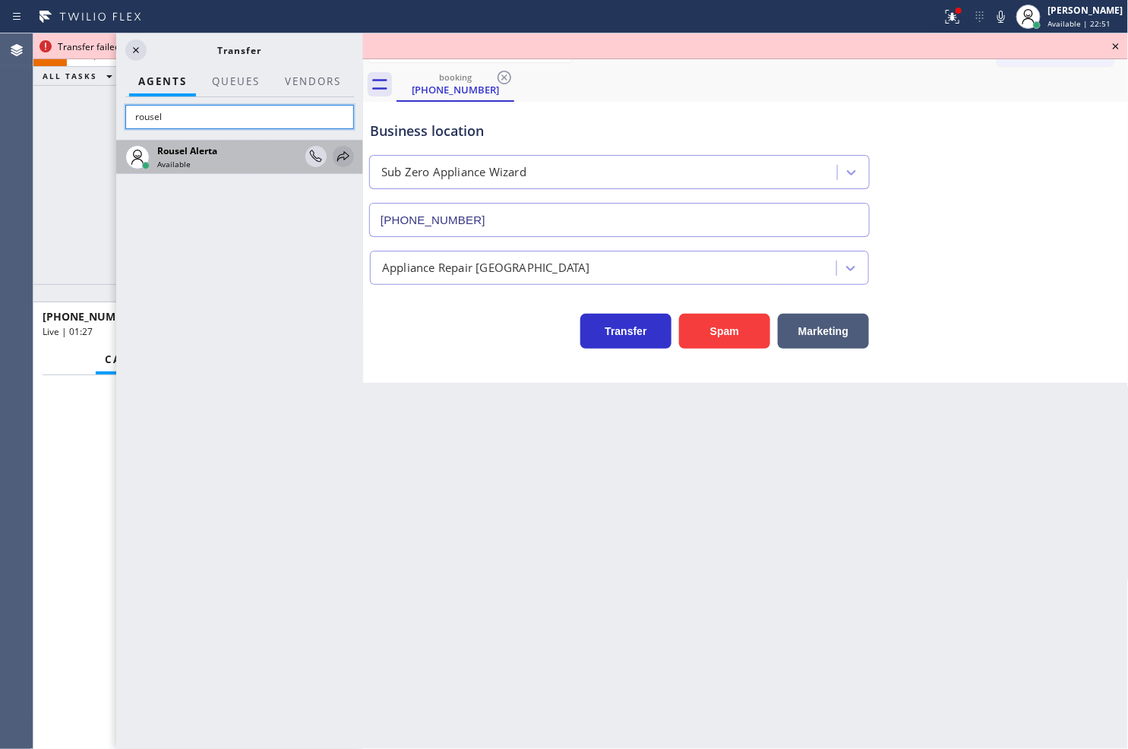
type input "rousel"
click at [346, 156] on icon at bounding box center [343, 156] width 18 height 18
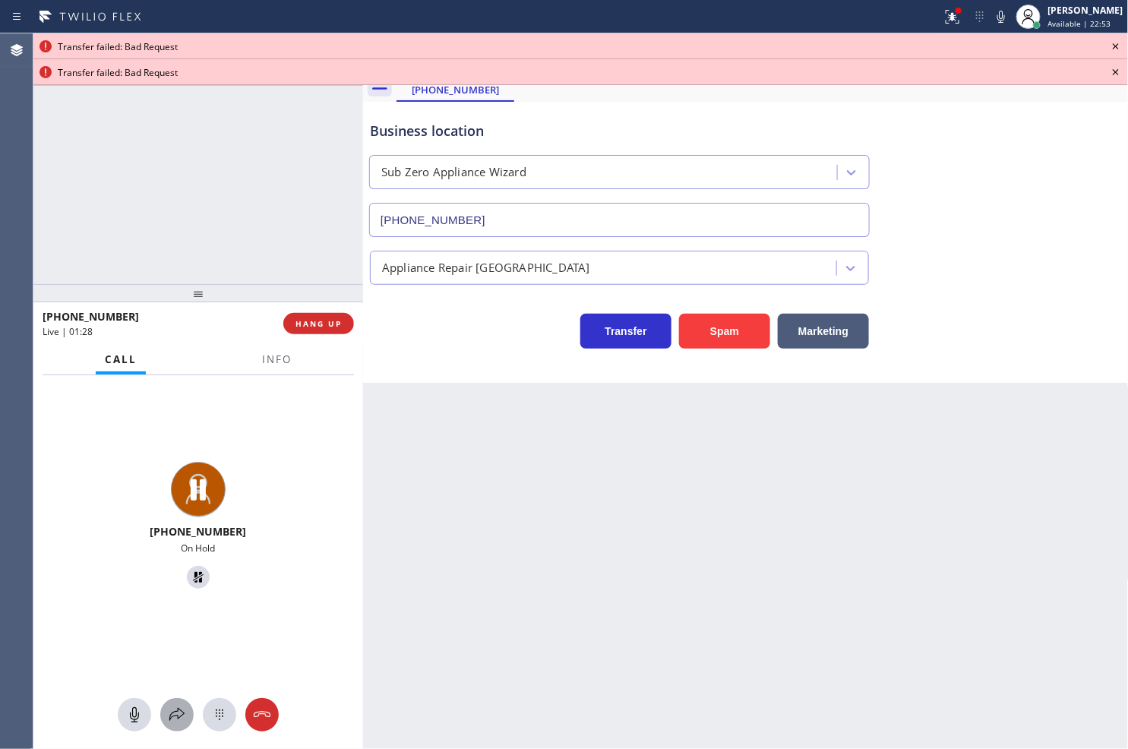
click at [172, 720] on icon at bounding box center [177, 715] width 18 height 18
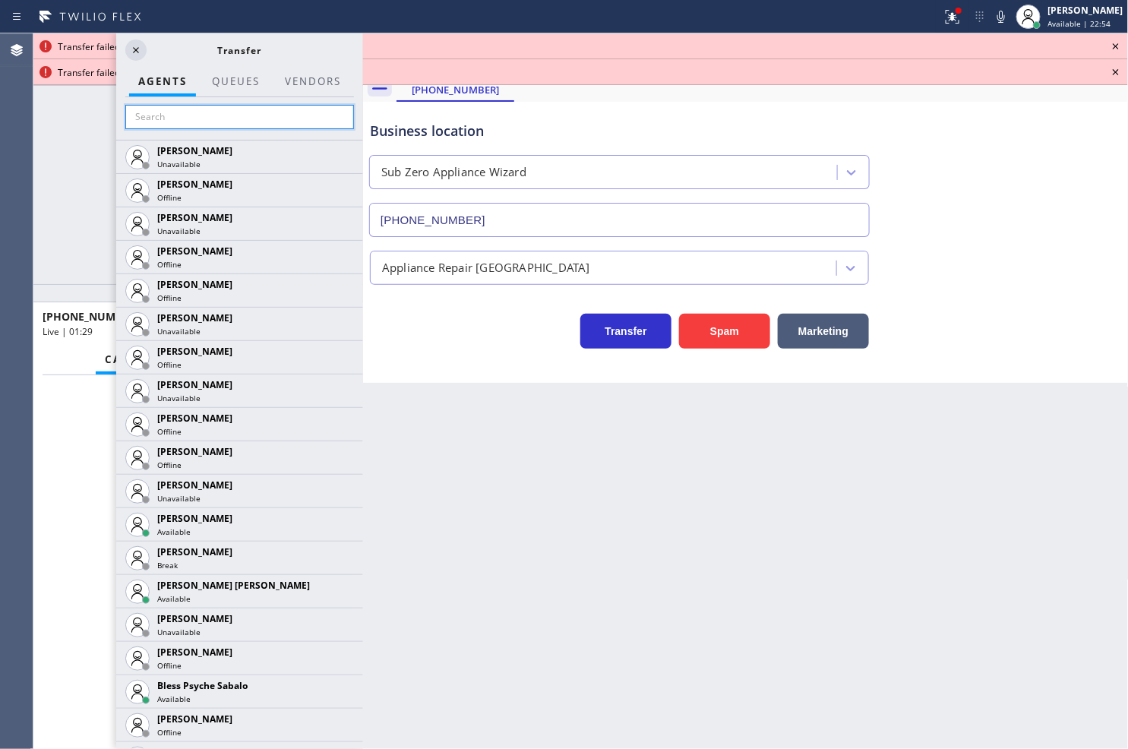
click at [191, 117] on input "text" at bounding box center [239, 117] width 229 height 24
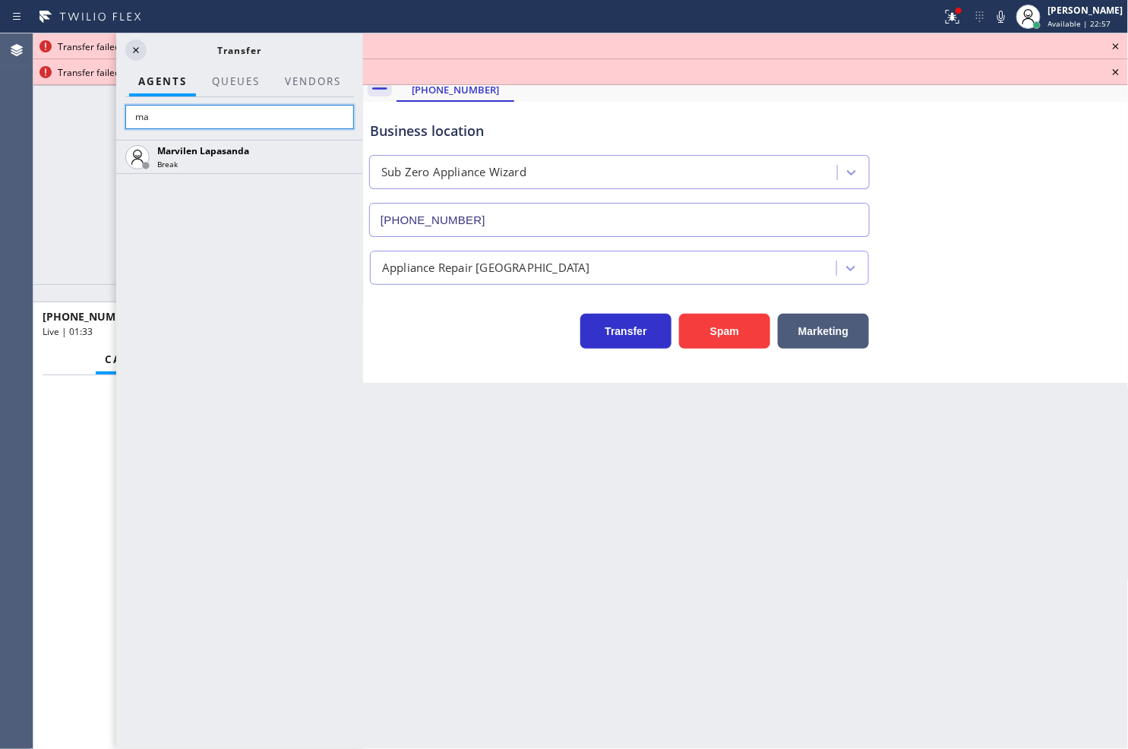
type input "m"
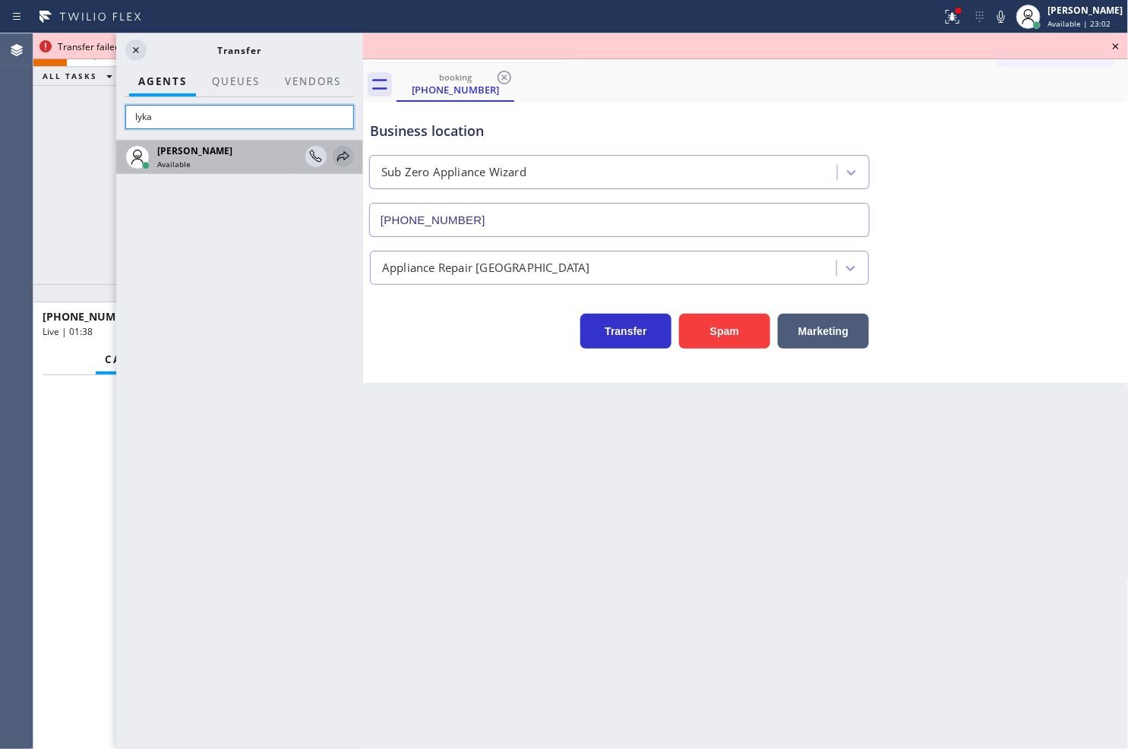
type input "lyka"
click at [344, 153] on icon at bounding box center [343, 156] width 12 height 10
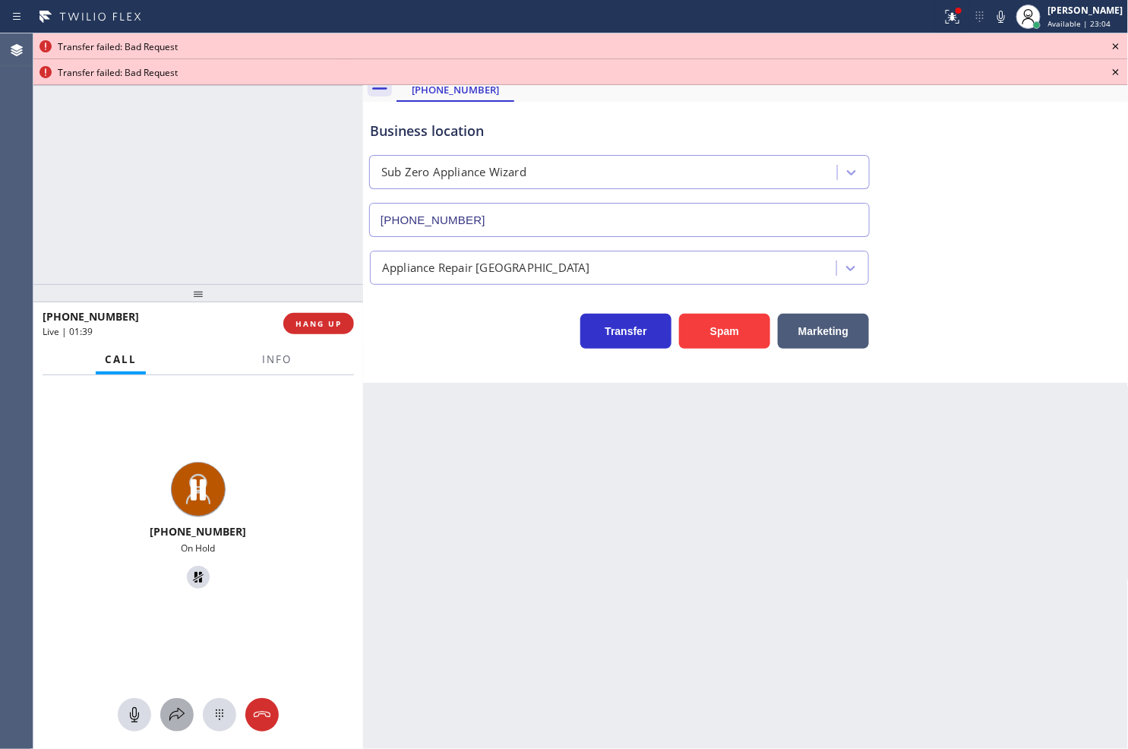
click at [172, 719] on icon at bounding box center [177, 715] width 18 height 18
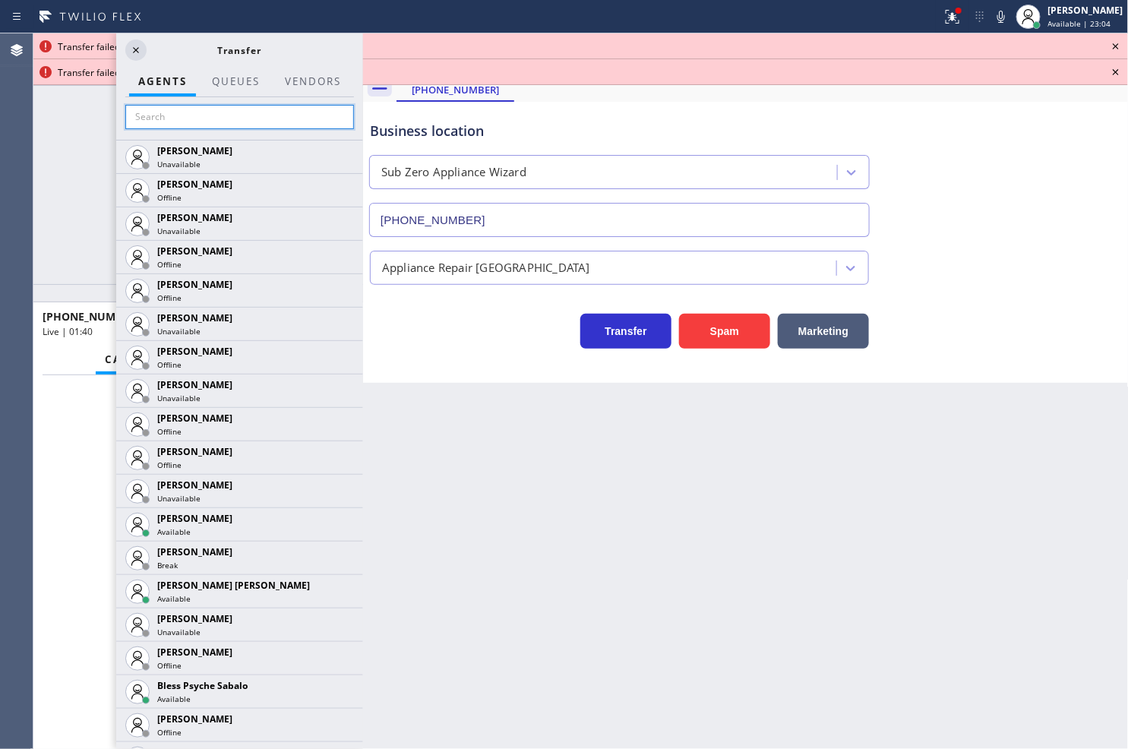
click at [200, 112] on input "text" at bounding box center [239, 117] width 229 height 24
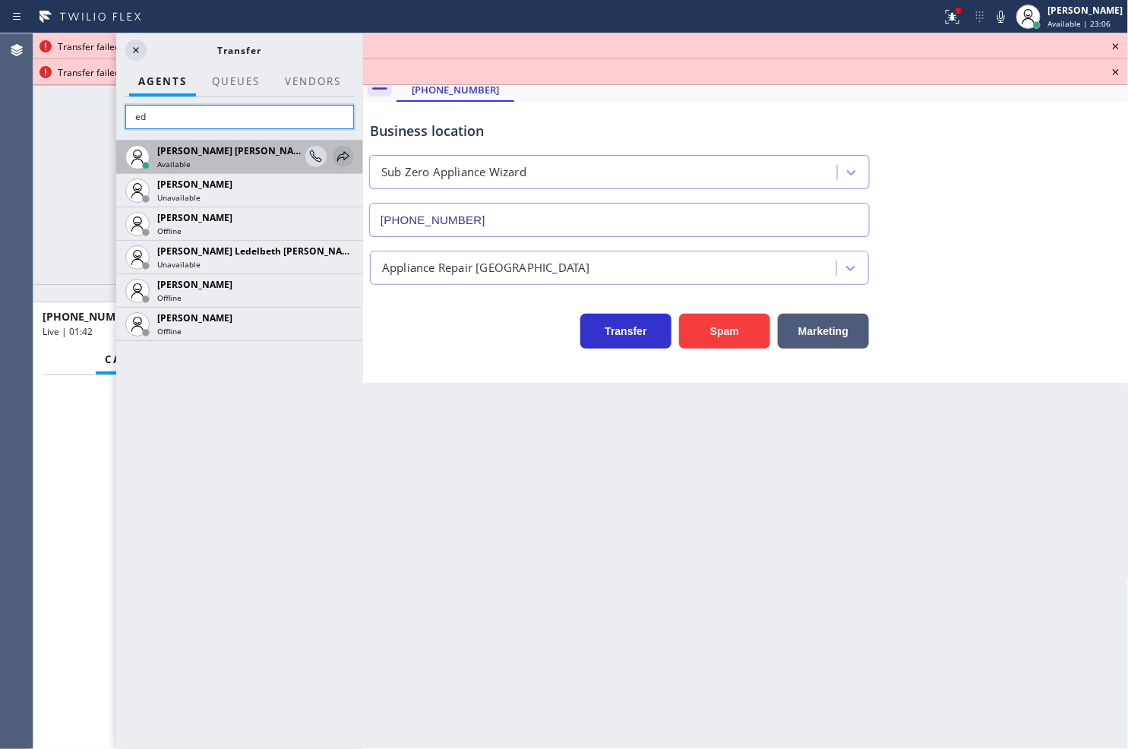
type input "ed"
click at [346, 149] on icon at bounding box center [343, 156] width 18 height 18
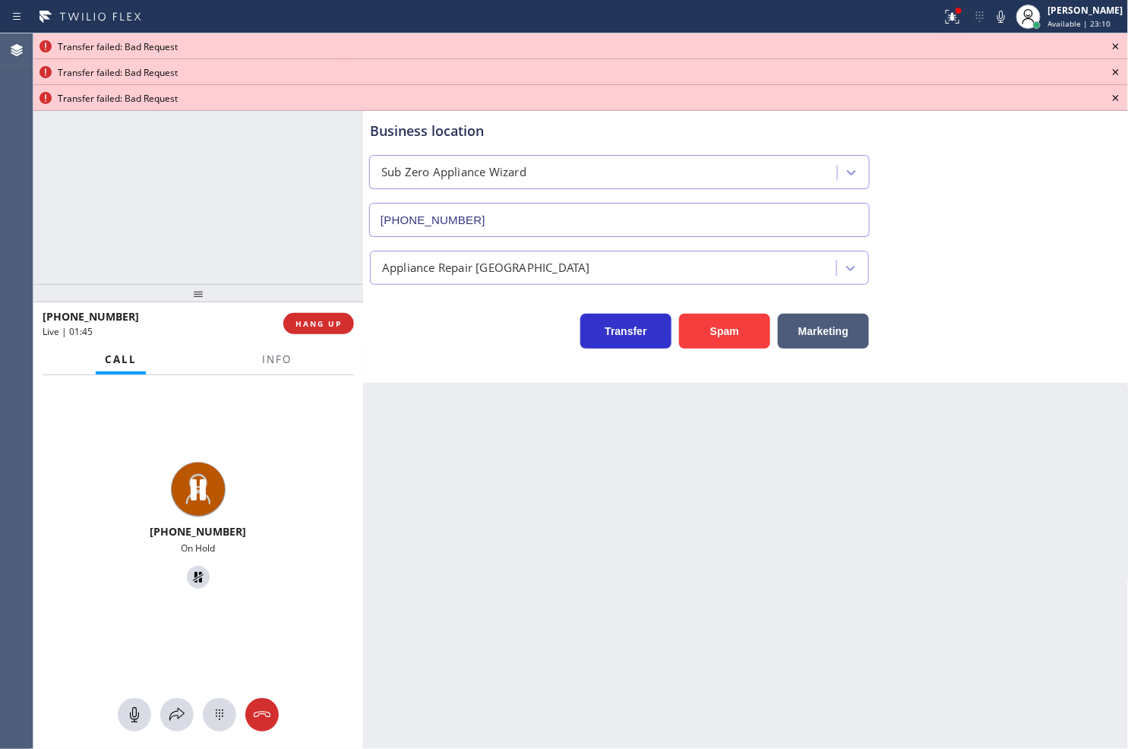
click at [1117, 48] on icon at bounding box center [1116, 46] width 6 height 6
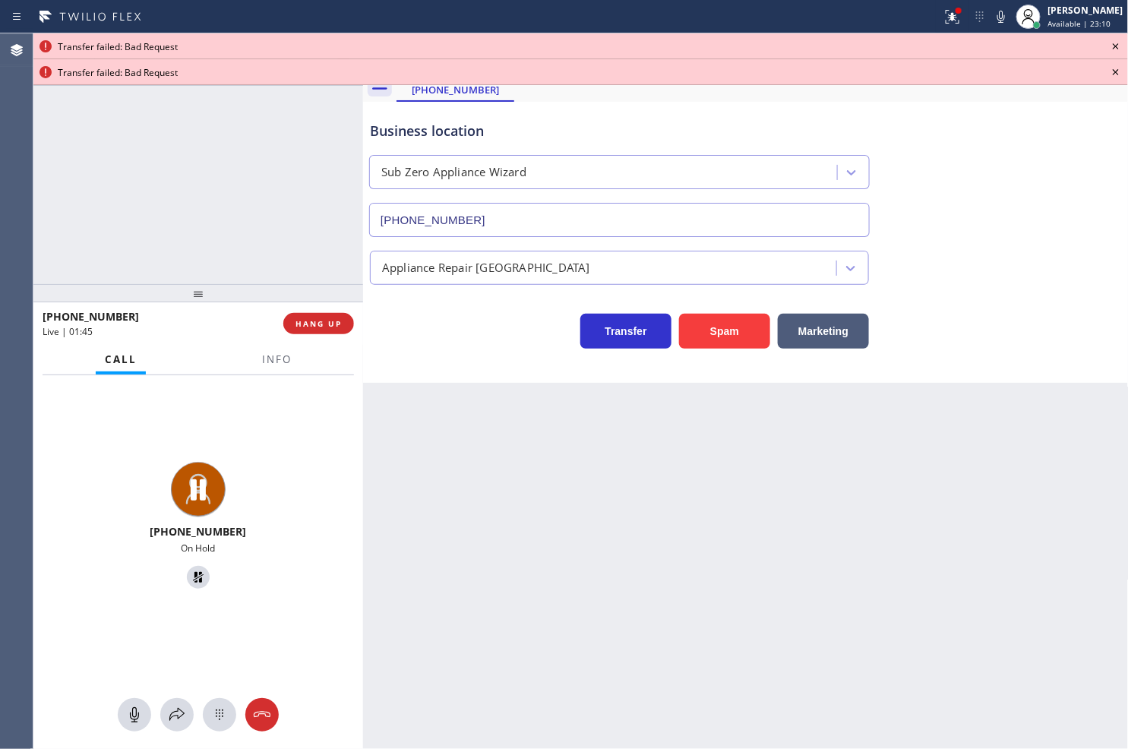
click at [1117, 48] on icon at bounding box center [1116, 46] width 6 height 6
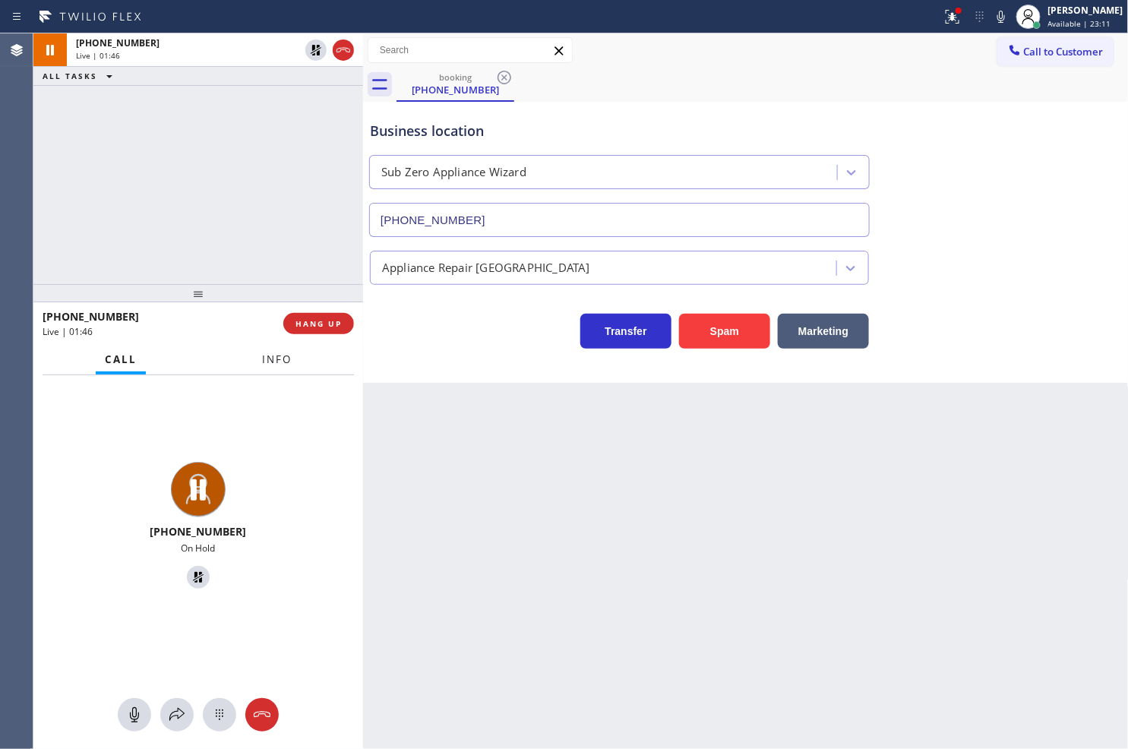
click at [268, 353] on span "Info" at bounding box center [277, 359] width 30 height 14
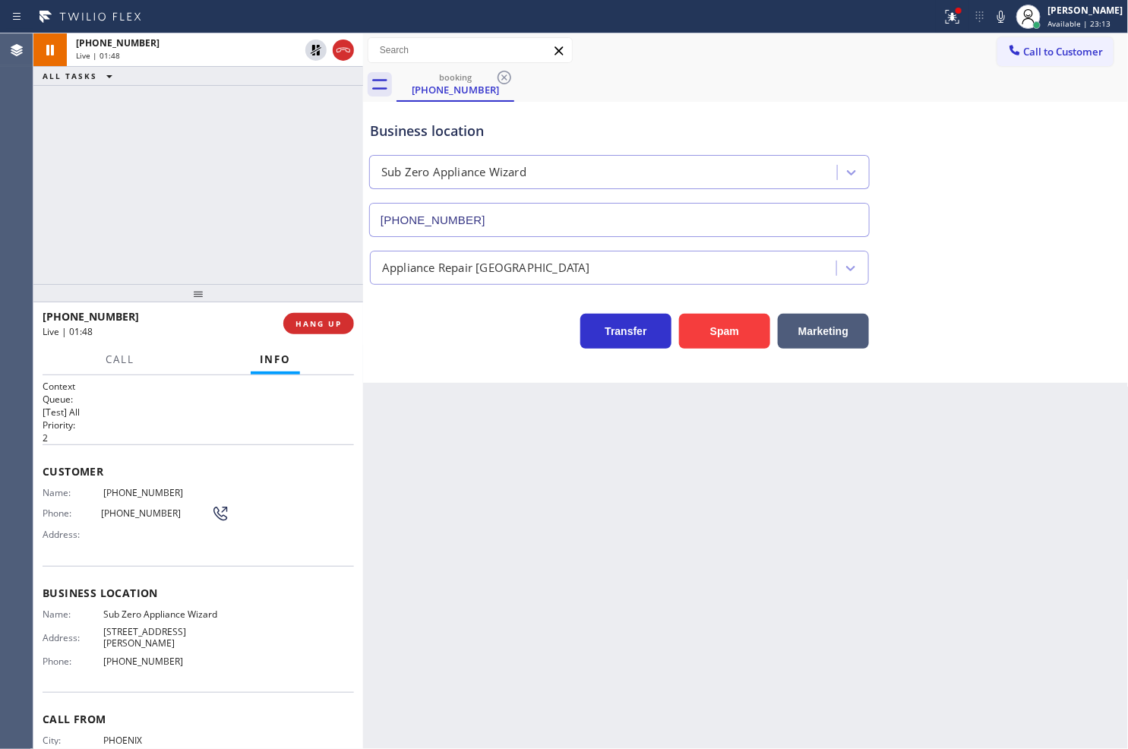
click at [39, 490] on div "Context Queue: [Test] All Priority: 2 Customer Name: [PHONE_NUMBER] Phone: [PHO…" at bounding box center [198, 562] width 330 height 374
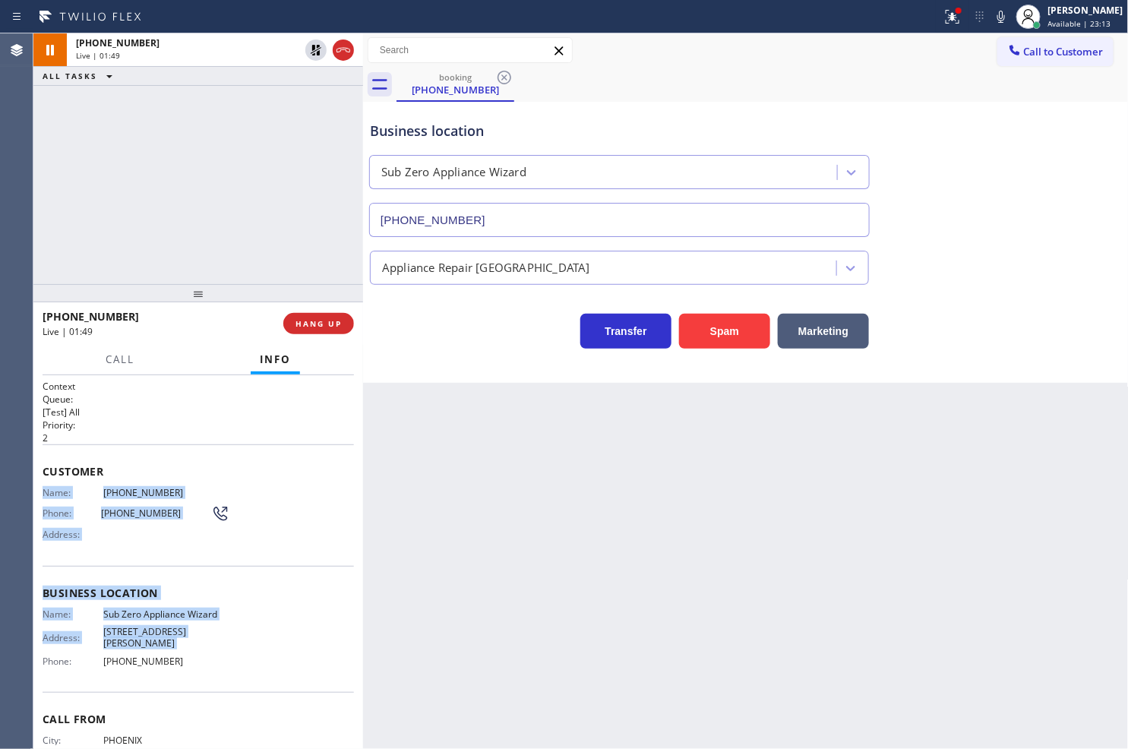
drag, startPoint x: 39, startPoint y: 490, endPoint x: 221, endPoint y: 636, distance: 233.9
click at [221, 636] on div "Context Queue: [Test] All Priority: 2 Customer Name: [PHONE_NUMBER] Phone: [PHO…" at bounding box center [198, 562] width 330 height 374
click at [246, 626] on div "Name: Sub Zero Appliance Wizard Address: [STREET_ADDRESS][PERSON_NAME] Phone: […" at bounding box center [198, 640] width 311 height 65
drag, startPoint x: 39, startPoint y: 488, endPoint x: 187, endPoint y: 657, distance: 224.5
click at [187, 657] on div "Context Queue: [Test] All Priority: 2 Customer Name: [PHONE_NUMBER] Phone: [PHO…" at bounding box center [198, 562] width 330 height 374
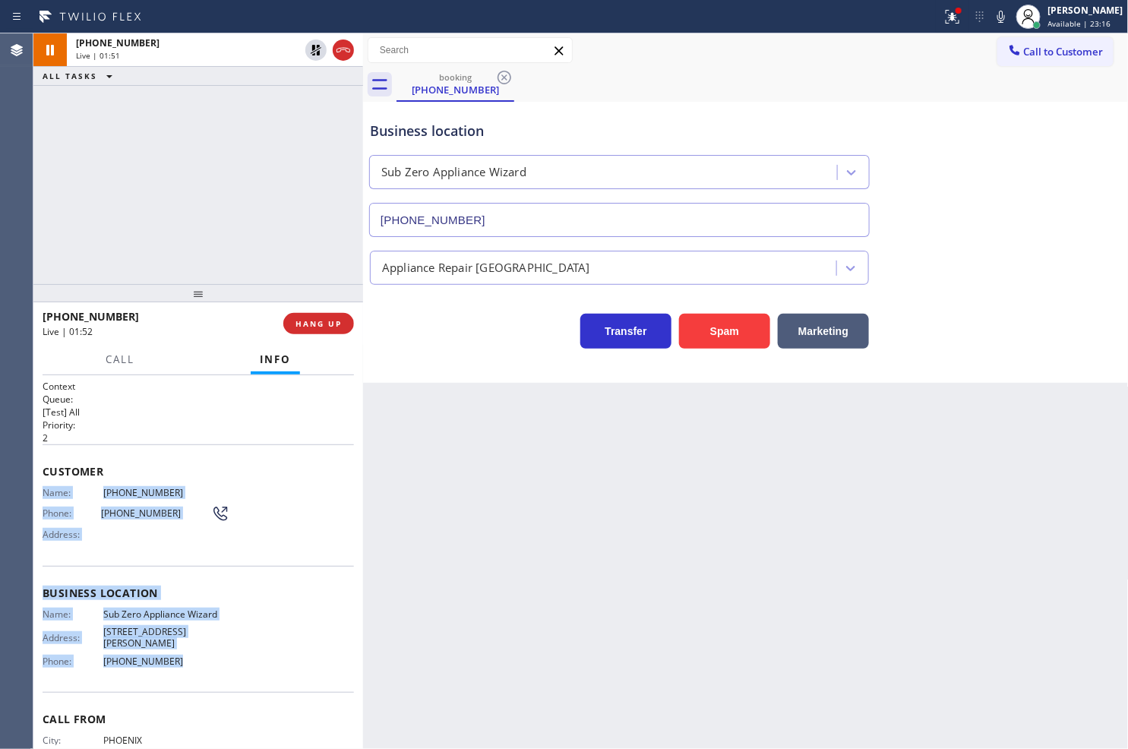
copy div "Name: [PHONE_NUMBER] Phone: [PHONE_NUMBER] Address: Business location Name: Sub…"
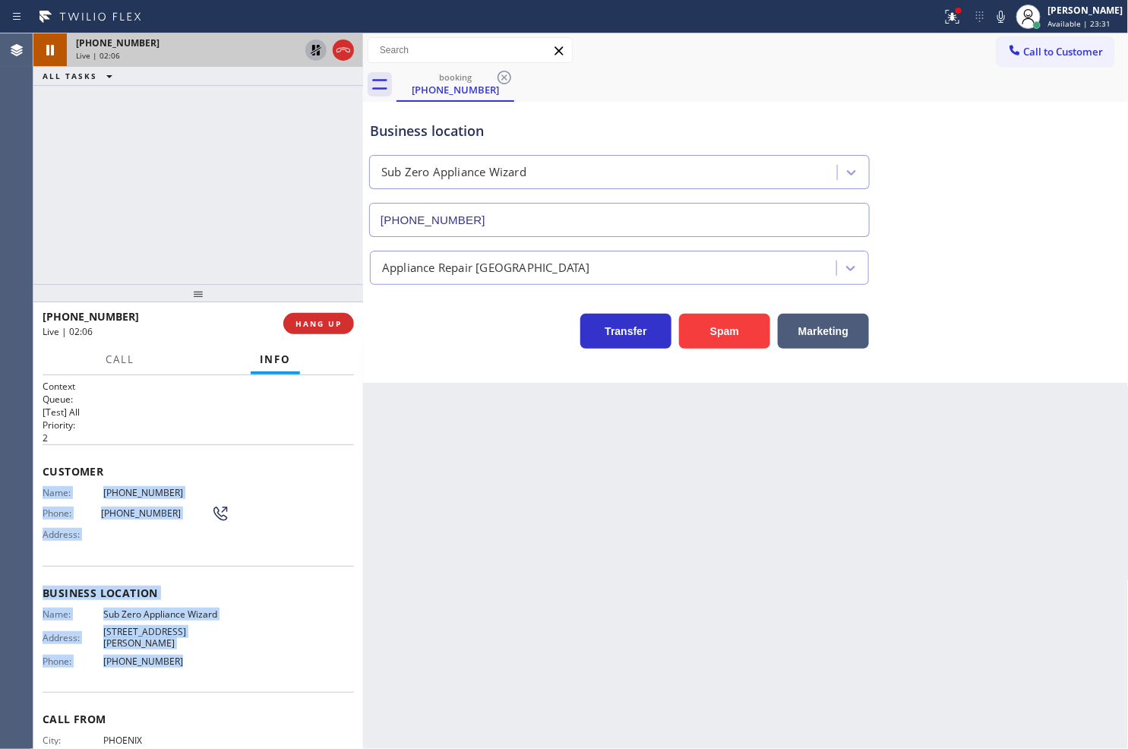
click at [311, 47] on icon at bounding box center [316, 50] width 18 height 18
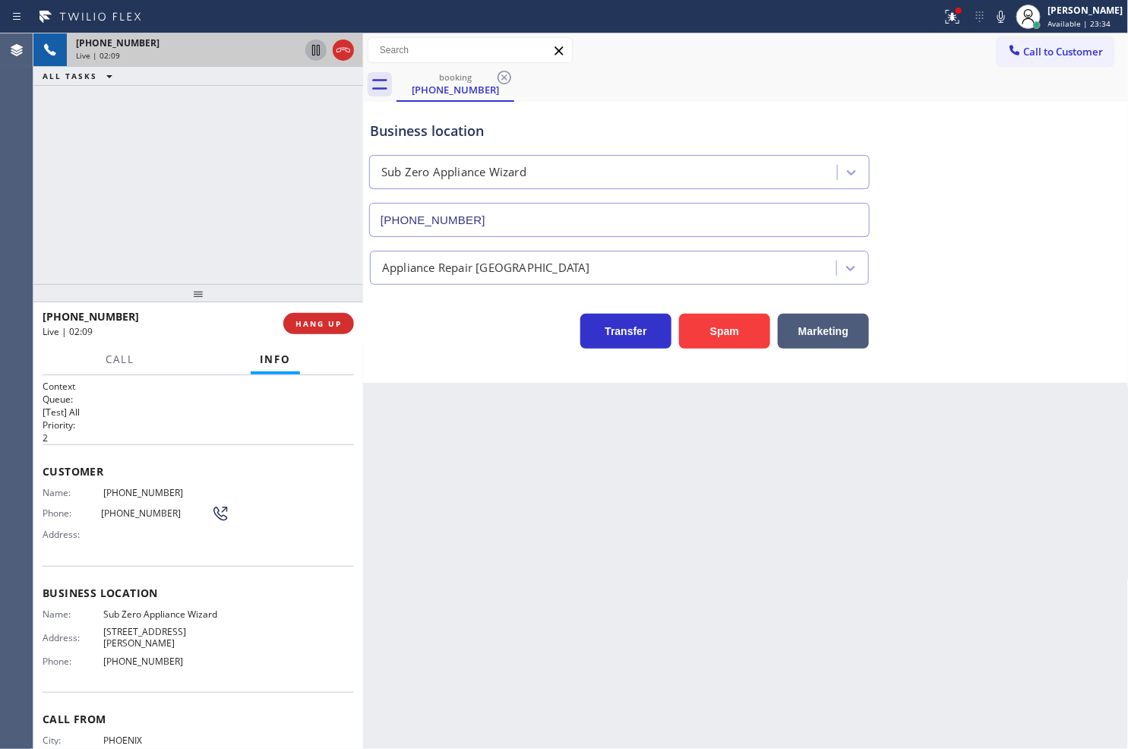
click at [448, 325] on div "Transfer Spam Marketing" at bounding box center [619, 327] width 505 height 43
click at [948, 17] on icon at bounding box center [952, 14] width 9 height 5
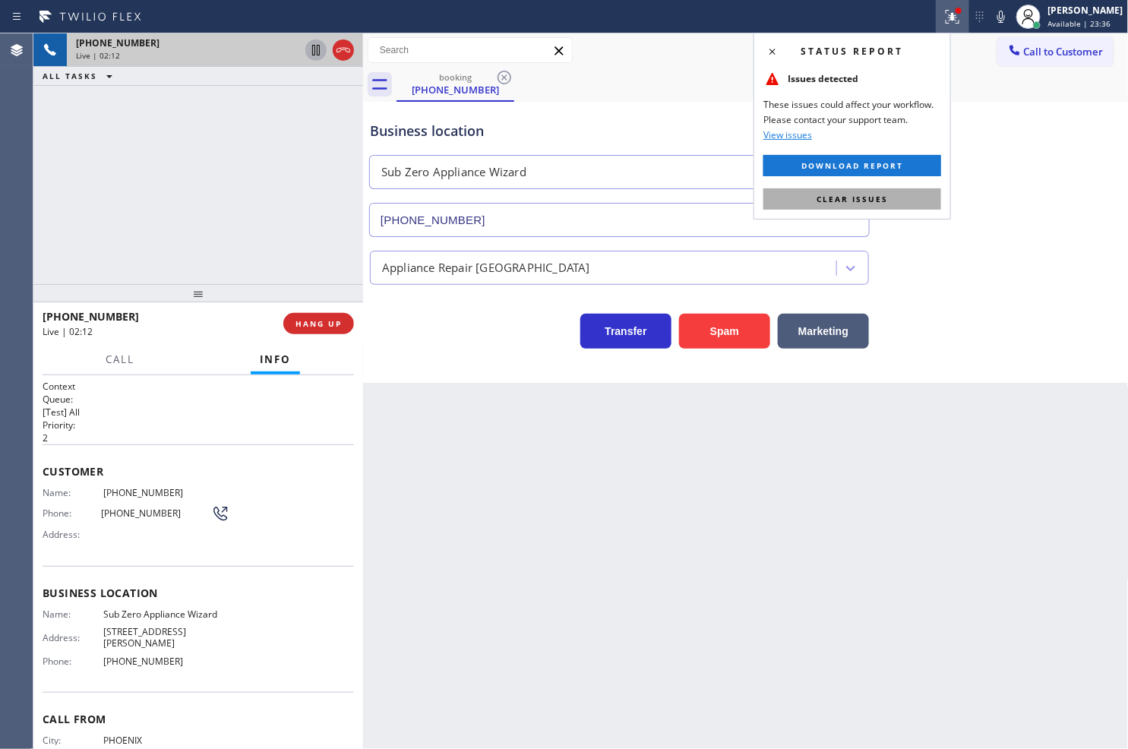
click at [902, 202] on button "Clear issues" at bounding box center [852, 198] width 178 height 21
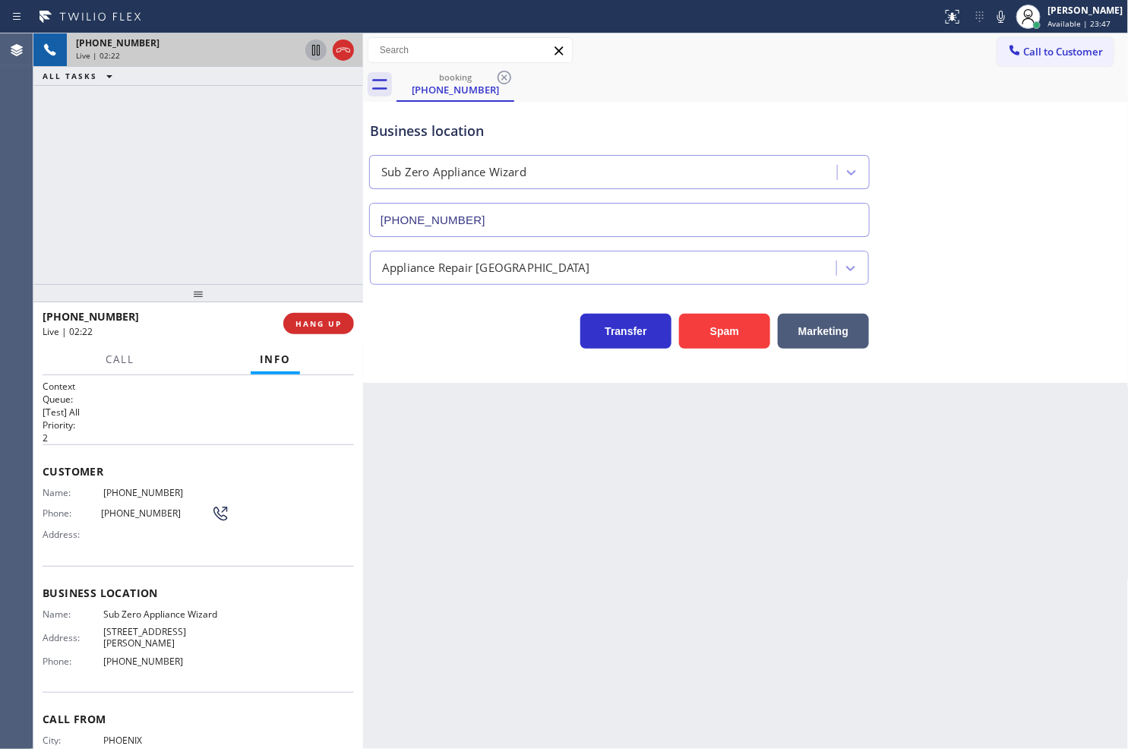
click at [444, 367] on div "Business location Sub Zero Appliance Wizard [PHONE_NUMBER] Appliance Repair Hig…" at bounding box center [746, 242] width 766 height 281
drag, startPoint x: 446, startPoint y: 358, endPoint x: 305, endPoint y: 231, distance: 189.3
click at [446, 357] on div "Business location Sub Zero Appliance Wizard [PHONE_NUMBER] Appliance Repair Hig…" at bounding box center [746, 242] width 766 height 281
click at [237, 180] on div "[PHONE_NUMBER] Live | 03:09 ALL TASKS ALL TASKS ACTIVE TASKS TASKS IN WRAP UP" at bounding box center [198, 158] width 330 height 251
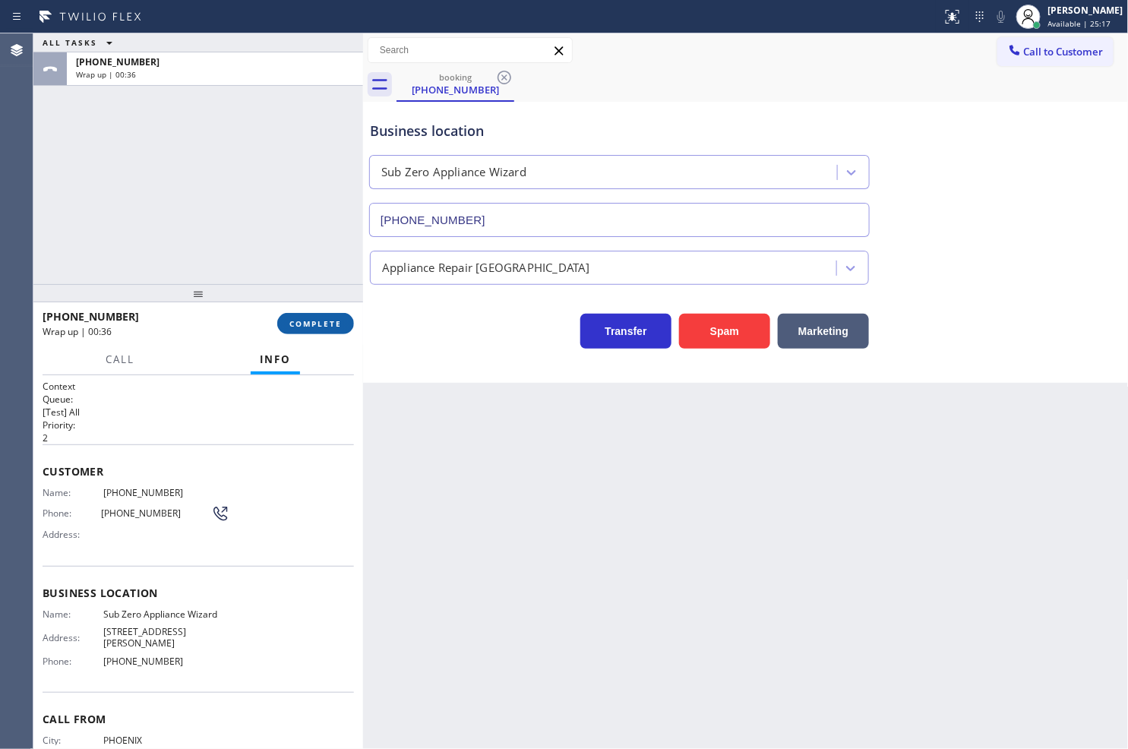
click at [309, 321] on span "COMPLETE" at bounding box center [315, 323] width 52 height 11
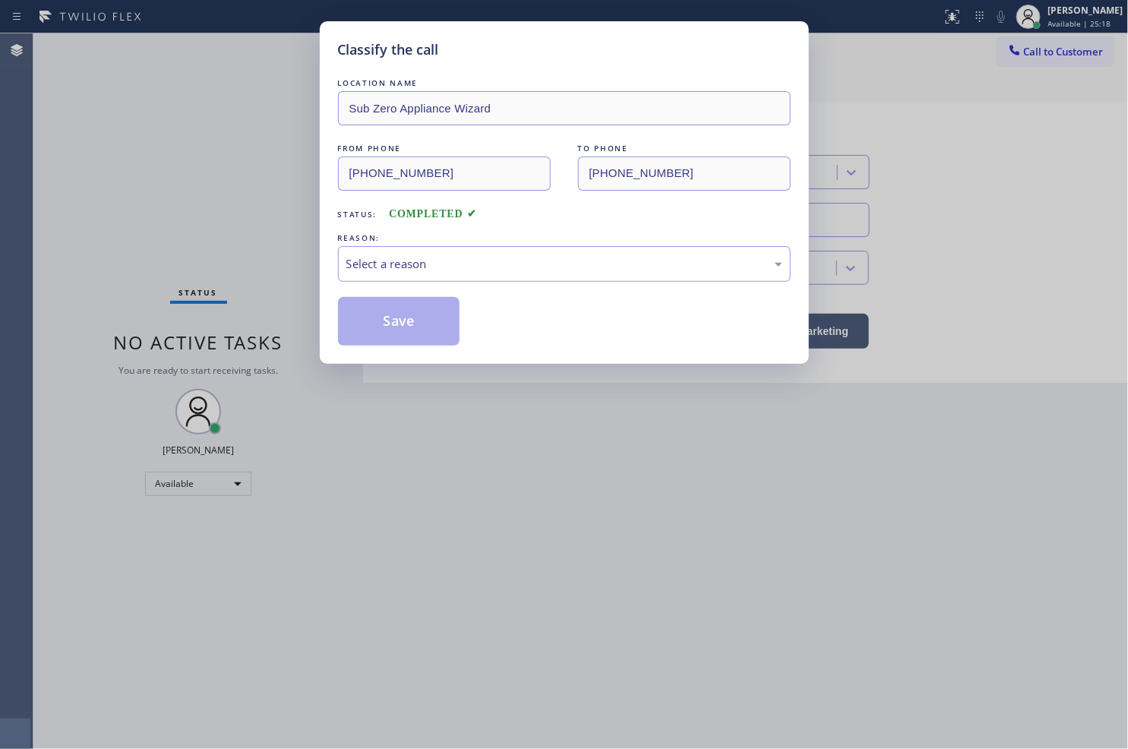
click at [422, 264] on div "Select a reason" at bounding box center [564, 263] width 436 height 17
click at [431, 312] on button "Save" at bounding box center [399, 321] width 122 height 49
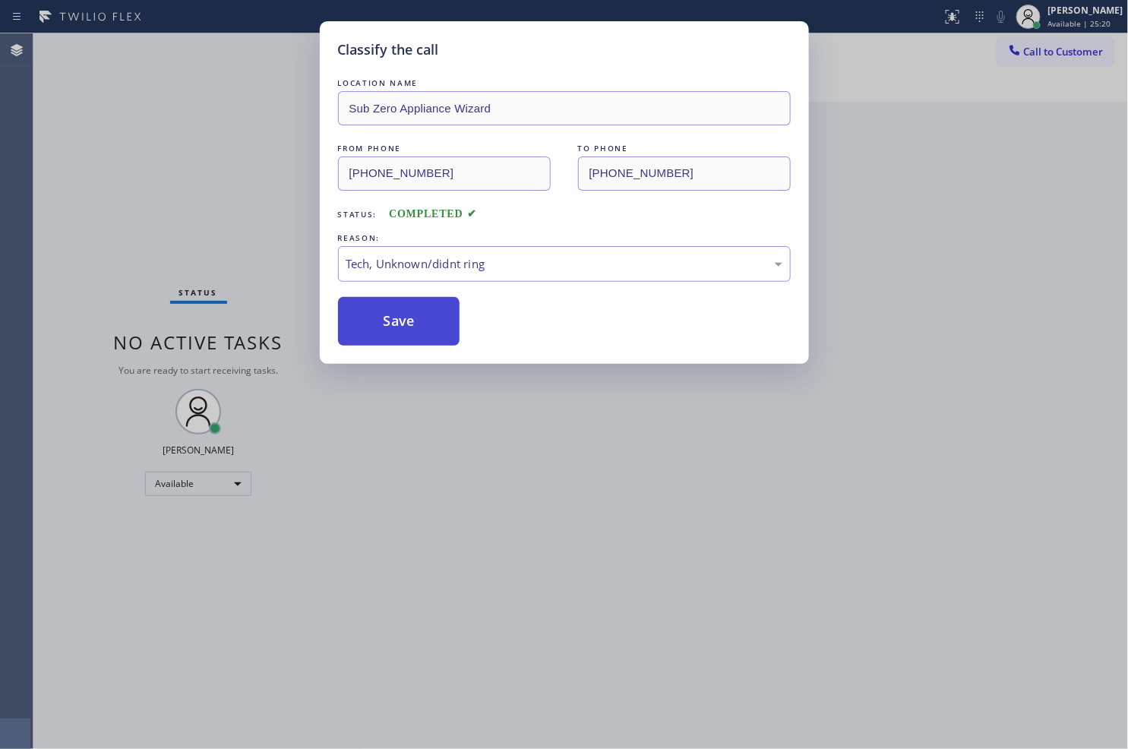
click at [431, 312] on button "Save" at bounding box center [399, 321] width 122 height 49
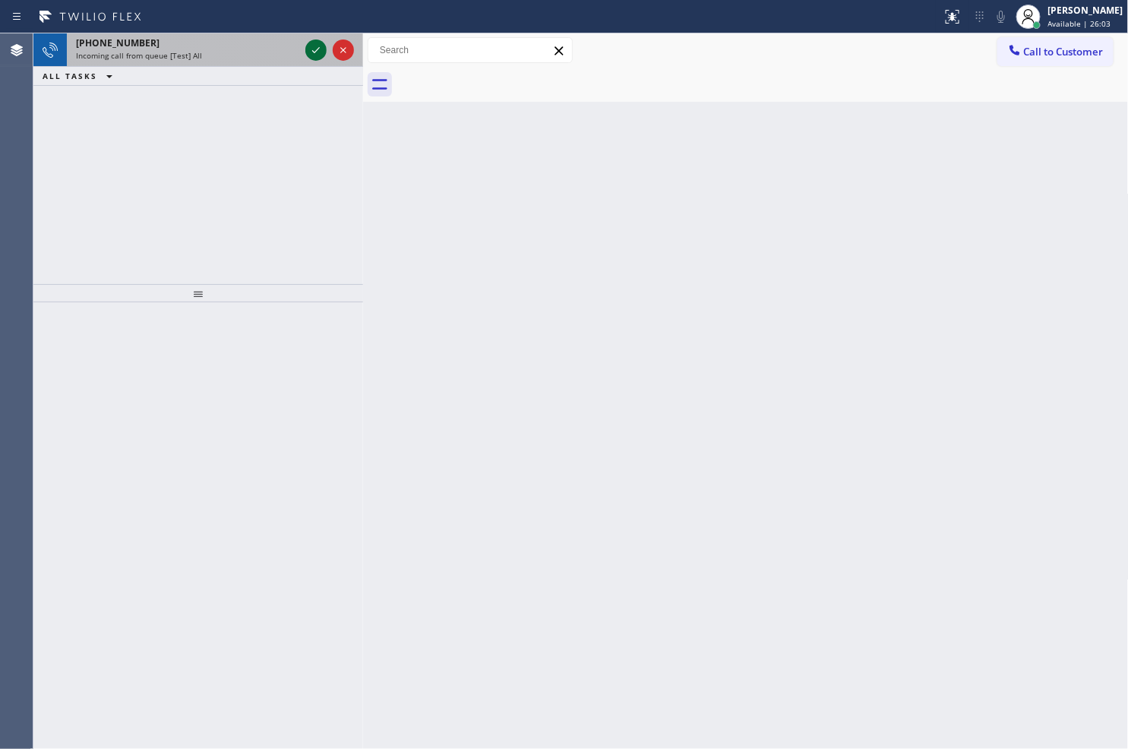
click at [312, 47] on icon at bounding box center [316, 50] width 18 height 18
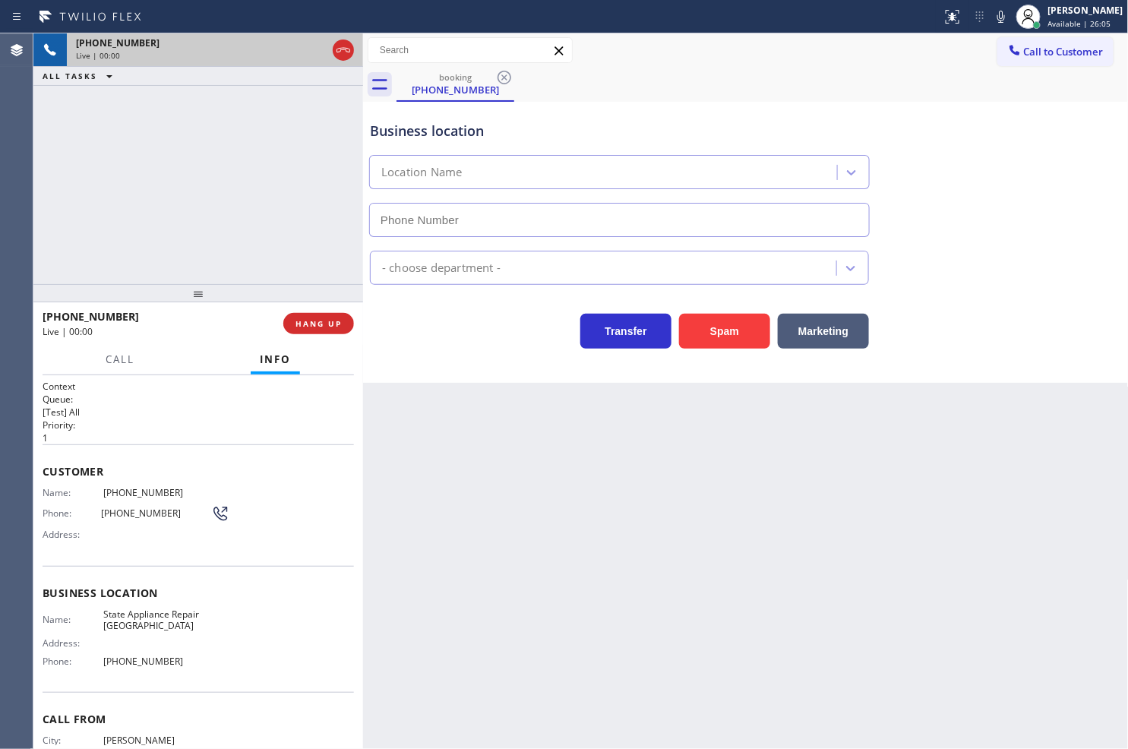
type input "[PHONE_NUMBER]"
click at [248, 209] on div "[PHONE_NUMBER] Live | 00:05 ALL TASKS ALL TASKS ACTIVE TASKS TASKS IN WRAP UP" at bounding box center [198, 158] width 330 height 251
click at [300, 320] on span "HANG UP" at bounding box center [318, 323] width 46 height 11
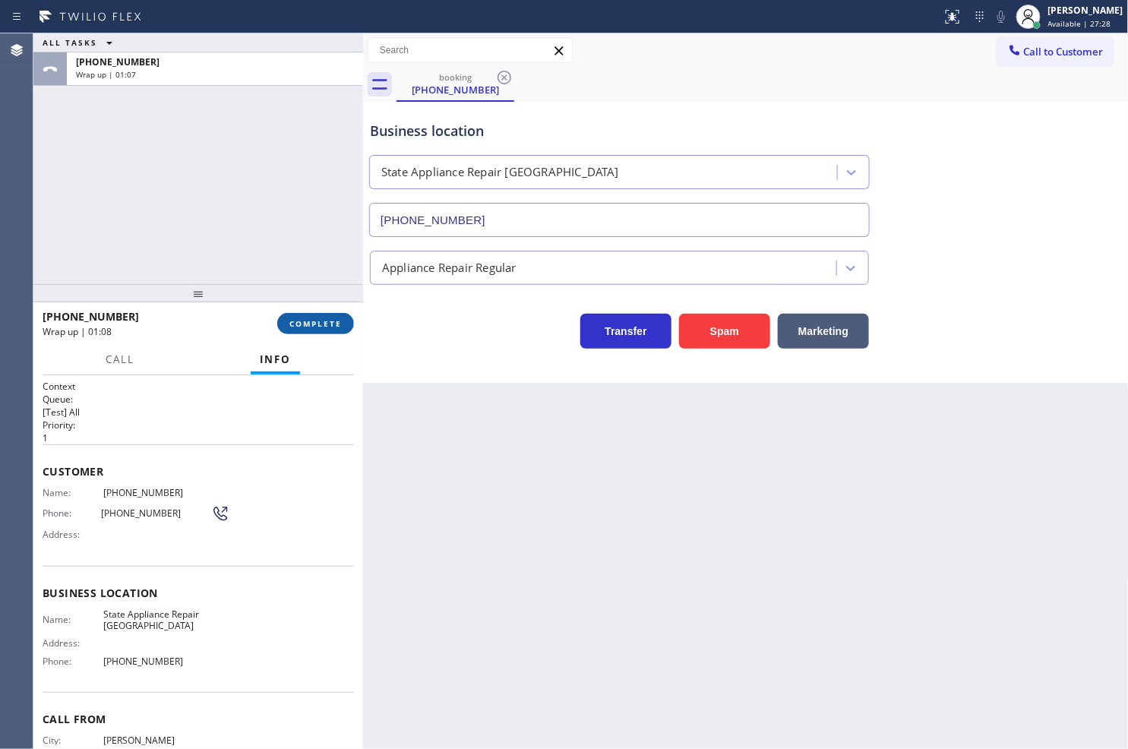
click at [328, 329] on button "COMPLETE" at bounding box center [315, 323] width 77 height 21
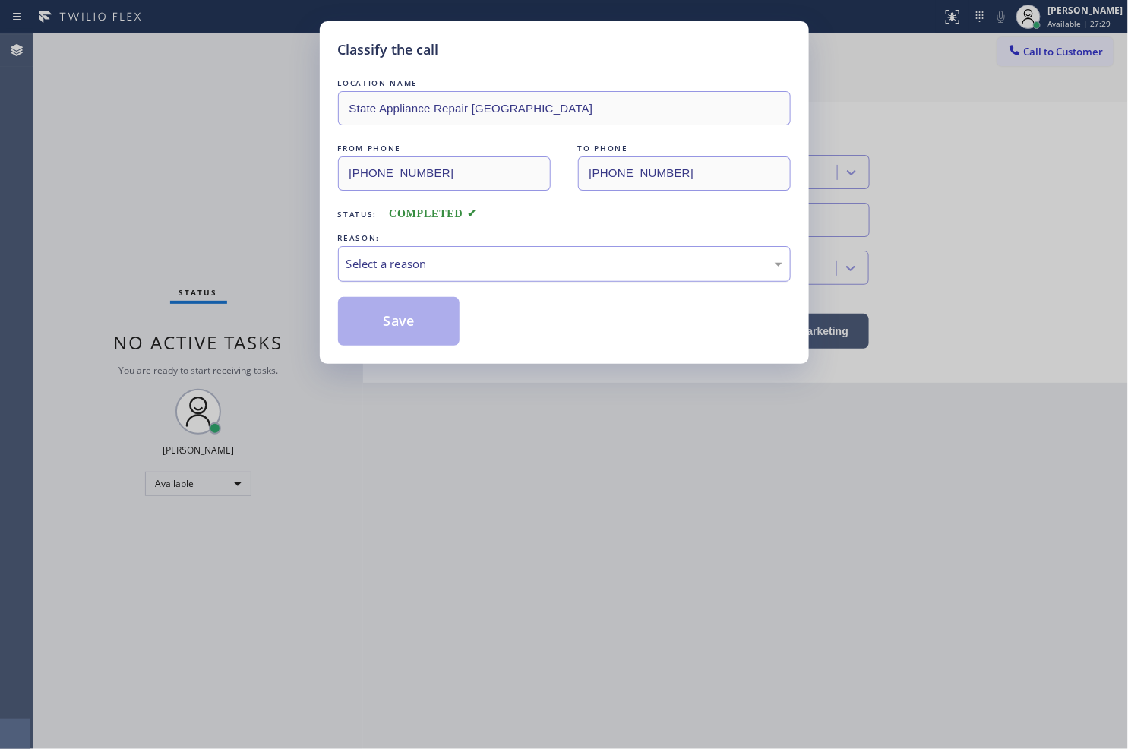
click at [424, 267] on div "Select a reason" at bounding box center [564, 263] width 436 height 17
click at [419, 314] on button "Save" at bounding box center [399, 321] width 122 height 49
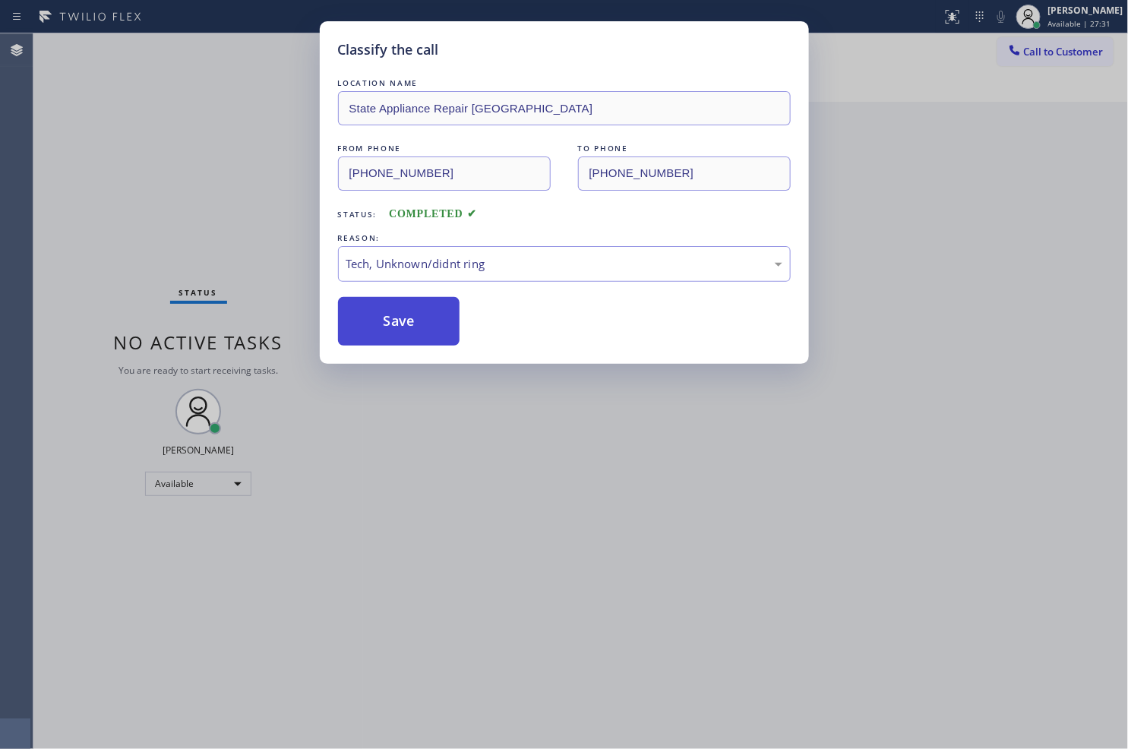
click at [419, 314] on button "Save" at bounding box center [399, 321] width 122 height 49
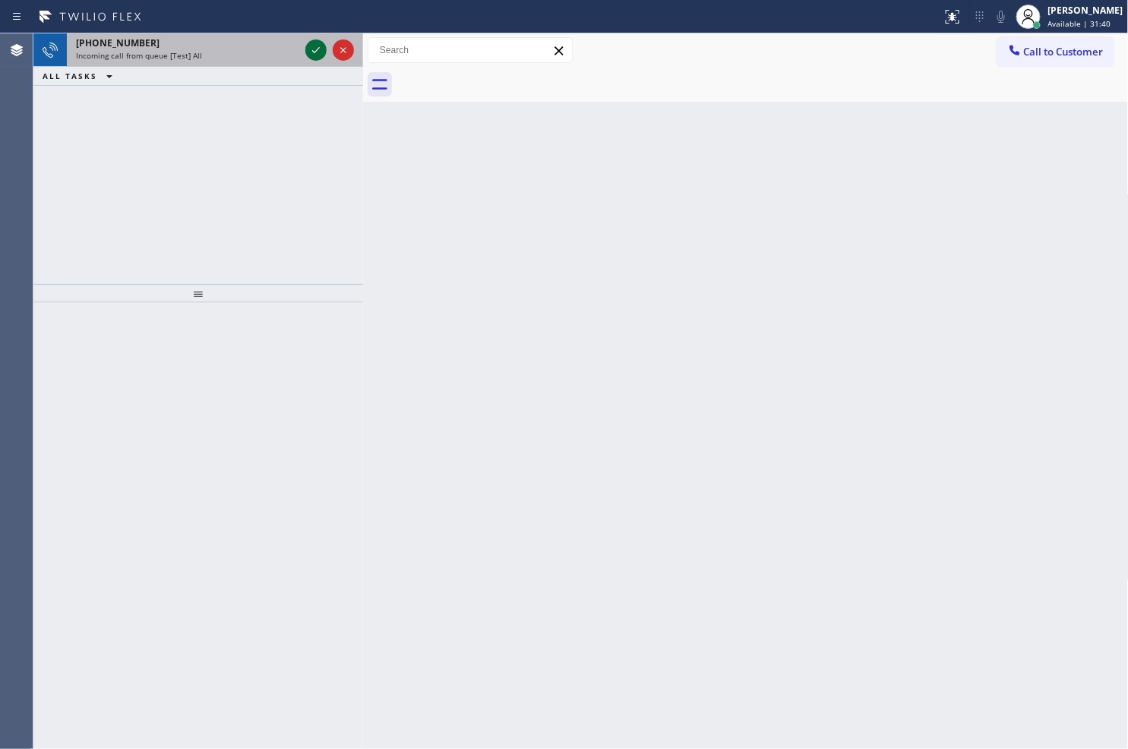
click at [315, 53] on icon at bounding box center [316, 50] width 18 height 18
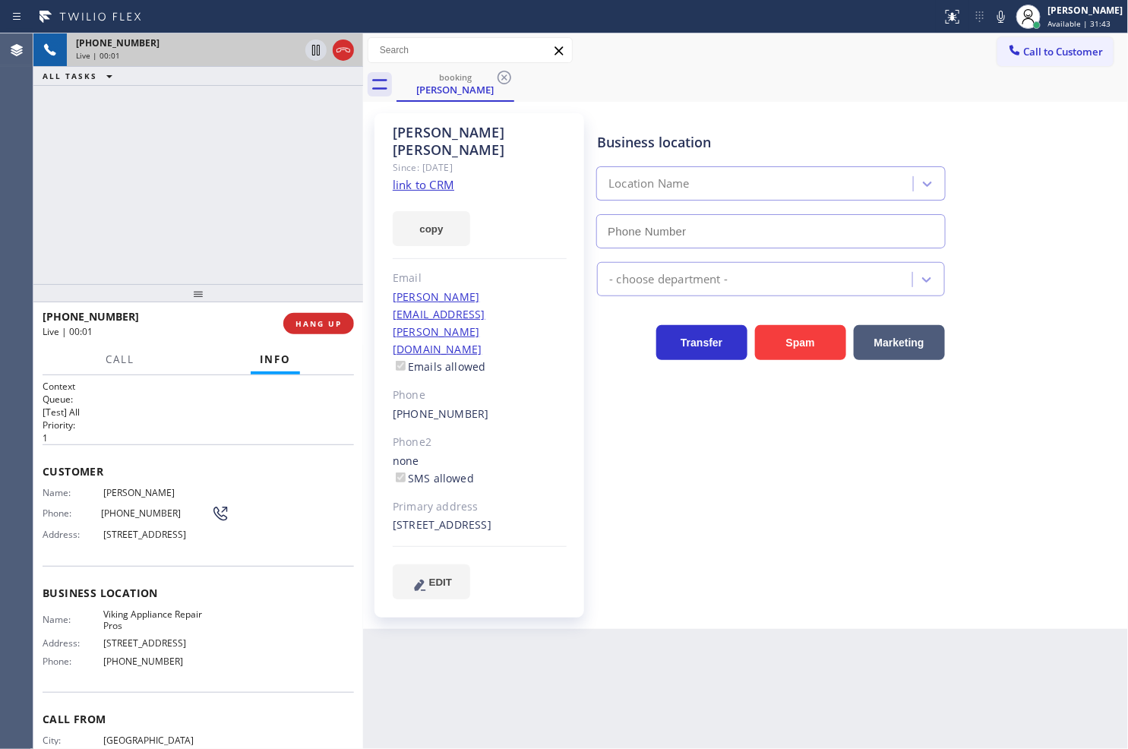
type input "[PHONE_NUMBER]"
click at [267, 162] on div "[PHONE_NUMBER] Live | 00:07 ALL TASKS ALL TASKS ACTIVE TASKS TASKS IN WRAP UP" at bounding box center [198, 158] width 330 height 251
click at [406, 177] on link "link to CRM" at bounding box center [424, 184] width 62 height 15
click at [145, 163] on div "[PHONE_NUMBER] Live | 00:17 ALL TASKS ALL TASKS ACTIVE TASKS TASKS IN WRAP UP" at bounding box center [198, 158] width 330 height 251
click at [148, 165] on div "[PHONE_NUMBER] Live | 00:19 ALL TASKS ALL TASKS ACTIVE TASKS TASKS IN WRAP UP" at bounding box center [198, 158] width 330 height 251
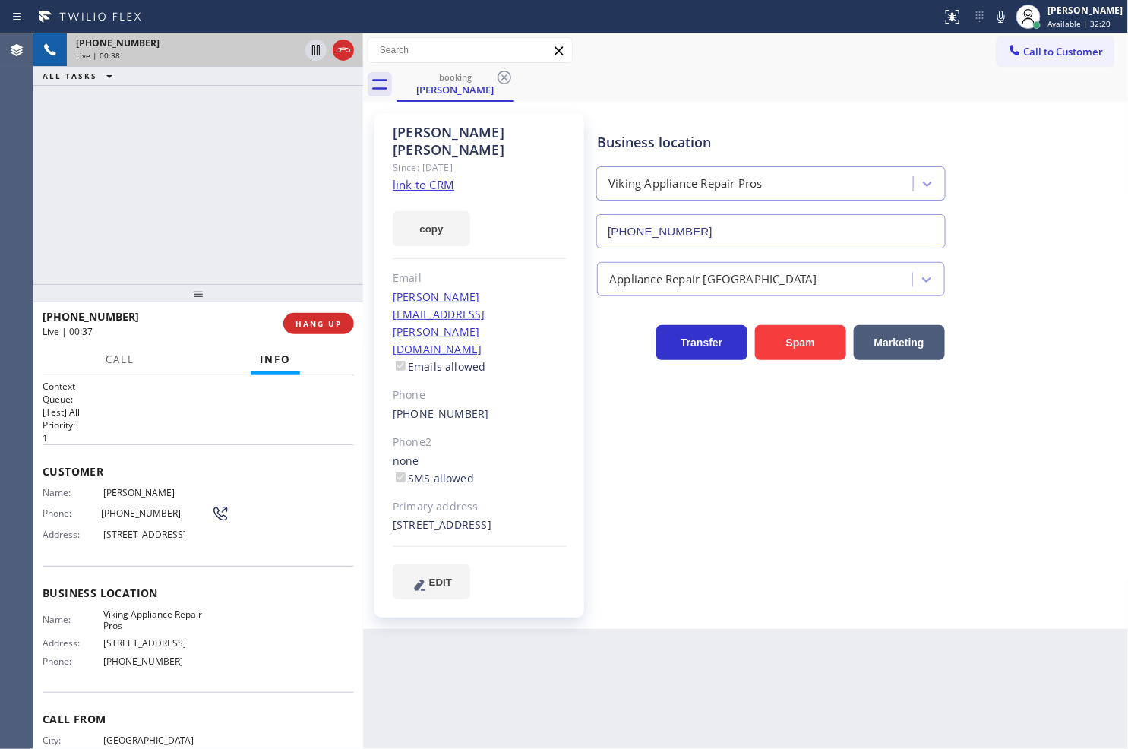
click at [287, 246] on div "[PHONE_NUMBER] Live | 00:38 ALL TASKS ALL TASKS ACTIVE TASKS TASKS IN WRAP UP" at bounding box center [198, 158] width 330 height 251
click at [232, 177] on div "[PHONE_NUMBER] Live | 00:44 ALL TASKS ALL TASKS ACTIVE TASKS TASKS IN WRAP UP" at bounding box center [198, 158] width 330 height 251
click at [220, 226] on div "[PHONE_NUMBER] Live | 00:44 ALL TASKS ALL TASKS ACTIVE TASKS TASKS IN WRAP UP" at bounding box center [198, 158] width 330 height 251
click at [433, 211] on button "copy" at bounding box center [431, 228] width 77 height 35
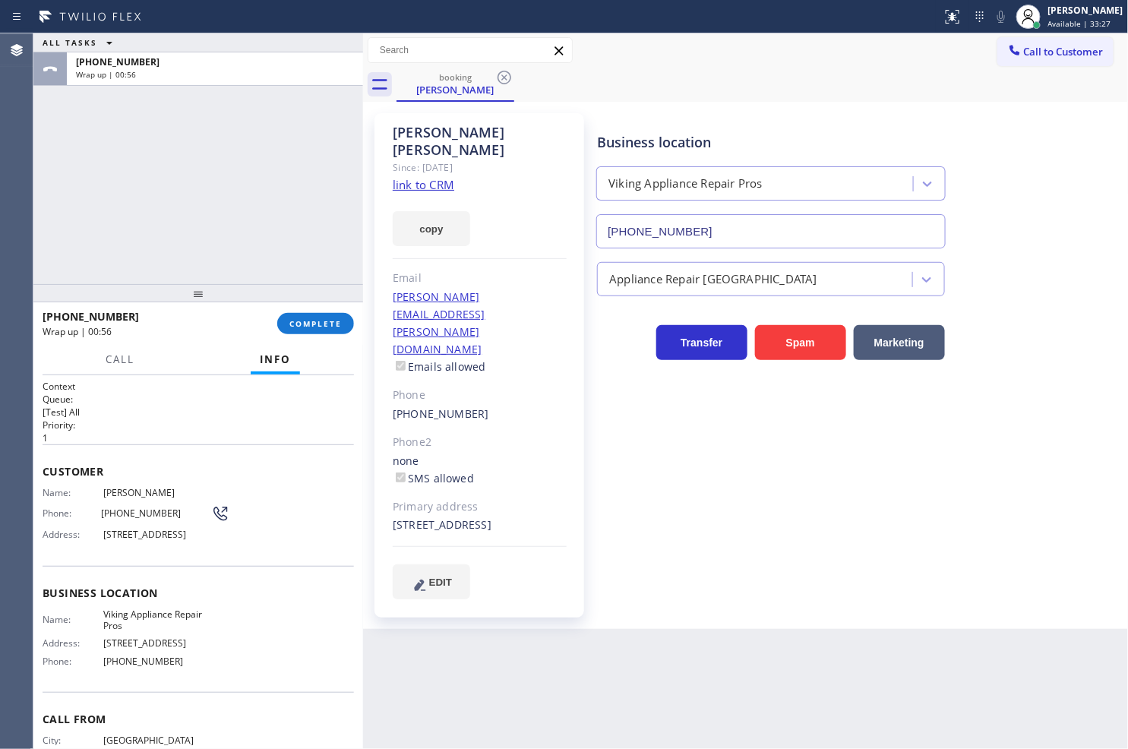
click at [77, 209] on div "ALL TASKS ALL TASKS ACTIVE TASKS TASKS IN WRAP UP [PHONE_NUMBER] Wrap up | 00:56" at bounding box center [198, 158] width 330 height 251
click at [345, 323] on button "COMPLETE" at bounding box center [315, 323] width 77 height 21
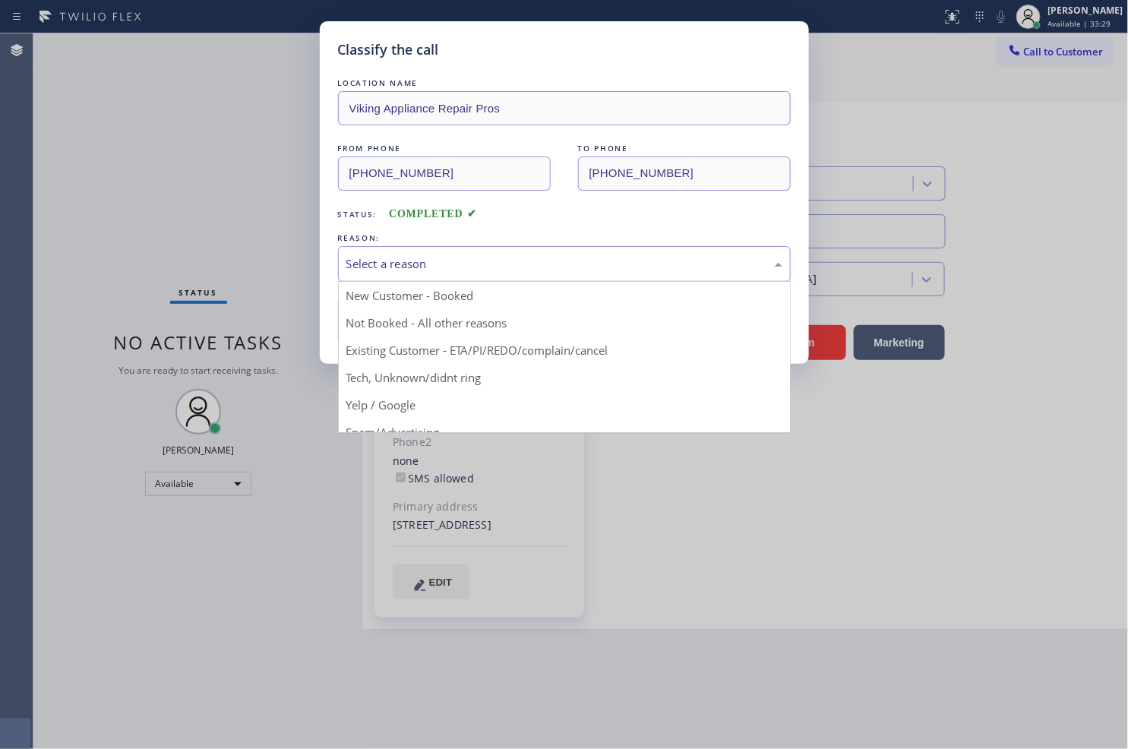
click at [409, 270] on div "Select a reason" at bounding box center [564, 263] width 436 height 17
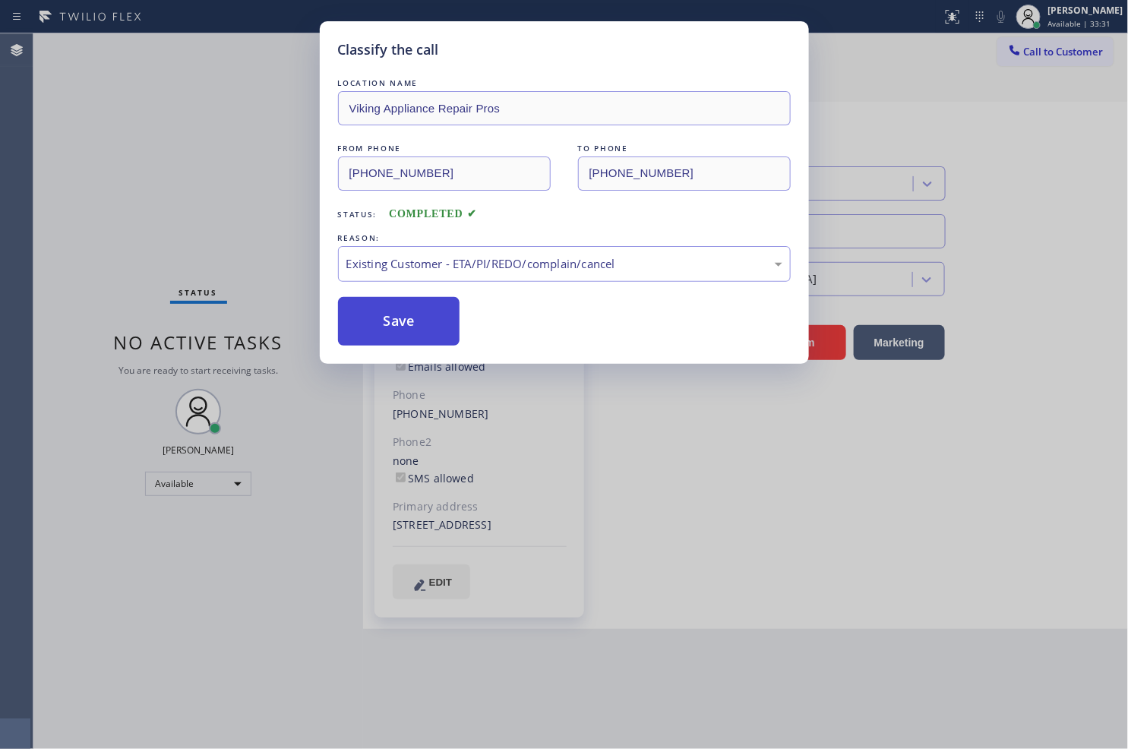
click at [428, 327] on button "Save" at bounding box center [399, 321] width 122 height 49
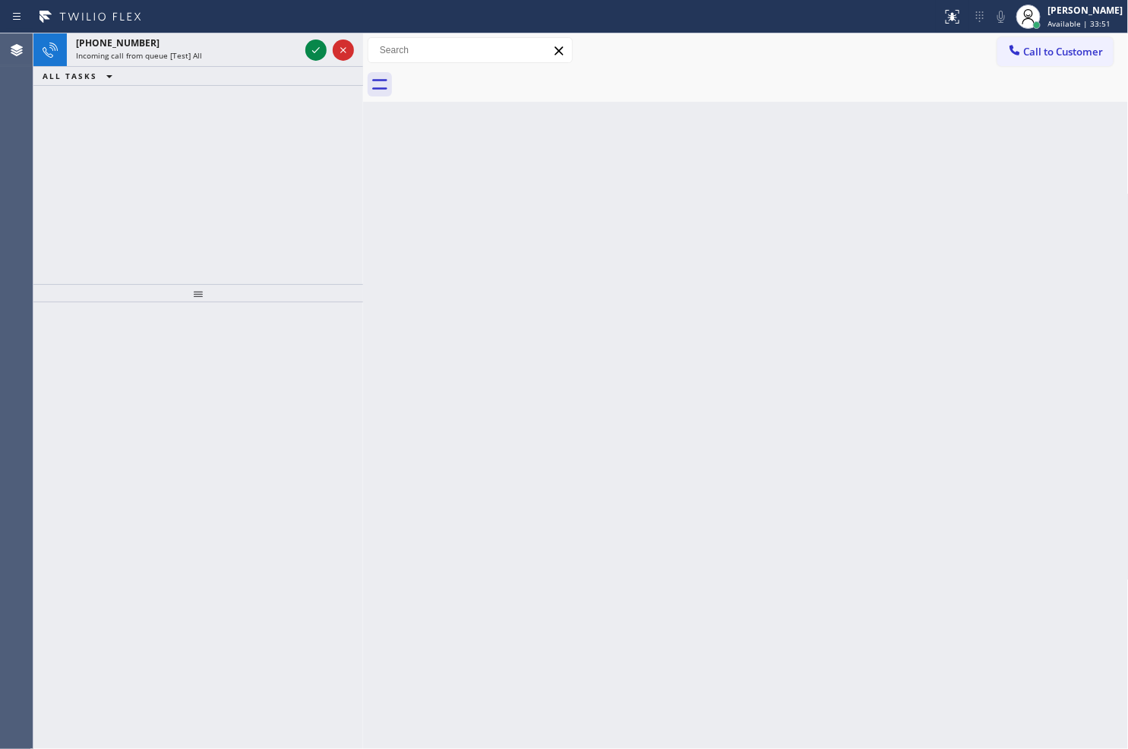
click at [135, 172] on div "[PHONE_NUMBER] Incoming call from queue [Test] All ALL TASKS ALL TASKS ACTIVE T…" at bounding box center [198, 158] width 330 height 251
click at [76, 185] on div "[PHONE_NUMBER] Incoming call from queue [Test] All ALL TASKS ALL TASKS ACTIVE T…" at bounding box center [198, 158] width 330 height 251
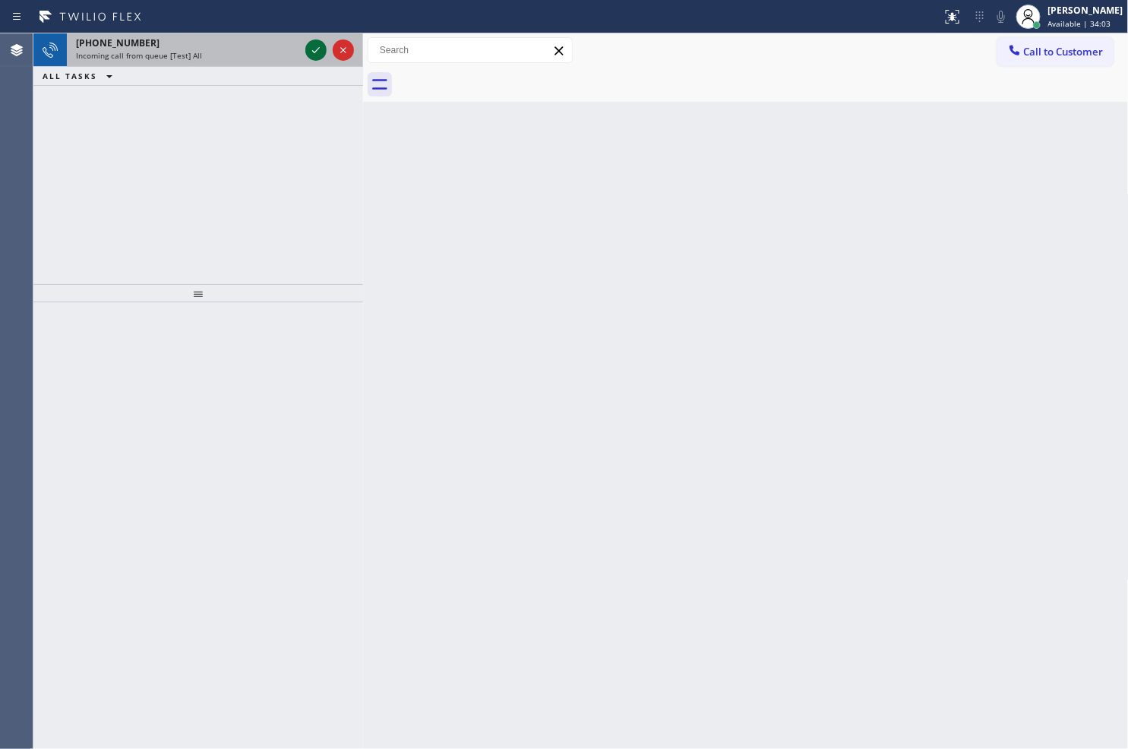
click at [311, 47] on icon at bounding box center [316, 50] width 18 height 18
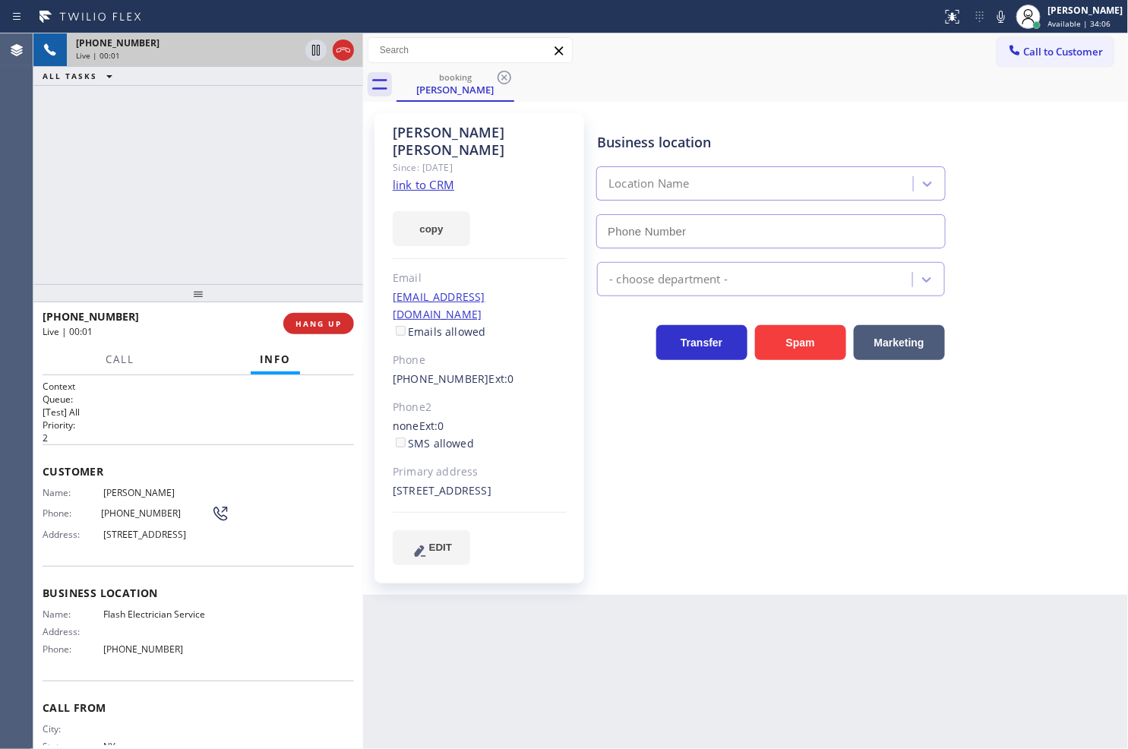
type input "[PHONE_NUMBER]"
click at [97, 239] on div "[PHONE_NUMBER] Live | 00:12 ALL TASKS ALL TASKS ACTIVE TASKS TASKS IN WRAP UP" at bounding box center [198, 158] width 330 height 251
click at [416, 177] on link "link to CRM" at bounding box center [424, 184] width 62 height 15
click at [196, 186] on div "[PHONE_NUMBER] Live | 01:00 ALL TASKS ALL TASKS ACTIVE TASKS TASKS IN WRAP UP" at bounding box center [198, 158] width 330 height 251
click at [140, 211] on div "[PHONE_NUMBER] Live | 01:02 ALL TASKS ALL TASKS ACTIVE TASKS TASKS IN WRAP UP" at bounding box center [198, 158] width 330 height 251
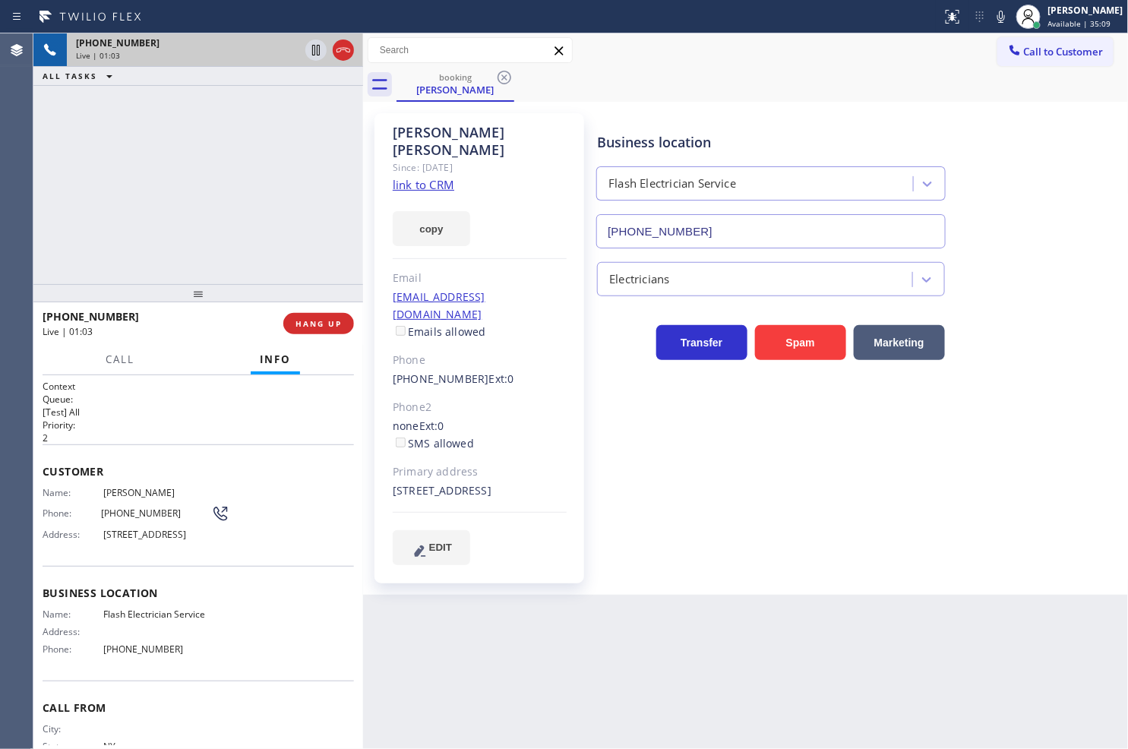
click at [817, 466] on div "Business location Flash Electrician Service [PHONE_NUMBER] Electricians Transfe…" at bounding box center [859, 339] width 530 height 444
click at [239, 251] on div "[PHONE_NUMBER] Live | 01:04 ALL TASKS ALL TASKS ACTIVE TASKS TASKS IN WRAP UP" at bounding box center [198, 158] width 330 height 251
click at [152, 188] on div "[PHONE_NUMBER] Live | 01:07 ALL TASKS ALL TASKS ACTIVE TASKS TASKS IN WRAP UP" at bounding box center [198, 158] width 330 height 251
click at [194, 207] on div "[PHONE_NUMBER] Live | 01:47 ALL TASKS ALL TASKS ACTIVE TASKS TASKS IN WRAP UP" at bounding box center [198, 158] width 330 height 251
click at [674, 438] on div "Business location Flash Electrician Service [PHONE_NUMBER] Electricians Transfe…" at bounding box center [859, 339] width 530 height 444
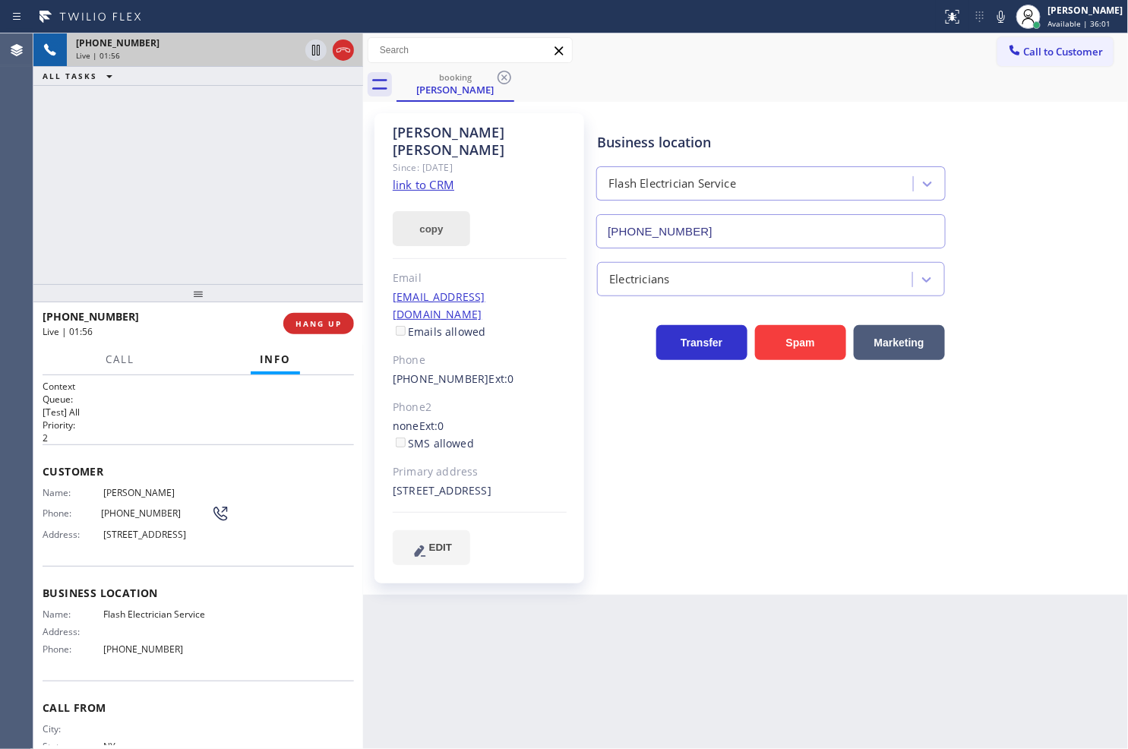
click at [415, 211] on button "copy" at bounding box center [431, 228] width 77 height 35
drag, startPoint x: 674, startPoint y: 529, endPoint x: 270, endPoint y: 437, distance: 415.1
click at [636, 532] on div "Business location Flash Electrician Service [PHONE_NUMBER] Electricians Transfe…" at bounding box center [859, 339] width 530 height 444
click at [109, 219] on div "[PHONE_NUMBER] Live | 02:02 ALL TASKS ALL TASKS ACTIVE TASKS TASKS IN WRAP UP" at bounding box center [198, 158] width 330 height 251
click at [157, 399] on h2 "Queue:" at bounding box center [198, 399] width 311 height 13
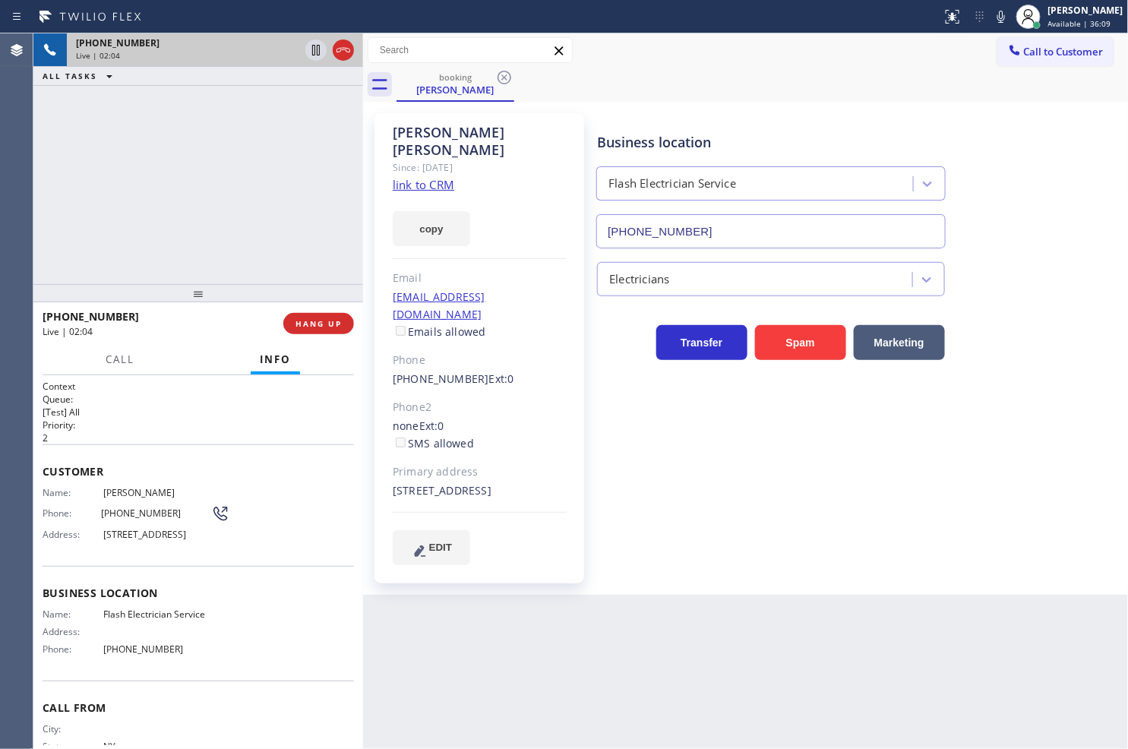
click at [153, 181] on div "[PHONE_NUMBER] Live | 02:04 ALL TASKS ALL TASKS ACTIVE TASKS TASKS IN WRAP UP" at bounding box center [198, 158] width 330 height 251
click at [188, 194] on div "[PHONE_NUMBER] Live | 02:13 ALL TASKS ALL TASKS ACTIVE TASKS TASKS IN WRAP UP" at bounding box center [198, 158] width 330 height 251
click at [299, 318] on span "HANG UP" at bounding box center [318, 323] width 46 height 11
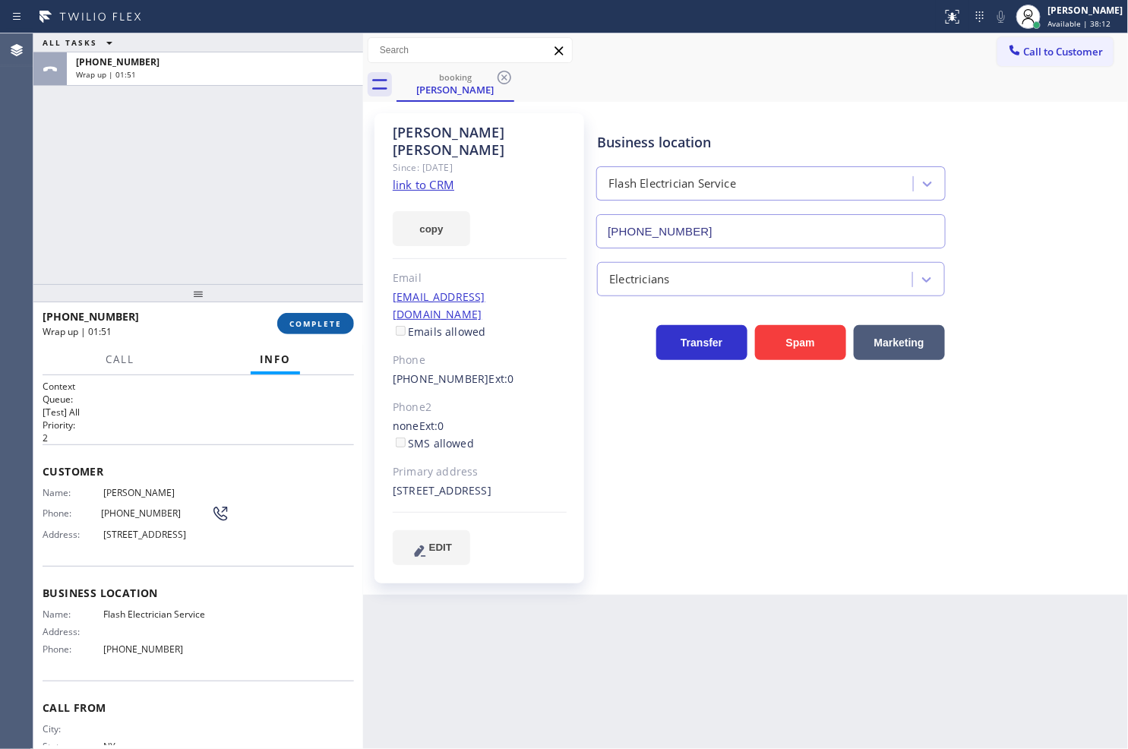
click at [306, 320] on span "COMPLETE" at bounding box center [315, 323] width 52 height 11
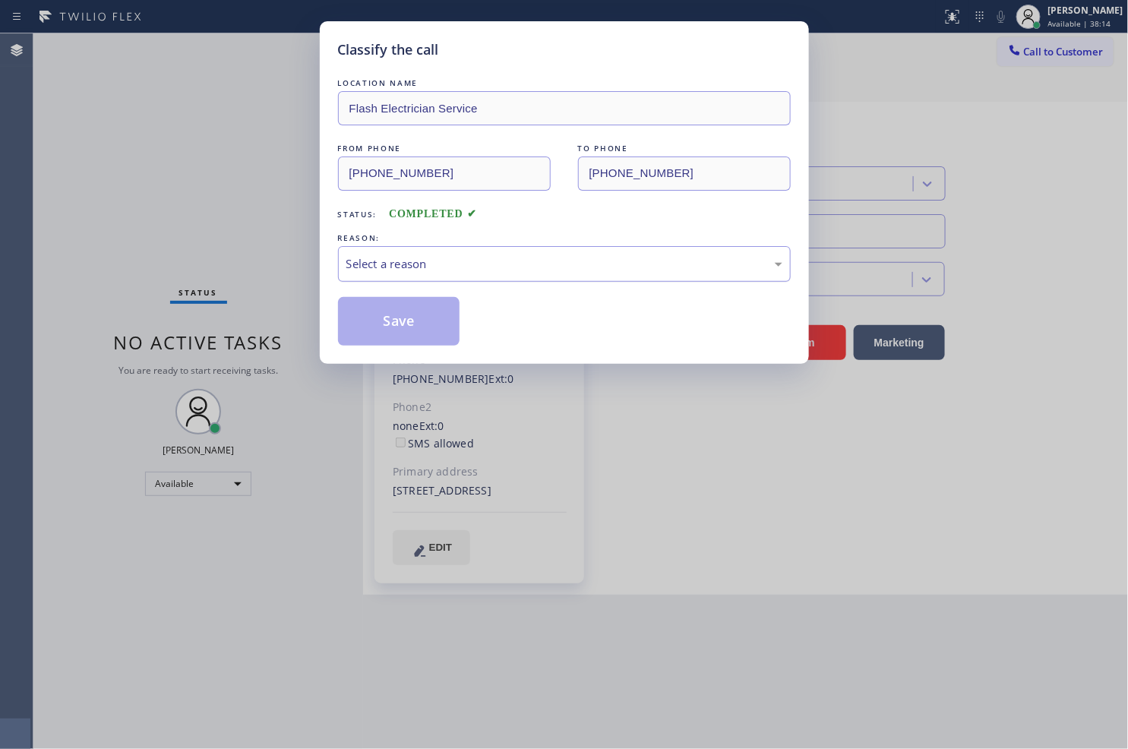
click at [387, 269] on div "Select a reason" at bounding box center [564, 263] width 436 height 17
click at [404, 308] on button "Save" at bounding box center [399, 321] width 122 height 49
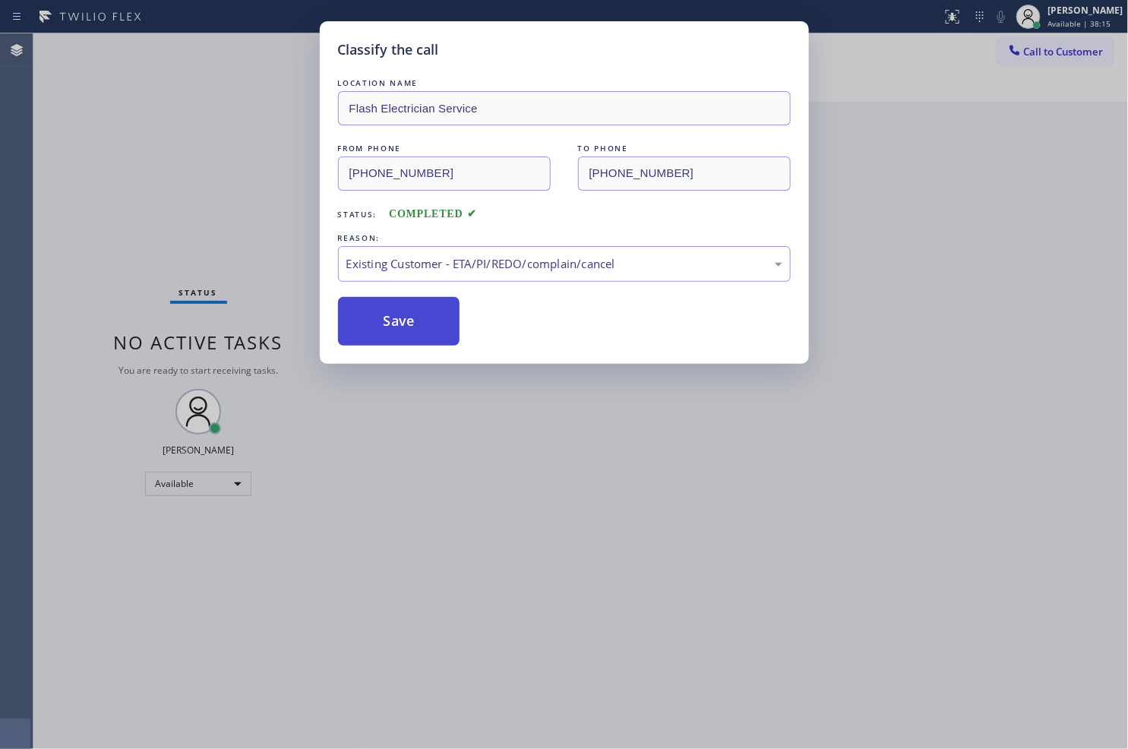
click at [404, 308] on button "Save" at bounding box center [399, 321] width 122 height 49
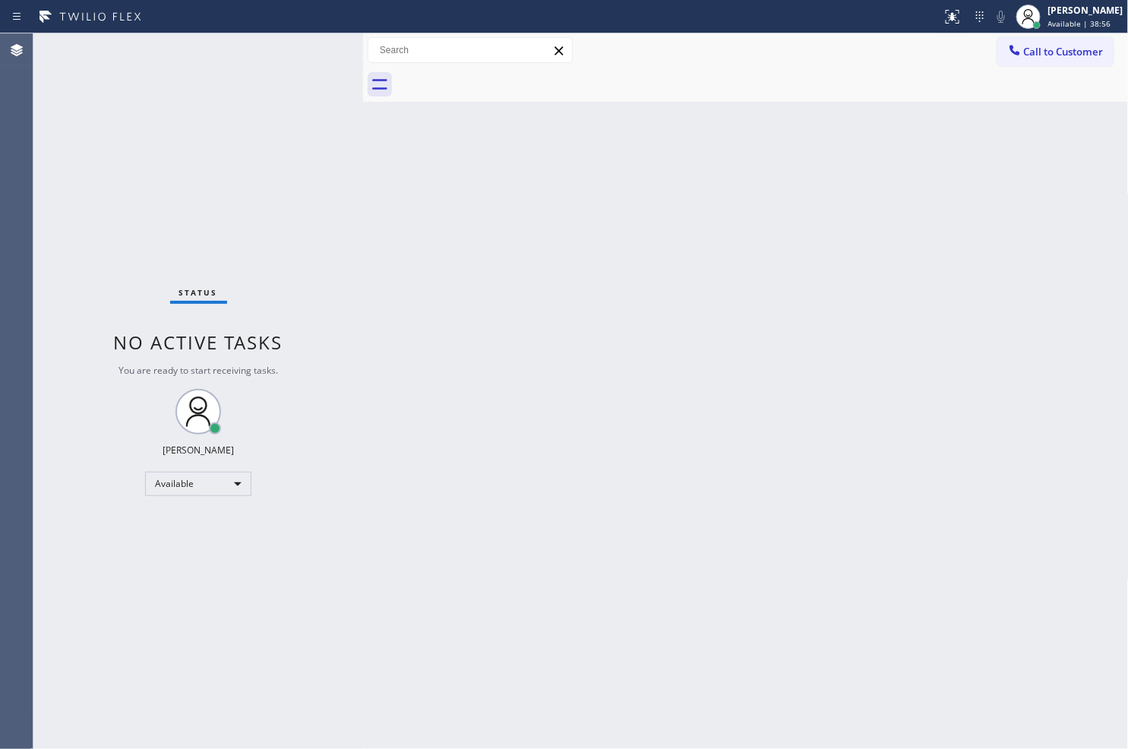
click at [276, 233] on div "Status No active tasks You are ready to start receiving tasks. [PERSON_NAME]" at bounding box center [198, 390] width 330 height 715
click at [188, 107] on div "Status No active tasks You are ready to start receiving tasks. [PERSON_NAME]" at bounding box center [198, 390] width 330 height 715
click at [257, 55] on div "Status No active tasks You are ready to start receiving tasks. [PERSON_NAME]" at bounding box center [198, 390] width 330 height 715
drag, startPoint x: 108, startPoint y: 314, endPoint x: 141, endPoint y: 204, distance: 115.1
click at [108, 311] on div "Status No active tasks You are ready to start receiving tasks. [PERSON_NAME]" at bounding box center [198, 390] width 330 height 715
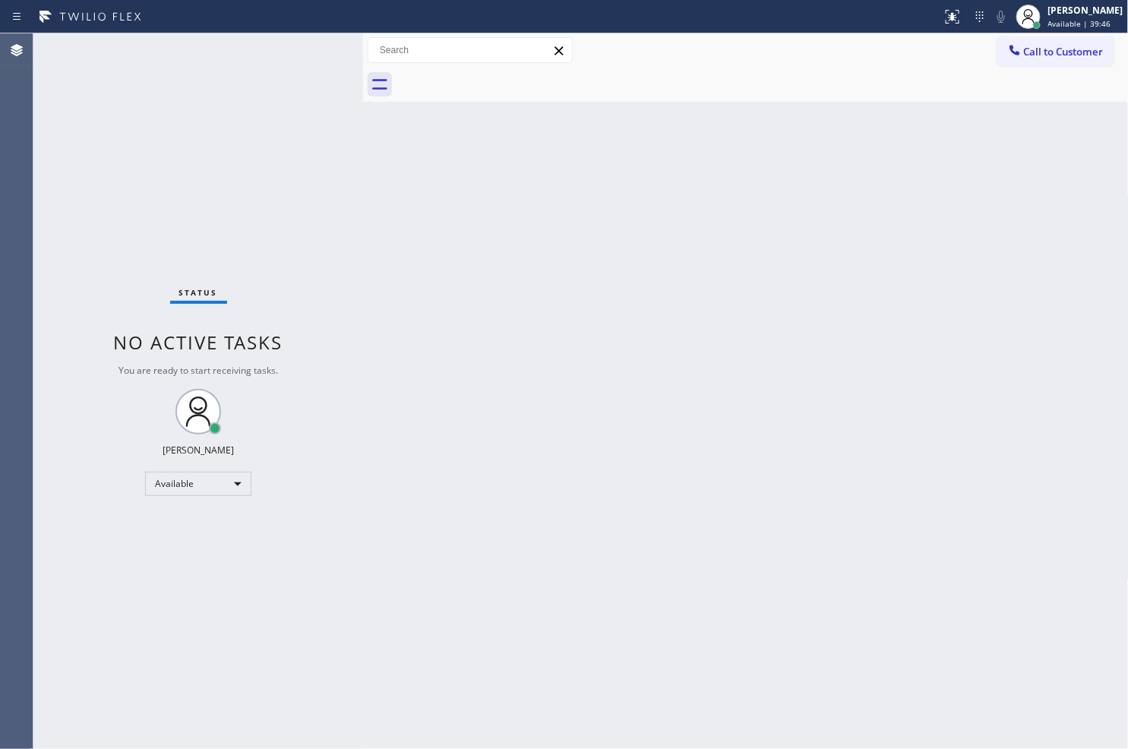
click at [273, 71] on div "Status No active tasks You are ready to start receiving tasks. [PERSON_NAME]" at bounding box center [198, 390] width 330 height 715
click at [302, 43] on div "Status No active tasks You are ready to start receiving tasks. [PERSON_NAME]" at bounding box center [198, 390] width 330 height 715
click at [88, 276] on div "Status No active tasks You are ready to start receiving tasks. [PERSON_NAME]" at bounding box center [198, 390] width 330 height 715
click at [750, 358] on div "Back to Dashboard Change Sender ID Customers Technicians Select a contact Outbo…" at bounding box center [746, 390] width 766 height 715
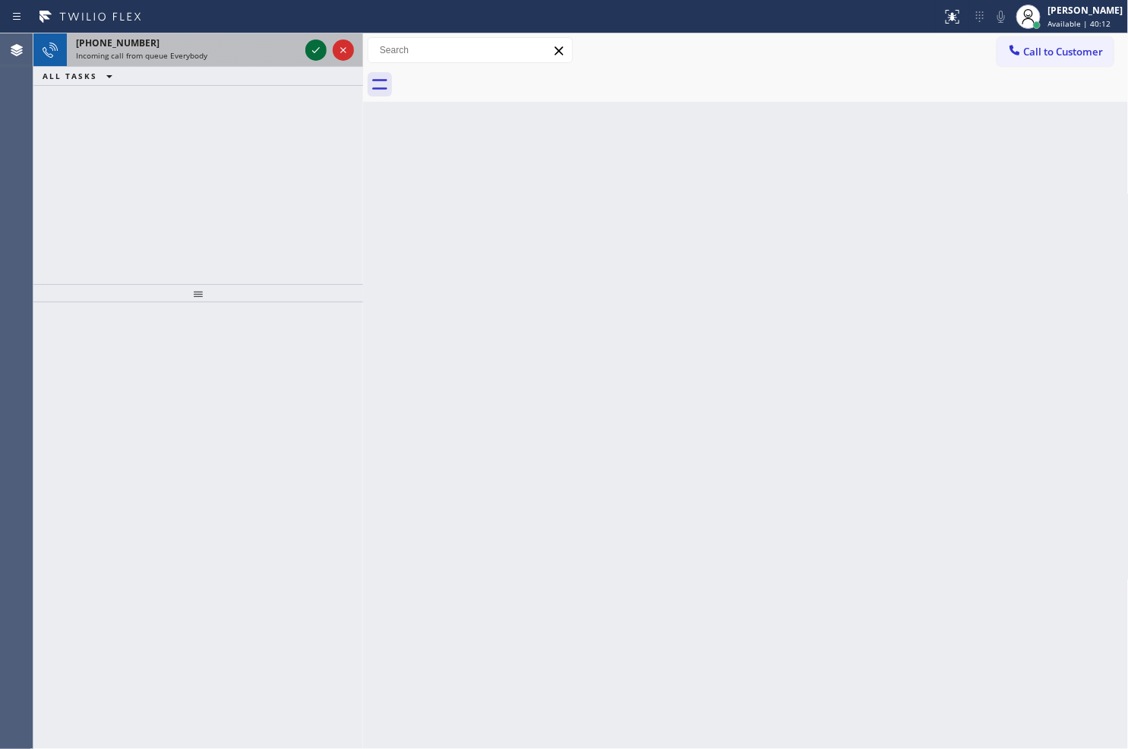
click at [314, 49] on icon at bounding box center [316, 50] width 18 height 18
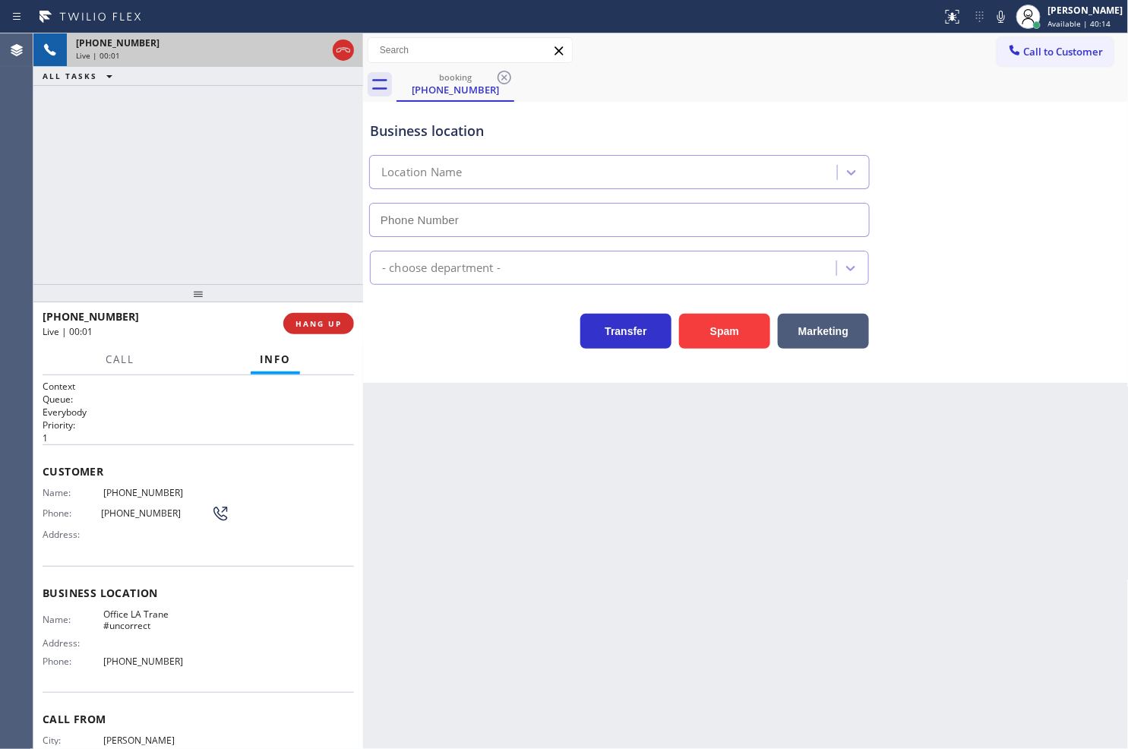
type input "[PHONE_NUMBER]"
click at [498, 339] on div "Transfer Spam Marketing" at bounding box center [619, 327] width 505 height 43
click at [473, 344] on div "Transfer Spam Marketing" at bounding box center [619, 327] width 505 height 43
click at [420, 338] on div "Transfer Spam Marketing" at bounding box center [619, 327] width 505 height 43
click at [236, 220] on div "[PHONE_NUMBER] Live | 00:05 ALL TASKS ALL TASKS ACTIVE TASKS TASKS IN WRAP UP" at bounding box center [198, 158] width 330 height 251
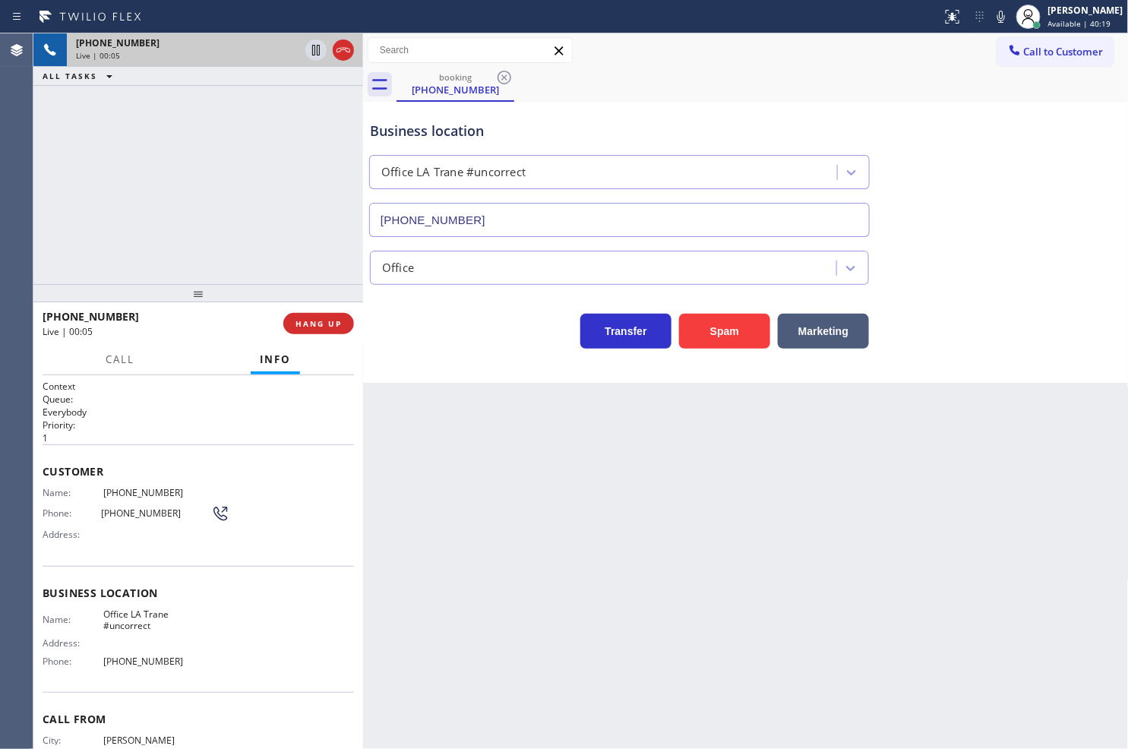
click at [399, 340] on div "Transfer Spam Marketing" at bounding box center [619, 327] width 505 height 43
click at [300, 238] on div "[PHONE_NUMBER] Live | 00:05 ALL TASKS ALL TASKS ACTIVE TASKS TASKS IN WRAP UP" at bounding box center [198, 158] width 330 height 251
click at [444, 298] on div "Transfer Spam Marketing" at bounding box center [746, 317] width 758 height 64
click at [336, 319] on span "HANG UP" at bounding box center [318, 323] width 46 height 11
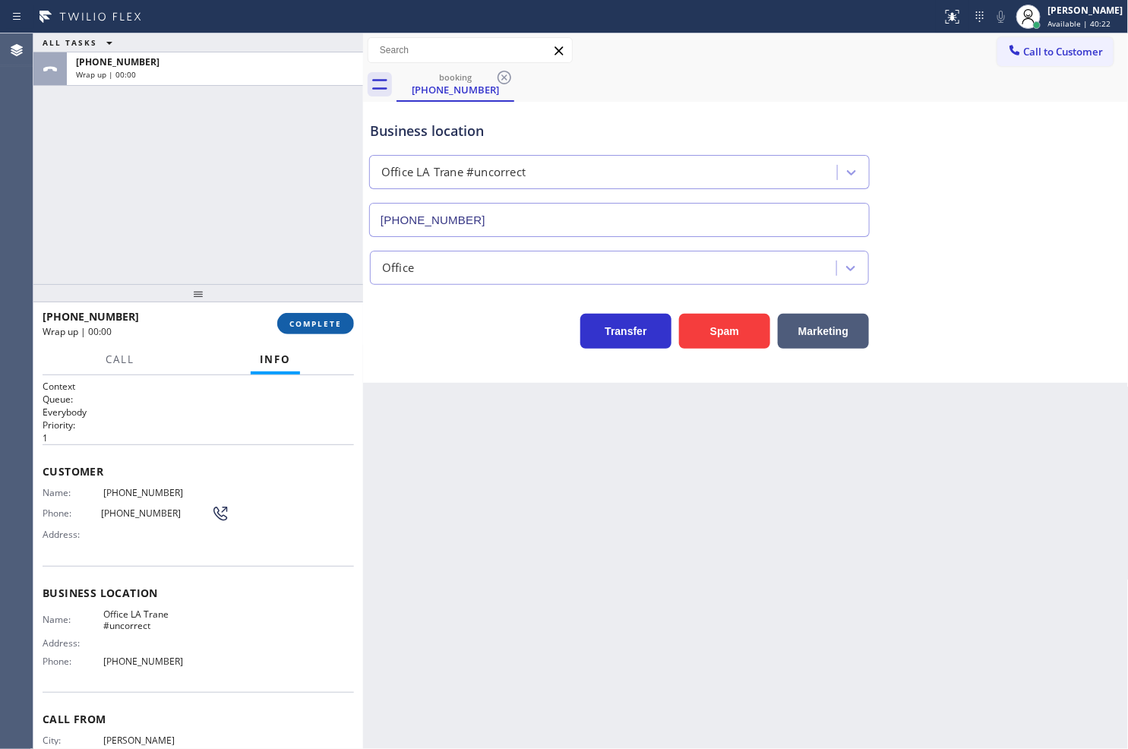
click at [336, 319] on span "COMPLETE" at bounding box center [315, 323] width 52 height 11
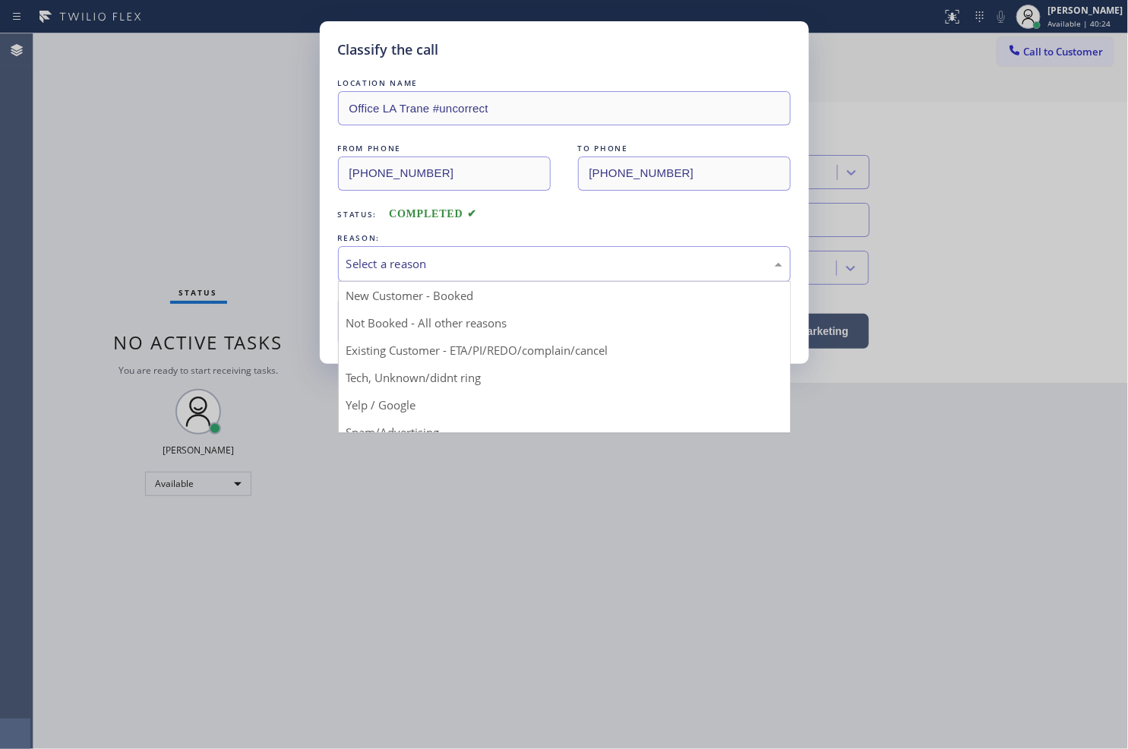
click at [406, 266] on div "Select a reason" at bounding box center [564, 263] width 436 height 17
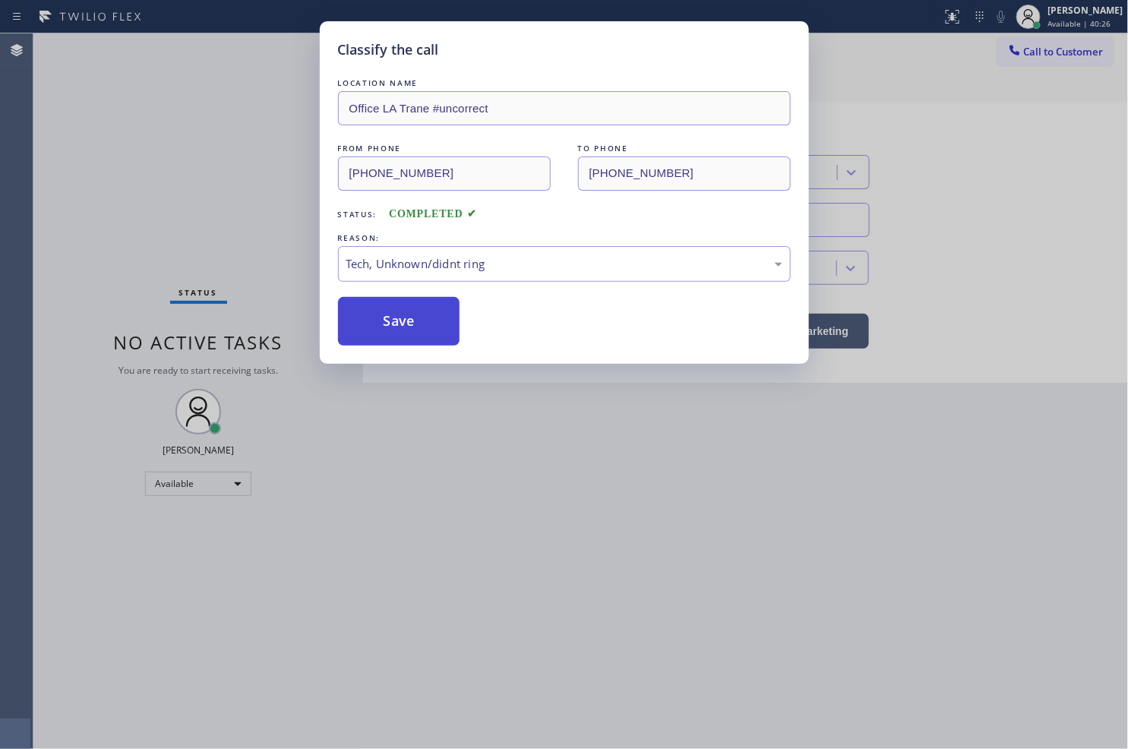
click at [407, 331] on button "Save" at bounding box center [399, 321] width 122 height 49
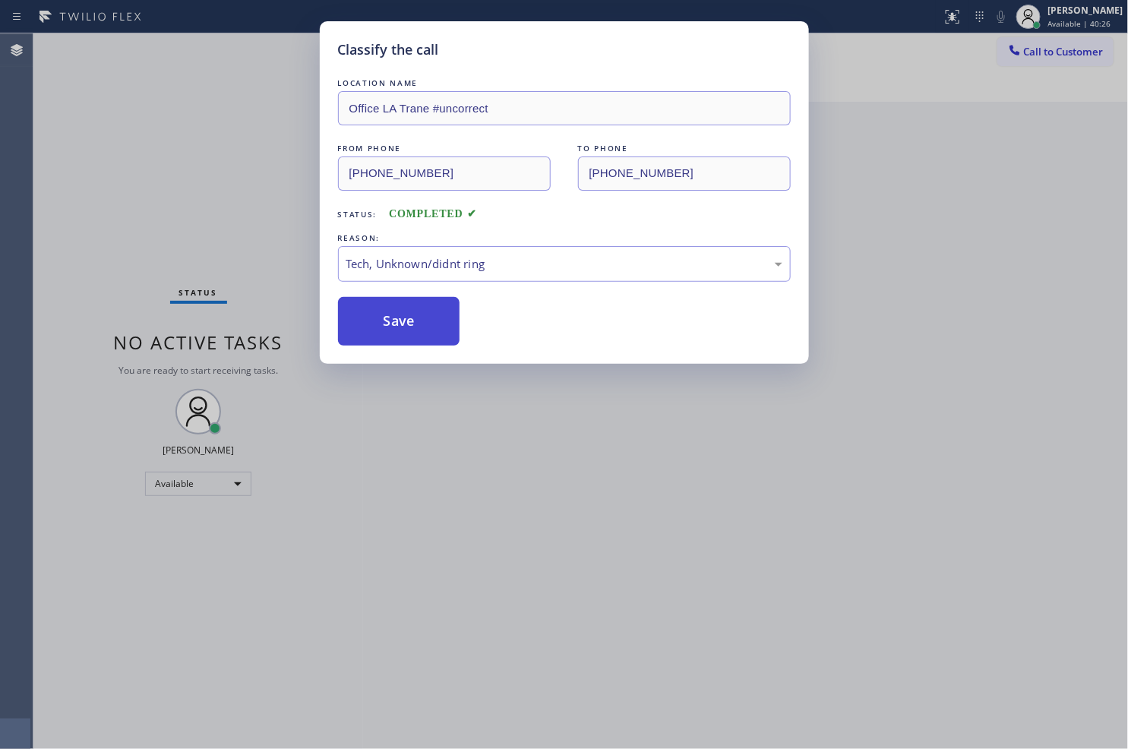
click at [407, 331] on button "Save" at bounding box center [399, 321] width 122 height 49
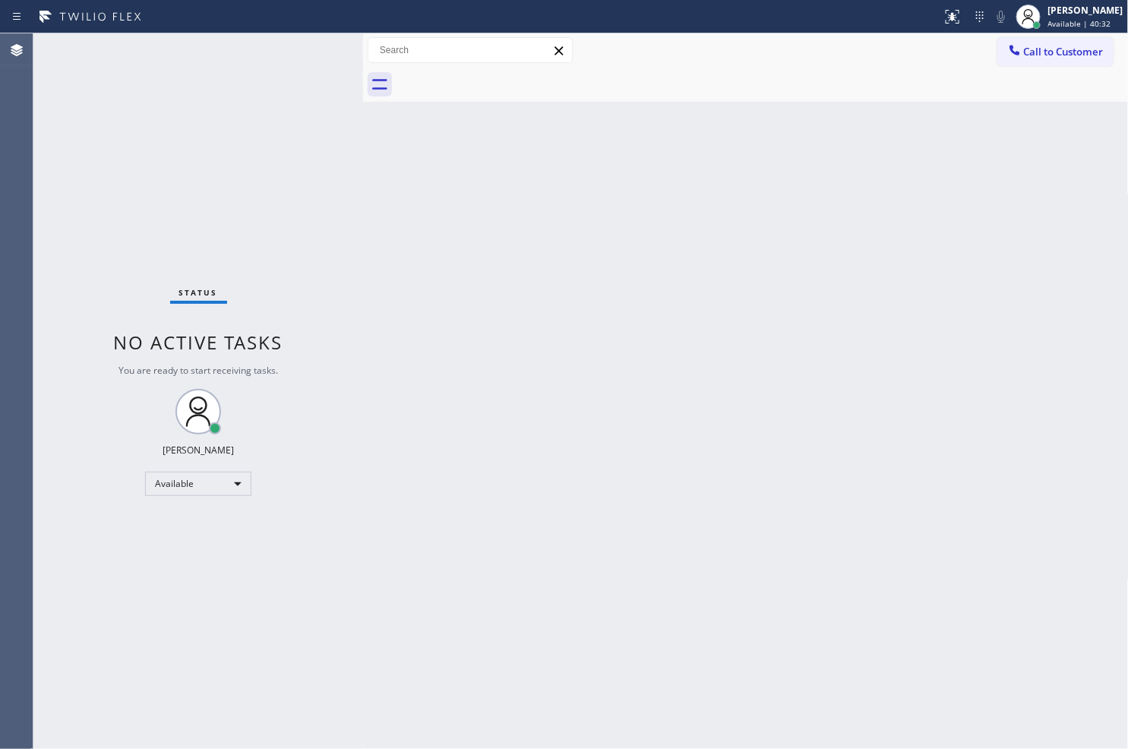
click at [316, 49] on div "Status No active tasks You are ready to start receiving tasks. [PERSON_NAME]" at bounding box center [198, 390] width 330 height 715
click at [626, 573] on div "Back to Dashboard Change Sender ID Customers Technicians Select a contact Outbo…" at bounding box center [746, 390] width 766 height 715
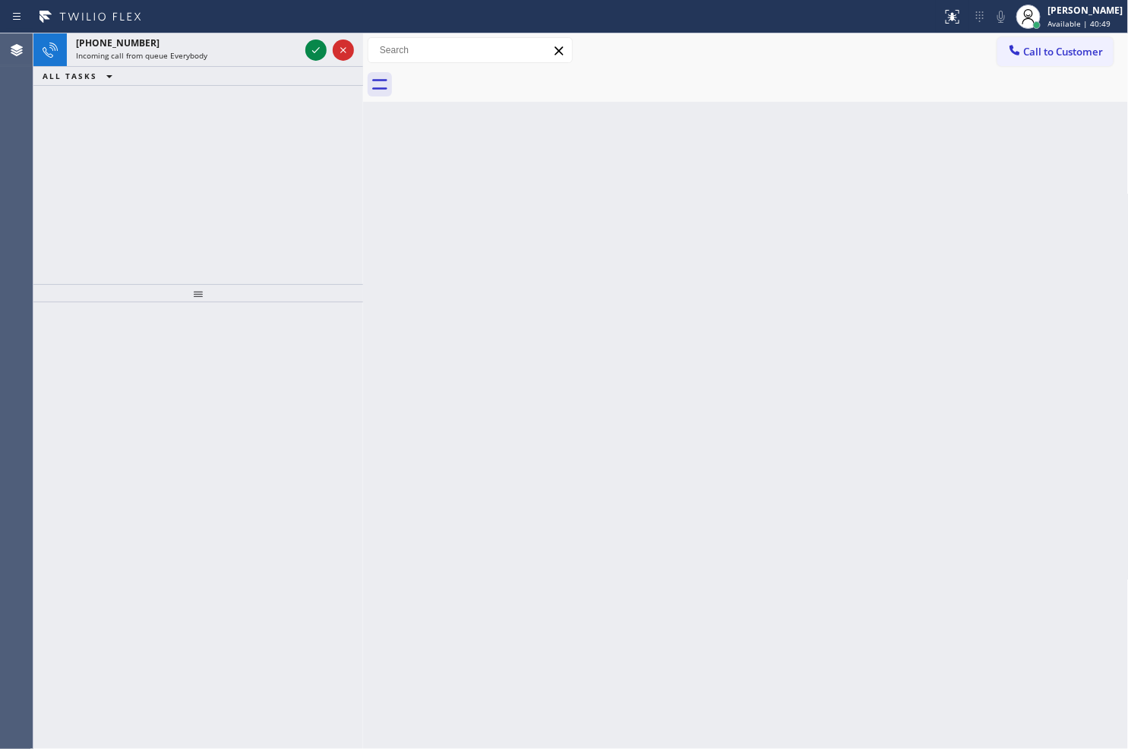
drag, startPoint x: 103, startPoint y: 257, endPoint x: 137, endPoint y: 198, distance: 67.7
click at [103, 257] on div "[PHONE_NUMBER] Incoming call from queue Everybody ALL TASKS ALL TASKS ACTIVE TA…" at bounding box center [198, 158] width 330 height 251
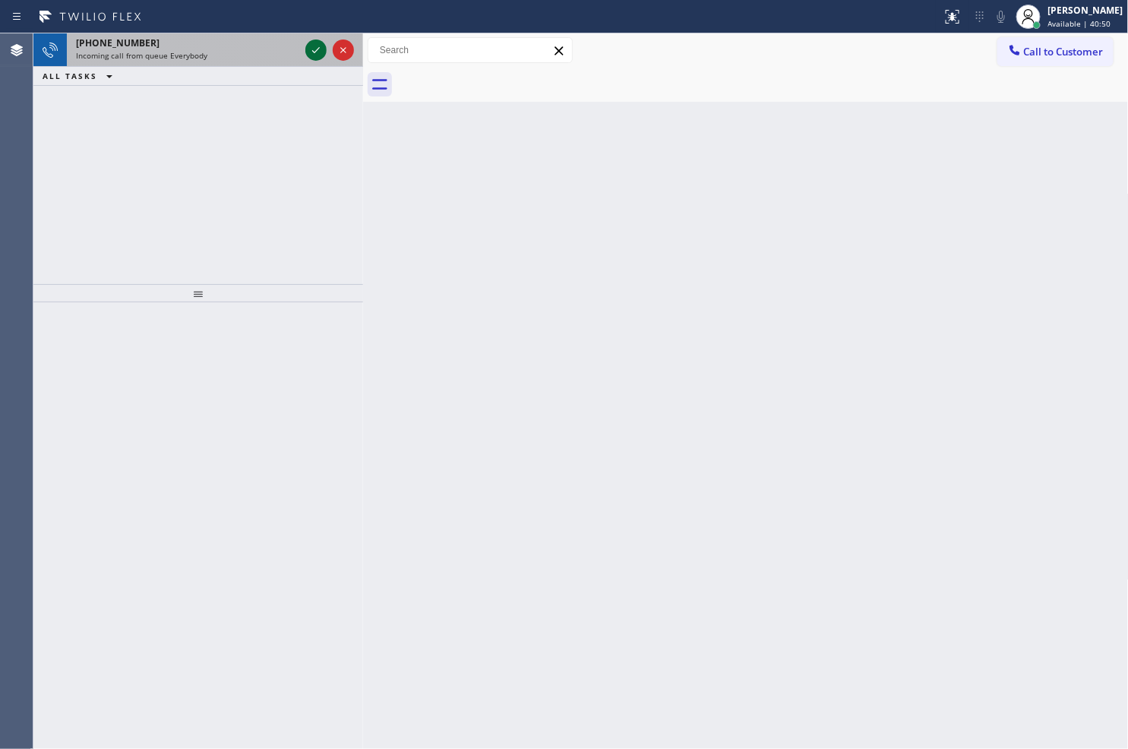
click at [321, 51] on icon at bounding box center [316, 50] width 18 height 18
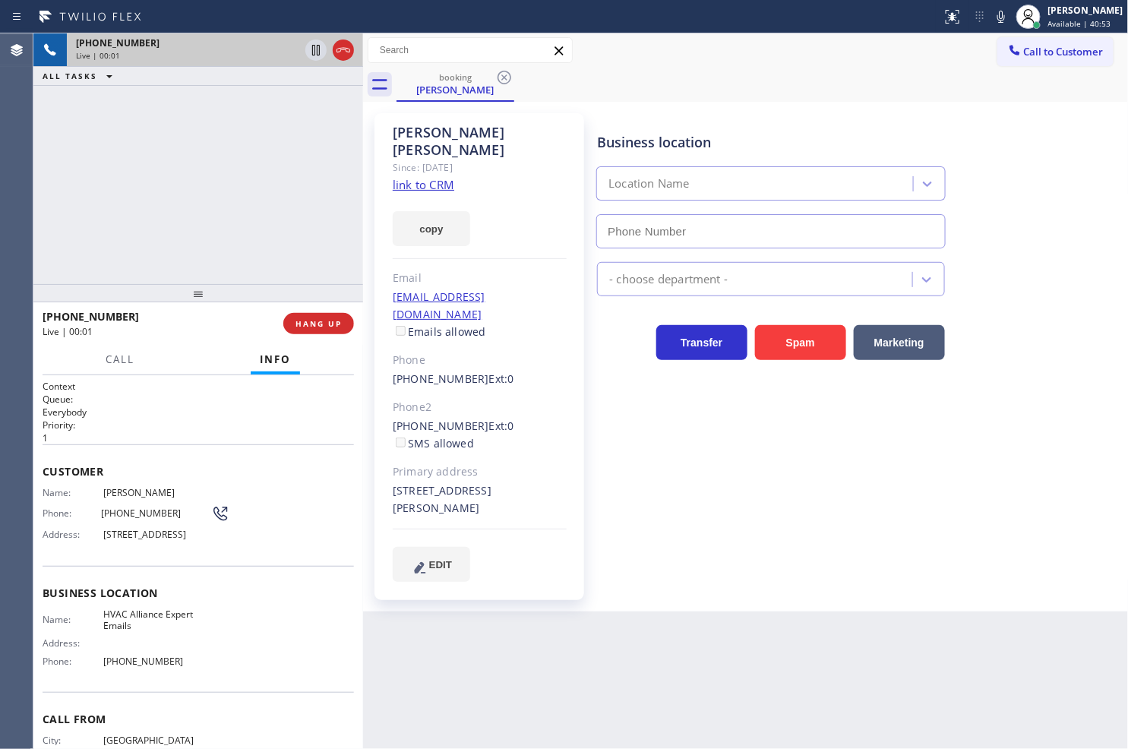
type input "[PHONE_NUMBER]"
click at [410, 177] on link "link to CRM" at bounding box center [424, 184] width 62 height 15
click at [419, 177] on link "link to CRM" at bounding box center [424, 184] width 62 height 15
click at [144, 179] on div "[PHONE_NUMBER] Live | 00:32 ALL TASKS ALL TASKS ACTIVE TASKS TASKS IN WRAP UP" at bounding box center [198, 158] width 330 height 251
click at [217, 259] on div "[PHONE_NUMBER] Live | 00:32 ALL TASKS ALL TASKS ACTIVE TASKS TASKS IN WRAP UP" at bounding box center [198, 158] width 330 height 251
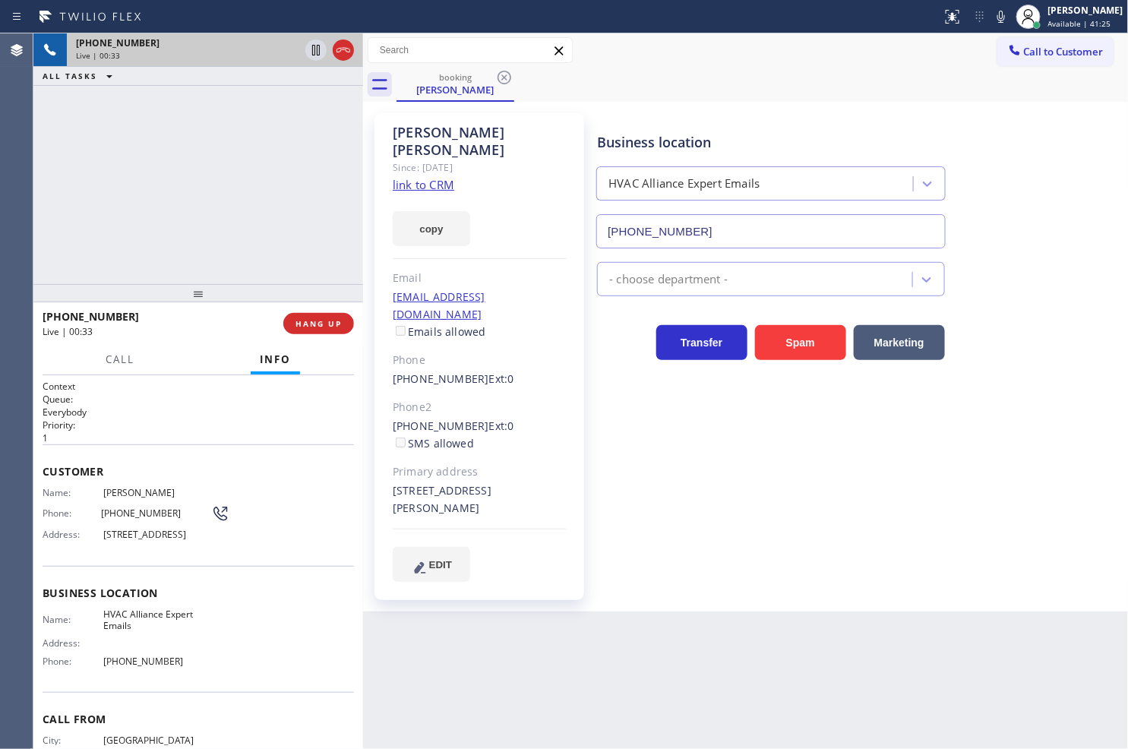
click at [213, 149] on div "[PHONE_NUMBER] Live | 00:33 ALL TASKS ALL TASKS ACTIVE TASKS TASKS IN WRAP UP" at bounding box center [198, 158] width 330 height 251
click at [147, 352] on div "Call Info" at bounding box center [198, 360] width 311 height 30
click at [314, 52] on icon at bounding box center [316, 50] width 8 height 11
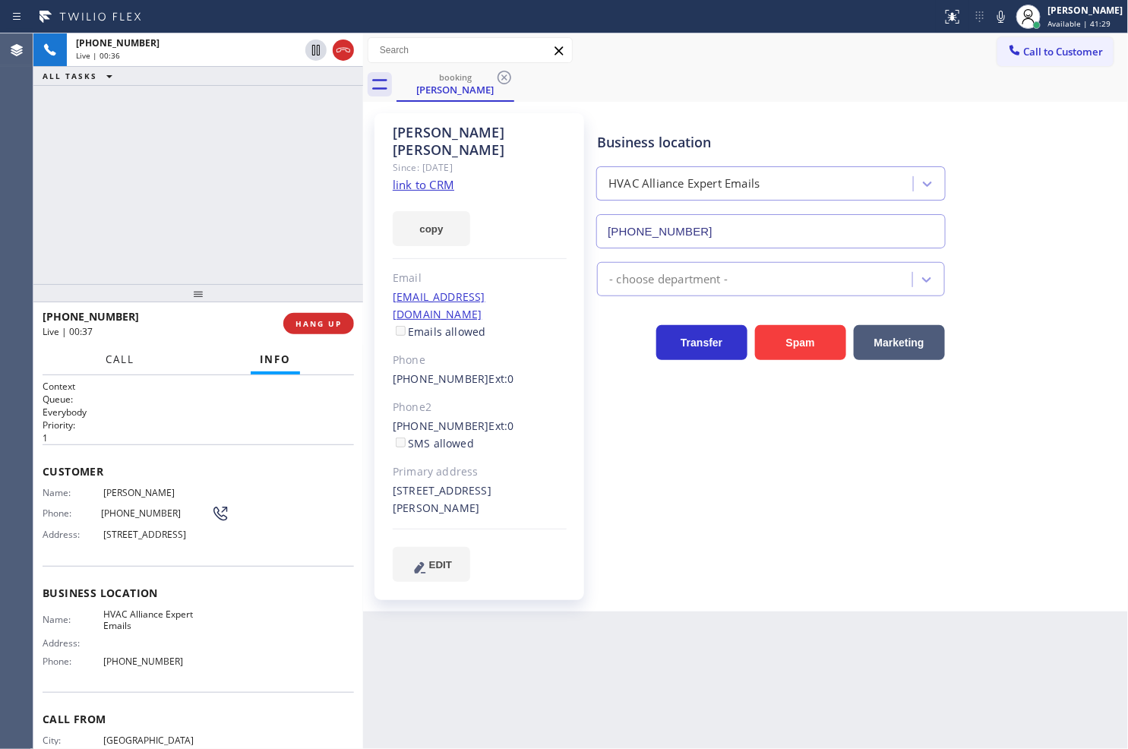
click at [133, 358] on span "Call" at bounding box center [120, 359] width 29 height 14
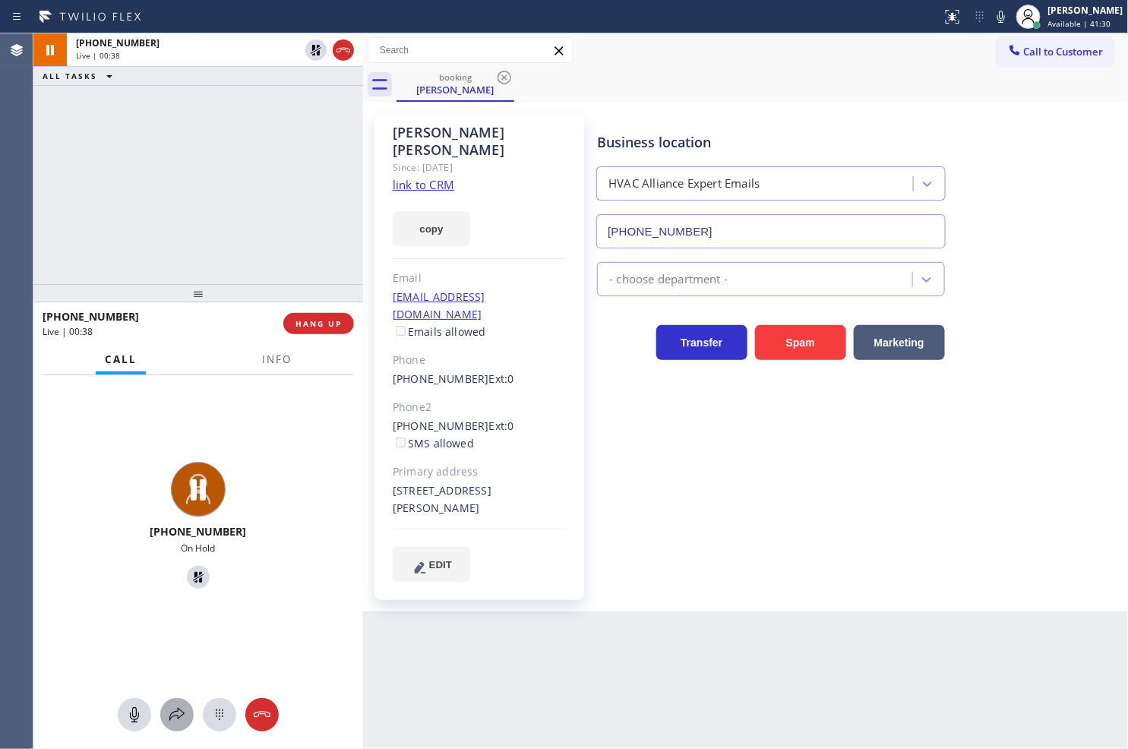
click at [172, 718] on icon at bounding box center [177, 715] width 18 height 18
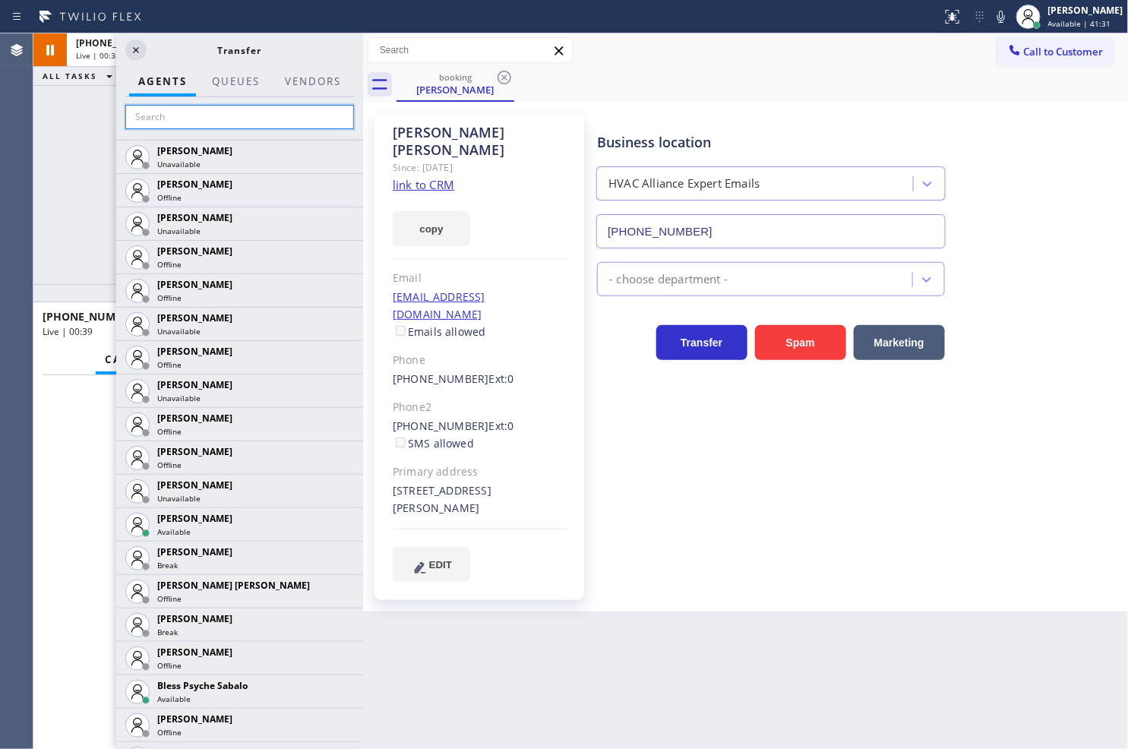
click at [143, 123] on input "text" at bounding box center [239, 117] width 229 height 24
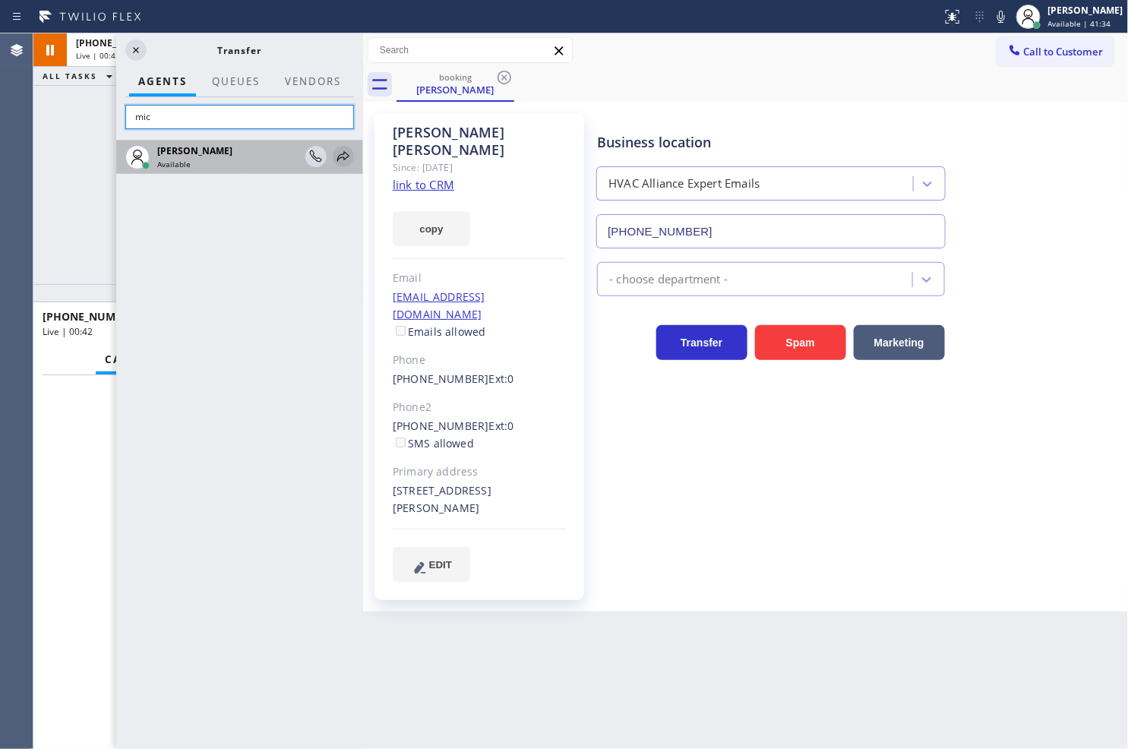
type input "mic"
click at [339, 152] on icon at bounding box center [343, 156] width 18 height 18
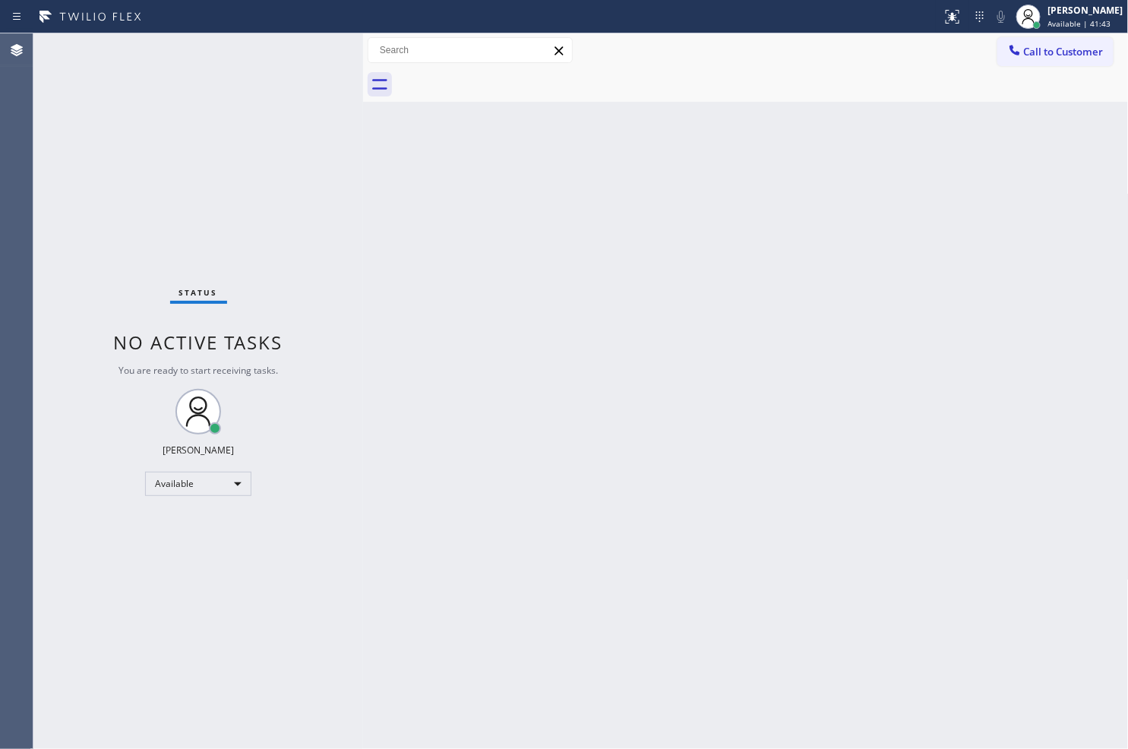
drag, startPoint x: 104, startPoint y: 240, endPoint x: 176, endPoint y: 32, distance: 220.2
click at [106, 221] on div "Status No active tasks You are ready to start receiving tasks. [PERSON_NAME]" at bounding box center [198, 390] width 330 height 715
click at [306, 48] on div "Status No active tasks You are ready to start receiving tasks. [PERSON_NAME]" at bounding box center [198, 390] width 330 height 715
click at [259, 116] on div "Status No active tasks You are ready to start receiving tasks. [PERSON_NAME]" at bounding box center [198, 390] width 330 height 715
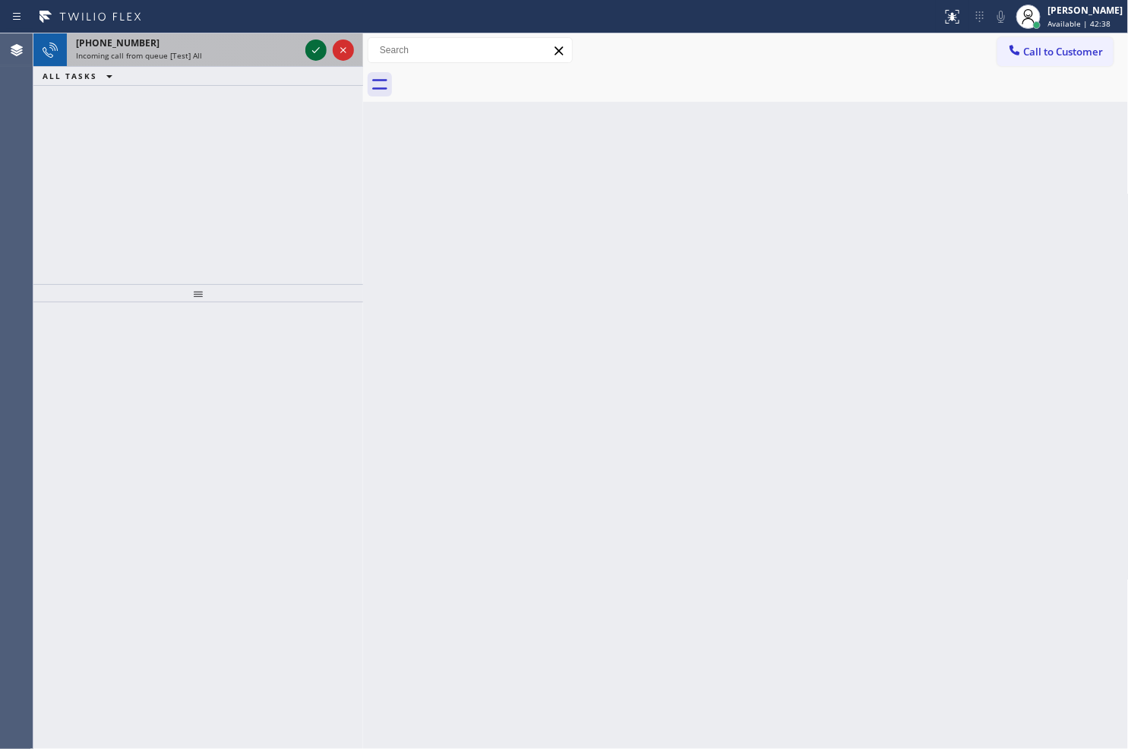
click at [314, 54] on icon at bounding box center [316, 50] width 18 height 18
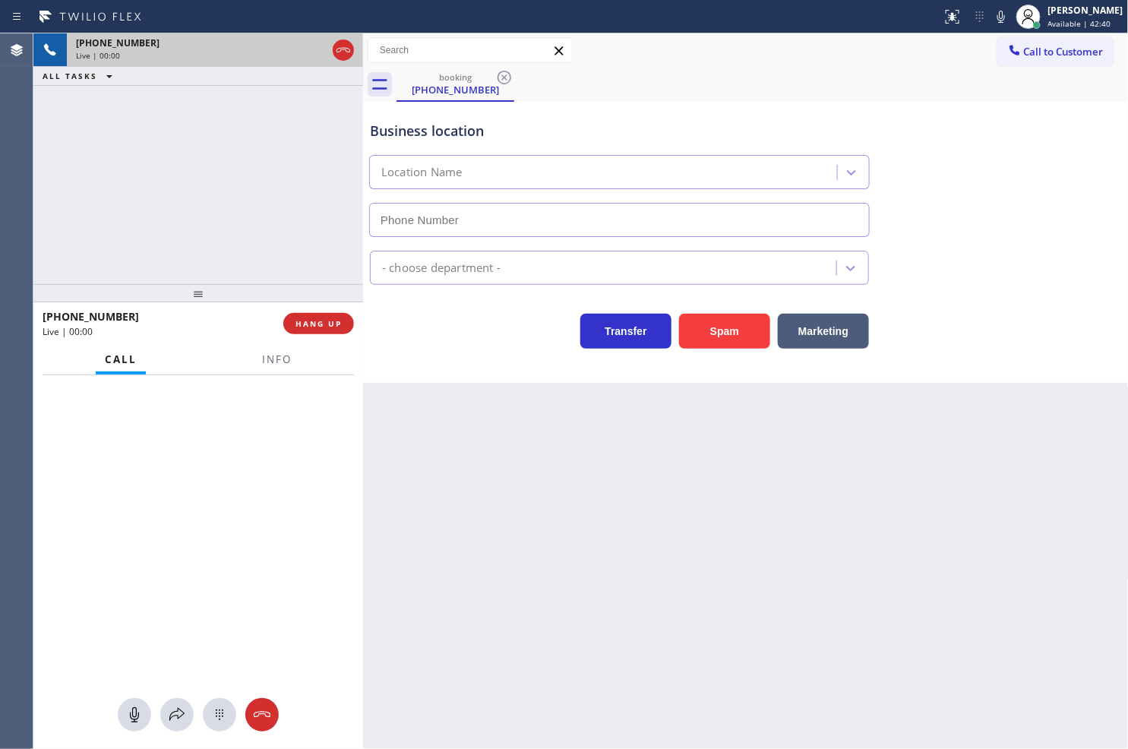
type input "[PHONE_NUMBER]"
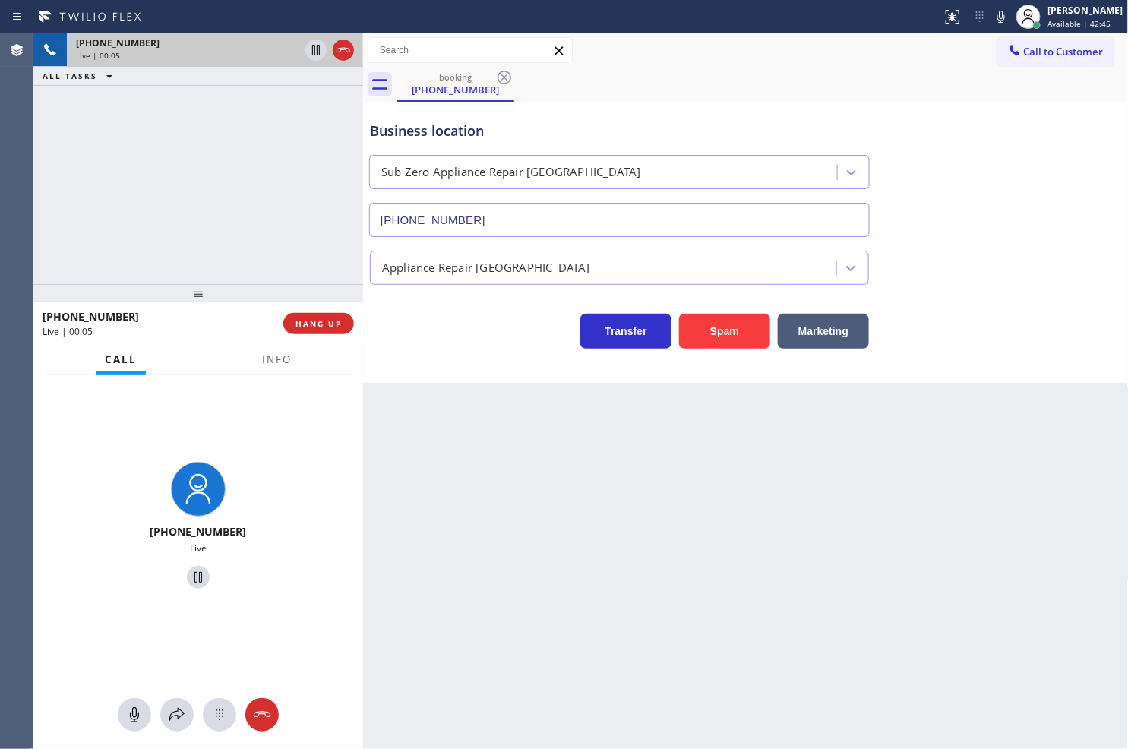
click at [233, 209] on div "[PHONE_NUMBER] Live | 00:05 ALL TASKS ALL TASKS ACTIVE TASKS TASKS IN WRAP UP" at bounding box center [198, 158] width 330 height 251
click at [536, 330] on div "Transfer Spam Marketing" at bounding box center [619, 327] width 505 height 43
click at [183, 181] on div "[PHONE_NUMBER] Live | 00:06 ALL TASKS ALL TASKS ACTIVE TASKS TASKS IN WRAP UP" at bounding box center [198, 158] width 330 height 251
click at [277, 355] on span "Info" at bounding box center [277, 359] width 30 height 14
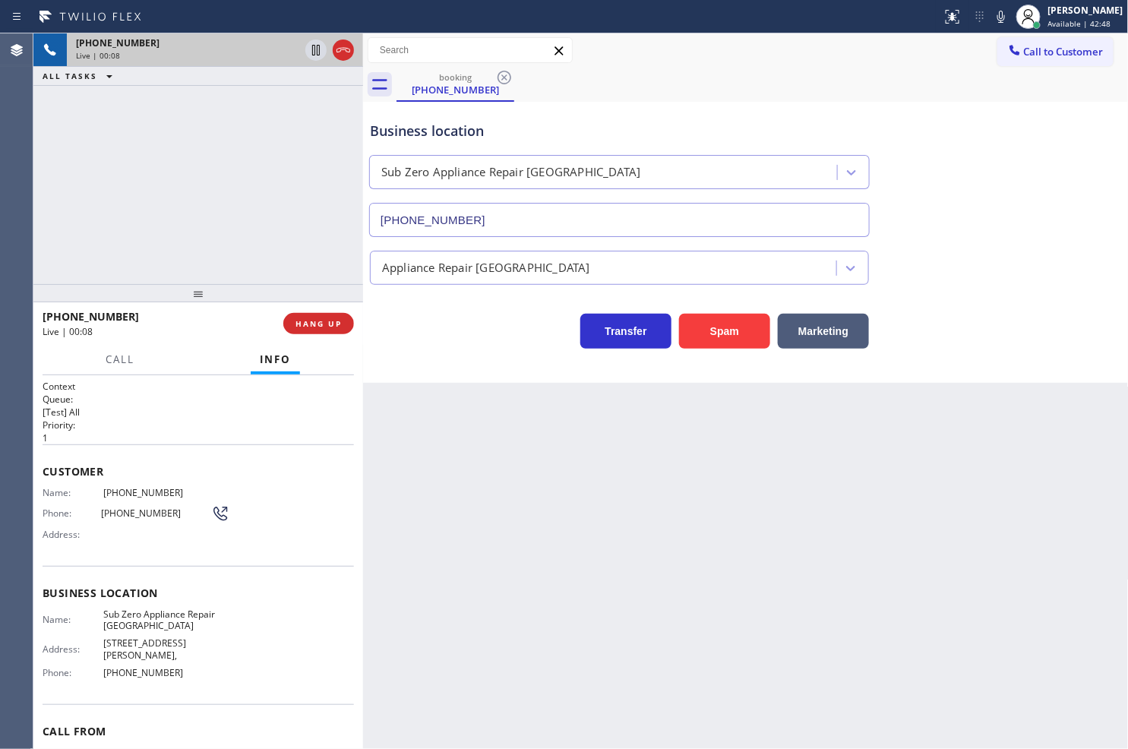
click at [450, 349] on div "Business location Sub Zero Appliance Repair [GEOGRAPHIC_DATA] [PHONE_NUMBER] Ap…" at bounding box center [746, 242] width 766 height 281
click at [266, 268] on div "[PHONE_NUMBER] Live | 00:09 ALL TASKS ALL TASKS ACTIVE TASKS TASKS IN WRAP UP" at bounding box center [198, 158] width 330 height 251
click at [164, 431] on p "1" at bounding box center [198, 437] width 311 height 13
click at [997, 16] on icon at bounding box center [1001, 17] width 8 height 12
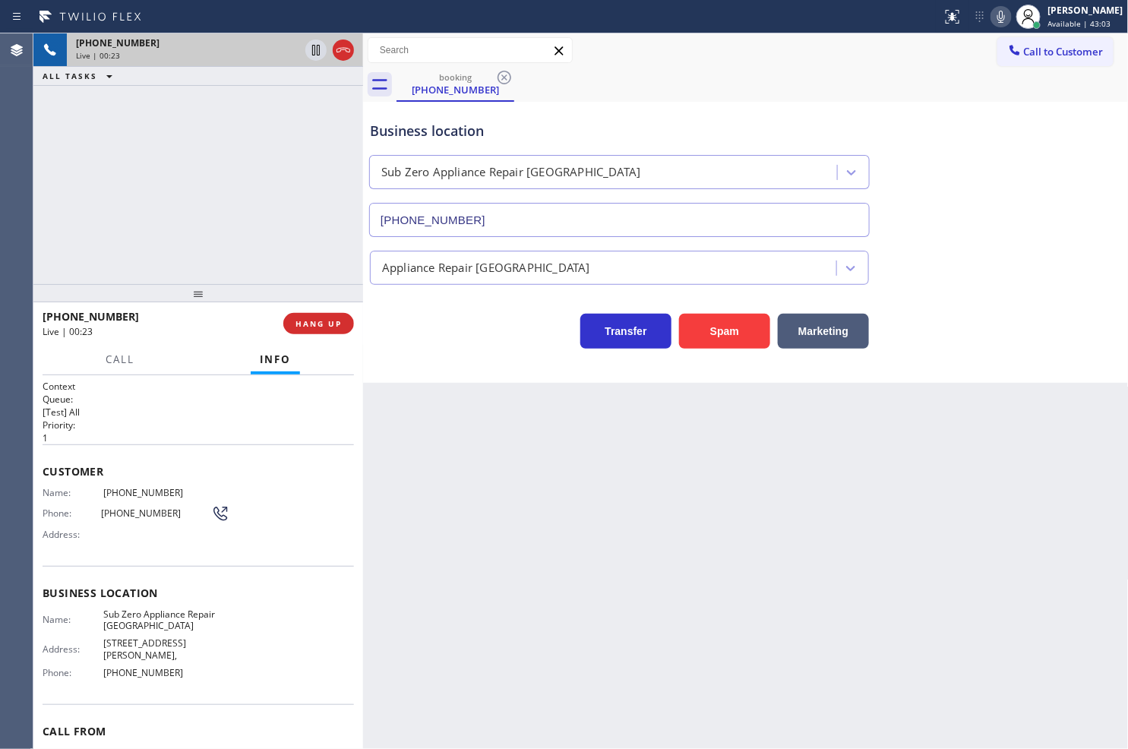
click at [422, 339] on div "Transfer Spam Marketing" at bounding box center [619, 327] width 505 height 43
click at [245, 254] on div "[PHONE_NUMBER] Live | 00:24 ALL TASKS ALL TASKS ACTIVE TASKS TASKS IN WRAP UP" at bounding box center [198, 158] width 330 height 251
click at [514, 343] on div "Transfer Spam Marketing" at bounding box center [619, 327] width 505 height 43
click at [148, 210] on div "[PHONE_NUMBER] Live | 00:27 ALL TASKS ALL TASKS ACTIVE TASKS TASKS IN WRAP UP" at bounding box center [198, 158] width 330 height 251
click at [118, 350] on button "Call" at bounding box center [119, 360] width 47 height 30
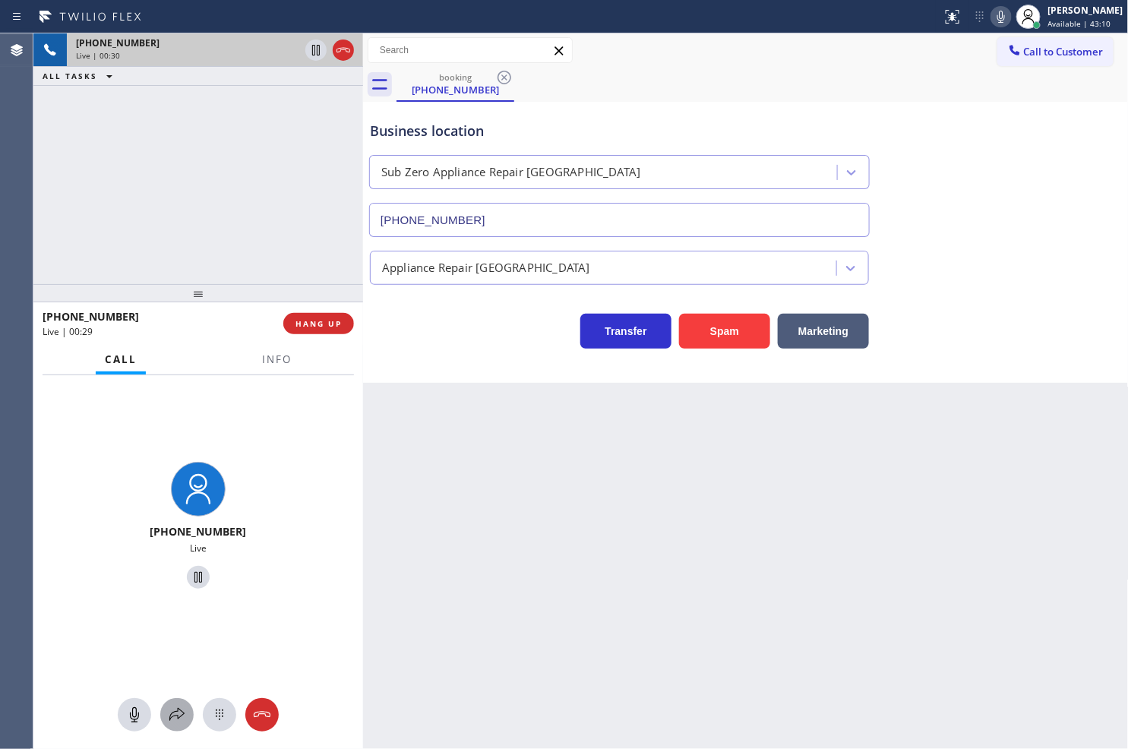
click at [172, 706] on icon at bounding box center [177, 715] width 18 height 18
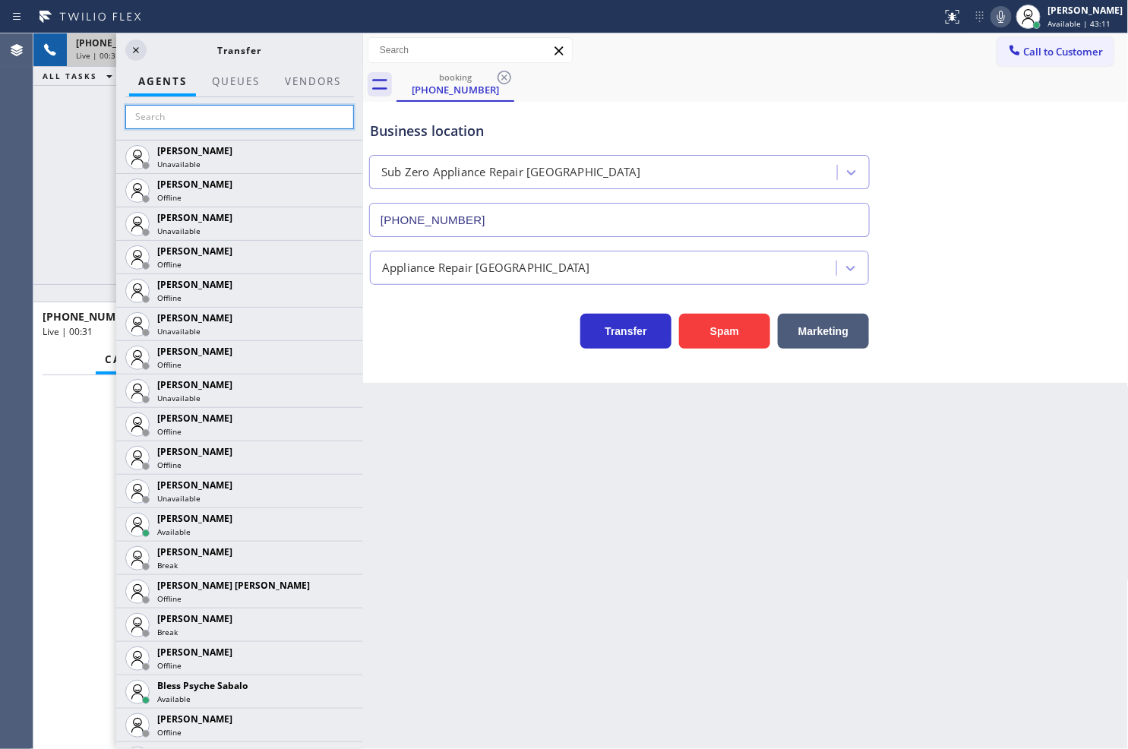
click at [163, 116] on input "text" at bounding box center [239, 117] width 229 height 24
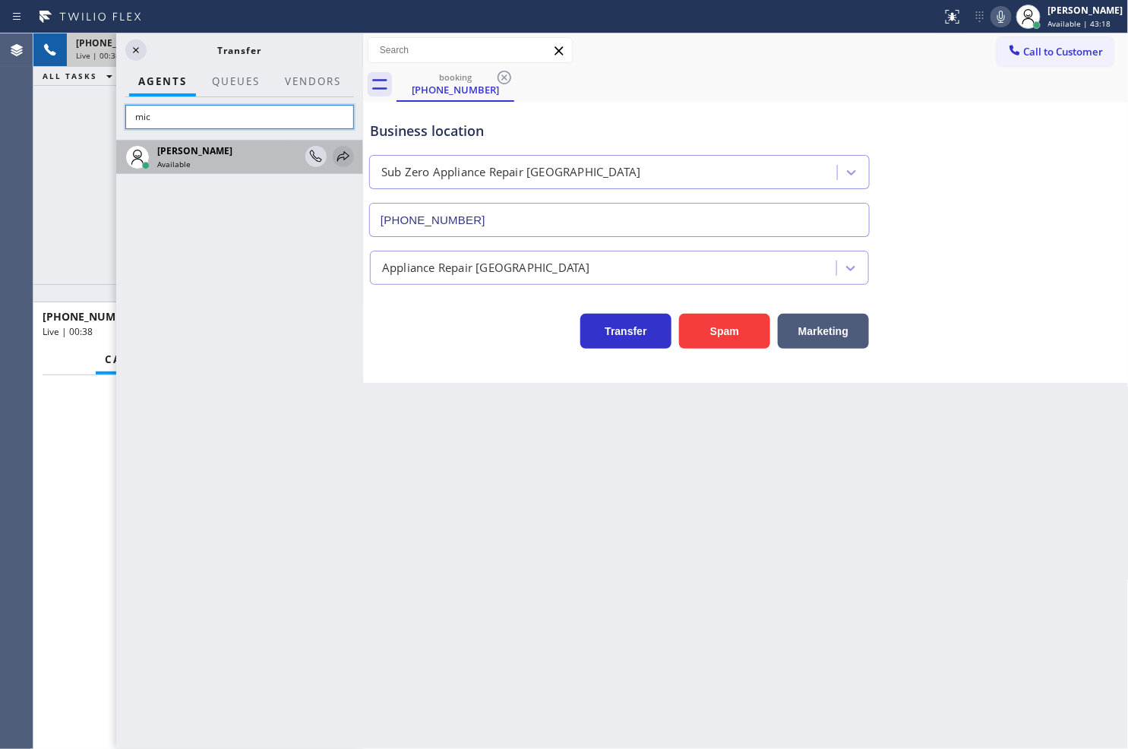
type input "mic"
click at [339, 152] on icon at bounding box center [343, 156] width 18 height 18
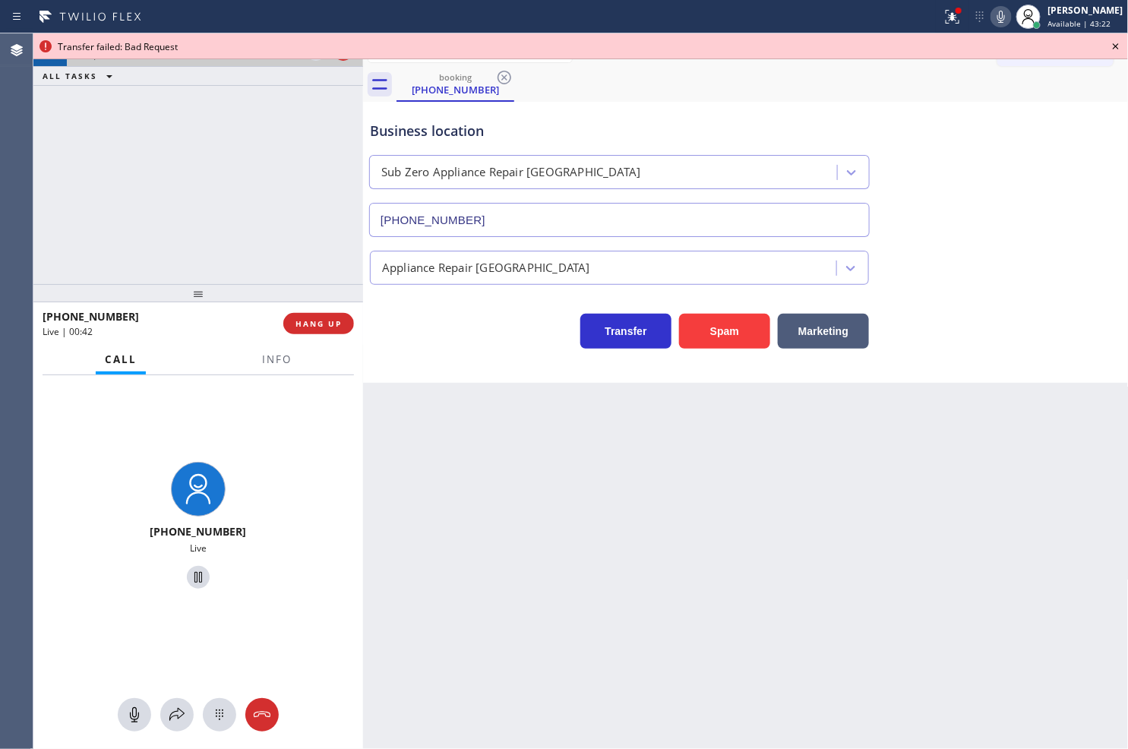
click at [1116, 40] on icon at bounding box center [1116, 46] width 18 height 18
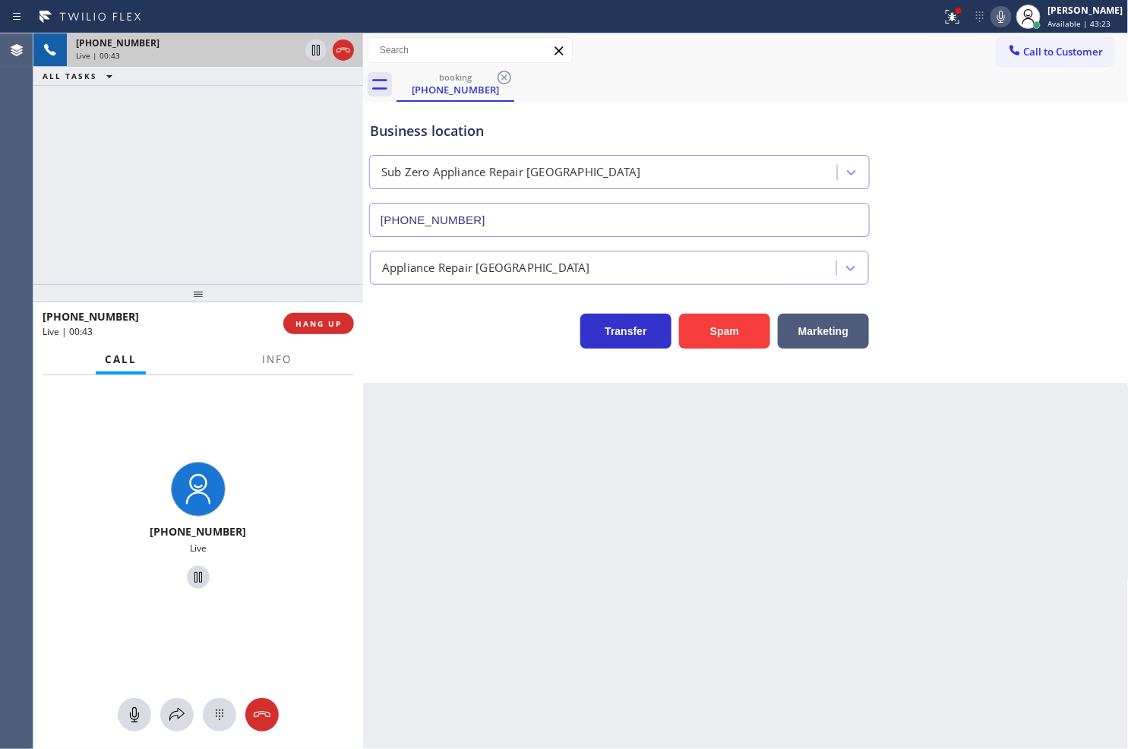
click at [295, 46] on div "[PHONE_NUMBER]" at bounding box center [187, 42] width 223 height 13
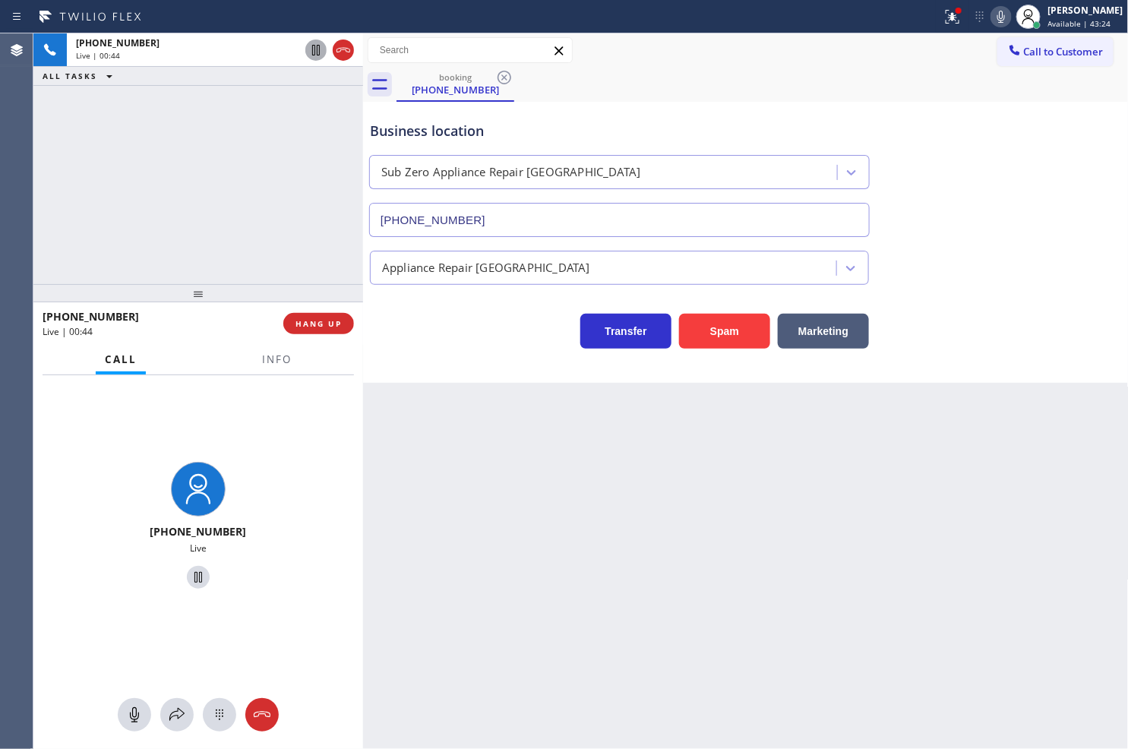
click at [312, 46] on icon at bounding box center [316, 50] width 8 height 11
click at [170, 709] on icon at bounding box center [177, 715] width 18 height 18
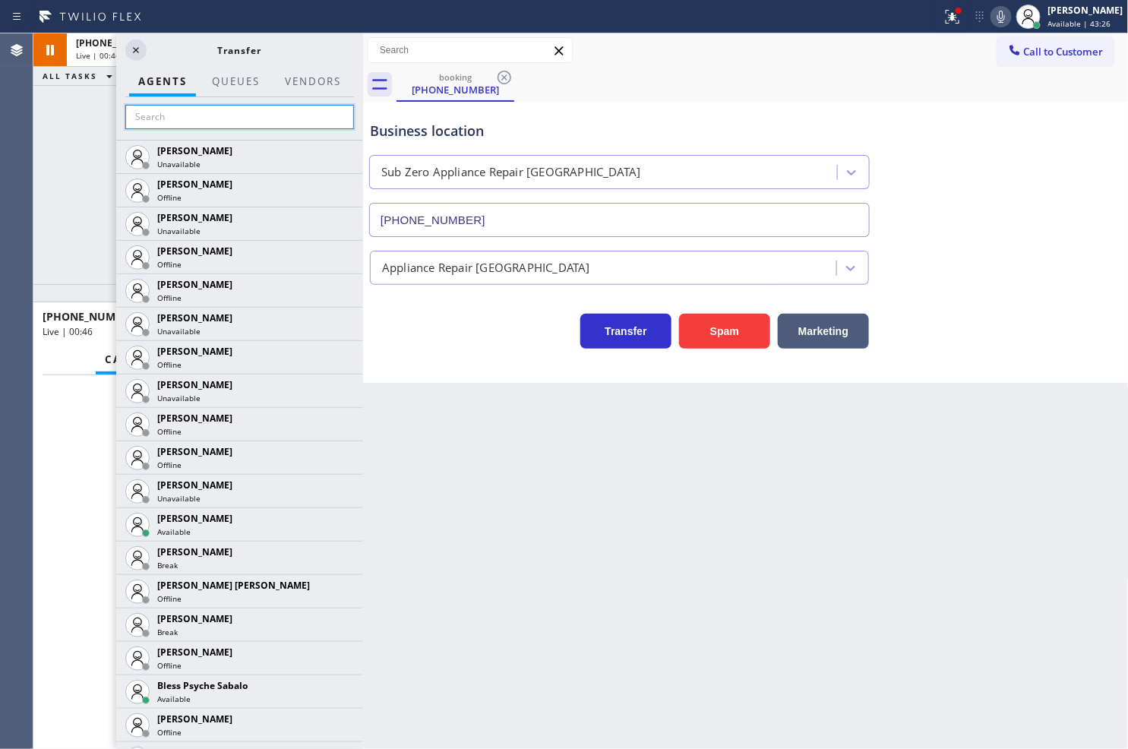
click at [157, 110] on input "text" at bounding box center [239, 117] width 229 height 24
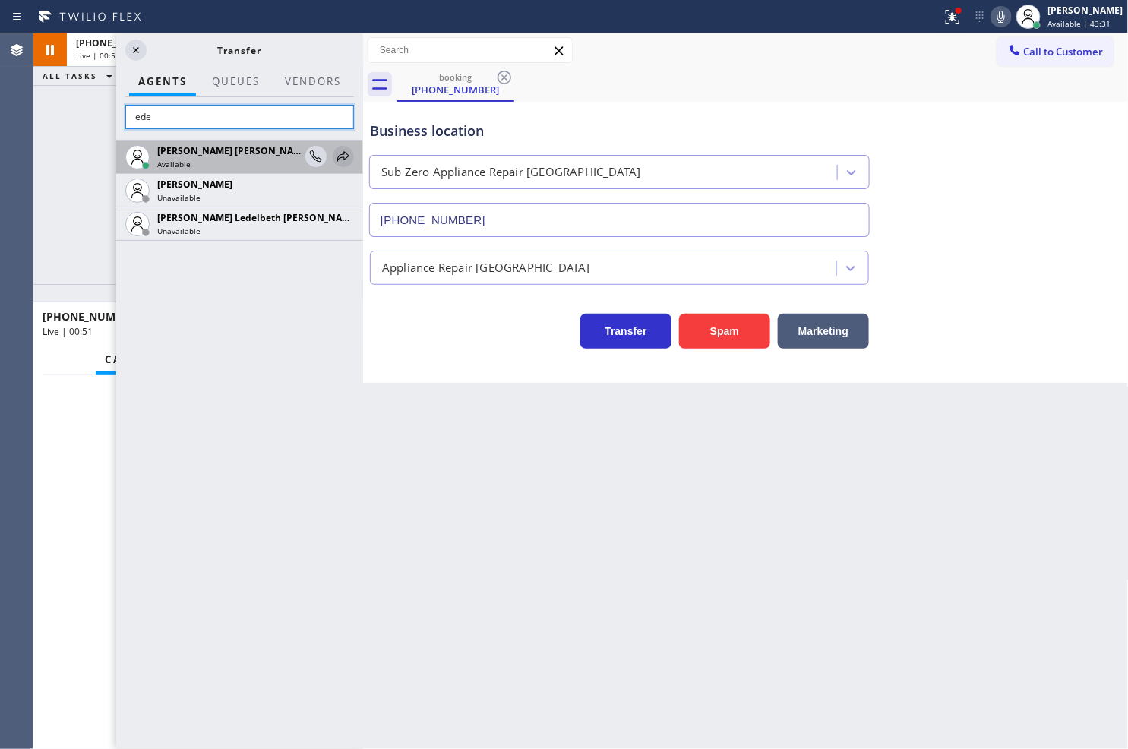
type input "ede"
click at [340, 153] on icon at bounding box center [343, 156] width 18 height 18
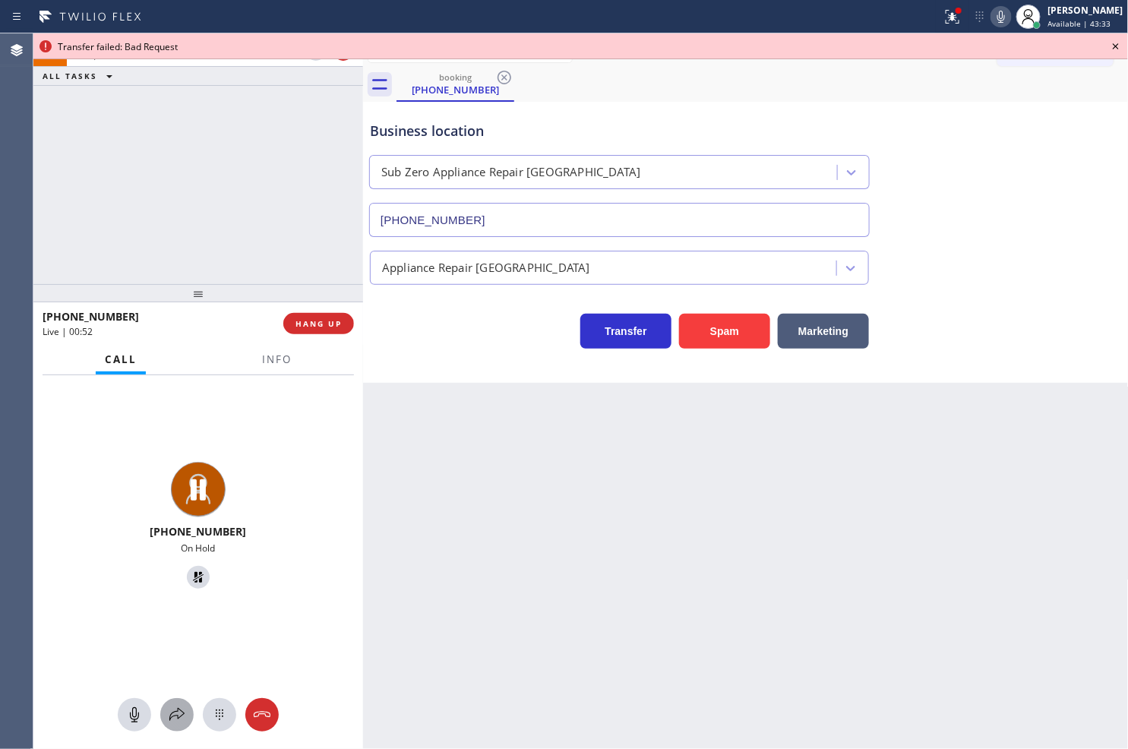
drag, startPoint x: 179, startPoint y: 716, endPoint x: 185, endPoint y: 707, distance: 10.6
click at [185, 707] on icon at bounding box center [177, 715] width 18 height 18
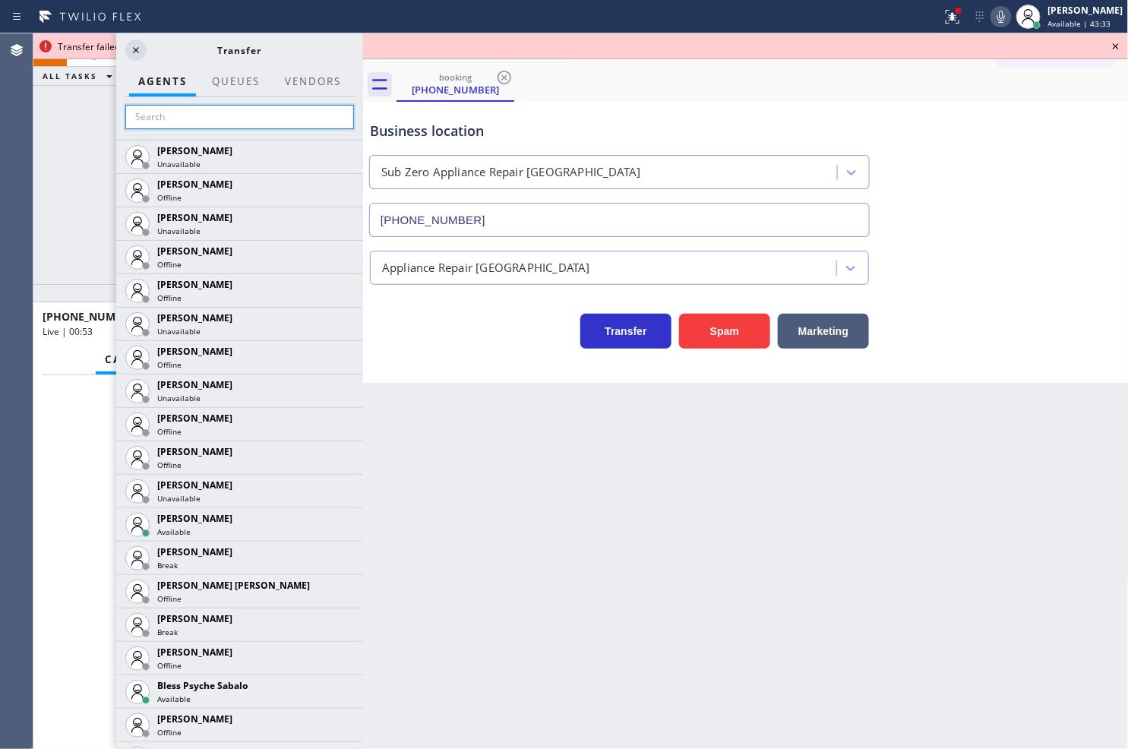
click at [204, 105] on input "text" at bounding box center [239, 117] width 229 height 24
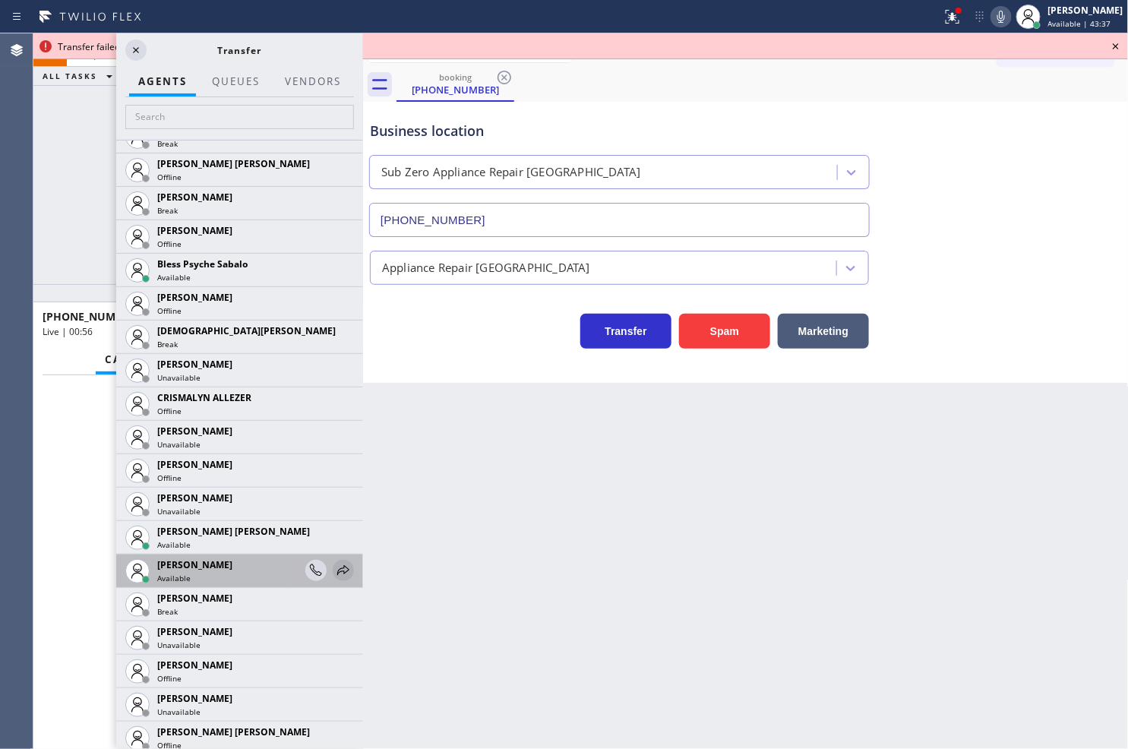
click at [334, 564] on icon at bounding box center [343, 570] width 18 height 18
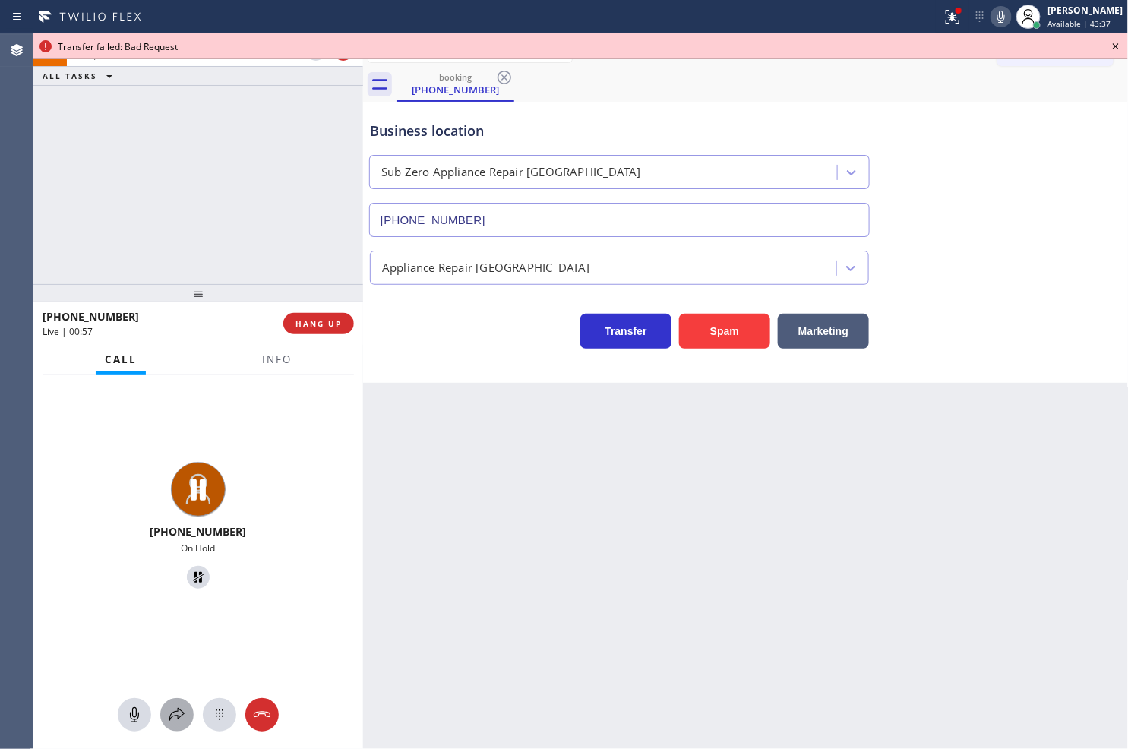
click at [175, 717] on icon at bounding box center [177, 715] width 18 height 18
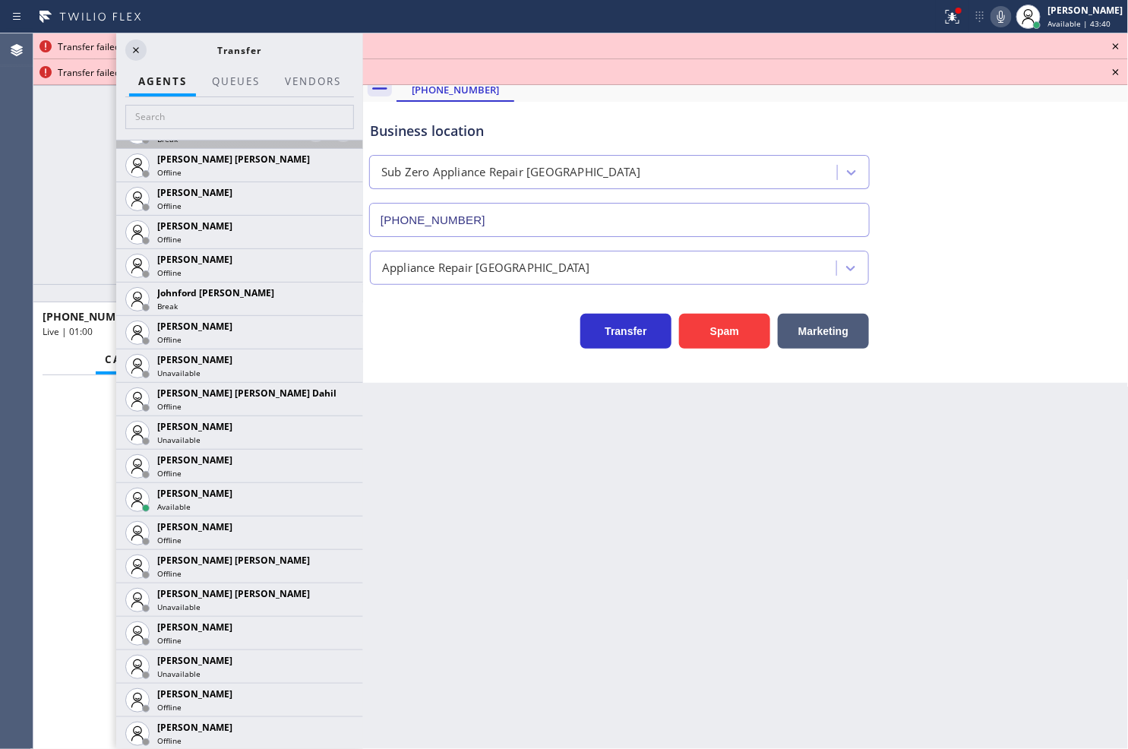
scroll to position [1603, 0]
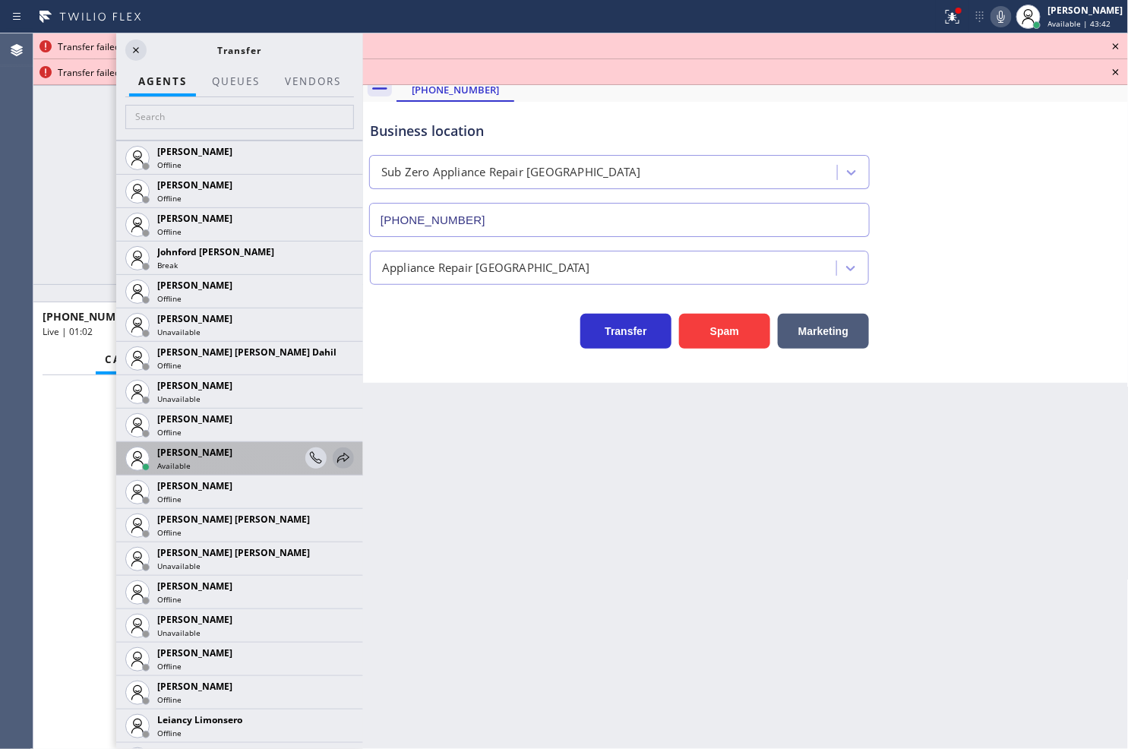
click at [337, 460] on icon at bounding box center [343, 458] width 12 height 10
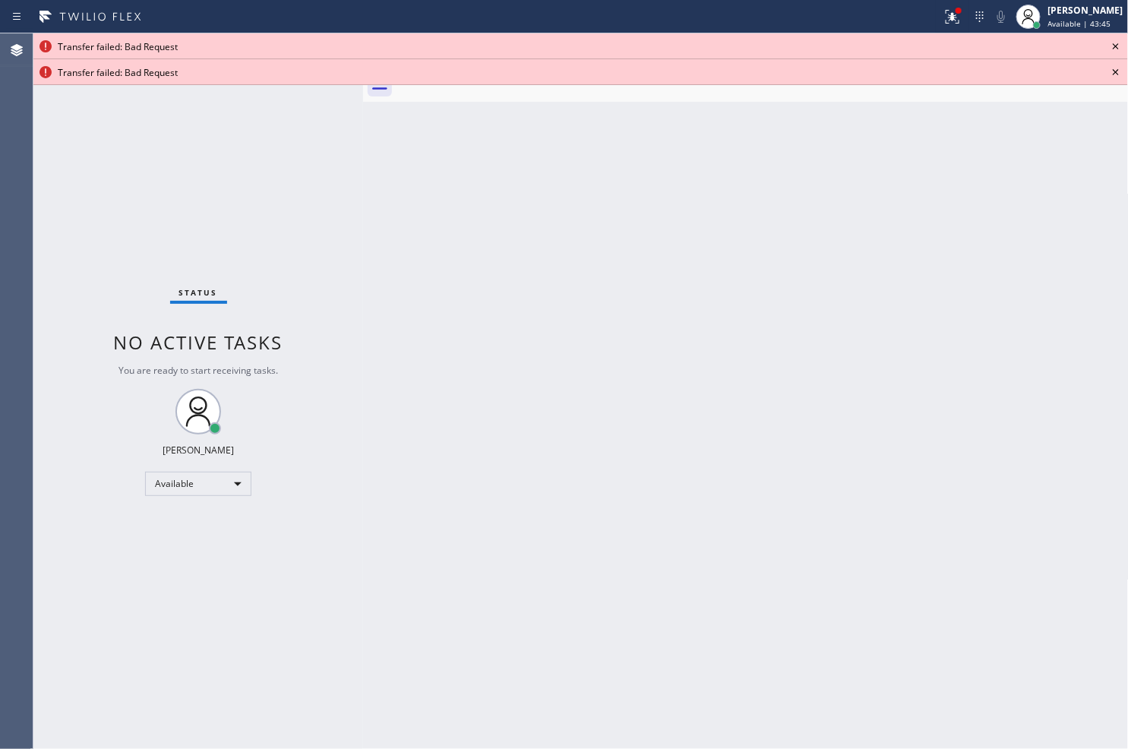
click at [1115, 49] on icon at bounding box center [1116, 46] width 18 height 18
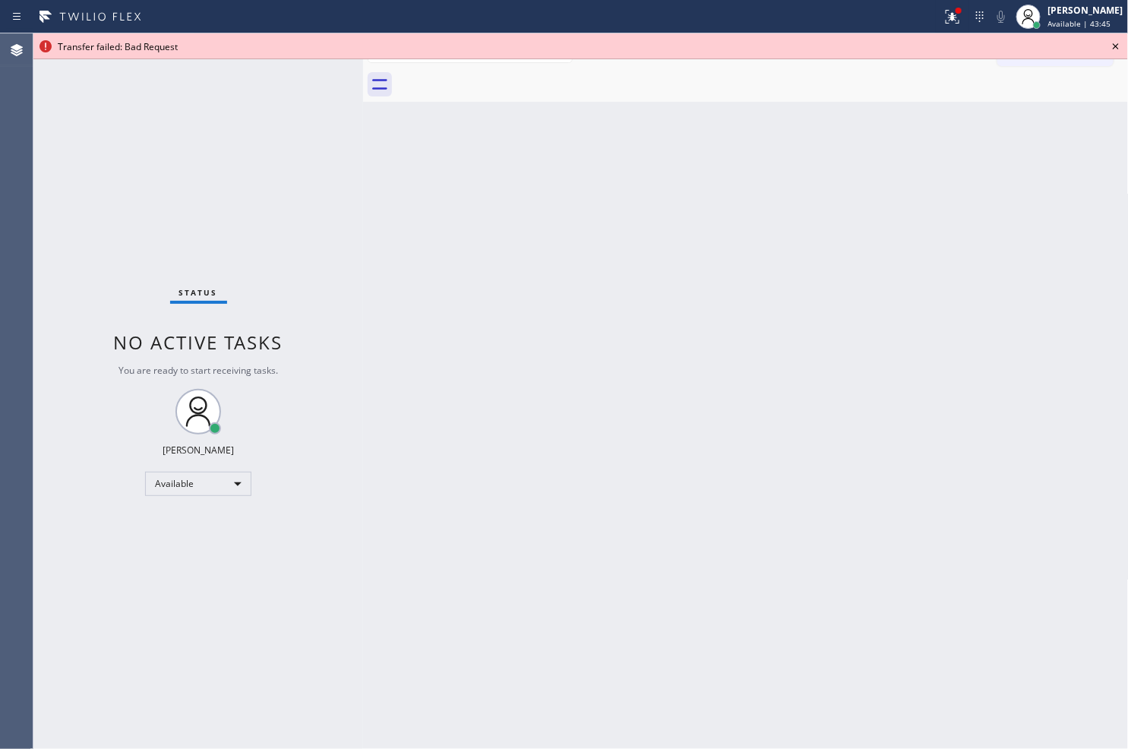
click at [1115, 49] on icon at bounding box center [1116, 46] width 18 height 18
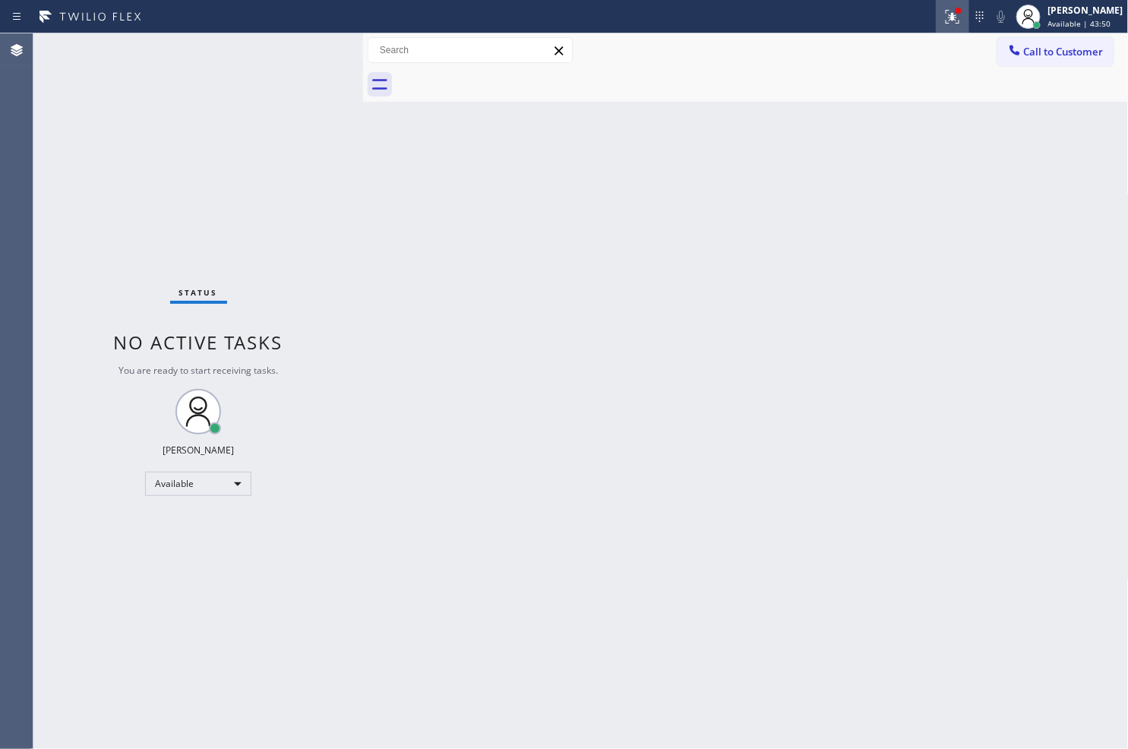
click at [943, 20] on icon at bounding box center [952, 17] width 18 height 18
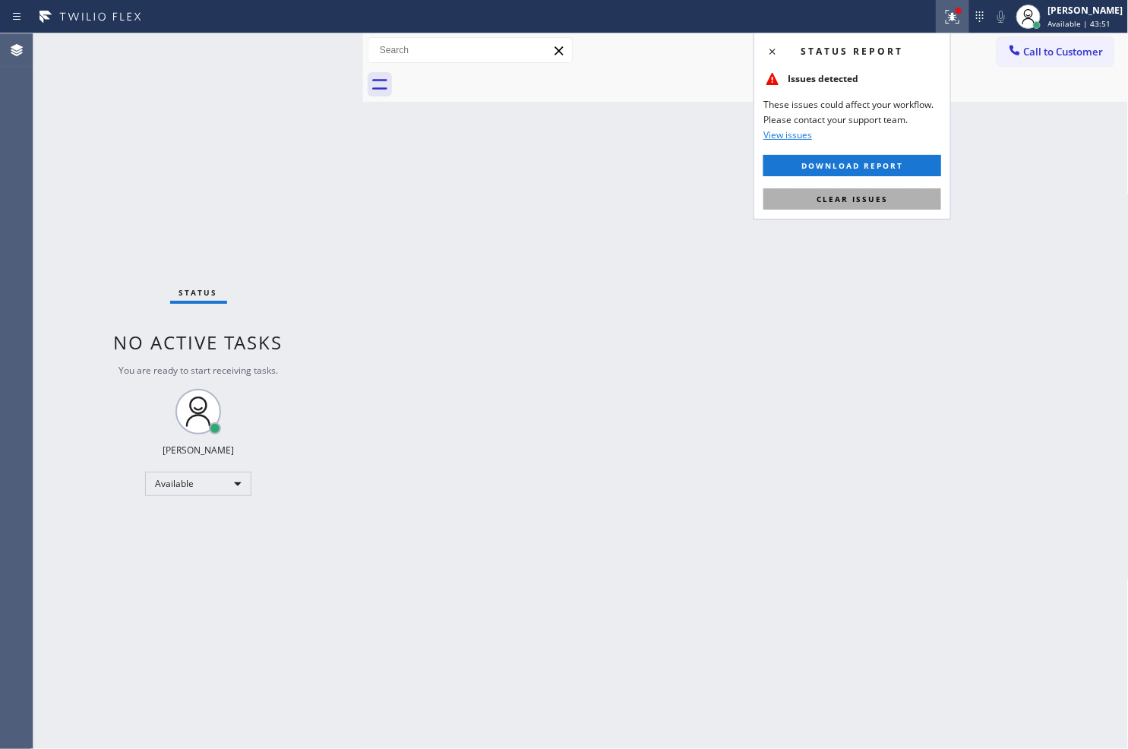
click at [870, 200] on span "Clear issues" at bounding box center [851, 199] width 71 height 11
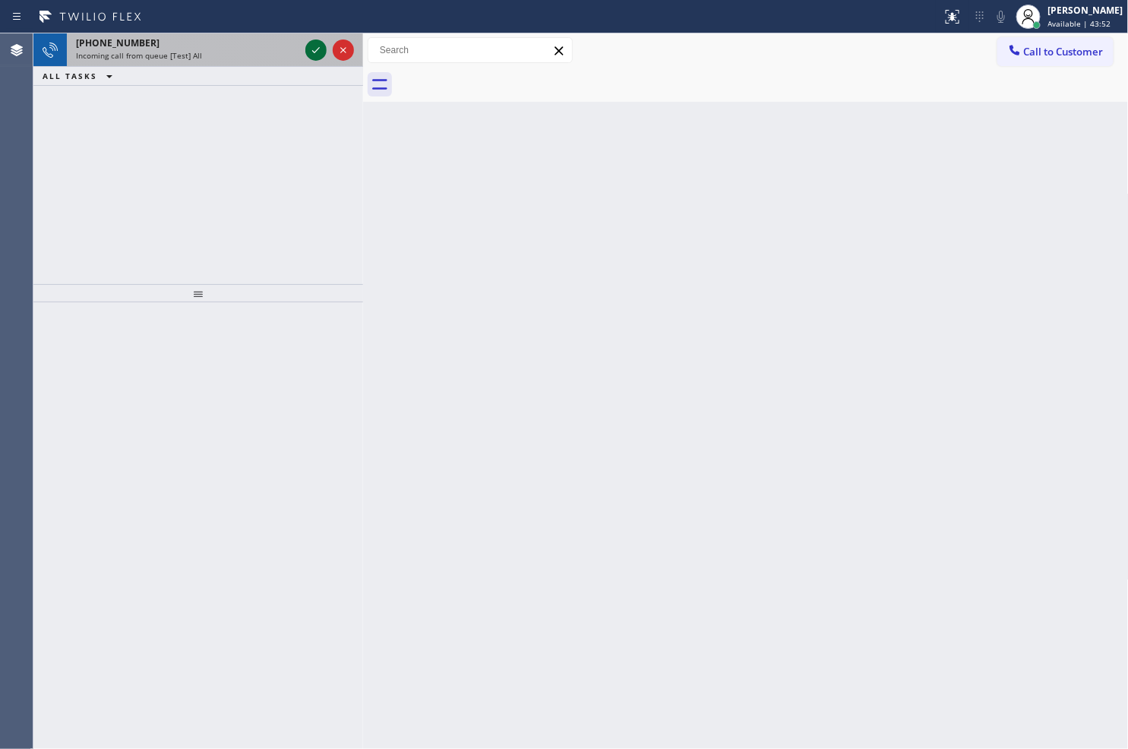
click at [315, 53] on icon at bounding box center [316, 50] width 18 height 18
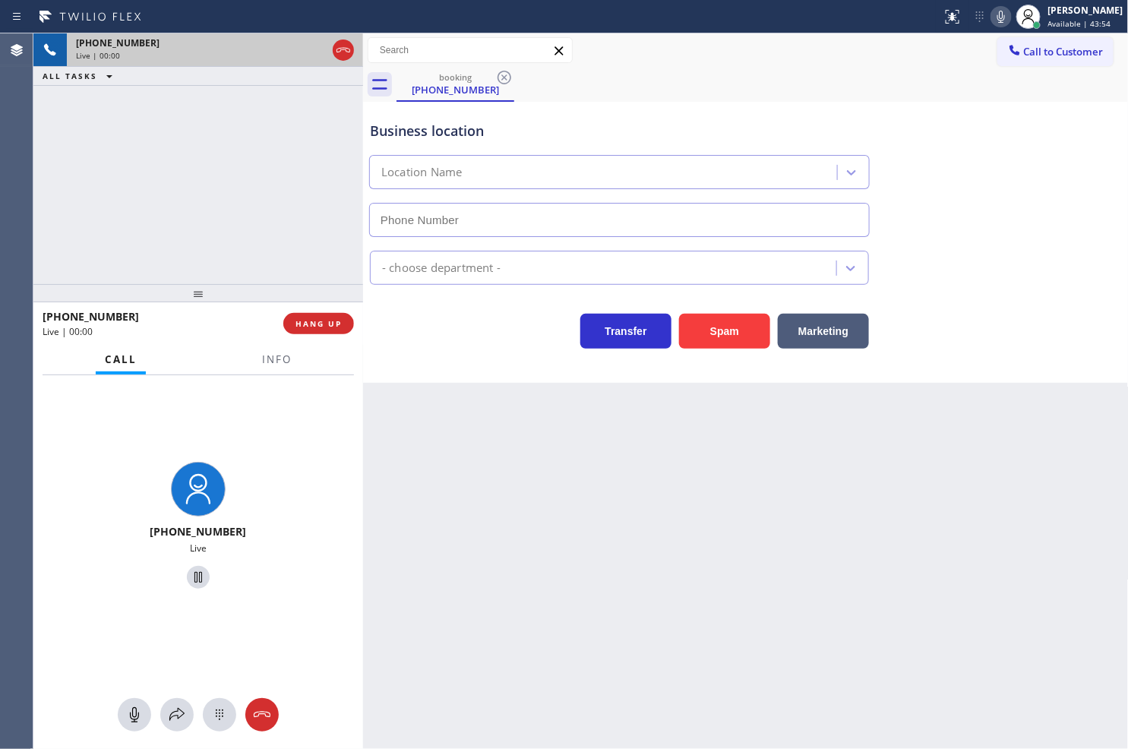
type input "[PHONE_NUMBER]"
click at [264, 362] on span "Info" at bounding box center [277, 359] width 30 height 14
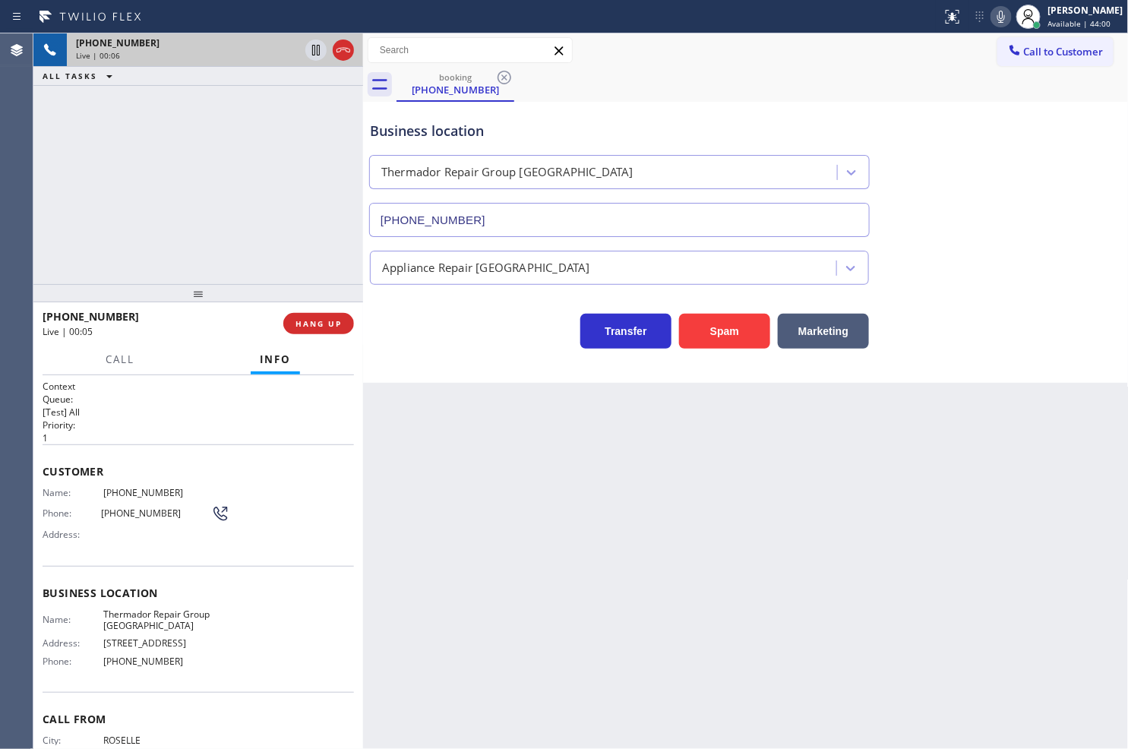
click at [251, 185] on div "[PHONE_NUMBER] Live | 00:06 ALL TASKS ALL TASKS ACTIVE TASKS TASKS IN WRAP UP" at bounding box center [198, 158] width 330 height 251
click at [235, 178] on div "[PHONE_NUMBER] Live | 00:24 ALL TASKS ALL TASKS ACTIVE TASKS TASKS IN WRAP UP" at bounding box center [198, 158] width 330 height 251
click at [131, 357] on span "Call" at bounding box center [120, 359] width 29 height 14
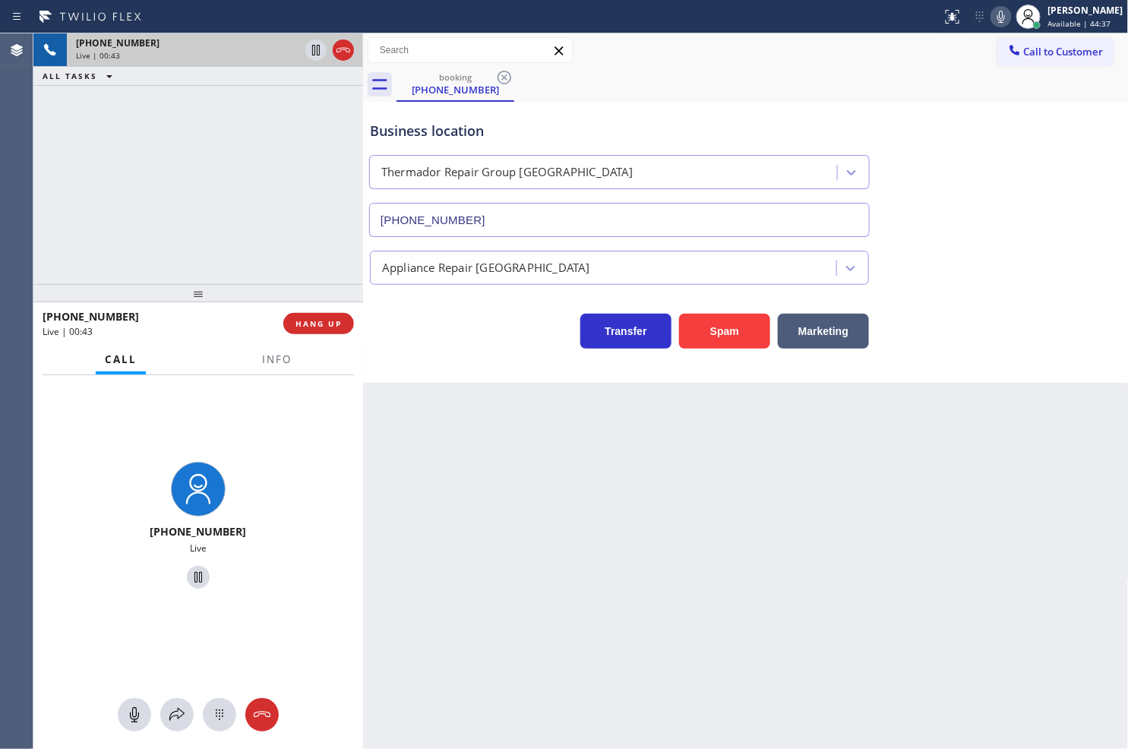
click at [175, 210] on div "[PHONE_NUMBER] Live | 00:43 ALL TASKS ALL TASKS ACTIVE TASKS TASKS IN WRAP UP" at bounding box center [198, 158] width 330 height 251
click at [503, 372] on div "Business location Thermador Repair Group [GEOGRAPHIC_DATA] [PHONE_NUMBER] Appli…" at bounding box center [746, 242] width 766 height 281
click at [263, 261] on div "[PHONE_NUMBER] Live | 00:45 ALL TASKS ALL TASKS ACTIVE TASKS TASKS IN WRAP UP" at bounding box center [198, 158] width 330 height 251
click at [512, 345] on div "Transfer Spam Marketing" at bounding box center [619, 327] width 505 height 43
click at [175, 714] on icon at bounding box center [177, 715] width 18 height 18
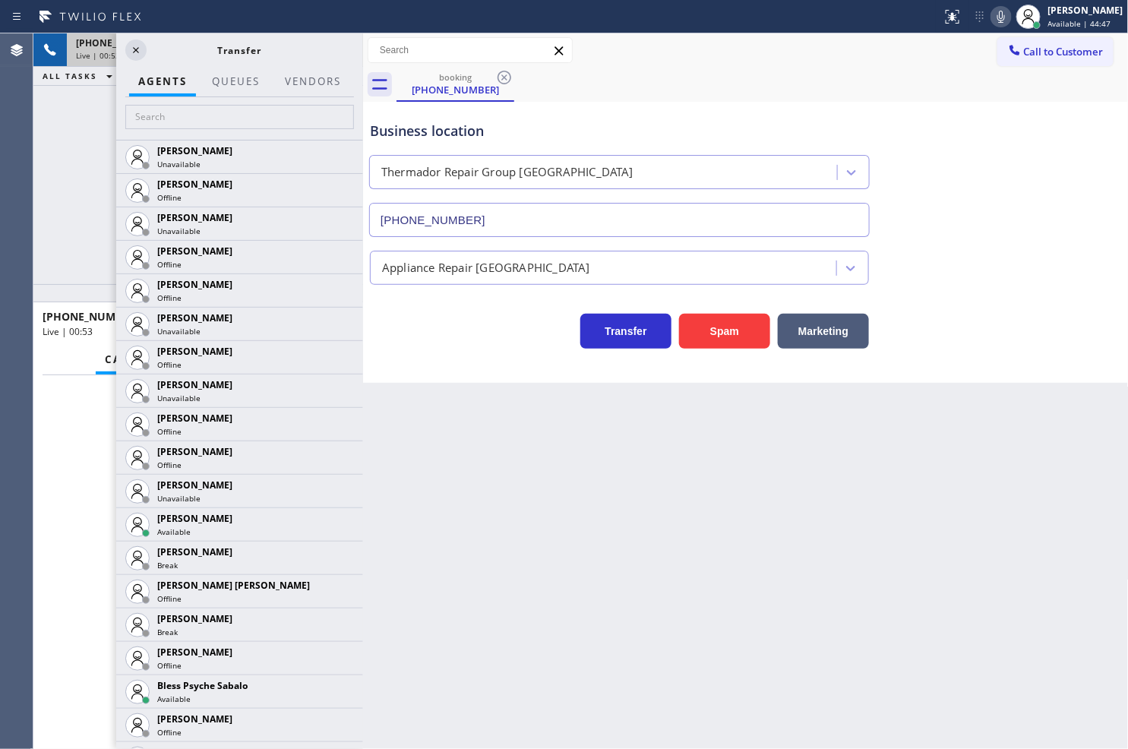
click at [78, 162] on div "[PHONE_NUMBER] Live | 00:53 ALL TASKS ALL TASKS ACTIVE TASKS TASKS IN WRAP UP" at bounding box center [198, 158] width 330 height 251
click at [138, 52] on icon at bounding box center [136, 50] width 6 height 6
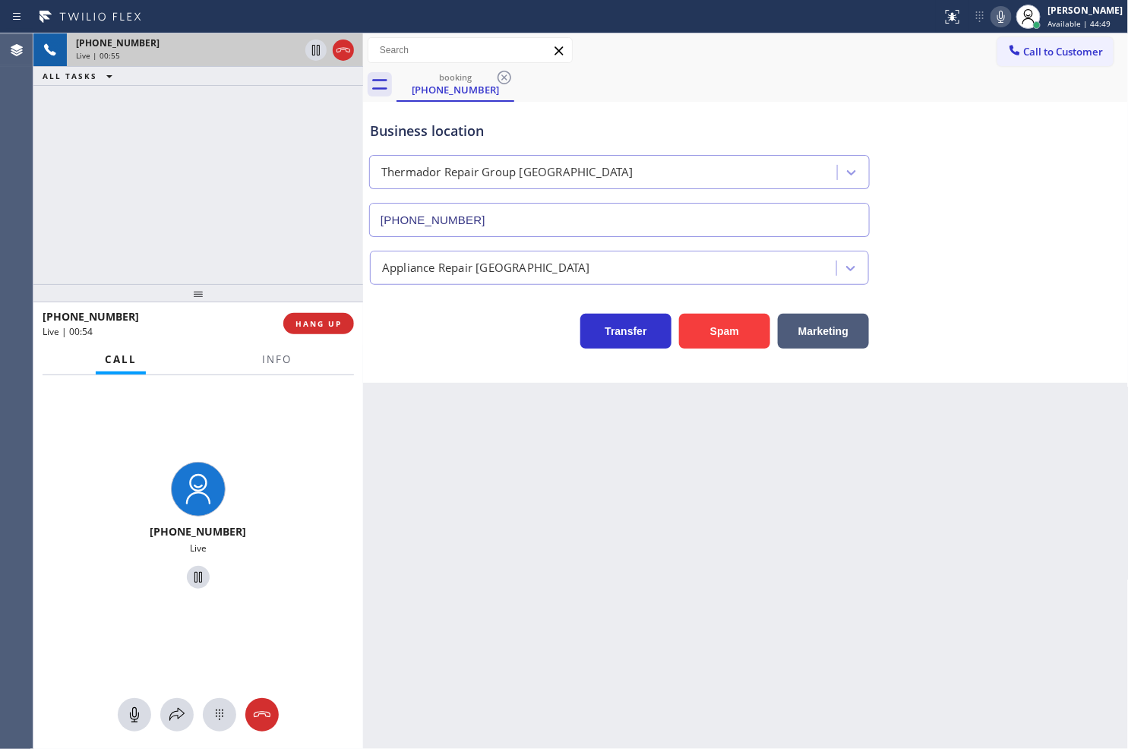
click at [139, 194] on div "[PHONE_NUMBER] Live | 00:55 ALL TASKS ALL TASKS ACTIVE TASKS TASKS IN WRAP UP" at bounding box center [198, 158] width 330 height 251
click at [213, 201] on div "[PHONE_NUMBER] Live | 00:55 ALL TASKS ALL TASKS ACTIVE TASKS TASKS IN WRAP UP" at bounding box center [198, 158] width 330 height 251
click at [226, 158] on div "[PHONE_NUMBER] Live | 00:56 ALL TASKS ALL TASKS ACTIVE TASKS TASKS IN WRAP UP" at bounding box center [198, 158] width 330 height 251
click at [180, 712] on icon at bounding box center [177, 715] width 18 height 18
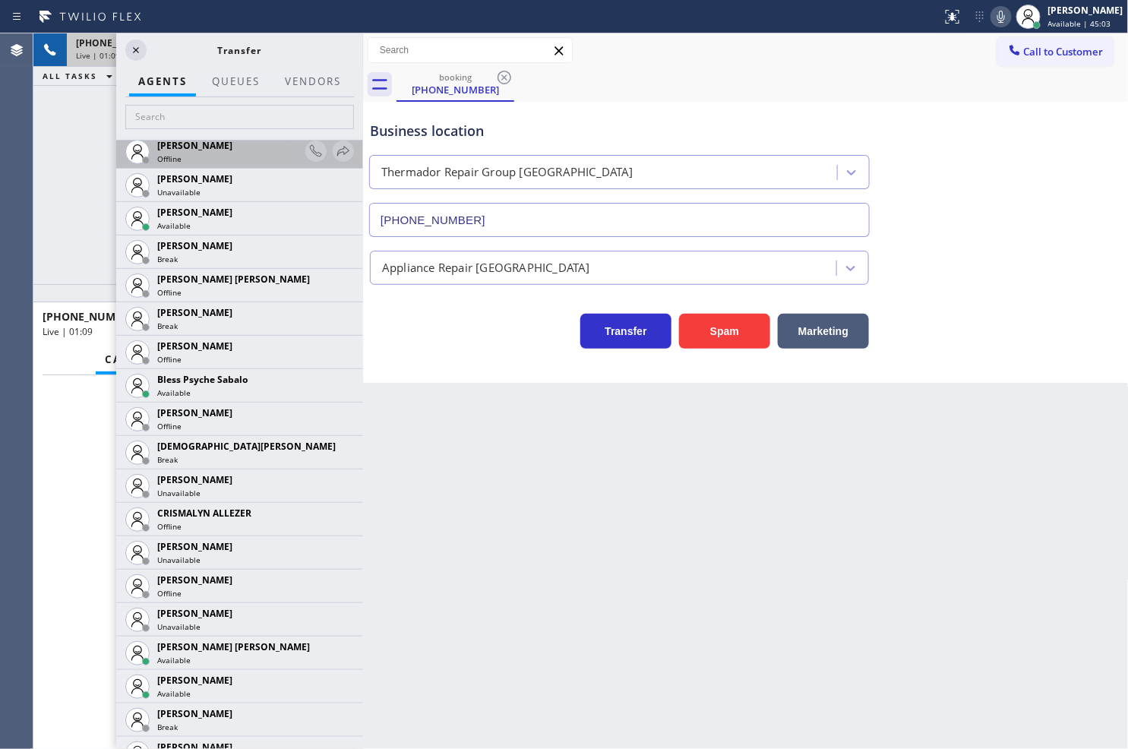
scroll to position [253, 0]
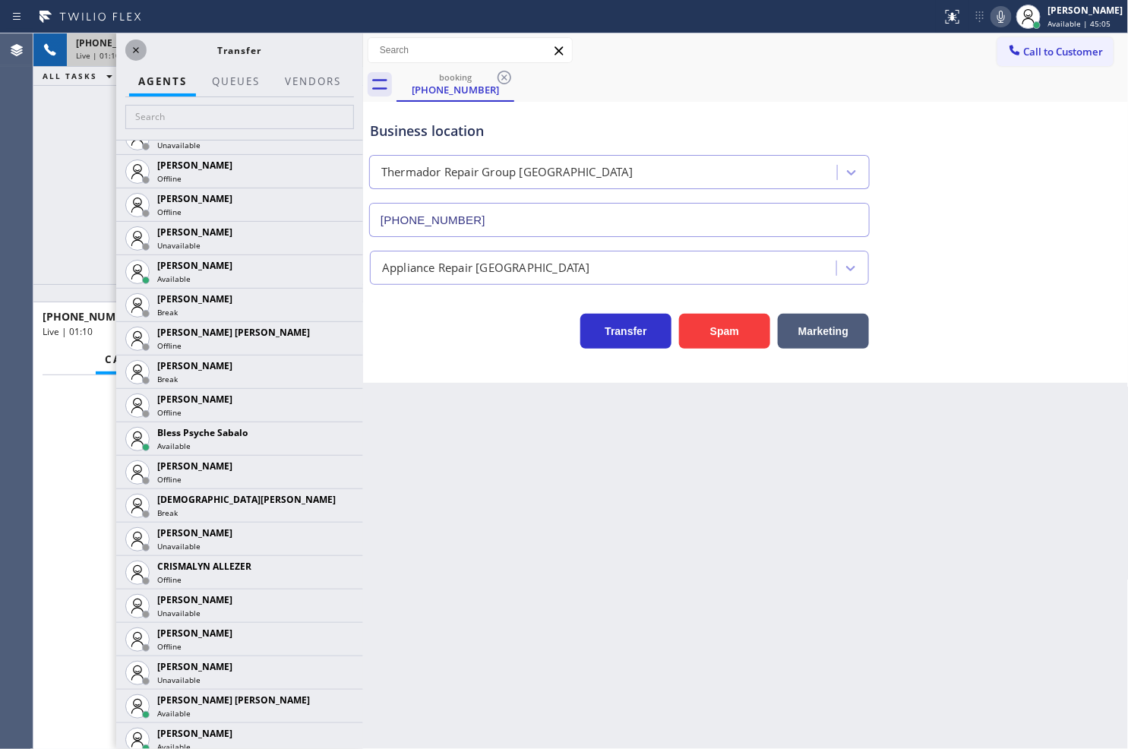
click at [134, 49] on icon at bounding box center [136, 50] width 18 height 18
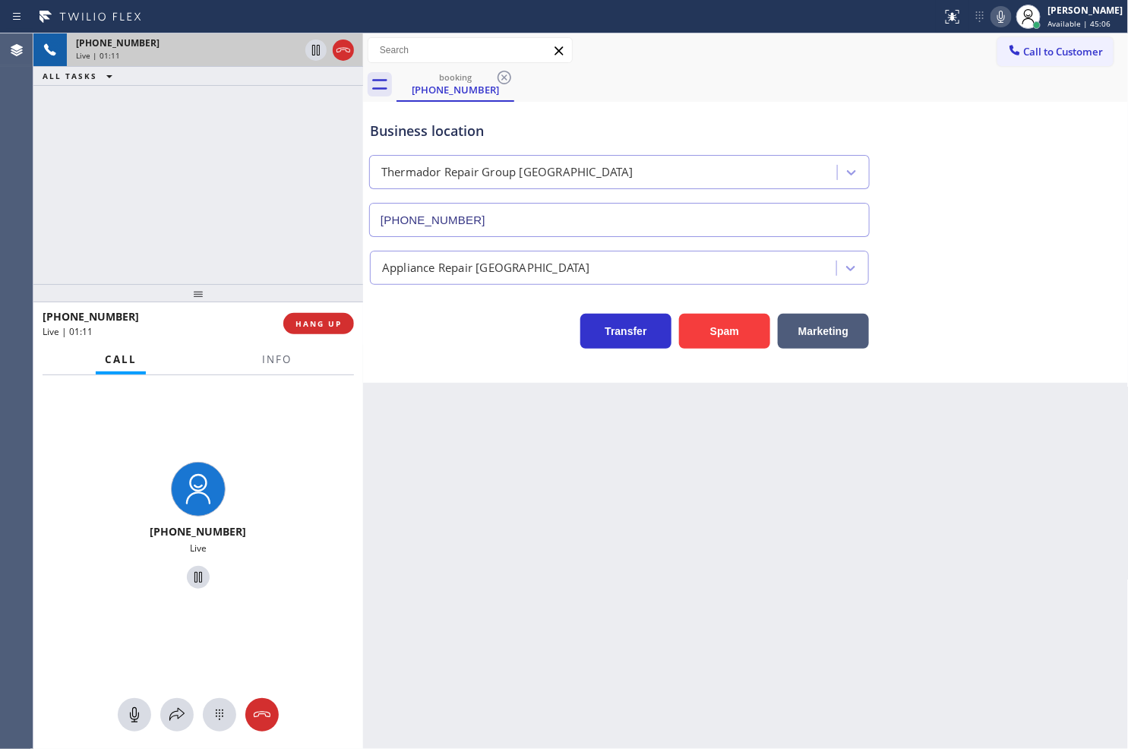
click at [255, 220] on div "[PHONE_NUMBER] Live | 01:11 ALL TASKS ALL TASKS ACTIVE TASKS TASKS IN WRAP UP" at bounding box center [198, 158] width 330 height 251
click at [311, 49] on icon at bounding box center [316, 50] width 18 height 18
click at [171, 711] on icon at bounding box center [177, 715] width 18 height 18
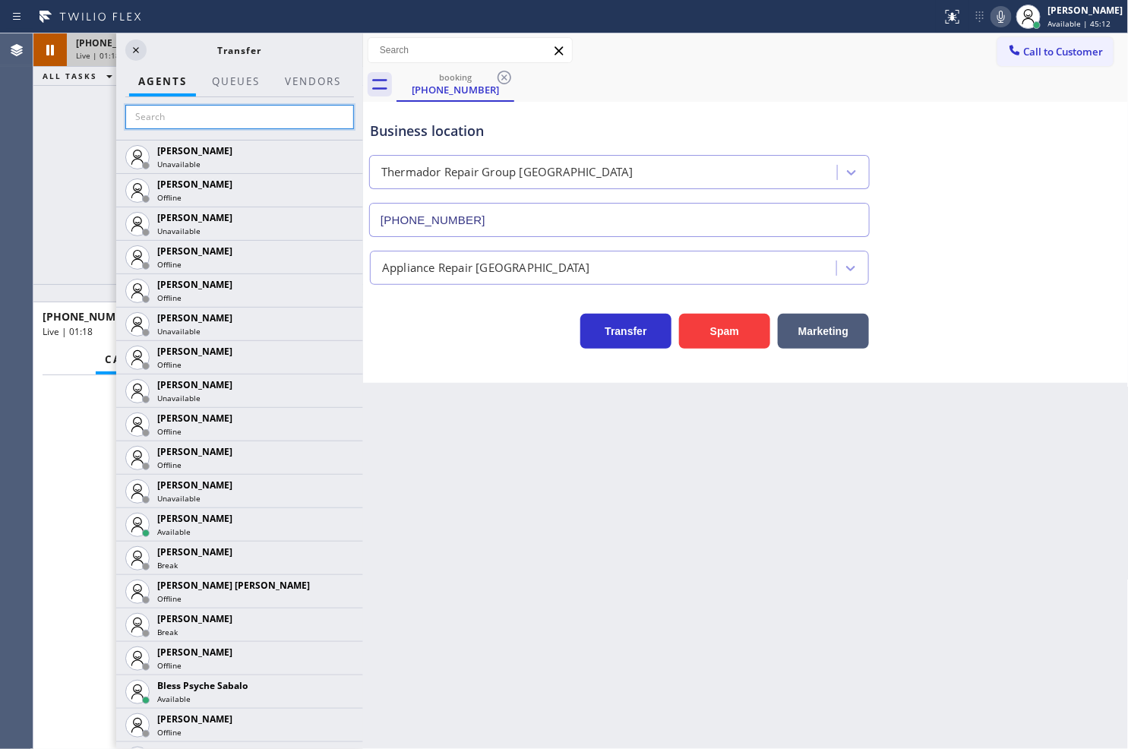
click at [180, 119] on input "text" at bounding box center [239, 117] width 229 height 24
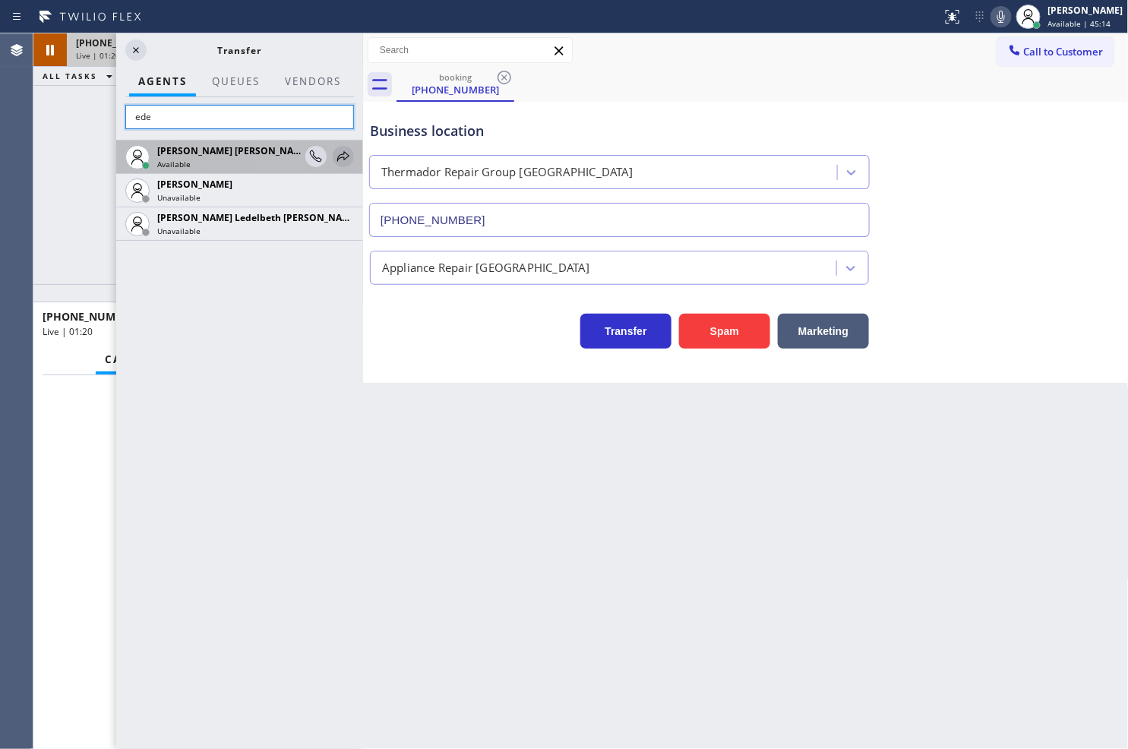
type input "ede"
click at [343, 156] on icon at bounding box center [343, 156] width 18 height 18
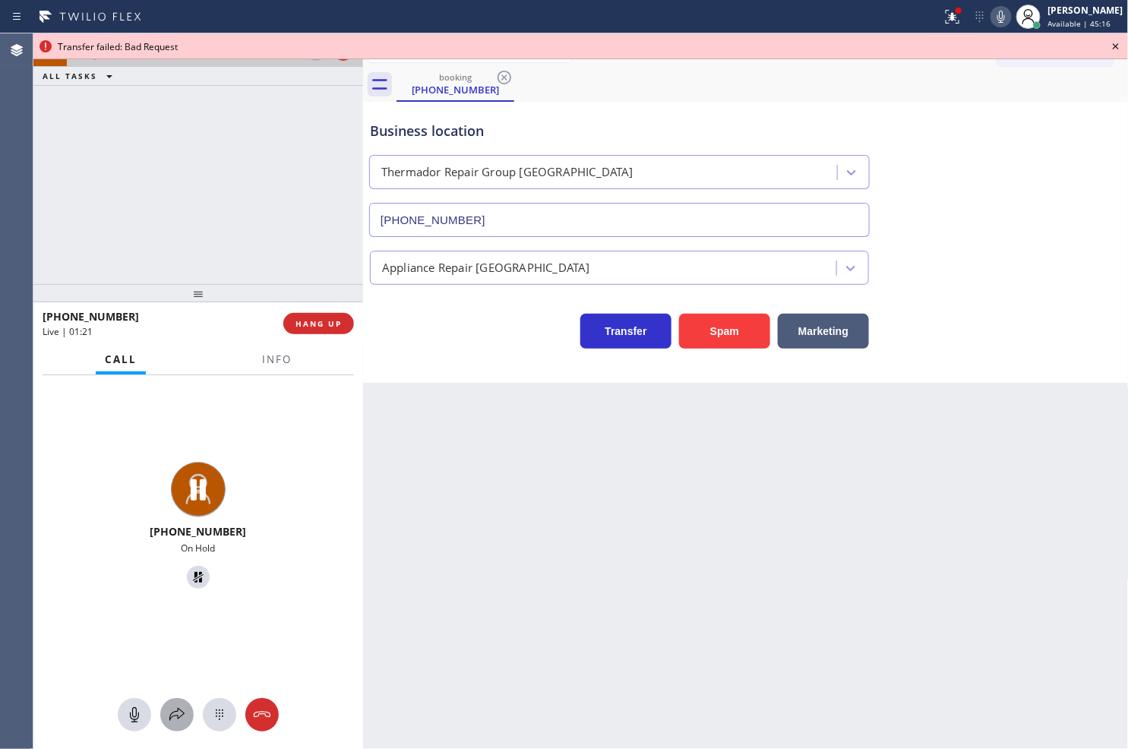
click at [178, 707] on icon at bounding box center [177, 715] width 18 height 18
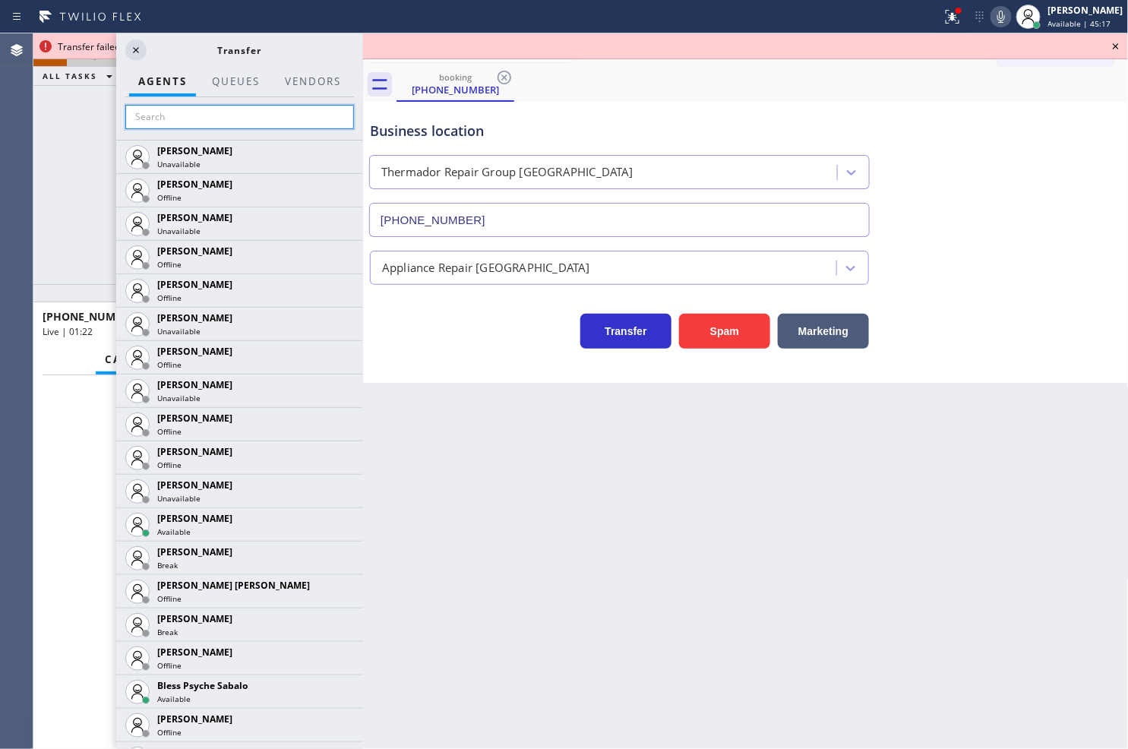
click at [206, 120] on input "text" at bounding box center [239, 117] width 229 height 24
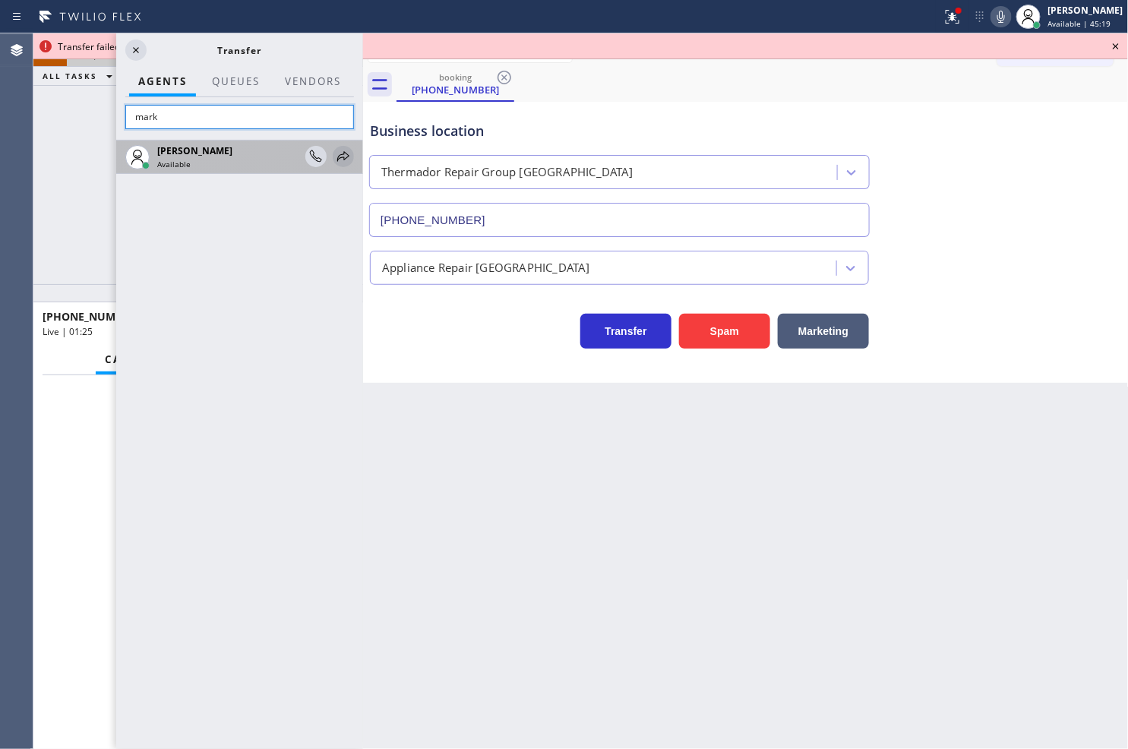
type input "mark"
click at [347, 153] on icon at bounding box center [343, 156] width 18 height 18
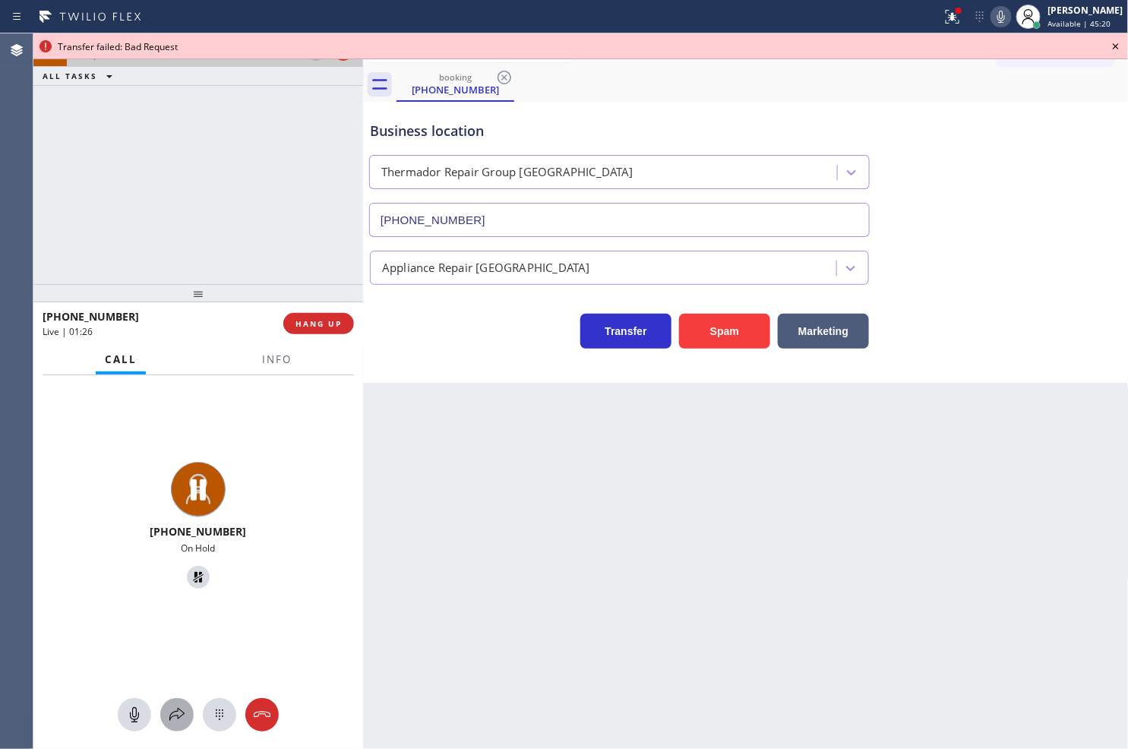
click at [178, 715] on icon at bounding box center [177, 715] width 18 height 18
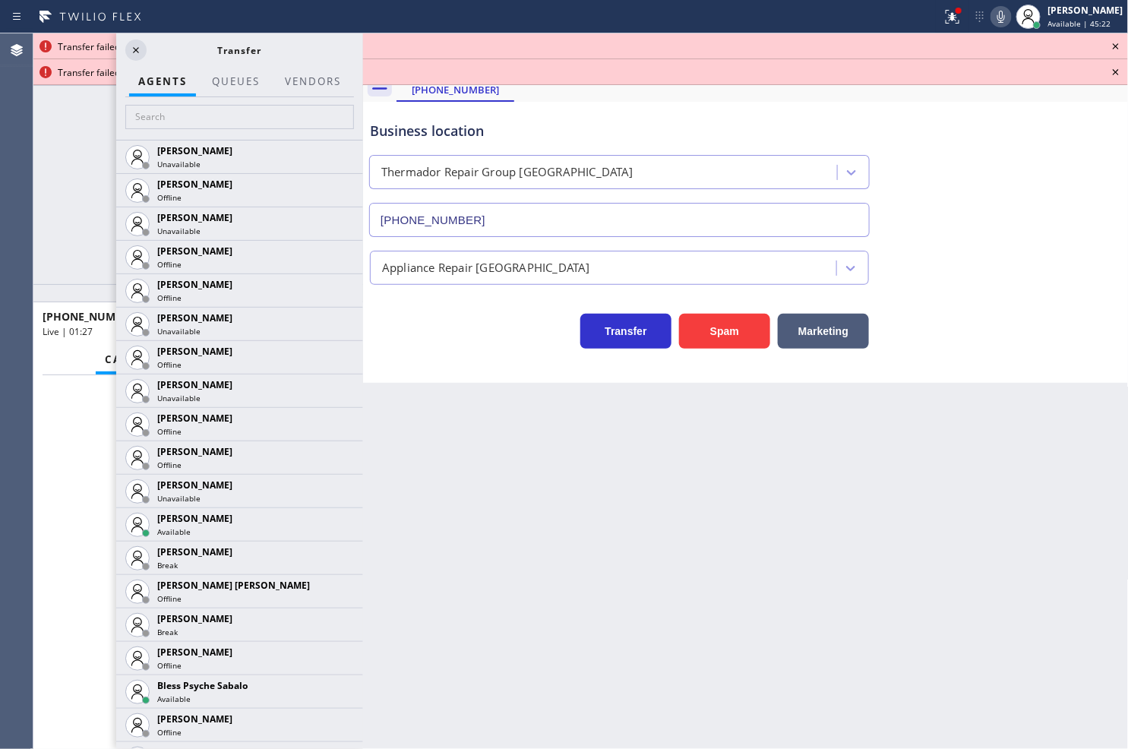
click at [185, 129] on div at bounding box center [239, 118] width 247 height 43
click at [185, 122] on input "text" at bounding box center [239, 117] width 229 height 24
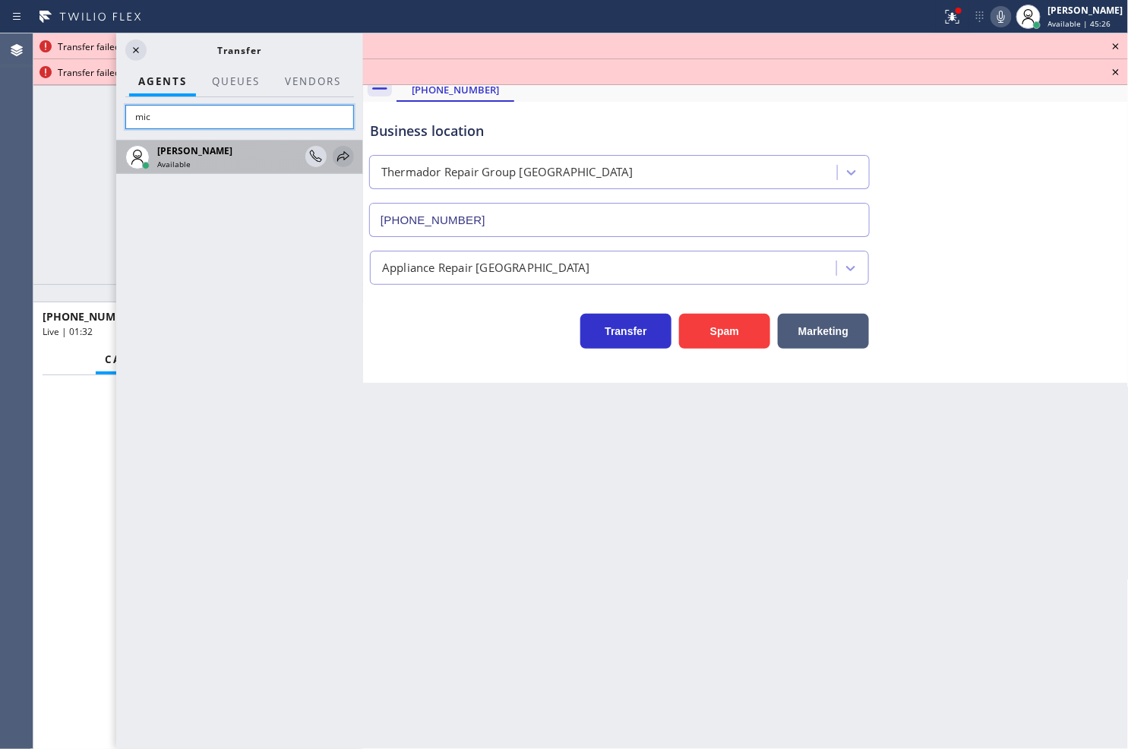
type input "mic"
click at [333, 150] on div at bounding box center [343, 156] width 21 height 18
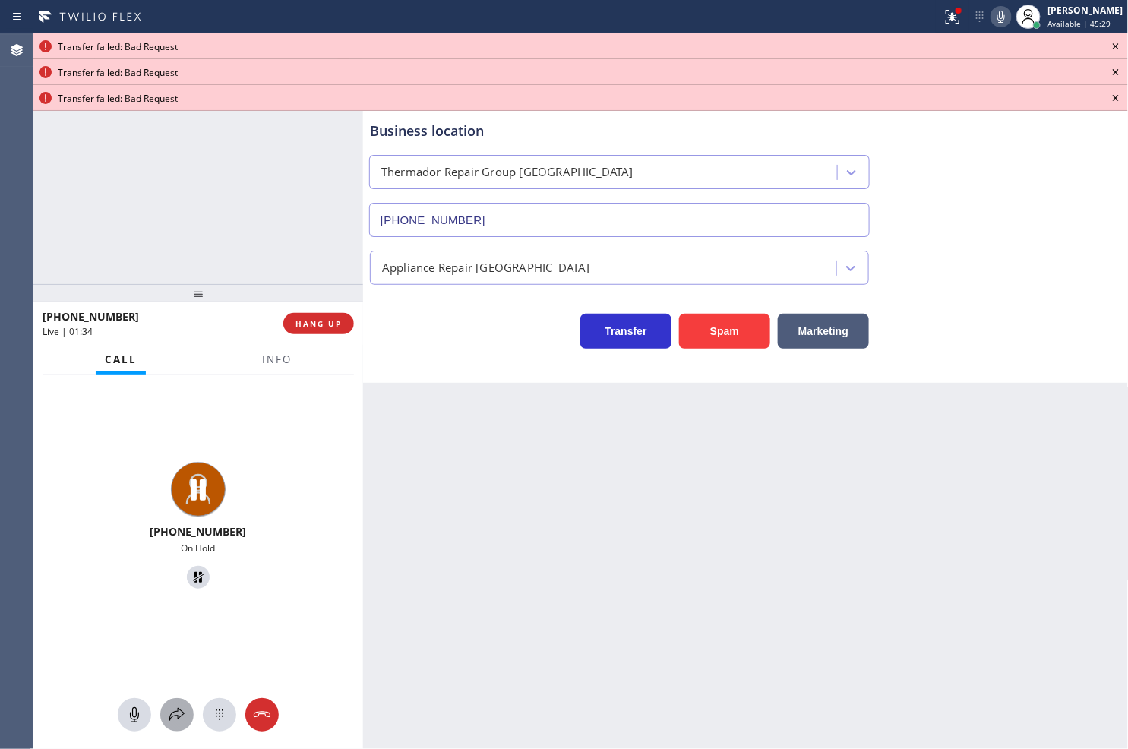
click at [190, 710] on div at bounding box center [176, 715] width 33 height 18
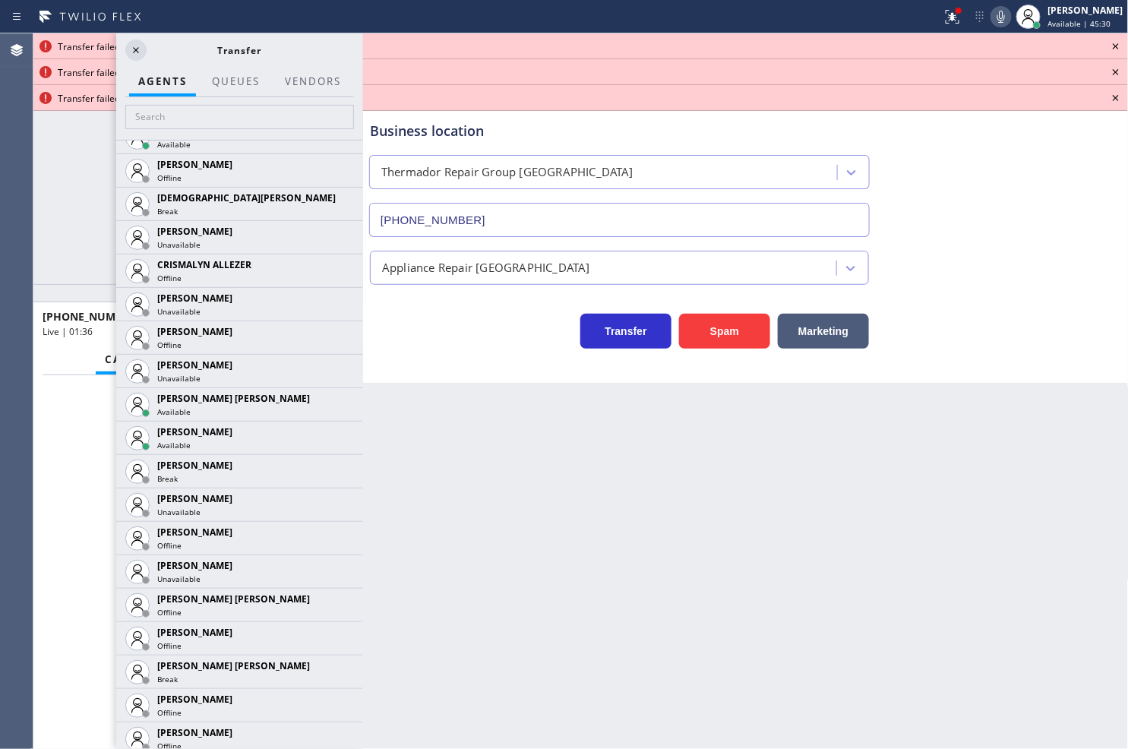
scroll to position [590, 0]
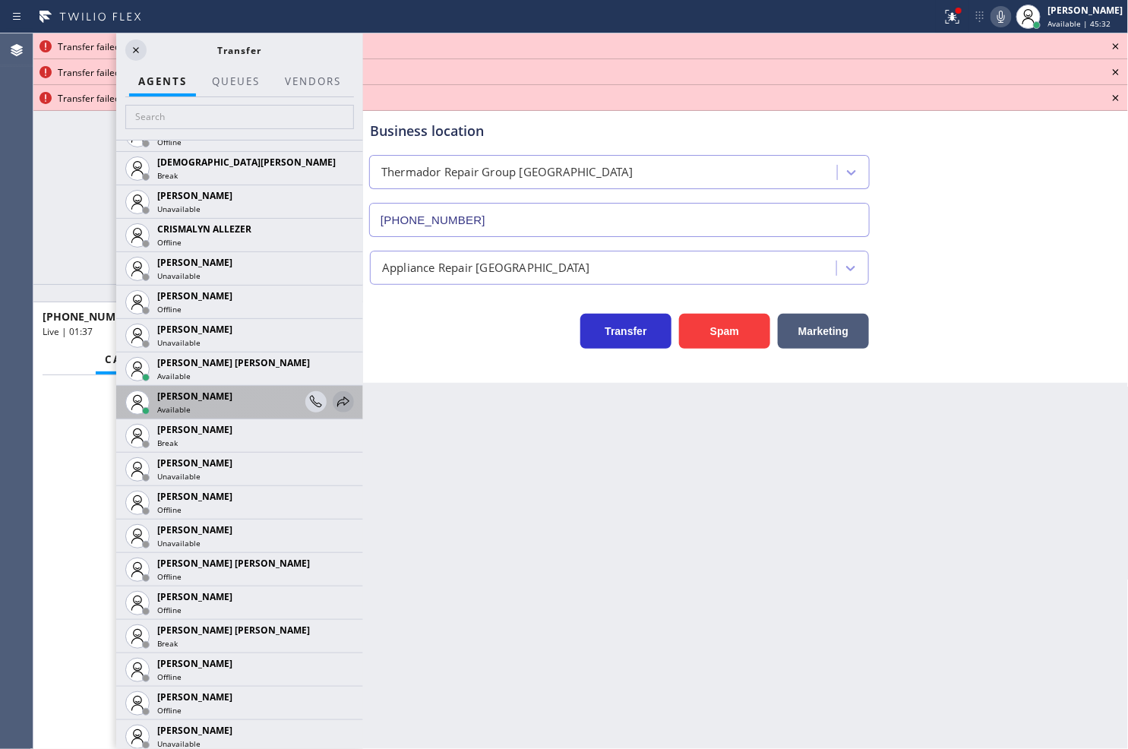
click at [335, 405] on icon at bounding box center [343, 402] width 18 height 18
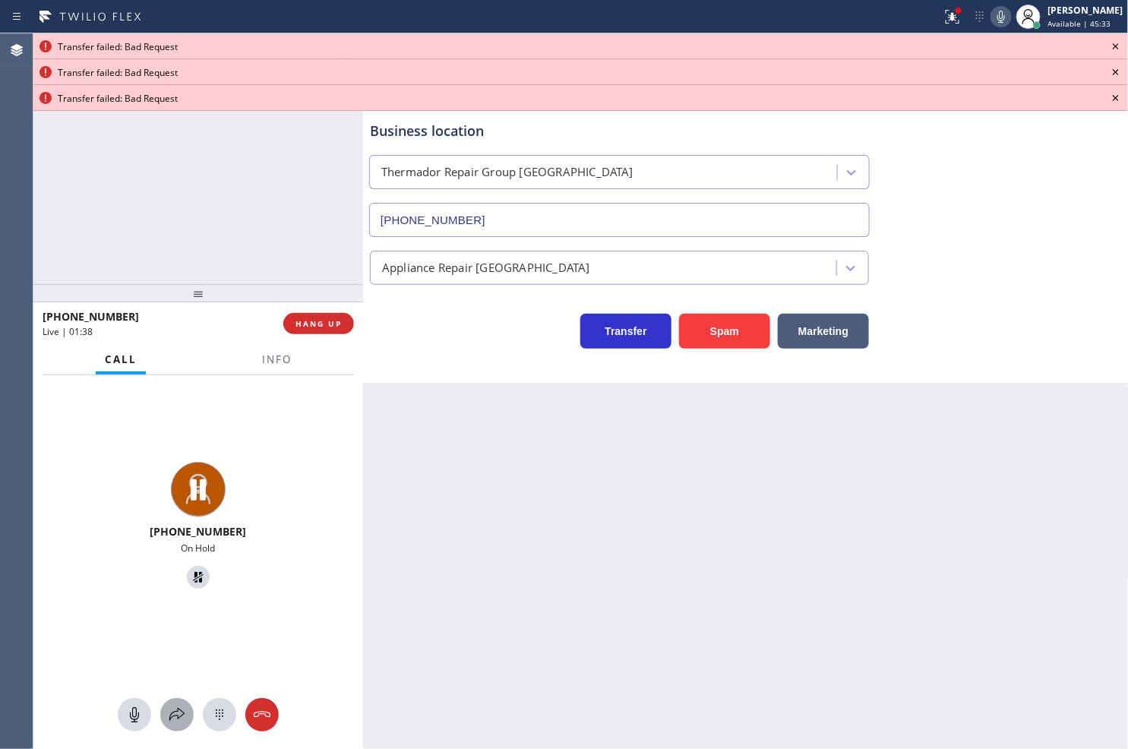
click at [175, 710] on icon at bounding box center [177, 715] width 18 height 18
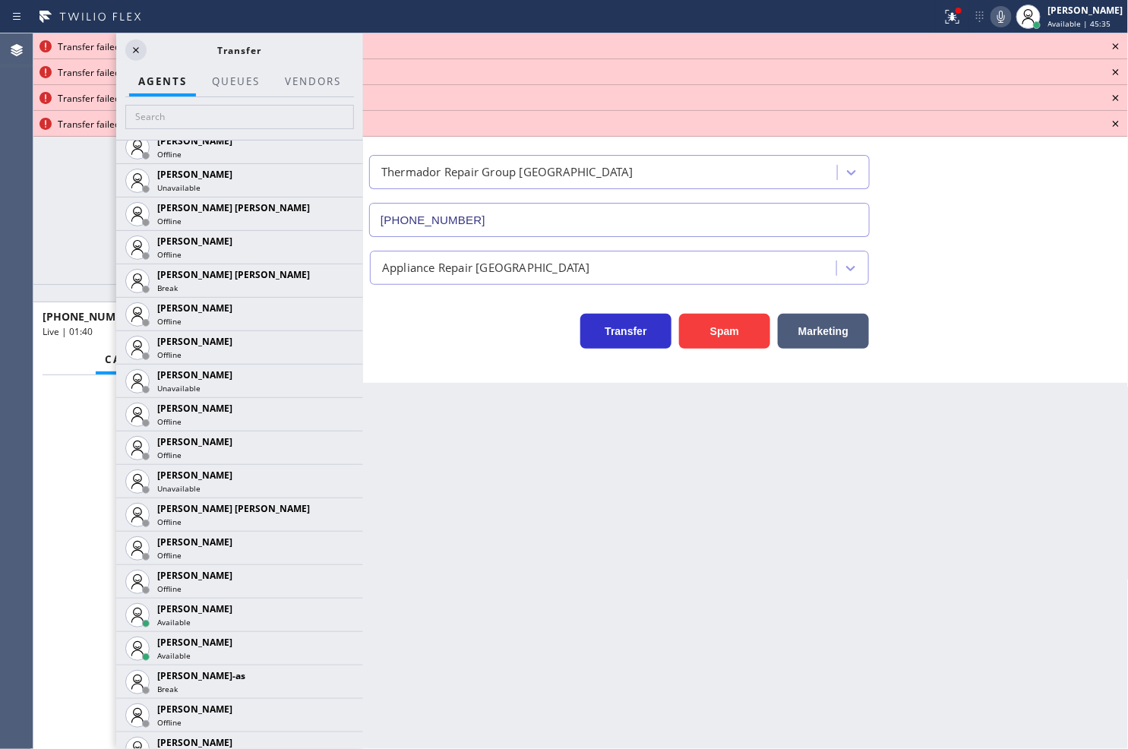
scroll to position [1350, 0]
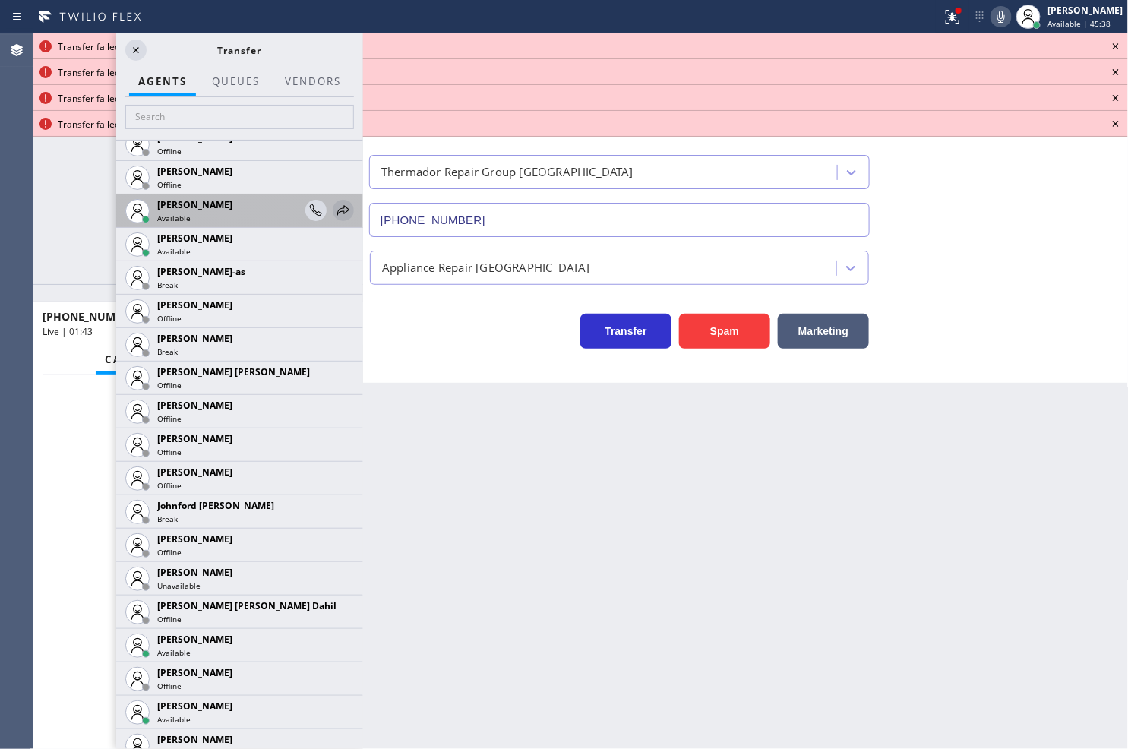
click at [334, 208] on icon at bounding box center [343, 210] width 18 height 18
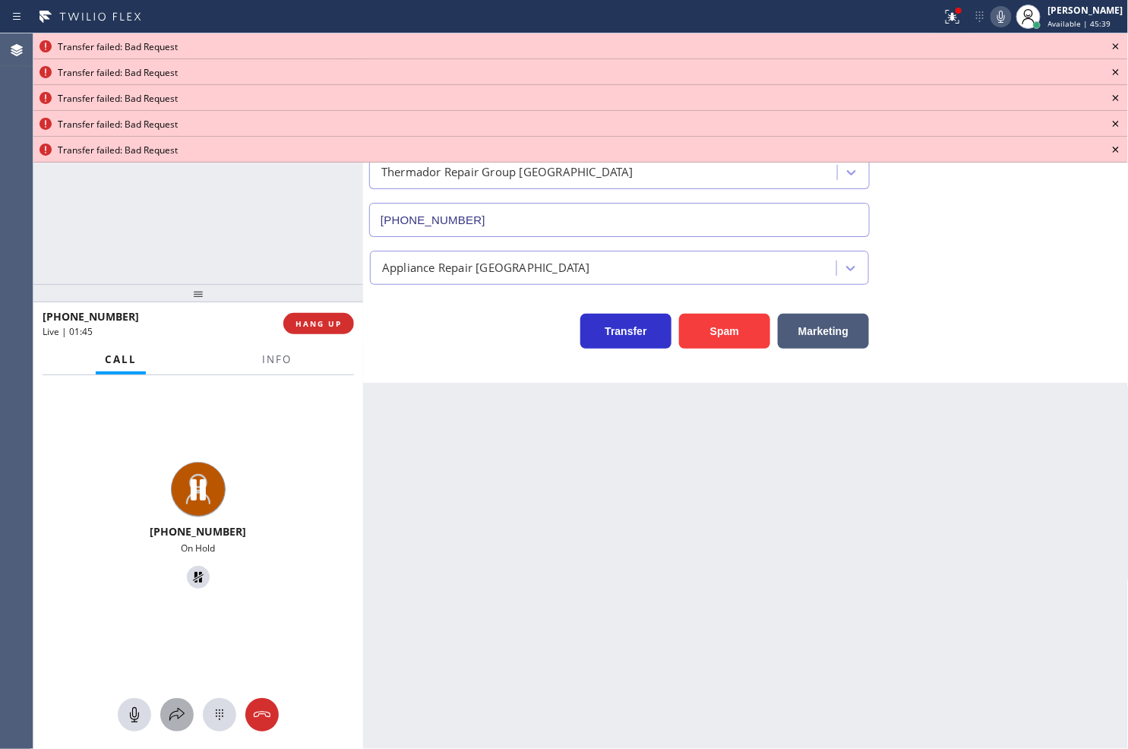
click at [170, 710] on icon at bounding box center [177, 715] width 18 height 18
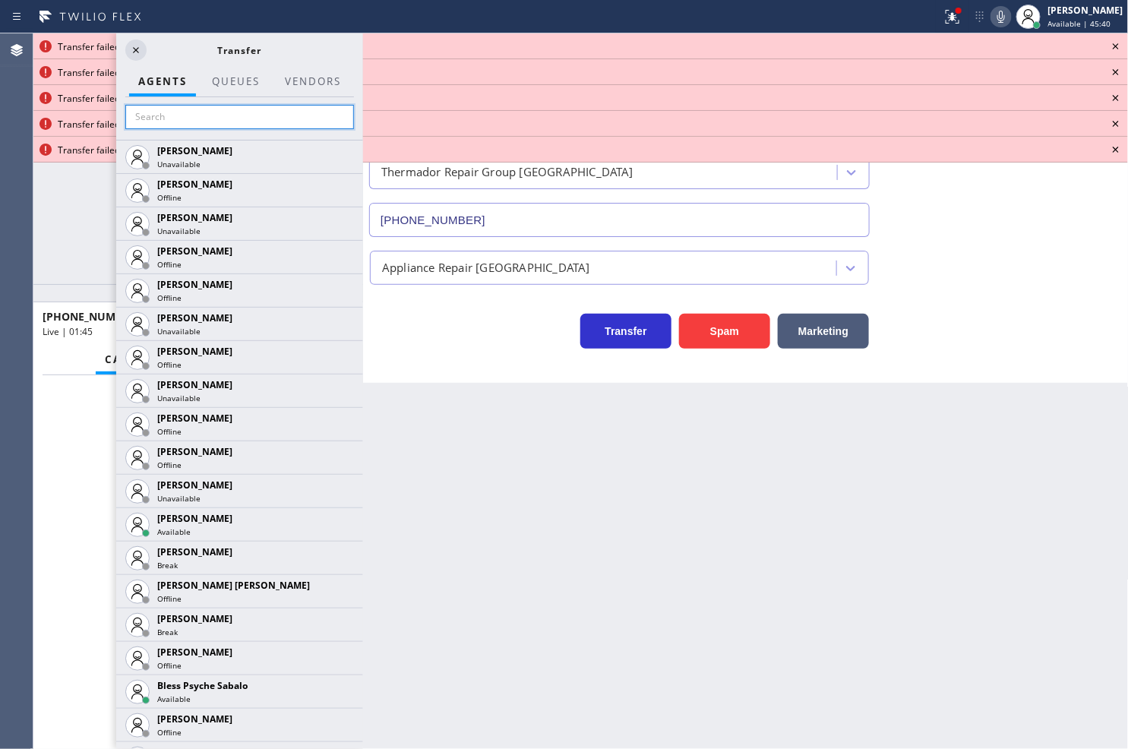
click at [177, 112] on input "text" at bounding box center [239, 117] width 229 height 24
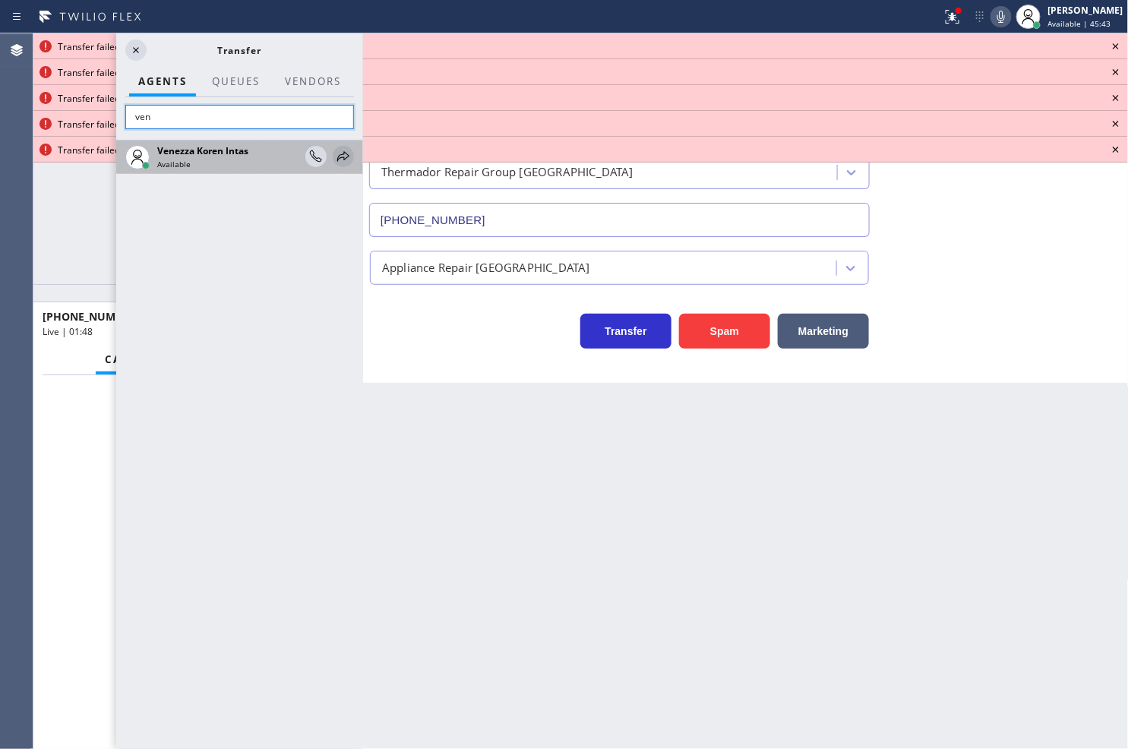
type input "ven"
click at [337, 152] on icon at bounding box center [343, 156] width 18 height 18
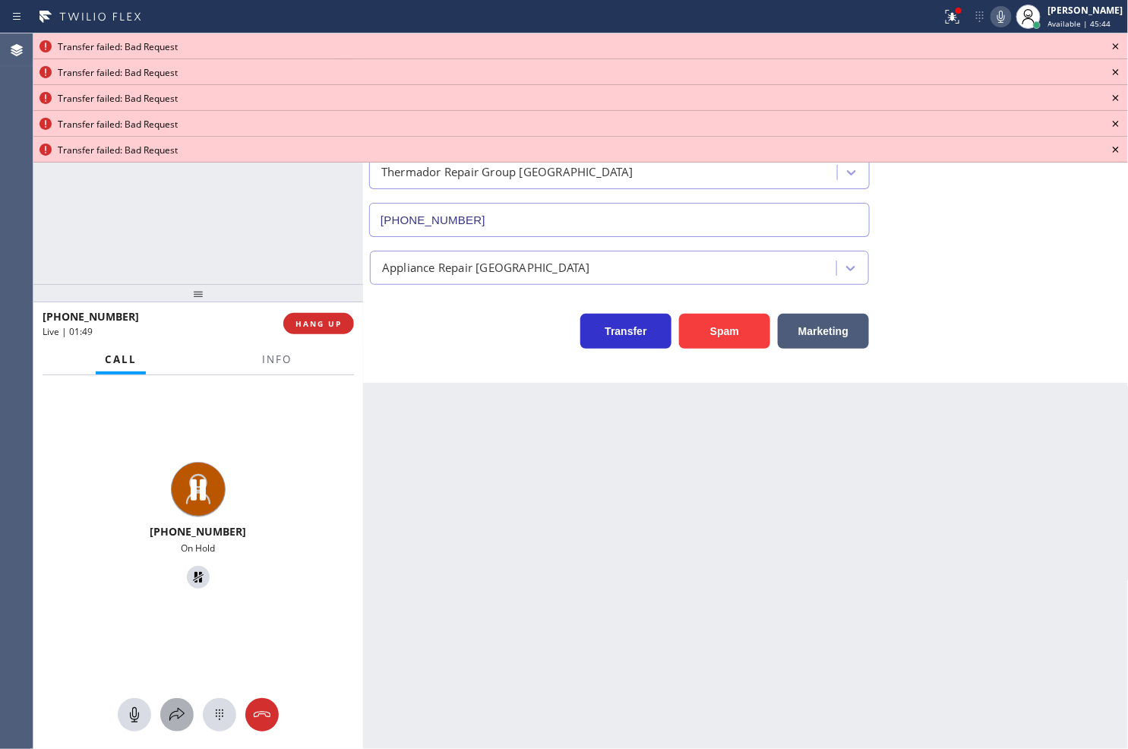
click at [175, 718] on icon at bounding box center [177, 715] width 18 height 18
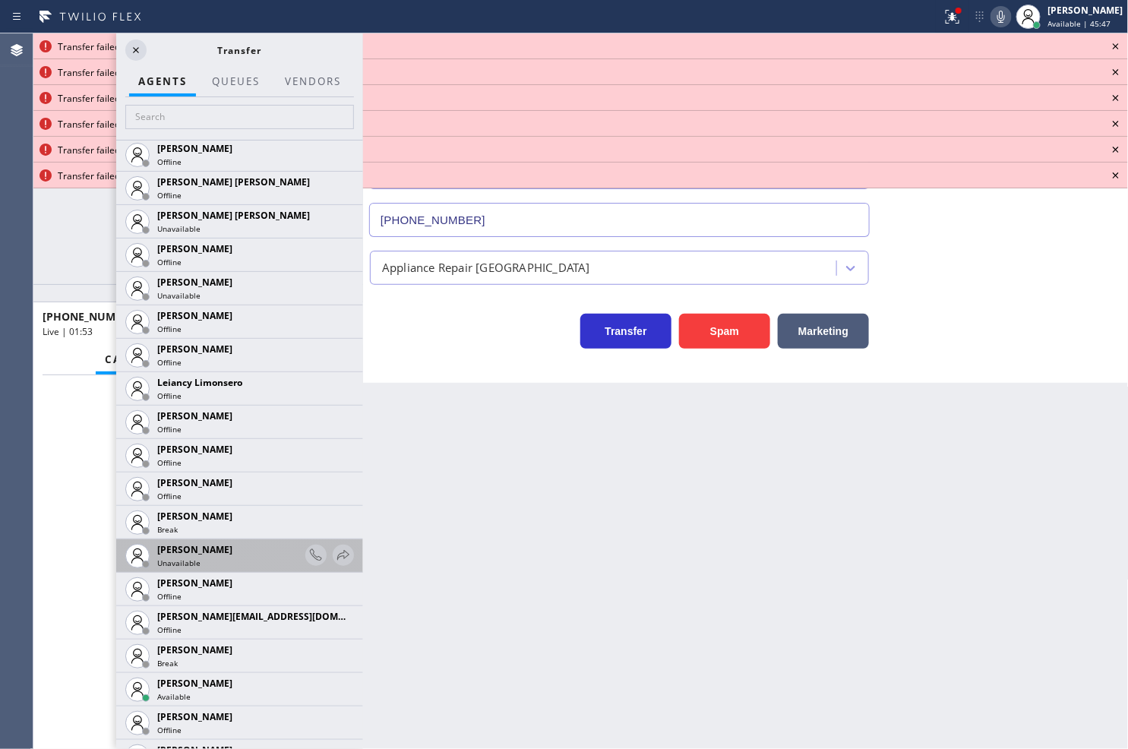
scroll to position [2278, 0]
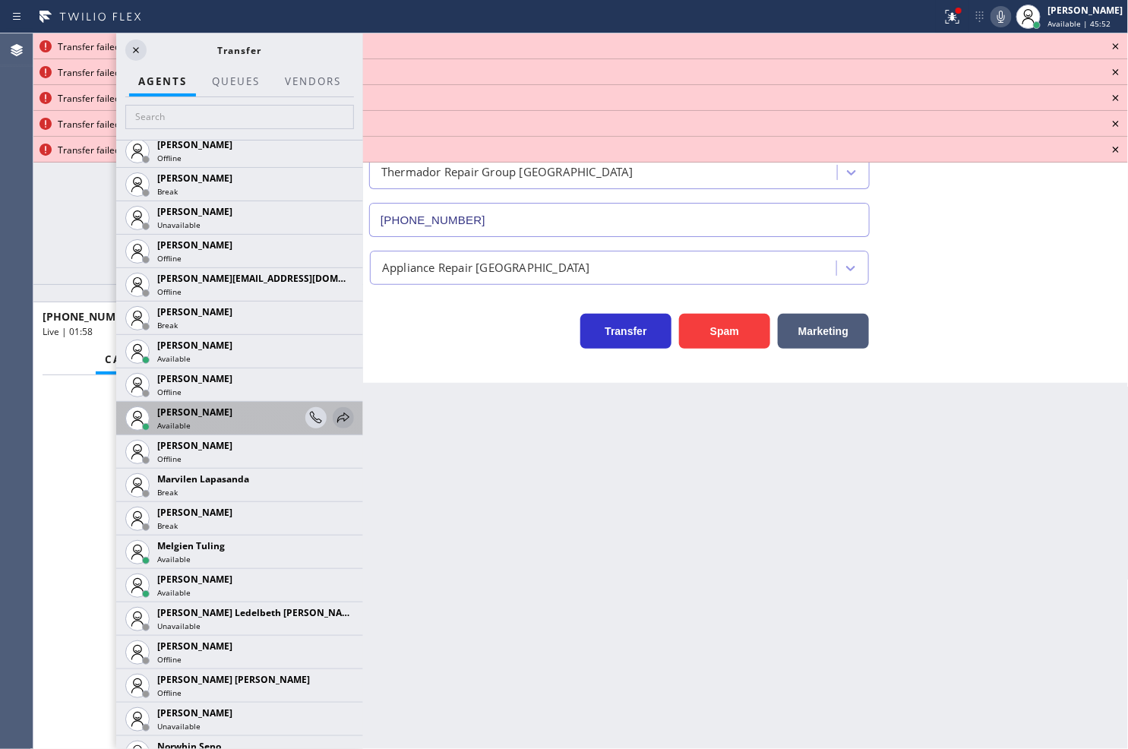
click at [334, 415] on icon at bounding box center [343, 418] width 18 height 18
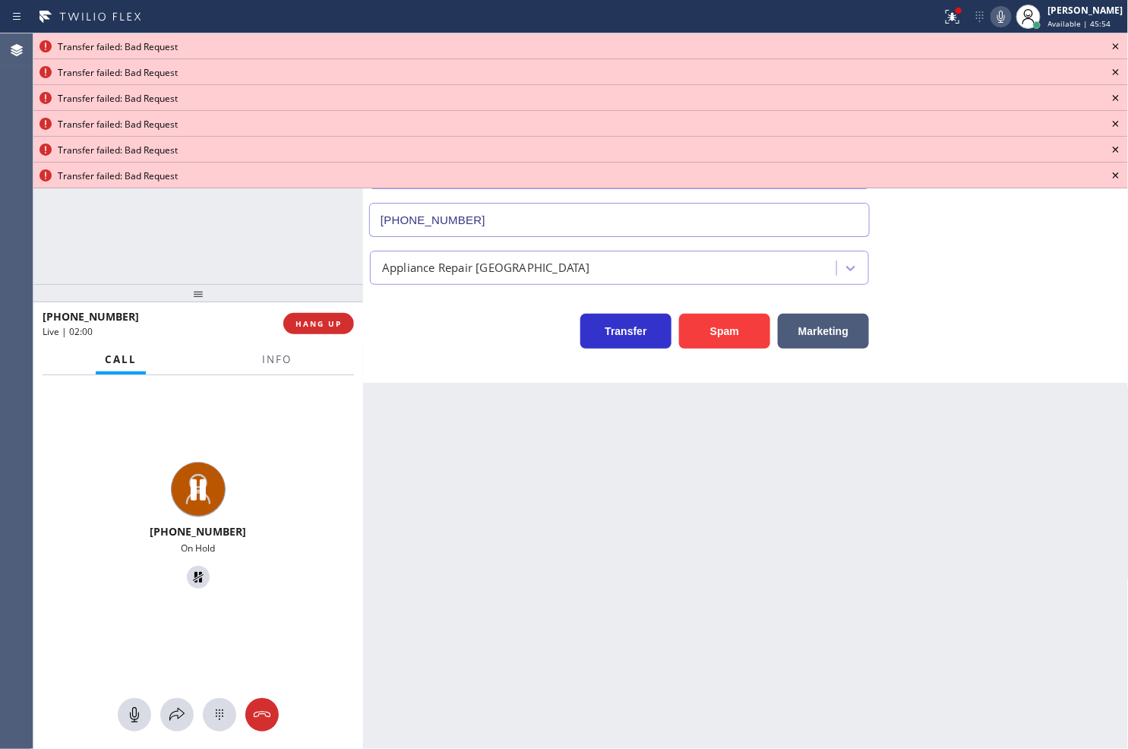
click at [1112, 43] on icon at bounding box center [1116, 46] width 18 height 18
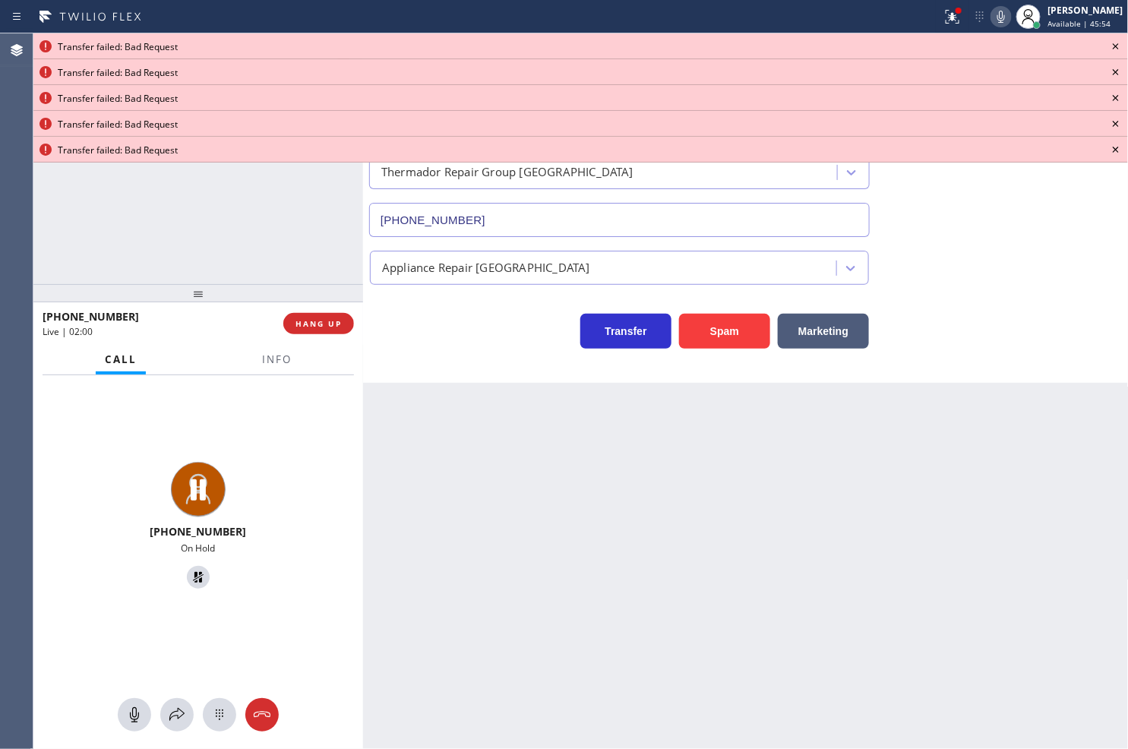
click at [1112, 43] on icon at bounding box center [1116, 46] width 18 height 18
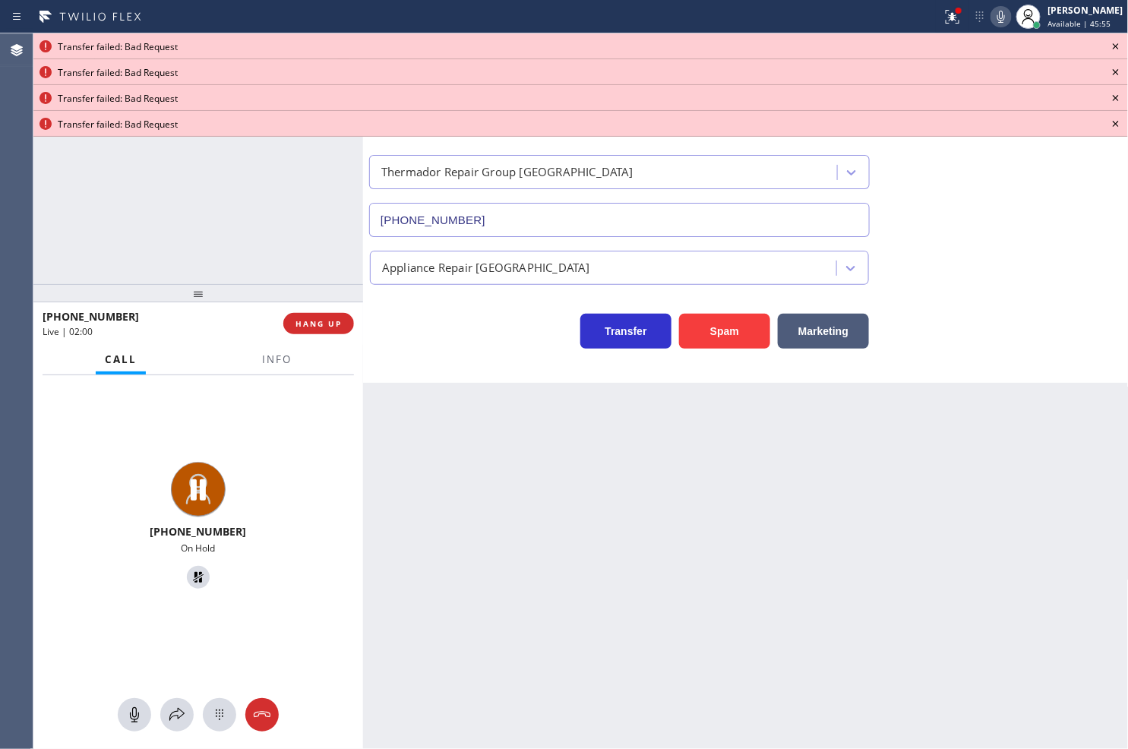
click at [1112, 43] on icon at bounding box center [1116, 46] width 18 height 18
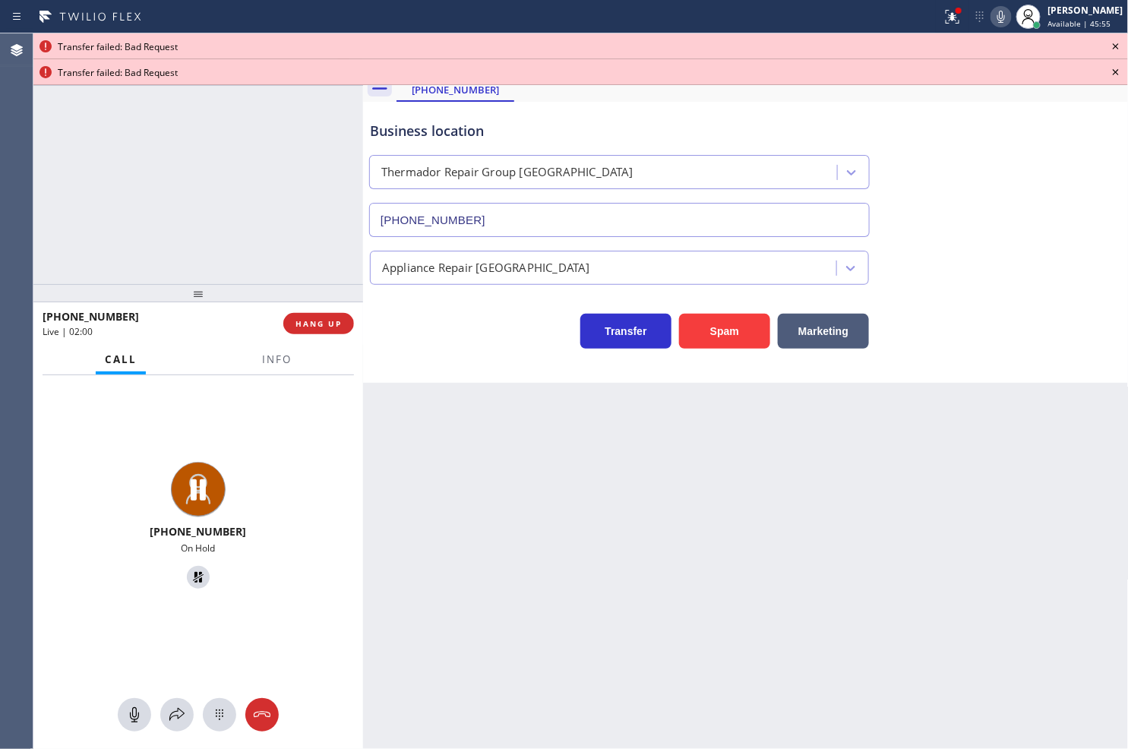
click at [1112, 43] on icon at bounding box center [1116, 46] width 18 height 18
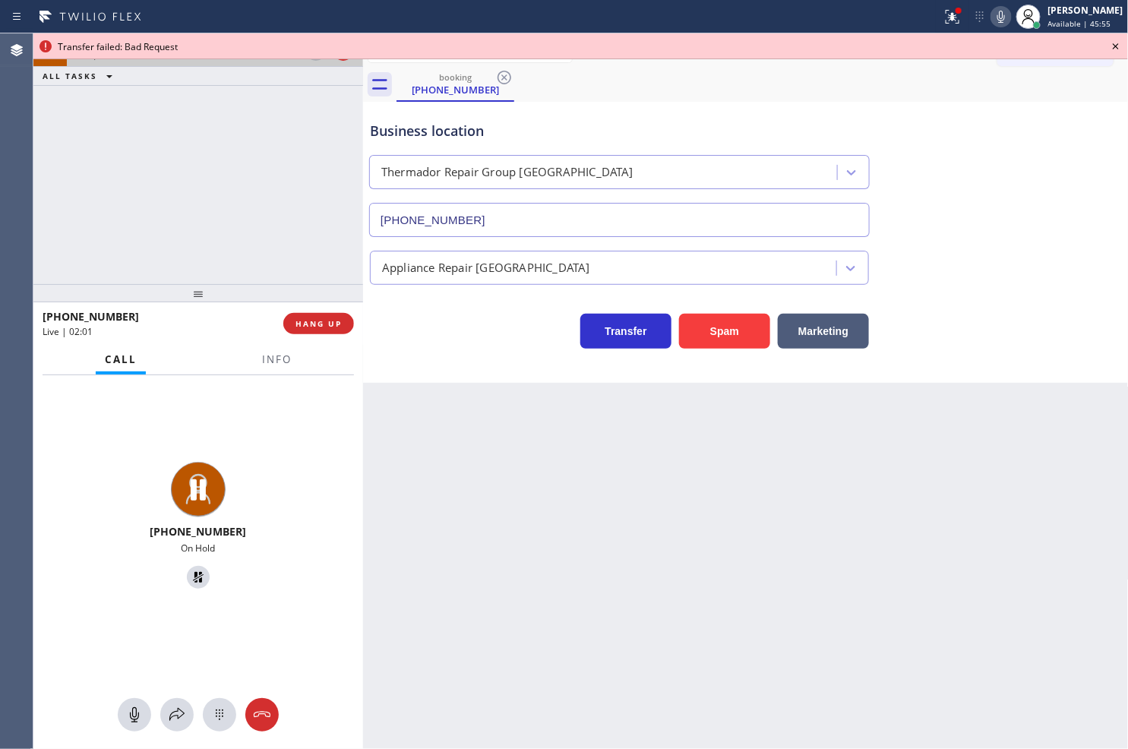
click at [1112, 43] on icon at bounding box center [1116, 46] width 18 height 18
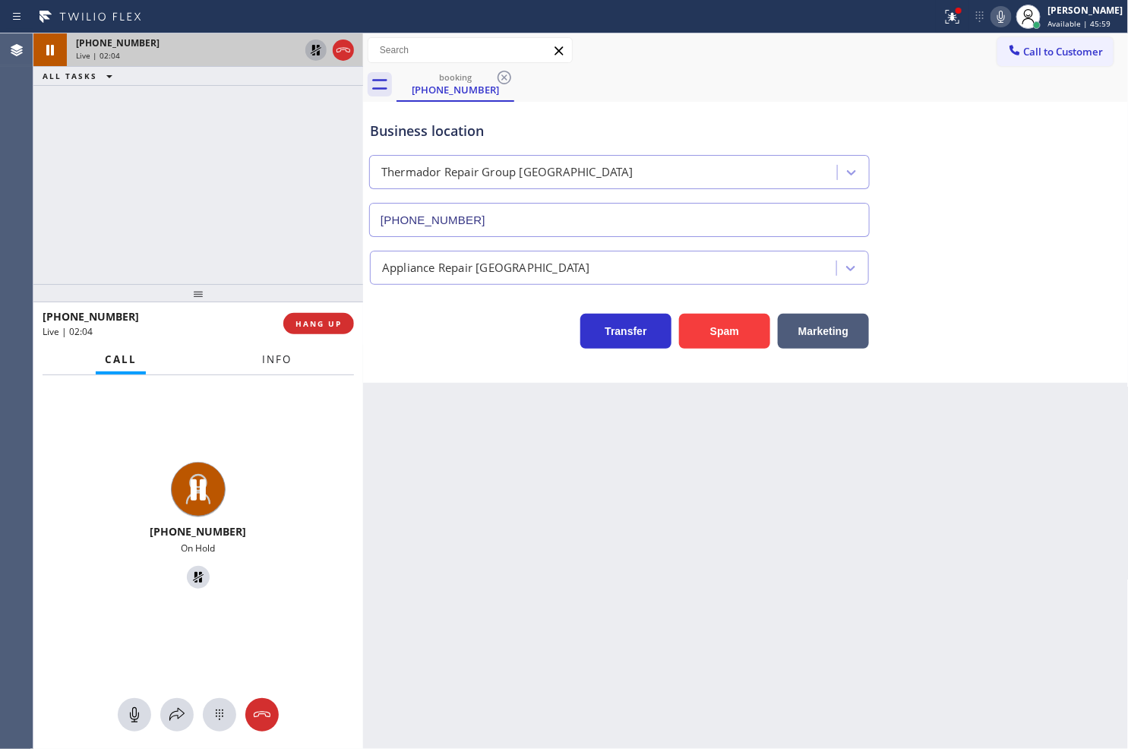
click at [284, 358] on span "Info" at bounding box center [277, 359] width 30 height 14
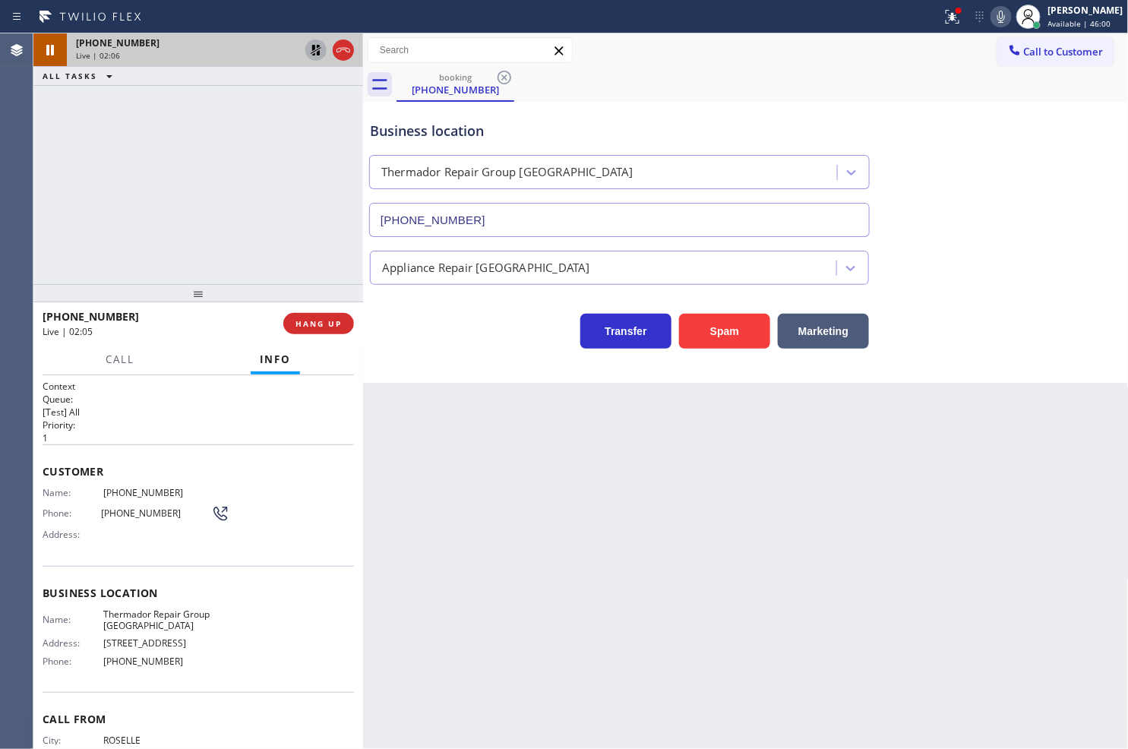
click at [38, 491] on div "Context Queue: [Test] All Priority: 1 Customer Name: [PHONE_NUMBER] Phone: [PHO…" at bounding box center [198, 562] width 330 height 374
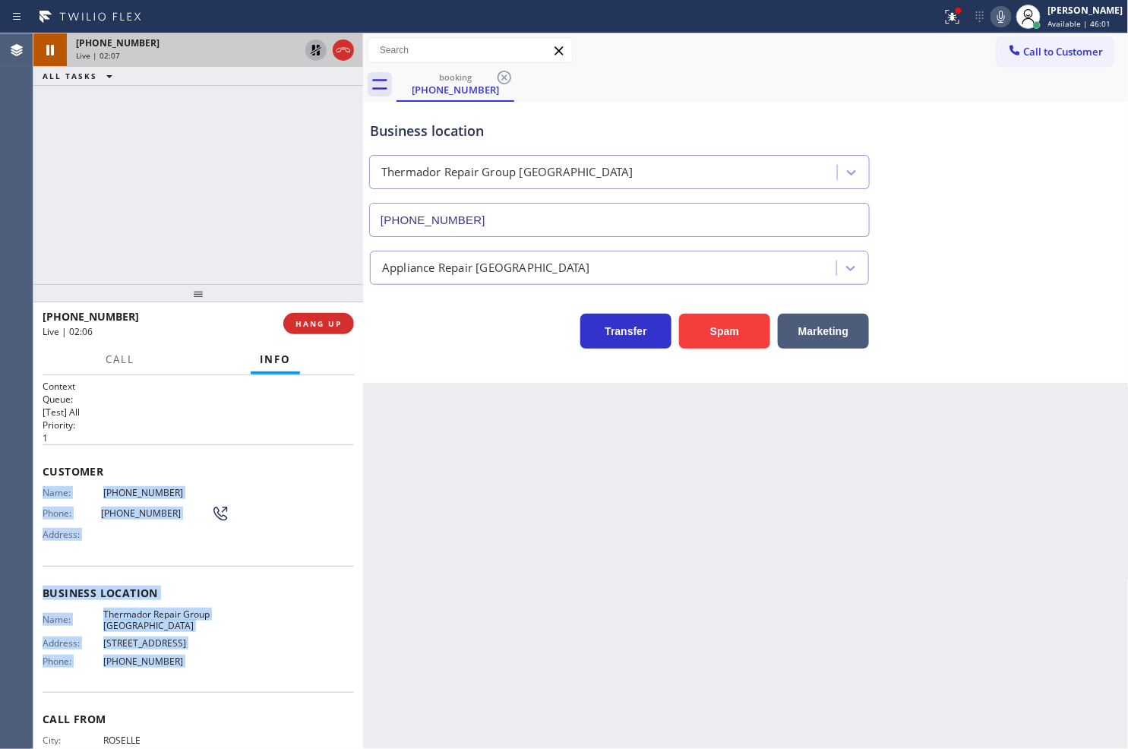
drag, startPoint x: 38, startPoint y: 491, endPoint x: 200, endPoint y: 681, distance: 250.5
click at [200, 681] on div "Context Queue: [Test] All Priority: 1 Customer Name: [PHONE_NUMBER] Phone: [PHO…" at bounding box center [198, 562] width 330 height 374
copy div "Name: [PHONE_NUMBER] Phone: [PHONE_NUMBER] Address: Business location Name: The…"
click at [317, 55] on icon at bounding box center [316, 50] width 11 height 11
click at [943, 18] on icon at bounding box center [952, 17] width 18 height 18
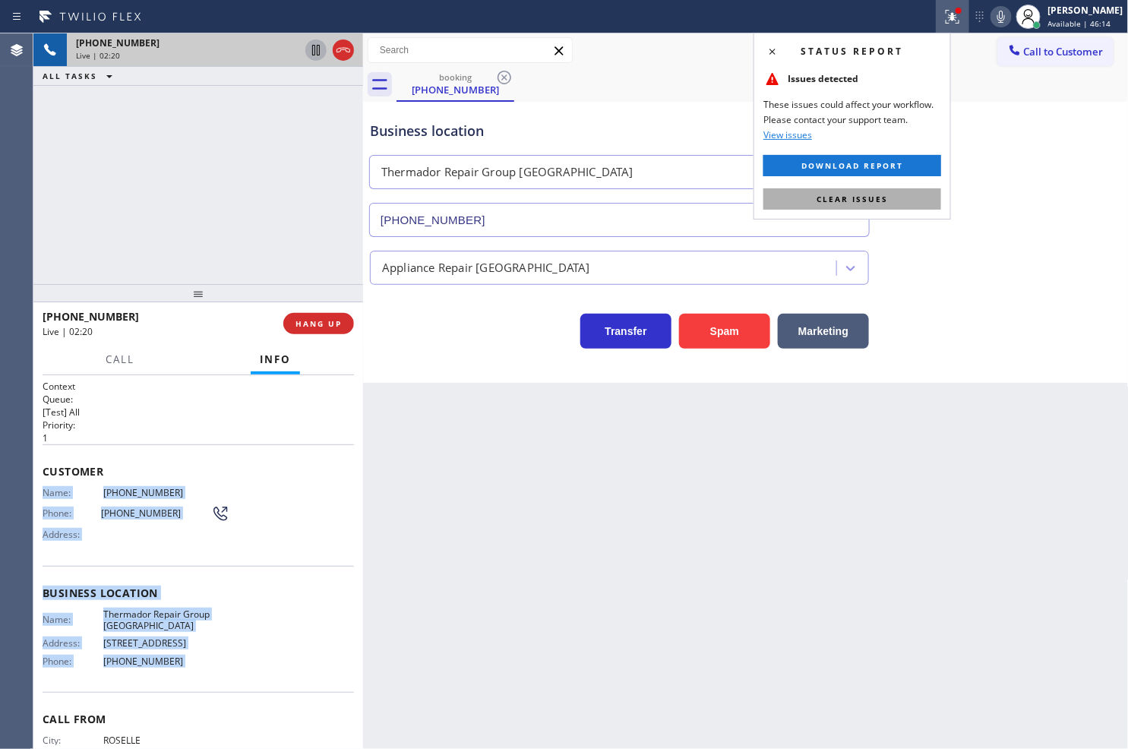
click at [896, 194] on button "Clear issues" at bounding box center [852, 198] width 178 height 21
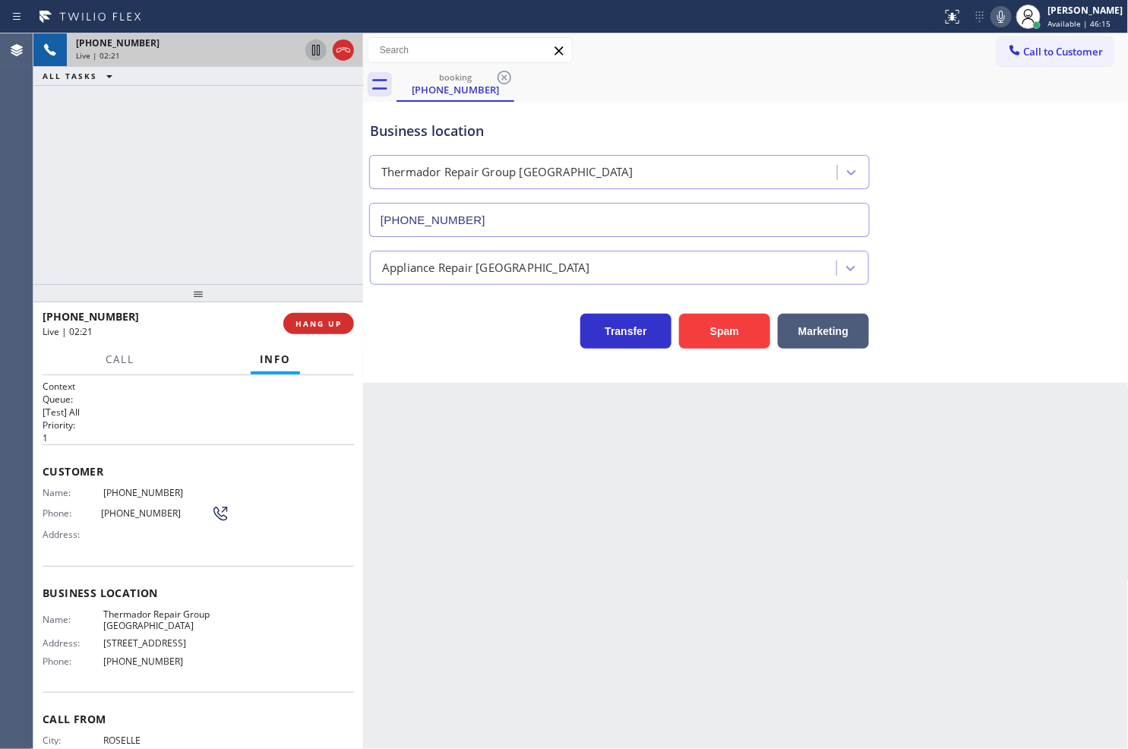
drag, startPoint x: 239, startPoint y: 206, endPoint x: 987, endPoint y: 49, distance: 764.3
click at [275, 191] on div "[PHONE_NUMBER] Live | 02:21 ALL TASKS ALL TASKS ACTIVE TASKS TASKS IN WRAP UP" at bounding box center [198, 158] width 330 height 251
click at [992, 17] on icon at bounding box center [1001, 17] width 18 height 18
click at [997, 17] on icon at bounding box center [1001, 17] width 8 height 12
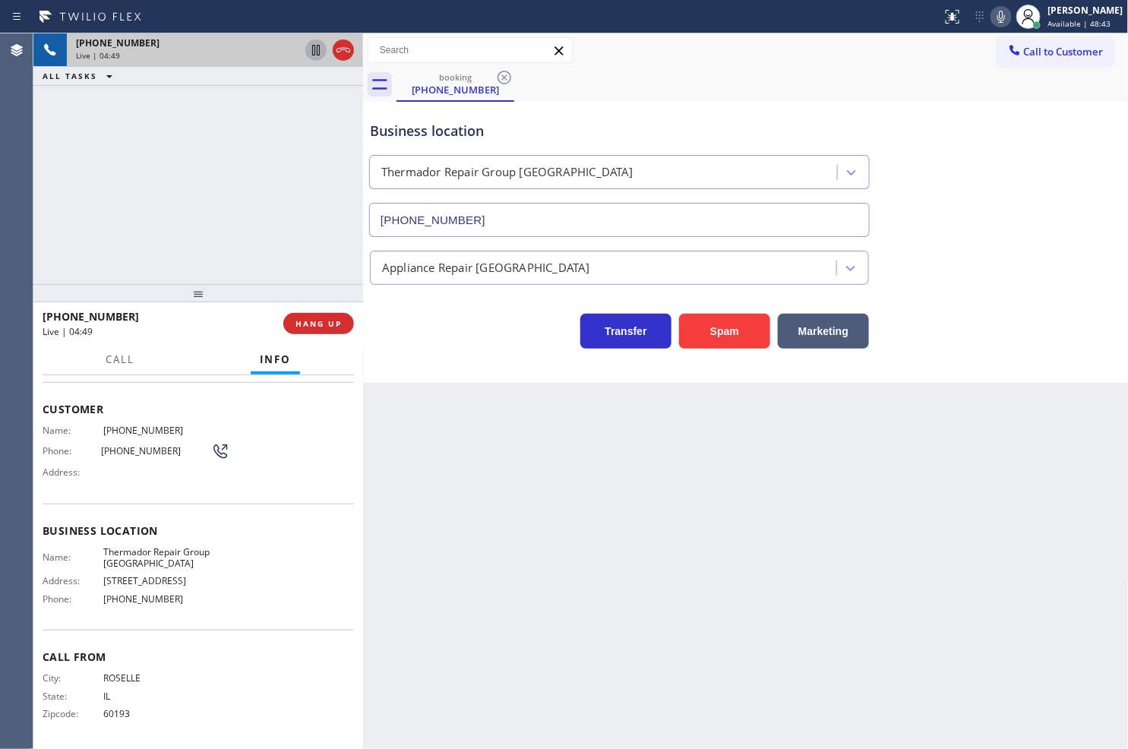
click at [444, 330] on div "Transfer Spam Marketing" at bounding box center [619, 327] width 505 height 43
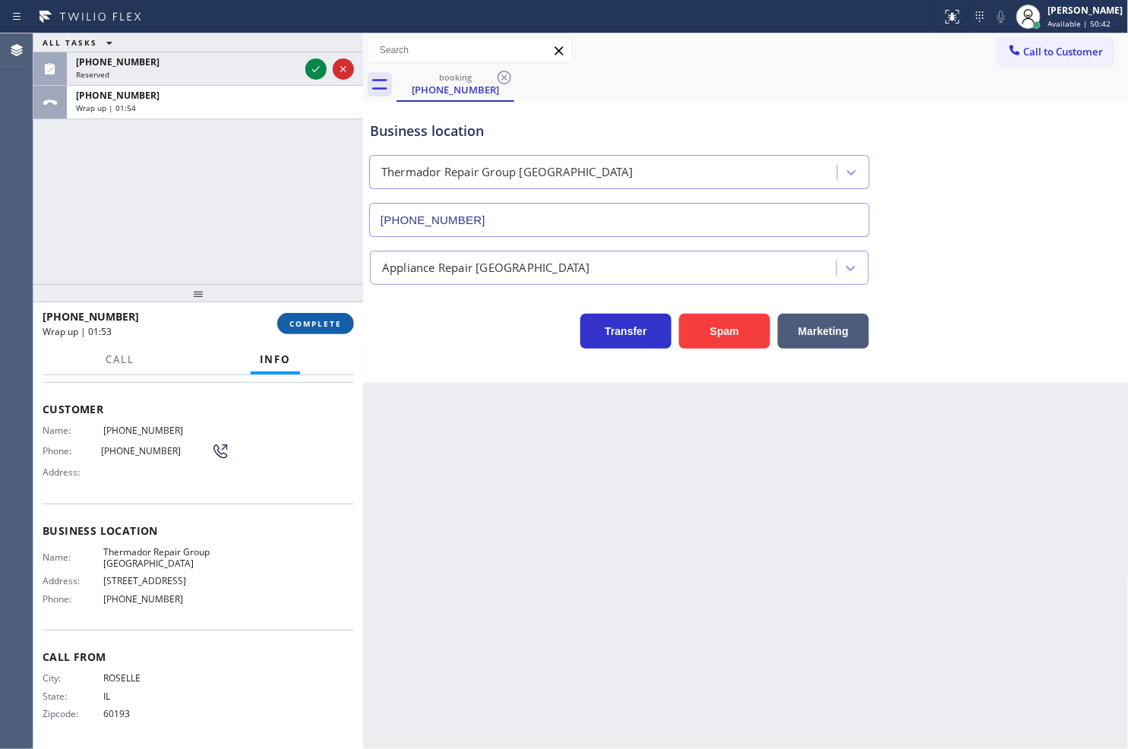
click at [311, 328] on span "COMPLETE" at bounding box center [315, 323] width 52 height 11
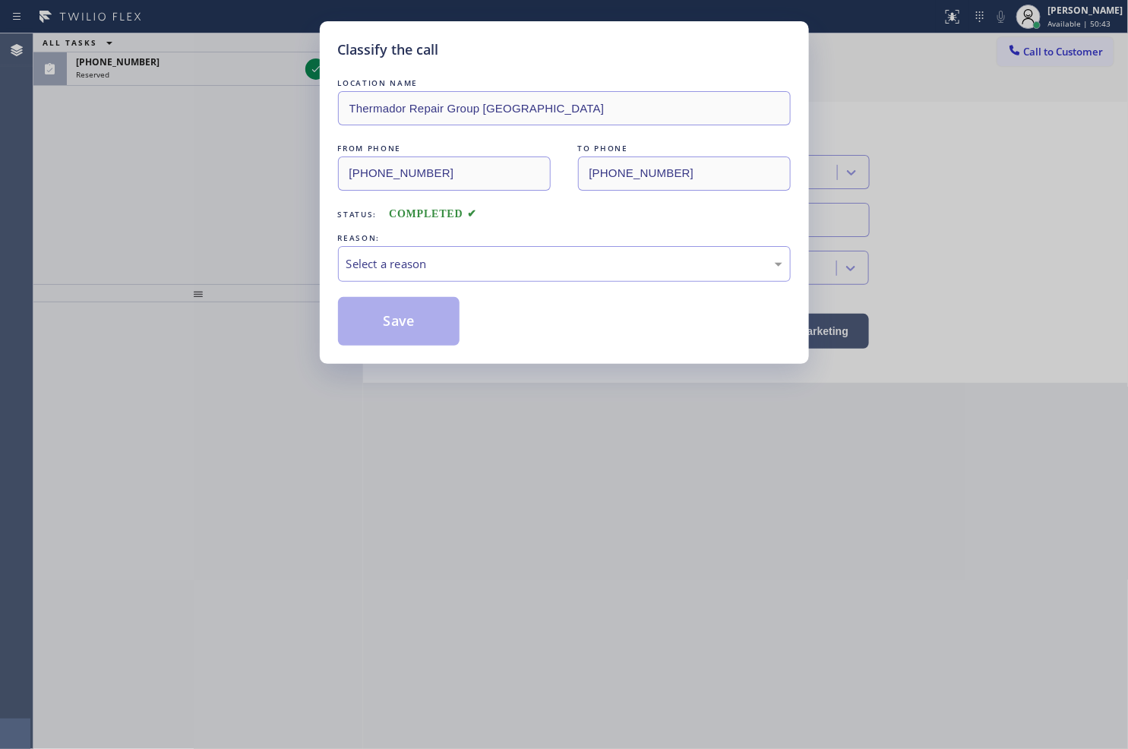
click at [437, 270] on div "Select a reason" at bounding box center [564, 263] width 436 height 17
click at [415, 327] on button "Save" at bounding box center [399, 321] width 122 height 49
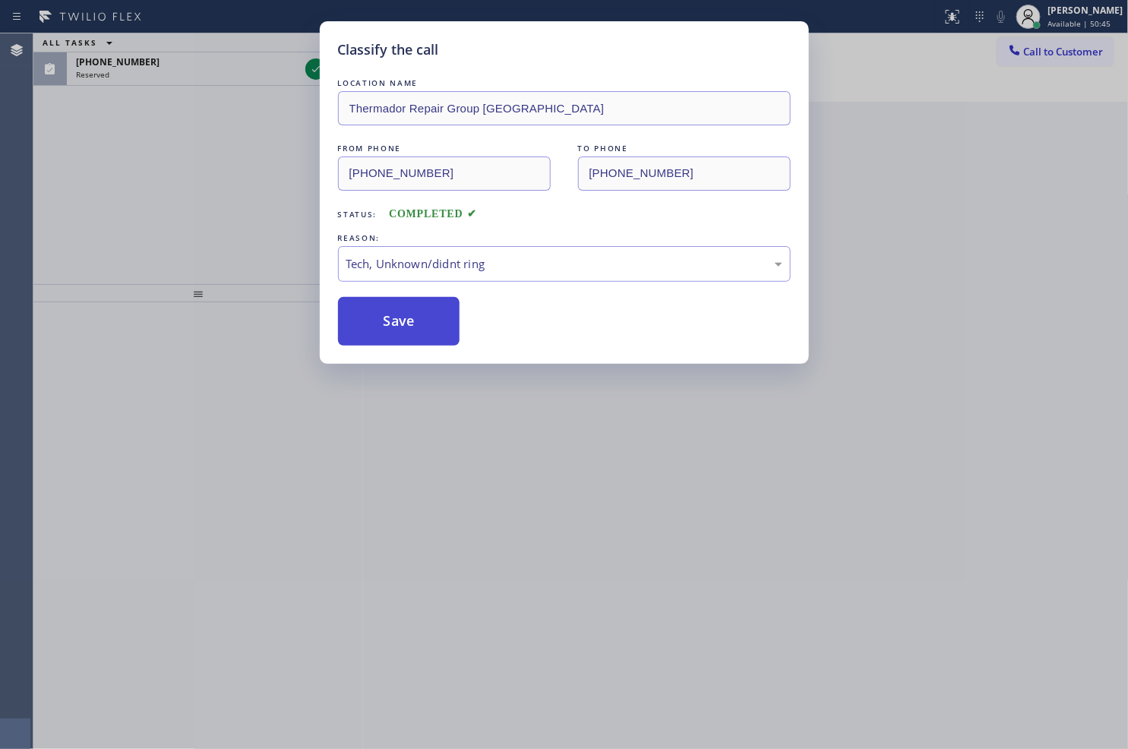
click at [415, 327] on button "Save" at bounding box center [399, 321] width 122 height 49
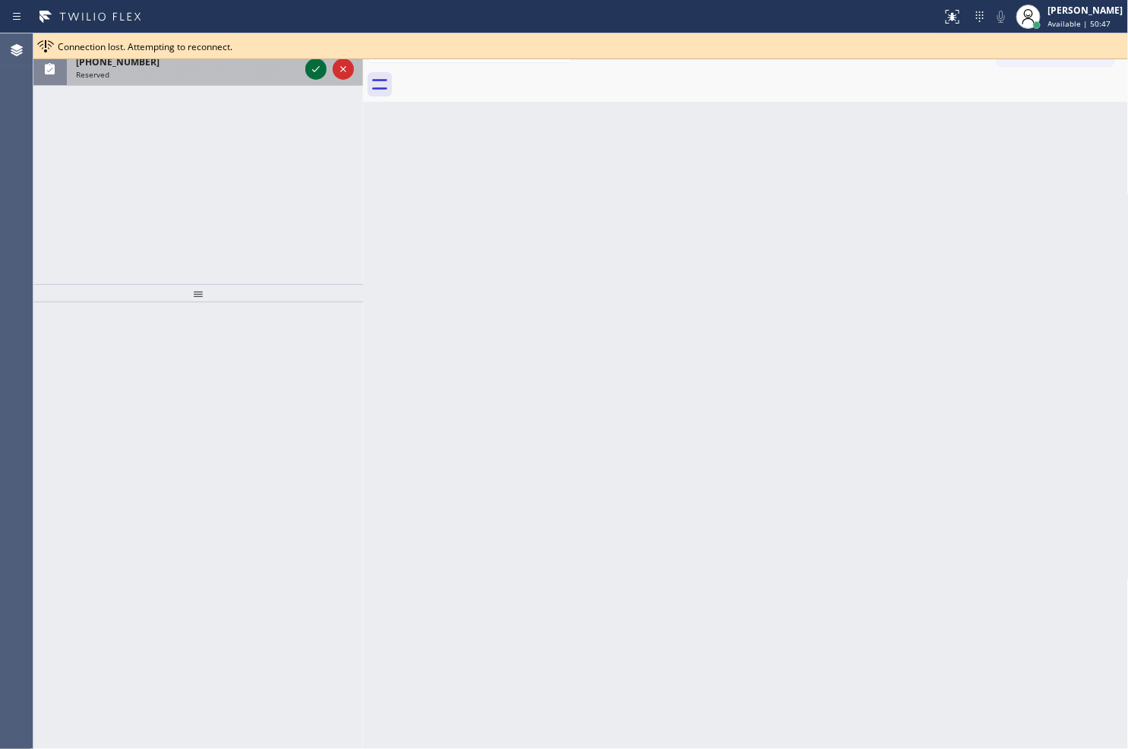
click at [313, 66] on icon at bounding box center [316, 69] width 18 height 18
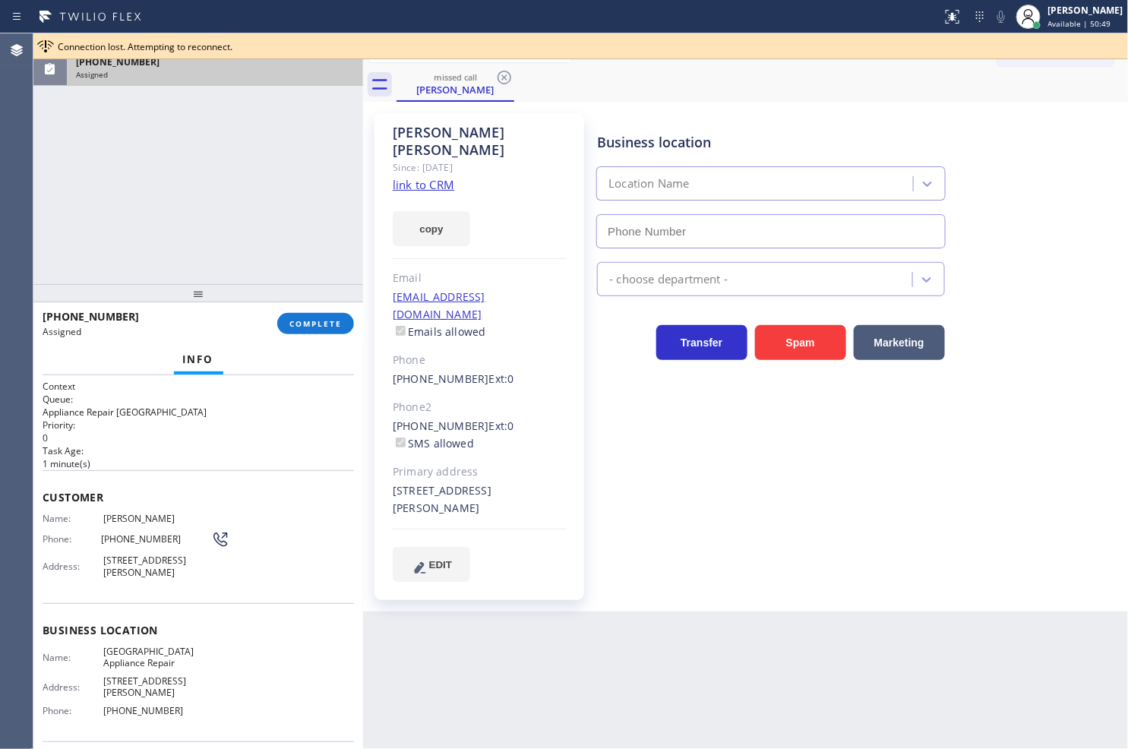
type input "[PHONE_NUMBER]"
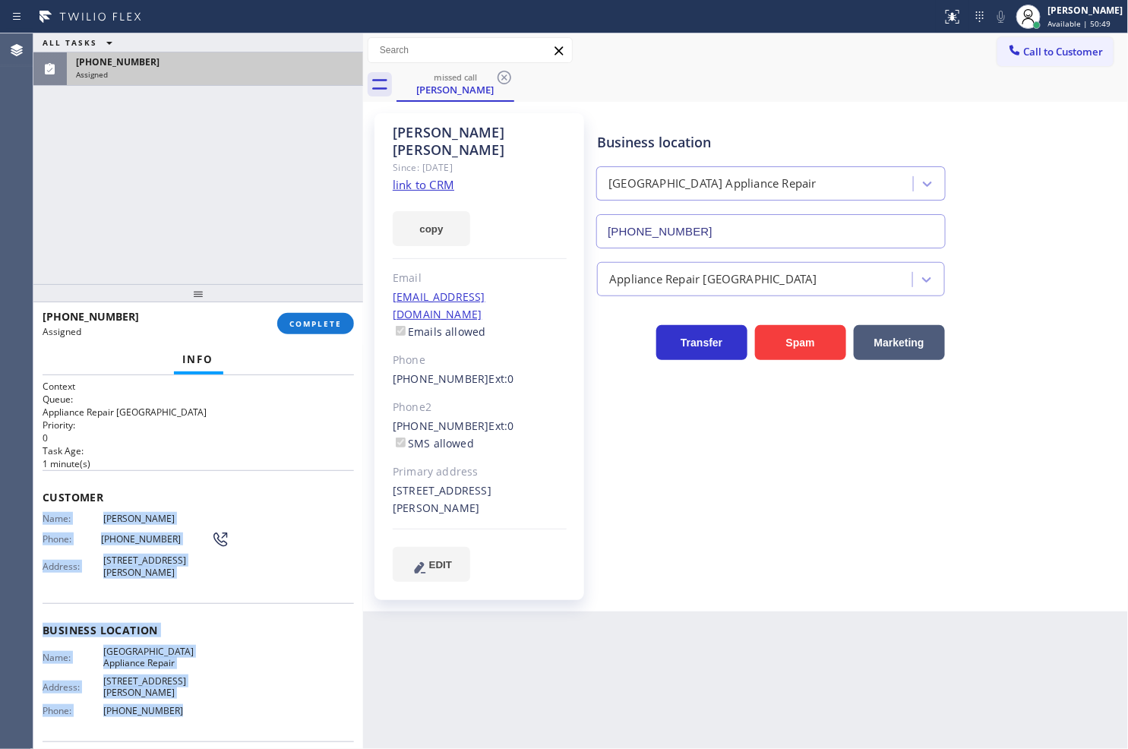
drag, startPoint x: 42, startPoint y: 519, endPoint x: 213, endPoint y: 715, distance: 260.6
click at [213, 715] on div "Context Queue: Appliance Repair High End Priority: 0 Task Age: [DEMOGRAPHIC_DAT…" at bounding box center [198, 618] width 311 height 477
copy div "Name: [PERSON_NAME] Phone: [PHONE_NUMBER] Address: [STREET_ADDRESS][PERSON_NAME…"
click at [302, 325] on span "COMPLETE" at bounding box center [315, 323] width 52 height 11
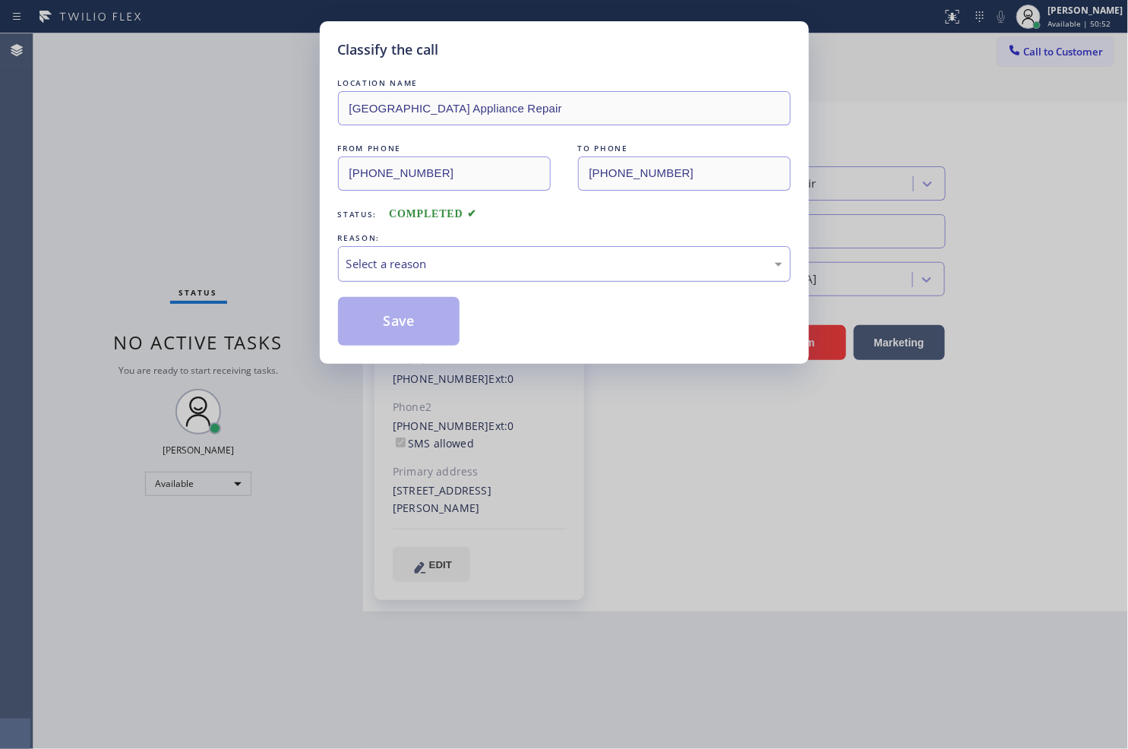
click at [377, 268] on div "Select a reason" at bounding box center [564, 263] width 436 height 17
click at [393, 322] on button "Save" at bounding box center [399, 321] width 122 height 49
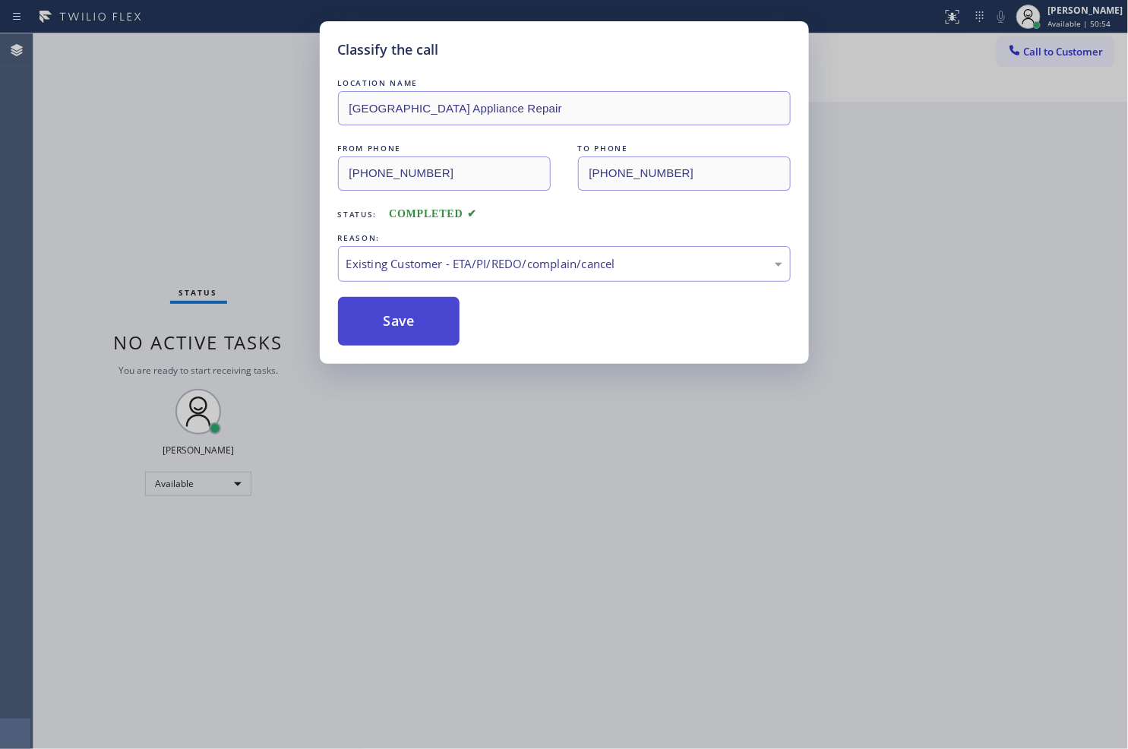
click at [393, 322] on button "Save" at bounding box center [399, 321] width 122 height 49
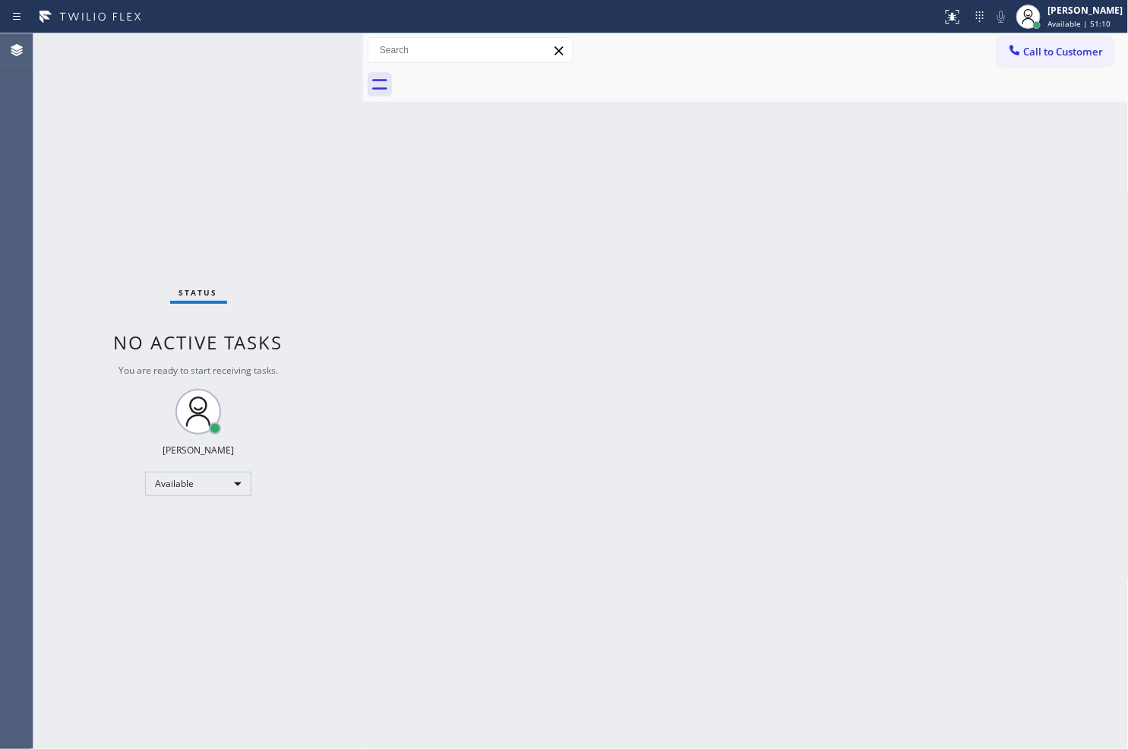
click at [112, 276] on div "Status No active tasks You are ready to start receiving tasks. [PERSON_NAME]" at bounding box center [198, 390] width 330 height 715
click at [279, 50] on div "Status No active tasks You are ready to start receiving tasks. [PERSON_NAME]" at bounding box center [198, 390] width 330 height 715
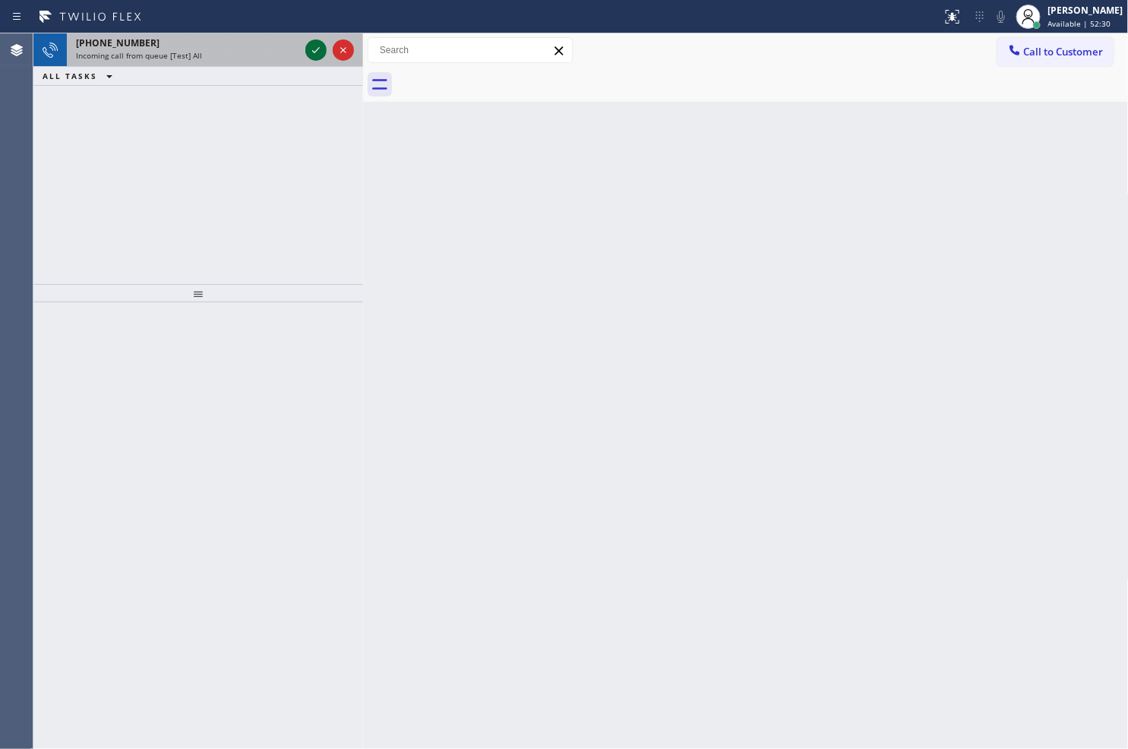
click at [313, 44] on icon at bounding box center [316, 50] width 18 height 18
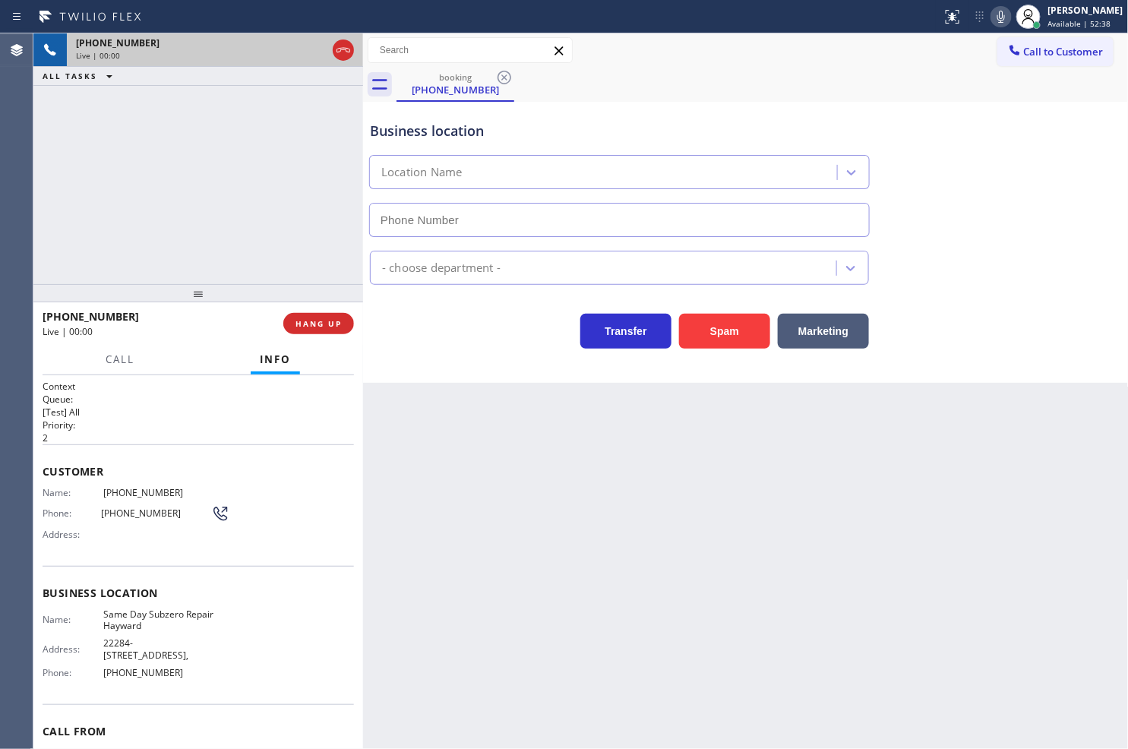
type input "[PHONE_NUMBER]"
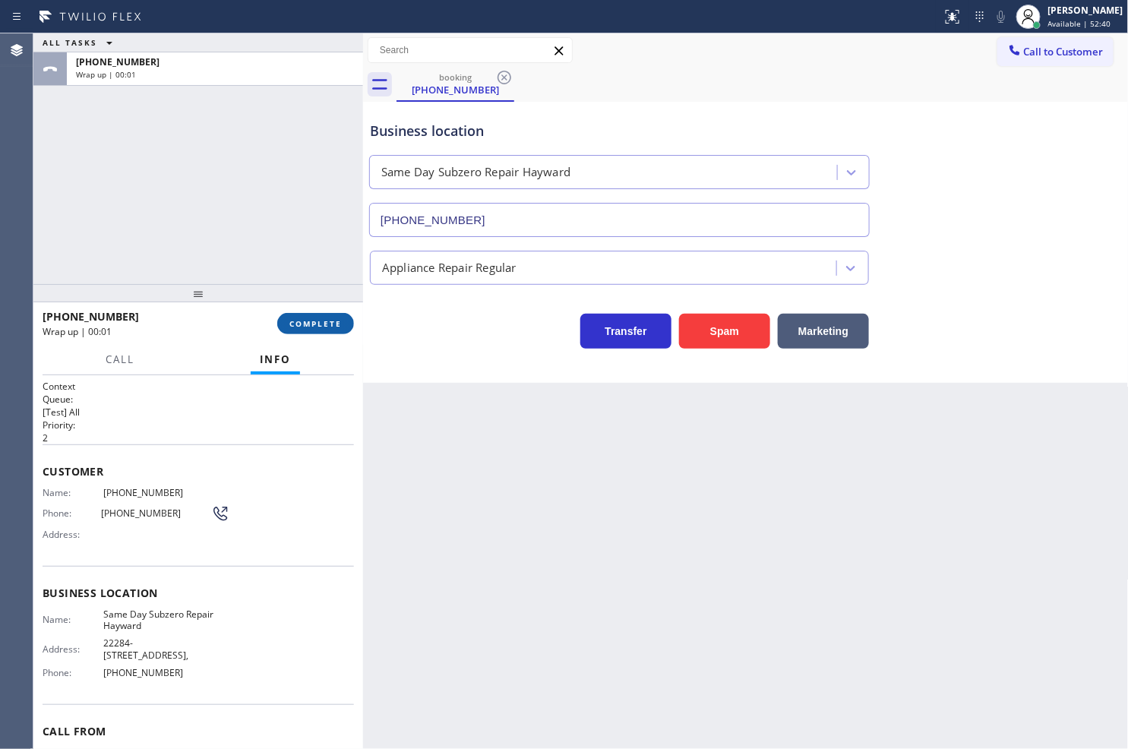
click at [324, 321] on span "COMPLETE" at bounding box center [315, 323] width 52 height 11
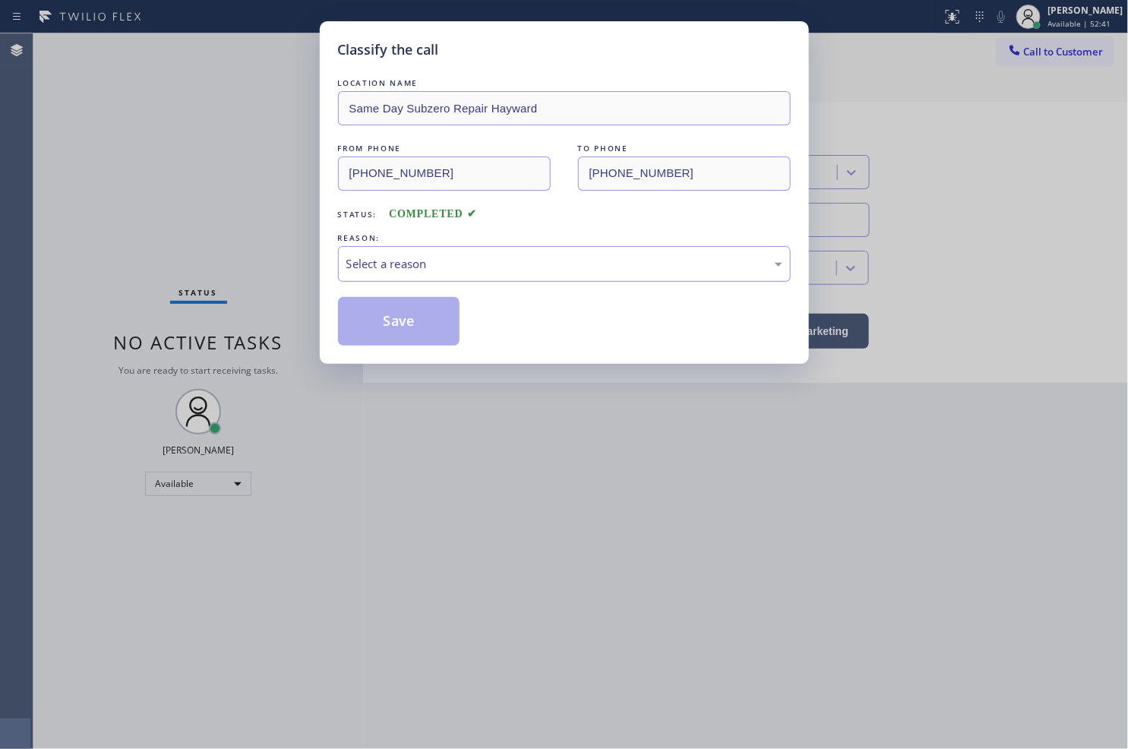
click at [428, 270] on div "Select a reason" at bounding box center [564, 263] width 436 height 17
click at [421, 321] on button "Save" at bounding box center [399, 321] width 122 height 49
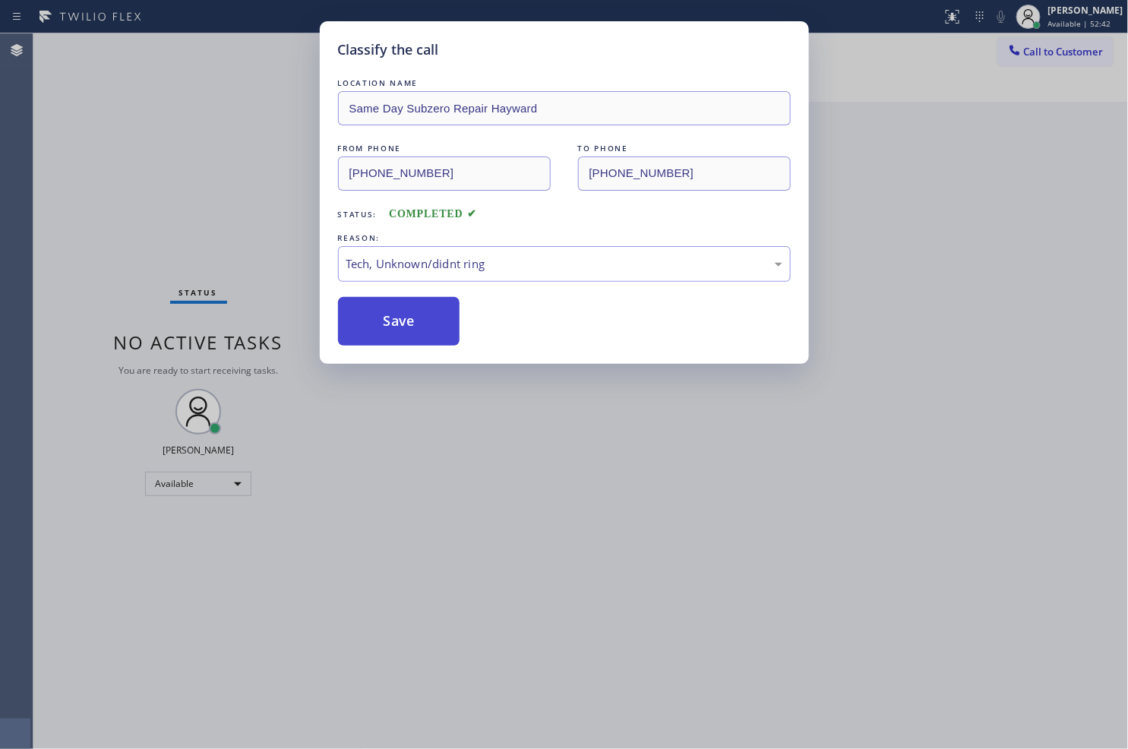
click at [421, 321] on button "Save" at bounding box center [399, 321] width 122 height 49
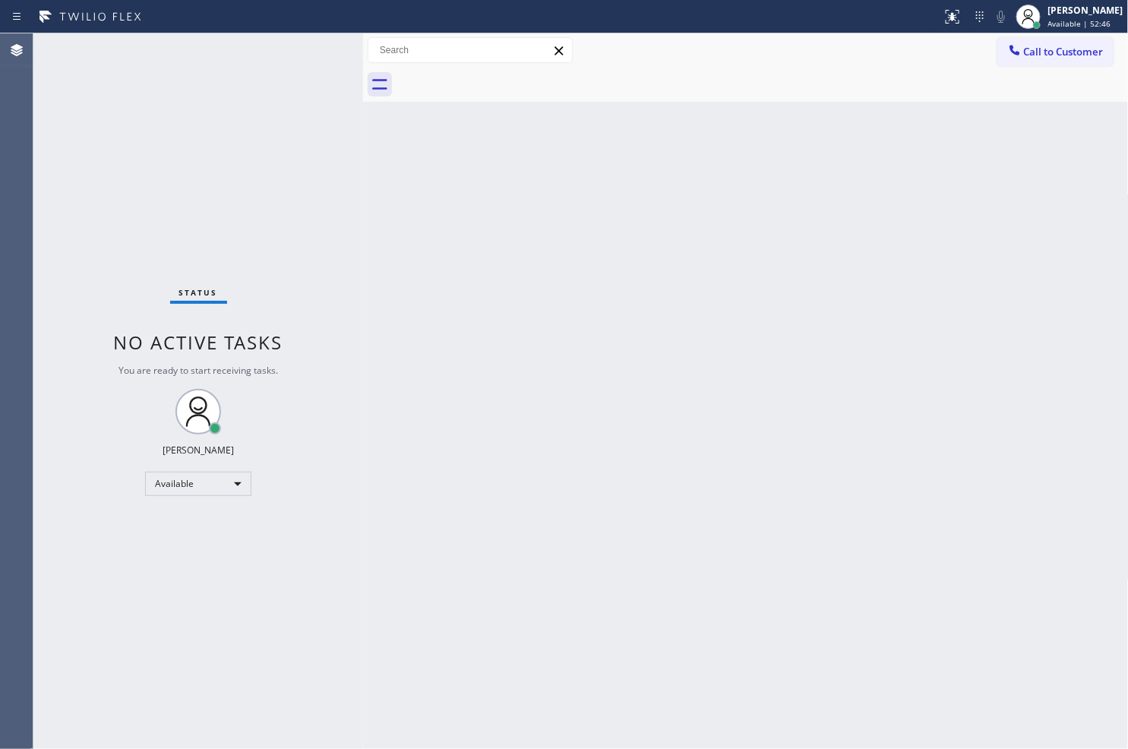
click at [320, 103] on div "Status No active tasks You are ready to start receiving tasks. [PERSON_NAME]" at bounding box center [198, 390] width 330 height 715
click at [306, 49] on div "Status No active tasks You are ready to start receiving tasks. [PERSON_NAME]" at bounding box center [198, 390] width 330 height 715
click at [314, 55] on div "Status No active tasks You are ready to start receiving tasks. [PERSON_NAME]" at bounding box center [198, 390] width 330 height 715
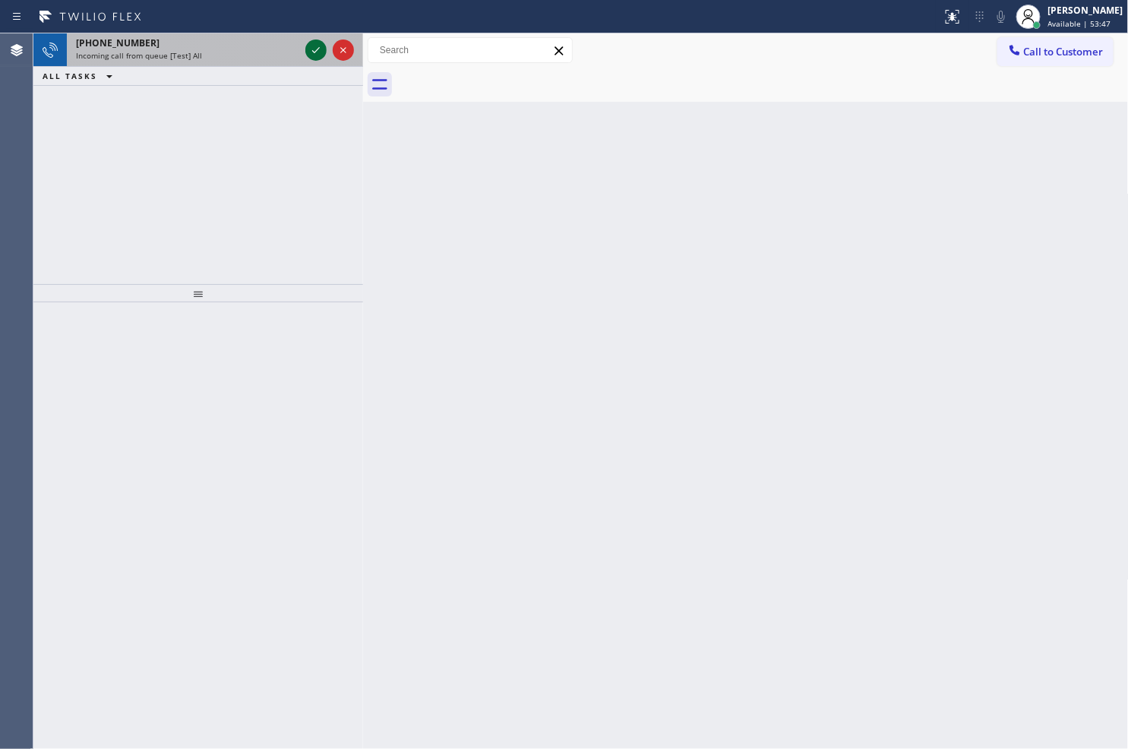
click at [309, 56] on icon at bounding box center [316, 50] width 18 height 18
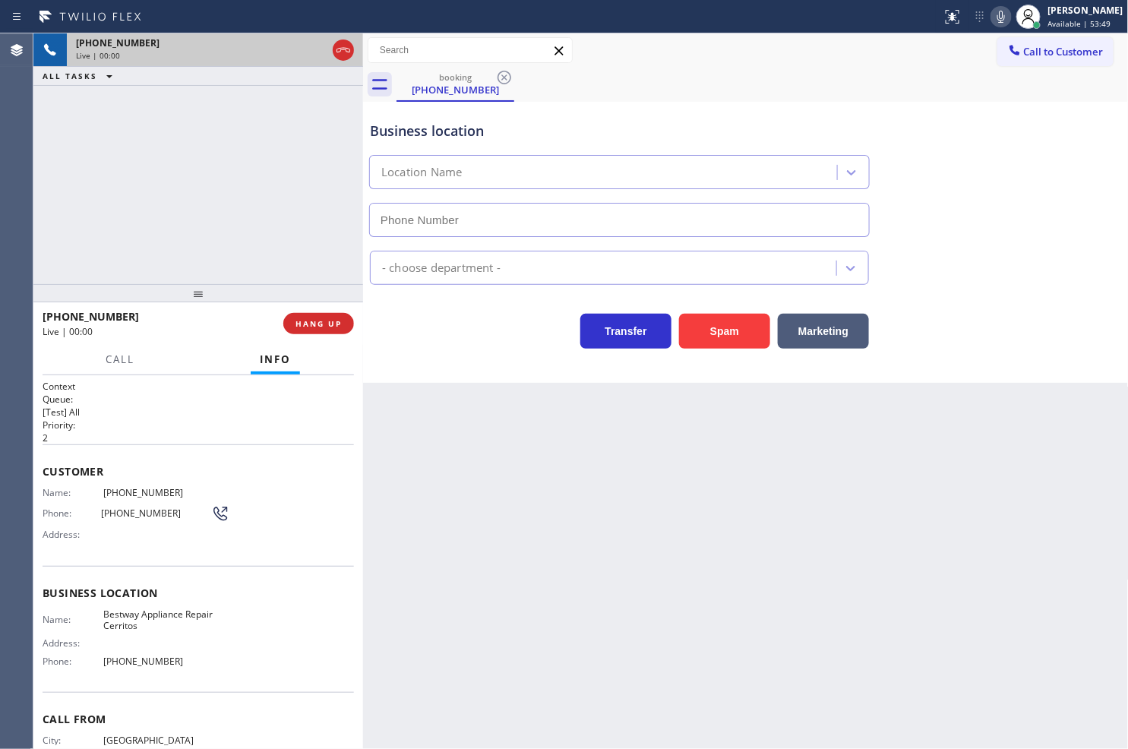
type input "[PHONE_NUMBER]"
click at [708, 343] on button "Spam" at bounding box center [724, 331] width 91 height 35
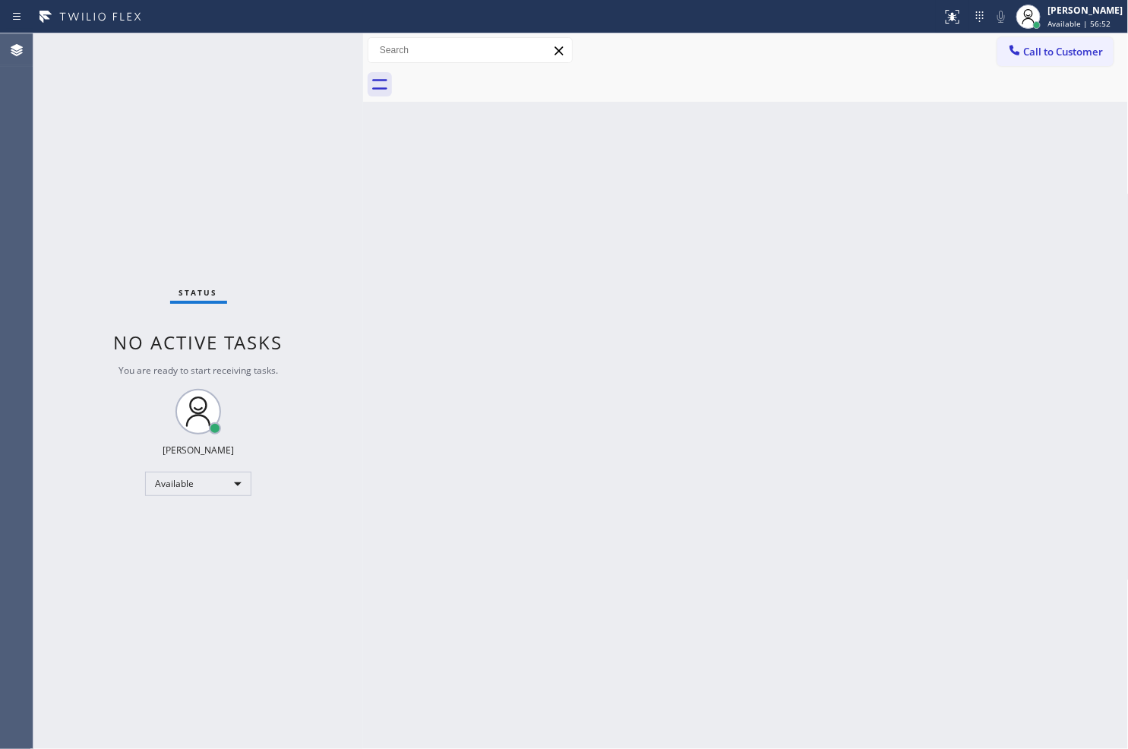
click at [876, 538] on div "Back to Dashboard Change Sender ID Customers Technicians Select a contact Outbo…" at bounding box center [746, 390] width 766 height 715
click at [261, 214] on div "Status No active tasks You are ready to start receiving tasks. [PERSON_NAME]" at bounding box center [198, 390] width 330 height 715
click at [312, 42] on div "Status No active tasks You are ready to start receiving tasks. [PERSON_NAME]" at bounding box center [198, 390] width 330 height 715
click at [109, 220] on div "Status No active tasks You are ready to start receiving tasks. [PERSON_NAME]" at bounding box center [198, 390] width 330 height 715
click at [298, 57] on div "Status No active tasks You are ready to start receiving tasks. [PERSON_NAME]" at bounding box center [198, 390] width 330 height 715
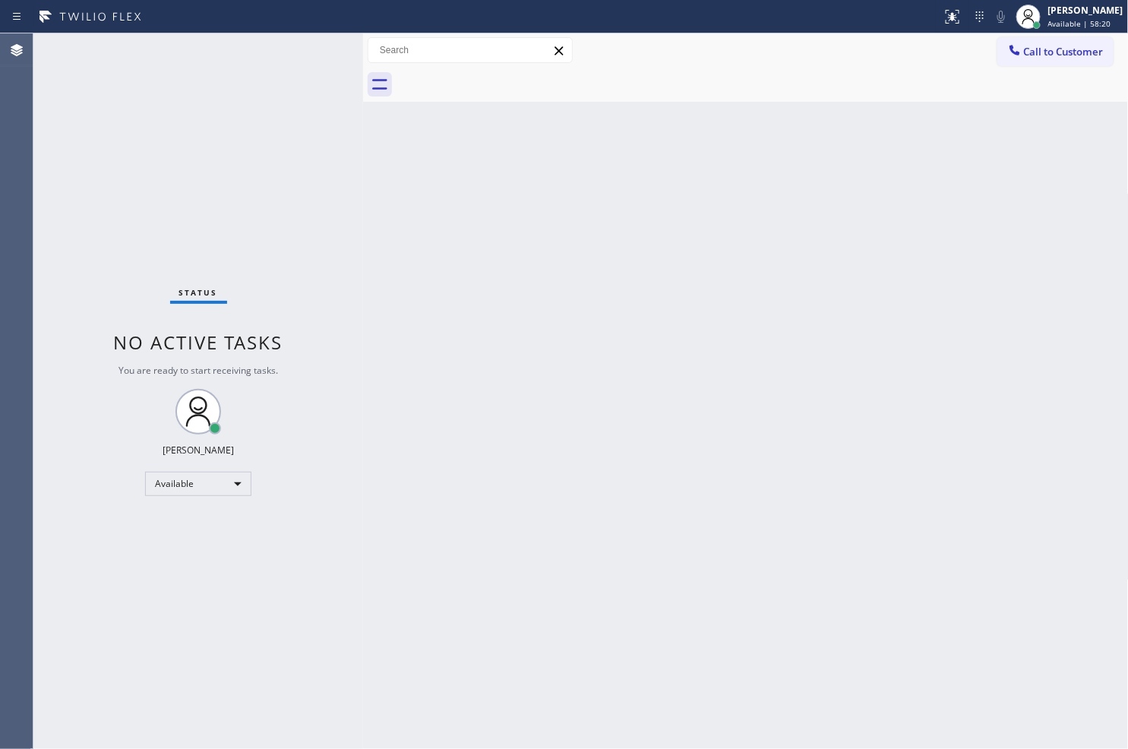
click at [301, 50] on div "Status No active tasks You are ready to start receiving tasks. [PERSON_NAME]" at bounding box center [198, 390] width 330 height 715
click at [626, 353] on div "Back to Dashboard Change Sender ID Customers Technicians Select a contact Outbo…" at bounding box center [746, 390] width 766 height 715
click at [89, 158] on div "Status No active tasks You are ready to start receiving tasks. [PERSON_NAME]" at bounding box center [198, 390] width 330 height 715
click at [291, 62] on div "Status No active tasks You are ready to start receiving tasks. [PERSON_NAME]" at bounding box center [198, 390] width 330 height 715
click at [324, 33] on div "Status No active tasks You are ready to start receiving tasks. [PERSON_NAME]" at bounding box center [198, 390] width 330 height 715
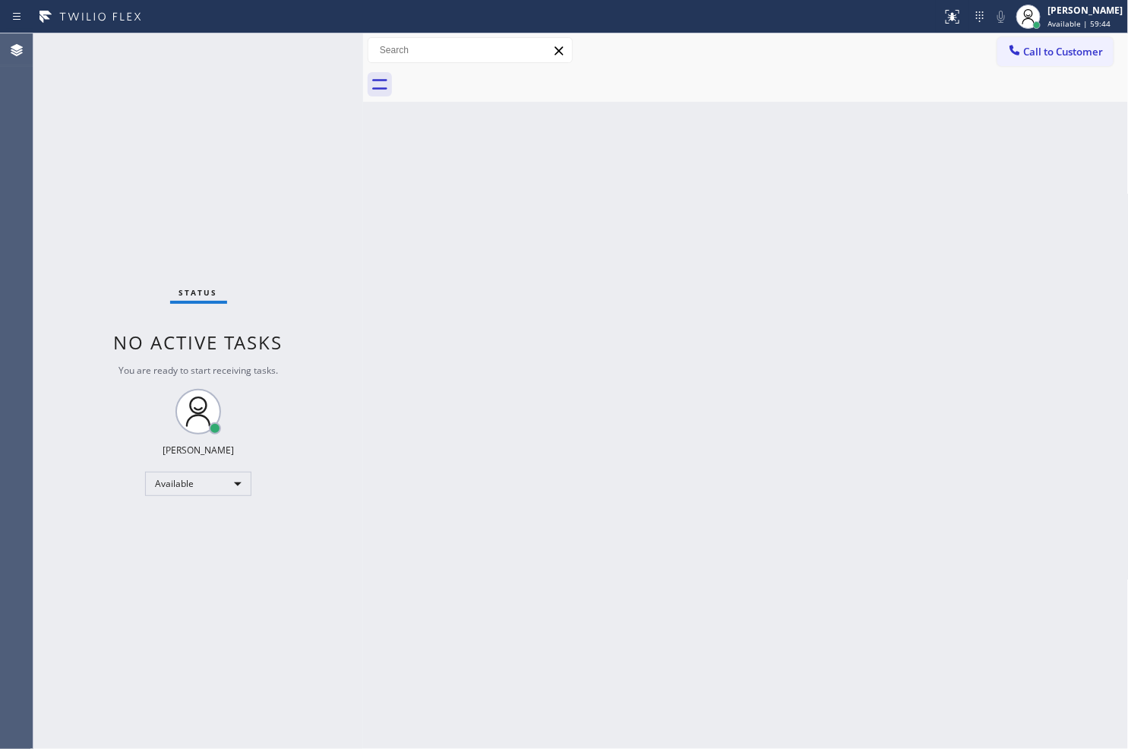
click at [308, 58] on div "Status No active tasks You are ready to start receiving tasks. [PERSON_NAME]" at bounding box center [198, 390] width 330 height 715
click at [308, 49] on div "Status No active tasks You are ready to start receiving tasks. [PERSON_NAME]" at bounding box center [198, 390] width 330 height 715
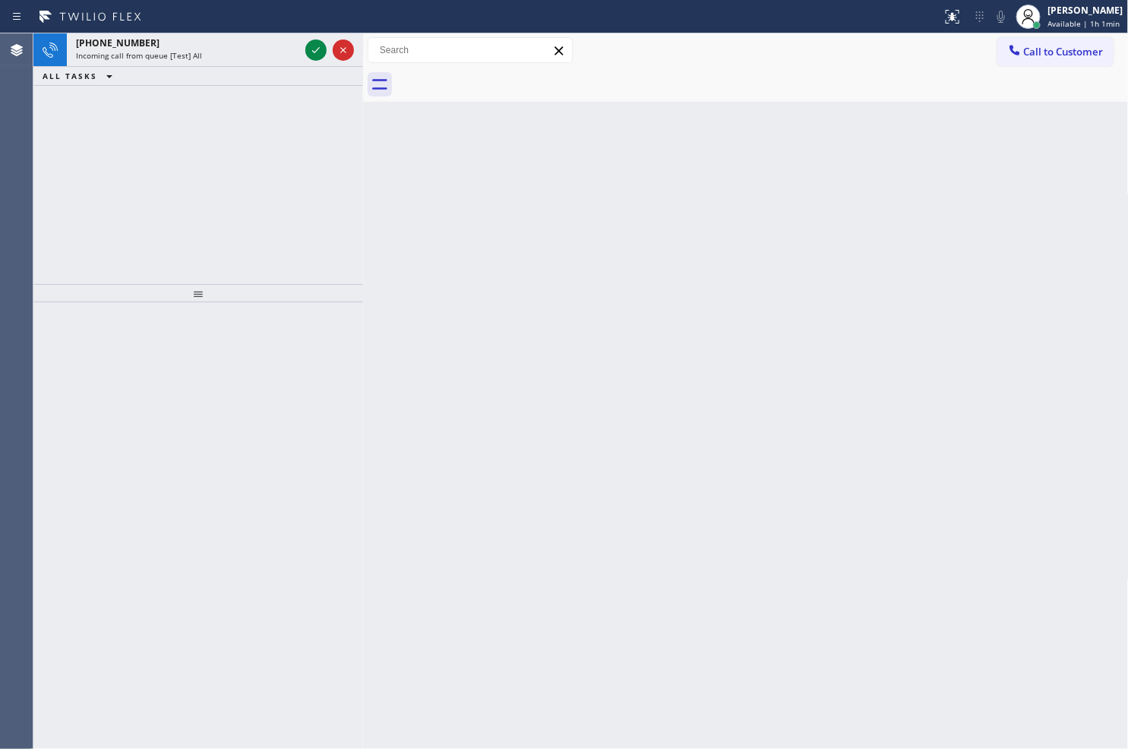
click at [248, 165] on div "[PHONE_NUMBER] Incoming call from queue [Test] All ALL TASKS ALL TASKS ACTIVE T…" at bounding box center [198, 158] width 330 height 251
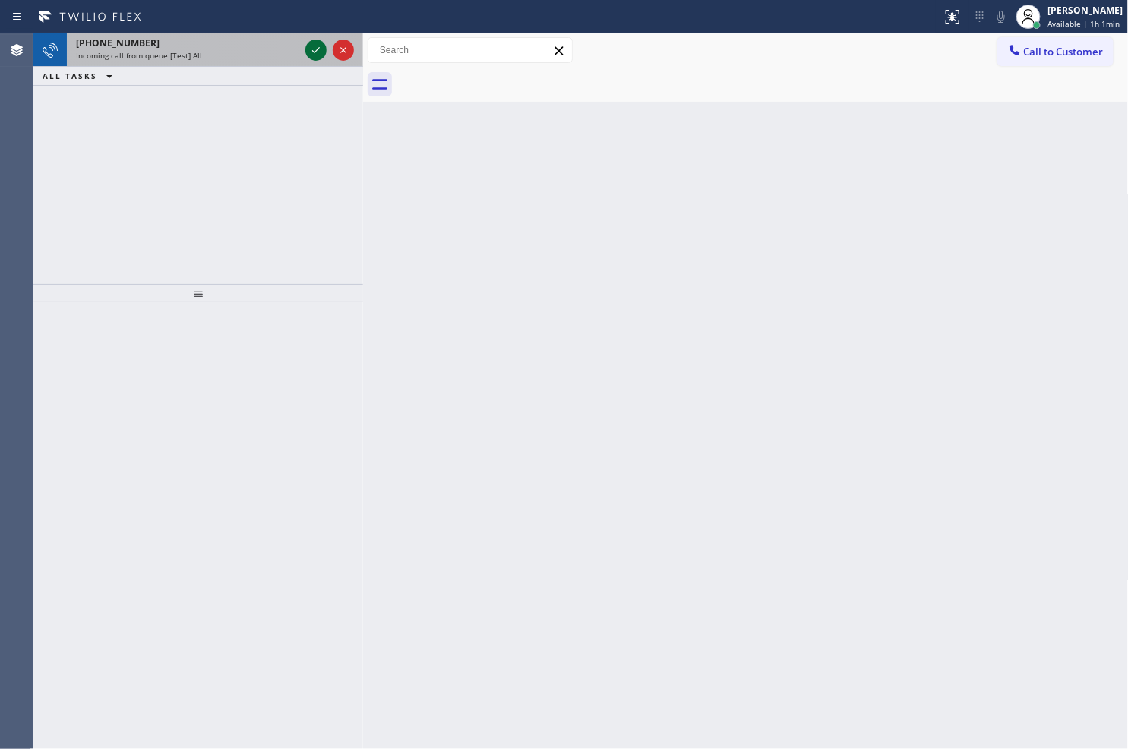
click at [314, 49] on icon at bounding box center [316, 50] width 18 height 18
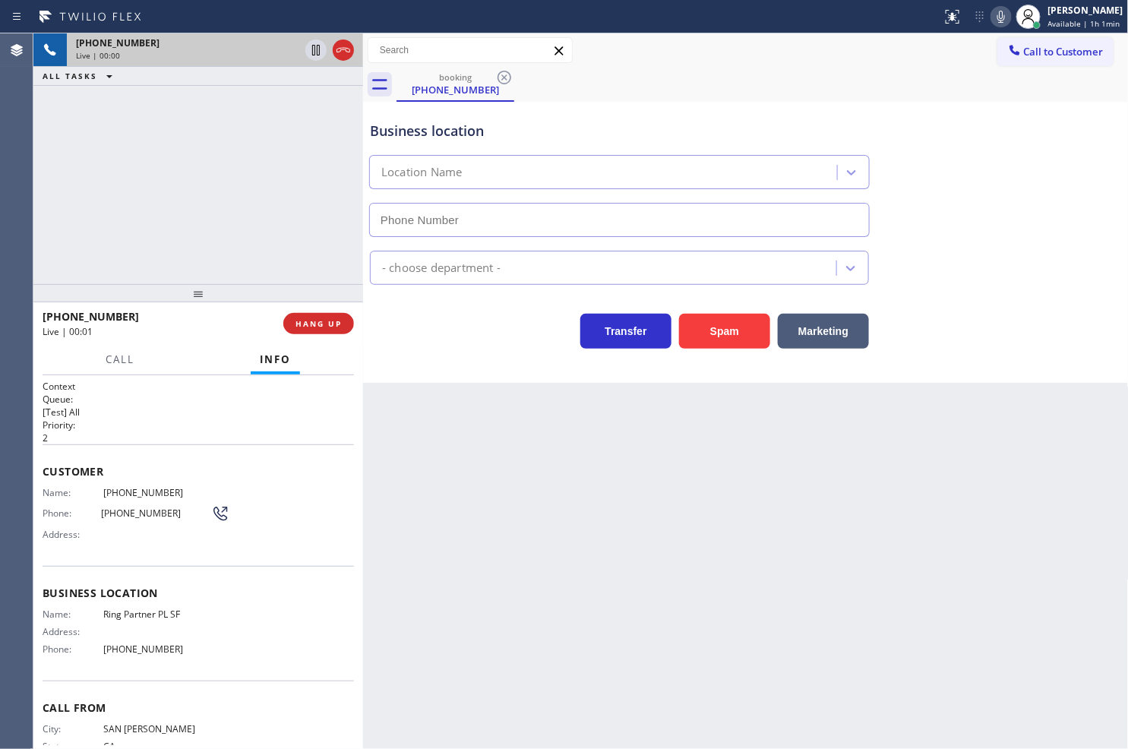
type input "[PHONE_NUMBER]"
click at [406, 359] on div "Business location Ring Partner PL SF [PHONE_NUMBER] Plumbing Reg Transfer Spam …" at bounding box center [746, 242] width 766 height 281
click at [992, 21] on icon at bounding box center [1001, 17] width 18 height 18
click at [661, 709] on div "Back to Dashboard Change Sender ID Customers Technicians Select a contact Outbo…" at bounding box center [746, 390] width 766 height 715
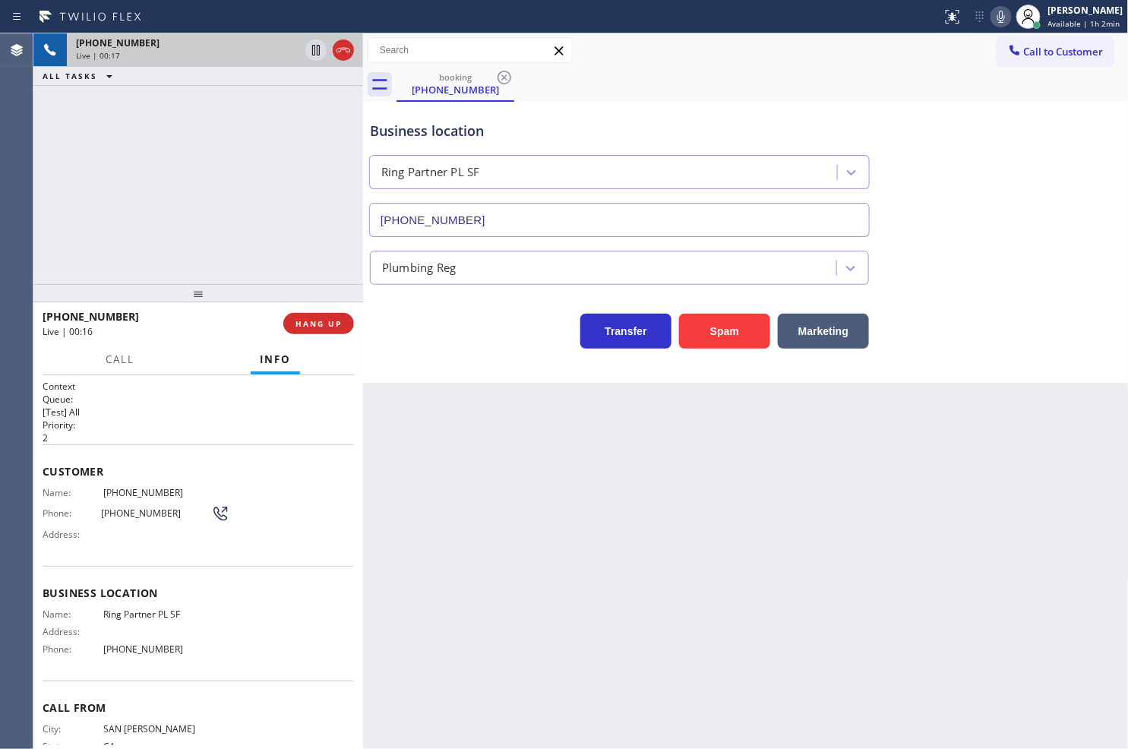
click at [643, 598] on div "Back to Dashboard Change Sender ID Customers Technicians Select a contact Outbo…" at bounding box center [746, 390] width 766 height 715
click at [160, 224] on div "[PHONE_NUMBER] Live | 00:18 ALL TASKS ALL TASKS ACTIVE TASKS TASKS IN WRAP UP" at bounding box center [198, 158] width 330 height 251
click at [62, 172] on div "[PHONE_NUMBER] Live | 00:23 ALL TASKS ALL TASKS ACTIVE TASKS TASKS IN WRAP UP" at bounding box center [198, 158] width 330 height 251
click at [434, 382] on div "Business location Ring Partner PL SF [PHONE_NUMBER] Plumbing Reg Transfer Spam …" at bounding box center [746, 242] width 766 height 281
click at [434, 372] on div "Business location Ring Partner PL SF [PHONE_NUMBER] Plumbing Reg Transfer Spam …" at bounding box center [746, 242] width 766 height 281
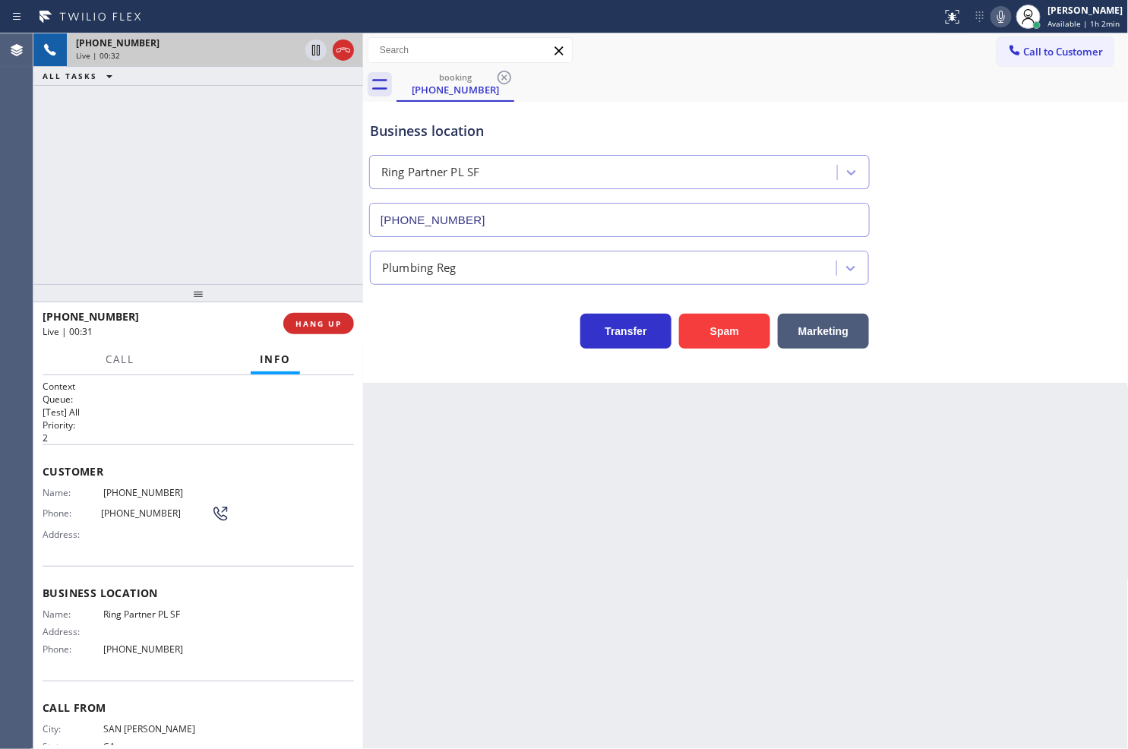
click at [107, 209] on div "[PHONE_NUMBER] Live | 00:32 ALL TASKS ALL TASKS ACTIVE TASKS TASKS IN WRAP UP" at bounding box center [198, 158] width 330 height 251
click at [395, 373] on div "Business location Ring Partner PL SF [PHONE_NUMBER] Plumbing Reg Transfer Spam …" at bounding box center [746, 242] width 766 height 281
click at [469, 368] on div "Business location Ring Partner PL SF [PHONE_NUMBER] Plumbing Reg Transfer Spam …" at bounding box center [746, 242] width 766 height 281
drag, startPoint x: 469, startPoint y: 368, endPoint x: 456, endPoint y: 365, distance: 14.0
click at [456, 365] on div "Business location Ring Partner PL SF [PHONE_NUMBER] Plumbing Reg Transfer Spam …" at bounding box center [746, 242] width 766 height 281
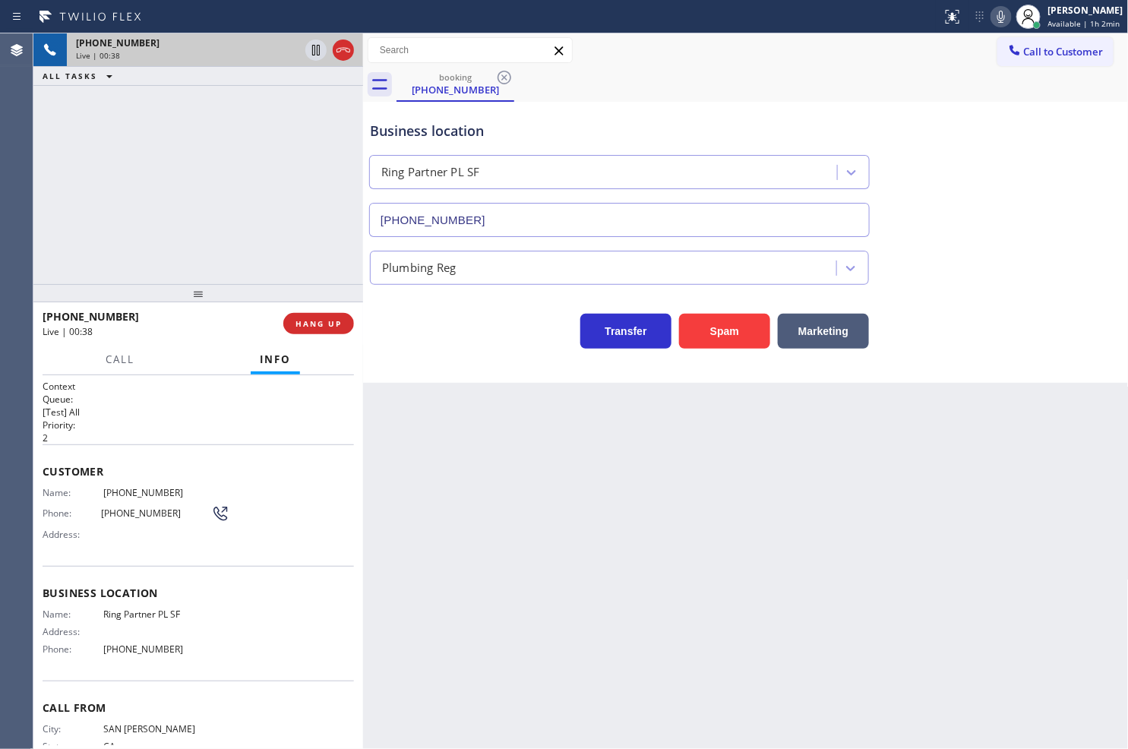
click at [118, 213] on div "[PHONE_NUMBER] Live | 00:38 ALL TASKS ALL TASKS ACTIVE TASKS TASKS IN WRAP UP" at bounding box center [198, 158] width 330 height 251
click at [425, 374] on div "Business location Ring Partner PL SF [PHONE_NUMBER] Plumbing Reg Transfer Spam …" at bounding box center [746, 242] width 766 height 281
click at [137, 445] on div "Customer Name: [PHONE_NUMBER] Phone: [PHONE_NUMBER] Address:" at bounding box center [198, 505] width 311 height 122
click at [120, 360] on span "Call" at bounding box center [120, 359] width 29 height 14
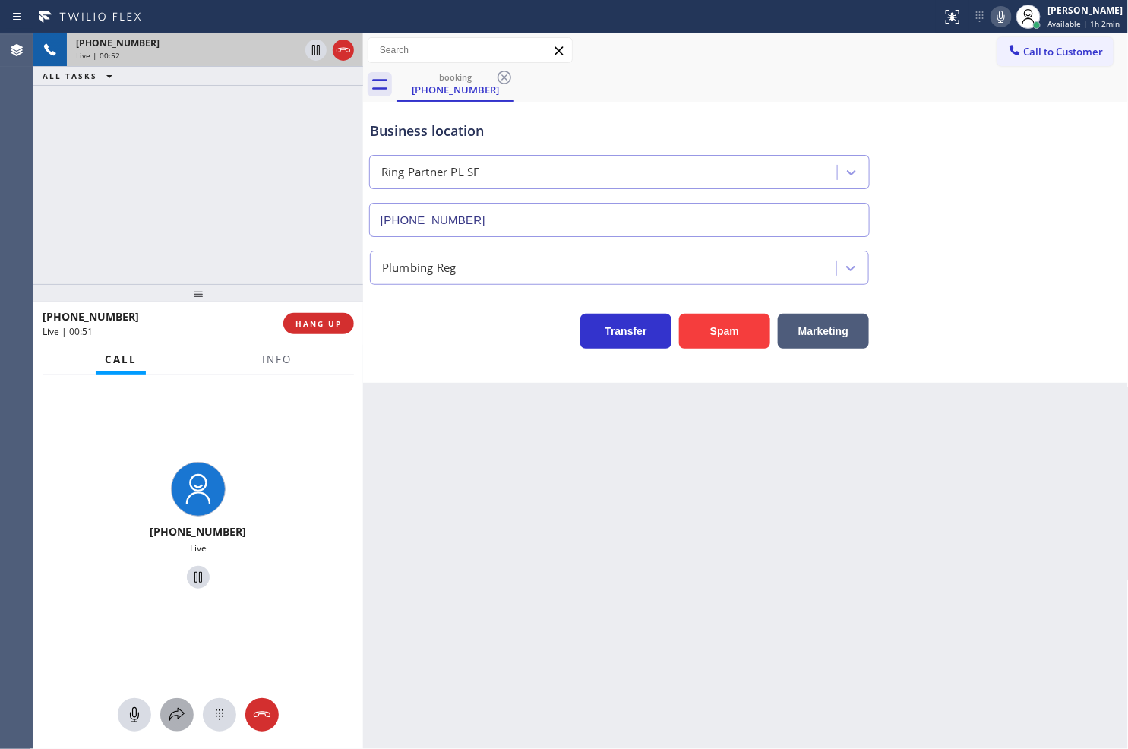
click at [178, 706] on icon at bounding box center [177, 715] width 18 height 18
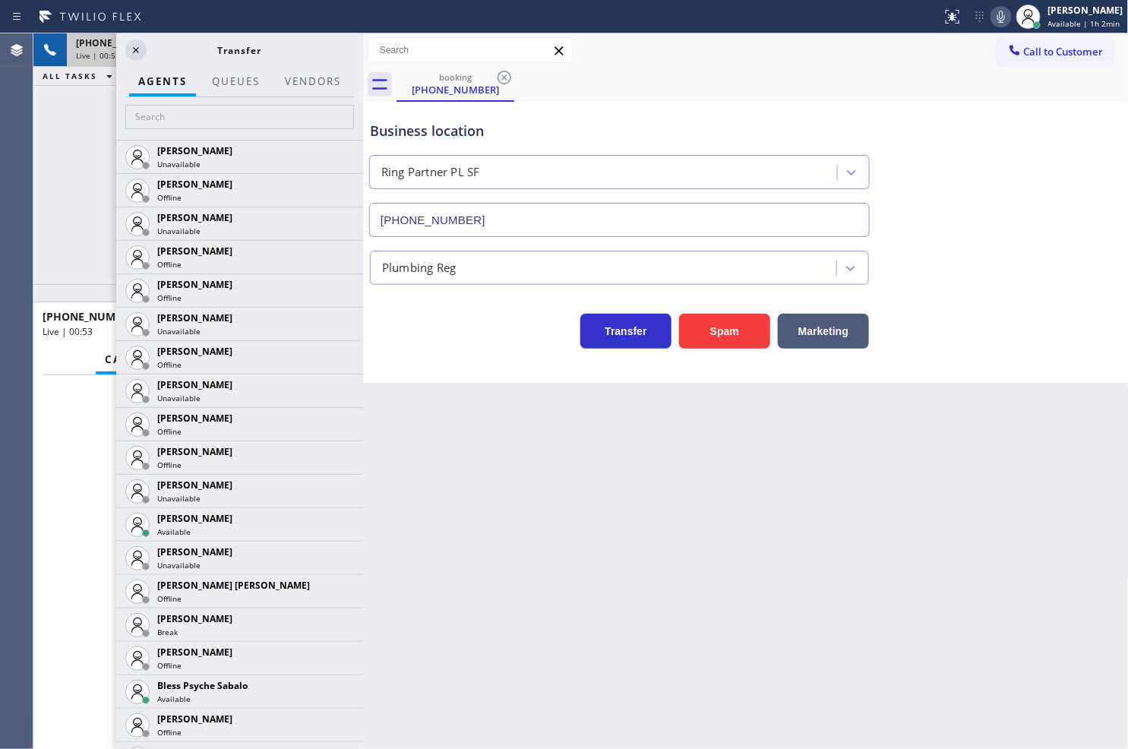
click at [69, 244] on div "[PHONE_NUMBER] Live | 00:53 ALL TASKS ALL TASKS ACTIVE TASKS TASKS IN WRAP UP" at bounding box center [198, 158] width 330 height 251
click at [191, 112] on input "text" at bounding box center [239, 117] width 229 height 24
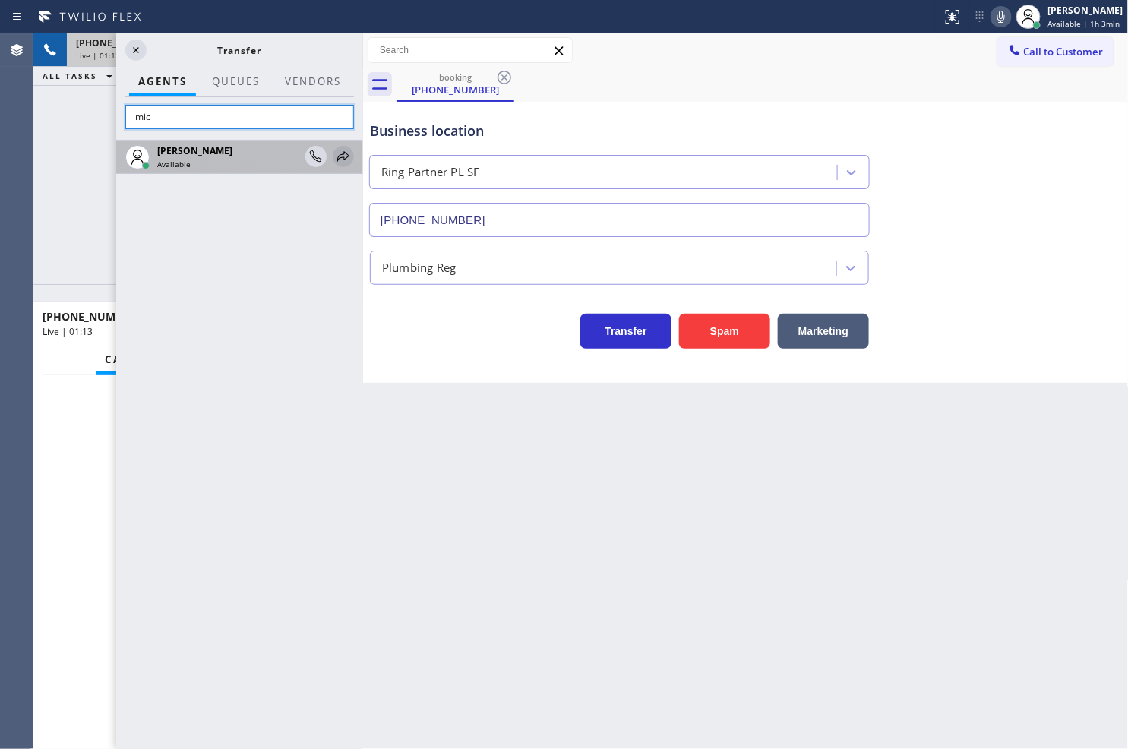
type input "mic"
click at [342, 159] on icon at bounding box center [343, 156] width 18 height 18
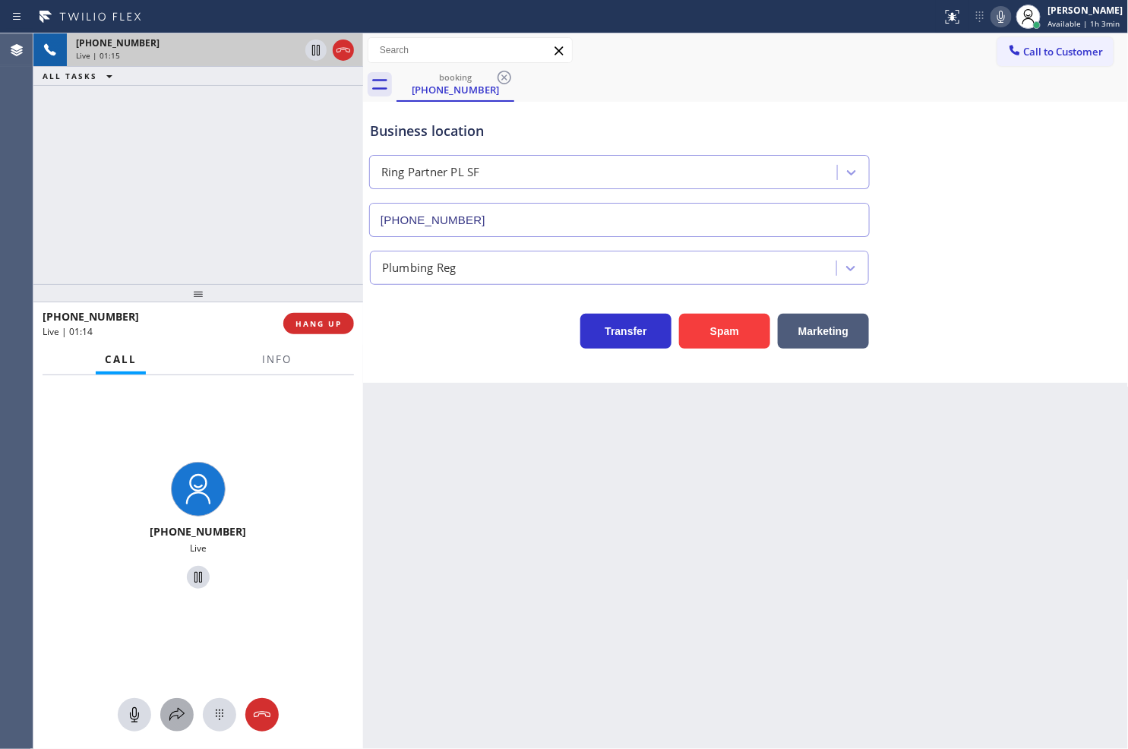
click at [172, 725] on button at bounding box center [176, 714] width 33 height 33
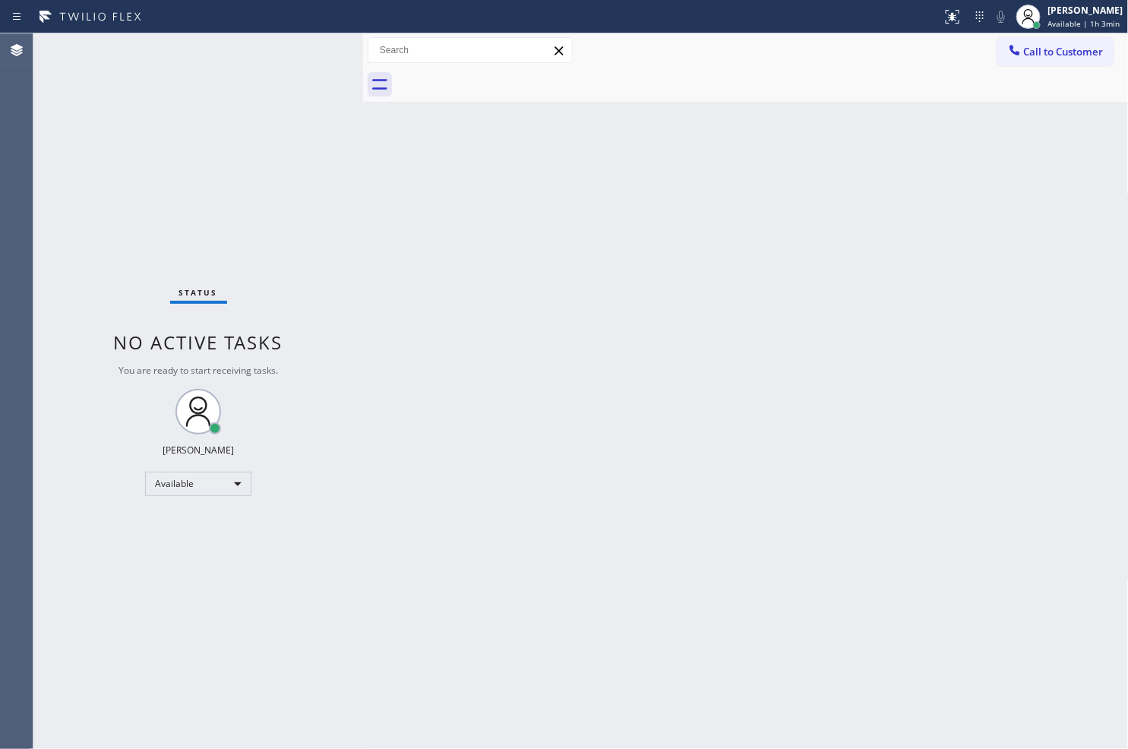
click at [261, 122] on div "Status No active tasks You are ready to start receiving tasks. [PERSON_NAME]" at bounding box center [198, 390] width 330 height 715
click at [302, 50] on div "Status No active tasks You are ready to start receiving tasks. [PERSON_NAME]" at bounding box center [198, 390] width 330 height 715
click at [142, 109] on div "Status No active tasks You are ready to start receiving tasks. [PERSON_NAME]" at bounding box center [198, 390] width 330 height 715
click at [72, 571] on div "Status No active tasks You are ready to start receiving tasks. [PERSON_NAME]" at bounding box center [198, 390] width 330 height 715
drag, startPoint x: 980, startPoint y: 316, endPoint x: 1126, endPoint y: 112, distance: 250.4
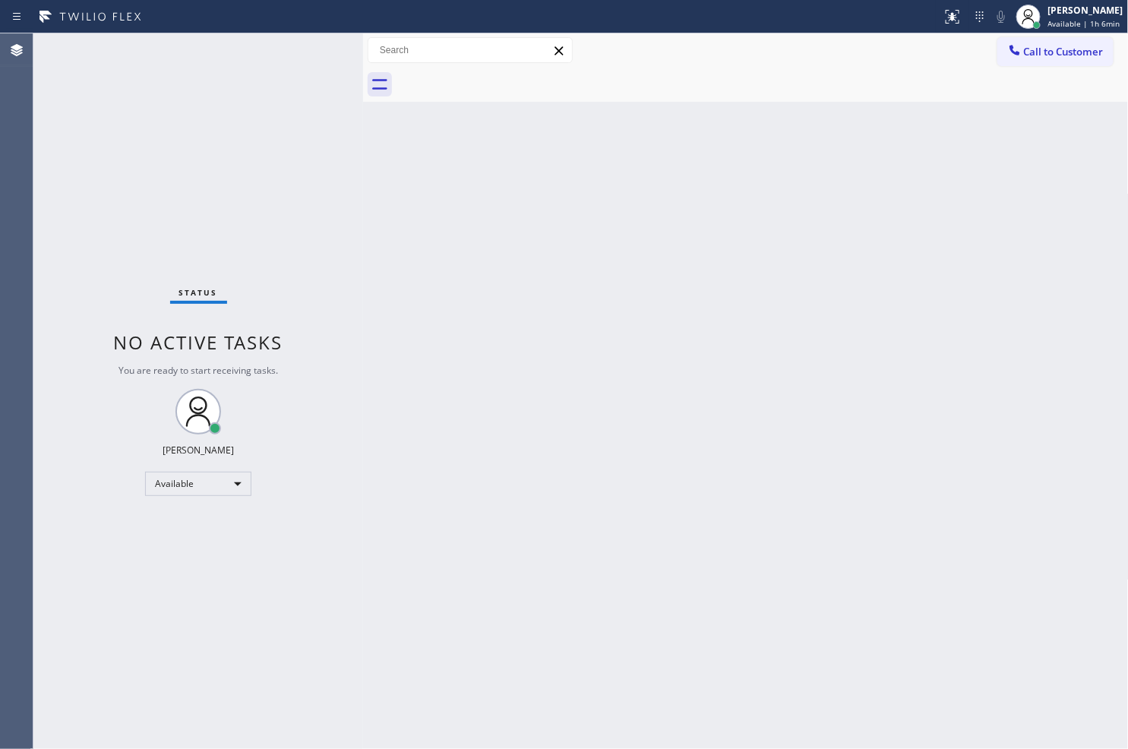
click at [1005, 298] on div "Back to Dashboard Change Sender ID Customers Technicians Select a contact Outbo…" at bounding box center [746, 390] width 766 height 715
click at [515, 468] on div "Back to Dashboard Change Sender ID Customers Technicians Select a contact Outbo…" at bounding box center [746, 390] width 766 height 715
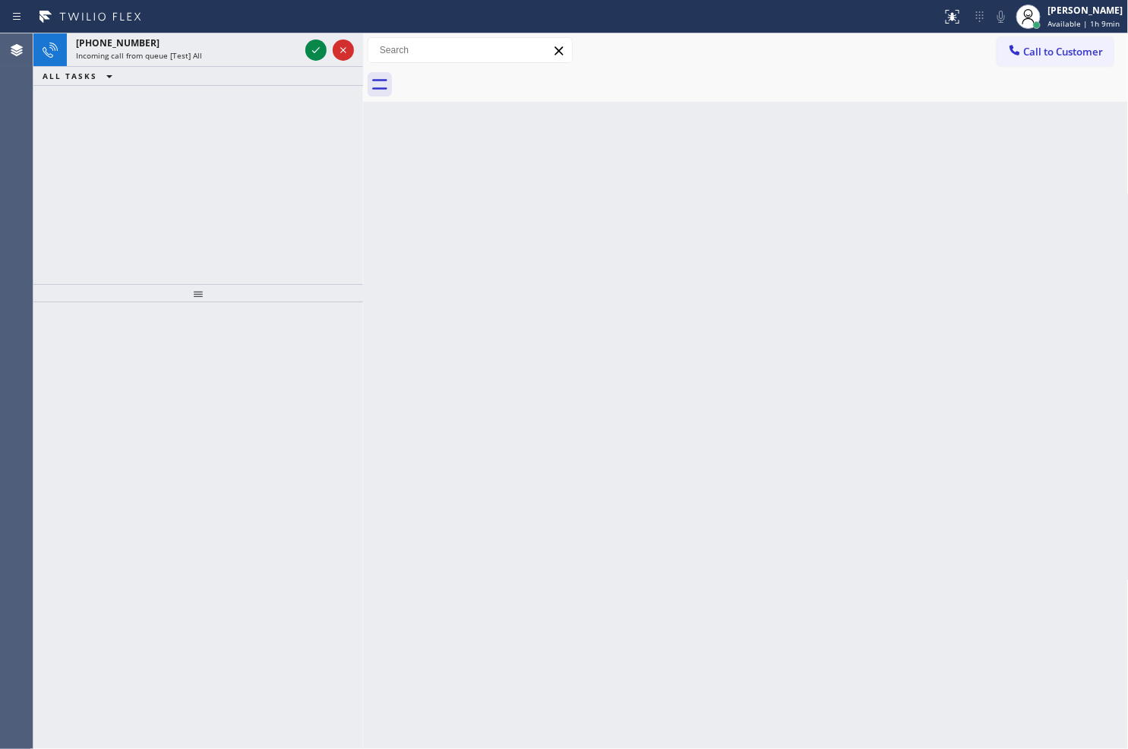
click at [53, 216] on div "[PHONE_NUMBER] Incoming call from queue [Test] All ALL TASKS ALL TASKS ACTIVE T…" at bounding box center [198, 158] width 330 height 251
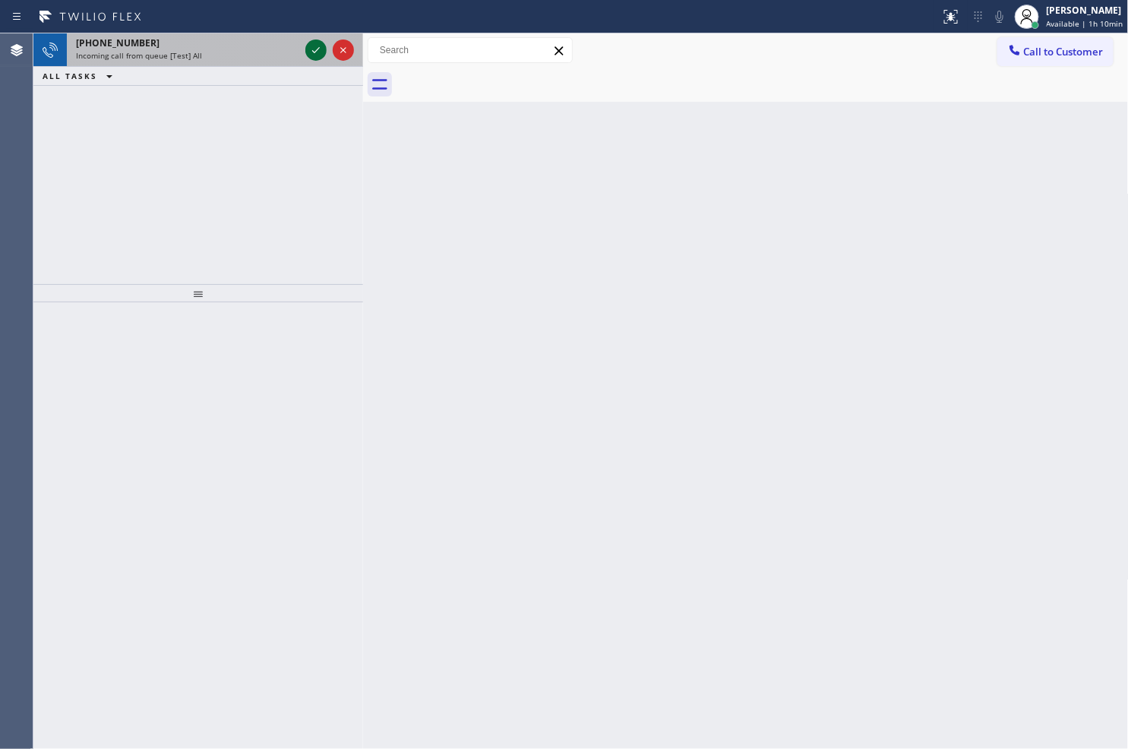
click at [324, 48] on icon at bounding box center [316, 50] width 18 height 18
click at [319, 49] on icon at bounding box center [316, 50] width 18 height 18
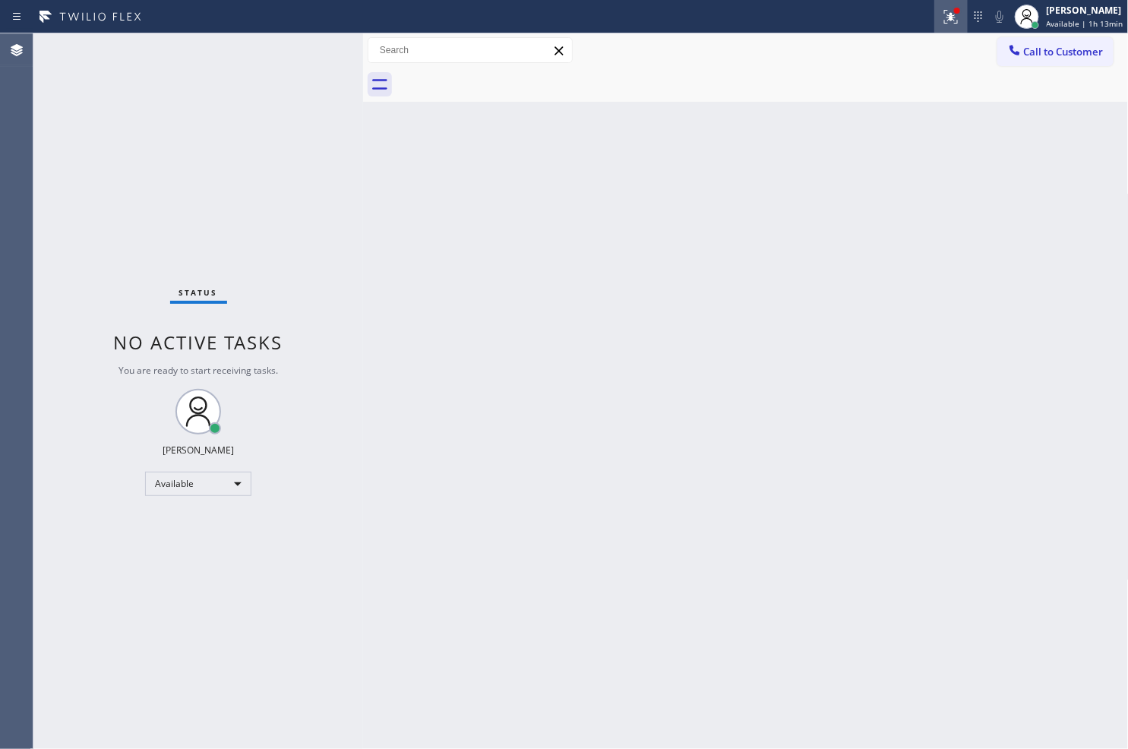
click at [945, 17] on div at bounding box center [950, 17] width 33 height 18
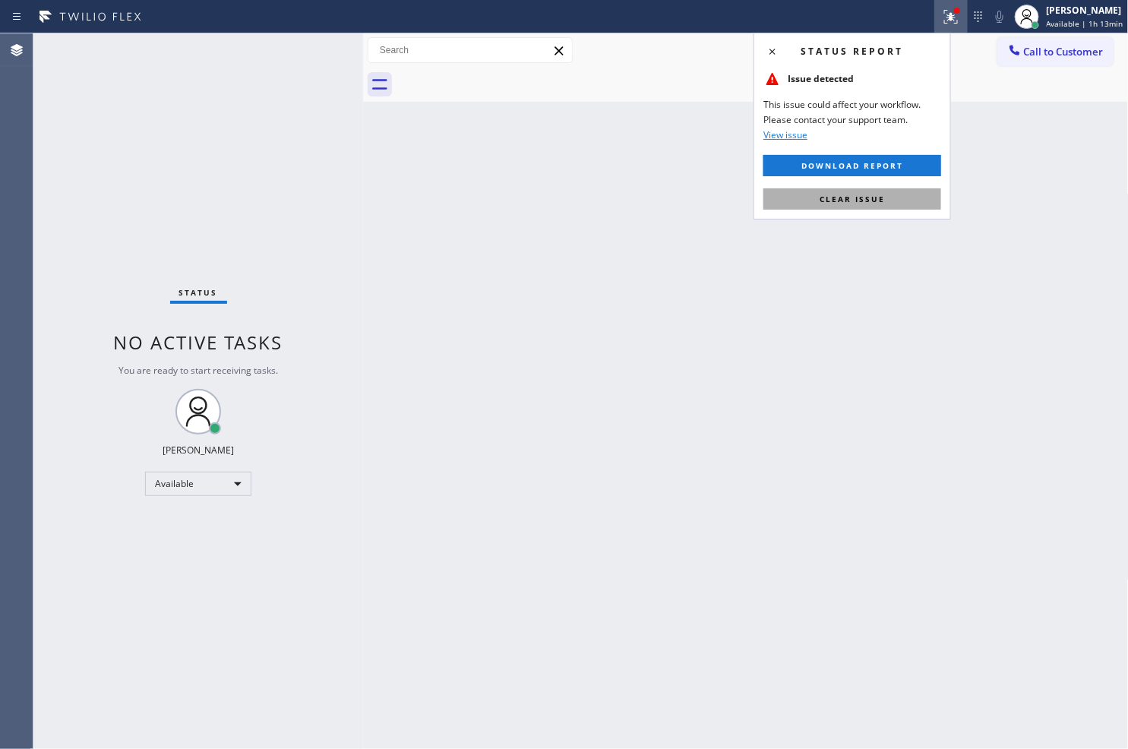
click at [891, 201] on button "Clear issue" at bounding box center [852, 198] width 178 height 21
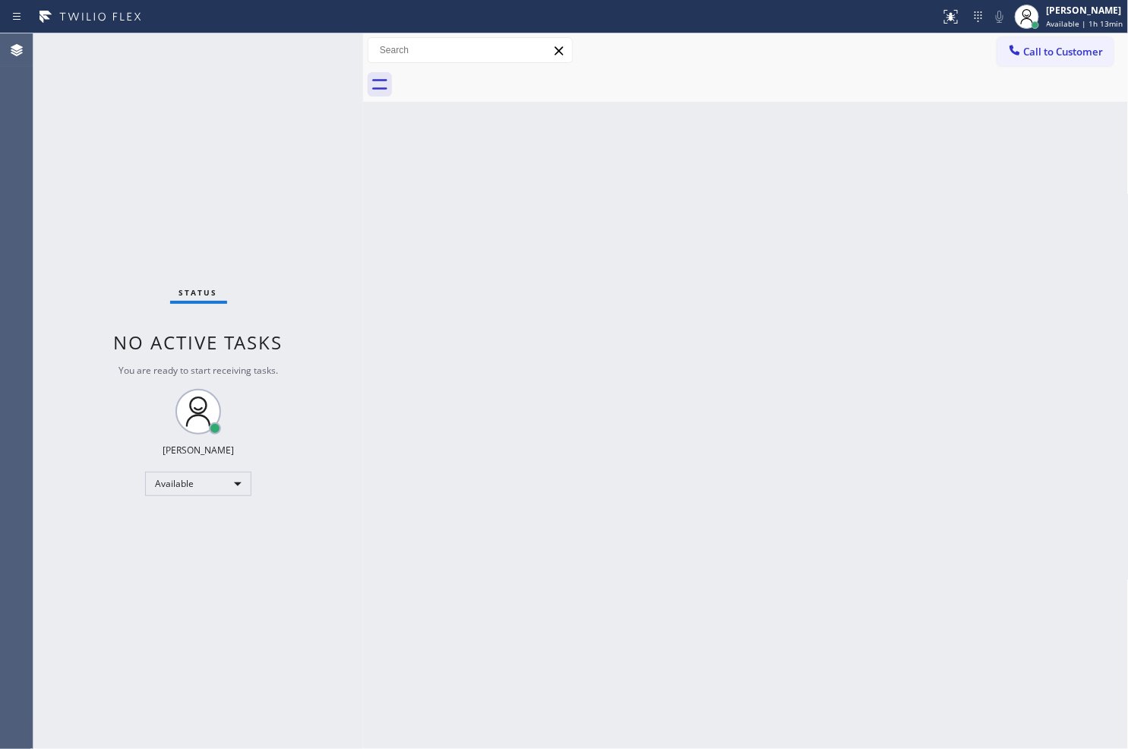
click at [309, 54] on div "Status No active tasks You are ready to start receiving tasks. [PERSON_NAME]" at bounding box center [198, 390] width 330 height 715
click at [316, 51] on div "Status No active tasks You are ready to start receiving tasks. [PERSON_NAME]" at bounding box center [198, 390] width 330 height 715
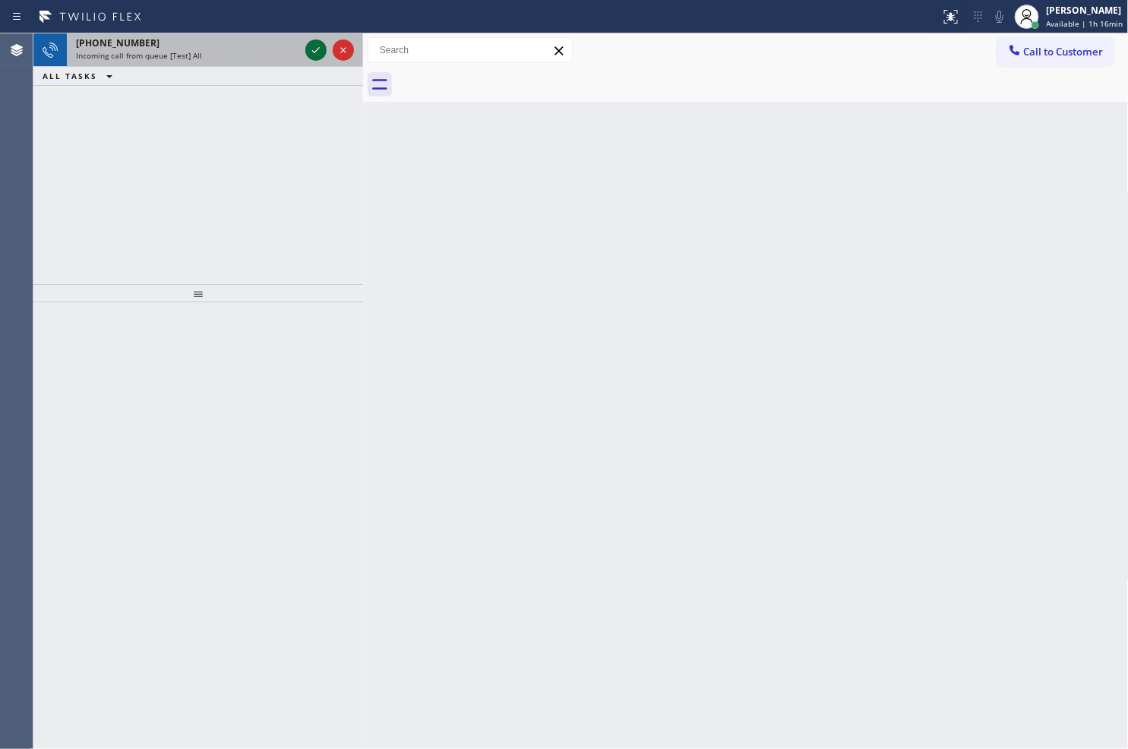
click at [316, 51] on icon at bounding box center [316, 50] width 18 height 18
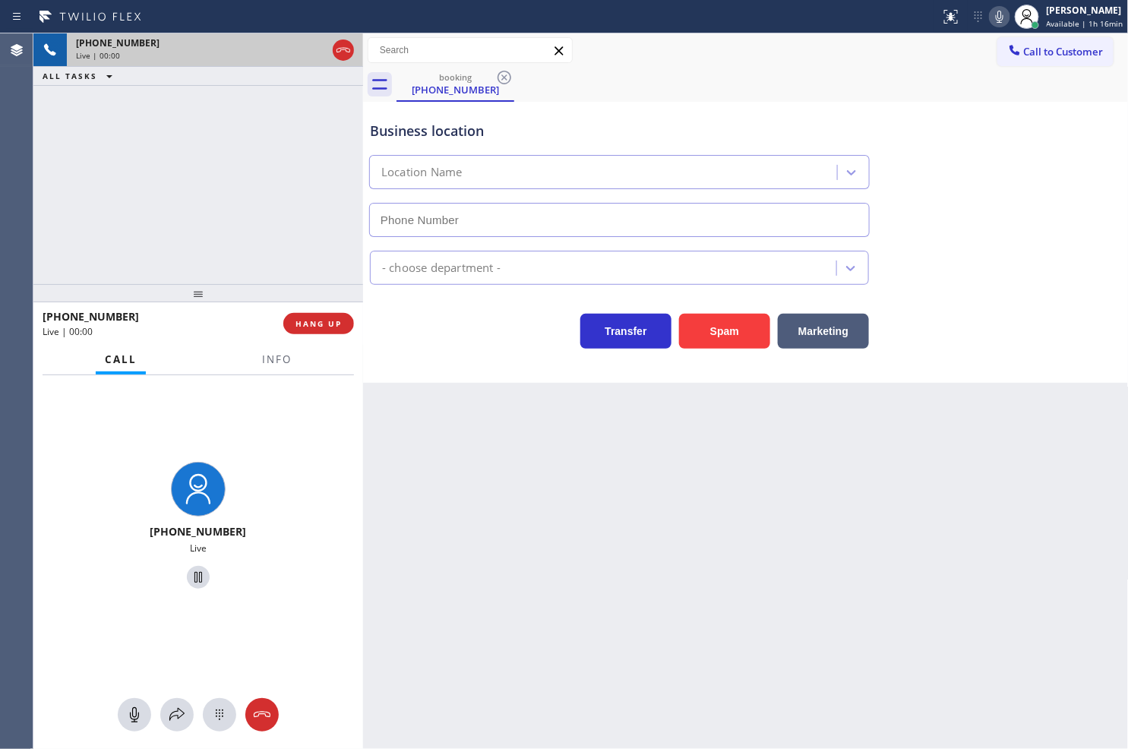
type input "[PHONE_NUMBER]"
click at [282, 365] on span "Info" at bounding box center [277, 359] width 30 height 14
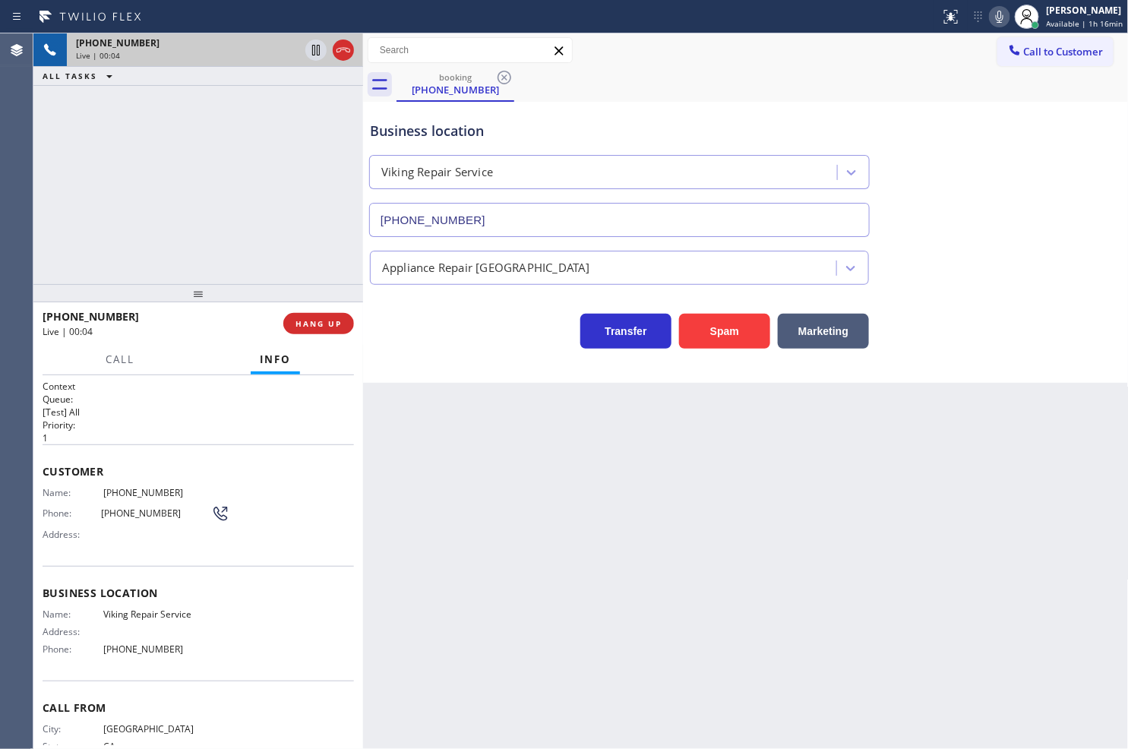
click at [238, 242] on div "[PHONE_NUMBER] Live | 00:04 ALL TASKS ALL TASKS ACTIVE TASKS TASKS IN WRAP UP" at bounding box center [198, 158] width 330 height 251
click at [439, 358] on div "Business location Viking Repair Service [PHONE_NUMBER] Appliance Repair High En…" at bounding box center [746, 242] width 766 height 281
click at [990, 24] on icon at bounding box center [999, 17] width 18 height 18
click at [139, 368] on button "Call" at bounding box center [119, 360] width 47 height 30
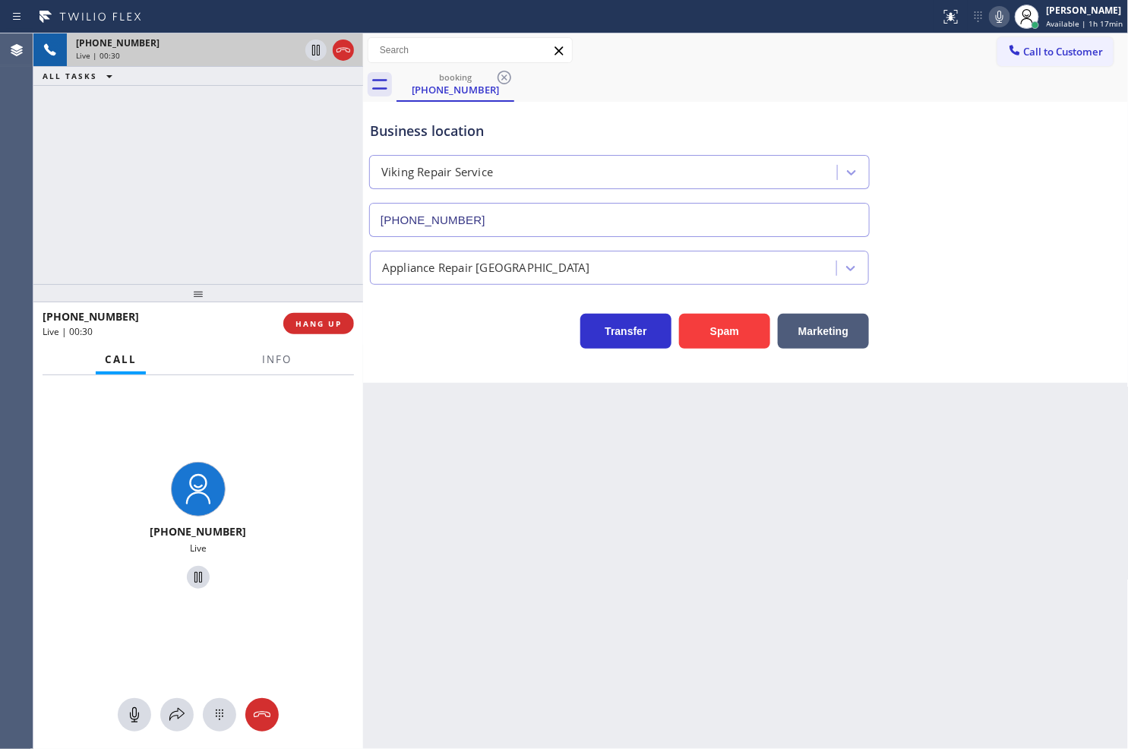
click at [194, 228] on div "[PHONE_NUMBER] Live | 00:30 ALL TASKS ALL TASKS ACTIVE TASKS TASKS IN WRAP UP" at bounding box center [198, 158] width 330 height 251
click at [530, 347] on div "Transfer Spam Marketing" at bounding box center [619, 327] width 505 height 43
click at [180, 720] on icon at bounding box center [177, 715] width 18 height 18
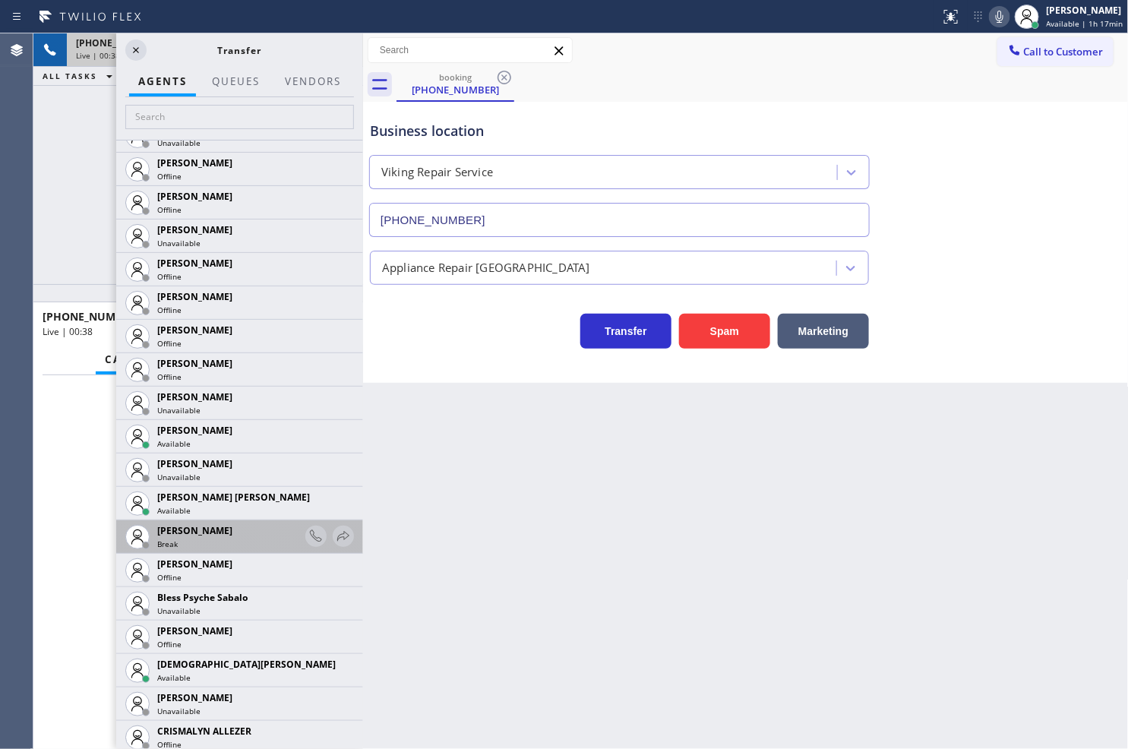
scroll to position [253, 0]
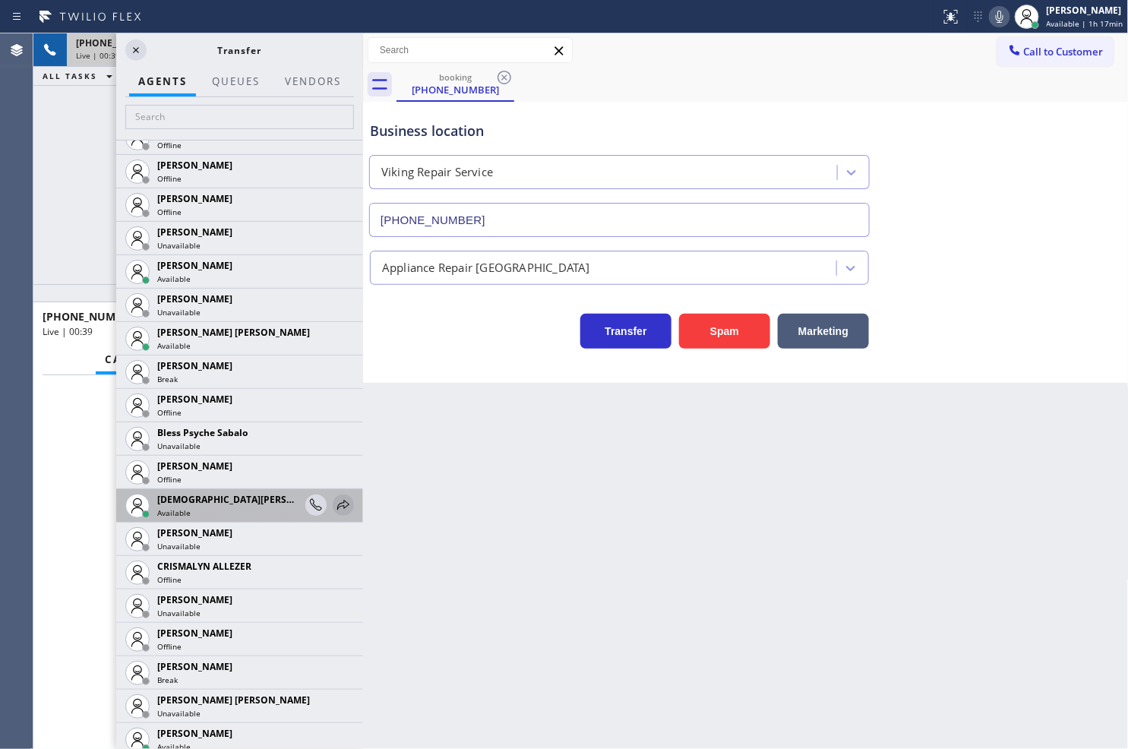
click at [334, 507] on icon at bounding box center [343, 505] width 18 height 18
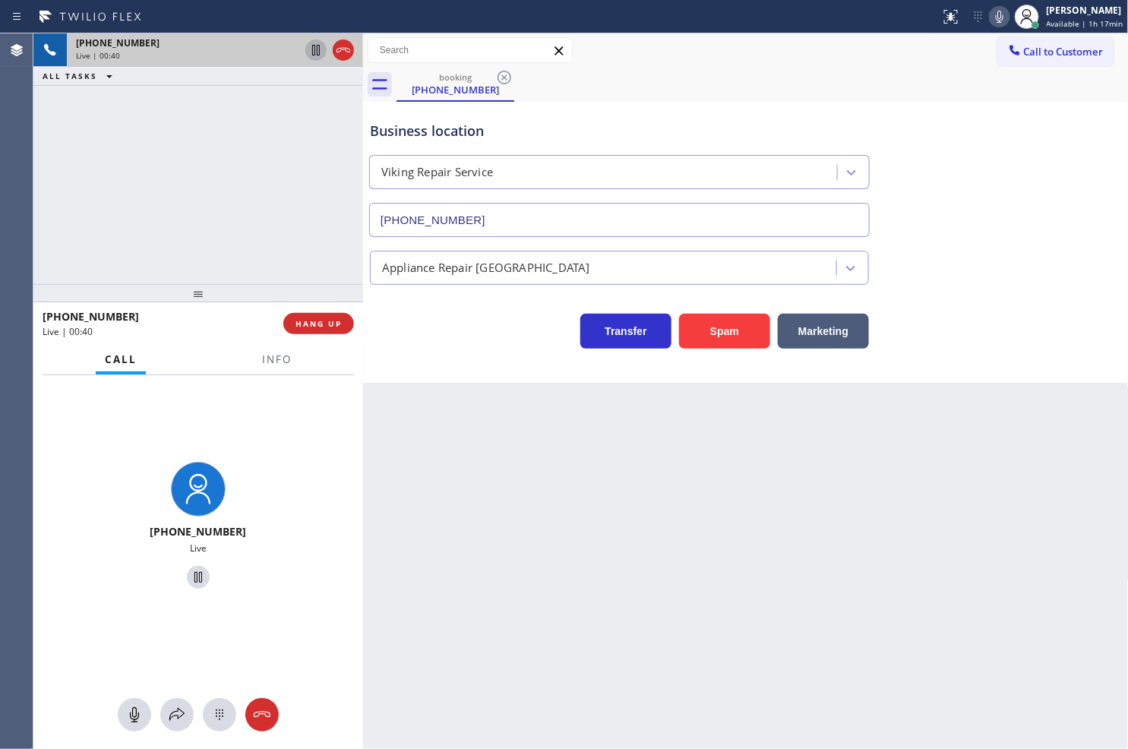
click at [314, 53] on icon at bounding box center [316, 50] width 8 height 11
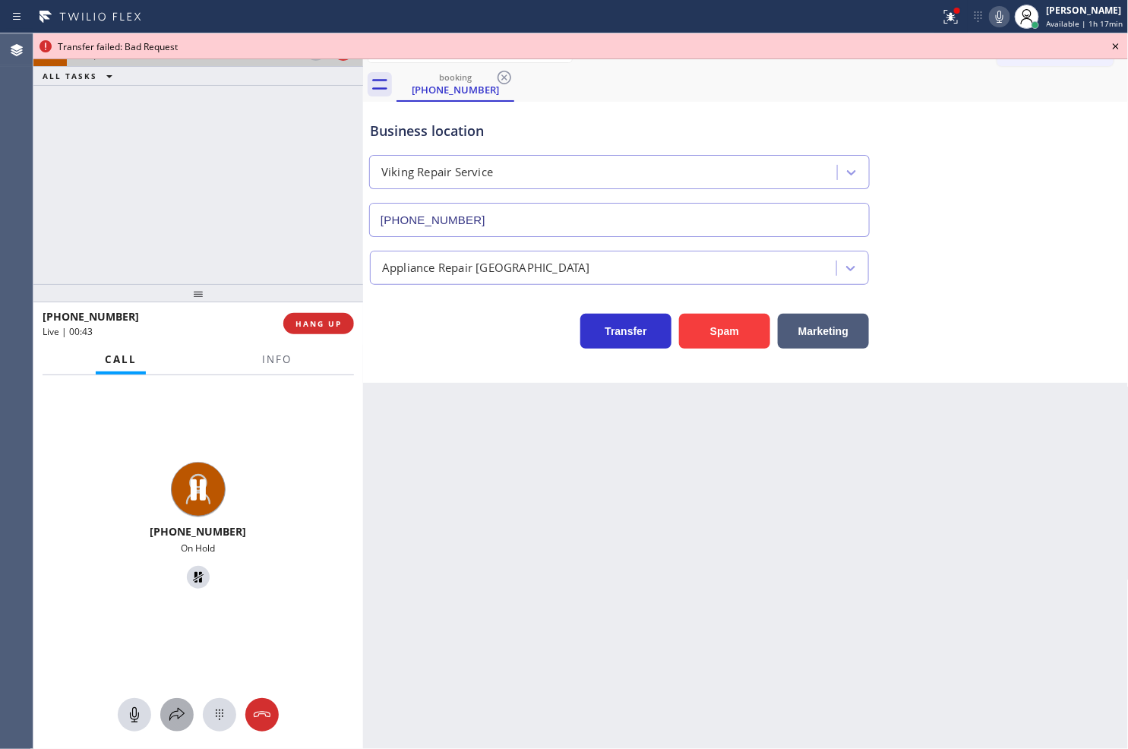
click at [179, 718] on icon at bounding box center [177, 715] width 18 height 18
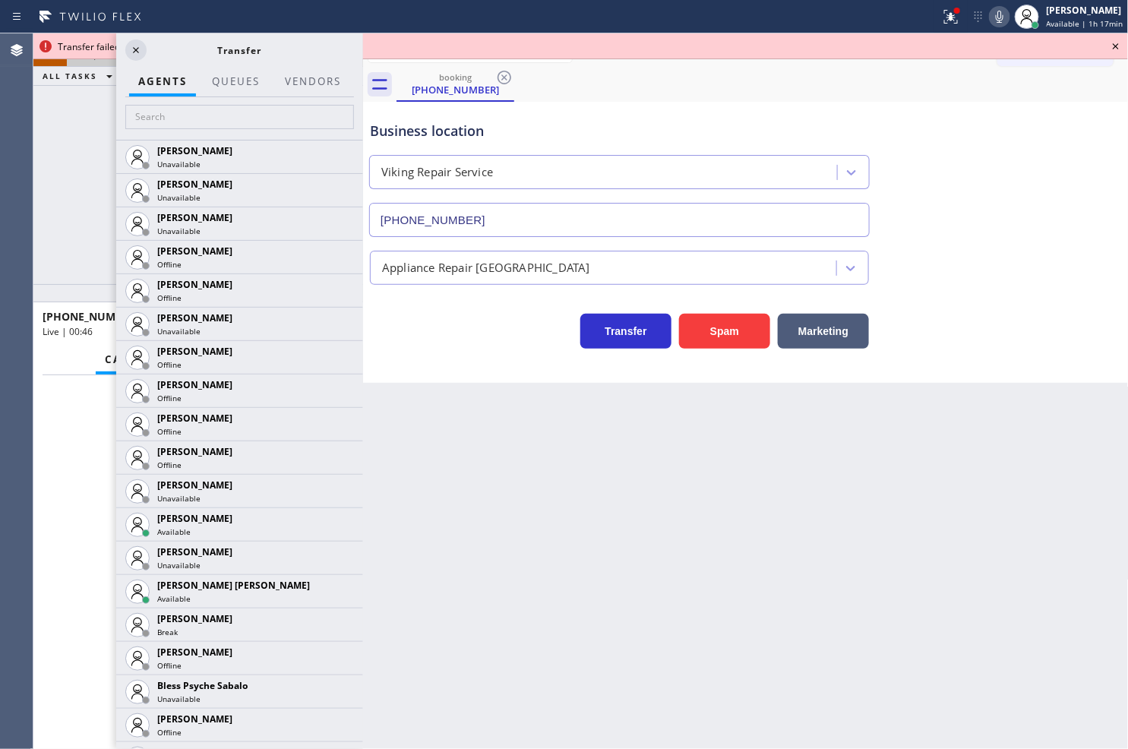
click at [157, 102] on div at bounding box center [239, 118] width 247 height 43
click at [157, 118] on input "text" at bounding box center [239, 117] width 229 height 24
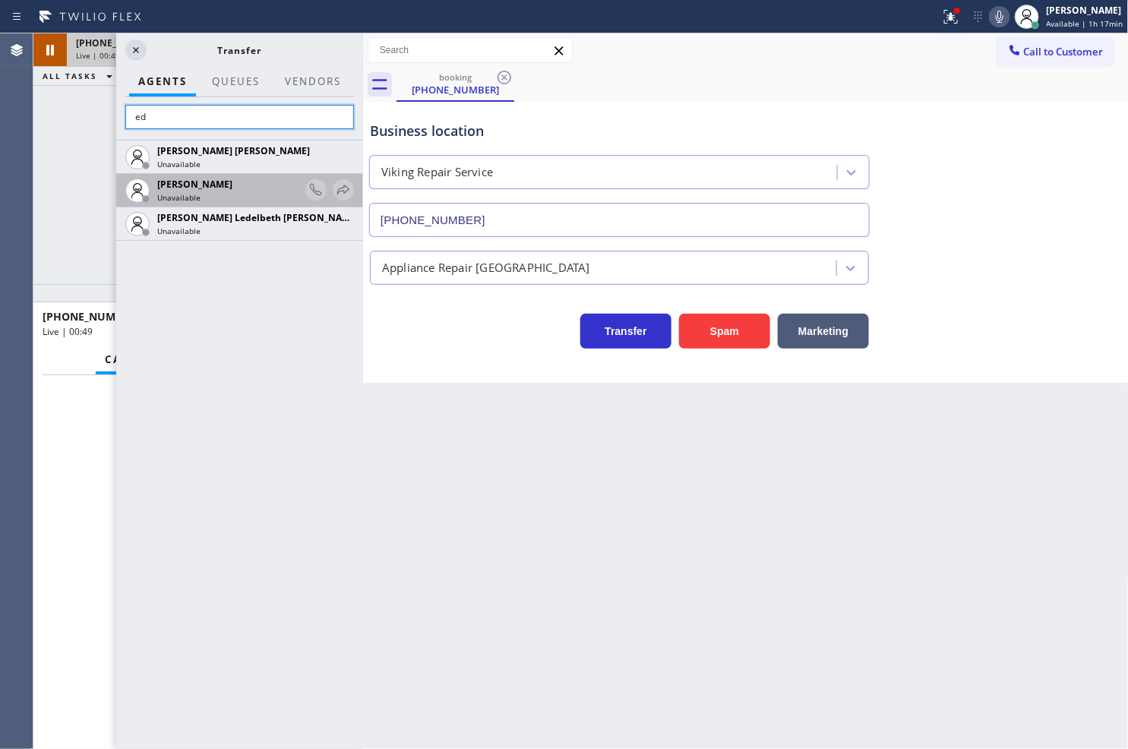
type input "e"
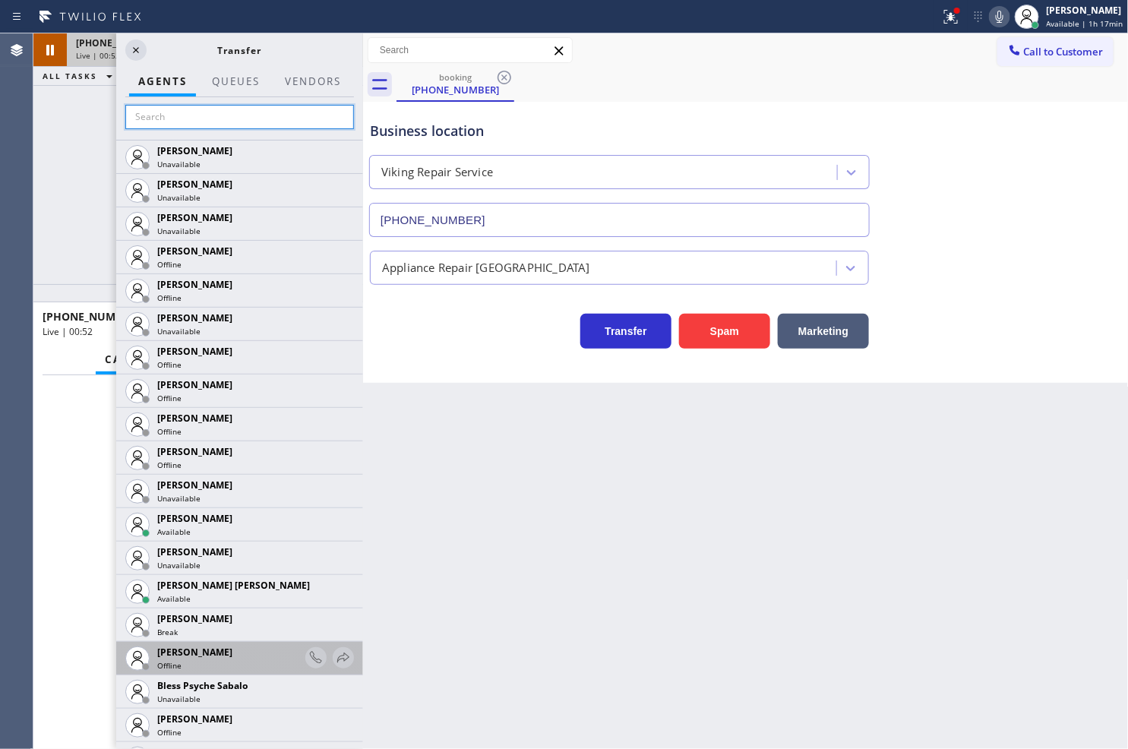
scroll to position [422, 0]
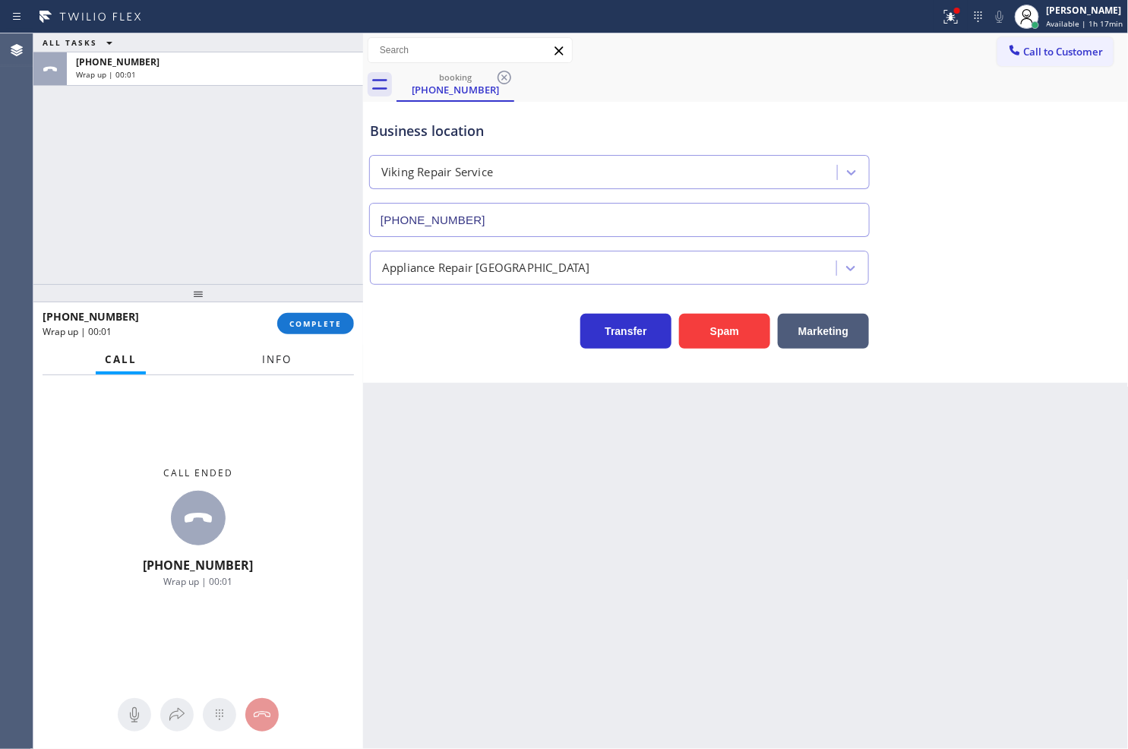
click at [284, 361] on span "Info" at bounding box center [277, 359] width 30 height 14
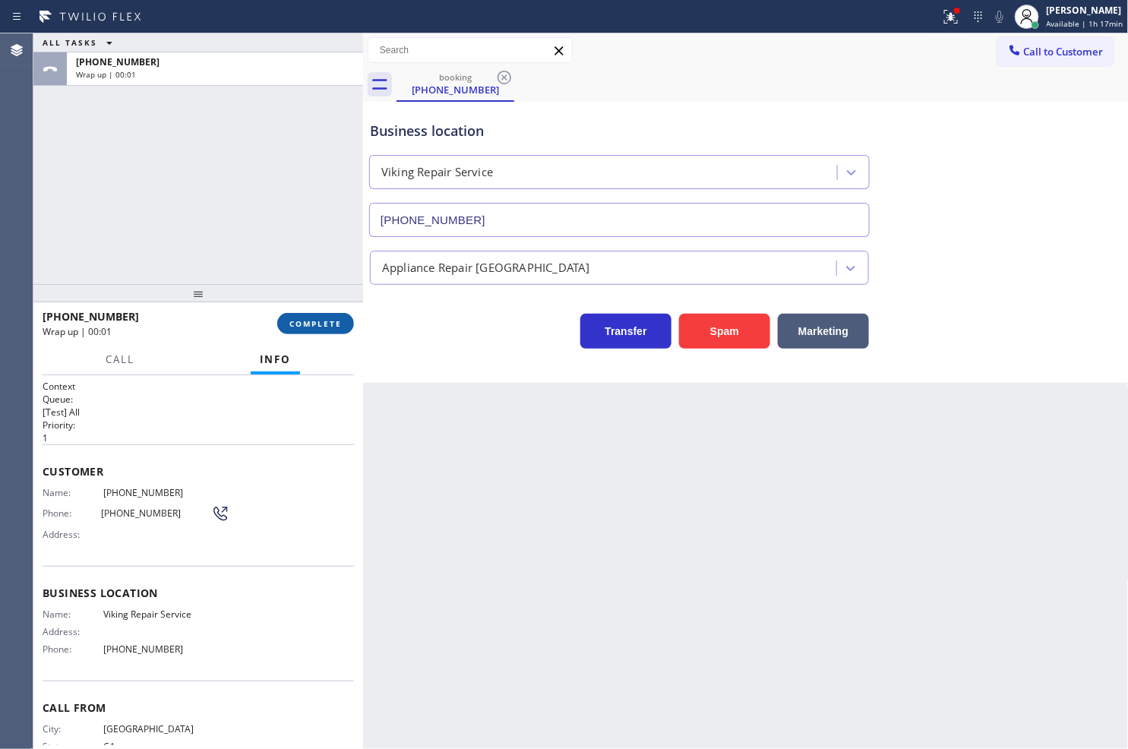
click at [313, 321] on span "COMPLETE" at bounding box center [315, 323] width 52 height 11
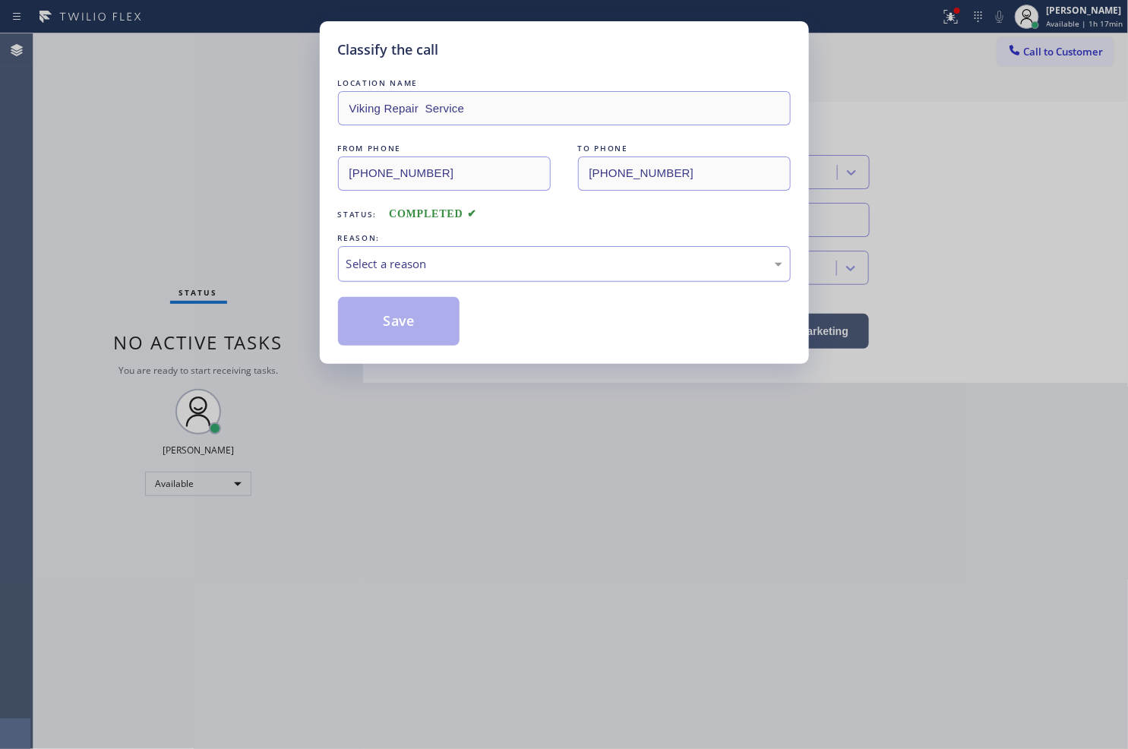
click at [442, 260] on div "Select a reason" at bounding box center [564, 263] width 436 height 17
click at [409, 324] on button "Save" at bounding box center [399, 321] width 122 height 49
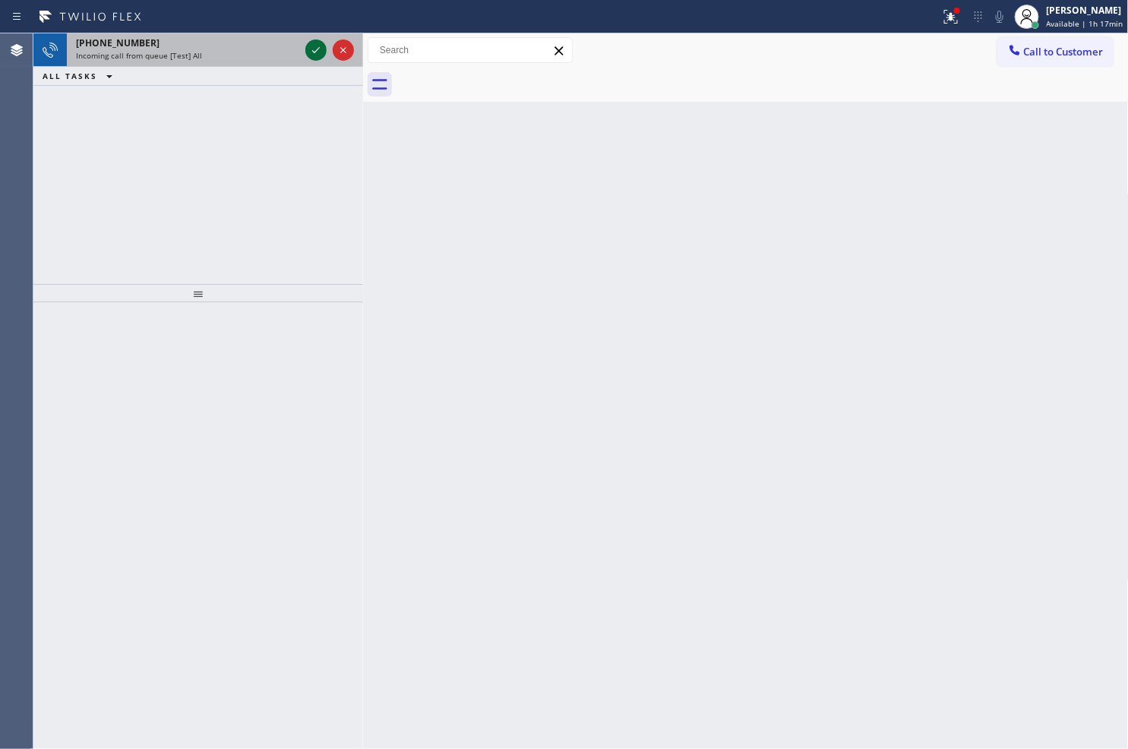
click at [312, 53] on icon at bounding box center [316, 50] width 18 height 18
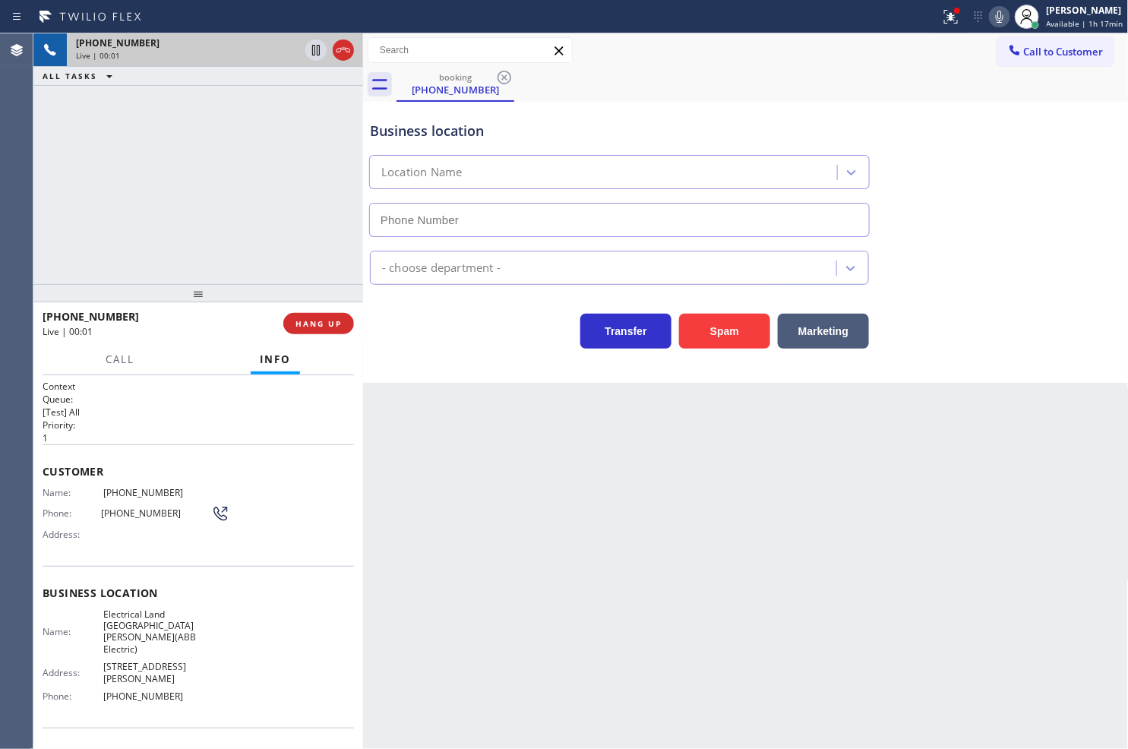
type input "[PHONE_NUMBER]"
click at [165, 222] on div "[PHONE_NUMBER] Live | 00:05 ALL TASKS ALL TASKS ACTIVE TASKS TASKS IN WRAP UP" at bounding box center [198, 158] width 330 height 251
click at [112, 359] on span "Call" at bounding box center [120, 359] width 29 height 14
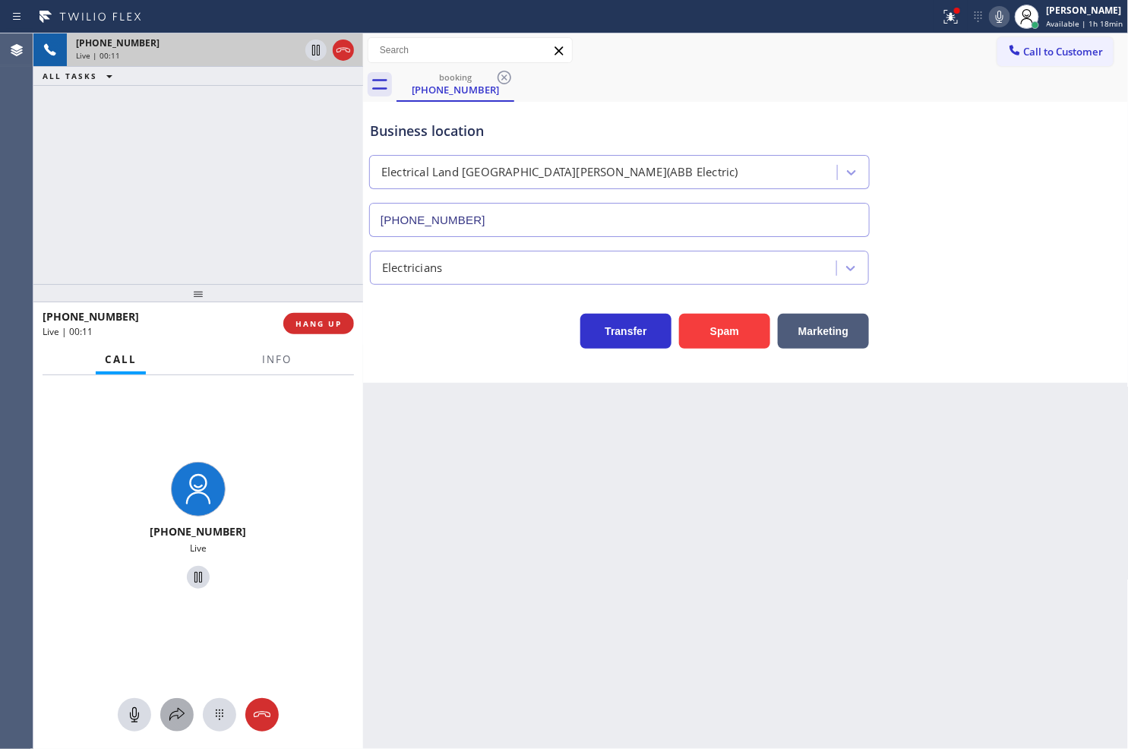
click at [175, 718] on icon at bounding box center [177, 715] width 18 height 18
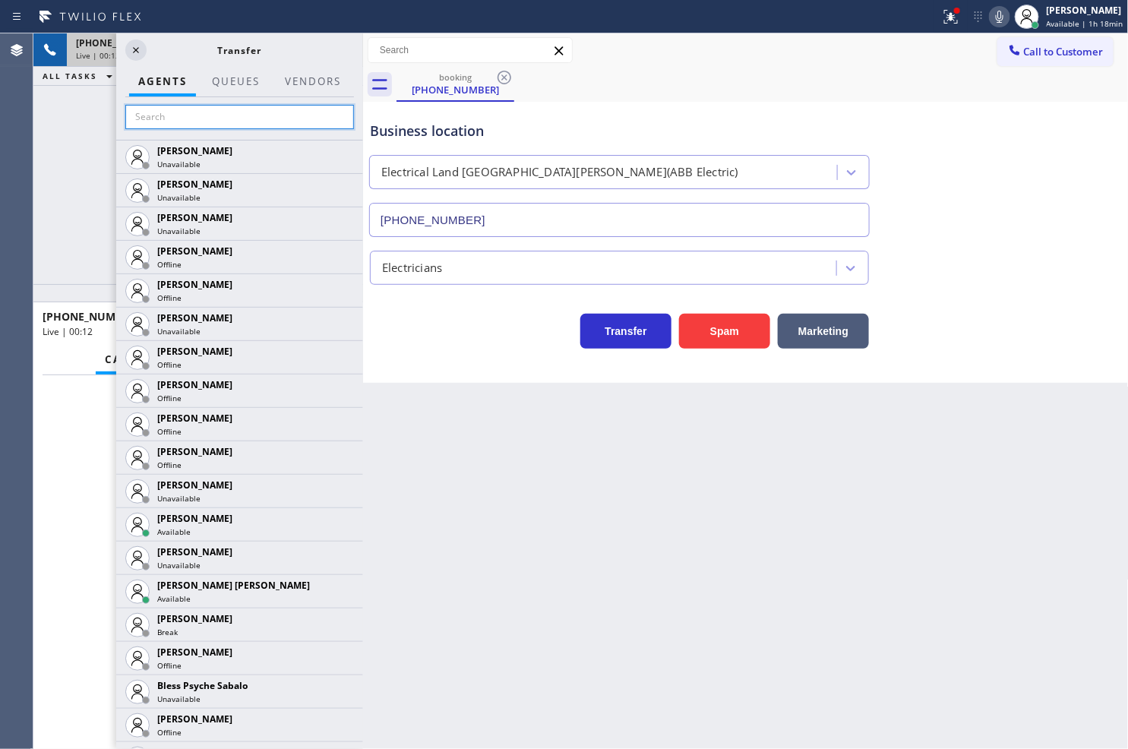
click at [160, 123] on input "text" at bounding box center [239, 117] width 229 height 24
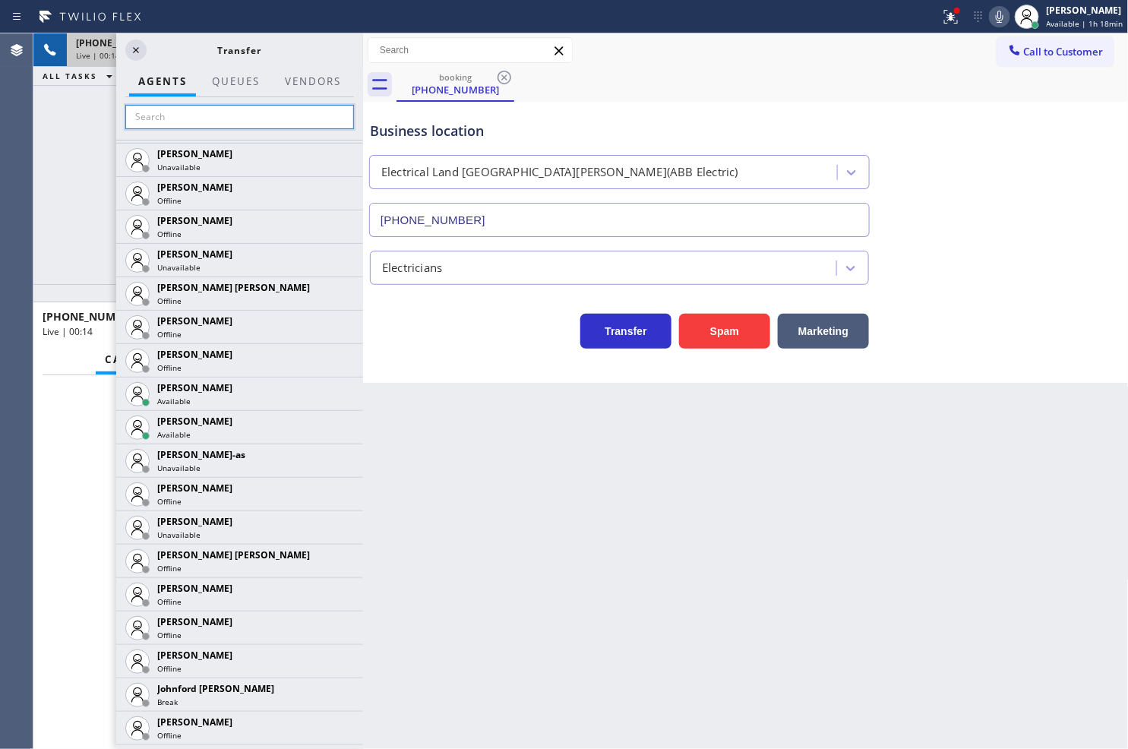
scroll to position [1181, 0]
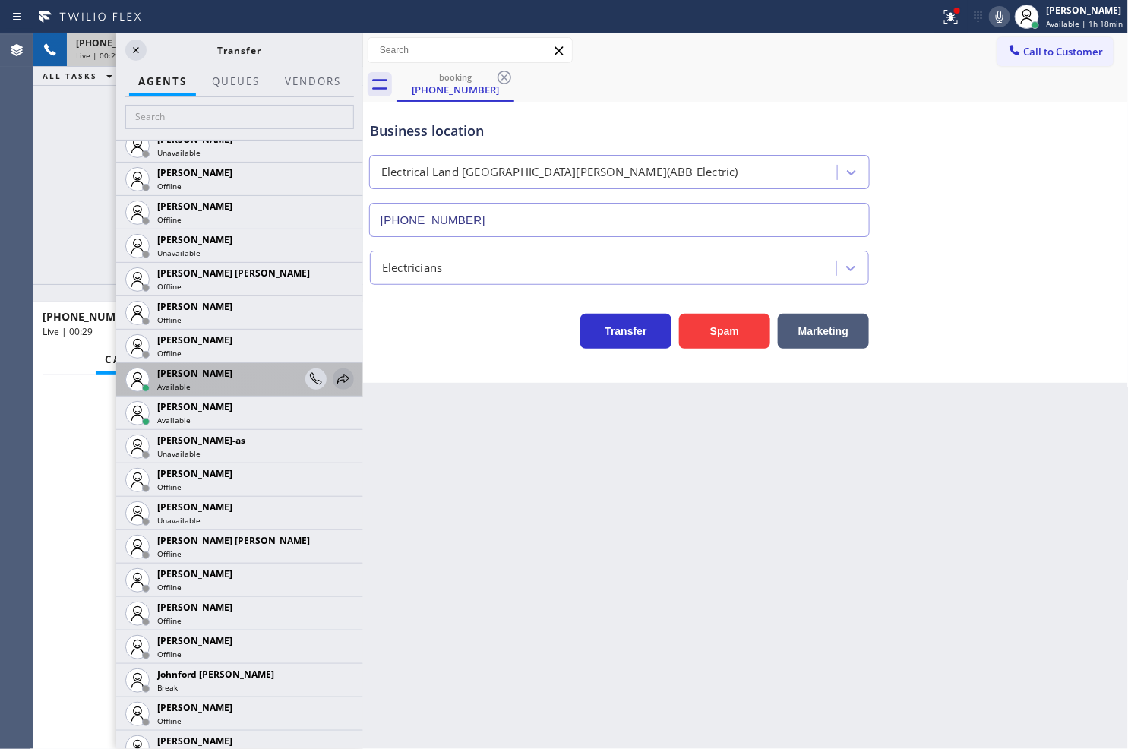
click at [337, 381] on icon at bounding box center [343, 379] width 12 height 10
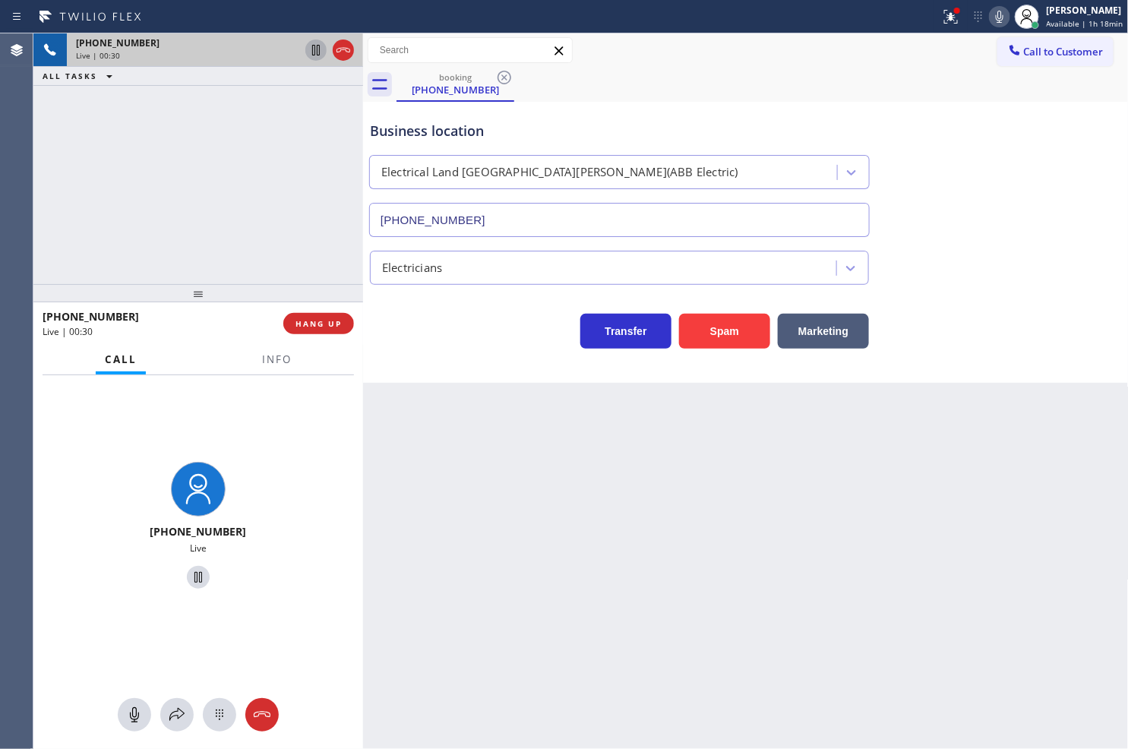
click at [317, 46] on icon at bounding box center [316, 50] width 8 height 11
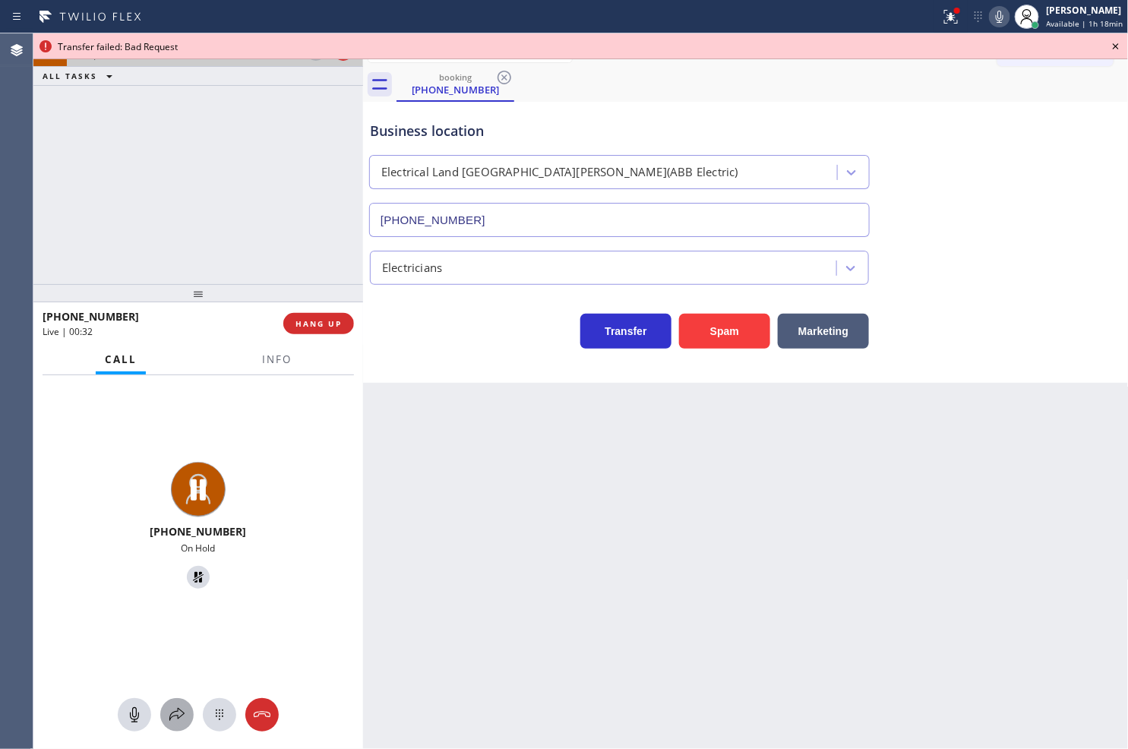
click at [173, 712] on icon at bounding box center [177, 715] width 18 height 18
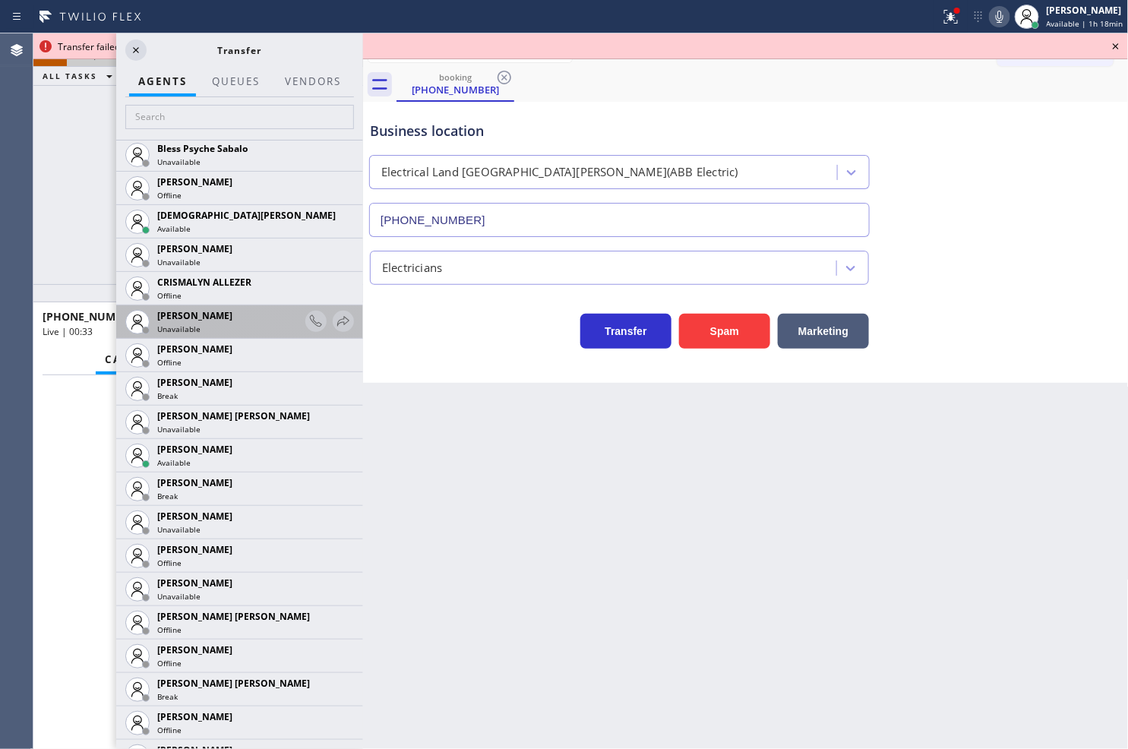
scroll to position [590, 0]
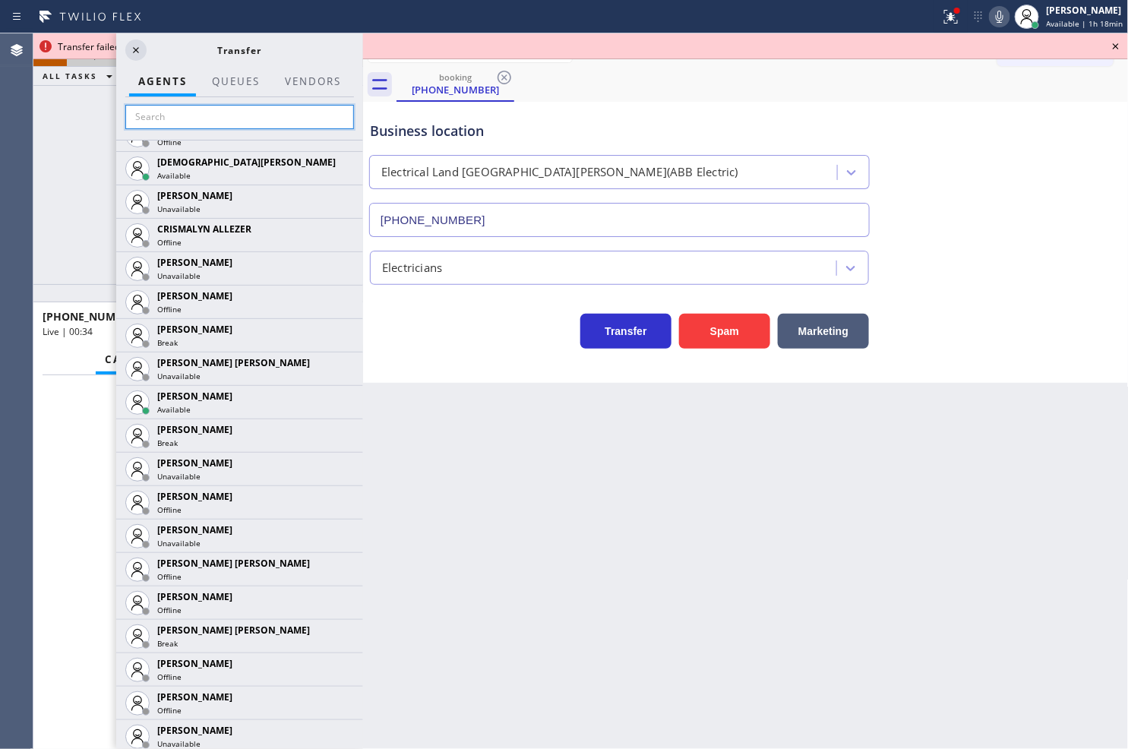
click at [228, 114] on input "text" at bounding box center [239, 117] width 229 height 24
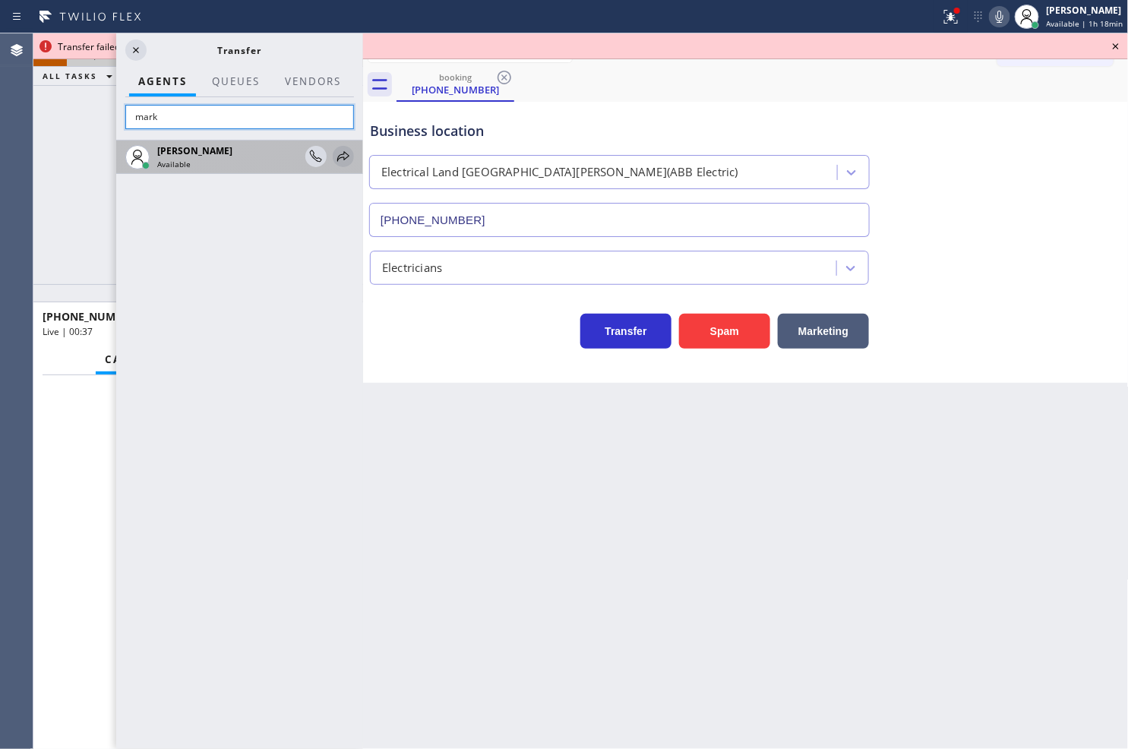
type input "mark"
click at [339, 157] on icon at bounding box center [343, 156] width 18 height 18
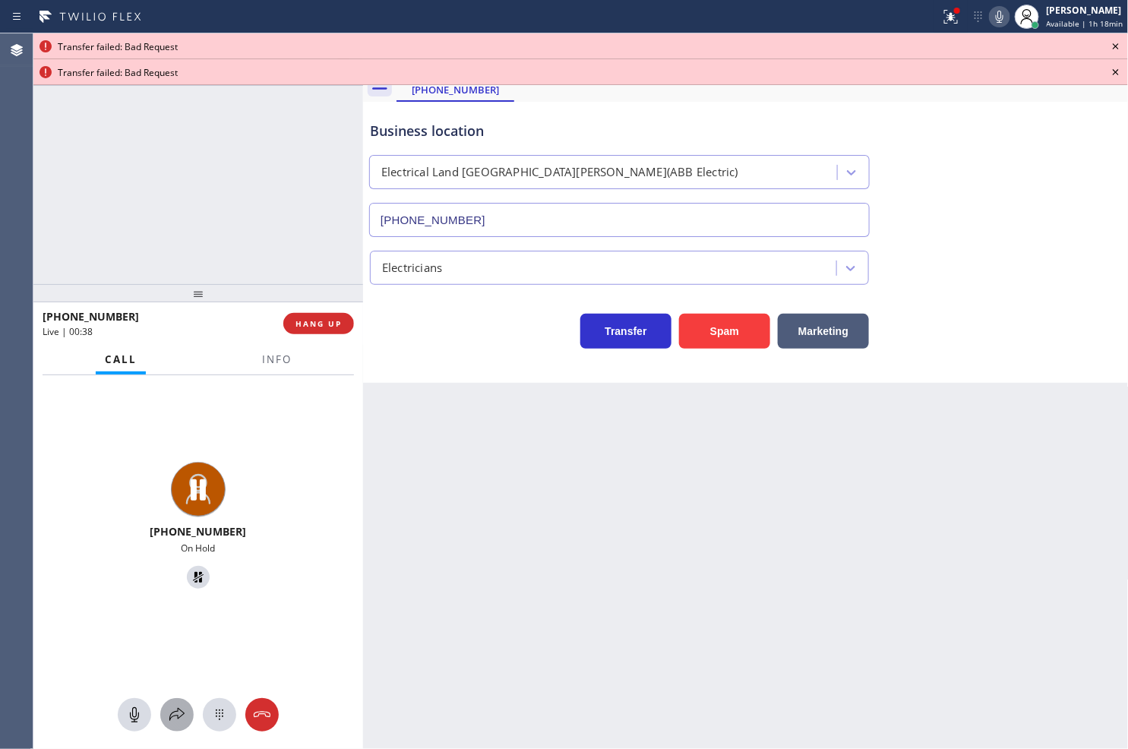
click at [168, 714] on icon at bounding box center [177, 715] width 18 height 18
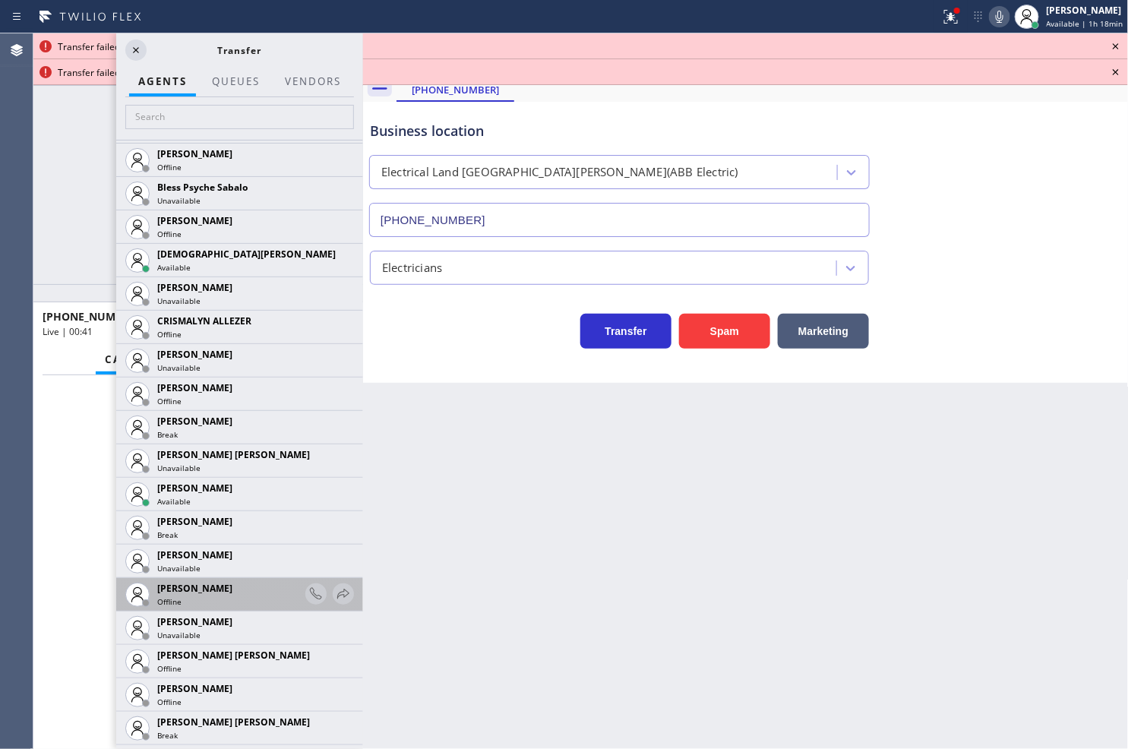
scroll to position [506, 0]
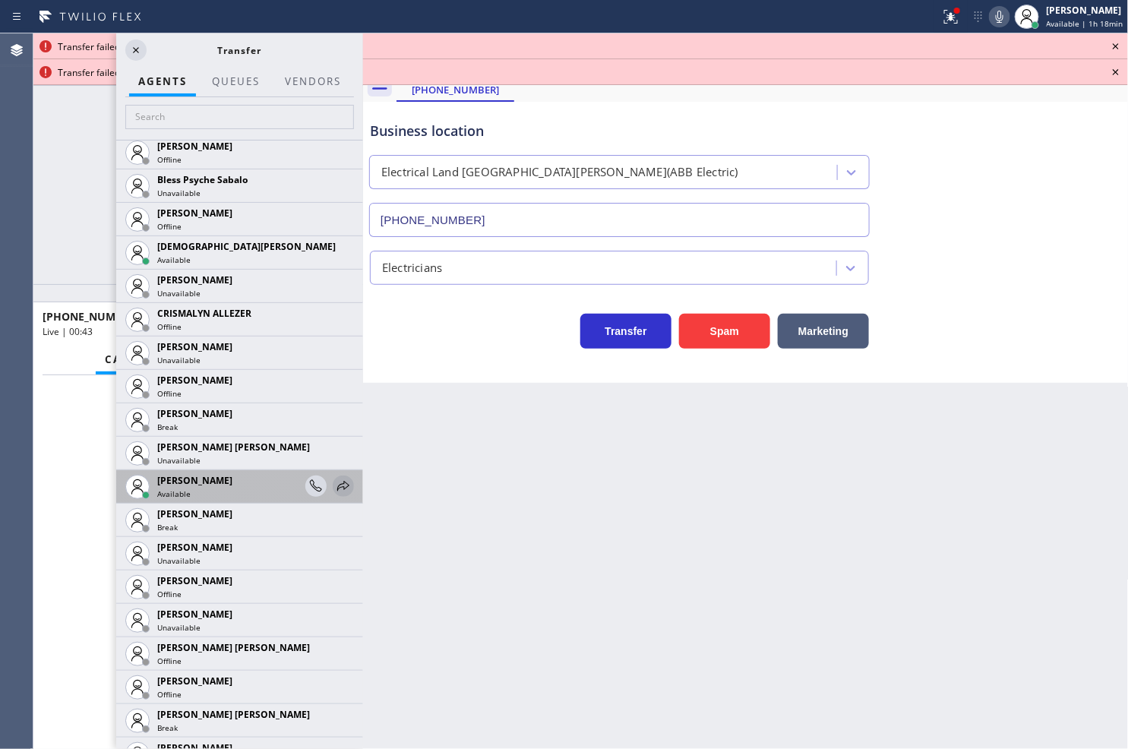
click at [335, 485] on icon at bounding box center [343, 486] width 18 height 18
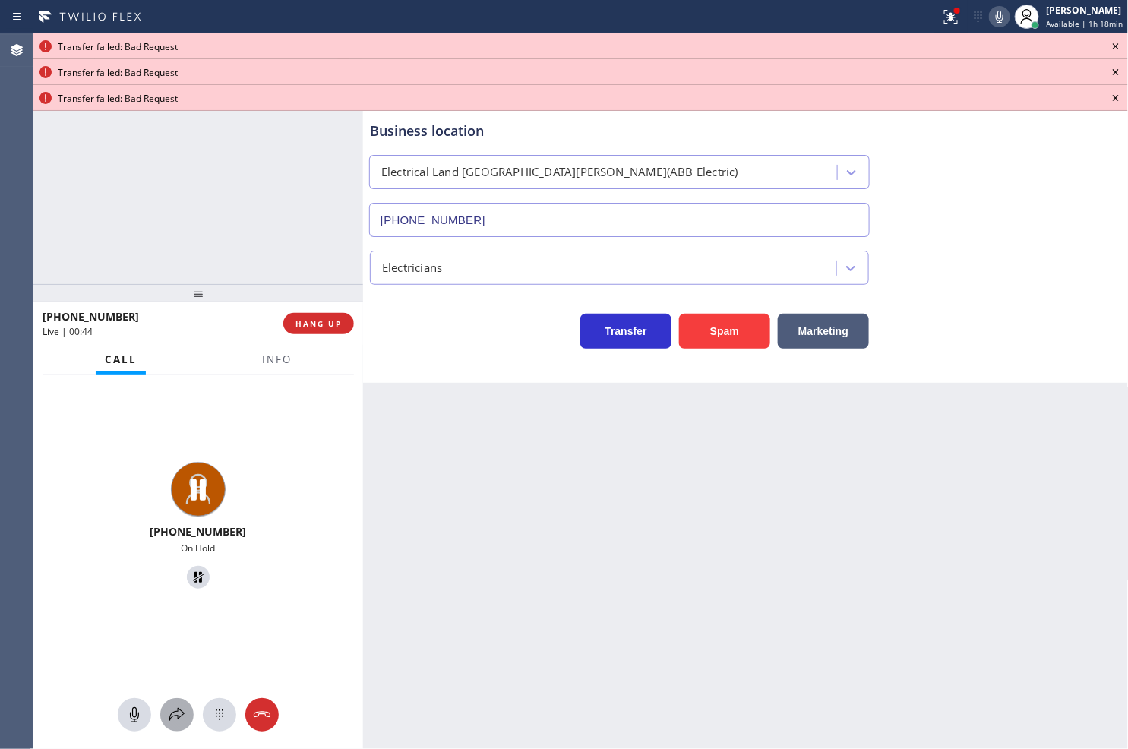
click at [168, 708] on icon at bounding box center [177, 715] width 18 height 18
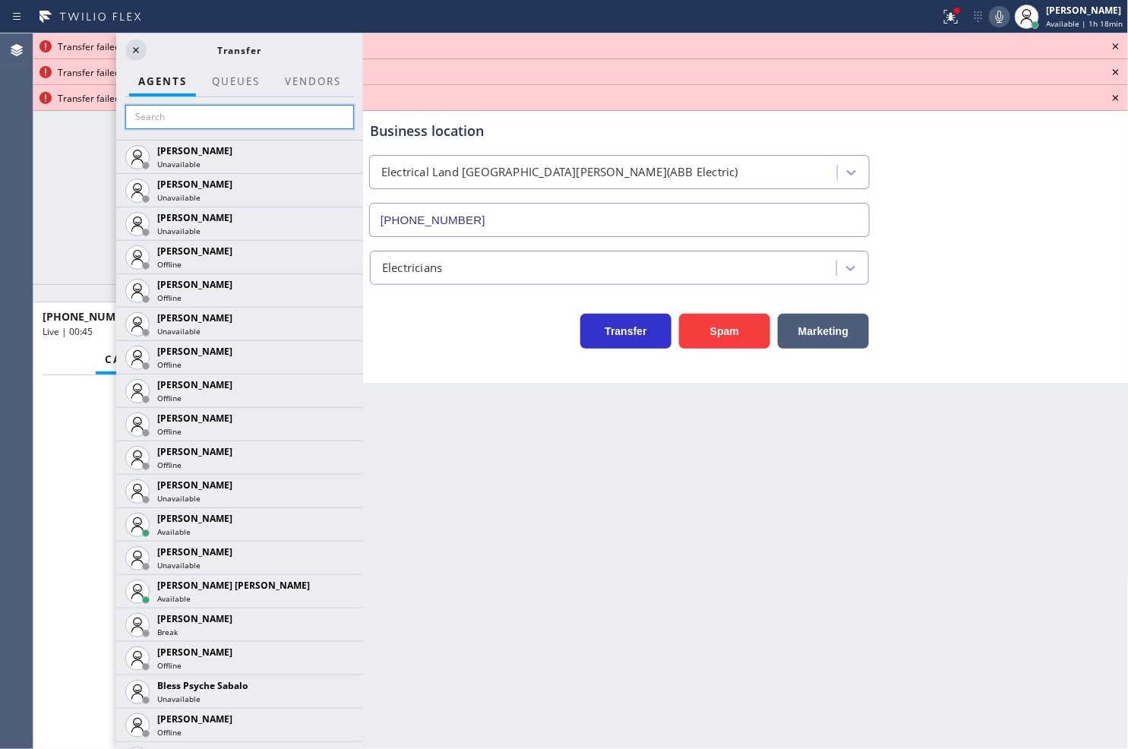
click at [176, 119] on input "text" at bounding box center [239, 117] width 229 height 24
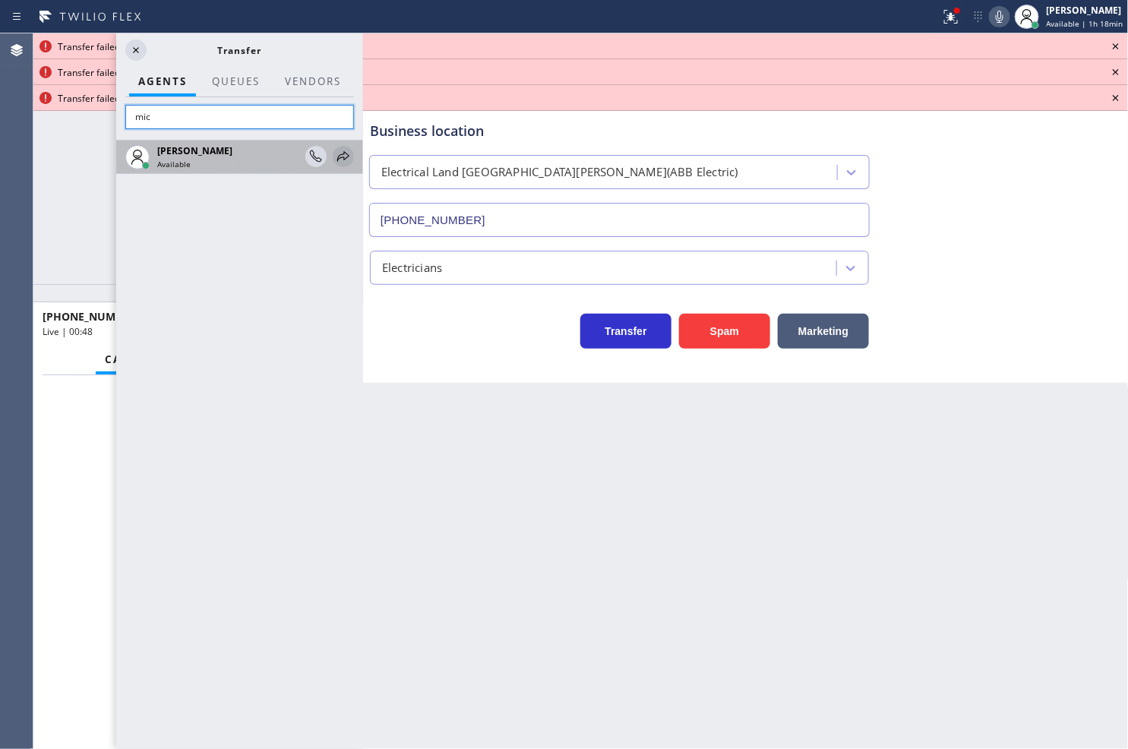
type input "mic"
click at [340, 154] on icon at bounding box center [343, 156] width 18 height 18
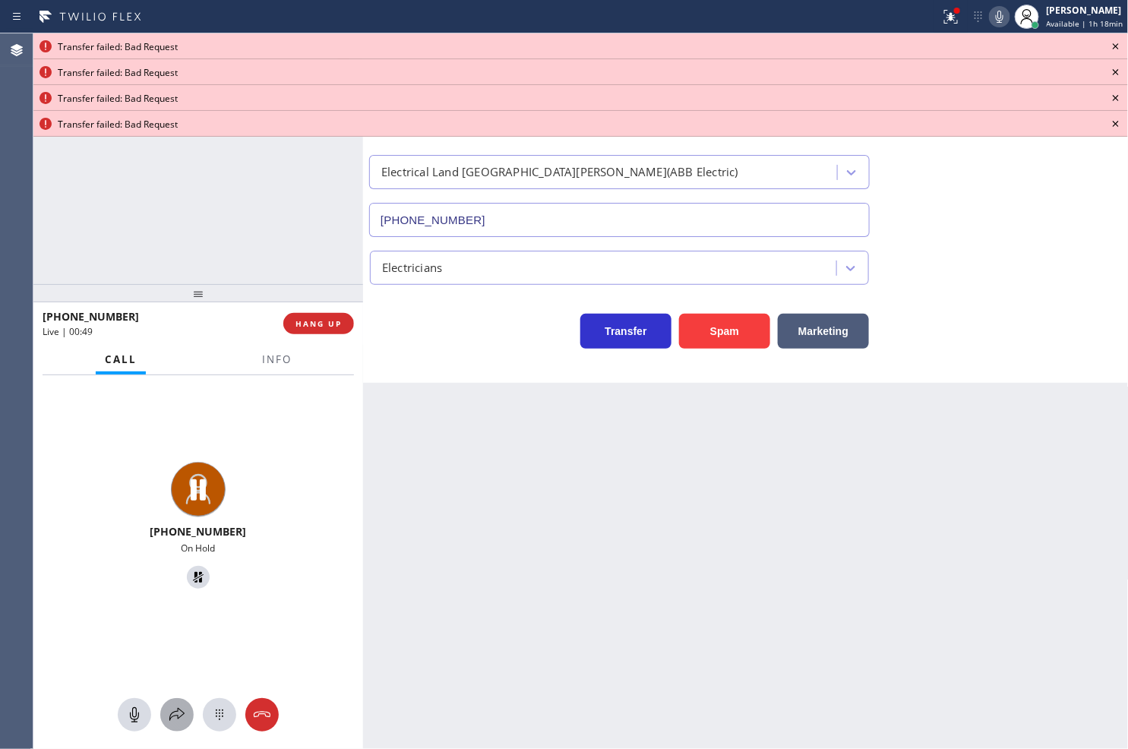
click at [177, 706] on icon at bounding box center [177, 715] width 18 height 18
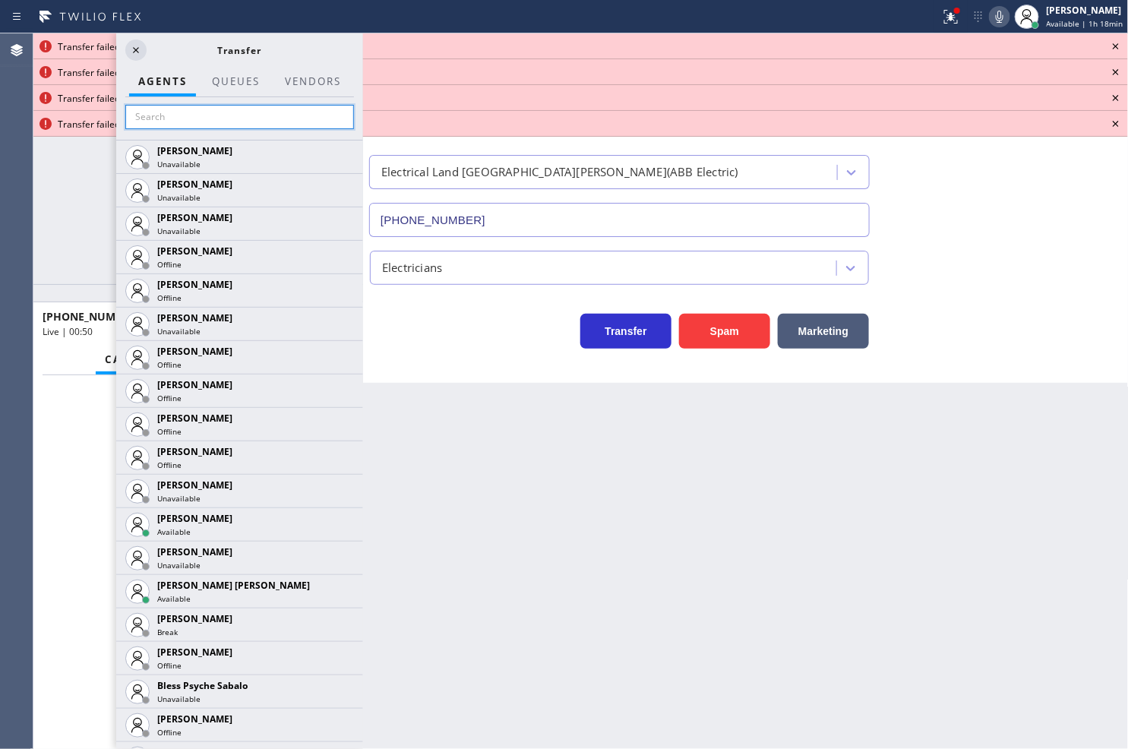
click at [162, 117] on input "text" at bounding box center [239, 117] width 229 height 24
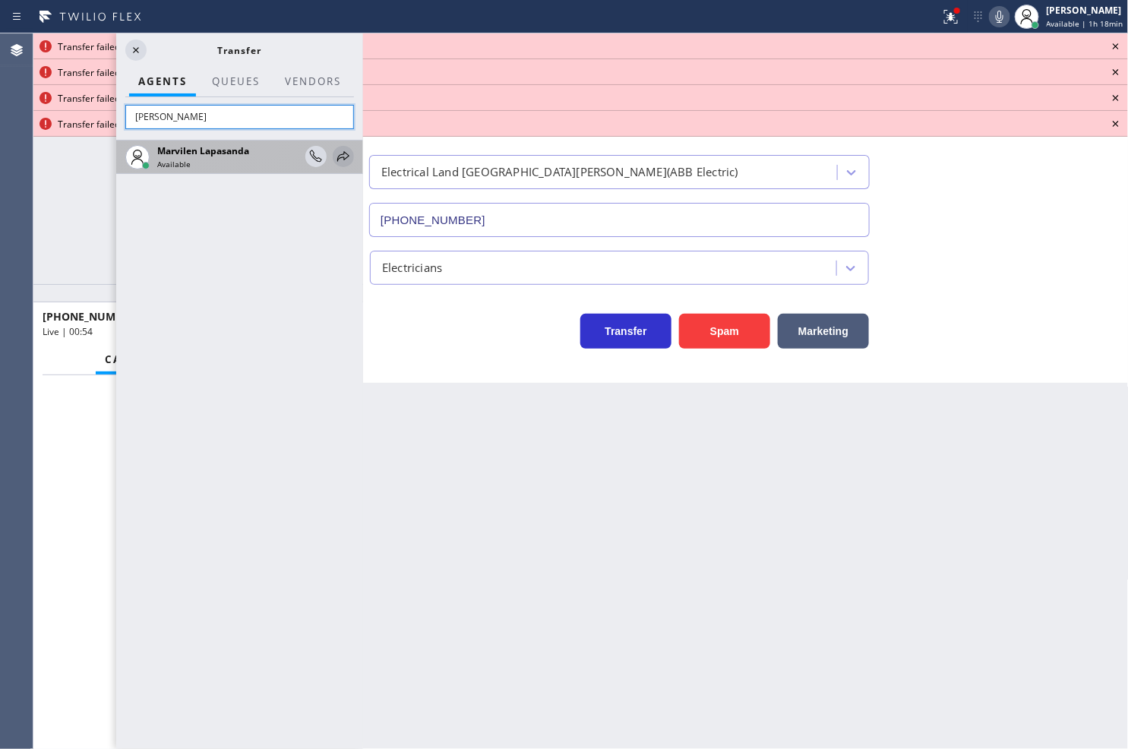
type input "[PERSON_NAME]"
click at [343, 152] on icon at bounding box center [343, 156] width 18 height 18
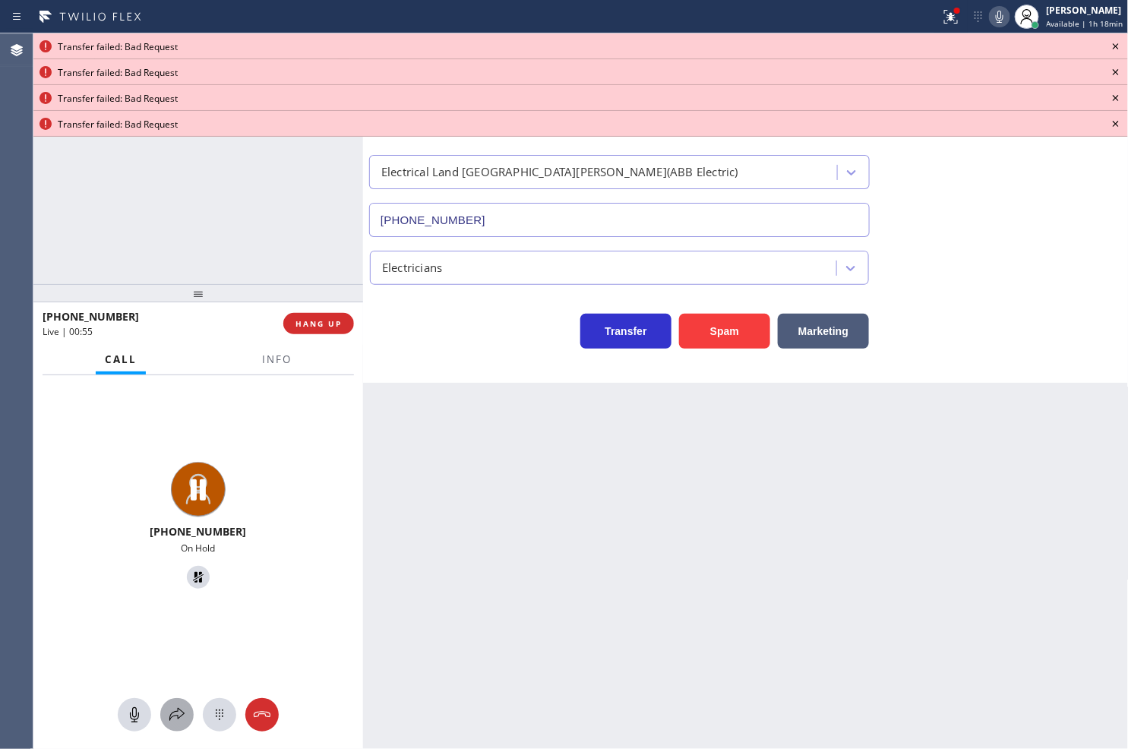
click at [178, 706] on icon at bounding box center [177, 715] width 18 height 18
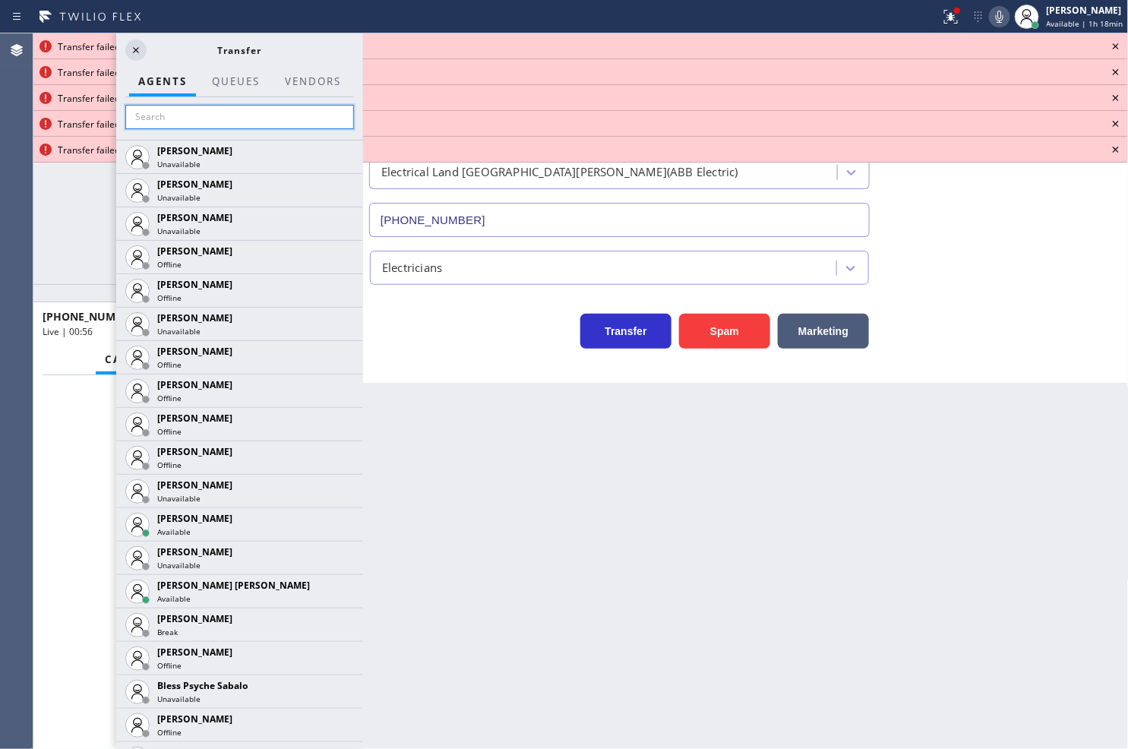
click at [146, 112] on input "text" at bounding box center [239, 117] width 229 height 24
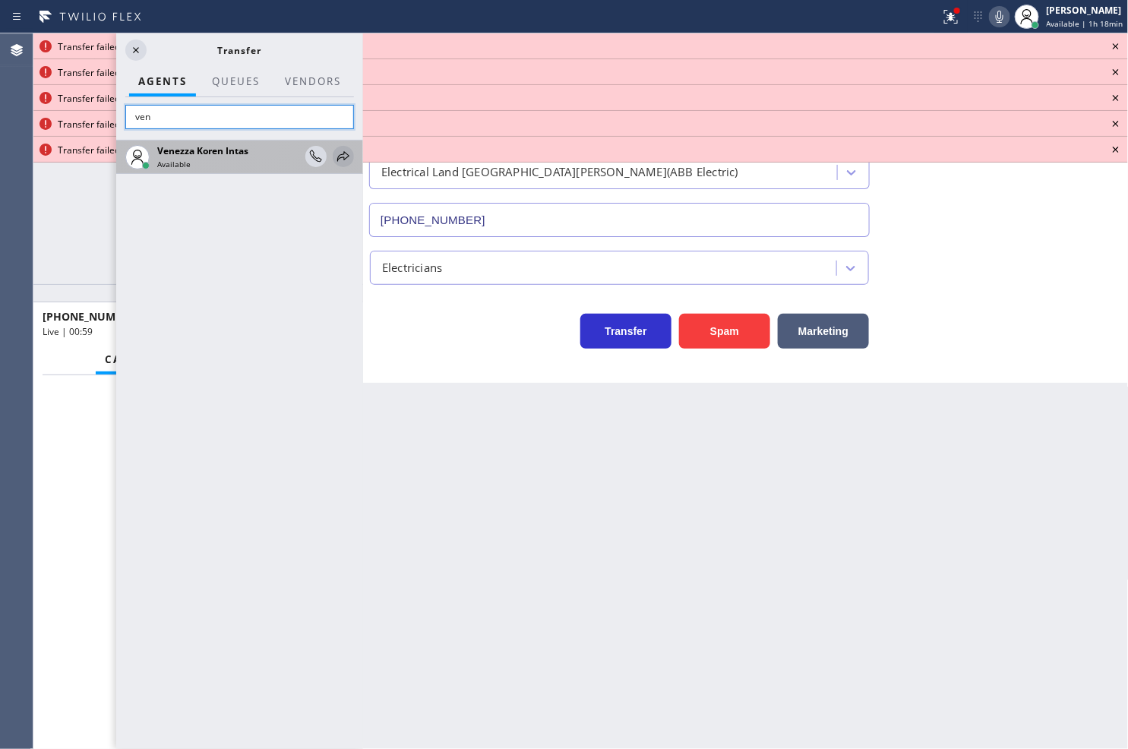
type input "ven"
click at [343, 155] on icon at bounding box center [343, 156] width 18 height 18
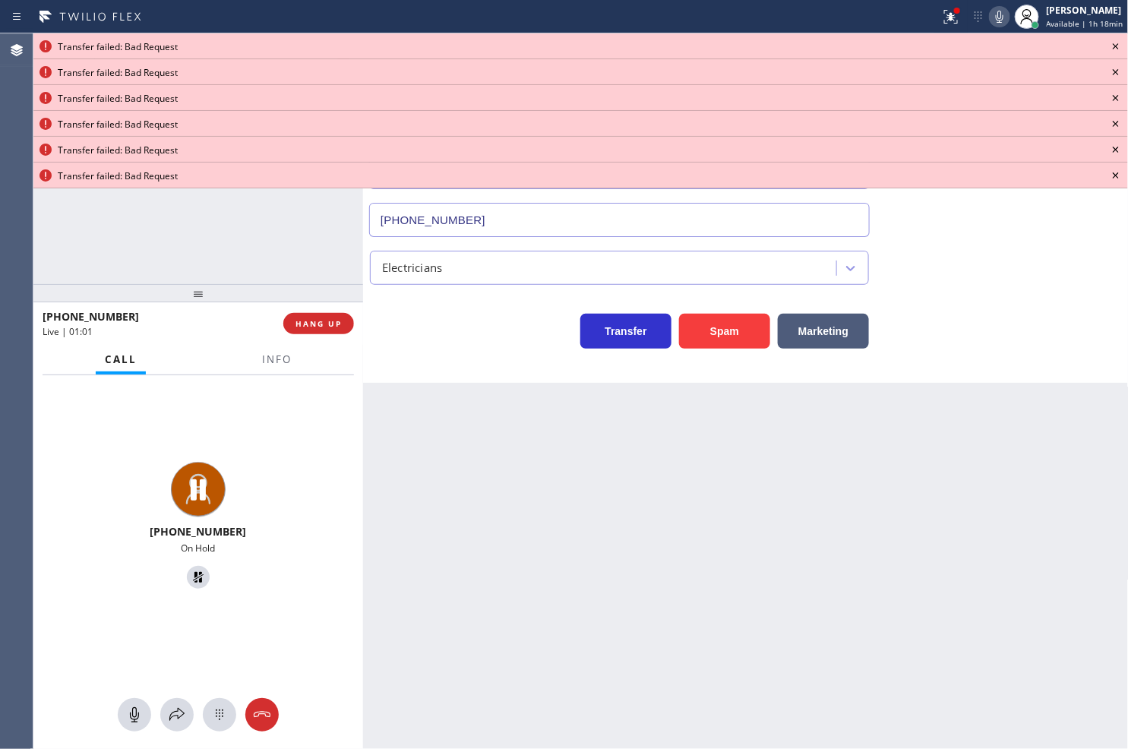
click at [1118, 47] on icon at bounding box center [1116, 46] width 18 height 18
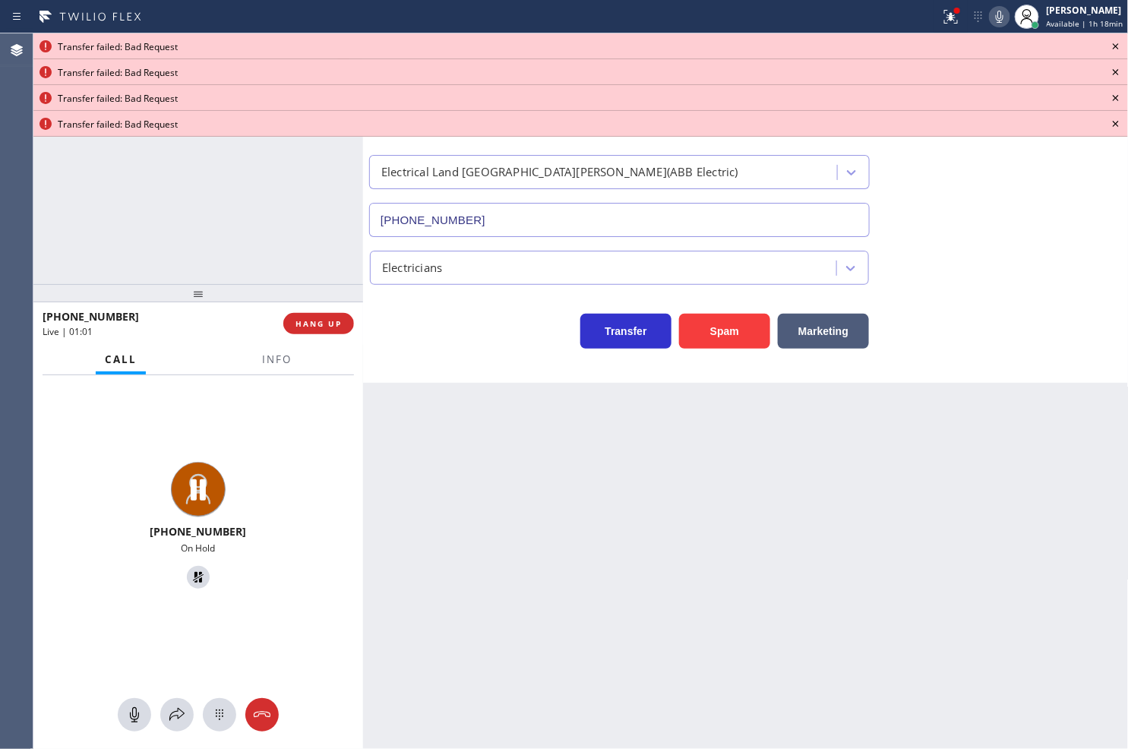
click at [1118, 47] on icon at bounding box center [1116, 46] width 18 height 18
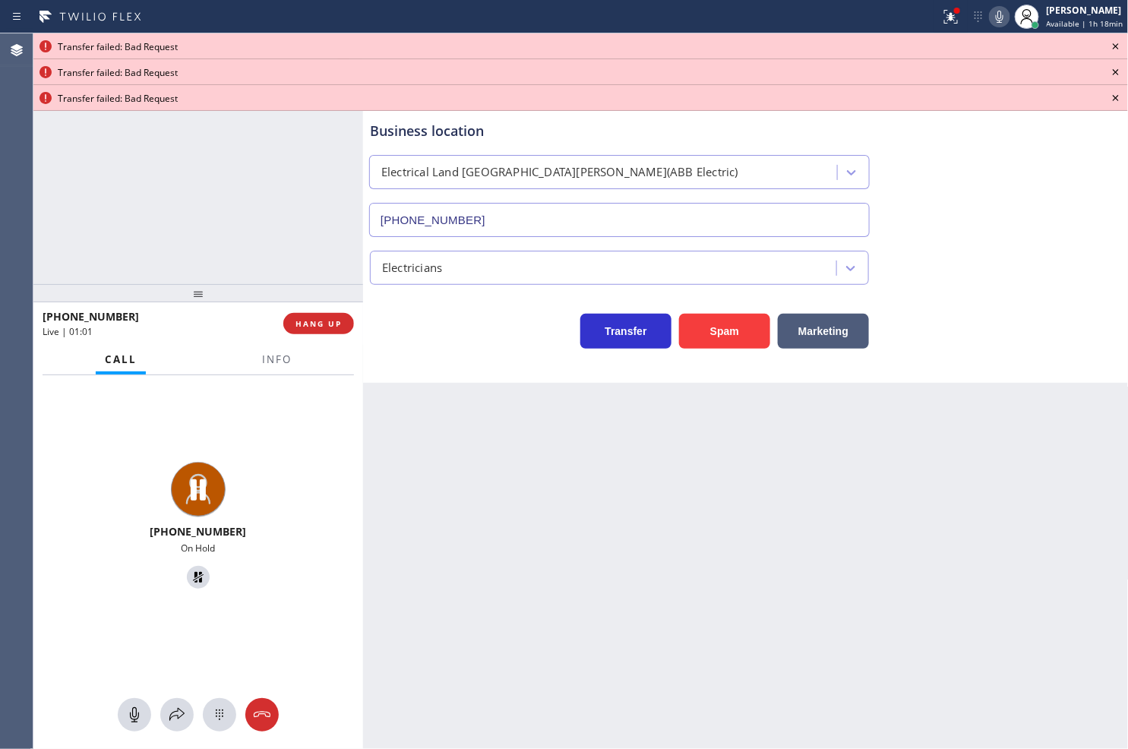
click at [1118, 47] on icon at bounding box center [1116, 46] width 18 height 18
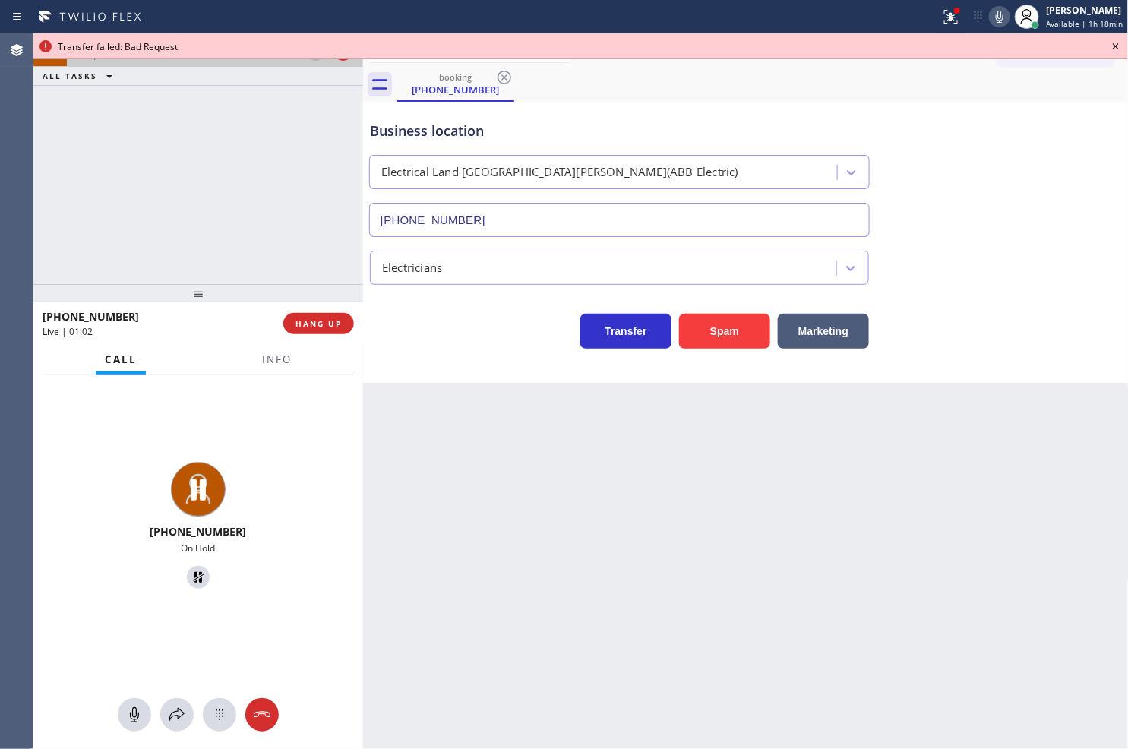
click at [1118, 47] on icon at bounding box center [1116, 46] width 18 height 18
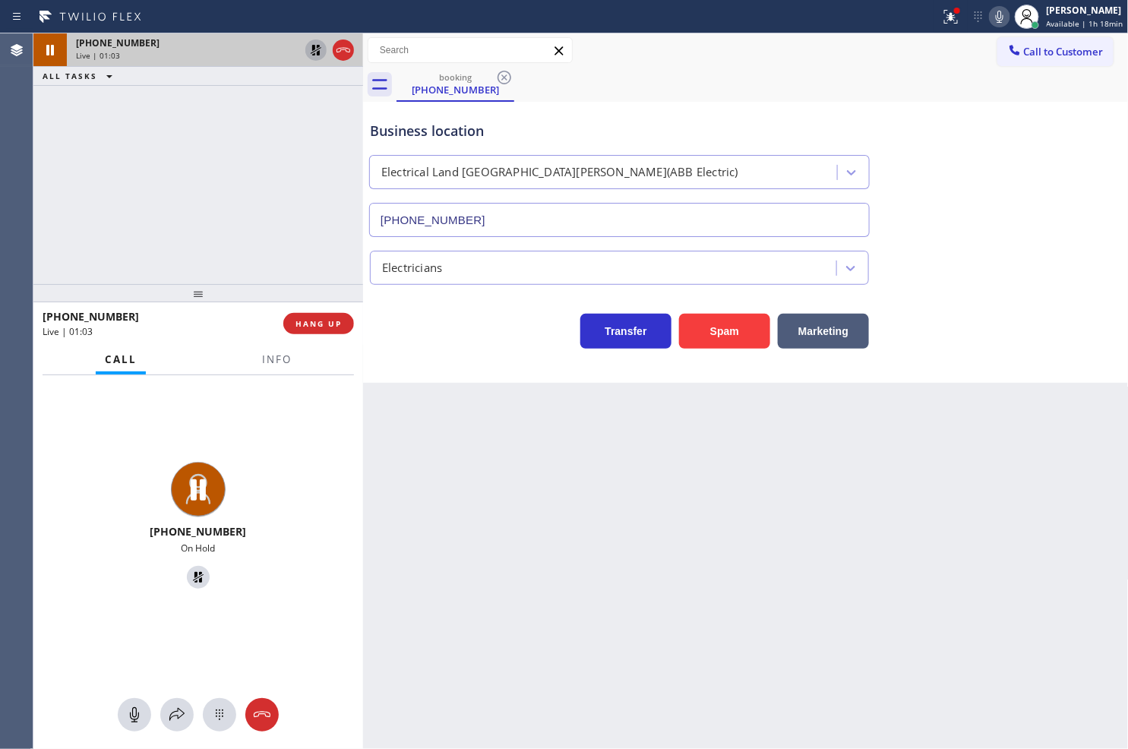
click at [247, 372] on div "Call Info" at bounding box center [198, 360] width 311 height 30
click at [261, 367] on button "Info" at bounding box center [277, 360] width 48 height 30
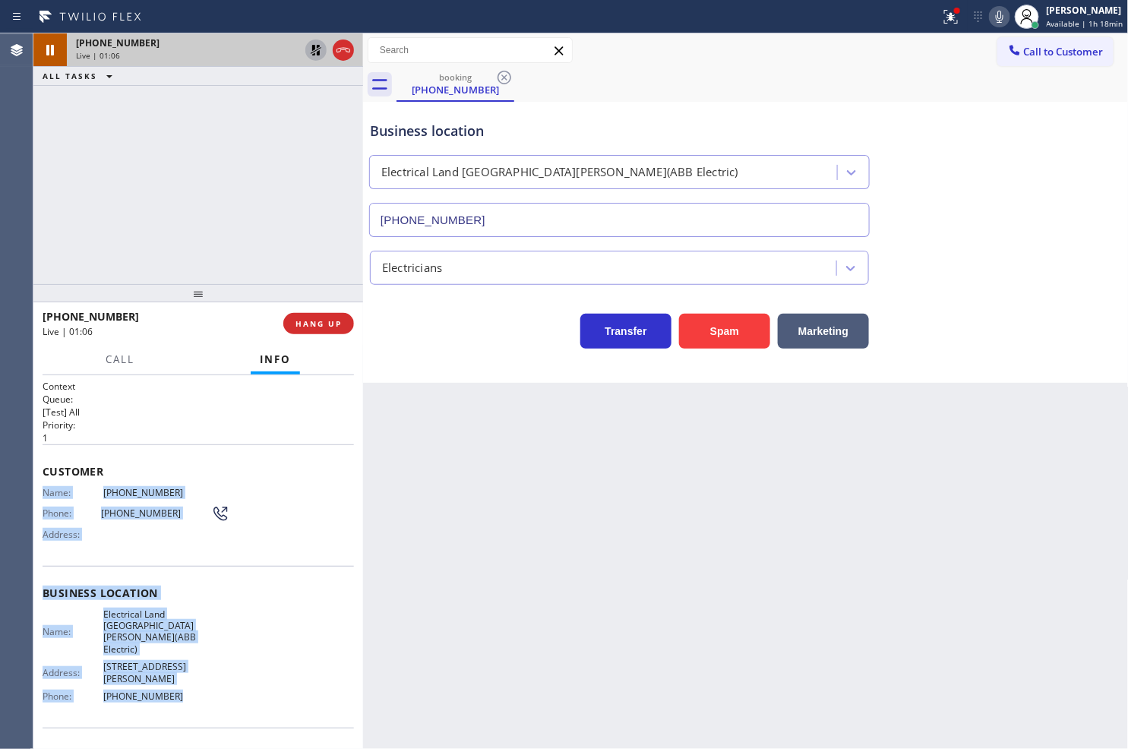
drag, startPoint x: 40, startPoint y: 488, endPoint x: 209, endPoint y: 676, distance: 252.2
click at [209, 676] on div "Context Queue: [Test] All Priority: 1 Customer Name: [PHONE_NUMBER] Phone: [PHO…" at bounding box center [198, 562] width 330 height 374
copy div "Name: [PHONE_NUMBER] Phone: [PHONE_NUMBER] Address: Business location Name: Ele…"
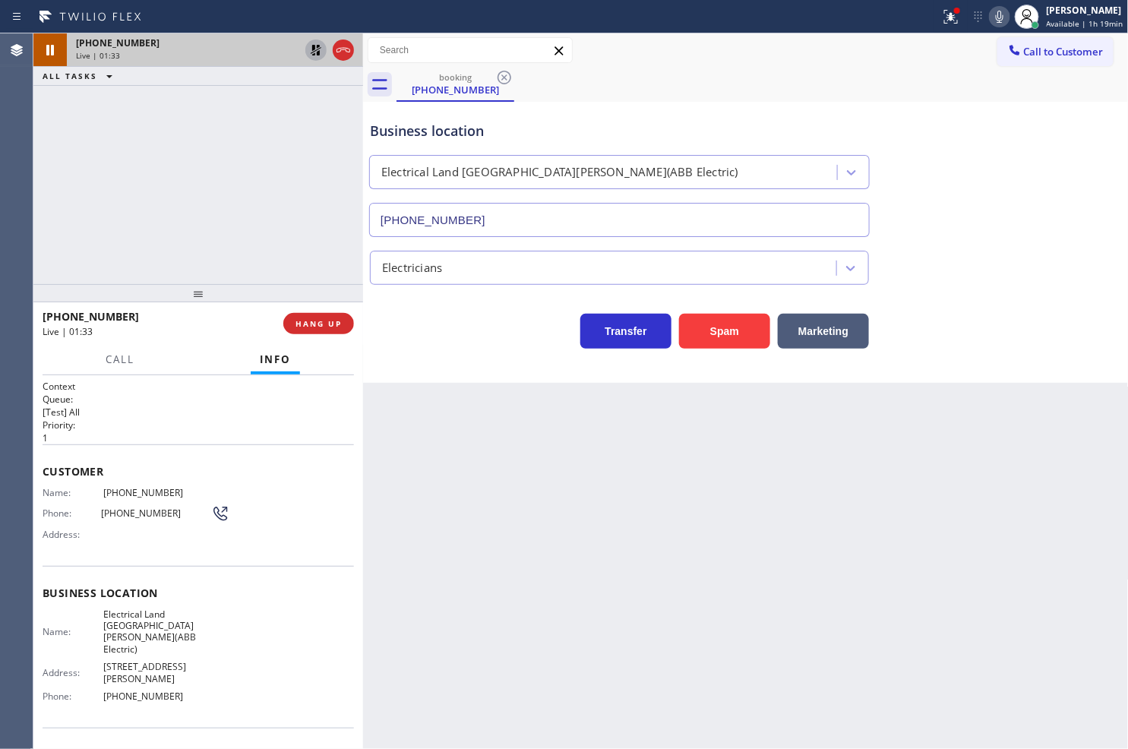
click at [109, 208] on div "[PHONE_NUMBER] Live | 01:33 ALL TASKS ALL TASKS ACTIVE TASKS TASKS IN WRAP UP" at bounding box center [198, 158] width 330 height 251
click at [317, 53] on icon at bounding box center [316, 50] width 11 height 11
click at [946, 12] on icon at bounding box center [950, 14] width 9 height 5
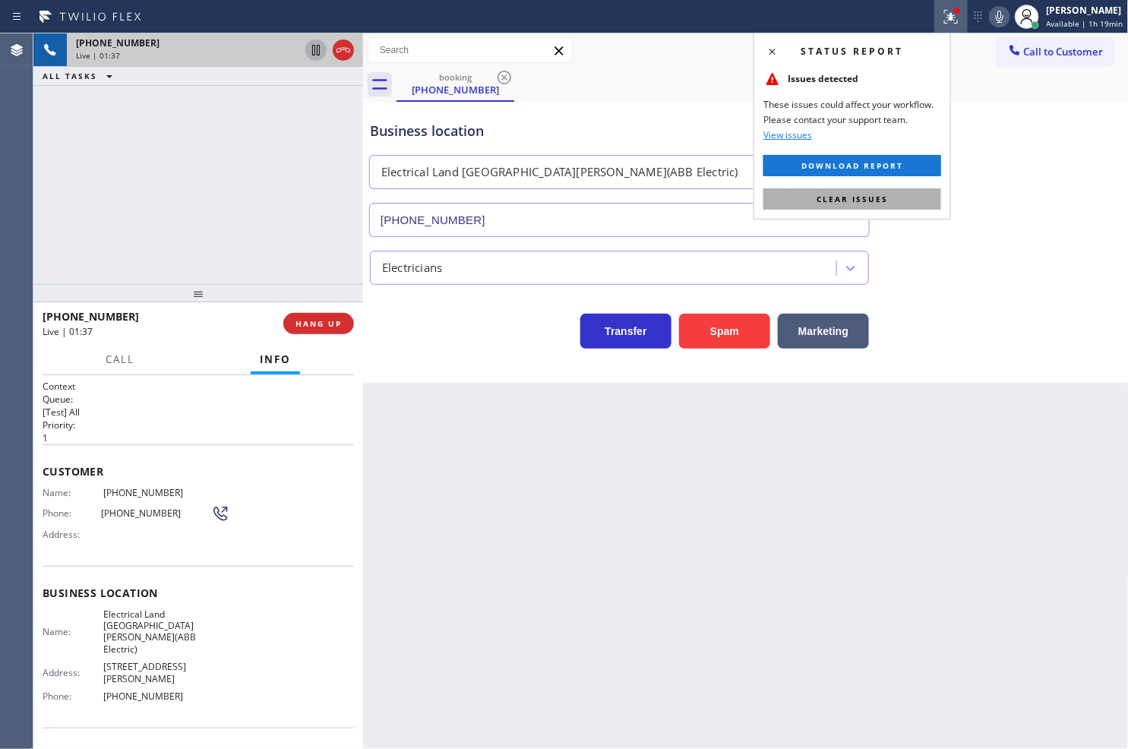
click at [885, 188] on button "Clear issues" at bounding box center [852, 198] width 178 height 21
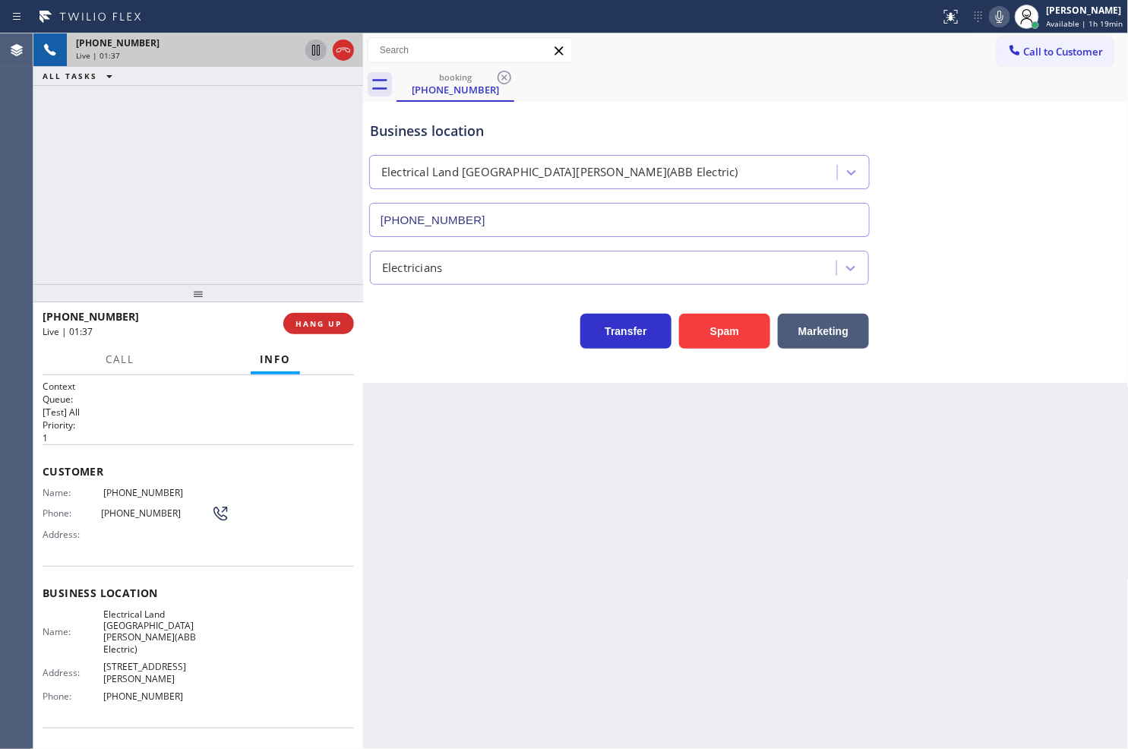
click at [219, 219] on div "[PHONE_NUMBER] Live | 01:37 ALL TASKS ALL TASKS ACTIVE TASKS TASKS IN WRAP UP" at bounding box center [198, 158] width 330 height 251
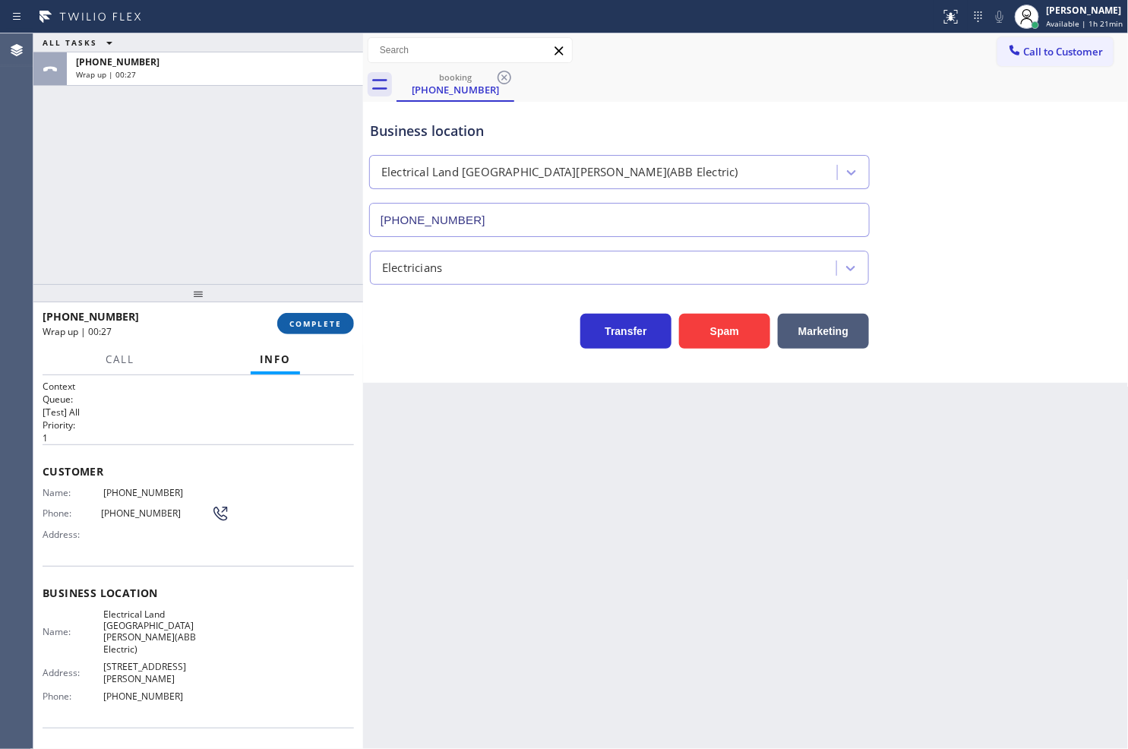
click at [305, 325] on span "COMPLETE" at bounding box center [315, 323] width 52 height 11
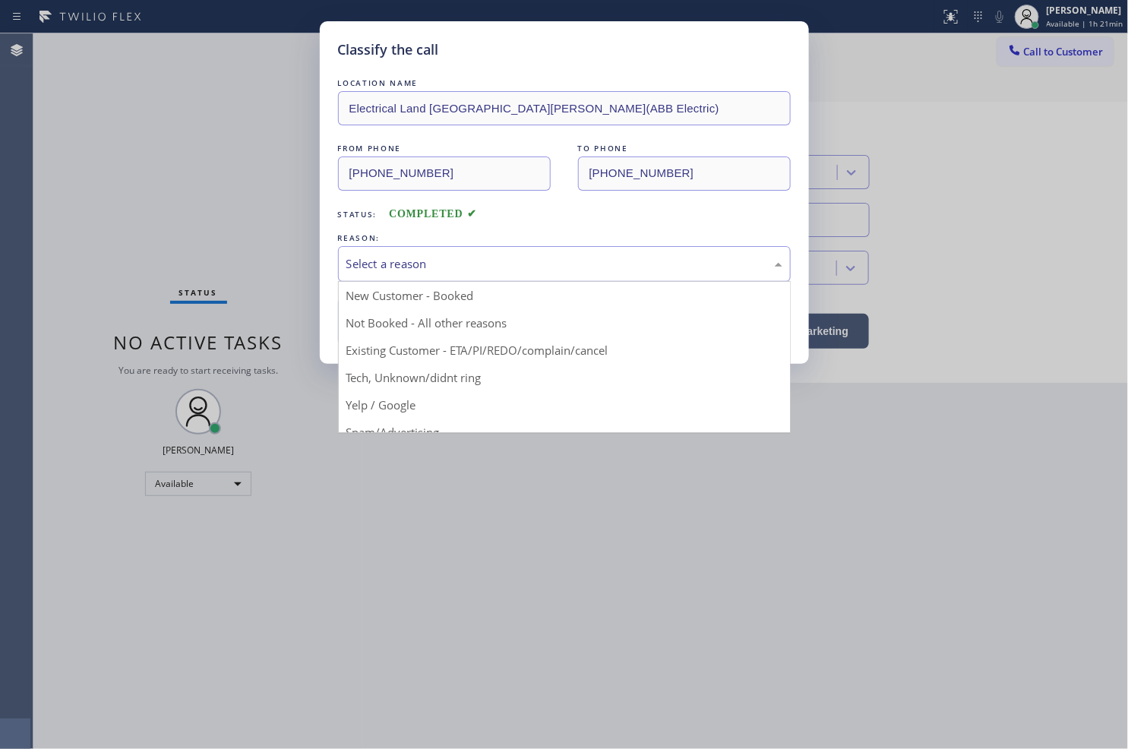
click at [390, 271] on div "Select a reason" at bounding box center [564, 263] width 436 height 17
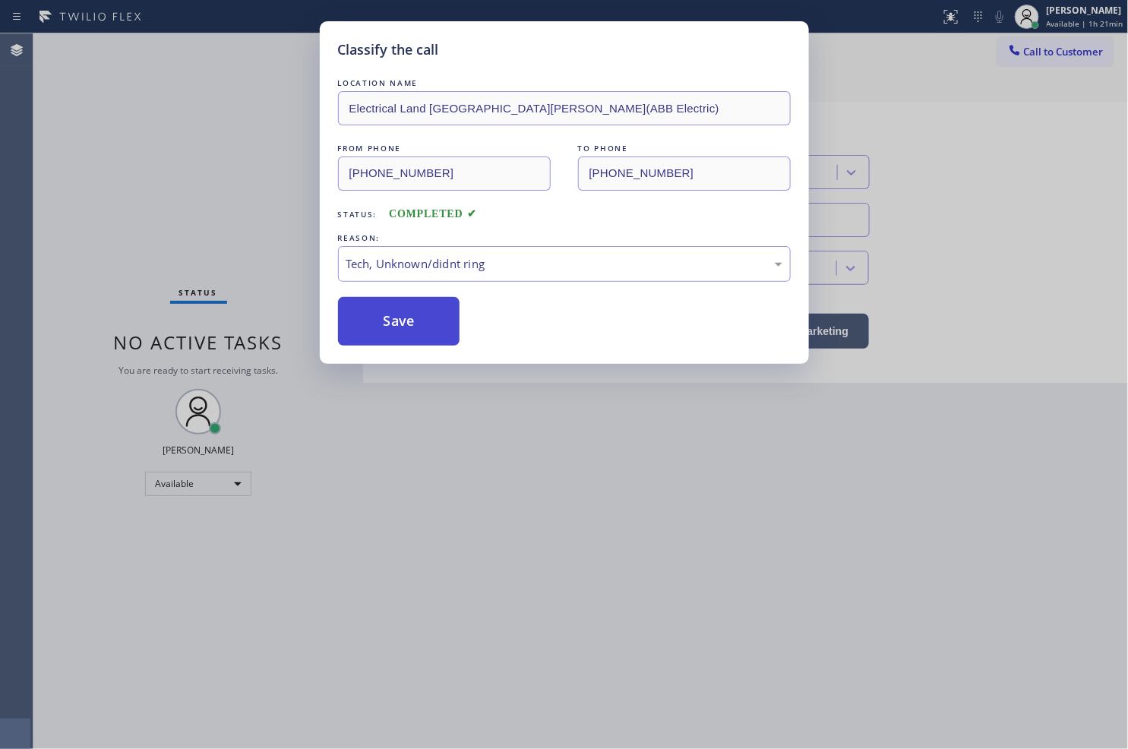
click at [396, 327] on button "Save" at bounding box center [399, 321] width 122 height 49
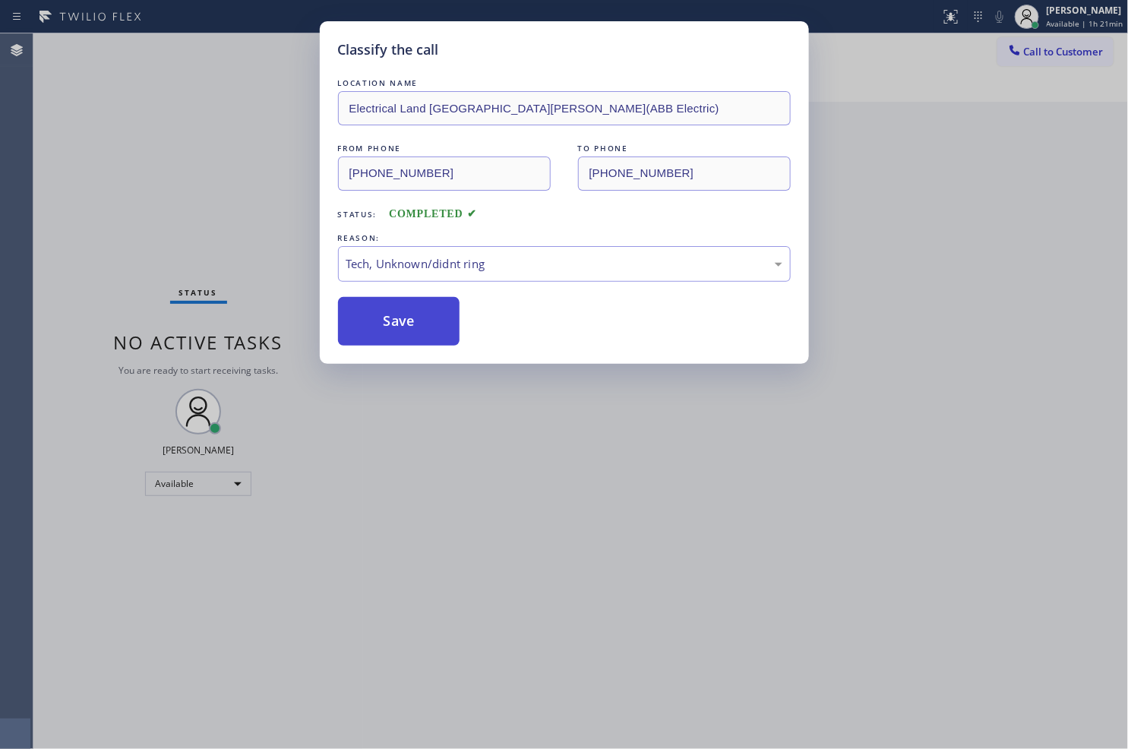
click at [396, 327] on button "Save" at bounding box center [399, 321] width 122 height 49
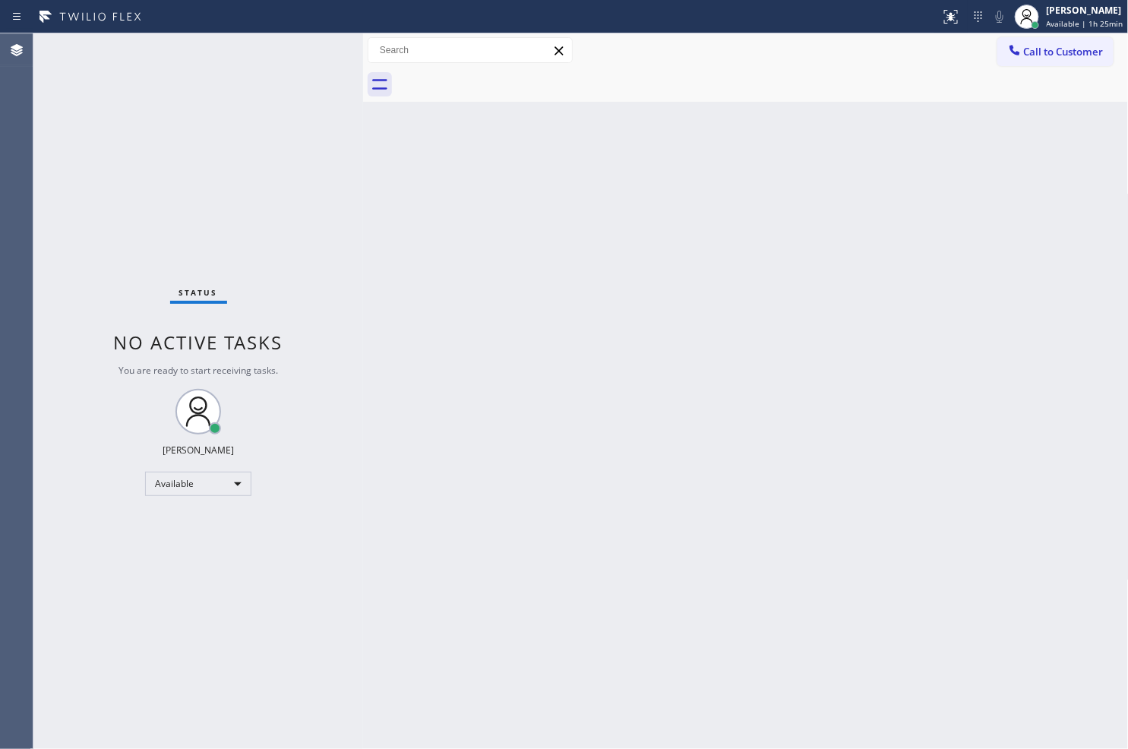
click at [295, 47] on div "Status No active tasks You are ready to start receiving tasks. [PERSON_NAME]" at bounding box center [198, 390] width 330 height 715
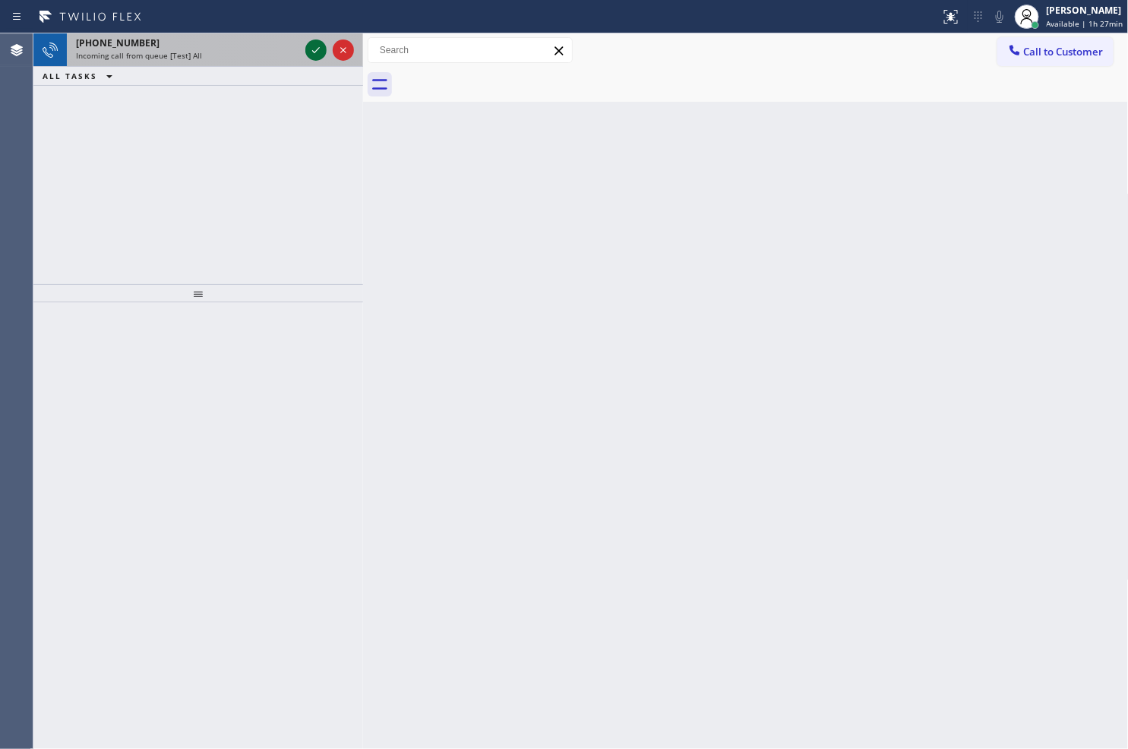
click at [317, 51] on icon at bounding box center [316, 50] width 18 height 18
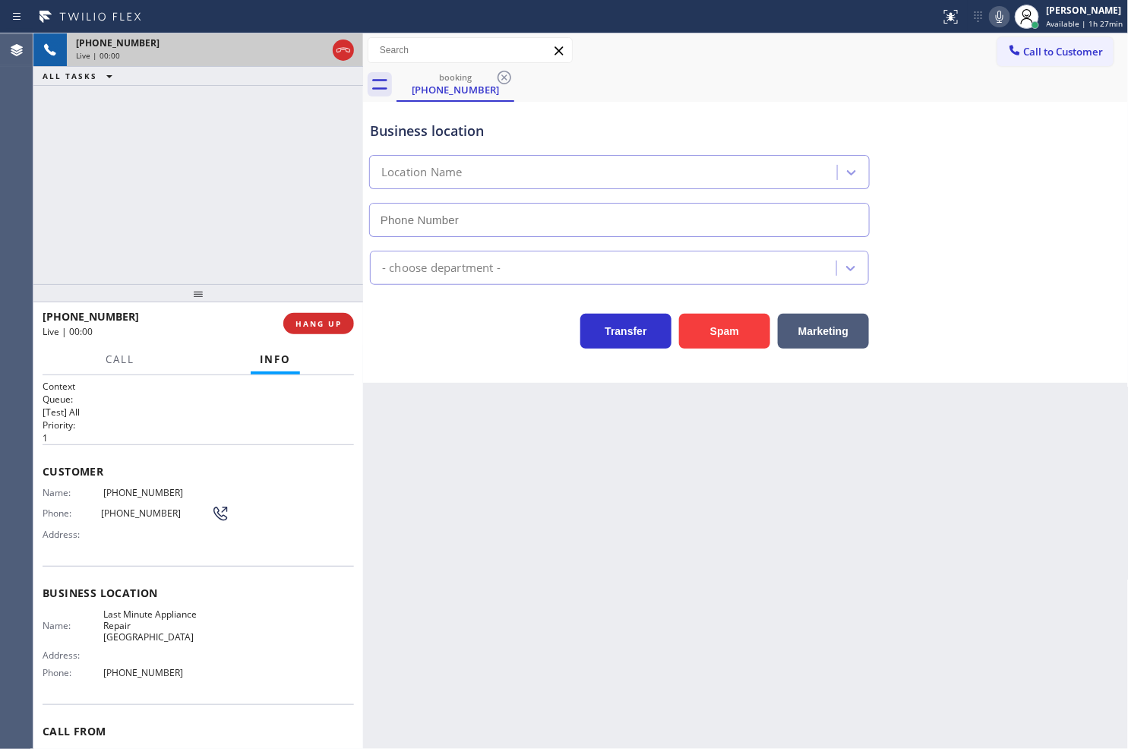
type input "[PHONE_NUMBER]"
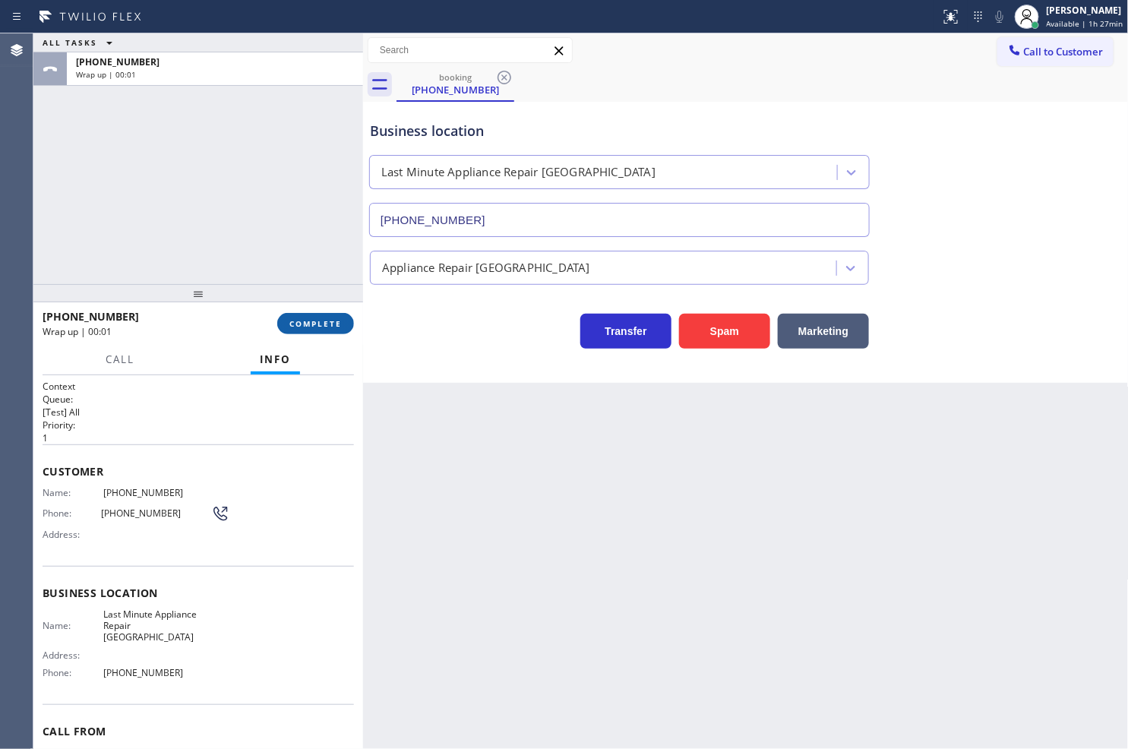
click at [314, 323] on span "COMPLETE" at bounding box center [315, 323] width 52 height 11
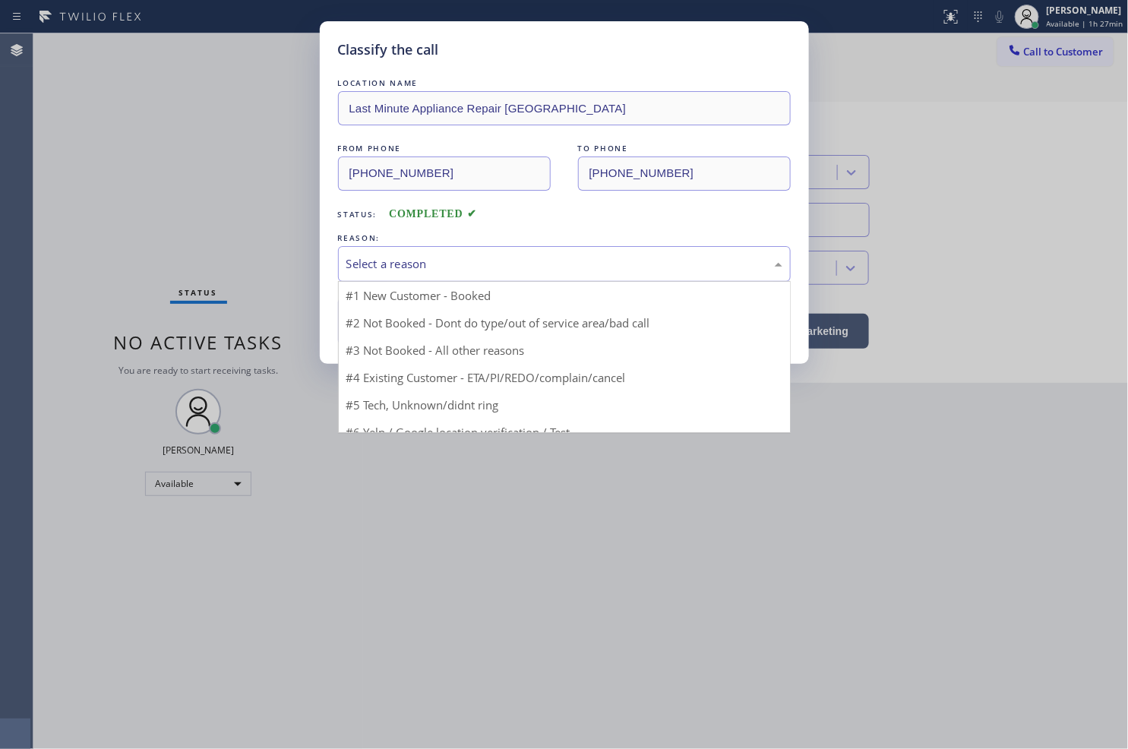
click at [384, 270] on div "Select a reason" at bounding box center [564, 263] width 436 height 17
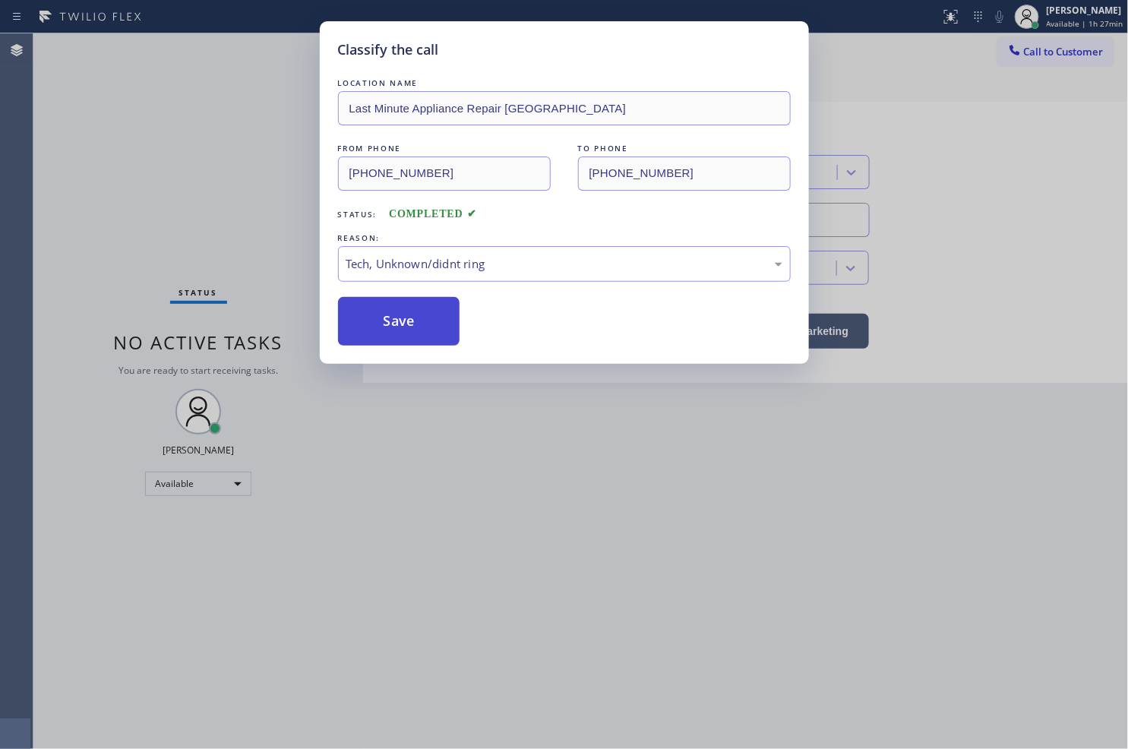
click at [415, 331] on button "Save" at bounding box center [399, 321] width 122 height 49
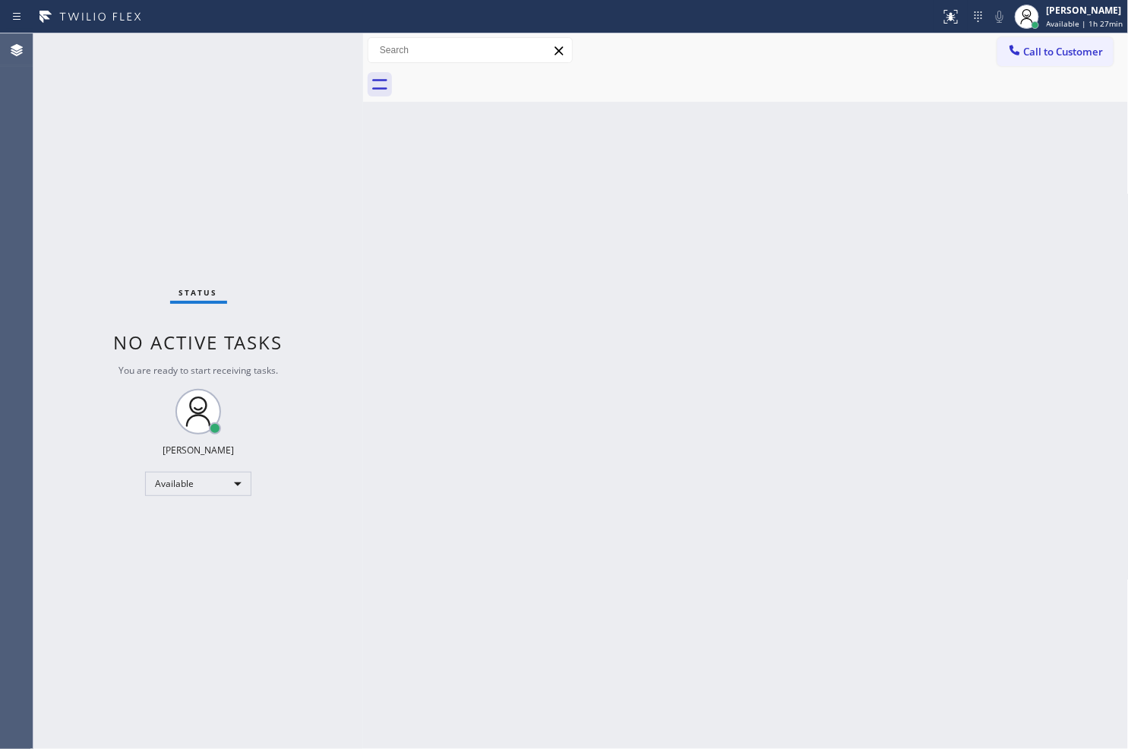
click at [354, 320] on div "Status No active tasks You are ready to start receiving tasks. [PERSON_NAME]" at bounding box center [198, 390] width 330 height 715
drag, startPoint x: 93, startPoint y: 131, endPoint x: 97, endPoint y: 123, distance: 8.9
click at [93, 131] on div "Status No active tasks You are ready to start receiving tasks. [PERSON_NAME]" at bounding box center [198, 390] width 330 height 715
click at [314, 51] on div "Status No active tasks You are ready to start receiving tasks. [PERSON_NAME]" at bounding box center [198, 390] width 330 height 715
drag, startPoint x: 459, startPoint y: 503, endPoint x: 506, endPoint y: 589, distance: 98.2
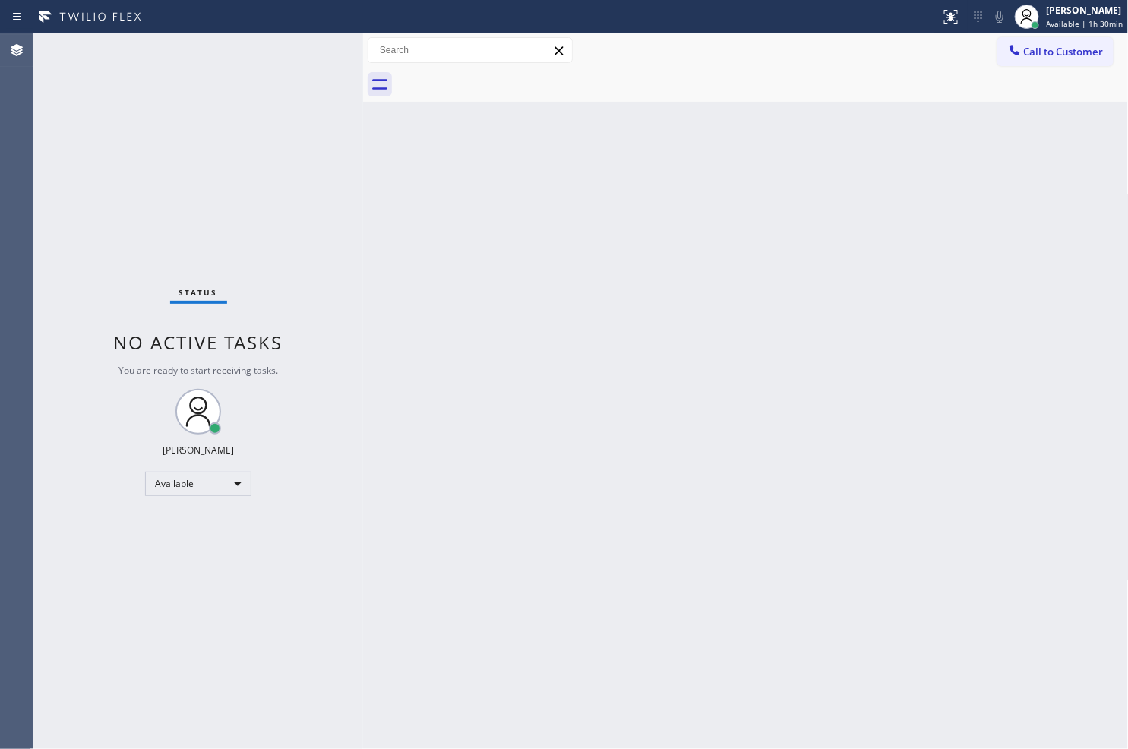
click at [472, 513] on div "Back to Dashboard Change Sender ID Customers Technicians Select a contact Outbo…" at bounding box center [746, 390] width 766 height 715
click at [44, 242] on div "Status No active tasks You are ready to start receiving tasks. [PERSON_NAME]" at bounding box center [198, 390] width 330 height 715
click at [270, 77] on div "Status No active tasks You are ready to start receiving tasks. [PERSON_NAME]" at bounding box center [198, 390] width 330 height 715
click at [914, 522] on div "Back to Dashboard Change Sender ID Customers Technicians Select a contact Outbo…" at bounding box center [746, 390] width 766 height 715
click at [308, 49] on div "Status No active tasks You are ready to start receiving tasks. [PERSON_NAME]" at bounding box center [198, 390] width 330 height 715
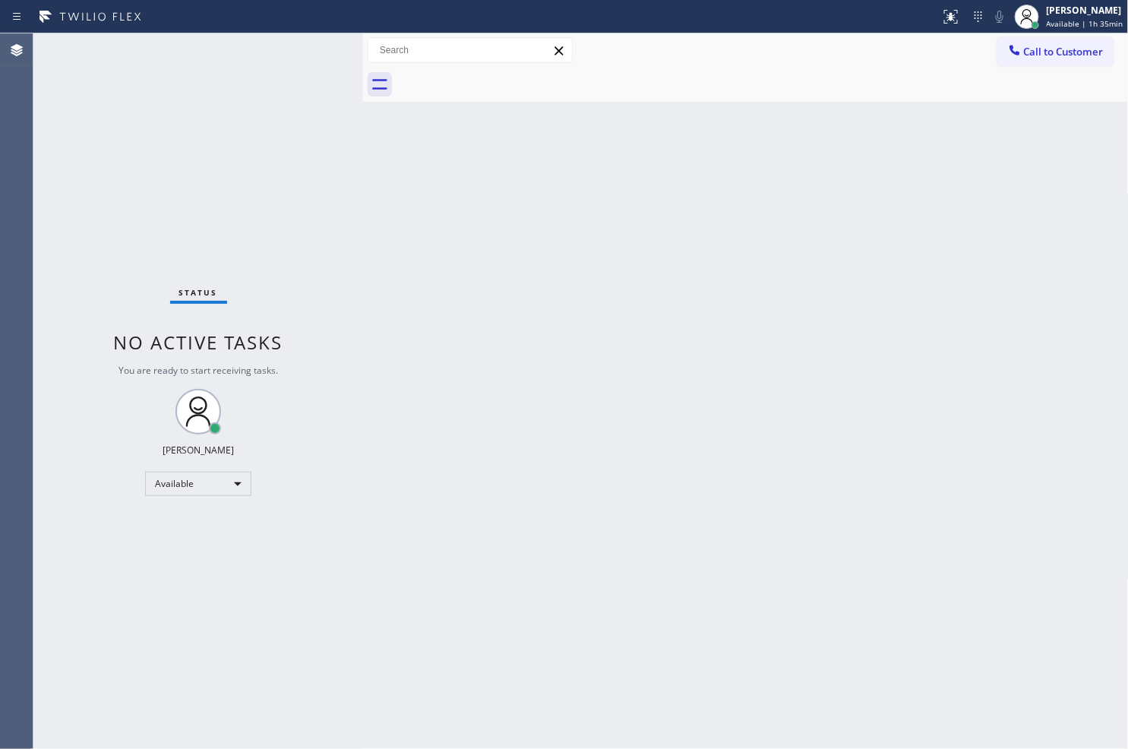
click at [1050, 529] on div "Back to Dashboard Change Sender ID Customers Technicians Select a contact Outbo…" at bounding box center [746, 390] width 766 height 715
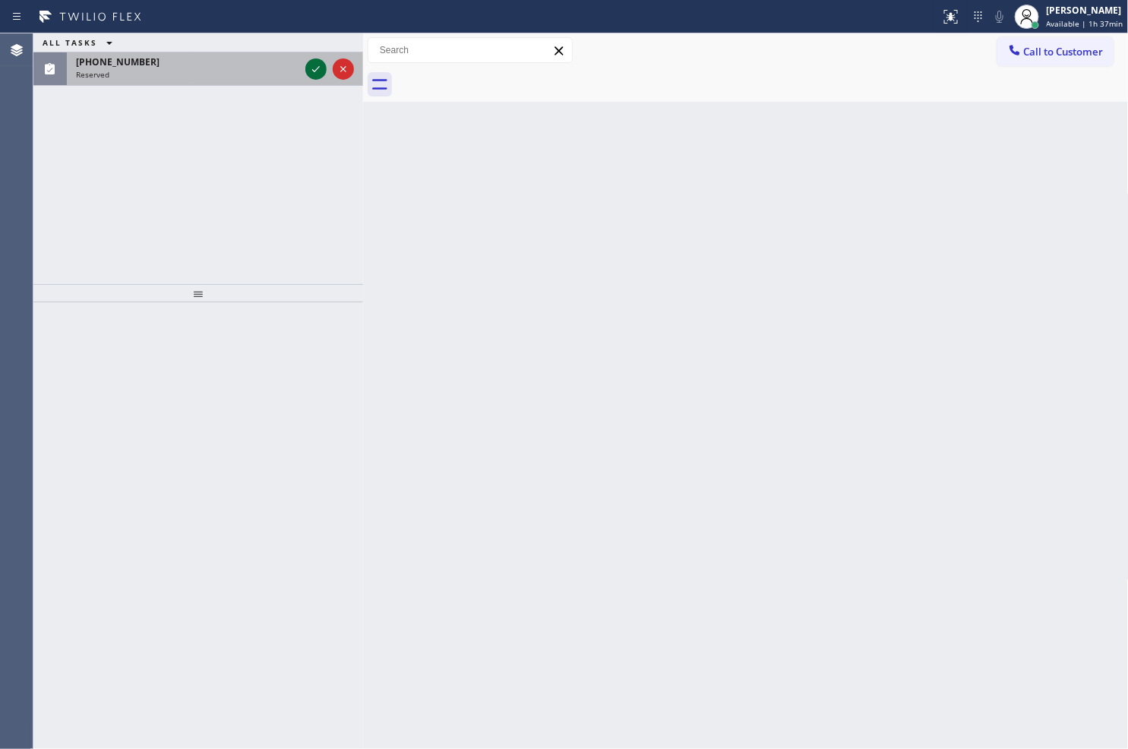
click at [317, 64] on icon at bounding box center [316, 69] width 18 height 18
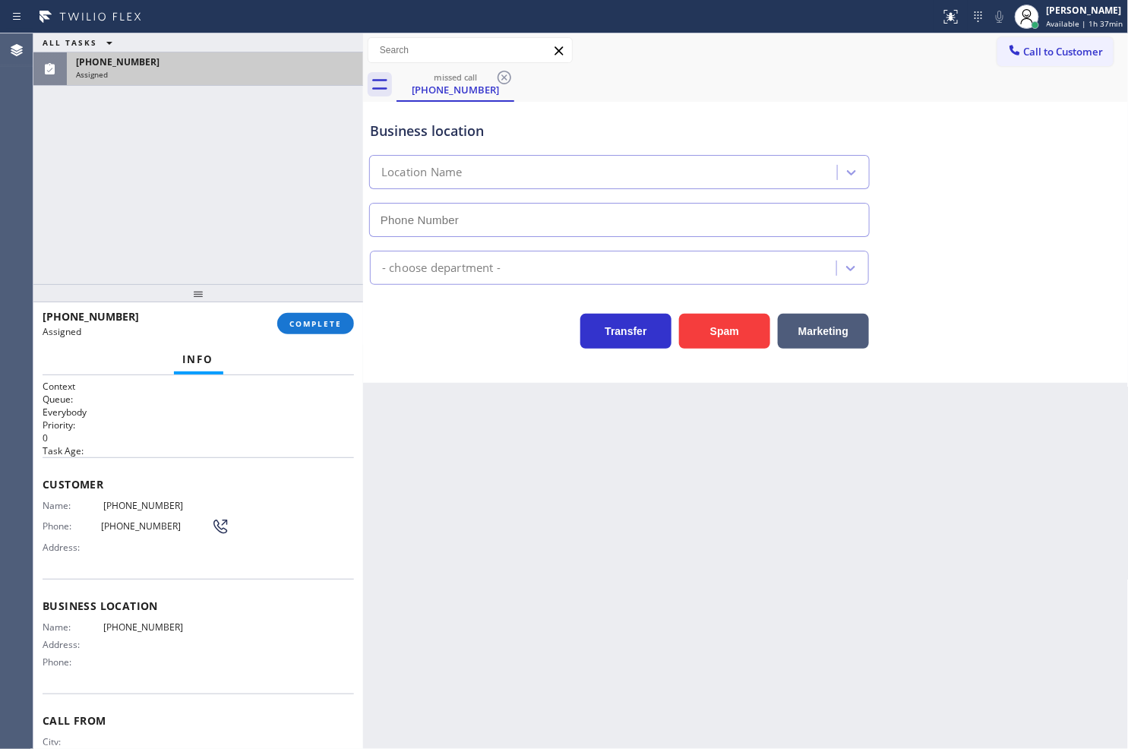
click at [44, 504] on span "Name:" at bounding box center [73, 505] width 61 height 11
click at [317, 320] on span "COMPLETE" at bounding box center [315, 323] width 52 height 11
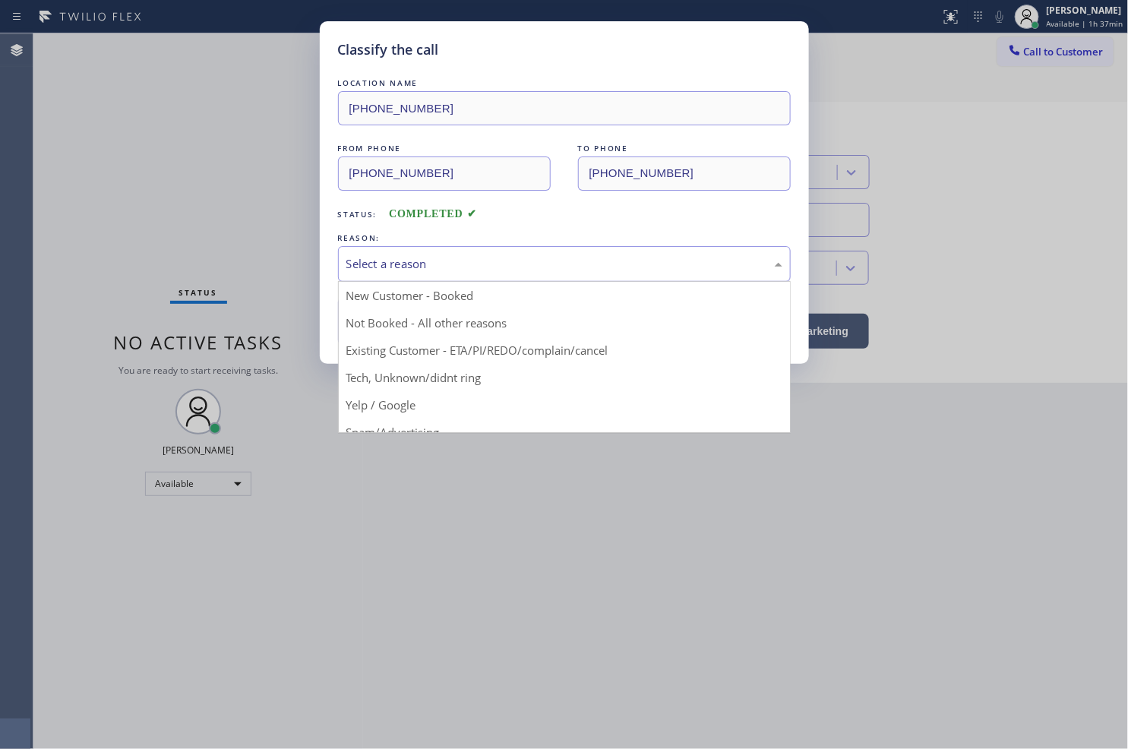
click at [362, 270] on div "Select a reason" at bounding box center [564, 263] width 436 height 17
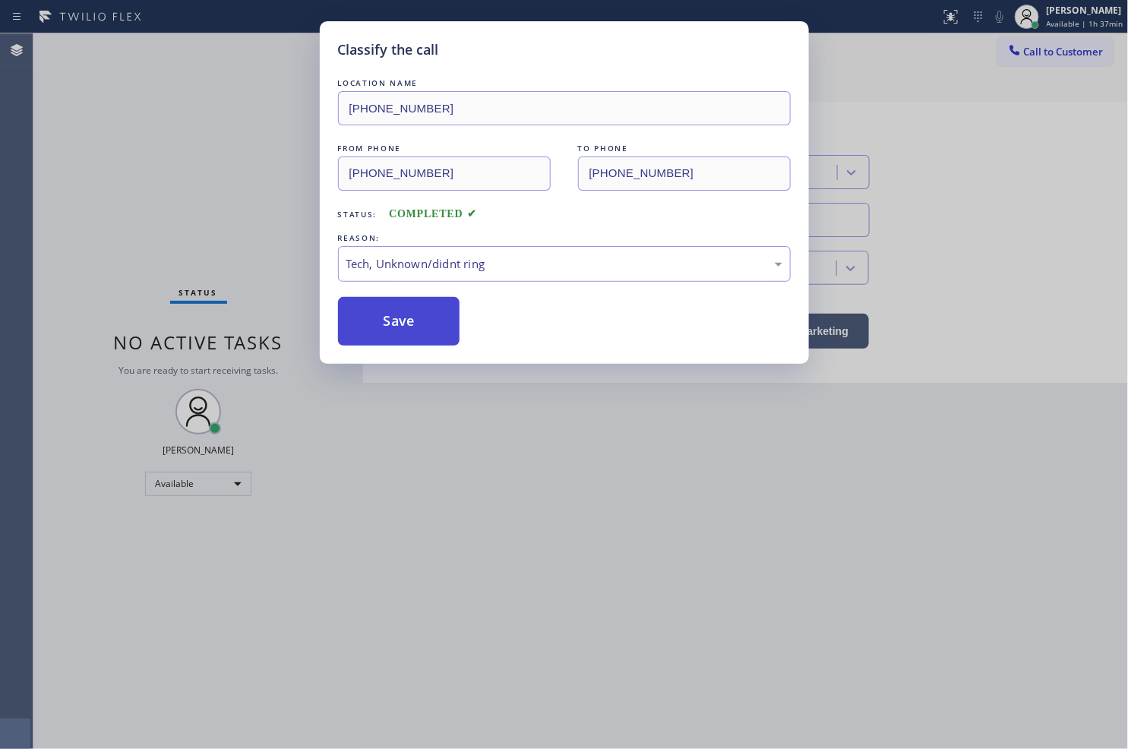
click at [386, 325] on button "Save" at bounding box center [399, 321] width 122 height 49
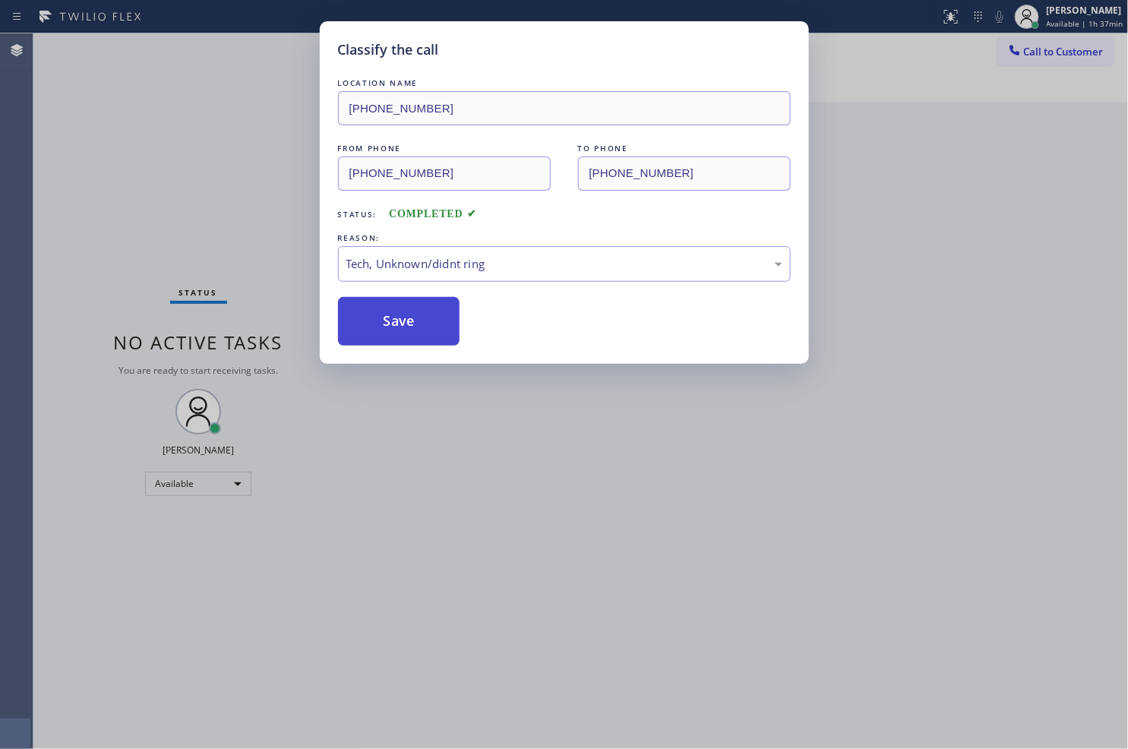
click at [386, 325] on button "Save" at bounding box center [399, 321] width 122 height 49
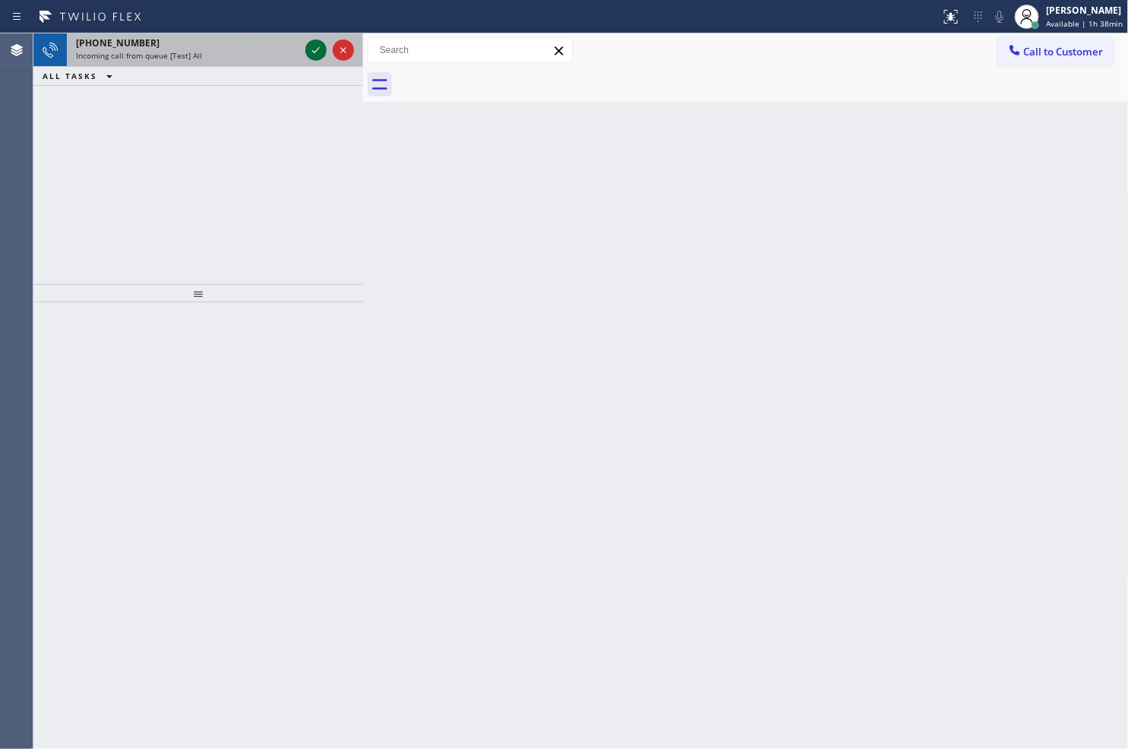
click at [317, 47] on icon at bounding box center [316, 50] width 18 height 18
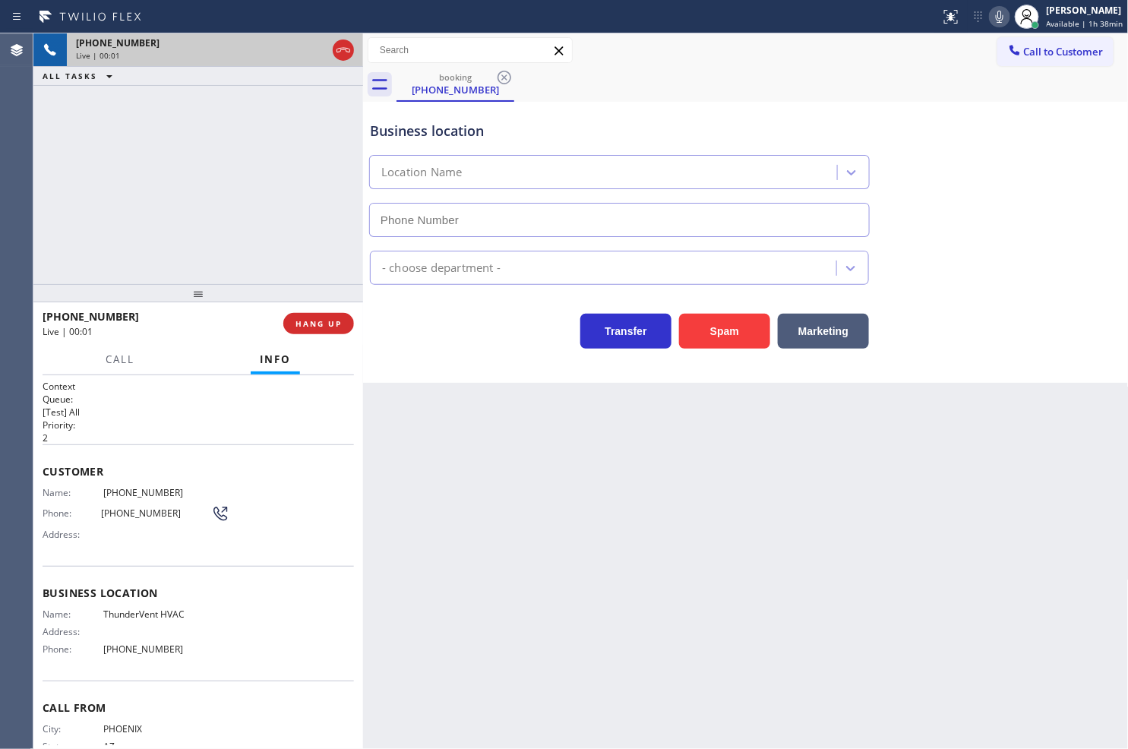
type input "[PHONE_NUMBER]"
click at [268, 177] on div "[PHONE_NUMBER] Live | 00:04 ALL TASKS ALL TASKS ACTIVE TASKS TASKS IN WRAP UP" at bounding box center [198, 158] width 330 height 251
click at [247, 252] on div "[PHONE_NUMBER] Live | 00:15 ALL TASKS ALL TASKS ACTIVE TASKS TASKS IN WRAP UP" at bounding box center [198, 158] width 330 height 251
click at [330, 324] on span "HANG UP" at bounding box center [318, 323] width 46 height 11
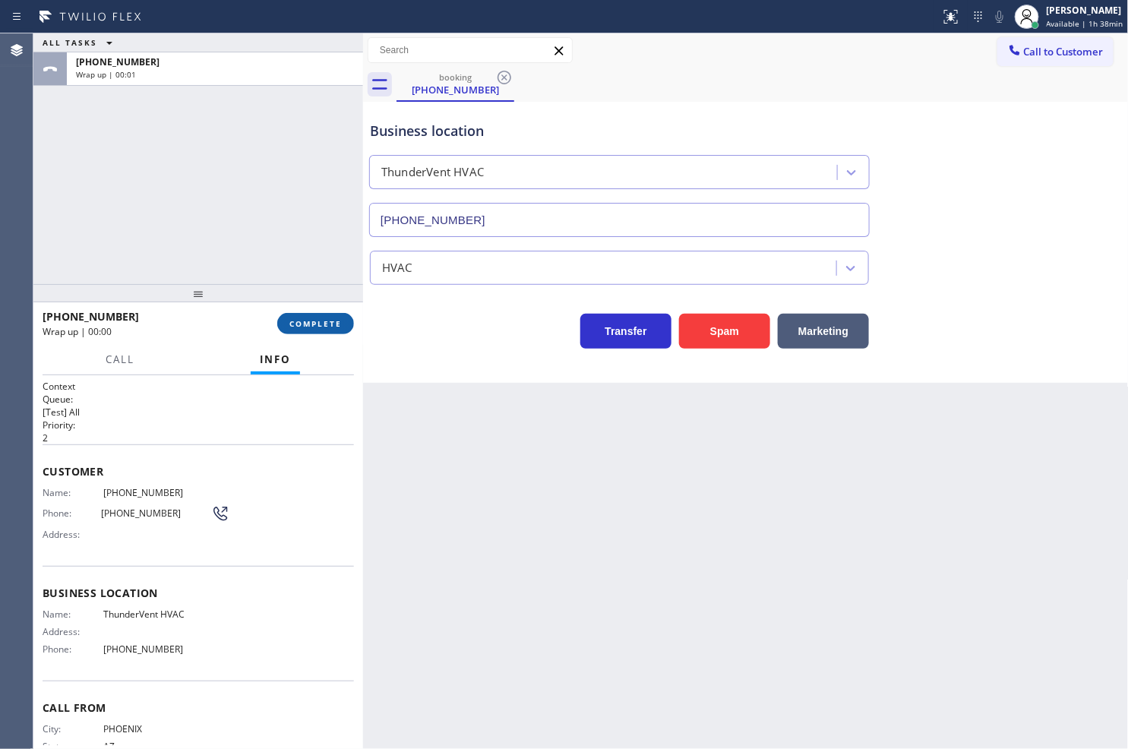
click at [330, 324] on span "COMPLETE" at bounding box center [315, 323] width 52 height 11
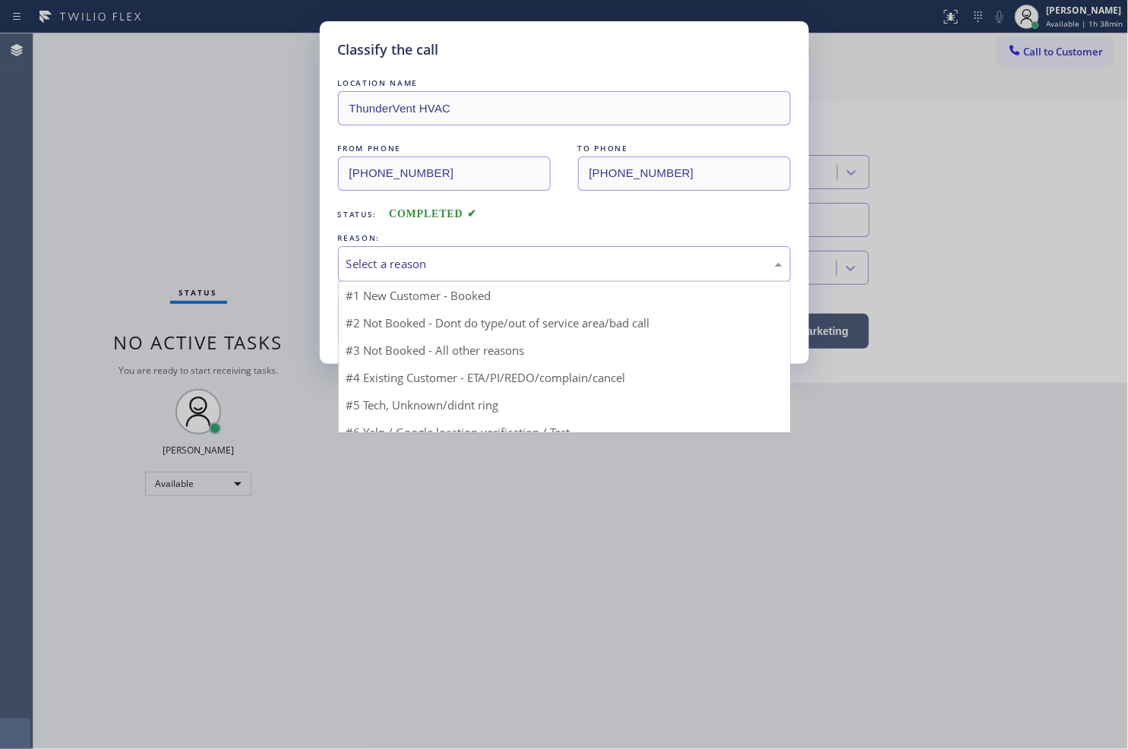
click at [409, 270] on div "Select a reason" at bounding box center [564, 263] width 436 height 17
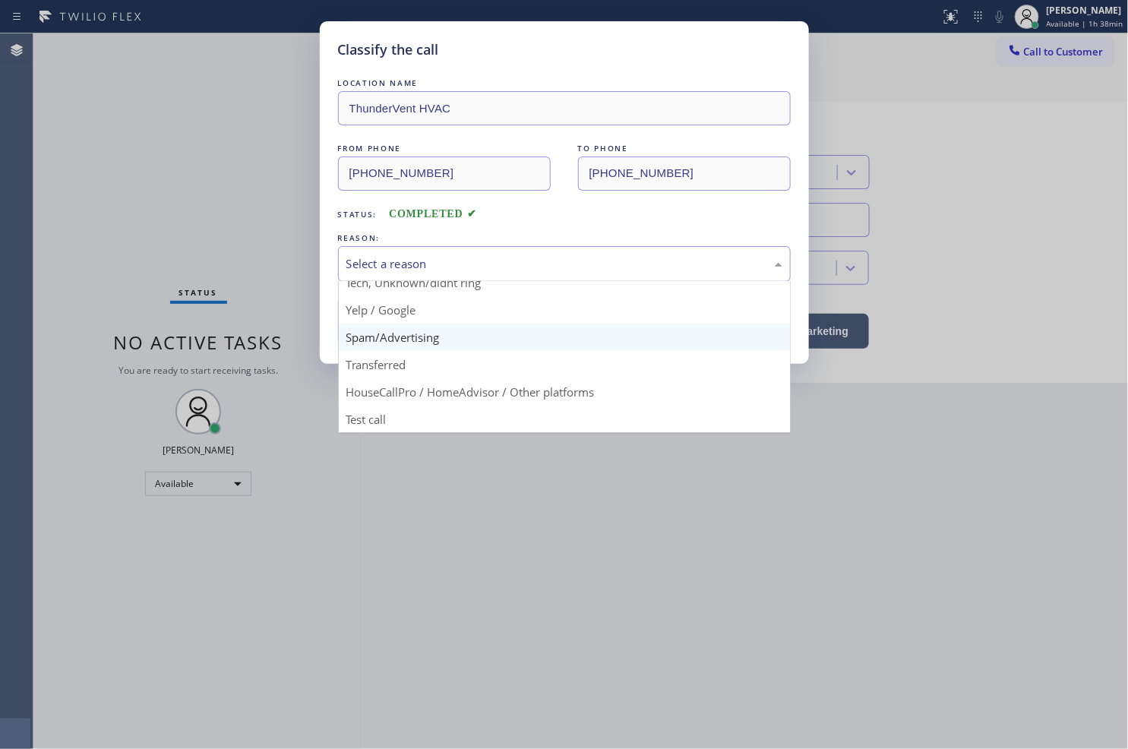
scroll to position [11, 0]
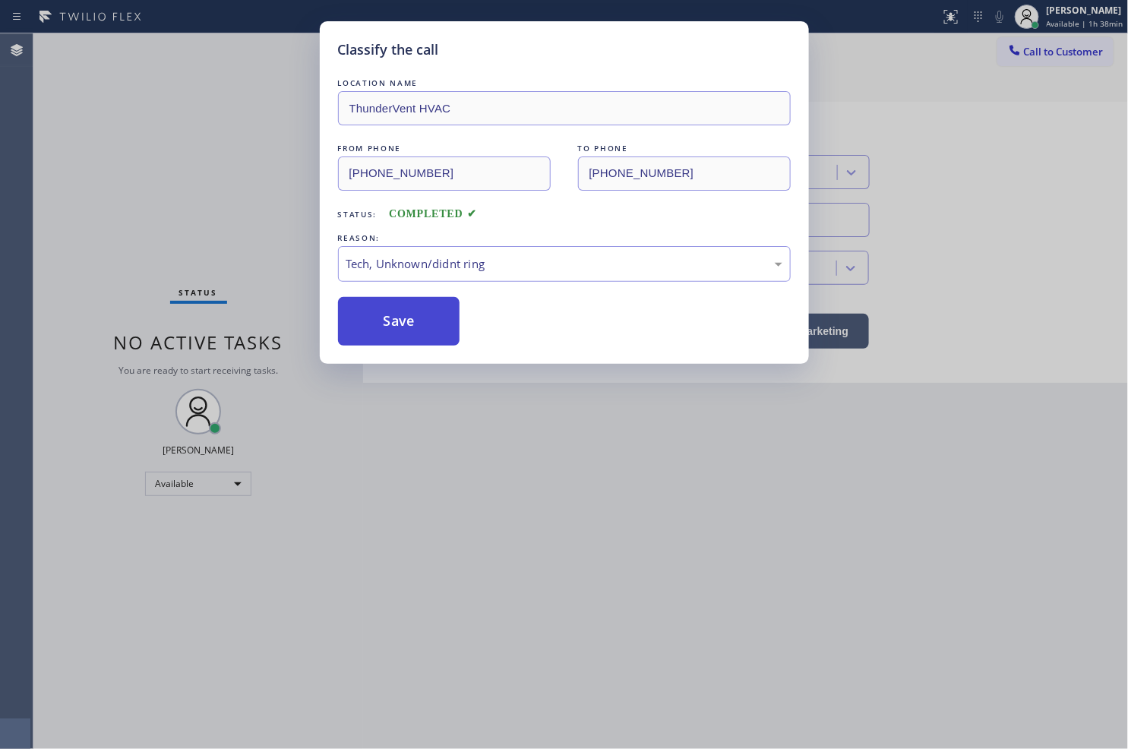
click at [406, 317] on button "Save" at bounding box center [399, 321] width 122 height 49
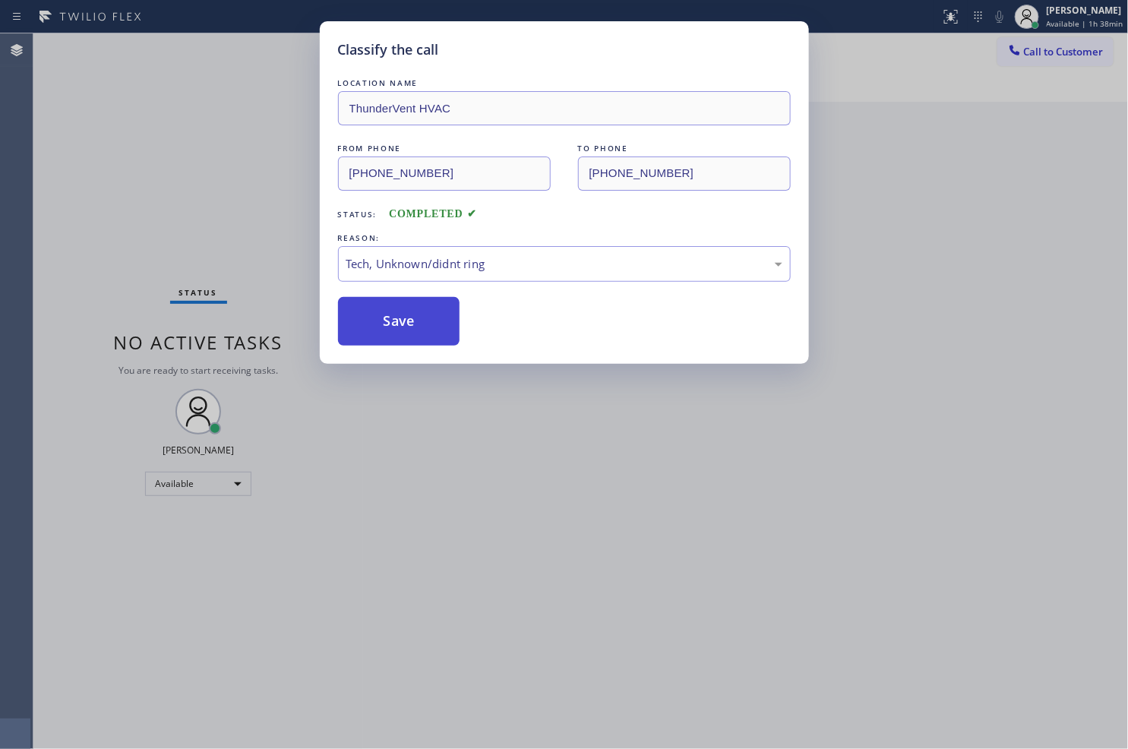
click at [406, 317] on button "Save" at bounding box center [399, 321] width 122 height 49
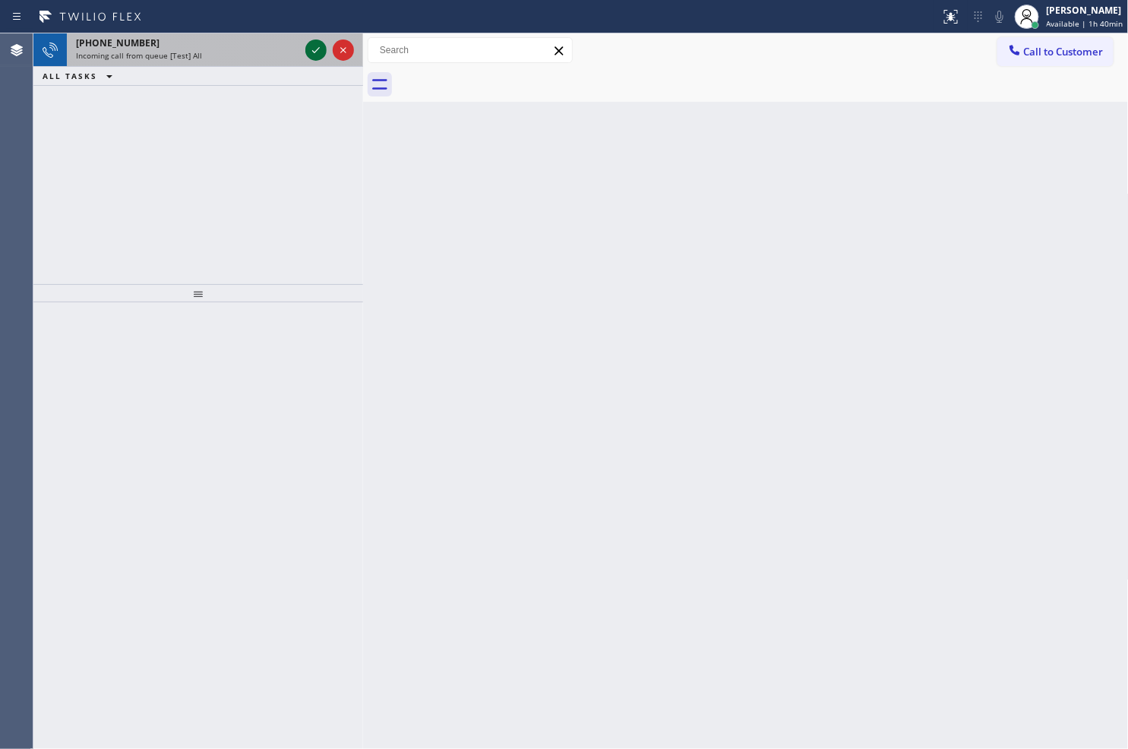
click at [315, 44] on icon at bounding box center [316, 50] width 18 height 18
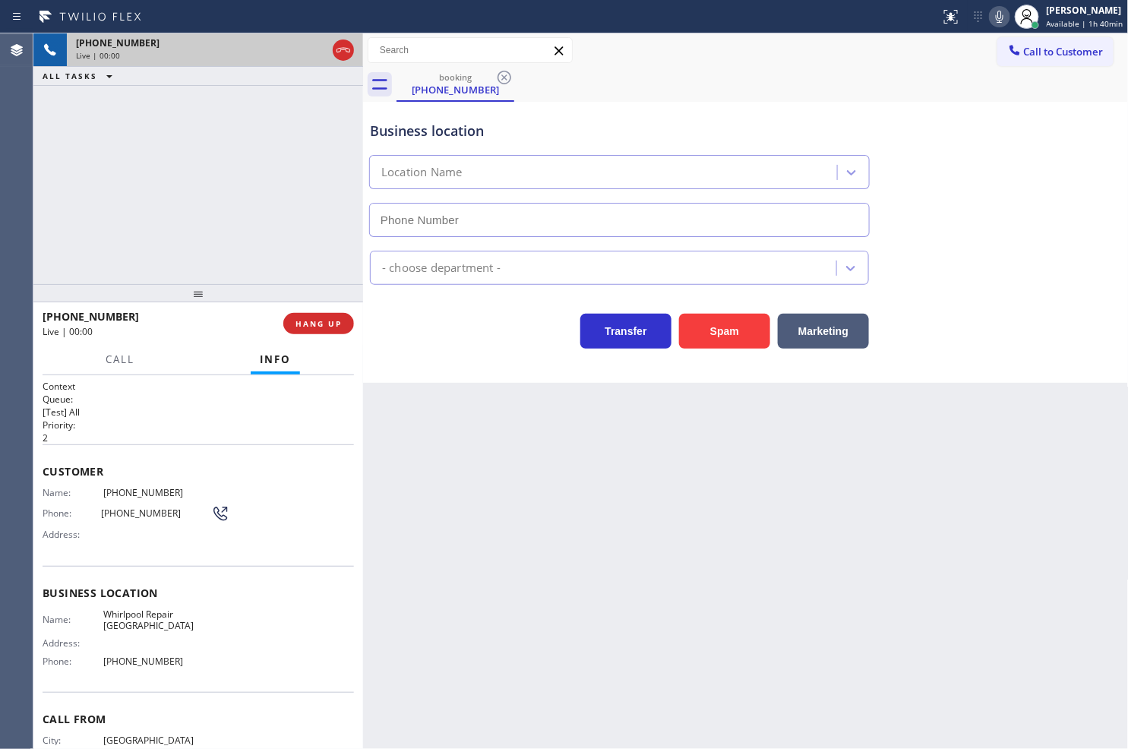
type input "[PHONE_NUMBER]"
drag, startPoint x: 710, startPoint y: 329, endPoint x: 1119, endPoint y: 11, distance: 518.5
click at [710, 329] on button "Spam" at bounding box center [724, 331] width 91 height 35
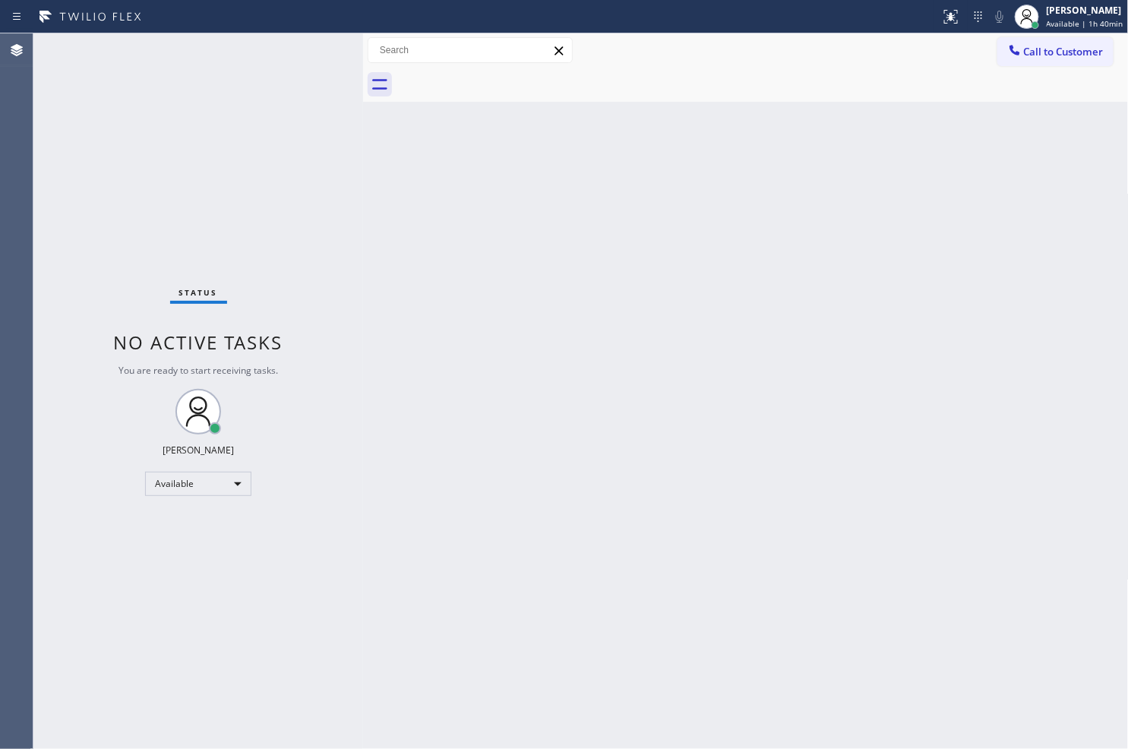
click at [305, 49] on div "Status No active tasks You are ready to start receiving tasks. [PERSON_NAME]" at bounding box center [198, 390] width 330 height 715
click at [308, 48] on div "Status No active tasks You are ready to start receiving tasks. [PERSON_NAME]" at bounding box center [198, 390] width 330 height 715
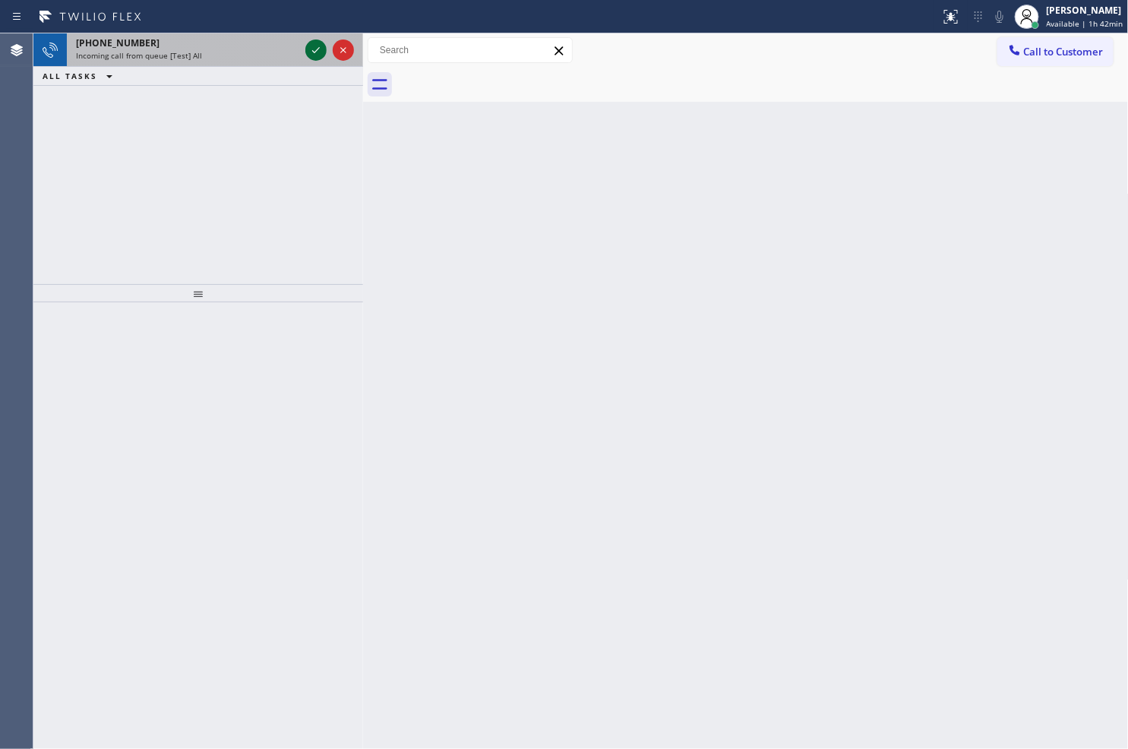
click at [308, 48] on icon at bounding box center [316, 50] width 18 height 18
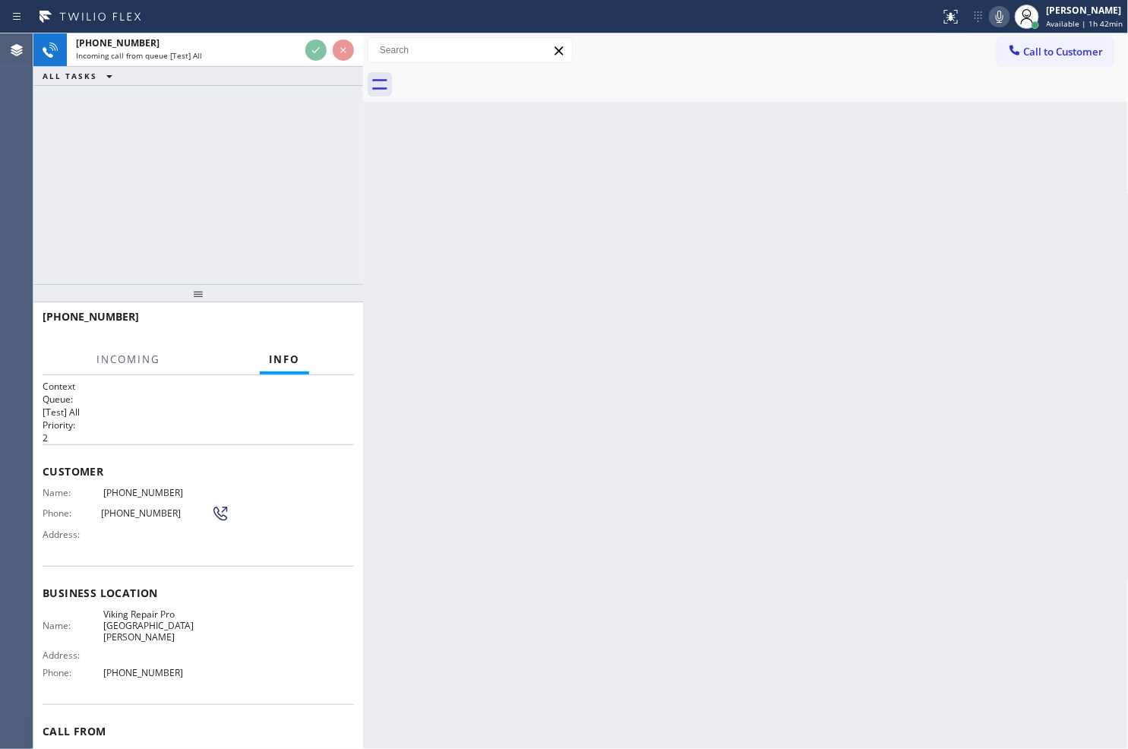
click at [238, 115] on div "[PHONE_NUMBER] Incoming call from queue [Test] All ALL TASKS ALL TASKS ACTIVE T…" at bounding box center [198, 158] width 330 height 251
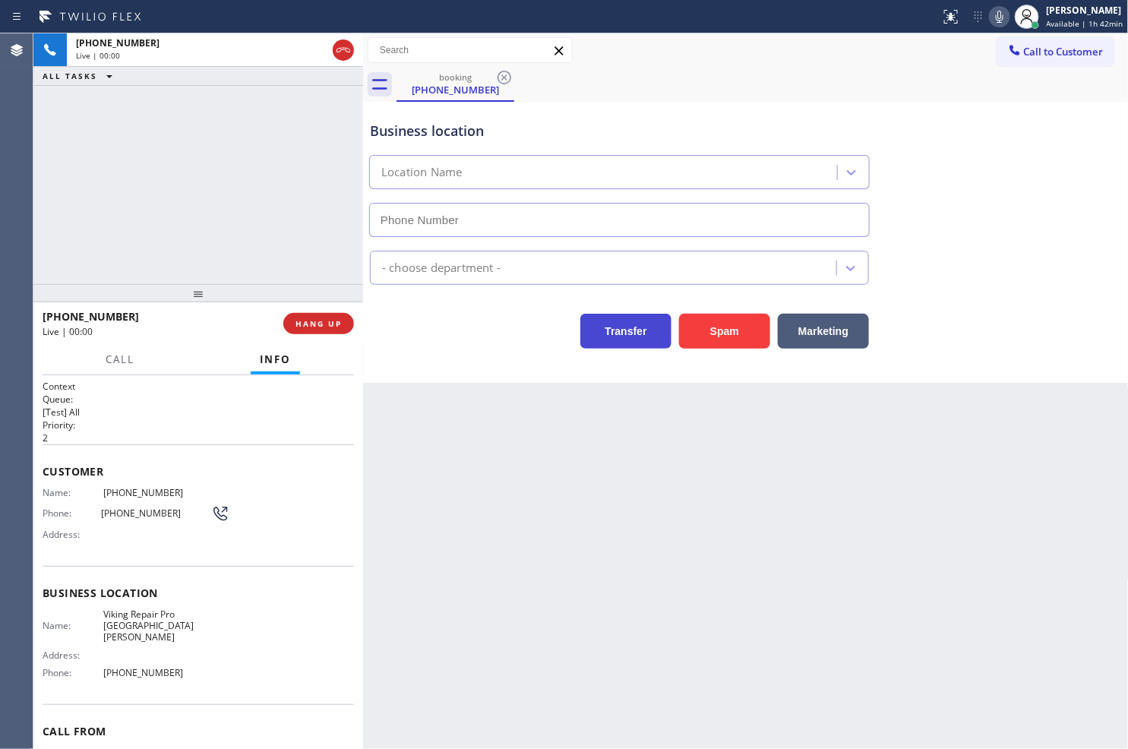
type input "[PHONE_NUMBER]"
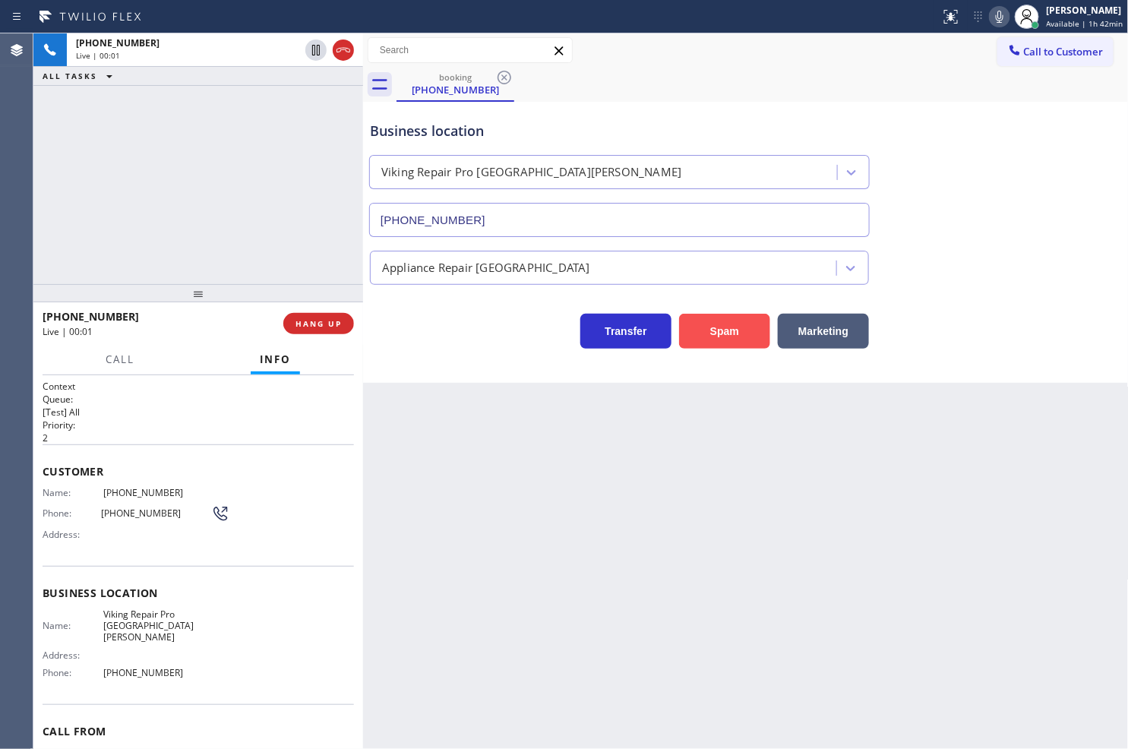
click at [696, 324] on button "Spam" at bounding box center [724, 331] width 91 height 35
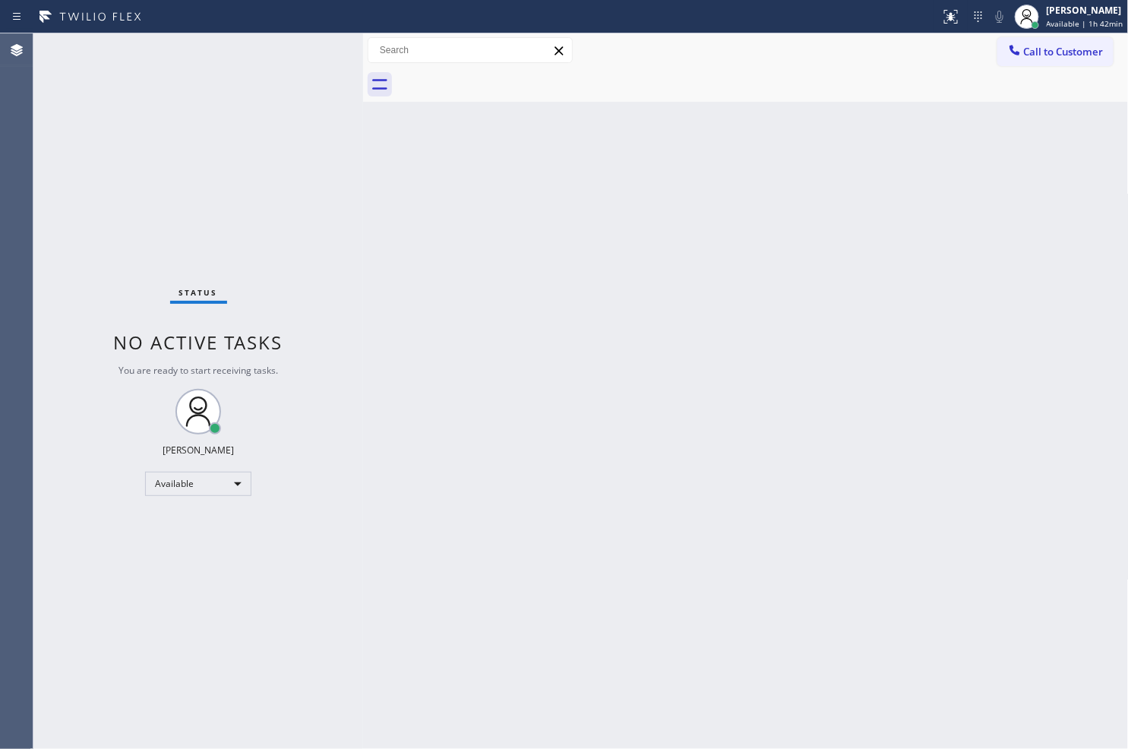
click at [343, 86] on div "Status No active tasks You are ready to start receiving tasks. [PERSON_NAME]" at bounding box center [198, 390] width 330 height 715
click at [316, 46] on div "Status No active tasks You are ready to start receiving tasks. [PERSON_NAME]" at bounding box center [198, 390] width 330 height 715
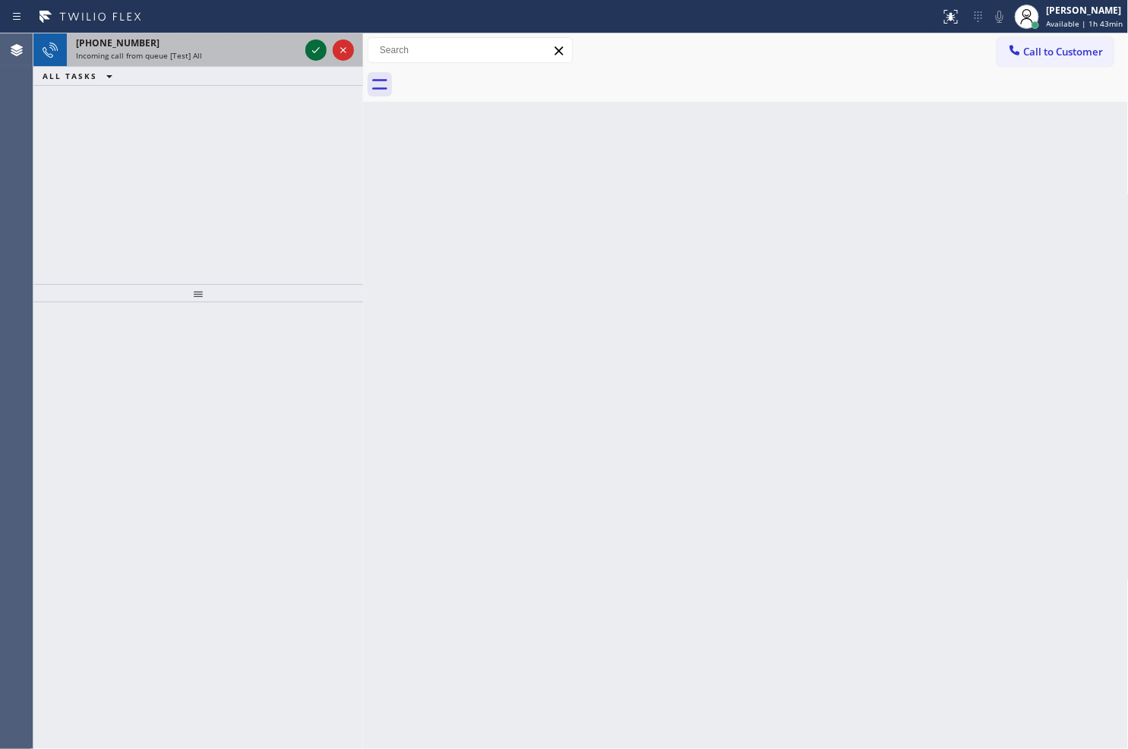
click at [316, 46] on icon at bounding box center [316, 50] width 18 height 18
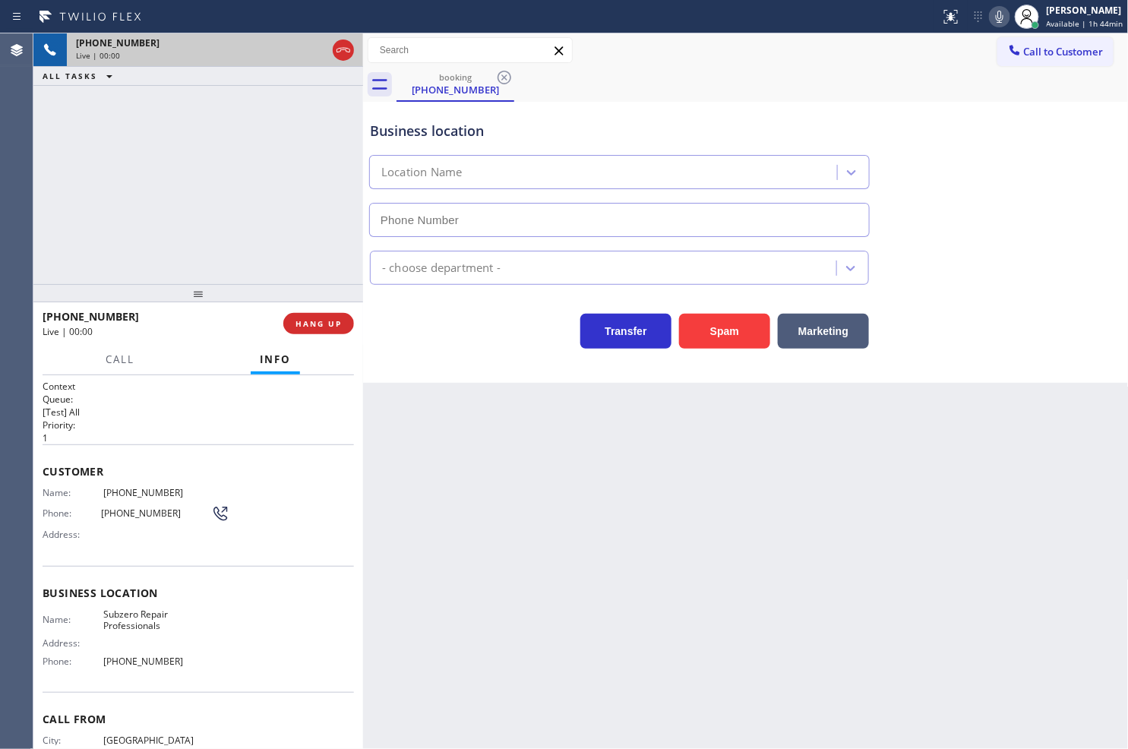
type input "[PHONE_NUMBER]"
click at [173, 196] on div "[PHONE_NUMBER] Live | 00:05 ALL TASKS ALL TASKS ACTIVE TASKS TASKS IN WRAP UP" at bounding box center [198, 158] width 330 height 251
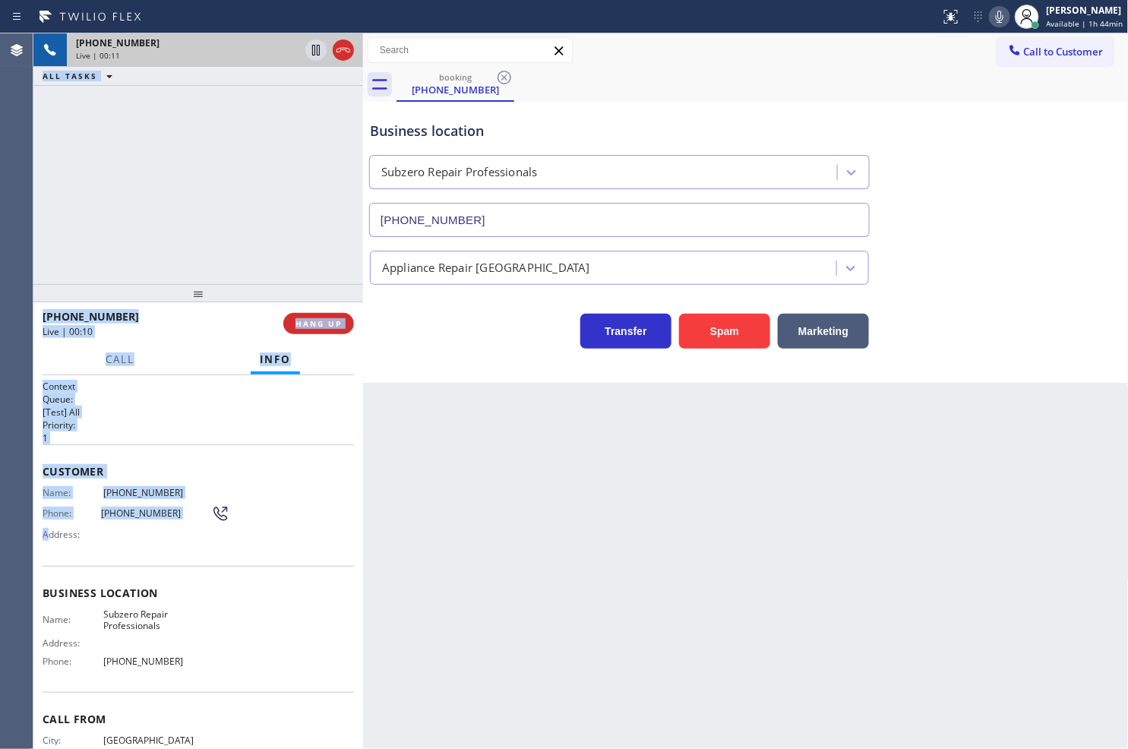
drag, startPoint x: 28, startPoint y: 491, endPoint x: 59, endPoint y: 532, distance: 50.9
click at [46, 545] on div "Agent Desktop Classify the call LOCATION NAME [DOMAIN_NAME] ([GEOGRAPHIC_DATA],…" at bounding box center [564, 390] width 1128 height 715
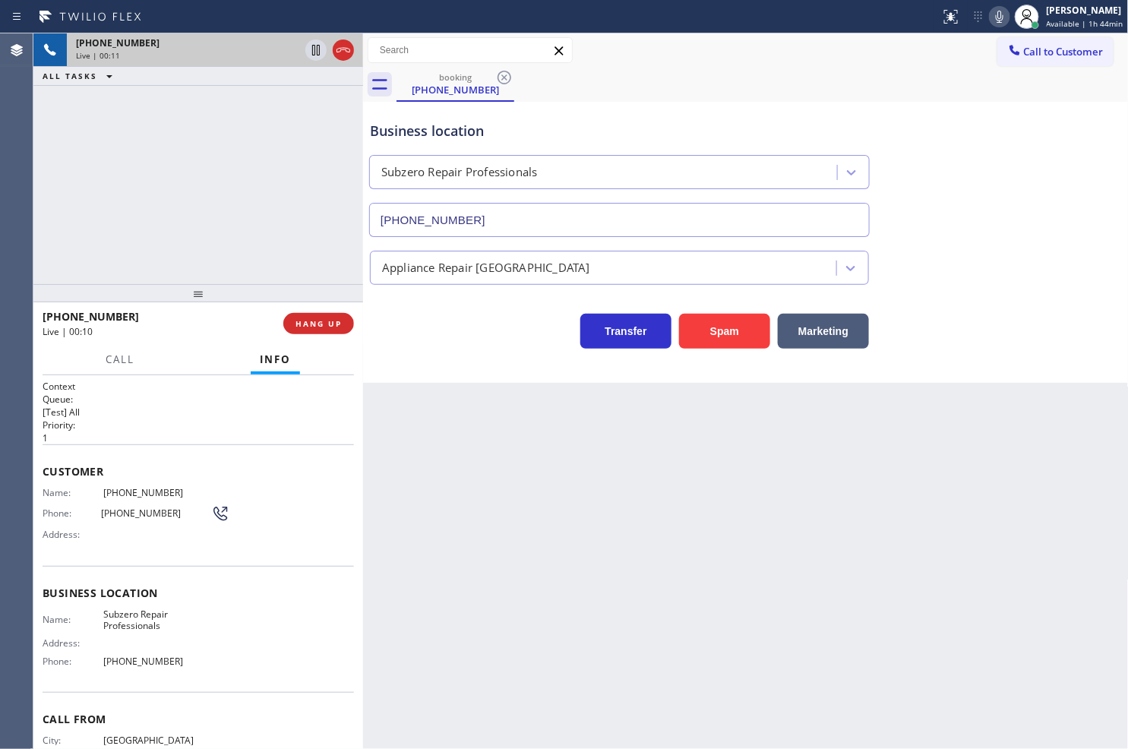
click at [115, 524] on div "Name: [PHONE_NUMBER] Phone: [PHONE_NUMBER] Address:" at bounding box center [136, 517] width 187 height 60
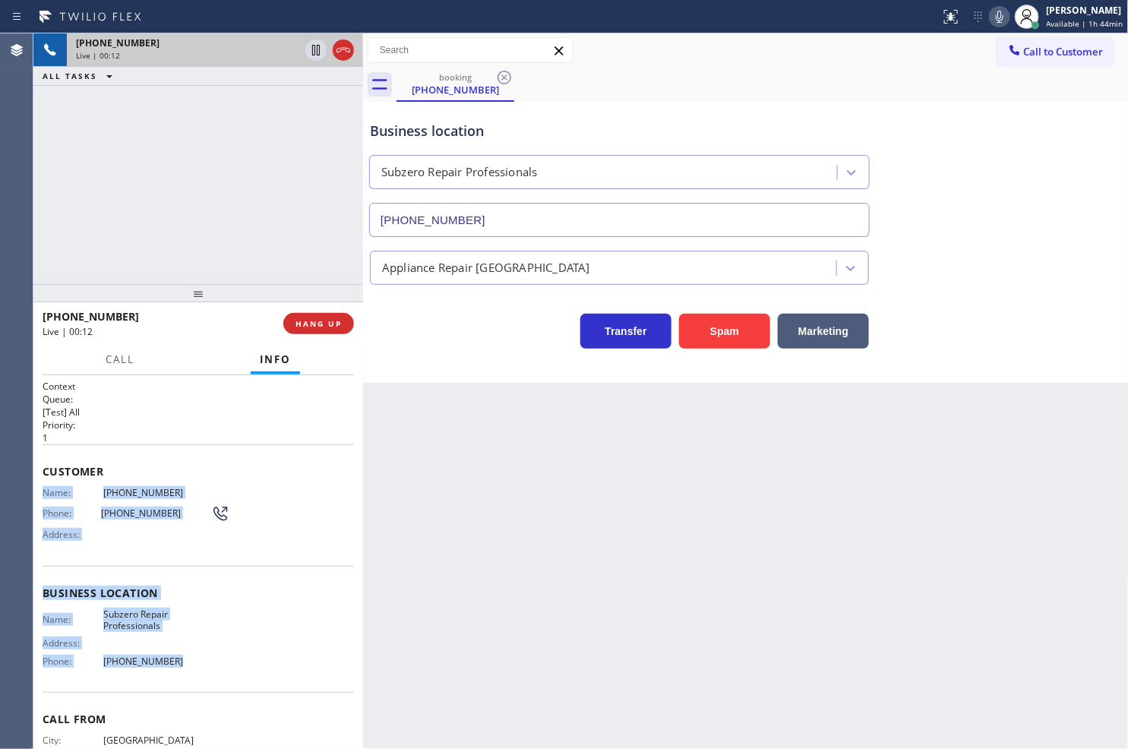
drag, startPoint x: 44, startPoint y: 491, endPoint x: 203, endPoint y: 666, distance: 236.6
click at [203, 666] on div "Context Queue: [Test] All Priority: 1 Customer Name: [PHONE_NUMBER] Phone: [PHO…" at bounding box center [198, 594] width 311 height 428
copy div "Name: [PHONE_NUMBER] Phone: [PHONE_NUMBER] Address: Business location Name: Sub…"
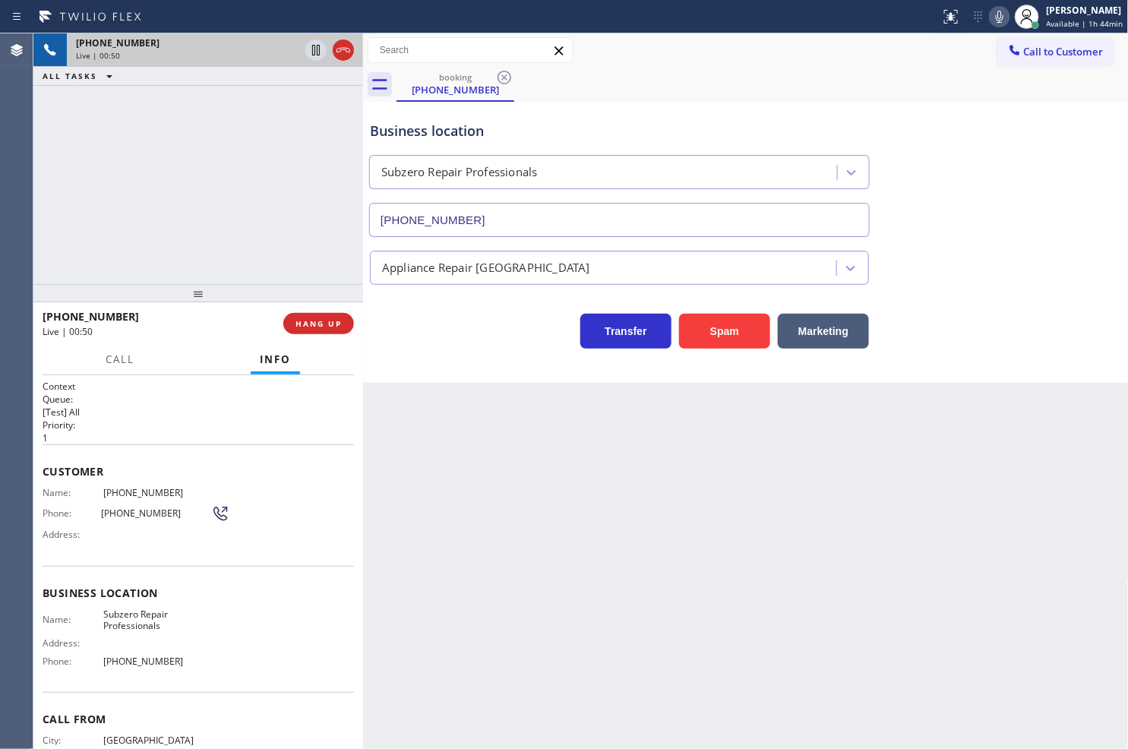
click at [187, 192] on div "[PHONE_NUMBER] Live | 00:50 ALL TASKS ALL TASKS ACTIVE TASKS TASKS IN WRAP UP" at bounding box center [198, 158] width 330 height 251
click at [422, 363] on div "Business location Subzero Repair Professionals [PHONE_NUMBER] Appliance Repair …" at bounding box center [746, 242] width 766 height 281
click at [540, 336] on div "Transfer Spam Marketing" at bounding box center [619, 327] width 505 height 43
click at [236, 199] on div "[PHONE_NUMBER] Live | 00:54 ALL TASKS ALL TASKS ACTIVE TASKS TASKS IN WRAP UP" at bounding box center [198, 158] width 330 height 251
click at [909, 100] on div "Business location Subzero Repair Professionals [PHONE_NUMBER]" at bounding box center [746, 167] width 758 height 137
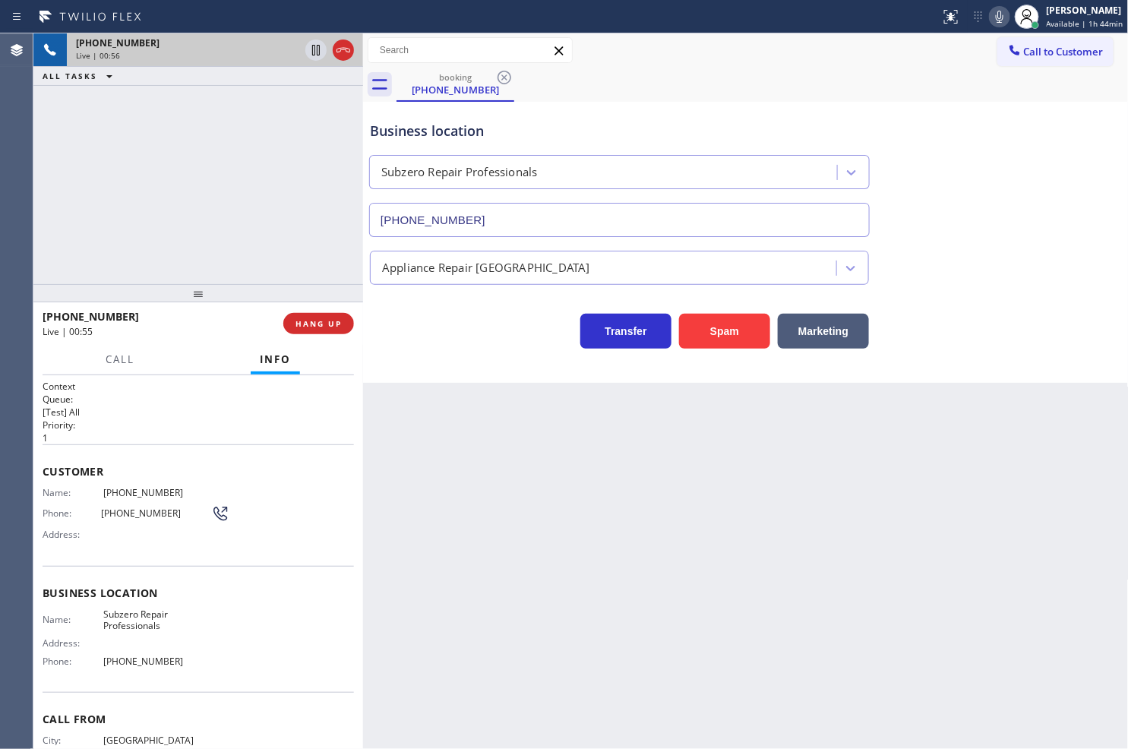
click at [849, 87] on div "booking [PHONE_NUMBER]" at bounding box center [762, 85] width 732 height 34
click at [159, 180] on div "[PHONE_NUMBER] Live | 00:56 ALL TASKS ALL TASKS ACTIVE TASKS TASKS IN WRAP UP" at bounding box center [198, 158] width 330 height 251
click at [311, 53] on icon at bounding box center [316, 50] width 18 height 18
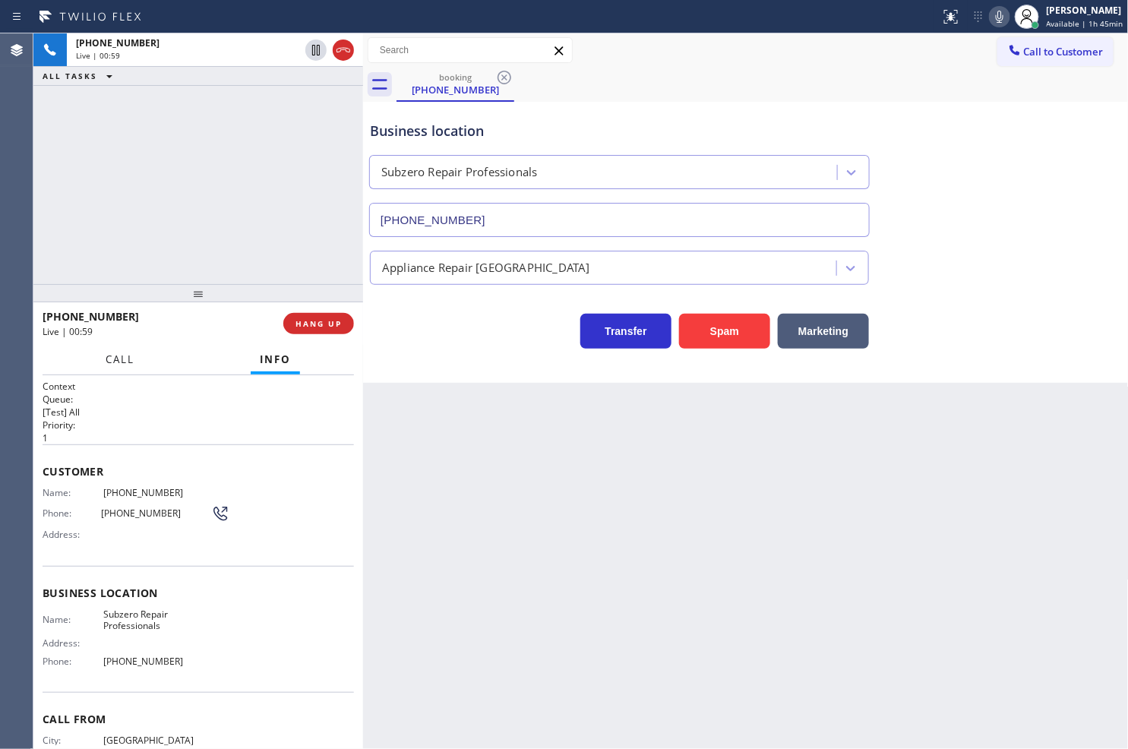
click at [115, 362] on span "Call" at bounding box center [120, 359] width 29 height 14
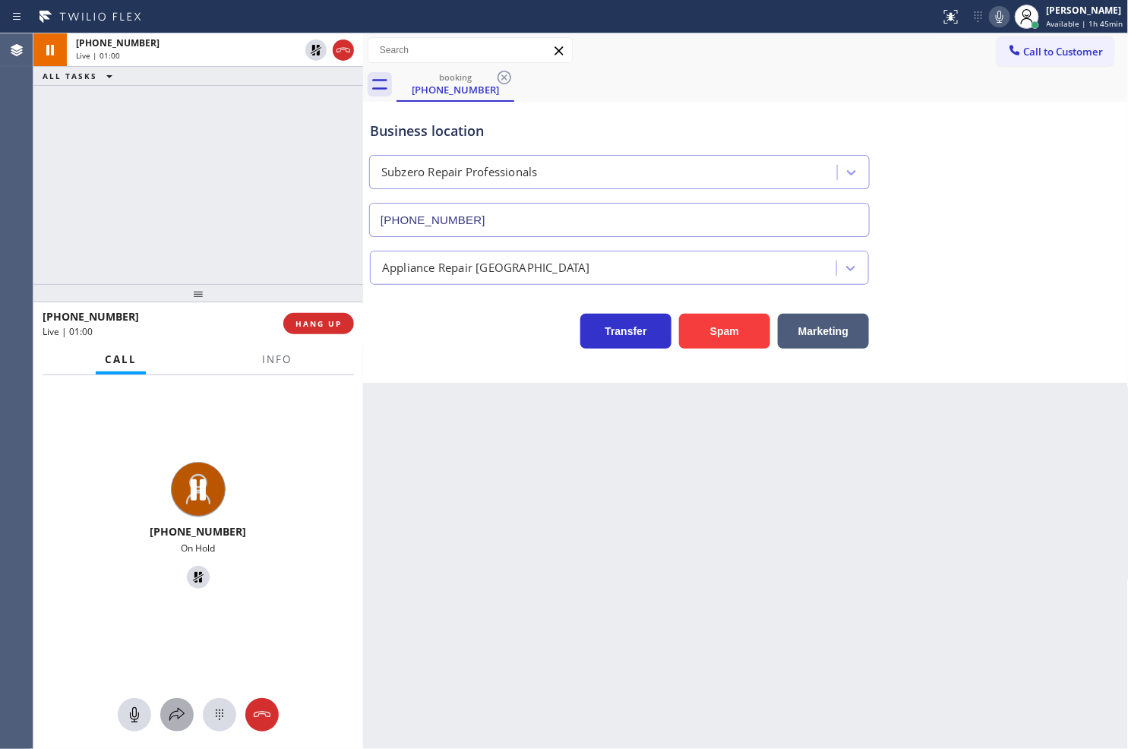
click at [169, 716] on icon at bounding box center [177, 715] width 18 height 18
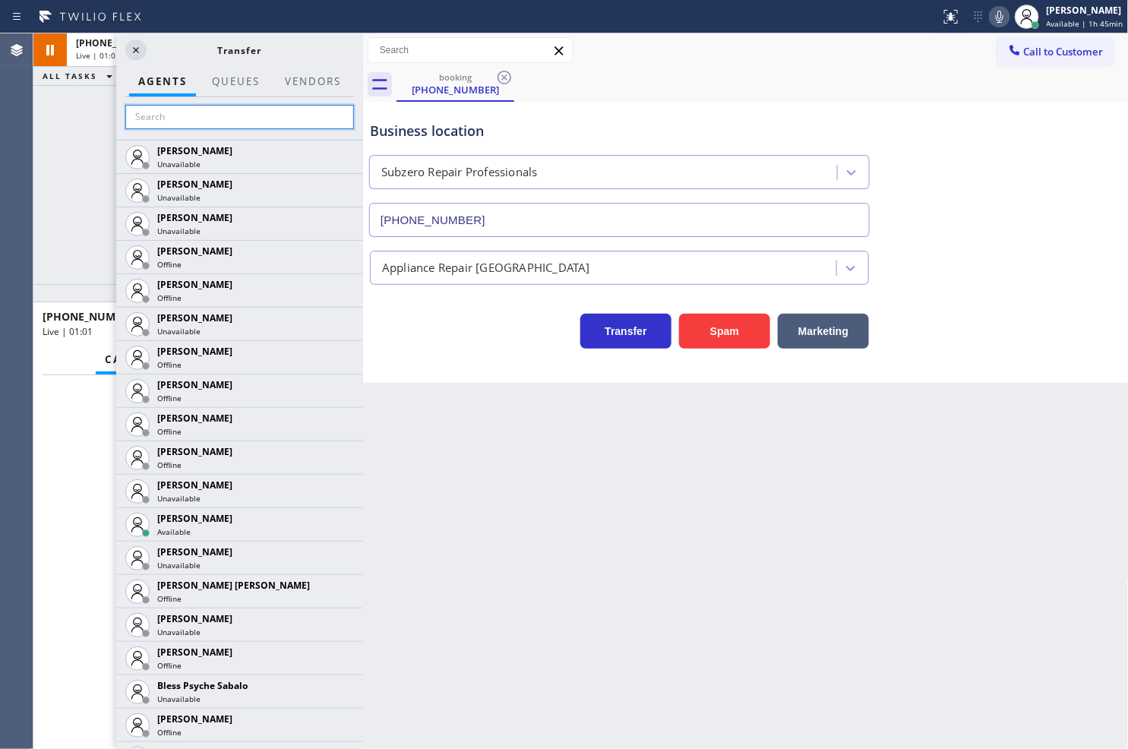
click at [162, 117] on input "text" at bounding box center [239, 117] width 229 height 24
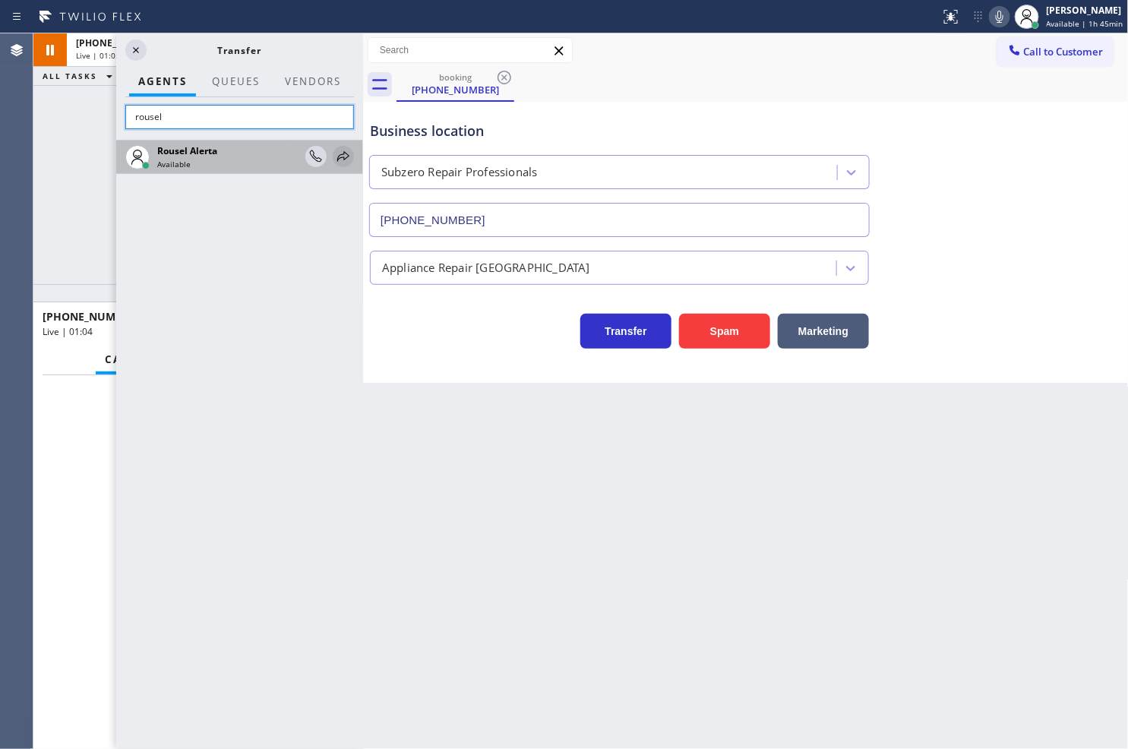
type input "rousel"
click at [333, 155] on div at bounding box center [343, 156] width 21 height 18
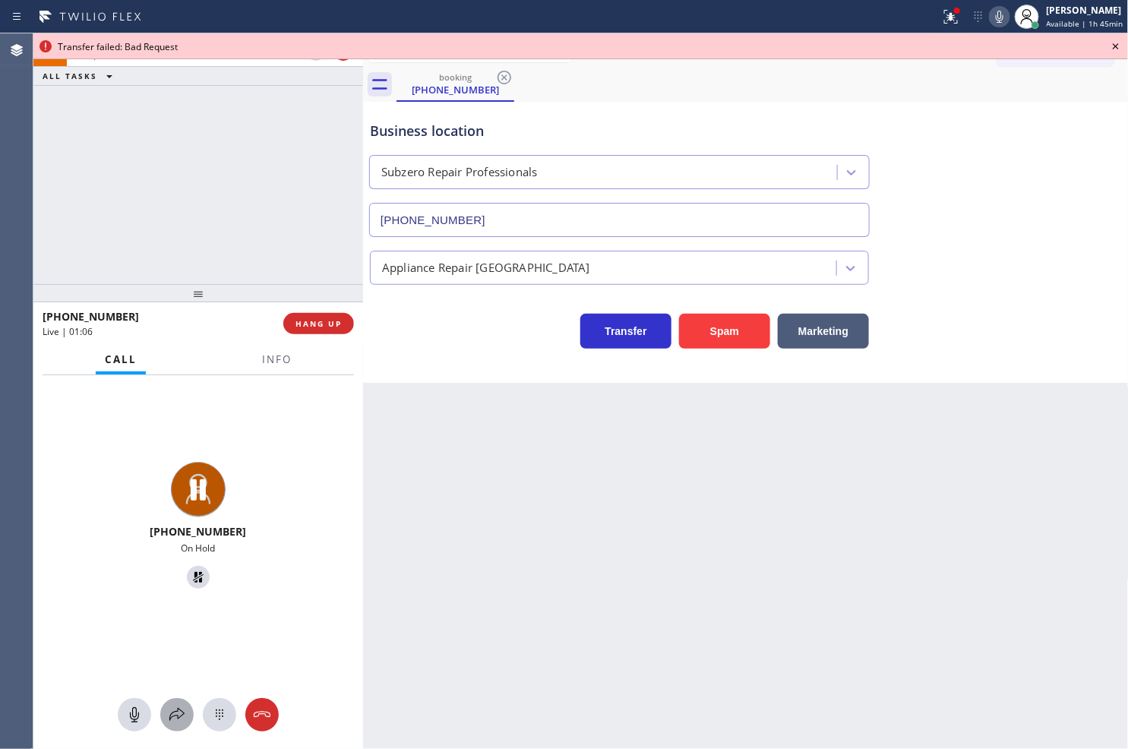
click at [182, 721] on icon at bounding box center [177, 715] width 18 height 18
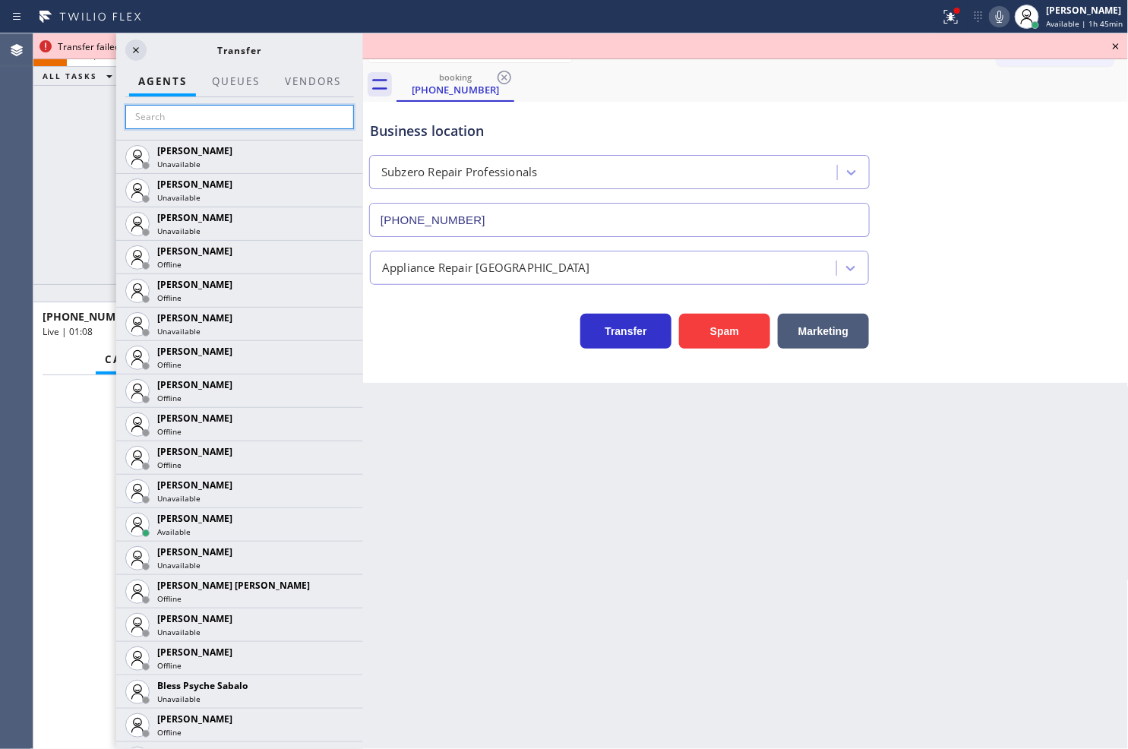
click at [200, 126] on input "text" at bounding box center [239, 117] width 229 height 24
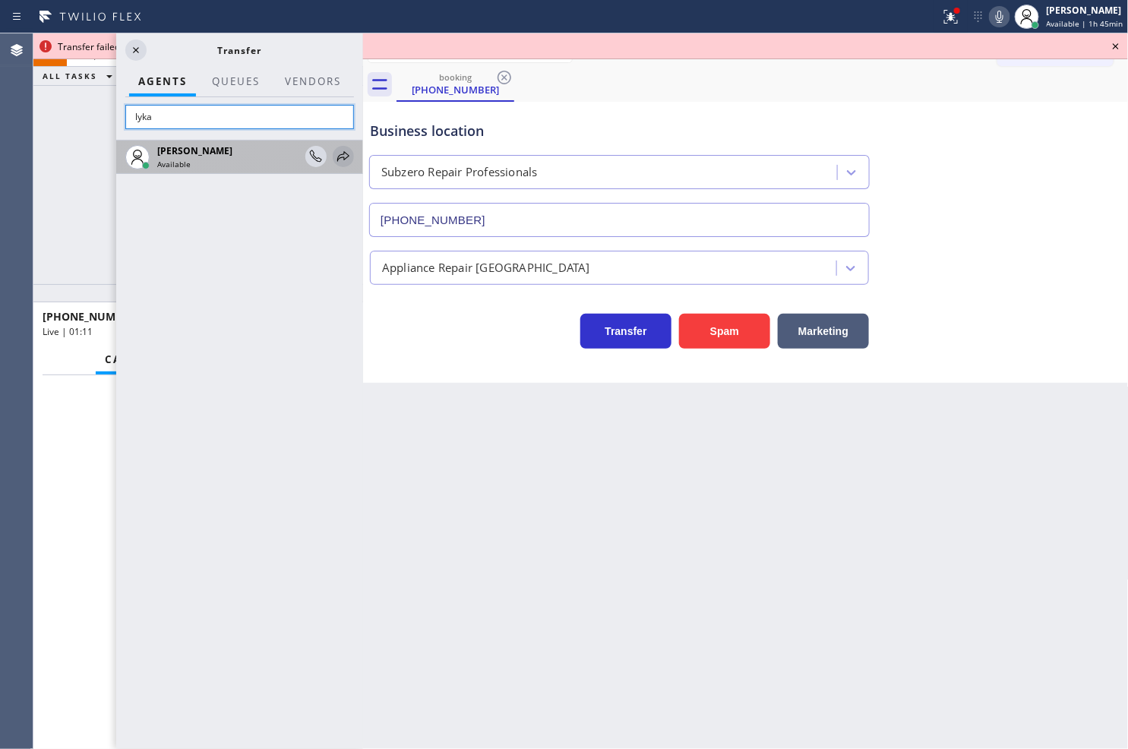
type input "lyka"
click at [342, 154] on icon at bounding box center [343, 156] width 12 height 10
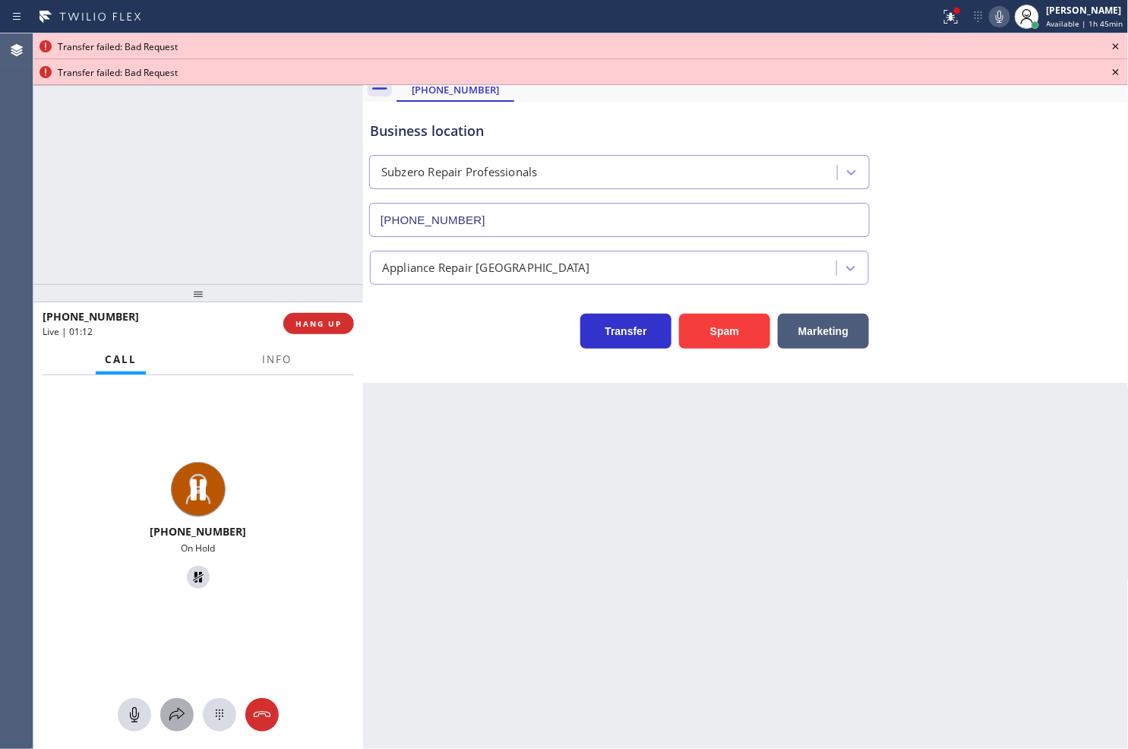
click at [178, 709] on icon at bounding box center [176, 714] width 15 height 13
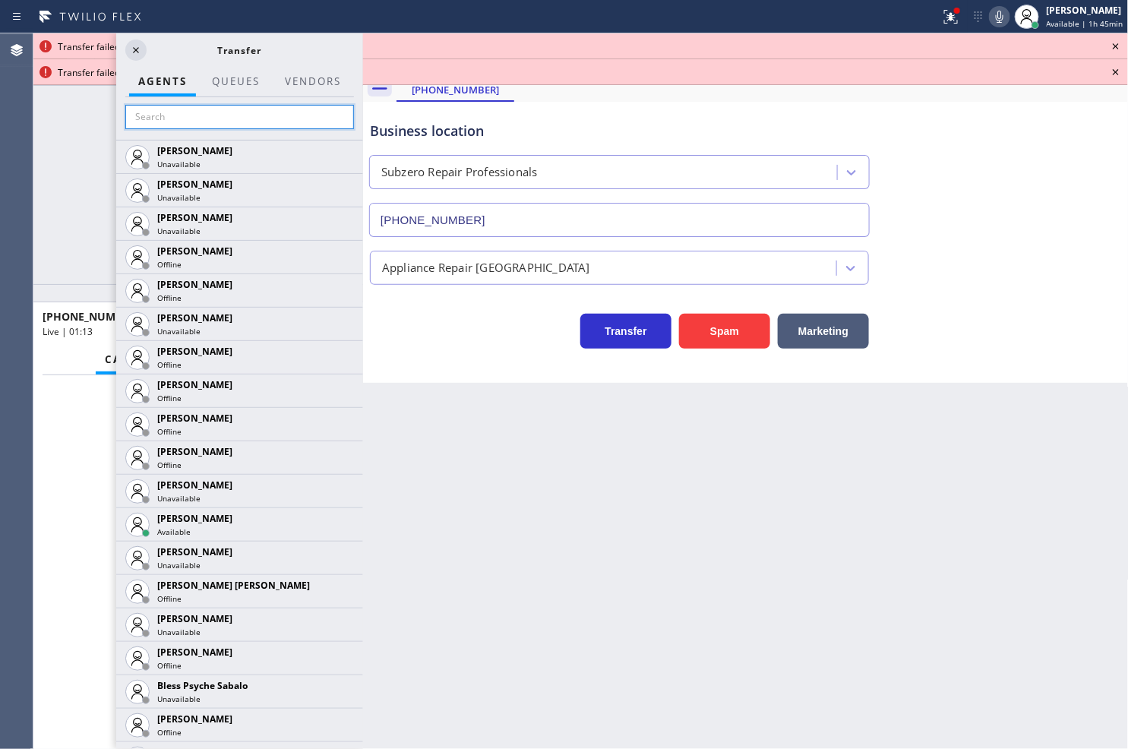
click at [207, 105] on input "text" at bounding box center [239, 117] width 229 height 24
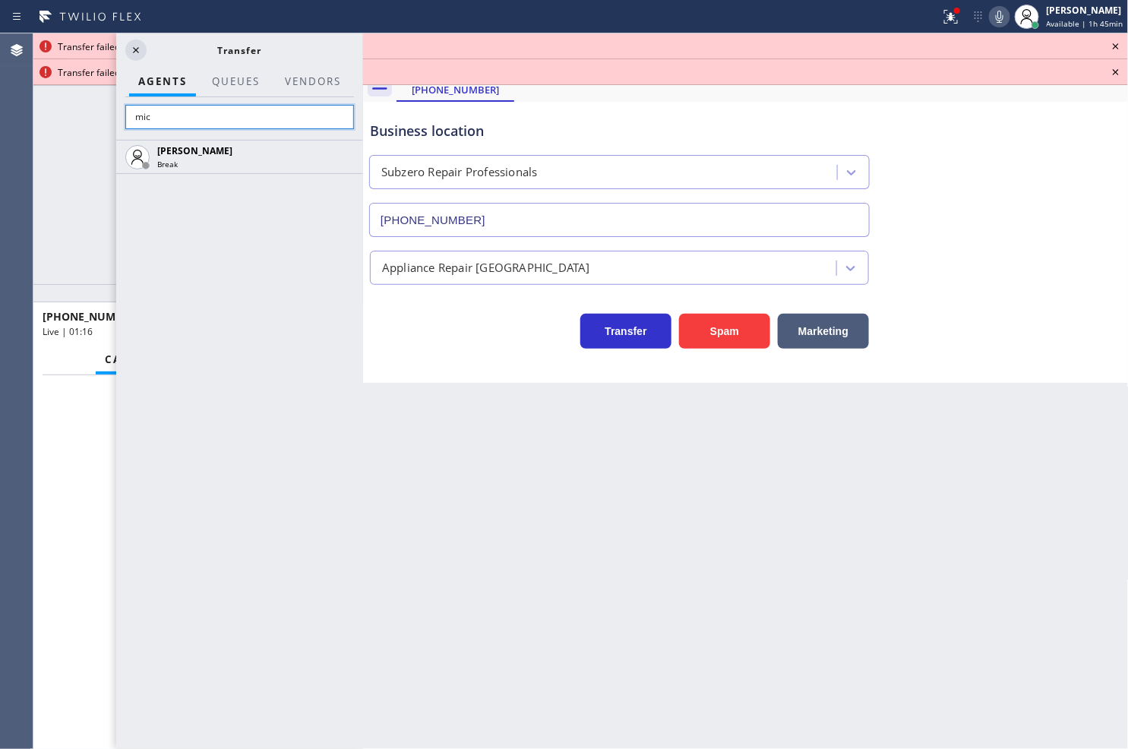
type input "mic"
click at [55, 204] on div "[PHONE_NUMBER] Live | 01:16 ALL TASKS ALL TASKS ACTIVE TASKS TASKS IN WRAP UP" at bounding box center [198, 158] width 330 height 251
click at [131, 43] on icon at bounding box center [136, 50] width 18 height 18
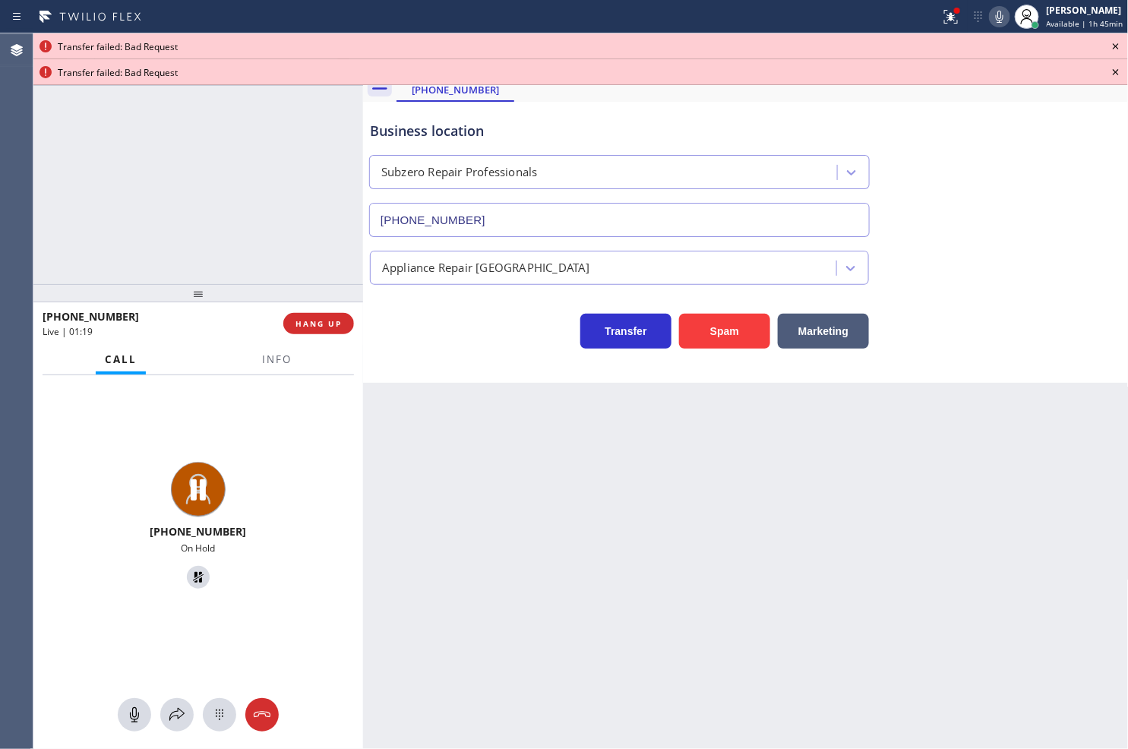
click at [1114, 43] on icon at bounding box center [1116, 46] width 18 height 18
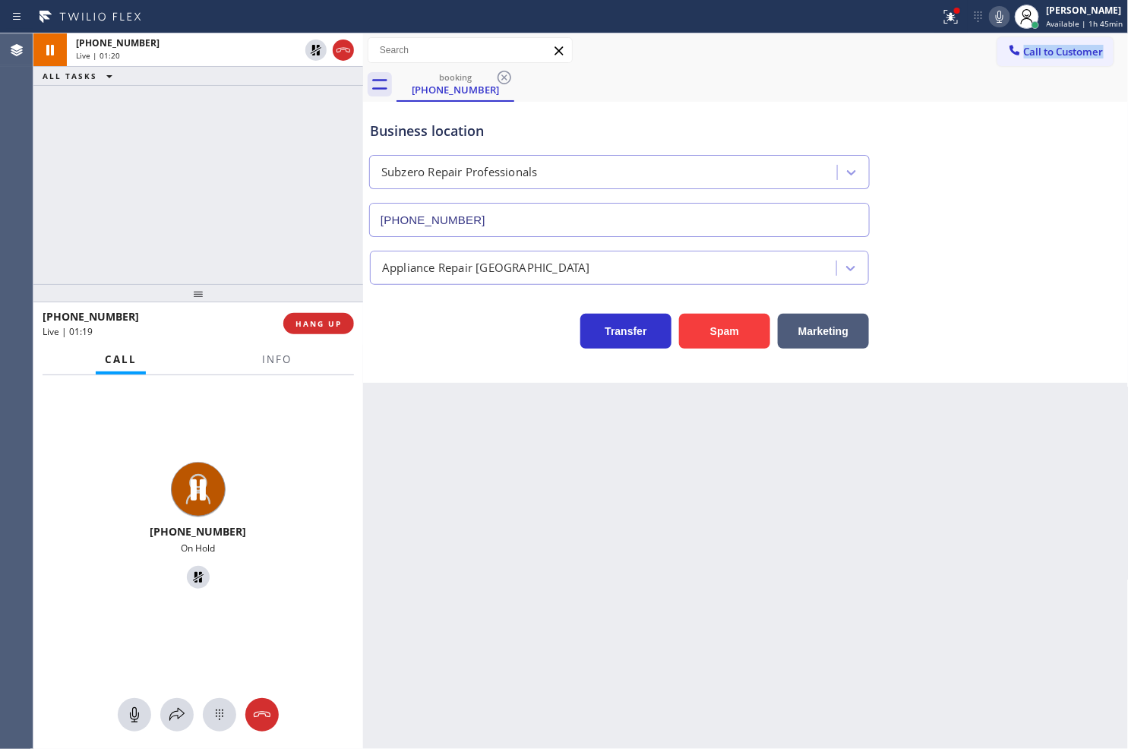
click at [1114, 43] on div "Call to Customer Outbound call Location Search location Your caller id phone nu…" at bounding box center [1062, 50] width 131 height 27
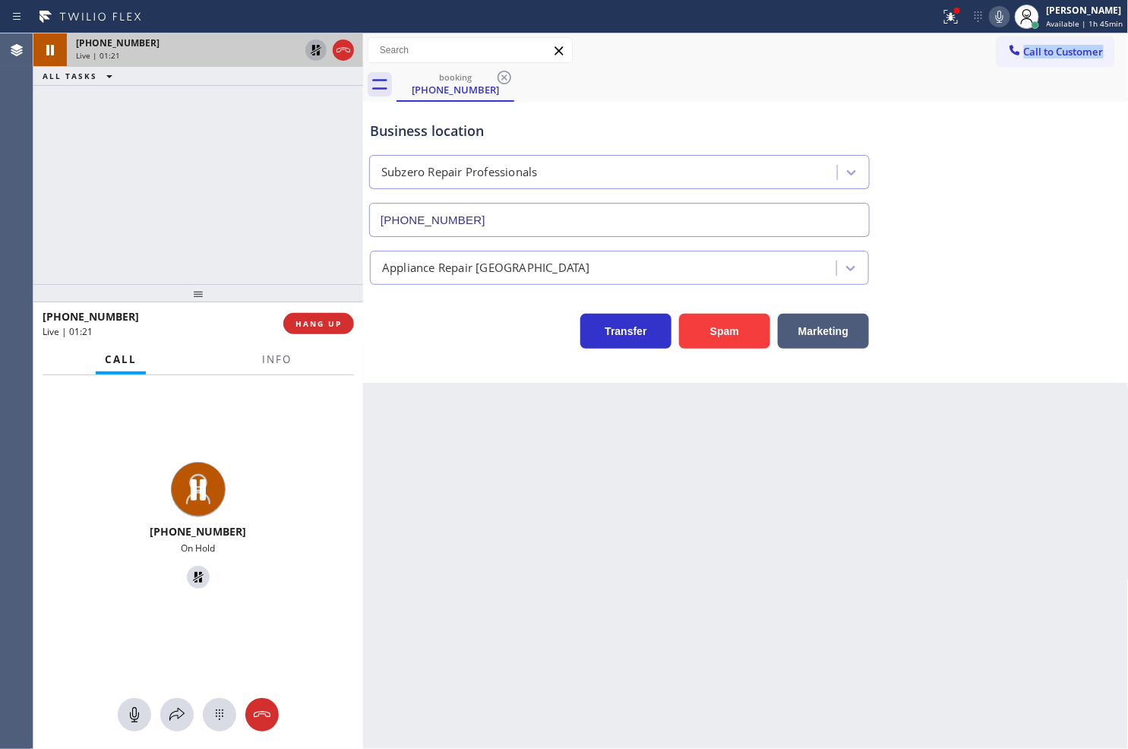
click at [313, 50] on icon at bounding box center [316, 50] width 18 height 18
click at [454, 545] on div "Back to Dashboard Change Sender ID Customers Technicians Select a contact Outbo…" at bounding box center [746, 390] width 766 height 715
click at [446, 365] on div "Business location Subzero Repair Professionals [PHONE_NUMBER] Appliance Repair …" at bounding box center [746, 242] width 766 height 281
click at [197, 139] on div "[PHONE_NUMBER] Live | 02:20 ALL TASKS ALL TASKS ACTIVE TASKS TASKS IN WRAP UP" at bounding box center [198, 158] width 330 height 251
click at [438, 329] on div "Transfer Spam Marketing" at bounding box center [619, 327] width 505 height 43
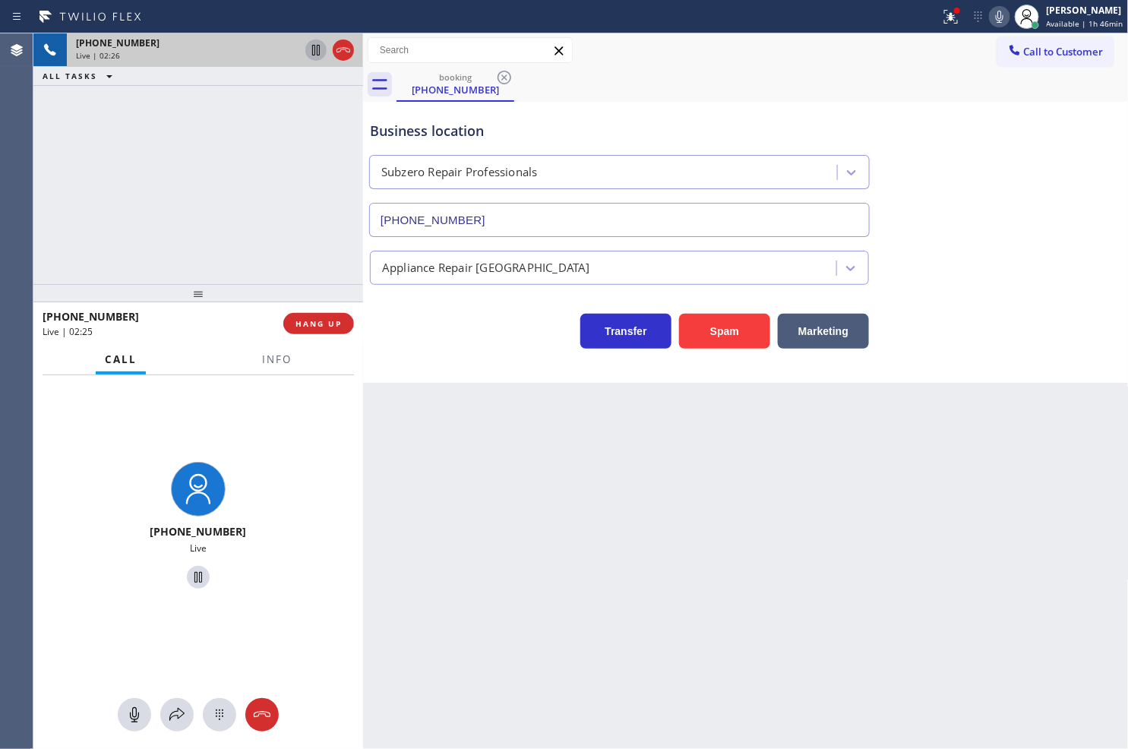
click at [414, 310] on div "Transfer Spam Marketing" at bounding box center [619, 327] width 505 height 43
click at [298, 218] on div "[PHONE_NUMBER] Live | 02:26 ALL TASKS ALL TASKS ACTIVE TASKS TASKS IN WRAP UP" at bounding box center [198, 158] width 330 height 251
click at [492, 330] on div "Transfer Spam Marketing" at bounding box center [619, 327] width 505 height 43
drag, startPoint x: 292, startPoint y: 245, endPoint x: 450, endPoint y: 297, distance: 165.5
click at [375, 268] on div "[PHONE_NUMBER] Live | 02:27 ALL TASKS ALL TASKS ACTIVE TASKS TASKS IN WRAP UP […" at bounding box center [580, 390] width 1094 height 715
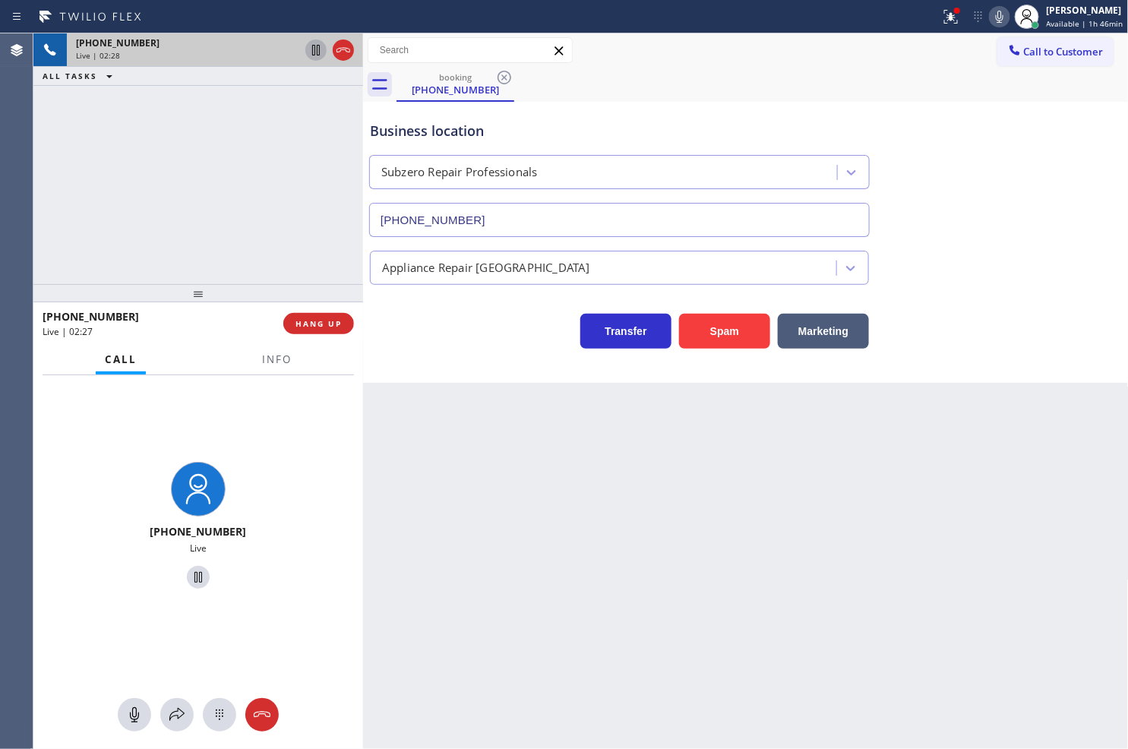
click at [497, 343] on div "Transfer Spam Marketing" at bounding box center [619, 327] width 505 height 43
click at [310, 322] on span "HANG UP" at bounding box center [318, 323] width 46 height 11
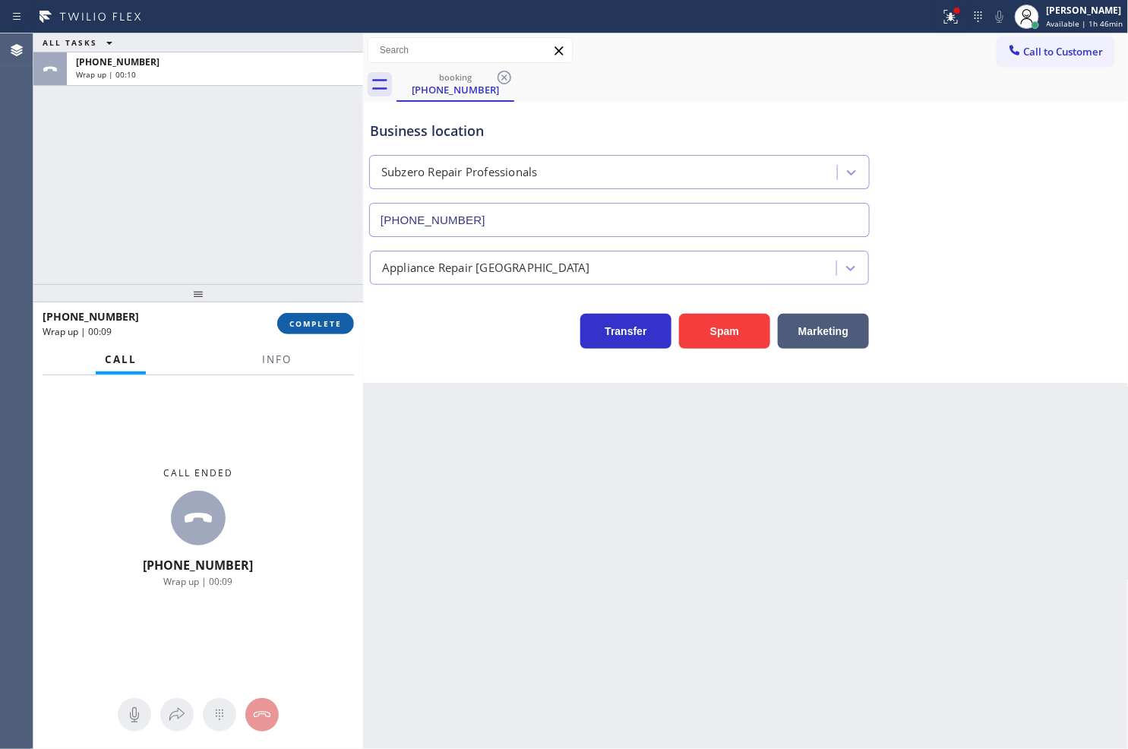
click at [298, 327] on span "COMPLETE" at bounding box center [315, 323] width 52 height 11
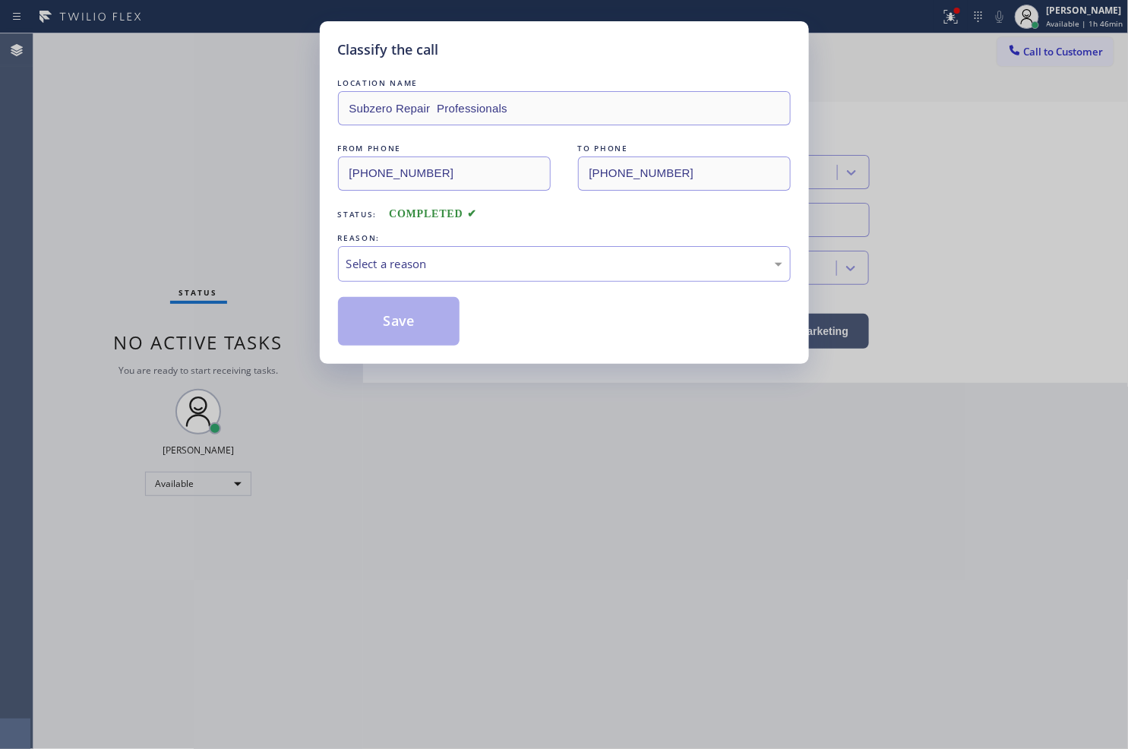
click at [440, 267] on div "Select a reason" at bounding box center [564, 263] width 436 height 17
click at [401, 336] on button "Save" at bounding box center [399, 321] width 122 height 49
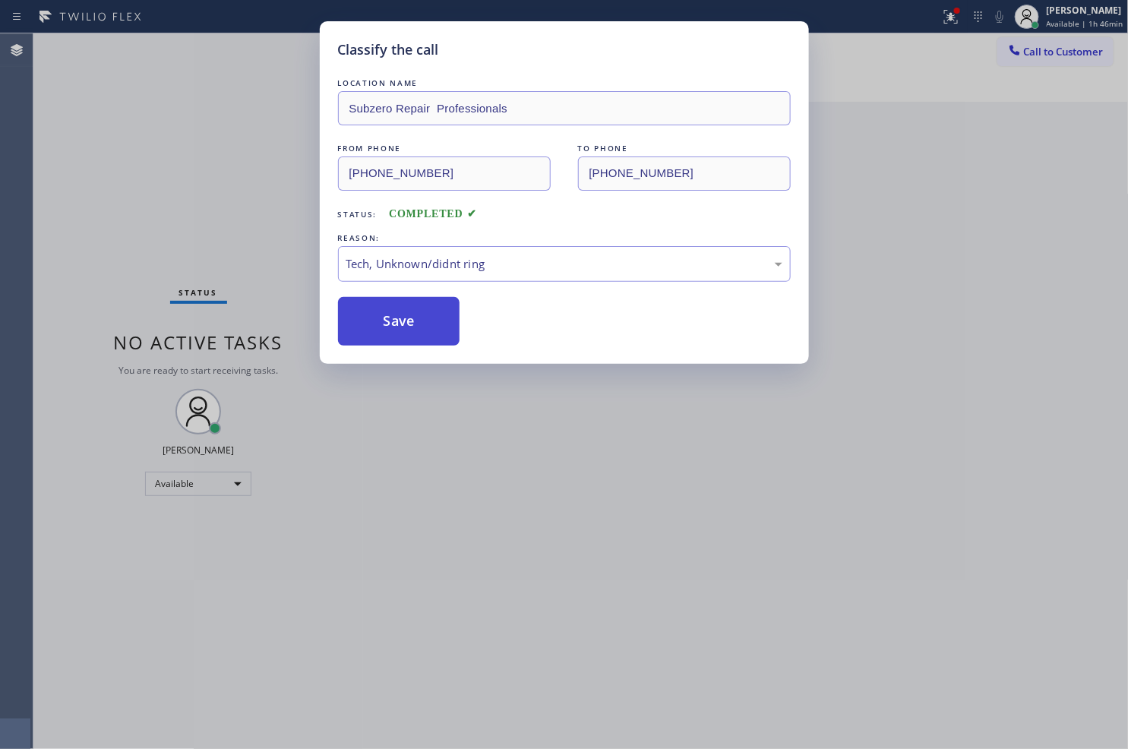
click at [401, 336] on button "Save" at bounding box center [399, 321] width 122 height 49
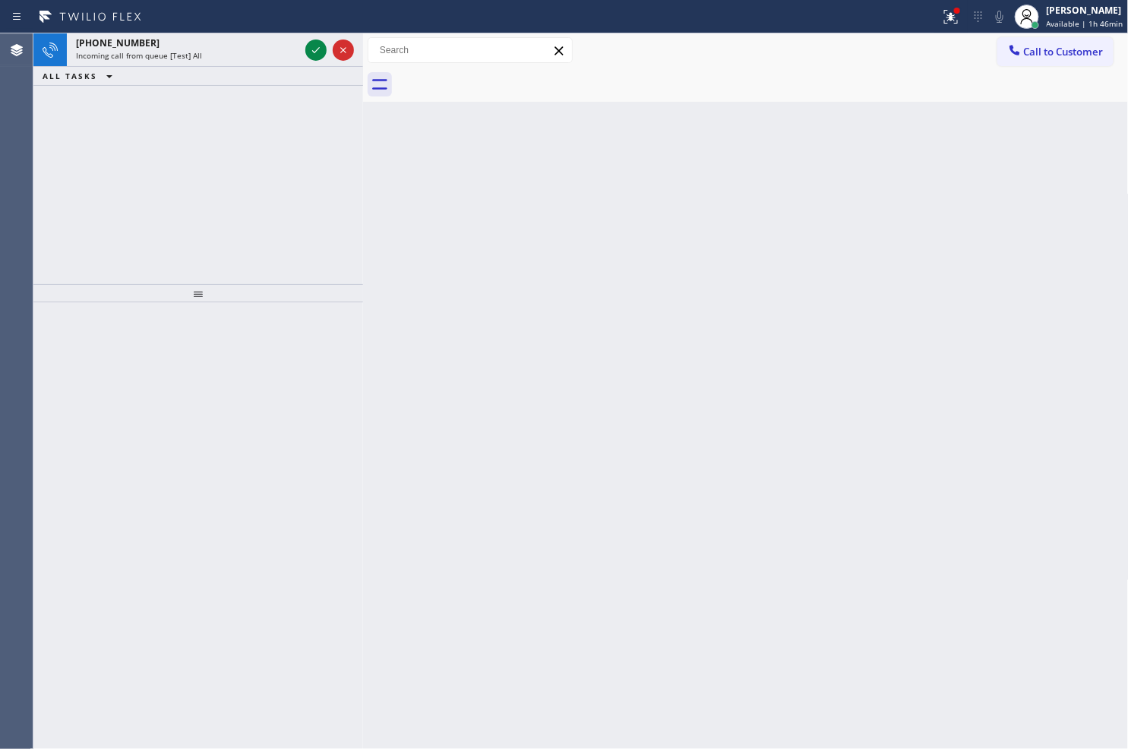
click at [314, 54] on icon at bounding box center [316, 50] width 18 height 18
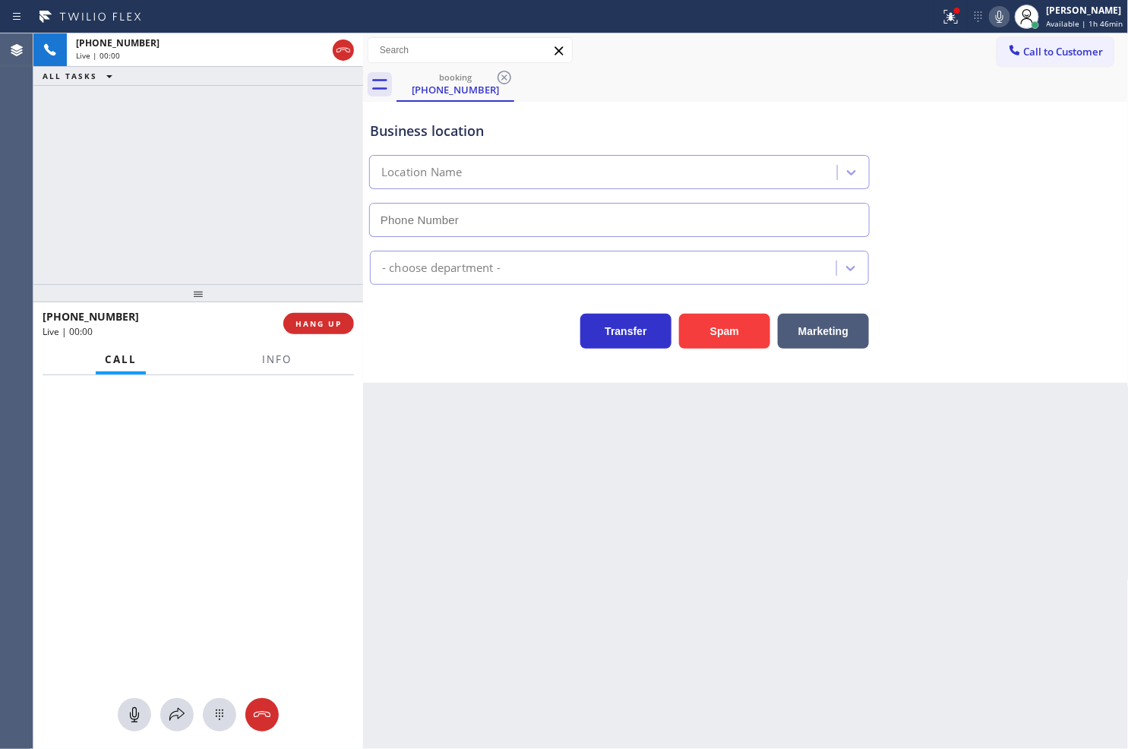
type input "[PHONE_NUMBER]"
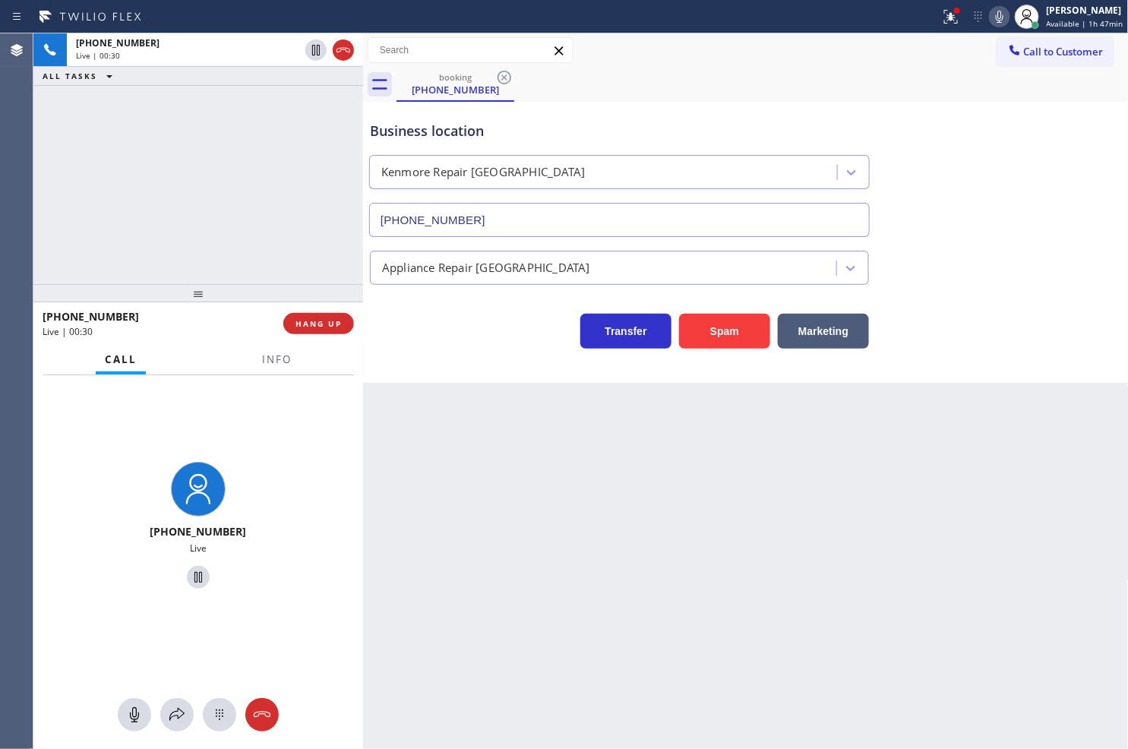
click at [62, 215] on div "[PHONE_NUMBER] Live | 00:30 ALL TASKS ALL TASKS ACTIVE TASKS TASKS IN WRAP UP" at bounding box center [198, 158] width 330 height 251
click at [191, 172] on div "[PHONE_NUMBER] Live | 00:32 ALL TASKS ALL TASKS ACTIVE TASKS TASKS IN WRAP UP" at bounding box center [198, 158] width 330 height 251
click at [267, 595] on div "[PHONE_NUMBER] Live" at bounding box center [198, 527] width 330 height 305
click at [215, 219] on div "[PHONE_NUMBER] Live | 00:37 ALL TASKS ALL TASKS ACTIVE TASKS TASKS IN WRAP UP" at bounding box center [198, 158] width 330 height 251
click at [958, 109] on div "Business location [GEOGRAPHIC_DATA] Repair [GEOGRAPHIC_DATA] [PHONE_NUMBER]" at bounding box center [746, 167] width 758 height 137
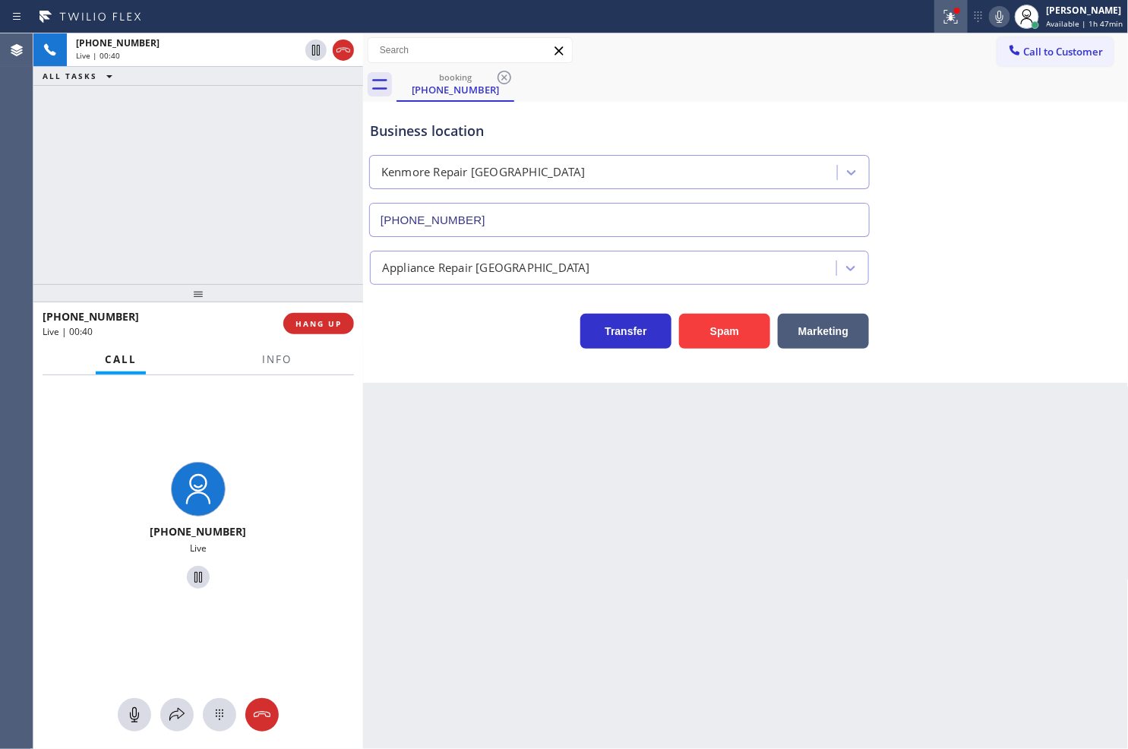
click at [944, 18] on icon at bounding box center [951, 17] width 14 height 14
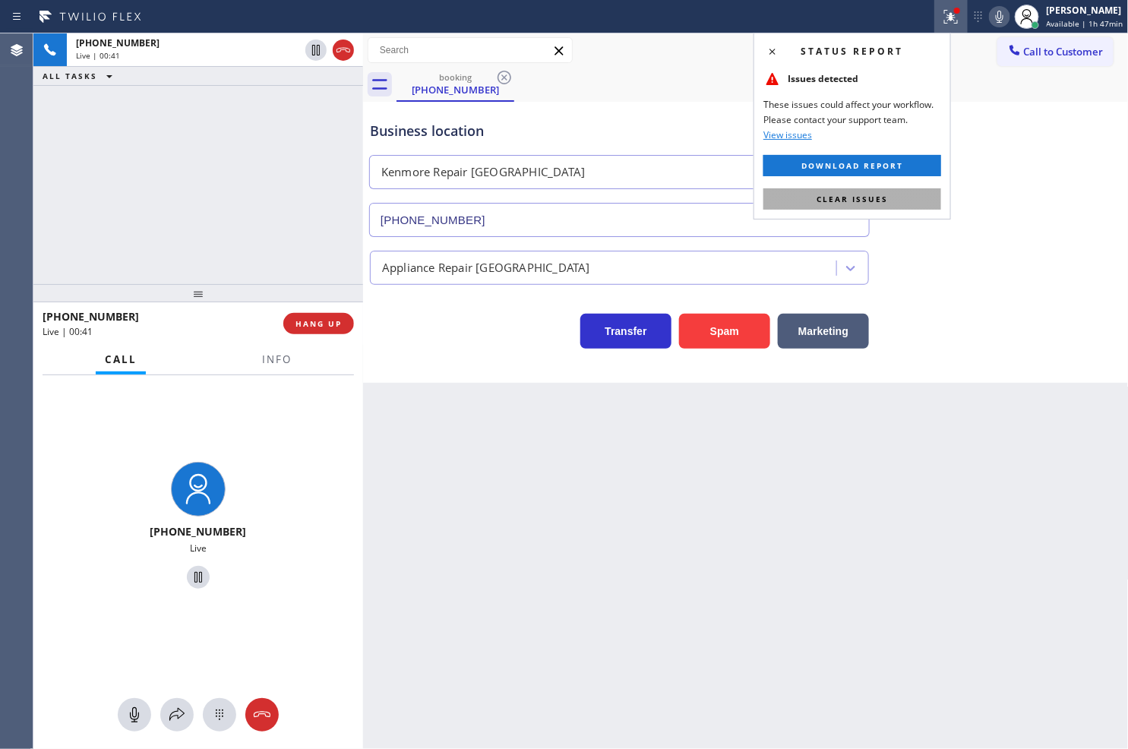
click at [915, 194] on button "Clear issues" at bounding box center [852, 198] width 178 height 21
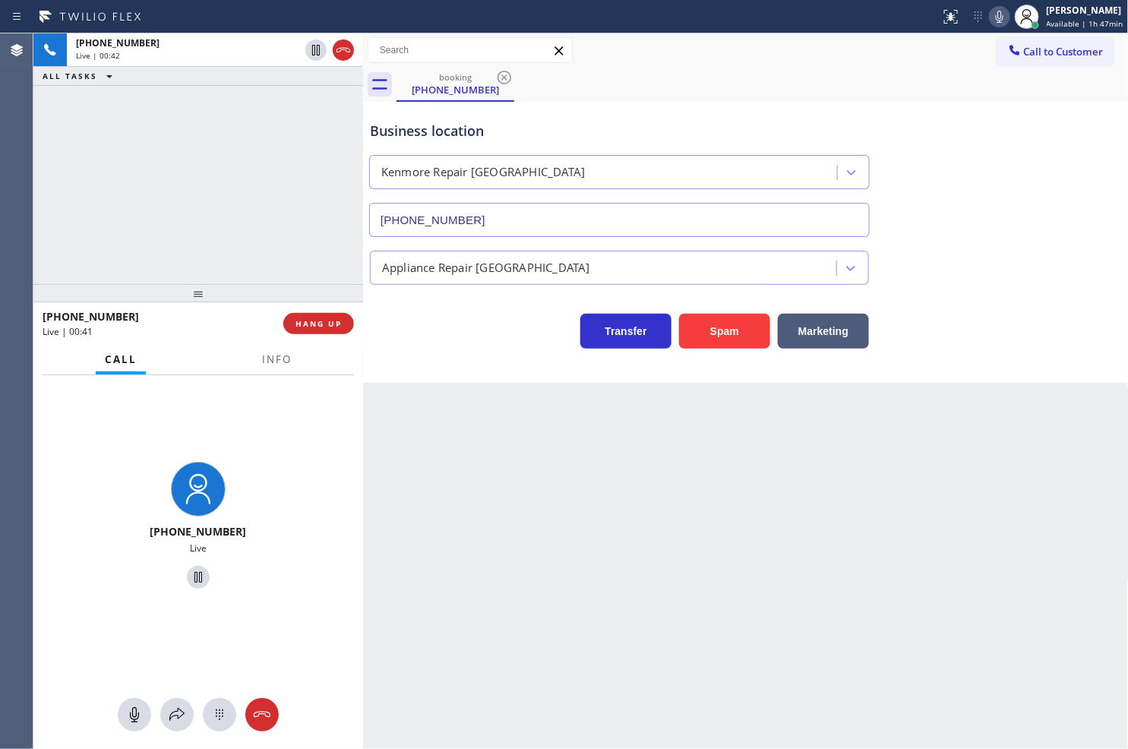
click at [200, 188] on div "[PHONE_NUMBER] Live | 00:42 ALL TASKS ALL TASKS ACTIVE TASKS TASKS IN WRAP UP" at bounding box center [198, 158] width 330 height 251
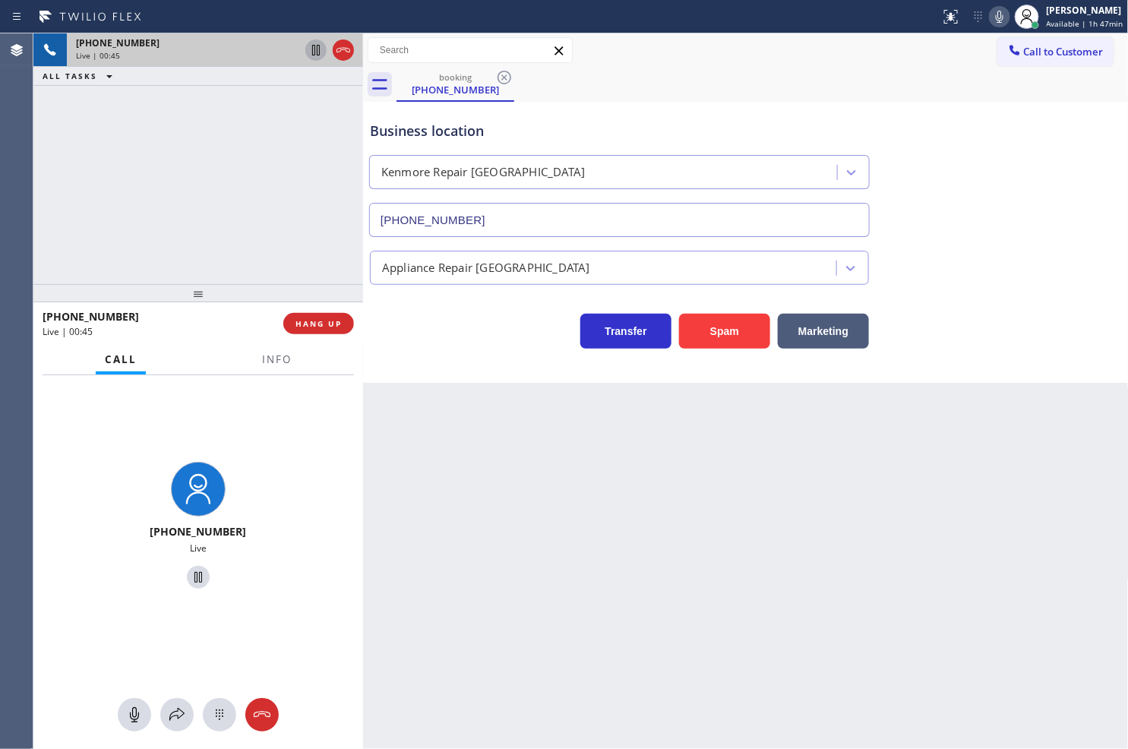
click at [309, 49] on icon at bounding box center [316, 50] width 18 height 18
click at [270, 358] on span "Info" at bounding box center [277, 359] width 30 height 14
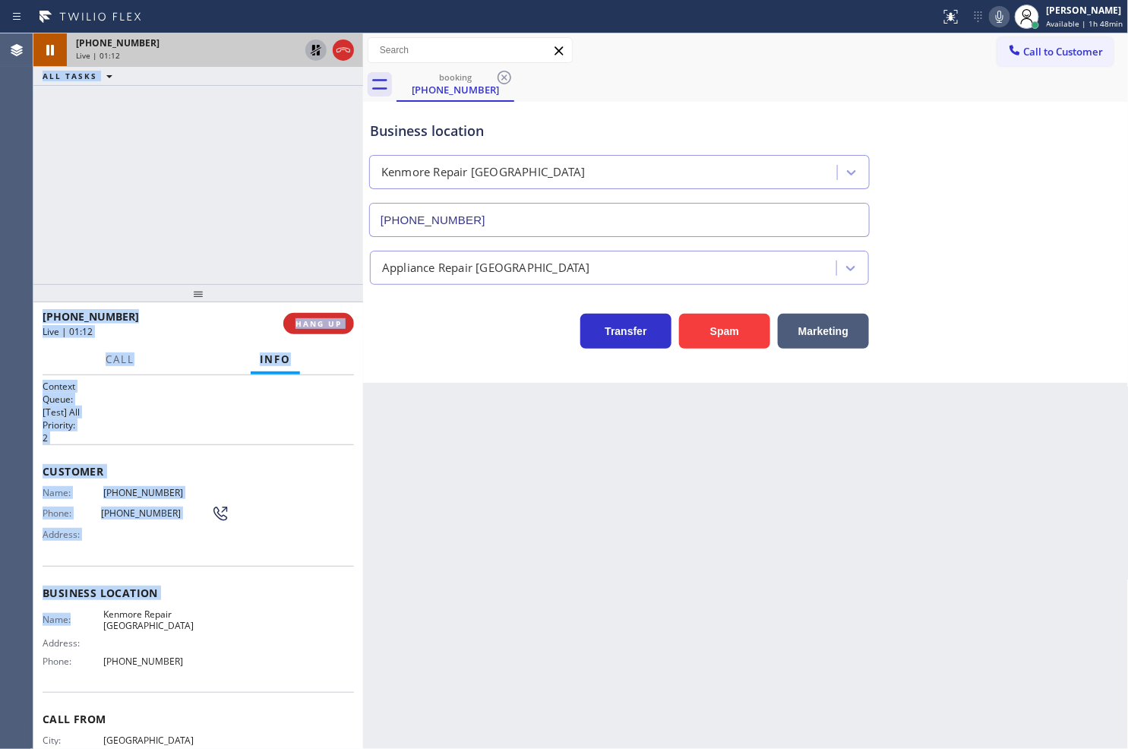
drag, startPoint x: 31, startPoint y: 483, endPoint x: 100, endPoint y: 613, distance: 147.1
click at [88, 617] on div "Agent Desktop Classify the call LOCATION NAME [DOMAIN_NAME] ([GEOGRAPHIC_DATA],…" at bounding box center [564, 390] width 1128 height 715
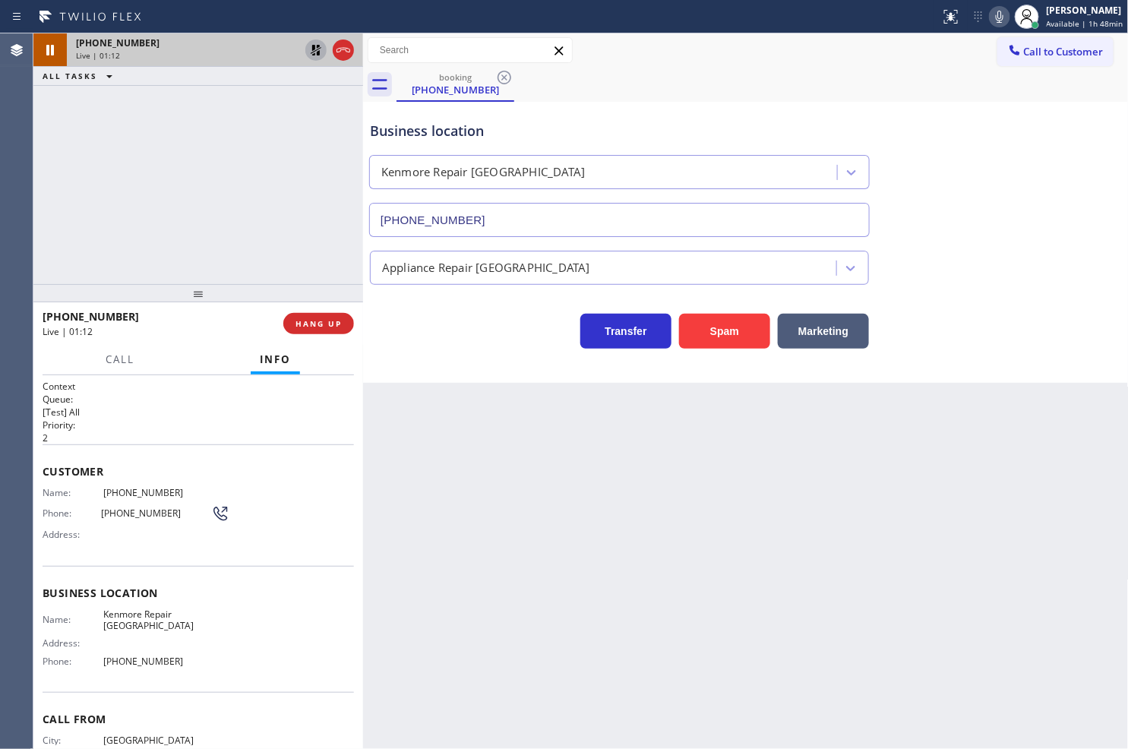
click at [298, 610] on div "Name: [PERSON_NAME] Repair [GEOGRAPHIC_DATA] Address: Phone: [PHONE_NUMBER]" at bounding box center [198, 640] width 311 height 65
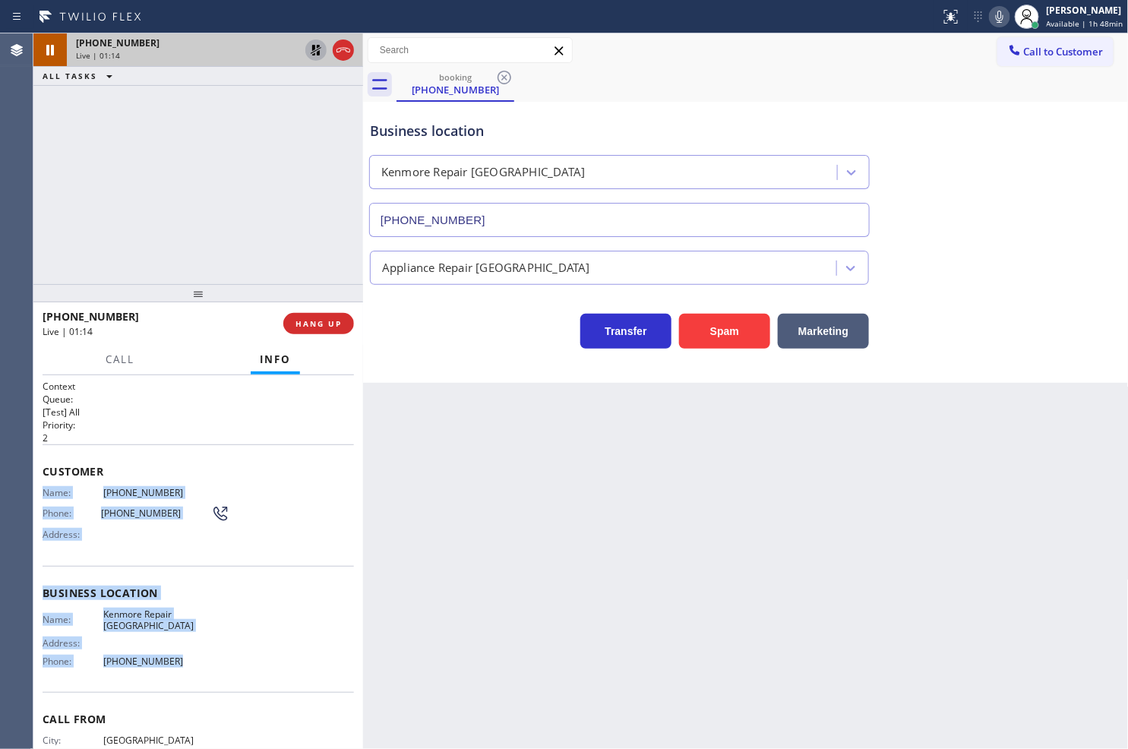
drag, startPoint x: 44, startPoint y: 492, endPoint x: 238, endPoint y: 664, distance: 259.3
click at [238, 664] on div "Context Queue: [Test] All Priority: 2 Customer Name: [PHONE_NUMBER] Phone: [PHO…" at bounding box center [198, 594] width 311 height 428
click at [116, 360] on span "Call" at bounding box center [120, 359] width 29 height 14
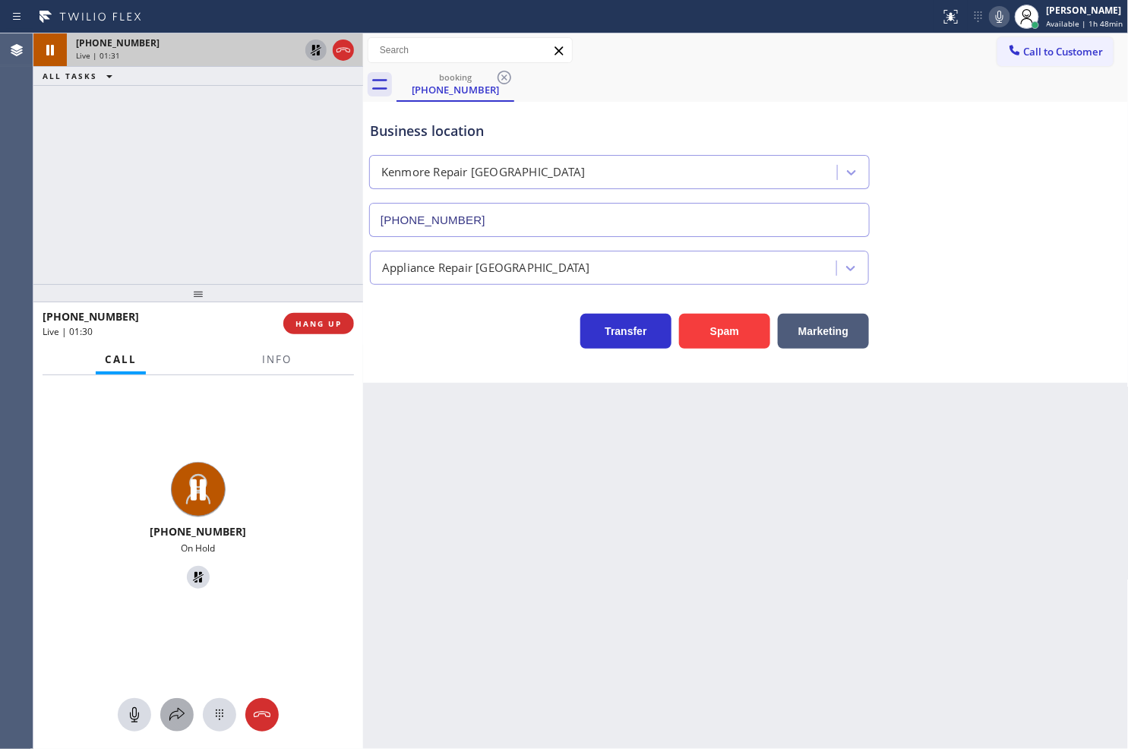
click at [180, 718] on icon at bounding box center [177, 715] width 18 height 18
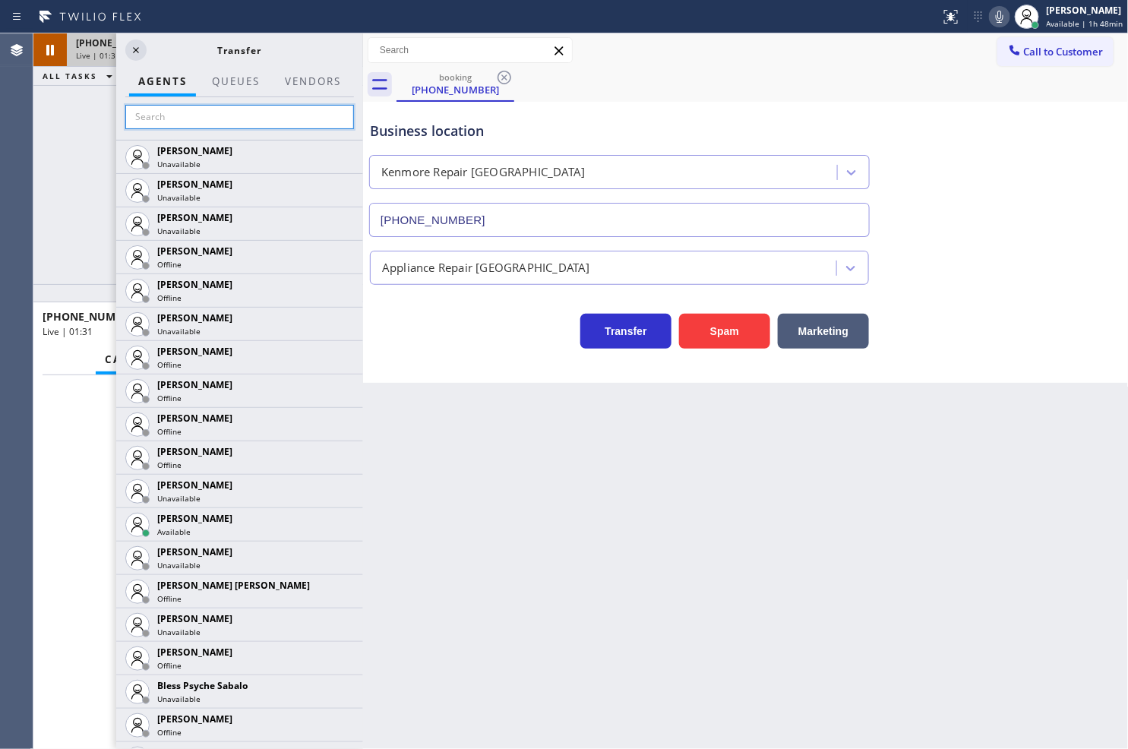
click at [178, 116] on input "text" at bounding box center [239, 117] width 229 height 24
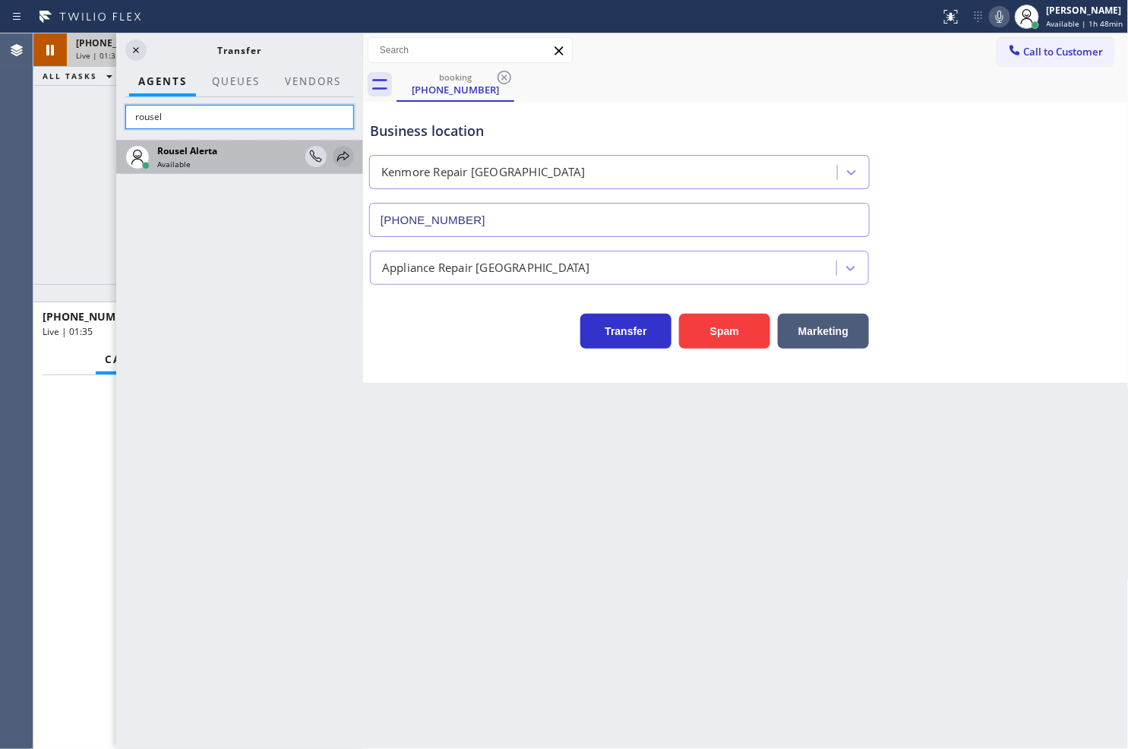
type input "rousel"
click at [337, 153] on icon at bounding box center [343, 156] width 18 height 18
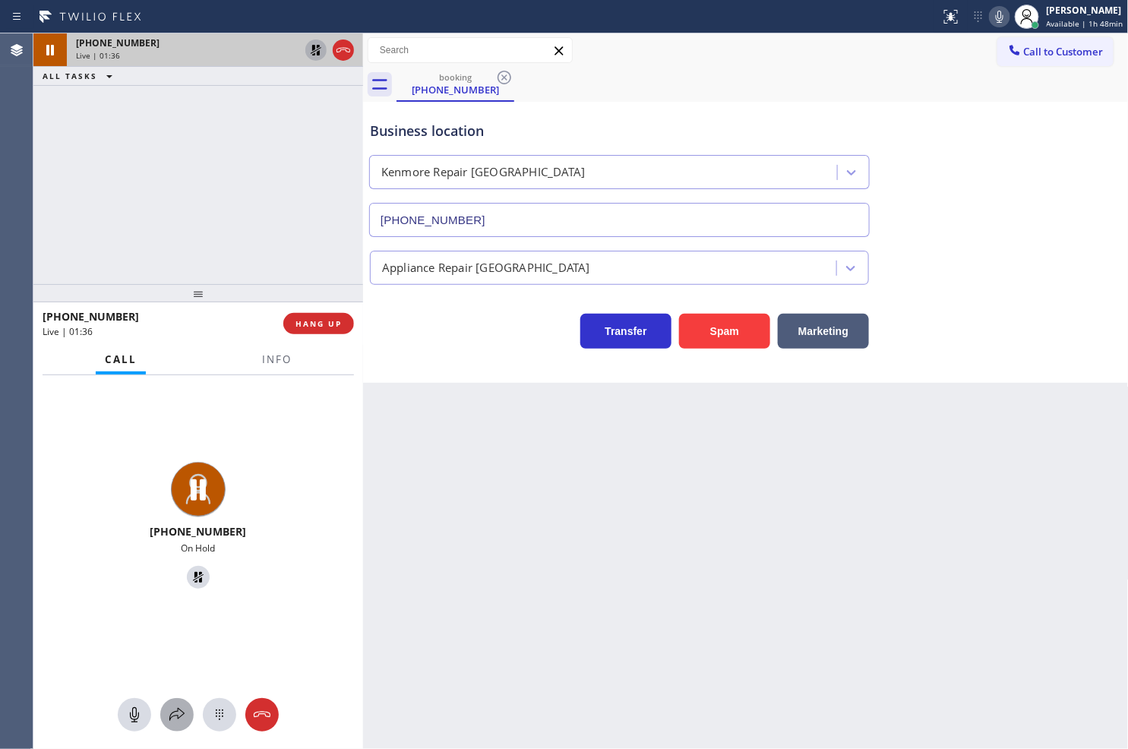
click at [170, 715] on icon at bounding box center [176, 714] width 15 height 13
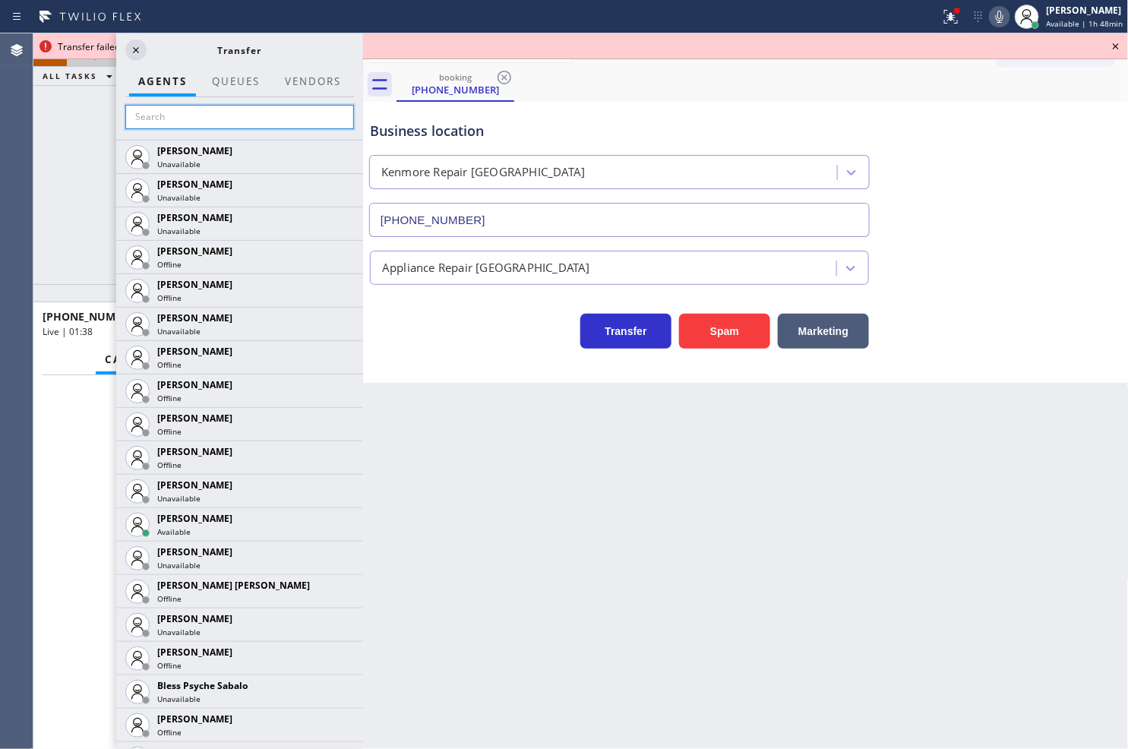
click at [173, 125] on input "text" at bounding box center [239, 117] width 229 height 24
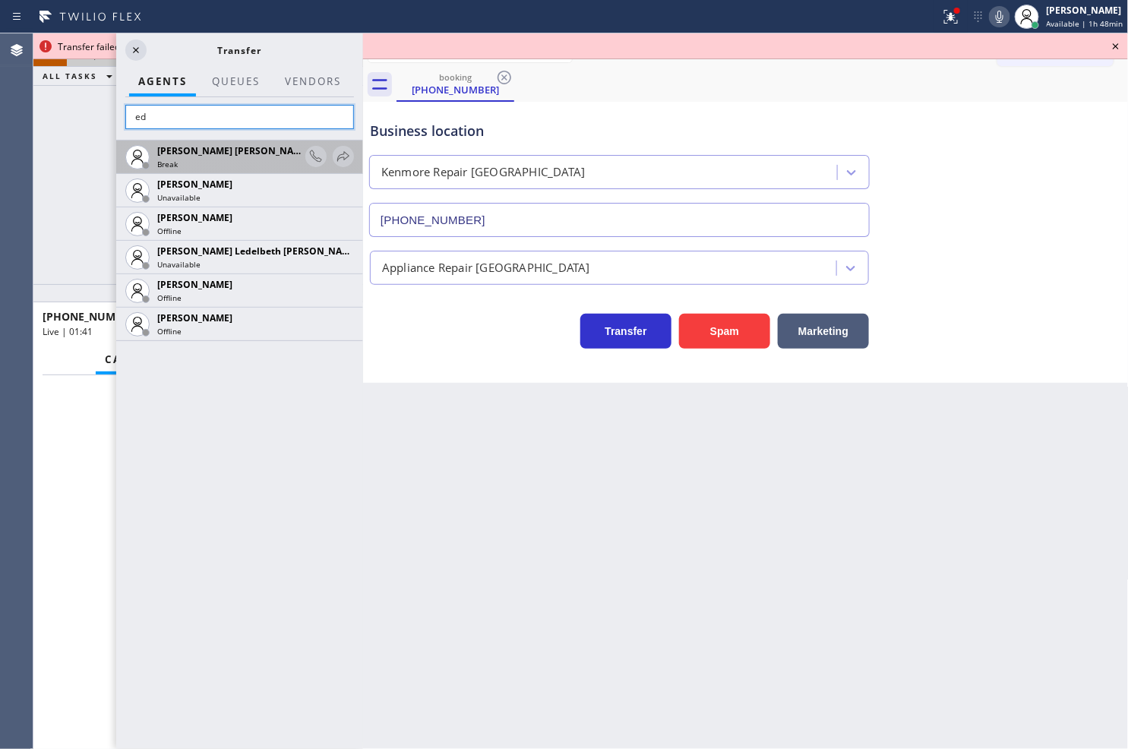
type input "e"
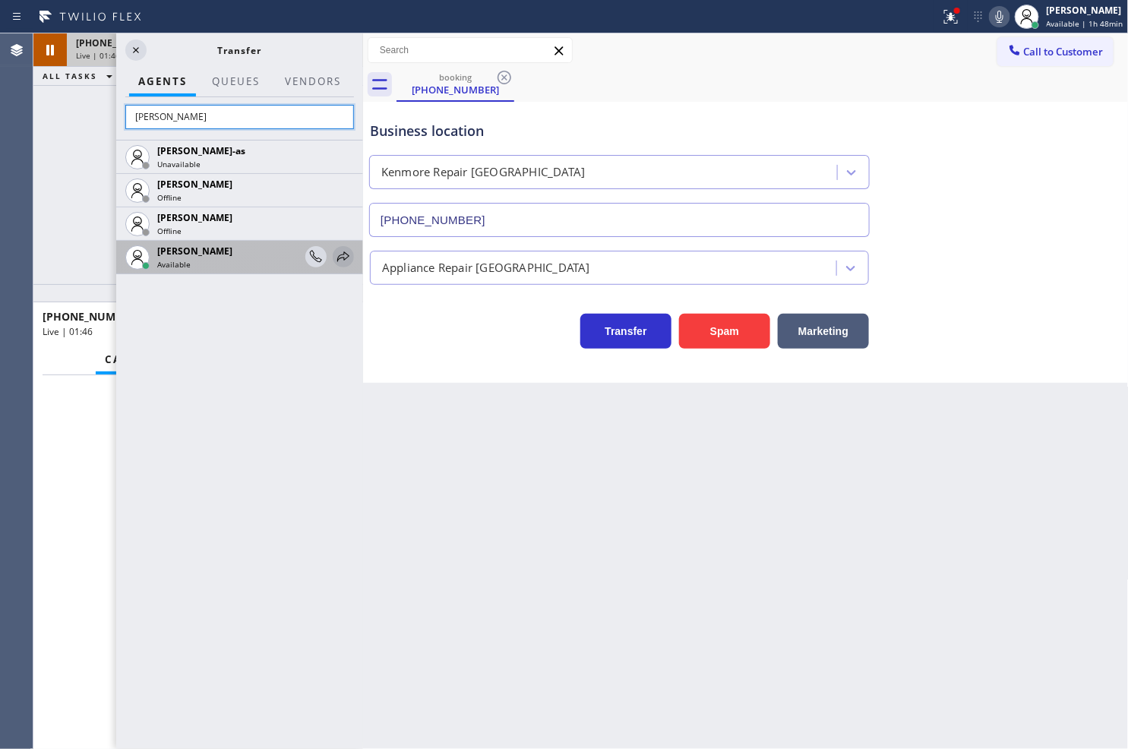
type input "[PERSON_NAME]"
click at [335, 249] on icon at bounding box center [343, 257] width 18 height 18
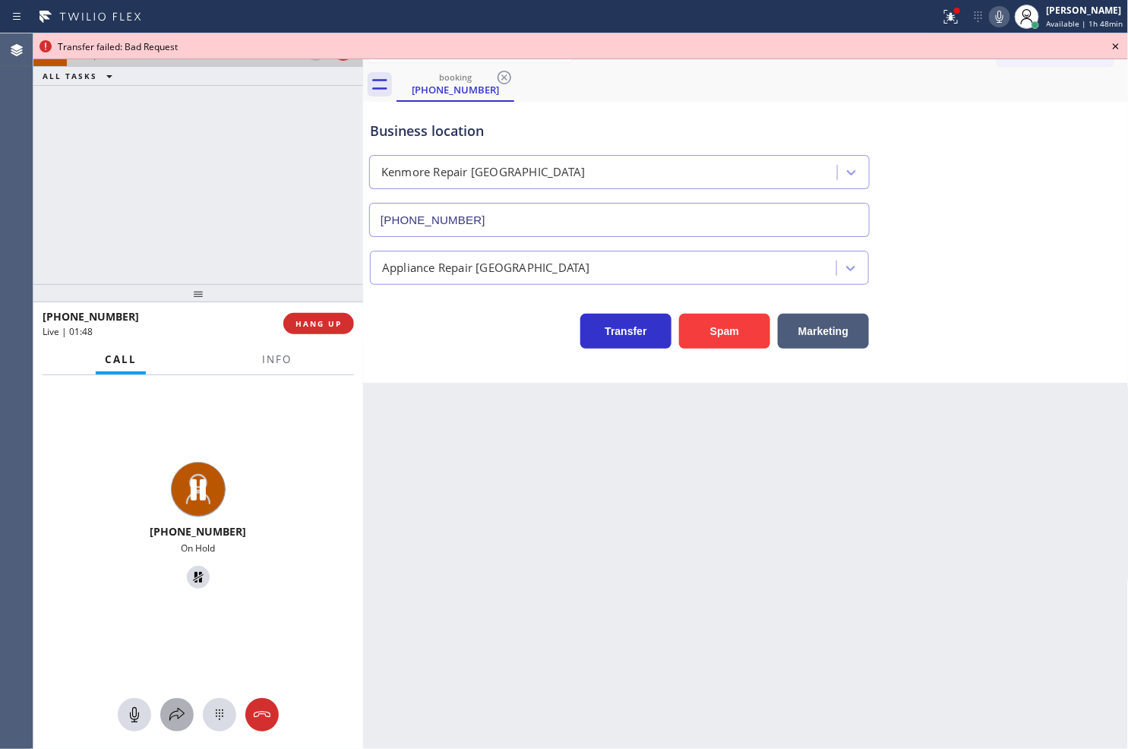
click at [179, 706] on icon at bounding box center [177, 715] width 18 height 18
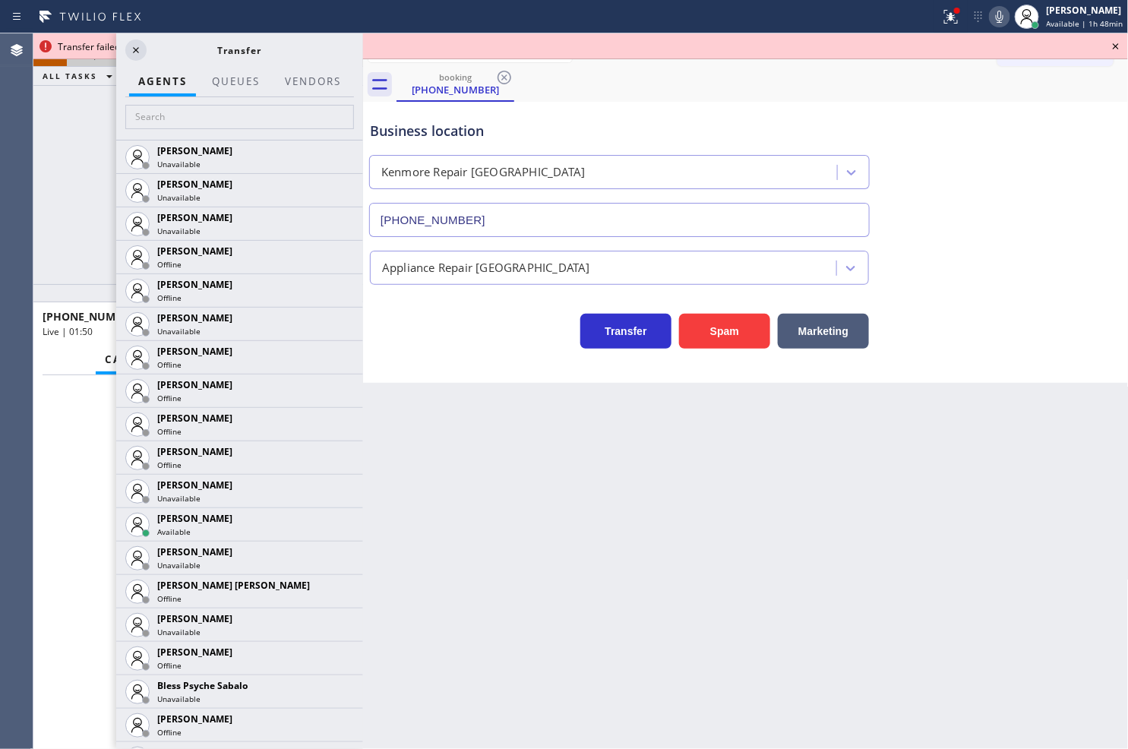
click at [190, 131] on div at bounding box center [239, 118] width 247 height 43
click at [192, 116] on input "text" at bounding box center [239, 117] width 229 height 24
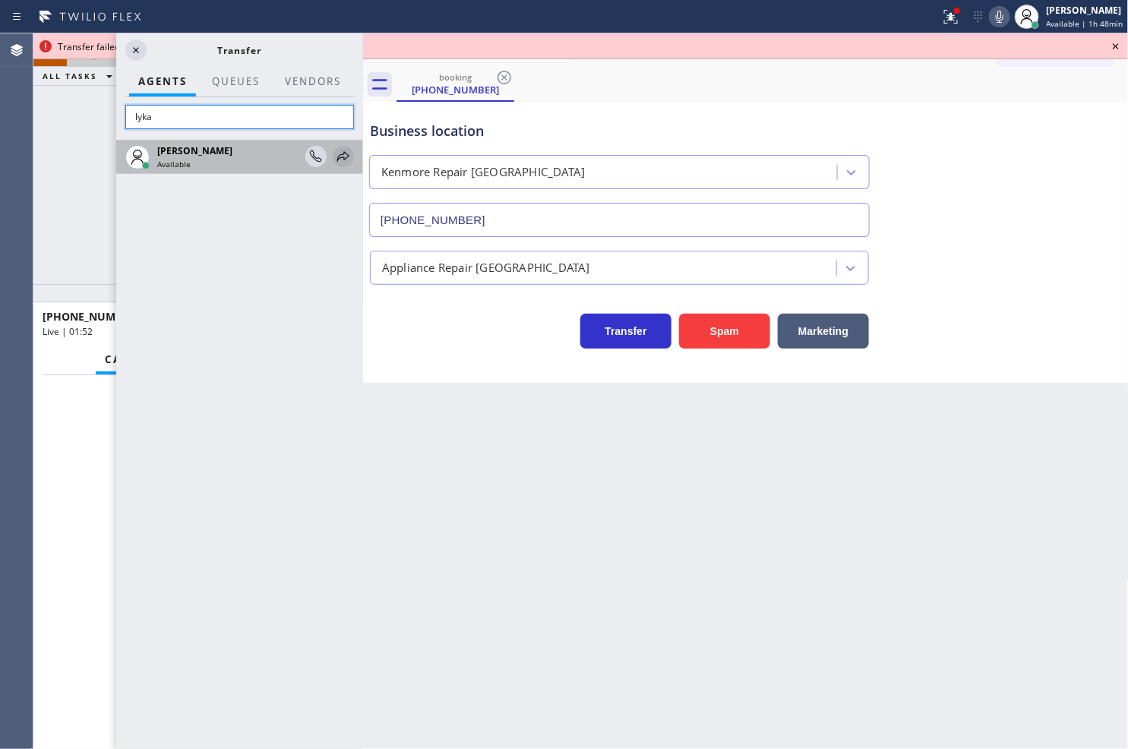
type input "lyka"
click at [339, 156] on icon at bounding box center [343, 156] width 18 height 18
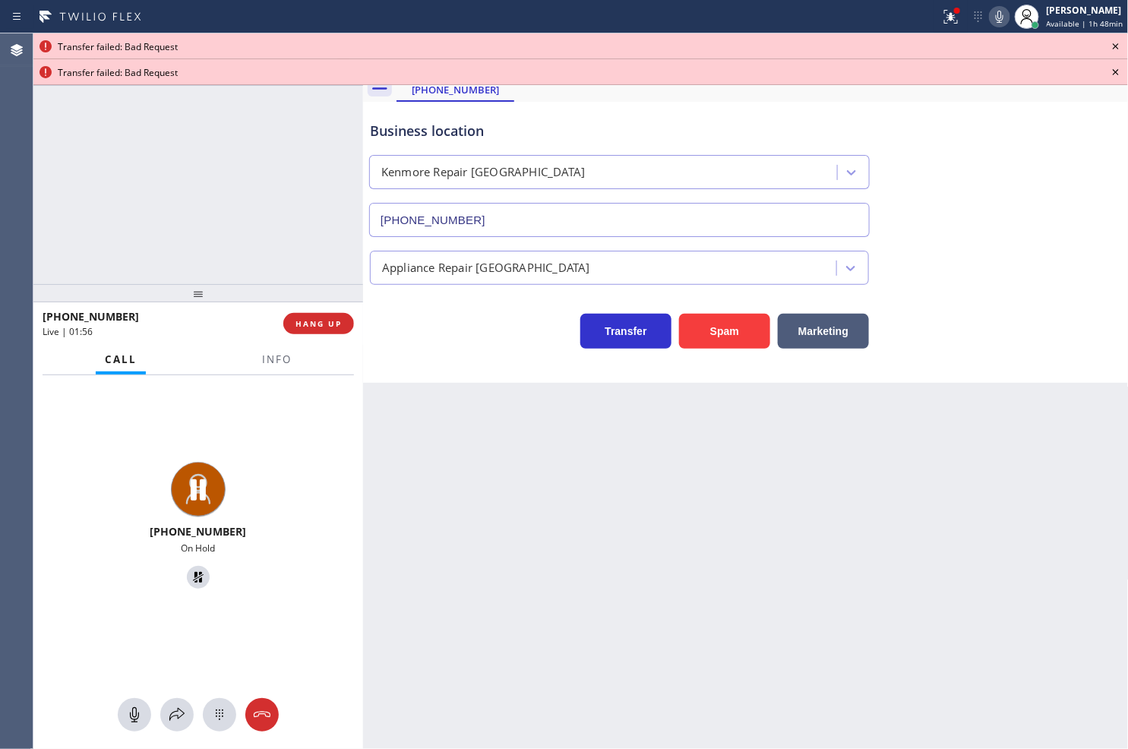
click at [1110, 46] on icon at bounding box center [1116, 46] width 18 height 18
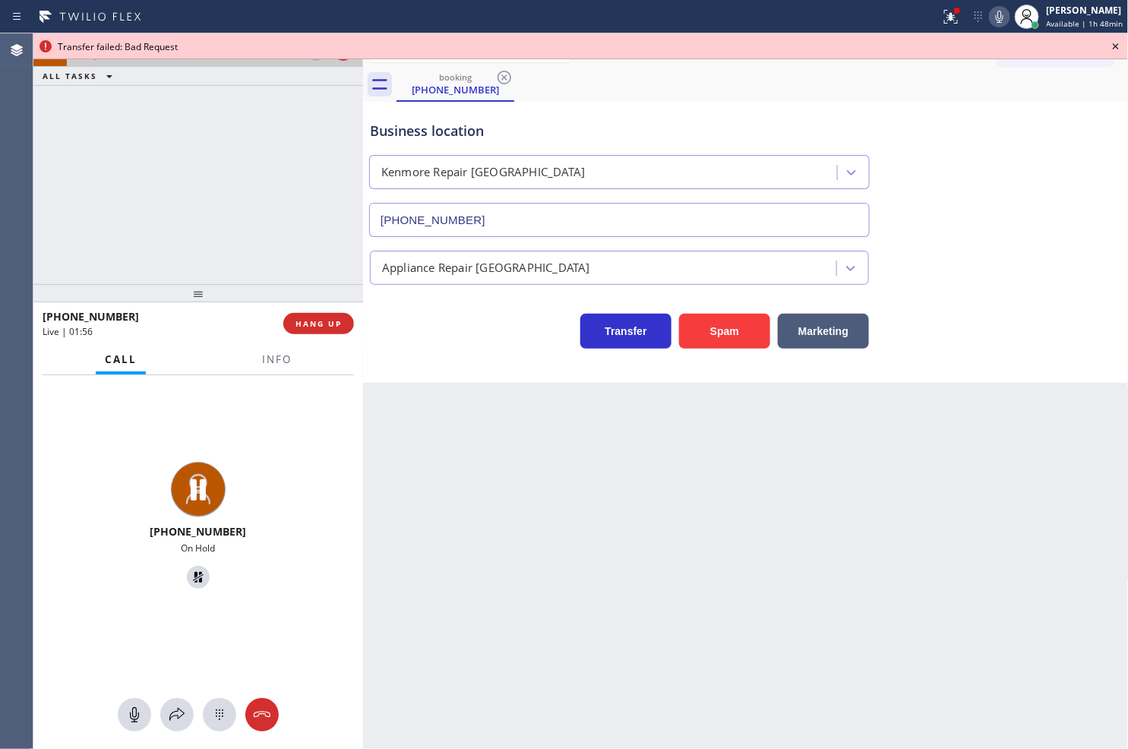
click at [1110, 46] on icon at bounding box center [1116, 46] width 18 height 18
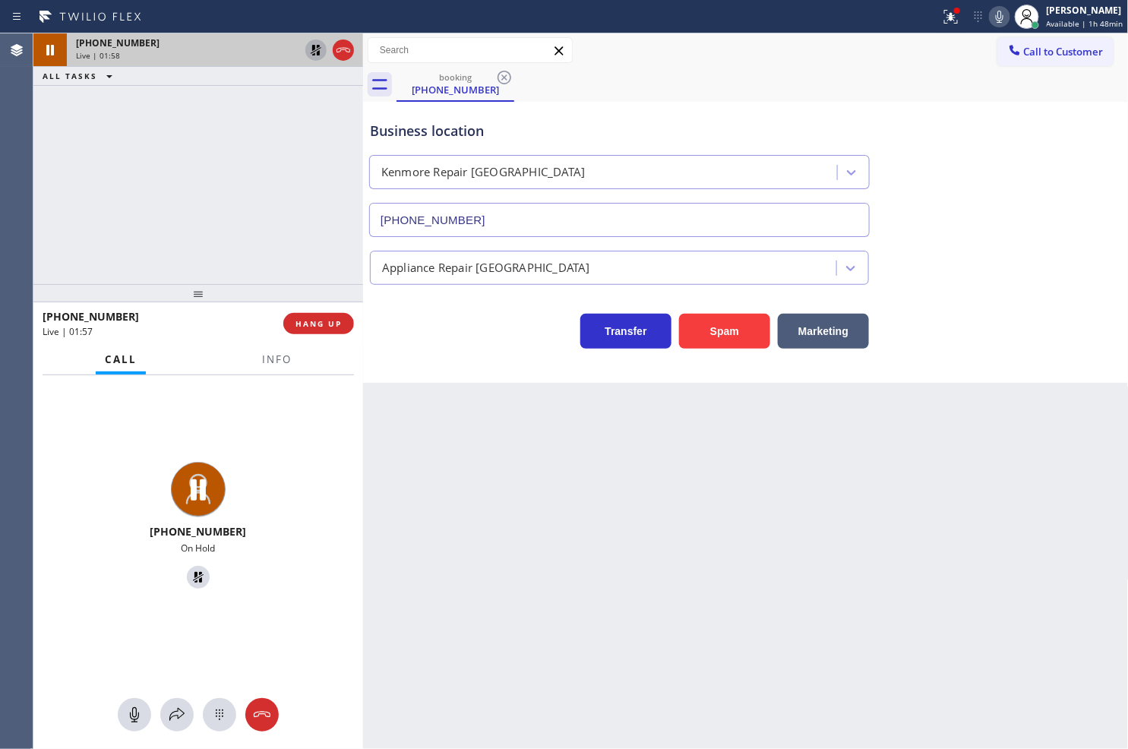
click at [990, 20] on icon at bounding box center [999, 17] width 18 height 18
click at [316, 42] on icon at bounding box center [316, 50] width 18 height 18
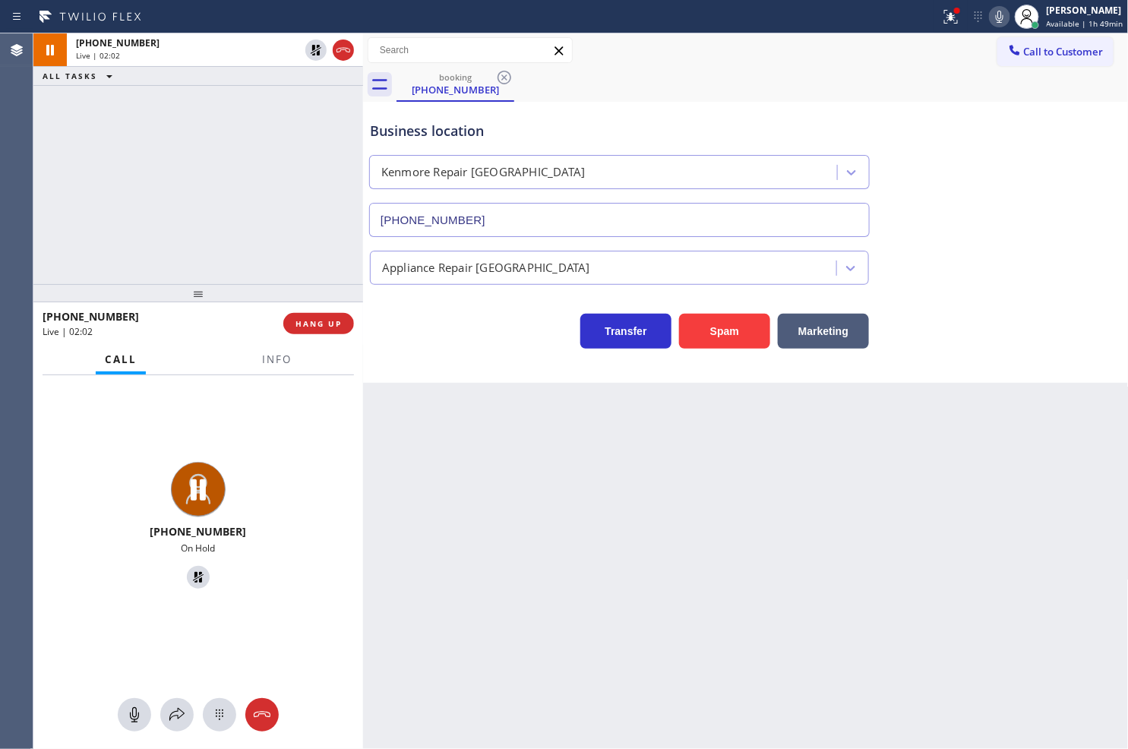
click at [304, 173] on div "[PHONE_NUMBER] Live | 02:02 ALL TASKS ALL TASKS ACTIVE TASKS TASKS IN WRAP UP" at bounding box center [198, 158] width 330 height 251
click at [276, 206] on div "[PHONE_NUMBER] Live | 02:04 ALL TASKS ALL TASKS ACTIVE TASKS TASKS IN WRAP UP" at bounding box center [198, 158] width 330 height 251
click at [521, 565] on div "Back to Dashboard Change Sender ID Customers Technicians Select a contact Outbo…" at bounding box center [746, 390] width 766 height 715
click at [238, 239] on div "[PHONE_NUMBER] Live | 02:12 ALL TASKS ALL TASKS ACTIVE TASKS TASKS IN WRAP UP" at bounding box center [198, 158] width 330 height 251
click at [239, 226] on div "[PHONE_NUMBER] Live | 03:27 ALL TASKS ALL TASKS ACTIVE TASKS TASKS IN WRAP UP" at bounding box center [198, 158] width 330 height 251
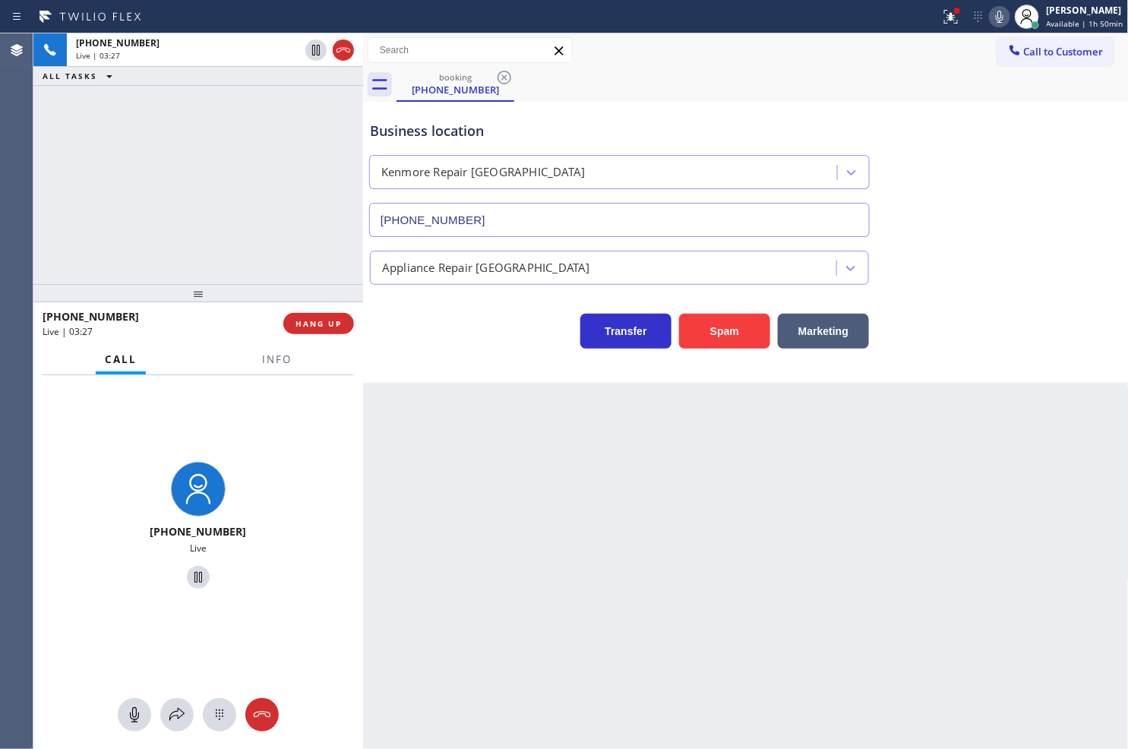
click at [523, 374] on div "Business location [GEOGRAPHIC_DATA] Repair [GEOGRAPHIC_DATA] [PHONE_NUMBER] App…" at bounding box center [746, 242] width 766 height 281
click at [177, 168] on div "[PHONE_NUMBER] Live | 03:28 ALL TASKS ALL TASKS ACTIVE TASKS TASKS IN WRAP UP" at bounding box center [198, 158] width 330 height 251
click at [560, 629] on div "Back to Dashboard Change Sender ID Customers Technicians Select a contact Outbo…" at bounding box center [746, 390] width 766 height 715
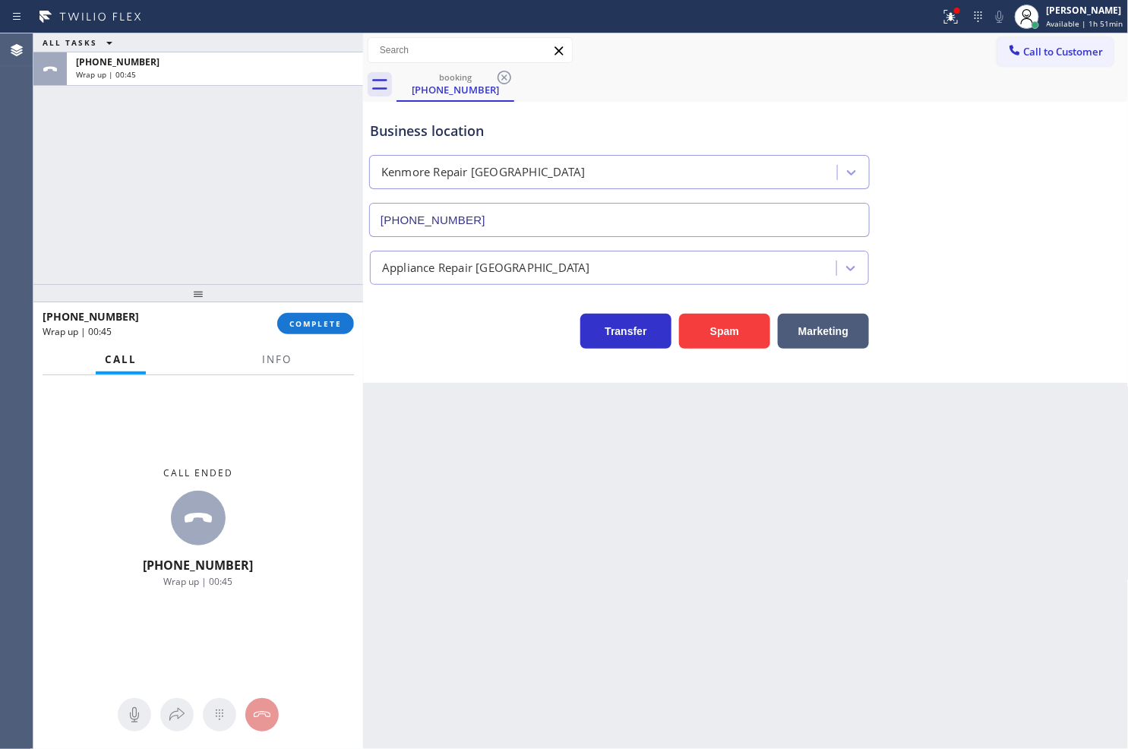
drag, startPoint x: 53, startPoint y: 479, endPoint x: 65, endPoint y: 457, distance: 25.2
click at [53, 479] on div "Call ended [PHONE_NUMBER] Wrap up | 00:45" at bounding box center [198, 527] width 330 height 305
click at [1012, 208] on div "Business location [GEOGRAPHIC_DATA] Repair [GEOGRAPHIC_DATA] [PHONE_NUMBER]" at bounding box center [746, 167] width 758 height 137
click at [39, 457] on div "Call ended [PHONE_NUMBER] Wrap up | 01:24" at bounding box center [198, 527] width 330 height 305
click at [298, 331] on button "COMPLETE" at bounding box center [315, 323] width 77 height 21
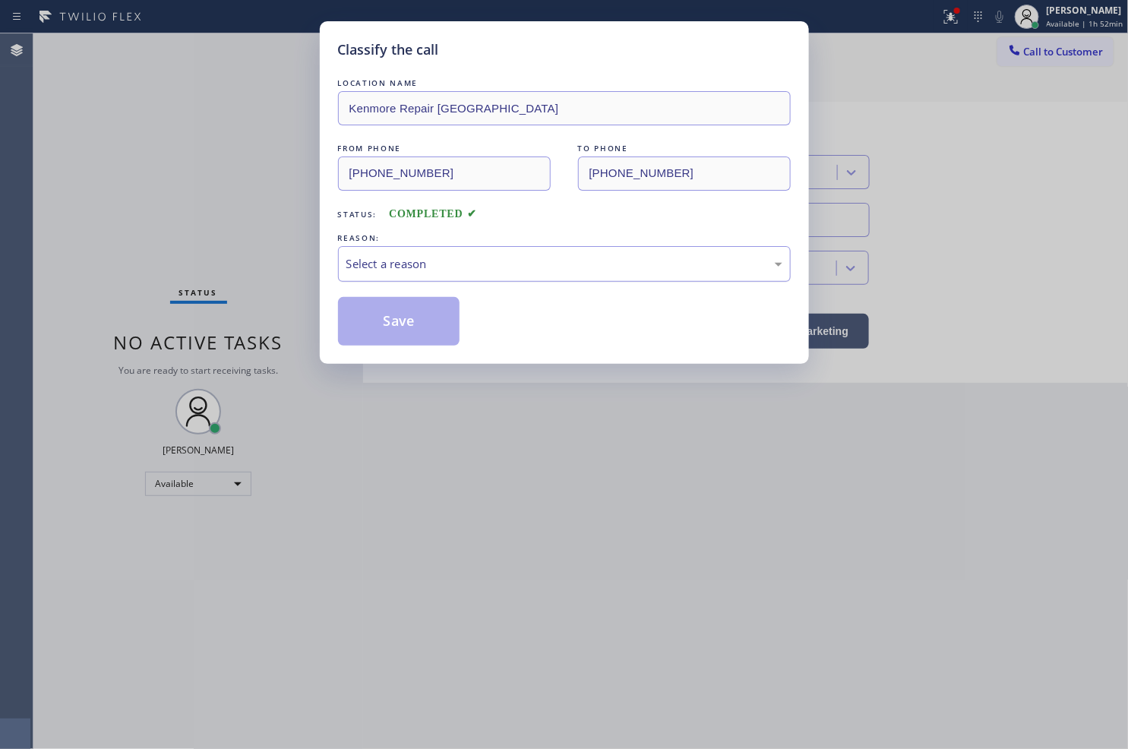
click at [453, 269] on div "Select a reason" at bounding box center [564, 263] width 436 height 17
click at [392, 344] on button "Save" at bounding box center [399, 321] width 122 height 49
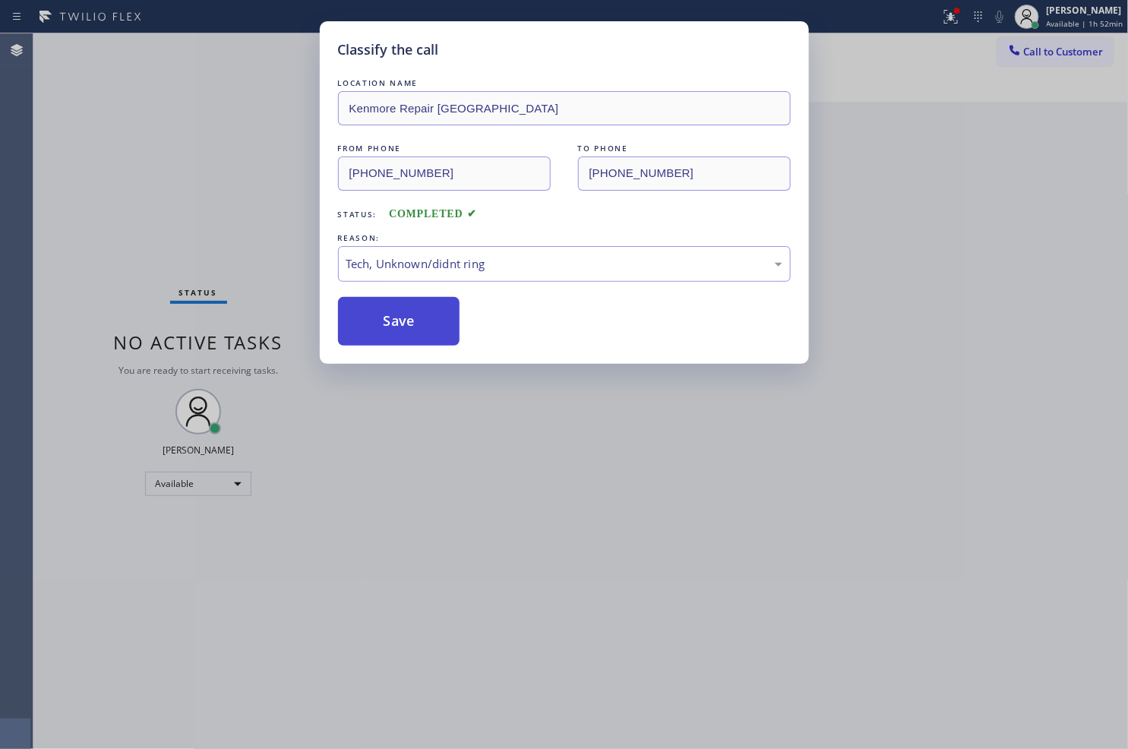
click at [395, 337] on button "Save" at bounding box center [399, 321] width 122 height 49
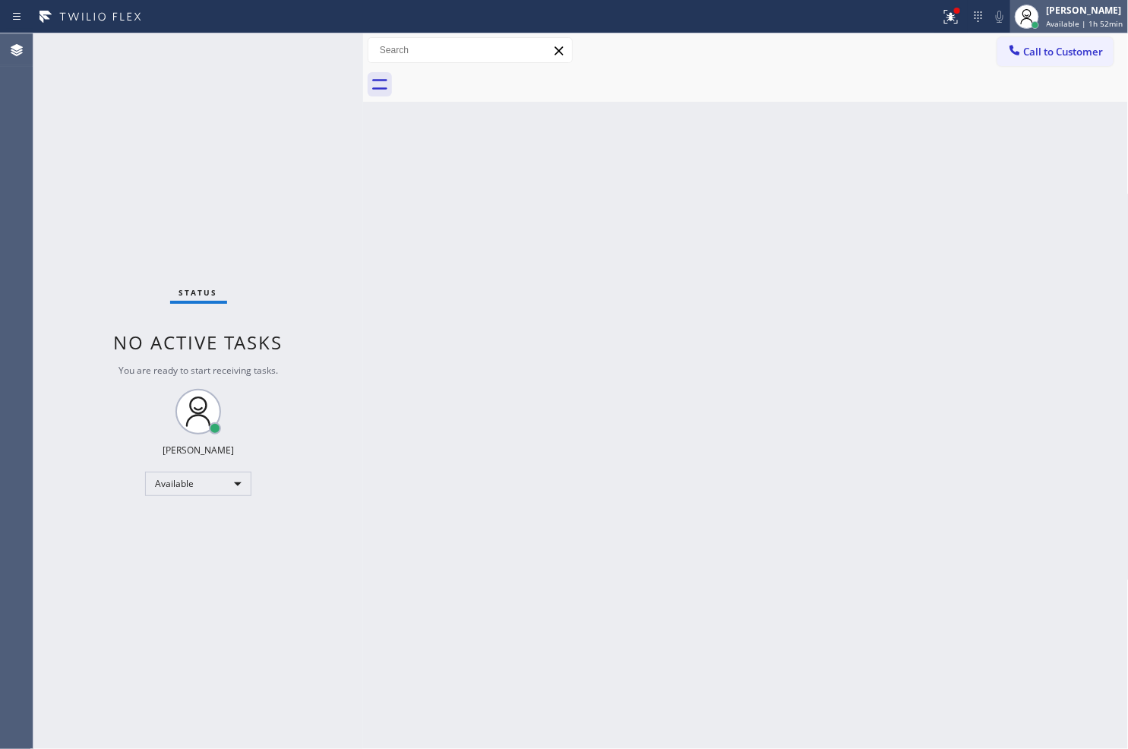
click at [1069, 15] on div "[PERSON_NAME]" at bounding box center [1085, 10] width 77 height 13
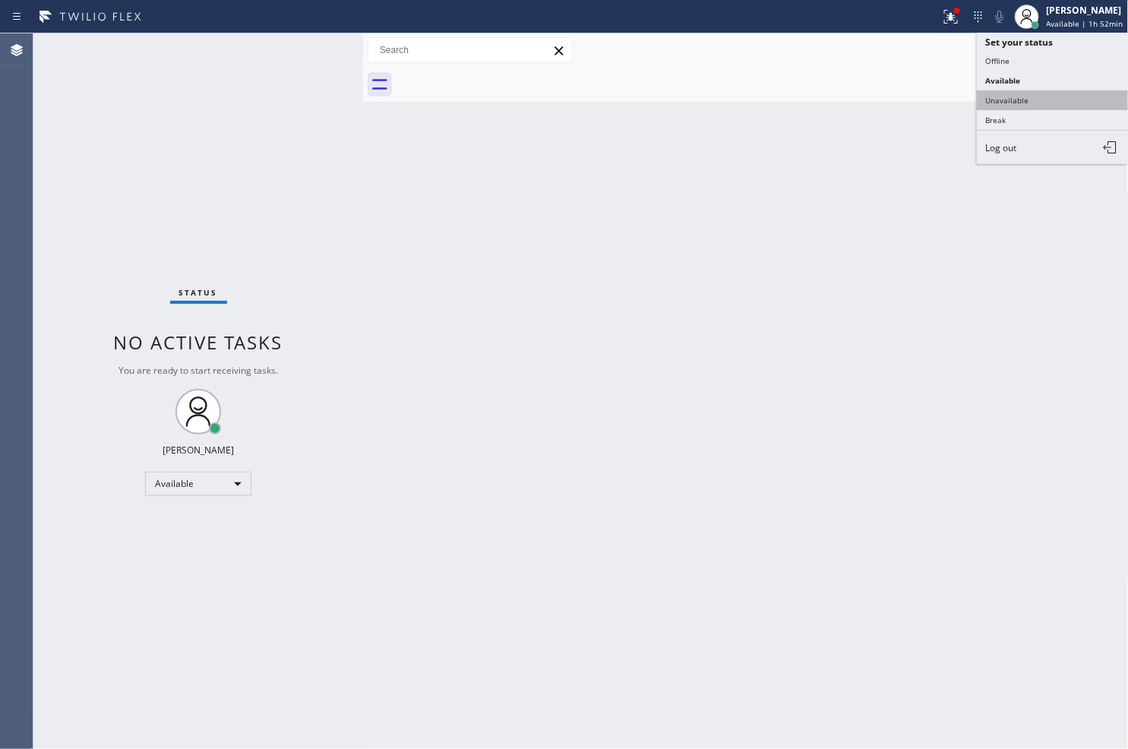
click at [1043, 94] on button "Unavailable" at bounding box center [1053, 100] width 152 height 20
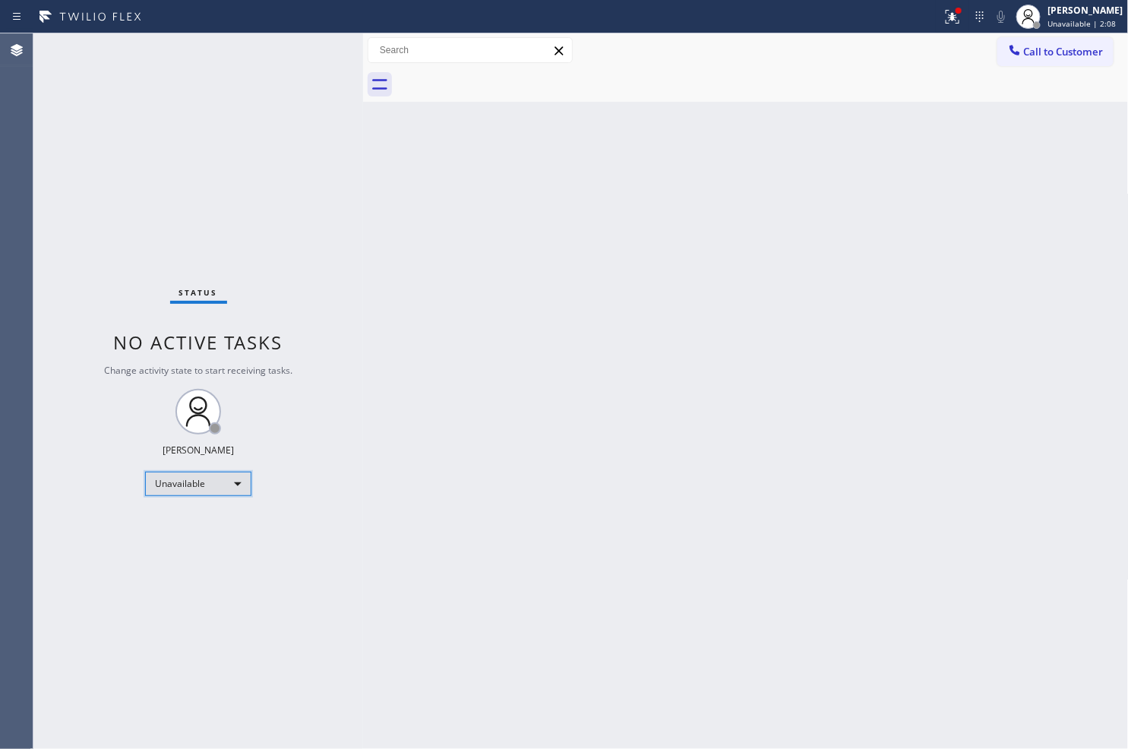
click at [236, 482] on div "Unavailable" at bounding box center [198, 484] width 106 height 24
click at [200, 519] on li "Available" at bounding box center [197, 523] width 103 height 18
click at [532, 451] on div "Back to Dashboard Change Sender ID Customers Technicians Select a contact Outbo…" at bounding box center [746, 390] width 766 height 715
click at [943, 11] on icon at bounding box center [952, 17] width 18 height 18
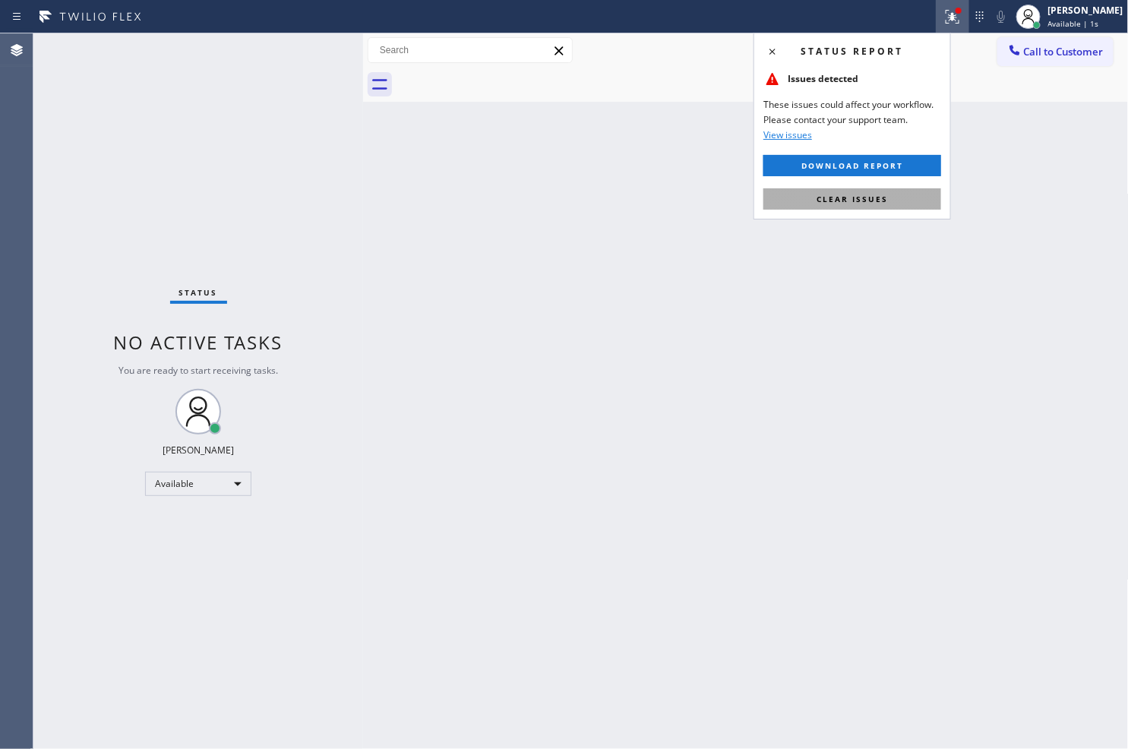
click at [860, 205] on button "Clear issues" at bounding box center [852, 198] width 178 height 21
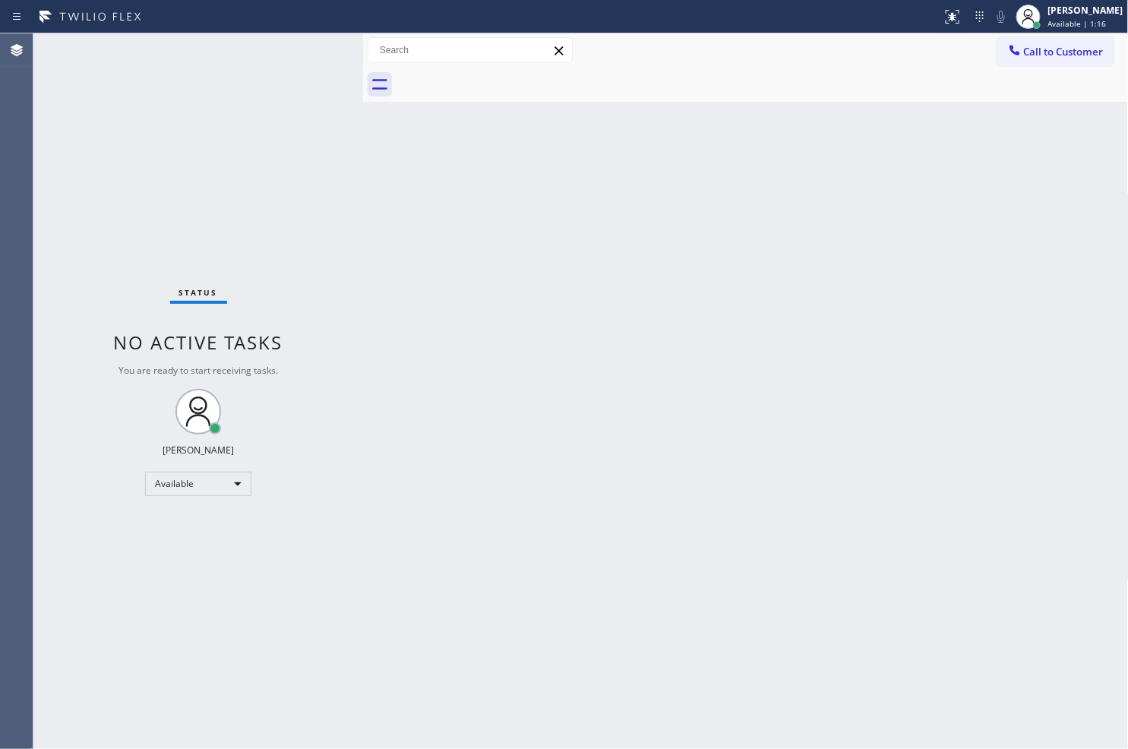
click at [140, 82] on div "Status No active tasks You are ready to start receiving tasks. [PERSON_NAME]" at bounding box center [198, 390] width 330 height 715
click at [308, 54] on div "Status No active tasks You are ready to start receiving tasks. [PERSON_NAME]" at bounding box center [198, 390] width 330 height 715
click at [319, 41] on div "Status No active tasks You are ready to start receiving tasks. [PERSON_NAME]" at bounding box center [198, 390] width 330 height 715
click at [984, 589] on div "Back to Dashboard Change Sender ID Customers Technicians Select a contact Outbo…" at bounding box center [746, 390] width 766 height 715
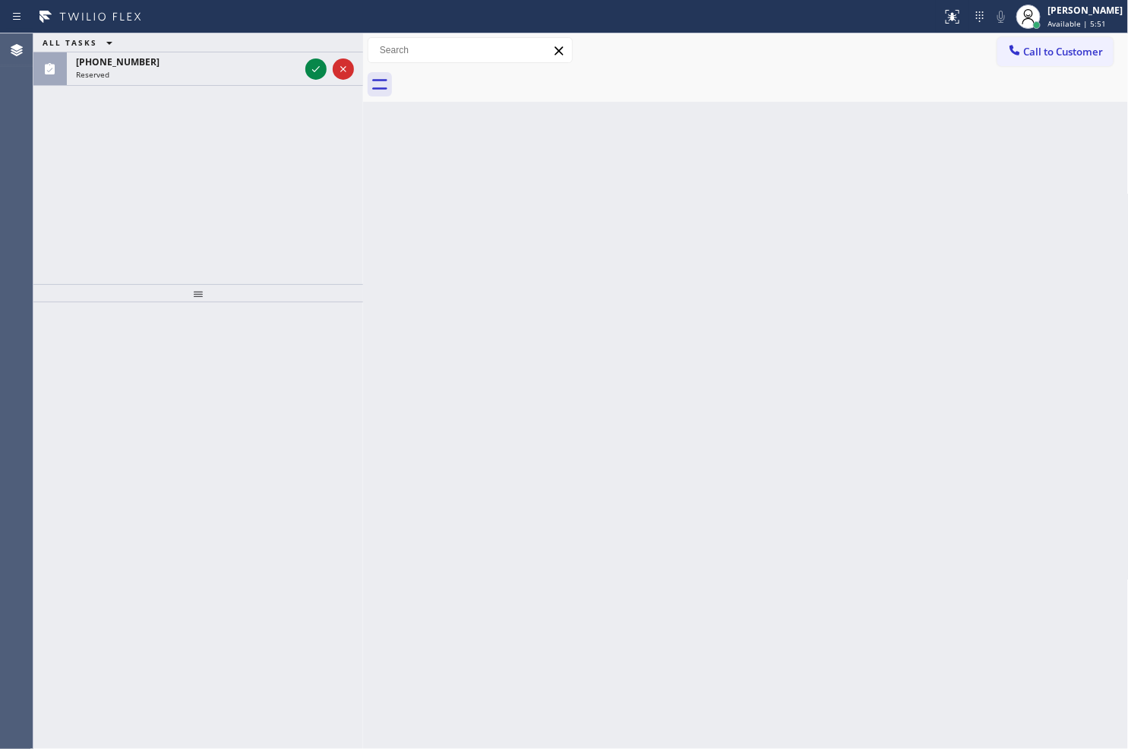
click at [461, 655] on div "Back to Dashboard Change Sender ID Customers Technicians Select a contact Outbo…" at bounding box center [746, 390] width 766 height 715
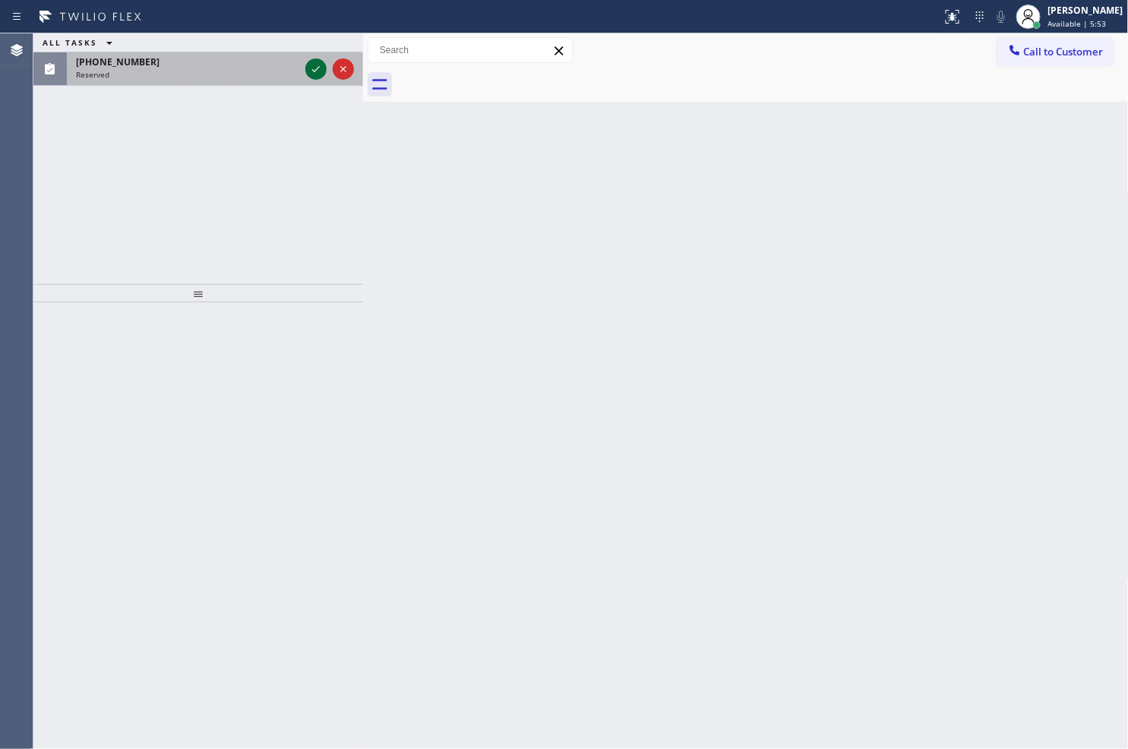
click at [317, 67] on icon at bounding box center [316, 69] width 8 height 6
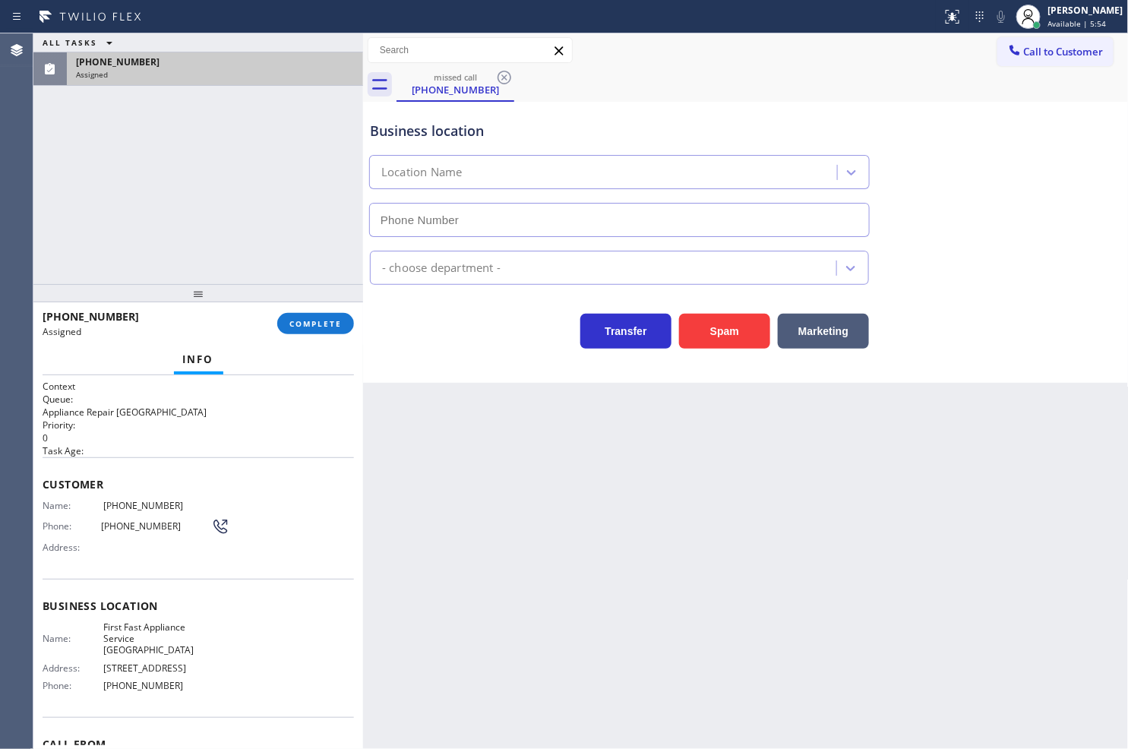
type input "[PHONE_NUMBER]"
click at [39, 501] on div "Context Queue: Appliance Repair High End Priority: 0 Task Age: Customer Name: […" at bounding box center [198, 562] width 330 height 374
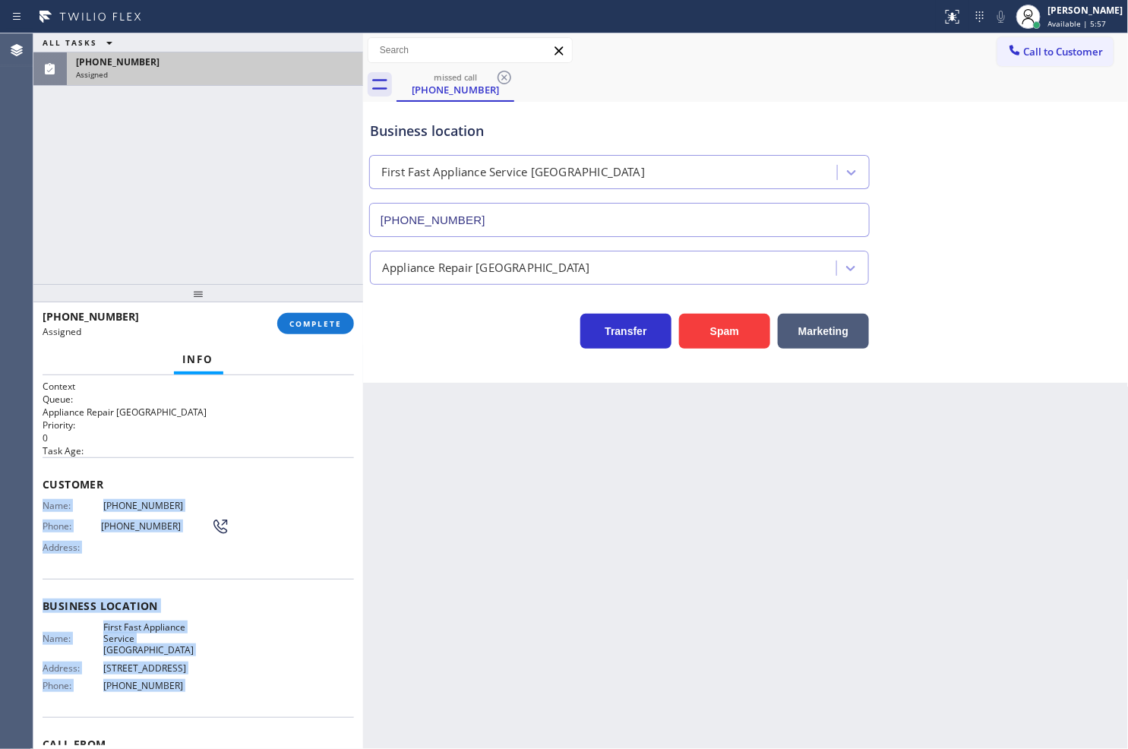
drag, startPoint x: 46, startPoint y: 525, endPoint x: 188, endPoint y: 693, distance: 220.4
click at [188, 693] on div "Context Queue: Appliance Repair High End Priority: 0 Task Age: Customer Name: […" at bounding box center [198, 562] width 330 height 374
click at [308, 327] on span "COMPLETE" at bounding box center [315, 323] width 52 height 11
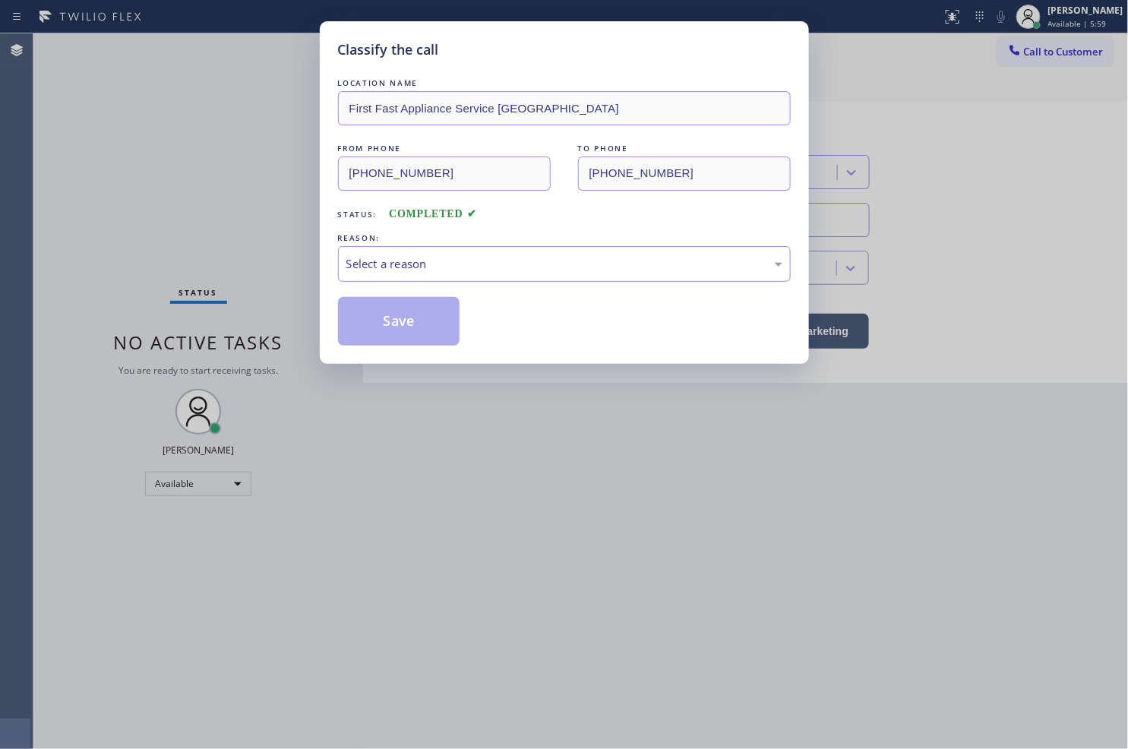
click at [395, 266] on div "Select a reason" at bounding box center [564, 263] width 436 height 17
click at [403, 313] on button "Save" at bounding box center [399, 321] width 122 height 49
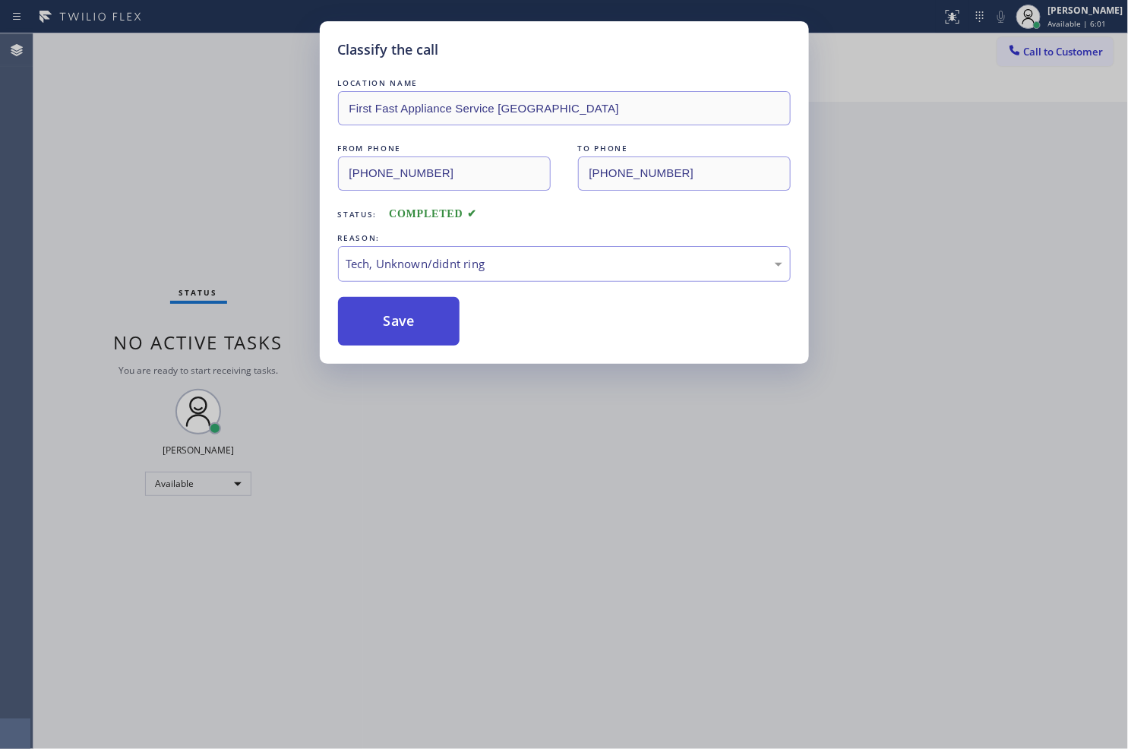
click at [403, 313] on button "Save" at bounding box center [399, 321] width 122 height 49
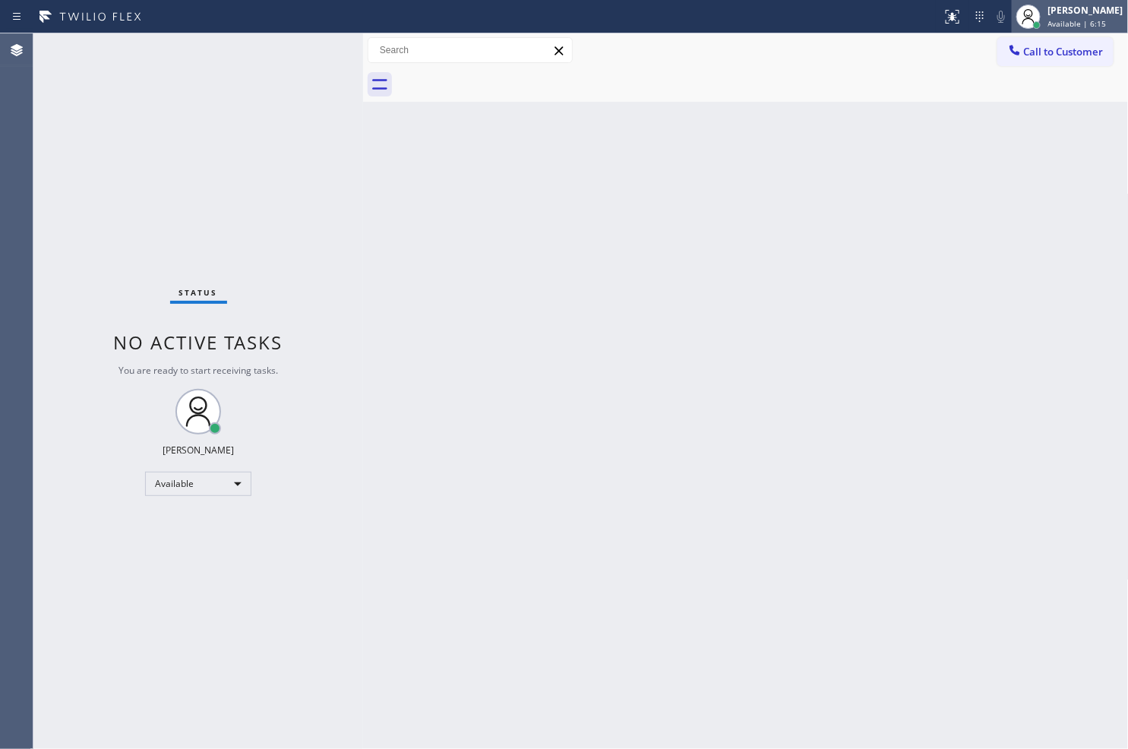
click at [1050, 13] on div "[PERSON_NAME]" at bounding box center [1085, 10] width 75 height 13
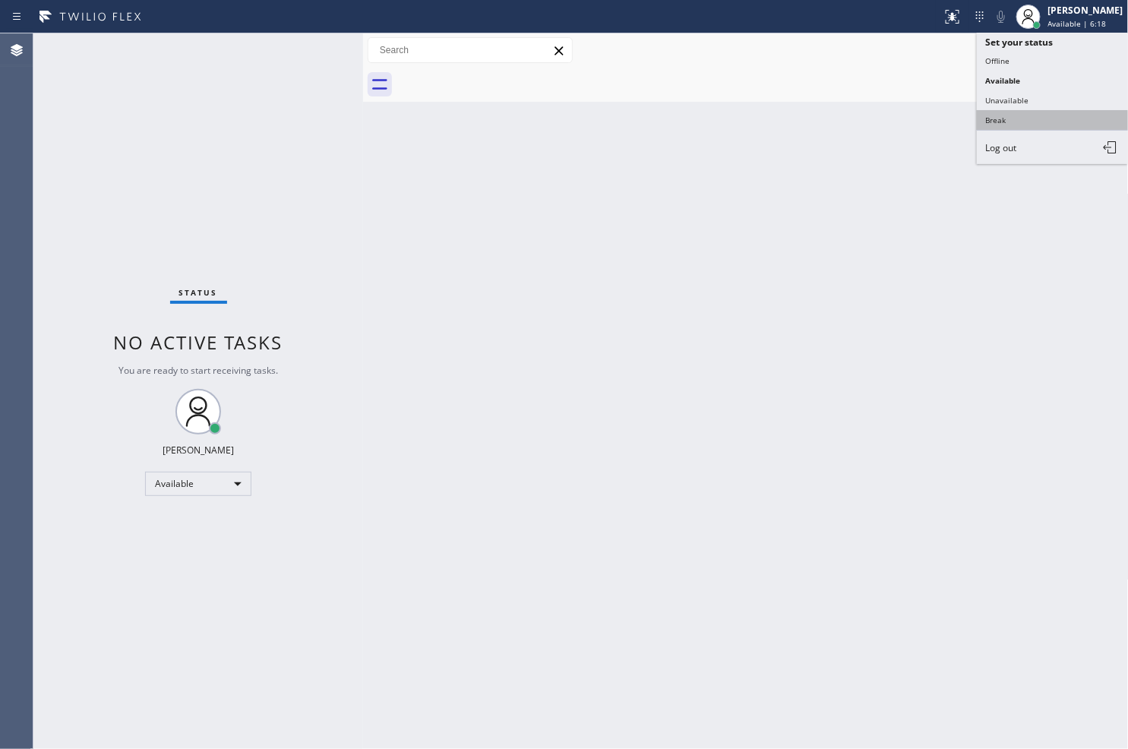
click at [1011, 112] on button "Break" at bounding box center [1053, 120] width 152 height 20
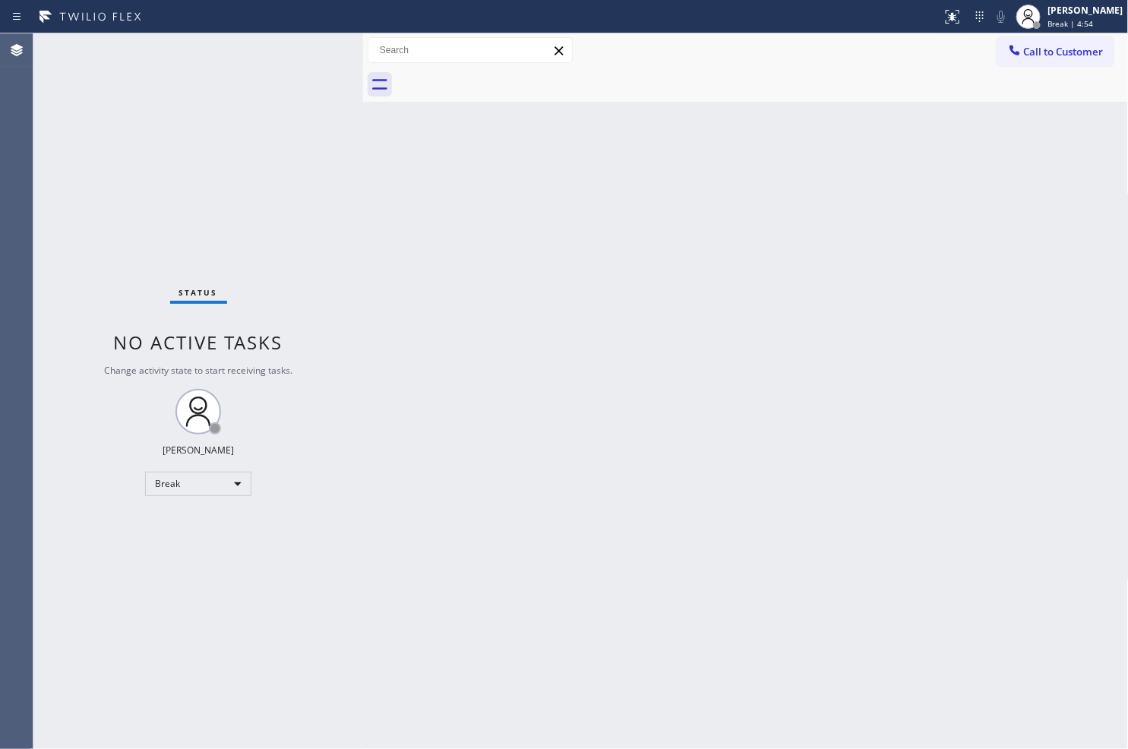
click at [983, 615] on div "Back to Dashboard Change Sender ID Customers Technicians Select a contact Outbo…" at bounding box center [746, 390] width 766 height 715
